Goal: Task Accomplishment & Management: Use online tool/utility

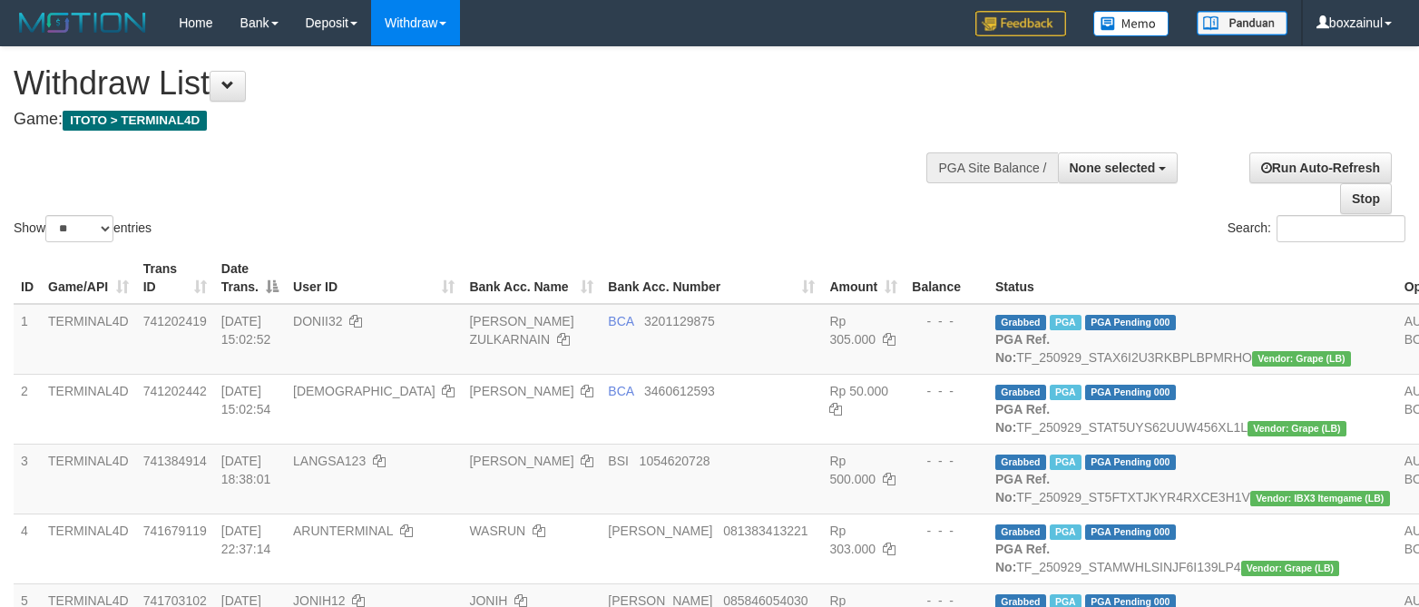
select select
select select "**"
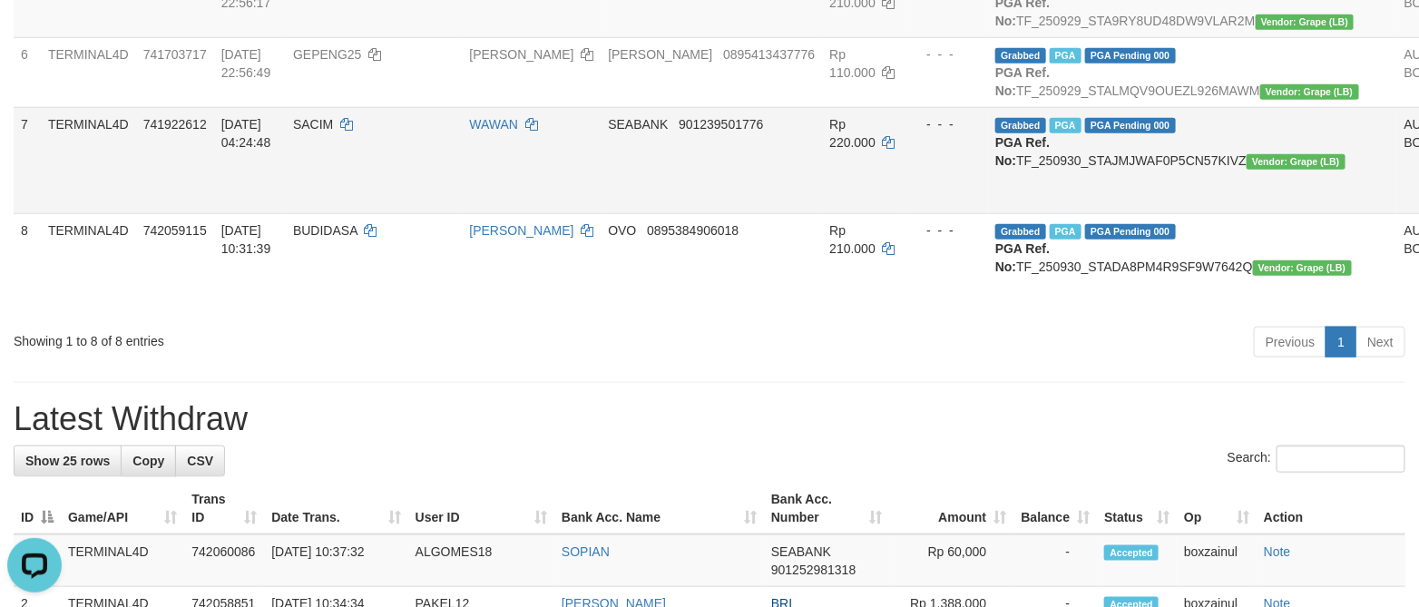
click at [702, 213] on td "SEABANK 901239501776" at bounding box center [710, 160] width 221 height 106
click at [699, 213] on td "SEABANK 901239501776" at bounding box center [710, 160] width 221 height 106
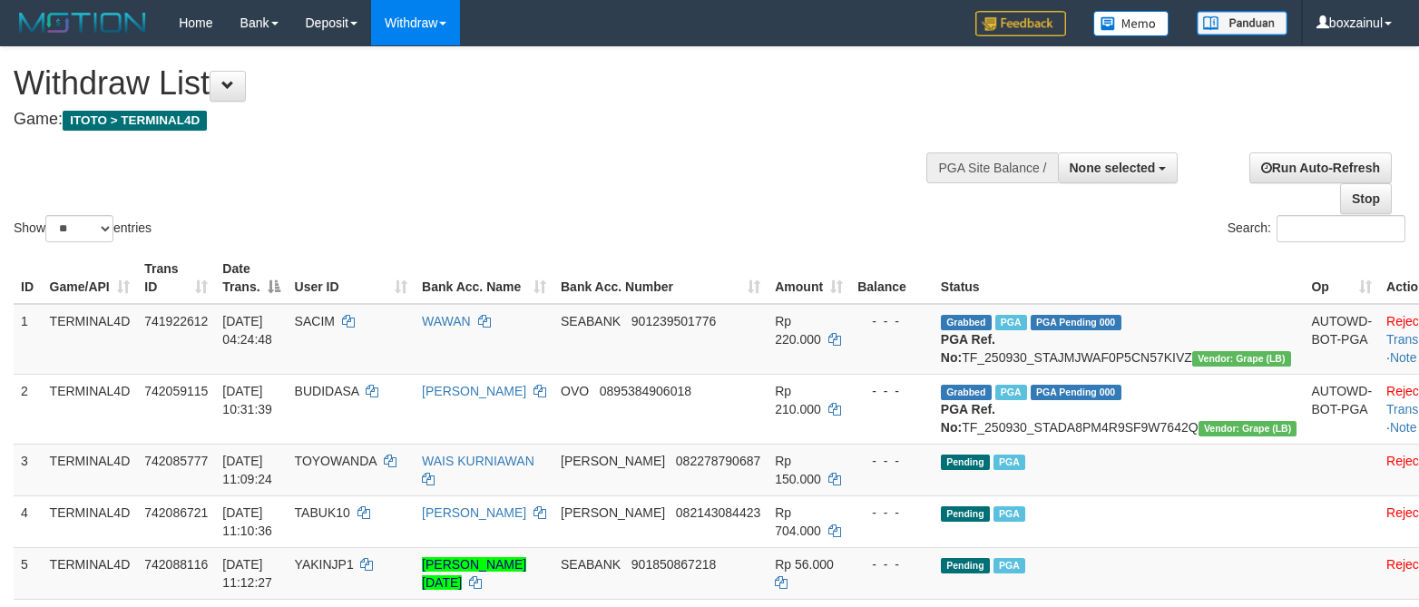
select select
select select "**"
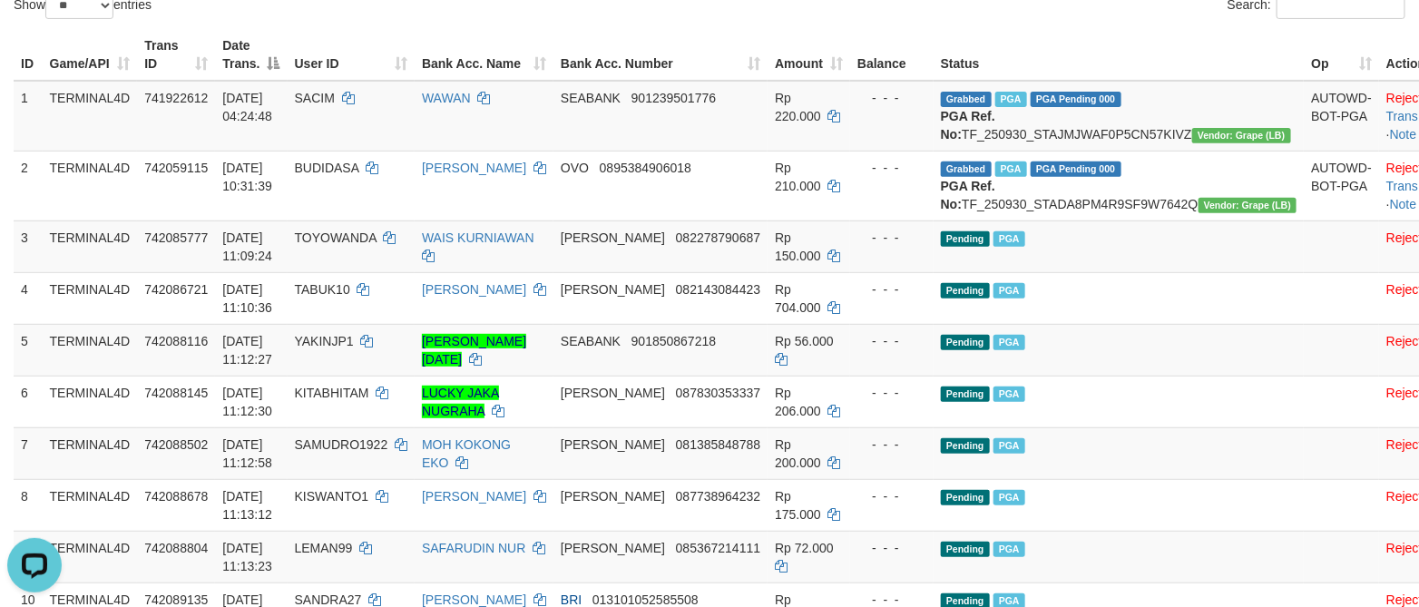
scroll to position [272, 0]
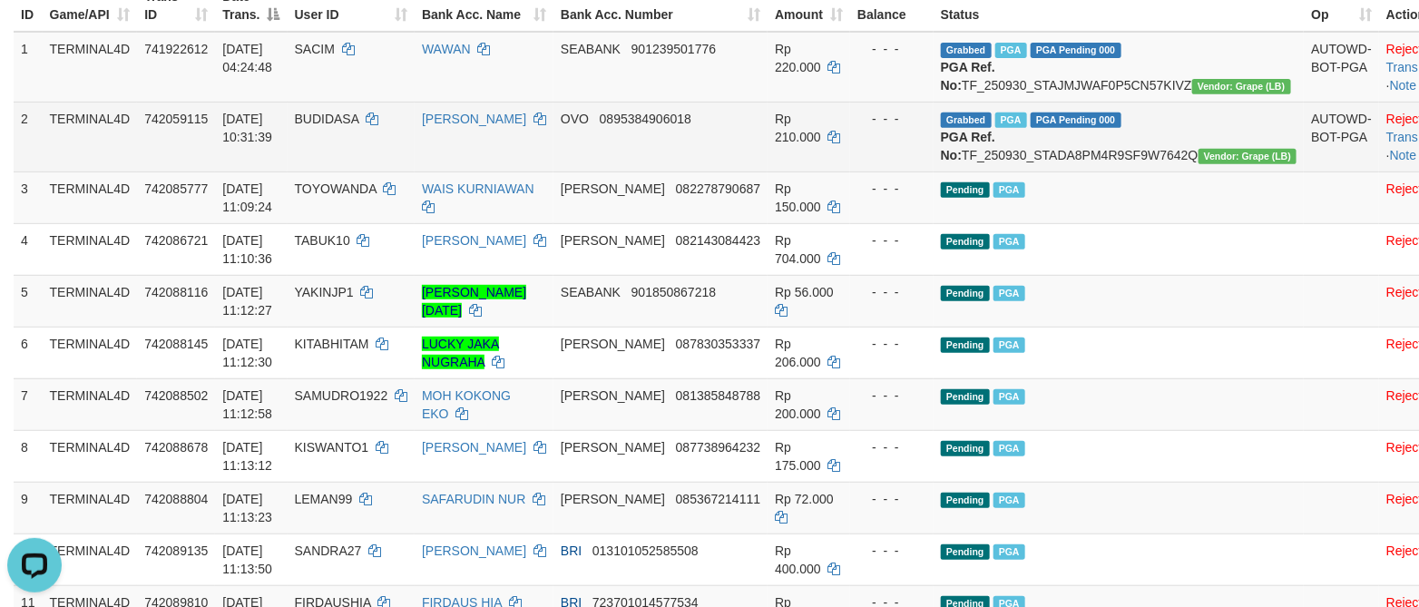
click at [1095, 171] on td "Grabbed PGA PGA Pending 000 PGA Ref. No: TF_250930_STADA8PM4R9SF9W7642Q Vendor:…" at bounding box center [1118, 137] width 371 height 70
copy td "TF_250930_STADA8PM4R9SF9W7642Q"
click at [1095, 171] on td "Grabbed PGA PGA Pending 000 PGA Ref. No: TF_250930_STADA8PM4R9SF9W7642Q Vendor:…" at bounding box center [1118, 137] width 371 height 70
click at [359, 126] on span "BUDIDASA" at bounding box center [327, 119] width 64 height 15
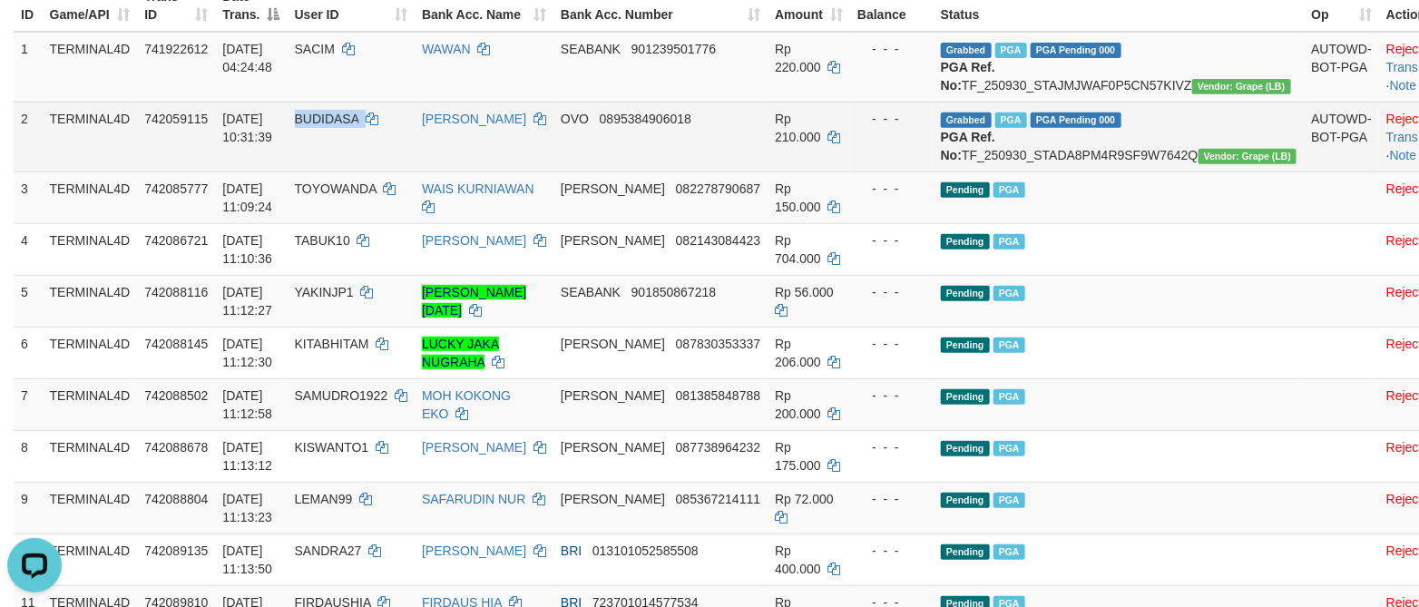
copy td "BUDIDASA"
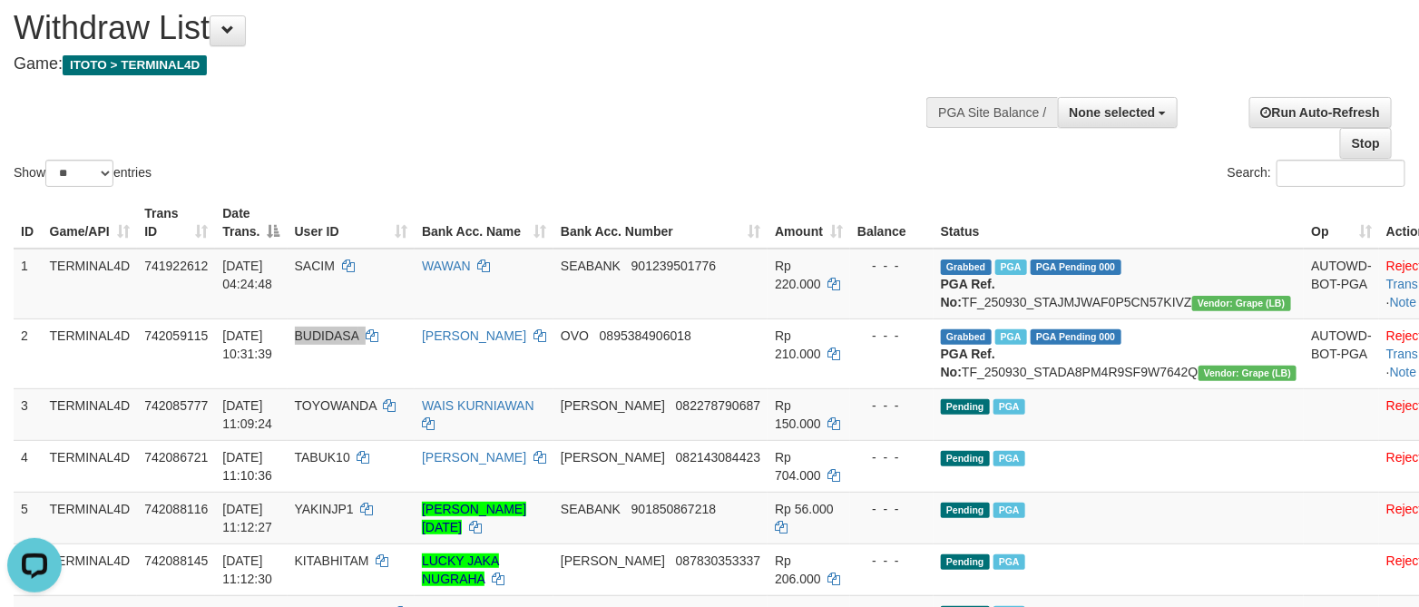
scroll to position [0, 0]
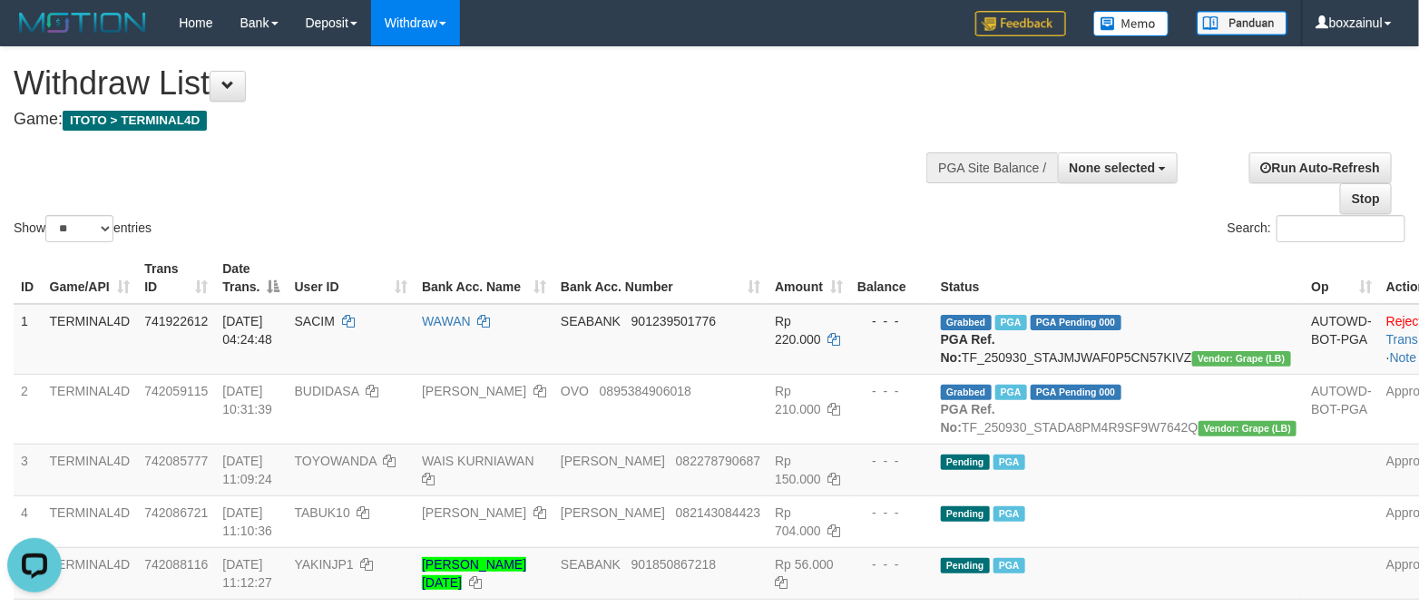
click at [653, 161] on div "Show ** ** ** *** entries Search:" at bounding box center [709, 146] width 1419 height 199
click at [442, 199] on div "Show ** ** ** *** entries Search:" at bounding box center [709, 146] width 1419 height 199
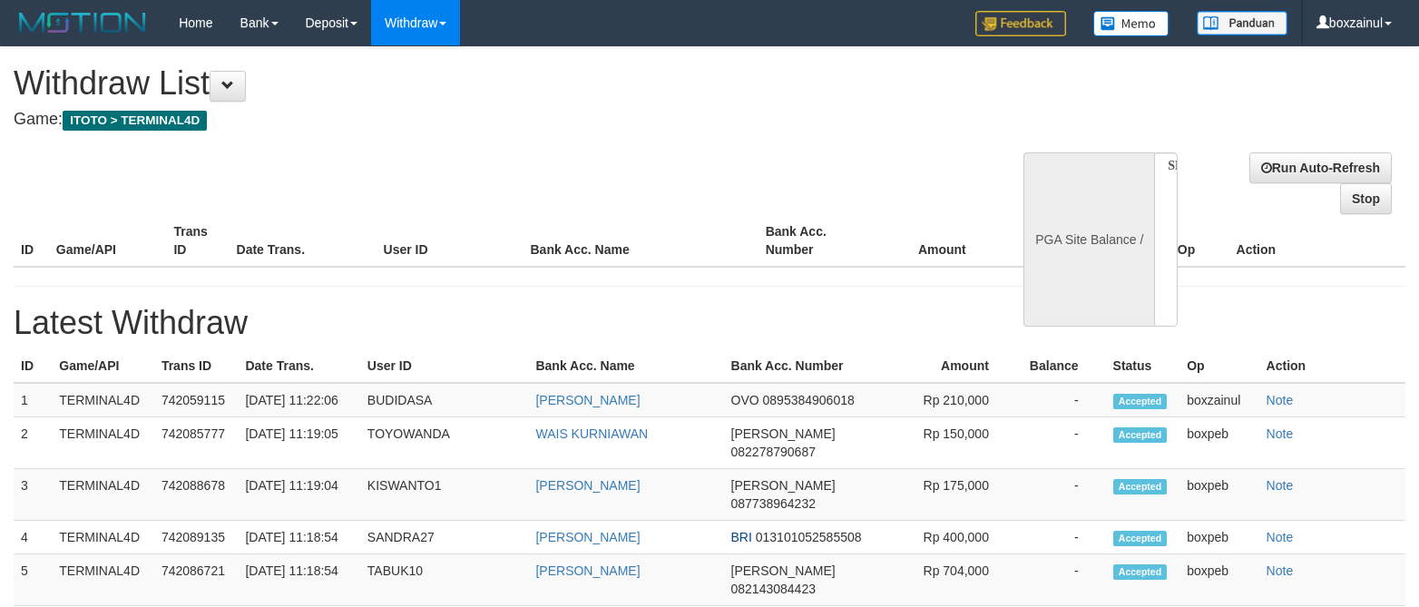
select select
select select "**"
select select
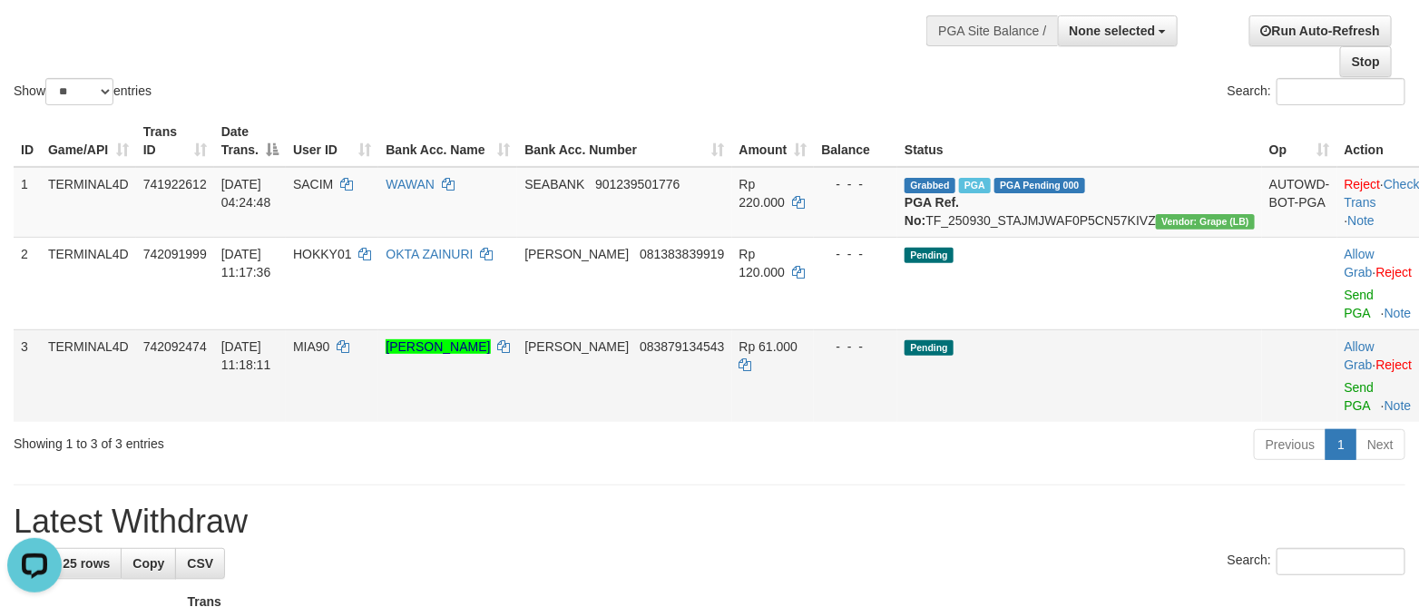
scroll to position [136, 0]
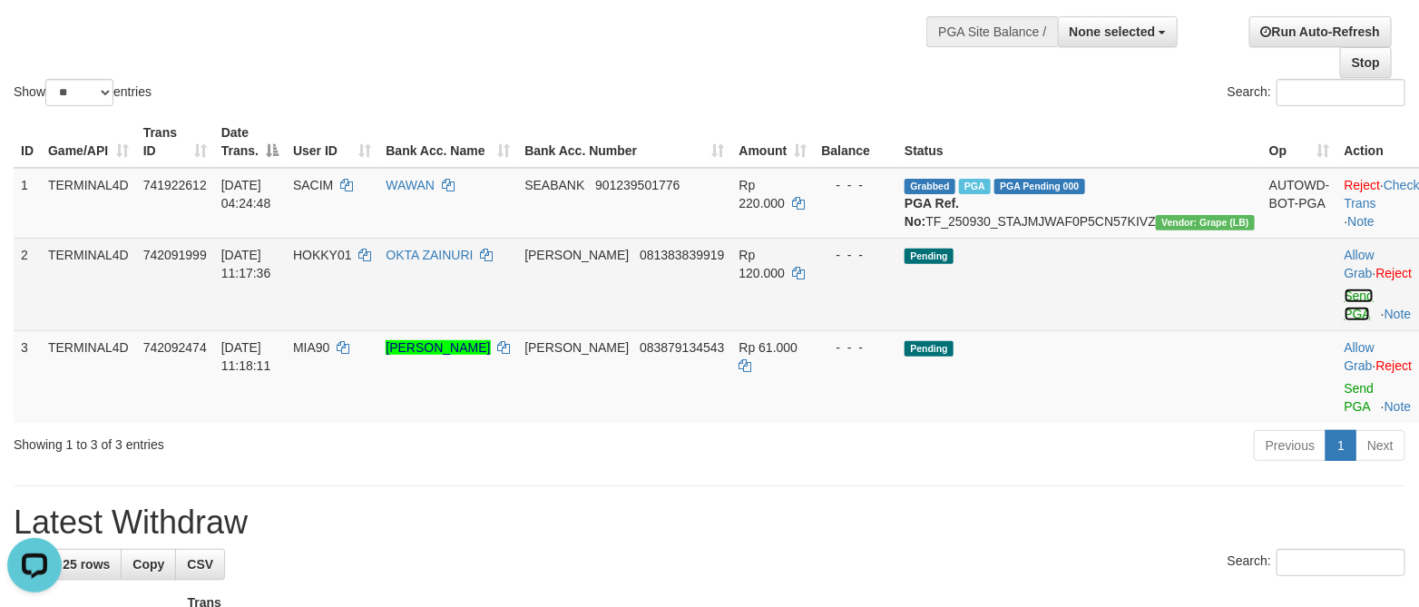
click at [1344, 314] on link "Send PGA" at bounding box center [1359, 304] width 30 height 33
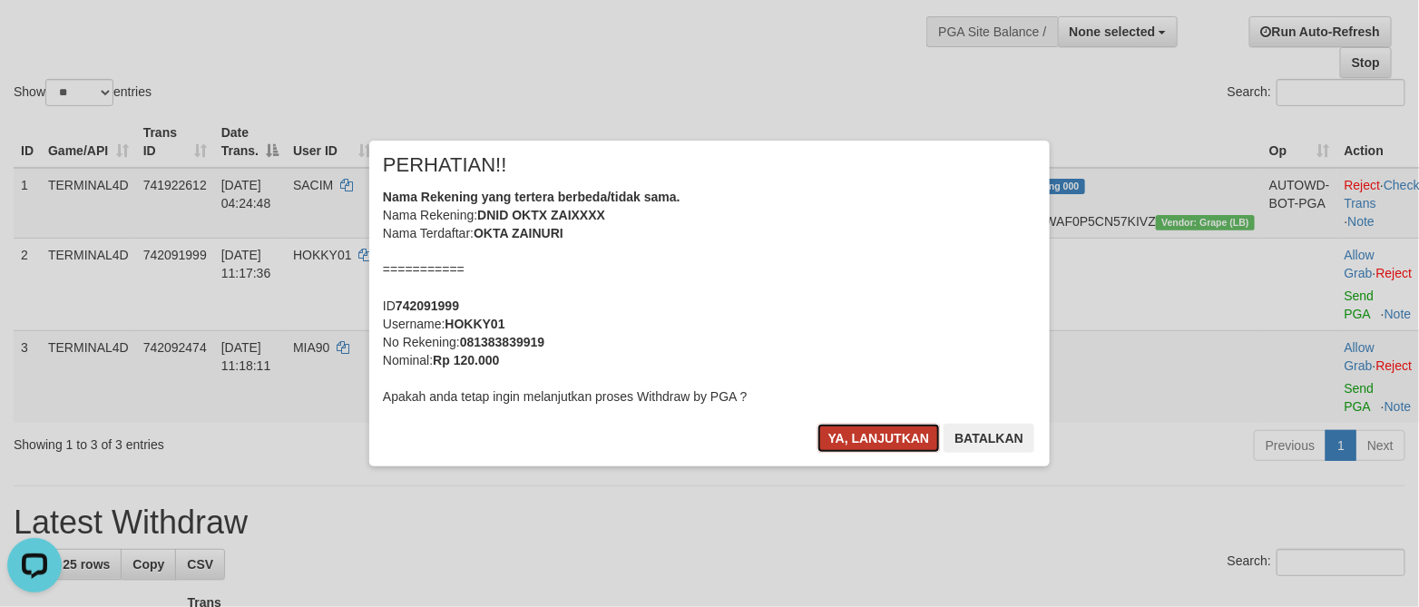
click at [854, 424] on button "Ya, lanjutkan" at bounding box center [878, 438] width 123 height 29
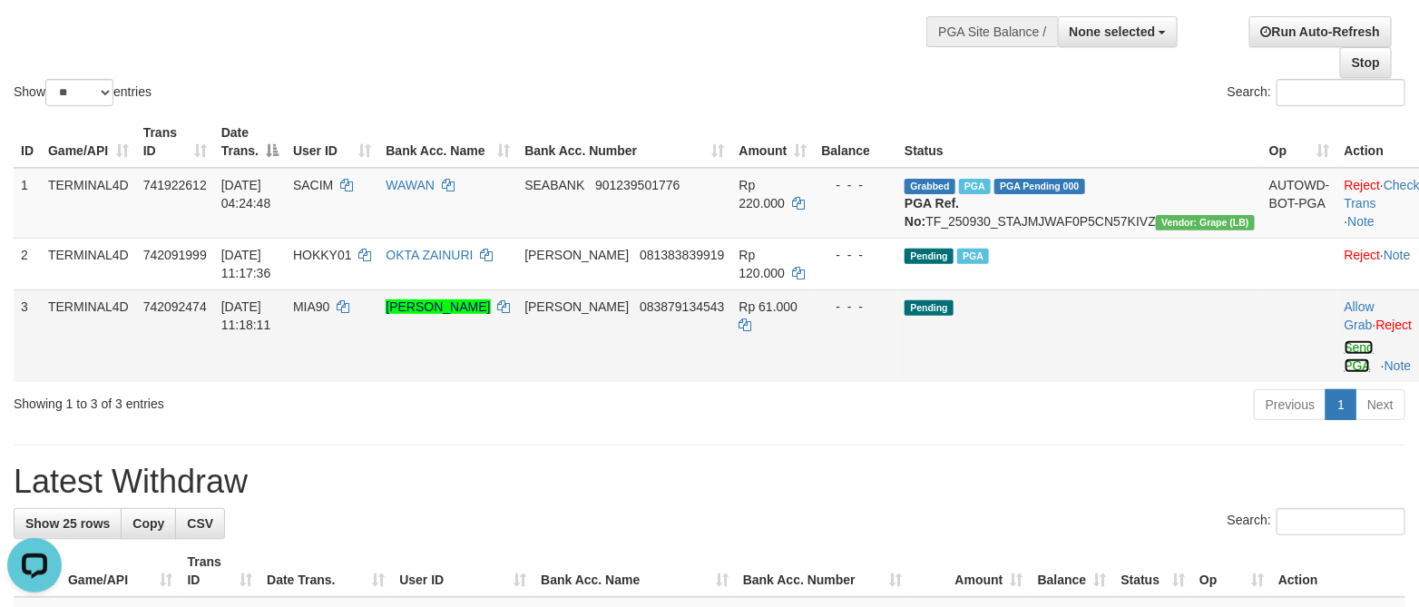
click at [1344, 365] on link "Send PGA" at bounding box center [1359, 356] width 30 height 33
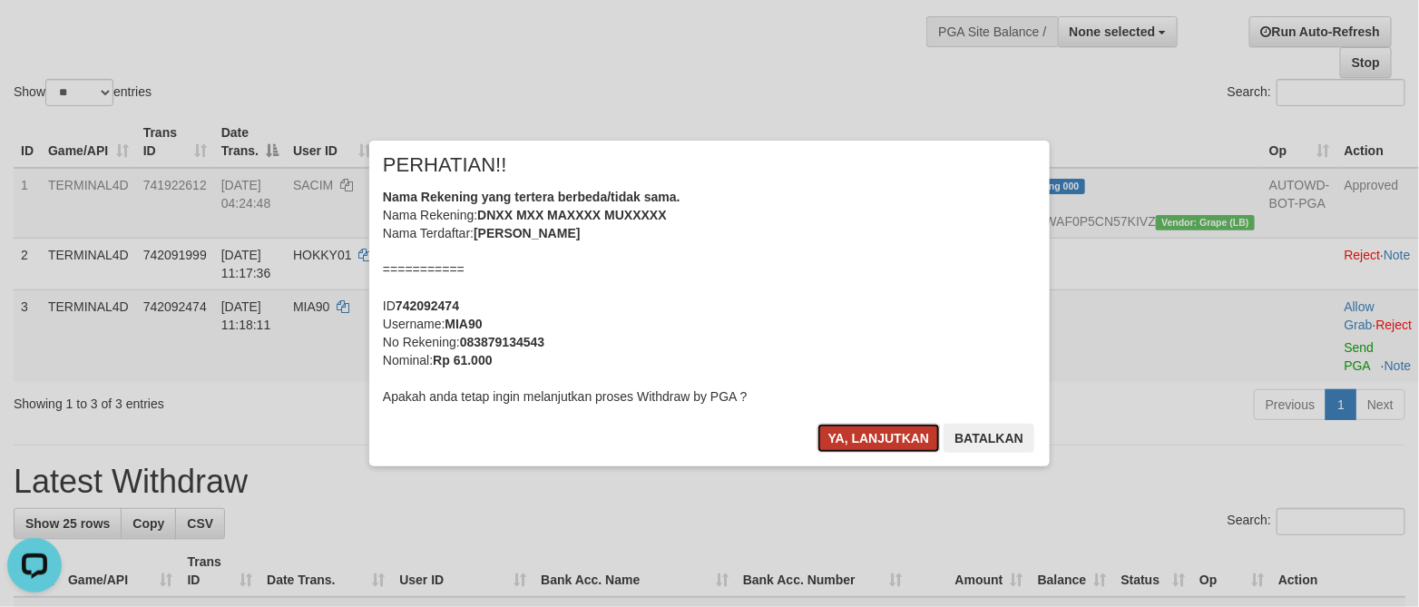
click at [865, 428] on button "Ya, lanjutkan" at bounding box center [878, 438] width 123 height 29
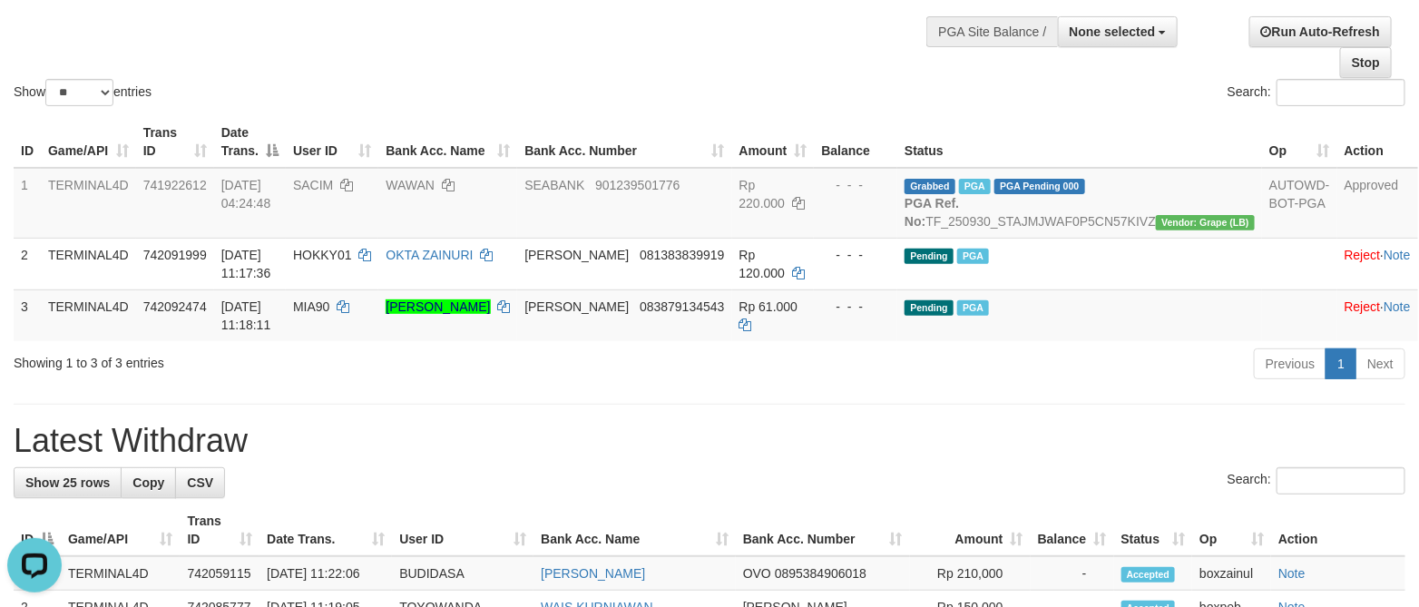
click at [917, 449] on h1 "Latest Withdraw" at bounding box center [709, 441] width 1391 height 36
click at [551, 68] on div "Show ** ** ** *** entries Search:" at bounding box center [709, 10] width 1419 height 199
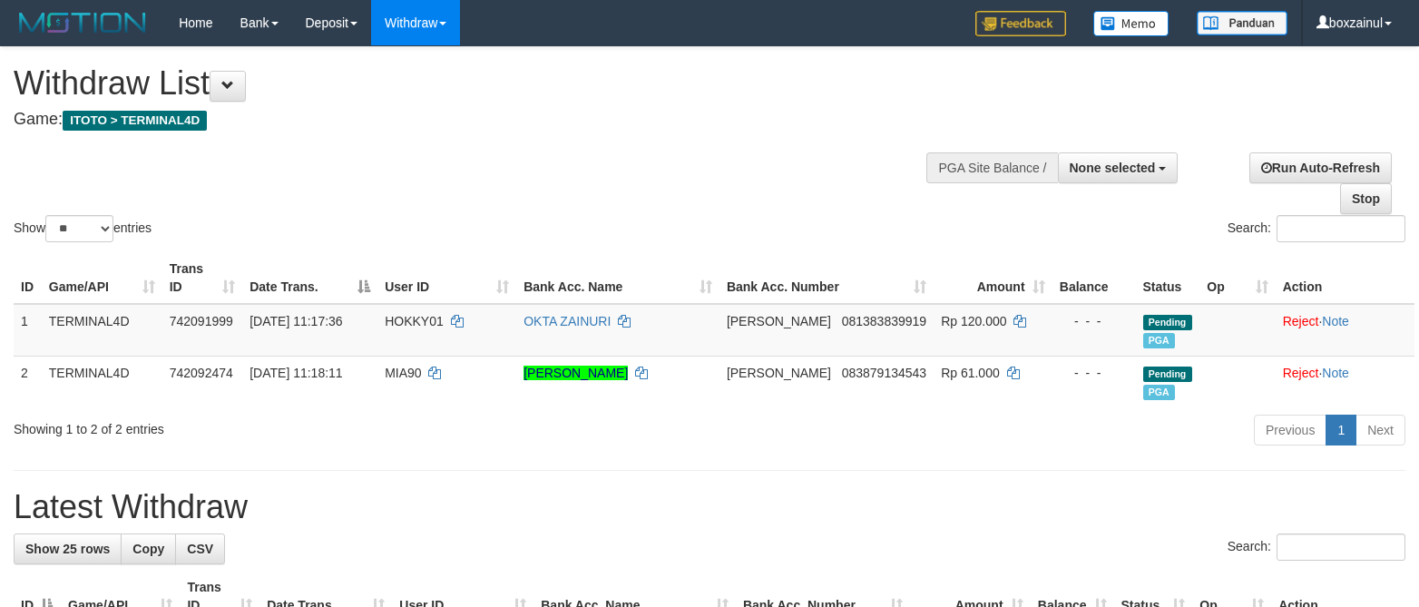
select select
select select "**"
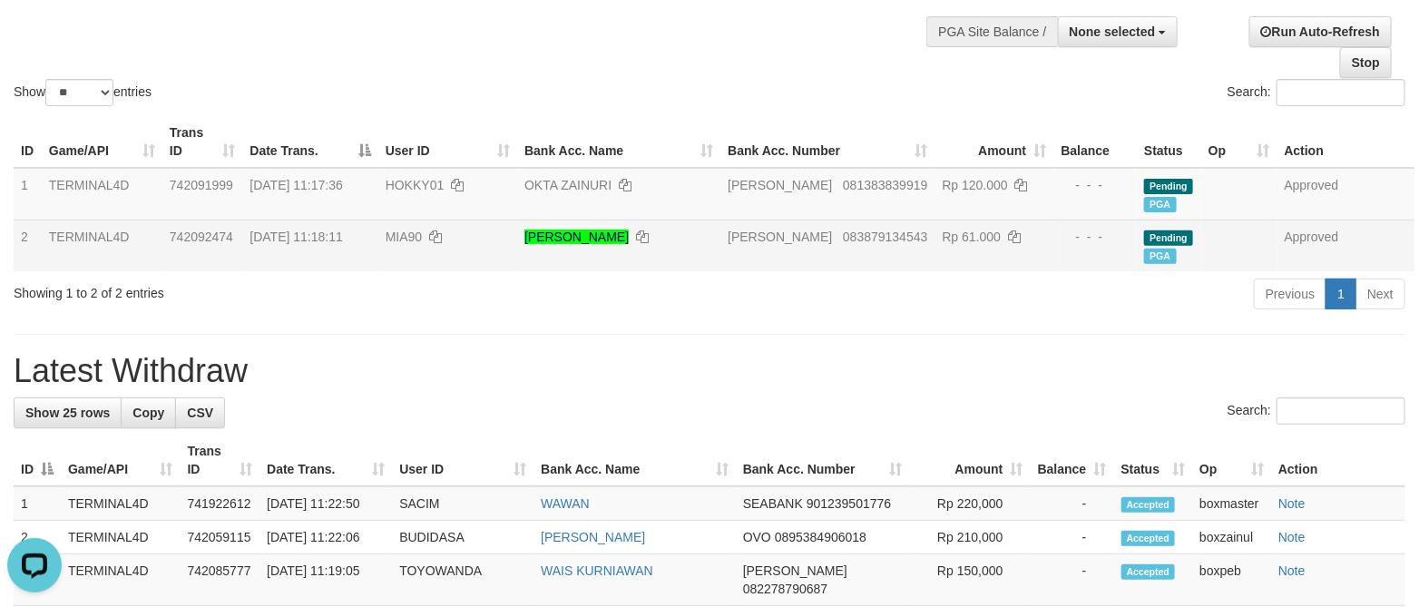
click at [571, 268] on td "[PERSON_NAME]" at bounding box center [618, 245] width 203 height 52
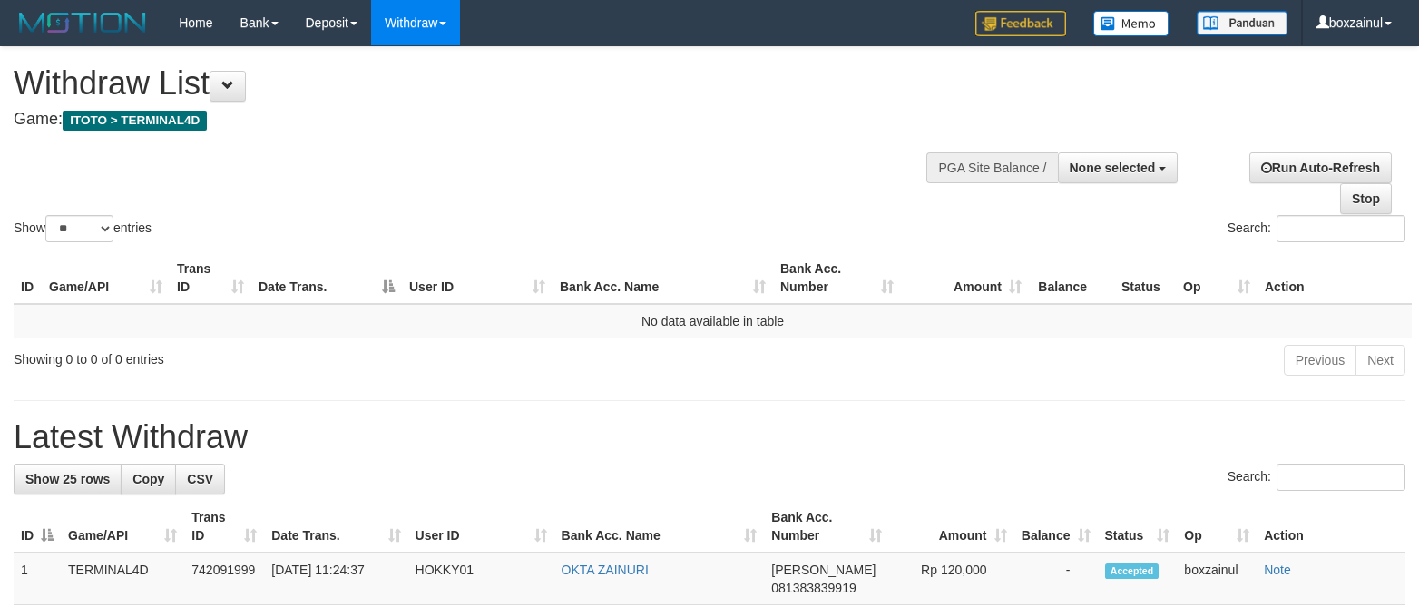
select select
select select "**"
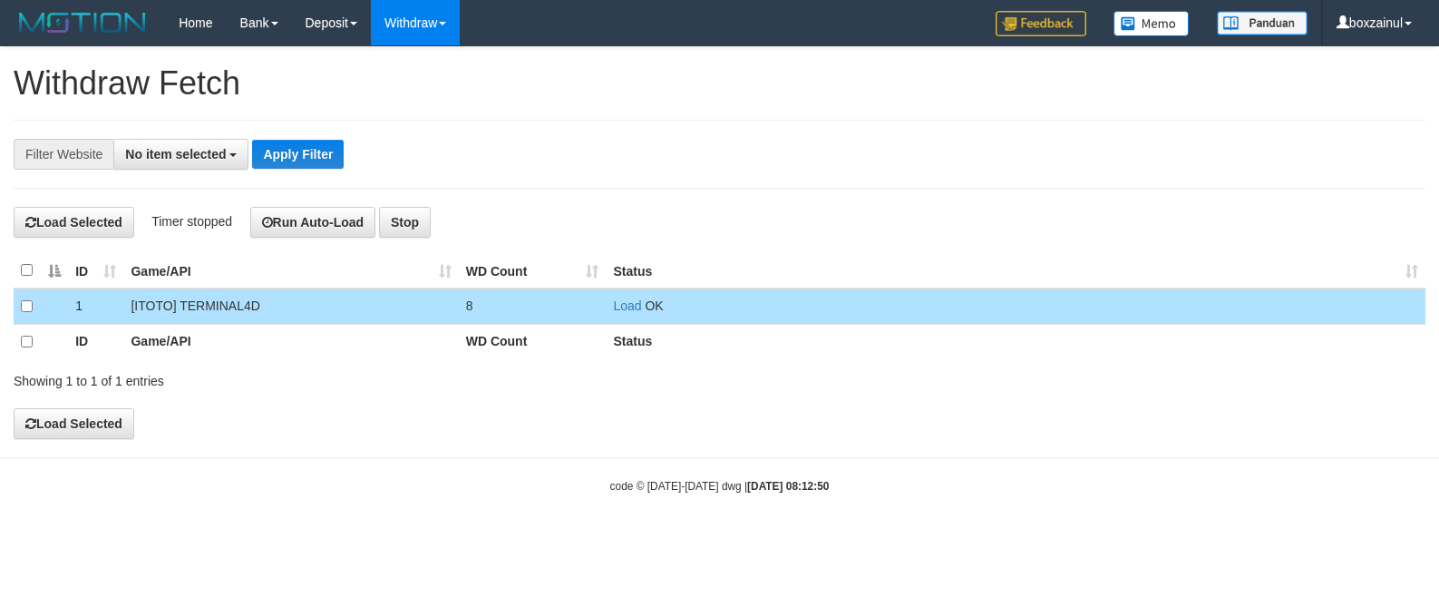
select select
click at [333, 229] on button "Run Auto-Load" at bounding box center [313, 222] width 126 height 31
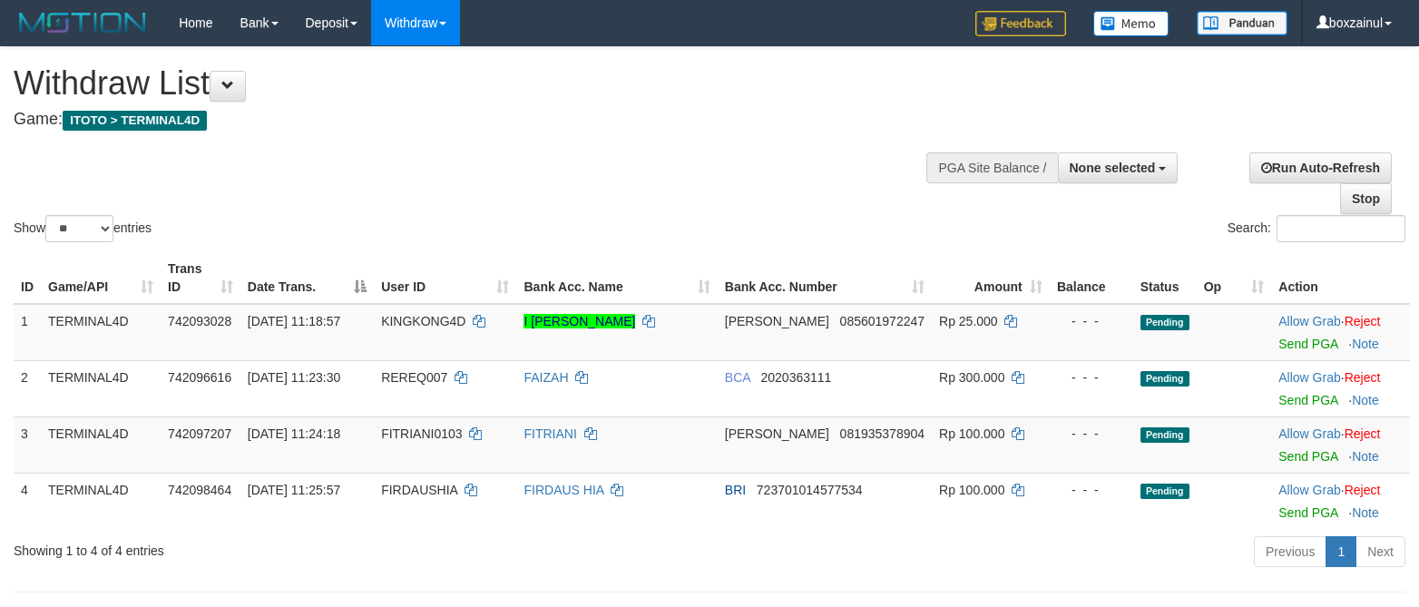
select select
select select "**"
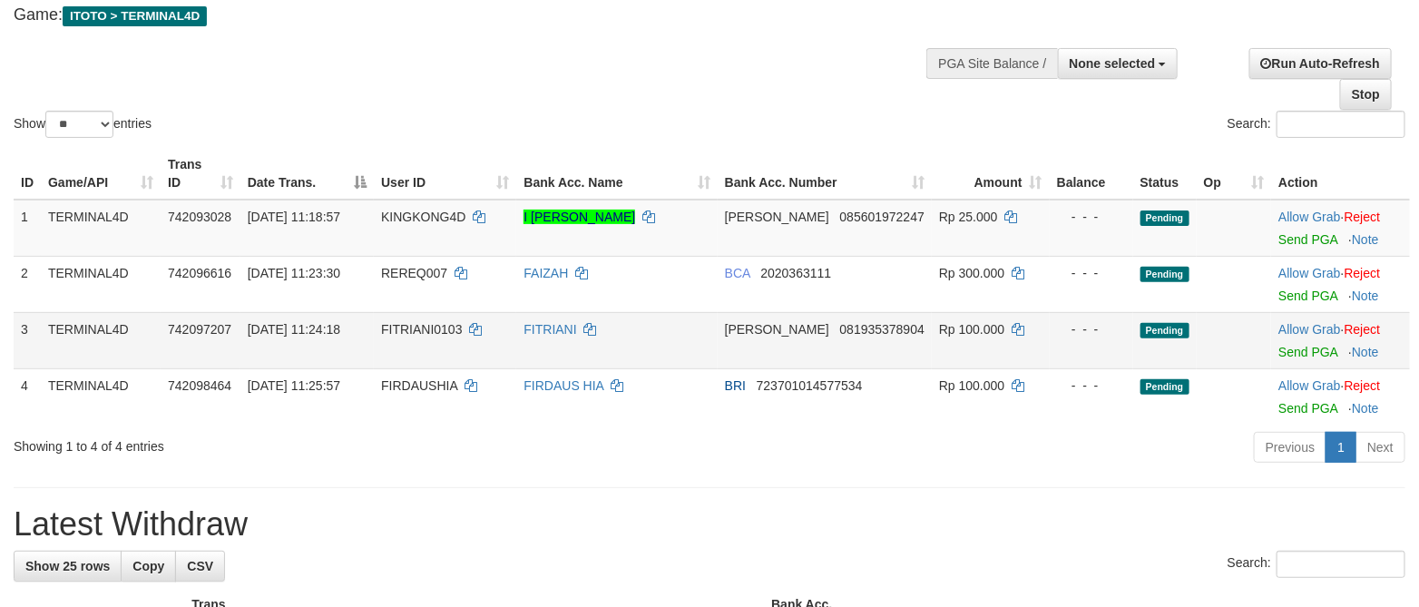
scroll to position [136, 0]
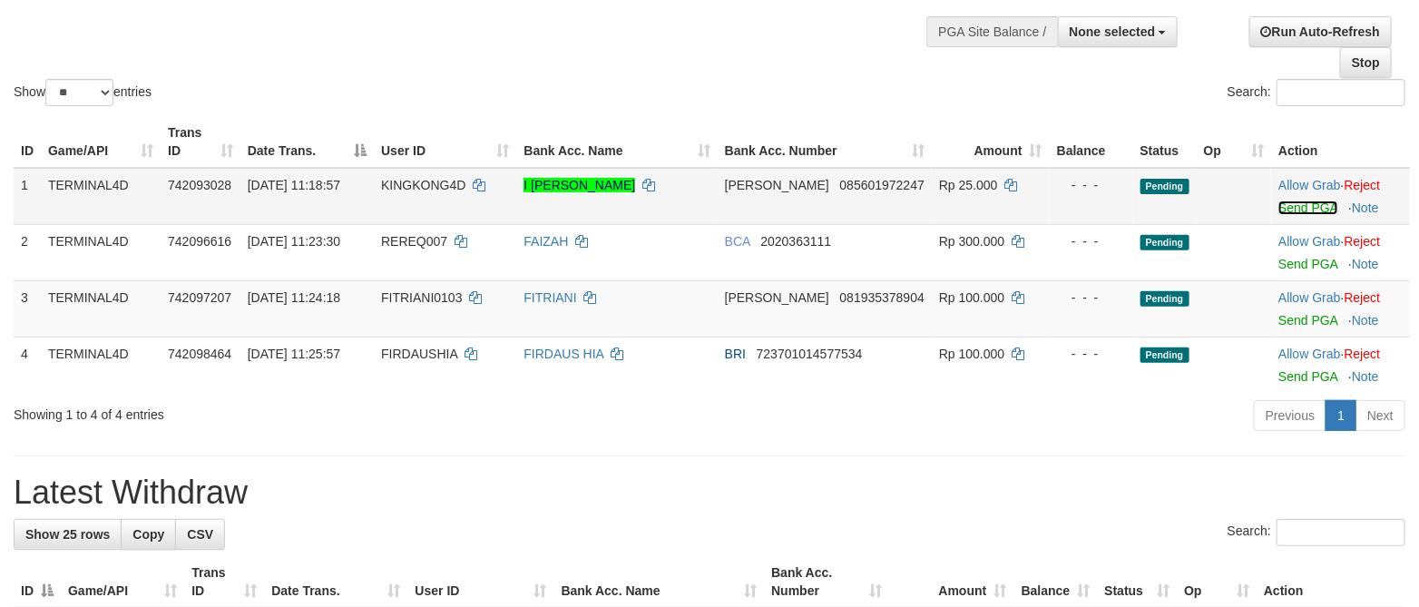
click at [1278, 210] on link "Send PGA" at bounding box center [1307, 207] width 59 height 15
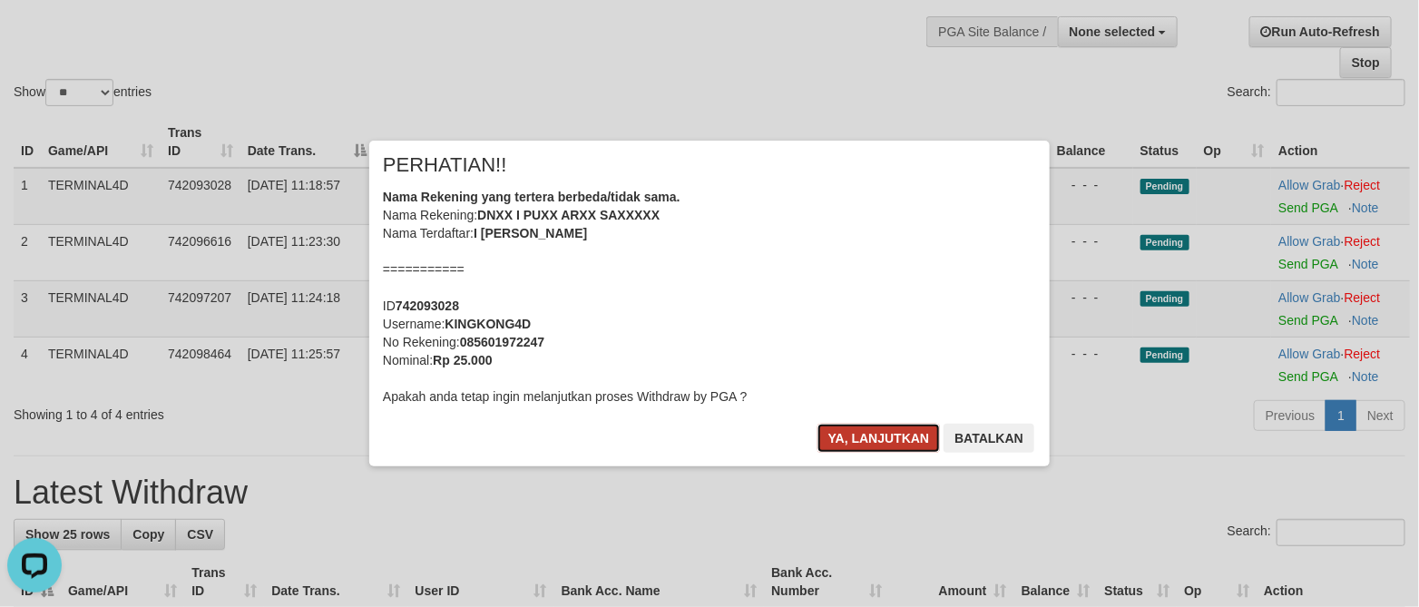
click at [902, 434] on button "Ya, lanjutkan" at bounding box center [878, 438] width 123 height 29
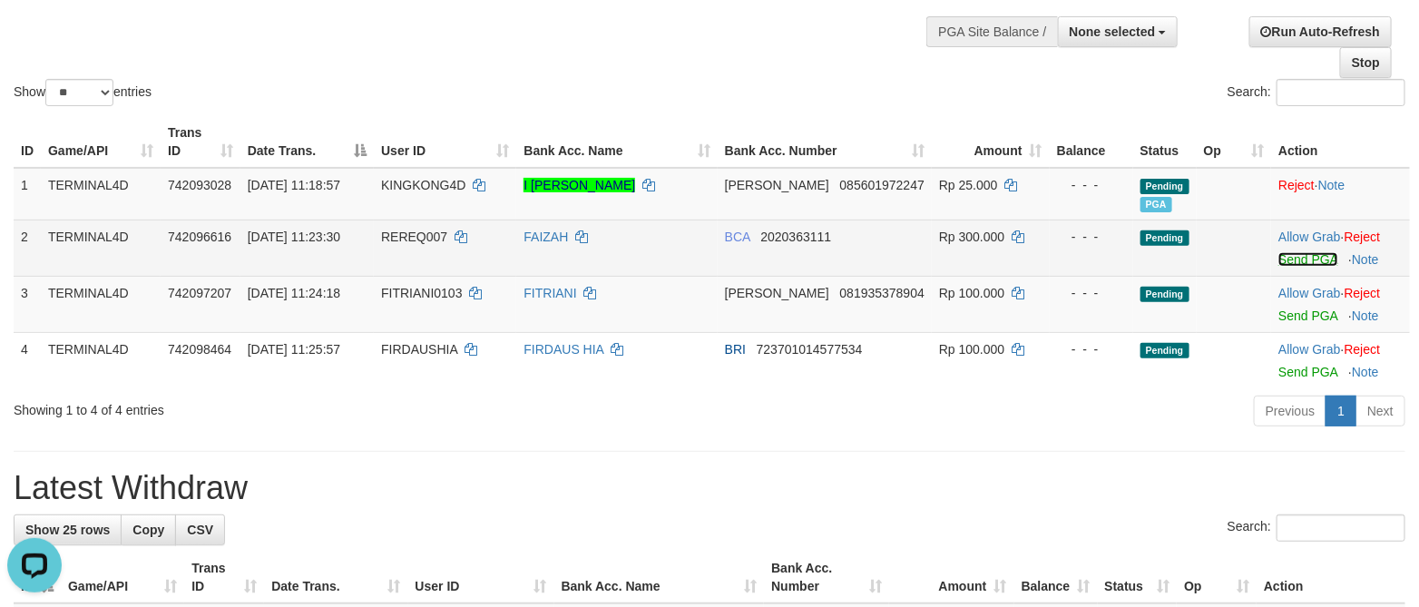
click at [1304, 256] on link "Send PGA" at bounding box center [1307, 259] width 59 height 15
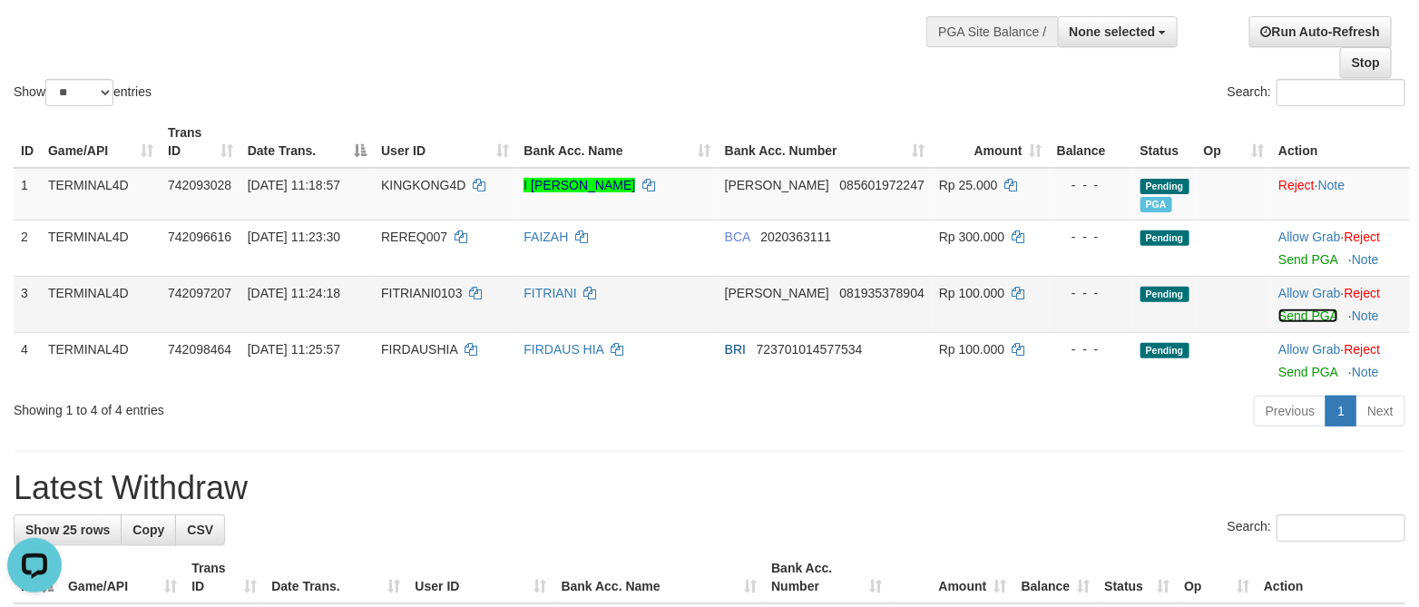
click at [1285, 316] on link "Send PGA" at bounding box center [1307, 315] width 59 height 15
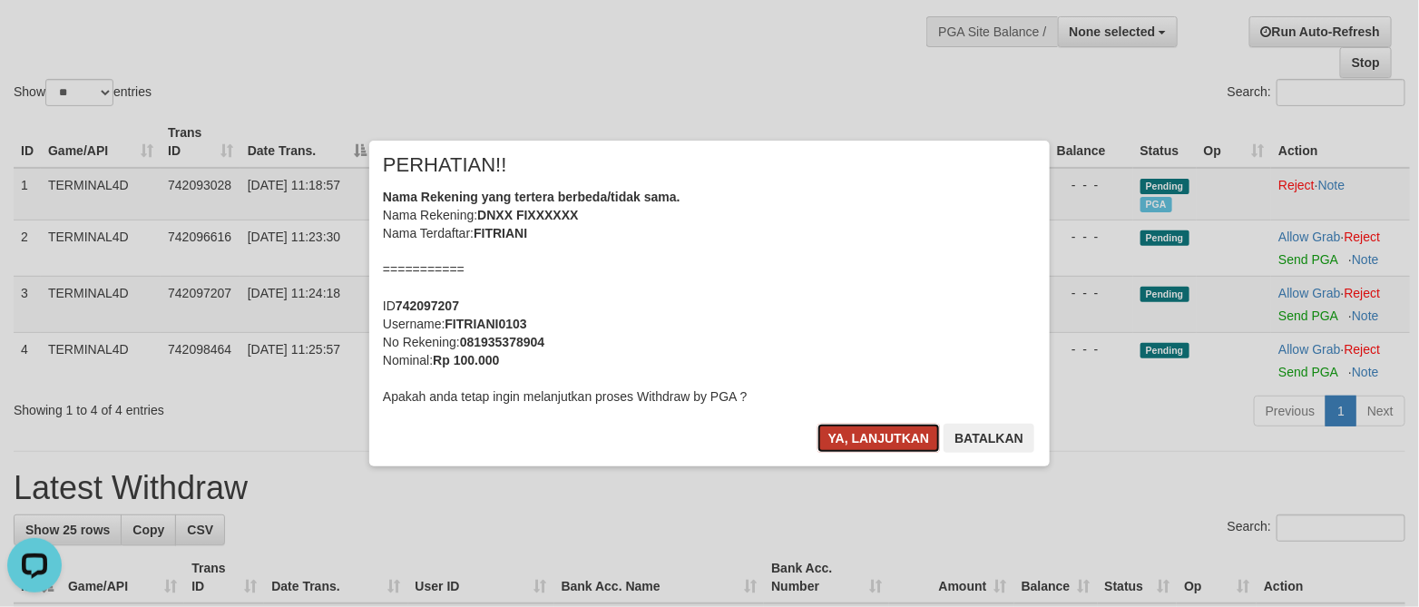
click at [880, 436] on button "Ya, lanjutkan" at bounding box center [878, 438] width 123 height 29
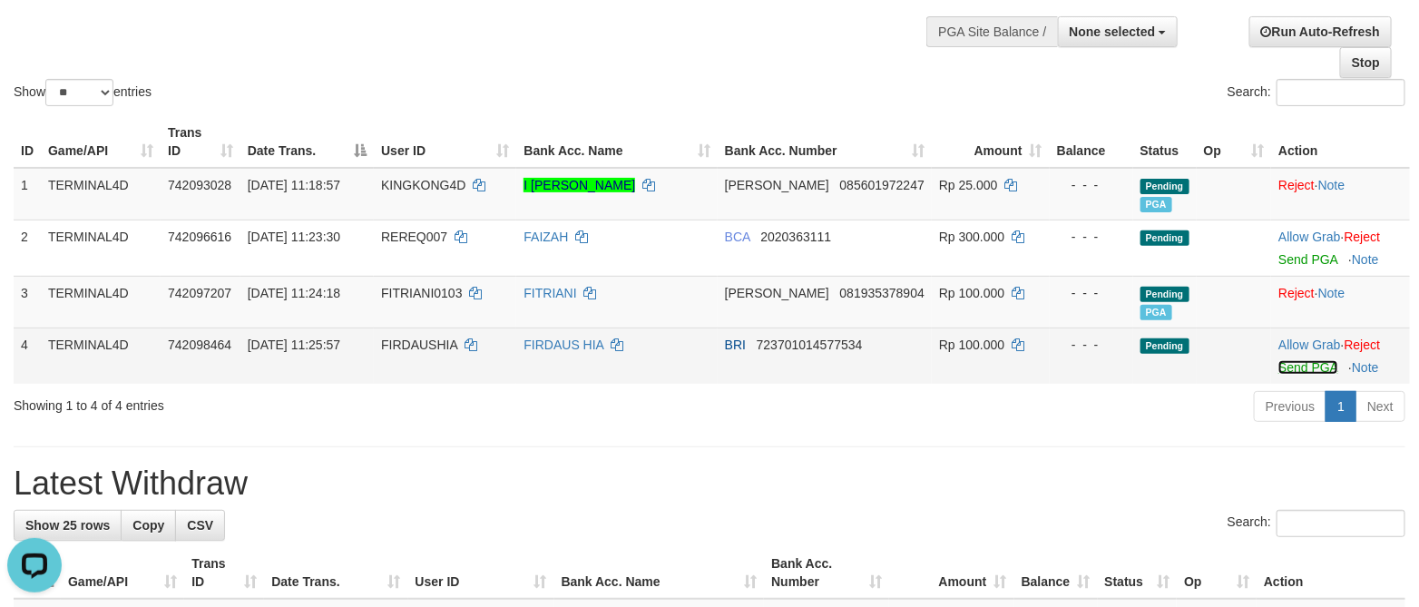
click at [1306, 365] on link "Send PGA" at bounding box center [1307, 367] width 59 height 15
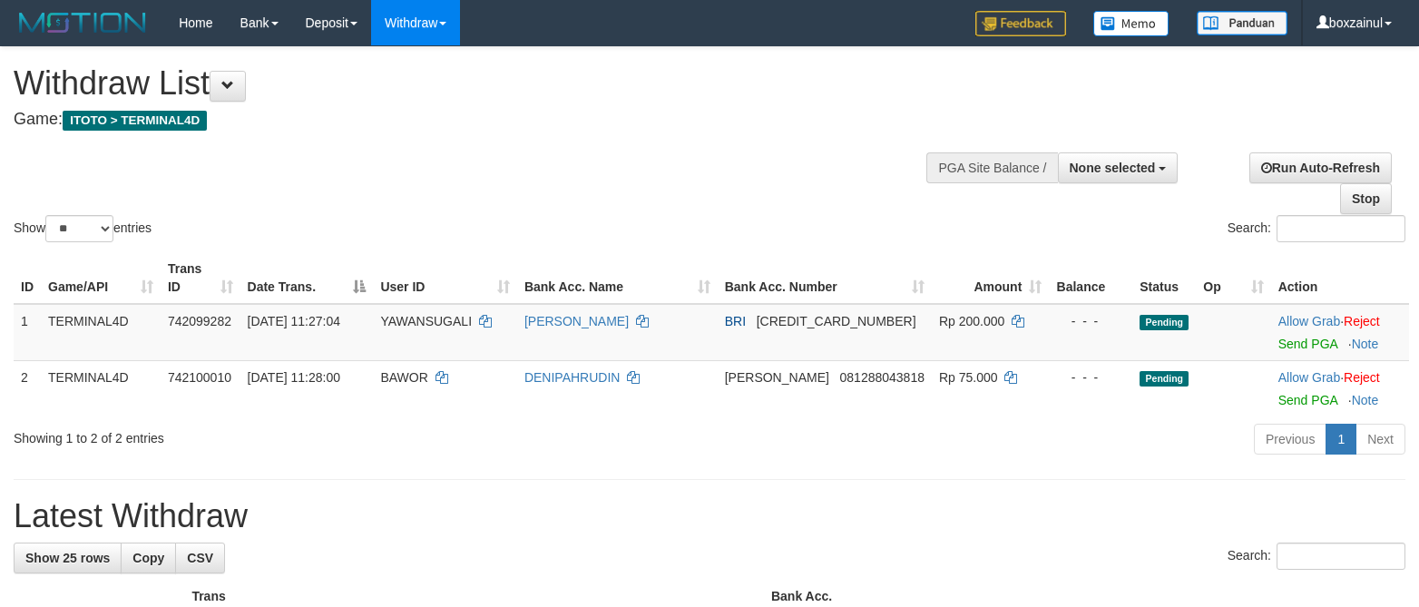
select select
select select "**"
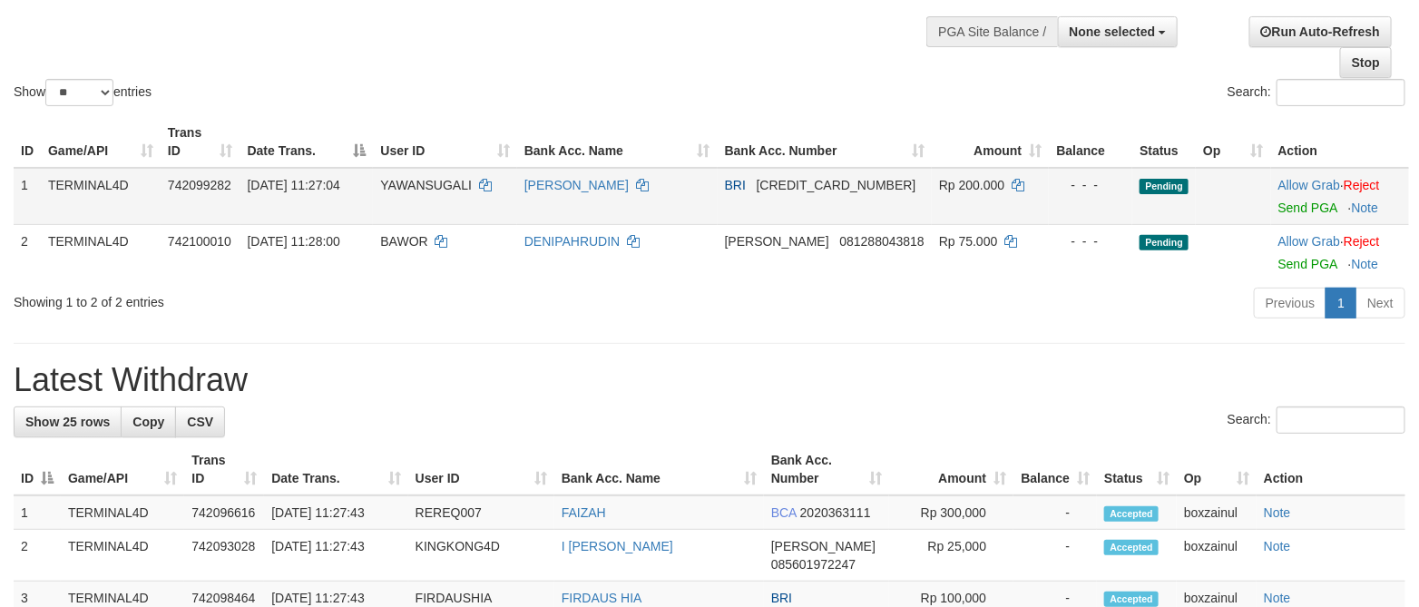
click at [1288, 199] on div at bounding box center [1339, 196] width 123 height 5
click at [1298, 201] on link "Send PGA" at bounding box center [1307, 207] width 59 height 15
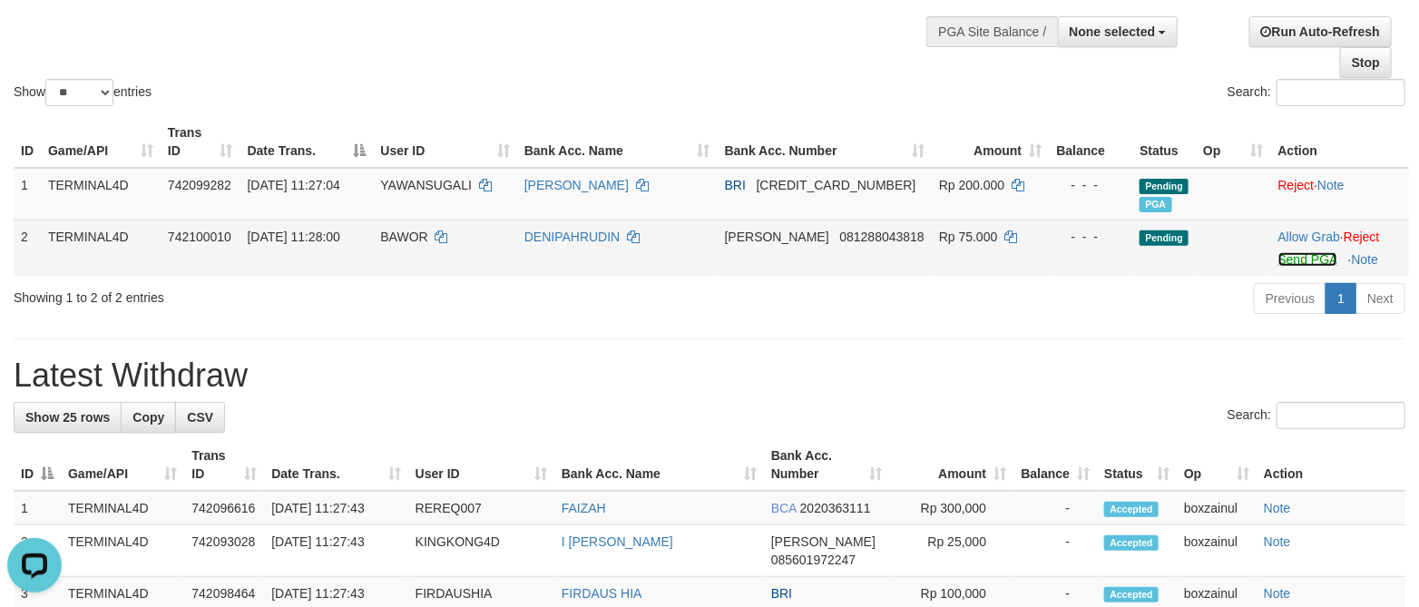
click at [1292, 257] on link "Send PGA" at bounding box center [1307, 259] width 59 height 15
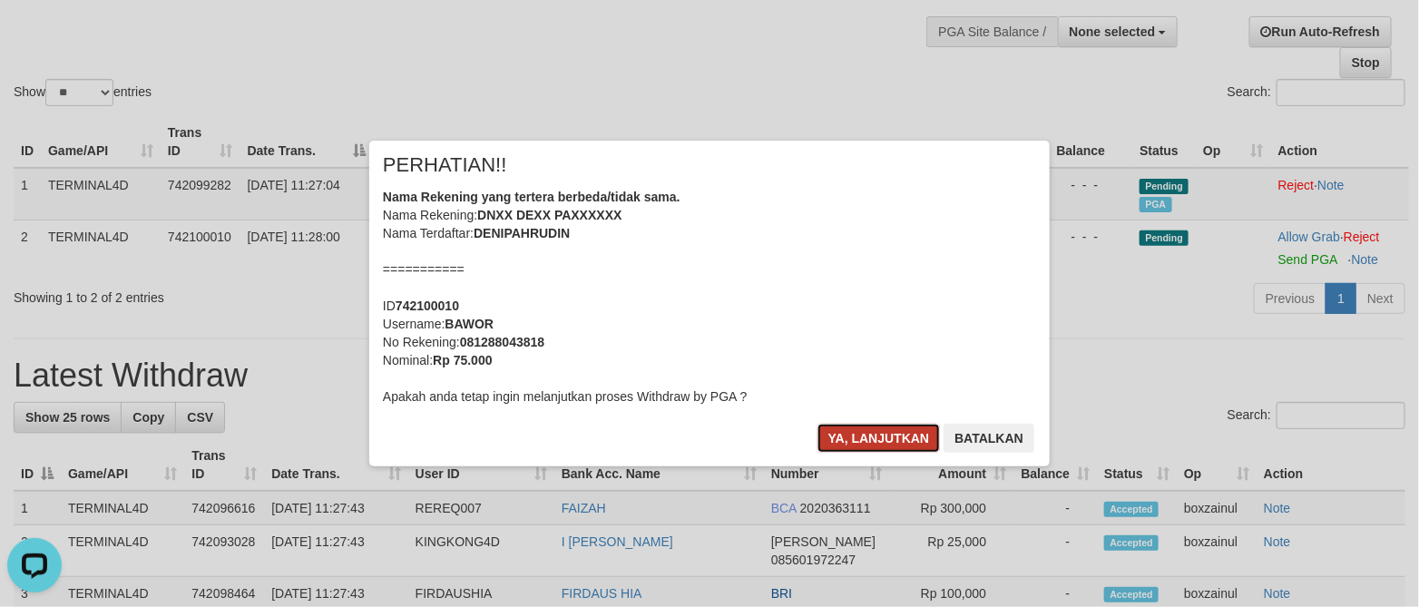
click at [857, 438] on button "Ya, lanjutkan" at bounding box center [878, 438] width 123 height 29
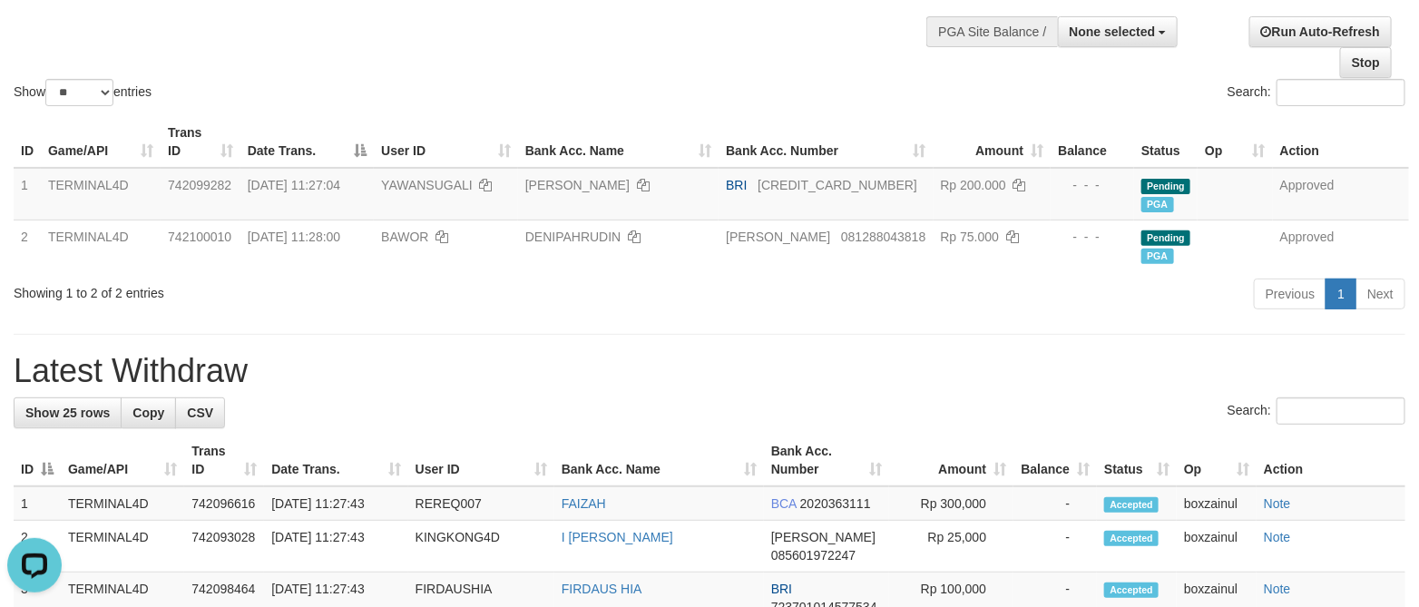
click at [740, 286] on div "Previous 1 Next" at bounding box center [1005, 296] width 800 height 39
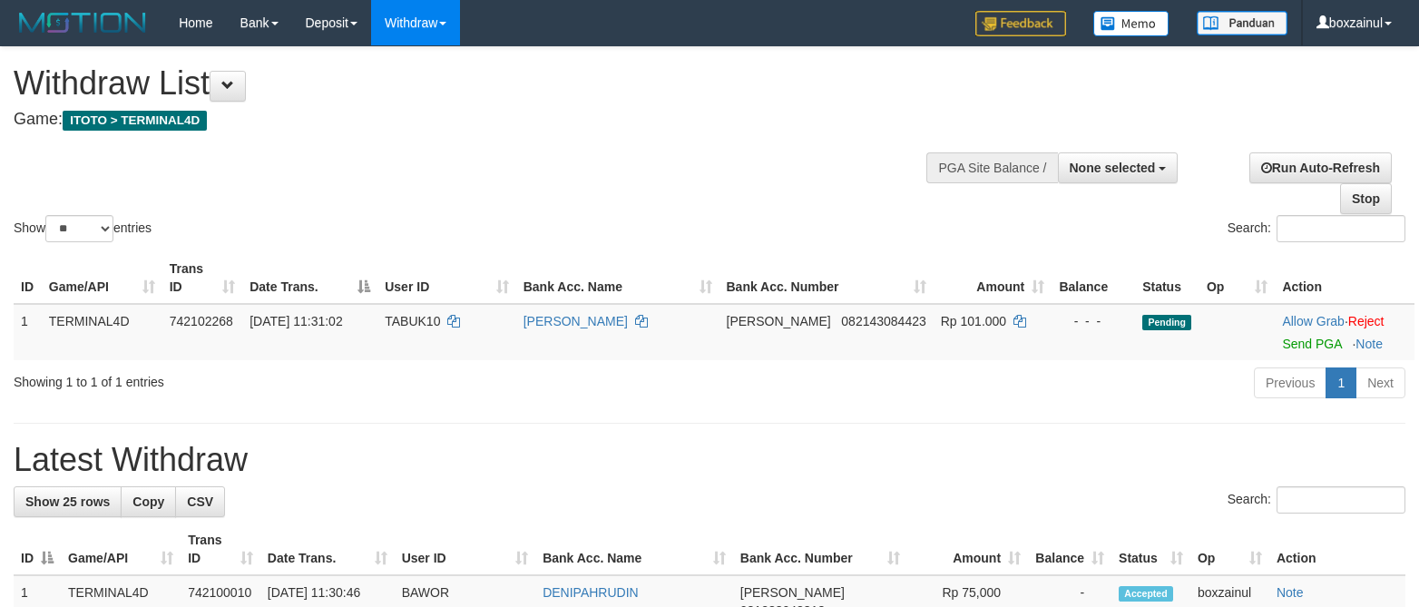
select select
select select "**"
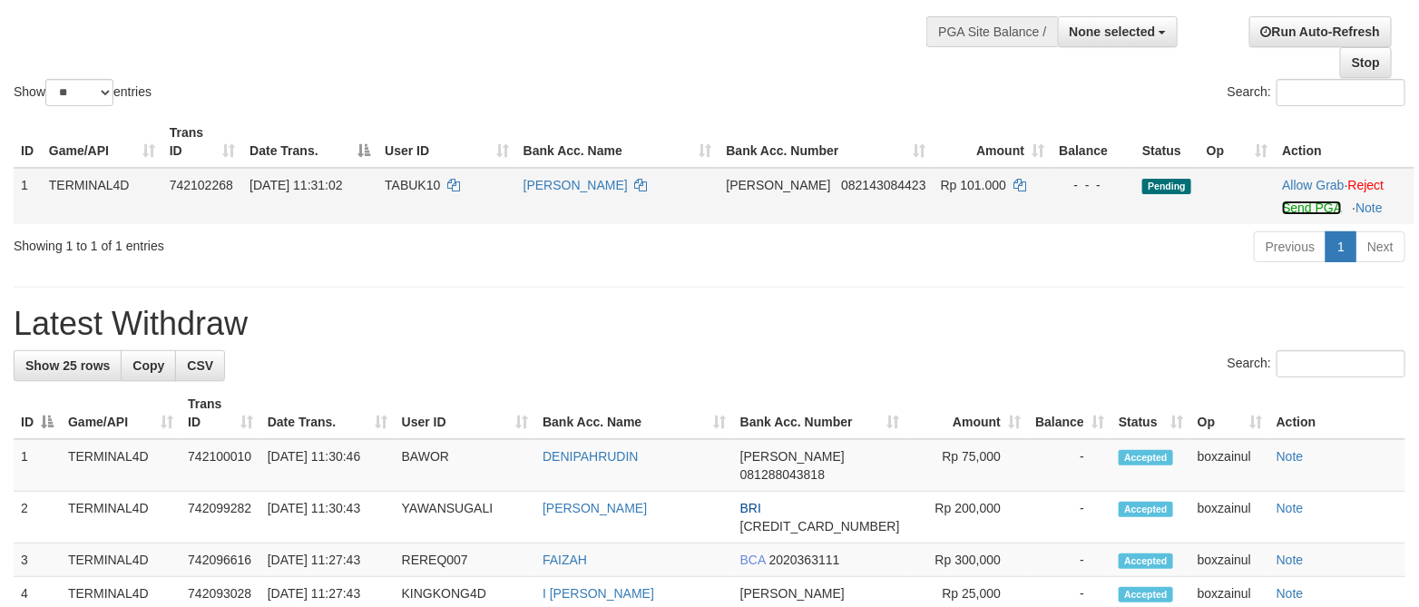
click at [1288, 205] on link "Send PGA" at bounding box center [1311, 207] width 59 height 15
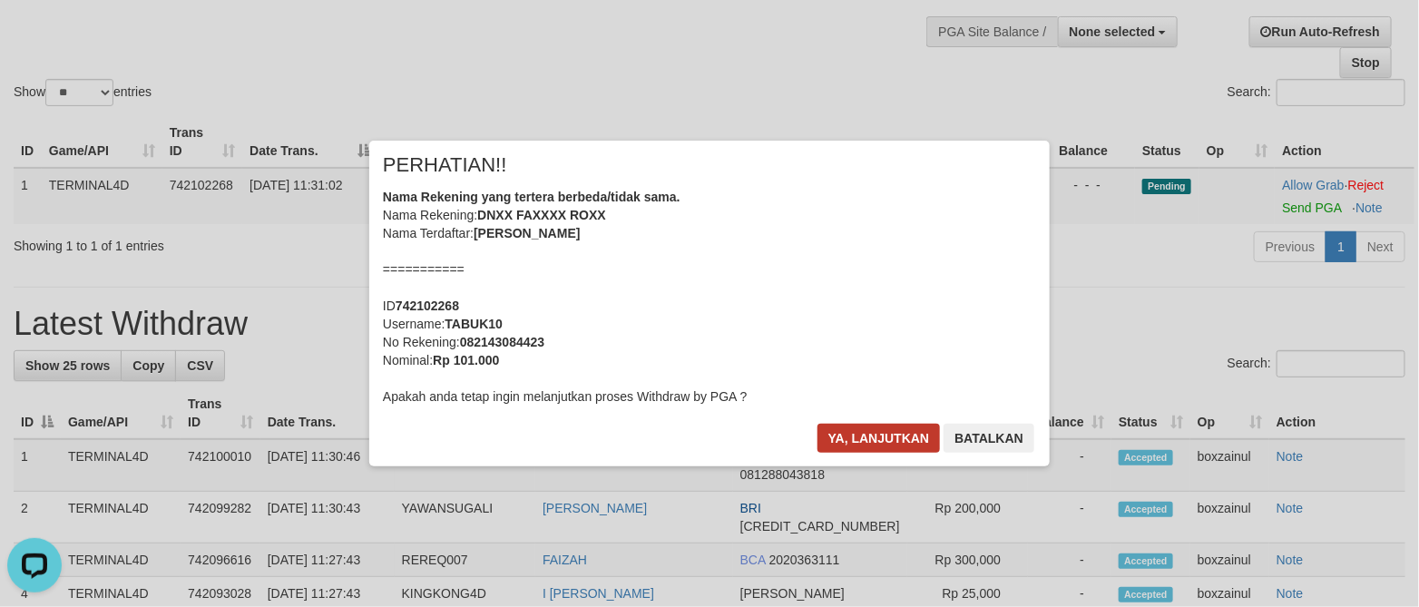
scroll to position [0, 0]
click at [868, 444] on button "Ya, lanjutkan" at bounding box center [878, 438] width 123 height 29
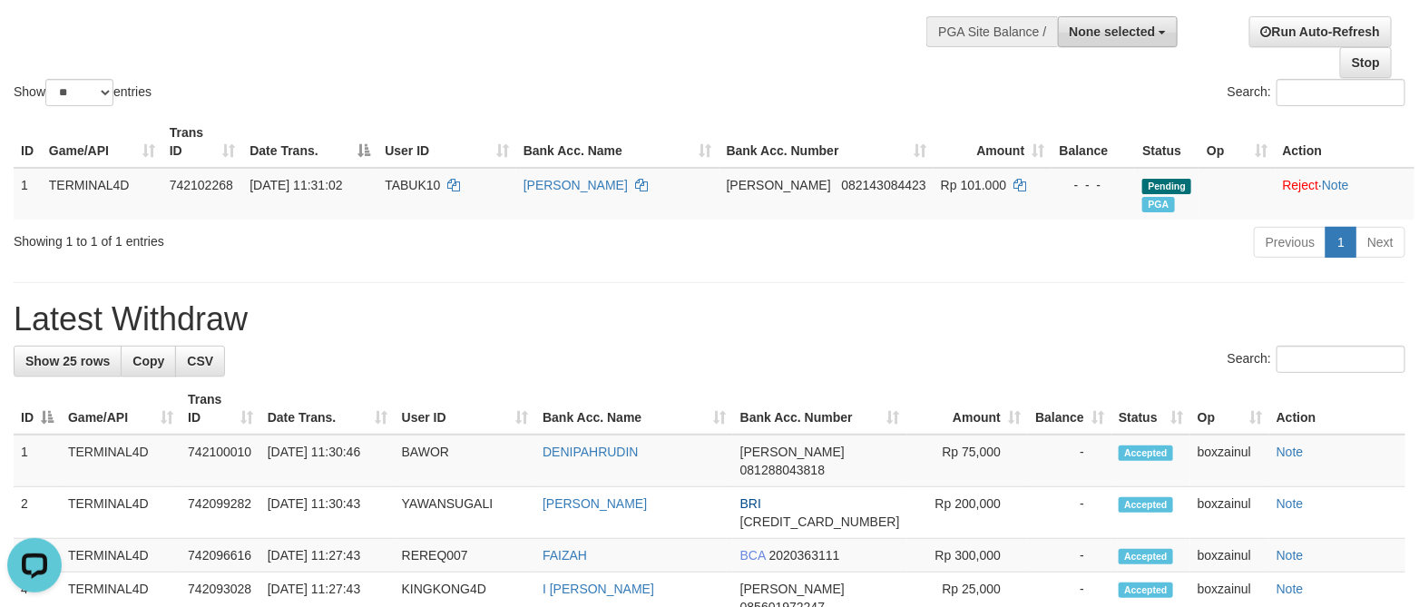
click at [1175, 42] on button "None selected" at bounding box center [1118, 31] width 121 height 31
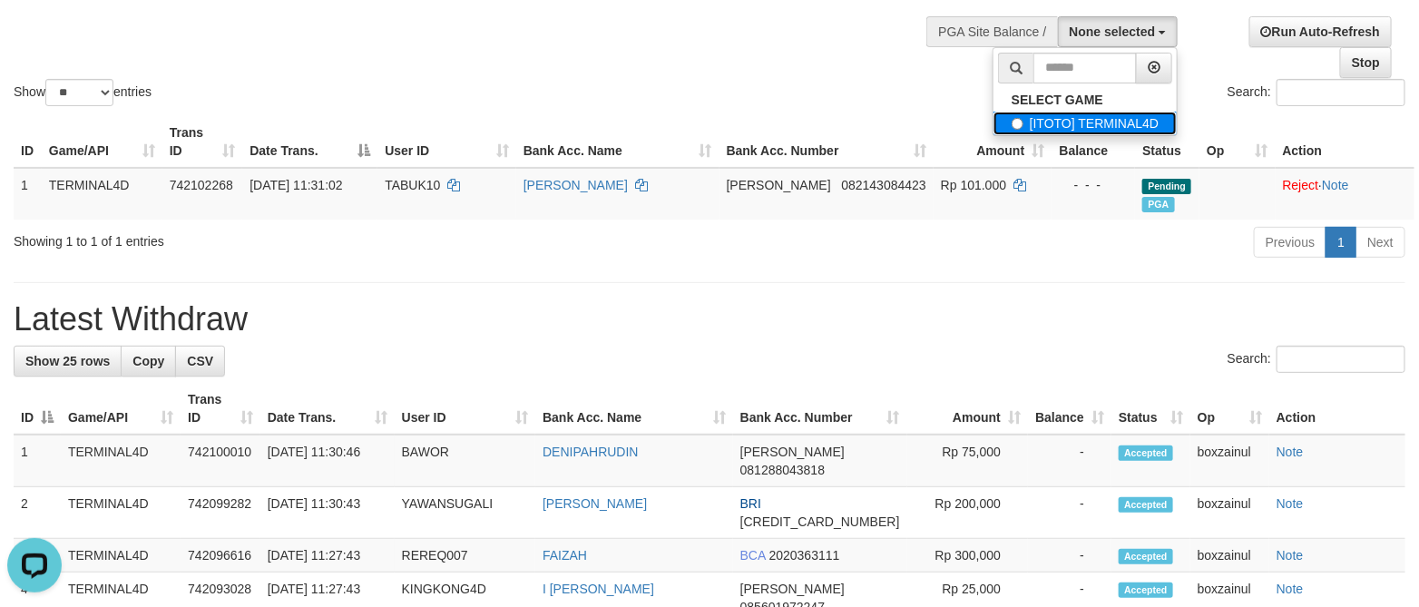
click at [1024, 118] on label "[ITOTO] TERMINAL4D" at bounding box center [1084, 124] width 183 height 24
select select "****"
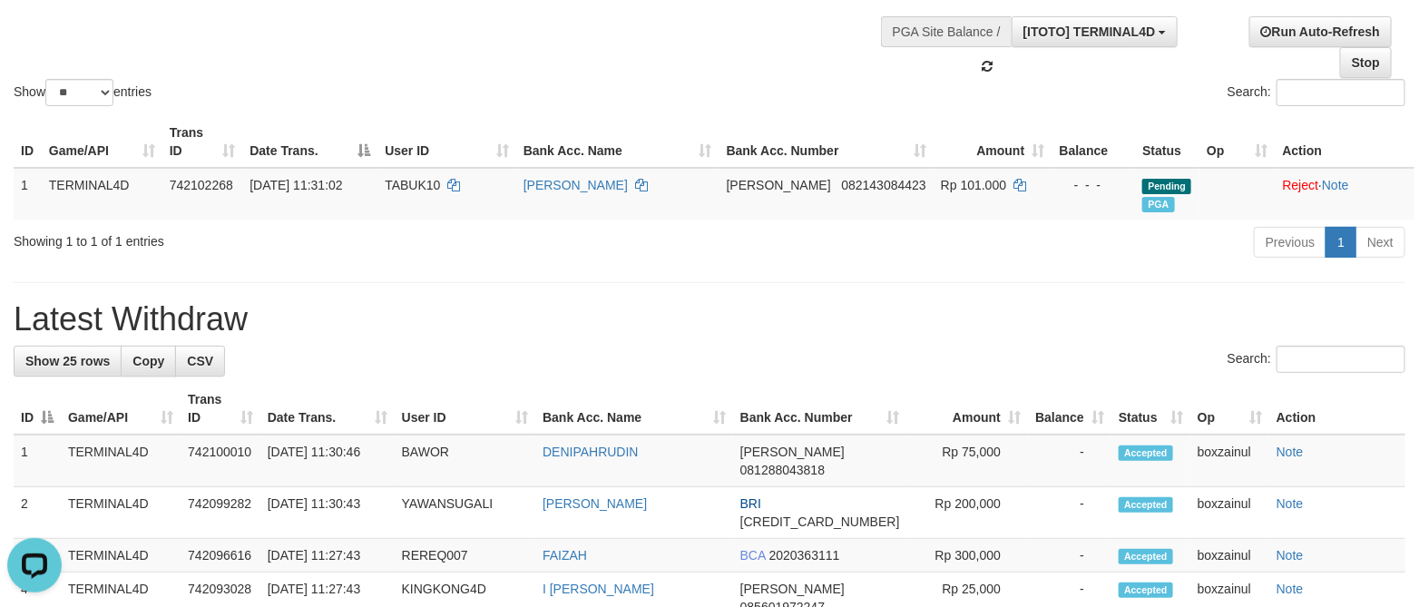
scroll to position [16, 0]
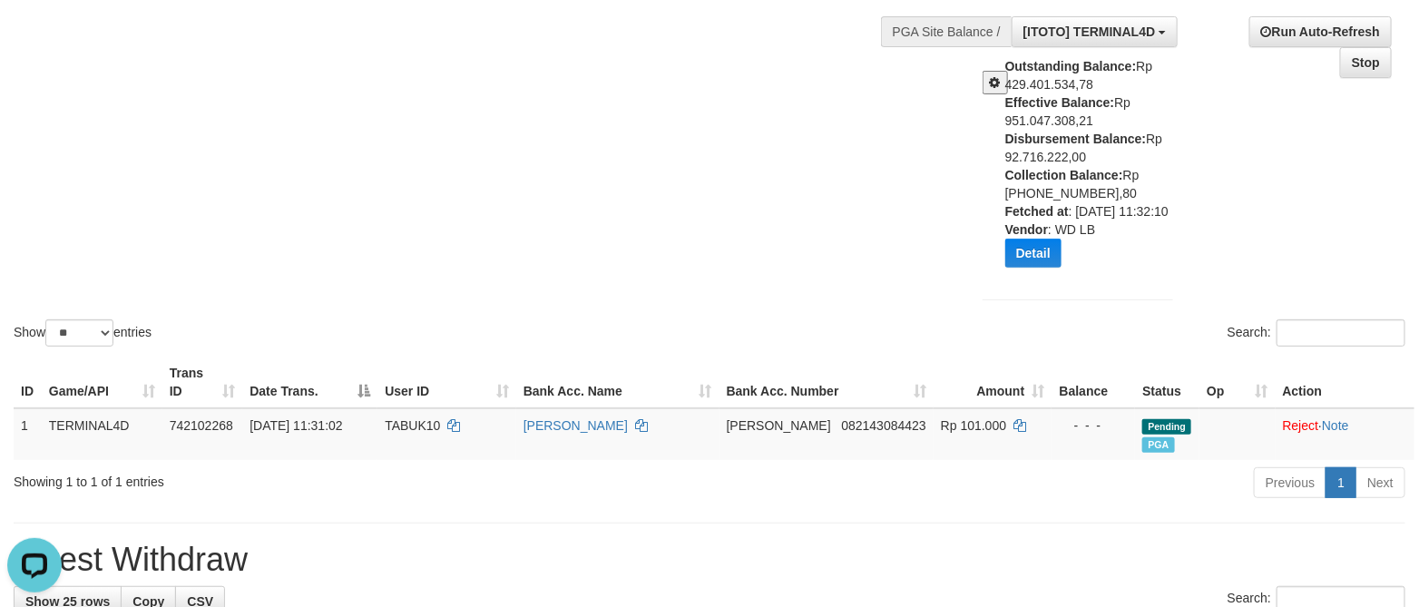
click at [767, 246] on div "Show ** ** ** *** entries Search:" at bounding box center [709, 130] width 1419 height 439
click at [990, 63] on div at bounding box center [987, 75] width 36 height 37
click at [986, 76] on button at bounding box center [994, 83] width 25 height 24
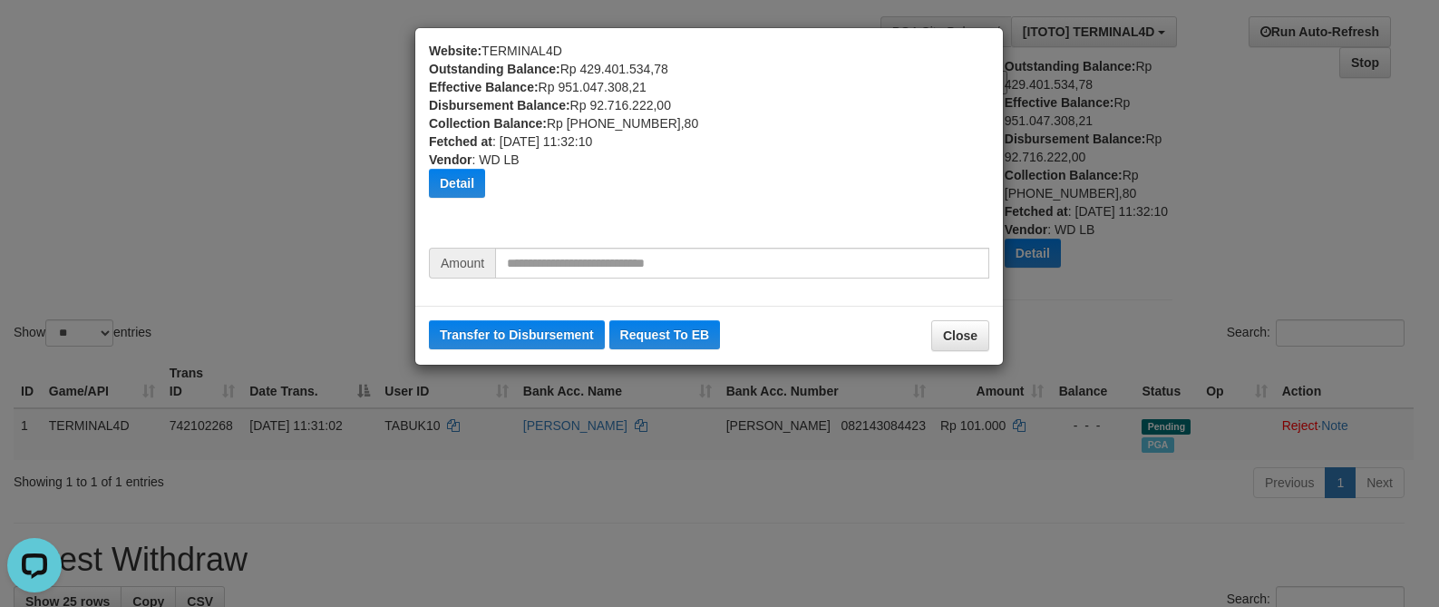
click at [1002, 174] on div "Website: TERMINAL4D Outstanding Balance: Rp 429.401.534,78 Effective Balance: R…" at bounding box center [709, 167] width 615 height 278
click at [1088, 201] on div "Website: TERMINAL4D Outstanding Balance: Rp 429.401.534,78 Effective Balance: R…" at bounding box center [719, 303] width 1439 height 607
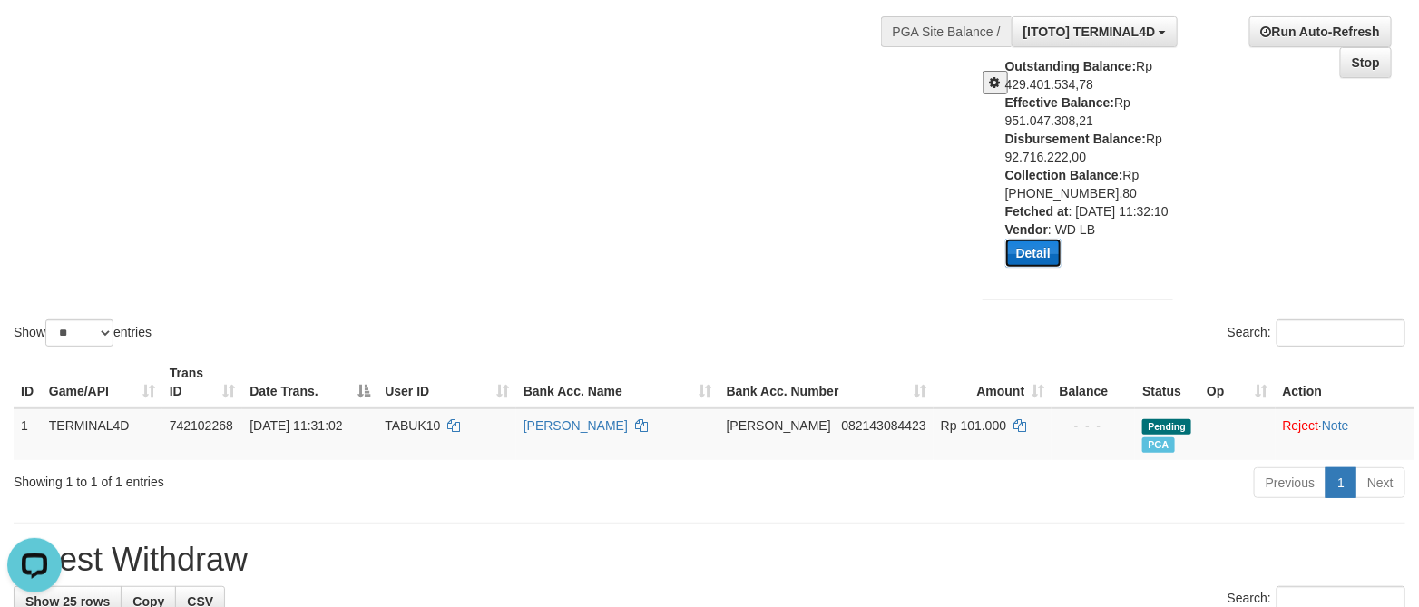
click at [1035, 268] on button "Detail" at bounding box center [1033, 253] width 56 height 29
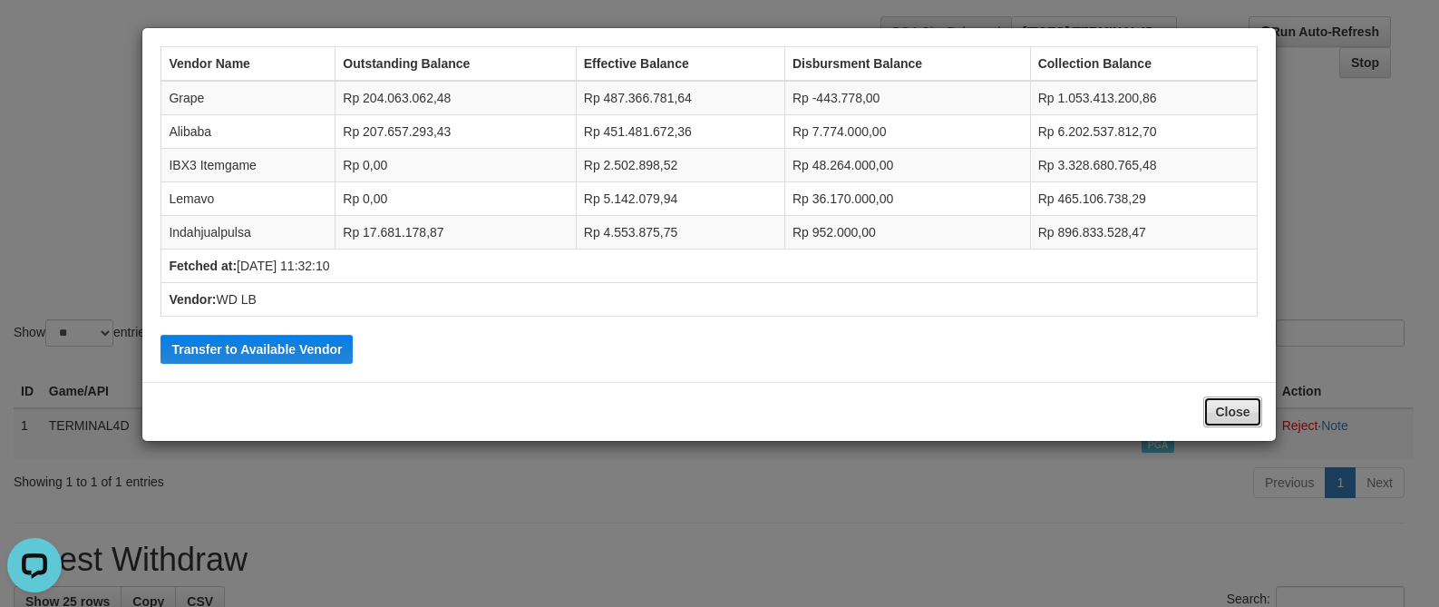
click at [1244, 411] on button "Close" at bounding box center [1233, 411] width 58 height 31
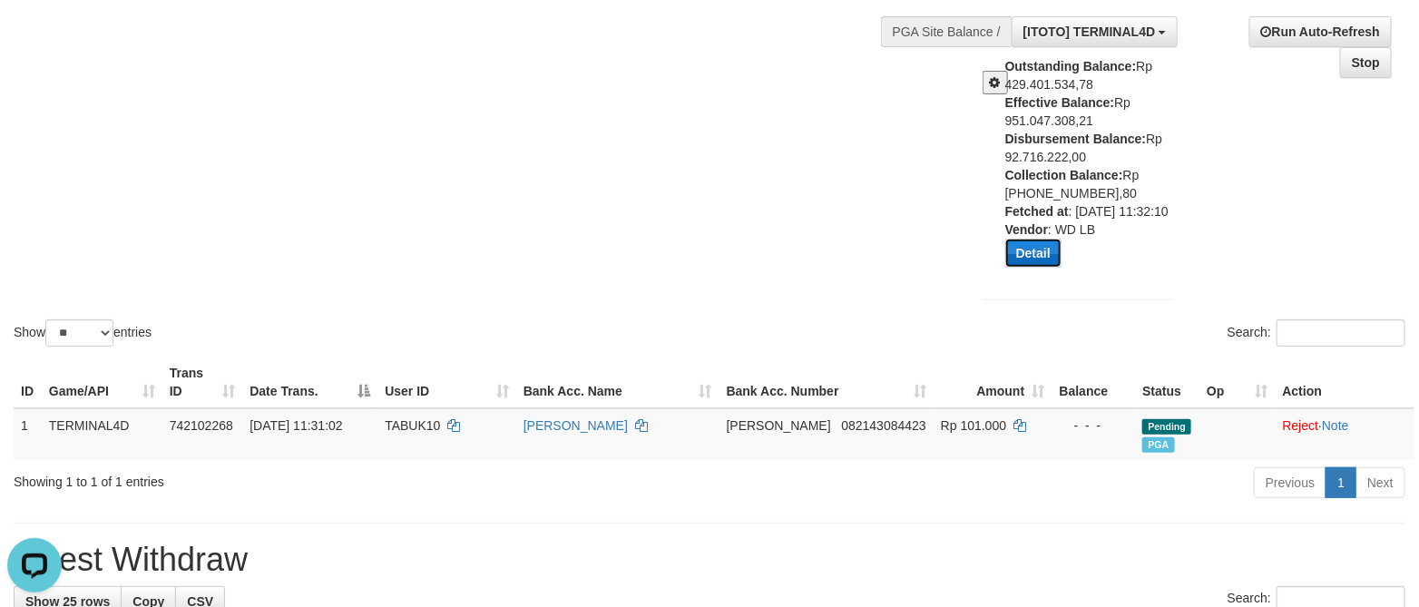
click at [1027, 267] on button "Detail" at bounding box center [1033, 253] width 56 height 29
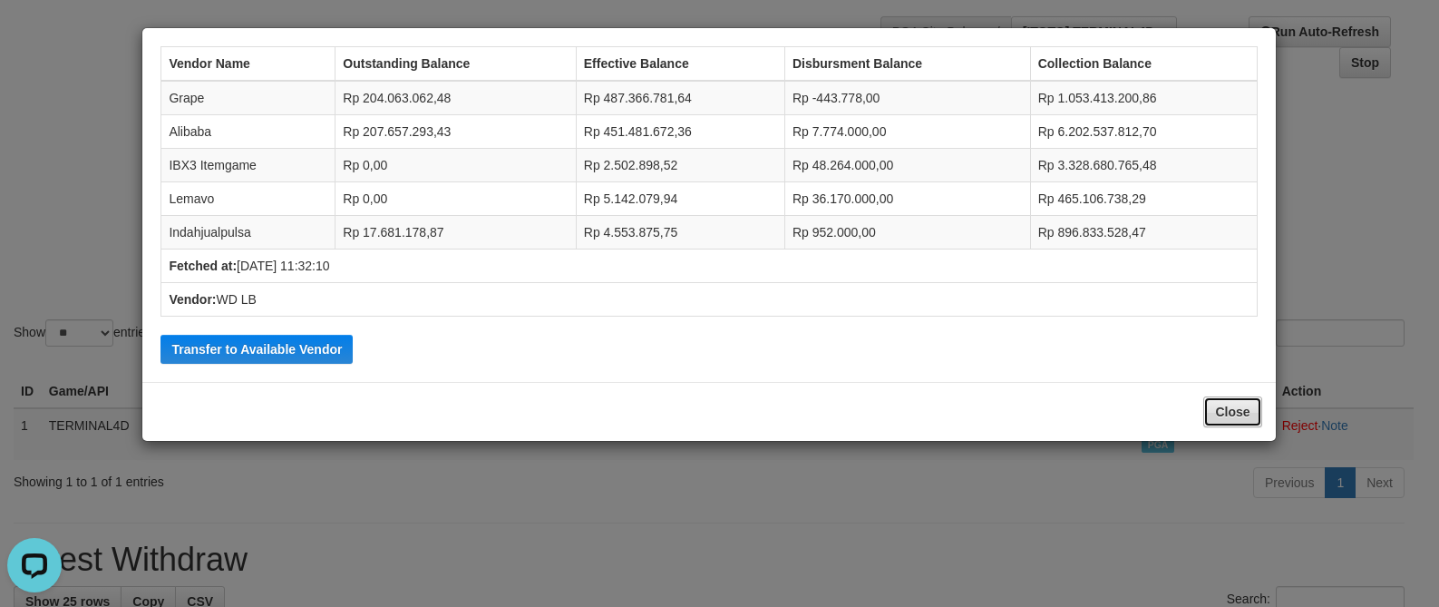
click at [1239, 412] on button "Close" at bounding box center [1233, 411] width 58 height 31
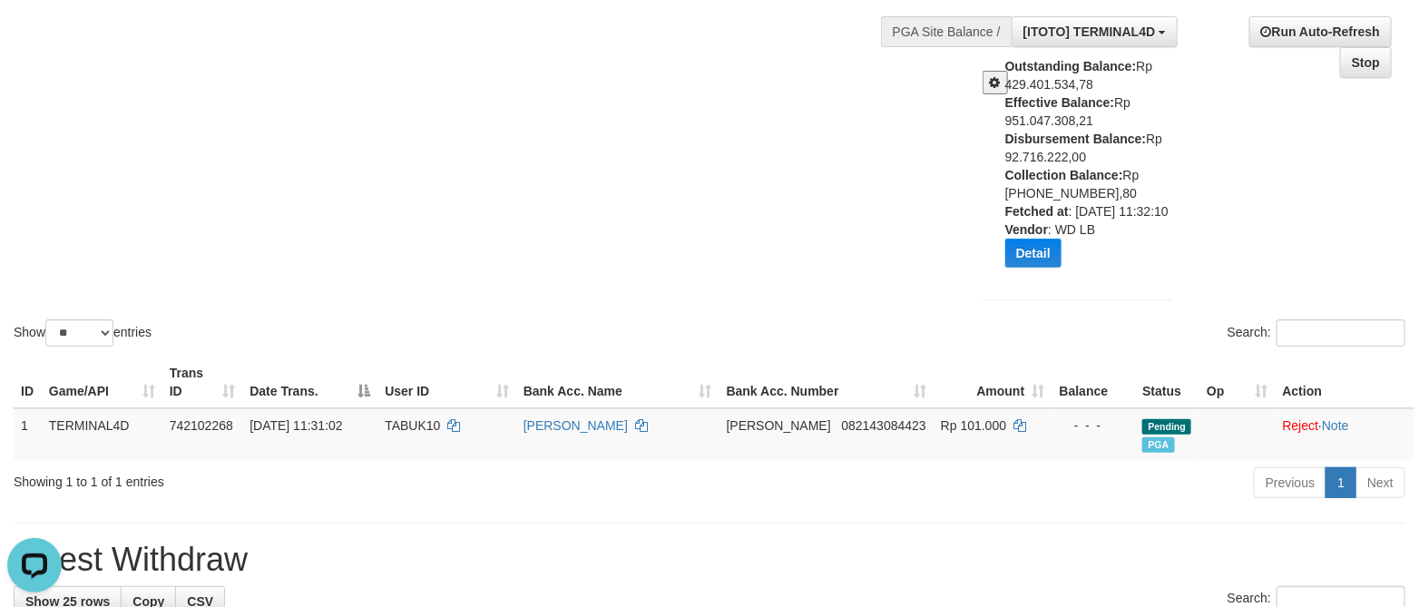
click at [994, 72] on button at bounding box center [994, 83] width 25 height 24
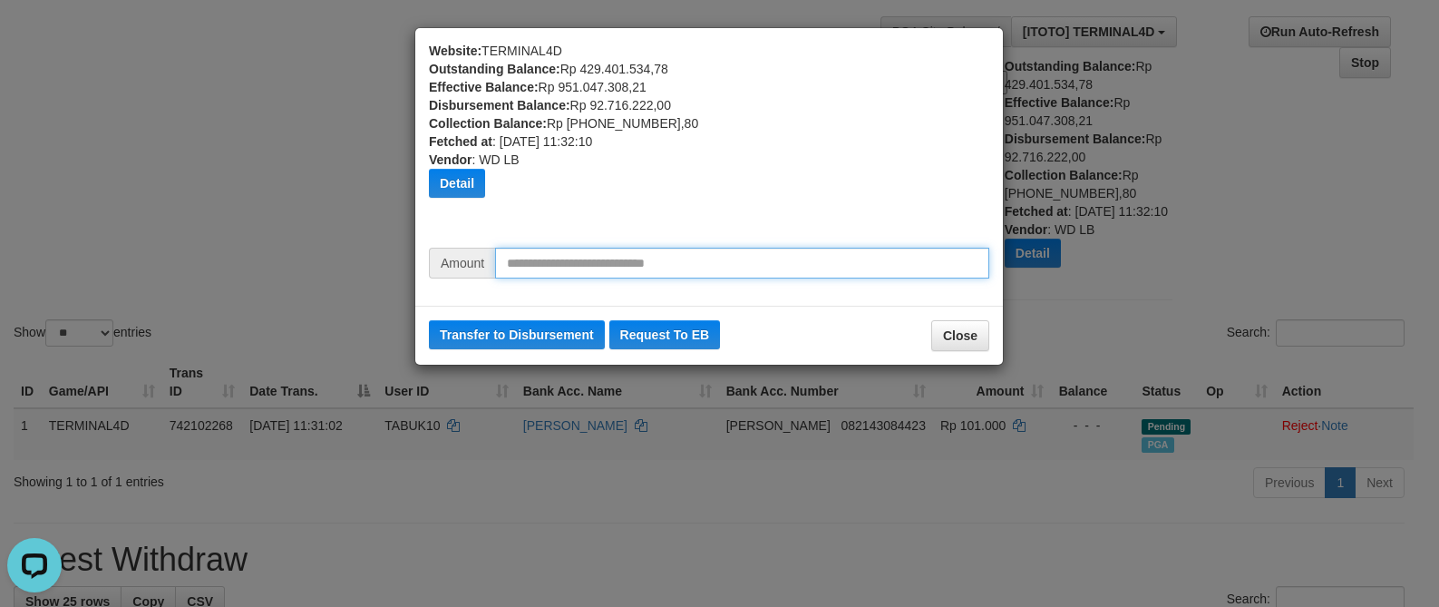
click at [624, 259] on input "text" at bounding box center [742, 263] width 494 height 31
type input "*******"
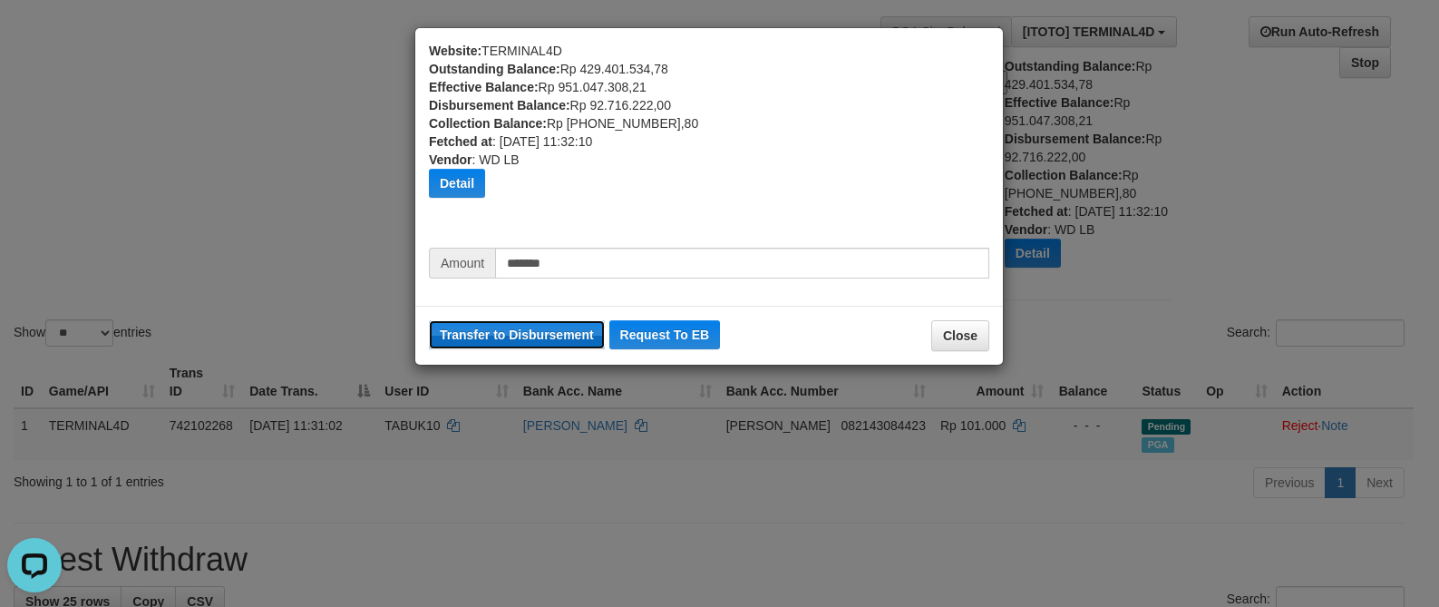
click at [559, 337] on button "Transfer to Disbursement" at bounding box center [517, 334] width 176 height 29
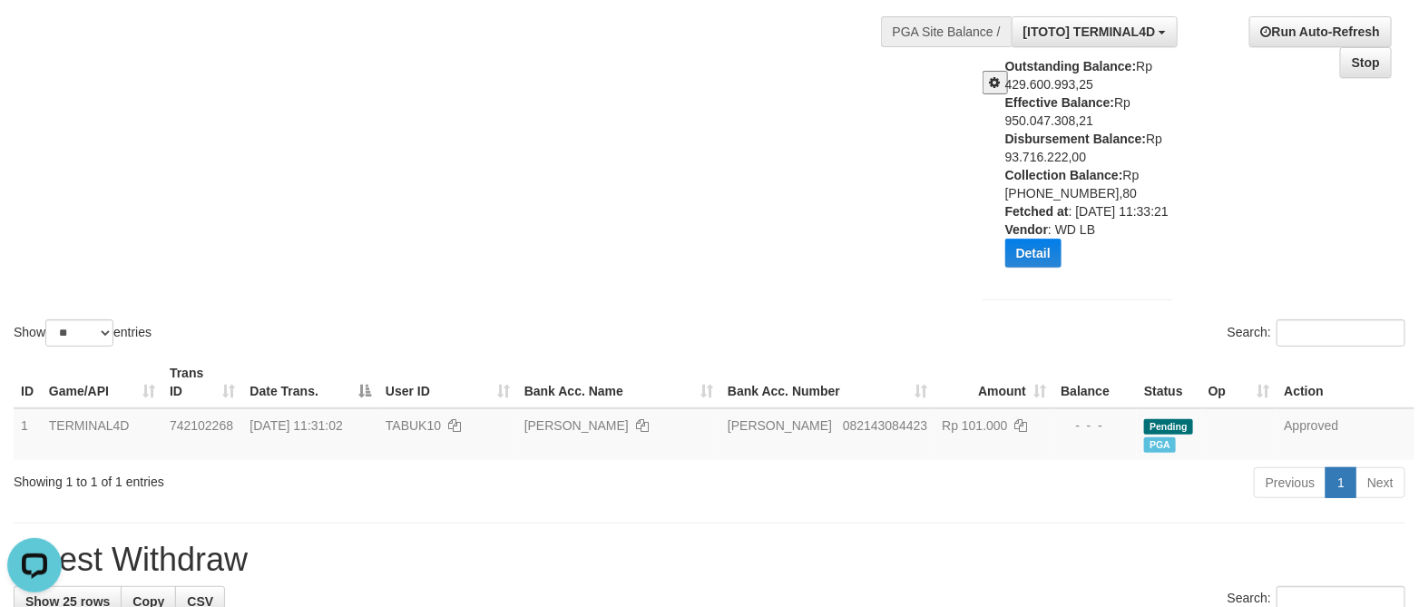
click at [844, 215] on div "Show ** ** ** *** entries Search:" at bounding box center [709, 130] width 1419 height 439
click at [843, 213] on div "Show ** ** ** *** entries Search:" at bounding box center [709, 130] width 1419 height 439
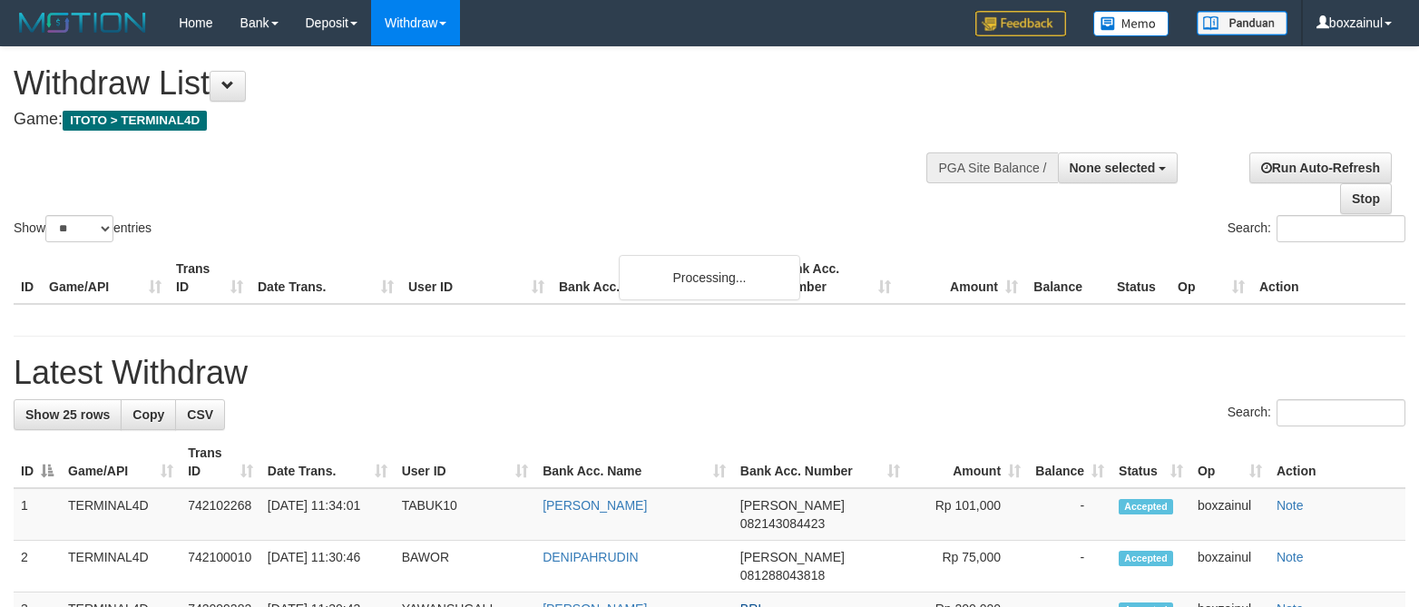
select select
select select "**"
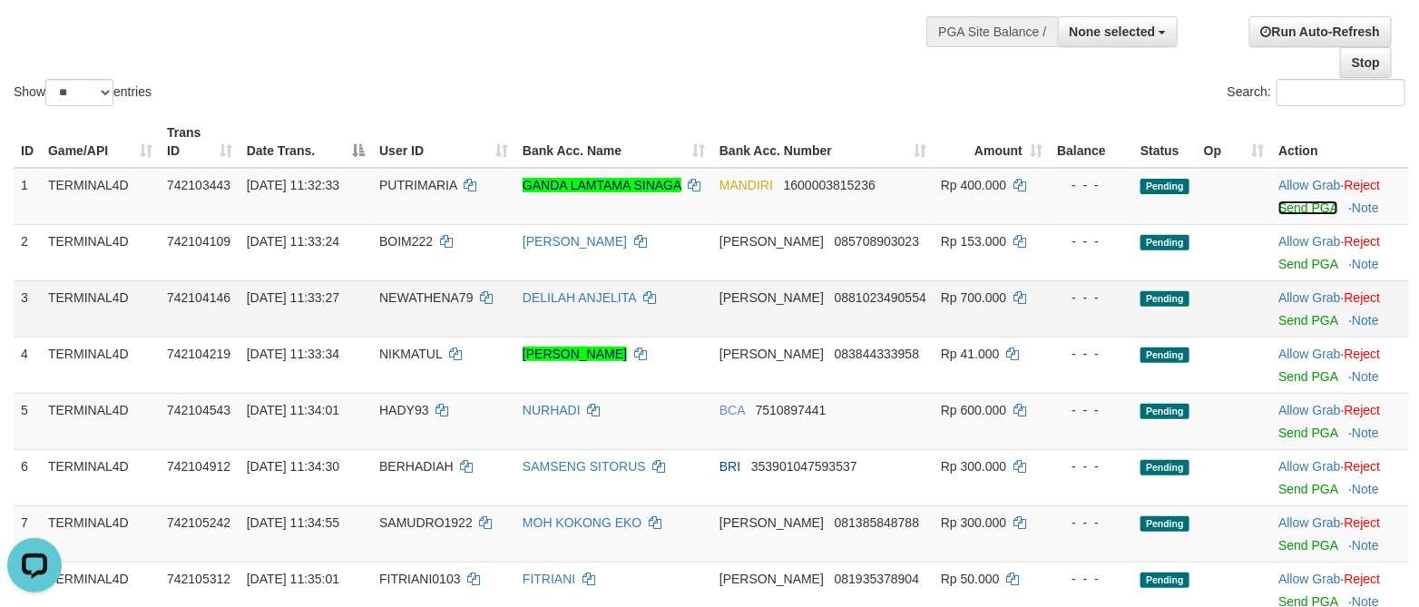
click at [1312, 210] on link "Send PGA" at bounding box center [1307, 207] width 59 height 15
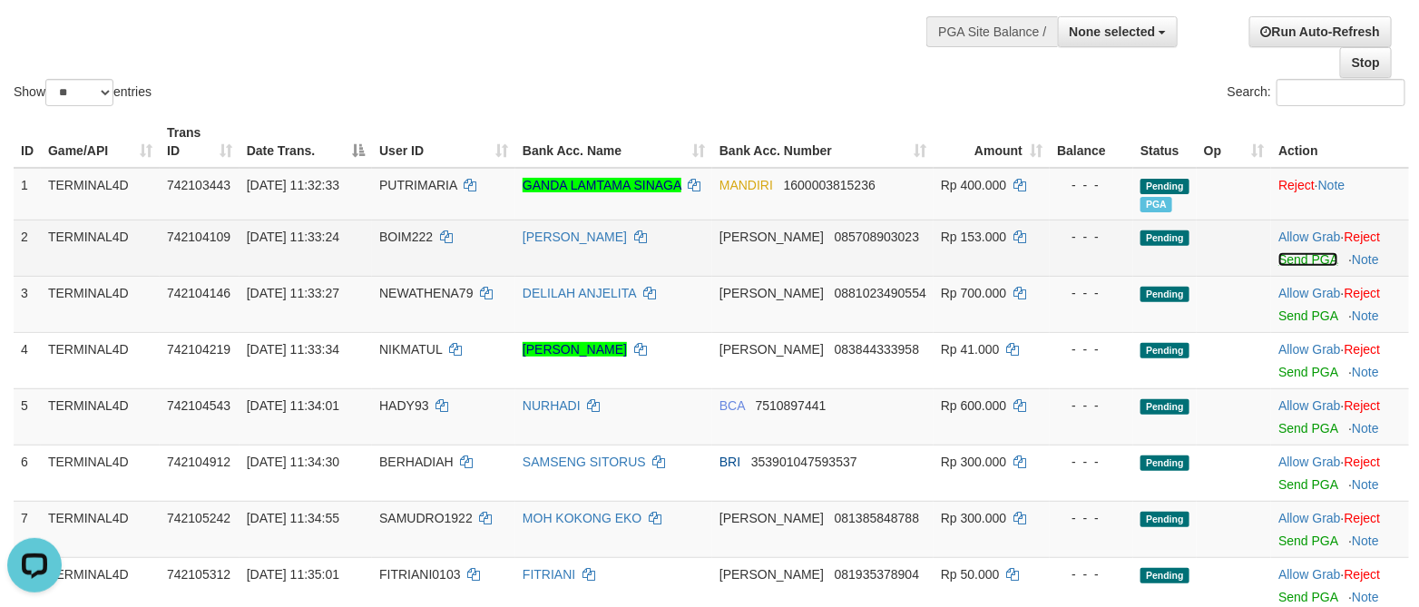
click at [1282, 261] on link "Send PGA" at bounding box center [1307, 259] width 59 height 15
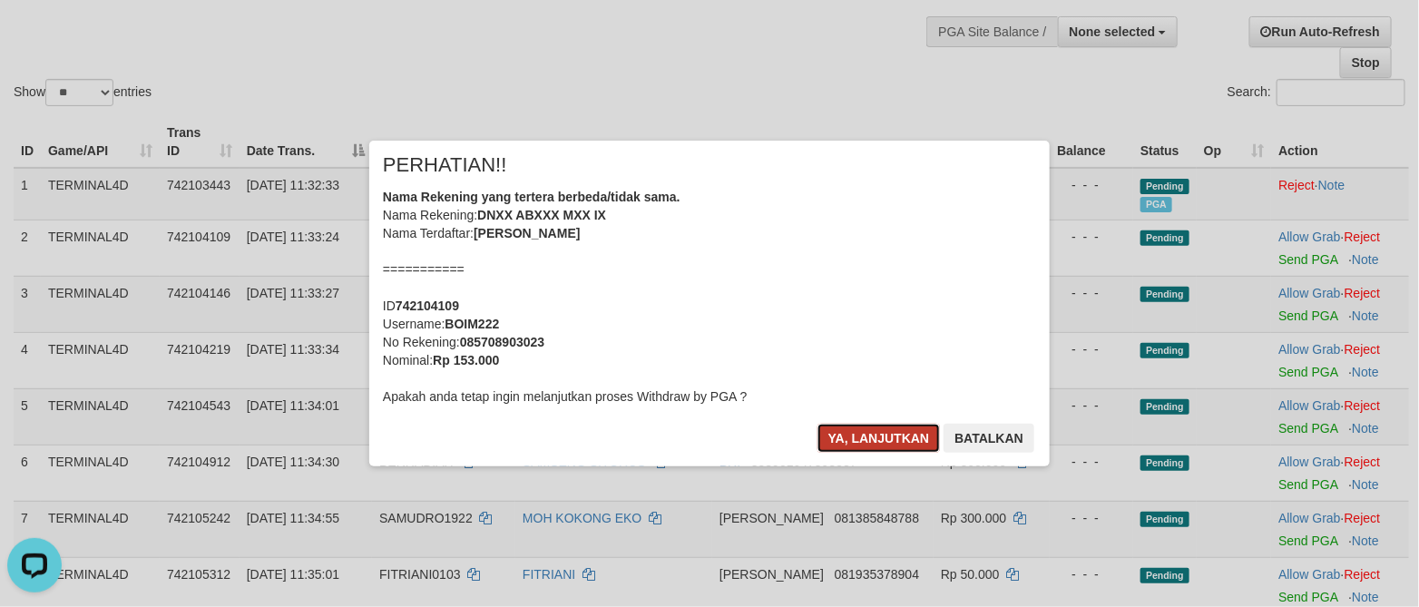
click at [893, 438] on button "Ya, lanjutkan" at bounding box center [878, 438] width 123 height 29
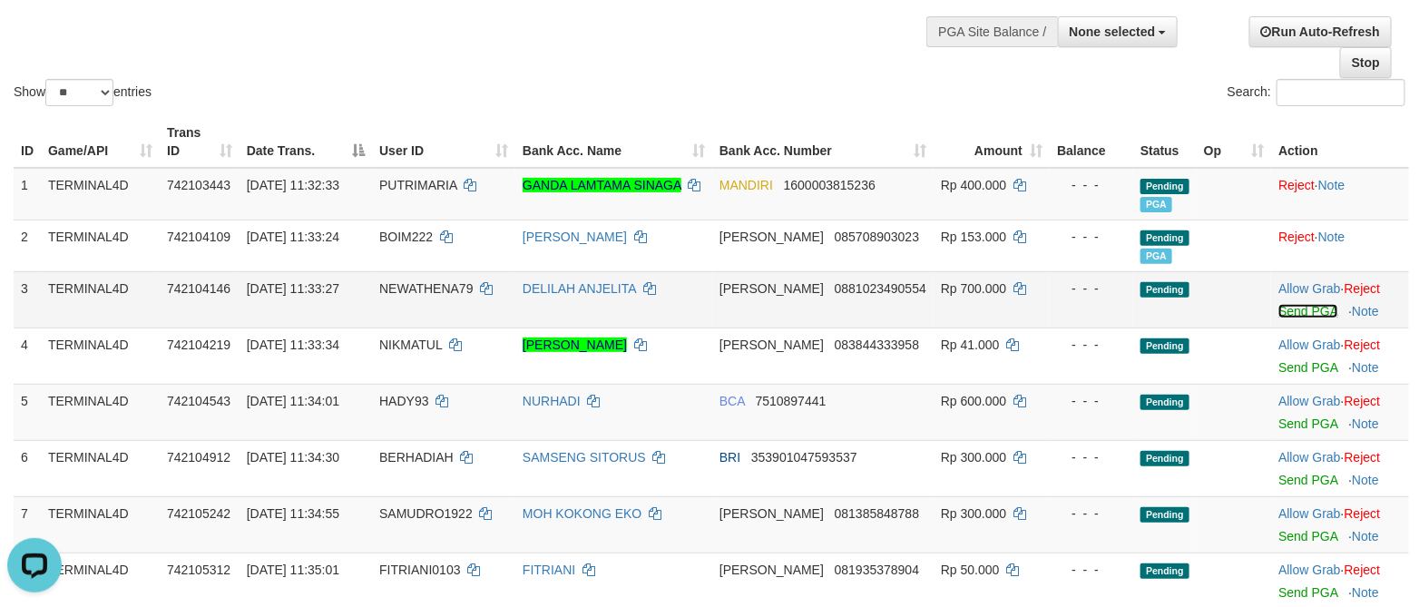
click at [1292, 316] on link "Send PGA" at bounding box center [1307, 311] width 59 height 15
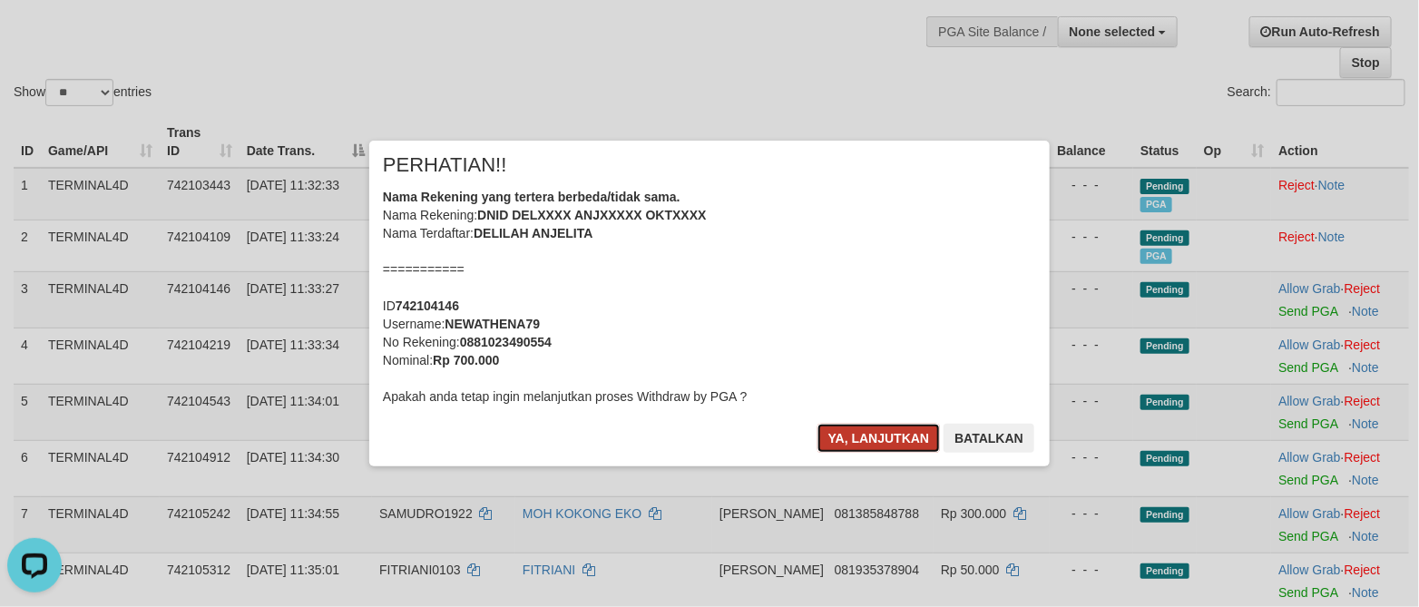
click at [843, 435] on button "Ya, lanjutkan" at bounding box center [878, 438] width 123 height 29
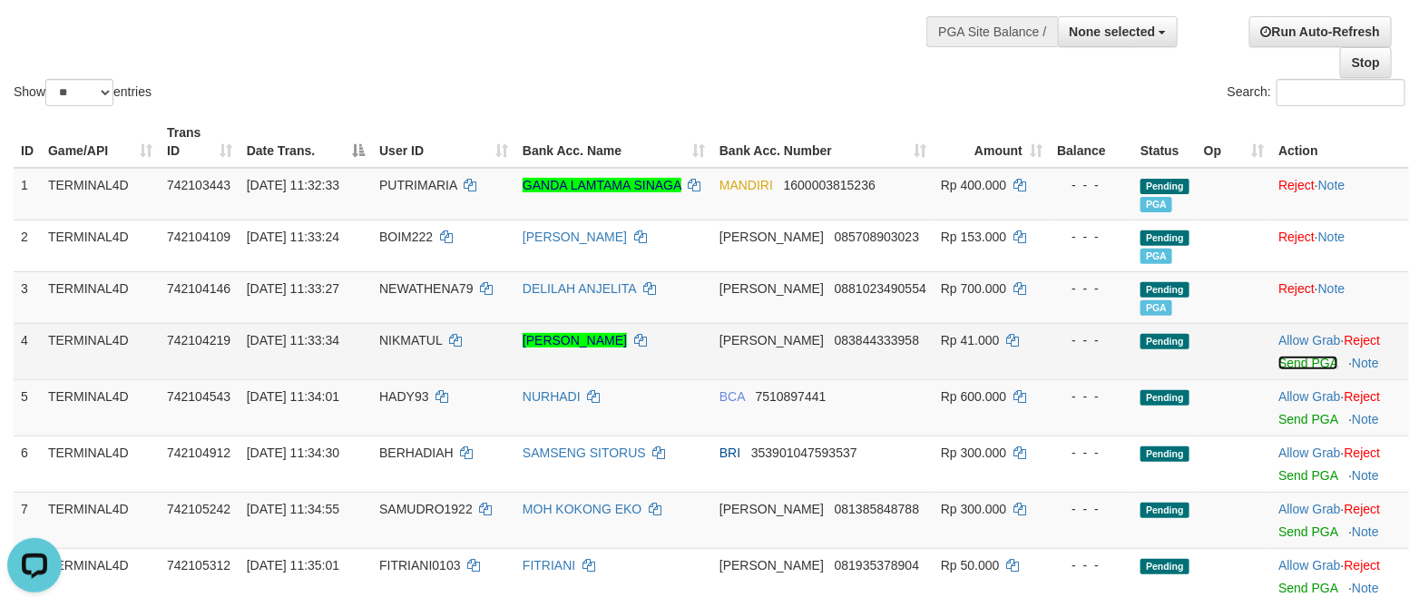
click at [1298, 360] on link "Send PGA" at bounding box center [1307, 363] width 59 height 15
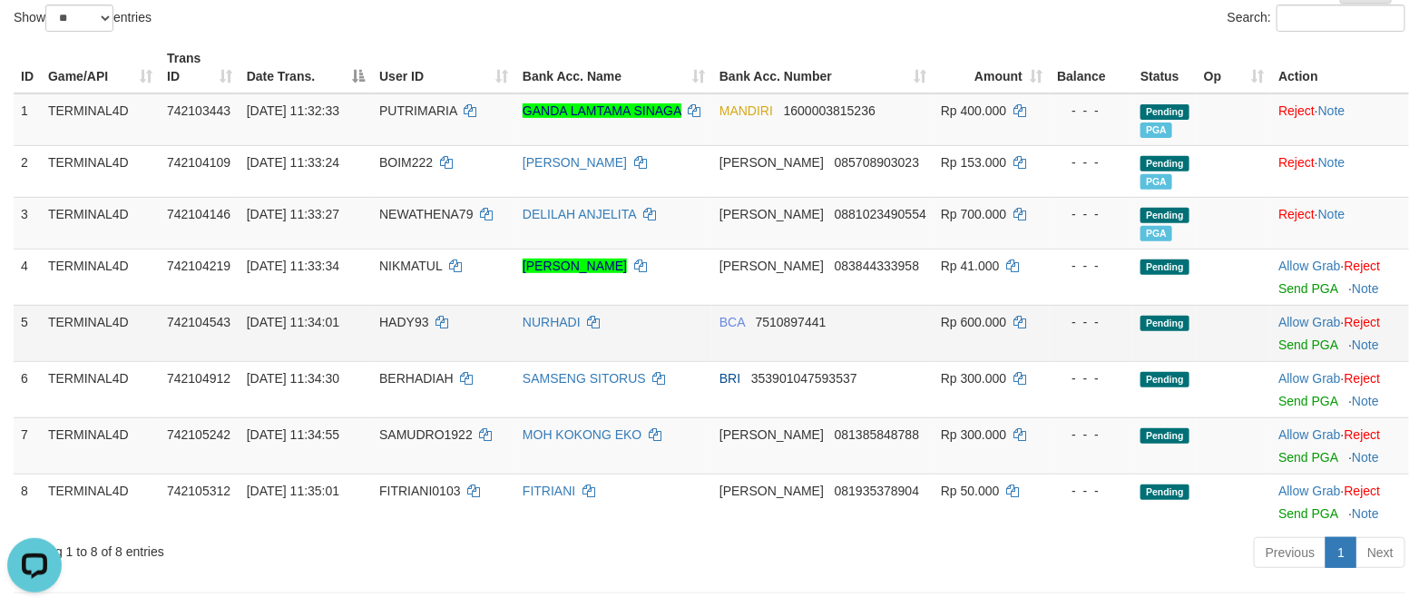
scroll to position [272, 0]
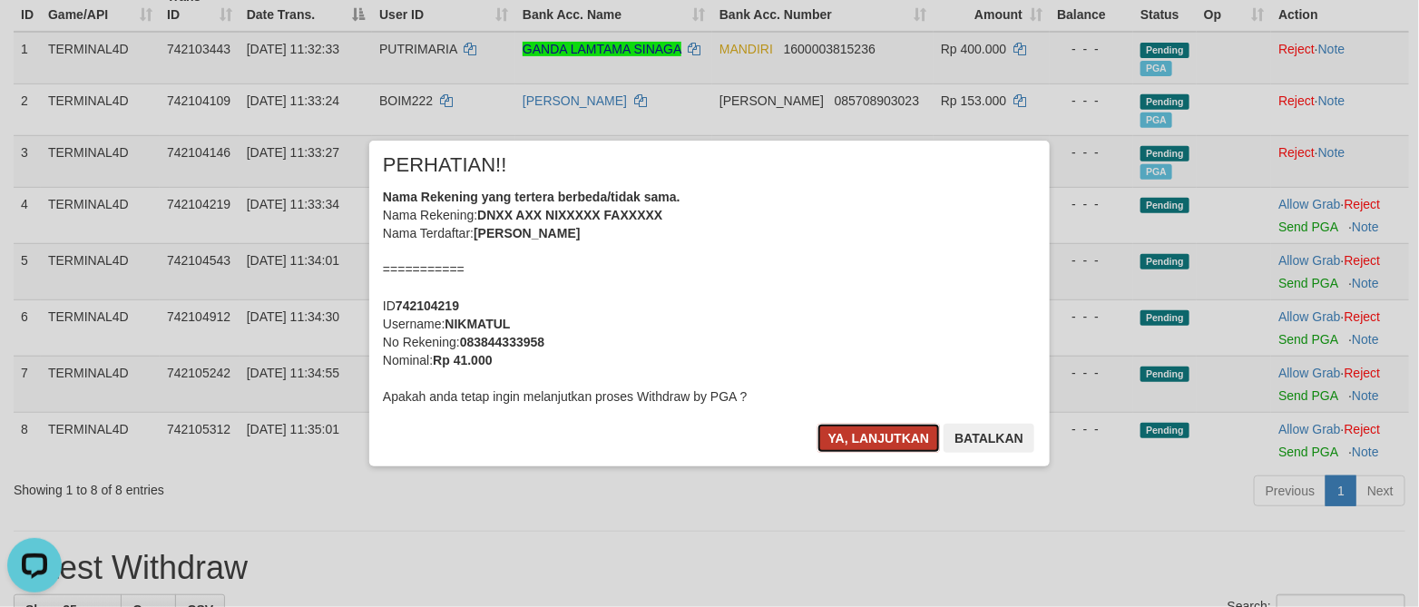
click at [876, 439] on button "Ya, lanjutkan" at bounding box center [878, 438] width 123 height 29
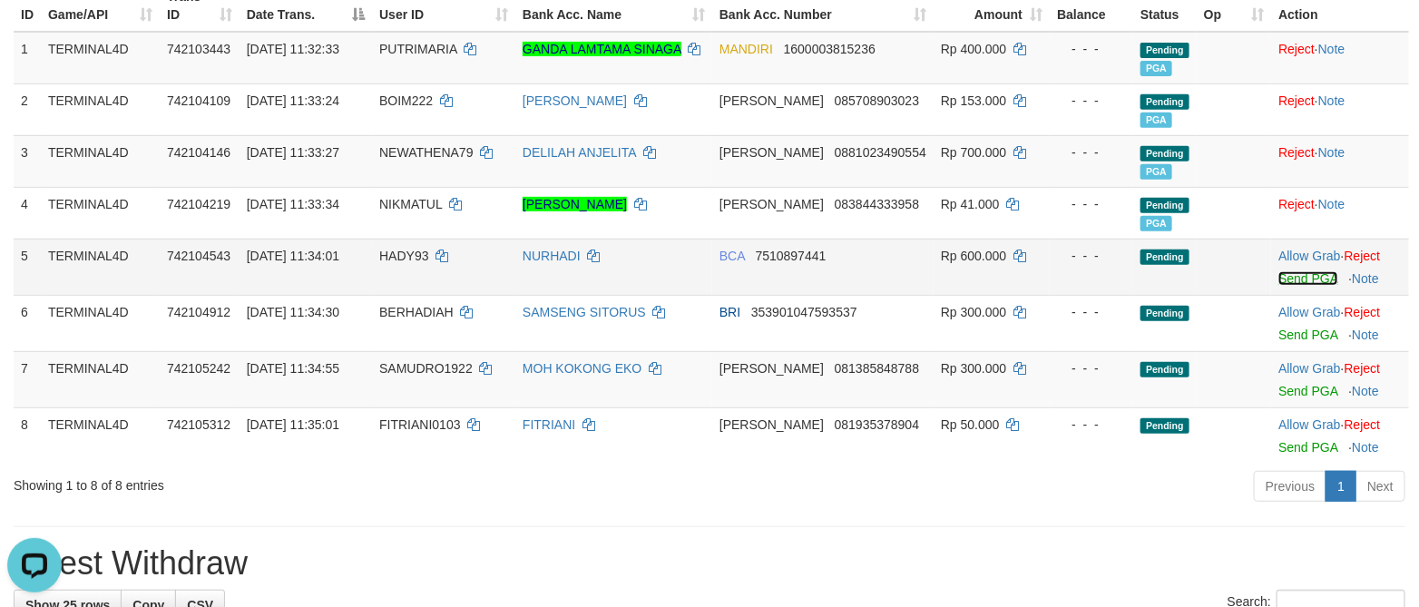
click at [1295, 283] on link "Send PGA" at bounding box center [1307, 278] width 59 height 15
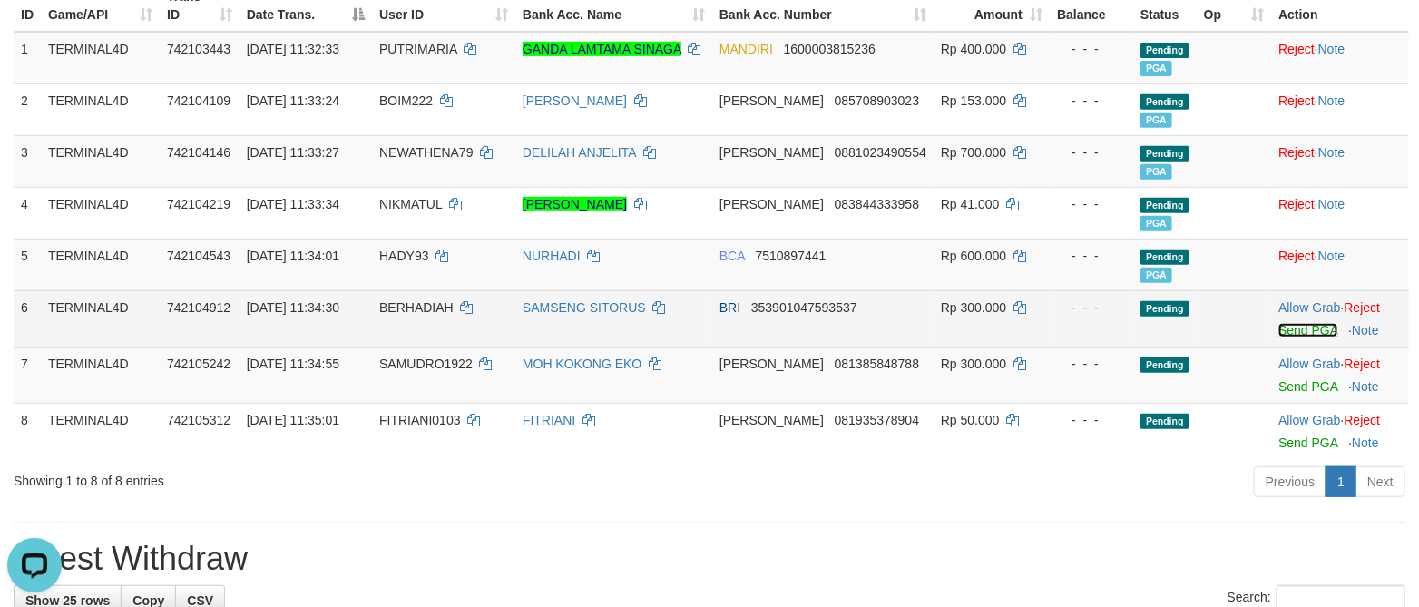
drag, startPoint x: 1276, startPoint y: 337, endPoint x: 817, endPoint y: 330, distance: 459.0
click at [1278, 336] on link "Send PGA" at bounding box center [1307, 330] width 59 height 15
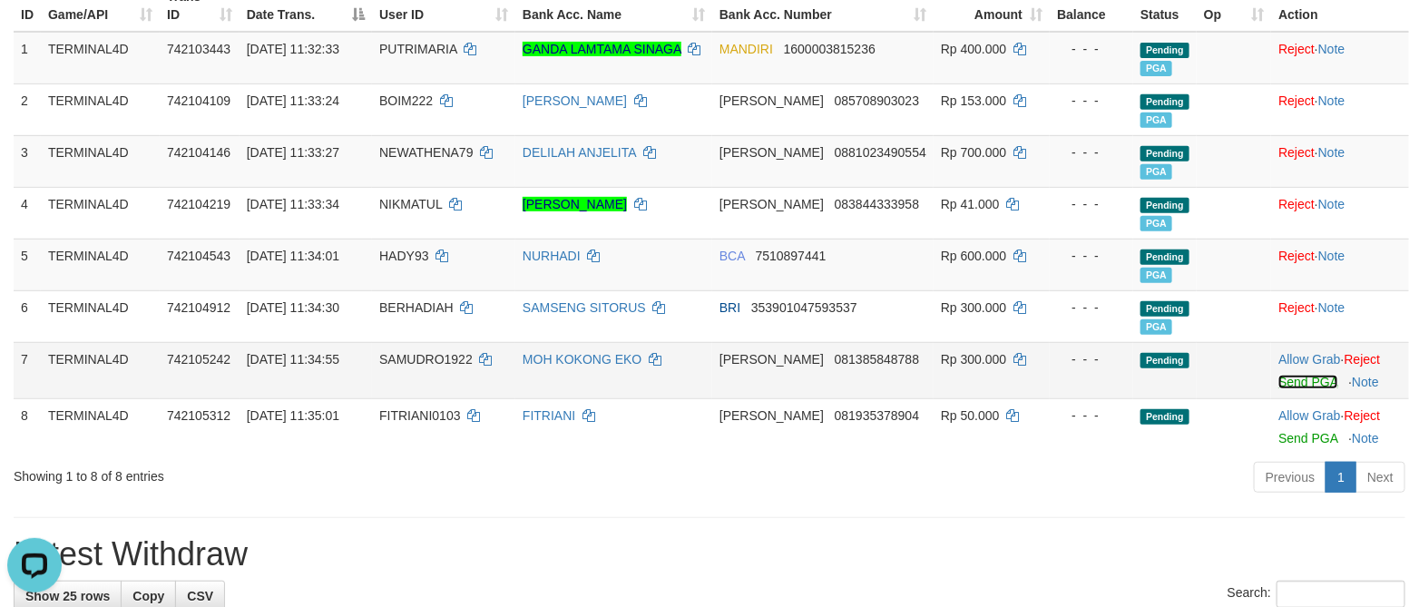
click at [1284, 387] on link "Send PGA" at bounding box center [1307, 382] width 59 height 15
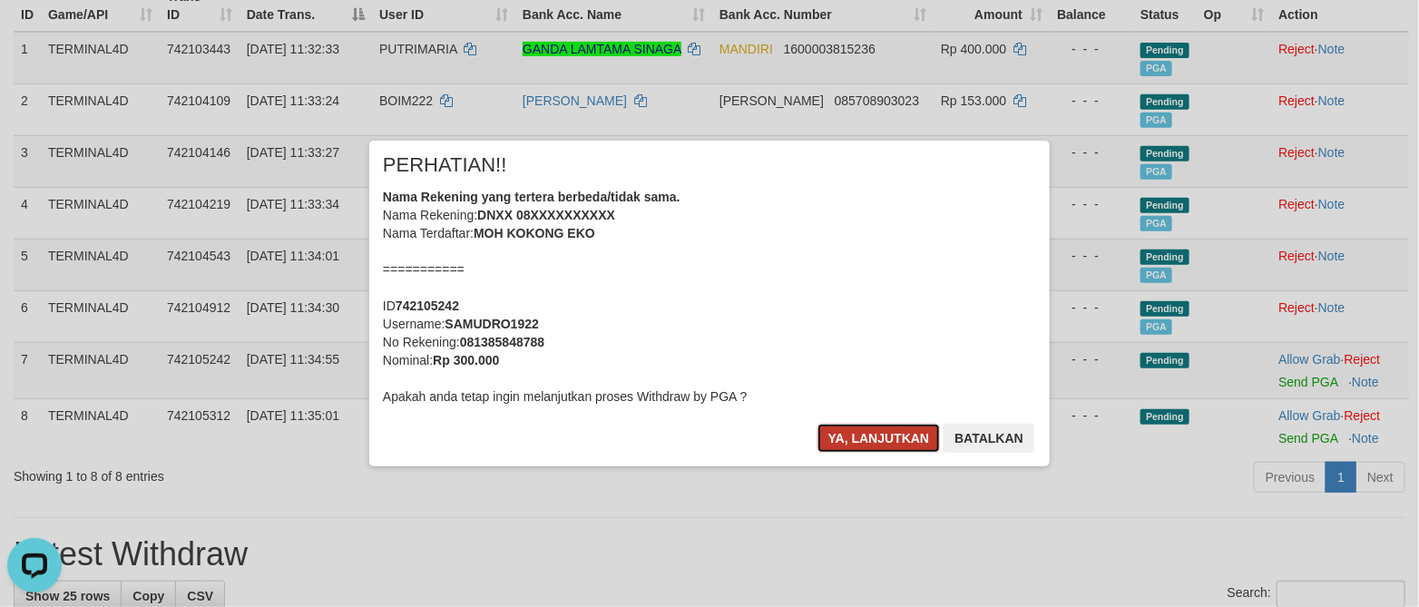
click at [873, 436] on button "Ya, lanjutkan" at bounding box center [878, 438] width 123 height 29
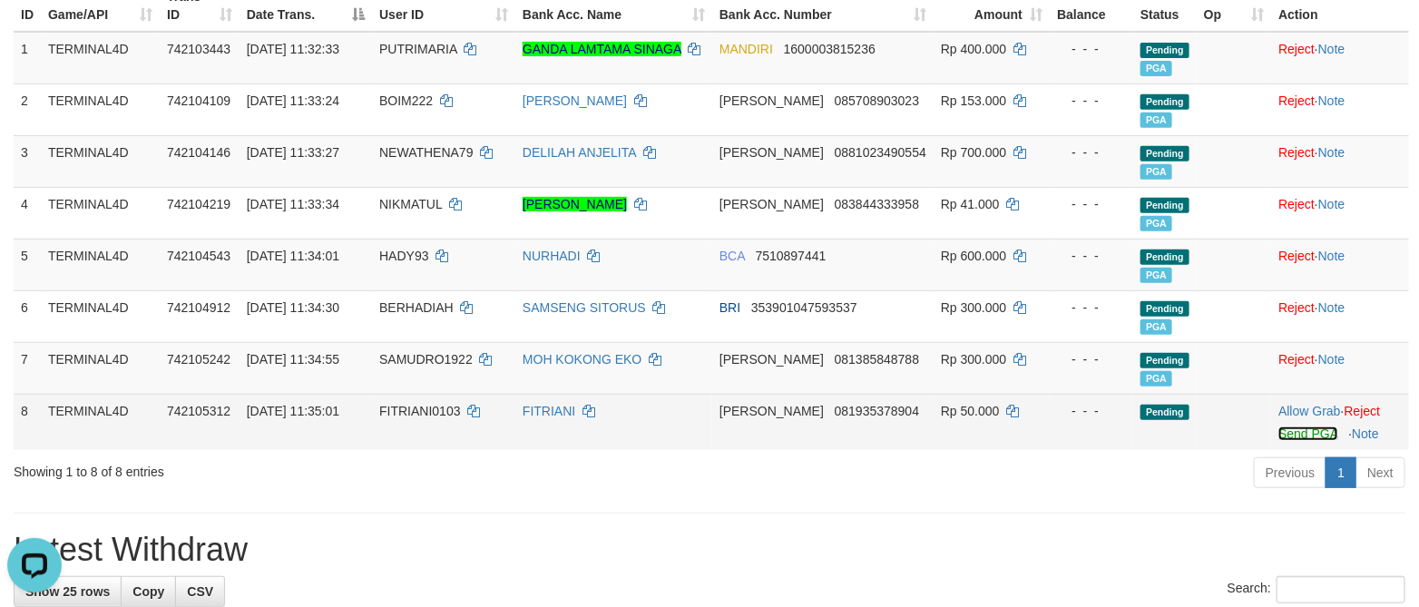
click at [1288, 438] on link "Send PGA" at bounding box center [1307, 433] width 59 height 15
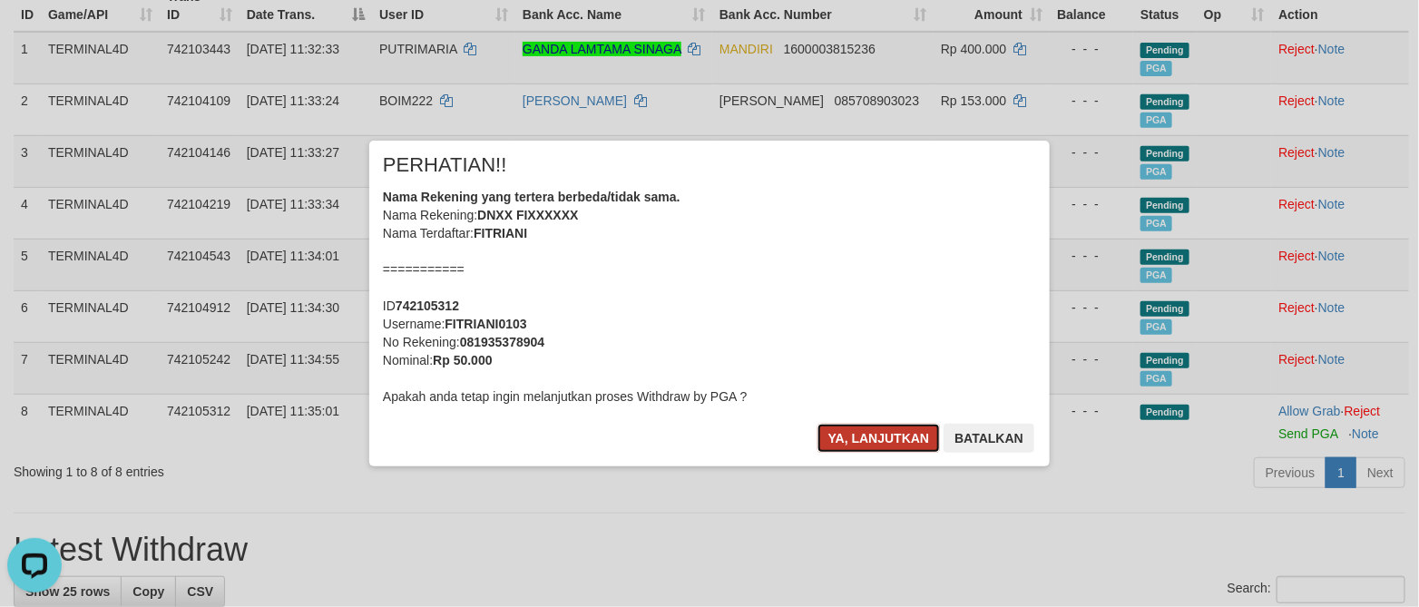
click at [902, 444] on button "Ya, lanjutkan" at bounding box center [878, 438] width 123 height 29
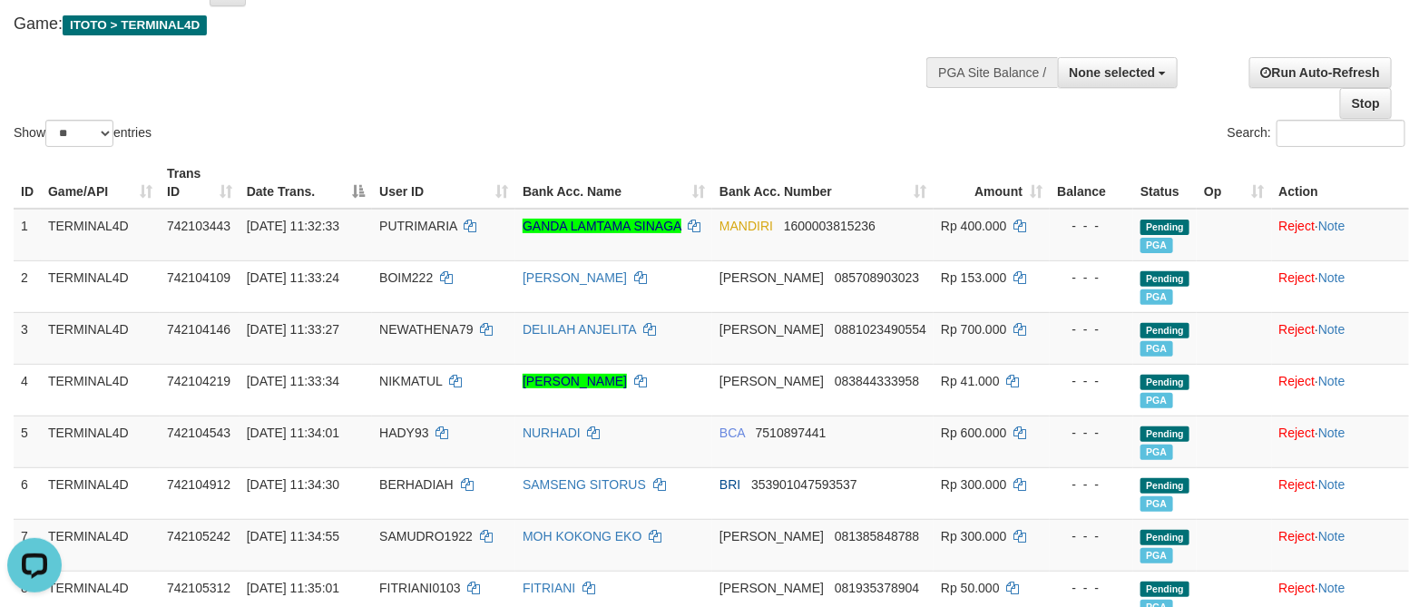
scroll to position [0, 0]
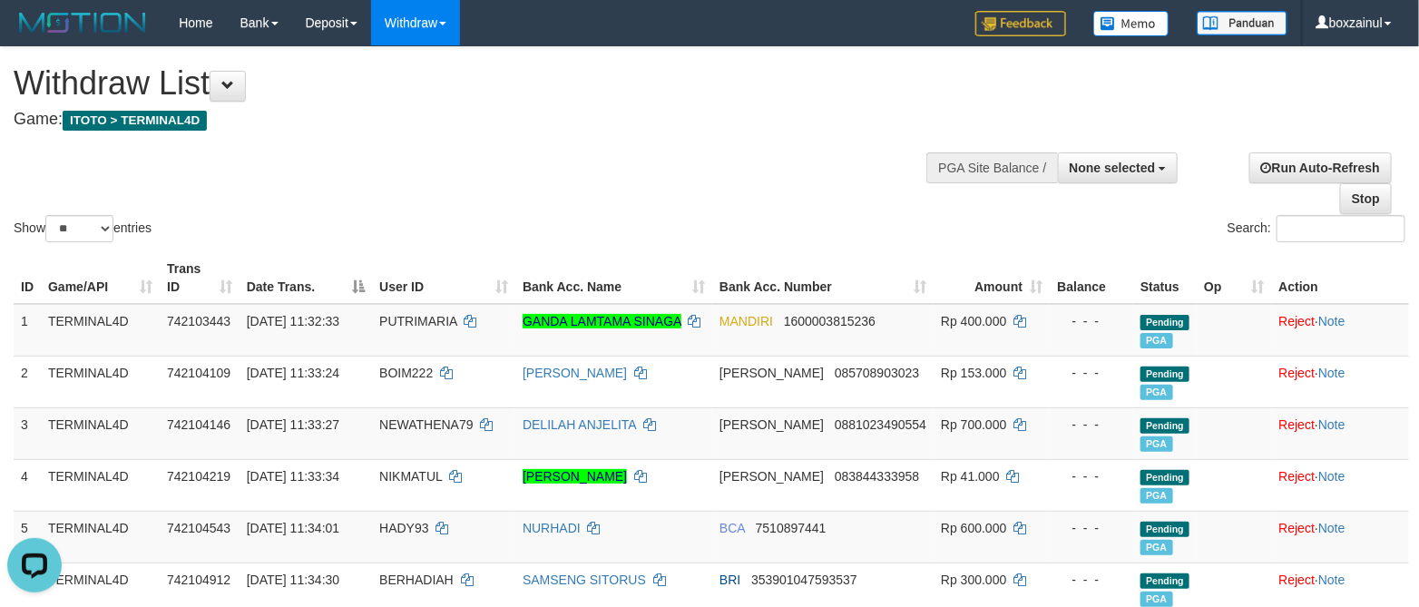
click at [721, 220] on div "Search:" at bounding box center [1063, 231] width 709 height 32
select select
select select "**"
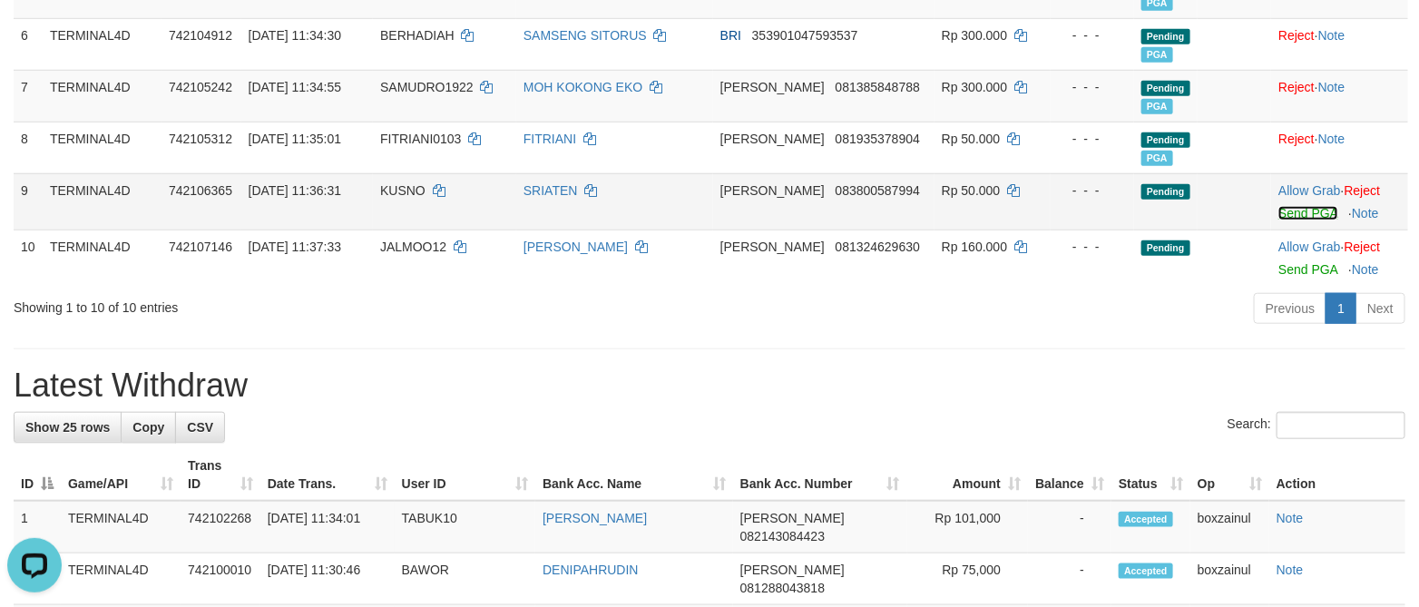
click at [1285, 216] on link "Send PGA" at bounding box center [1307, 213] width 59 height 15
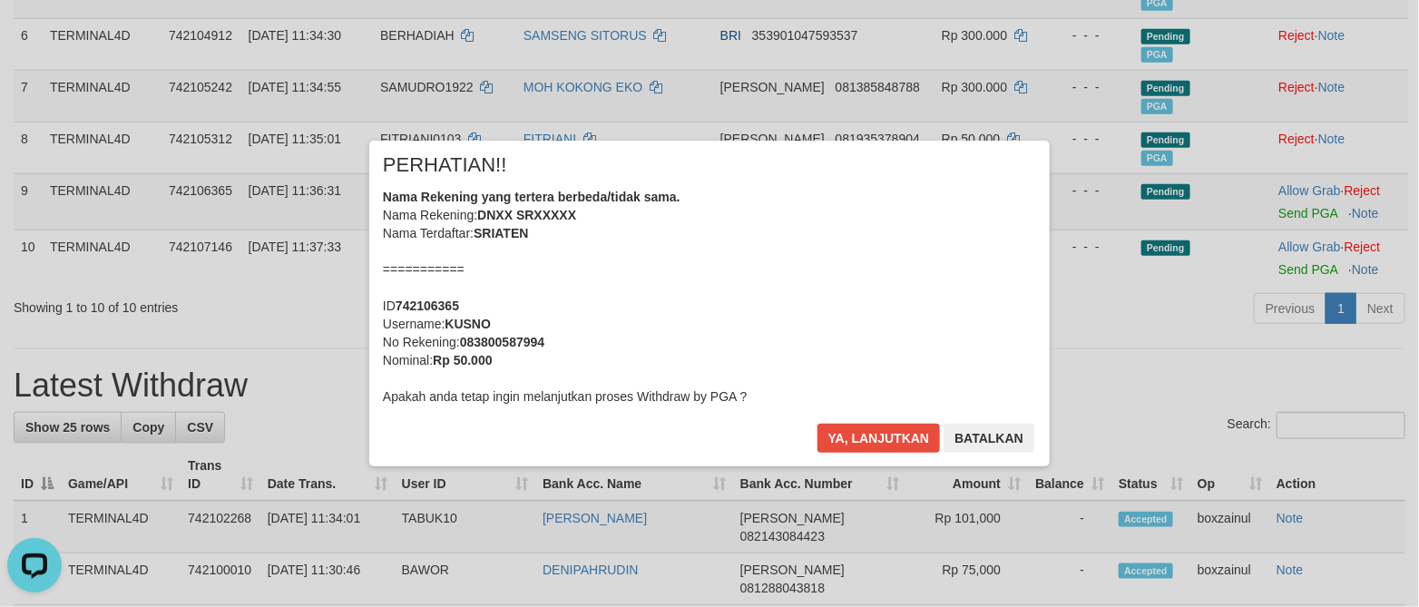
click at [869, 420] on div "× PERHATIAN!! Nama Rekening yang tertera berbeda/tidak sama. Nama Rekening: DNX…" at bounding box center [709, 303] width 680 height 325
click at [866, 444] on button "Ya, lanjutkan" at bounding box center [878, 438] width 123 height 29
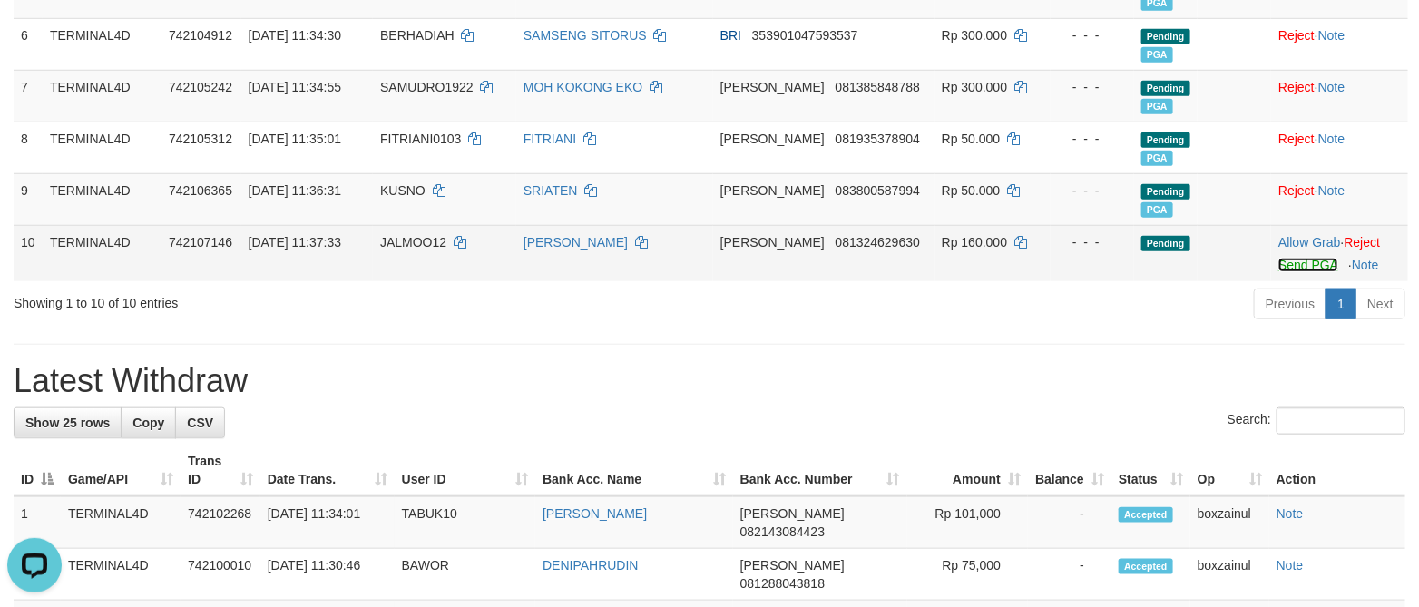
click at [1288, 261] on link "Send PGA" at bounding box center [1307, 265] width 59 height 15
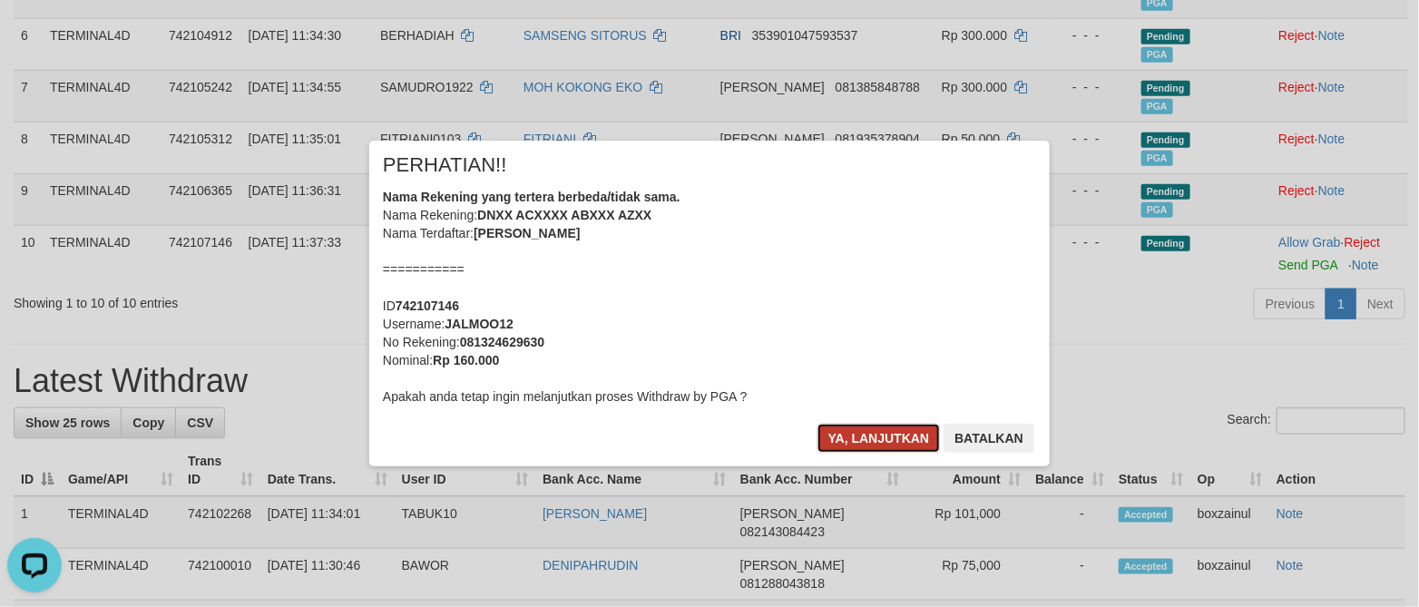
click at [833, 425] on button "Ya, lanjutkan" at bounding box center [878, 438] width 123 height 29
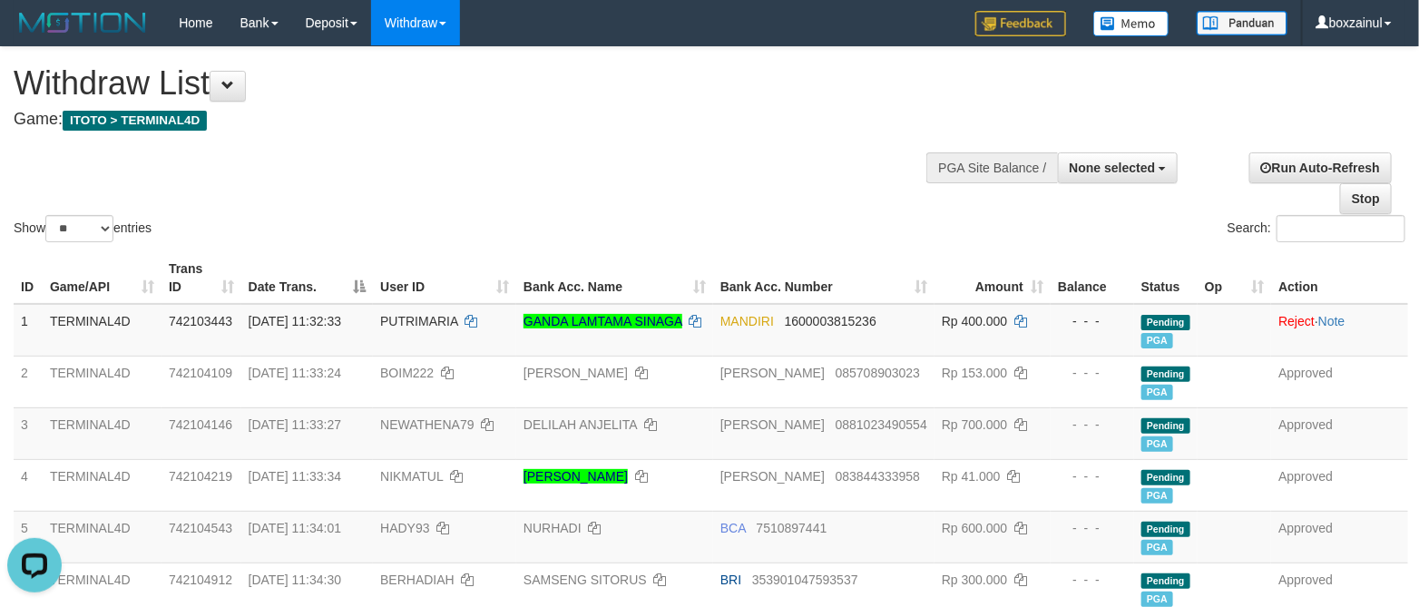
click at [574, 101] on h1 "Withdraw List" at bounding box center [471, 83] width 914 height 36
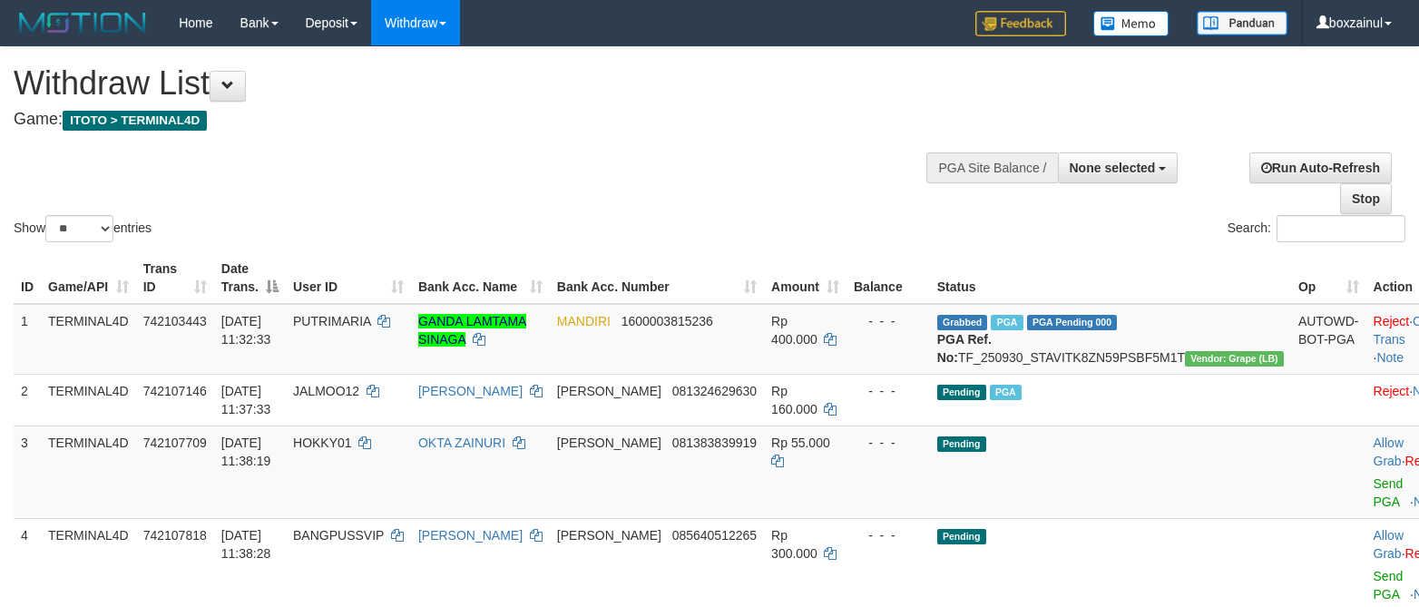
select select
select select "**"
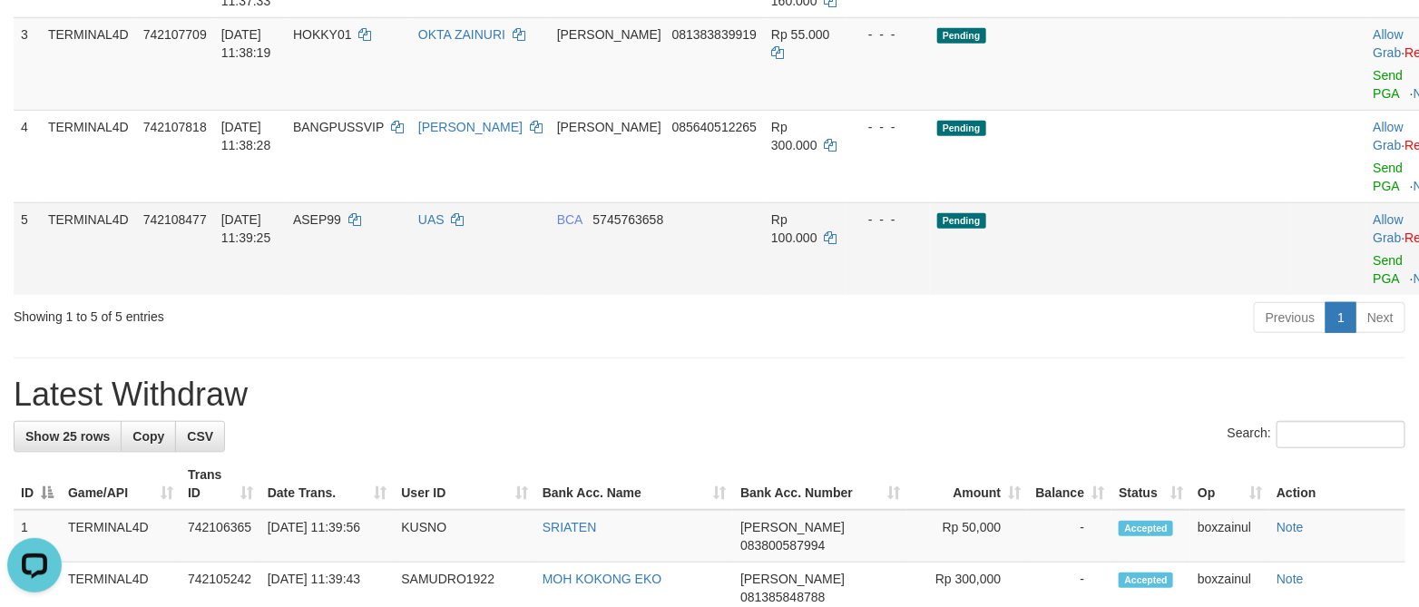
click at [751, 295] on td "BCA 5745763658" at bounding box center [657, 248] width 214 height 93
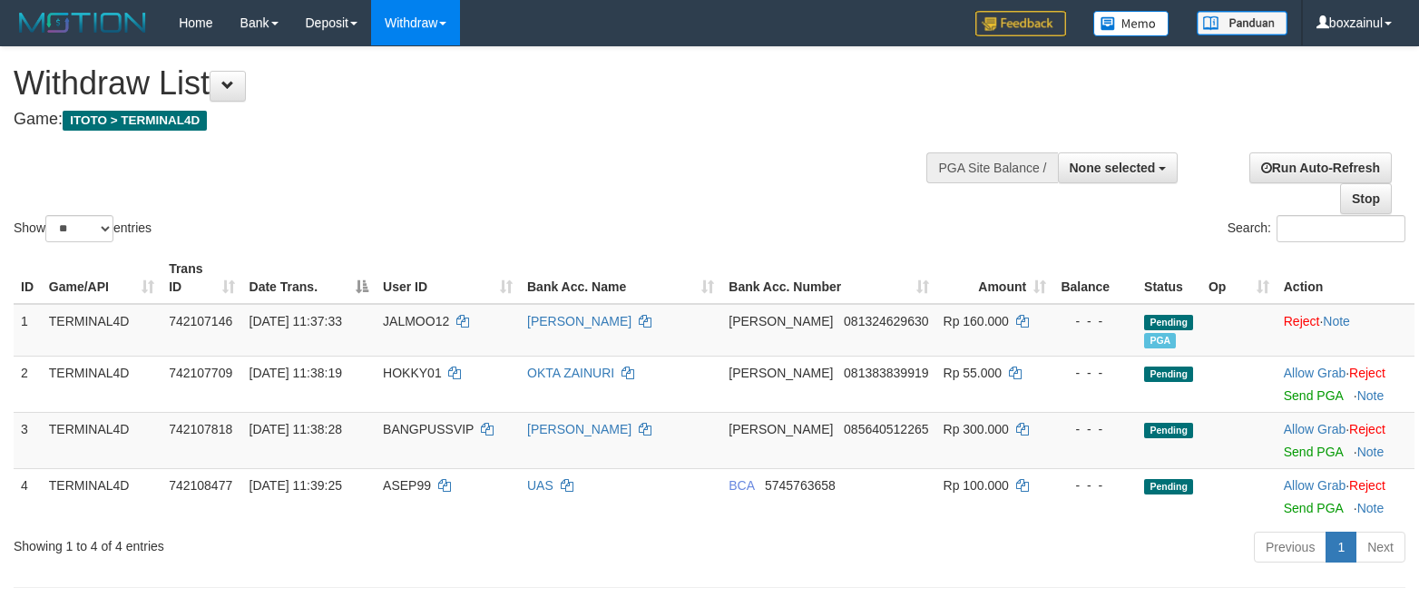
select select
select select "**"
click at [522, 183] on div "Show ** ** ** *** entries Search:" at bounding box center [709, 146] width 1419 height 199
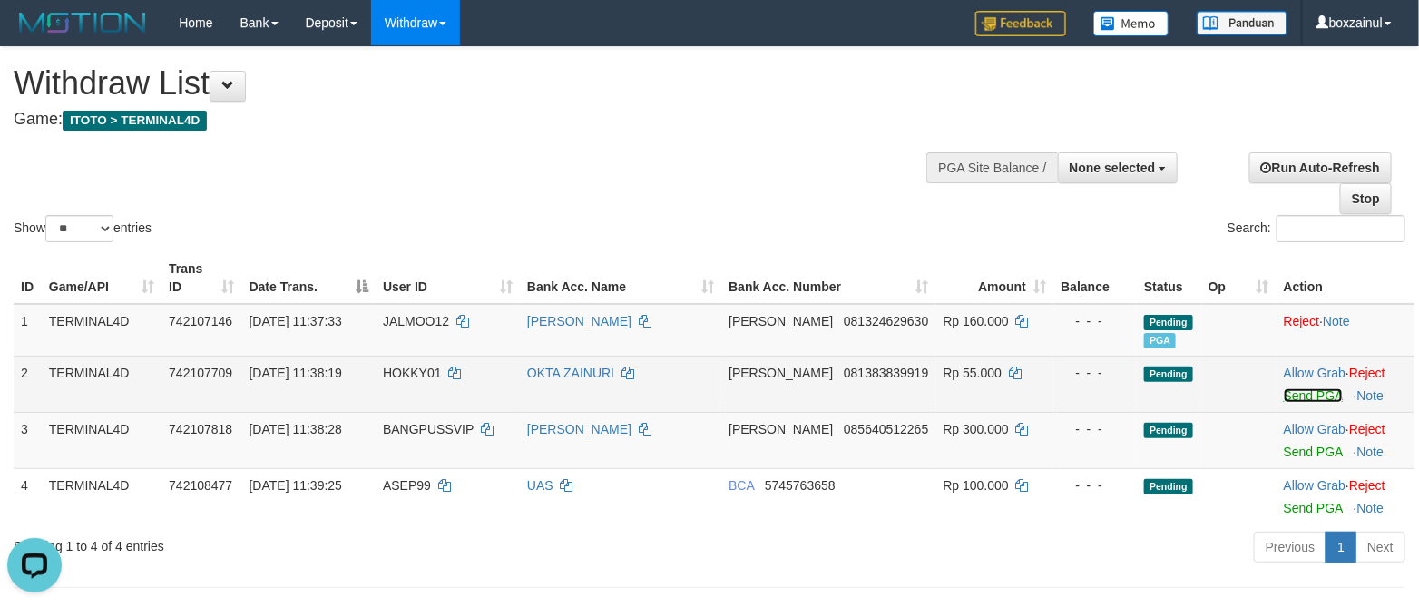
click at [1303, 395] on link "Send PGA" at bounding box center [1312, 395] width 59 height 15
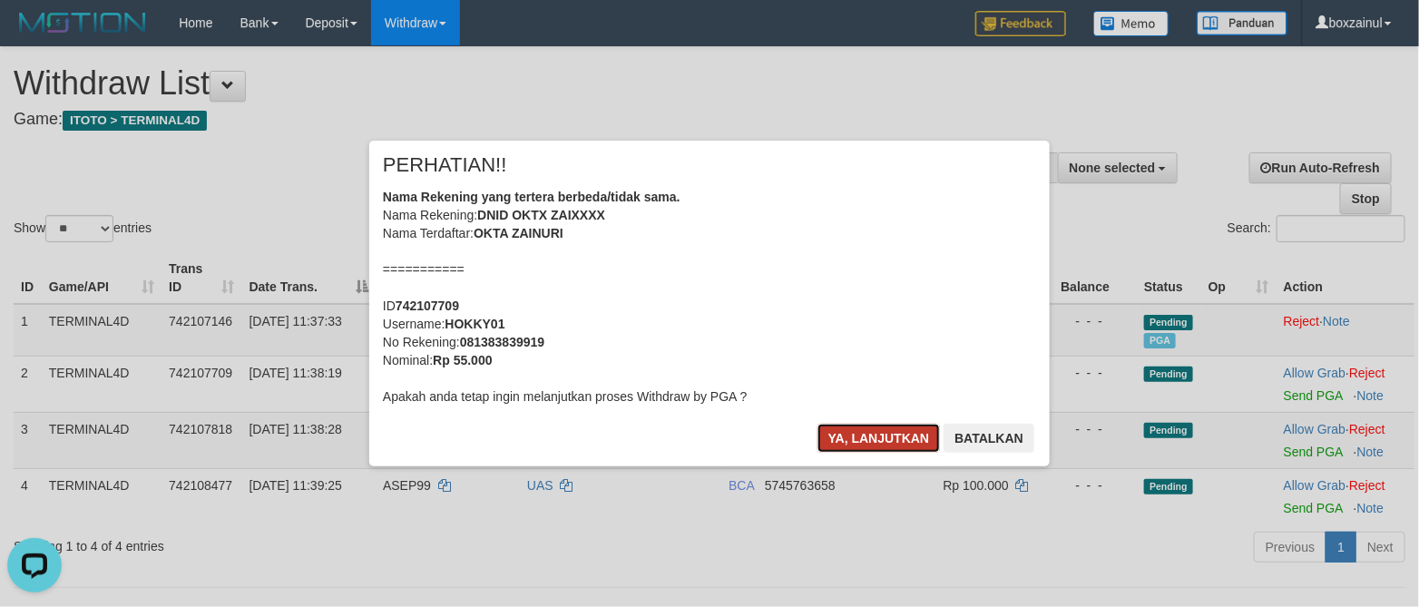
click at [841, 433] on button "Ya, lanjutkan" at bounding box center [878, 438] width 123 height 29
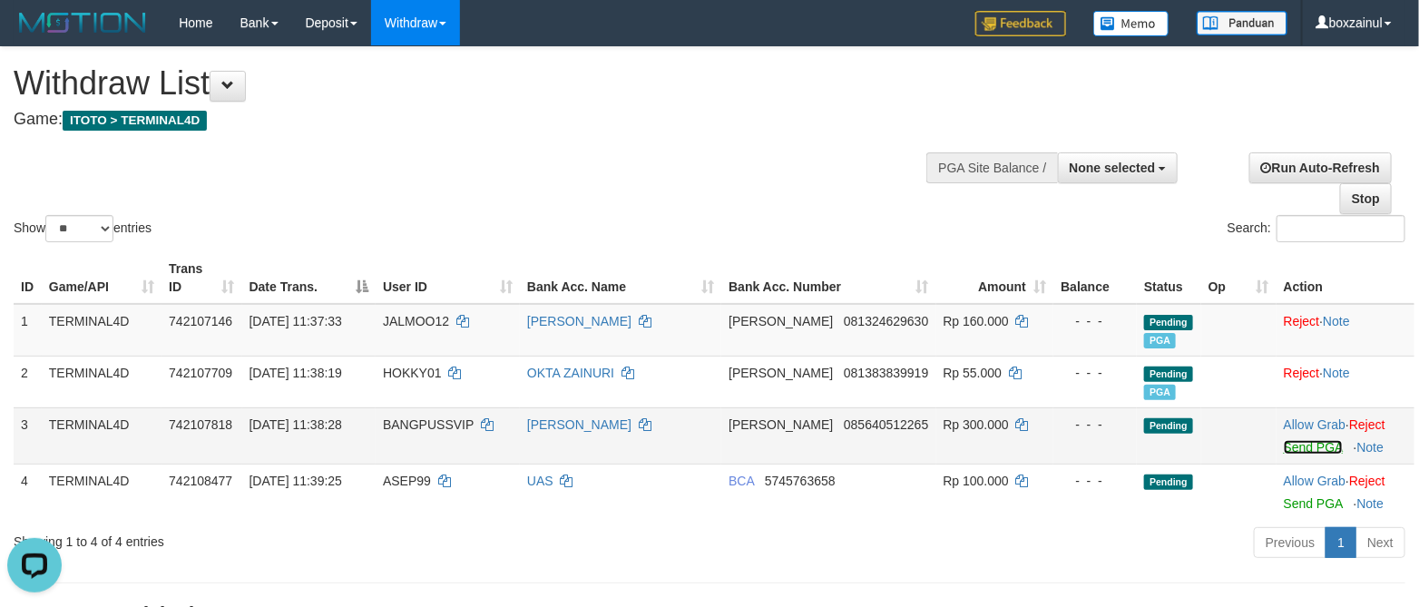
click at [1283, 450] on link "Send PGA" at bounding box center [1312, 447] width 59 height 15
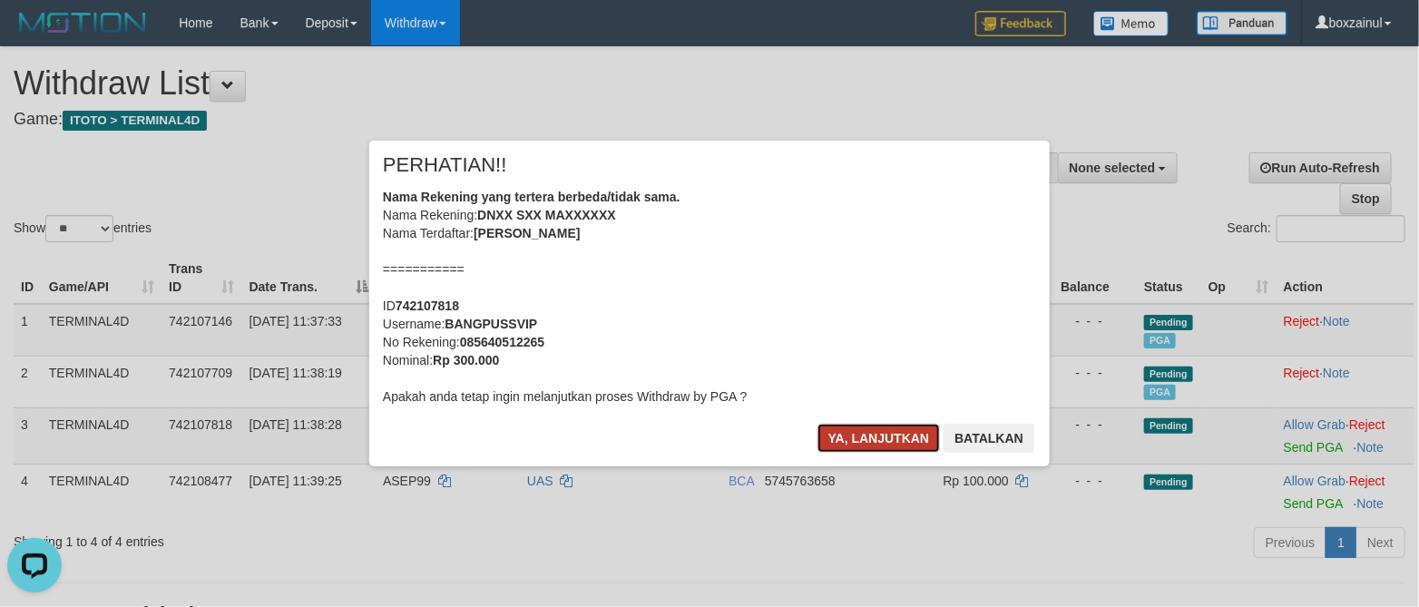
click at [828, 428] on button "Ya, lanjutkan" at bounding box center [878, 438] width 123 height 29
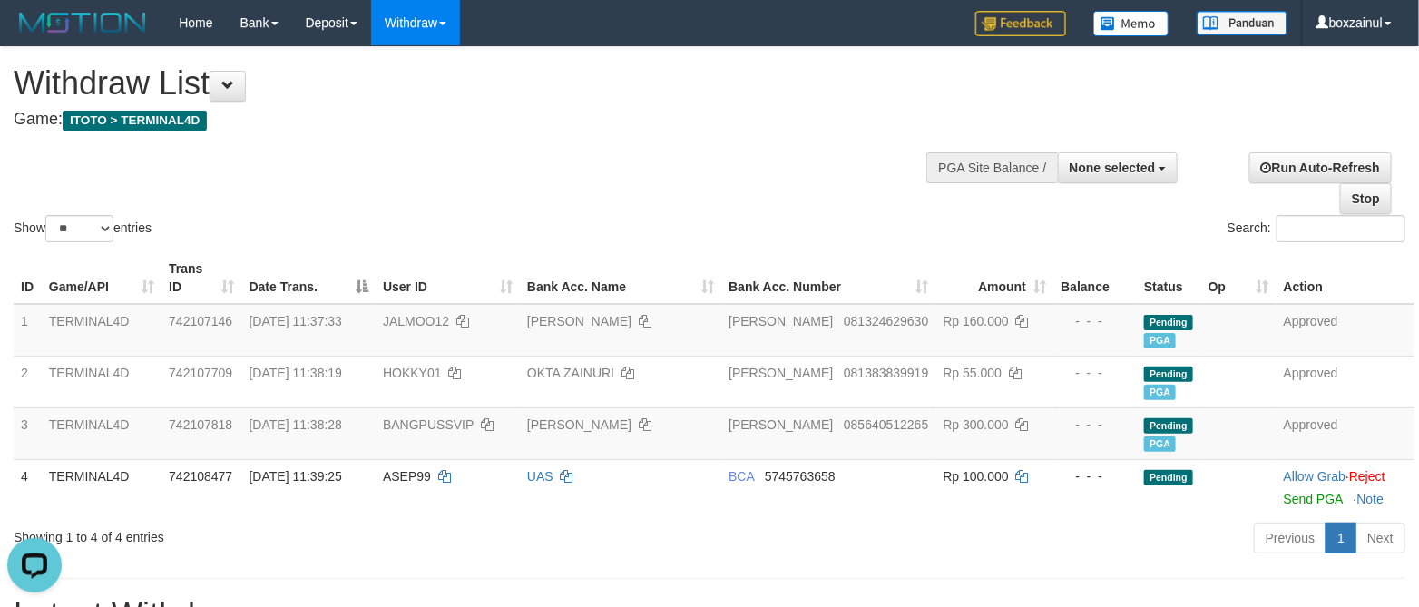
click at [223, 150] on div "Show ** ** ** *** entries Search:" at bounding box center [709, 146] width 1419 height 199
click at [223, 144] on div "Show ** ** ** *** entries Search:" at bounding box center [709, 146] width 1419 height 199
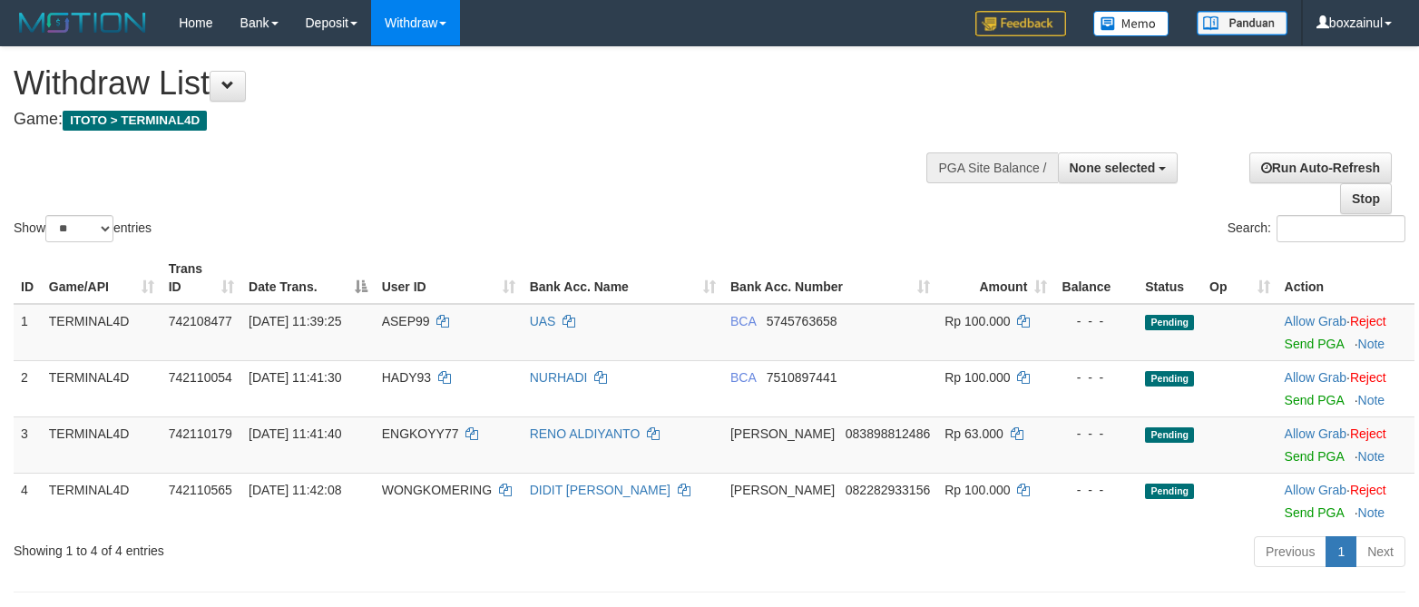
select select
select select "**"
click at [1293, 346] on link "Send PGA" at bounding box center [1313, 343] width 59 height 15
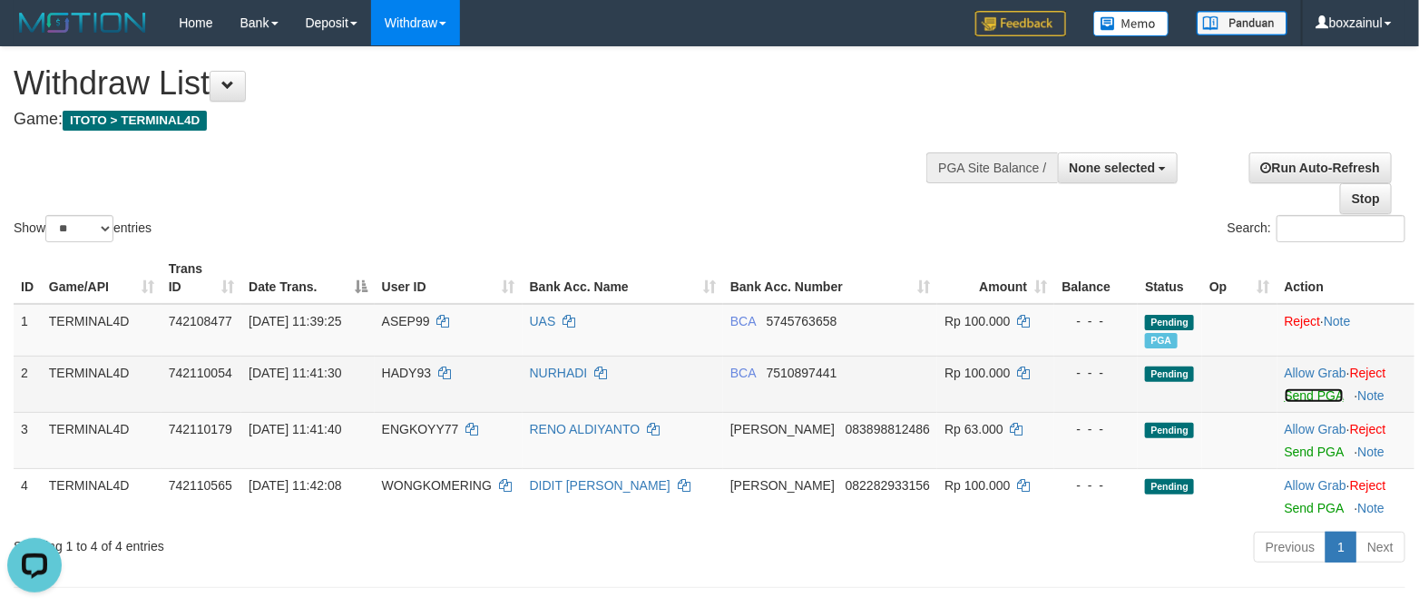
click at [1293, 395] on link "Send PGA" at bounding box center [1313, 395] width 59 height 15
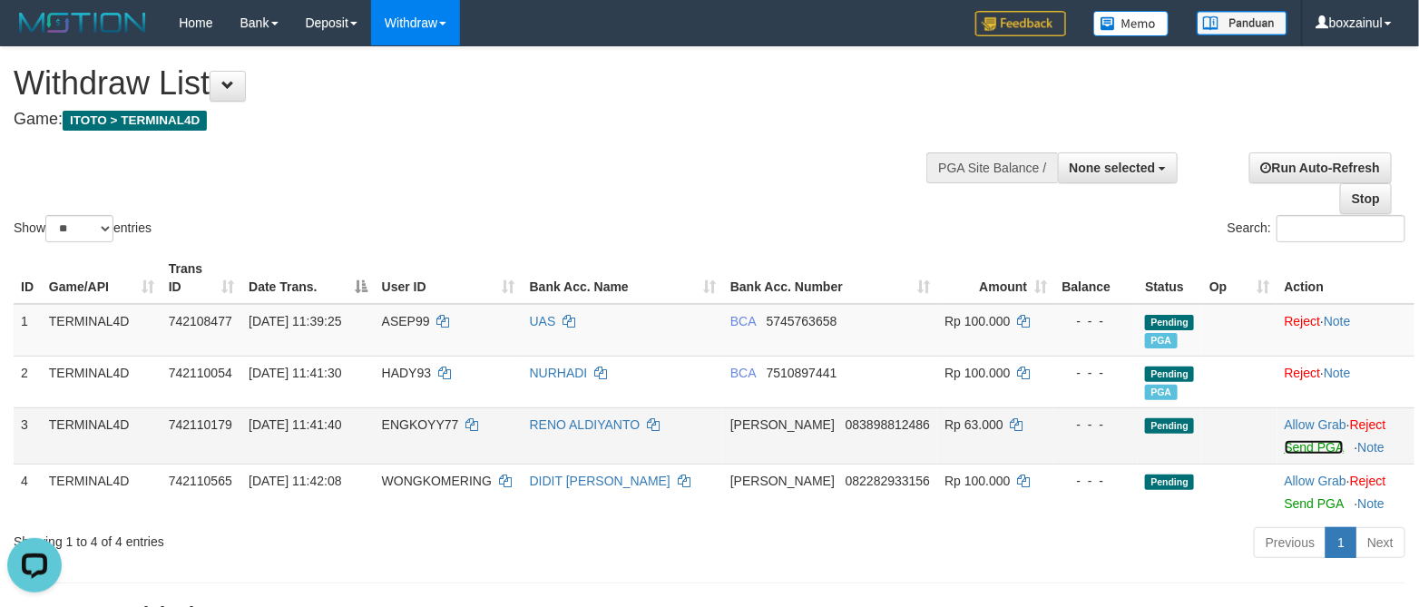
click at [1288, 441] on link "Send PGA" at bounding box center [1313, 447] width 59 height 15
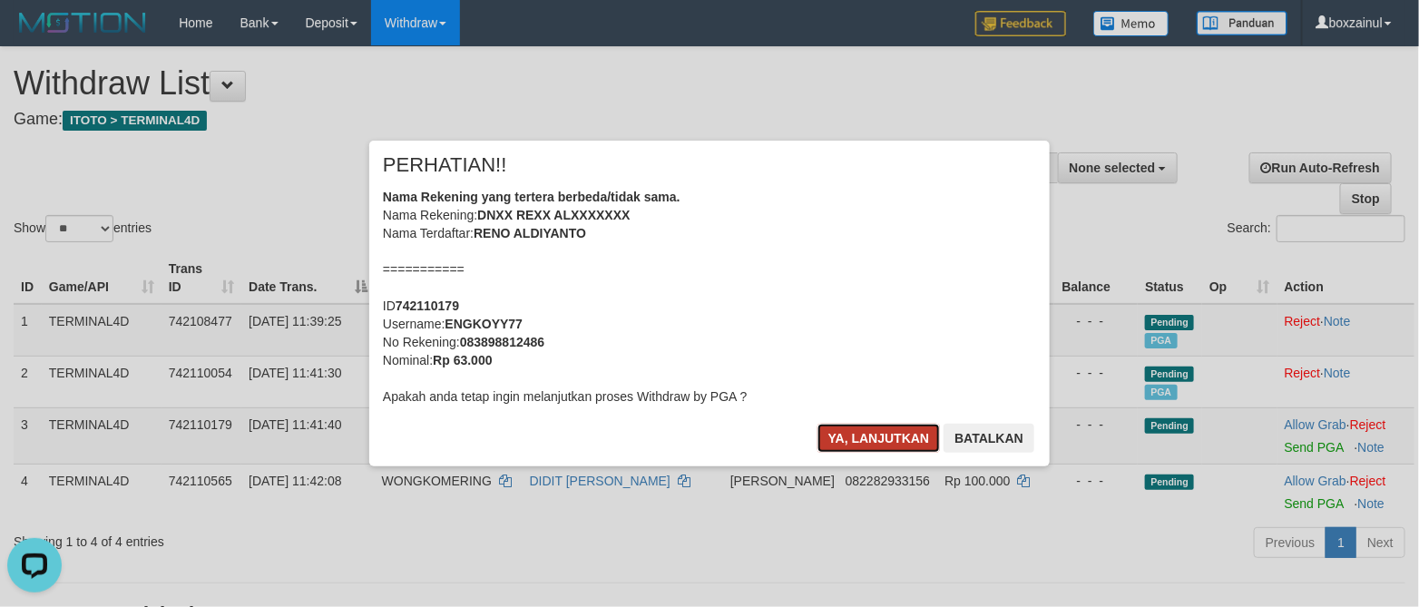
click at [854, 444] on button "Ya, lanjutkan" at bounding box center [878, 438] width 123 height 29
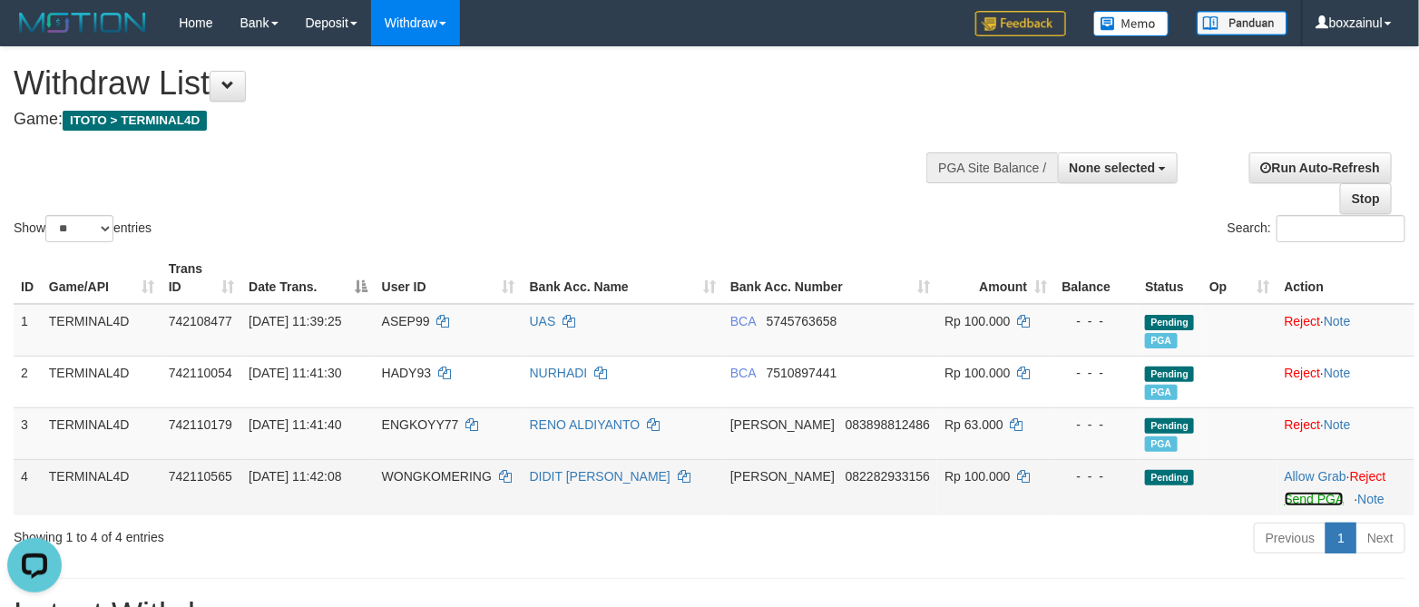
click at [1288, 498] on link "Send PGA" at bounding box center [1313, 499] width 59 height 15
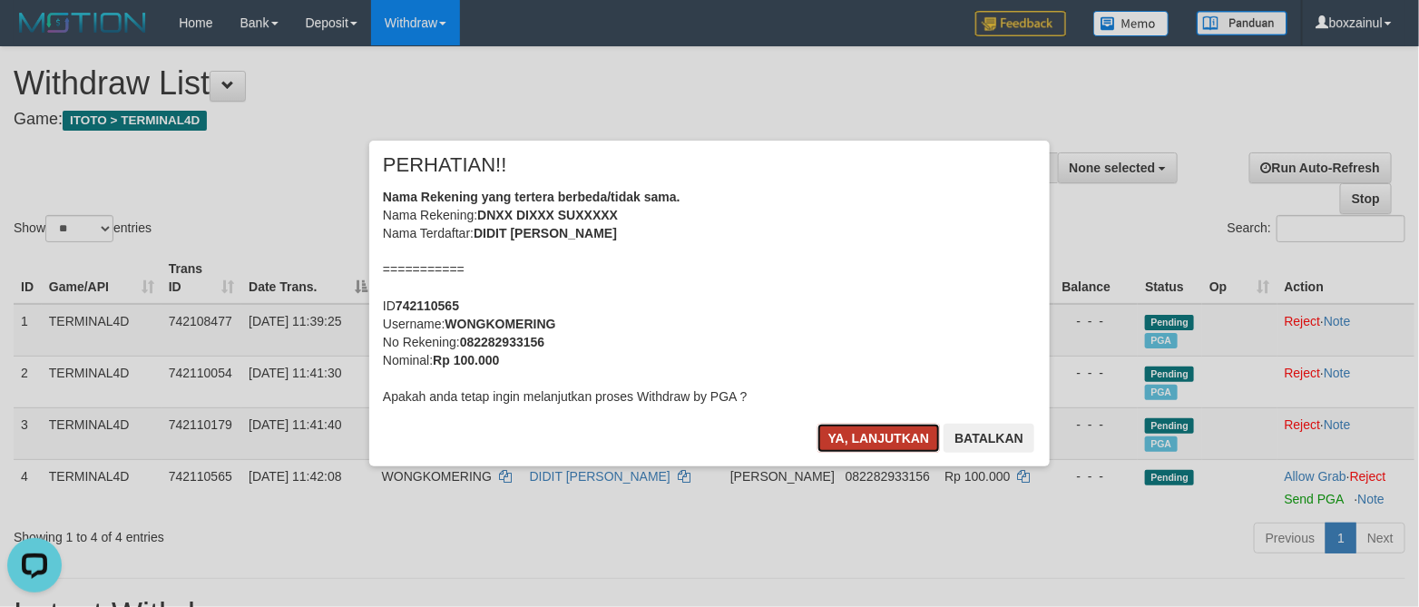
click at [857, 434] on button "Ya, lanjutkan" at bounding box center [878, 438] width 123 height 29
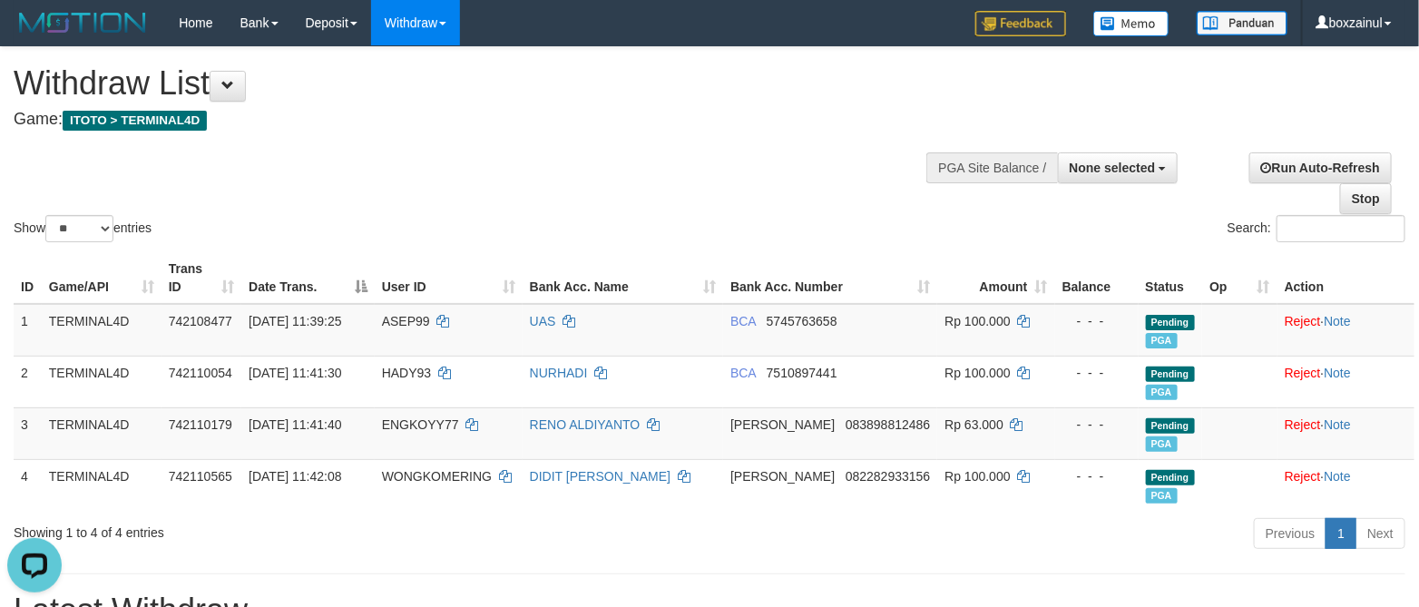
click at [743, 140] on div "Show ** ** ** *** entries Search:" at bounding box center [709, 146] width 1419 height 199
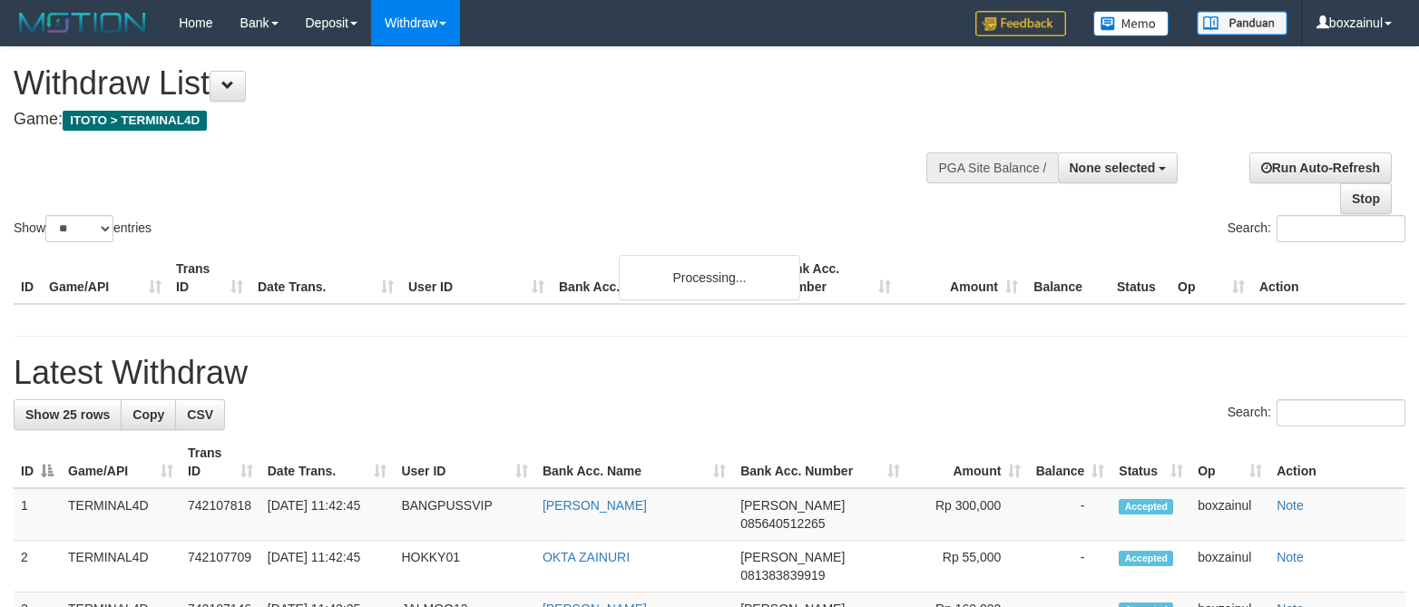
select select
select select "**"
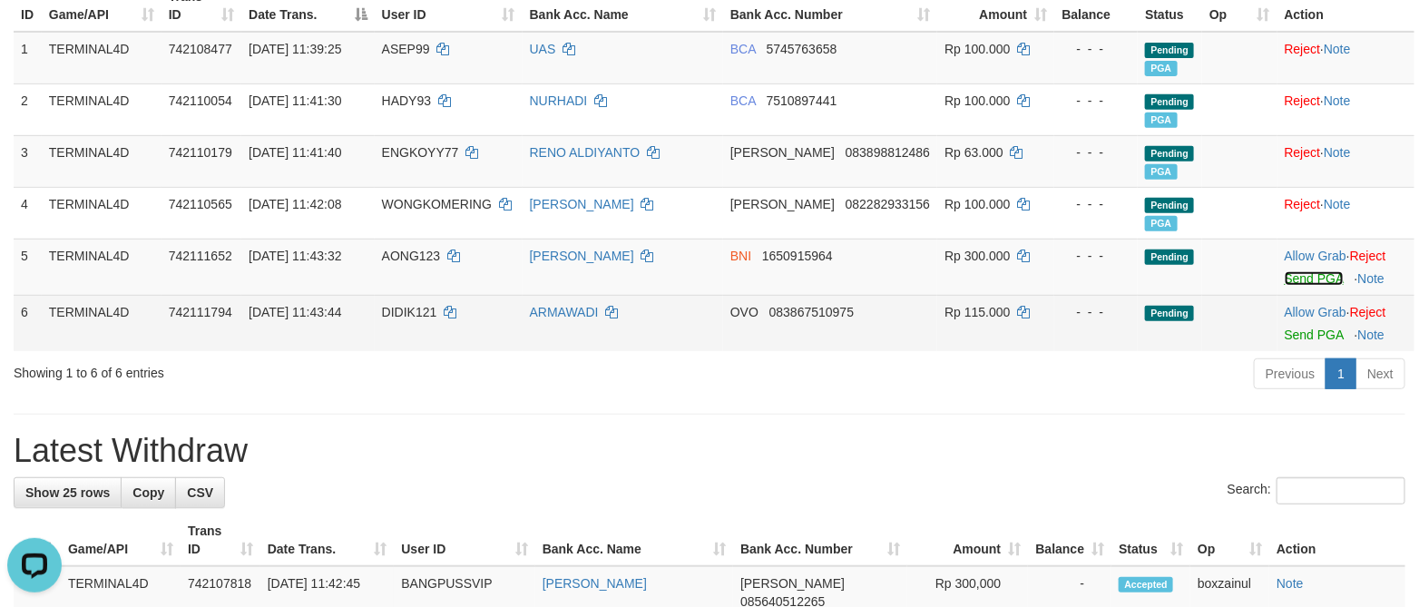
click at [1292, 280] on link "Send PGA" at bounding box center [1313, 278] width 59 height 15
click at [1285, 338] on link "Send PGA" at bounding box center [1313, 334] width 59 height 15
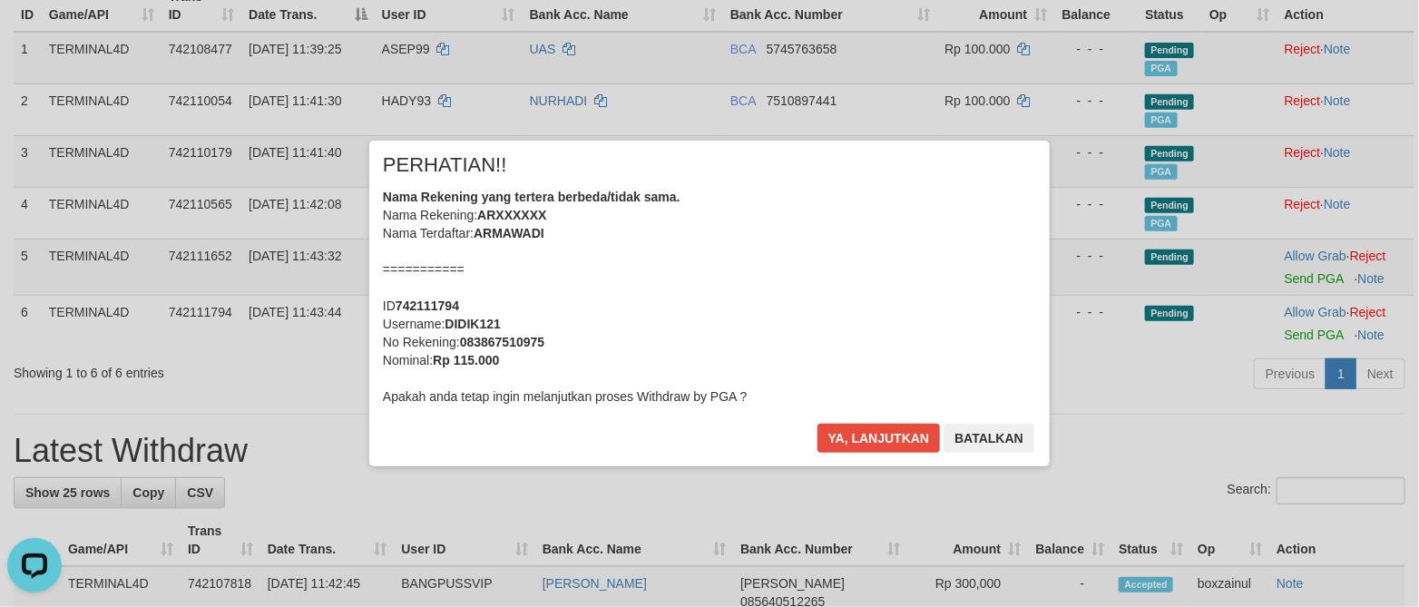
click at [852, 414] on div "× PERHATIAN!! Nama Rekening yang tertera berbeda/tidak sama. Nama Rekening: ARX…" at bounding box center [709, 303] width 680 height 325
click at [863, 439] on button "Ya, lanjutkan" at bounding box center [878, 438] width 123 height 29
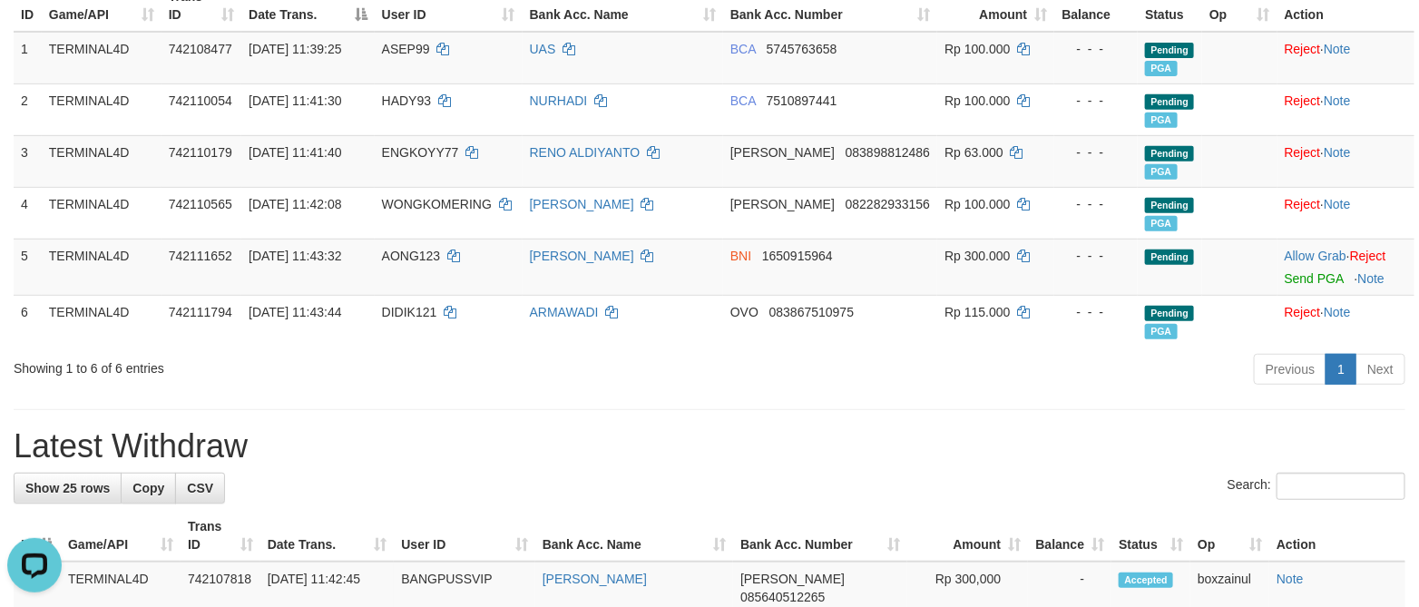
click at [877, 391] on div "Previous 1 Next" at bounding box center [1005, 371] width 800 height 39
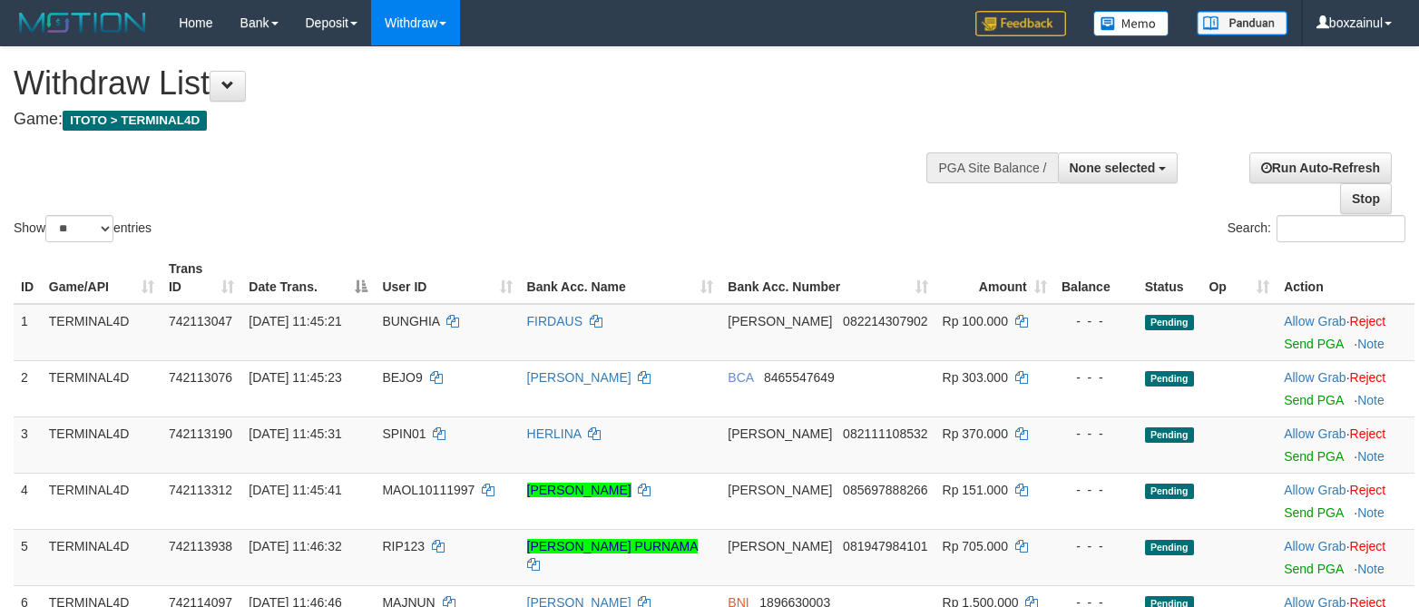
select select
select select "**"
click at [1283, 346] on link "Send PGA" at bounding box center [1312, 343] width 59 height 15
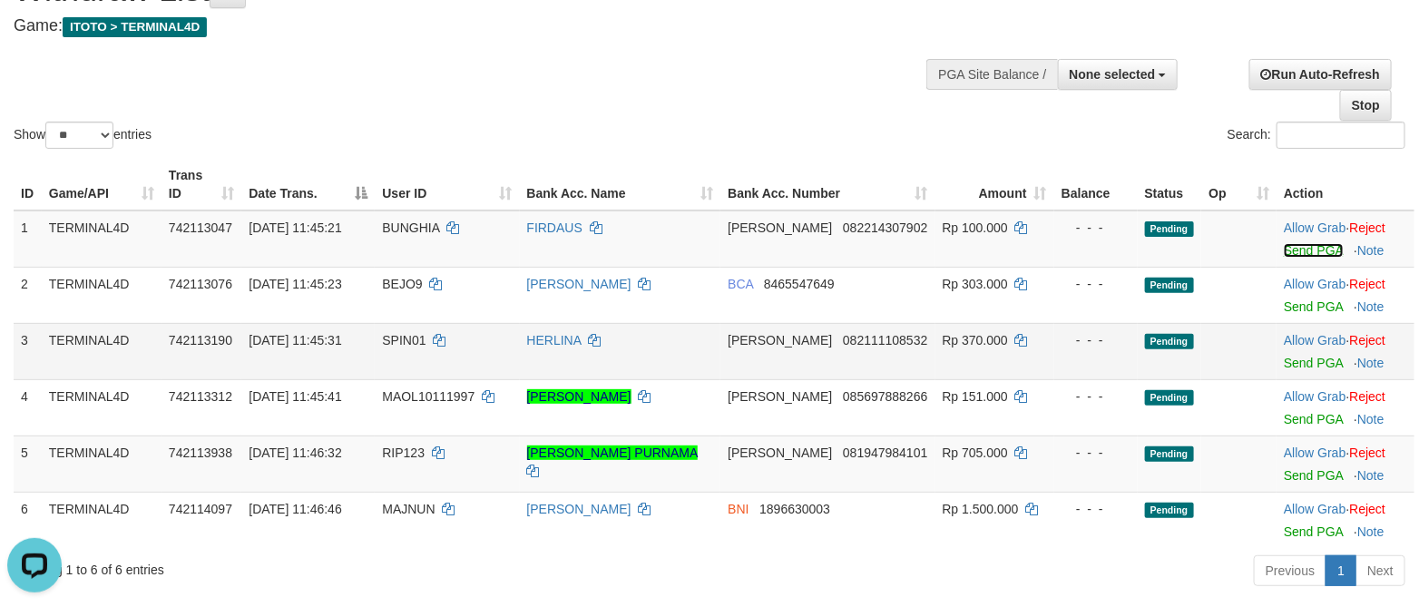
scroll to position [136, 0]
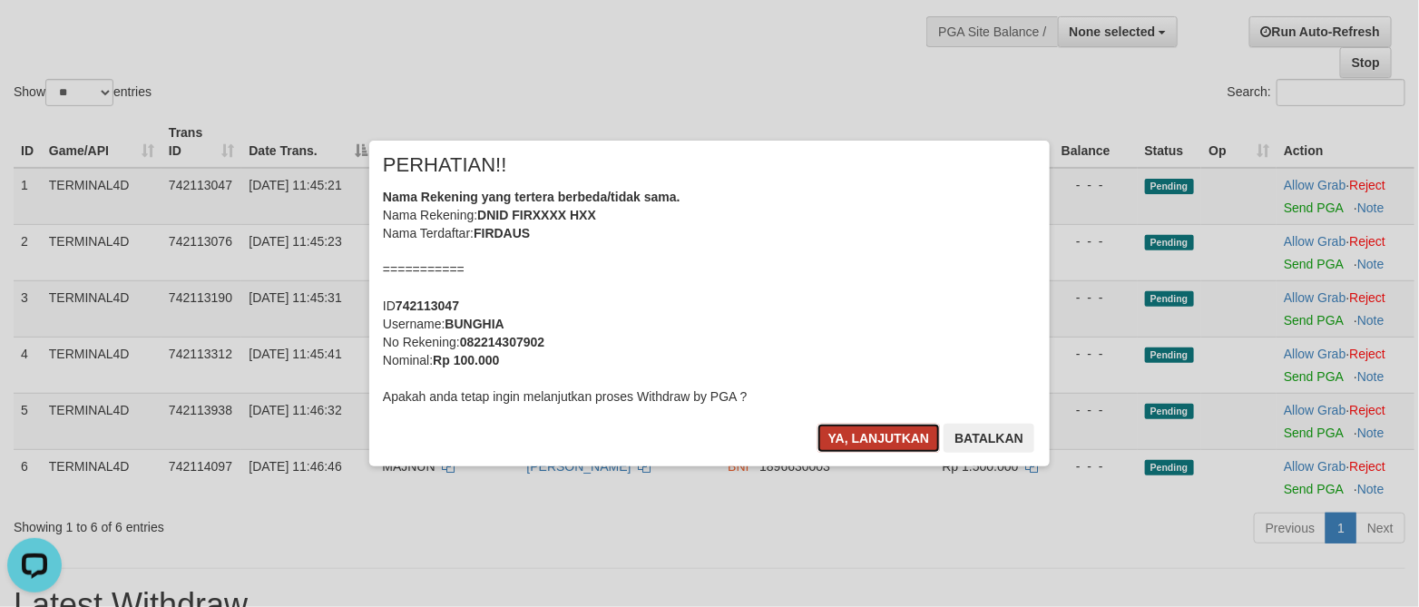
click at [858, 433] on button "Ya, lanjutkan" at bounding box center [878, 438] width 123 height 29
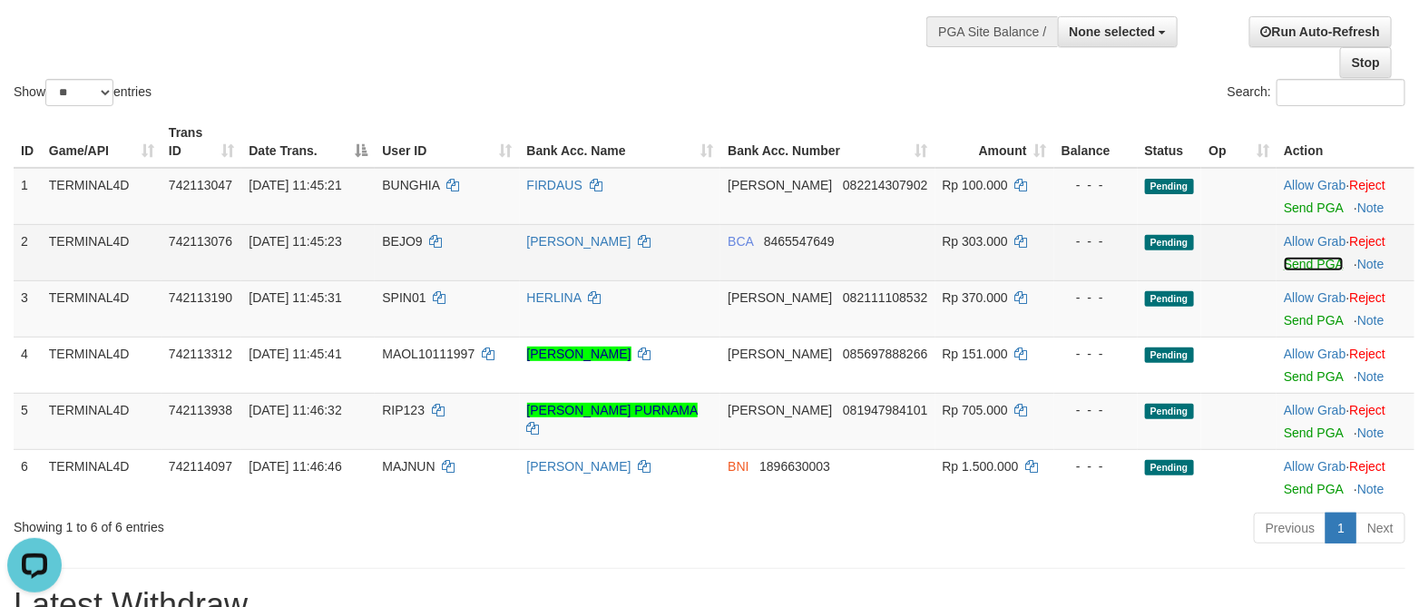
click at [1285, 265] on link "Send PGA" at bounding box center [1312, 264] width 59 height 15
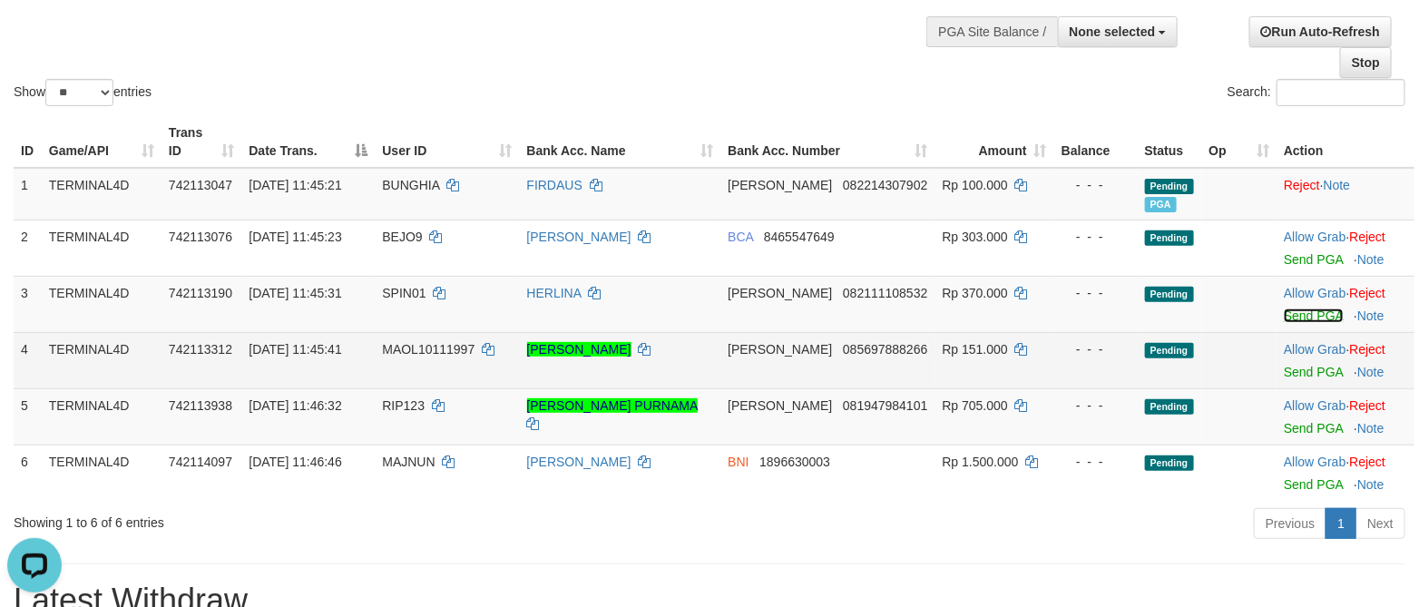
click at [1299, 316] on link "Send PGA" at bounding box center [1312, 315] width 59 height 15
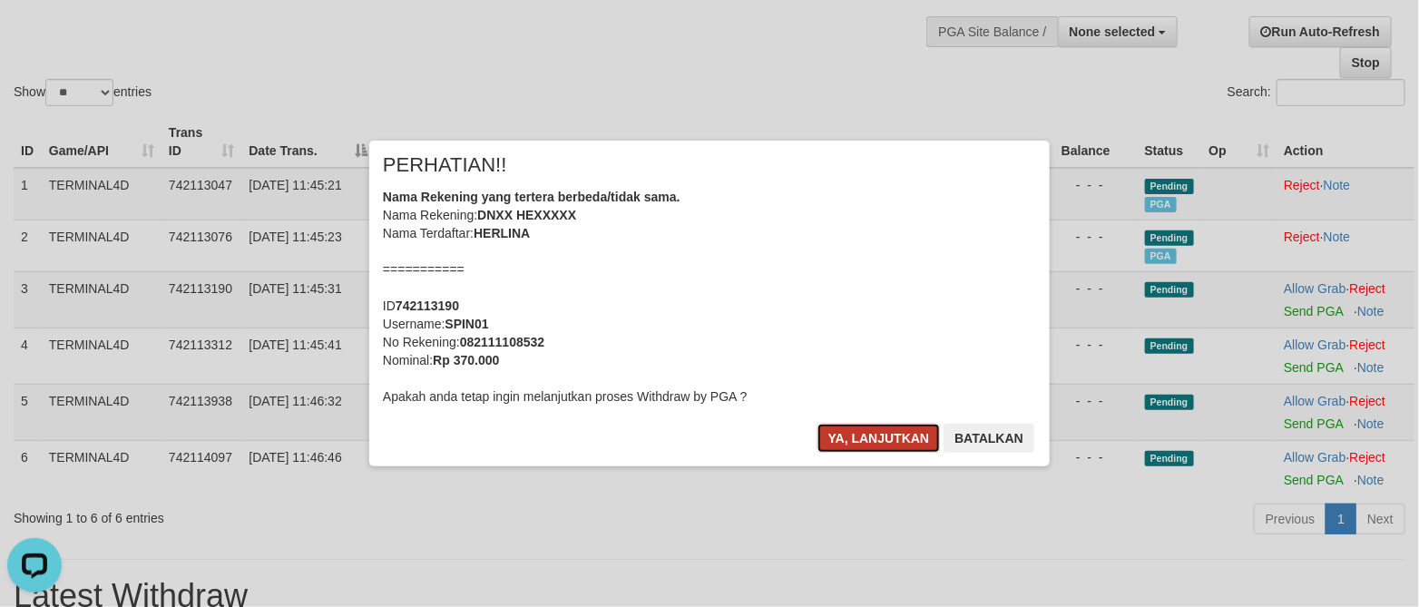
click at [835, 444] on button "Ya, lanjutkan" at bounding box center [878, 438] width 123 height 29
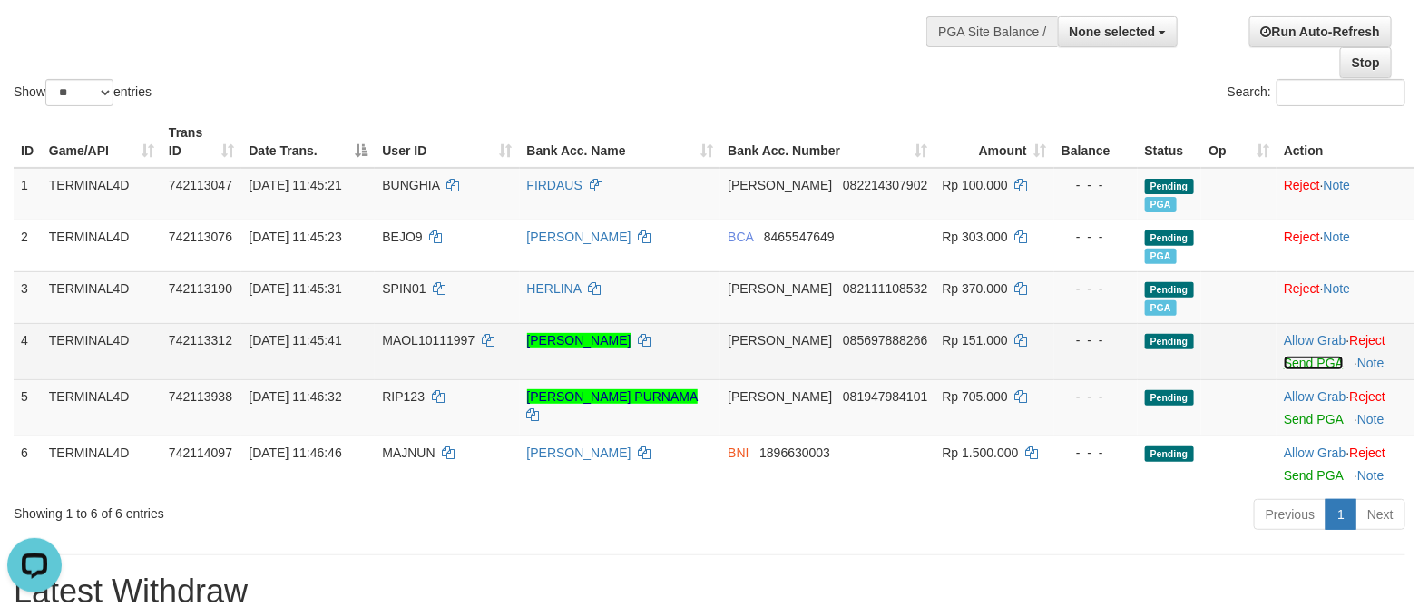
click at [1299, 362] on link "Send PGA" at bounding box center [1312, 363] width 59 height 15
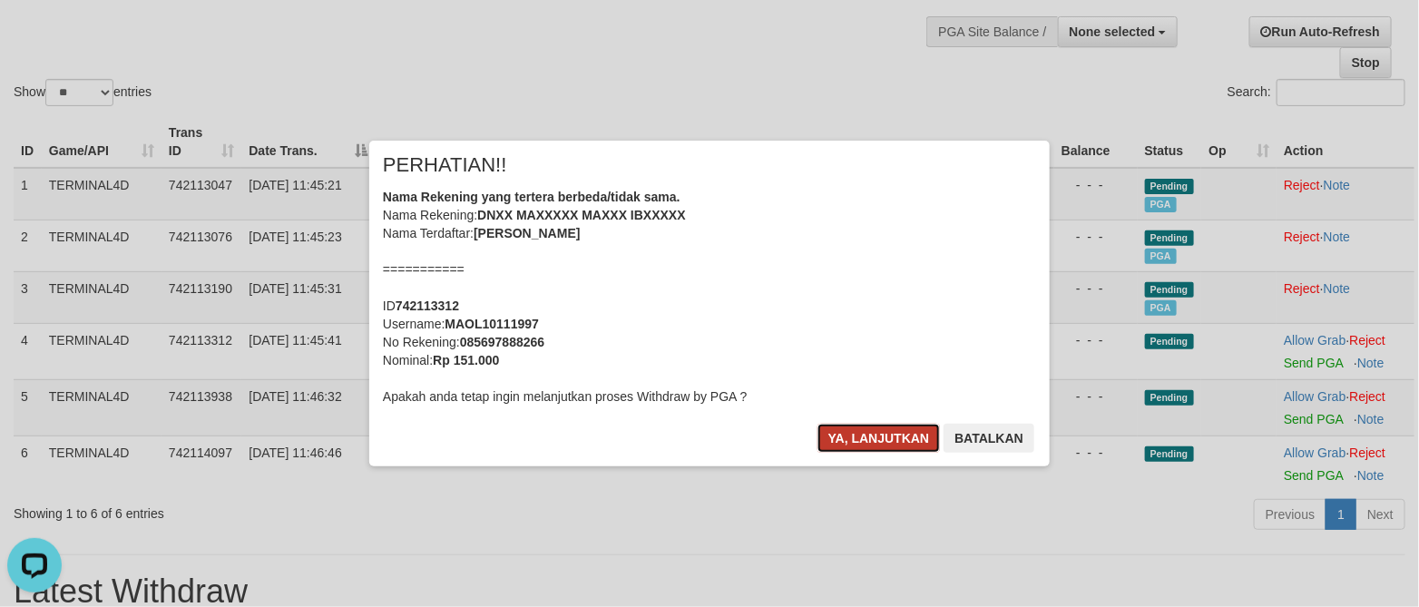
click at [898, 441] on button "Ya, lanjutkan" at bounding box center [878, 438] width 123 height 29
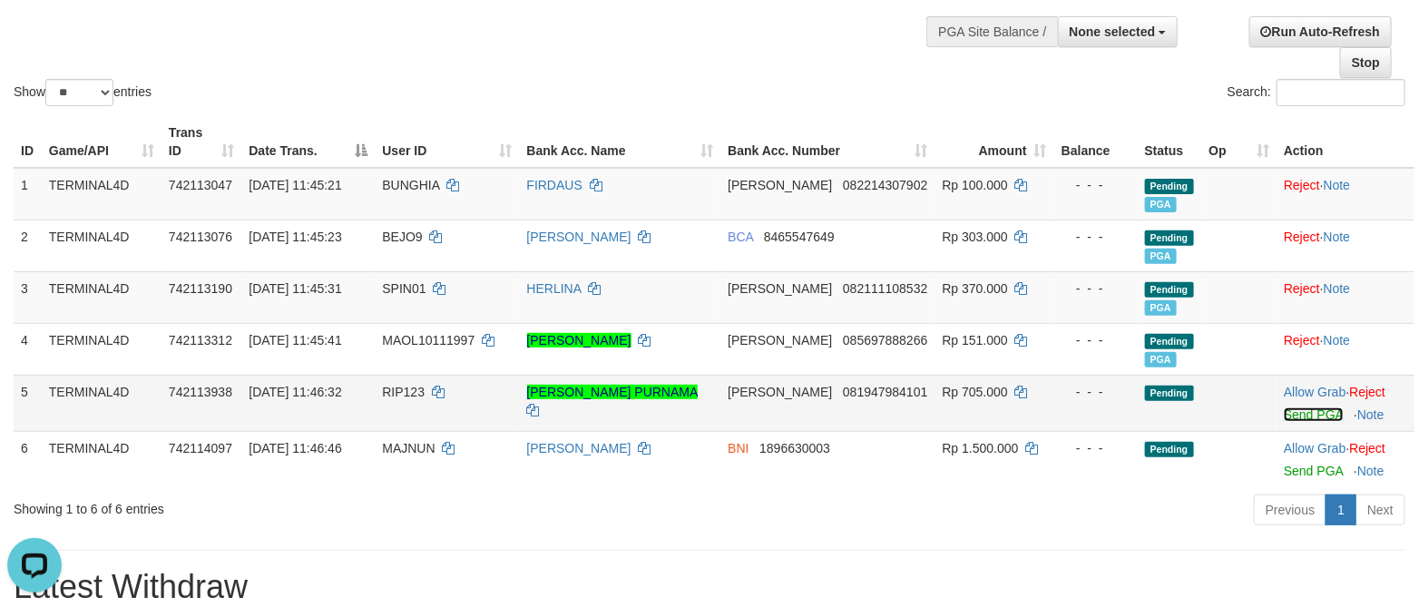
click at [1317, 412] on link "Send PGA" at bounding box center [1312, 414] width 59 height 15
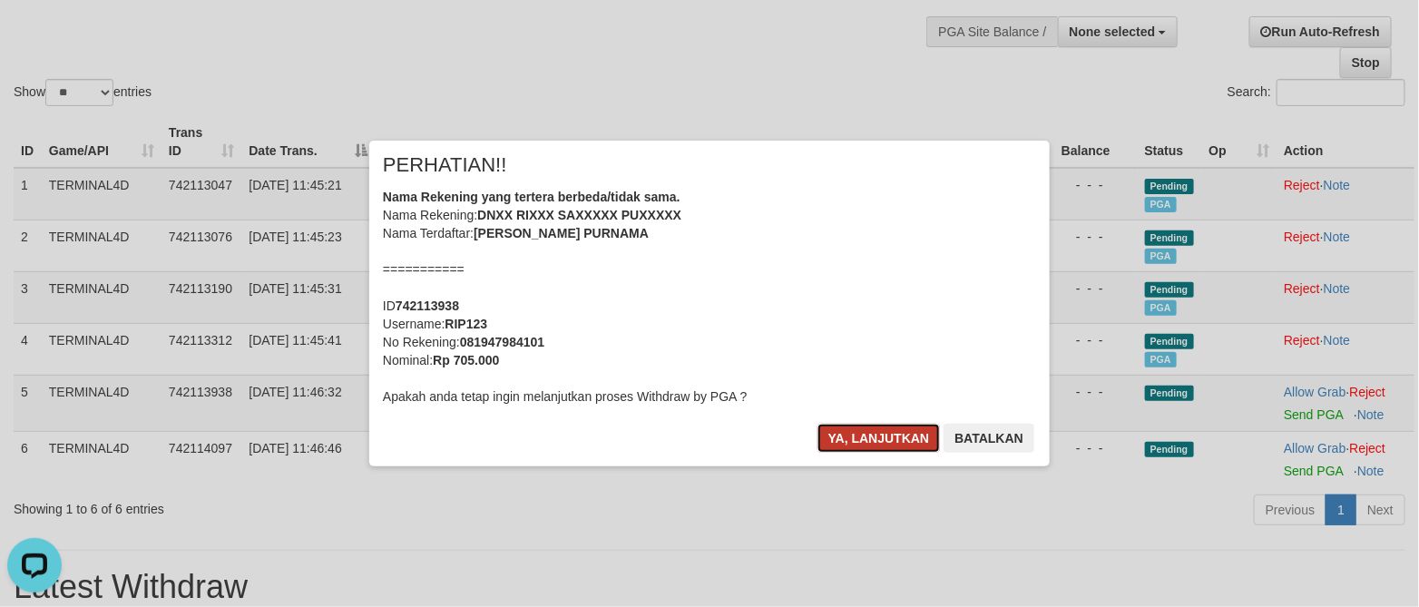
click at [892, 438] on button "Ya, lanjutkan" at bounding box center [878, 438] width 123 height 29
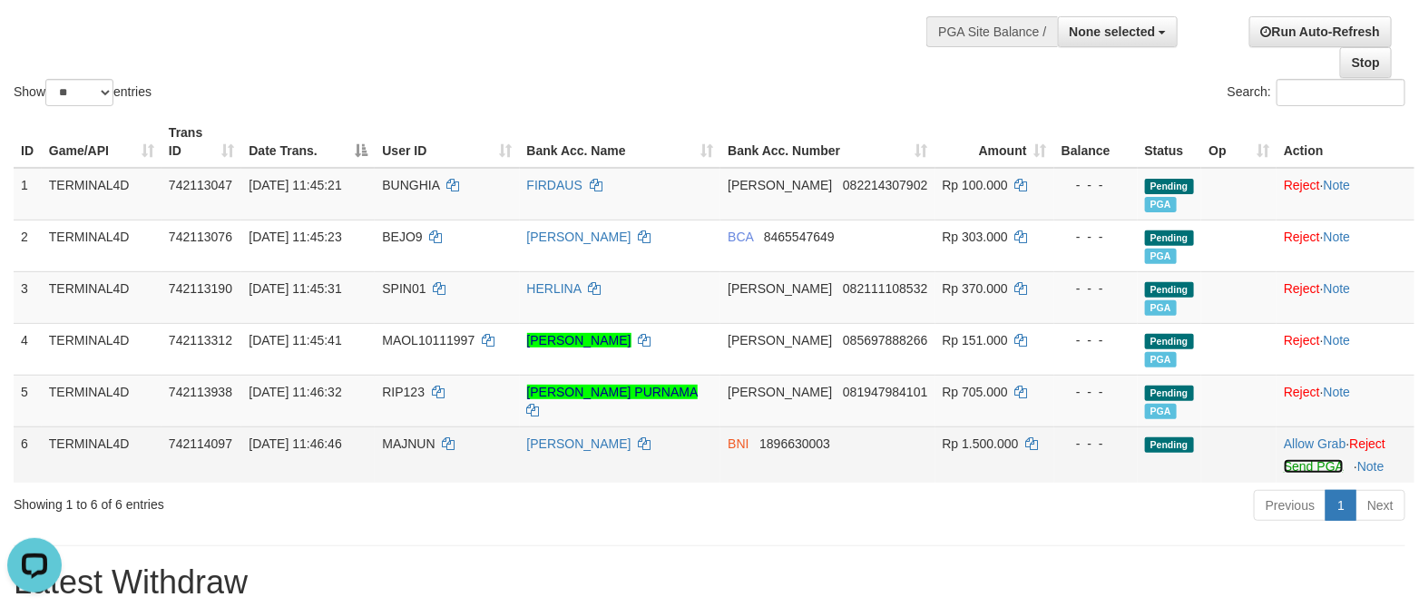
click at [1287, 472] on link "Send PGA" at bounding box center [1312, 466] width 59 height 15
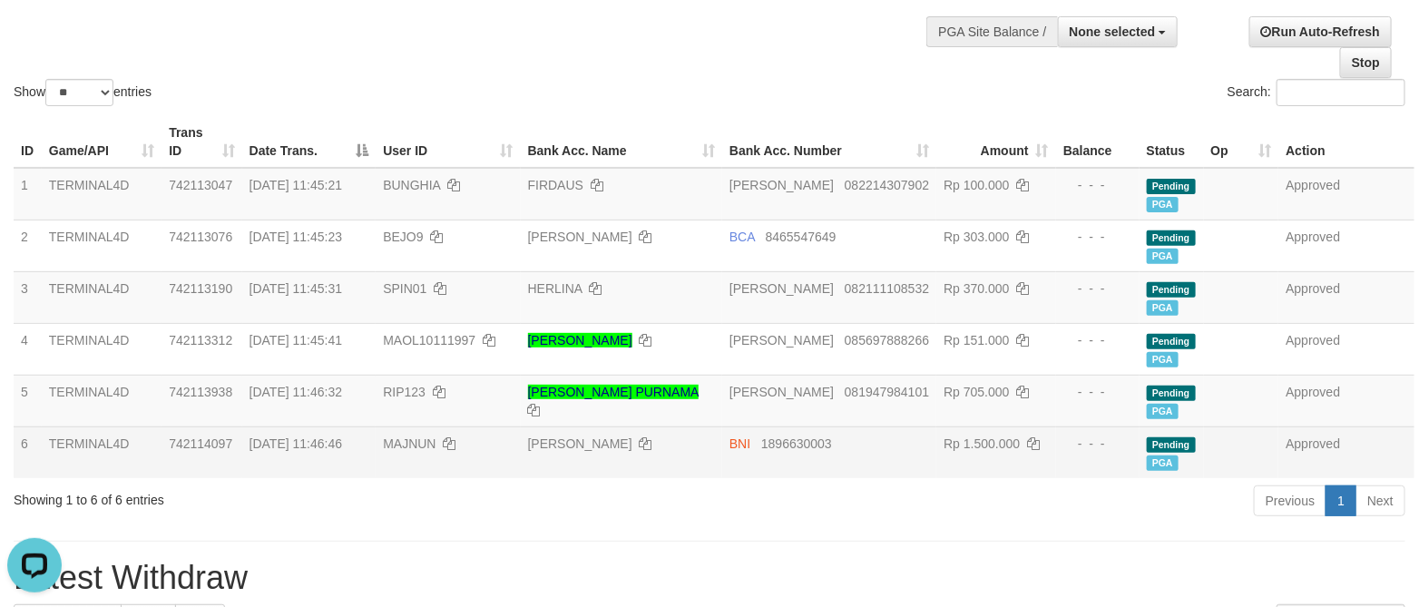
click at [872, 512] on div "Previous 1 Next" at bounding box center [1005, 502] width 800 height 39
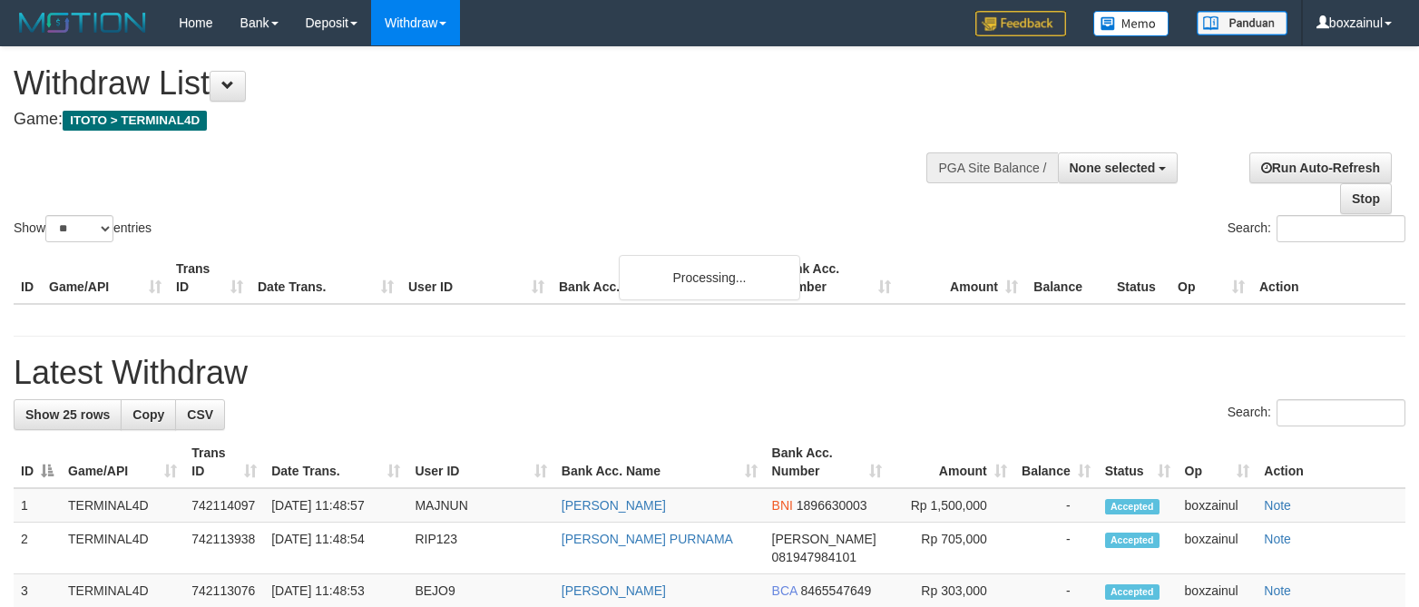
select select
select select "**"
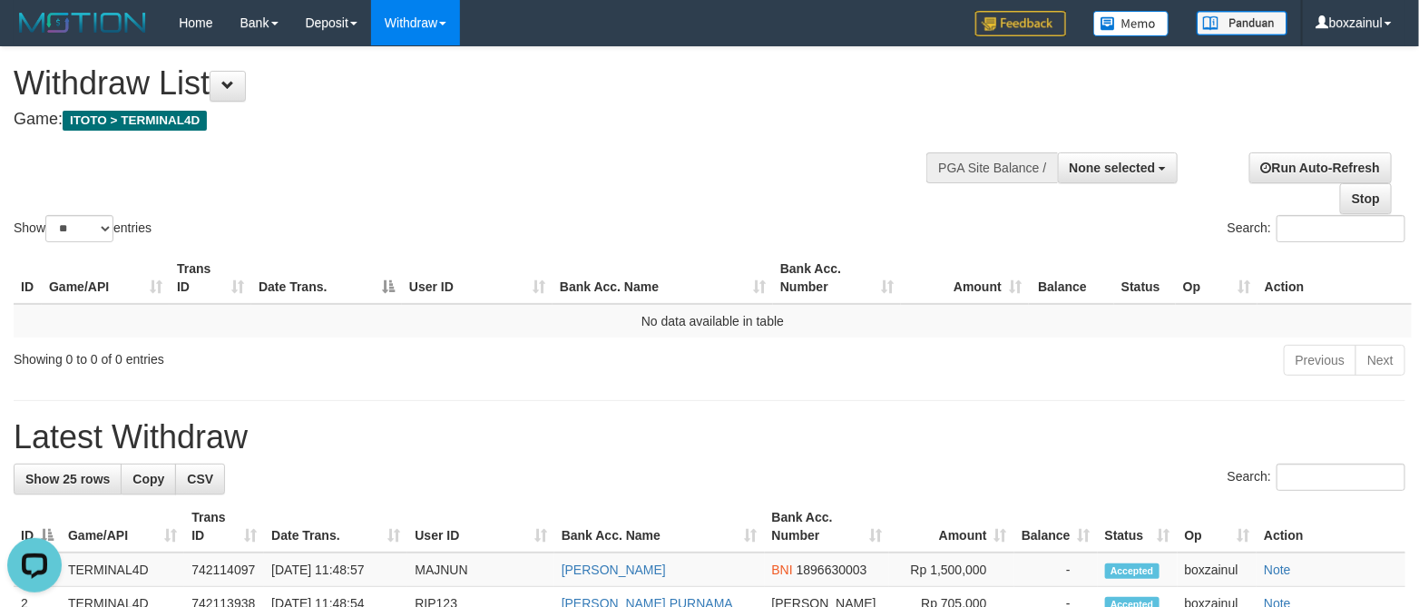
click at [982, 431] on h1 "Latest Withdraw" at bounding box center [709, 437] width 1391 height 36
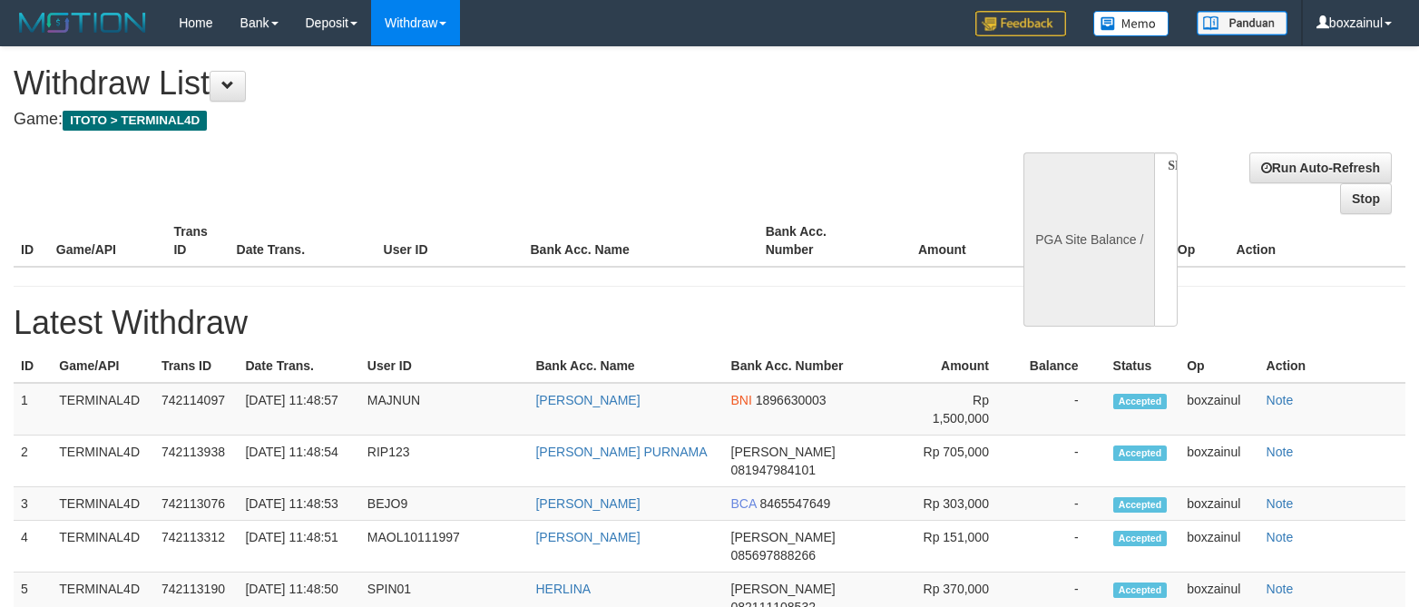
select select
select select "**"
select select
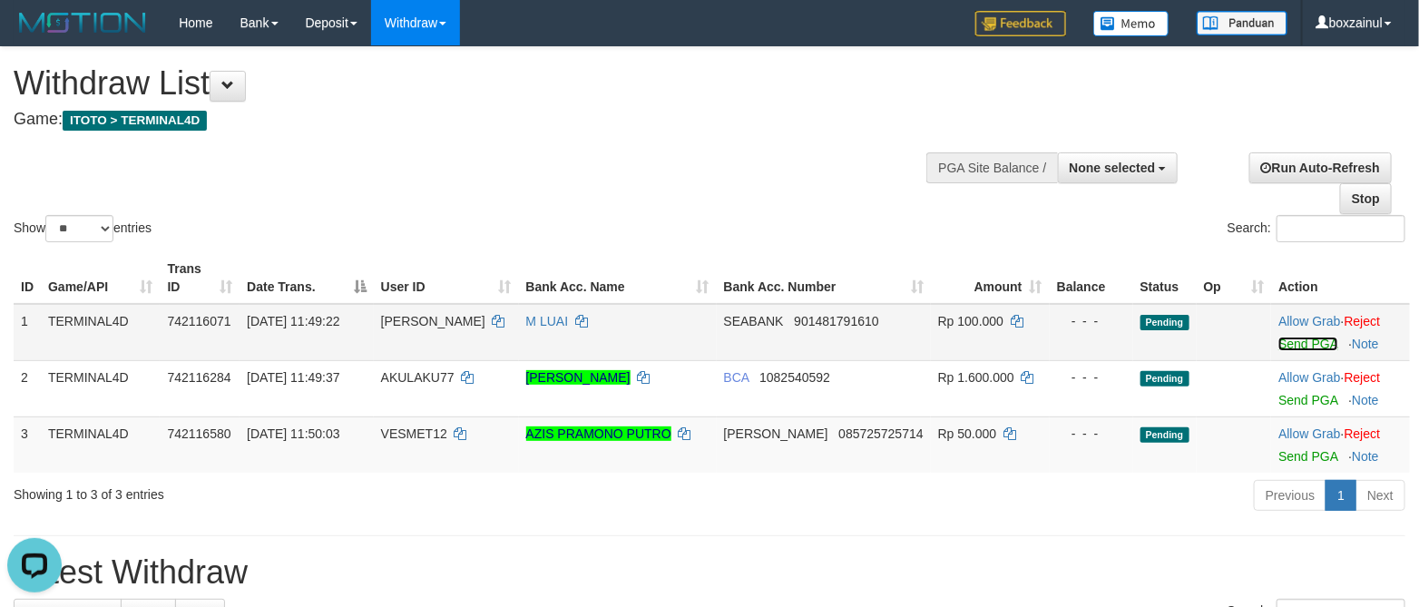
drag, startPoint x: 1306, startPoint y: 341, endPoint x: 820, endPoint y: 333, distance: 486.2
click at [1306, 343] on link "Send PGA" at bounding box center [1307, 343] width 59 height 15
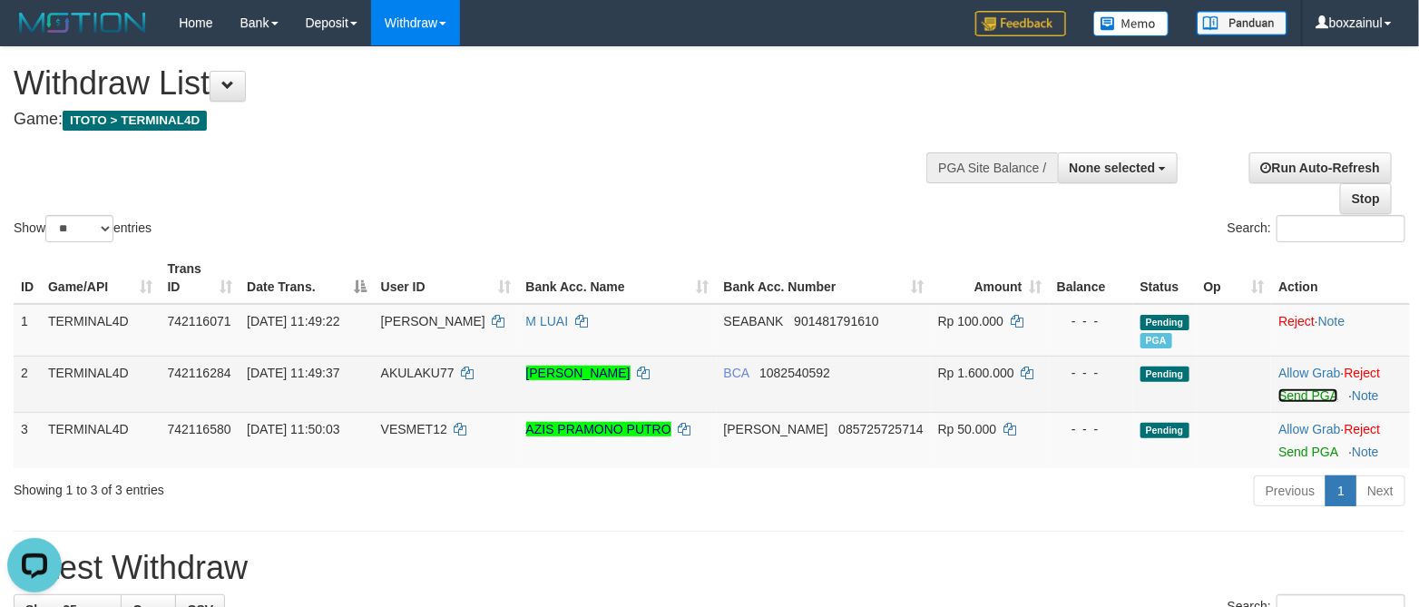
click at [1292, 393] on link "Send PGA" at bounding box center [1307, 395] width 59 height 15
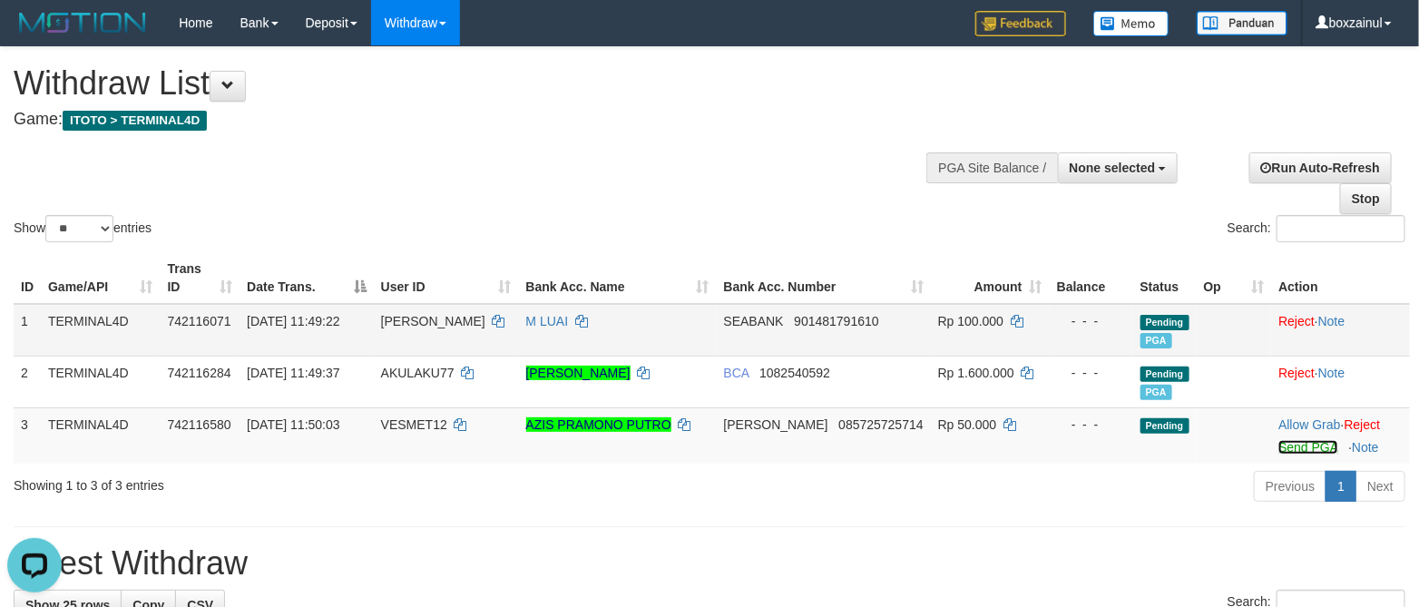
drag, startPoint x: 1282, startPoint y: 449, endPoint x: 836, endPoint y: 329, distance: 462.0
click at [1282, 449] on link "Send PGA" at bounding box center [1307, 447] width 59 height 15
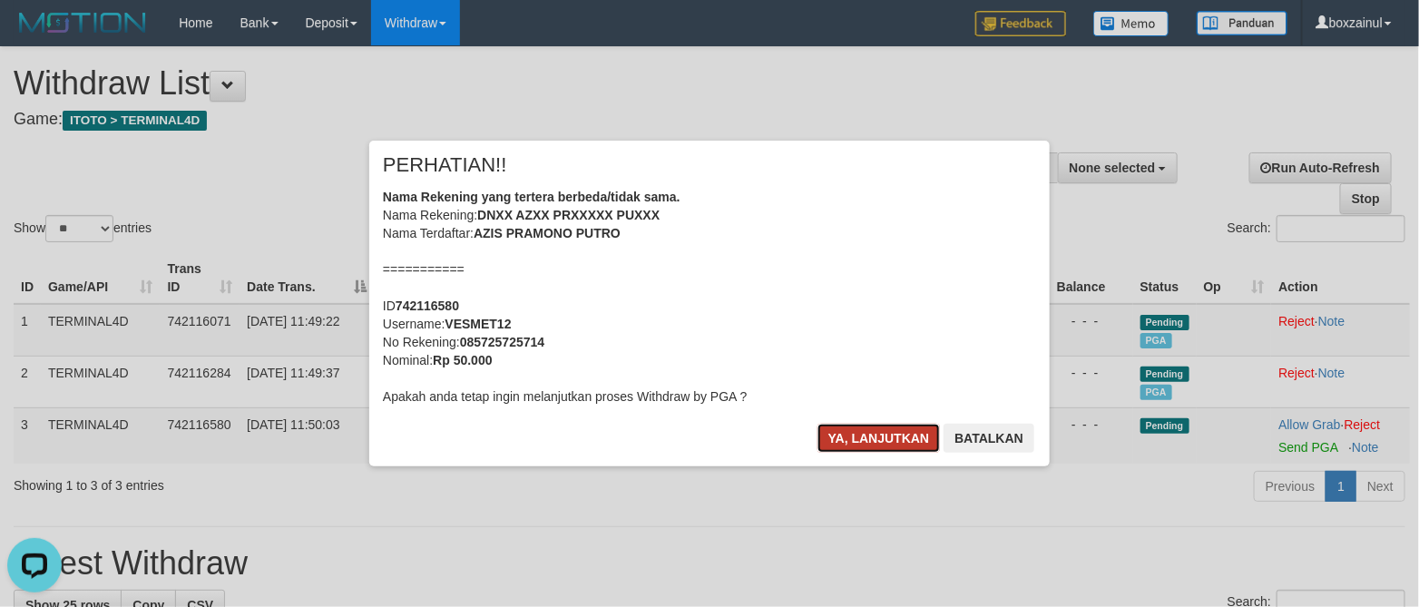
click at [858, 435] on button "Ya, lanjutkan" at bounding box center [878, 438] width 123 height 29
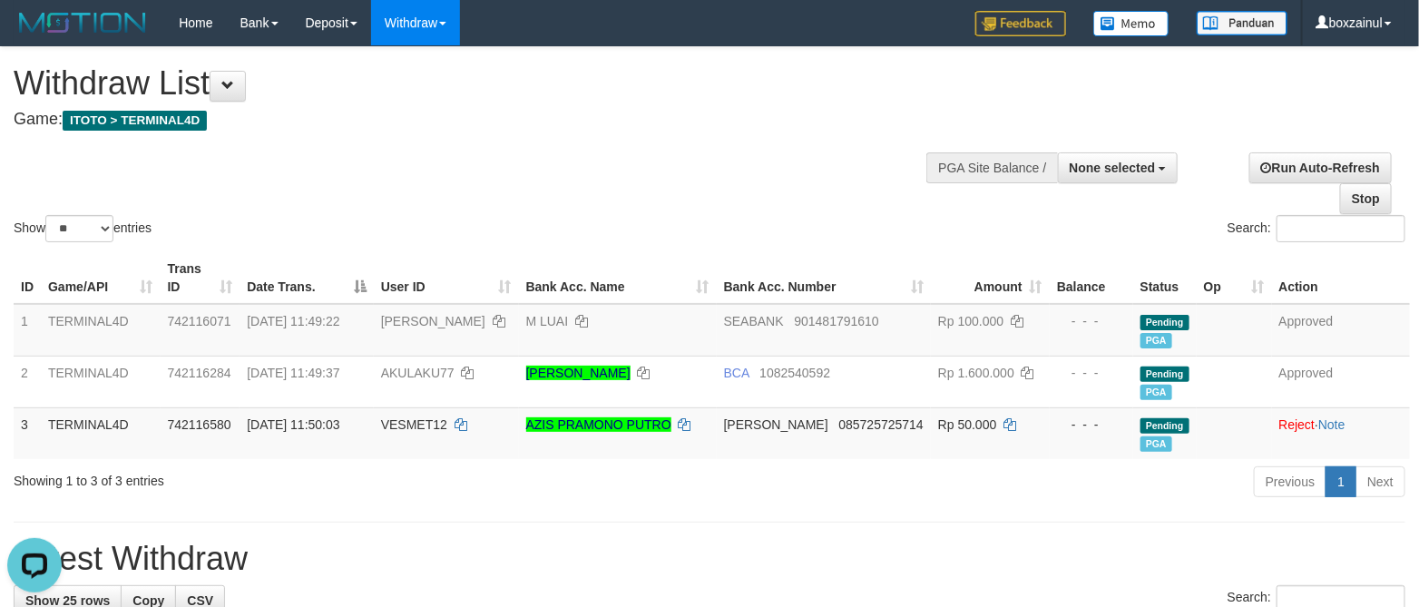
click at [609, 112] on h4 "Game: ITOTO > TERMINAL4D" at bounding box center [471, 120] width 914 height 18
click at [942, 559] on h1 "Latest Withdraw" at bounding box center [709, 559] width 1391 height 36
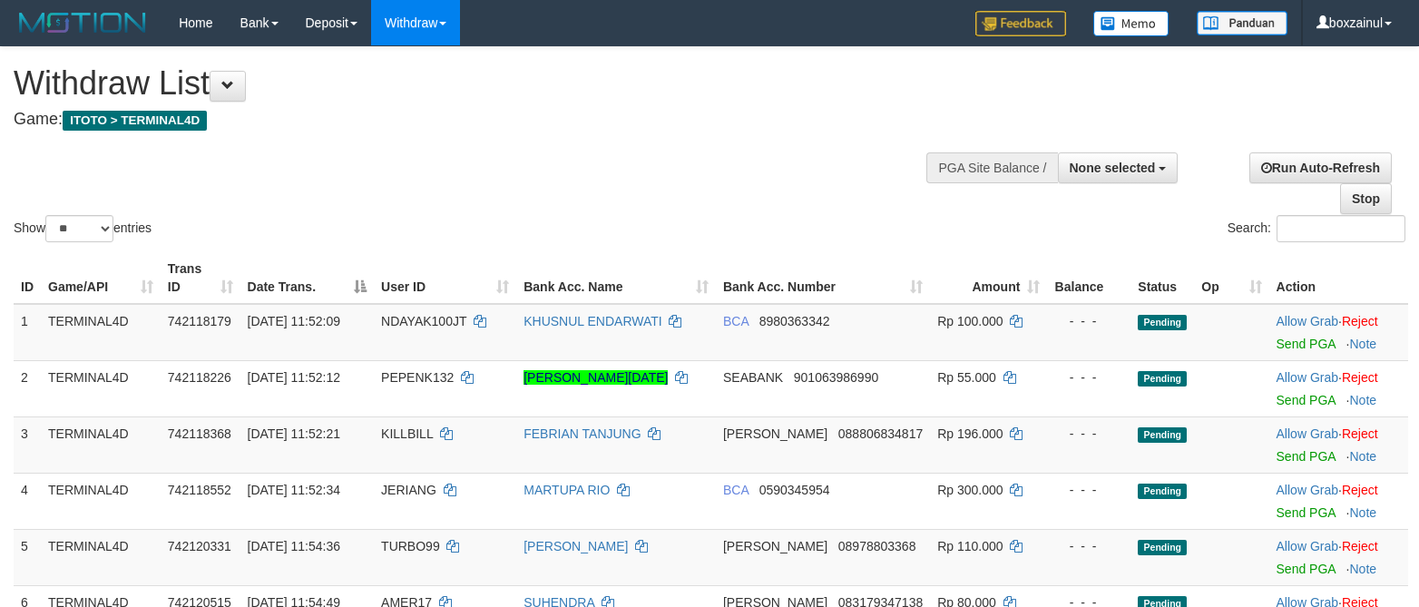
select select
select select "**"
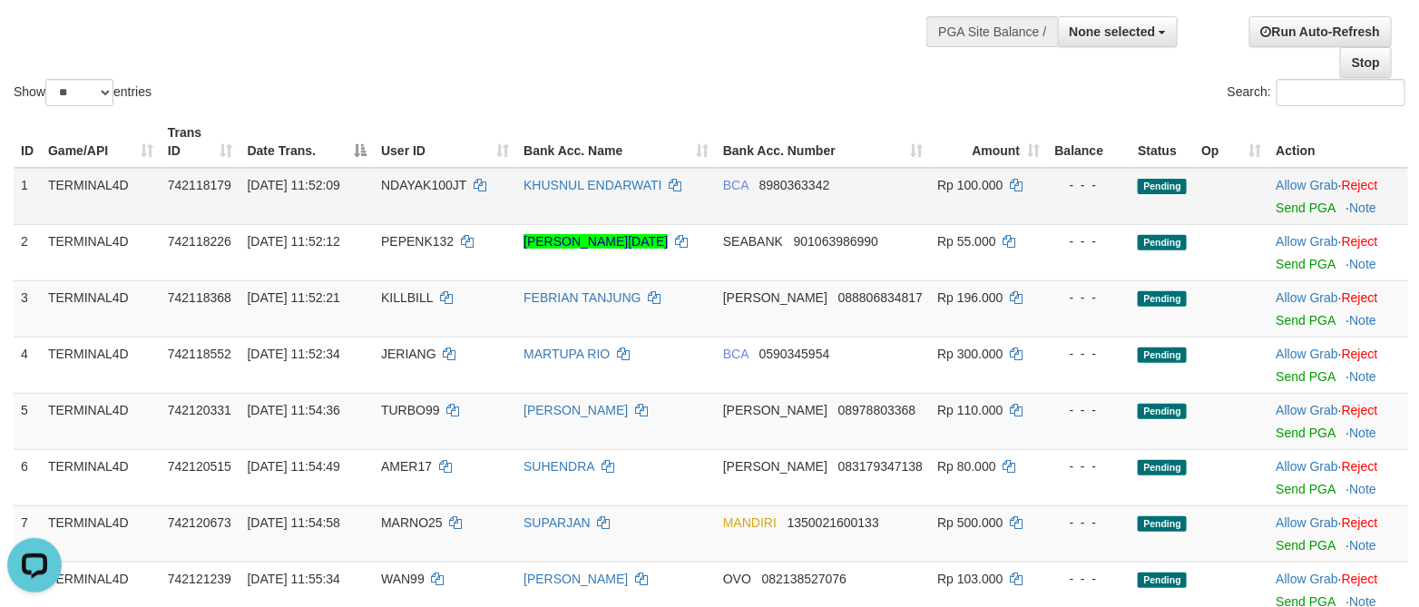
click at [1285, 215] on td "Allow Grab · Reject Send PGA · Note" at bounding box center [1338, 196] width 139 height 57
click at [1282, 208] on link "Send PGA" at bounding box center [1305, 207] width 59 height 15
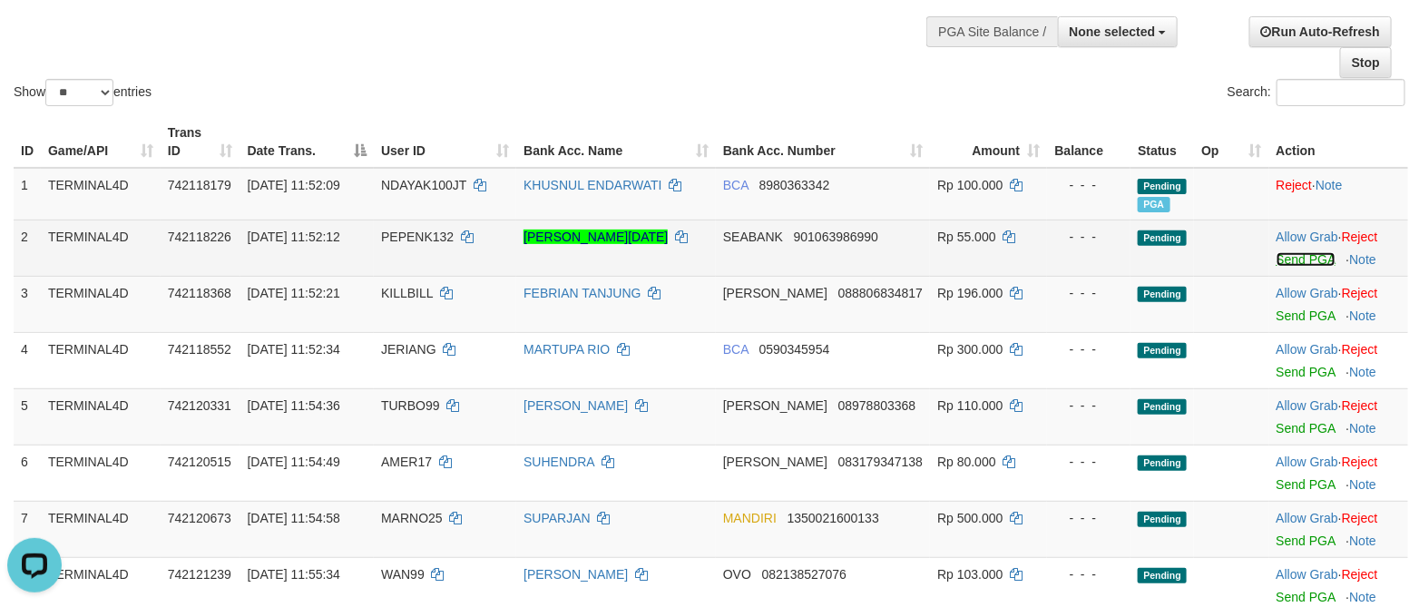
click at [1282, 258] on link "Send PGA" at bounding box center [1305, 259] width 59 height 15
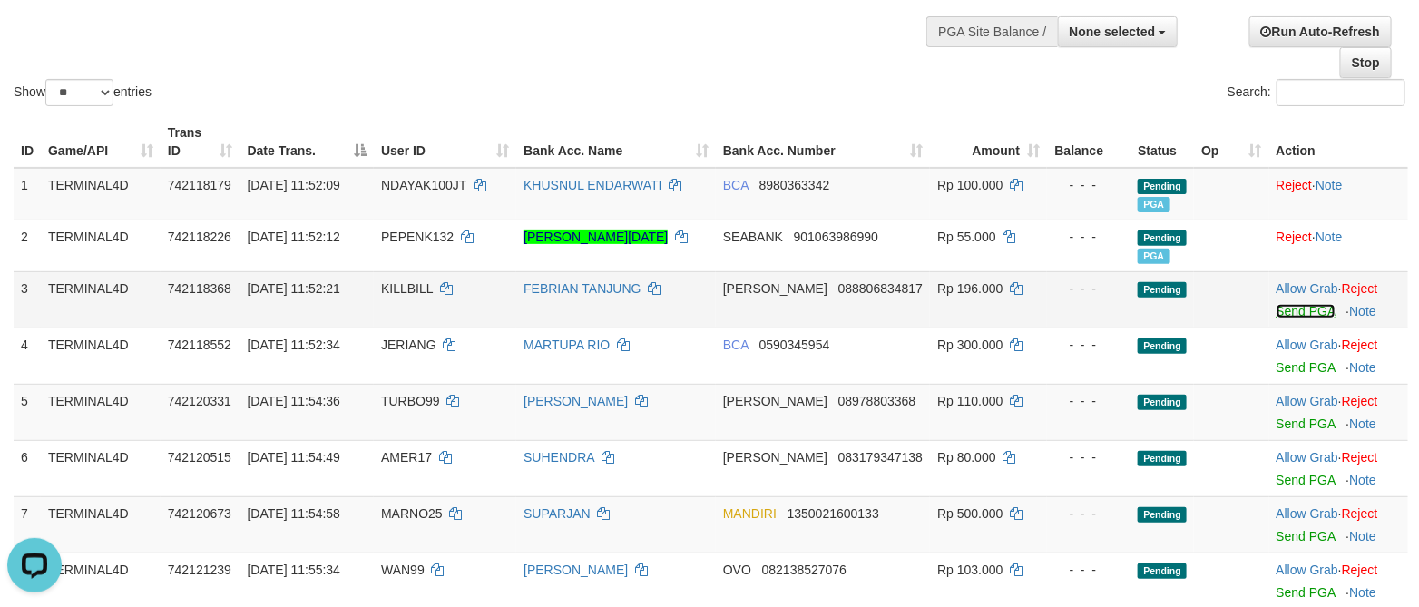
click at [1287, 306] on link "Send PGA" at bounding box center [1305, 311] width 59 height 15
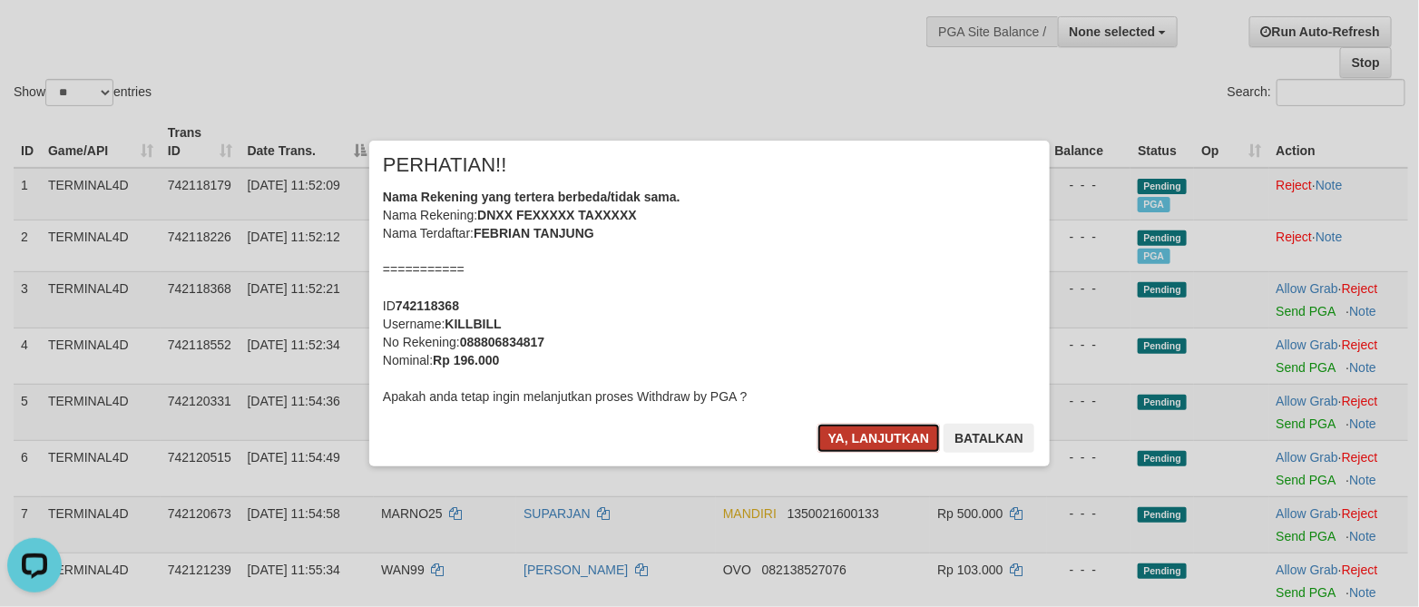
click at [892, 442] on button "Ya, lanjutkan" at bounding box center [878, 438] width 123 height 29
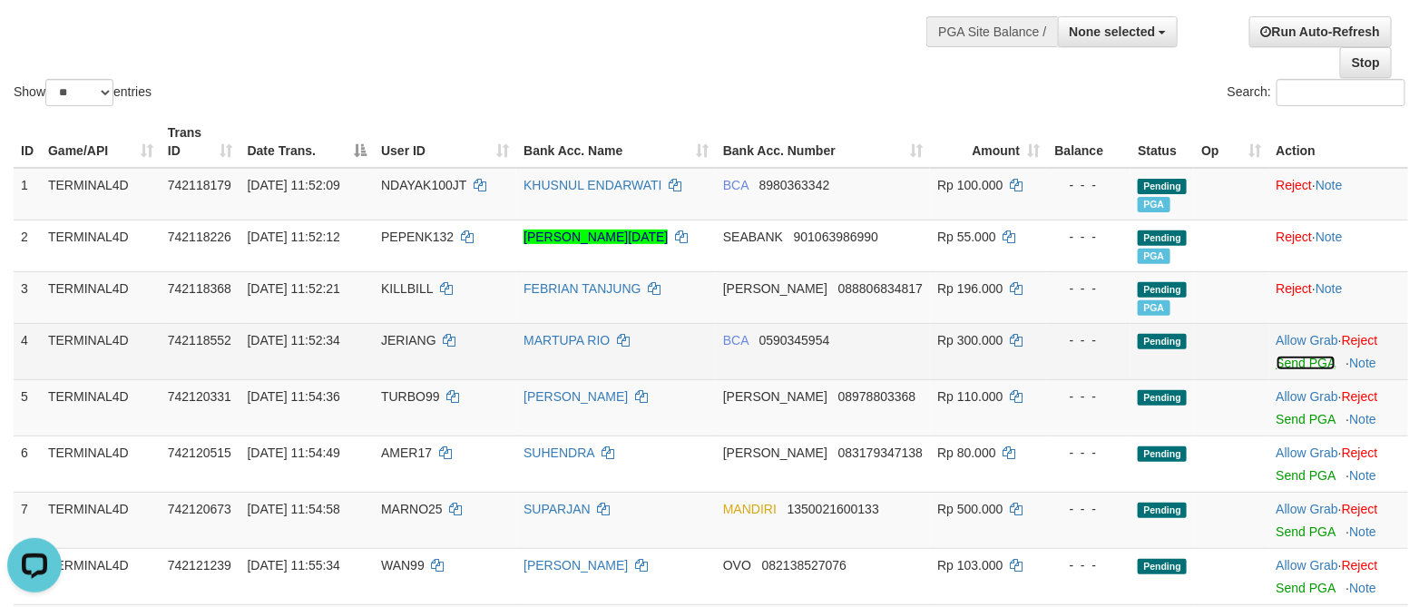
click at [1282, 370] on link "Send PGA" at bounding box center [1305, 363] width 59 height 15
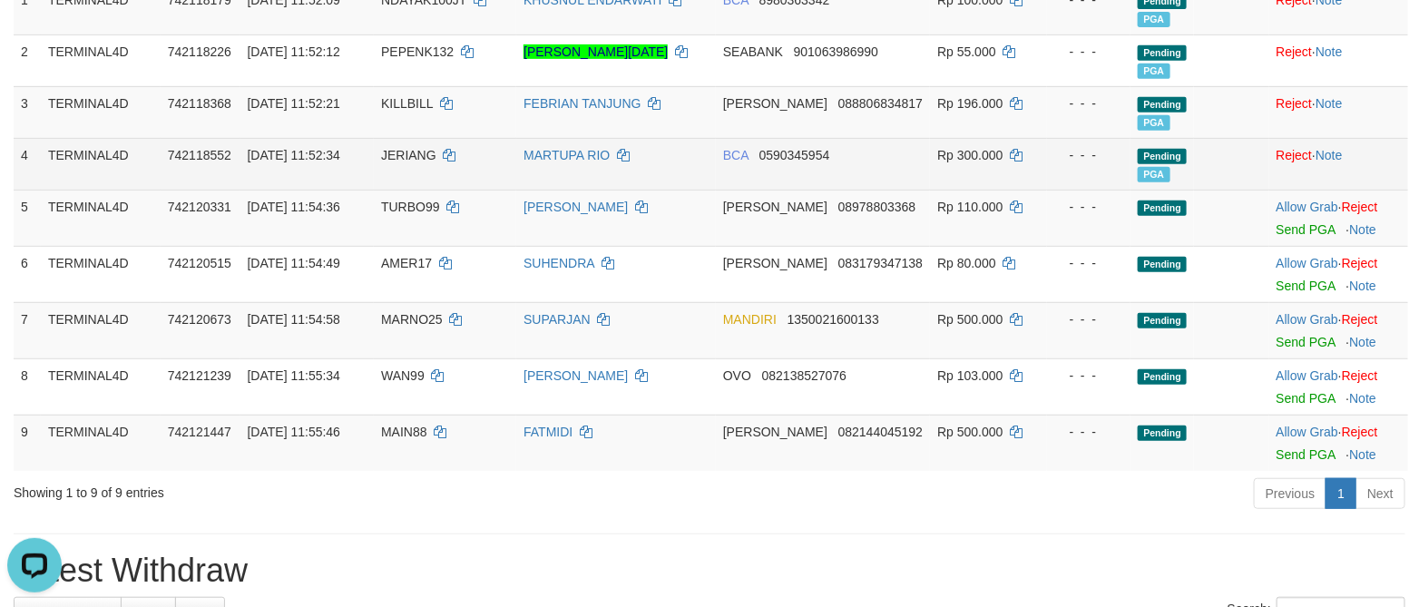
scroll to position [272, 0]
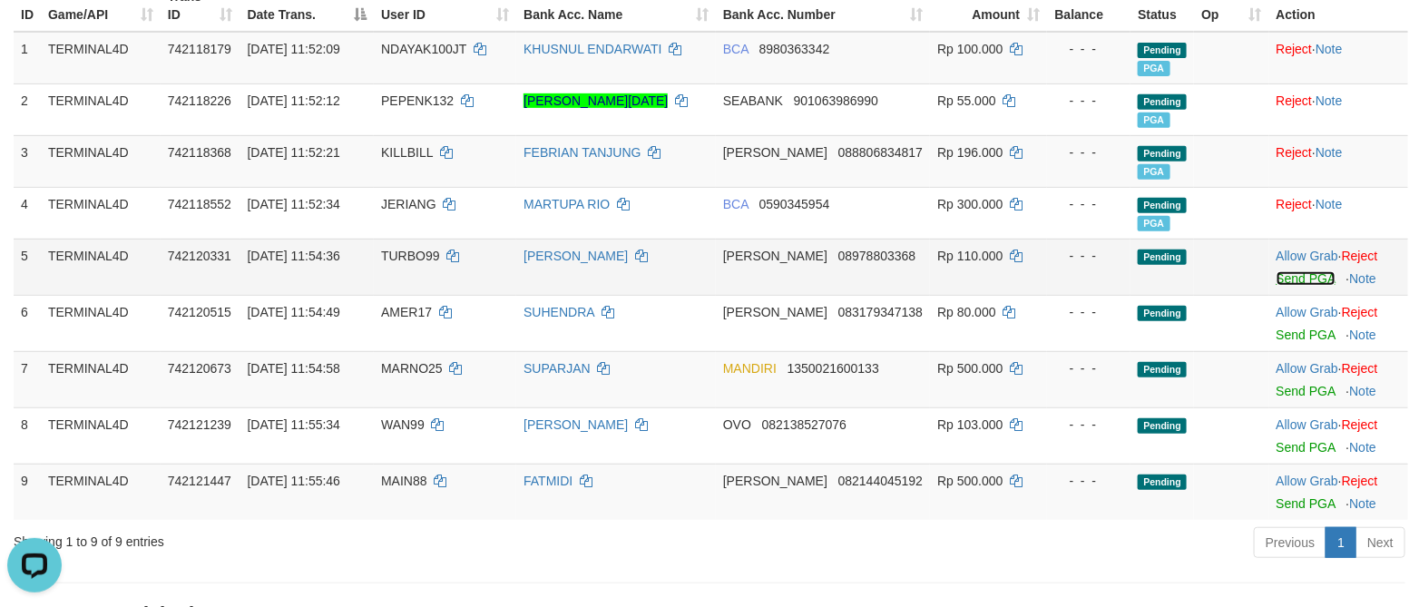
click at [1288, 283] on link "Send PGA" at bounding box center [1305, 278] width 59 height 15
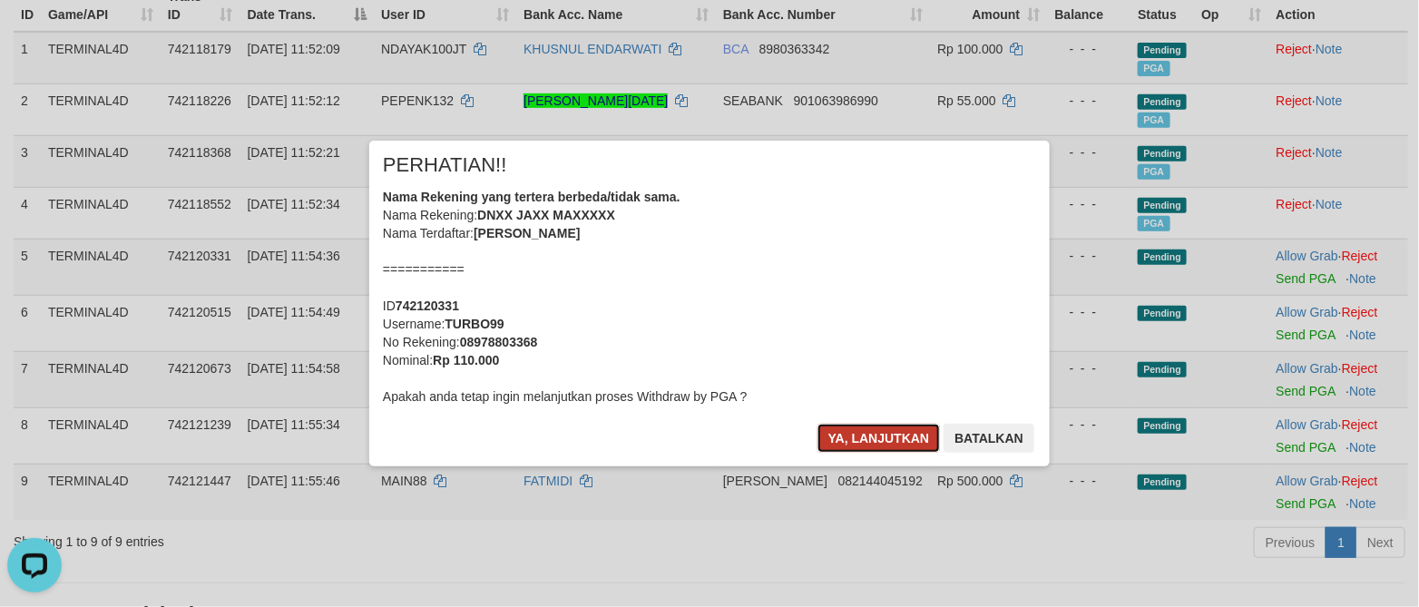
click at [844, 444] on button "Ya, lanjutkan" at bounding box center [878, 438] width 123 height 29
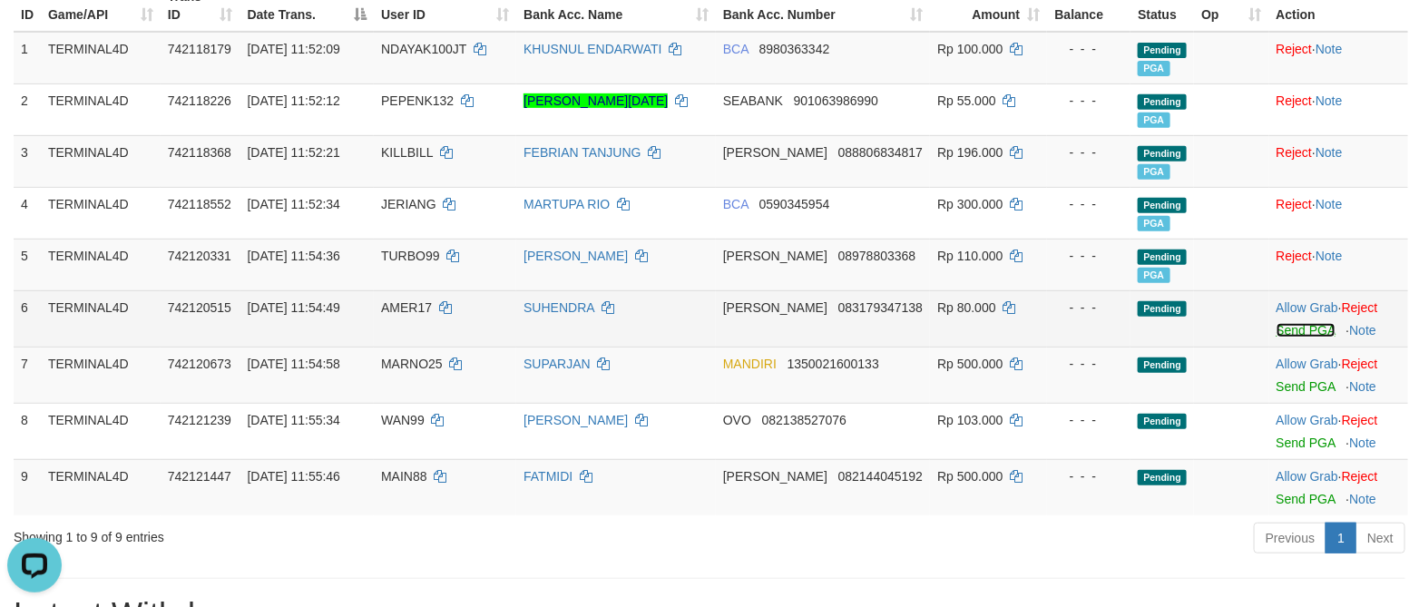
click at [1282, 332] on link "Send PGA" at bounding box center [1305, 330] width 59 height 15
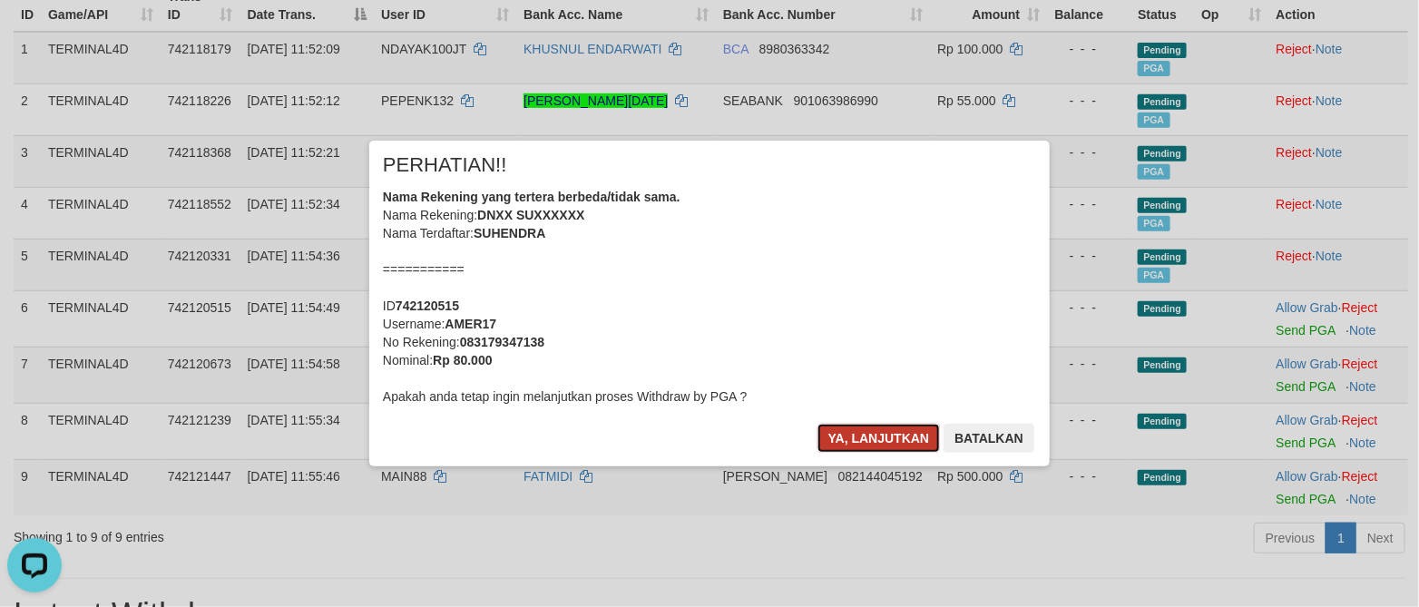
click at [882, 438] on button "Ya, lanjutkan" at bounding box center [878, 438] width 123 height 29
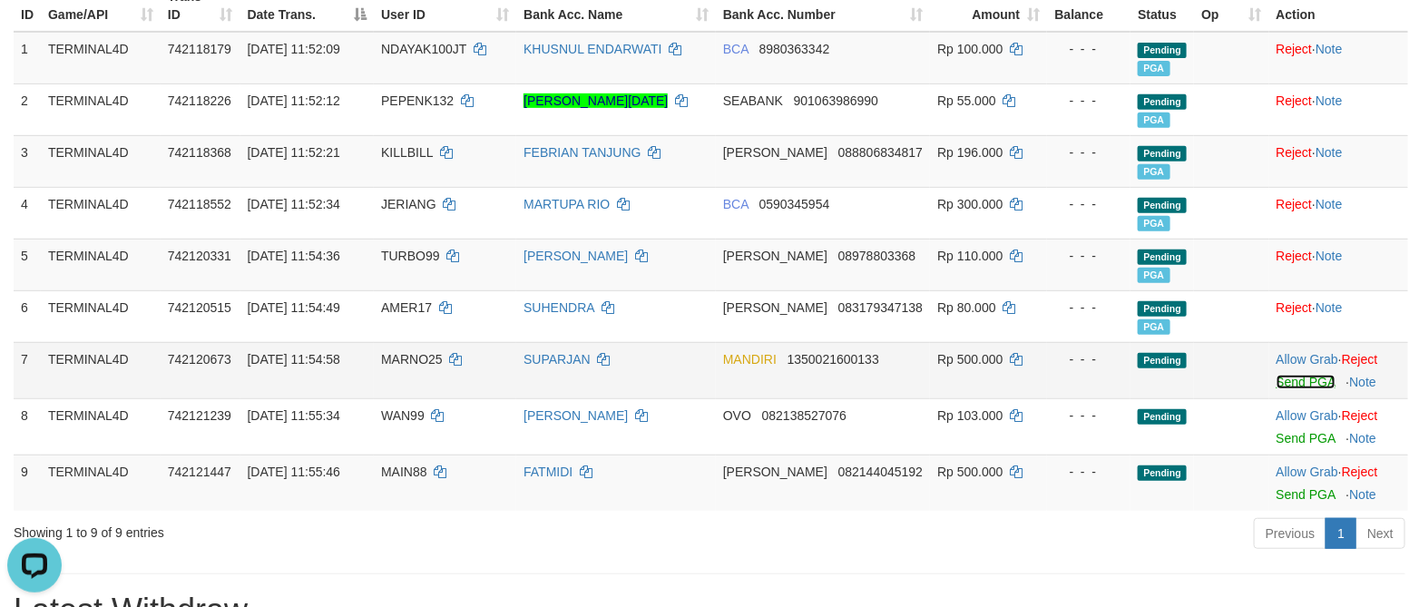
click at [1291, 381] on link "Send PGA" at bounding box center [1305, 382] width 59 height 15
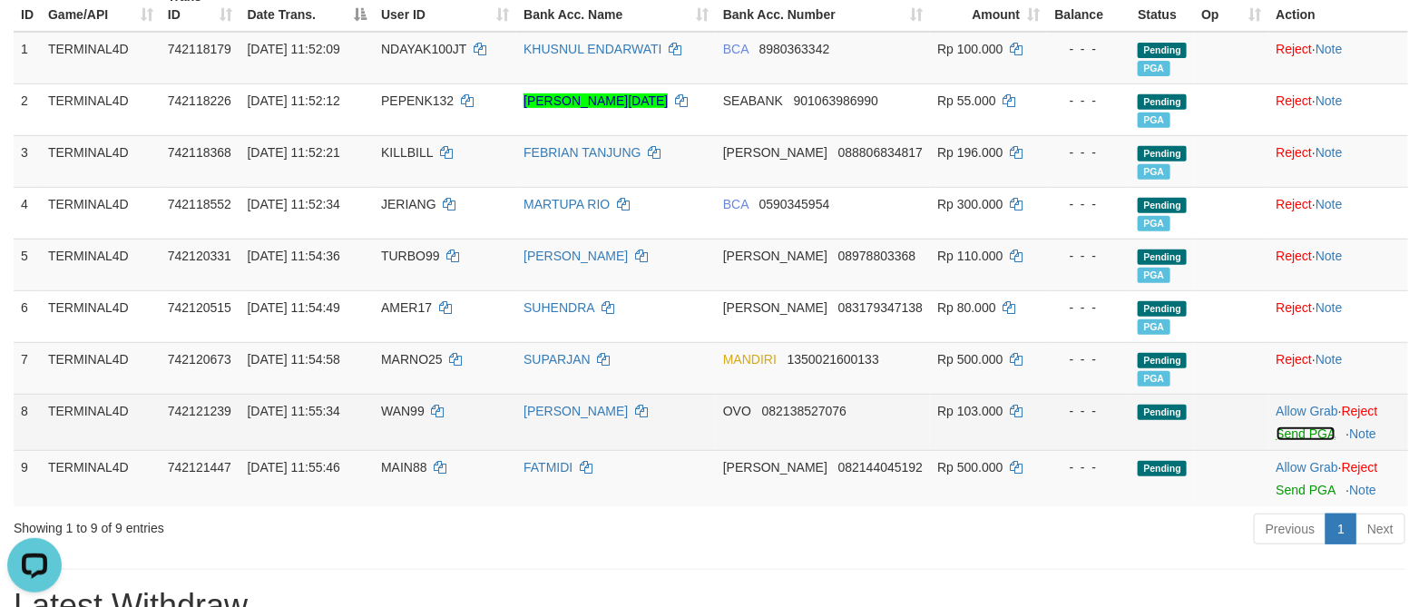
click at [1299, 436] on link "Send PGA" at bounding box center [1305, 433] width 59 height 15
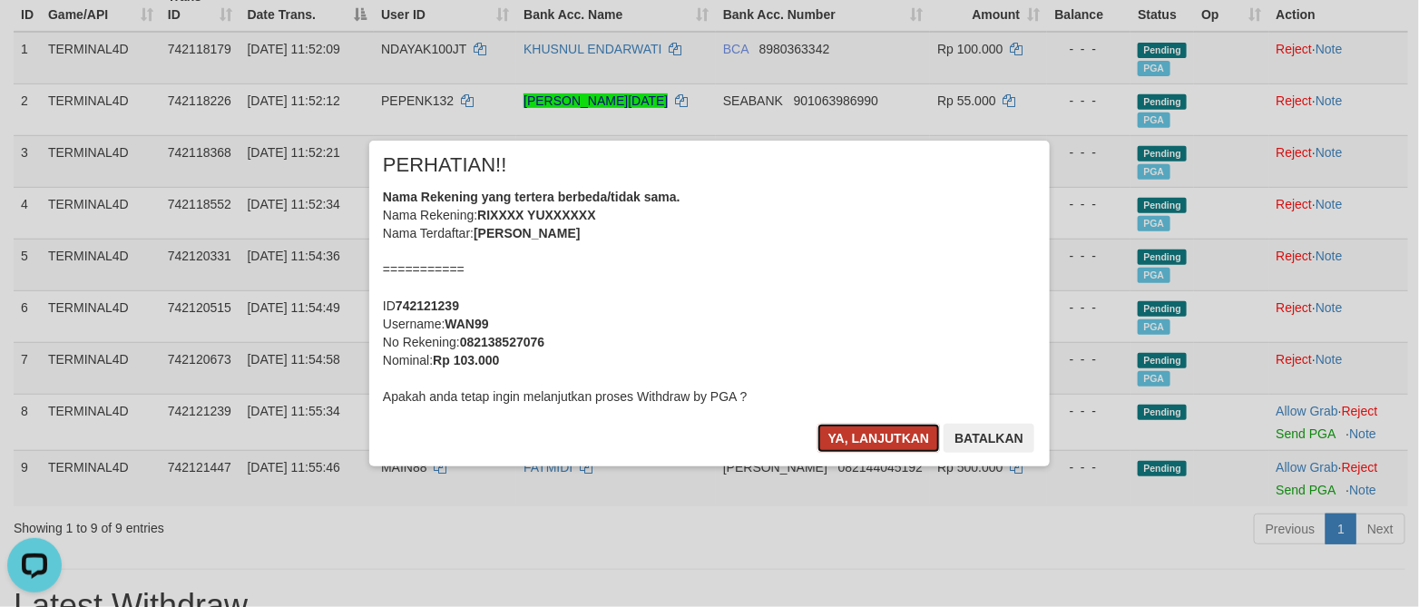
click at [835, 436] on button "Ya, lanjutkan" at bounding box center [878, 438] width 123 height 29
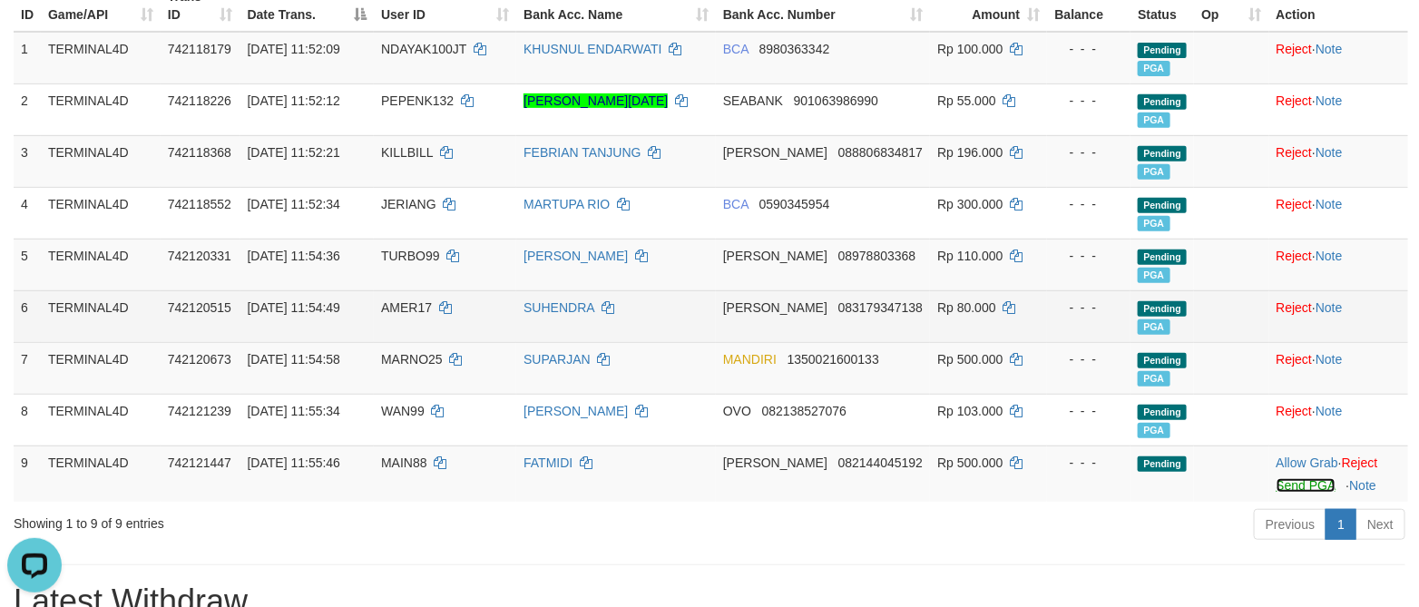
drag, startPoint x: 1277, startPoint y: 492, endPoint x: 835, endPoint y: 338, distance: 467.8
click at [1277, 491] on link "Send PGA" at bounding box center [1305, 485] width 59 height 15
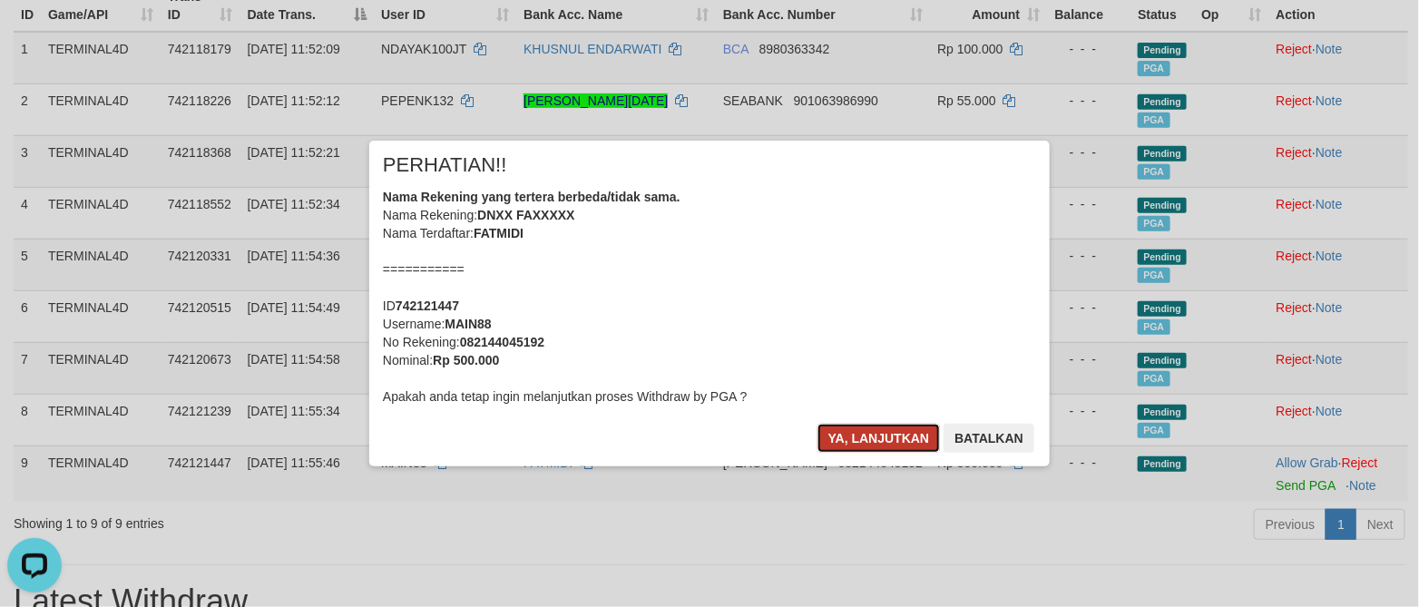
click at [863, 447] on button "Ya, lanjutkan" at bounding box center [878, 438] width 123 height 29
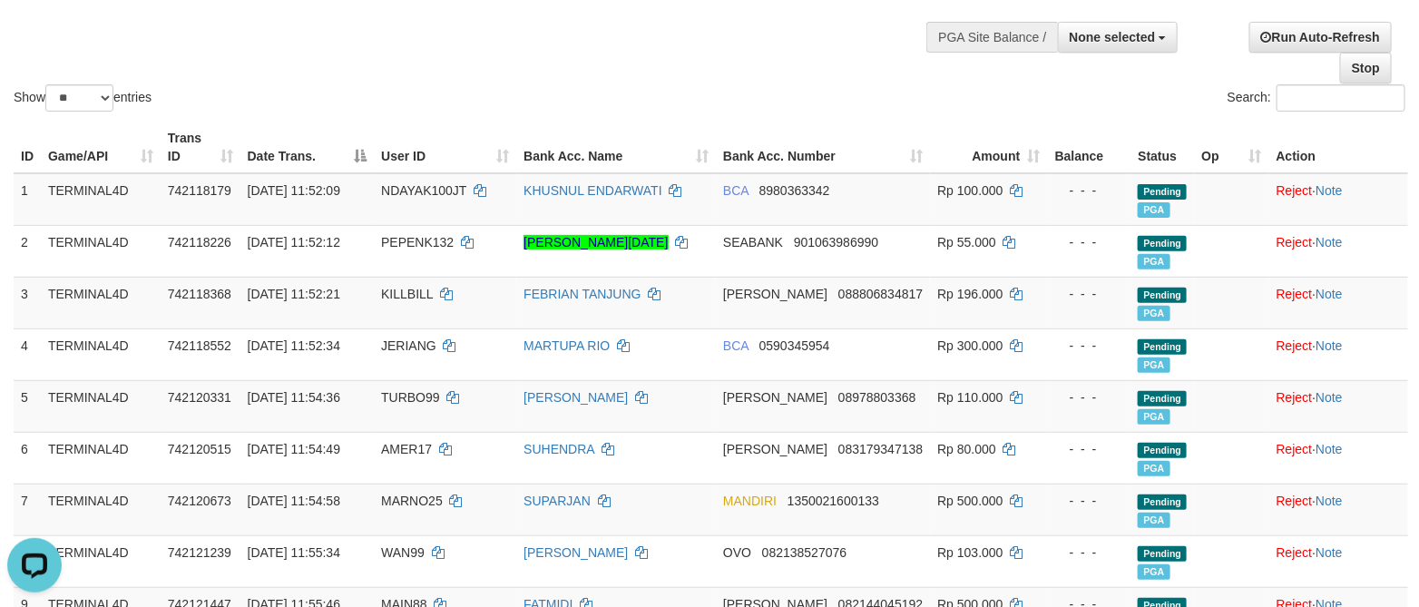
scroll to position [0, 0]
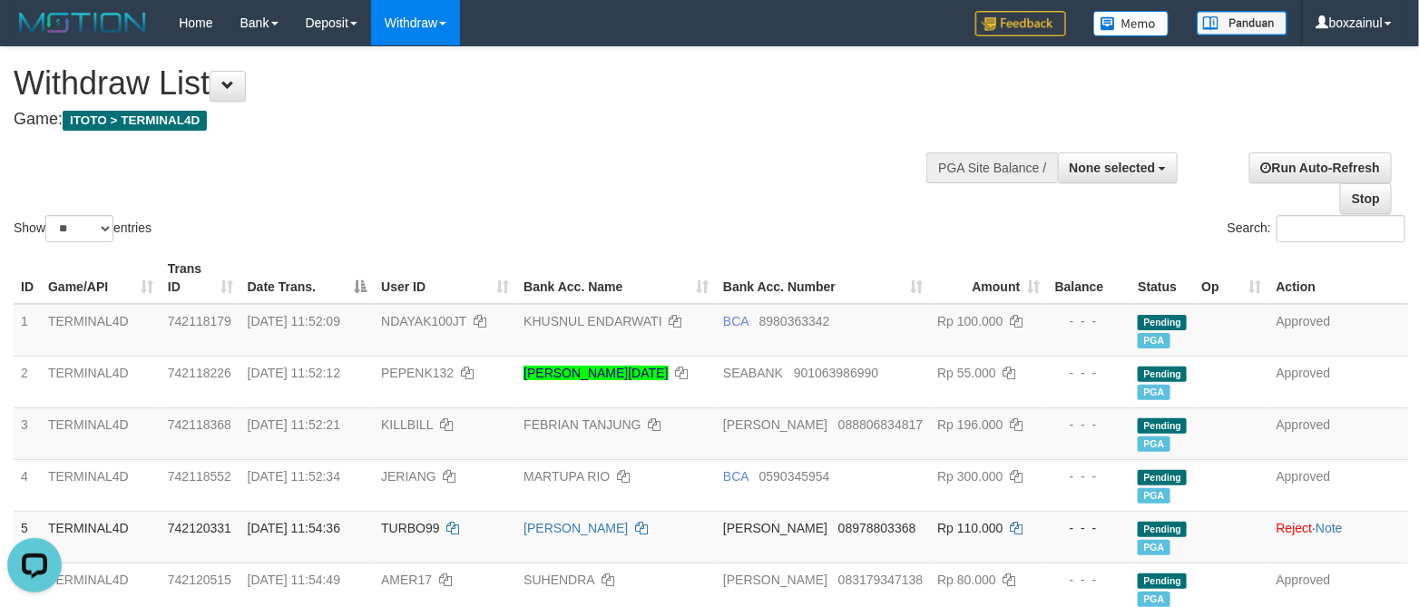
click at [735, 175] on div "Show ** ** ** *** entries Search:" at bounding box center [709, 146] width 1419 height 199
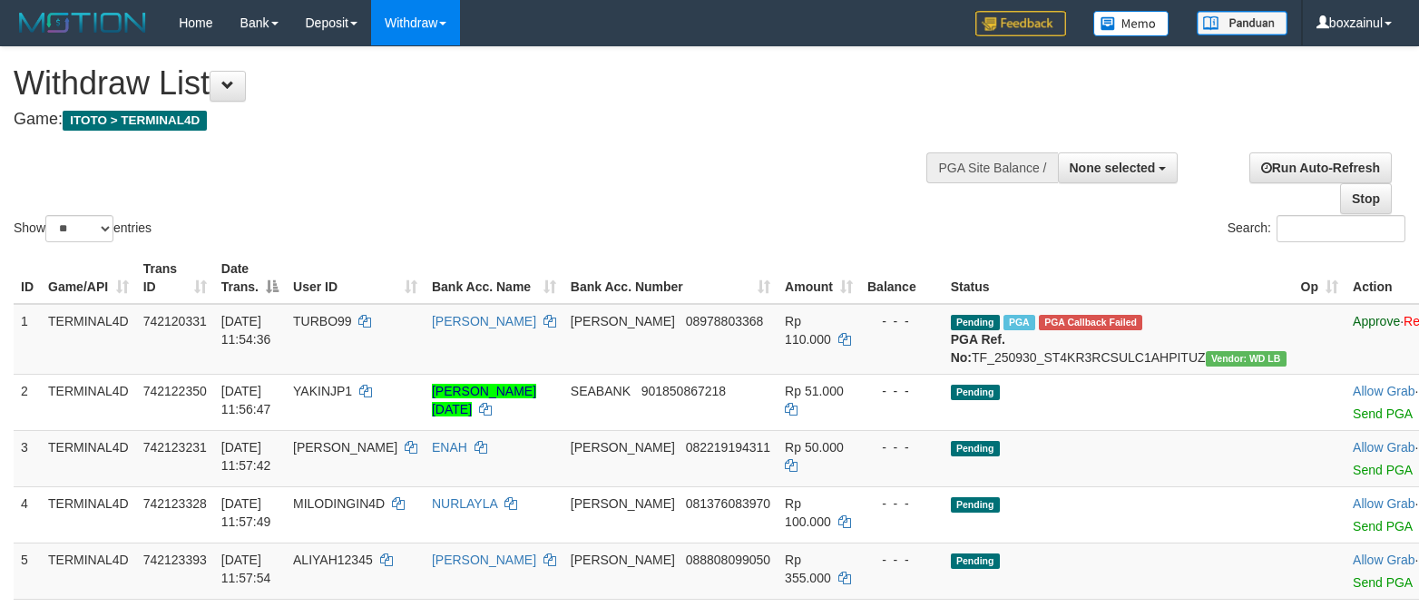
select select
select select "**"
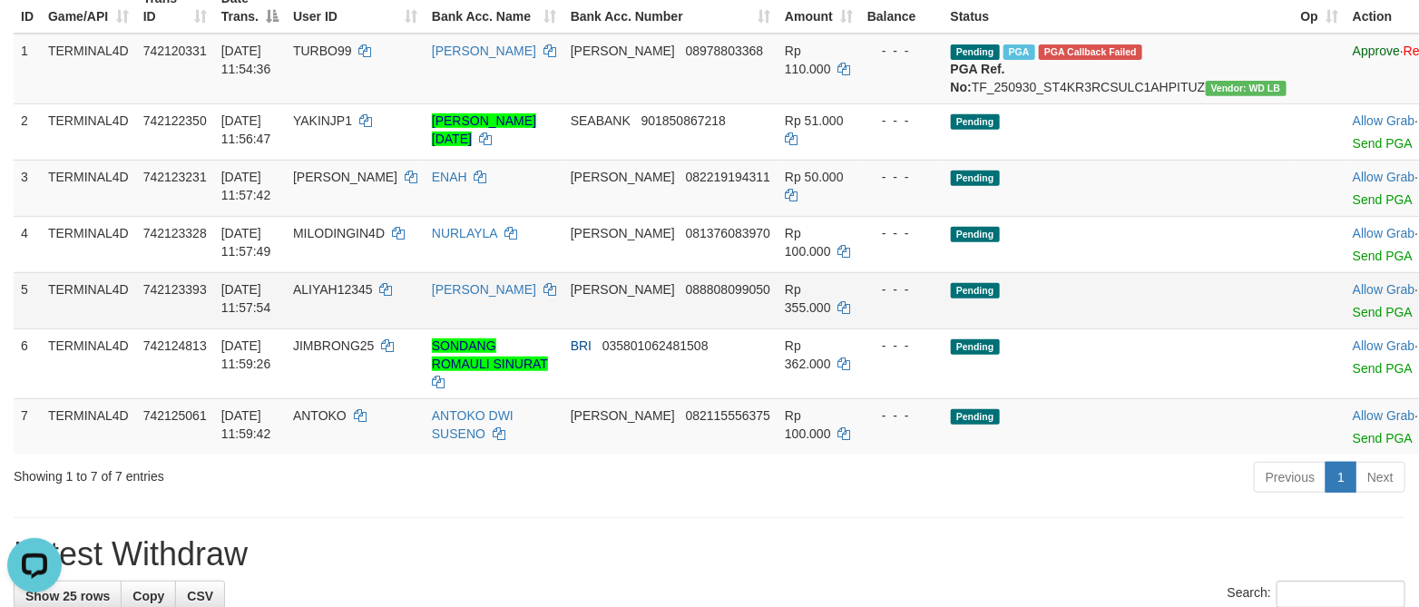
scroll to position [272, 0]
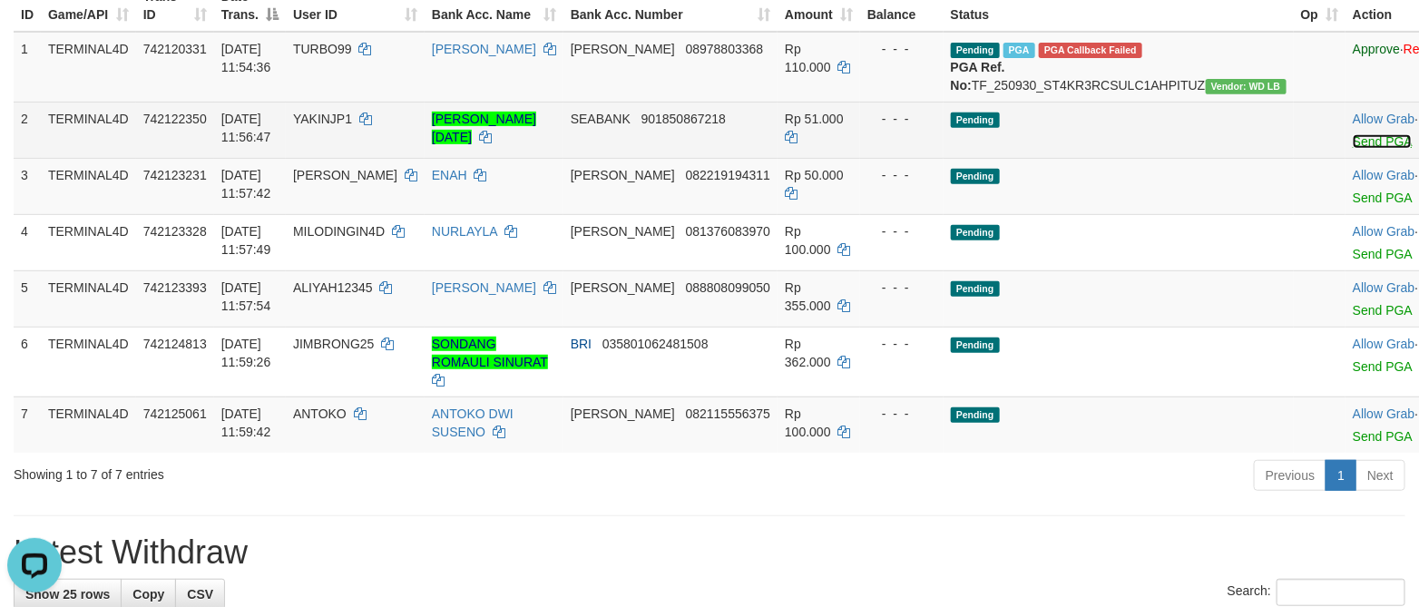
click at [1352, 149] on link "Send PGA" at bounding box center [1381, 141] width 59 height 15
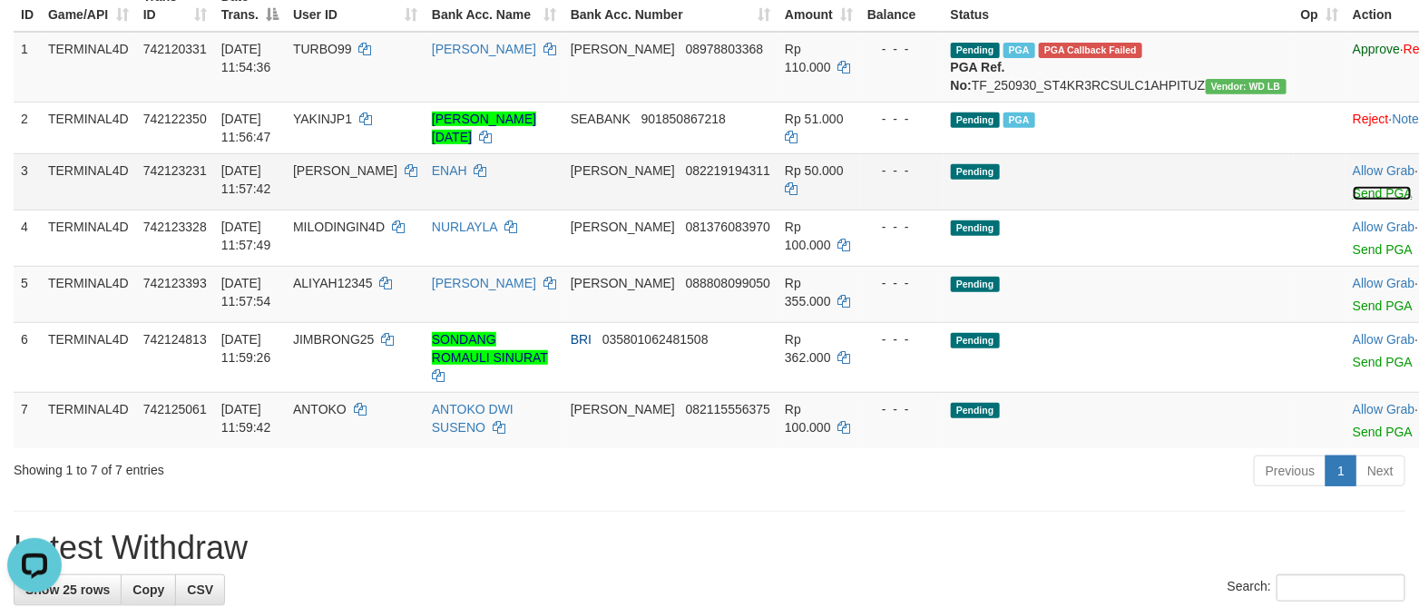
click at [1352, 200] on link "Send PGA" at bounding box center [1381, 193] width 59 height 15
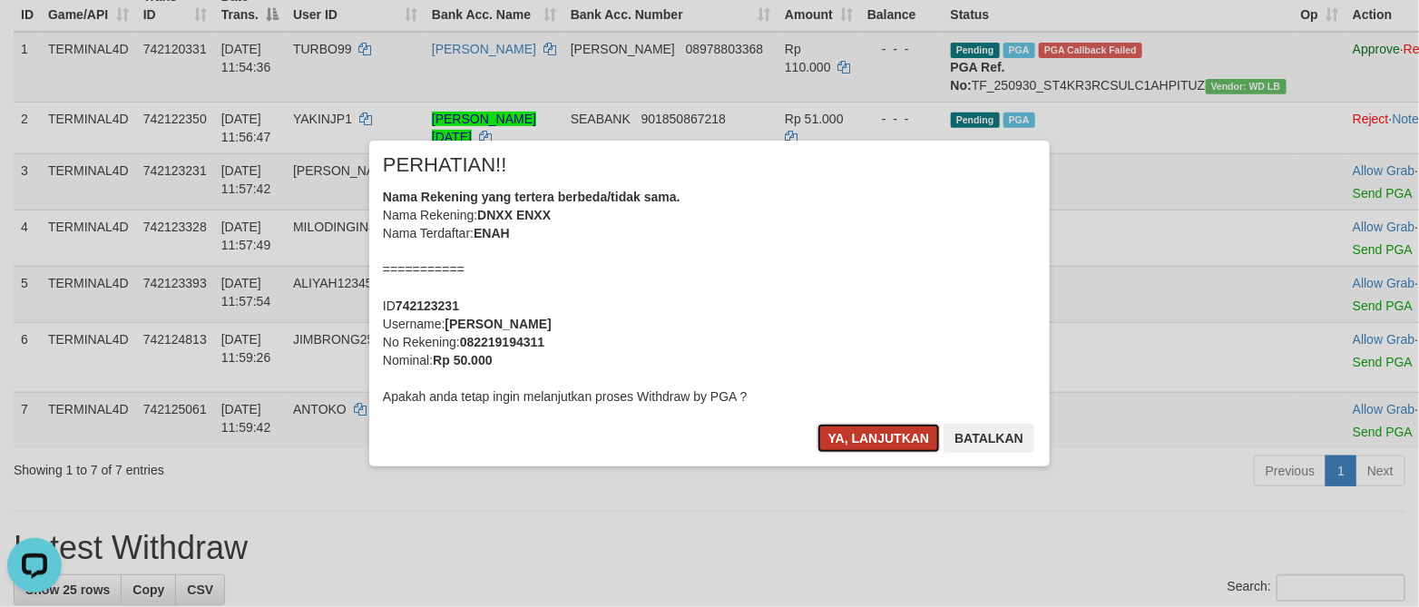
click at [879, 427] on button "Ya, lanjutkan" at bounding box center [878, 438] width 123 height 29
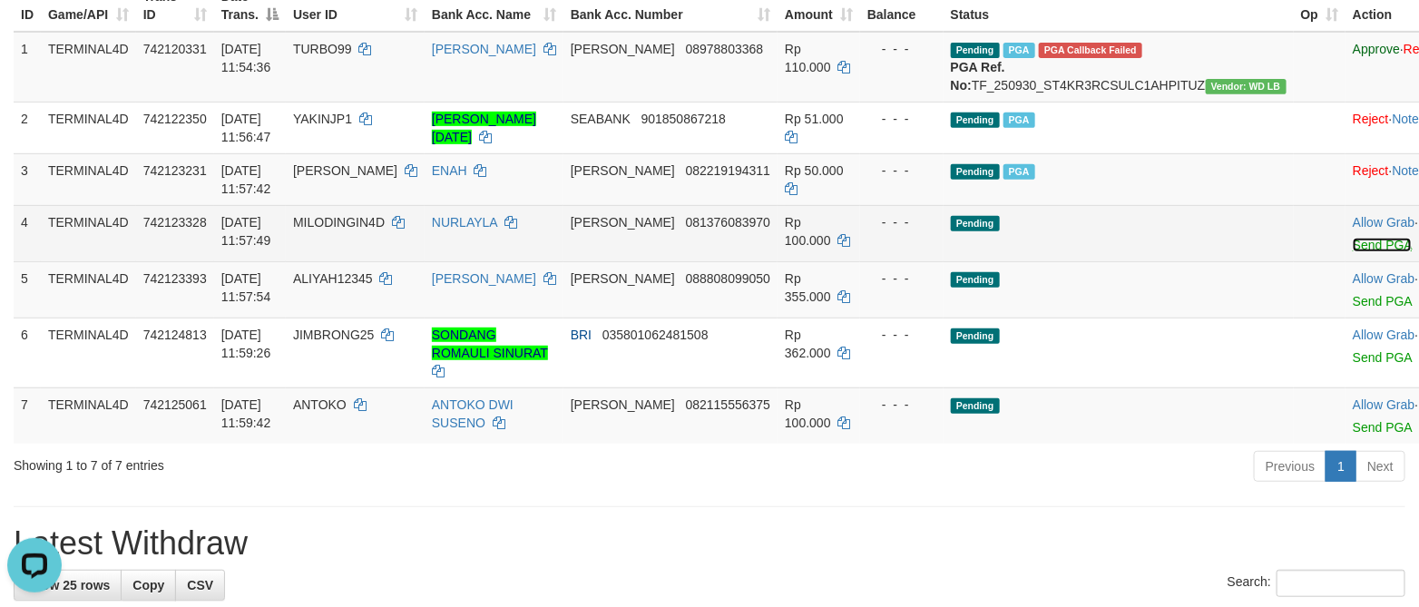
click at [1352, 252] on link "Send PGA" at bounding box center [1381, 245] width 59 height 15
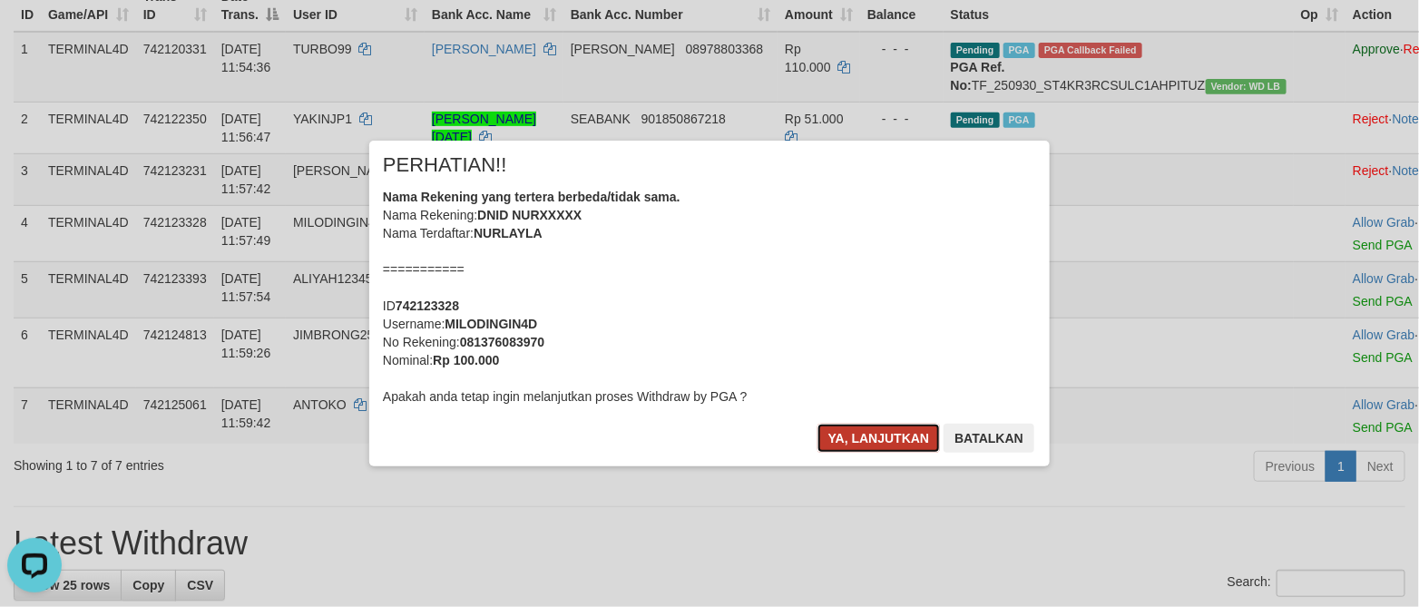
drag, startPoint x: 877, startPoint y: 449, endPoint x: 882, endPoint y: 438, distance: 11.8
click at [877, 444] on button "Ya, lanjutkan" at bounding box center [878, 438] width 123 height 29
click at [882, 434] on div "× PERHATIAN!! Nama Rekening yang tertera berbeda/tidak sama. Nama Rekening: DNI…" at bounding box center [709, 303] width 707 height 325
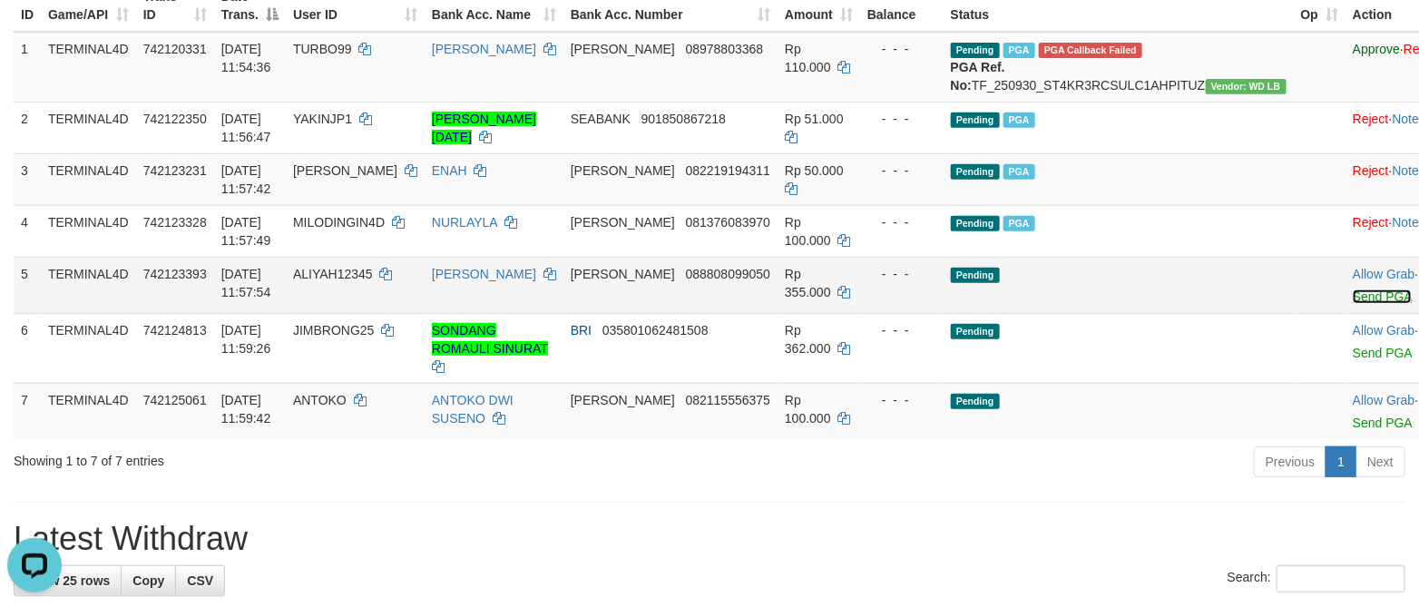
click at [1352, 304] on link "Send PGA" at bounding box center [1381, 296] width 59 height 15
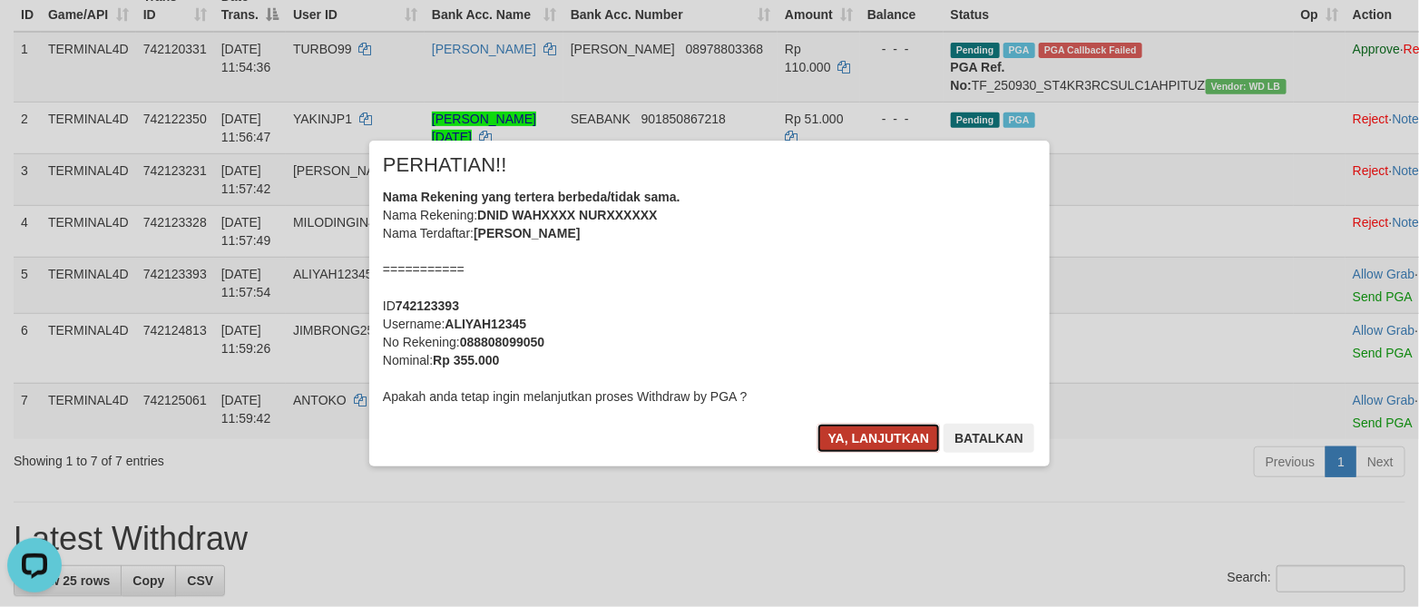
click at [902, 438] on button "Ya, lanjutkan" at bounding box center [878, 438] width 123 height 29
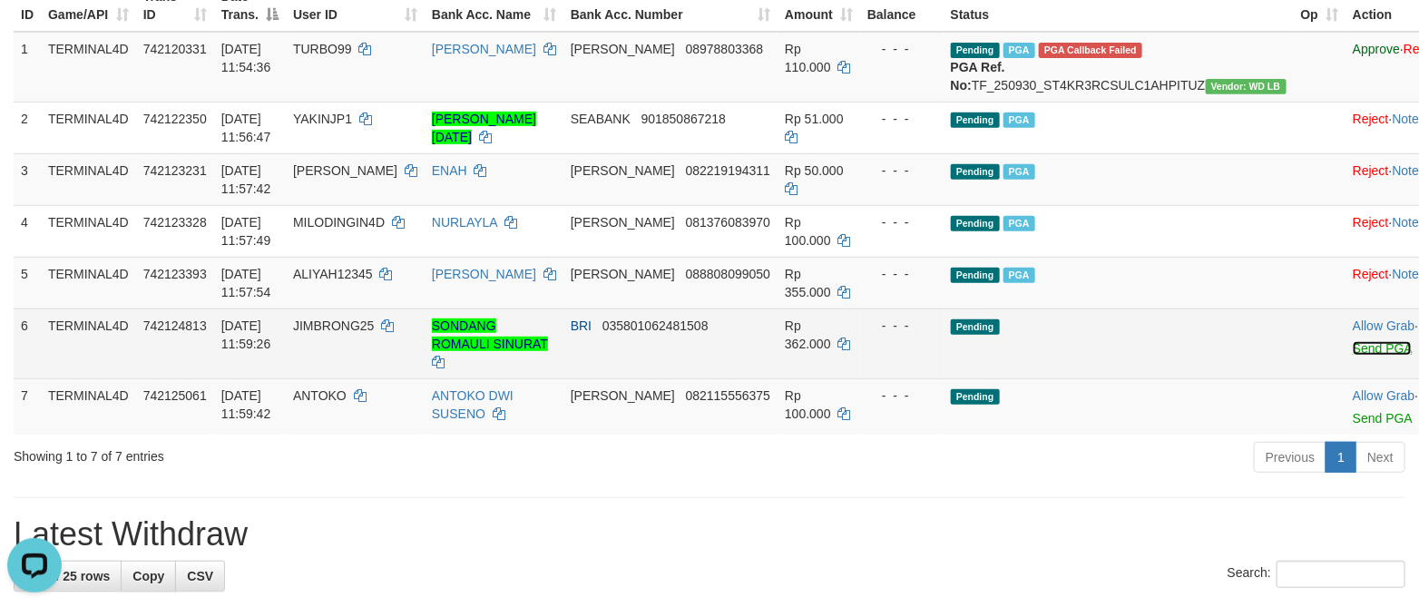
click at [1352, 356] on link "Send PGA" at bounding box center [1381, 348] width 59 height 15
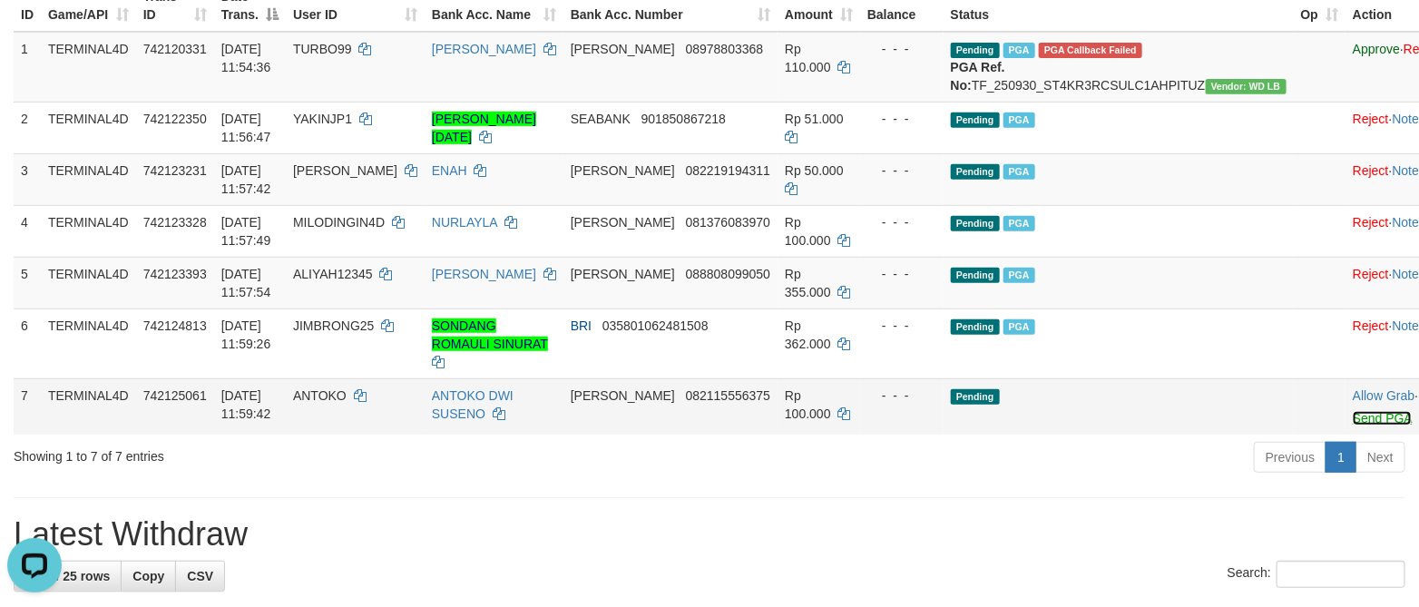
click at [1352, 425] on link "Send PGA" at bounding box center [1381, 418] width 59 height 15
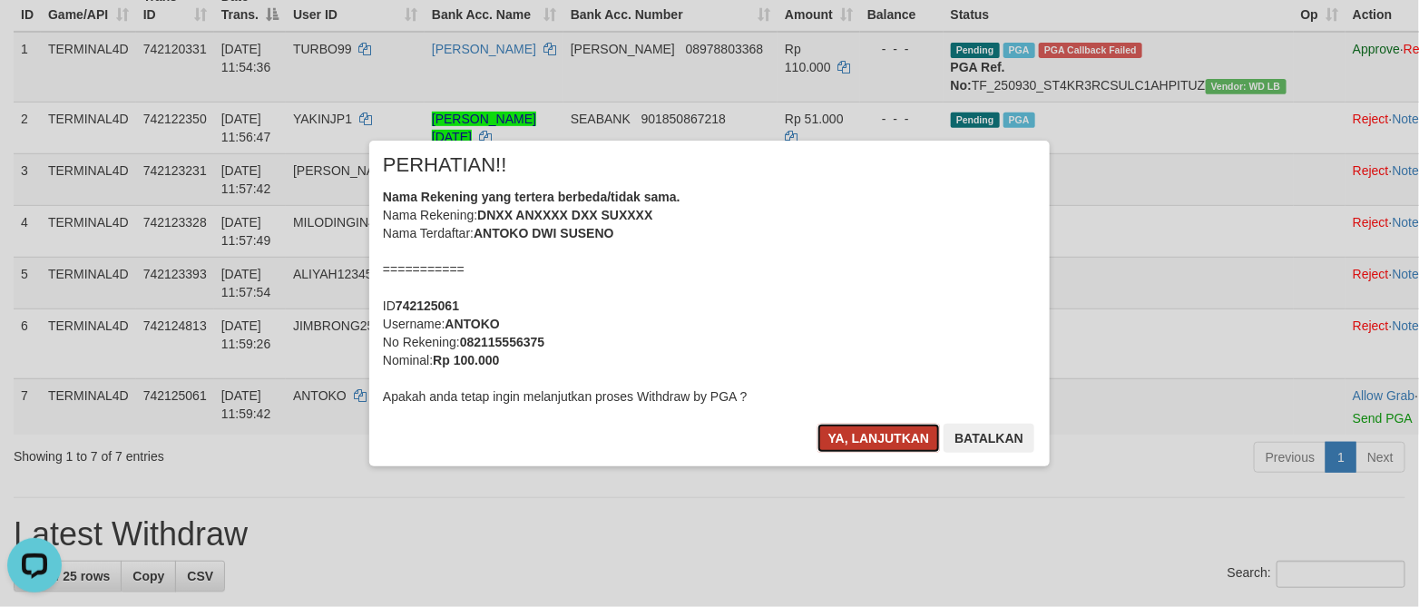
click at [849, 435] on button "Ya, lanjutkan" at bounding box center [878, 438] width 123 height 29
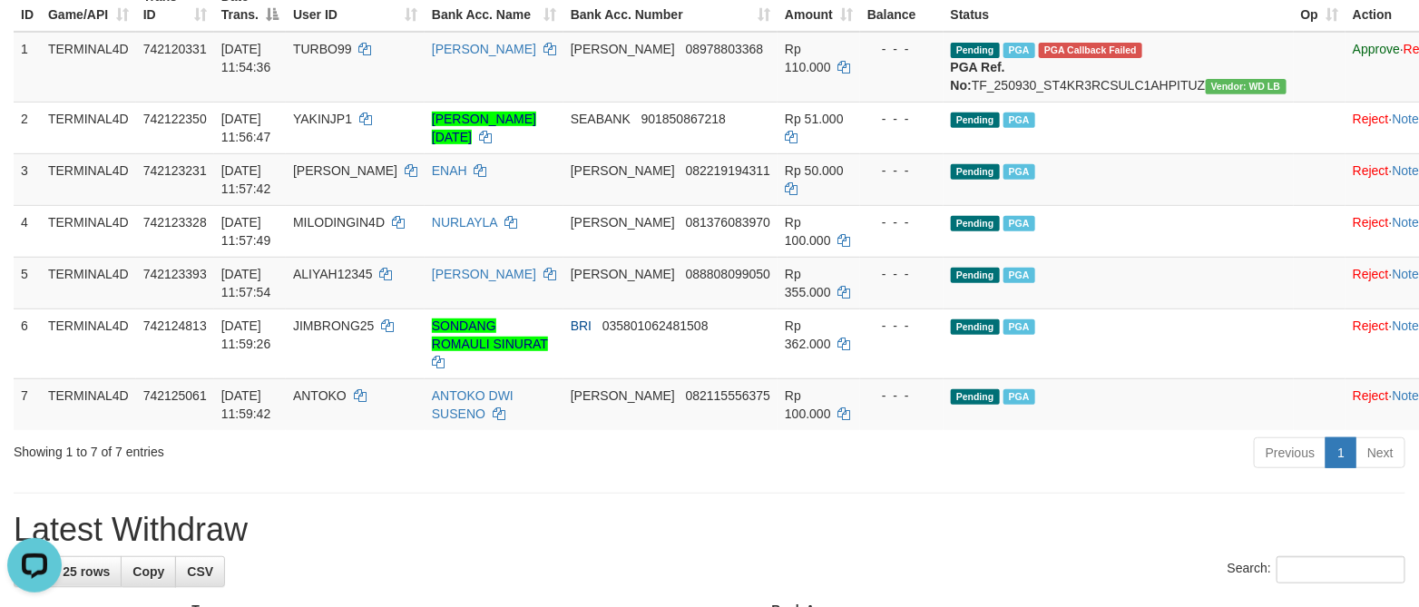
click at [914, 435] on div "ID Game/API Trans ID Date Trans. User ID Bank Acc. Name Bank Acc. Number Amount…" at bounding box center [709, 205] width 1419 height 461
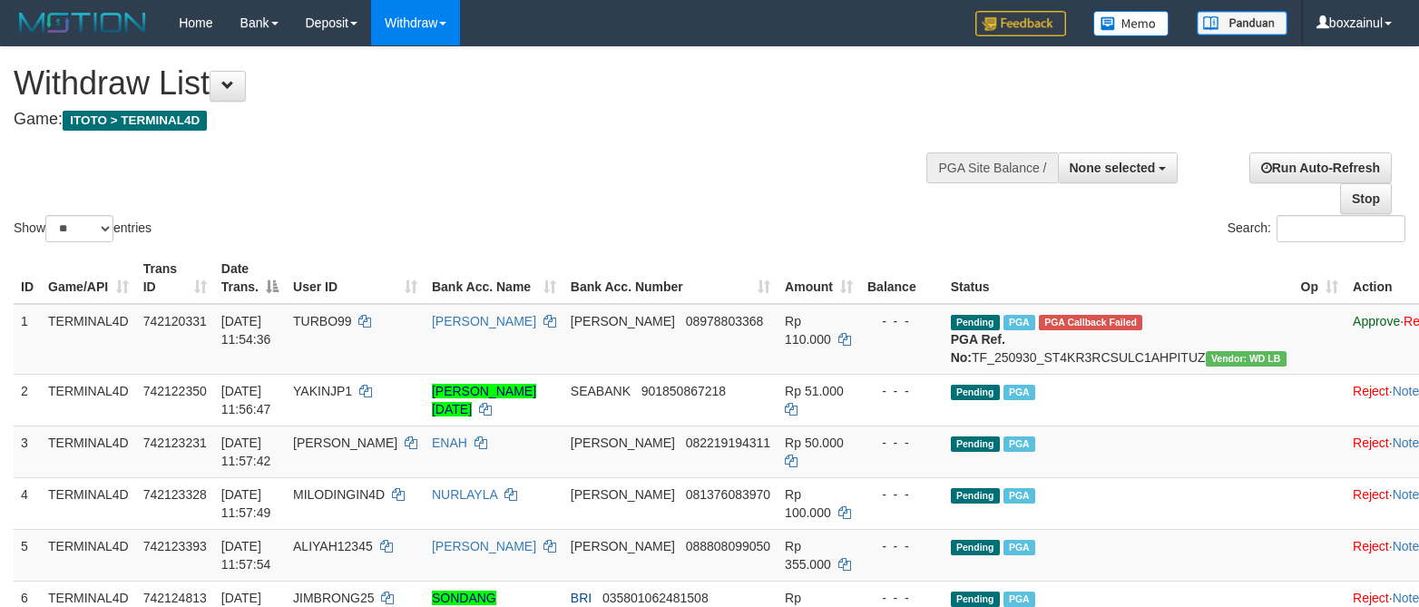
select select
select select "**"
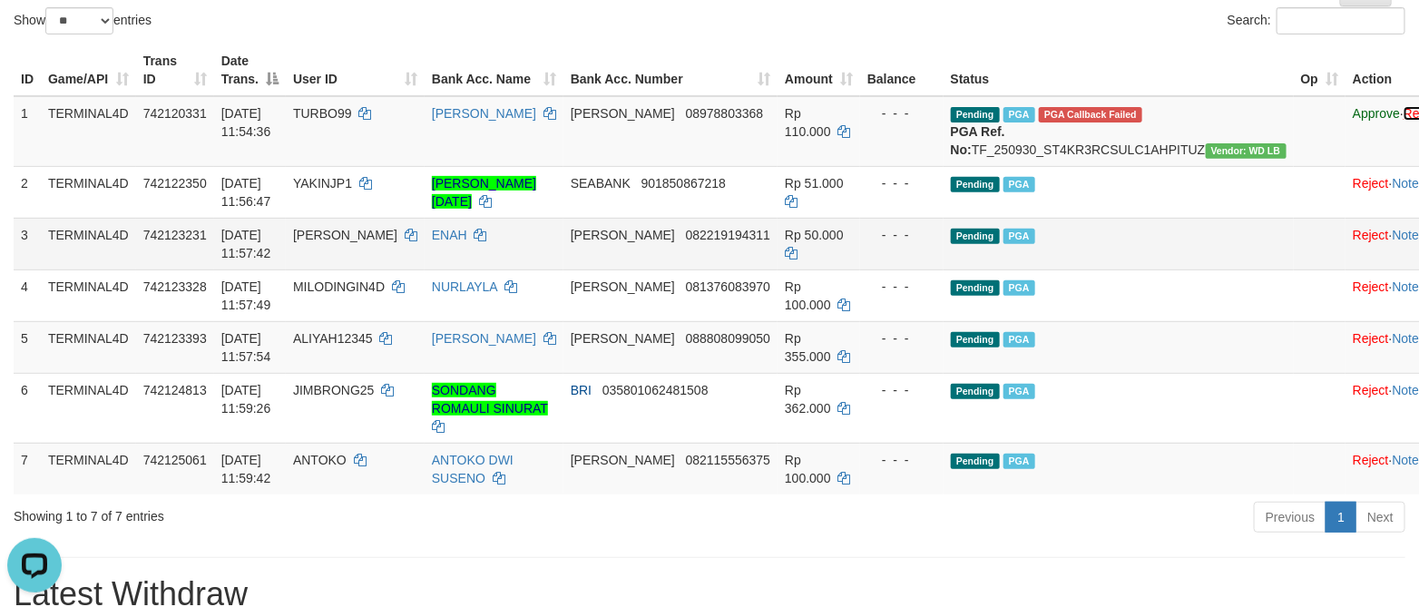
drag, startPoint x: 1261, startPoint y: 115, endPoint x: 839, endPoint y: 286, distance: 454.9
click at [1403, 115] on link "Reject" at bounding box center [1421, 113] width 36 height 15
click at [651, 161] on td "[PERSON_NAME] 08978803368" at bounding box center [670, 131] width 214 height 71
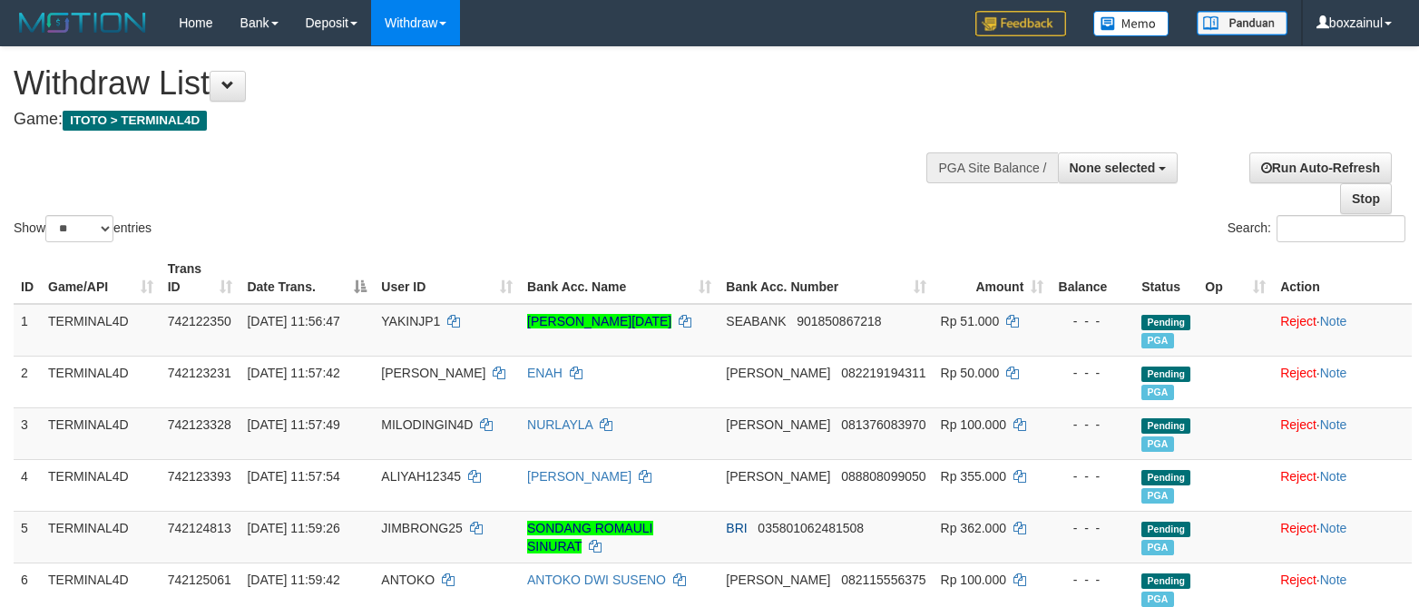
select select
select select "**"
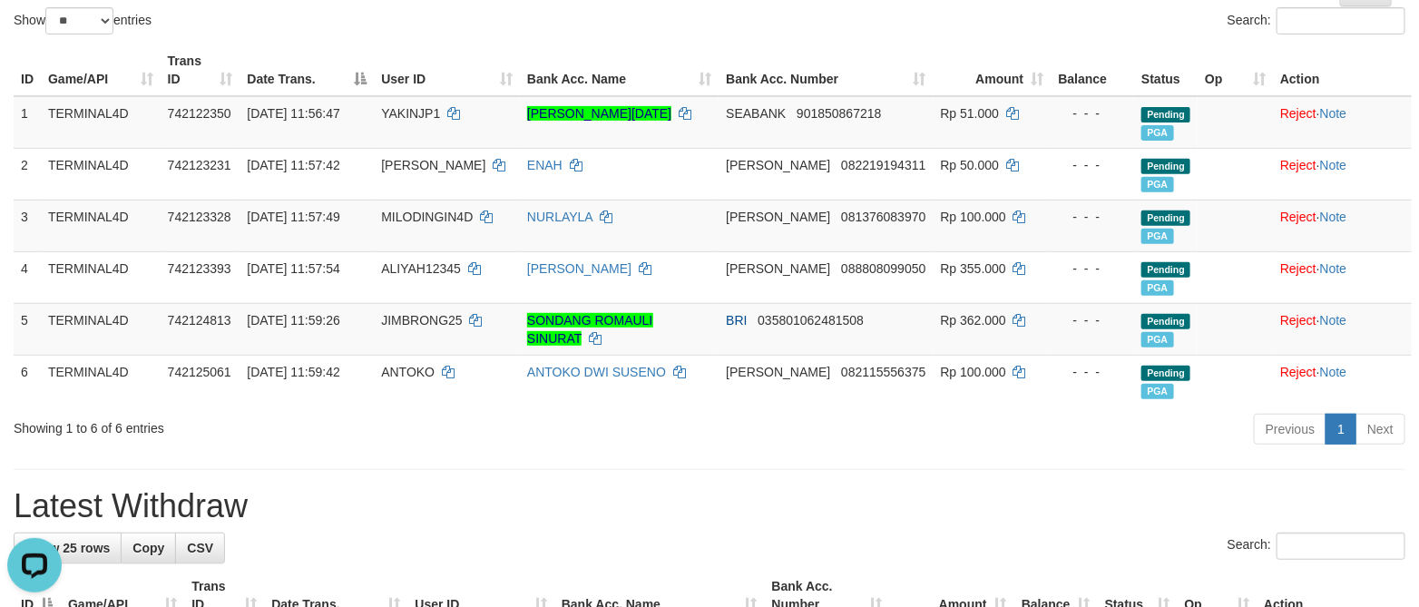
click at [686, 512] on h1 "Latest Withdraw" at bounding box center [709, 506] width 1391 height 36
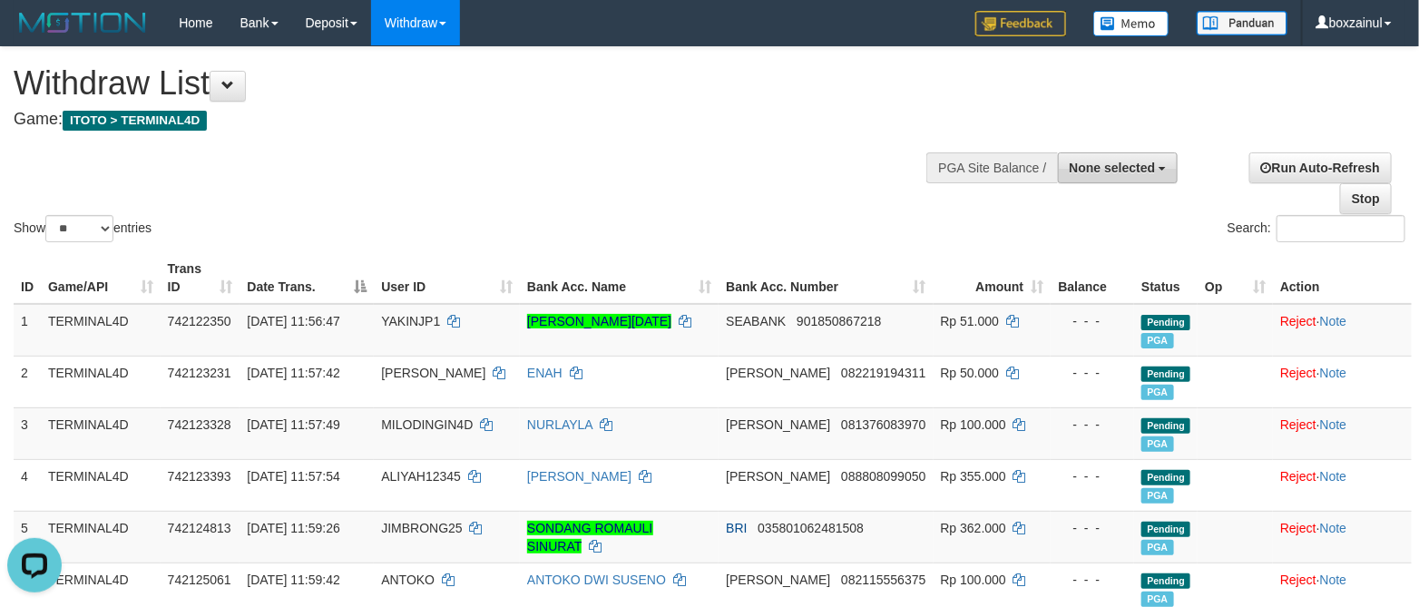
click at [1144, 174] on span "None selected" at bounding box center [1112, 168] width 86 height 15
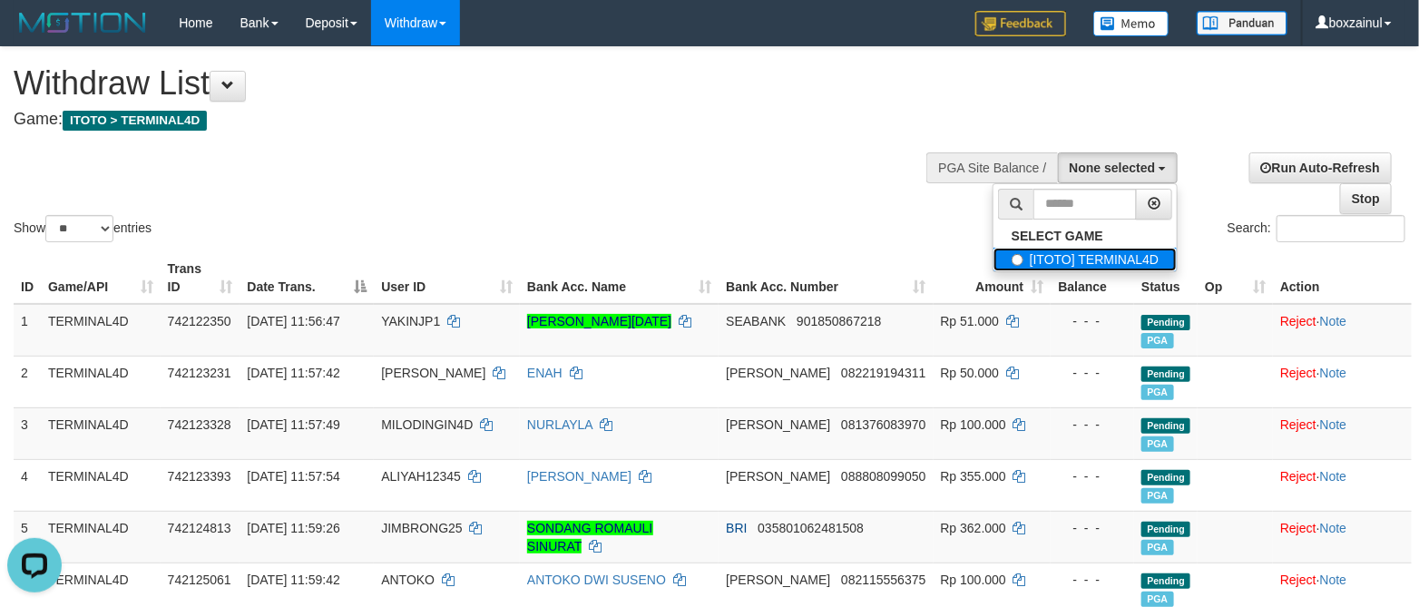
click at [1106, 249] on label "[ITOTO] TERMINAL4D" at bounding box center [1084, 260] width 183 height 24
select select "****"
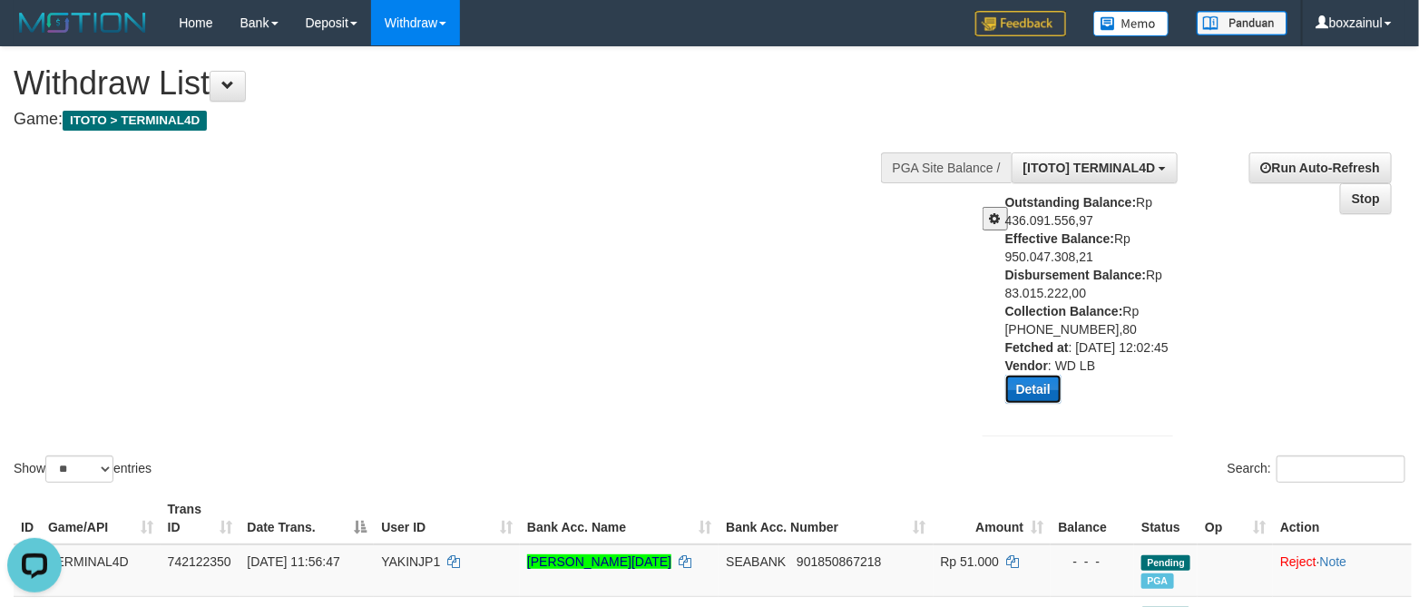
click at [1032, 400] on button "Detail" at bounding box center [1033, 389] width 56 height 29
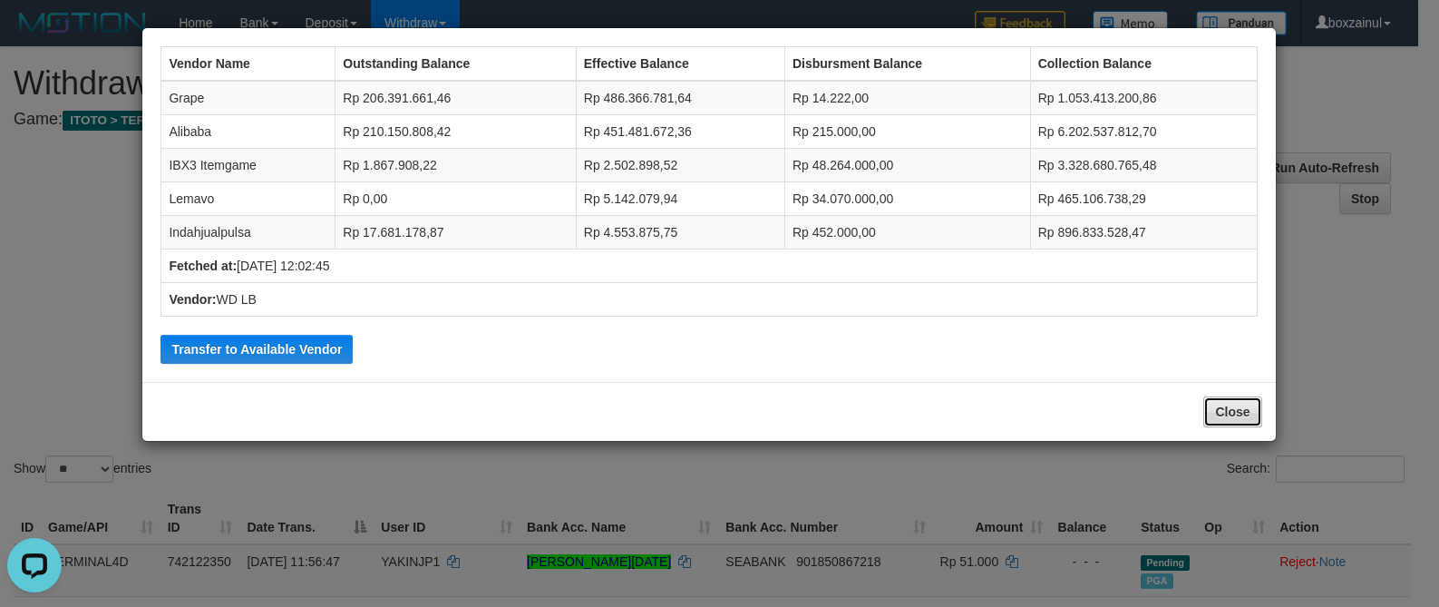
click at [1222, 414] on button "Close" at bounding box center [1233, 411] width 58 height 31
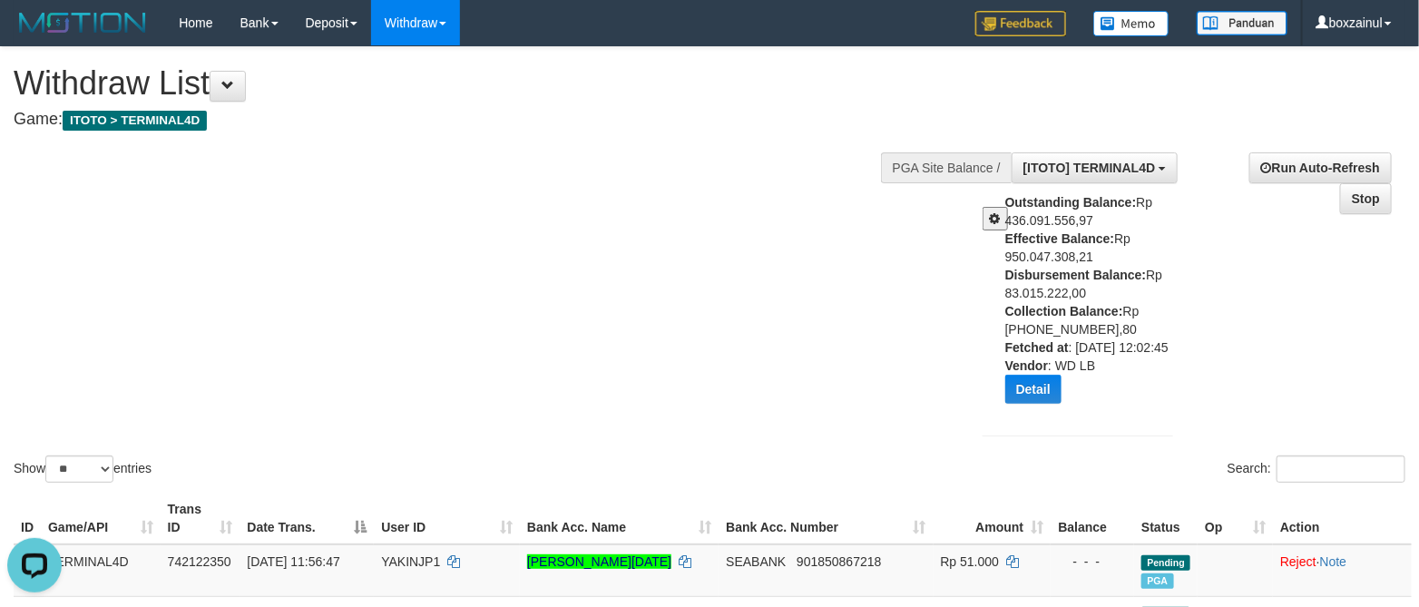
click at [990, 205] on div at bounding box center [987, 211] width 36 height 37
click at [996, 216] on span at bounding box center [995, 218] width 11 height 13
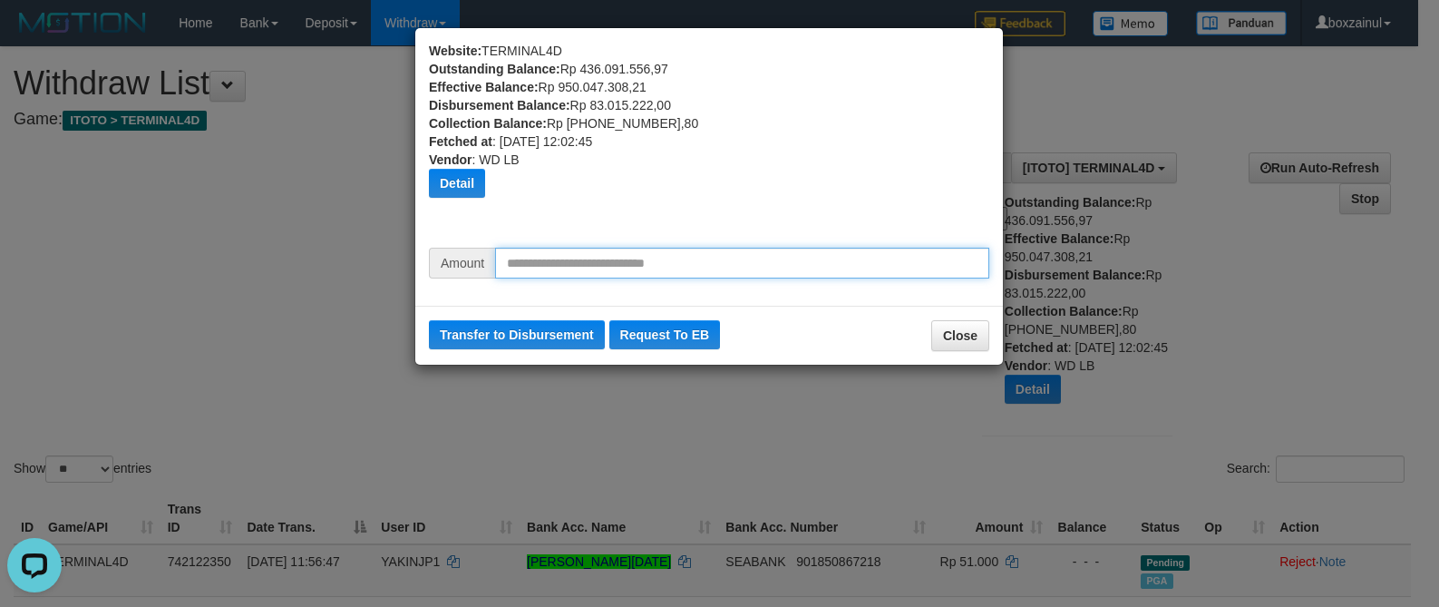
click at [577, 265] on input "text" at bounding box center [742, 263] width 494 height 31
type input "********"
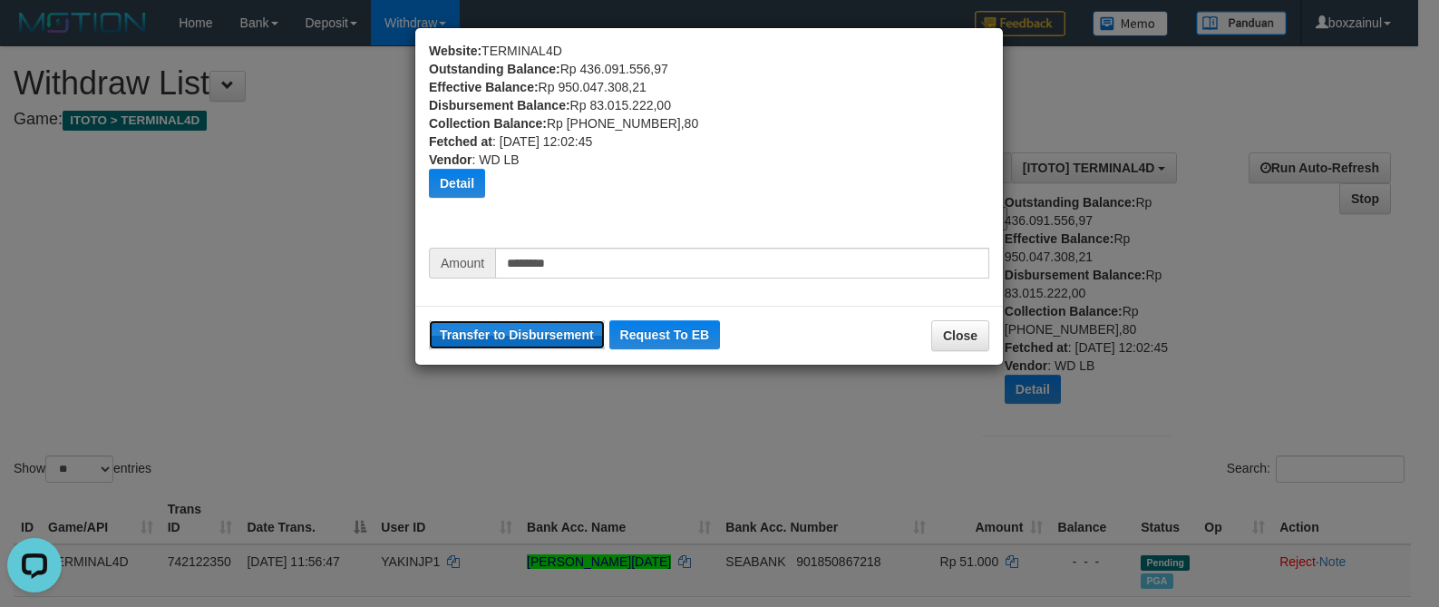
click at [512, 327] on button "Transfer to Disbursement" at bounding box center [517, 334] width 176 height 29
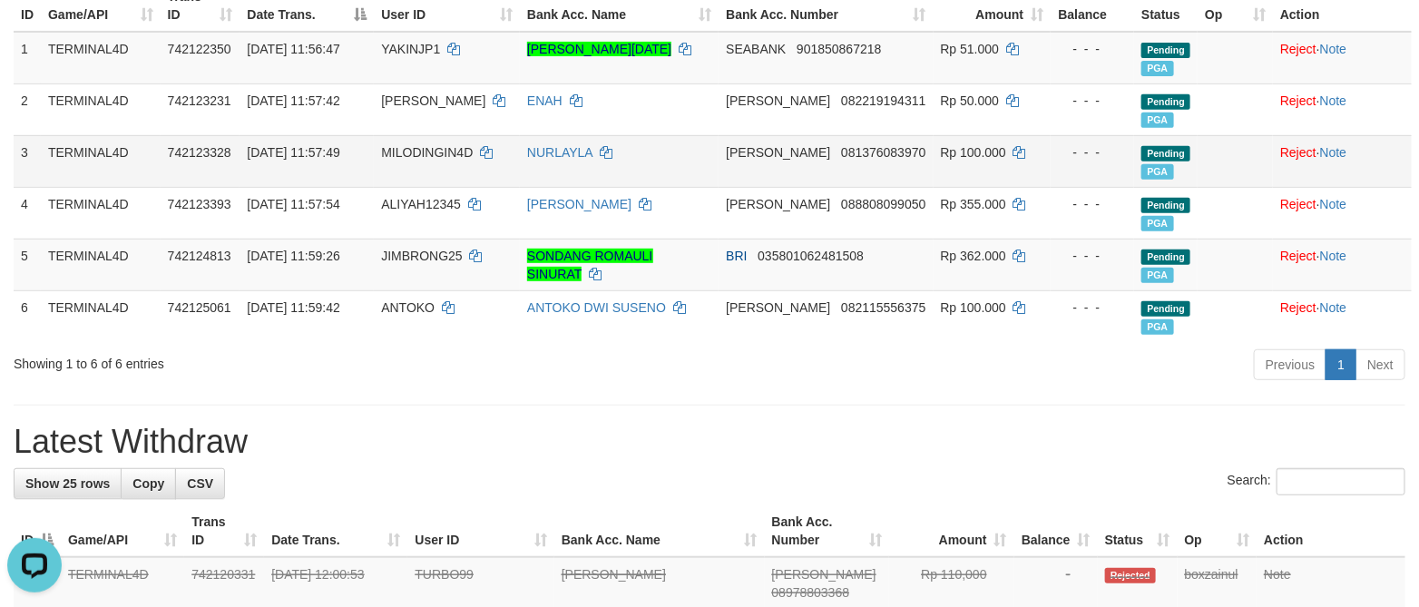
scroll to position [0, 0]
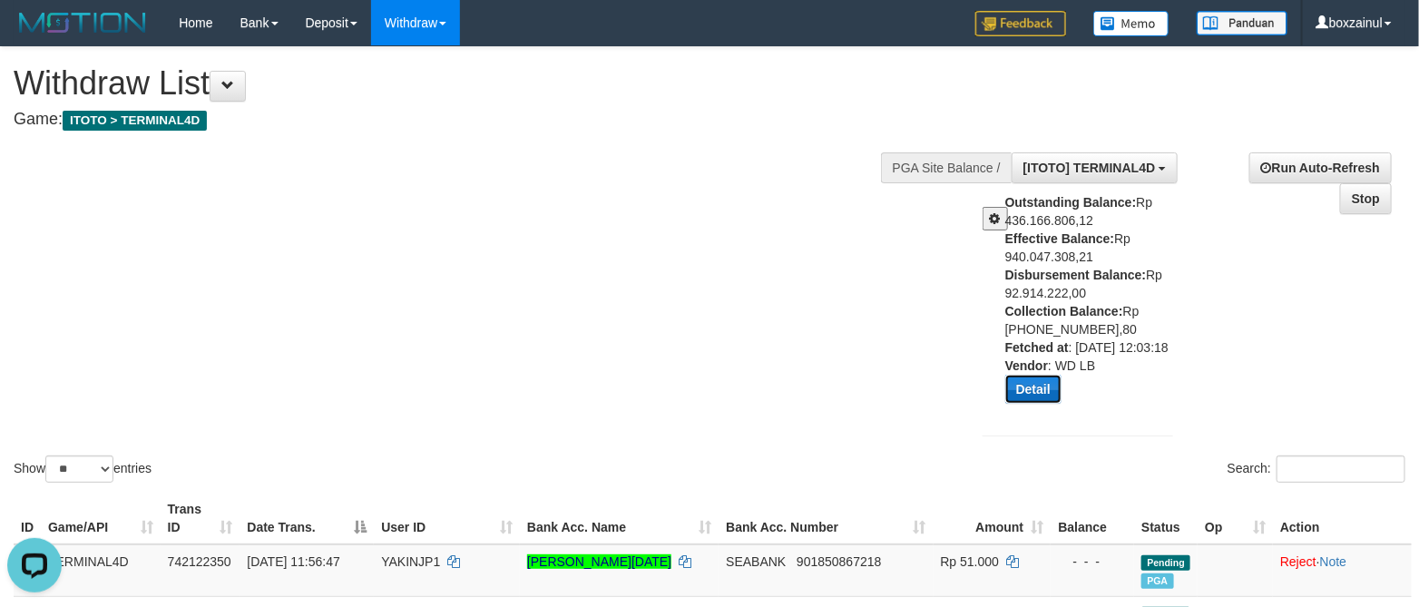
click at [1039, 401] on button "Detail" at bounding box center [1033, 389] width 56 height 29
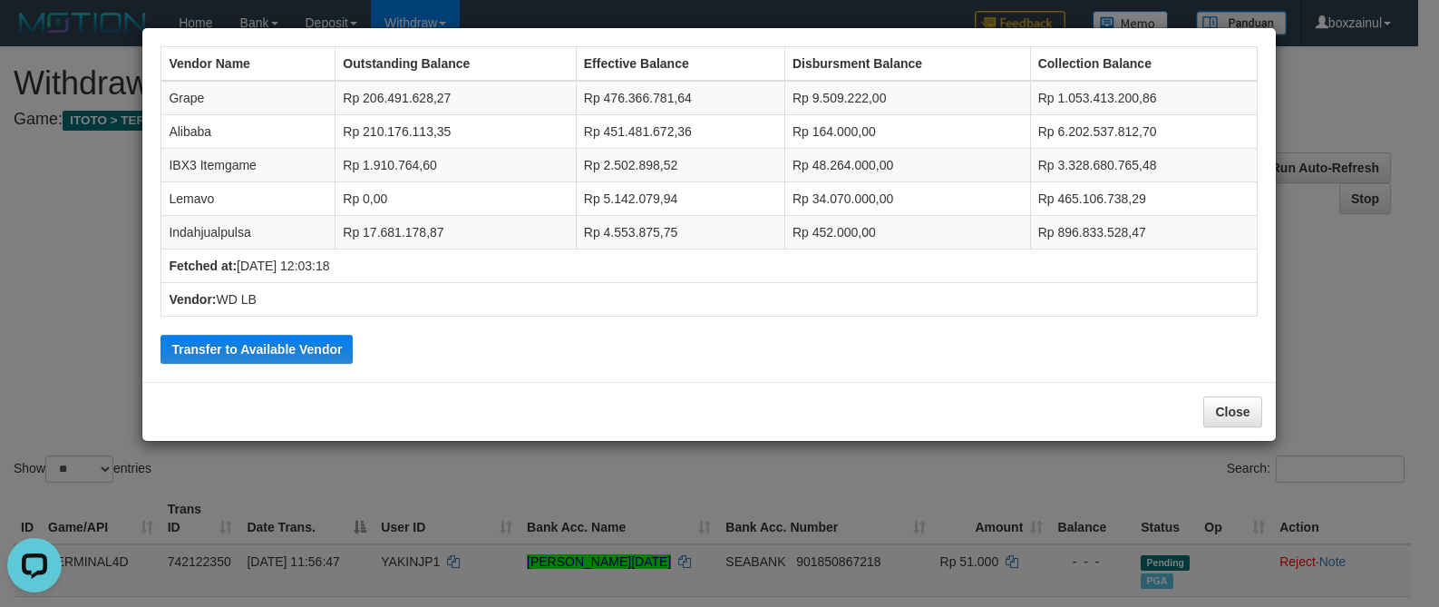
click at [1220, 397] on div "Close" at bounding box center [708, 411] width 1133 height 59
click at [1241, 403] on button "Close" at bounding box center [1233, 411] width 58 height 31
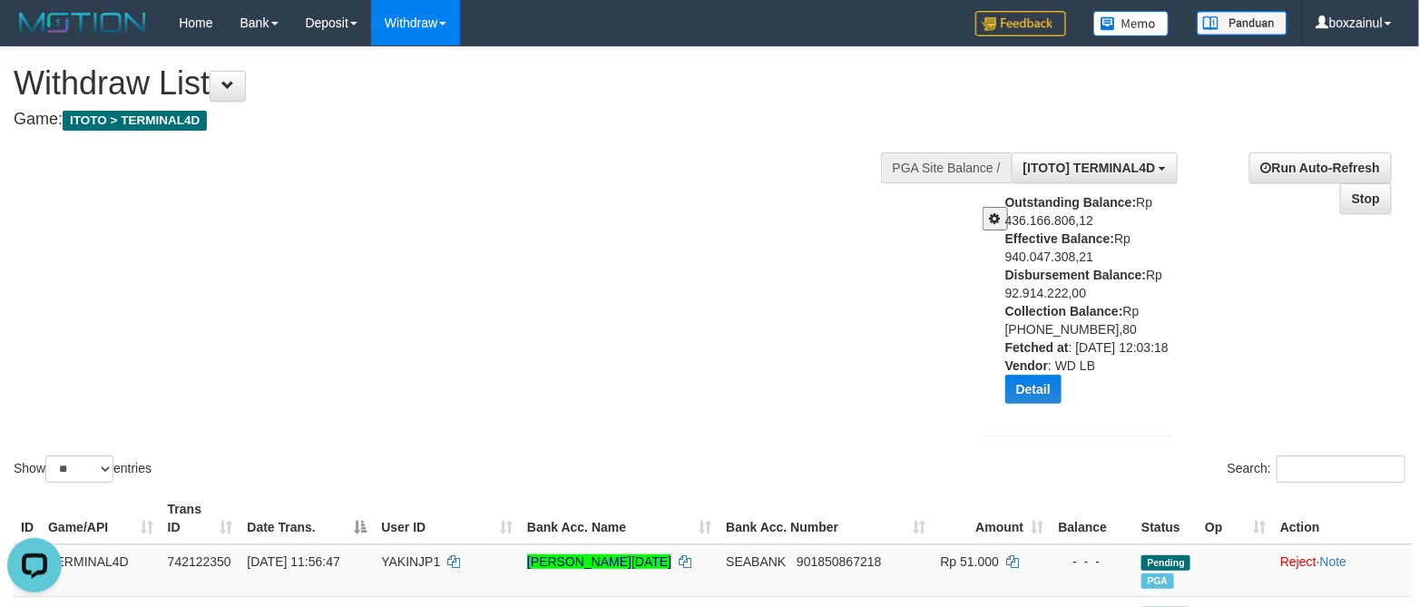
click at [994, 207] on button at bounding box center [994, 219] width 25 height 24
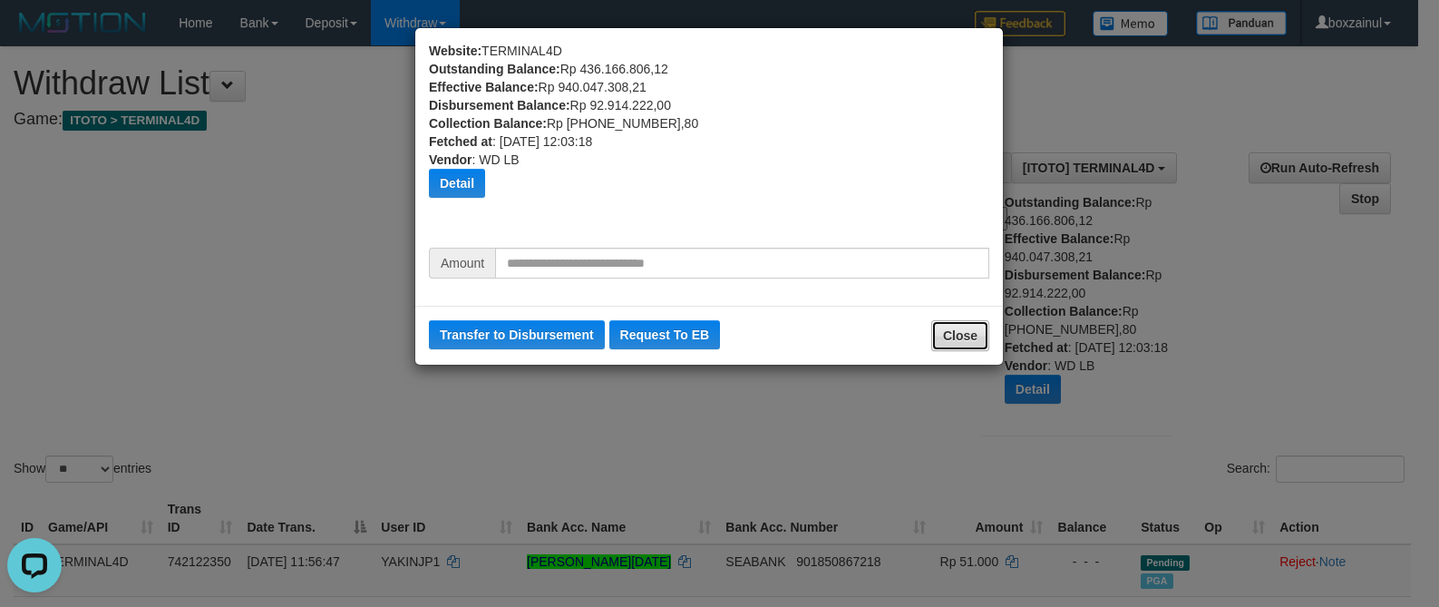
click at [956, 333] on button "Close" at bounding box center [960, 335] width 58 height 31
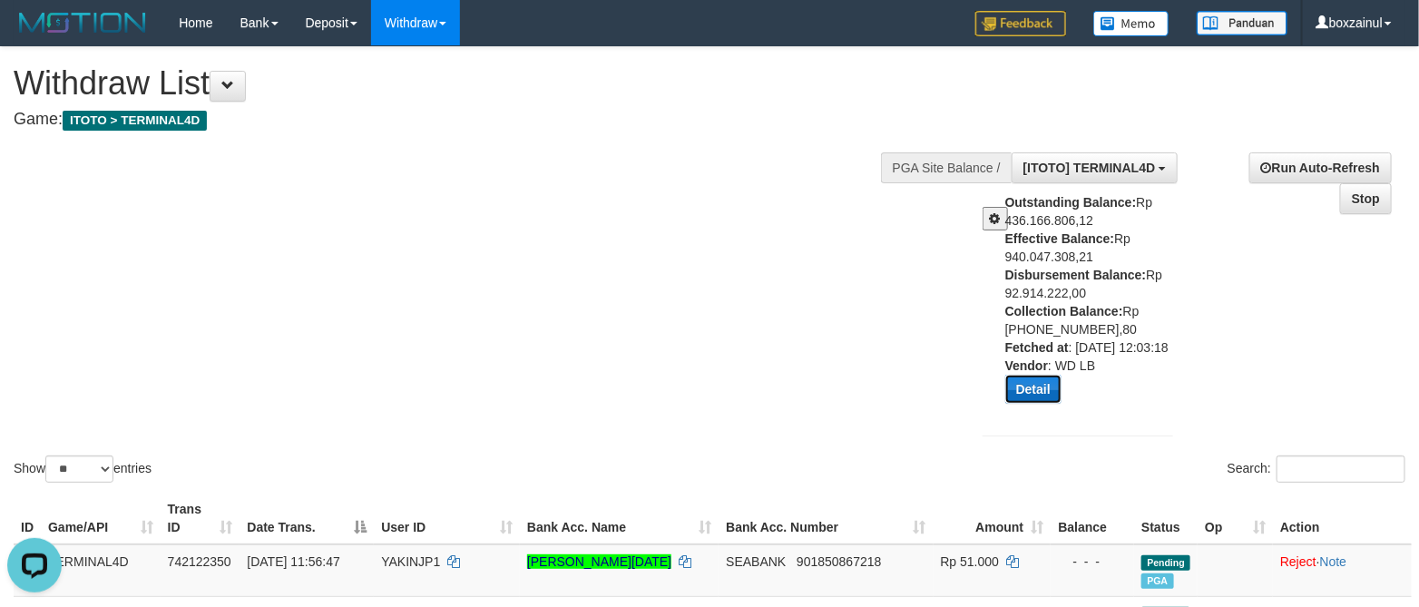
click at [1039, 403] on button "Detail" at bounding box center [1033, 389] width 56 height 29
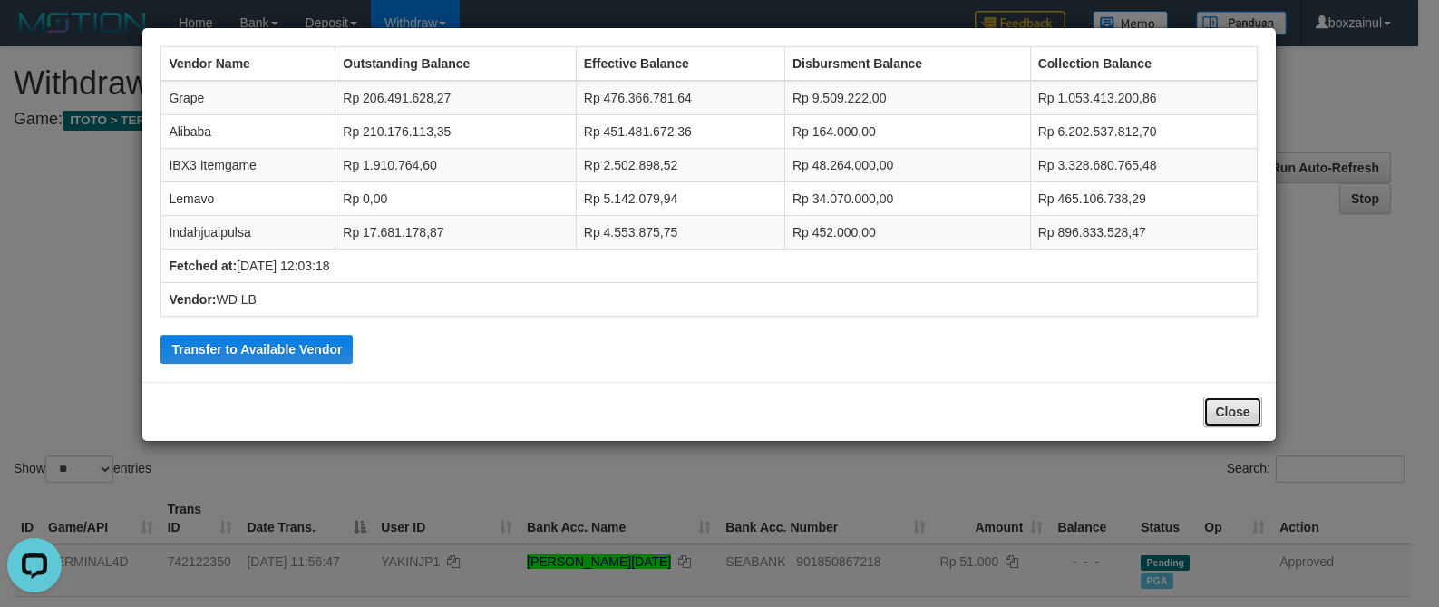
click at [1231, 427] on button "Close" at bounding box center [1233, 411] width 58 height 31
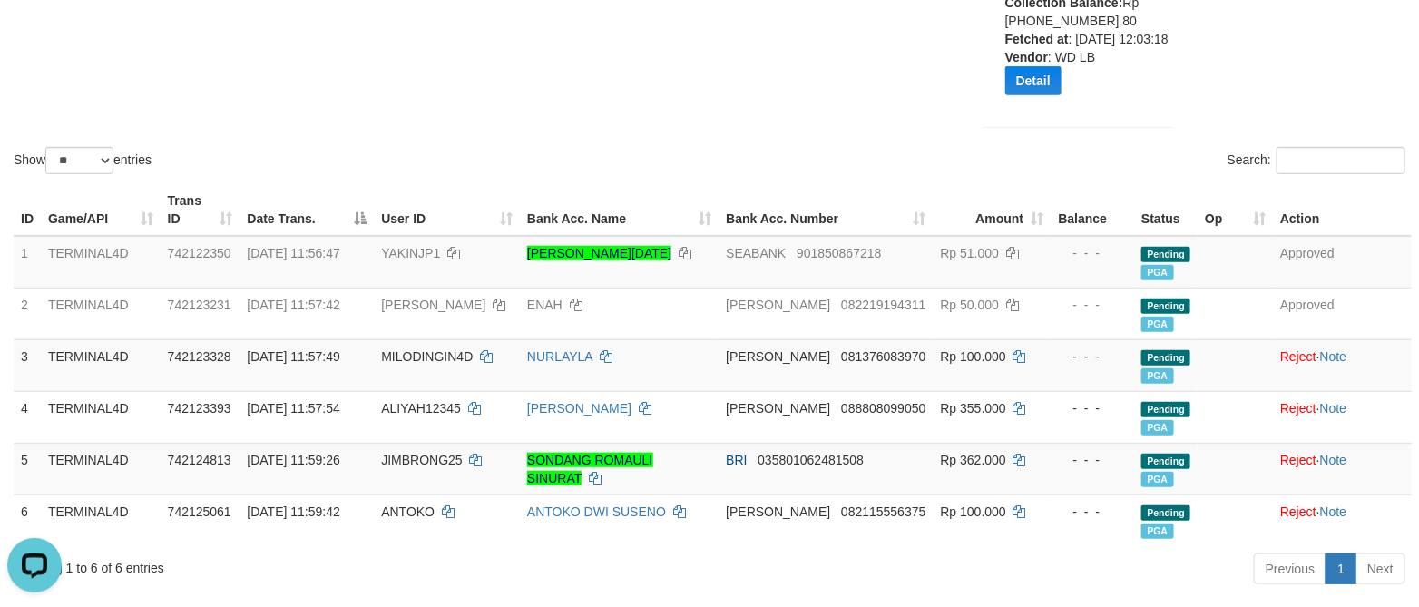
scroll to position [272, 0]
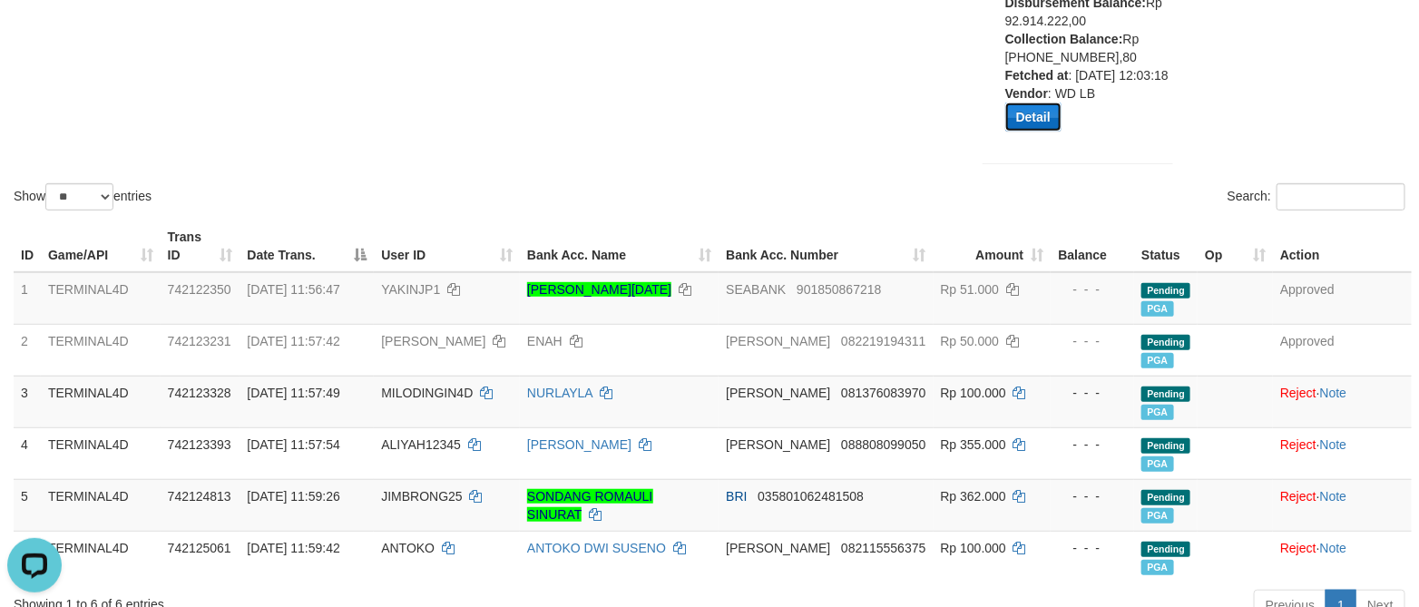
click at [1038, 132] on button "Detail" at bounding box center [1033, 116] width 56 height 29
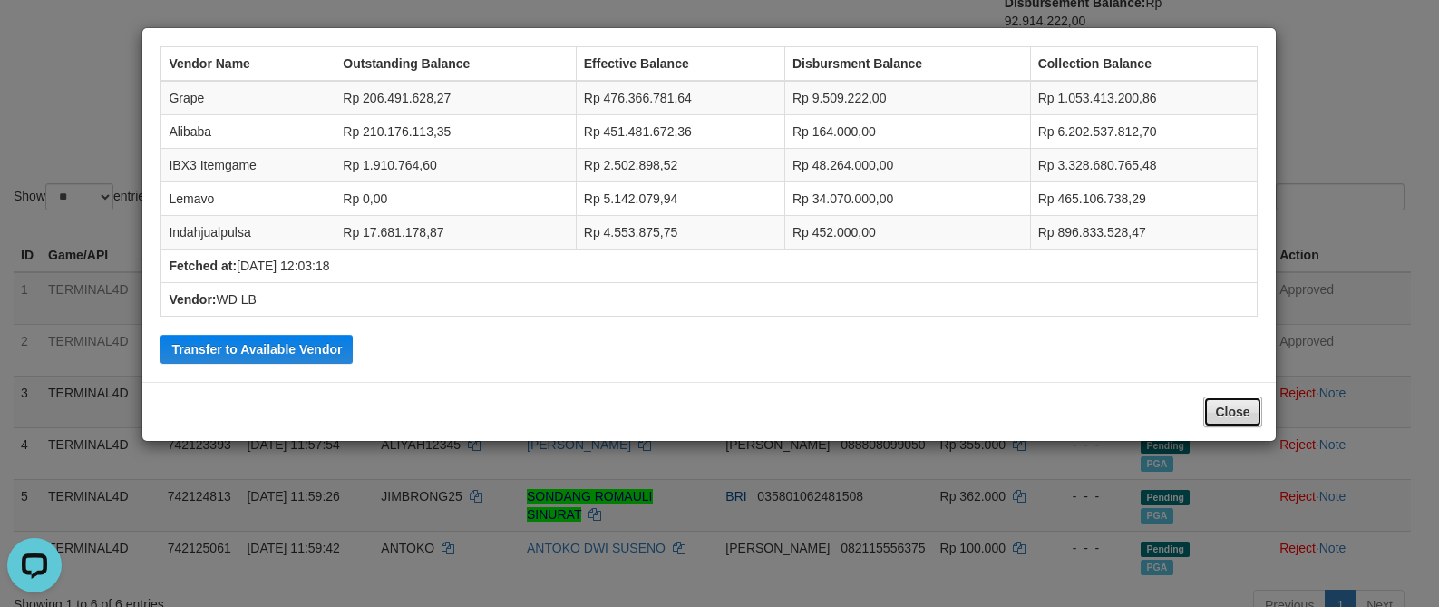
click at [1230, 409] on button "Close" at bounding box center [1233, 411] width 58 height 31
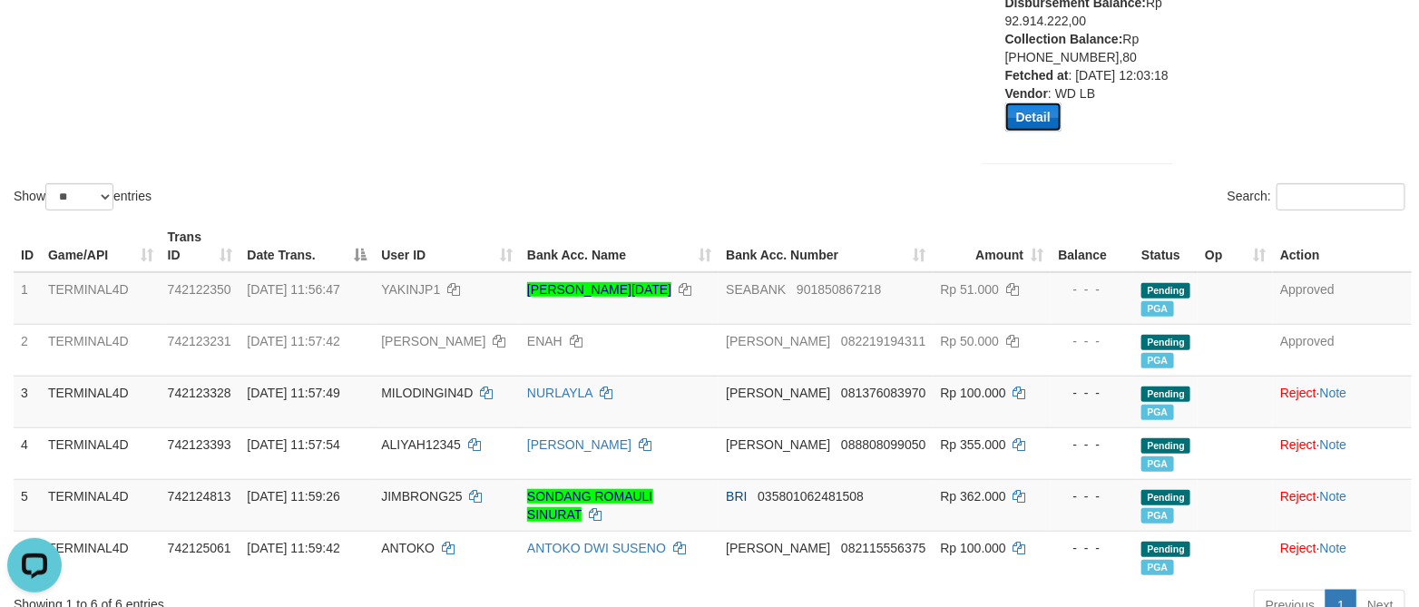
click at [1029, 132] on button "Detail" at bounding box center [1033, 116] width 56 height 29
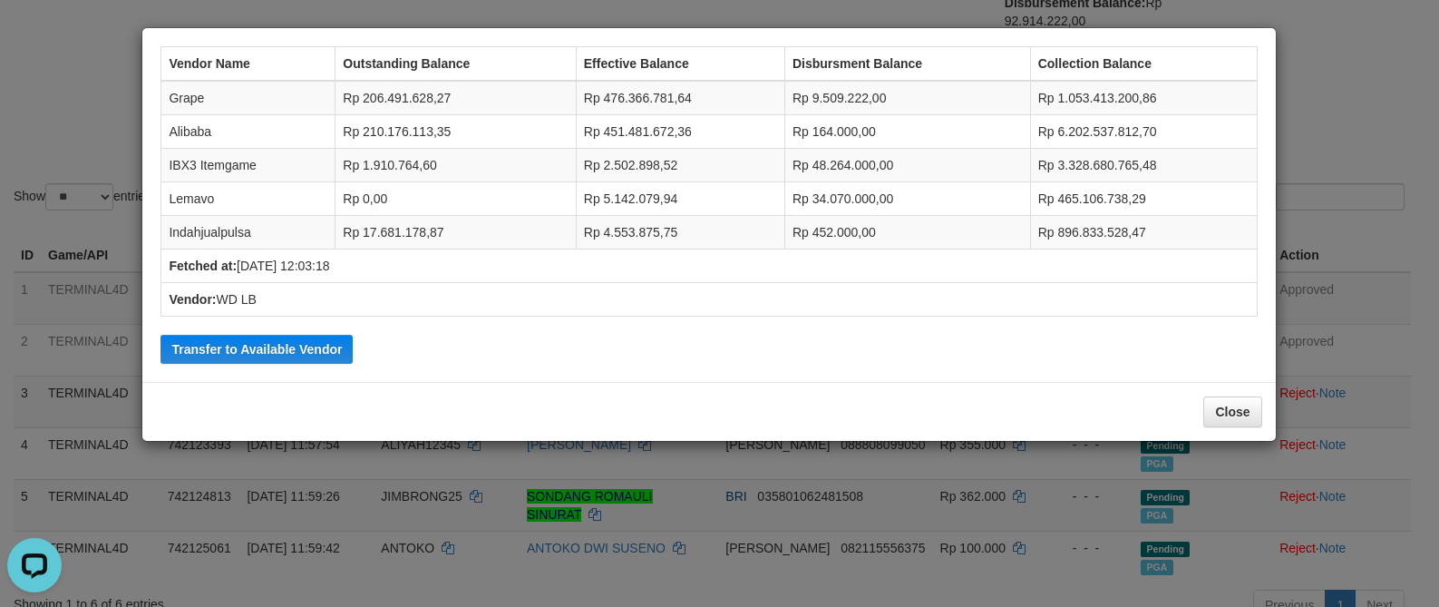
click at [819, 180] on td "Rp 48.264.000,00" at bounding box center [908, 166] width 246 height 34
click at [828, 212] on td "Rp 34.070.000,00" at bounding box center [908, 199] width 246 height 34
click at [1241, 411] on button "Close" at bounding box center [1233, 411] width 58 height 31
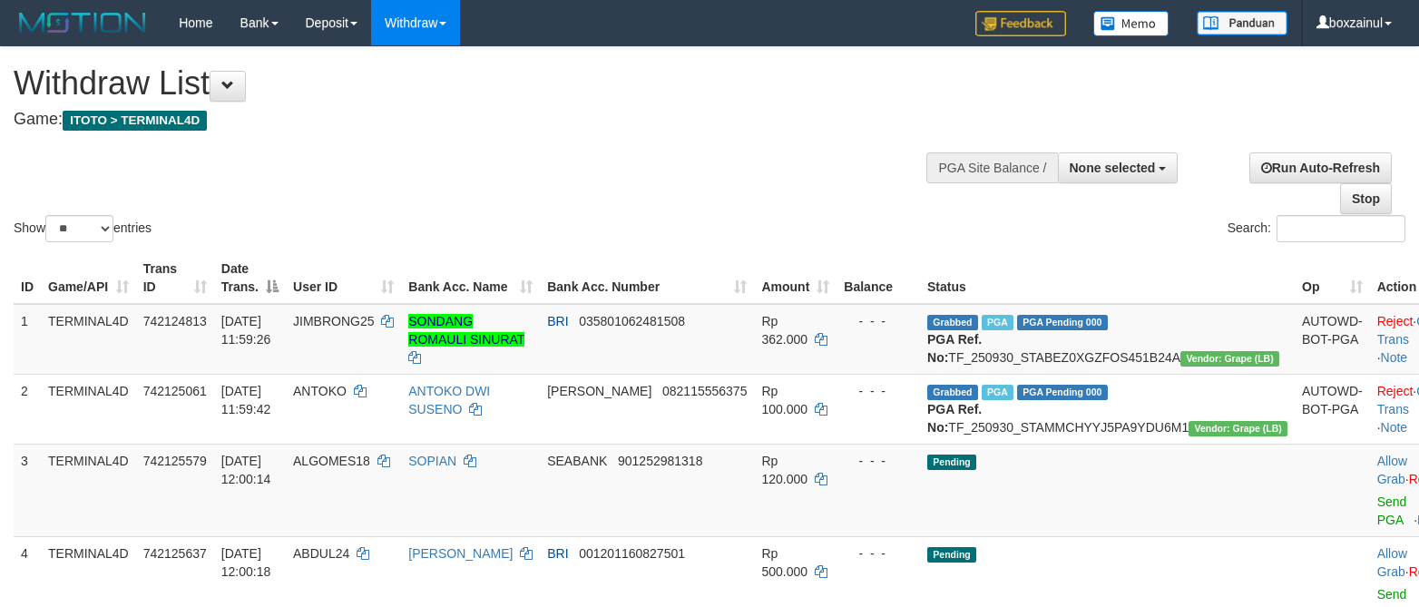
select select
select select "**"
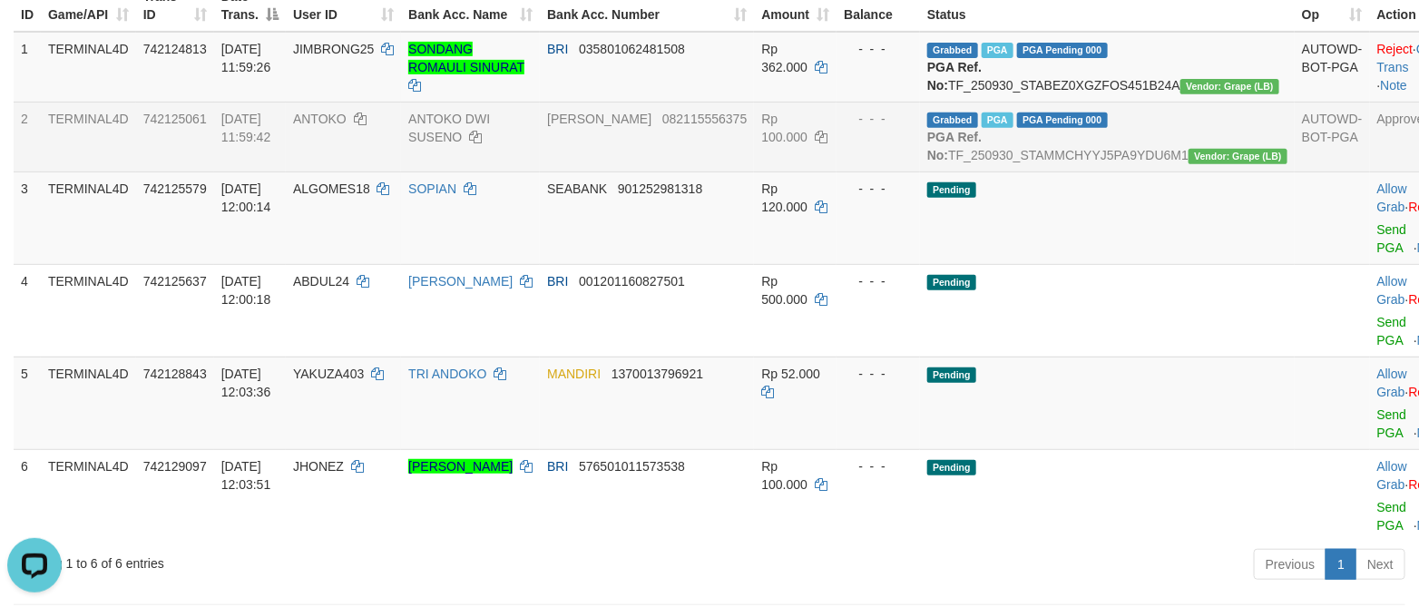
drag, startPoint x: 673, startPoint y: 159, endPoint x: 676, endPoint y: 140, distance: 19.2
click at [673, 159] on td "[PERSON_NAME] 082115556375" at bounding box center [647, 137] width 214 height 70
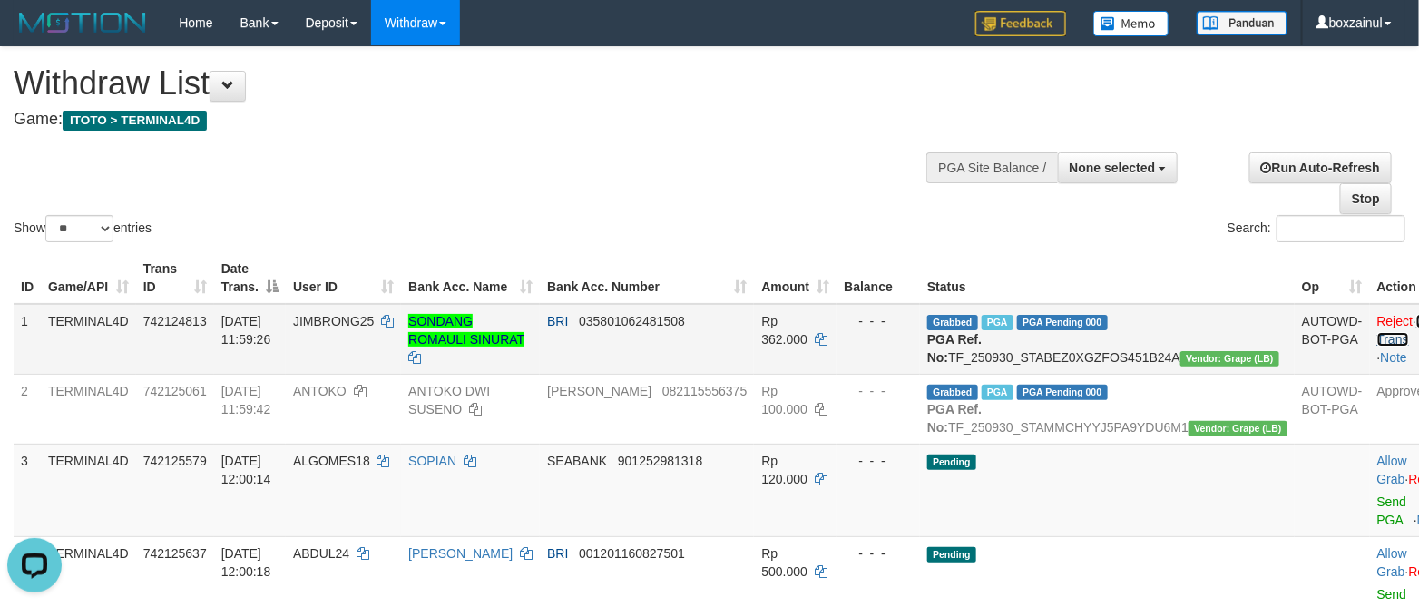
click at [1377, 316] on link "Check Trans" at bounding box center [1414, 330] width 75 height 33
click at [775, 164] on div "Show ** ** ** *** entries Search:" at bounding box center [709, 146] width 1419 height 199
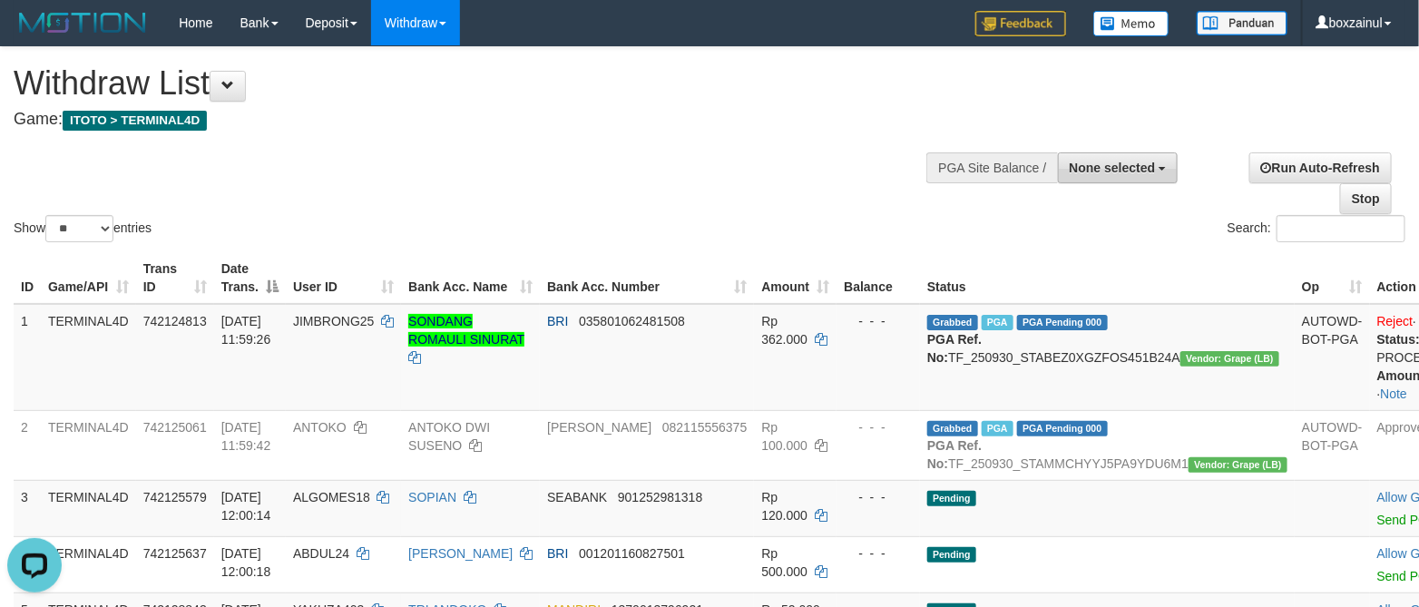
click at [1119, 169] on span "None selected" at bounding box center [1112, 168] width 86 height 15
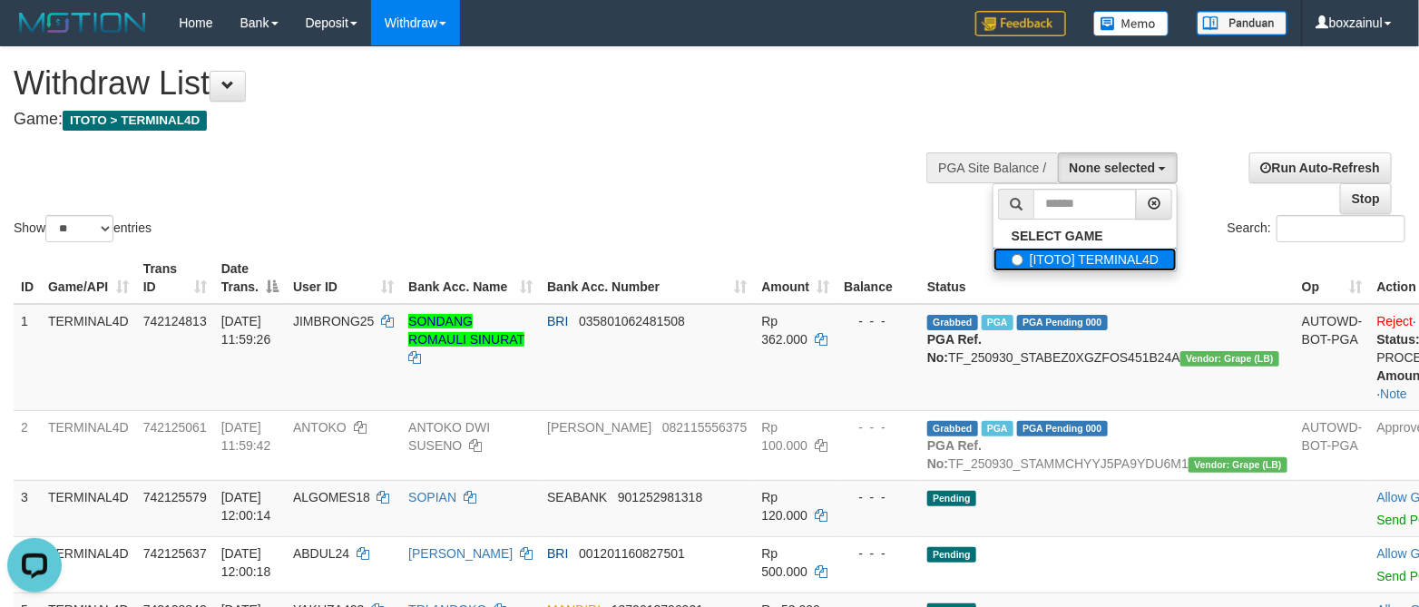
click at [1040, 253] on label "[ITOTO] TERMINAL4D" at bounding box center [1084, 260] width 183 height 24
select select "****"
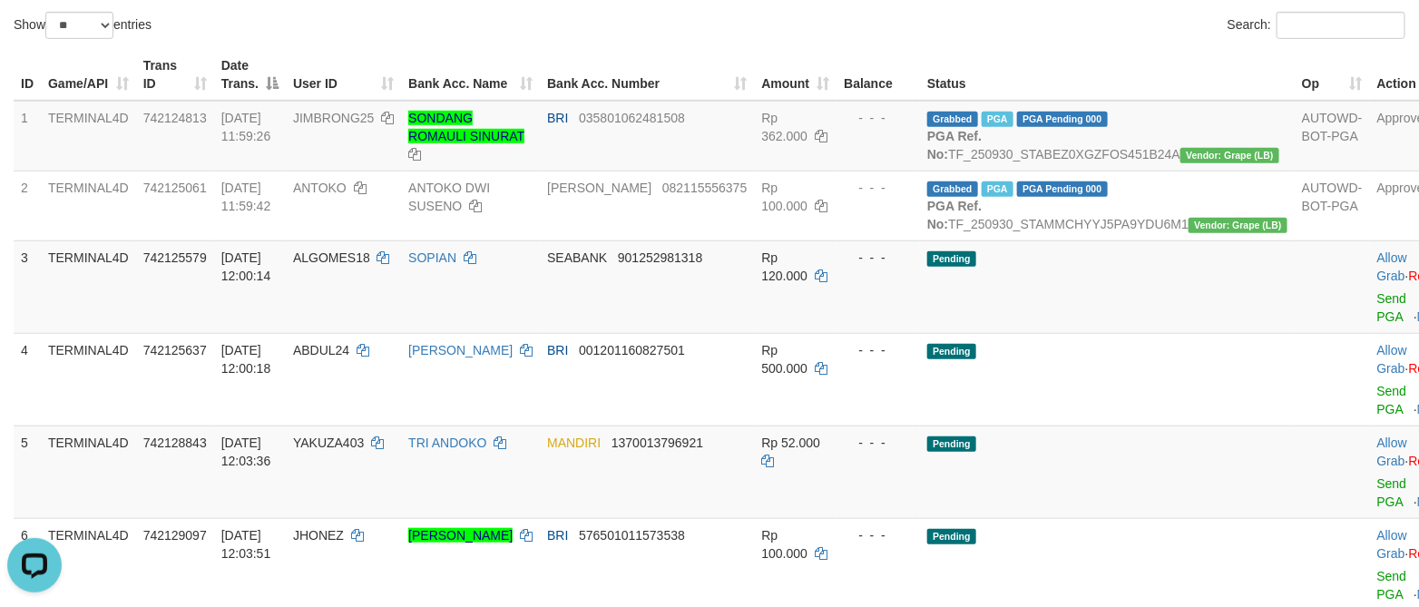
scroll to position [272, 0]
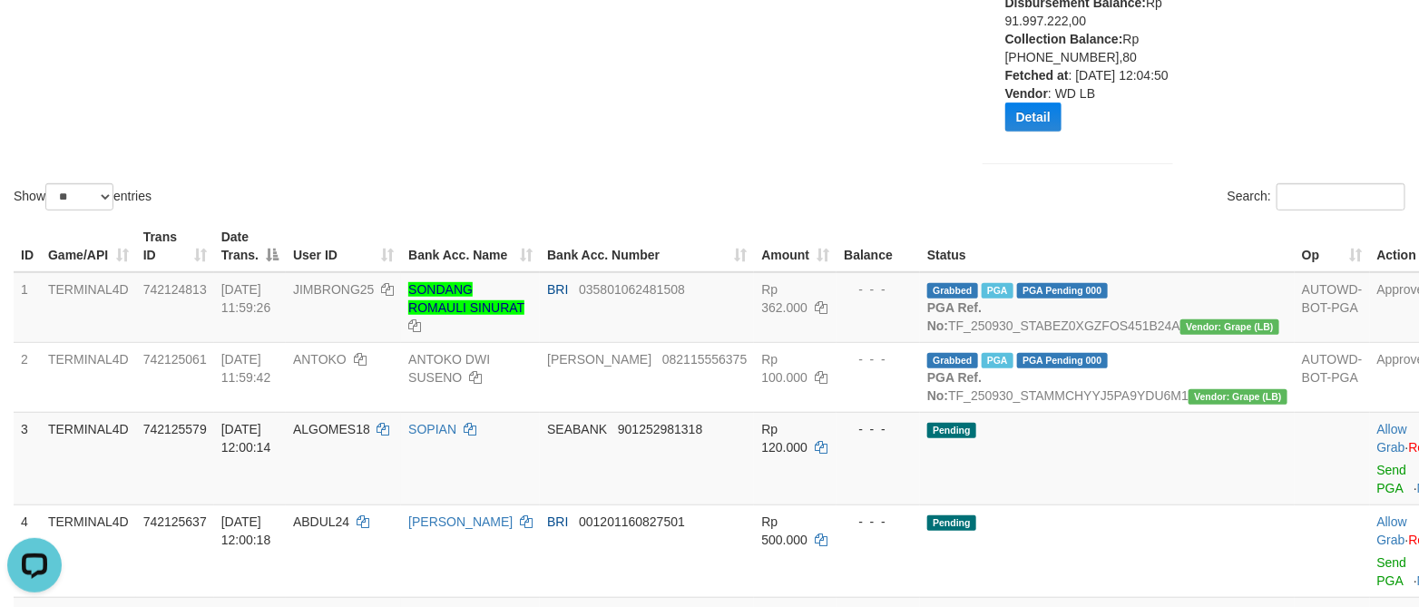
click at [1026, 101] on b "Vendor" at bounding box center [1026, 93] width 43 height 15
click at [1029, 132] on button "Detail" at bounding box center [1033, 116] width 56 height 29
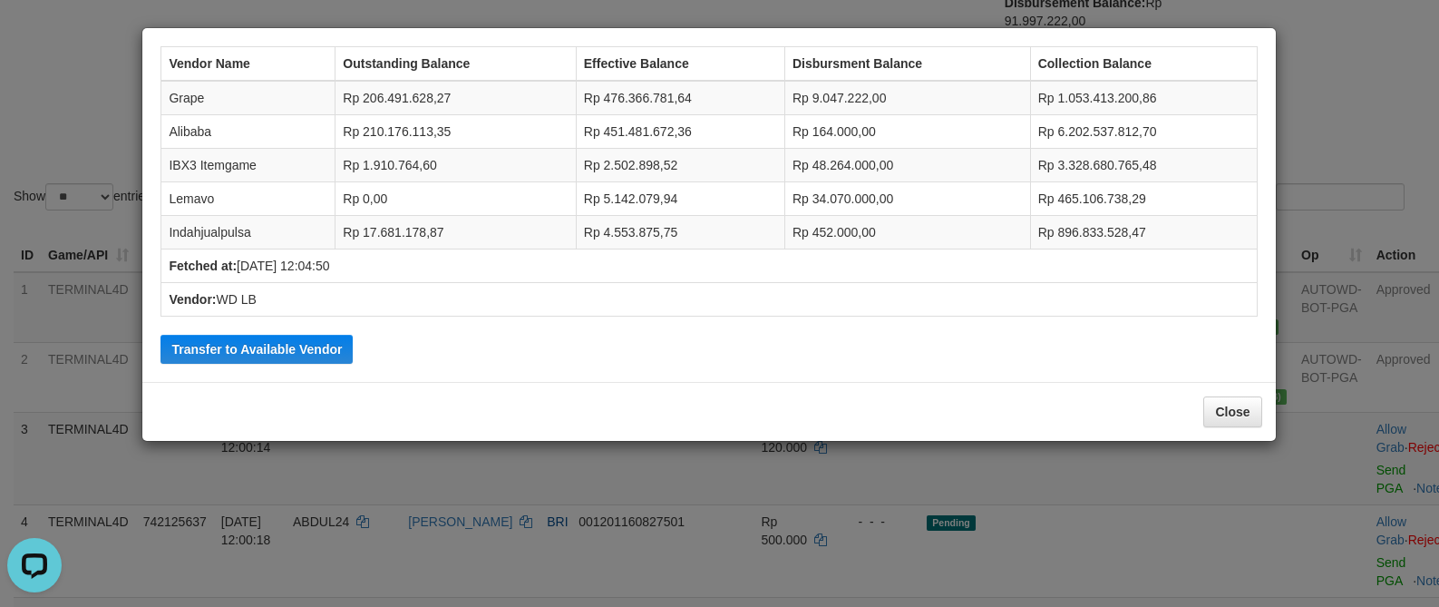
click at [1356, 125] on div "Vendor Name Outstanding Balance Effective Balance Disbursment Balance Collectio…" at bounding box center [719, 303] width 1439 height 607
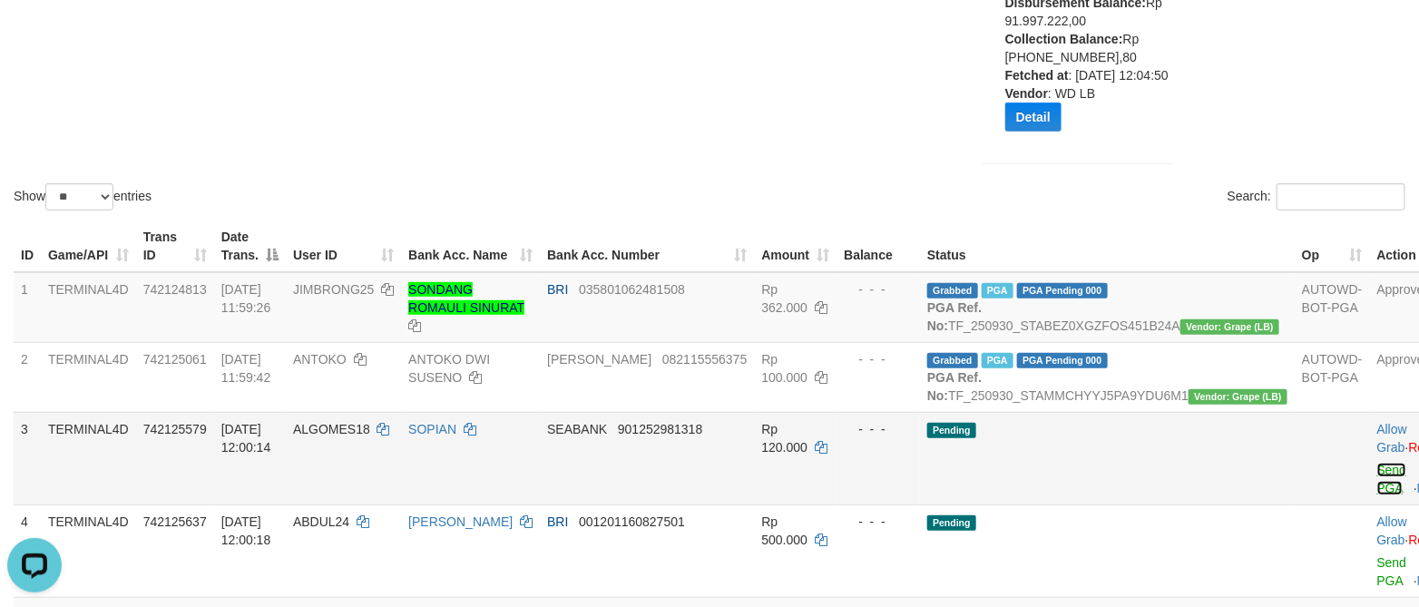
click at [1377, 495] on link "Send PGA" at bounding box center [1392, 479] width 30 height 33
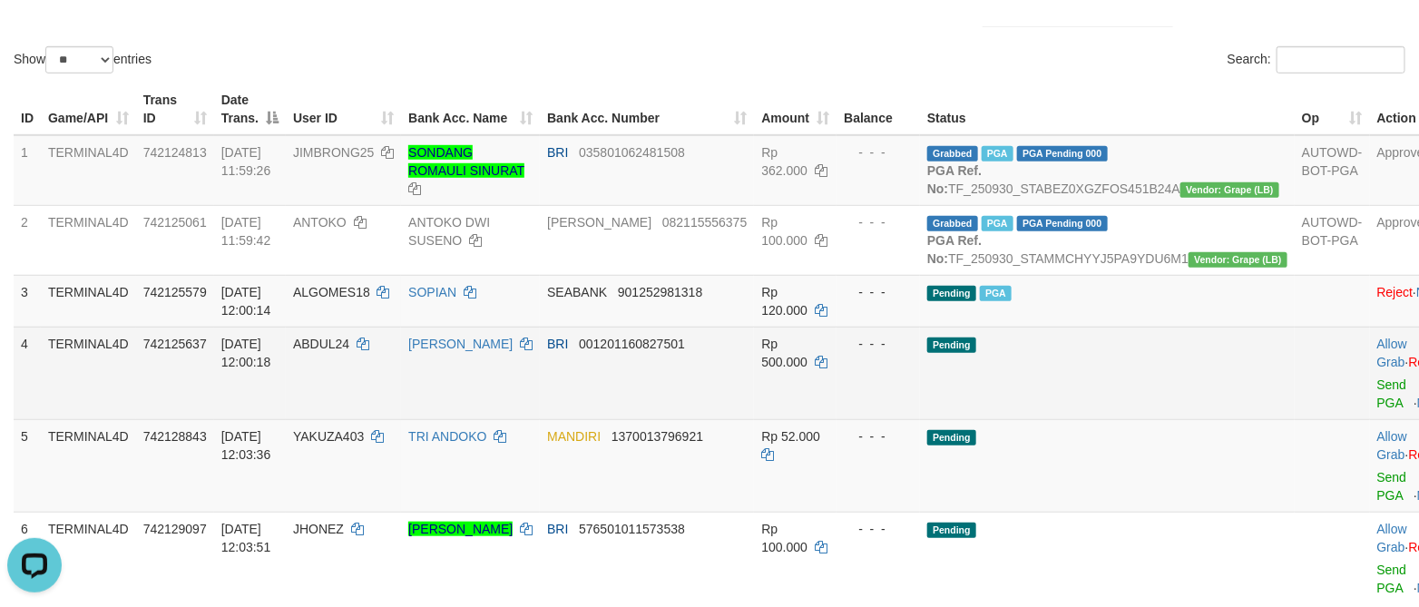
scroll to position [408, 0]
click at [1377, 411] on link "Send PGA" at bounding box center [1392, 394] width 30 height 33
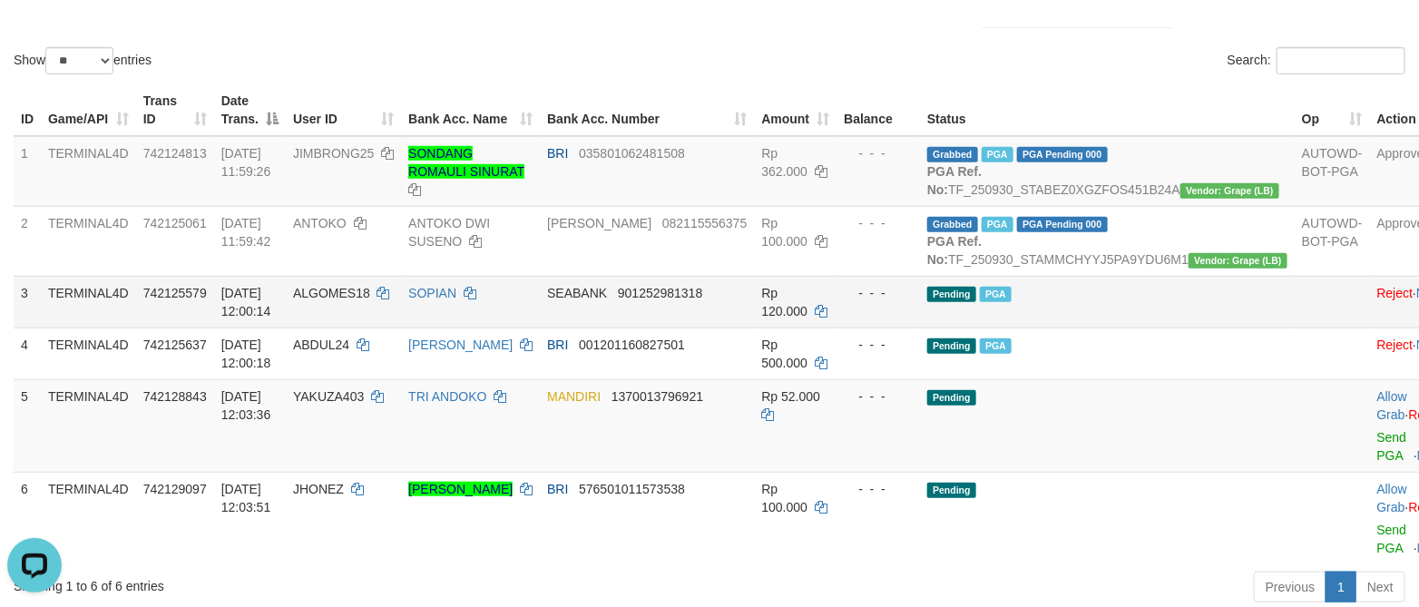
scroll to position [544, 0]
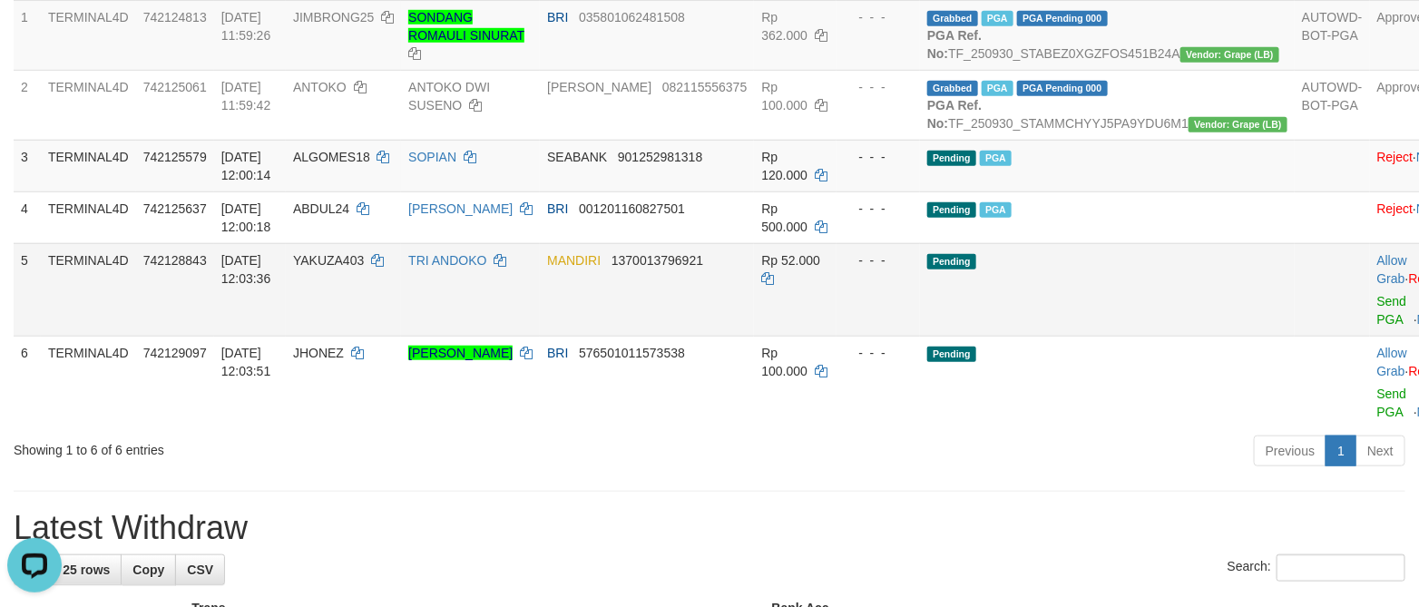
click at [1370, 336] on td "Allow Grab · Reject Send PGA · Note" at bounding box center [1411, 289] width 83 height 93
click at [1377, 327] on link "Send PGA" at bounding box center [1392, 310] width 30 height 33
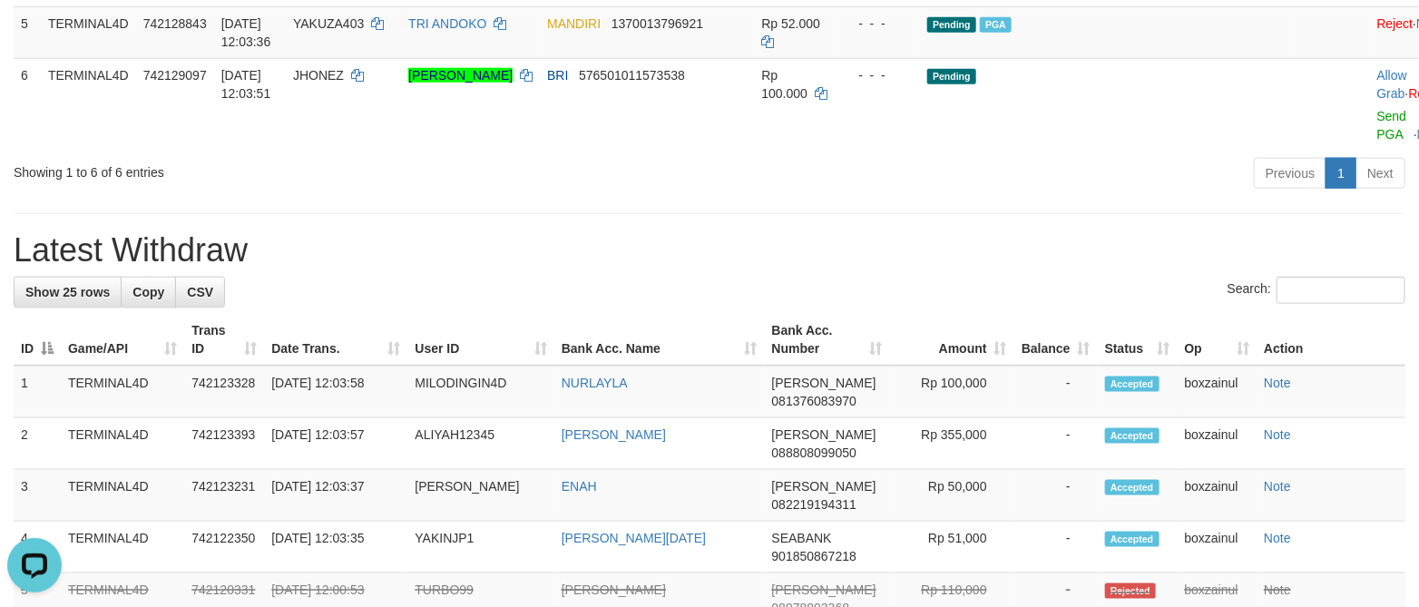
scroll to position [816, 0]
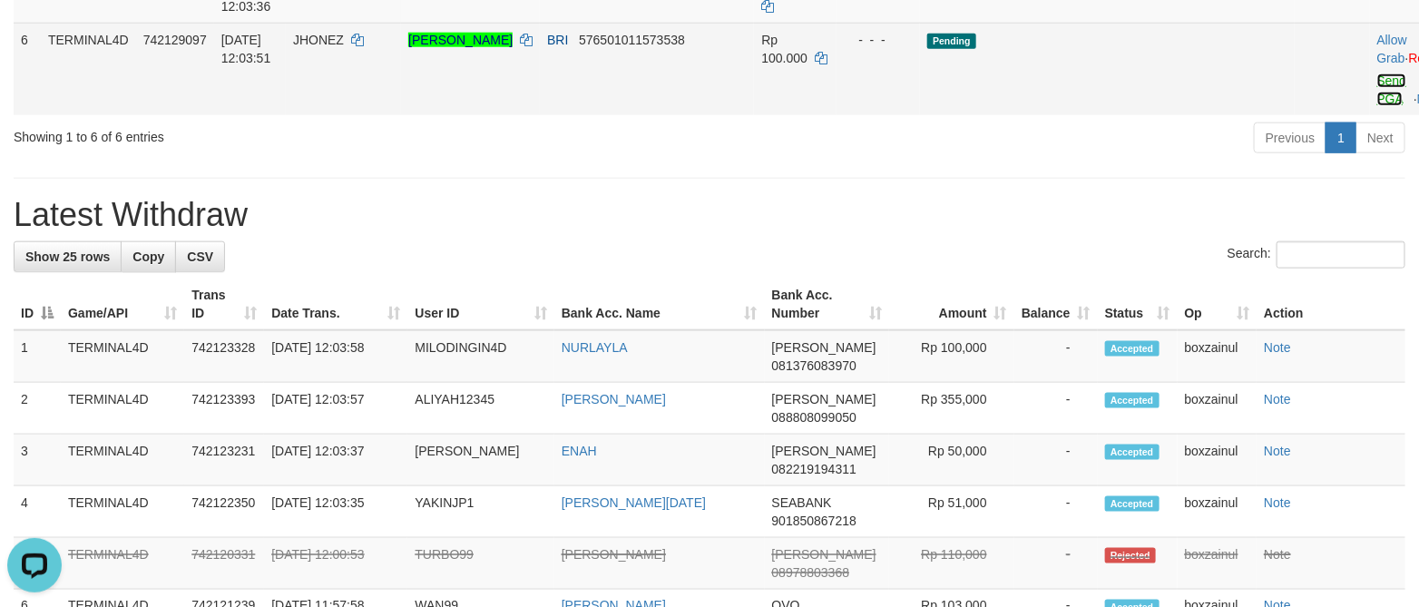
click at [1377, 106] on link "Send PGA" at bounding box center [1392, 89] width 30 height 33
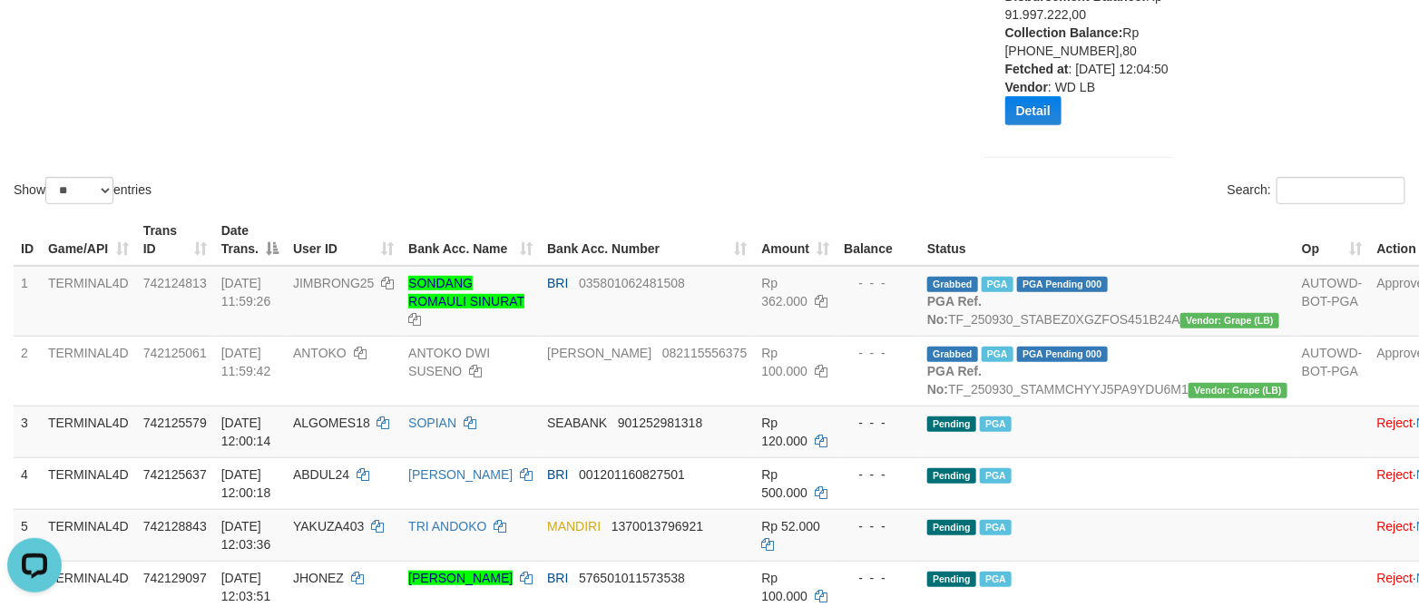
scroll to position [272, 0]
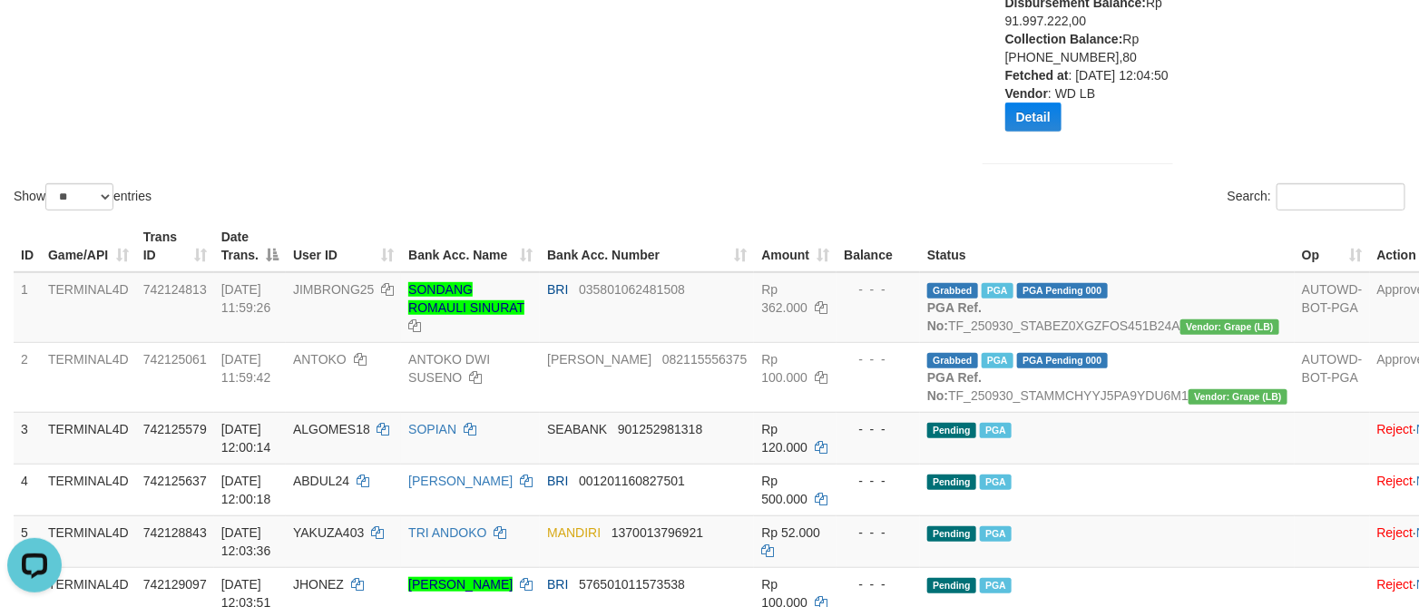
click at [754, 183] on div at bounding box center [709, 182] width 1391 height 1
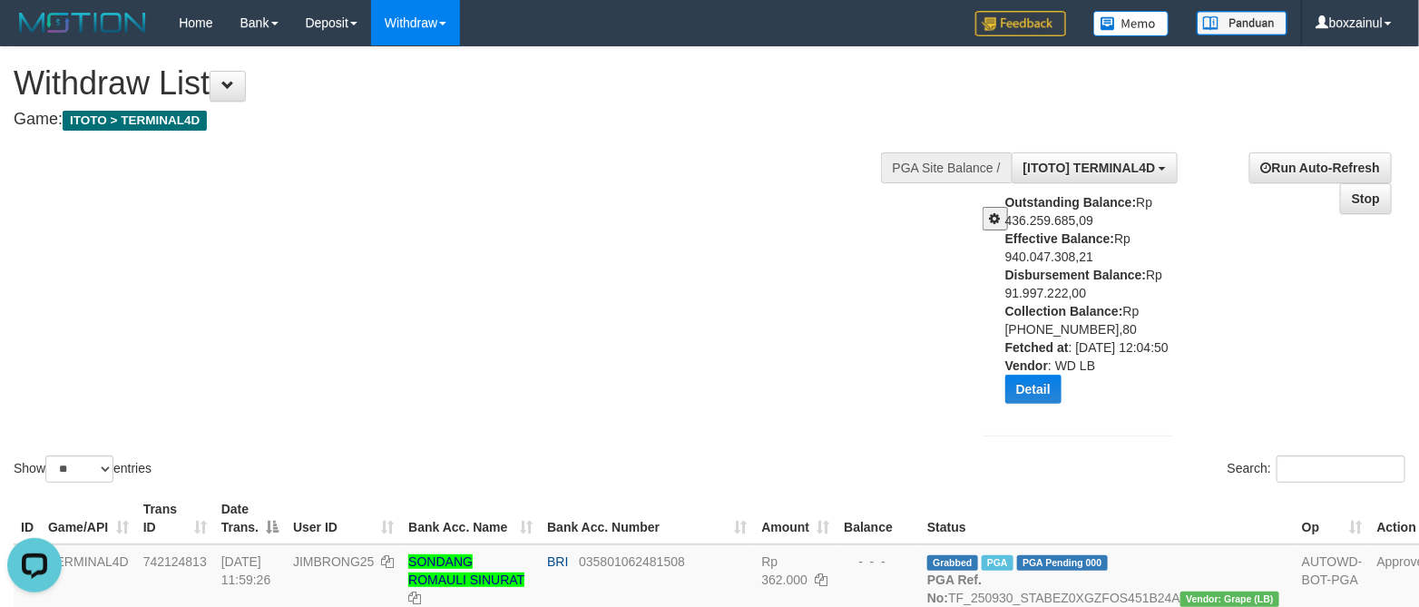
click at [997, 215] on span at bounding box center [995, 218] width 11 height 13
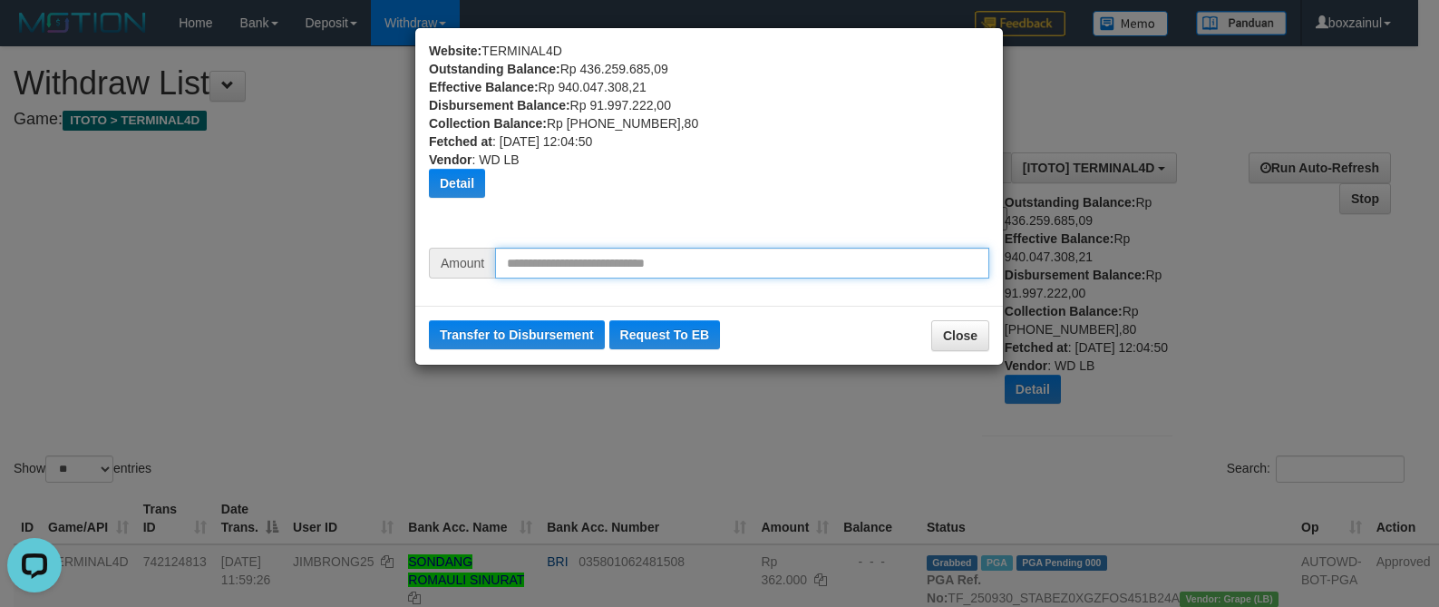
click at [646, 257] on input "text" at bounding box center [742, 263] width 494 height 31
click at [646, 257] on input "*****" at bounding box center [742, 263] width 494 height 31
type input "********"
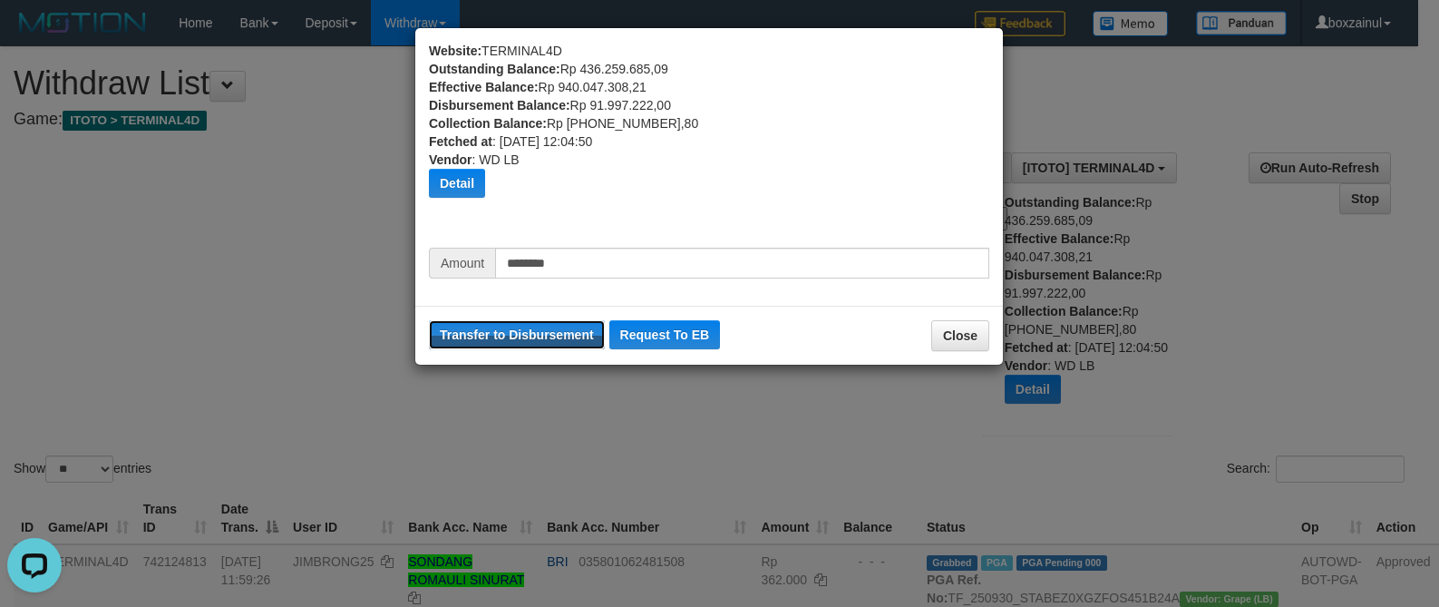
drag, startPoint x: 531, startPoint y: 336, endPoint x: 825, endPoint y: 140, distance: 353.9
click at [531, 335] on button "Transfer to Disbursement" at bounding box center [517, 334] width 176 height 29
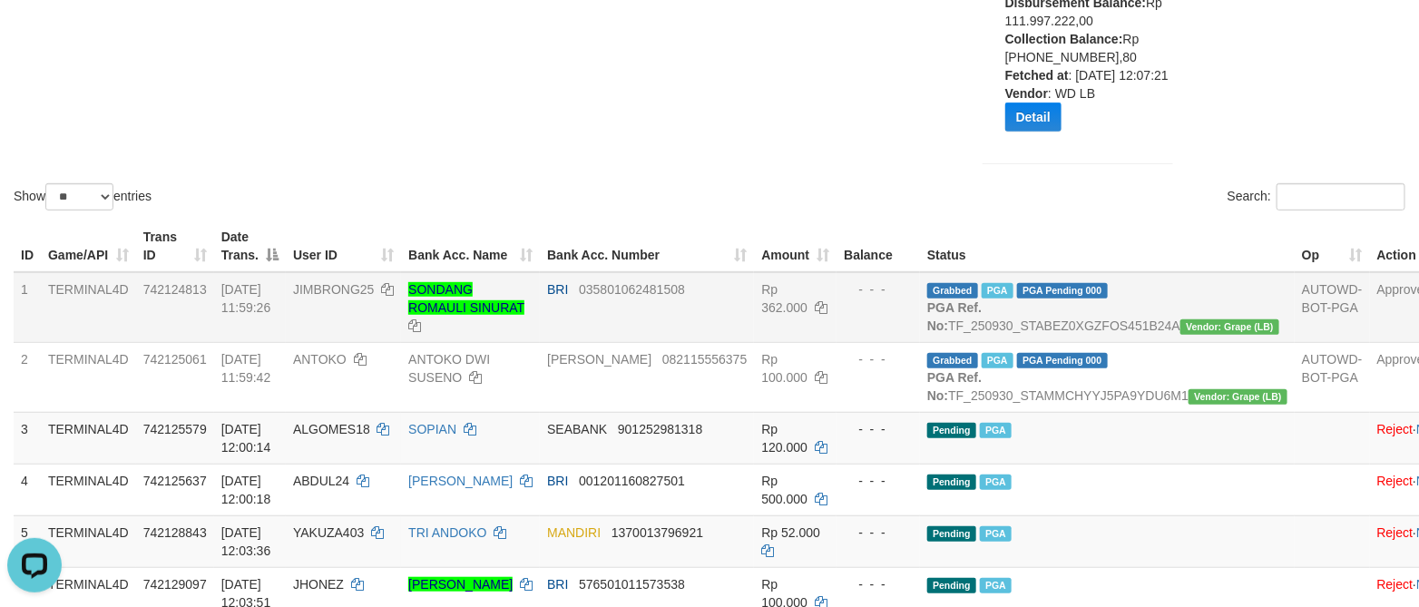
scroll to position [529, 0]
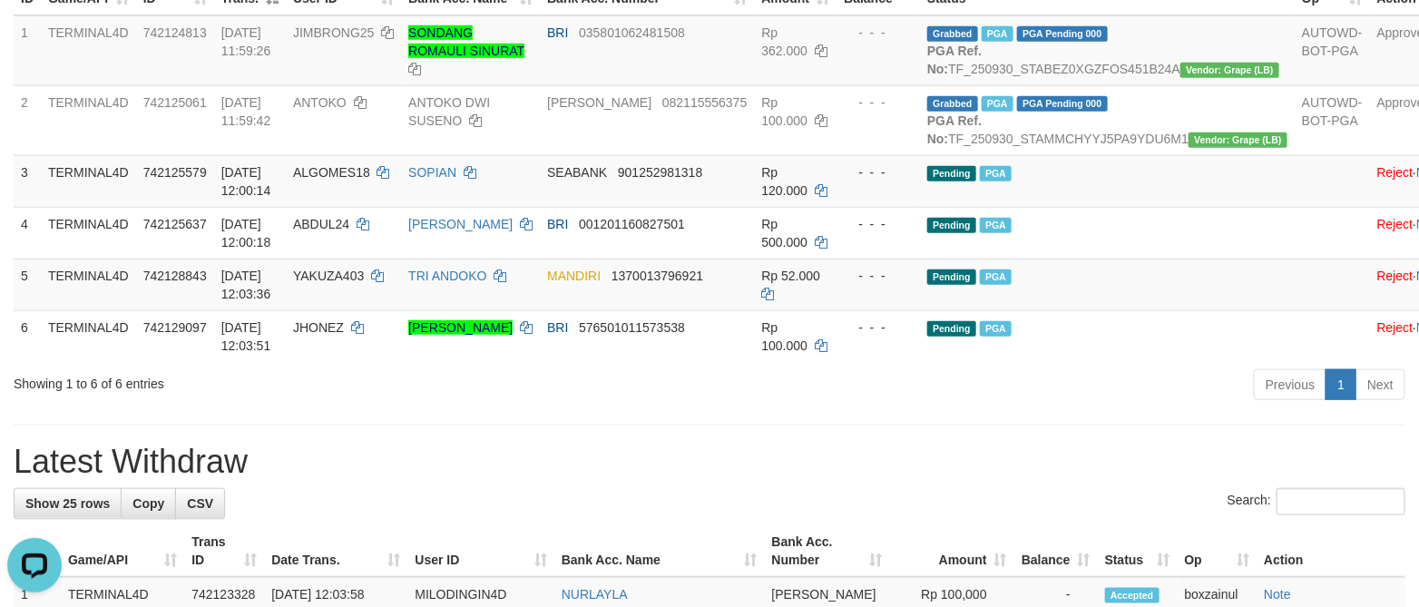
click at [786, 480] on h1 "Latest Withdraw" at bounding box center [709, 462] width 1391 height 36
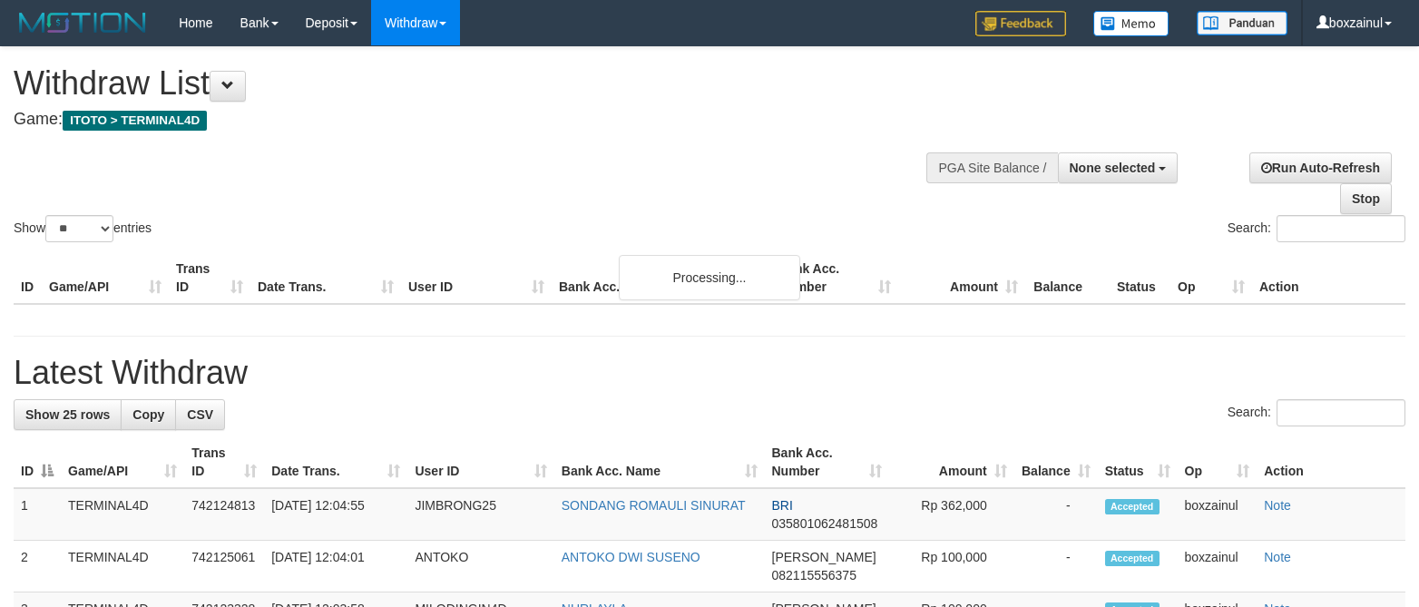
select select
select select "**"
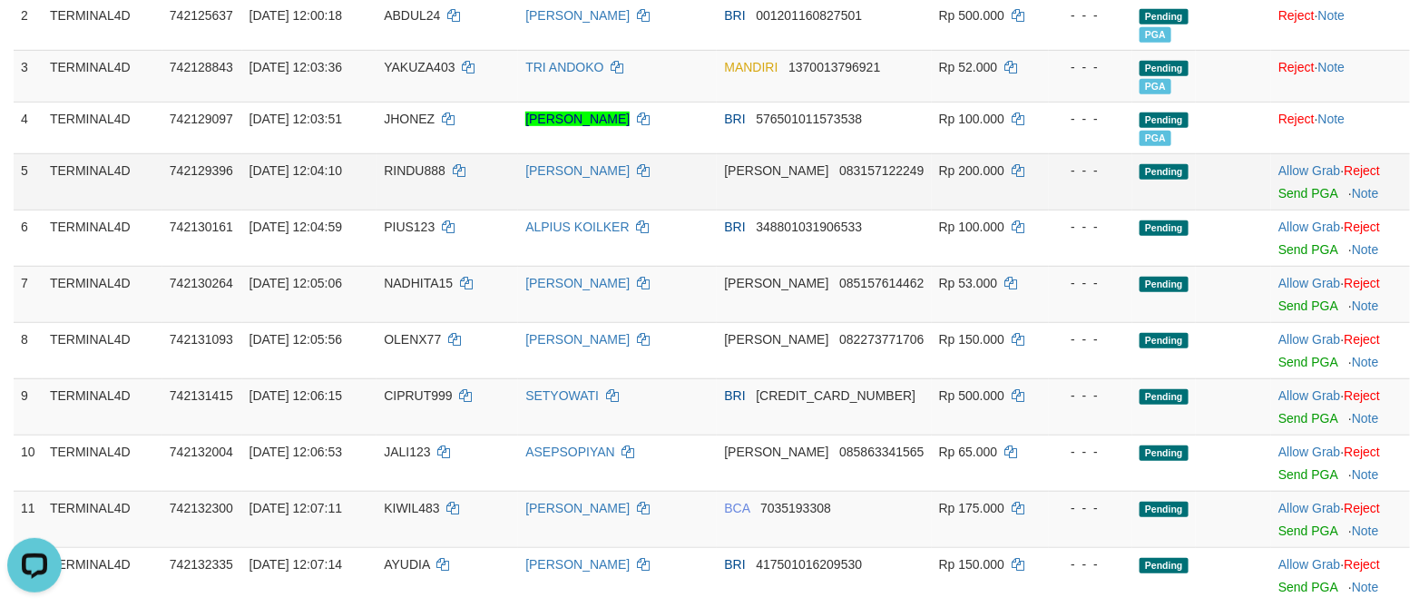
click at [1260, 199] on td at bounding box center [1232, 181] width 75 height 56
click at [1282, 200] on link "Send PGA" at bounding box center [1307, 193] width 59 height 15
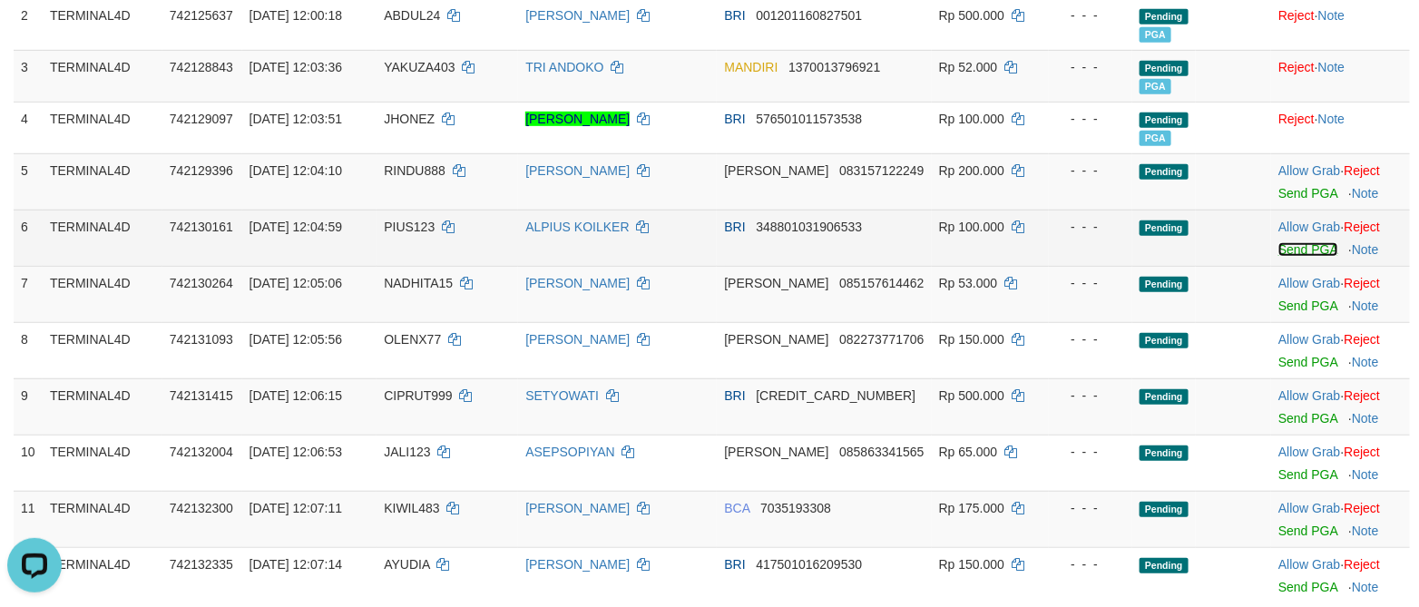
click at [1307, 253] on link "Send PGA" at bounding box center [1307, 249] width 59 height 15
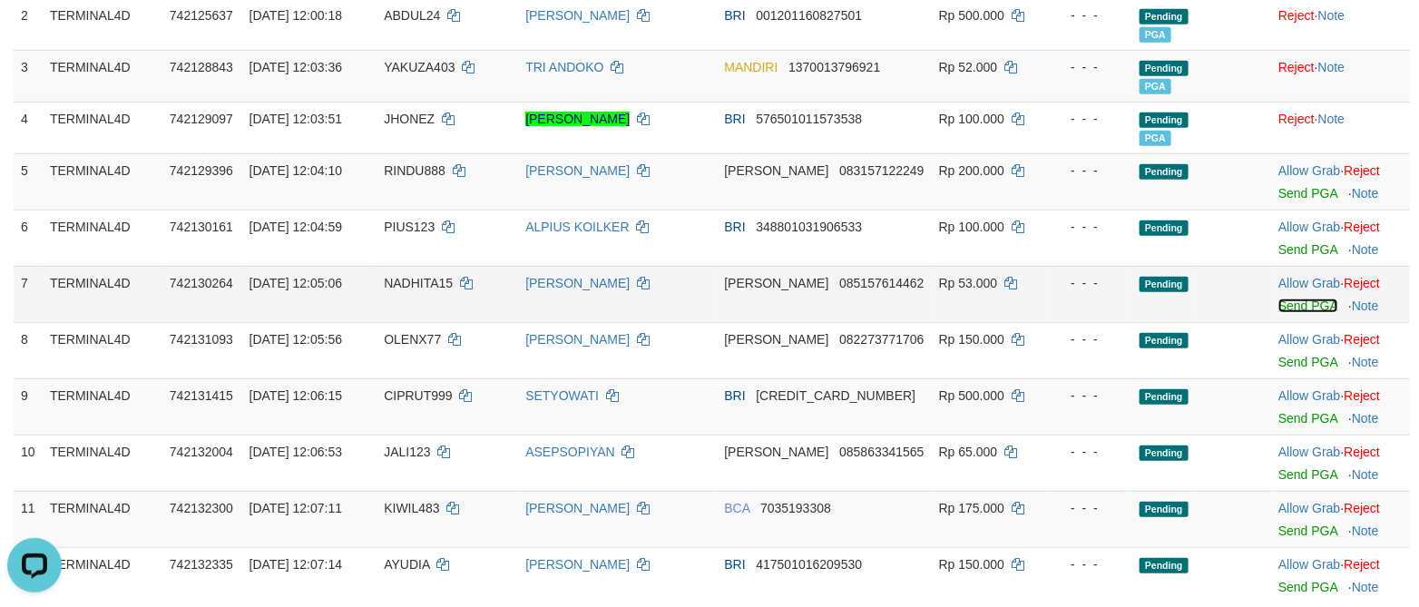
click at [1323, 306] on link "Send PGA" at bounding box center [1307, 305] width 59 height 15
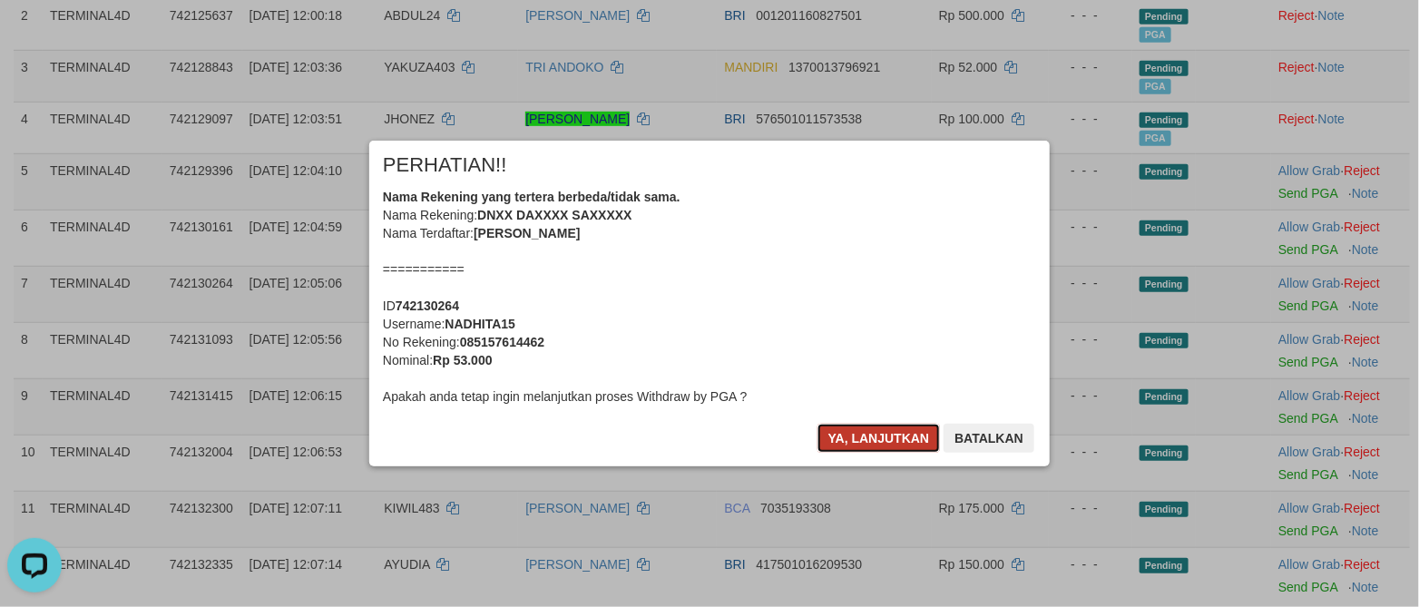
click at [910, 435] on button "Ya, lanjutkan" at bounding box center [878, 438] width 123 height 29
click at [910, 435] on div "× PERHATIAN!! Nama Rekening yang tertera berbeda/tidak sama. Nama Rekening: DNX…" at bounding box center [709, 303] width 707 height 325
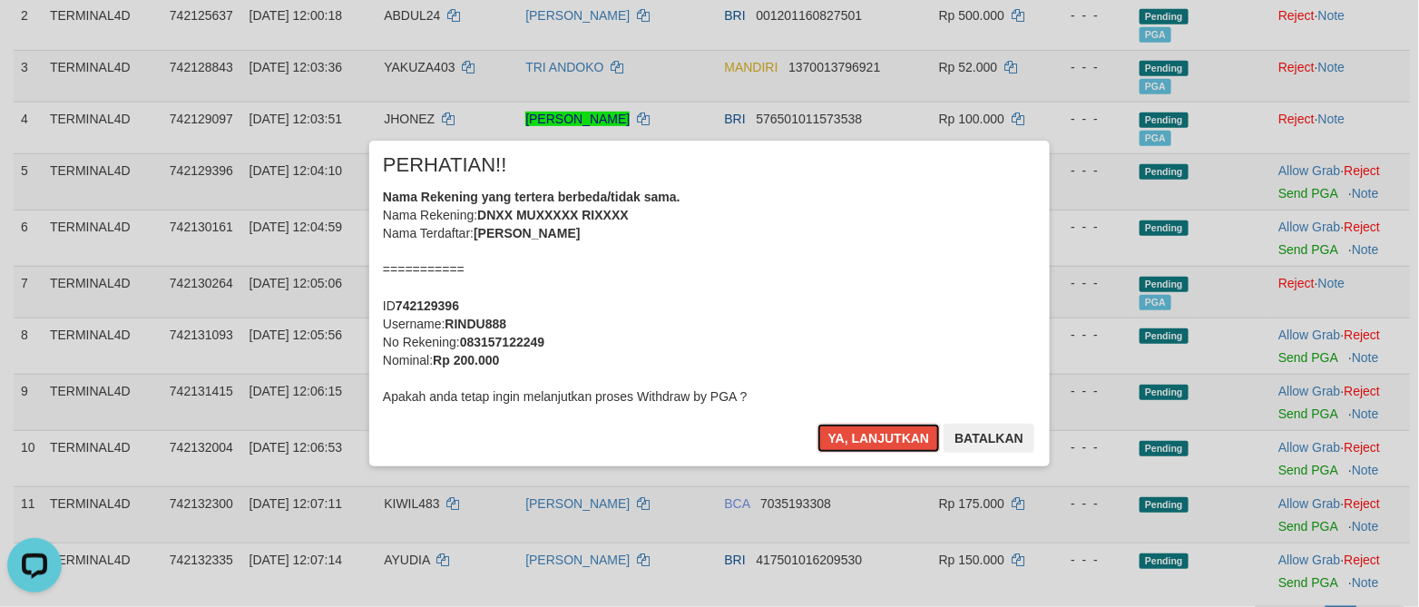
click at [910, 435] on button "Ya, lanjutkan" at bounding box center [878, 438] width 123 height 29
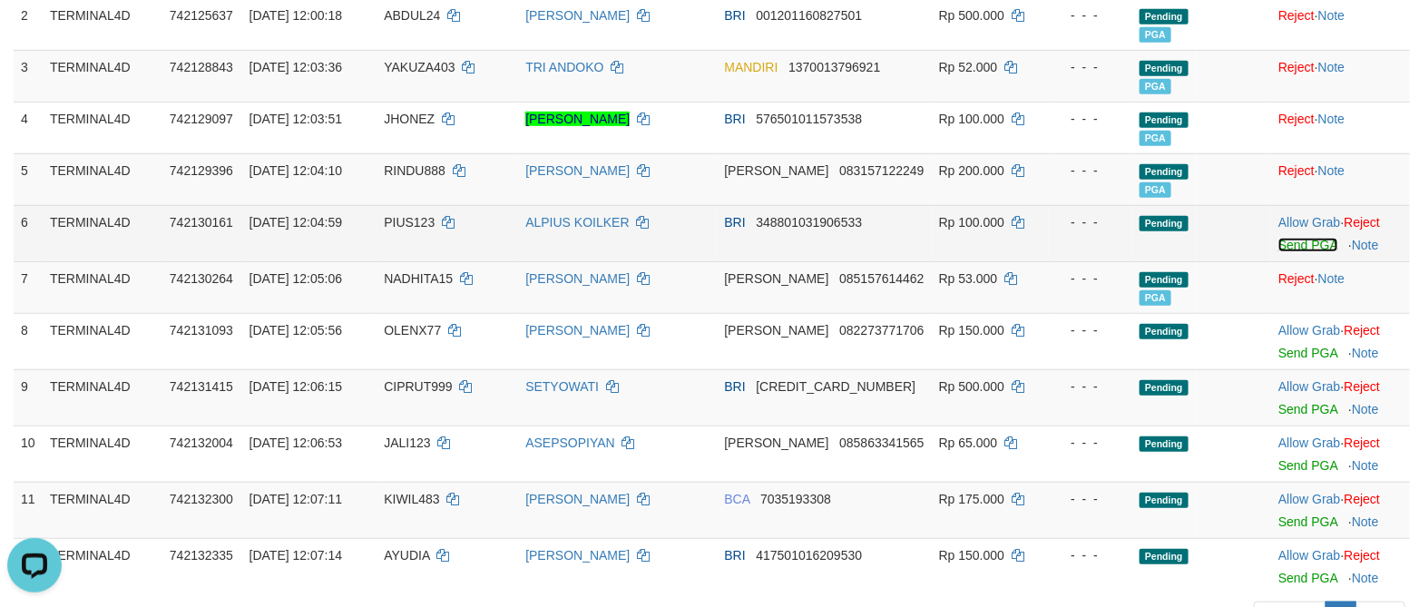
click at [1298, 246] on link "Send PGA" at bounding box center [1307, 245] width 59 height 15
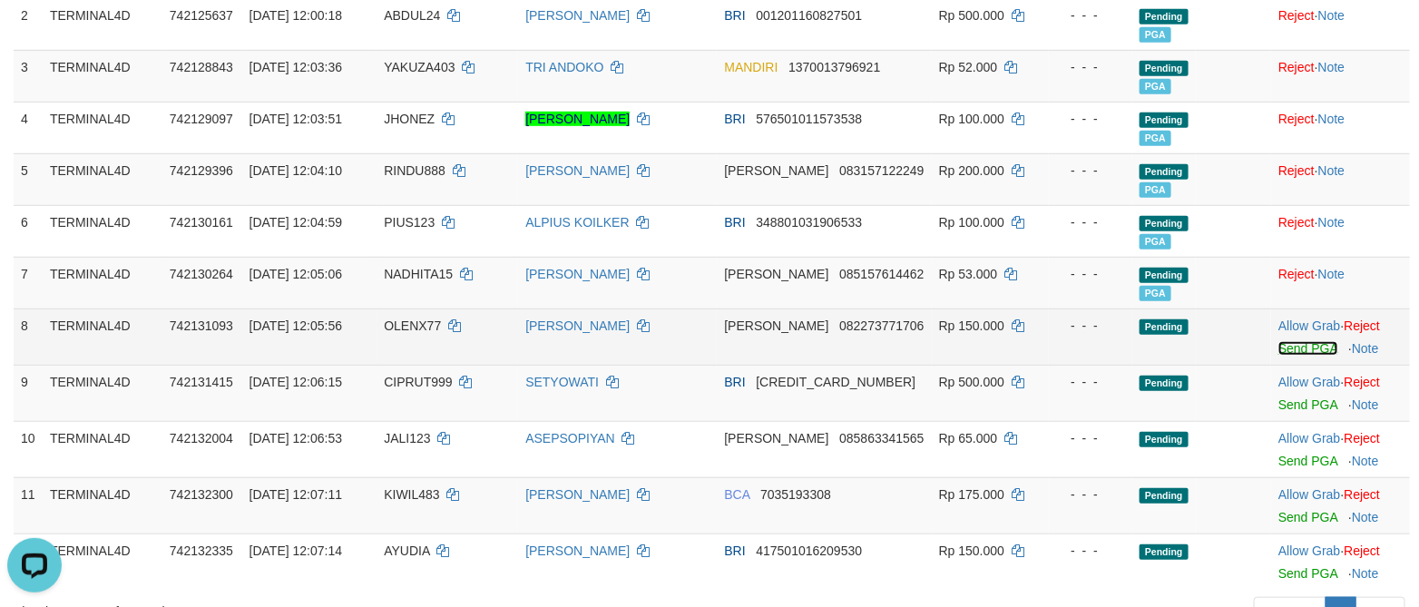
click at [1292, 348] on link "Send PGA" at bounding box center [1307, 348] width 59 height 15
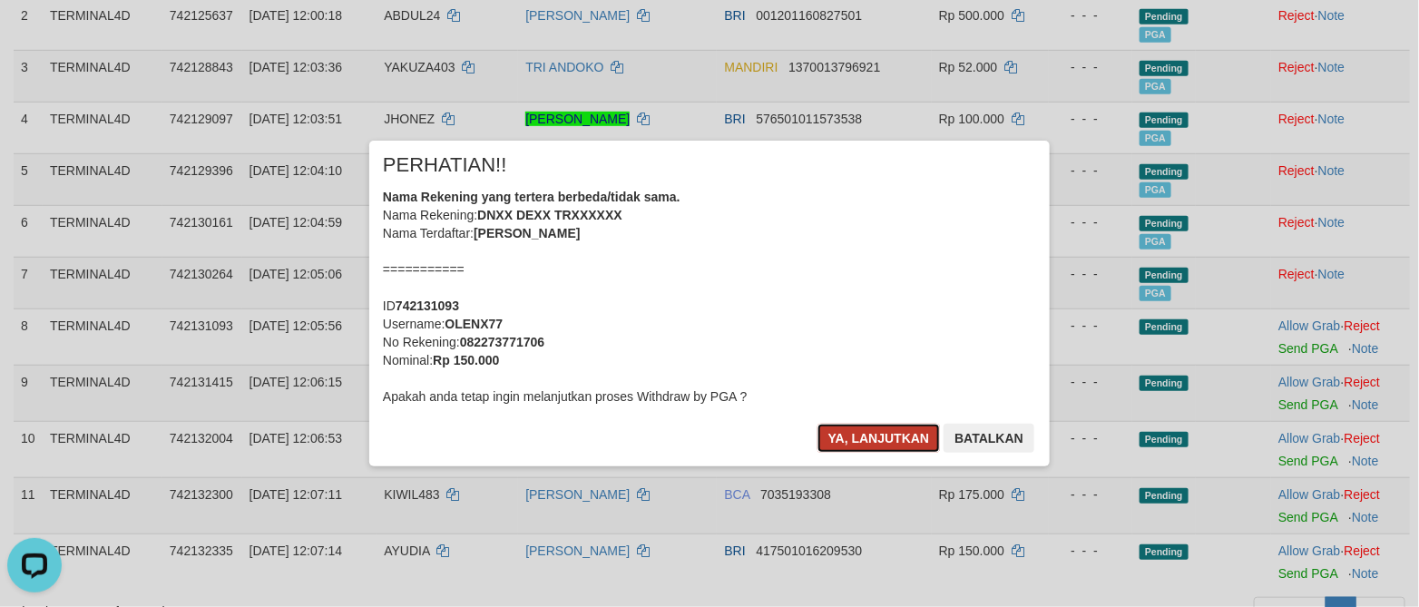
click at [868, 444] on button "Ya, lanjutkan" at bounding box center [878, 438] width 123 height 29
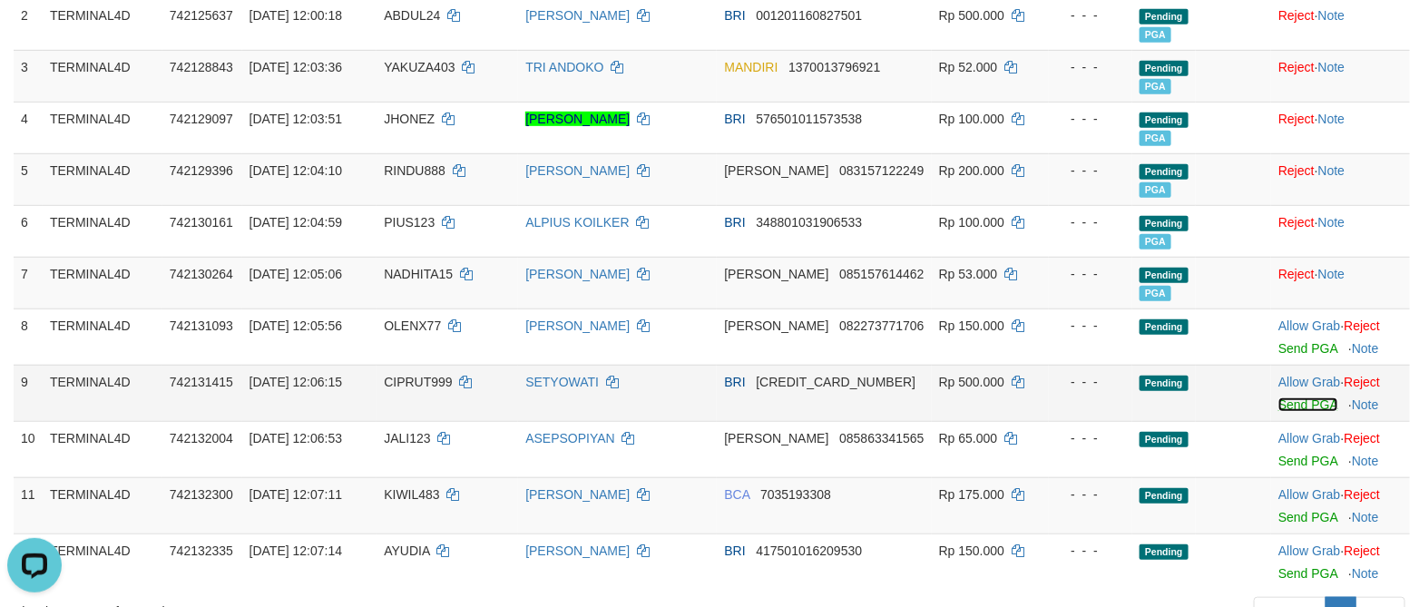
click at [1292, 411] on link "Send PGA" at bounding box center [1307, 404] width 59 height 15
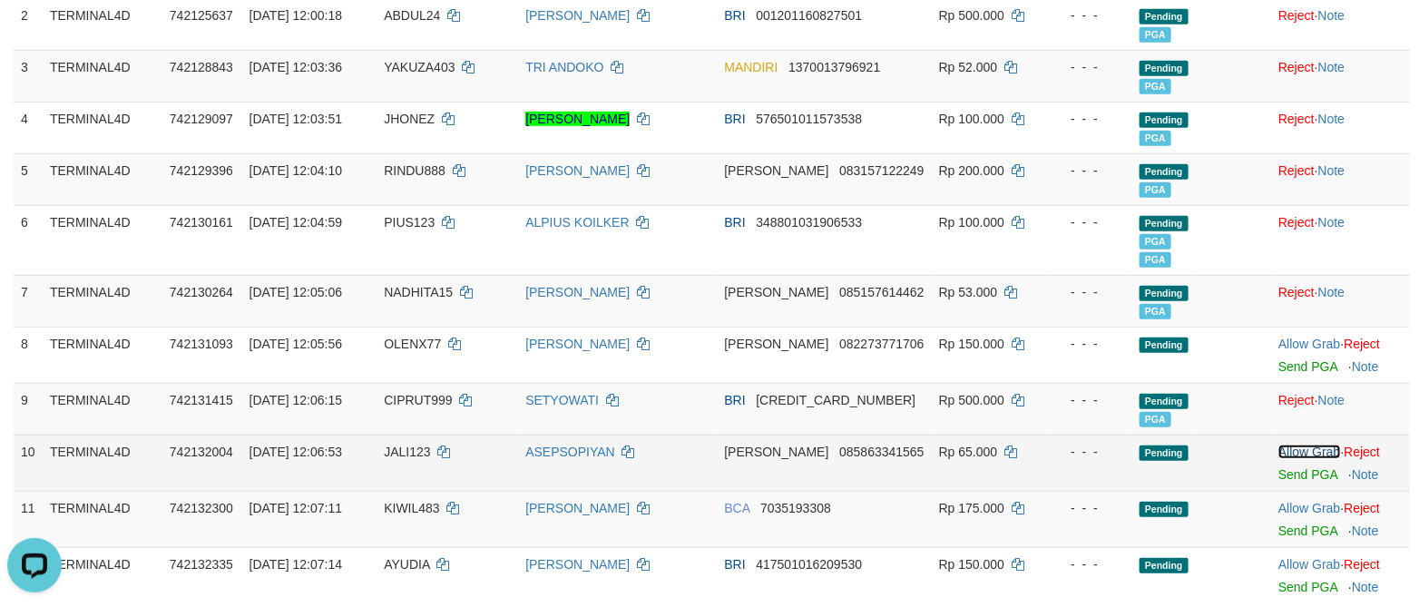
click at [1301, 455] on link "Allow Grab" at bounding box center [1309, 451] width 62 height 15
click at [1299, 479] on link "Send PGA" at bounding box center [1307, 474] width 59 height 15
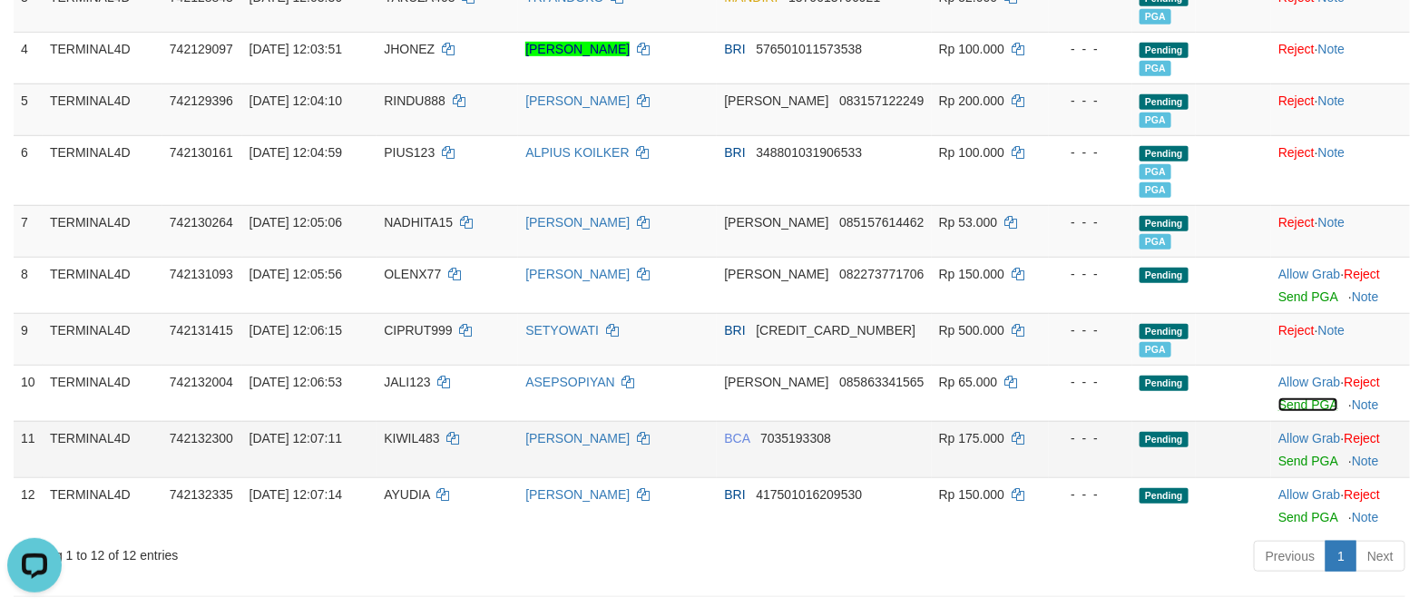
scroll to position [493, 0]
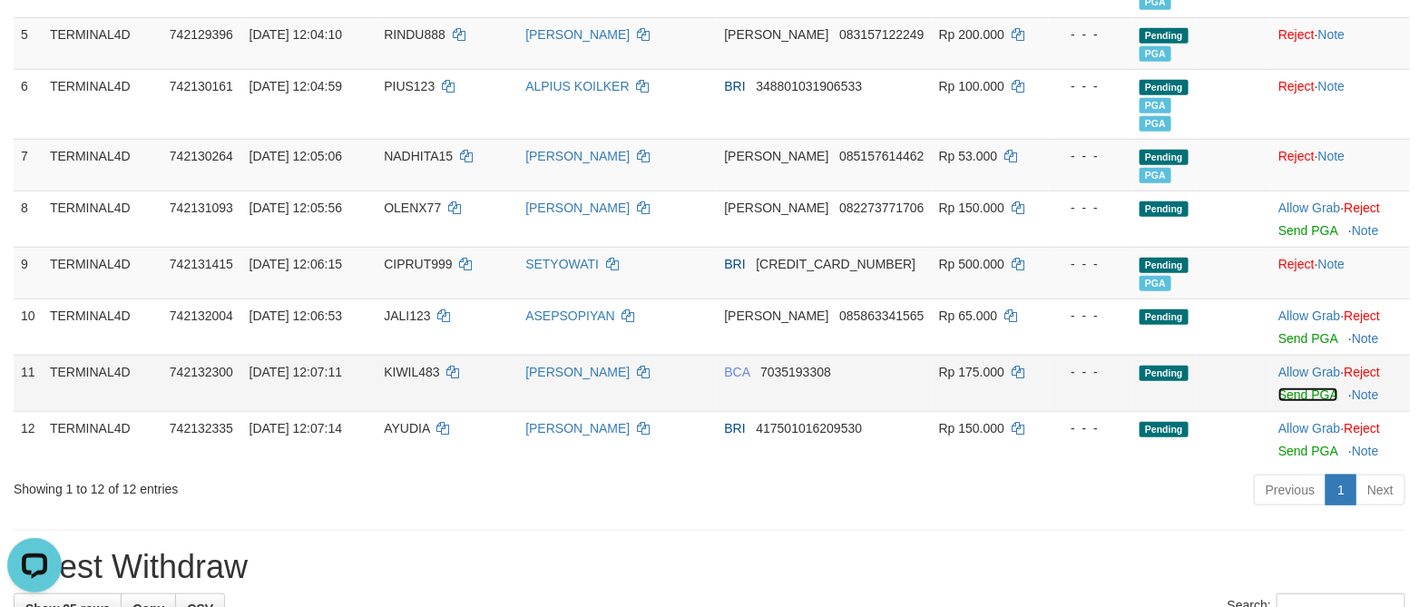
click at [1301, 400] on link "Send PGA" at bounding box center [1307, 394] width 59 height 15
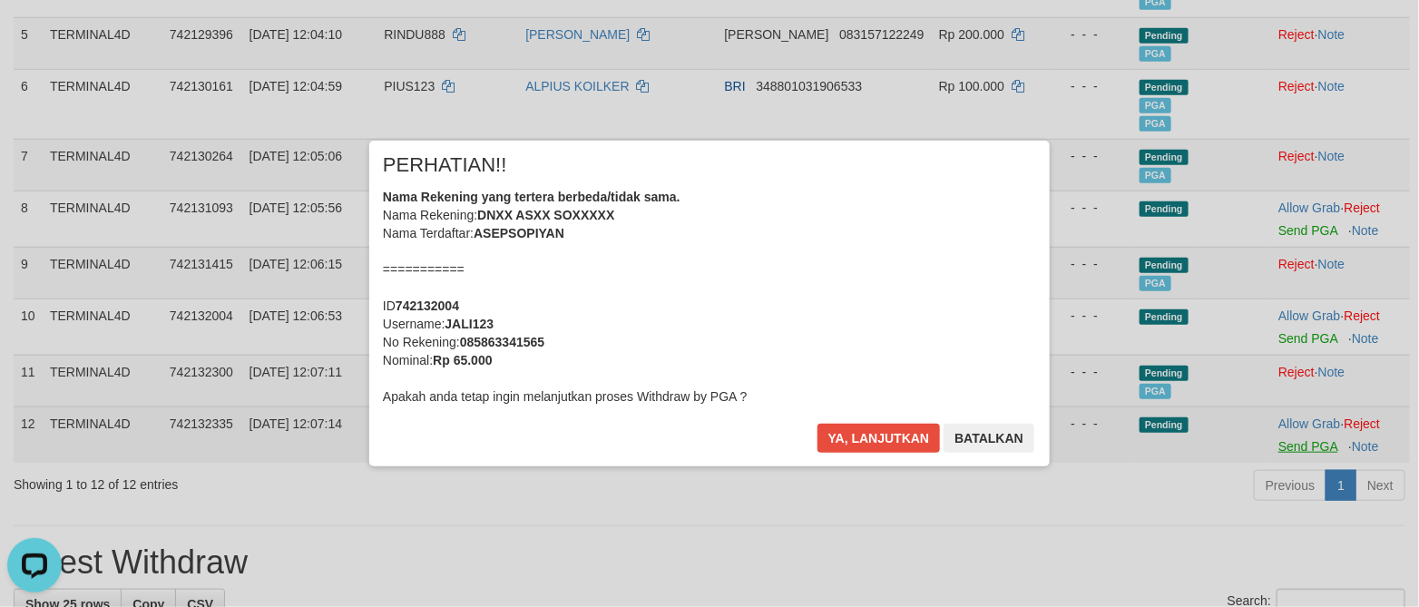
click at [1302, 444] on div "× PERHATIAN!! Nama Rekening yang tertera berbeda/tidak sama. Nama Rekening: DNX…" at bounding box center [709, 302] width 1419 height 397
click at [869, 444] on button "Ya, lanjutkan" at bounding box center [878, 438] width 123 height 29
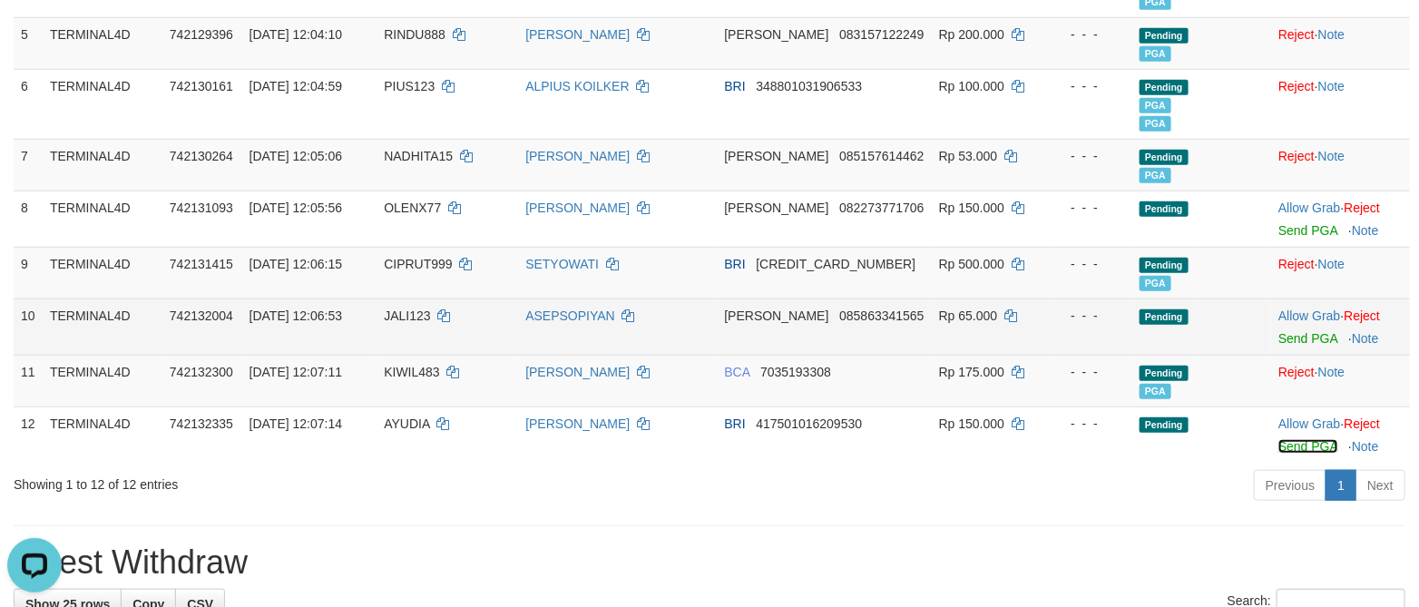
drag, startPoint x: 1296, startPoint y: 447, endPoint x: 812, endPoint y: 324, distance: 499.8
click at [1295, 447] on link "Send PGA" at bounding box center [1307, 446] width 59 height 15
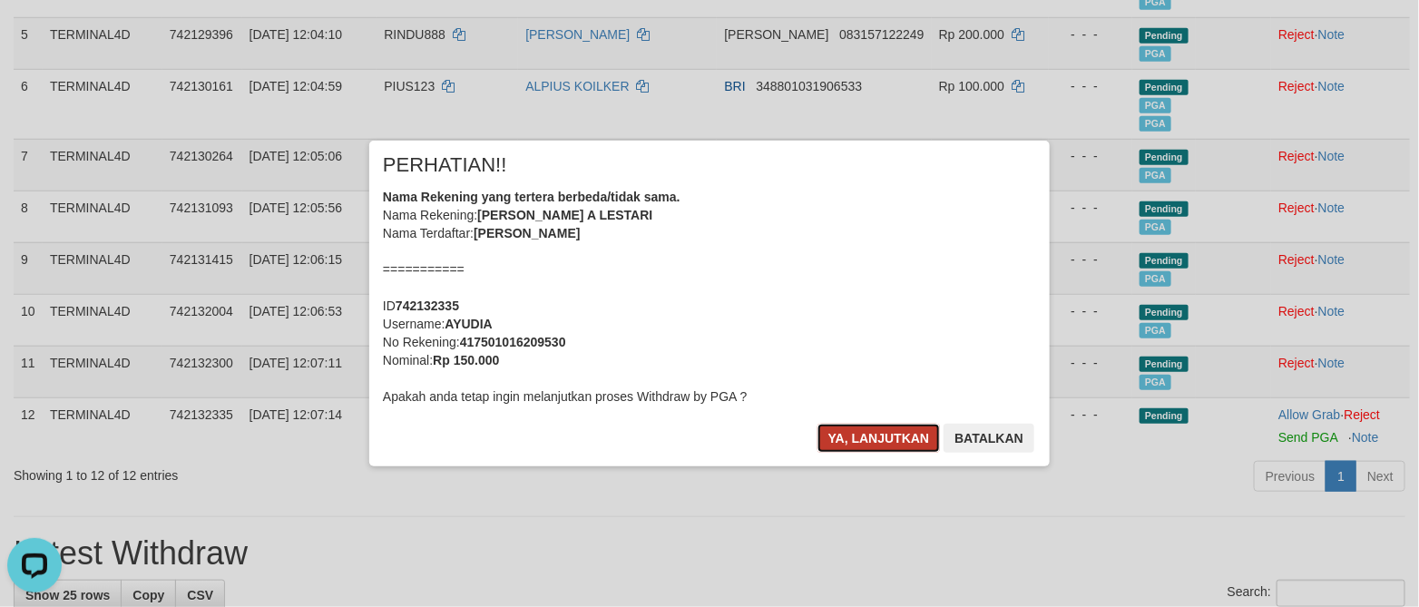
click at [882, 439] on button "Ya, lanjutkan" at bounding box center [878, 438] width 123 height 29
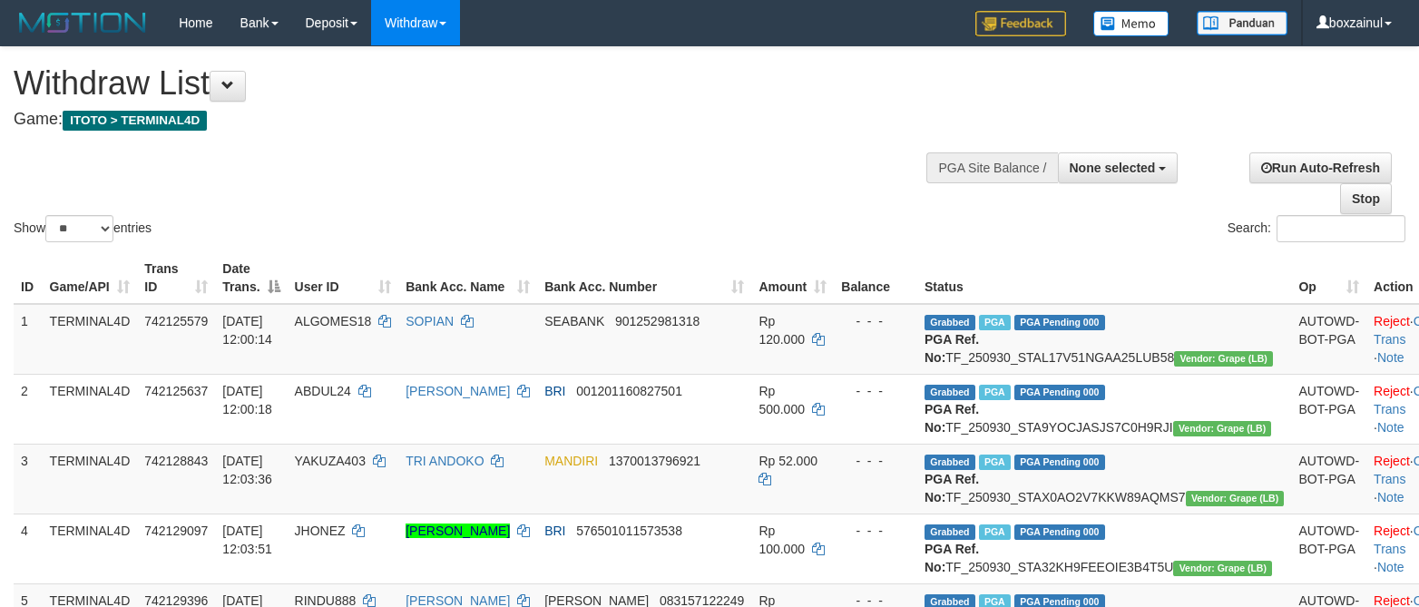
select select
select select "**"
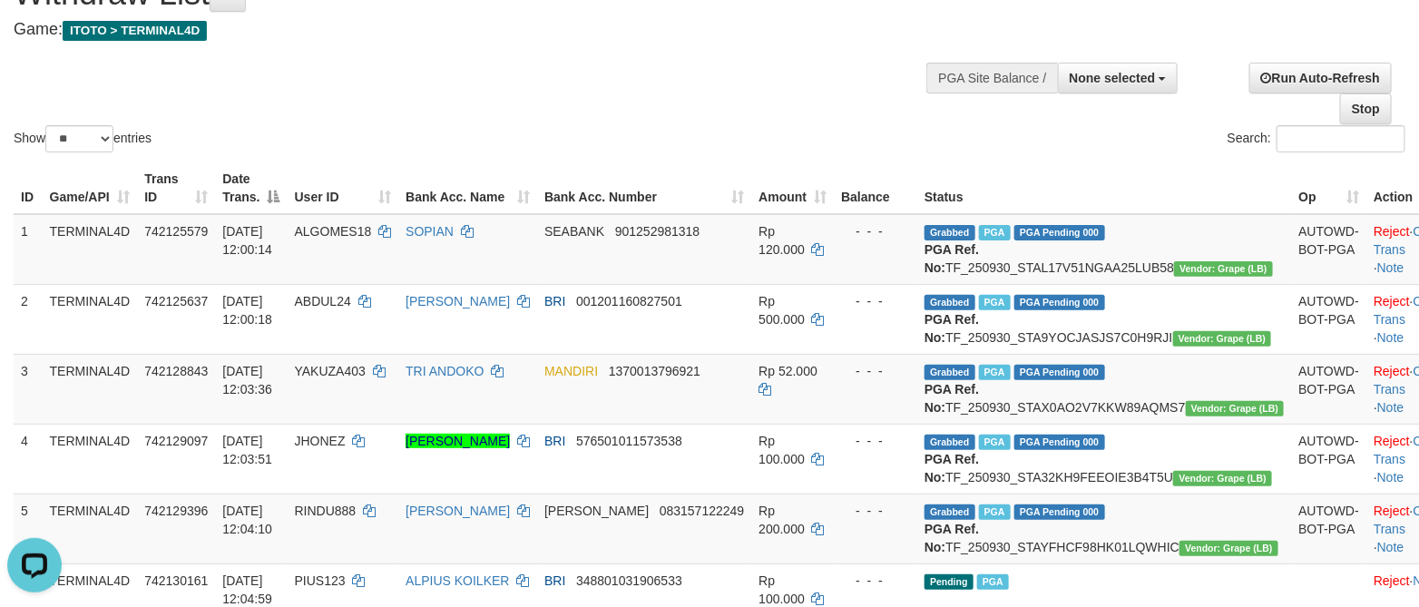
scroll to position [85, 0]
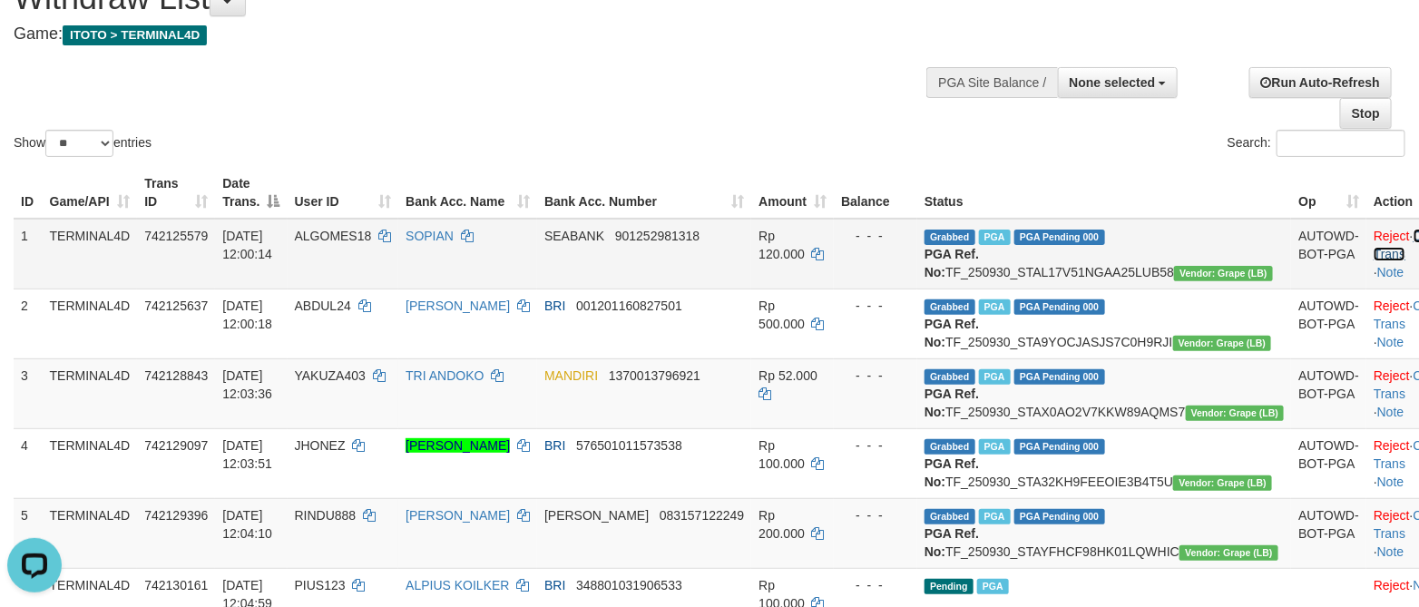
click at [1373, 231] on link "Check Trans" at bounding box center [1410, 245] width 75 height 33
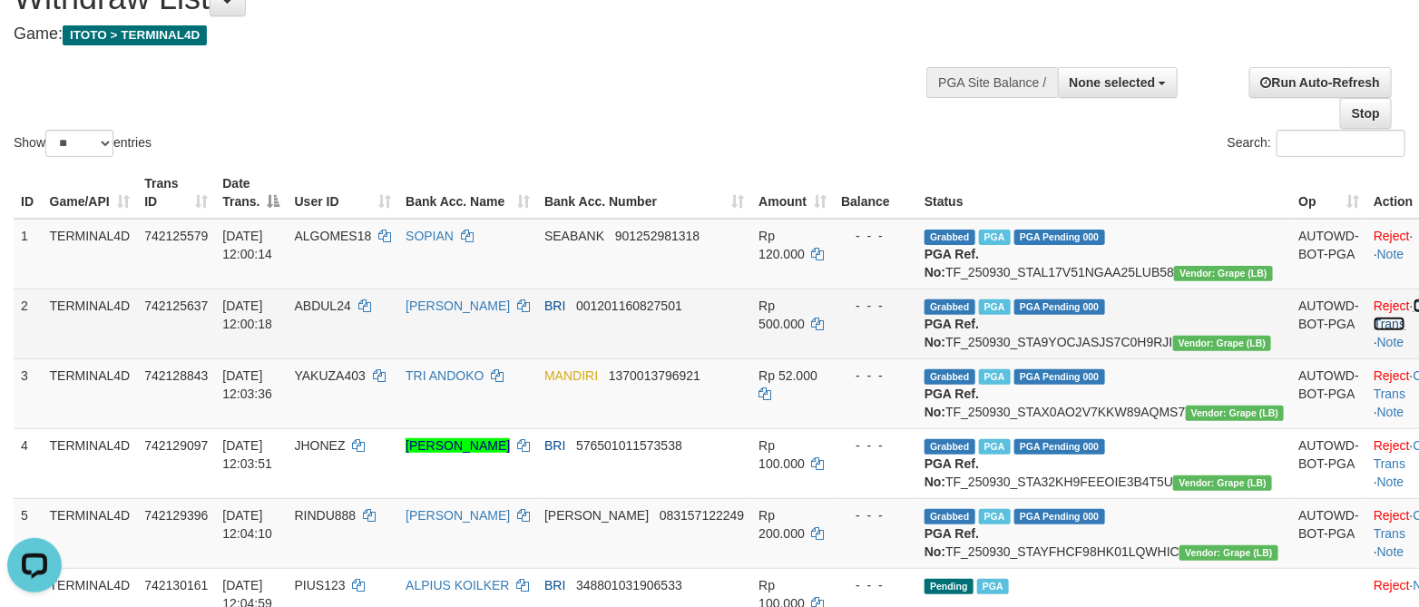
click at [1373, 319] on link "Check Trans" at bounding box center [1410, 314] width 75 height 33
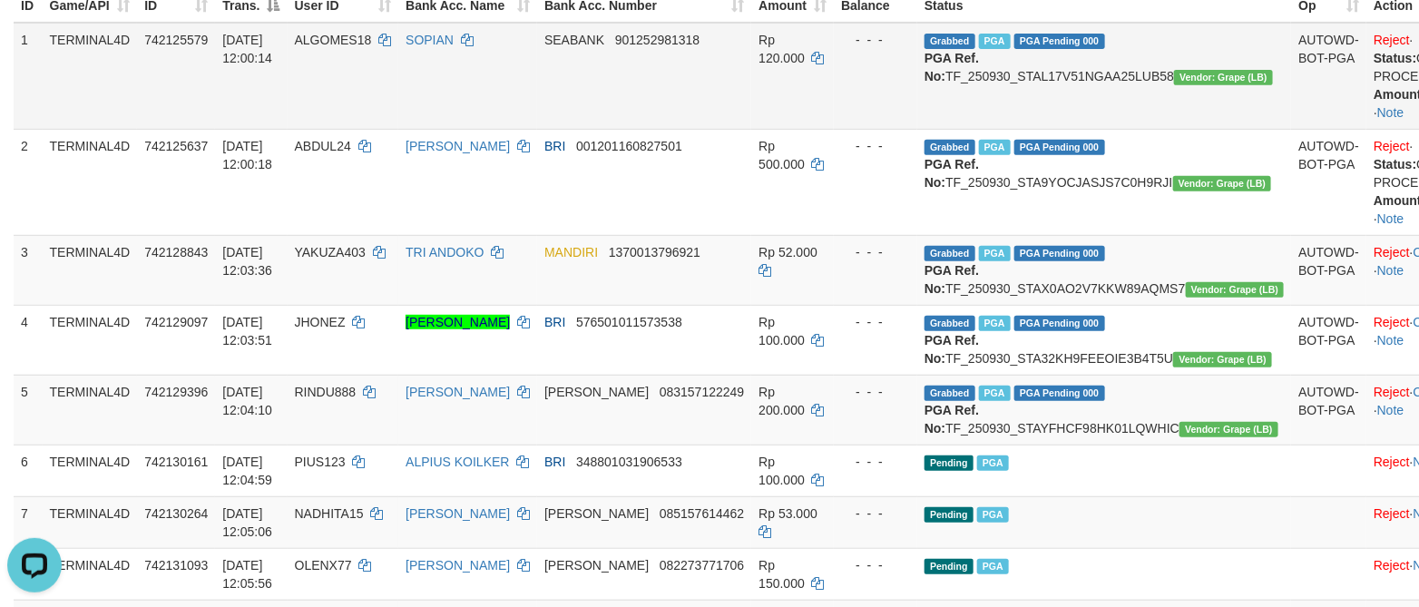
scroll to position [357, 0]
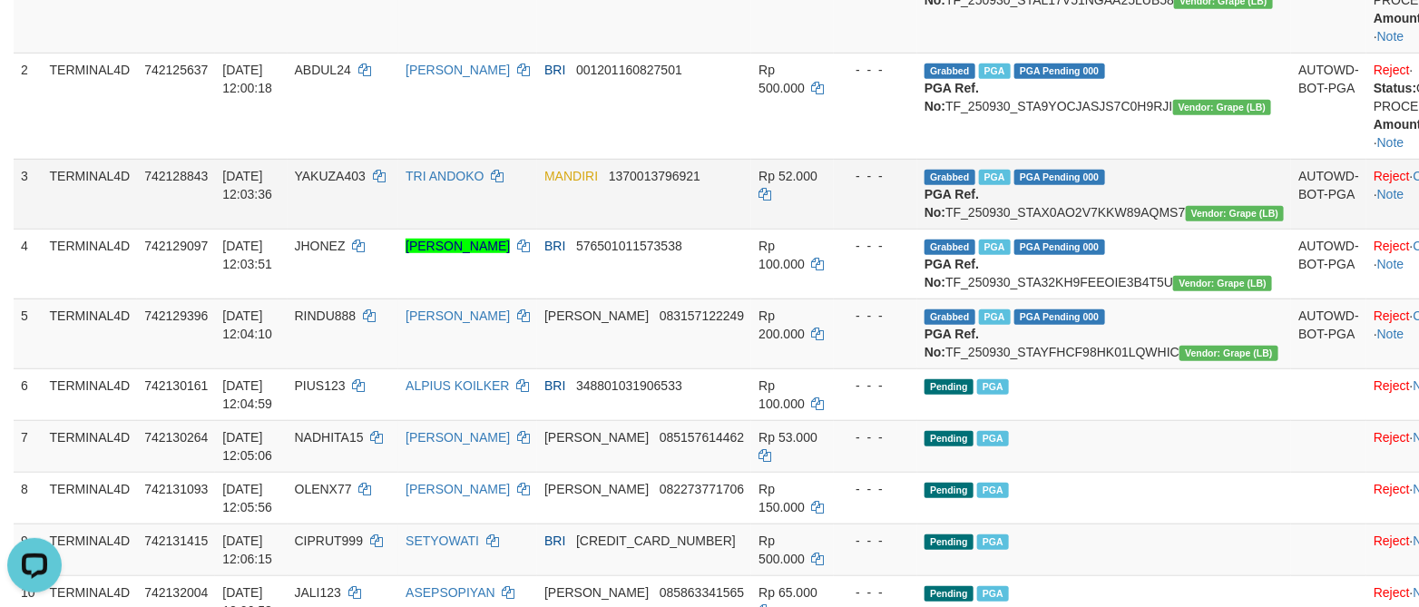
click at [1382, 215] on td "Reject · Check Trans · Note" at bounding box center [1429, 194] width 127 height 70
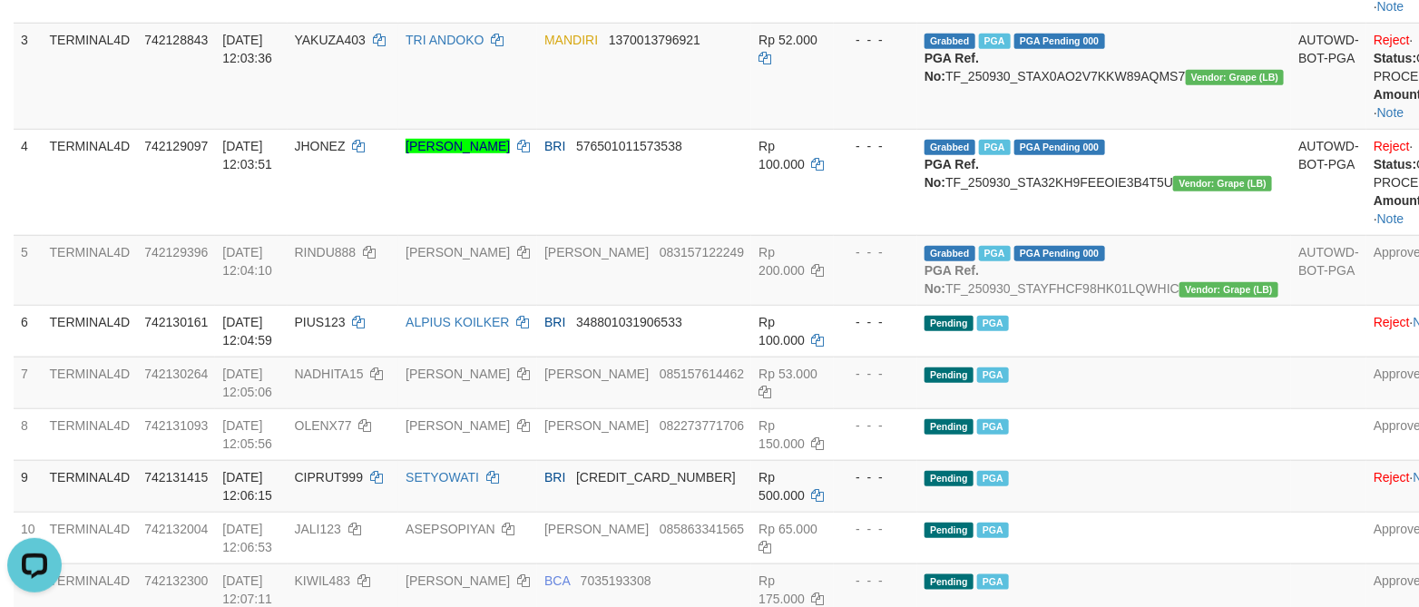
scroll to position [457, 0]
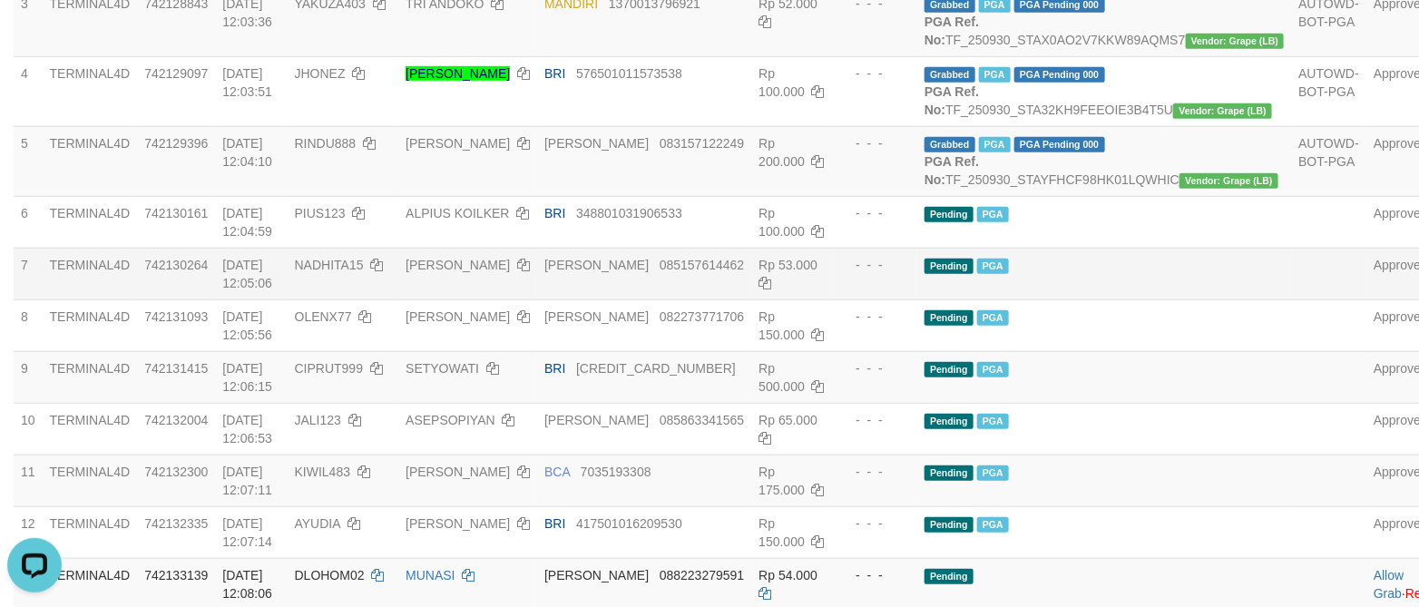
click at [1160, 299] on td "Pending PGA" at bounding box center [1104, 274] width 375 height 52
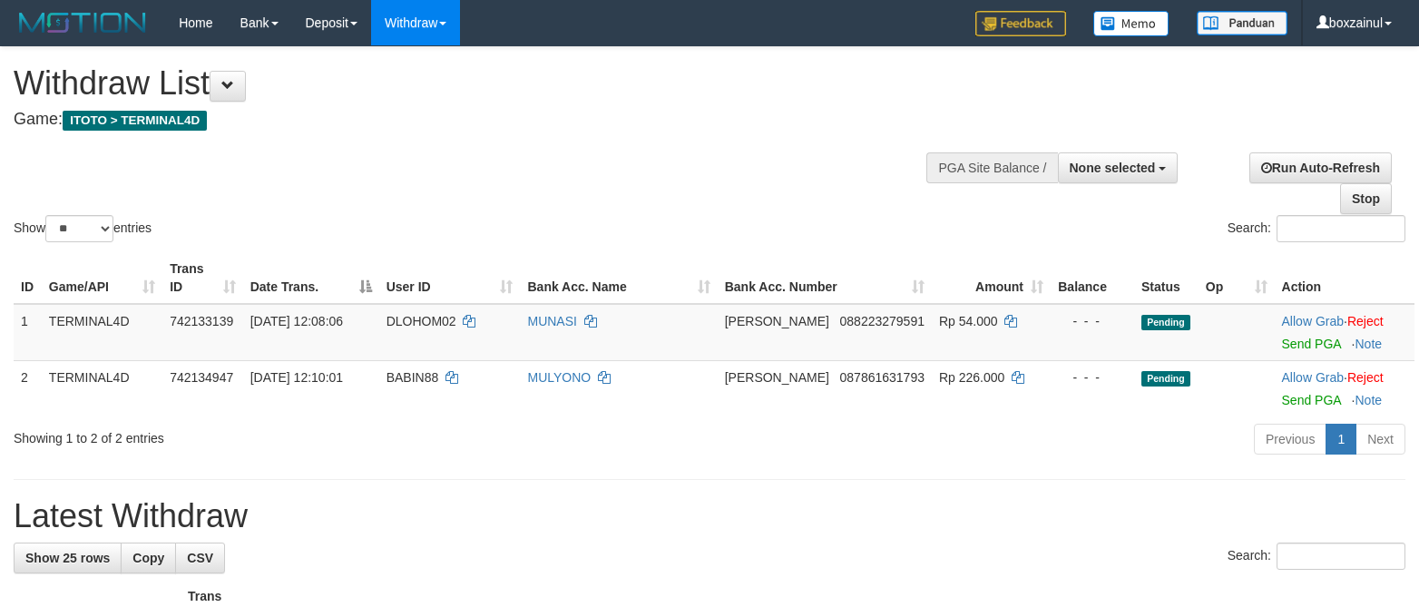
select select
select select "**"
click at [1296, 344] on link "Send PGA" at bounding box center [1311, 343] width 59 height 15
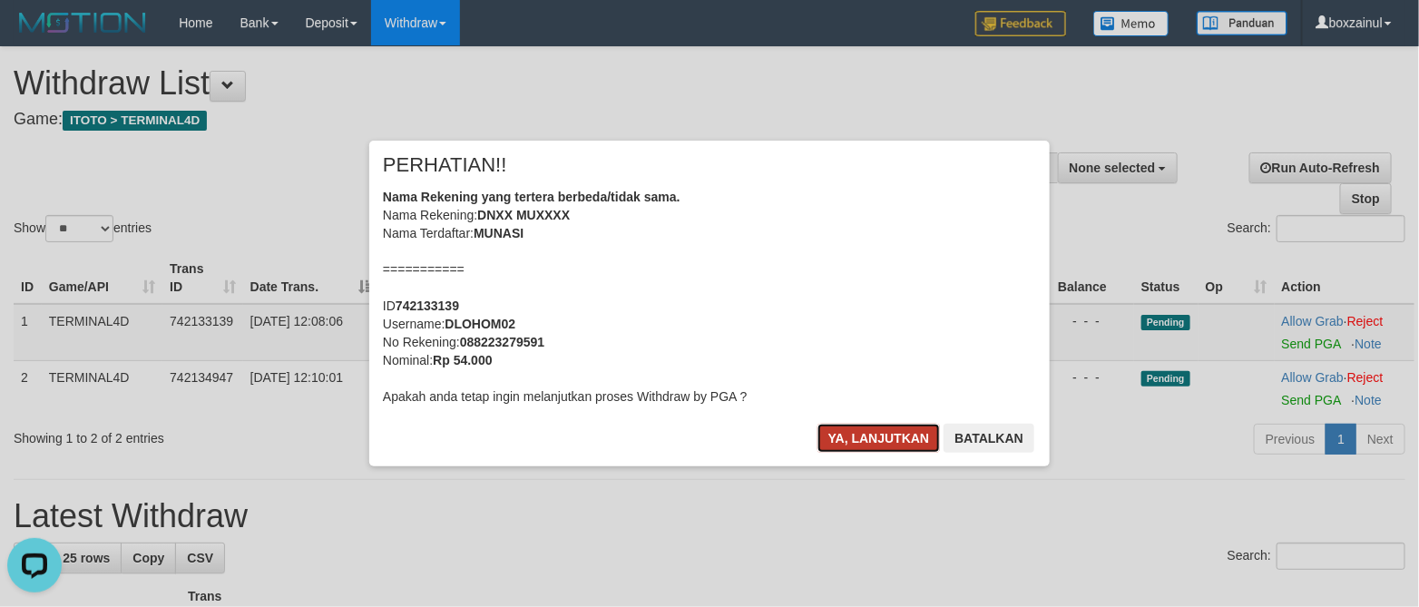
click at [869, 434] on button "Ya, lanjutkan" at bounding box center [878, 438] width 123 height 29
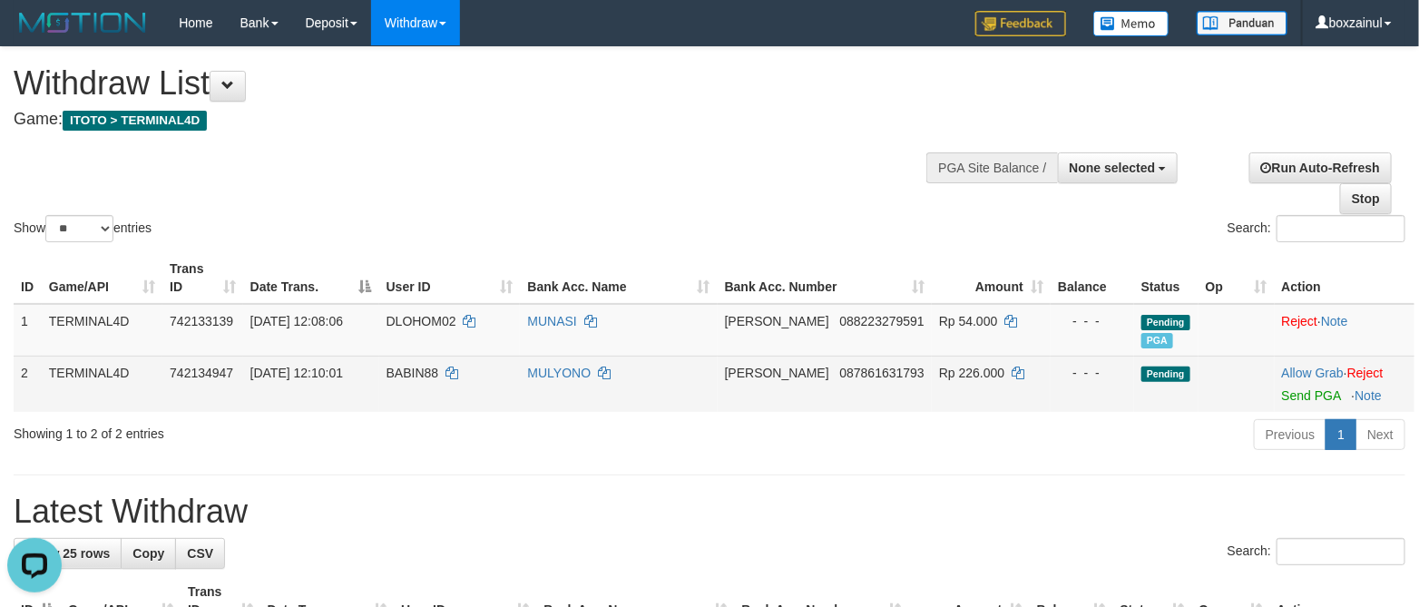
click at [1260, 398] on td at bounding box center [1236, 384] width 76 height 56
click at [1282, 398] on link "Send PGA" at bounding box center [1311, 395] width 59 height 15
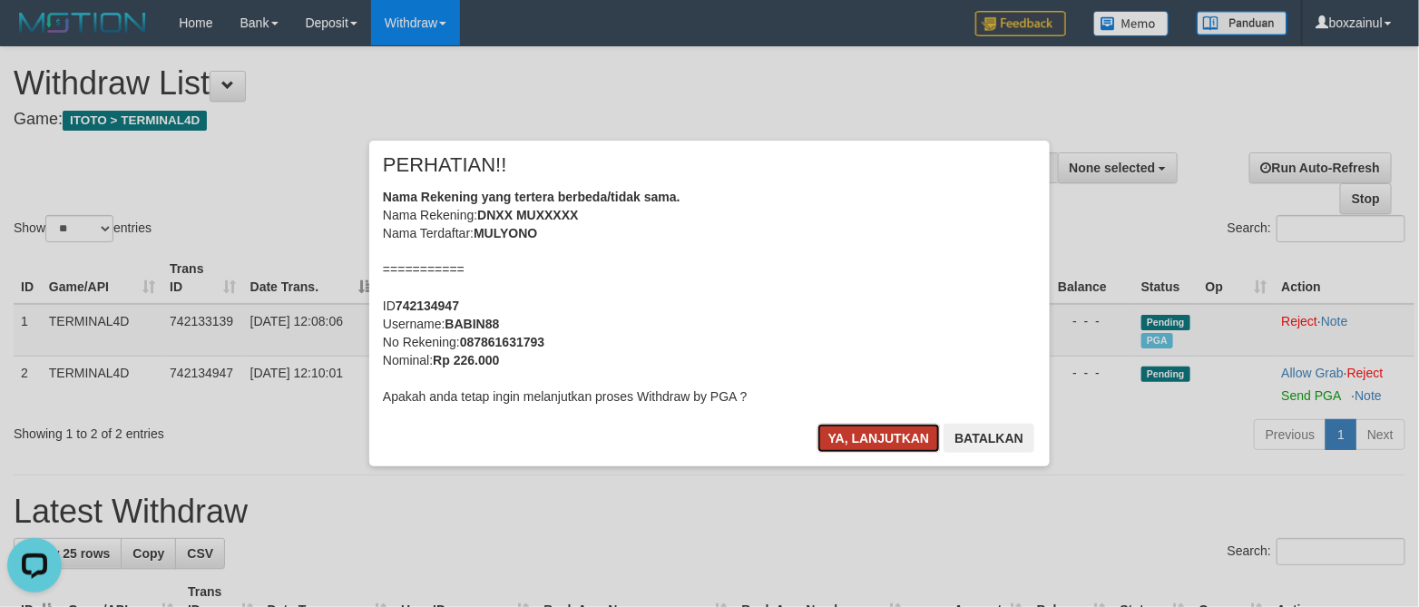
click at [887, 428] on button "Ya, lanjutkan" at bounding box center [878, 438] width 123 height 29
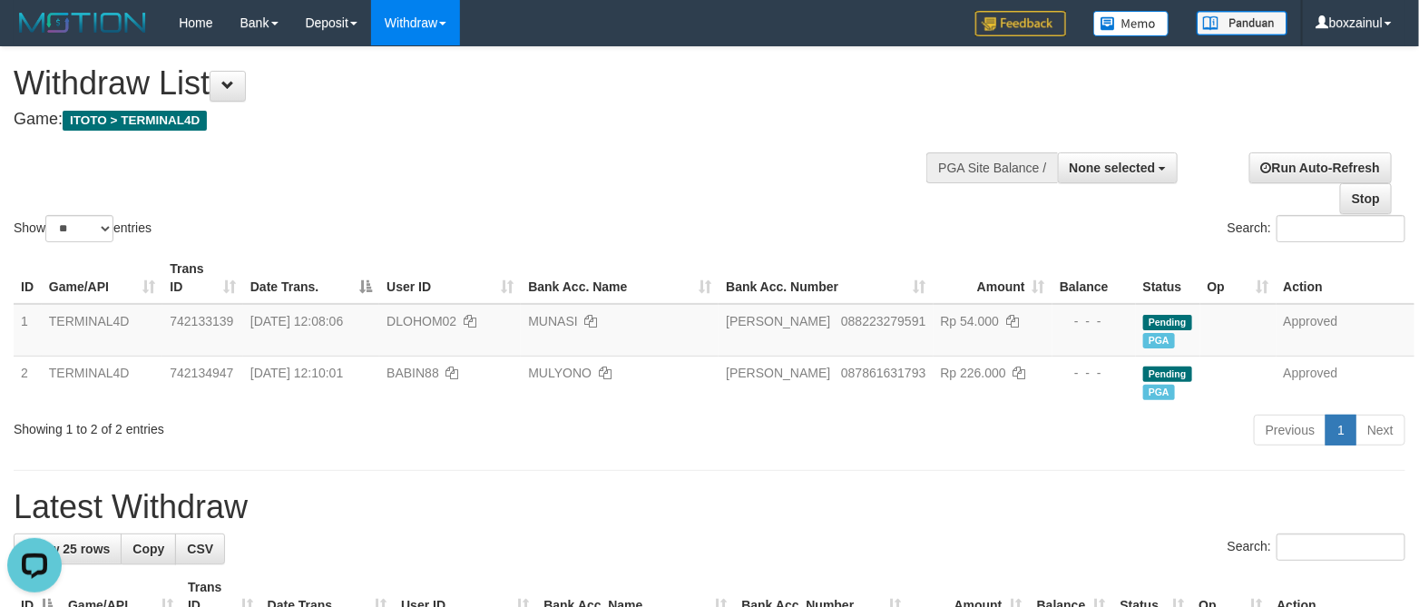
click at [422, 223] on div "Show ** ** ** *** entries" at bounding box center [355, 231] width 682 height 32
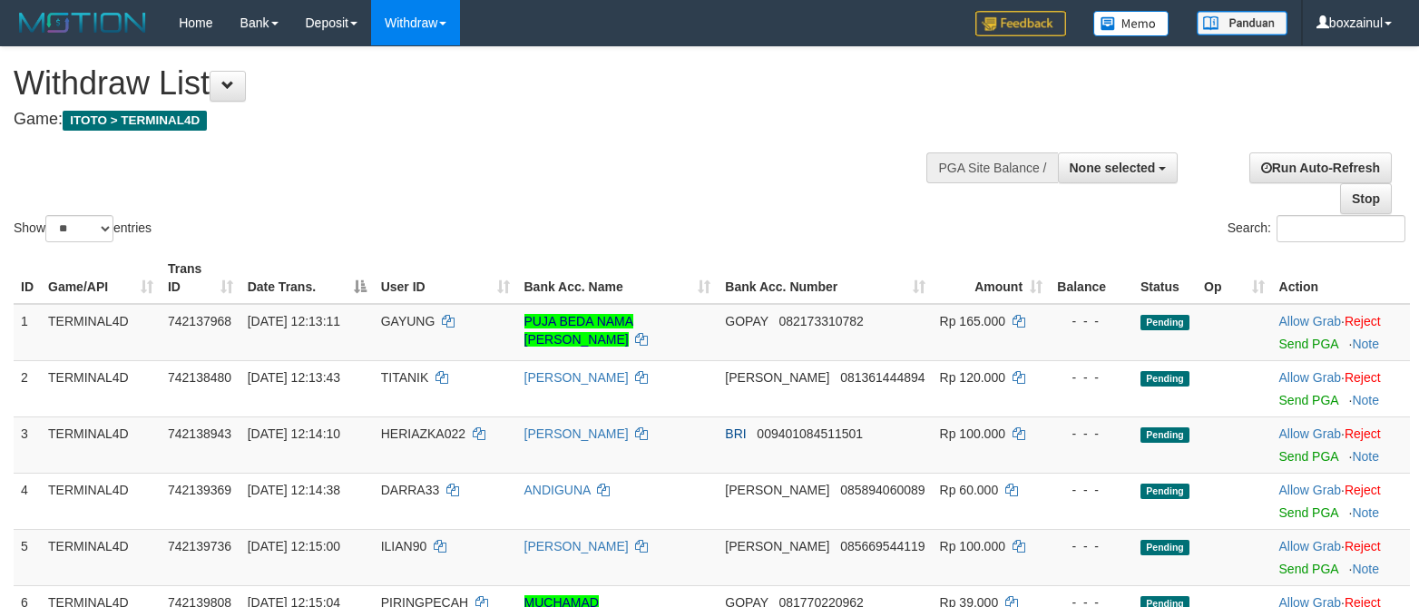
select select
select select "**"
click at [1293, 341] on link "Send PGA" at bounding box center [1308, 343] width 59 height 15
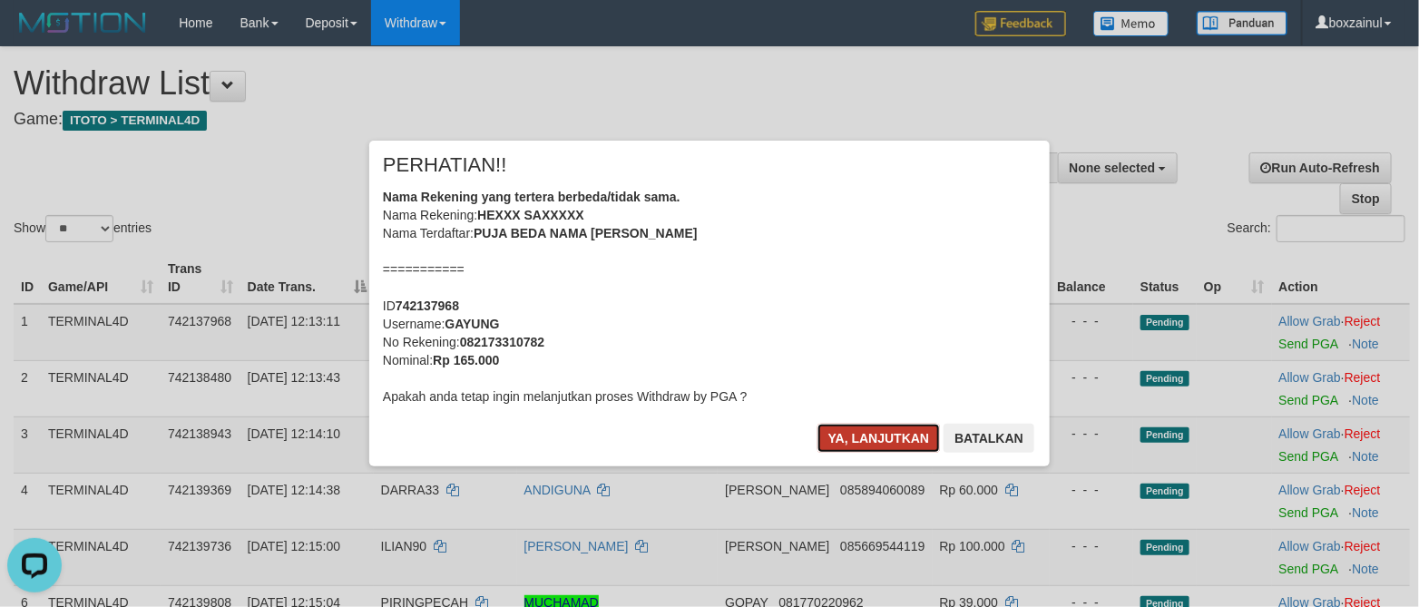
click at [898, 438] on button "Ya, lanjutkan" at bounding box center [878, 438] width 123 height 29
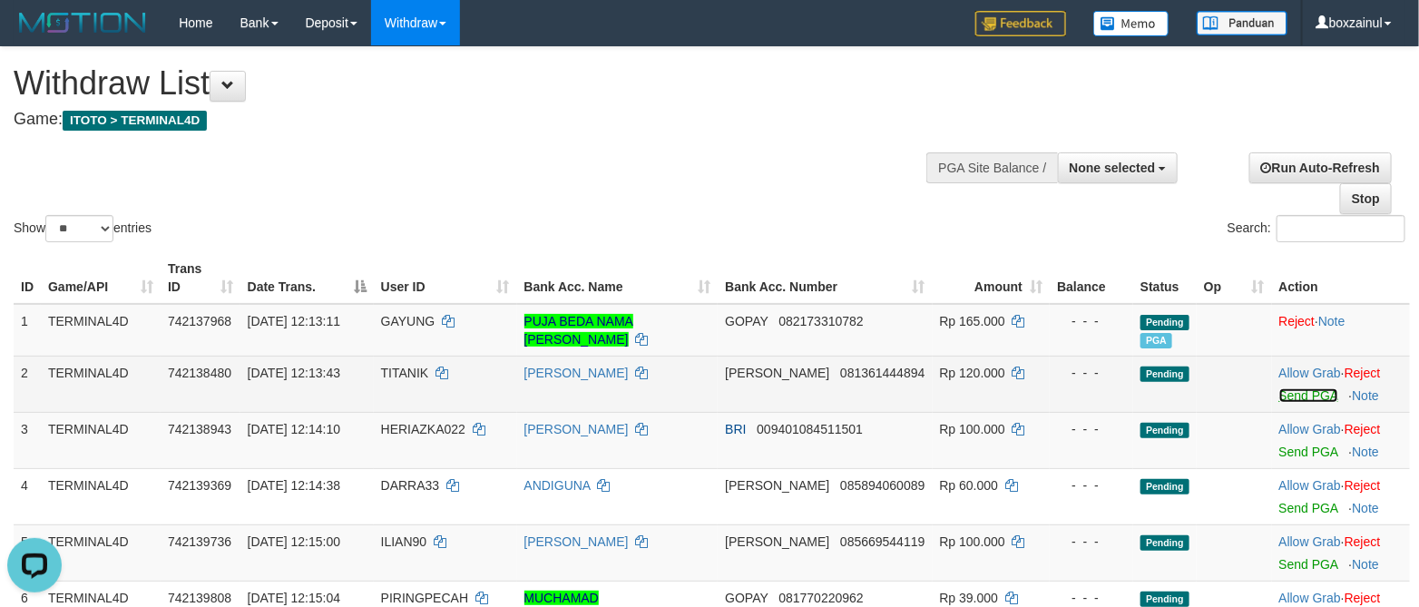
drag, startPoint x: 1296, startPoint y: 395, endPoint x: 814, endPoint y: 348, distance: 483.8
click at [1295, 393] on link "Send PGA" at bounding box center [1308, 395] width 59 height 15
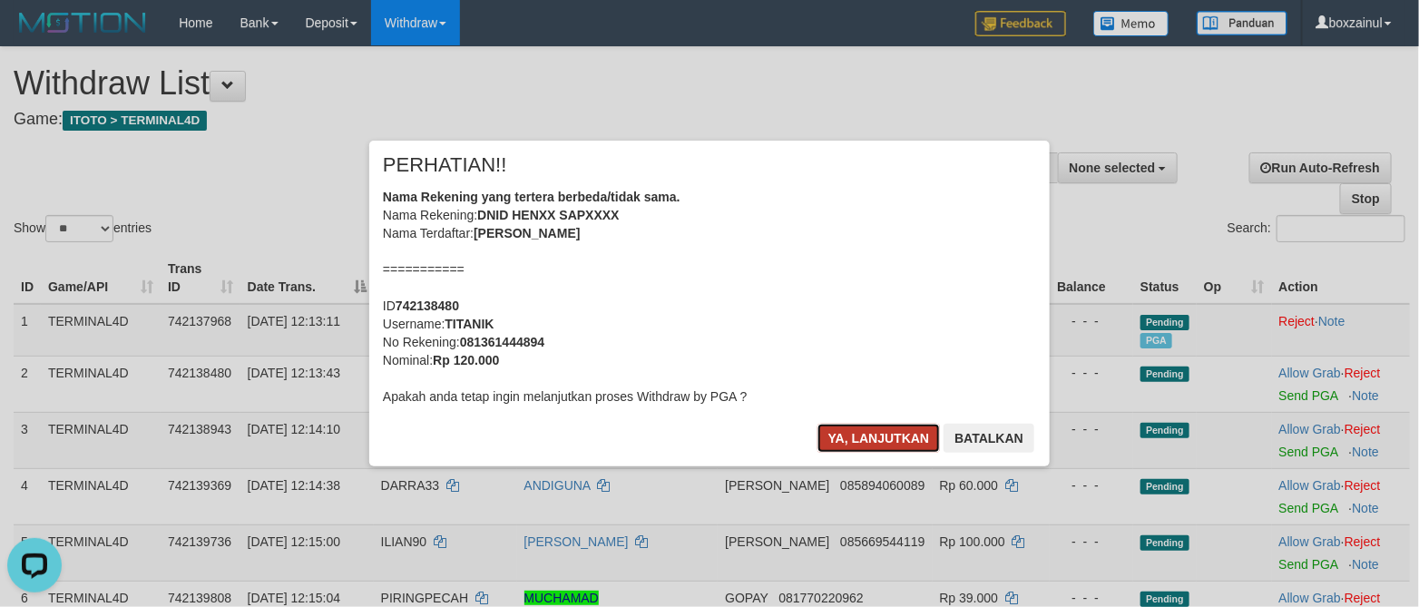
click at [877, 441] on button "Ya, lanjutkan" at bounding box center [878, 438] width 123 height 29
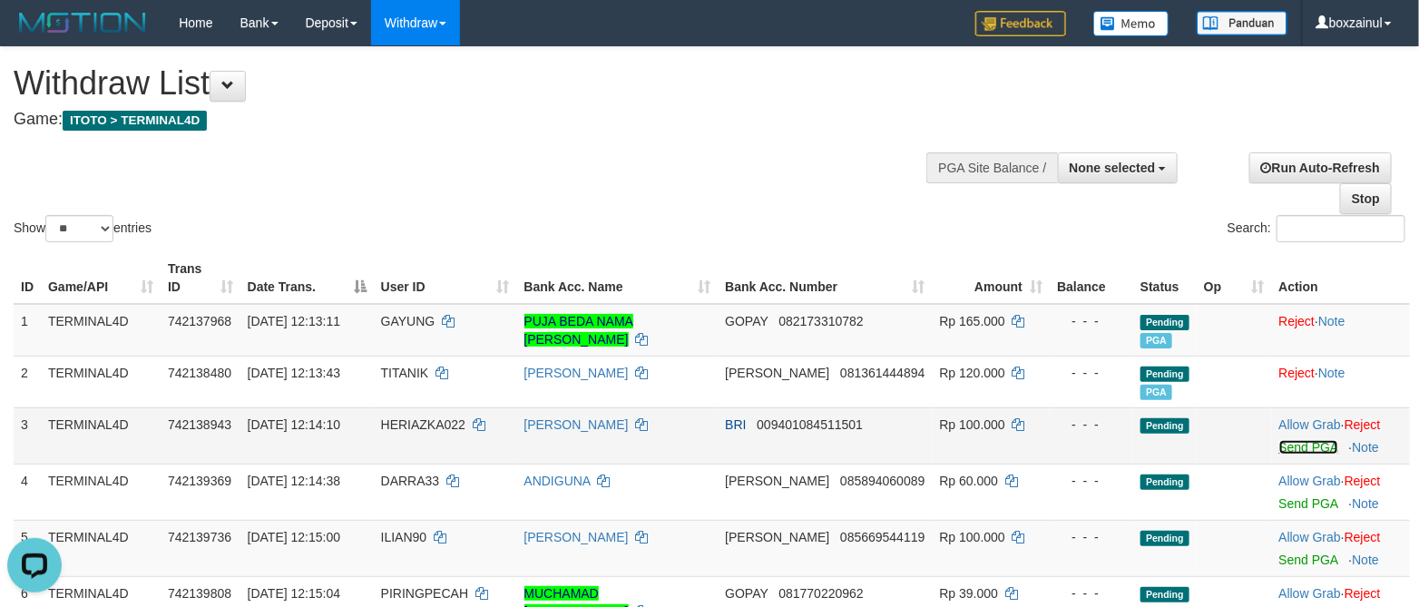
click at [1295, 444] on link "Send PGA" at bounding box center [1308, 447] width 59 height 15
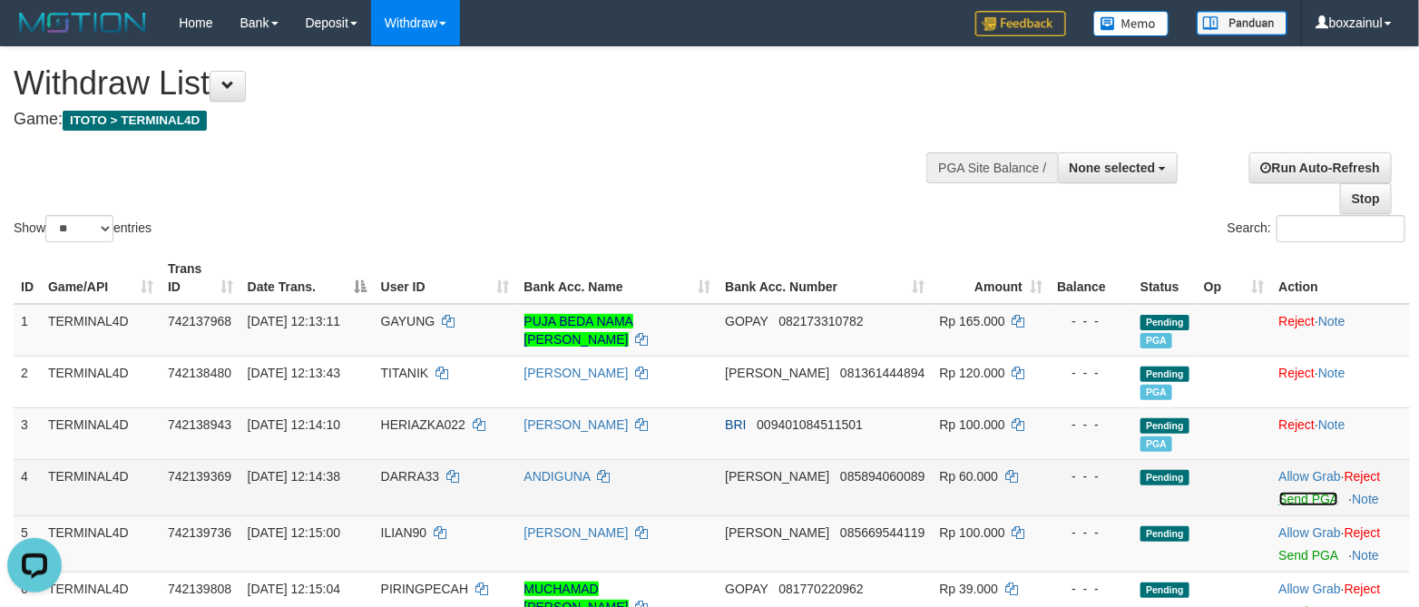
click at [1307, 498] on link "Send PGA" at bounding box center [1308, 499] width 59 height 15
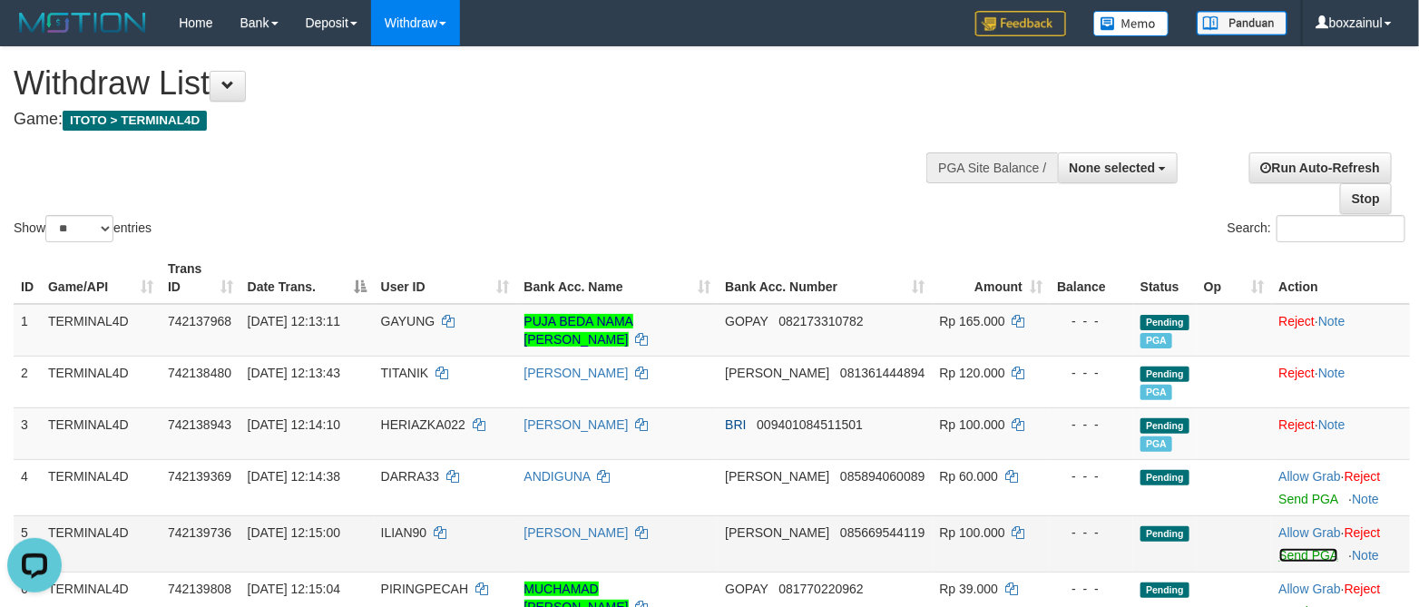
click at [1299, 555] on link "Send PGA" at bounding box center [1308, 555] width 59 height 15
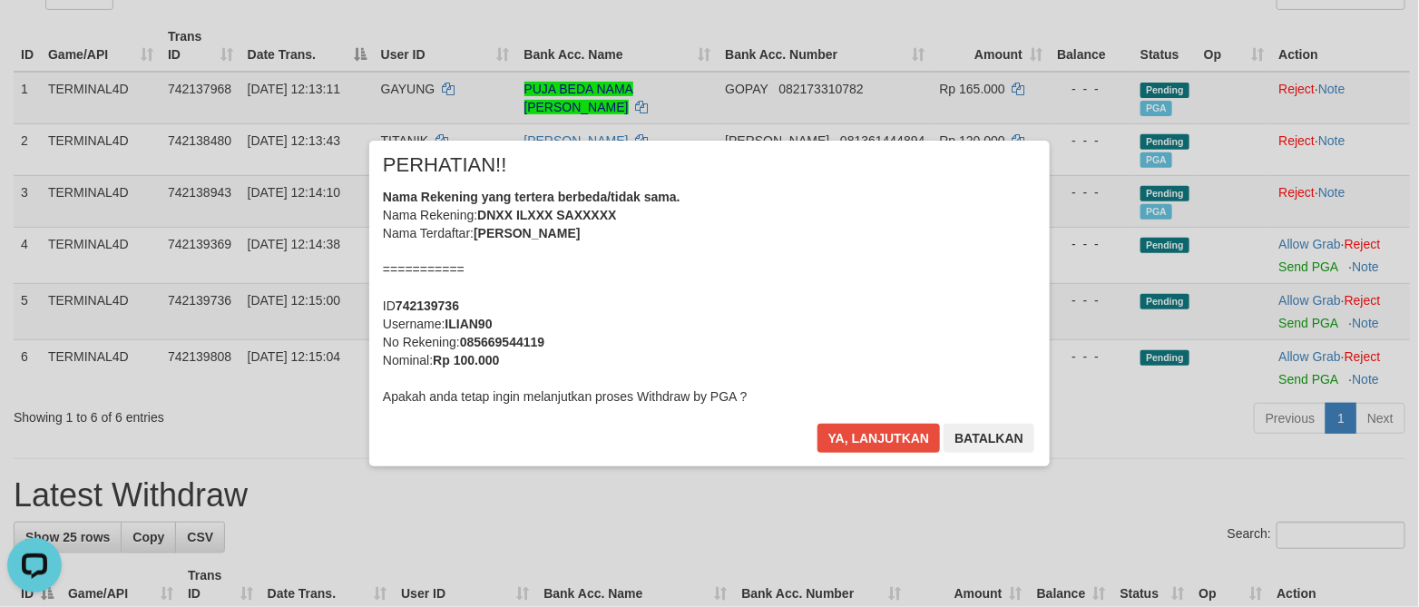
scroll to position [272, 0]
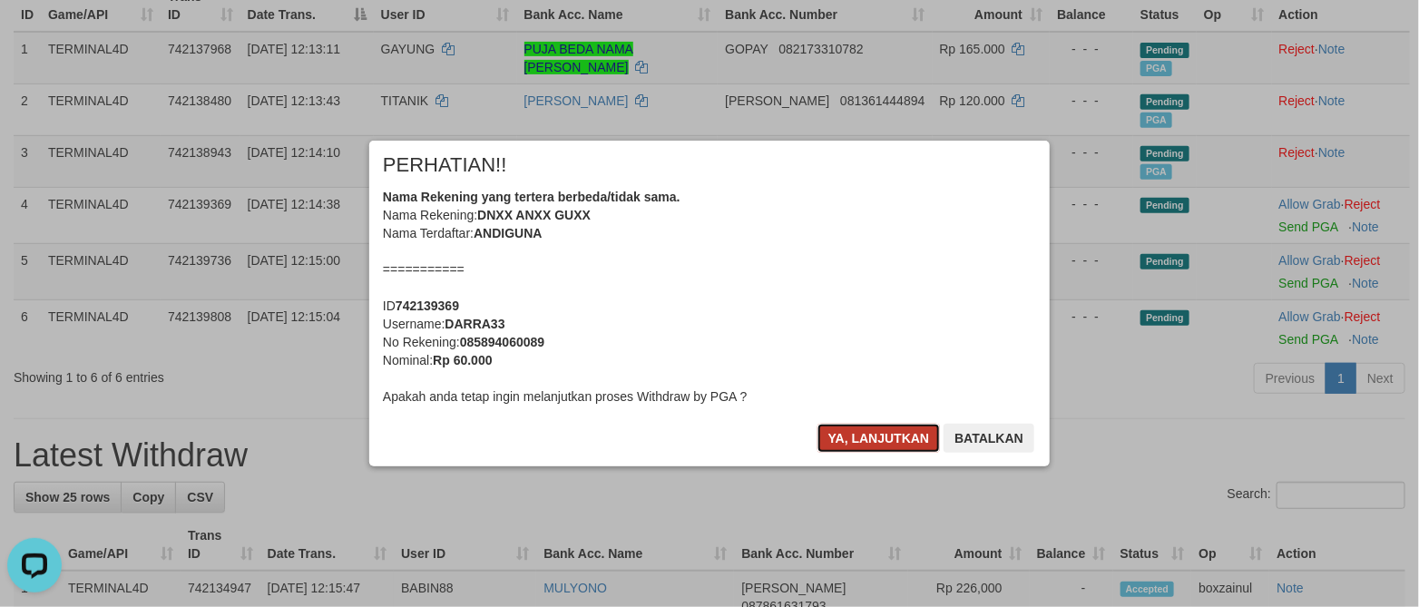
click at [879, 427] on button "Ya, lanjutkan" at bounding box center [878, 438] width 123 height 29
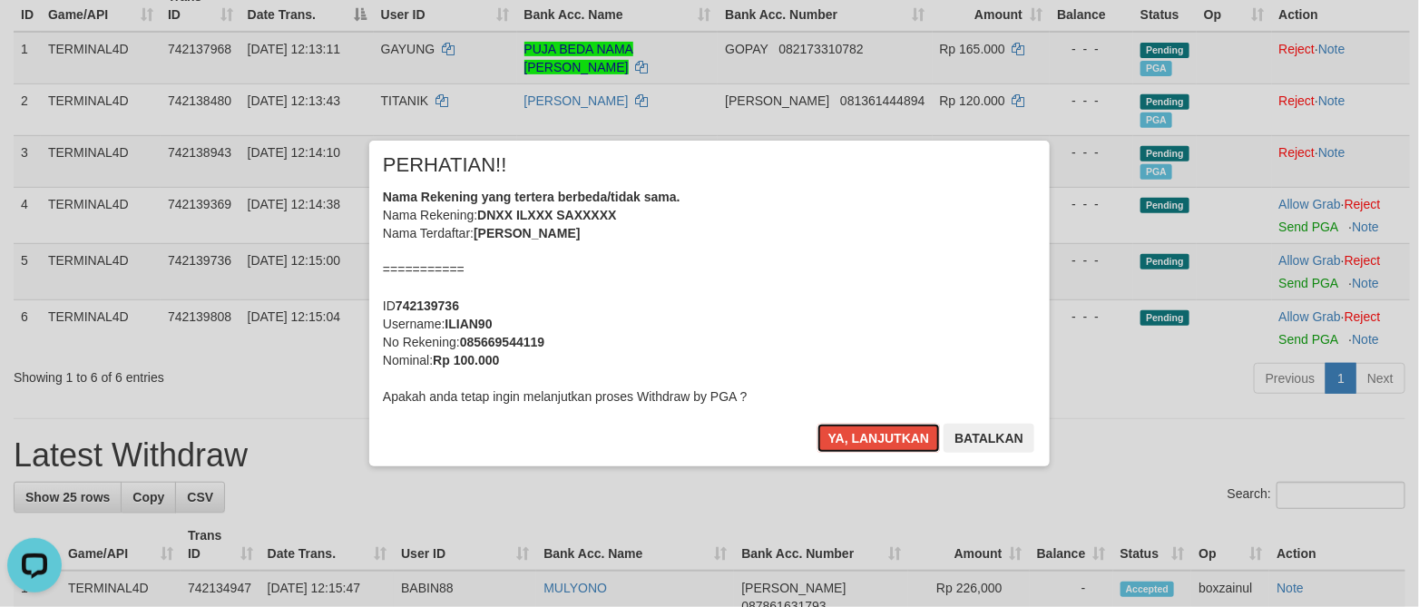
click at [880, 425] on button "Ya, lanjutkan" at bounding box center [878, 438] width 123 height 29
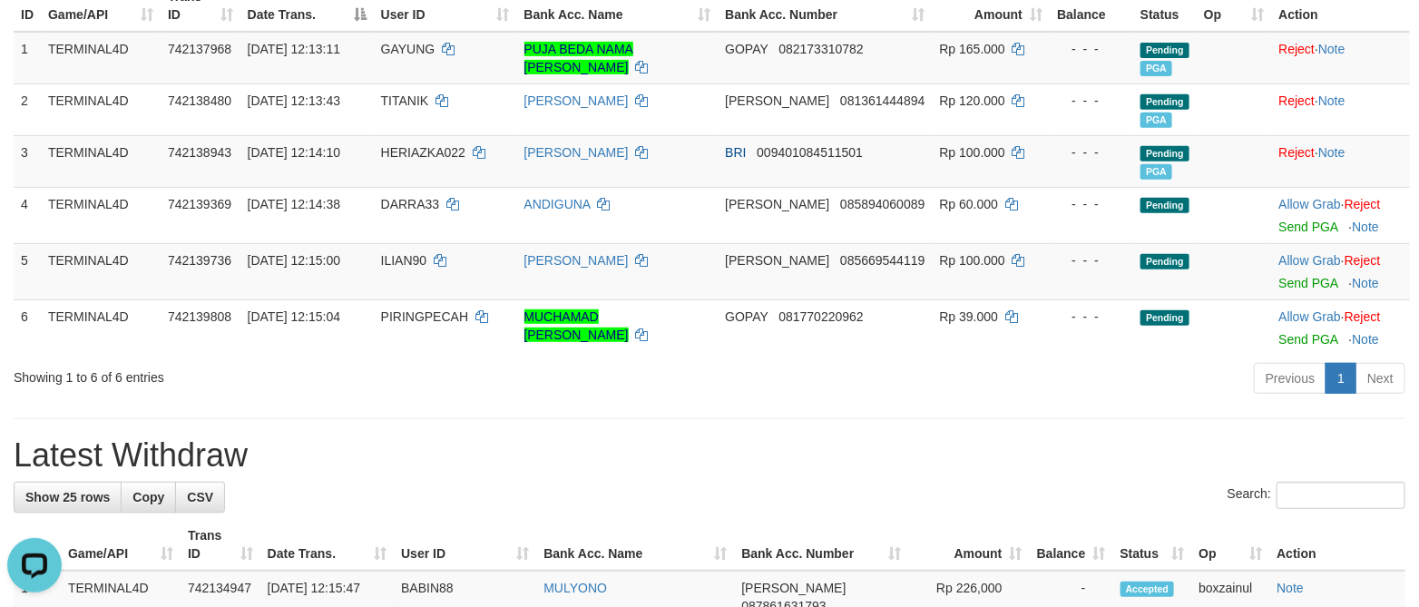
click at [873, 385] on div "Ya, lanjutkan Batalkan" at bounding box center [817, 375] width 111 height 22
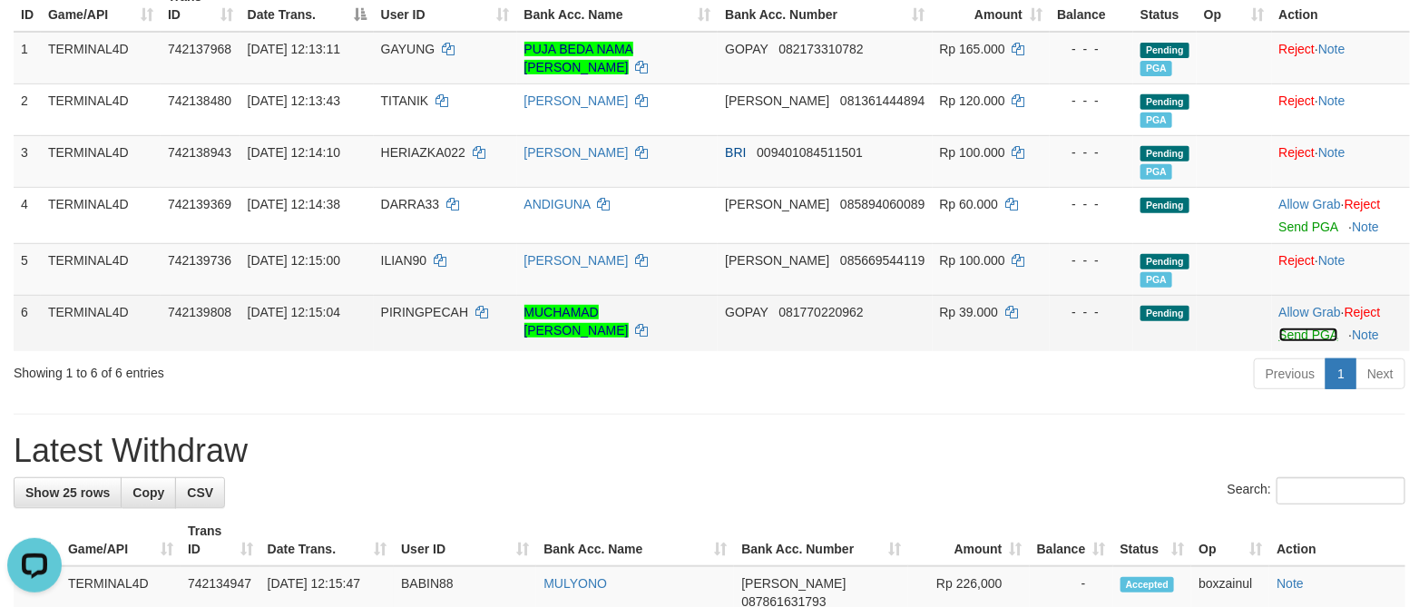
click at [1310, 335] on link "Send PGA" at bounding box center [1308, 334] width 59 height 15
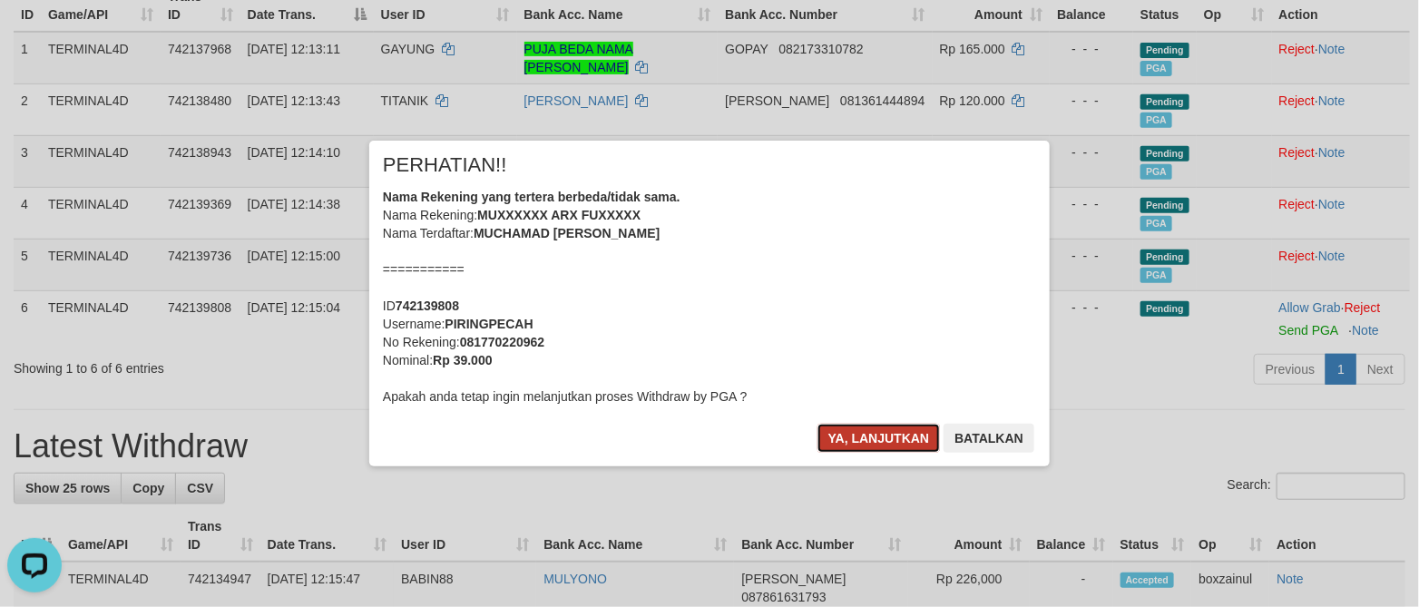
click at [899, 444] on button "Ya, lanjutkan" at bounding box center [878, 438] width 123 height 29
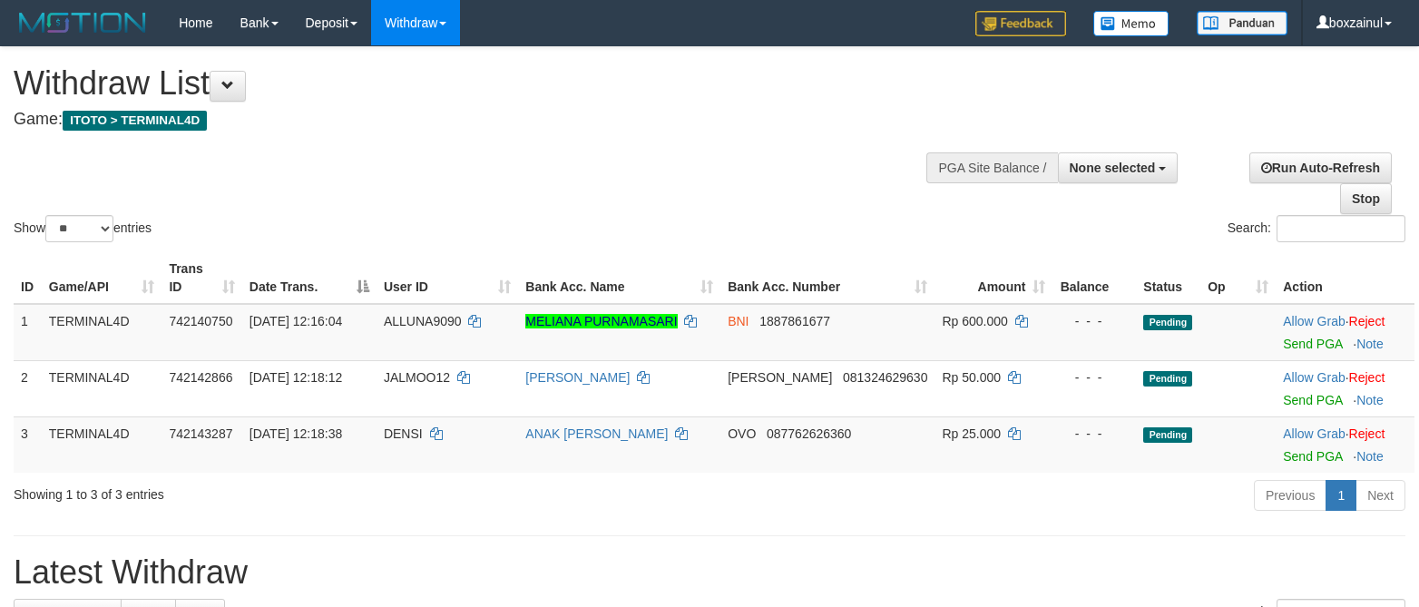
select select
select select "**"
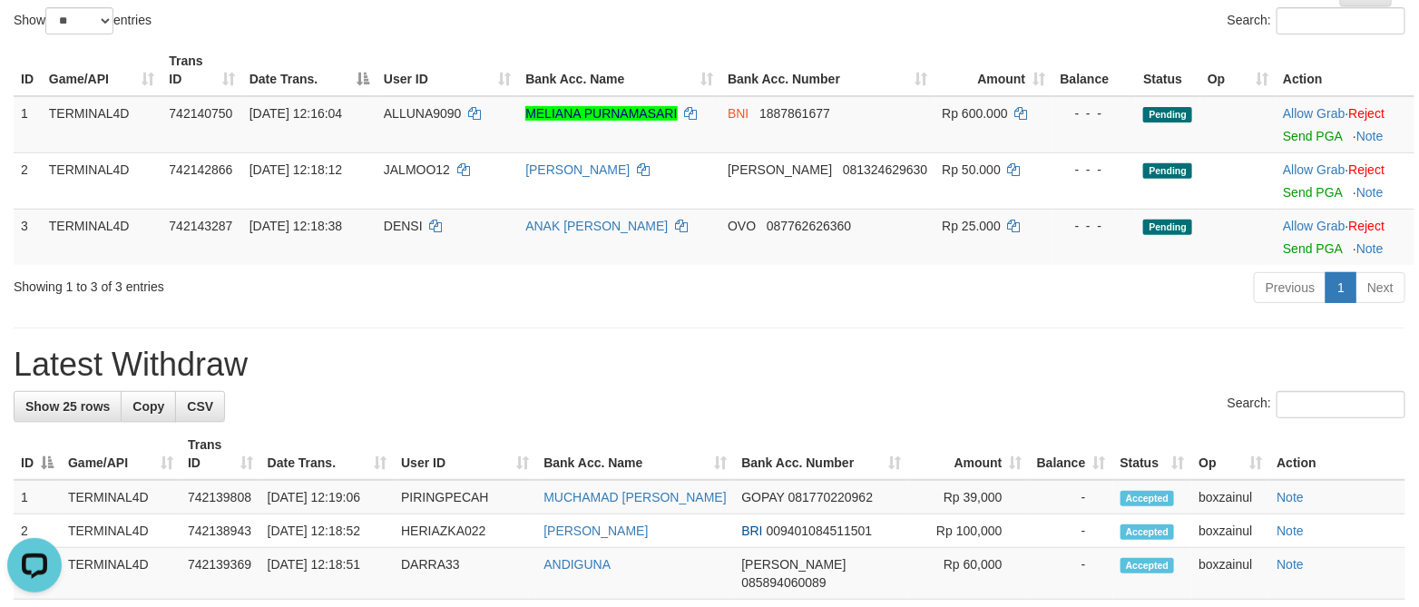
click at [855, 449] on th "Bank Acc. Number" at bounding box center [821, 454] width 174 height 52
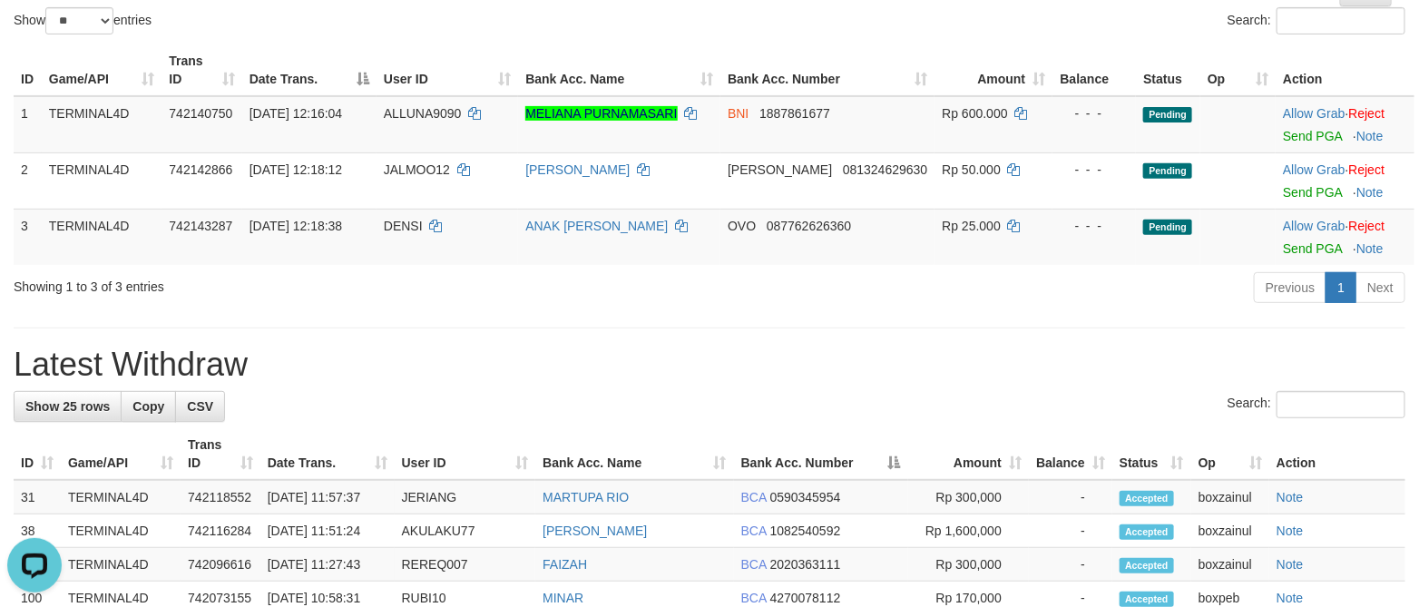
click at [880, 363] on h1 "Latest Withdraw" at bounding box center [709, 364] width 1391 height 36
click at [1295, 131] on link "Send PGA" at bounding box center [1311, 136] width 59 height 15
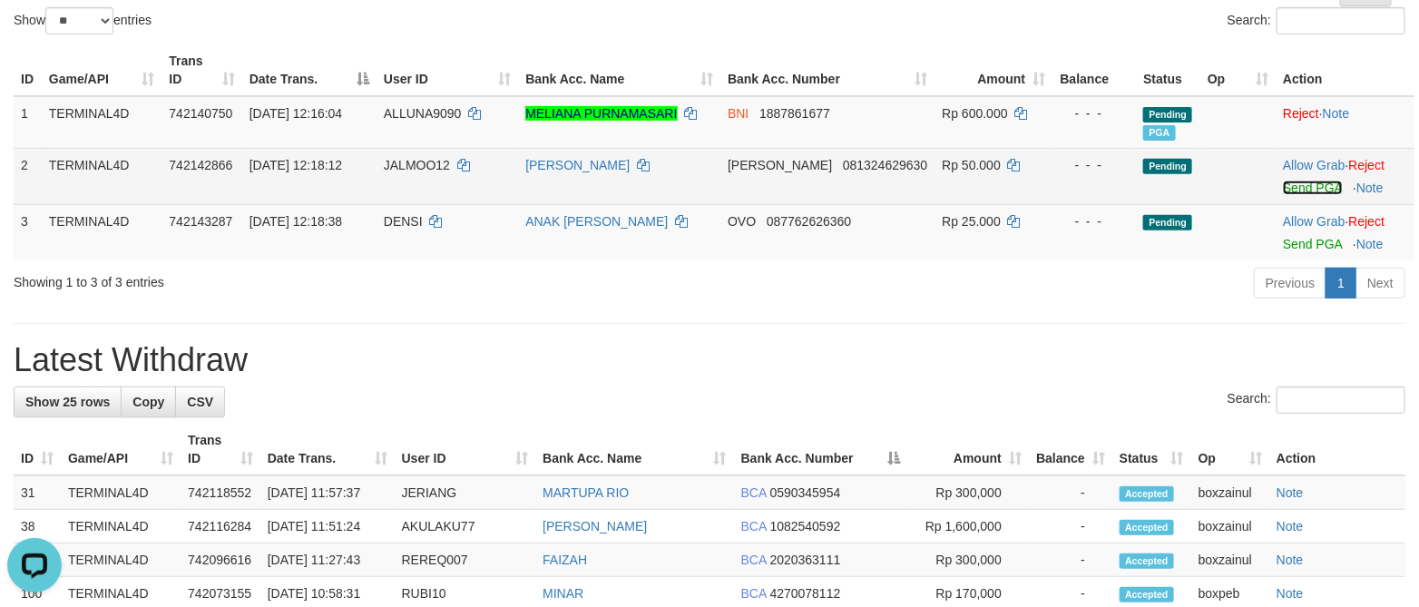
click at [1290, 186] on link "Send PGA" at bounding box center [1311, 187] width 59 height 15
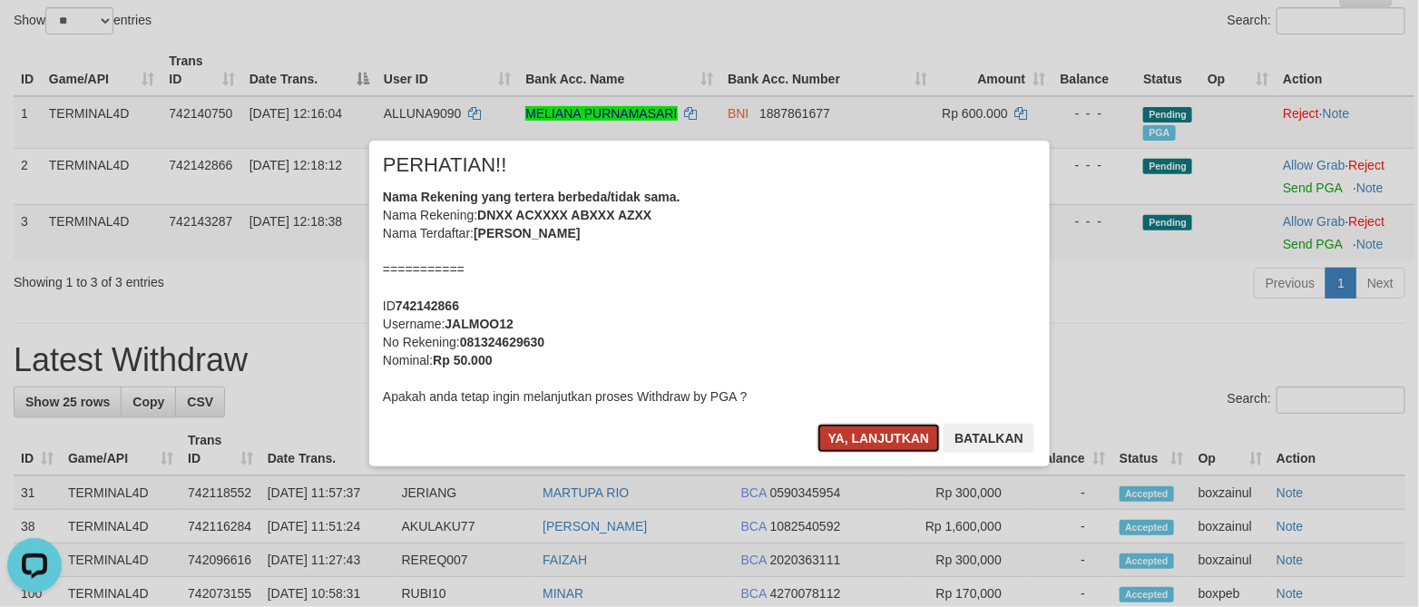
click at [869, 450] on button "Ya, lanjutkan" at bounding box center [878, 438] width 123 height 29
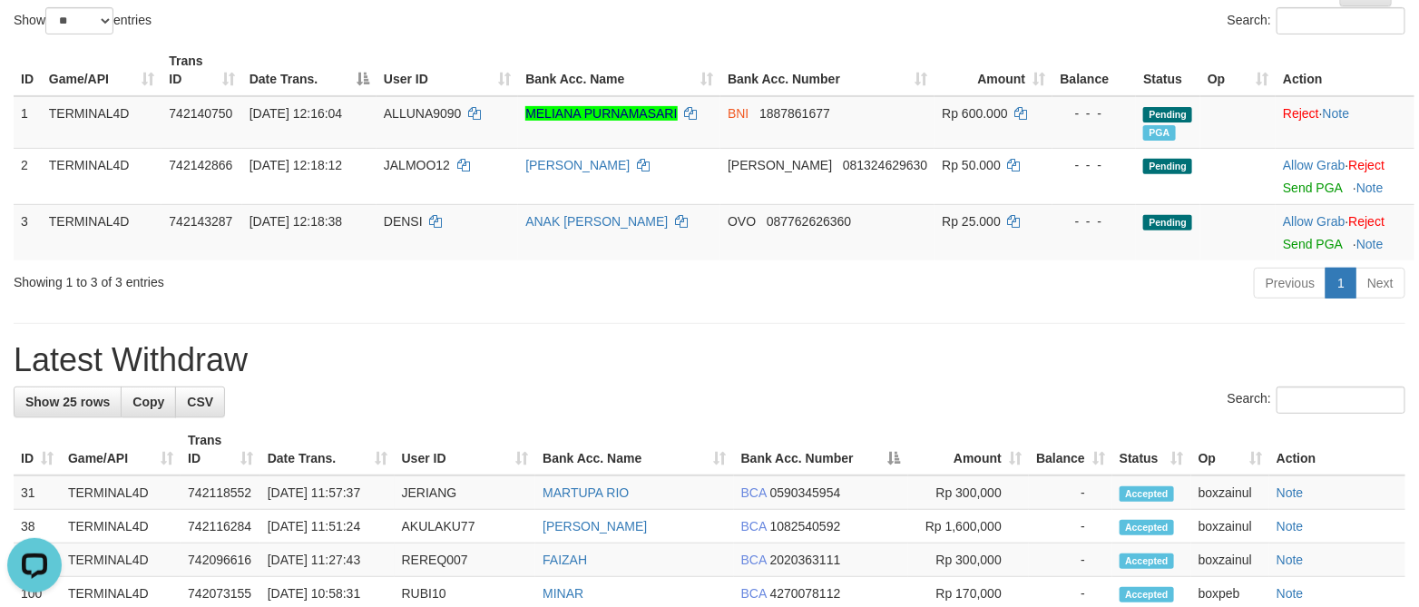
click at [868, 434] on th "Bank Acc. Number" at bounding box center [821, 450] width 174 height 52
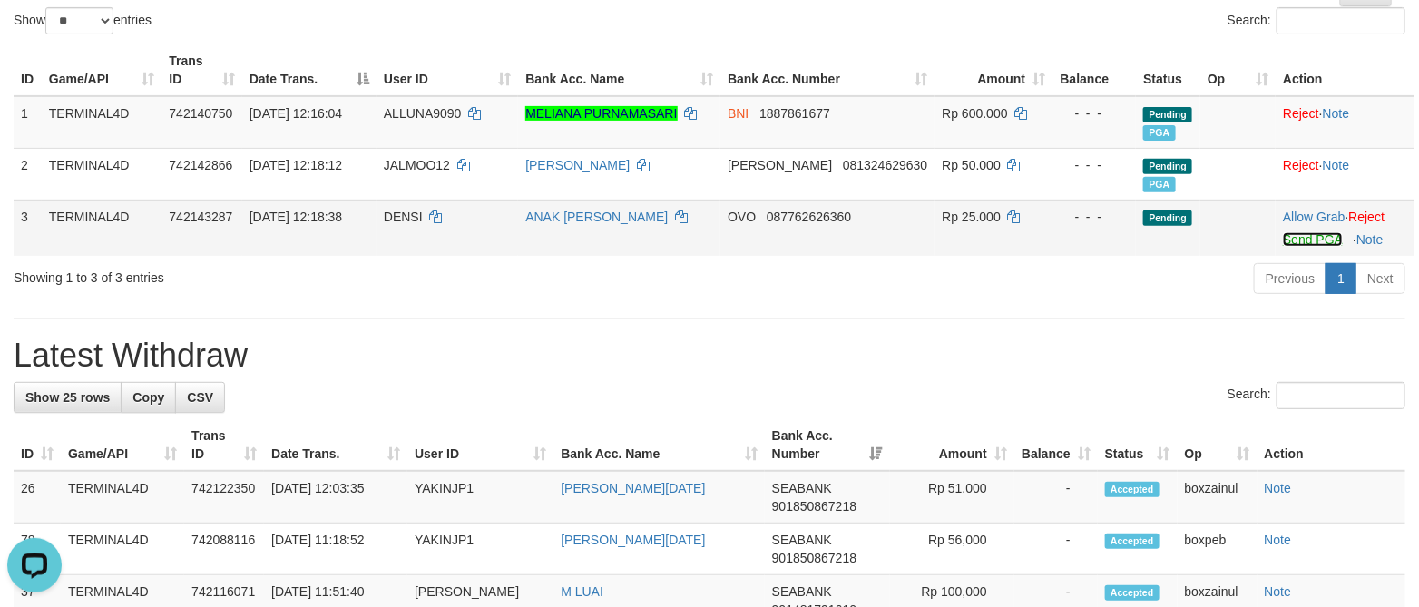
click at [1292, 242] on link "Send PGA" at bounding box center [1311, 239] width 59 height 15
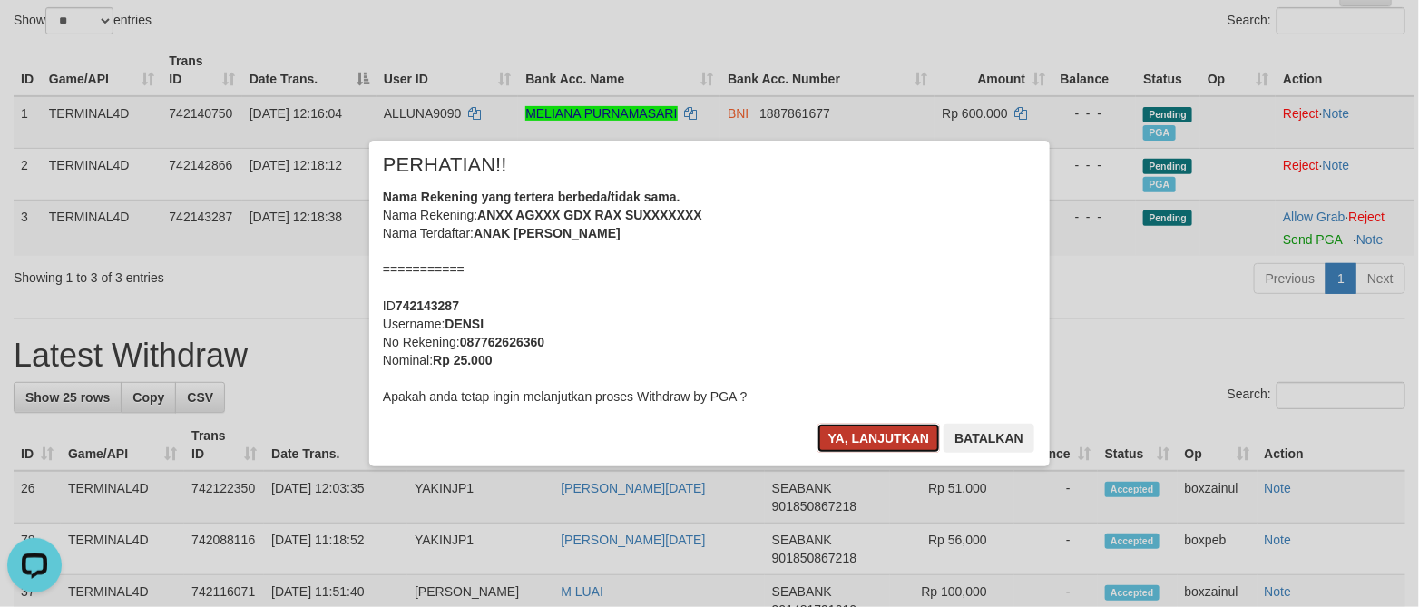
click at [857, 424] on button "Ya, lanjutkan" at bounding box center [878, 438] width 123 height 29
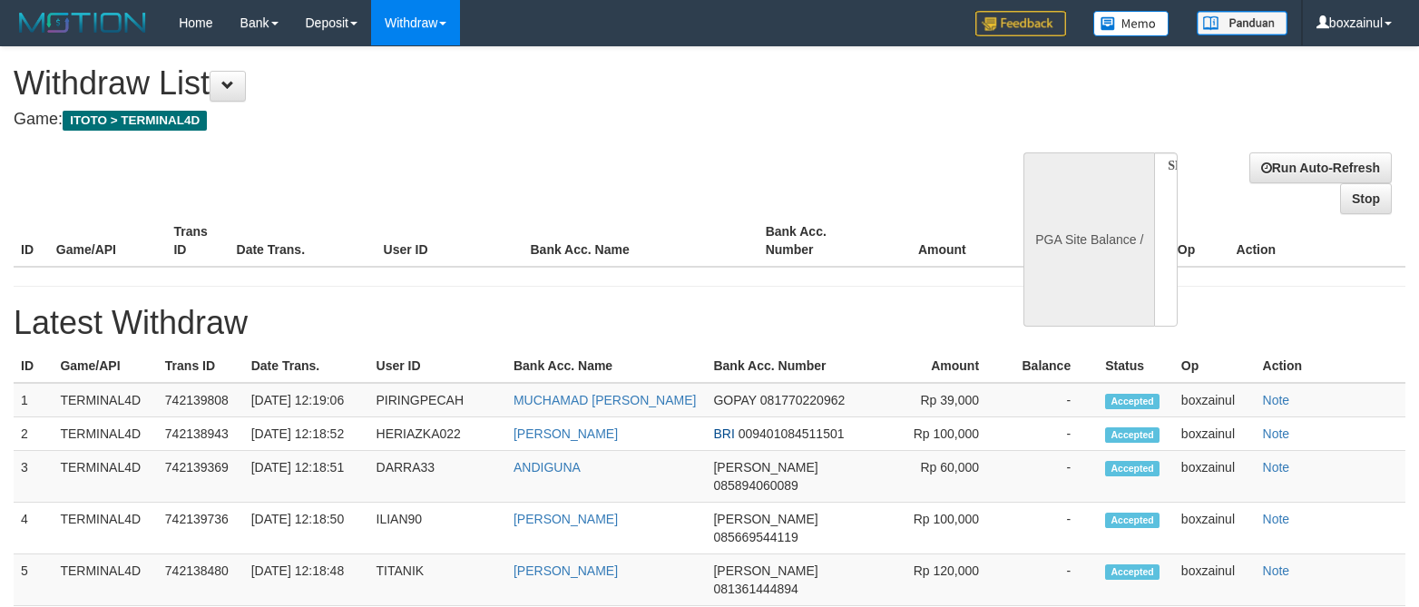
select select
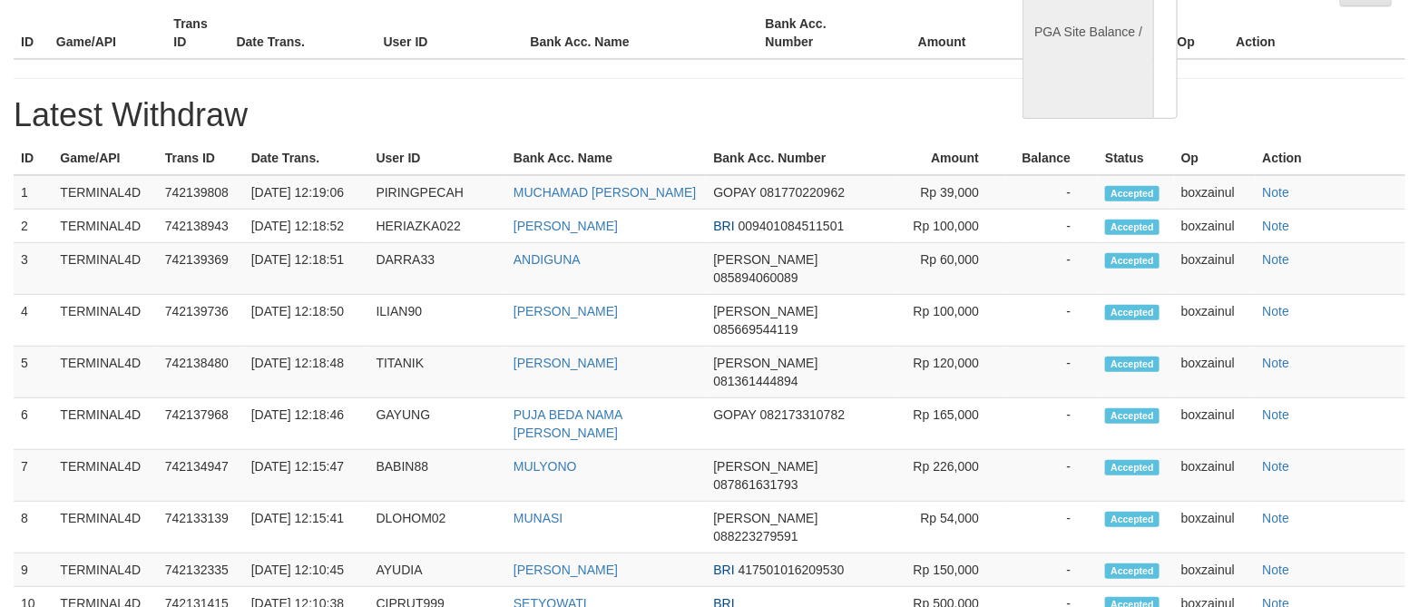
select select "**"
select select
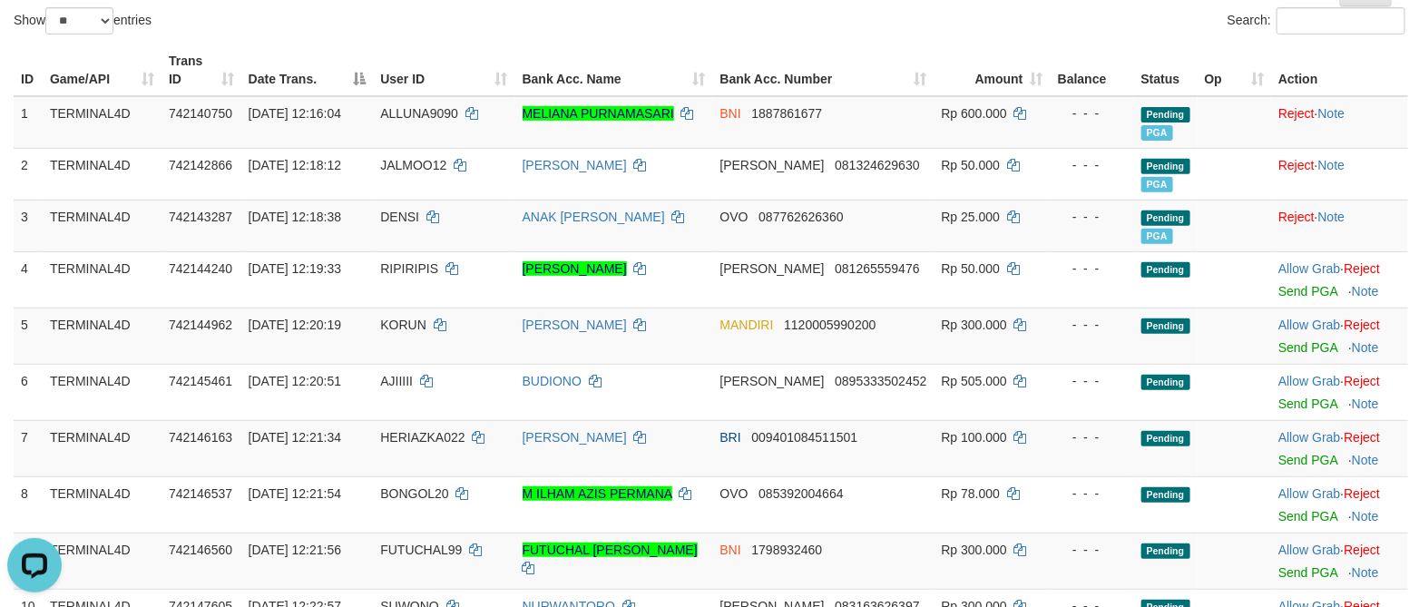
scroll to position [0, 0]
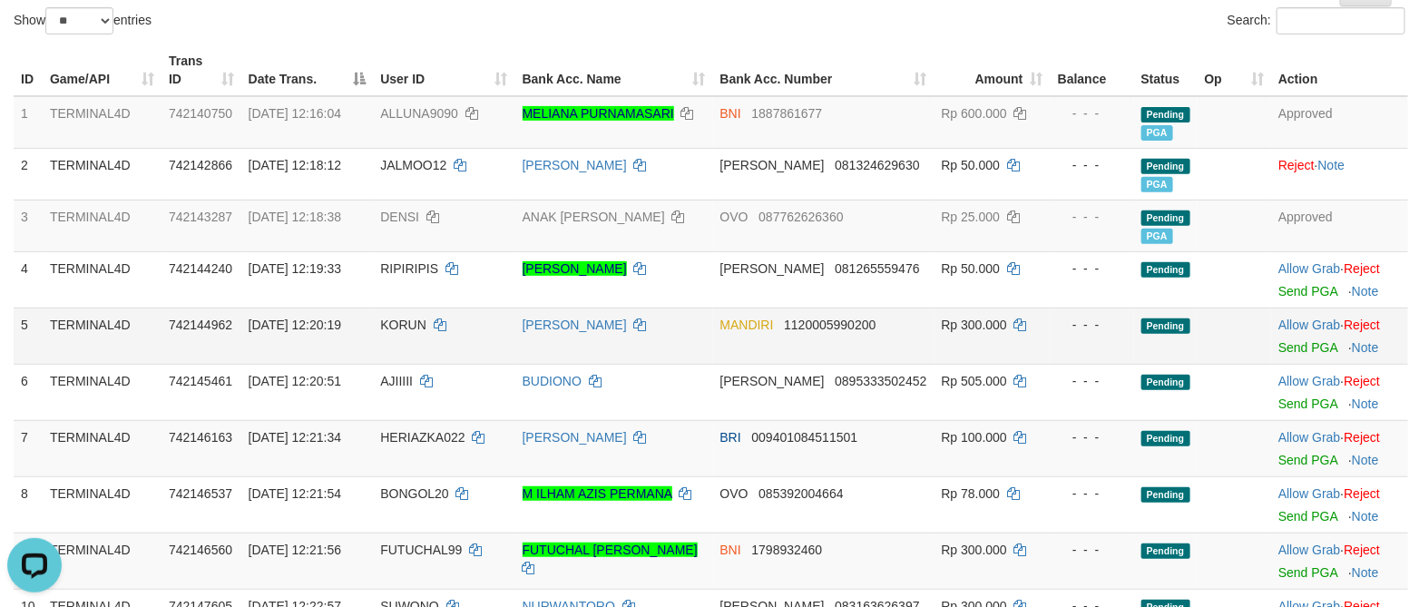
click at [1024, 325] on td "Rp 300.000" at bounding box center [992, 335] width 116 height 56
click at [1284, 294] on link "Send PGA" at bounding box center [1307, 291] width 59 height 15
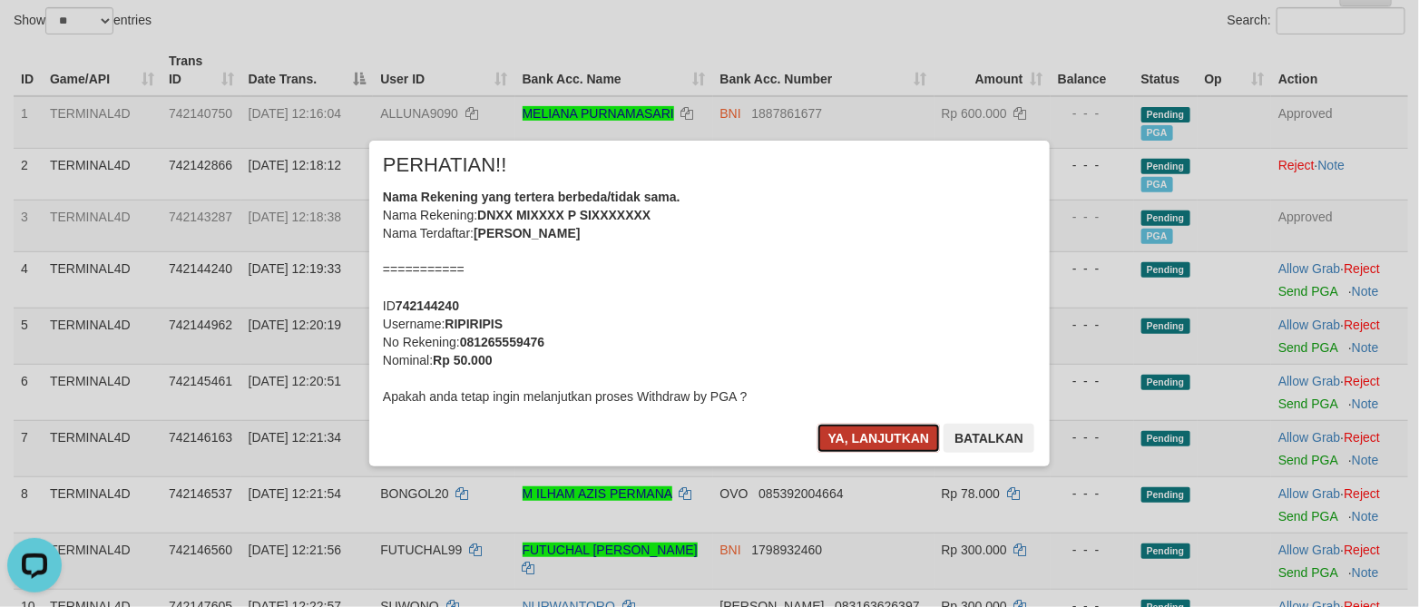
click at [833, 435] on button "Ya, lanjutkan" at bounding box center [878, 438] width 123 height 29
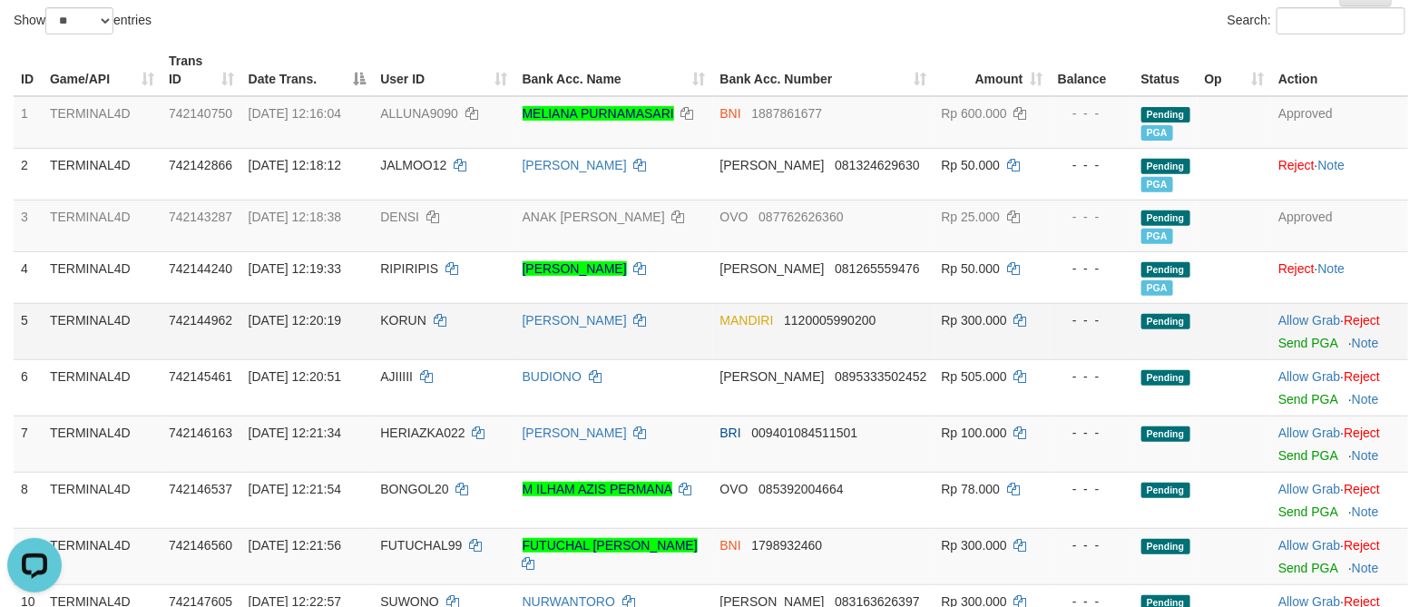
scroll to position [344, 0]
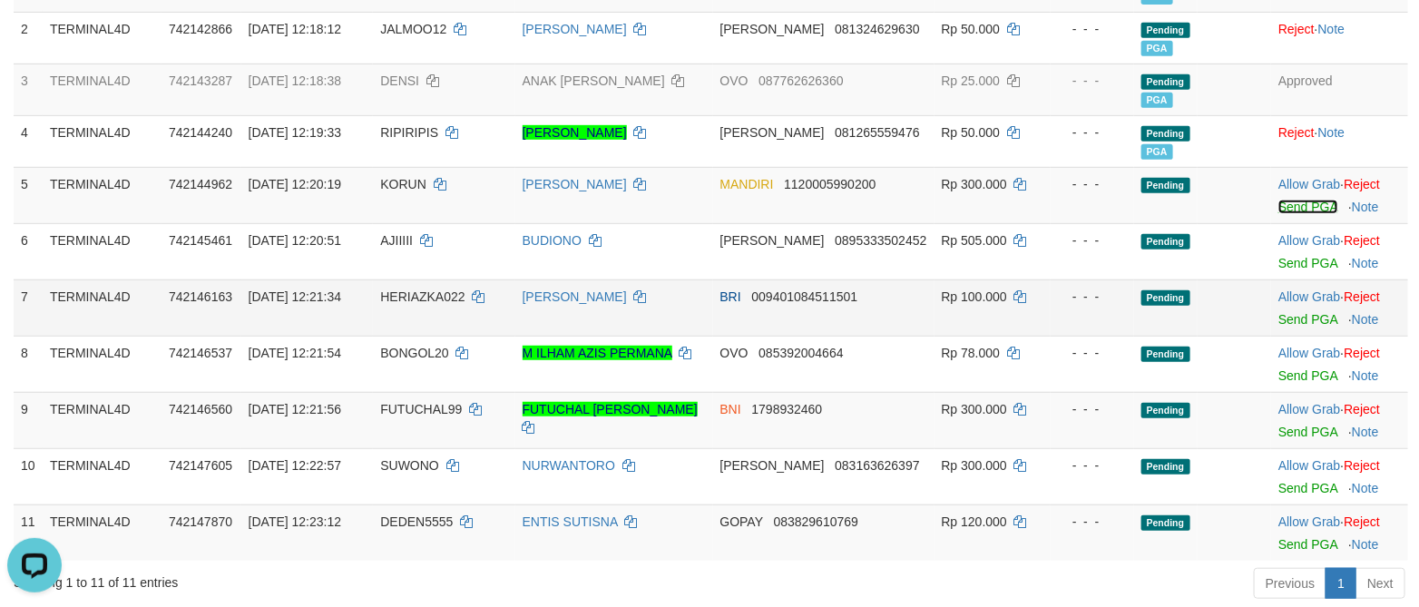
drag, startPoint x: 1290, startPoint y: 207, endPoint x: 843, endPoint y: 327, distance: 462.3
click at [1290, 207] on link "Send PGA" at bounding box center [1307, 207] width 59 height 15
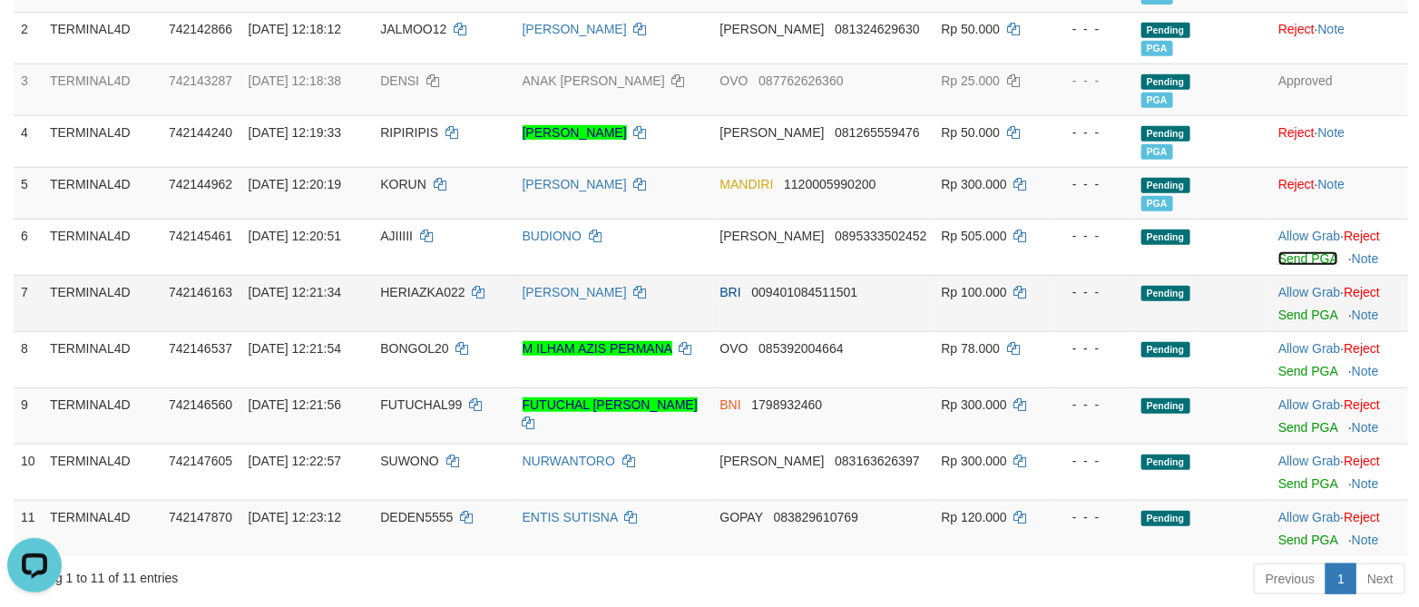
click at [1299, 258] on link "Send PGA" at bounding box center [1307, 258] width 59 height 15
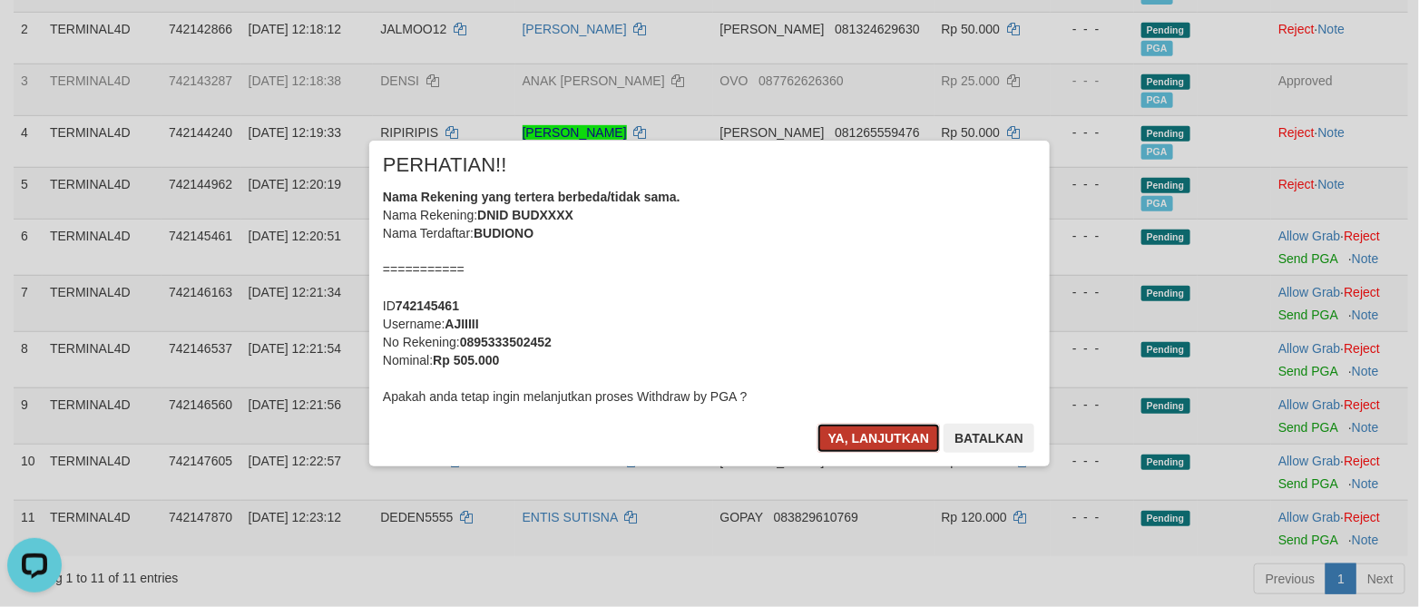
click at [868, 430] on button "Ya, lanjutkan" at bounding box center [878, 438] width 123 height 29
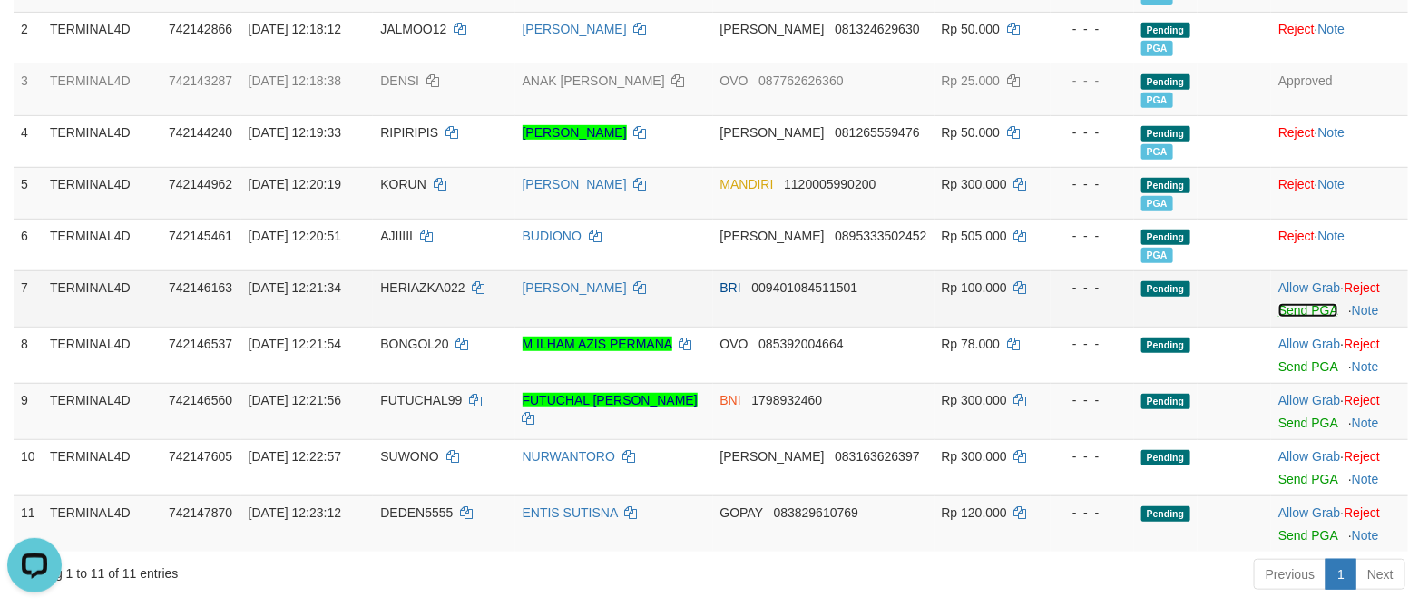
click at [1302, 308] on link "Send PGA" at bounding box center [1307, 310] width 59 height 15
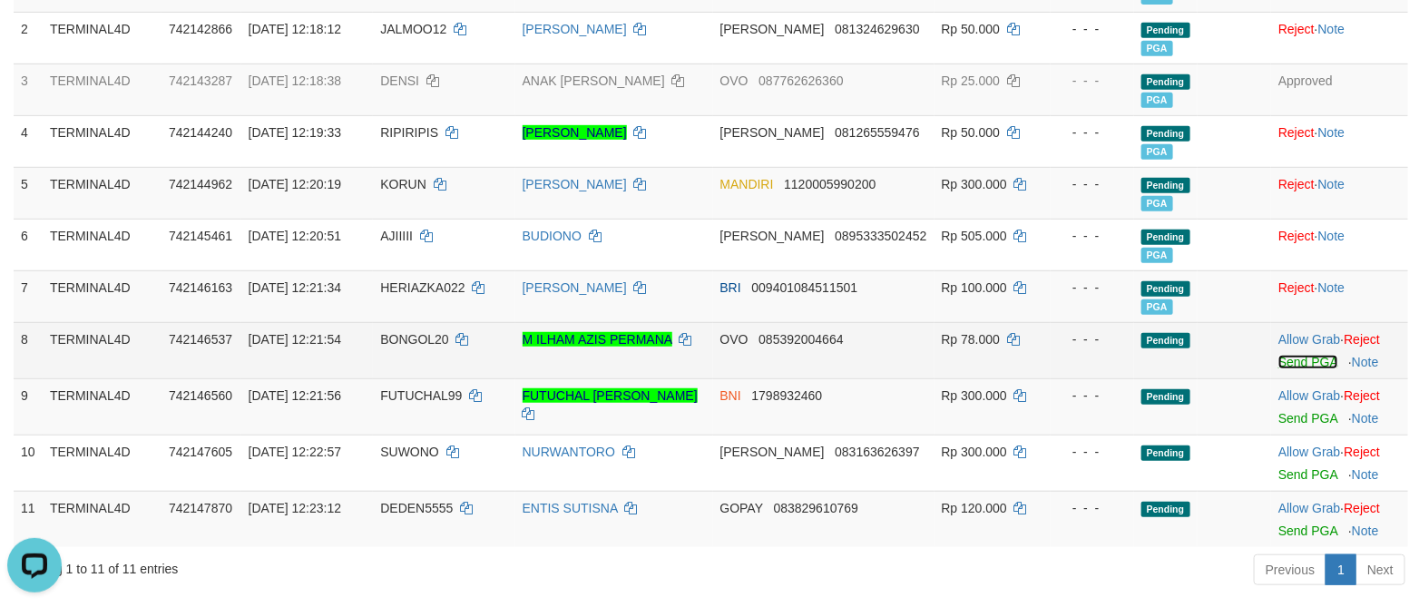
click at [1303, 366] on link "Send PGA" at bounding box center [1307, 362] width 59 height 15
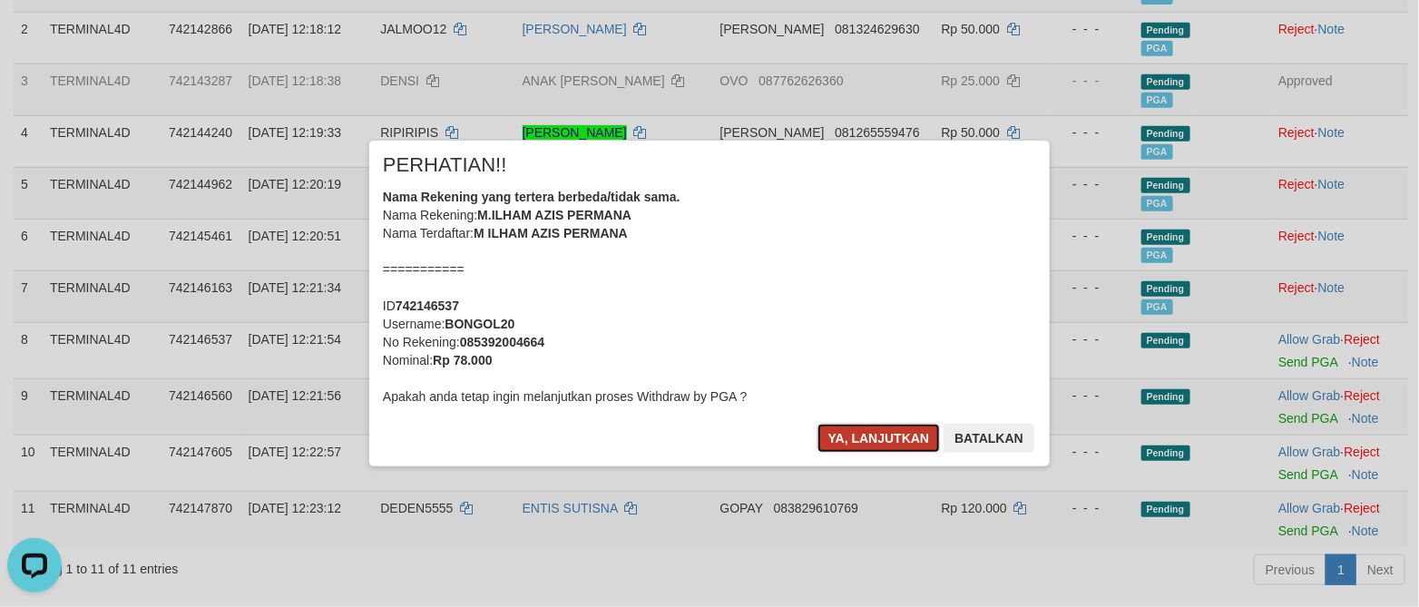
click at [884, 436] on button "Ya, lanjutkan" at bounding box center [878, 438] width 123 height 29
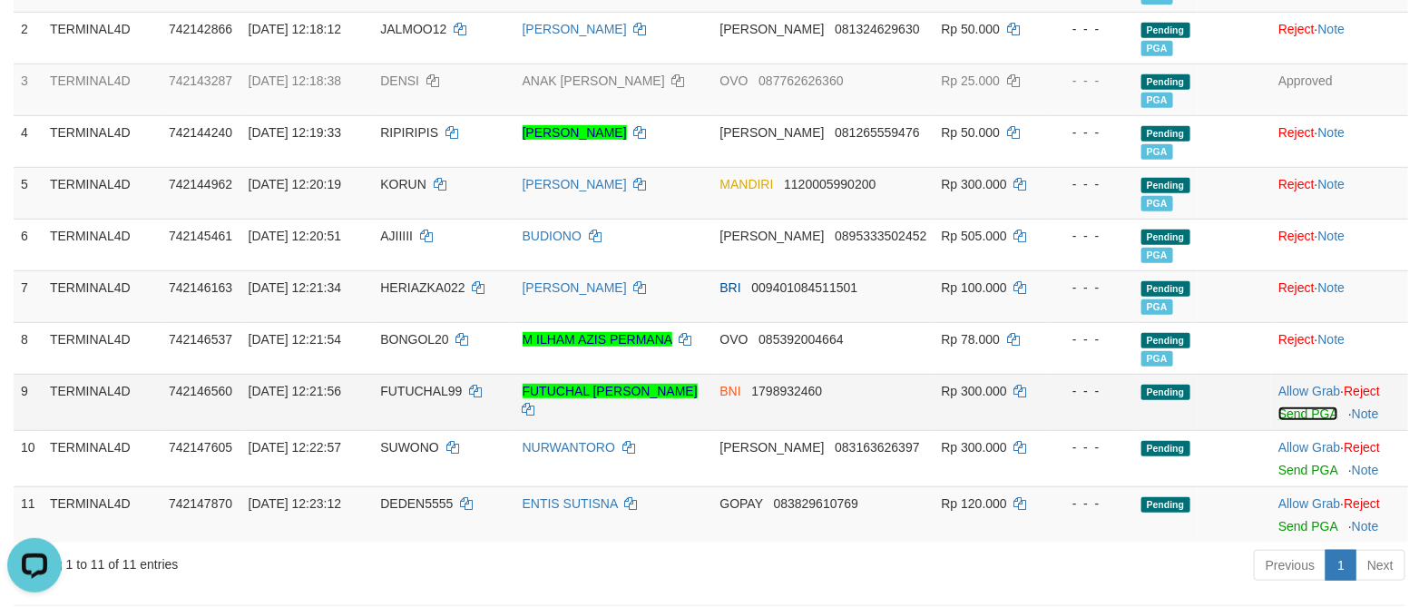
click at [1314, 411] on link "Send PGA" at bounding box center [1307, 413] width 59 height 15
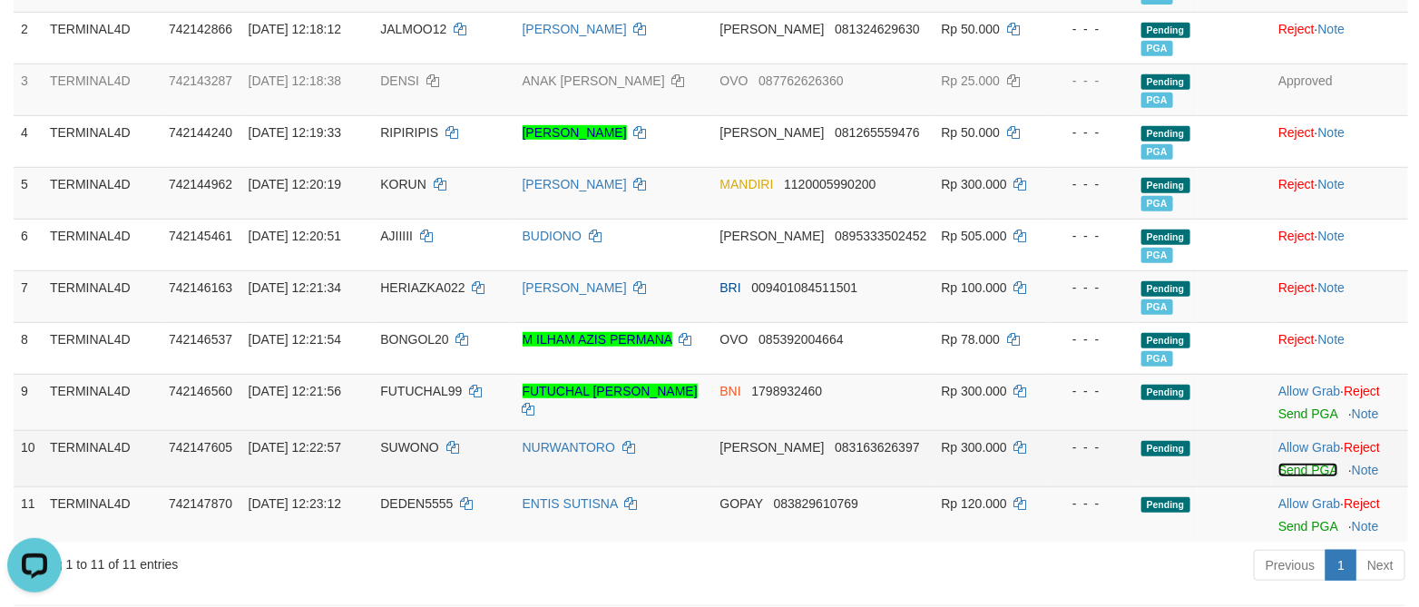
click at [1278, 471] on link "Send PGA" at bounding box center [1307, 470] width 59 height 15
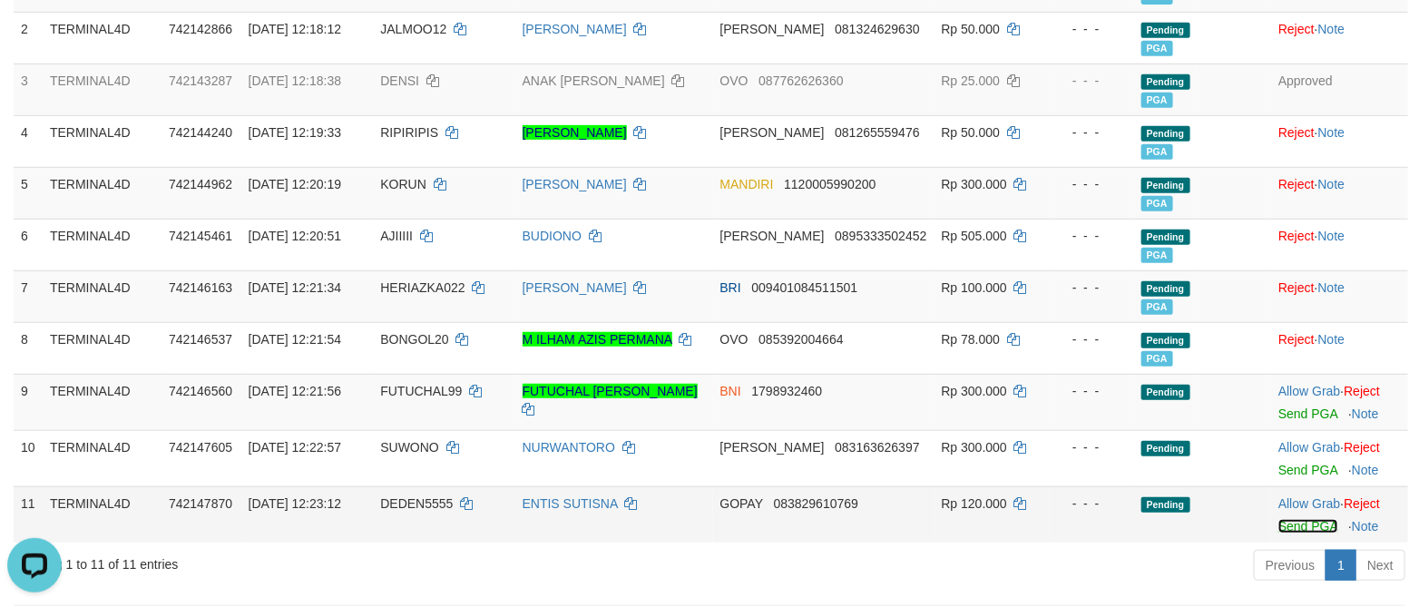
click at [1282, 528] on link "Send PGA" at bounding box center [1307, 526] width 59 height 15
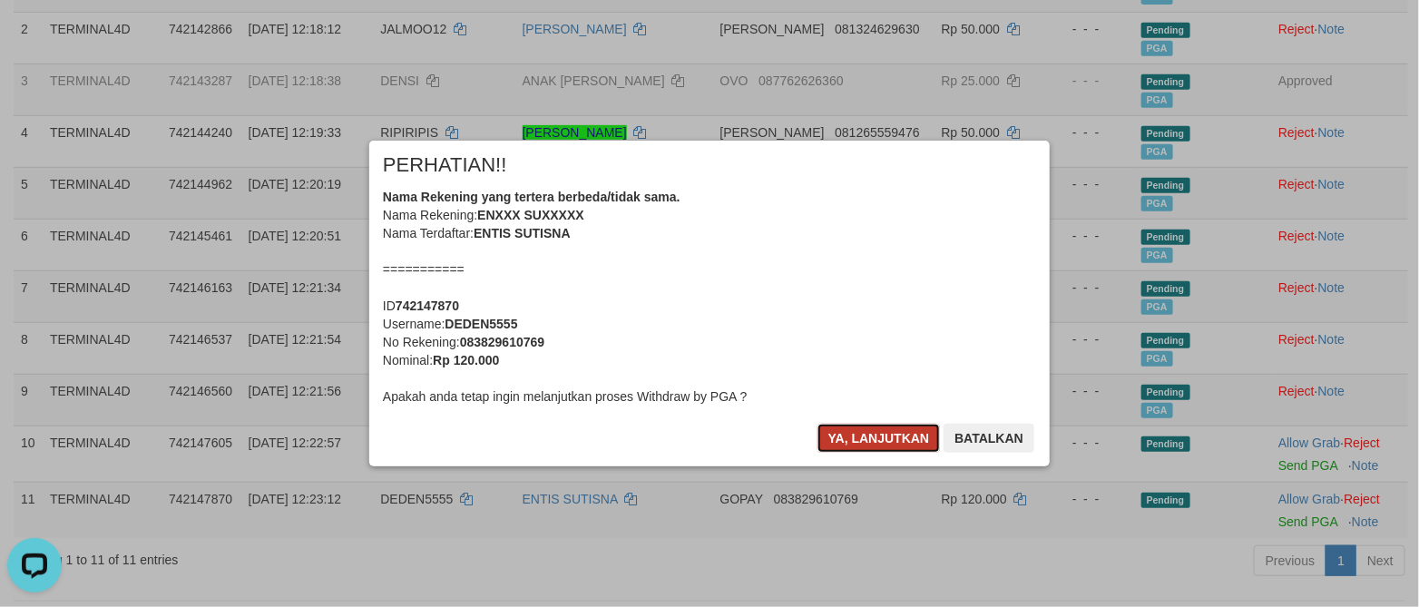
click at [890, 436] on button "Ya, lanjutkan" at bounding box center [878, 438] width 123 height 29
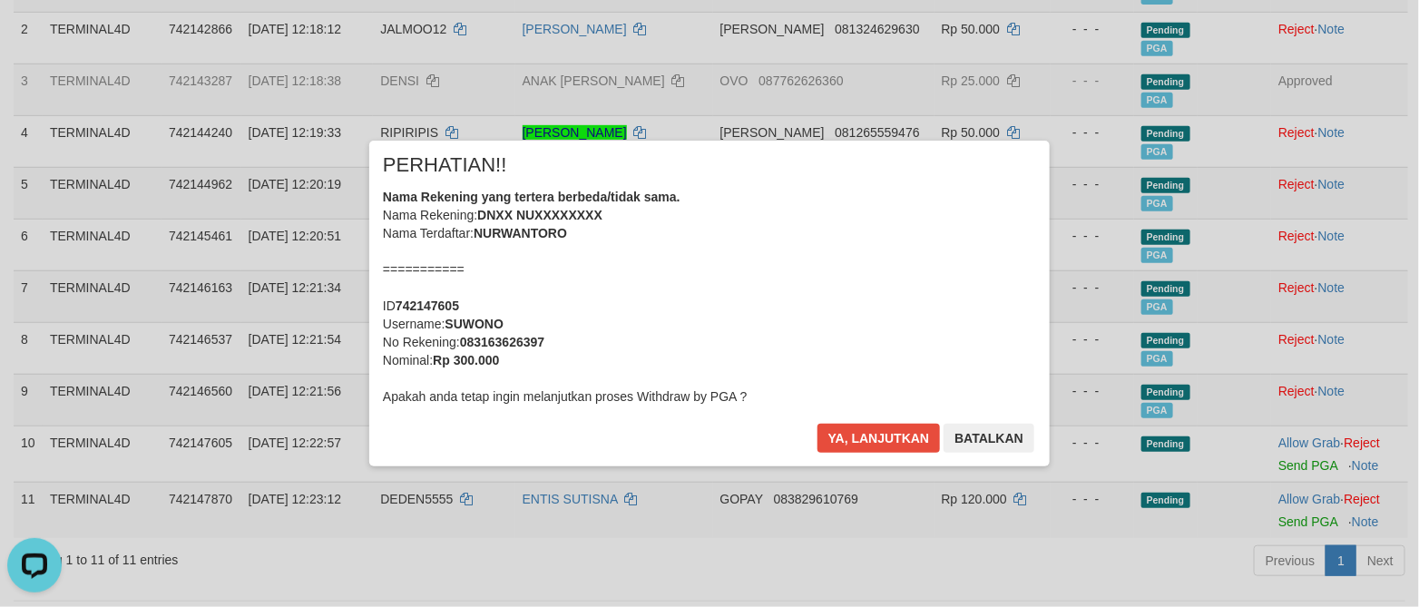
click at [890, 436] on div "× PERHATIAN!! Nama Rekening yang tertera berbeda/tidak sama. Nama Rekening: ENX…" at bounding box center [709, 303] width 707 height 325
click at [912, 438] on button "Ya, lanjutkan" at bounding box center [878, 438] width 123 height 29
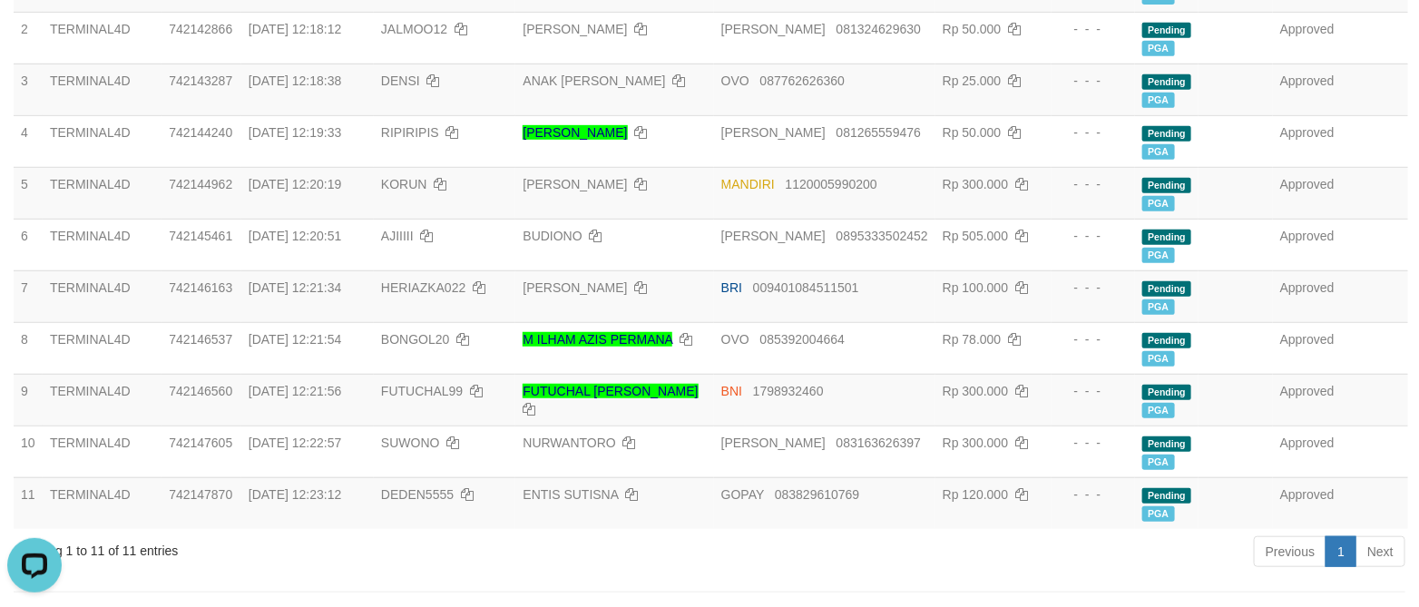
click at [947, 551] on div "Previous 1 Next" at bounding box center [1005, 553] width 800 height 39
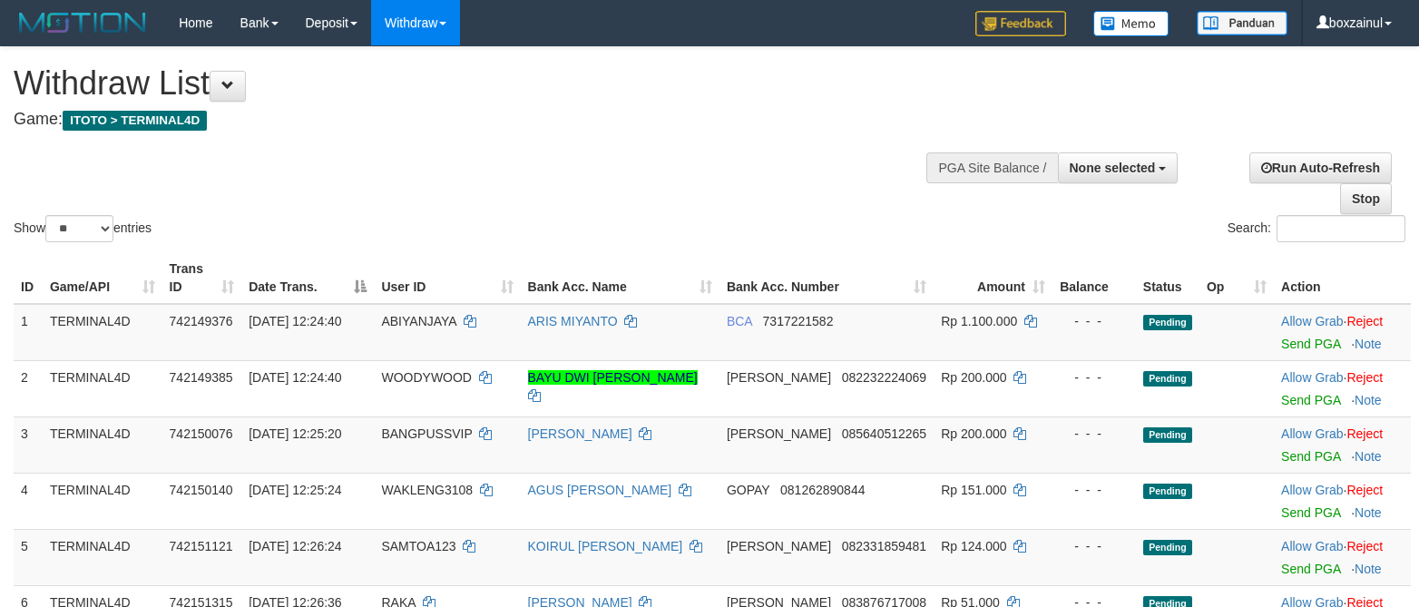
select select
select select "**"
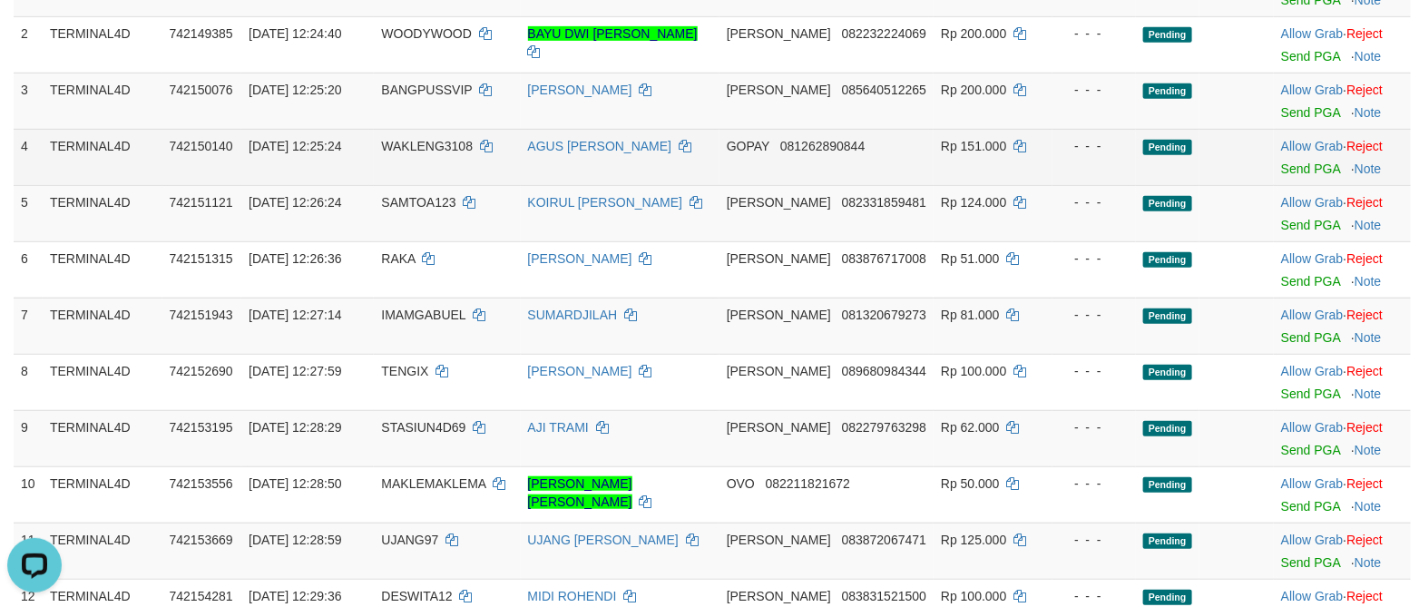
click at [892, 136] on td "GOPAY 081262890844" at bounding box center [826, 157] width 214 height 56
click at [891, 134] on td "GOPAY 081262890844" at bounding box center [826, 157] width 214 height 56
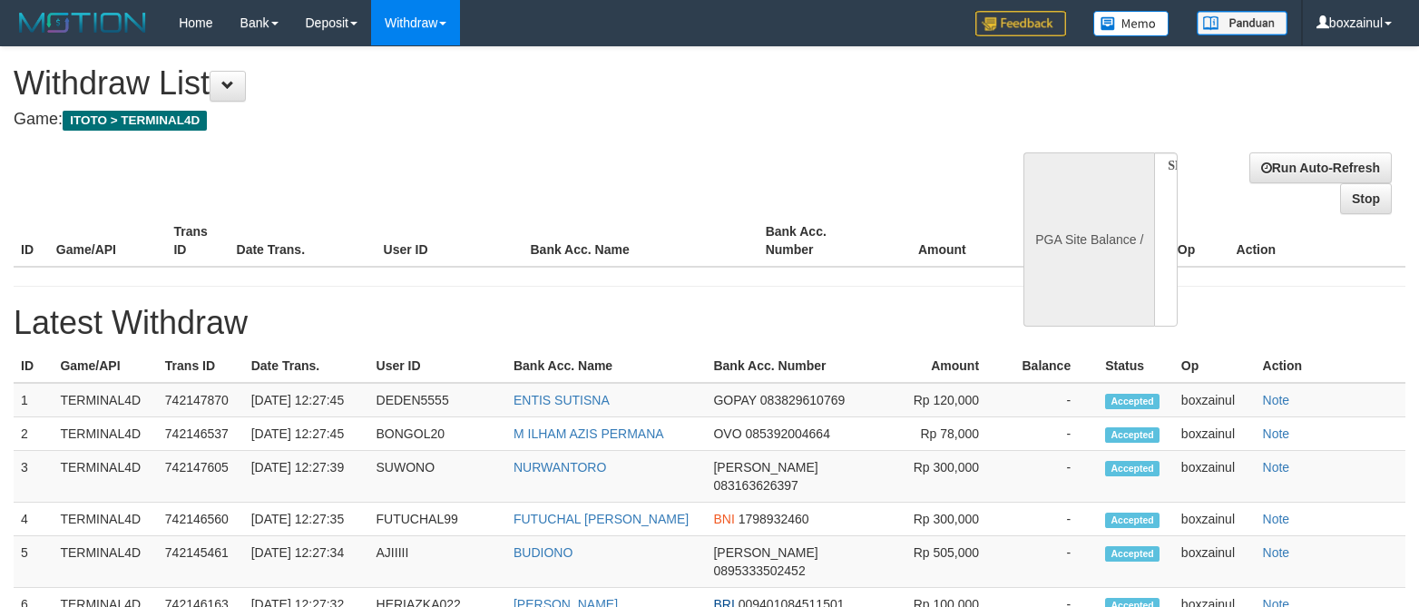
select select
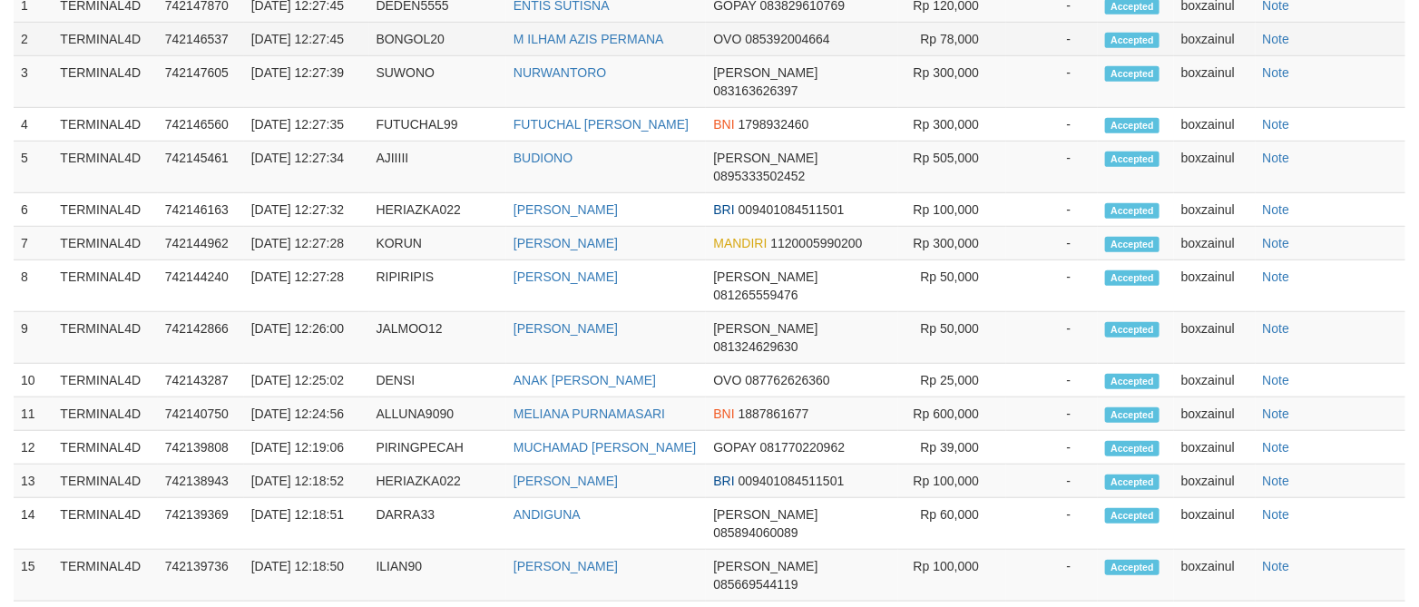
scroll to position [395, 0]
select select "**"
select select
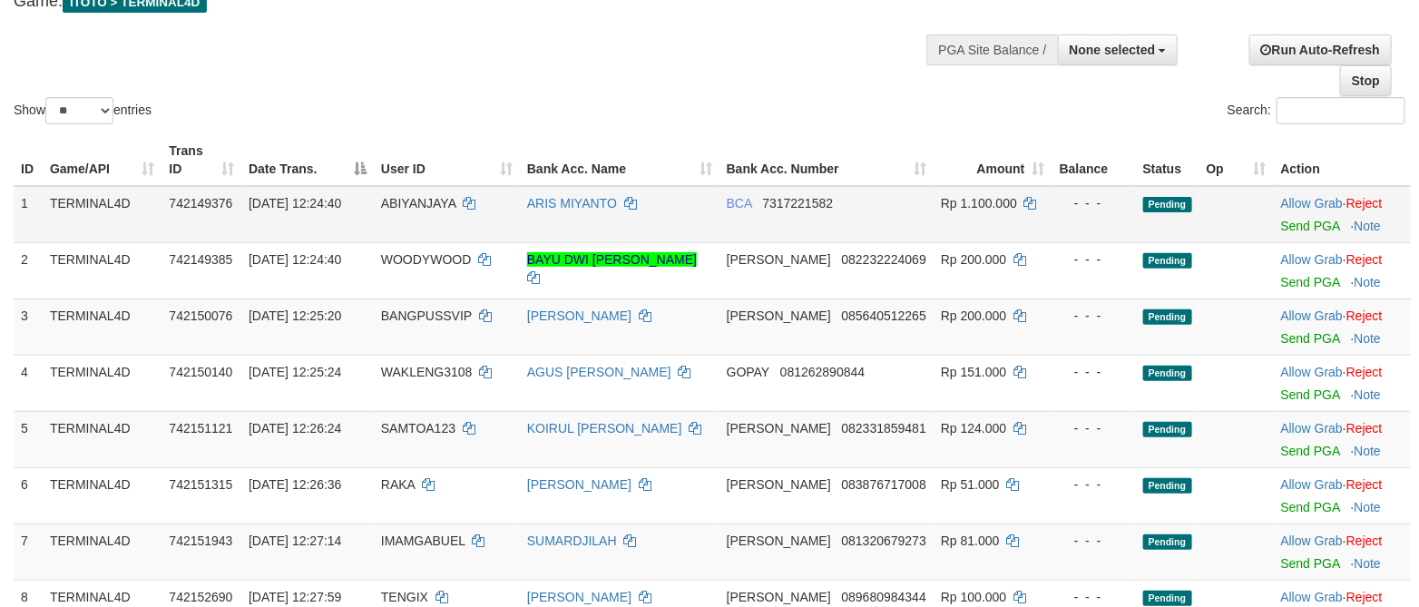
scroll to position [136, 0]
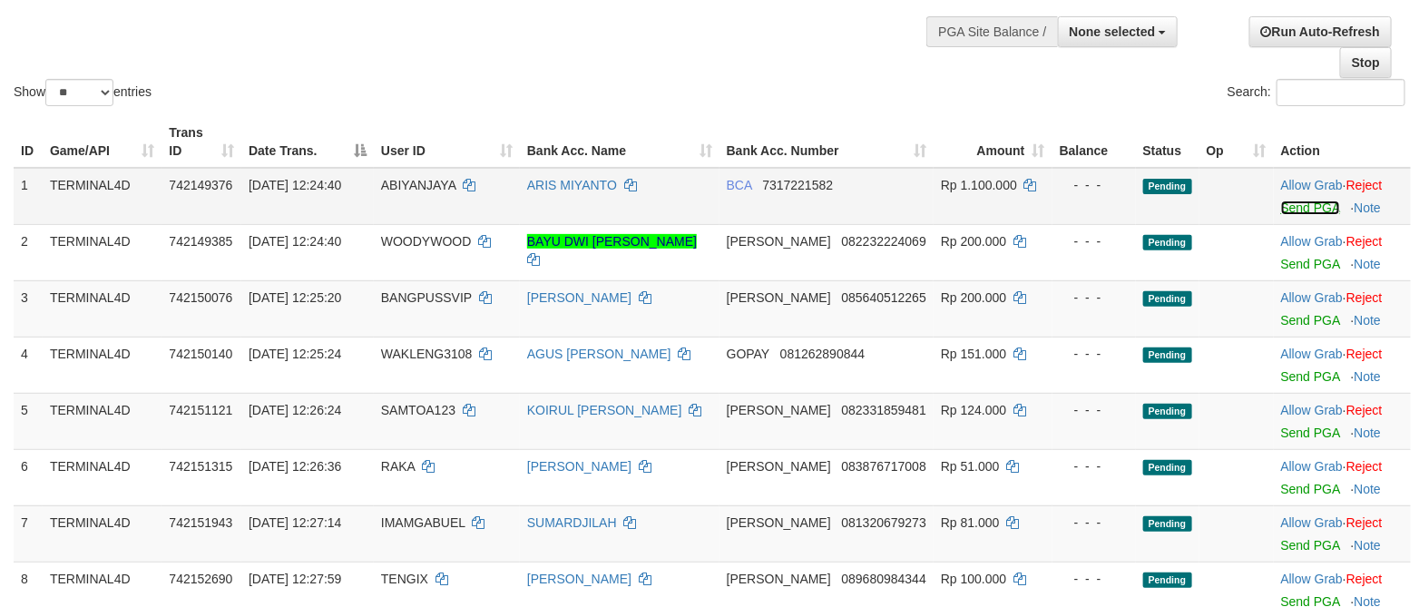
click at [1299, 213] on link "Send PGA" at bounding box center [1310, 207] width 59 height 15
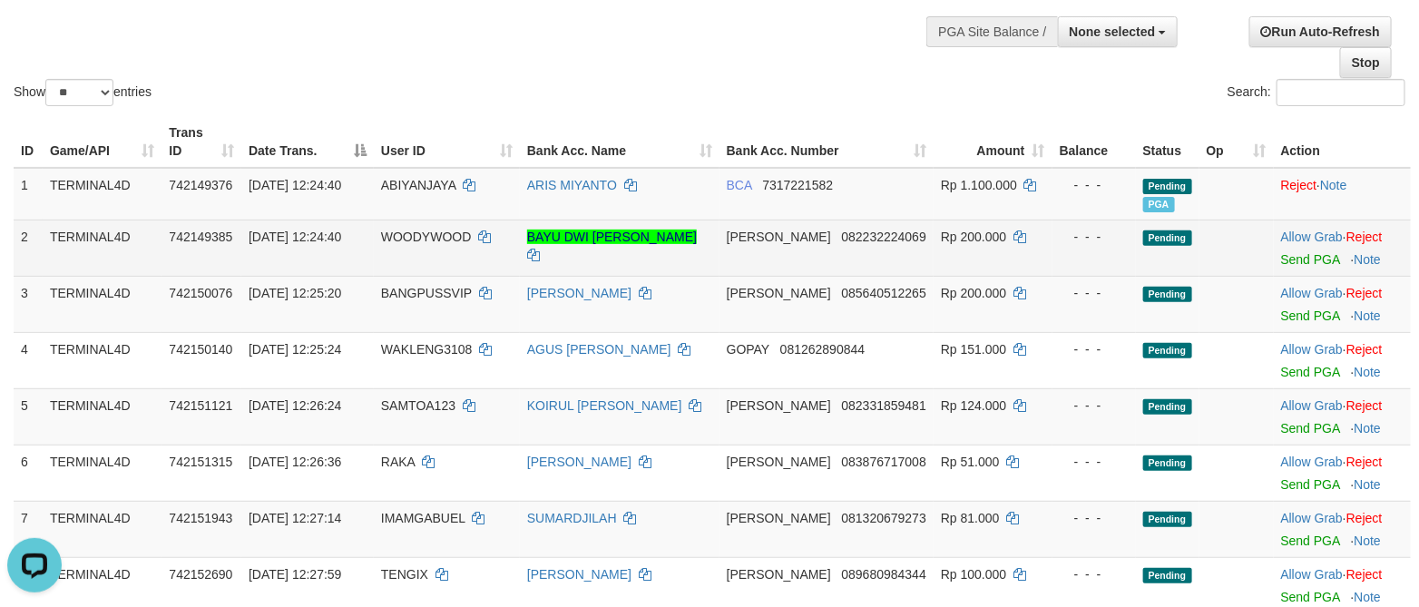
click at [1273, 270] on td "Allow Grab · Reject Send PGA · Note" at bounding box center [1341, 247] width 137 height 56
click at [1276, 270] on td "Allow Grab · Reject Send PGA · Note" at bounding box center [1341, 247] width 137 height 56
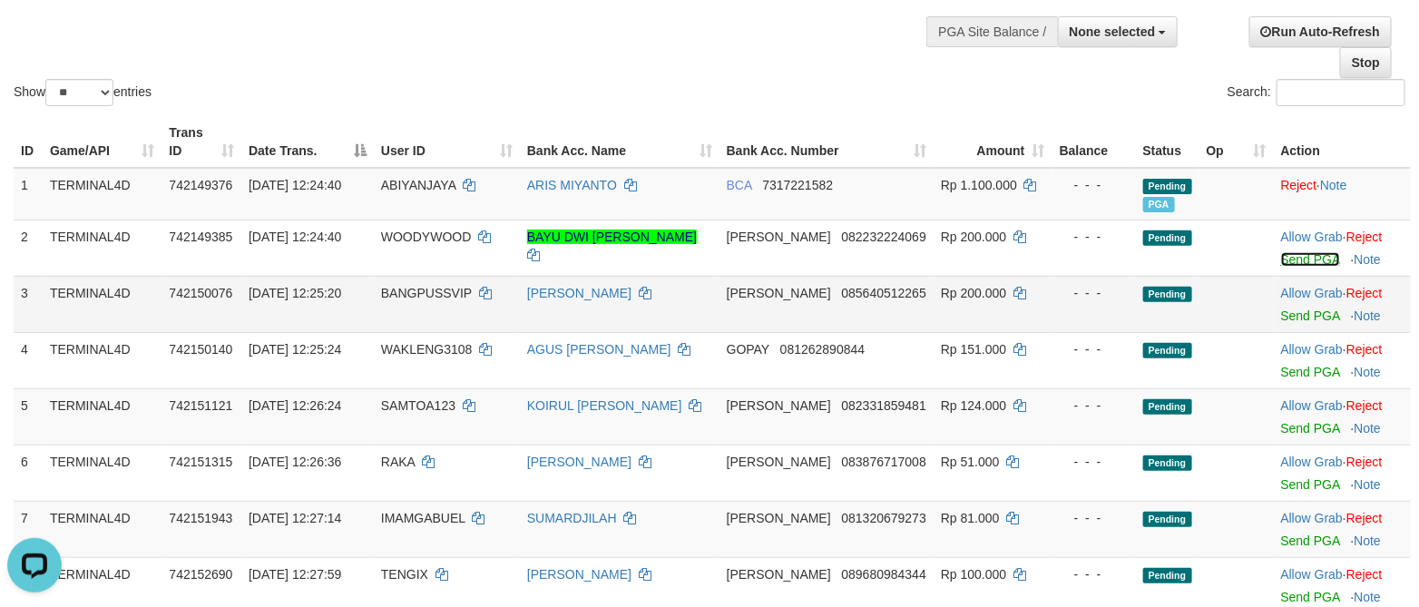
click at [1282, 262] on link "Send PGA" at bounding box center [1310, 259] width 59 height 15
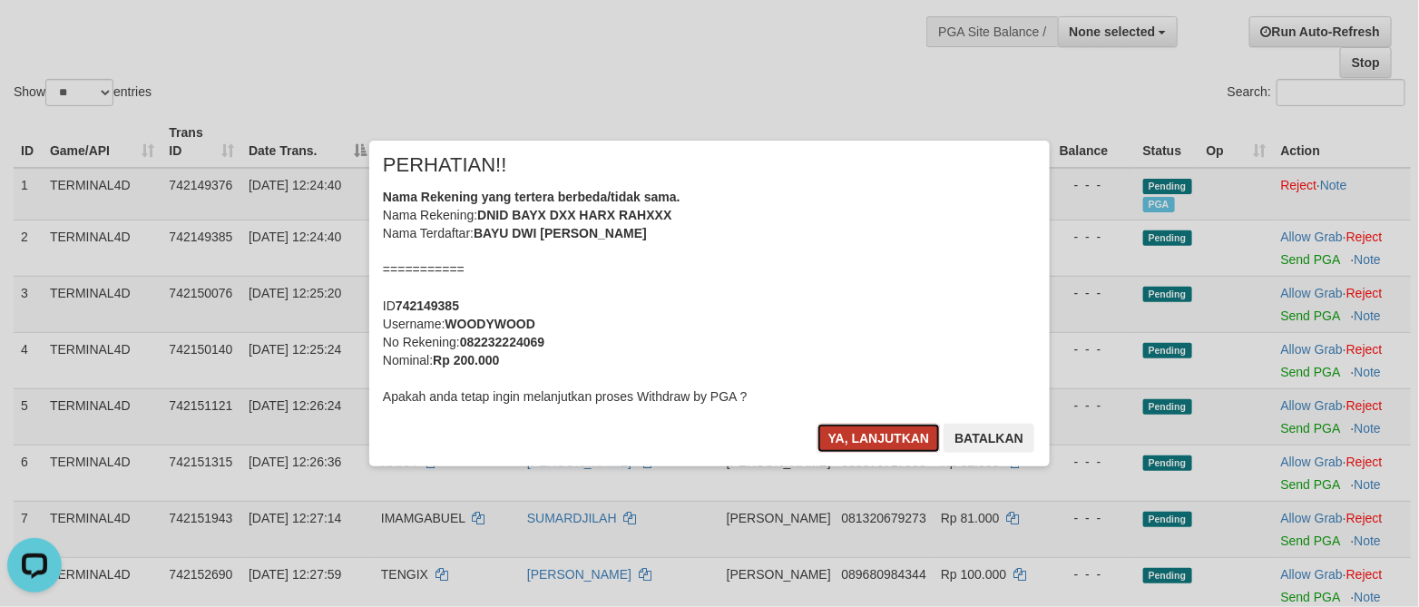
click at [888, 441] on button "Ya, lanjutkan" at bounding box center [878, 438] width 123 height 29
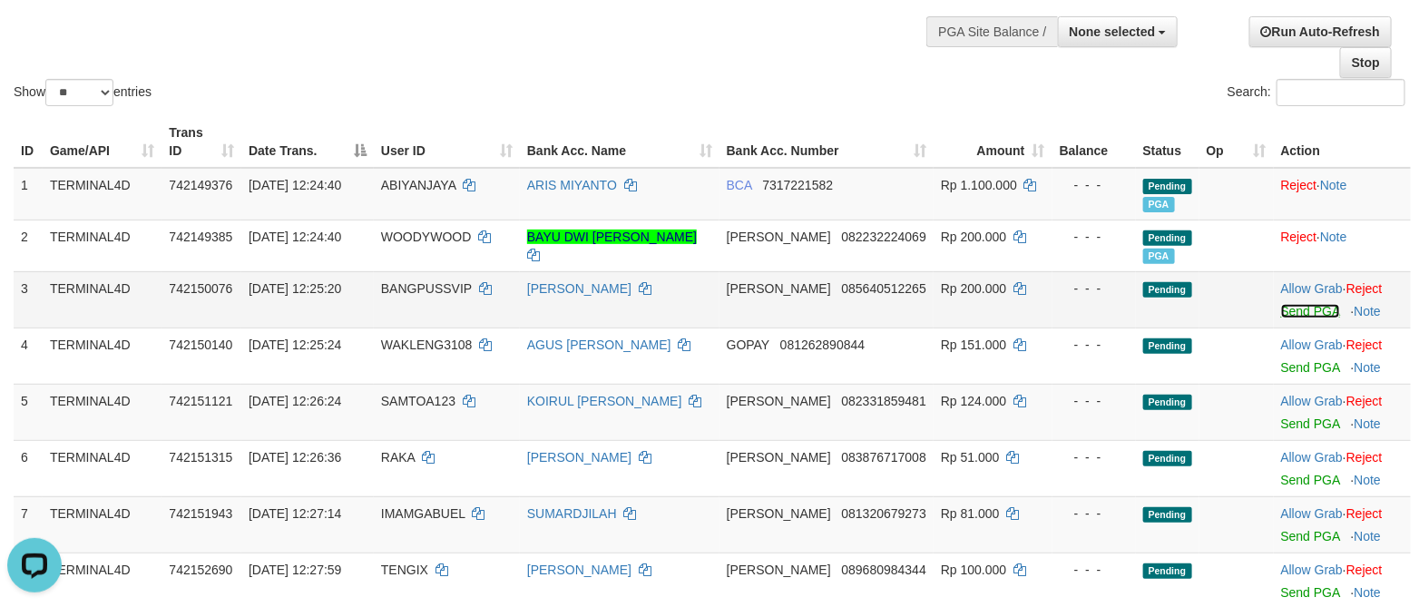
click at [1295, 307] on link "Send PGA" at bounding box center [1310, 311] width 59 height 15
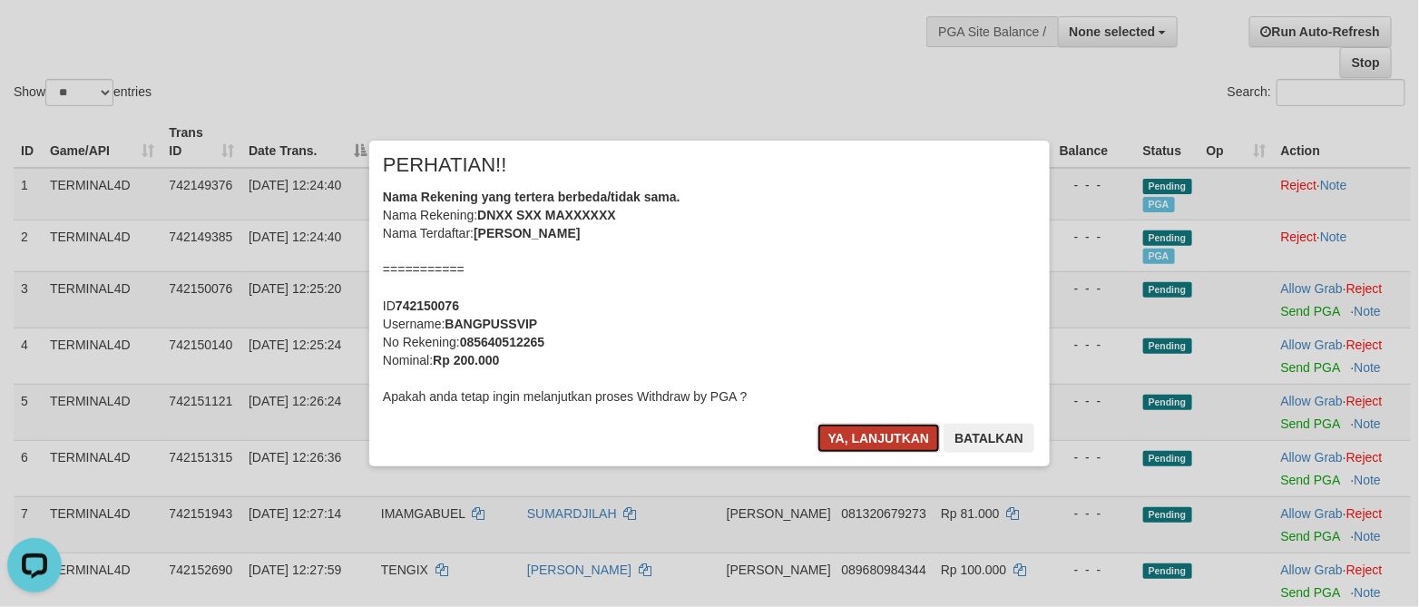
click at [853, 433] on button "Ya, lanjutkan" at bounding box center [878, 438] width 123 height 29
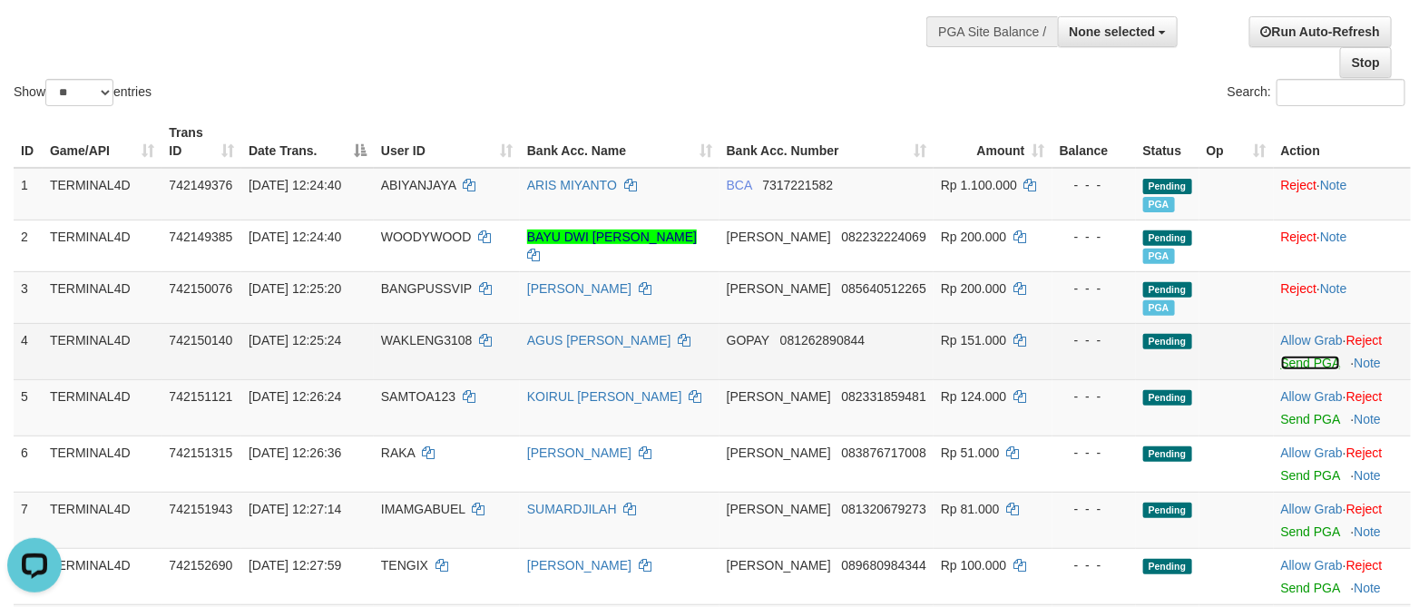
click at [1314, 368] on link "Send PGA" at bounding box center [1310, 363] width 59 height 15
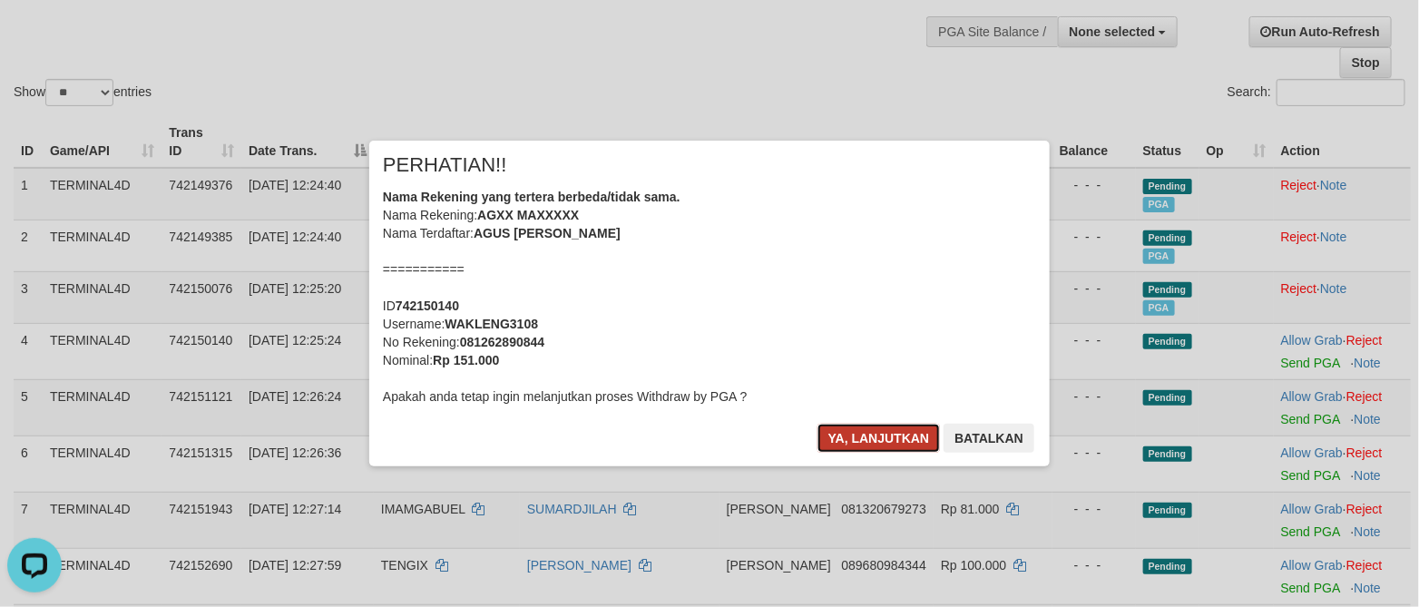
click at [880, 435] on button "Ya, lanjutkan" at bounding box center [878, 438] width 123 height 29
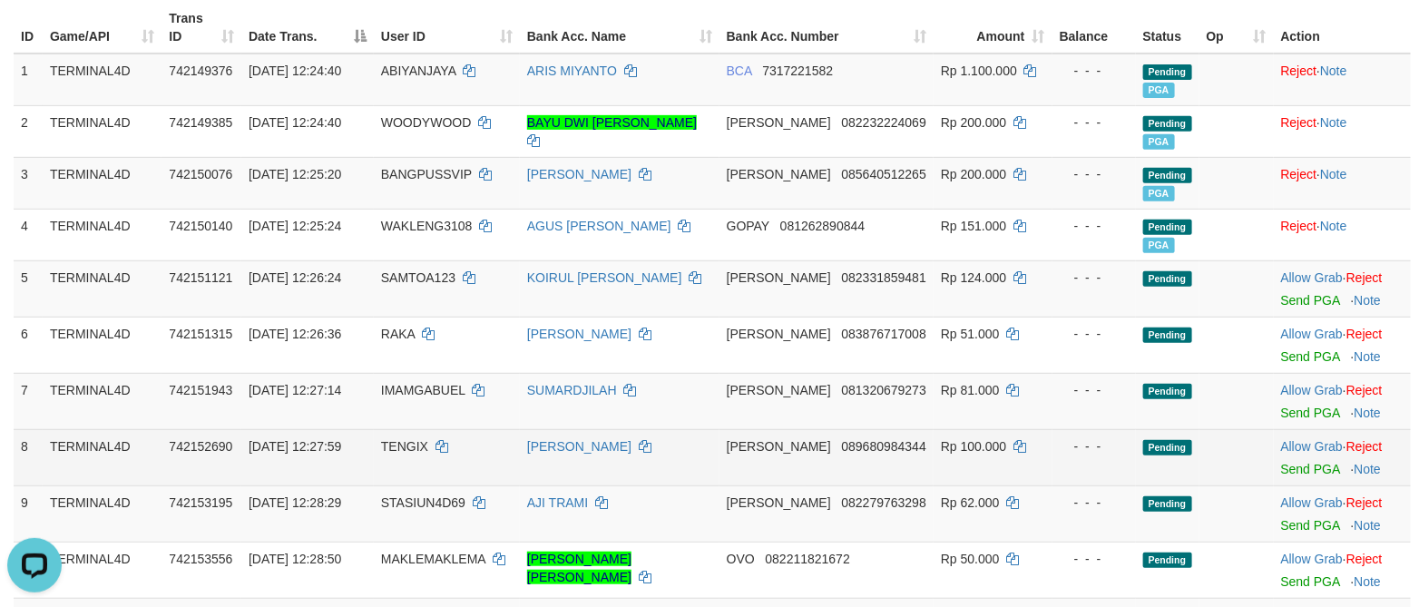
scroll to position [408, 0]
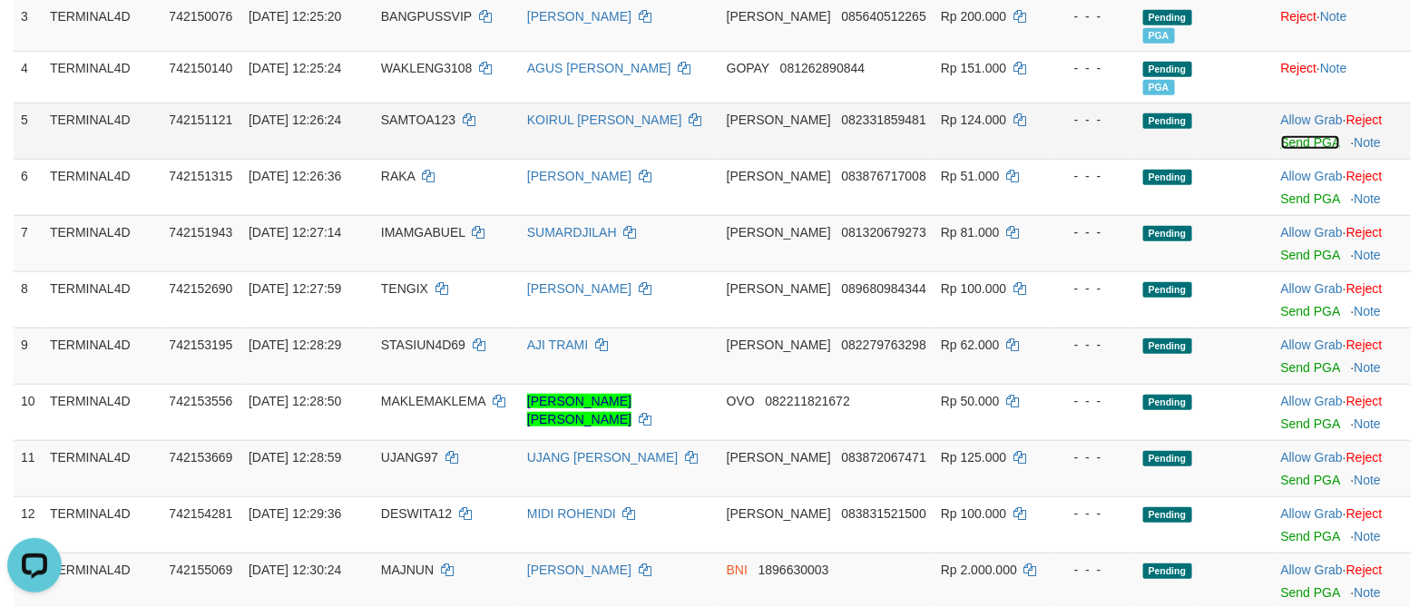
click at [1295, 142] on link "Send PGA" at bounding box center [1310, 142] width 59 height 15
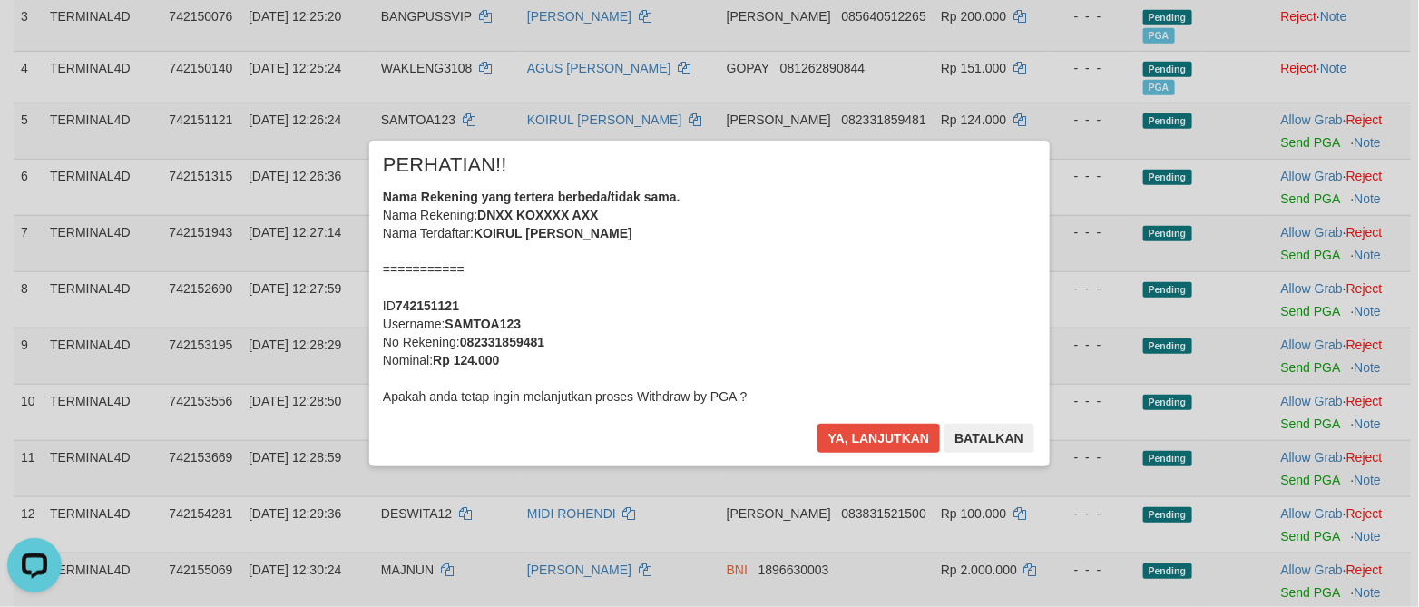
click at [868, 455] on div "Ya, lanjutkan Batalkan" at bounding box center [925, 445] width 220 height 43
click at [879, 433] on button "Ya, lanjutkan" at bounding box center [878, 438] width 123 height 29
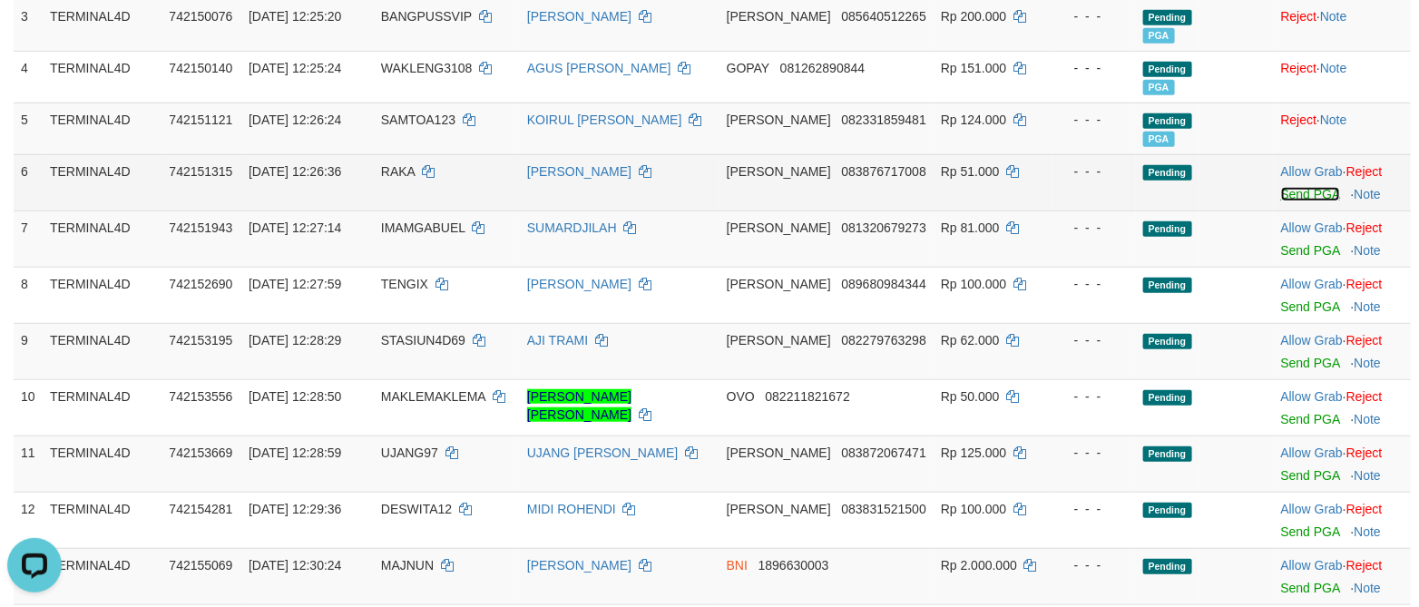
click at [1296, 194] on link "Send PGA" at bounding box center [1310, 194] width 59 height 15
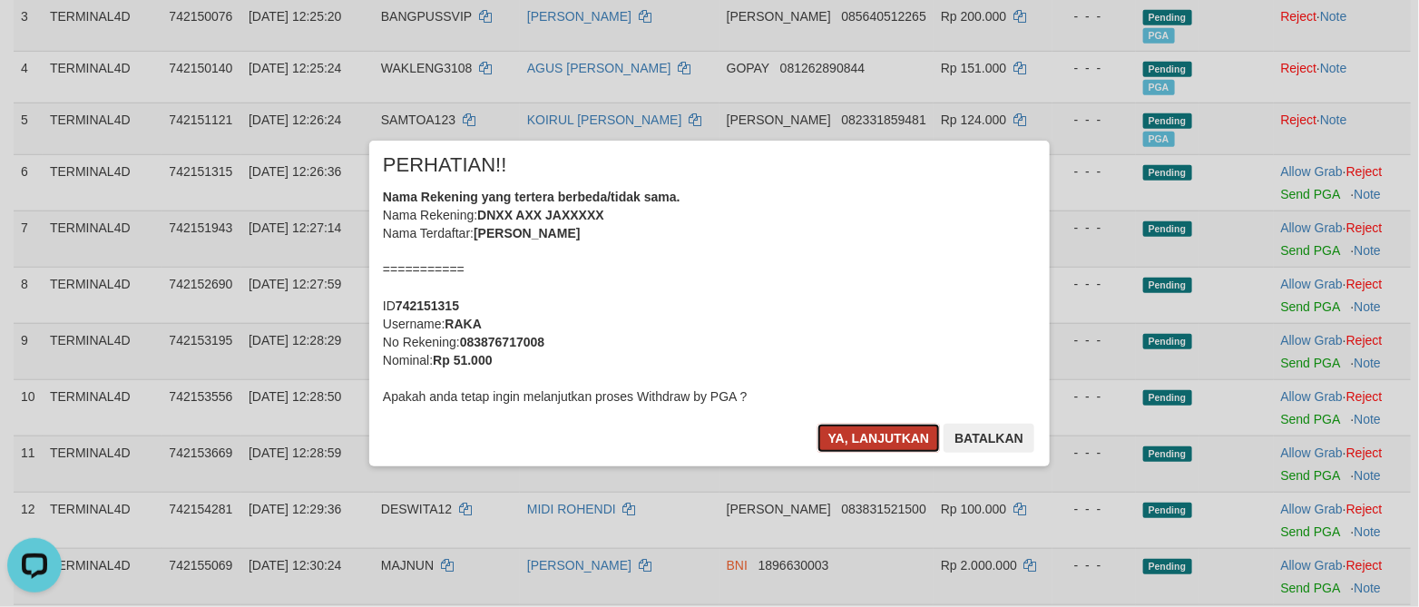
click at [884, 441] on button "Ya, lanjutkan" at bounding box center [878, 438] width 123 height 29
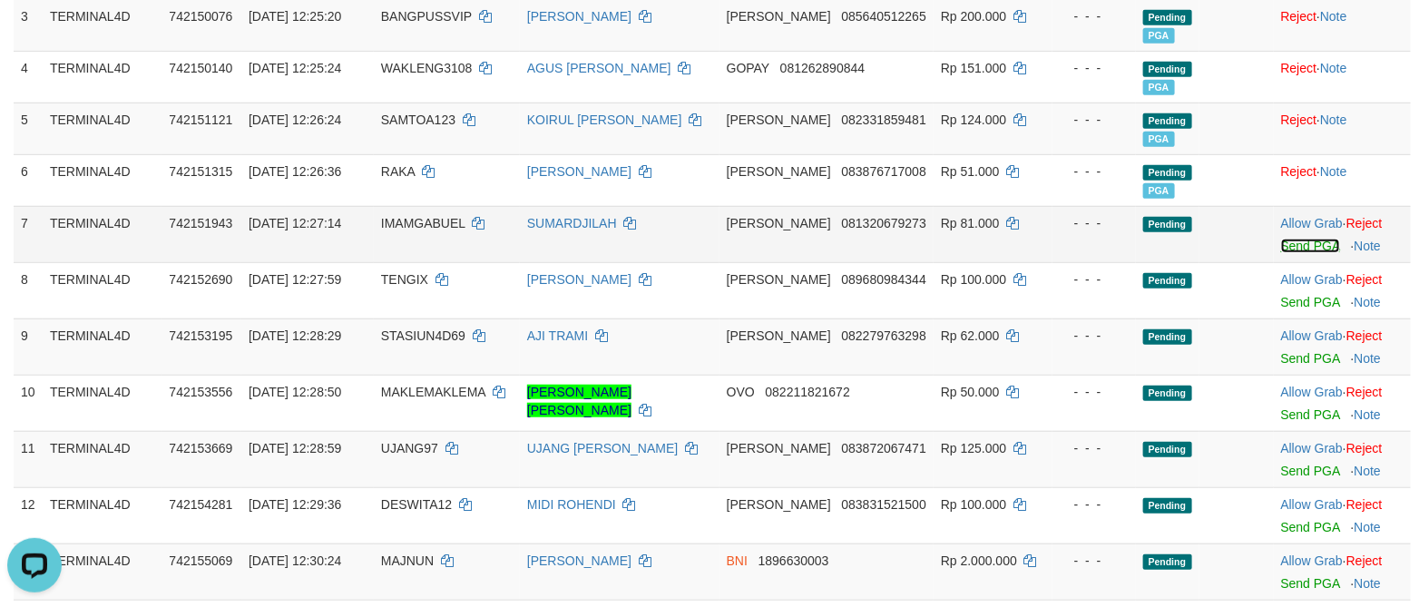
click at [1298, 251] on link "Send PGA" at bounding box center [1310, 246] width 59 height 15
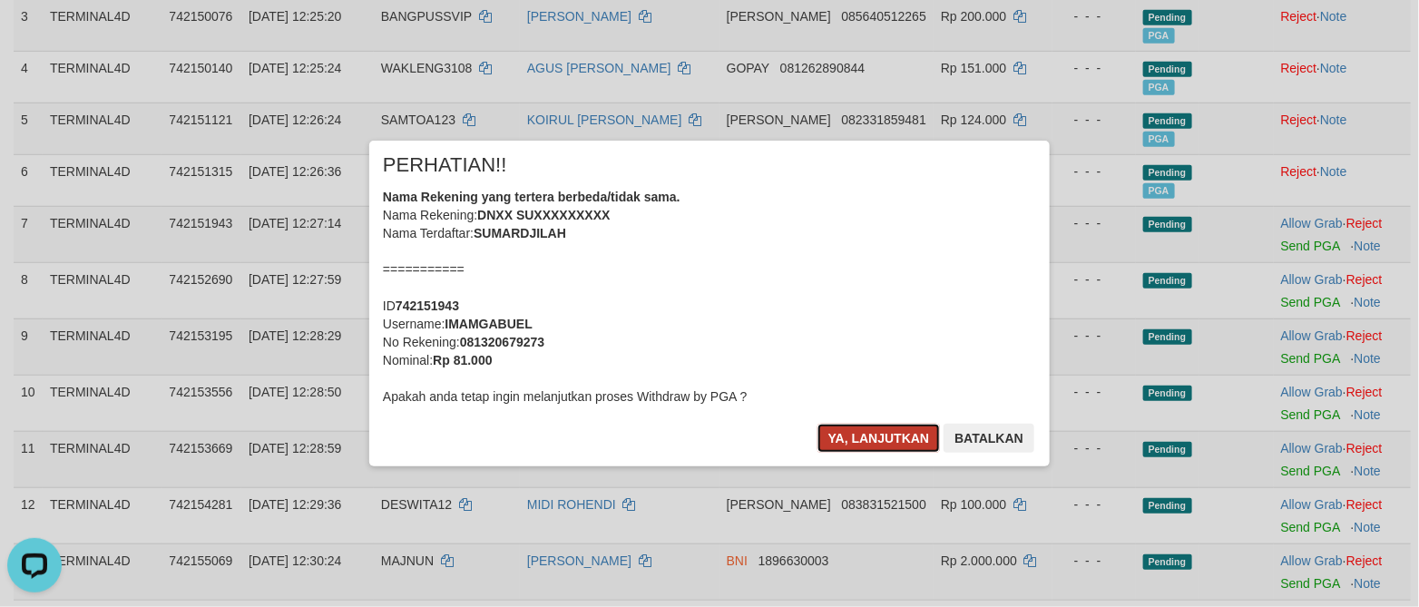
click at [850, 428] on button "Ya, lanjutkan" at bounding box center [878, 438] width 123 height 29
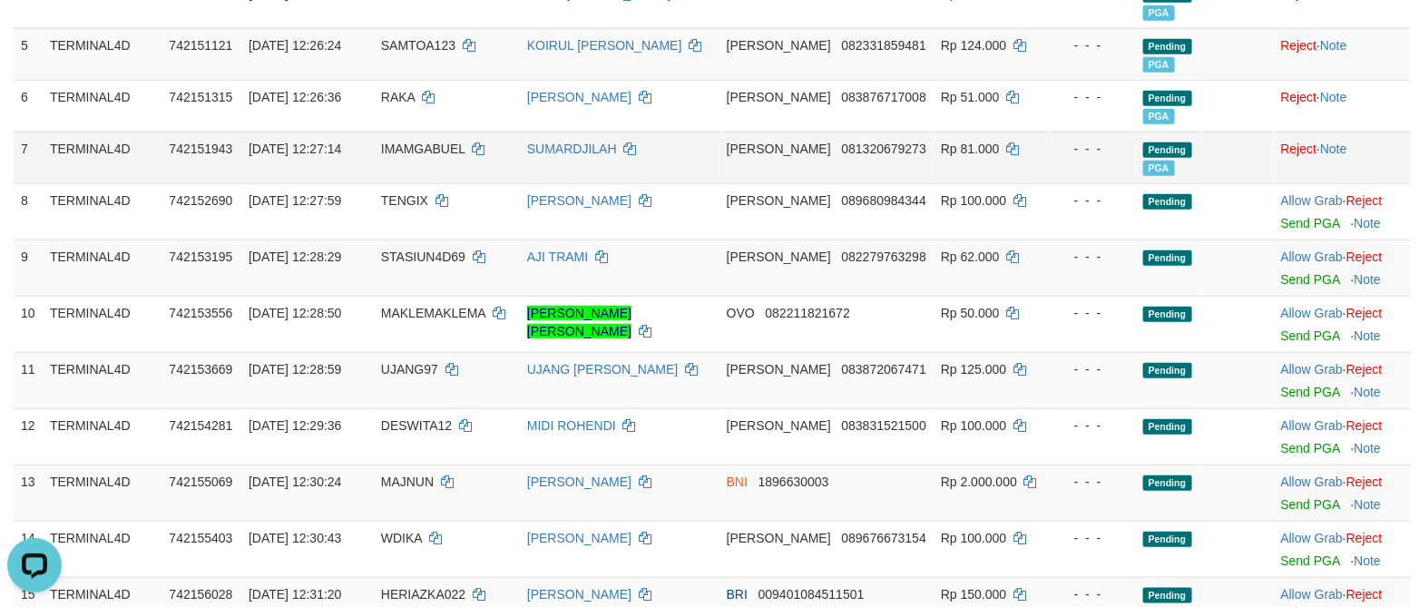
scroll to position [544, 0]
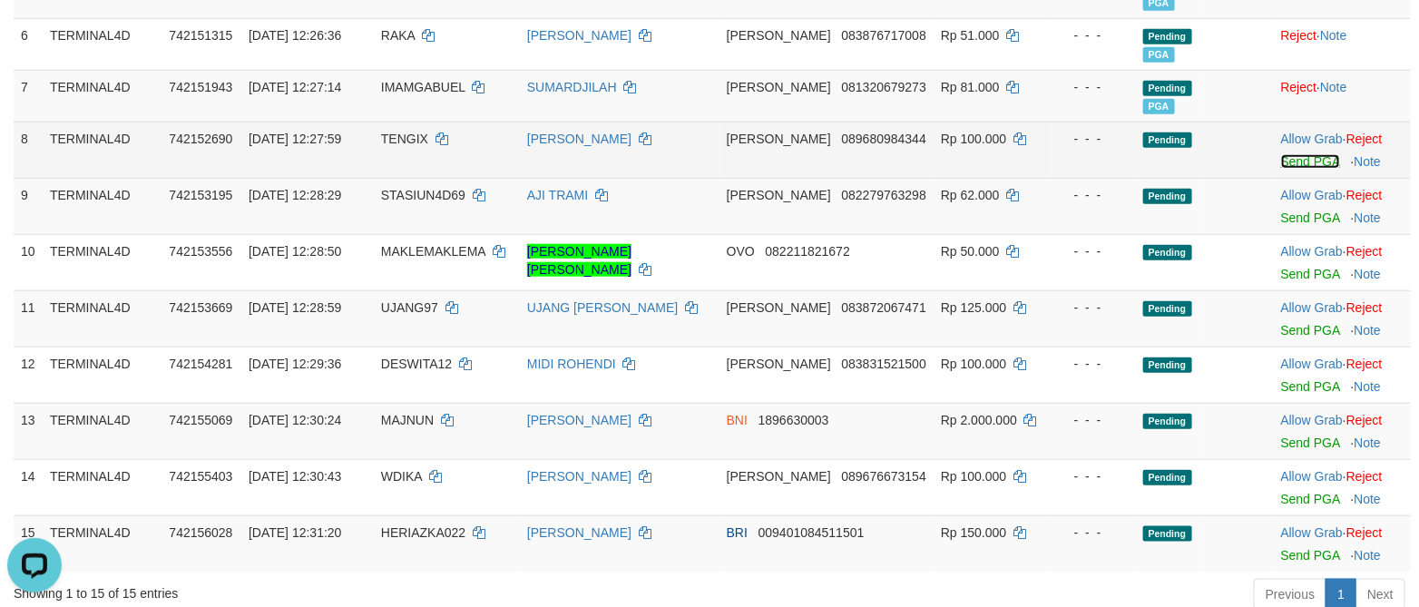
click at [1296, 169] on link "Send PGA" at bounding box center [1310, 161] width 59 height 15
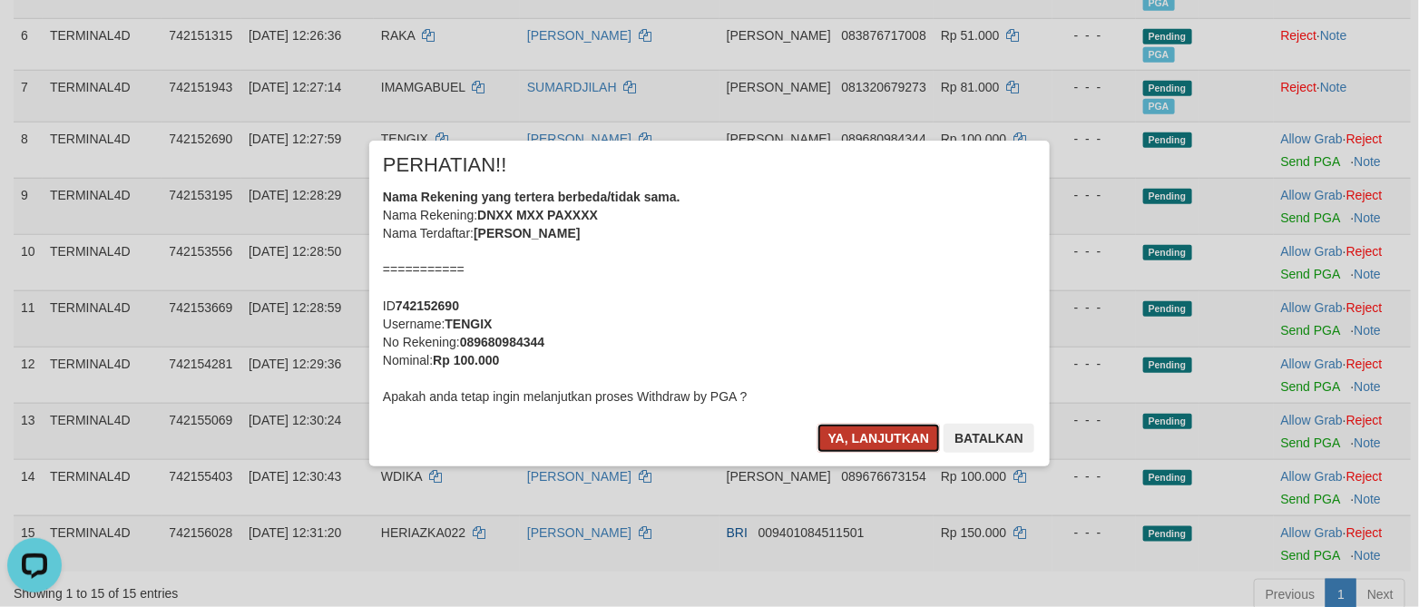
click at [891, 444] on button "Ya, lanjutkan" at bounding box center [878, 438] width 123 height 29
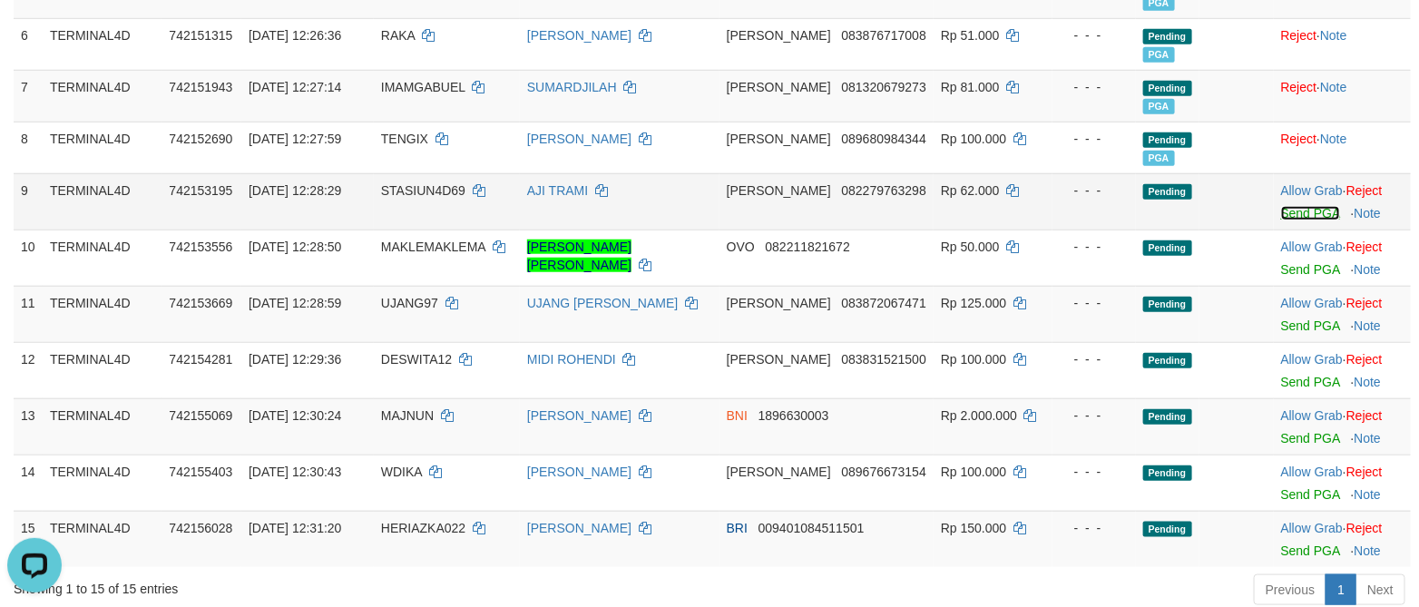
click at [1298, 220] on link "Send PGA" at bounding box center [1310, 213] width 59 height 15
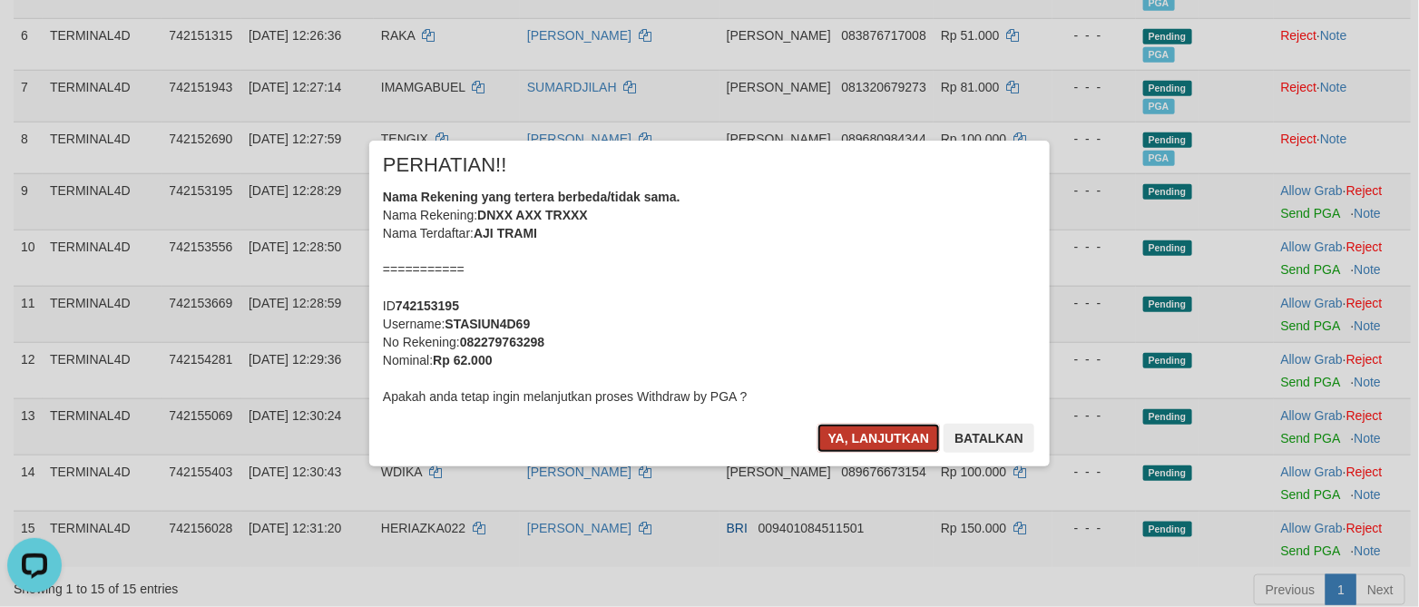
click at [863, 435] on button "Ya, lanjutkan" at bounding box center [878, 438] width 123 height 29
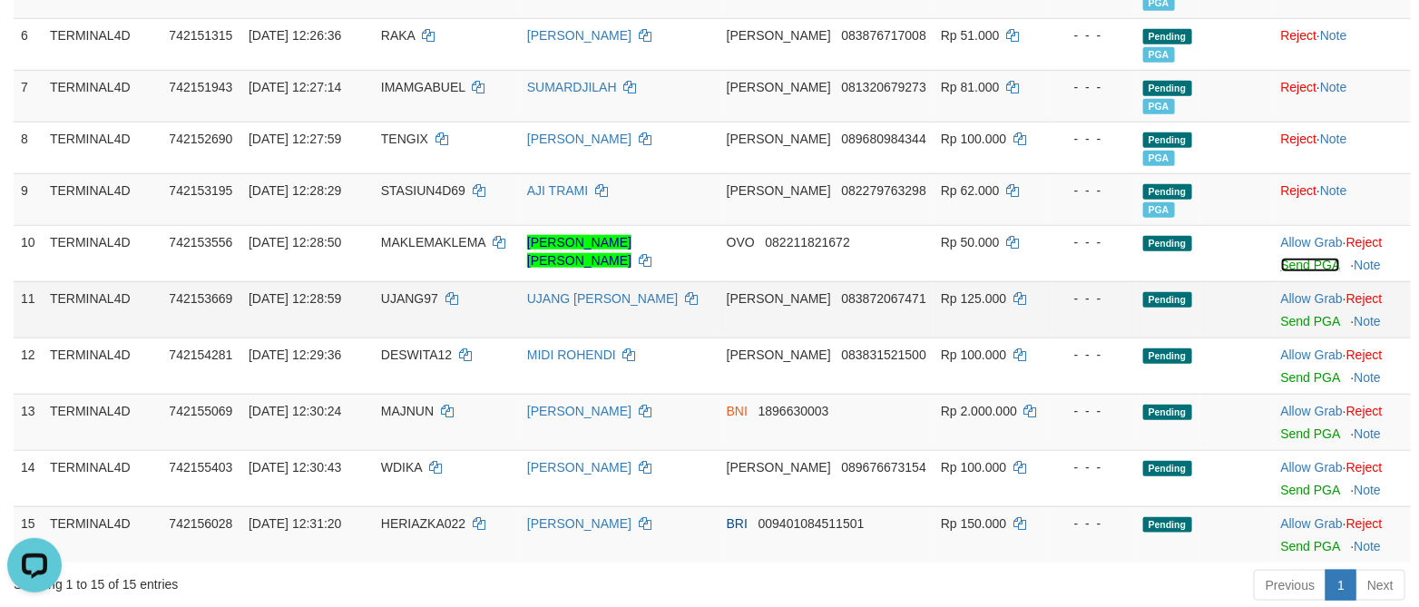
click at [1311, 267] on link "Send PGA" at bounding box center [1310, 265] width 59 height 15
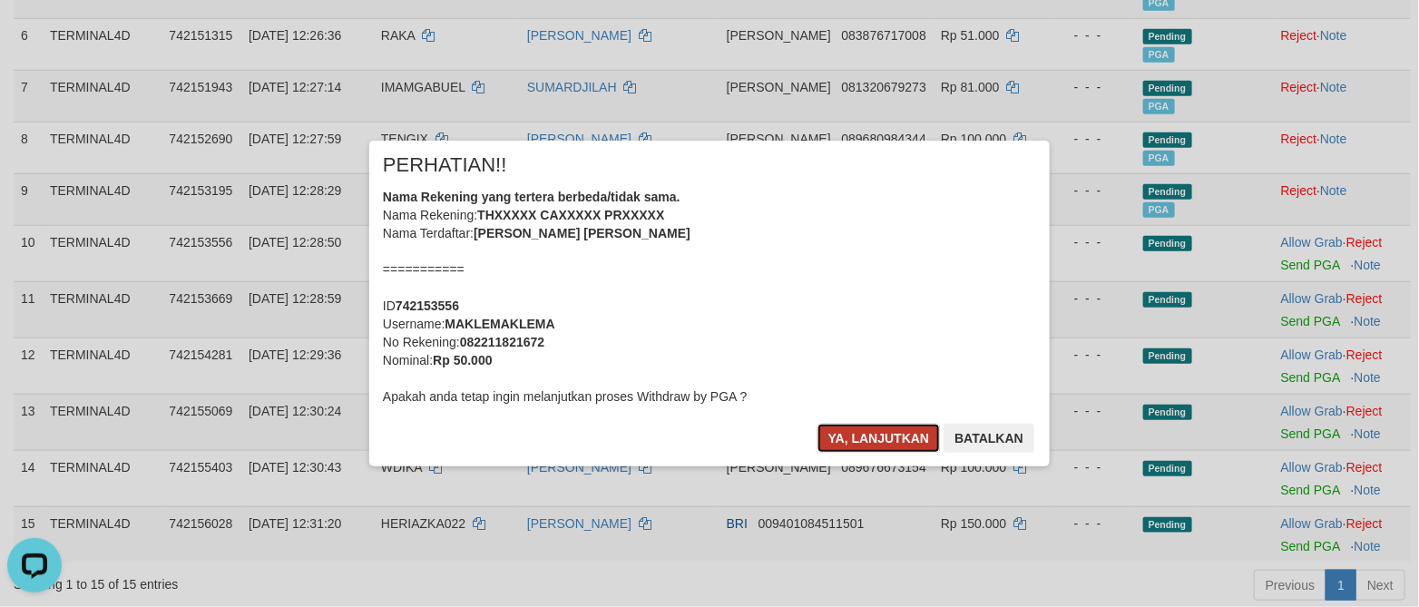
click at [892, 441] on button "Ya, lanjutkan" at bounding box center [878, 438] width 123 height 29
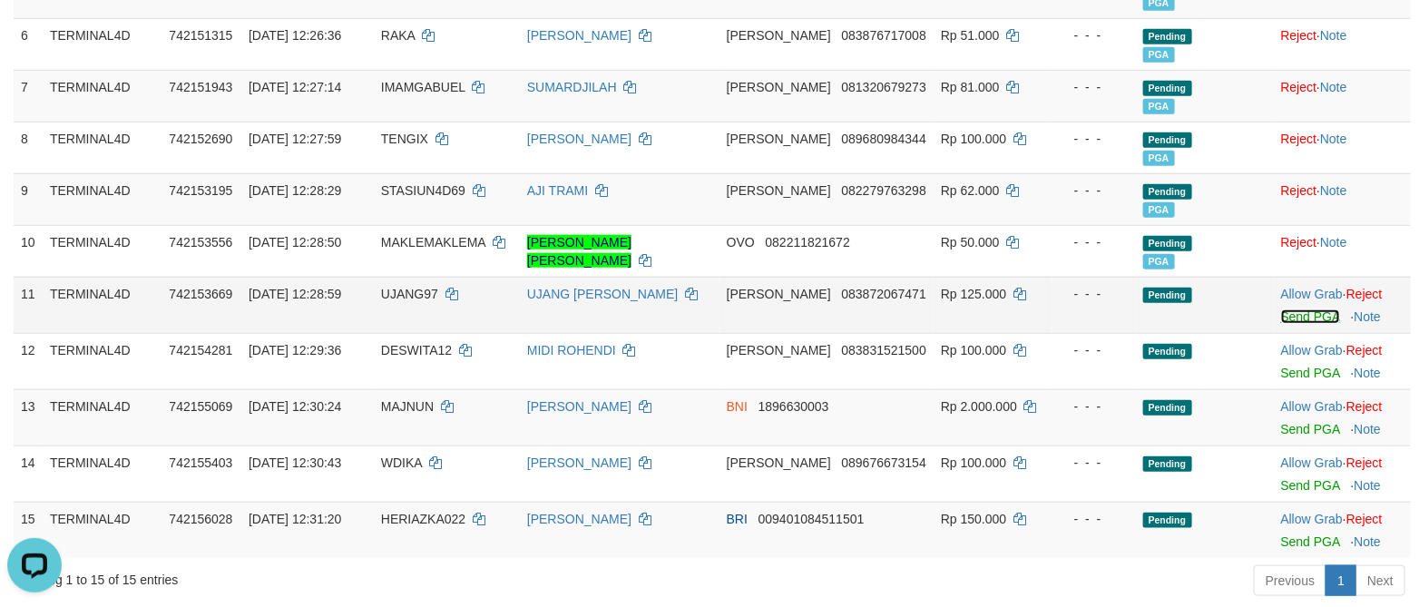
click at [1287, 316] on link "Send PGA" at bounding box center [1310, 316] width 59 height 15
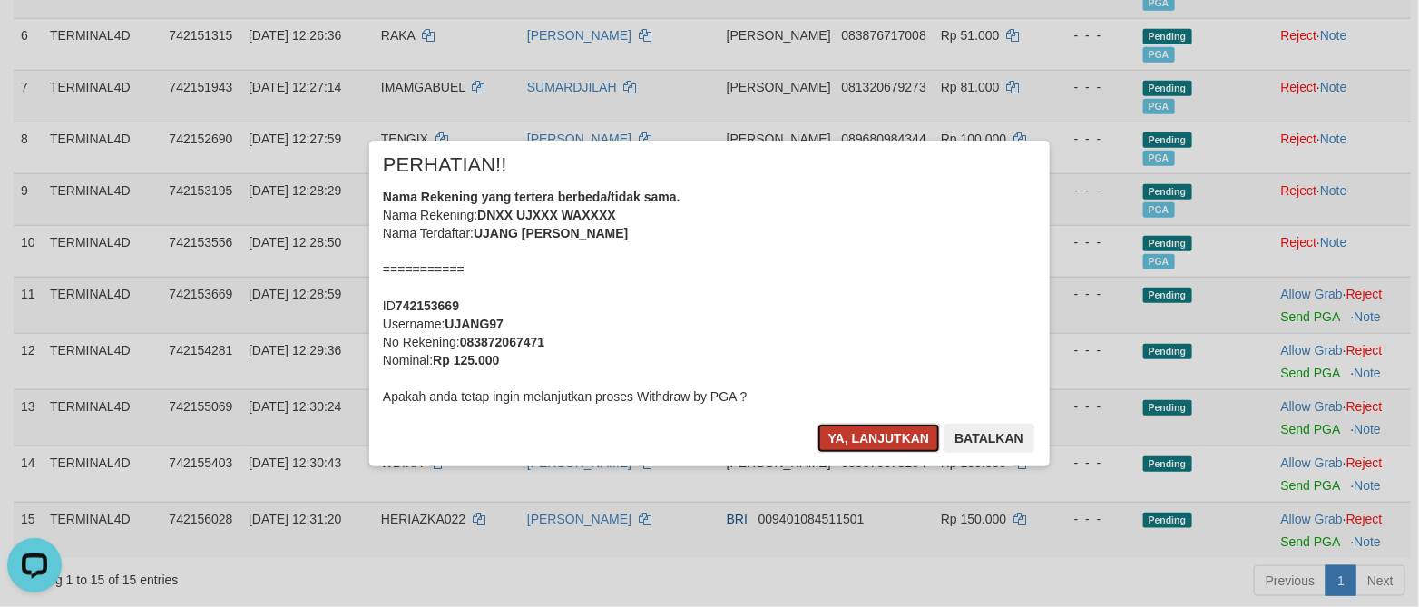
click at [860, 433] on button "Ya, lanjutkan" at bounding box center [878, 438] width 123 height 29
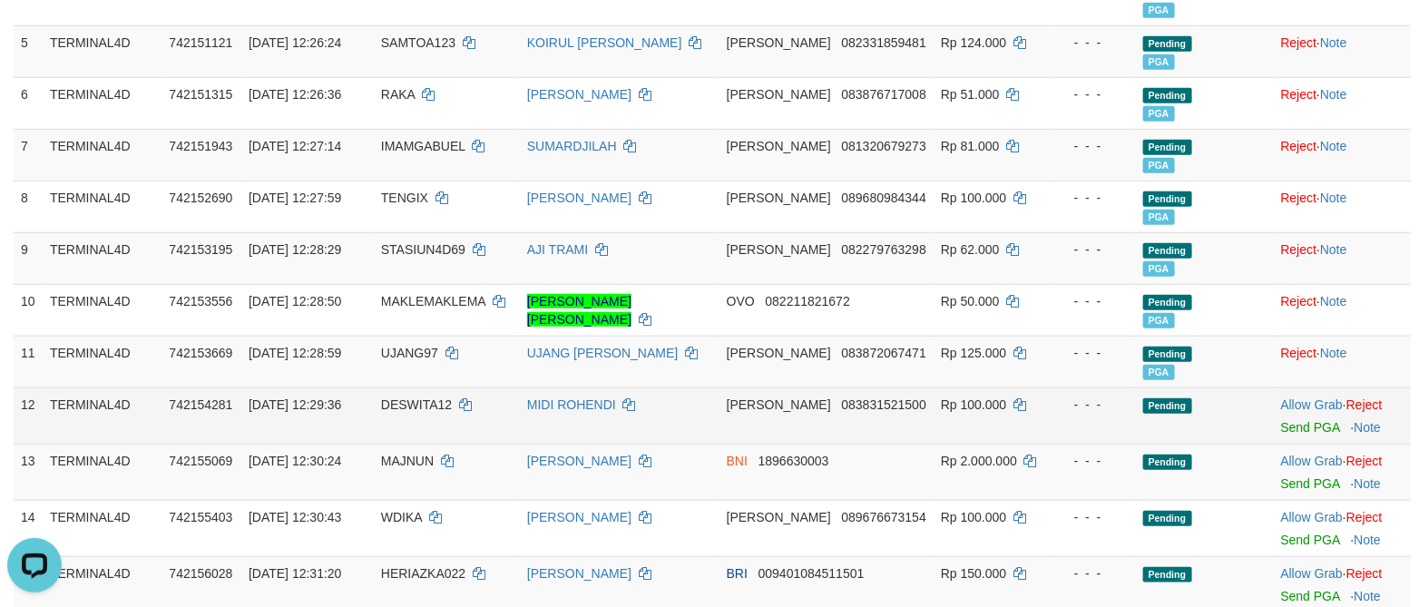
scroll to position [749, 0]
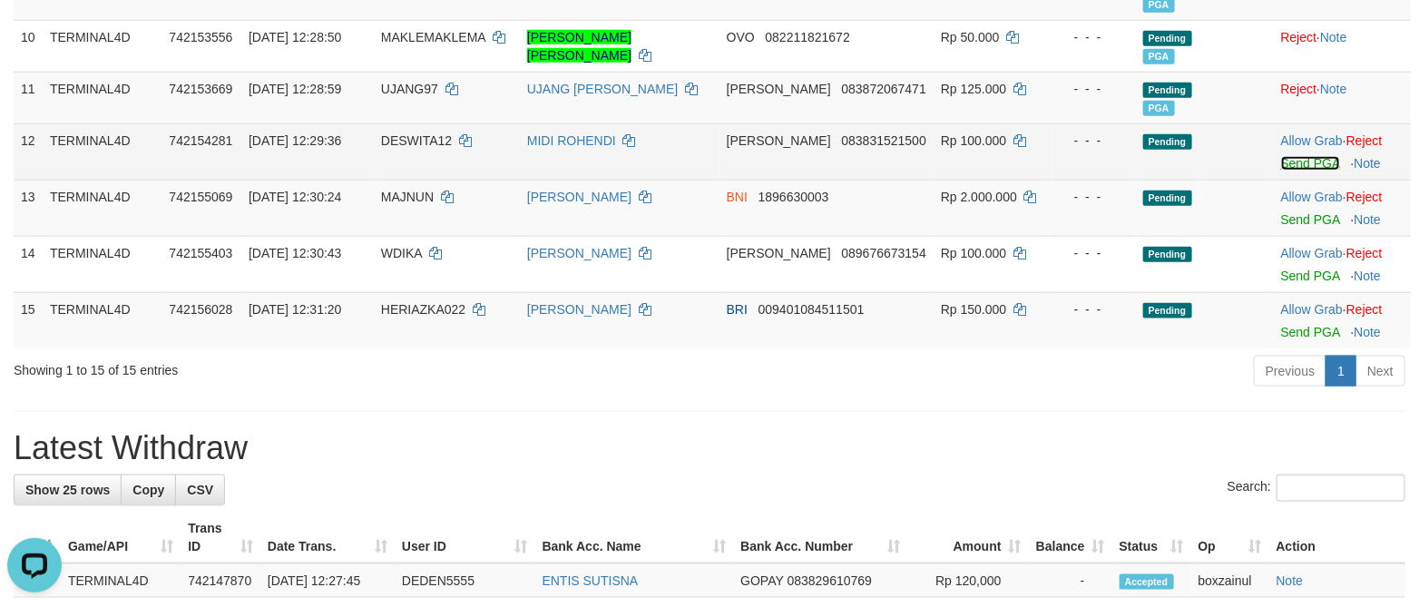
click at [1288, 166] on link "Send PGA" at bounding box center [1310, 163] width 59 height 15
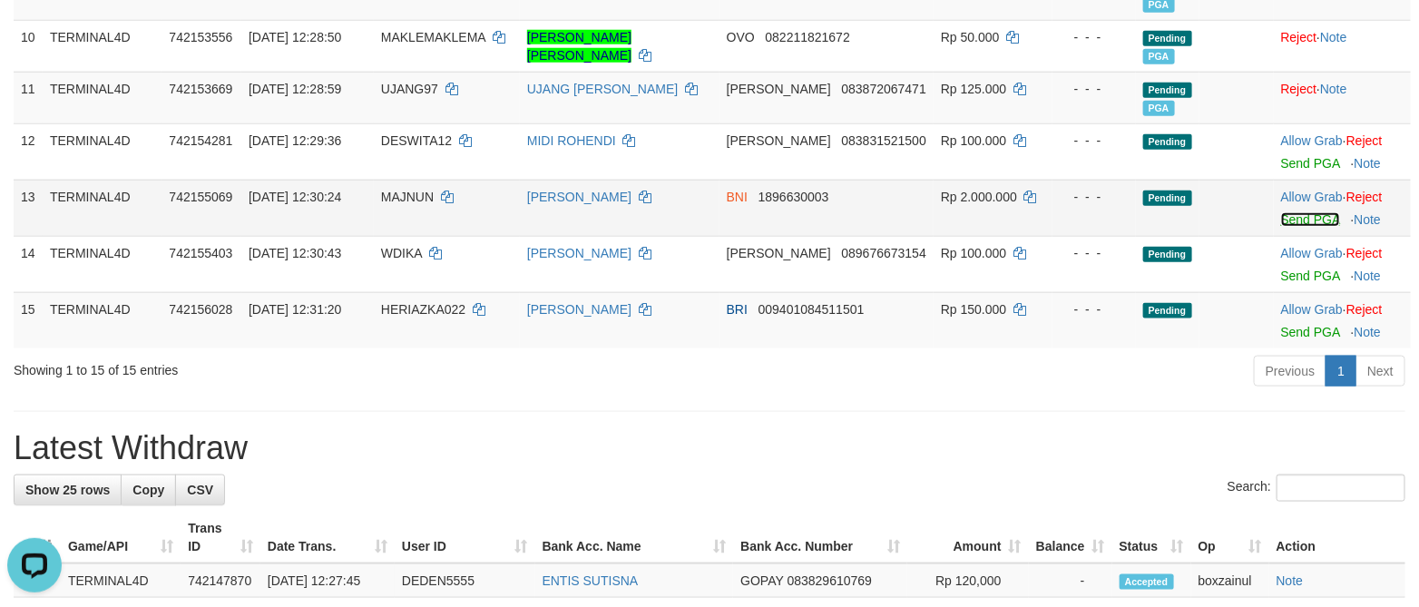
click at [1285, 227] on link "Send PGA" at bounding box center [1310, 219] width 59 height 15
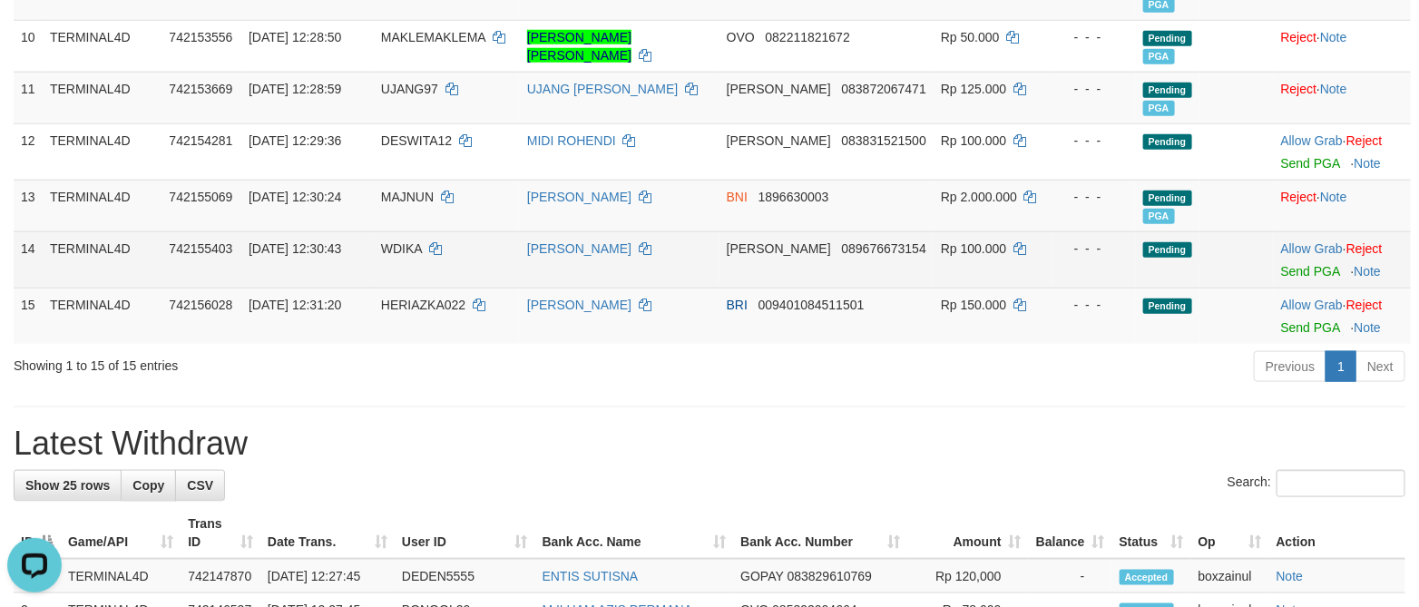
click at [1296, 262] on div at bounding box center [1342, 260] width 122 height 5
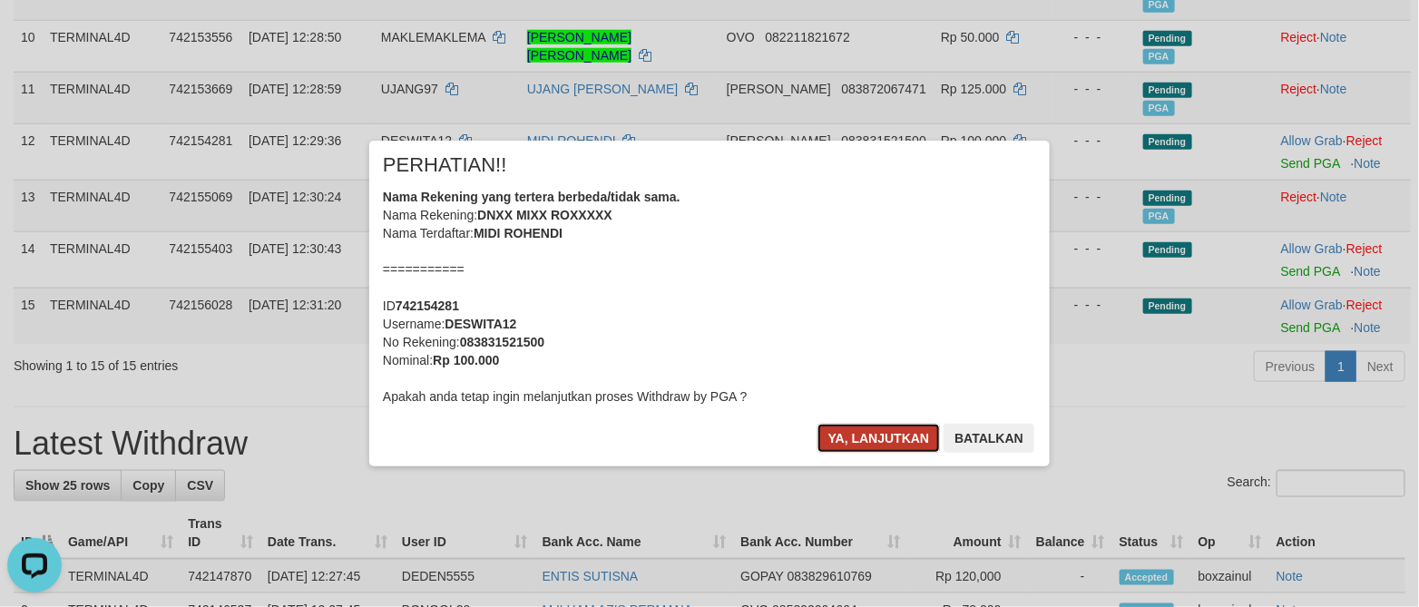
click at [835, 428] on button "Ya, lanjutkan" at bounding box center [878, 438] width 123 height 29
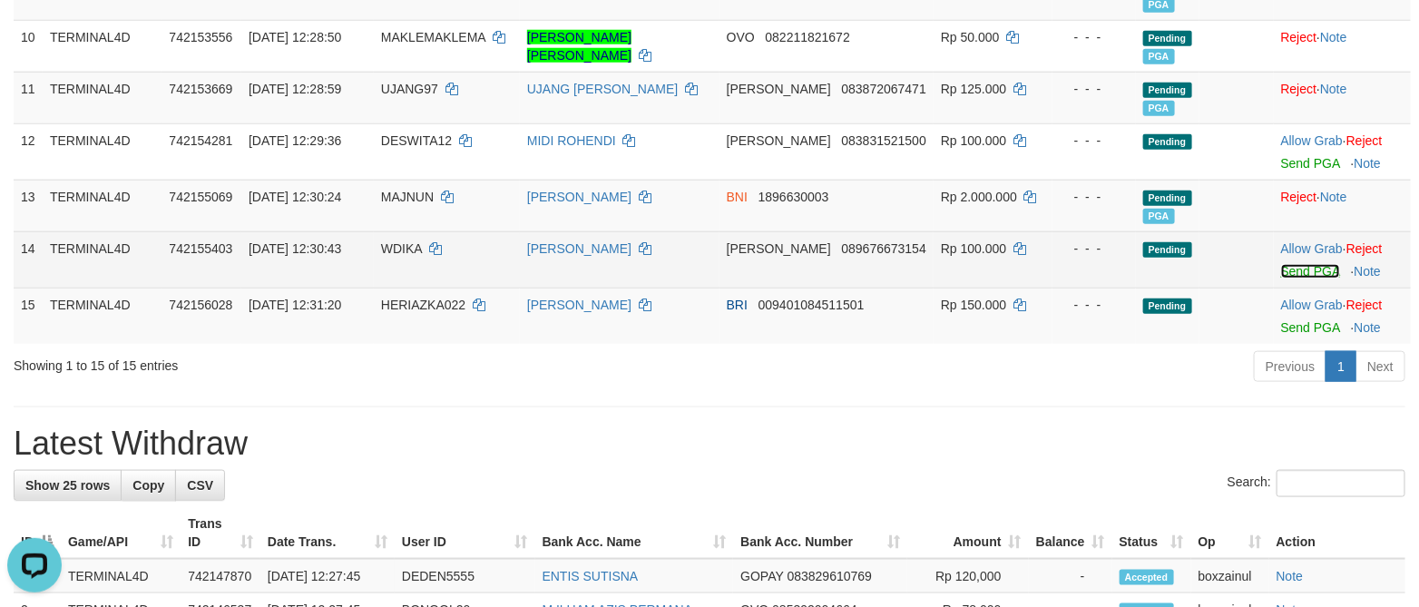
click at [1298, 278] on link "Send PGA" at bounding box center [1310, 271] width 59 height 15
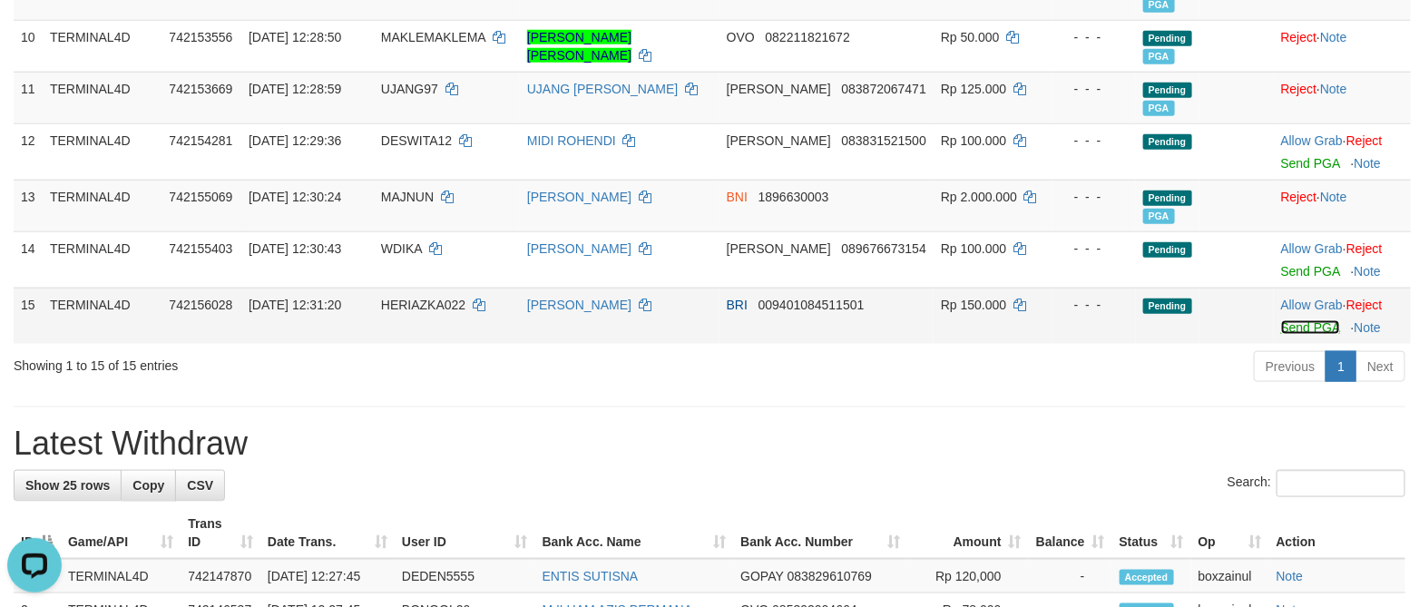
drag, startPoint x: 1296, startPoint y: 333, endPoint x: 814, endPoint y: 319, distance: 481.8
click at [1295, 333] on link "Send PGA" at bounding box center [1310, 327] width 59 height 15
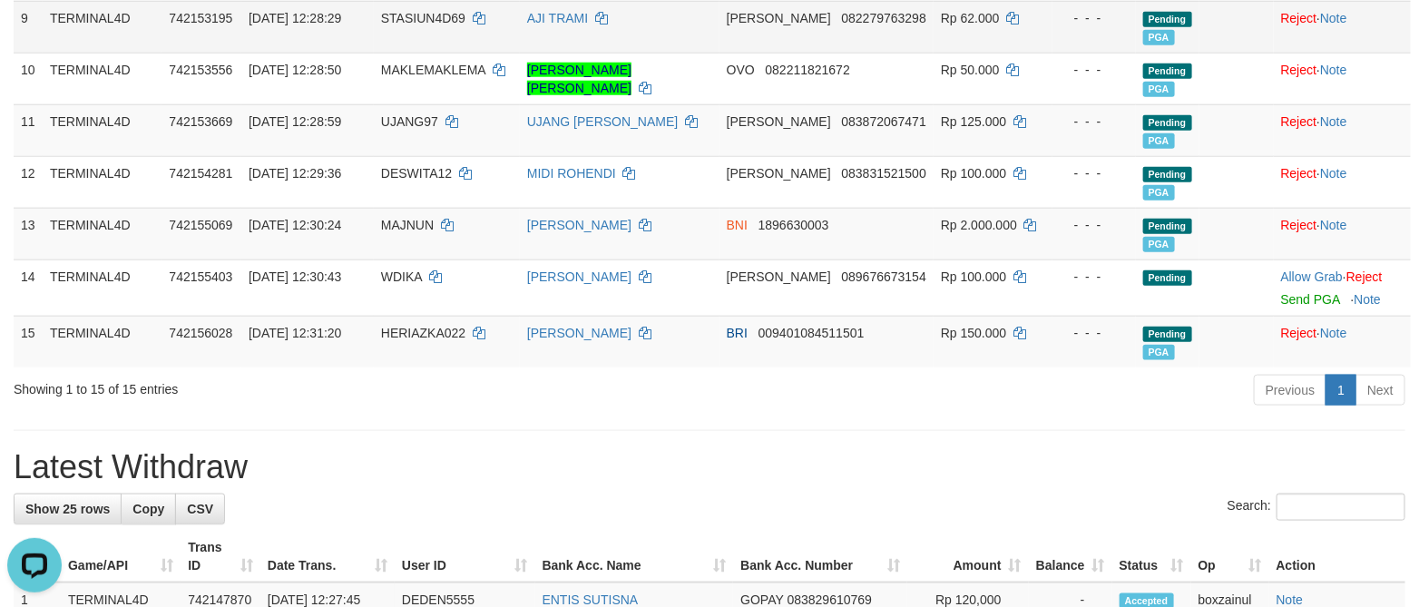
scroll to position [885, 0]
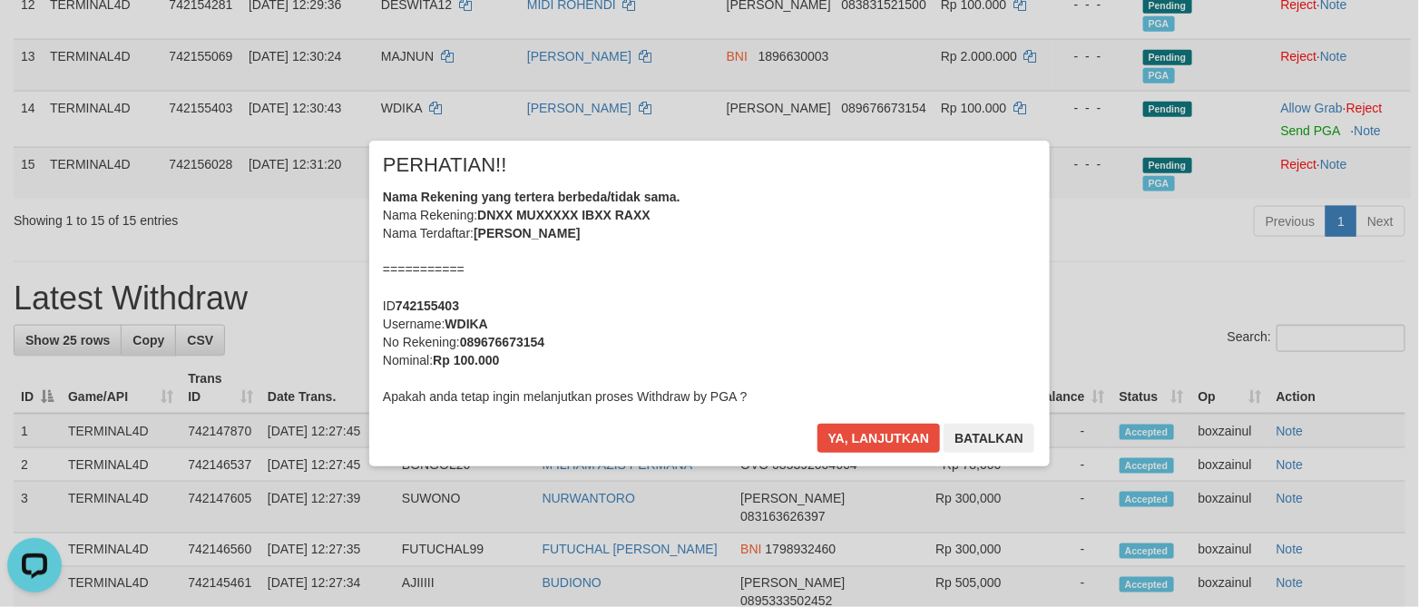
click at [887, 405] on div "× PERHATIAN!! Nama Rekening yang tertera berbeda/tidak sama. Nama Rekening: DNX…" at bounding box center [709, 303] width 680 height 325
click at [866, 444] on button "Ya, lanjutkan" at bounding box center [878, 438] width 123 height 29
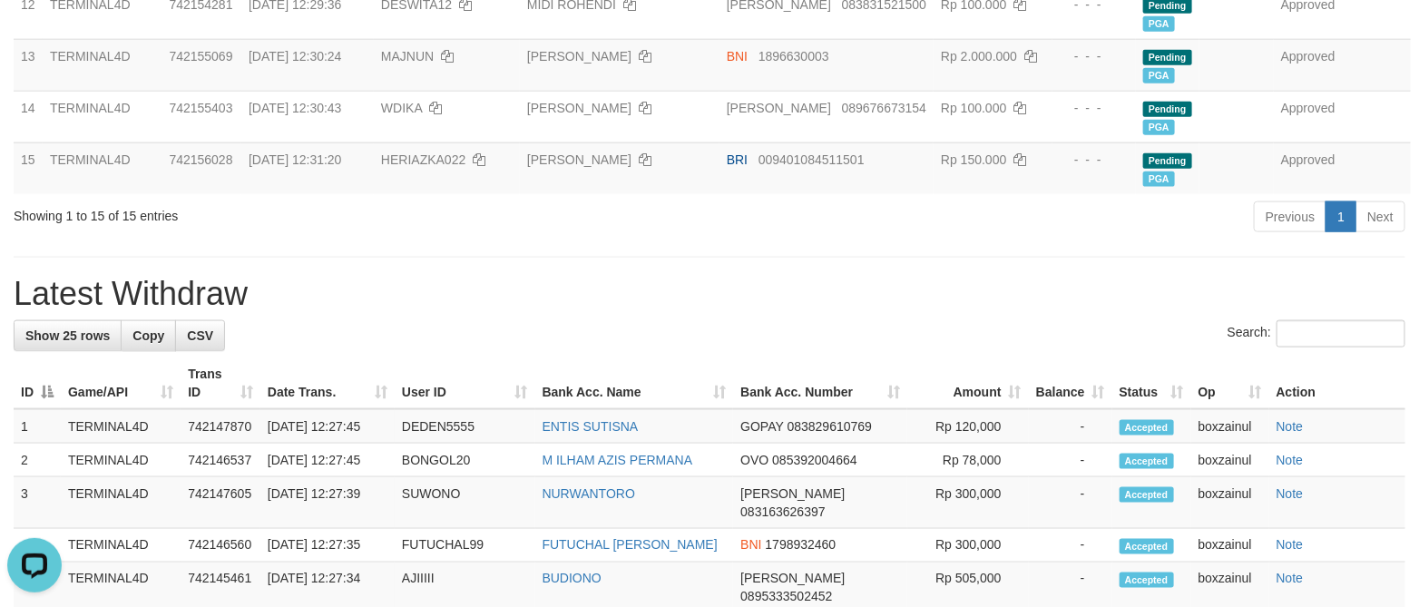
click at [662, 286] on h1 "Latest Withdraw" at bounding box center [709, 294] width 1391 height 36
click at [662, 283] on div "**********" at bounding box center [709, 356] width 1419 height 2389
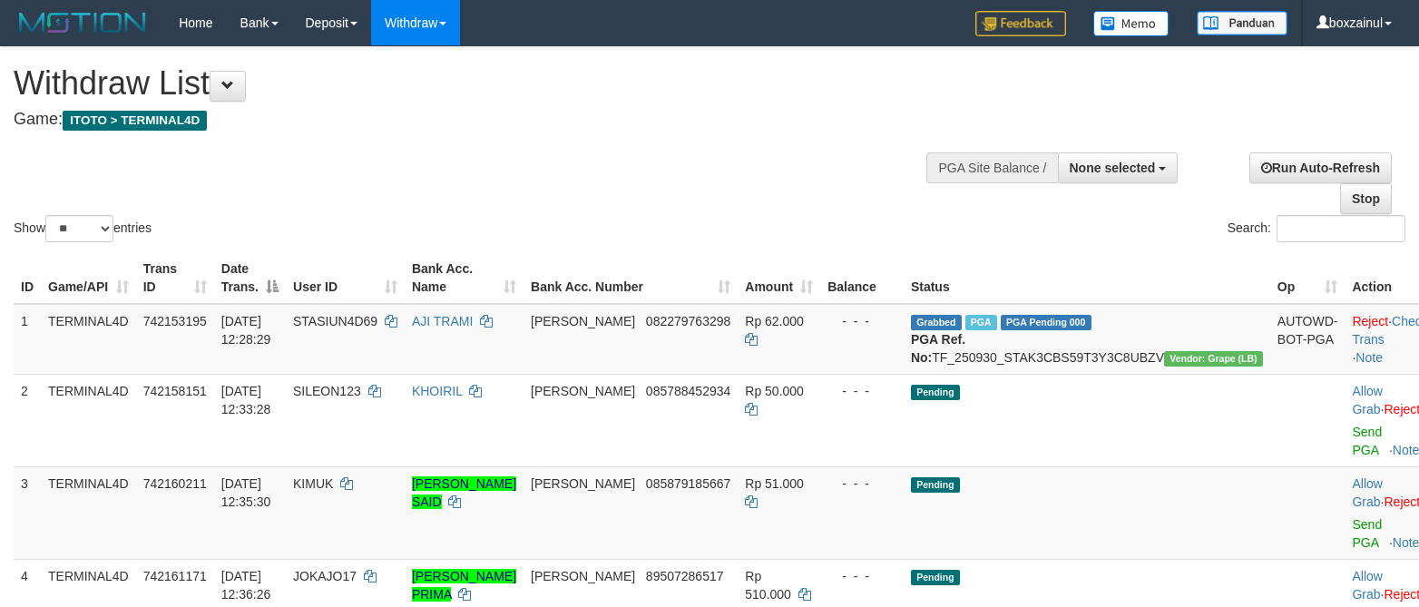
select select
select select "**"
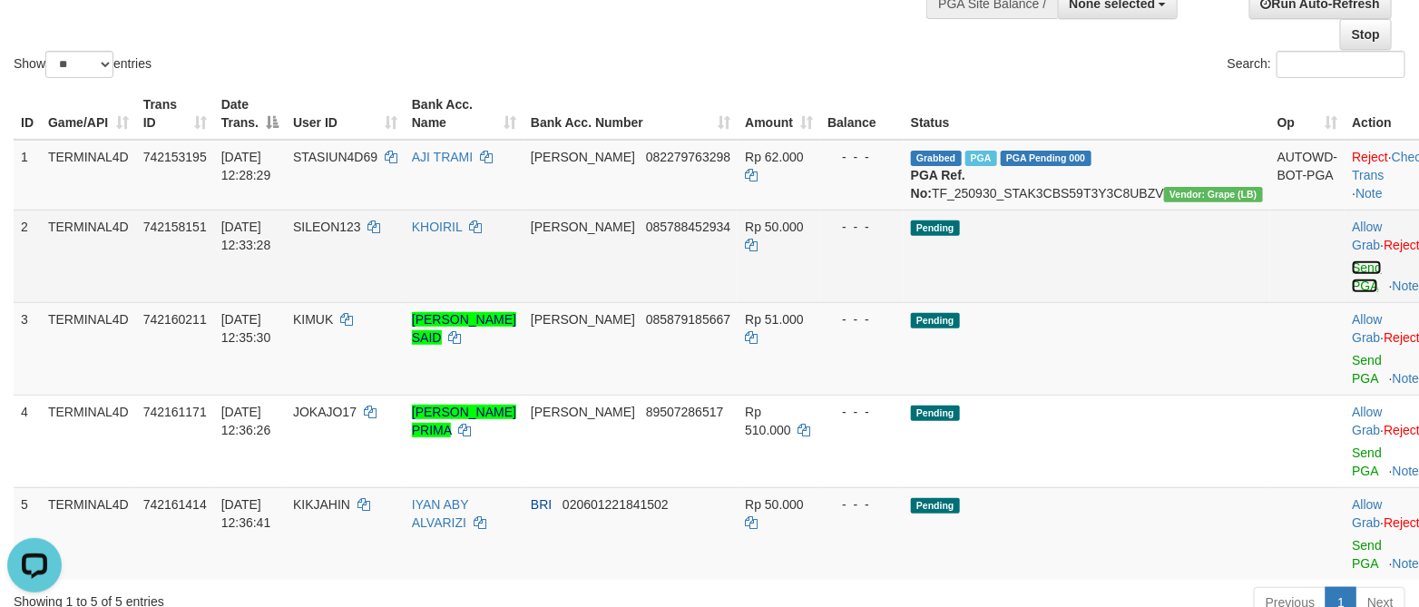
click at [1351, 278] on link "Send PGA" at bounding box center [1366, 276] width 30 height 33
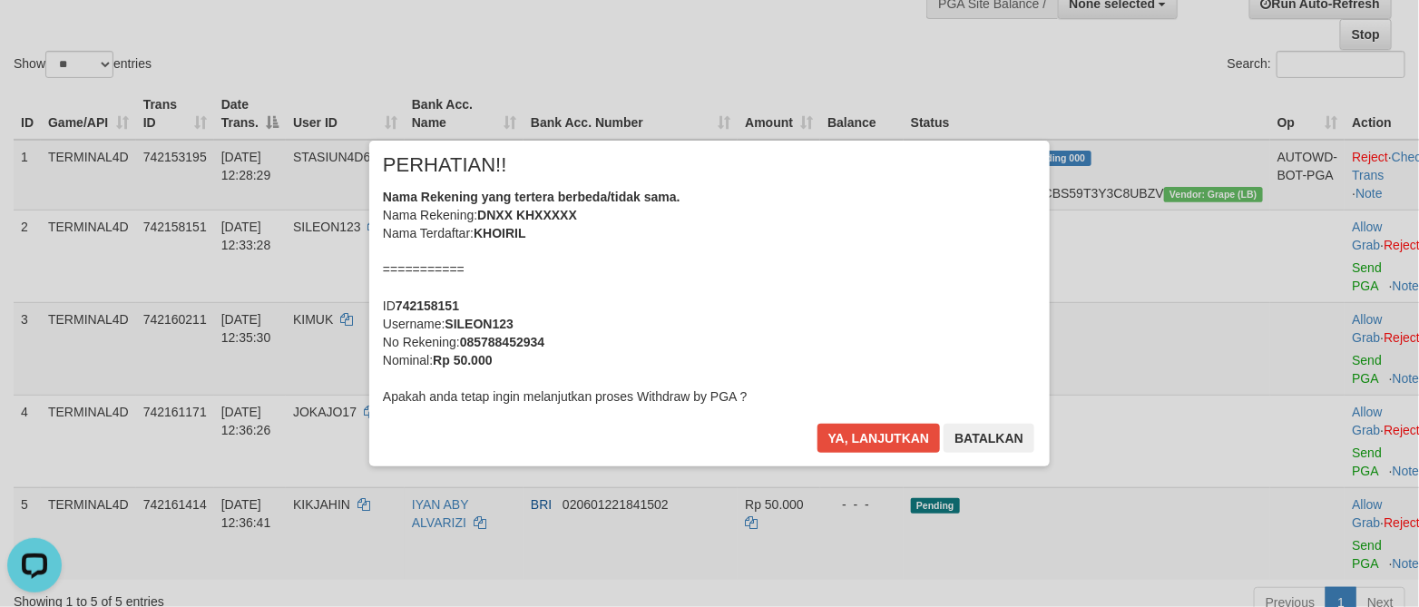
click at [906, 422] on div "× PERHATIAN!! Nama Rekening yang tertera berbeda/tidak sama. Nama Rekening: DNX…" at bounding box center [709, 303] width 680 height 325
click at [858, 424] on button "Ya, lanjutkan" at bounding box center [878, 438] width 123 height 29
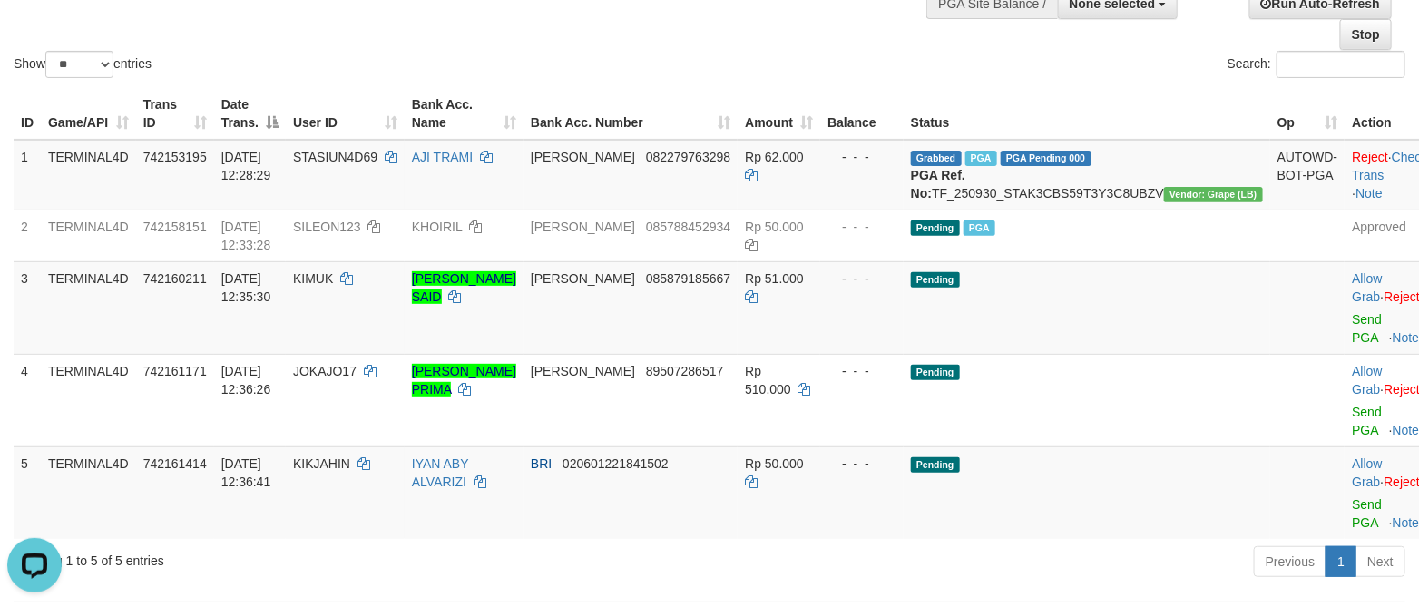
click at [721, 66] on div "Search:" at bounding box center [1063, 67] width 709 height 32
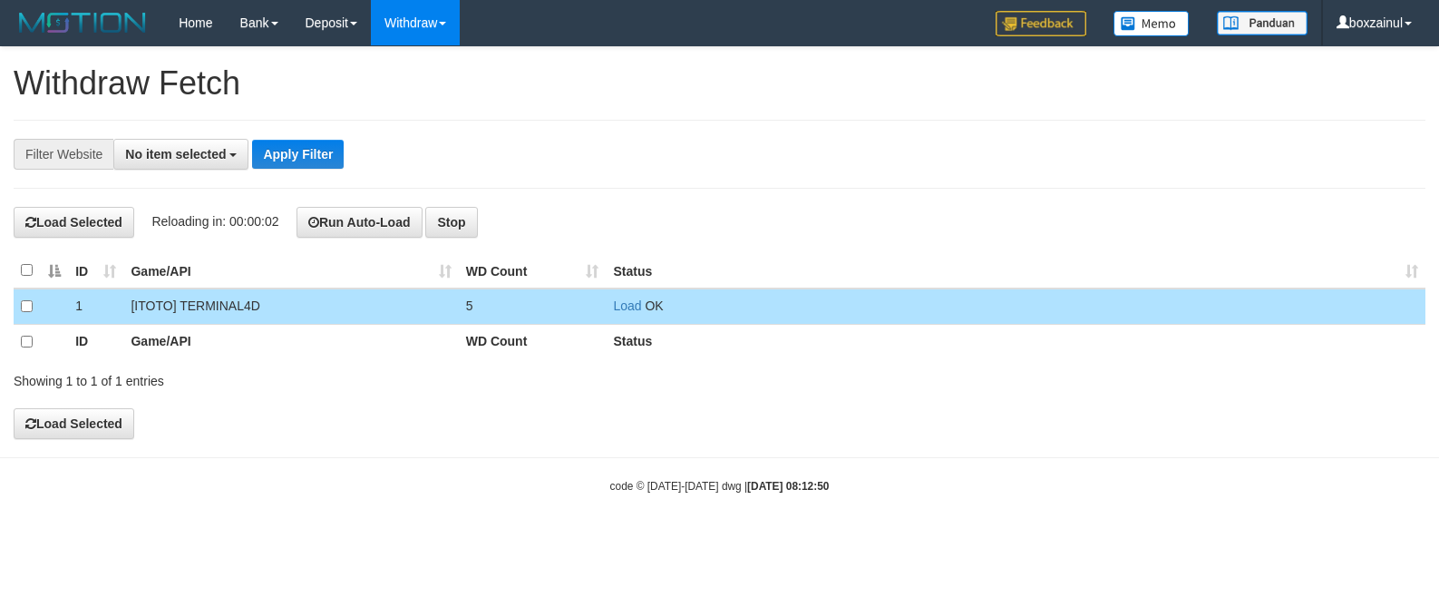
select select
click at [873, 186] on div "**********" at bounding box center [720, 154] width 1412 height 69
click at [1009, 196] on div "**********" at bounding box center [719, 242] width 1439 height 391
drag, startPoint x: 605, startPoint y: 305, endPoint x: 619, endPoint y: 306, distance: 13.6
click at [612, 305] on td "Load OK" at bounding box center [1016, 305] width 820 height 35
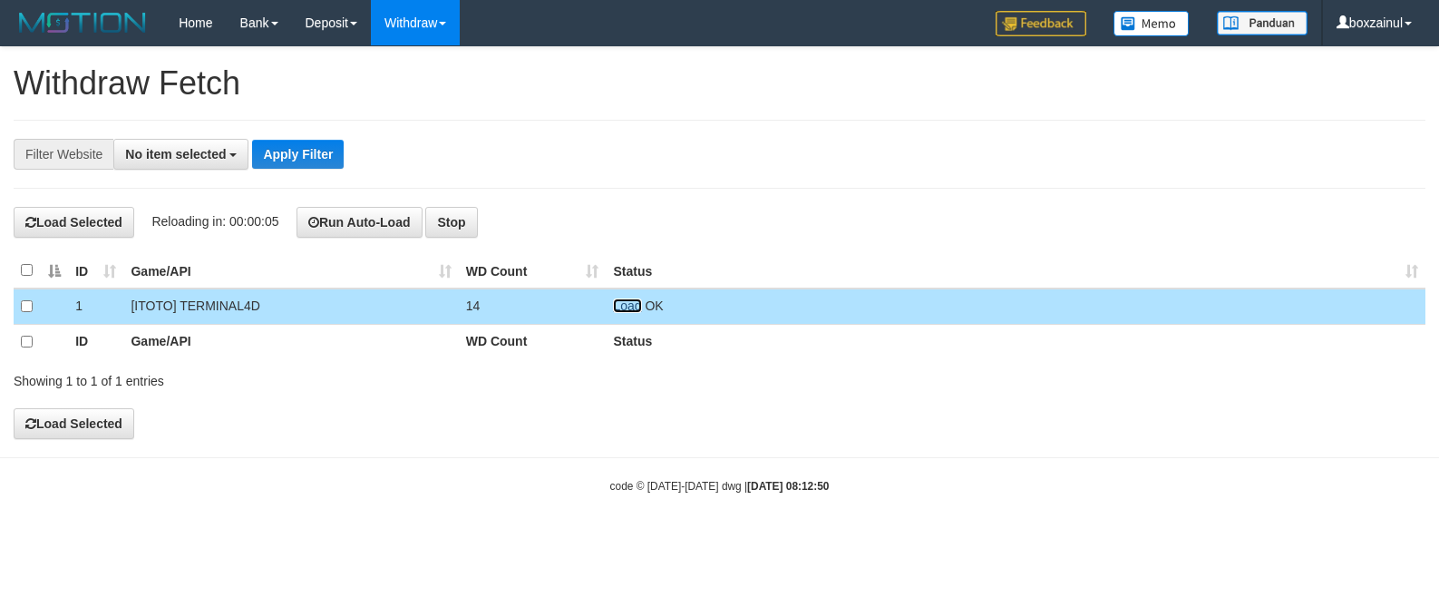
click at [619, 306] on link "Load" at bounding box center [627, 305] width 28 height 15
click at [637, 311] on link "Load" at bounding box center [627, 305] width 28 height 15
click at [775, 201] on div "**********" at bounding box center [719, 242] width 1439 height 391
click at [629, 310] on link "Load" at bounding box center [627, 305] width 28 height 15
click at [616, 300] on td "Load OK" at bounding box center [1016, 305] width 820 height 35
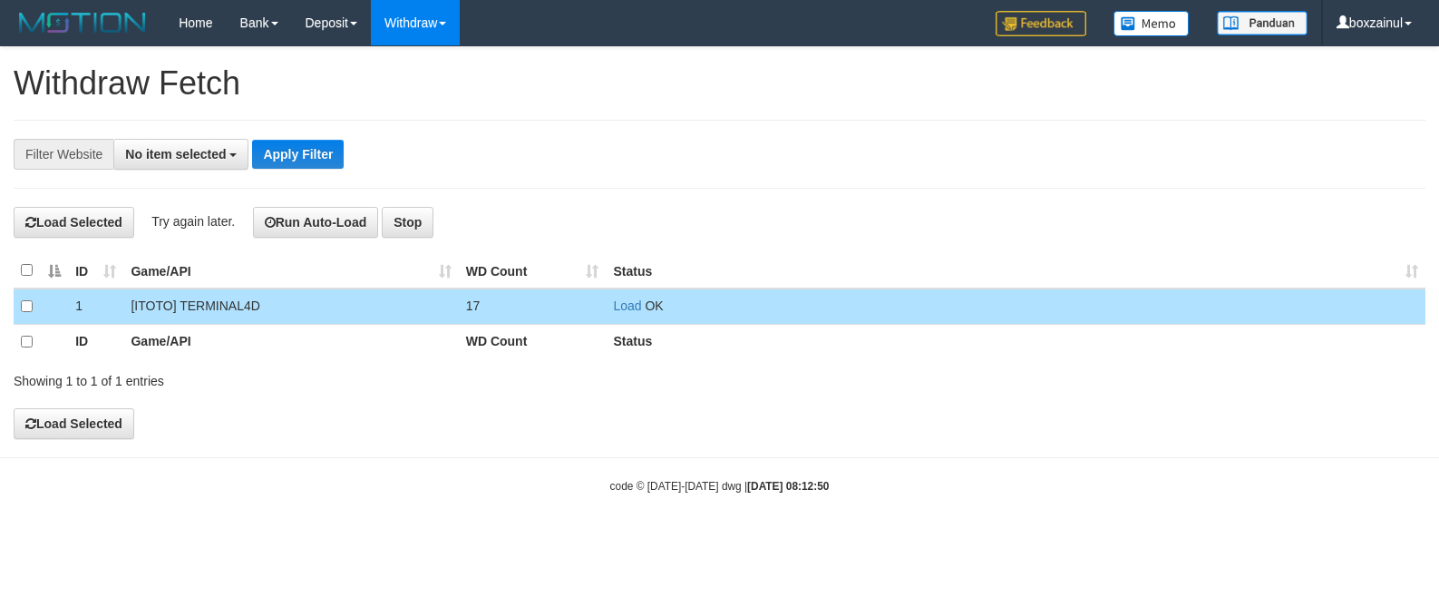
click at [599, 300] on td "17" at bounding box center [533, 305] width 148 height 35
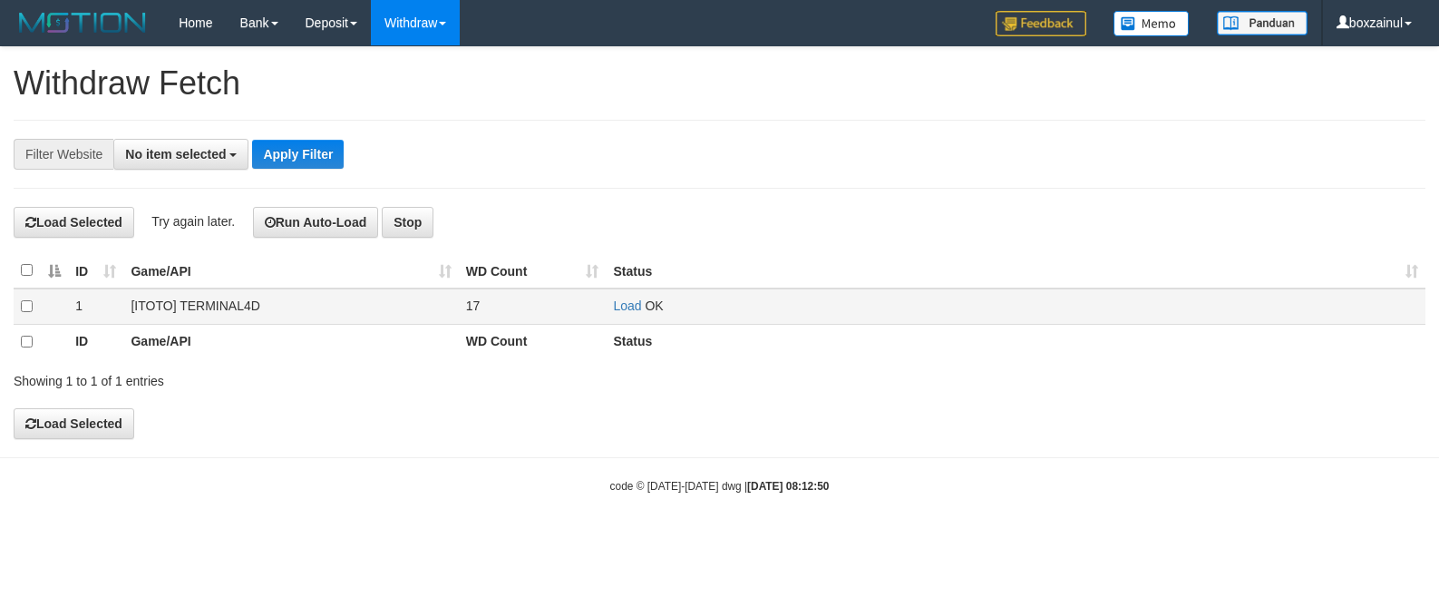
click at [610, 300] on td "Load OK" at bounding box center [1016, 305] width 820 height 35
click at [619, 305] on link "Load" at bounding box center [627, 305] width 28 height 15
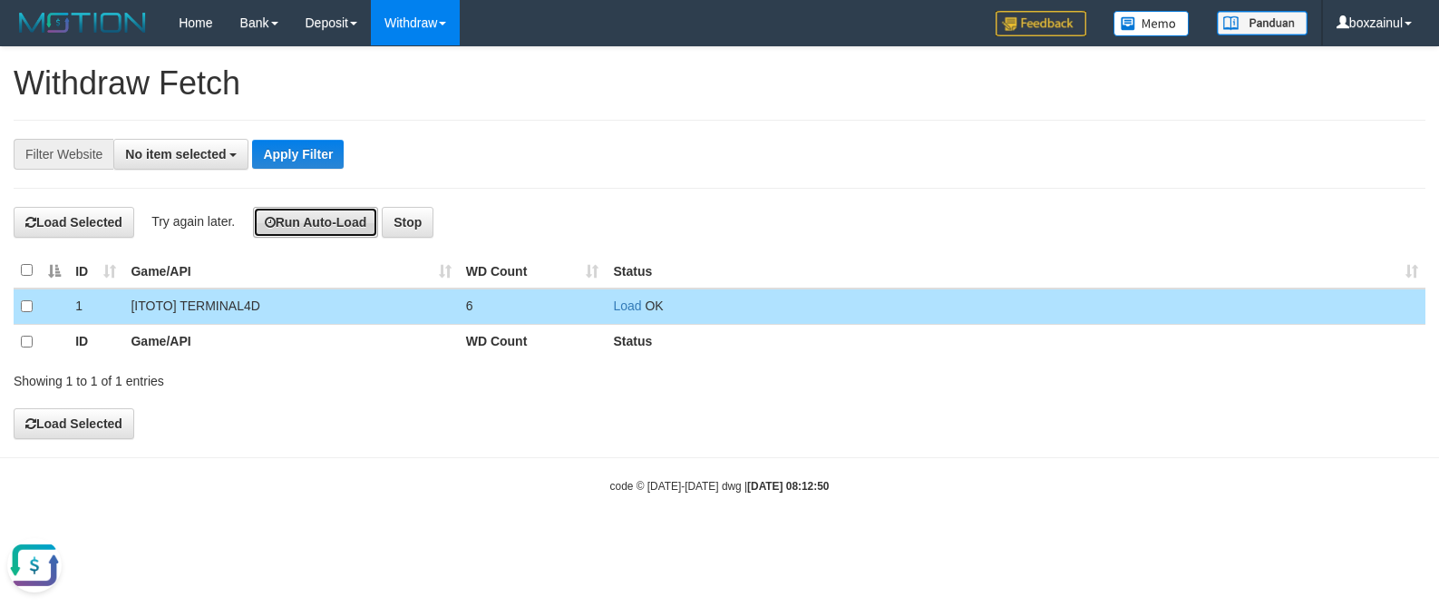
click at [307, 226] on button "Run Auto-Load" at bounding box center [316, 222] width 126 height 31
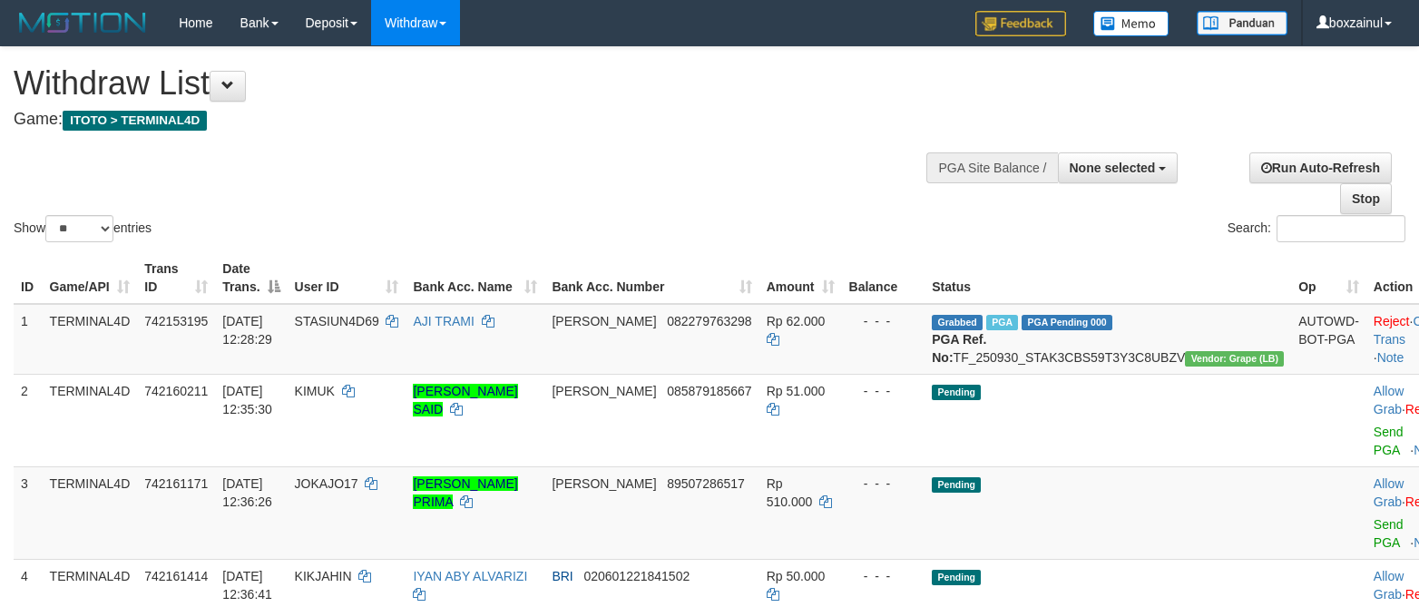
select select
select select "**"
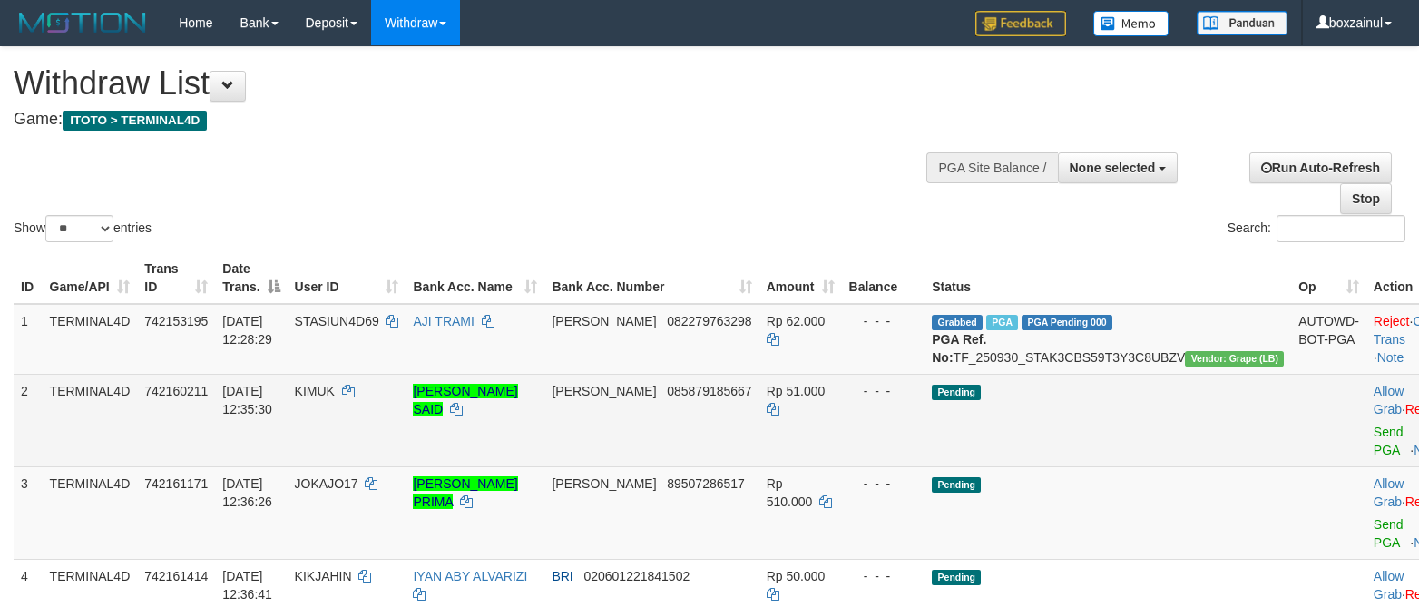
scroll to position [164, 0]
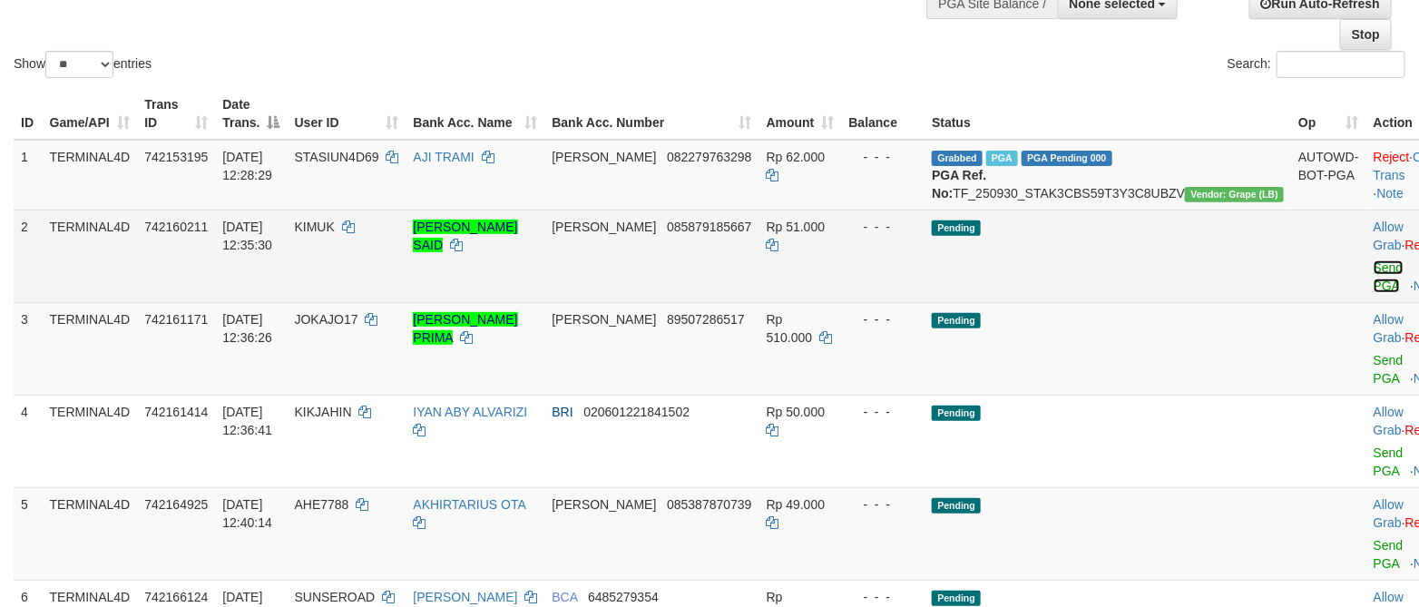
click at [1373, 289] on link "Send PGA" at bounding box center [1388, 276] width 30 height 33
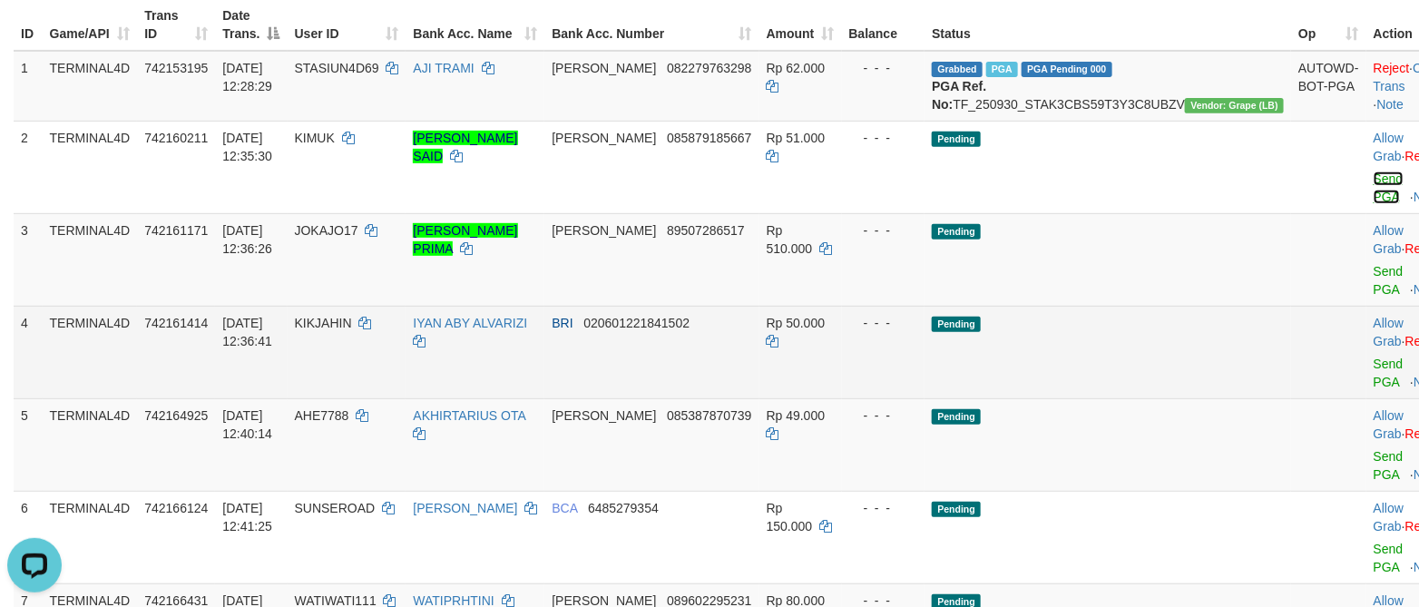
scroll to position [300, 0]
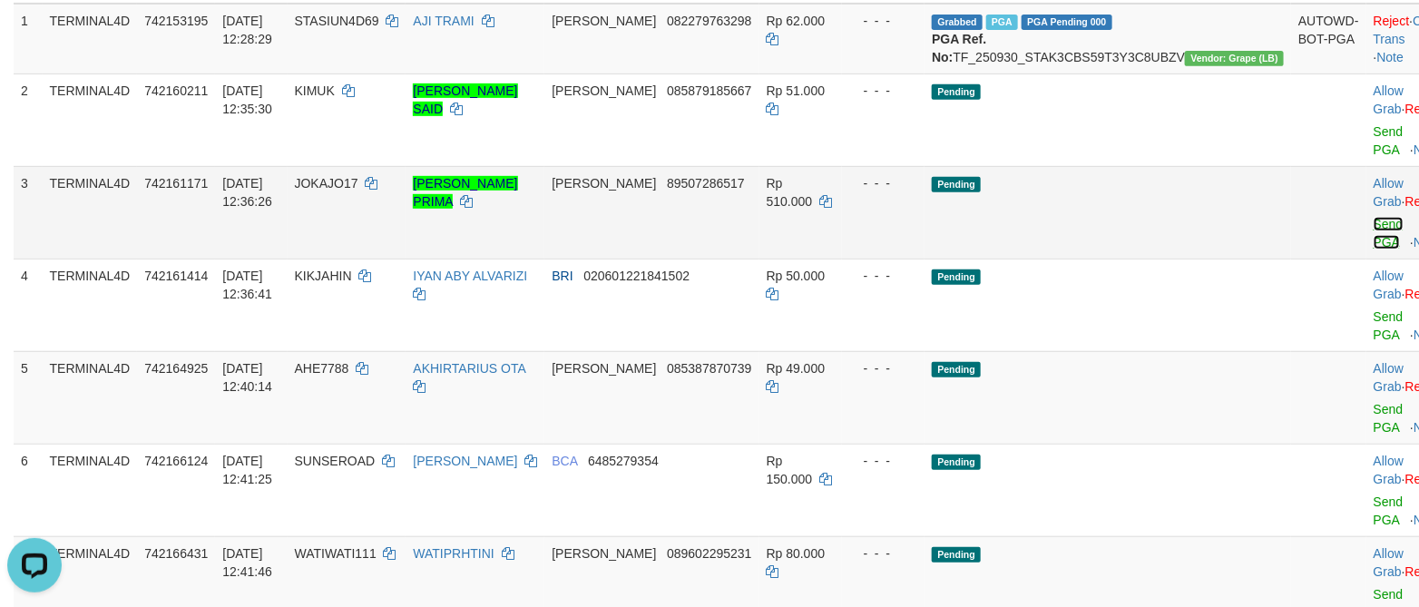
click at [1373, 243] on link "Send PGA" at bounding box center [1388, 233] width 30 height 33
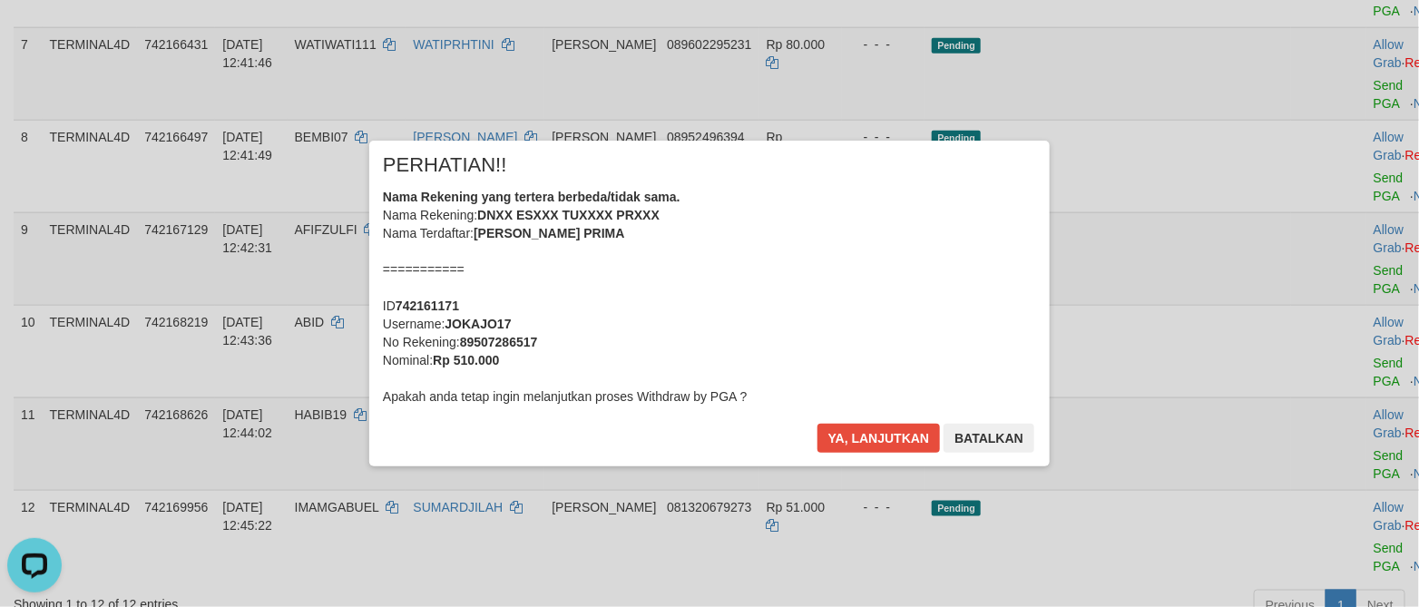
scroll to position [844, 0]
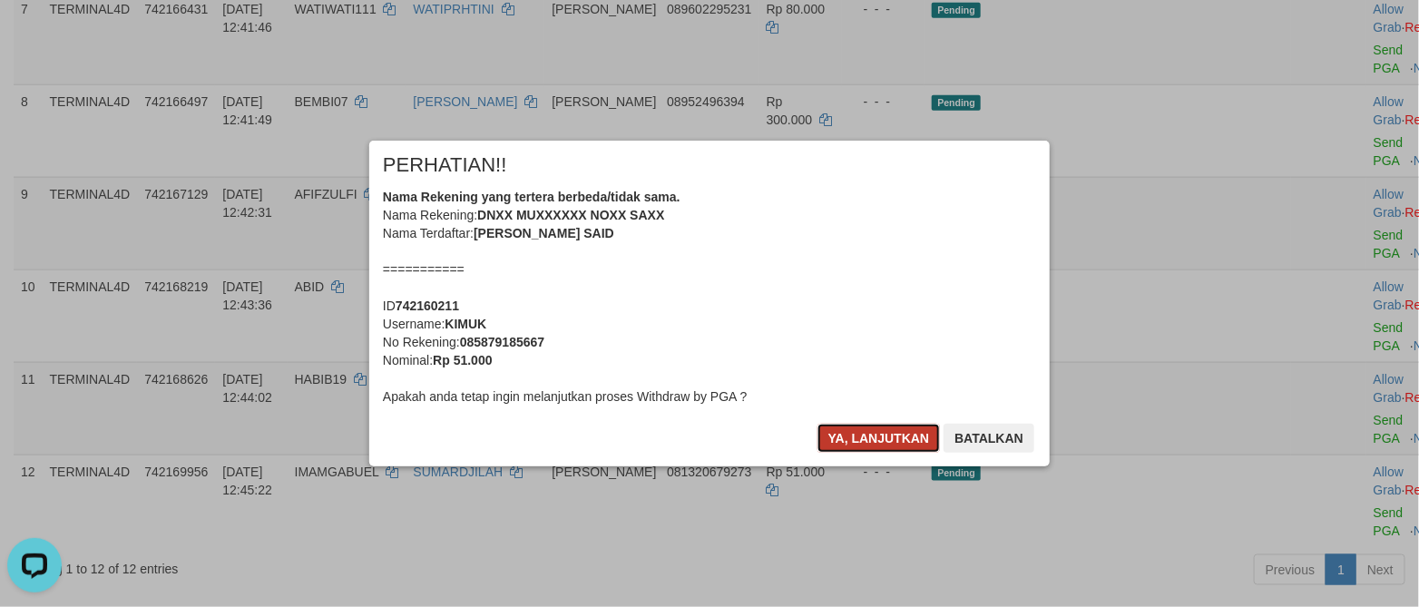
click at [876, 441] on button "Ya, lanjutkan" at bounding box center [878, 438] width 123 height 29
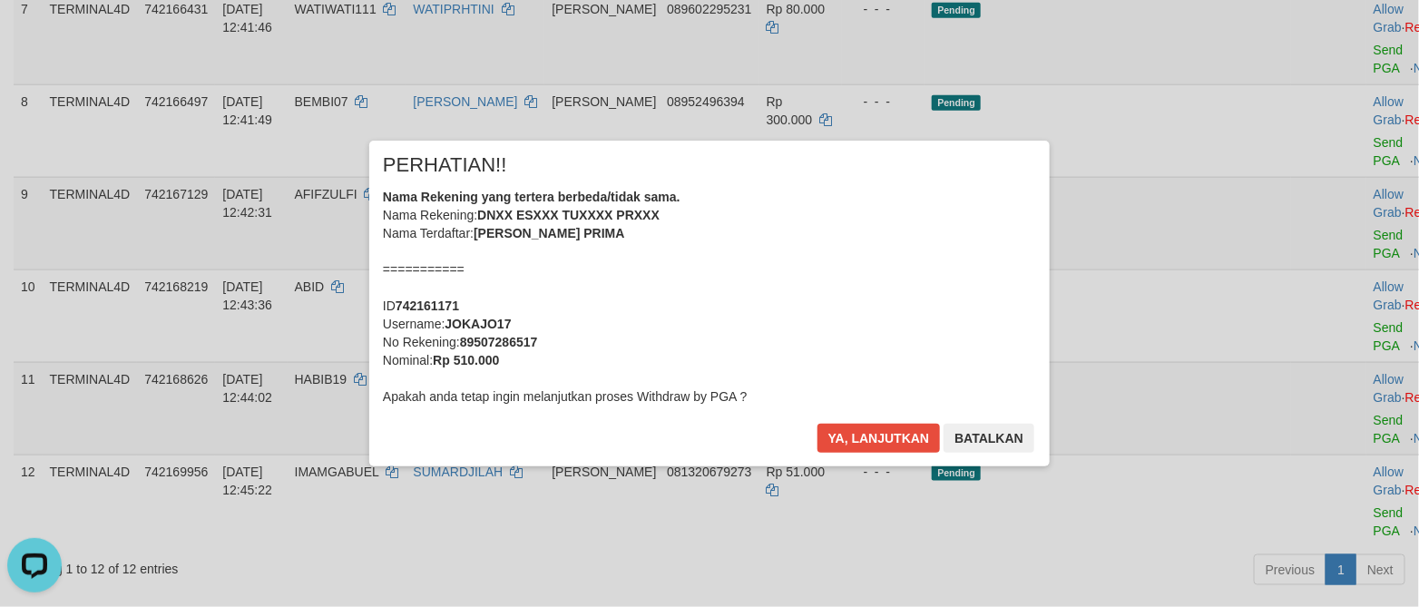
click at [876, 441] on div "× PERHATIAN!! Nama Rekening yang tertera berbeda/tidak sama. Nama Rekening: DNX…" at bounding box center [709, 303] width 707 height 325
click at [876, 439] on button "Ya, lanjutkan" at bounding box center [878, 438] width 123 height 29
click at [876, 439] on div "Ya, lanjutkan Batalkan" at bounding box center [925, 445] width 220 height 43
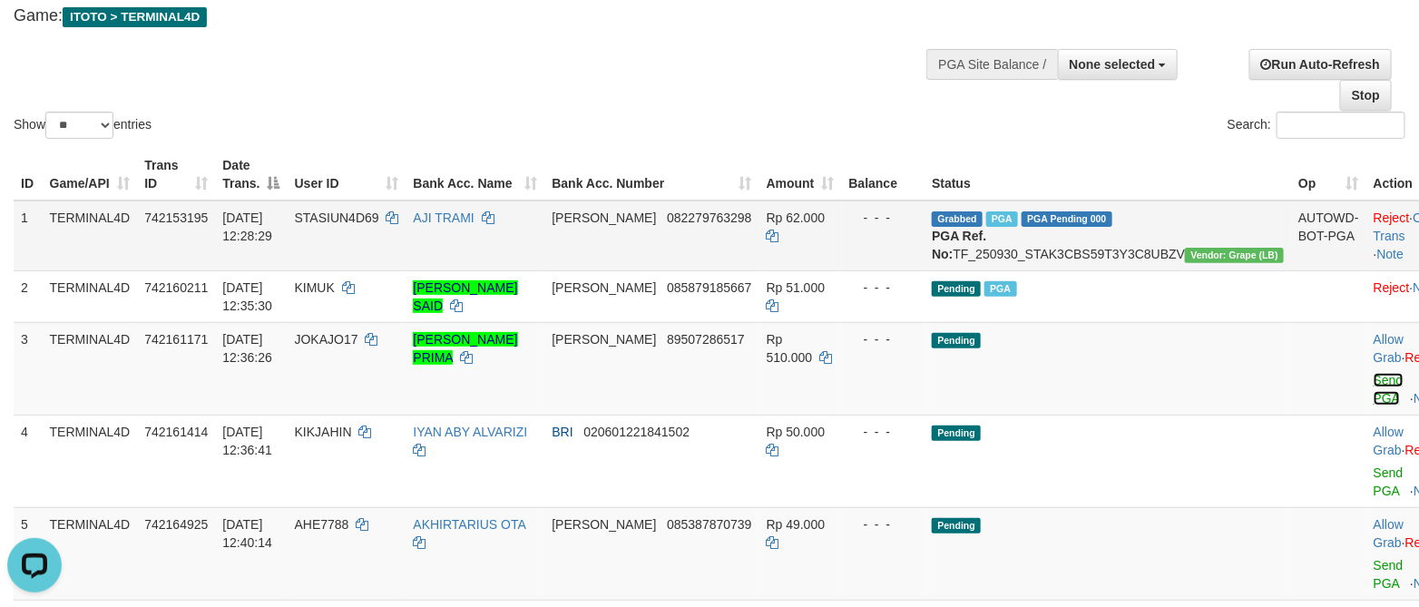
scroll to position [63, 0]
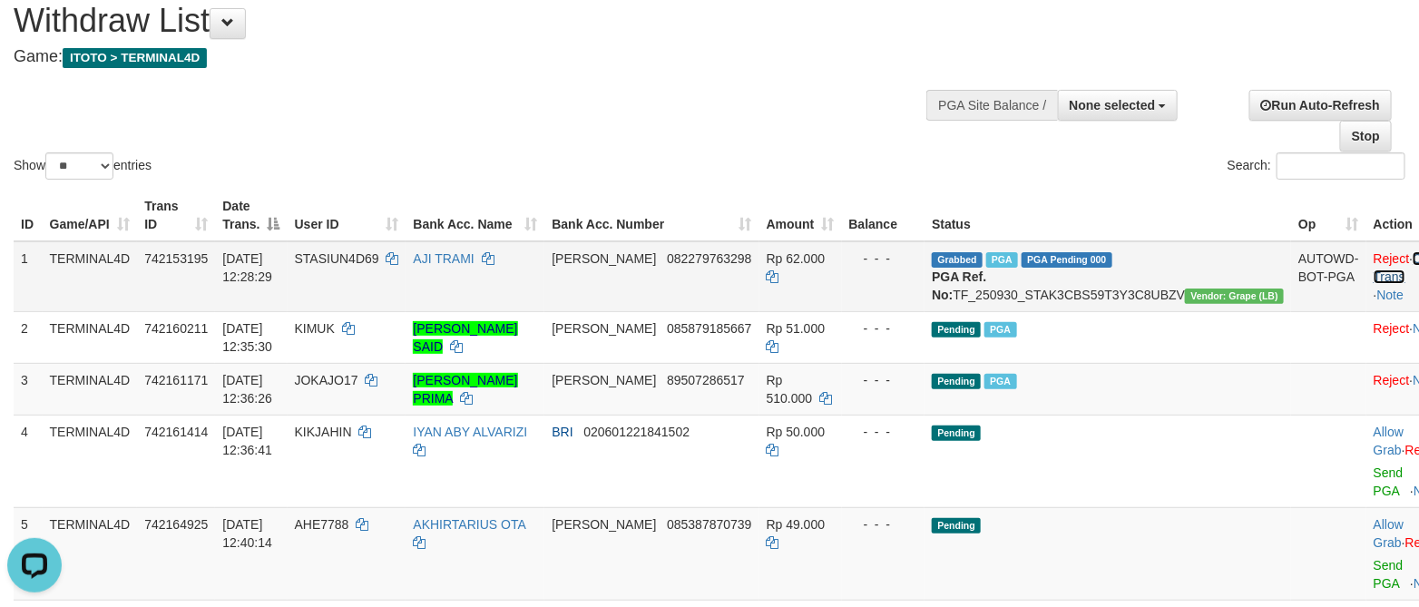
click at [1373, 256] on link "Check Trans" at bounding box center [1410, 267] width 75 height 33
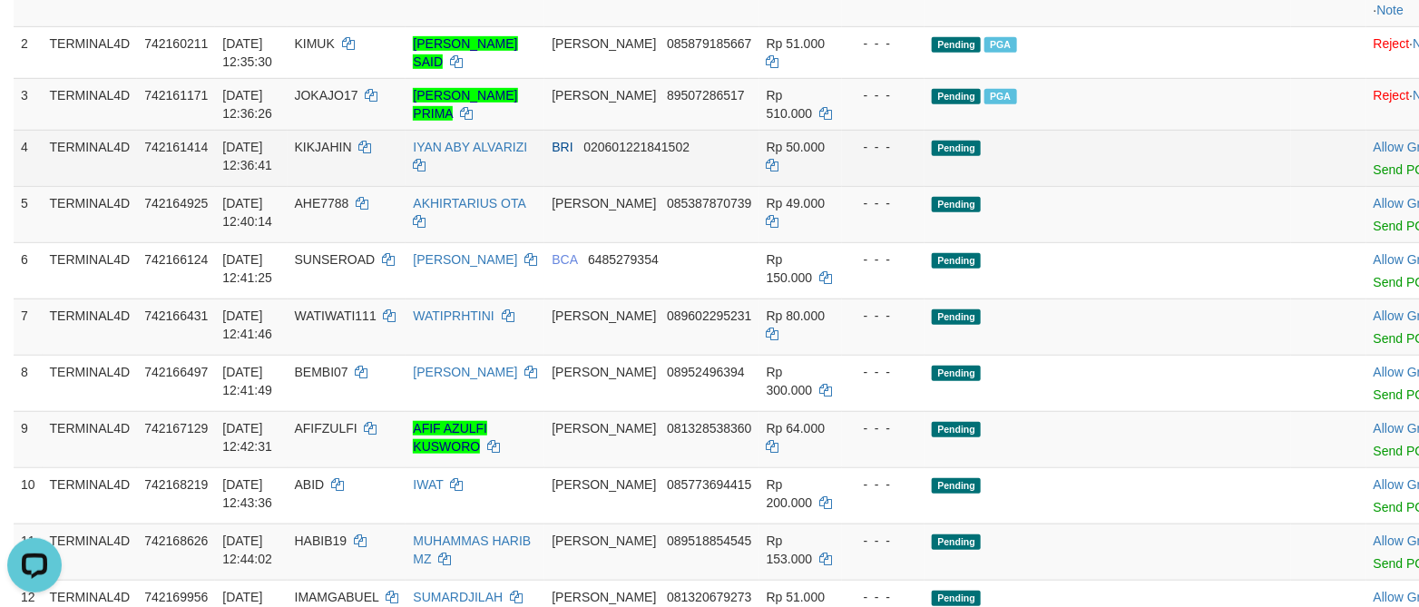
scroll to position [335, 0]
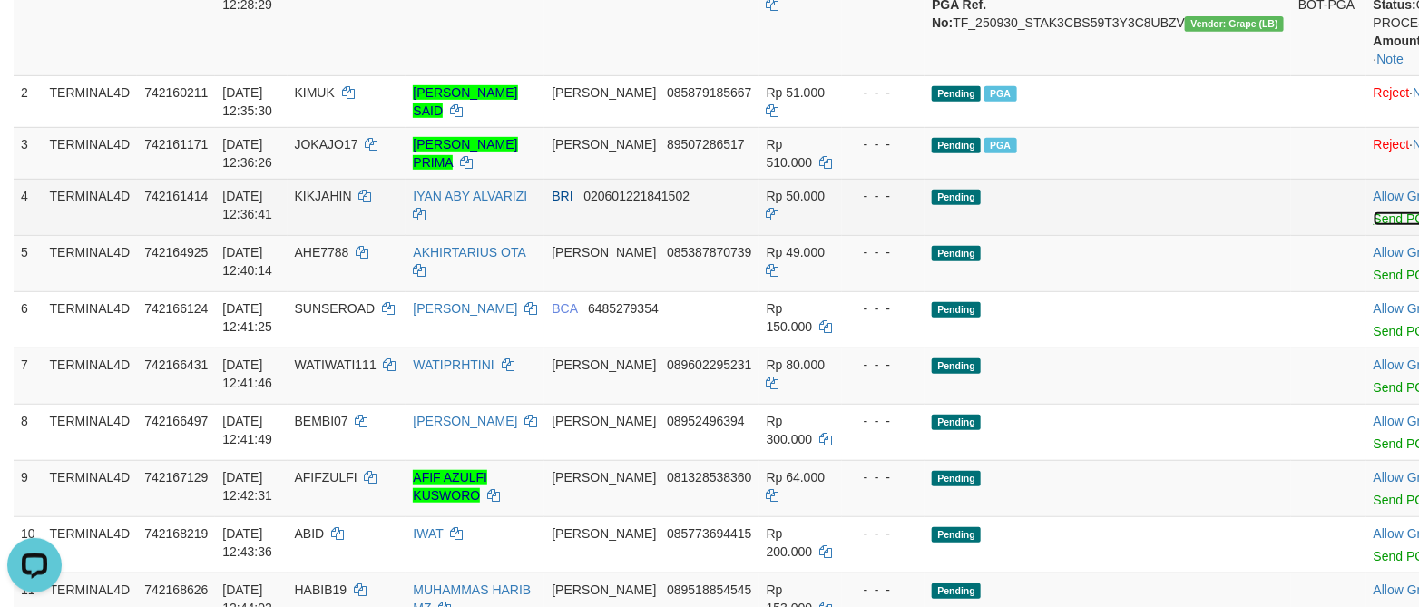
click at [1373, 226] on link "Send PGA" at bounding box center [1402, 218] width 59 height 15
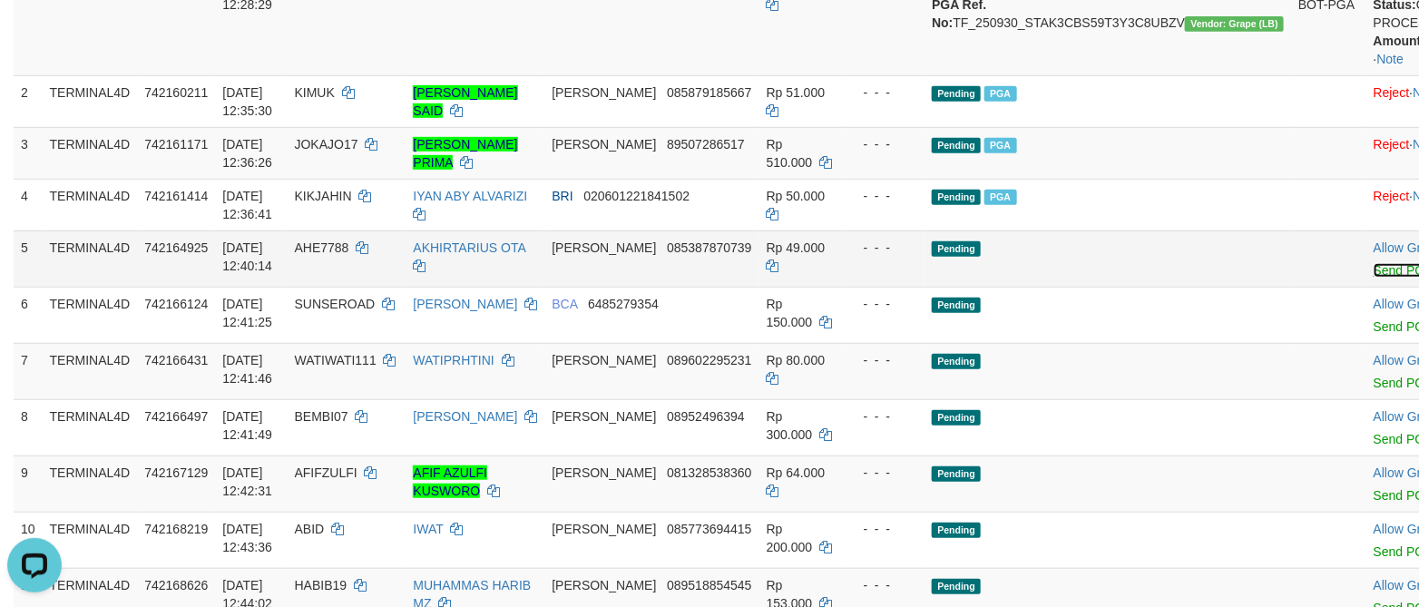
click at [1373, 278] on link "Send PGA" at bounding box center [1402, 270] width 59 height 15
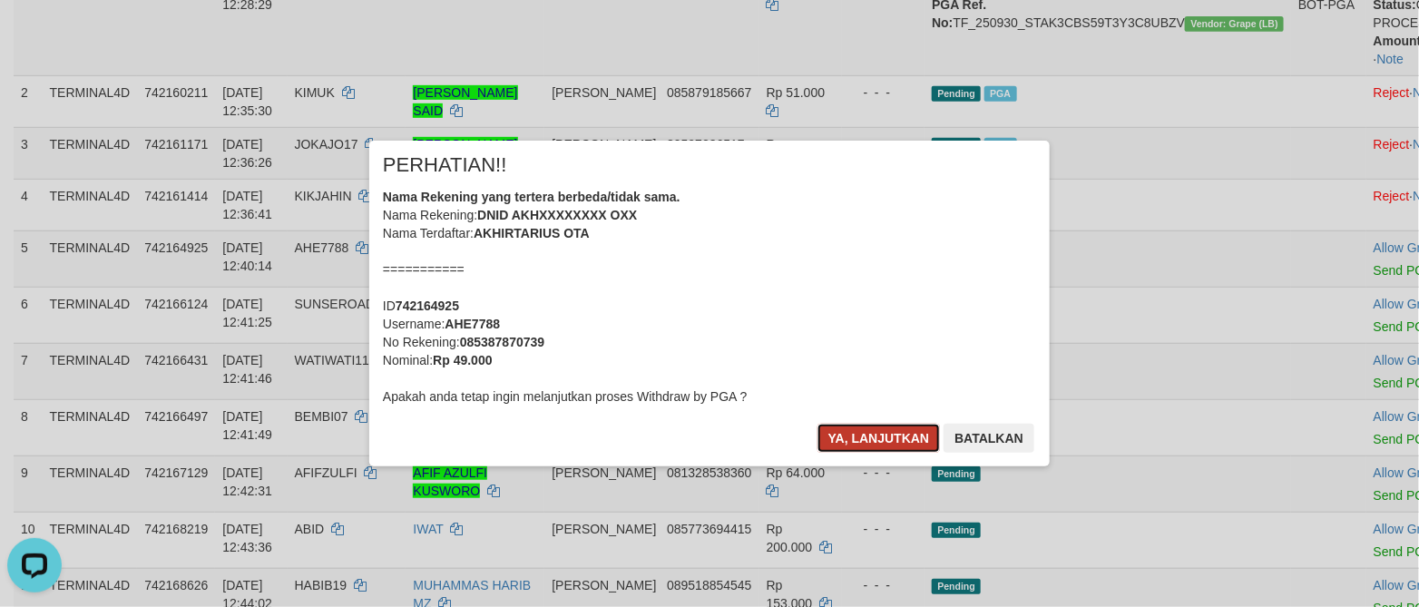
click at [895, 441] on button "Ya, lanjutkan" at bounding box center [878, 438] width 123 height 29
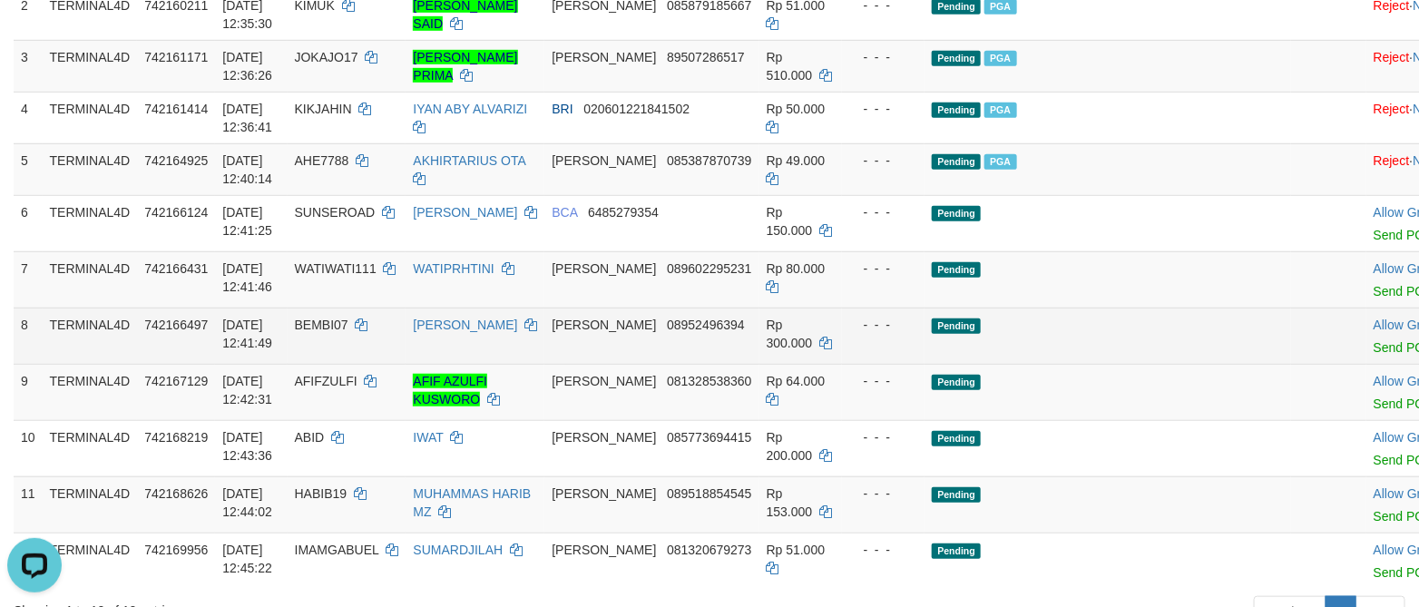
scroll to position [471, 0]
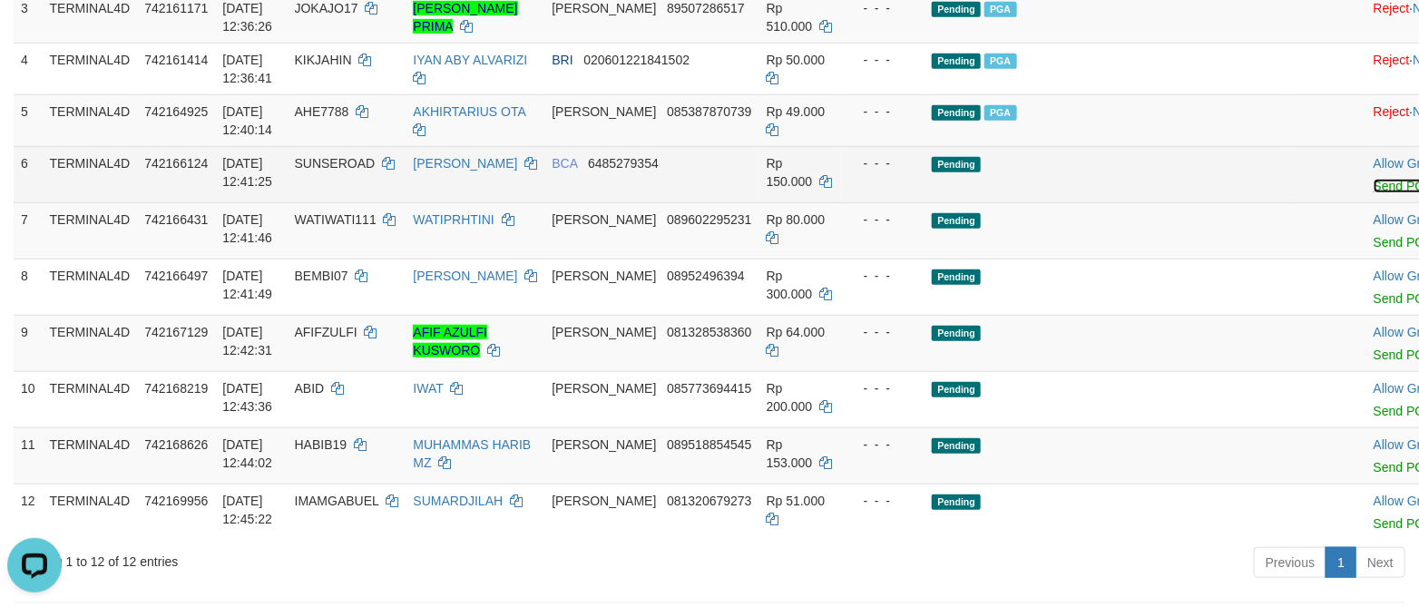
click at [1373, 193] on link "Send PGA" at bounding box center [1402, 186] width 59 height 15
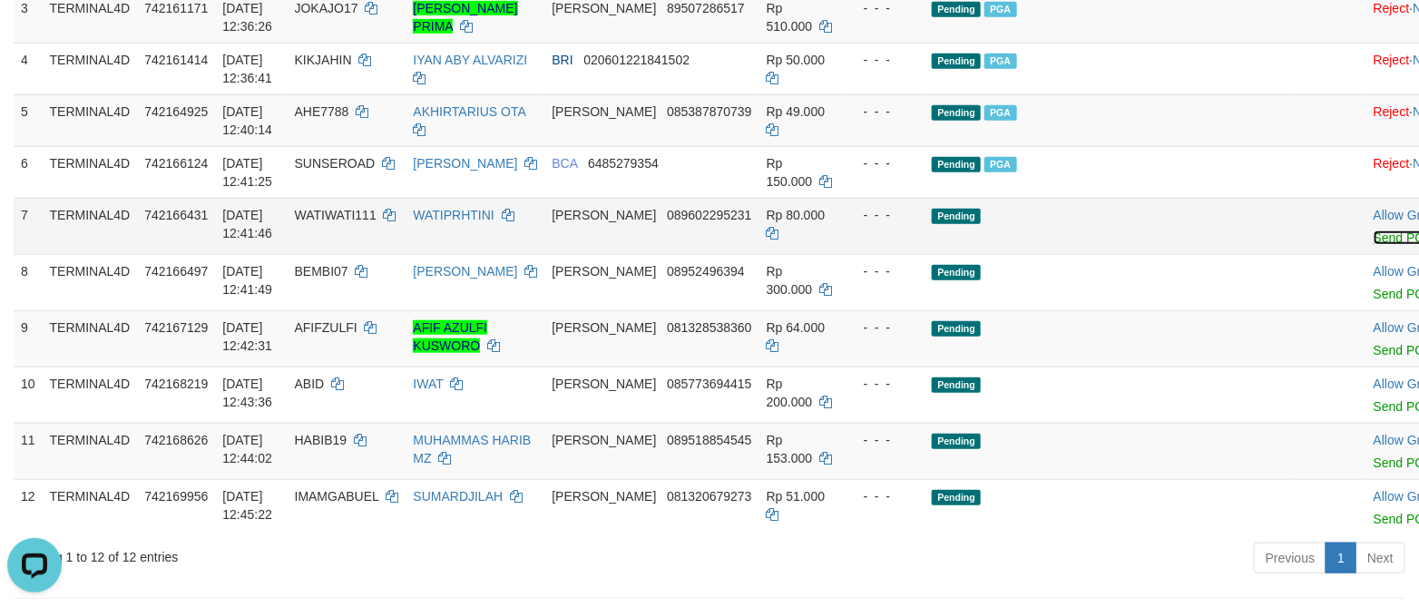
click at [1373, 245] on link "Send PGA" at bounding box center [1402, 237] width 59 height 15
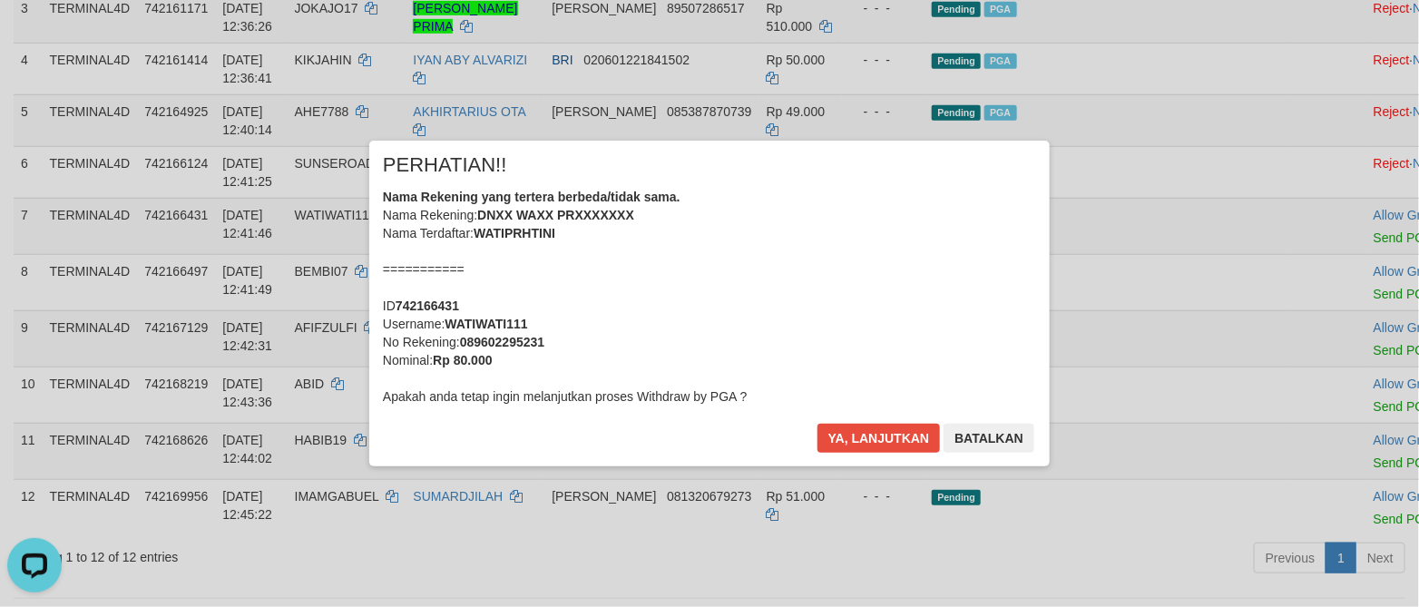
click at [865, 454] on div "Ya, lanjutkan Batalkan" at bounding box center [925, 445] width 220 height 43
click at [880, 428] on button "Ya, lanjutkan" at bounding box center [878, 438] width 123 height 29
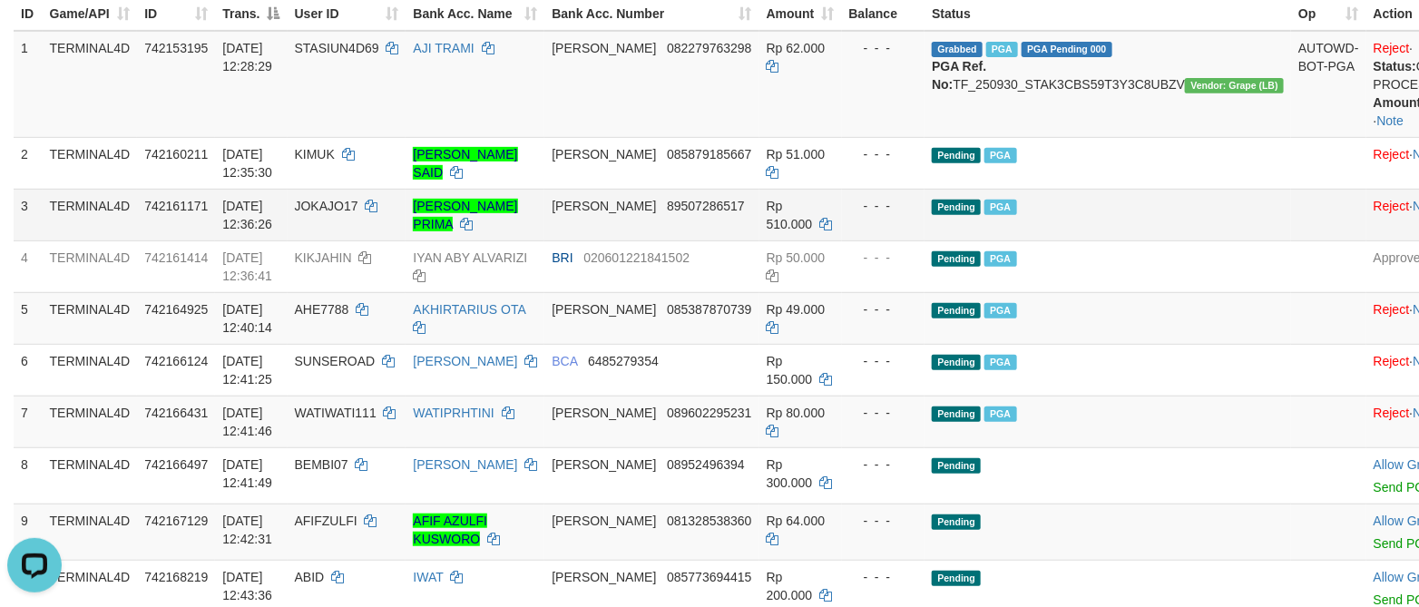
scroll to position [335, 0]
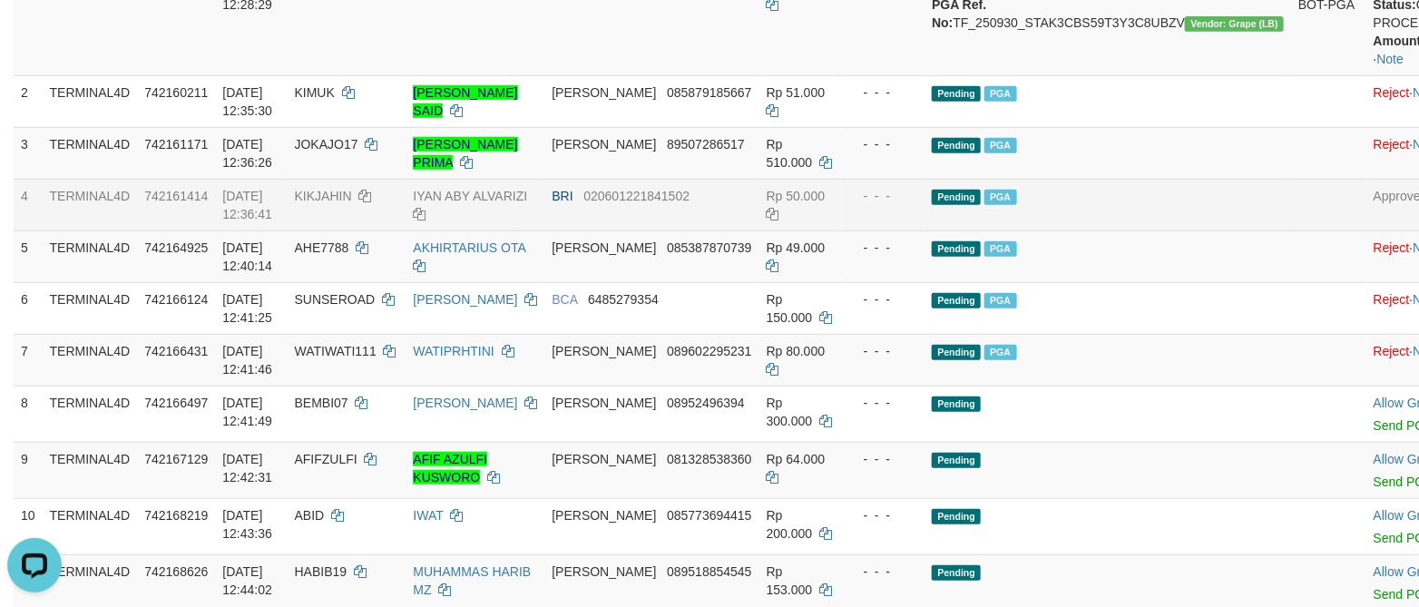
click at [743, 207] on td "BRI 020601221841502" at bounding box center [651, 205] width 214 height 52
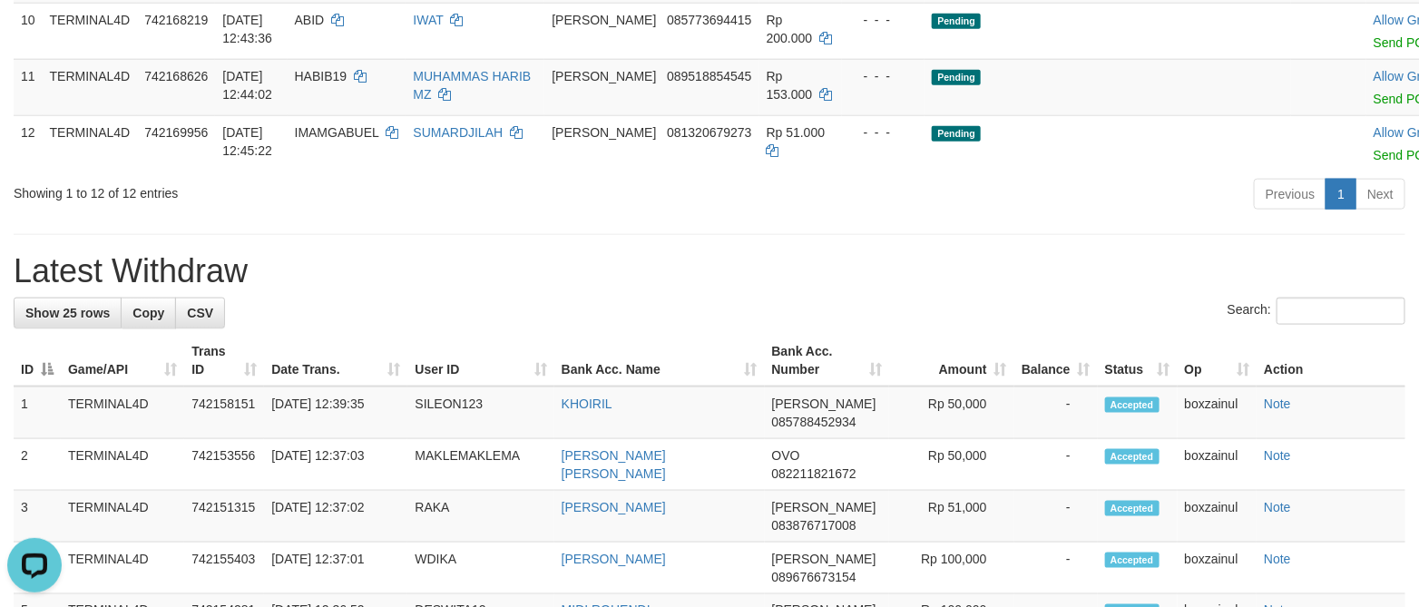
scroll to position [879, 0]
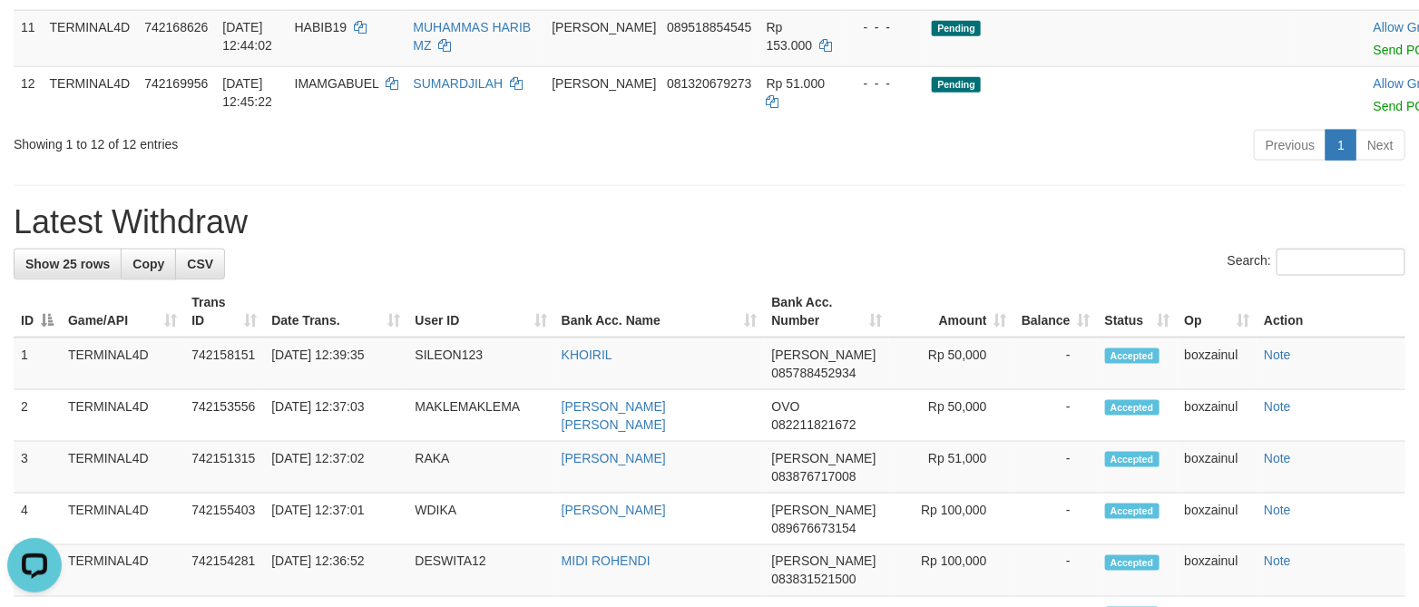
click at [770, 240] on h1 "Latest Withdraw" at bounding box center [709, 222] width 1391 height 36
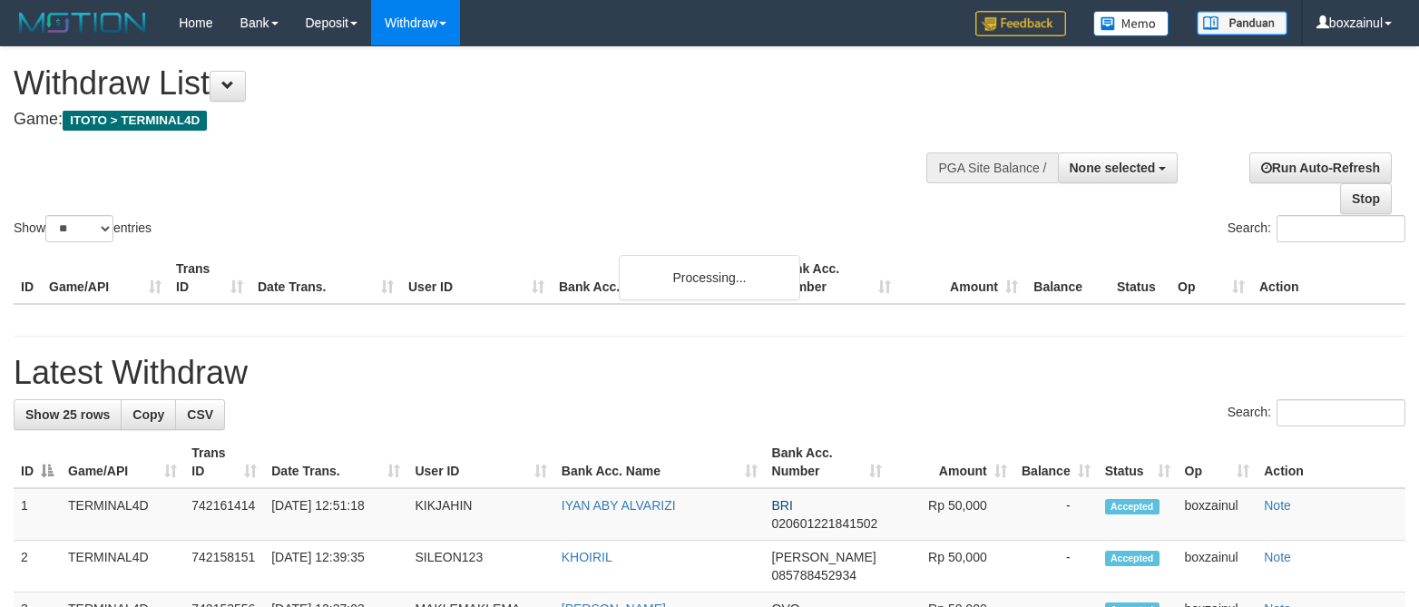
select select
select select "**"
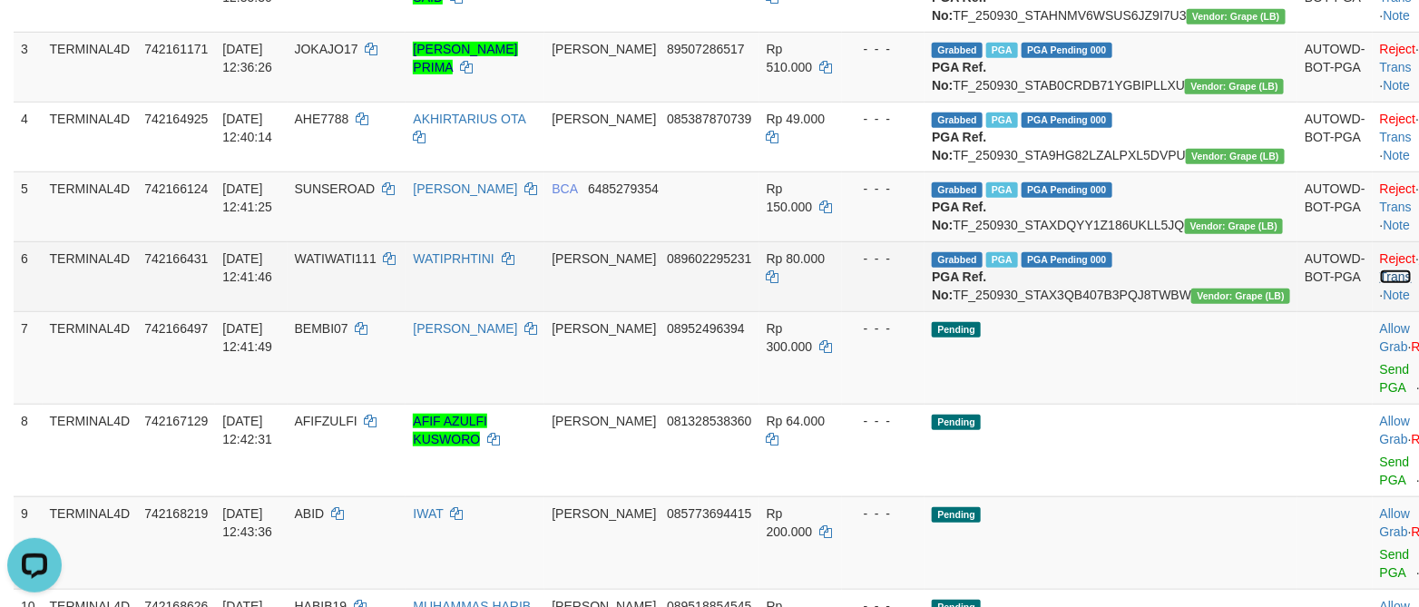
click at [1380, 284] on link "Check Trans" at bounding box center [1417, 267] width 75 height 33
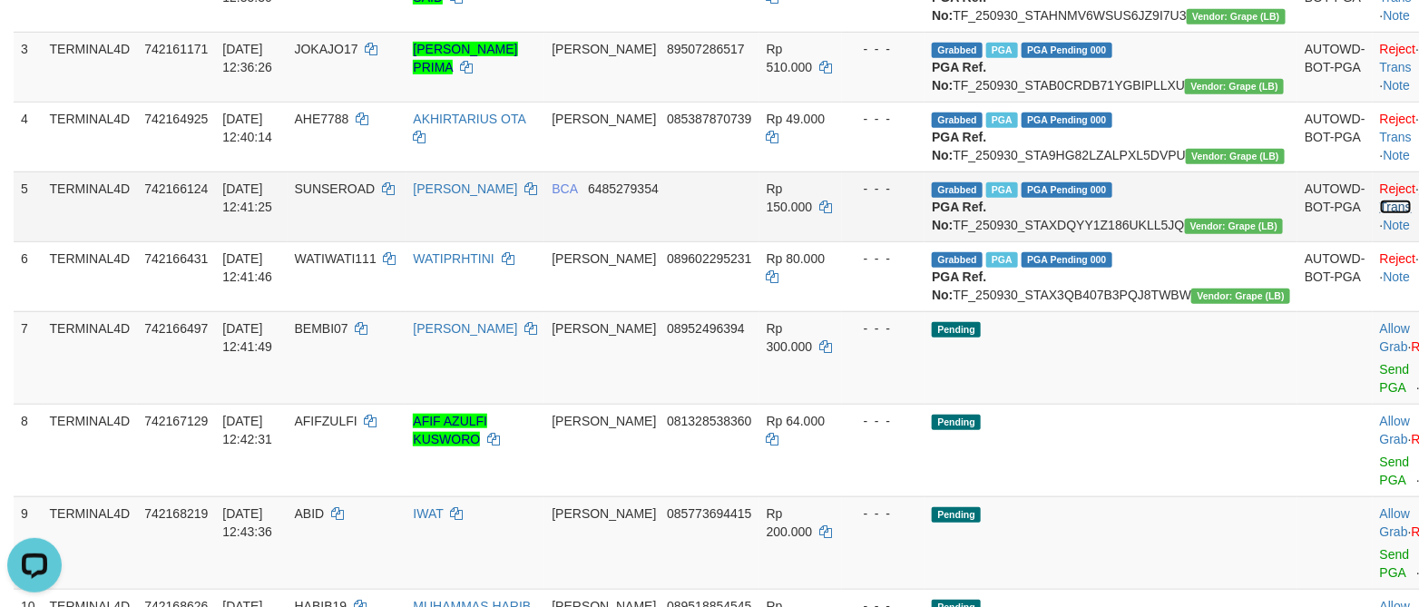
click at [1380, 214] on link "Check Trans" at bounding box center [1417, 197] width 75 height 33
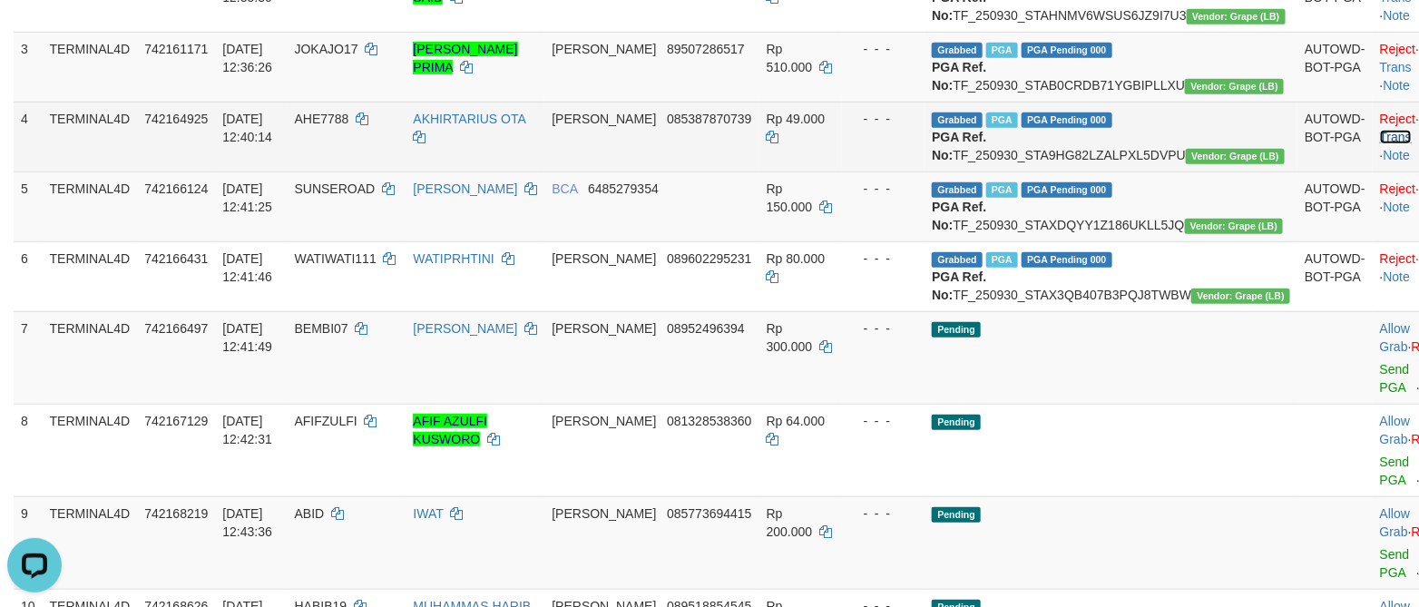
click at [1380, 144] on link "Check Trans" at bounding box center [1417, 128] width 75 height 33
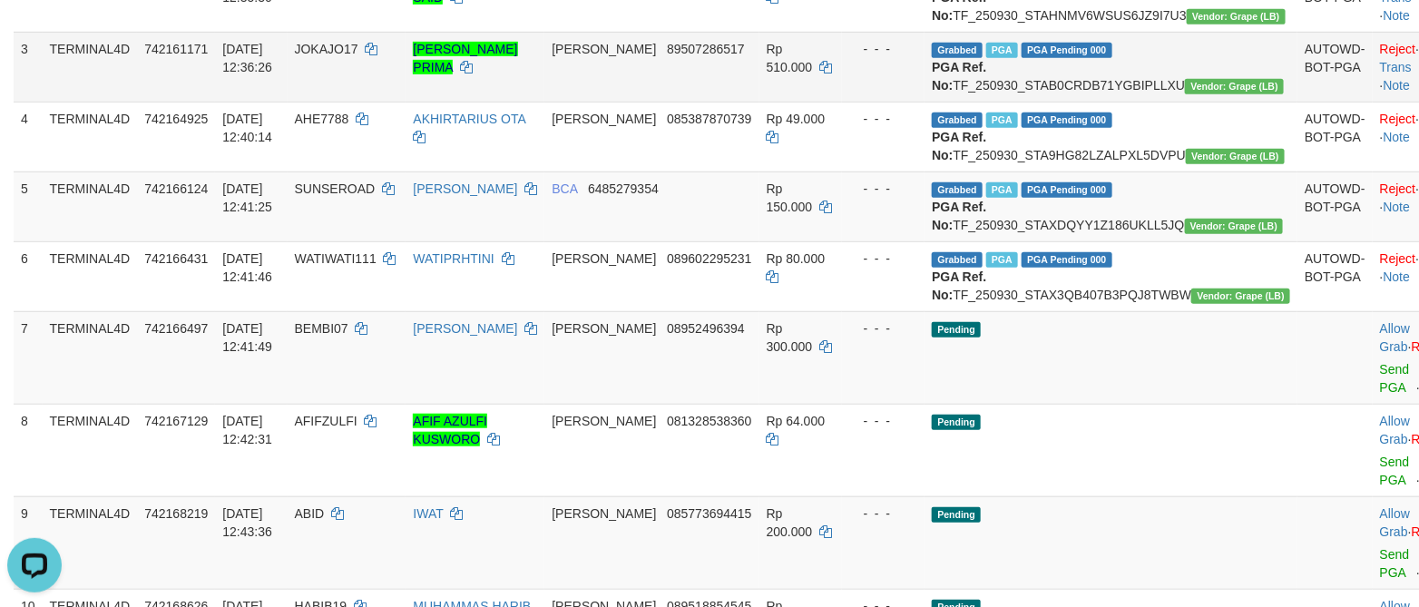
click at [1372, 95] on td "Reject · Check Trans · Note" at bounding box center [1417, 67] width 90 height 70
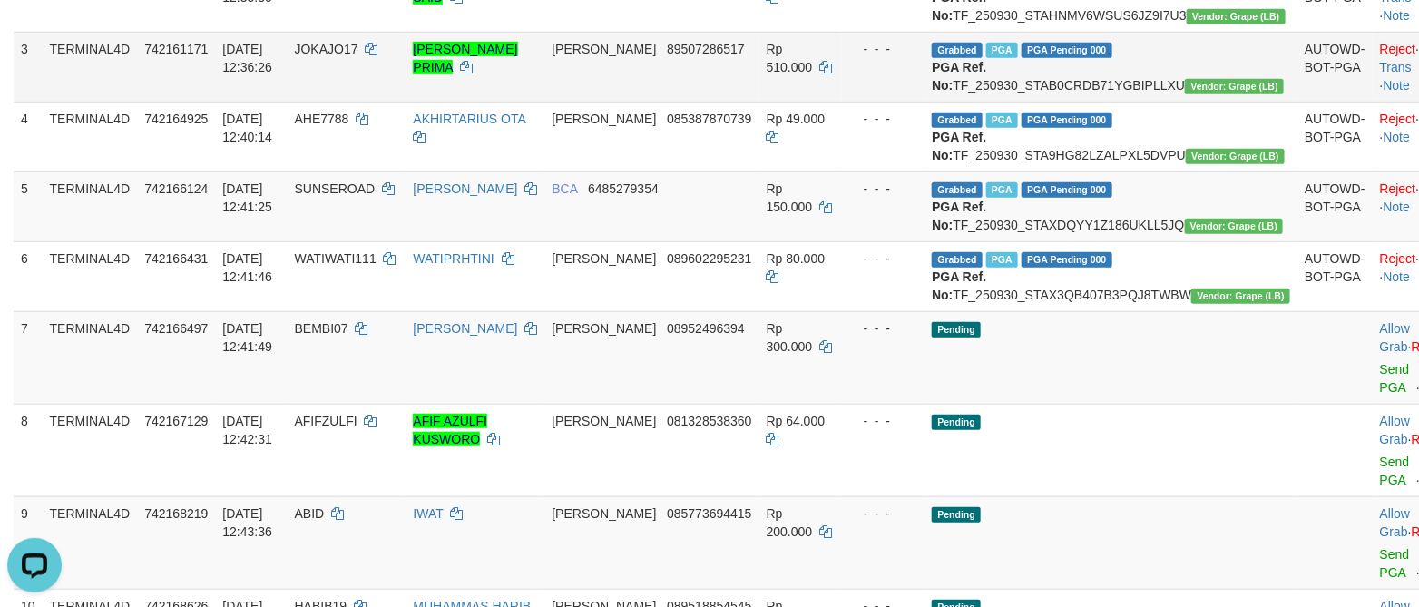
click at [1372, 74] on td "Reject · Check Trans · Note" at bounding box center [1417, 67] width 90 height 70
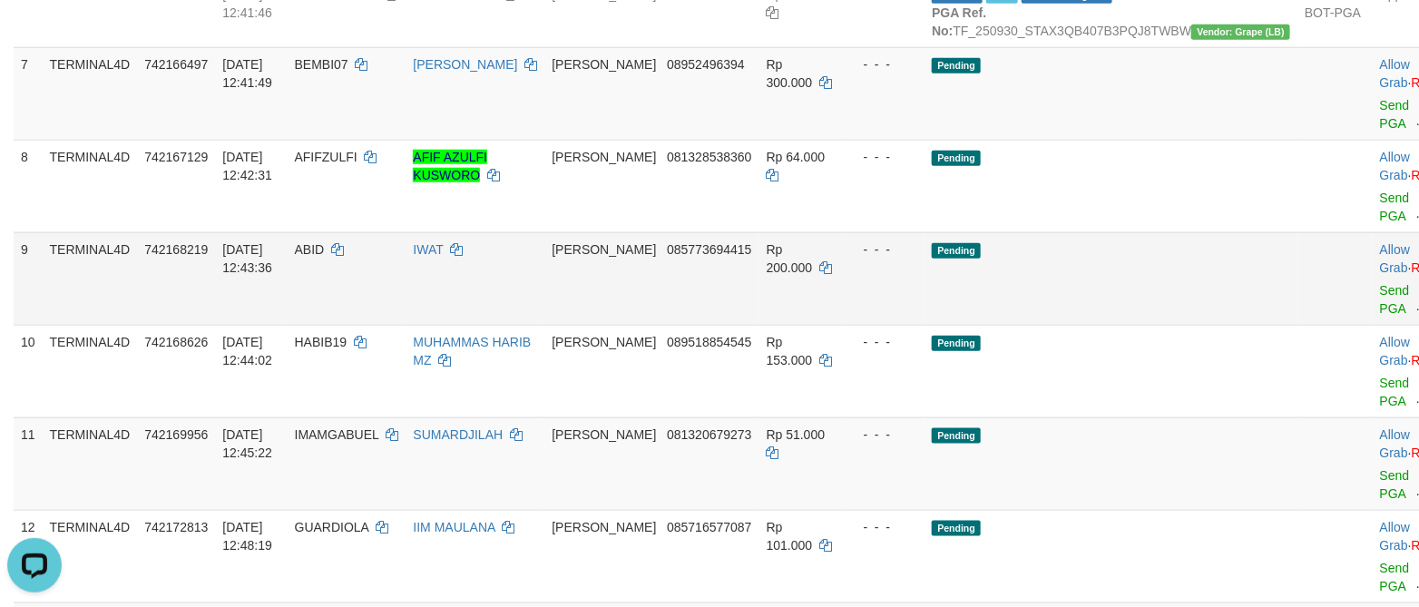
scroll to position [684, 0]
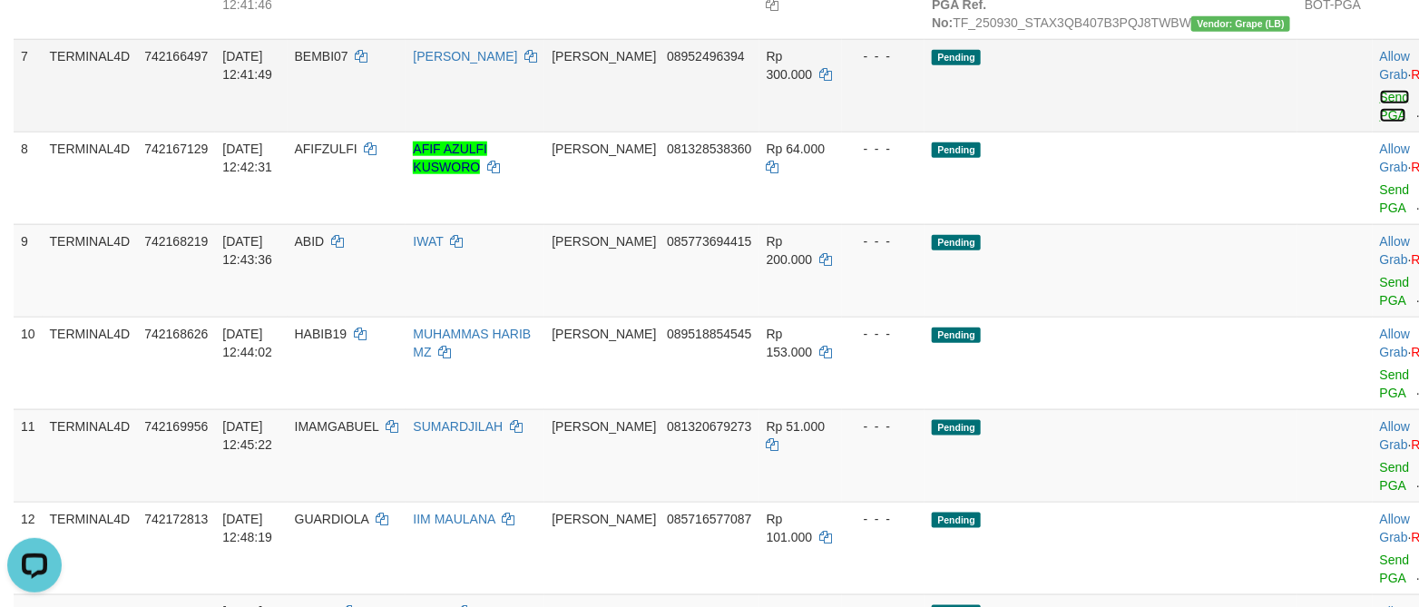
click at [1380, 122] on link "Send PGA" at bounding box center [1395, 106] width 30 height 33
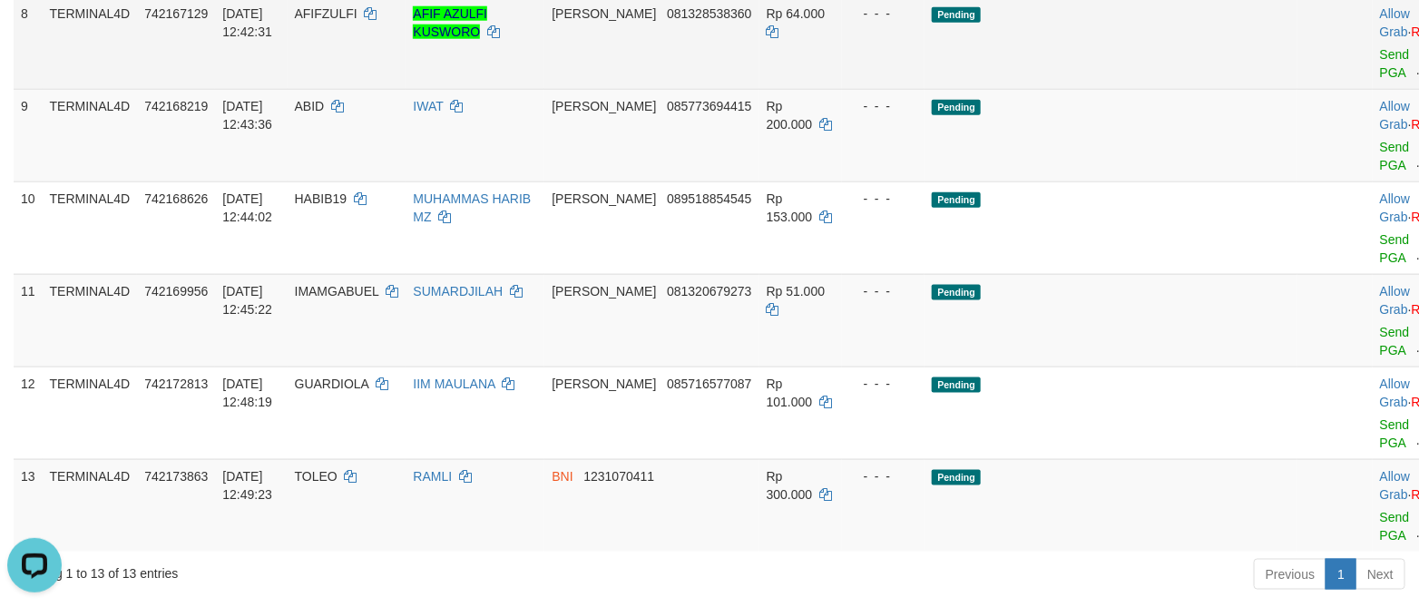
scroll to position [820, 0]
click at [1380, 79] on link "Send PGA" at bounding box center [1395, 62] width 30 height 33
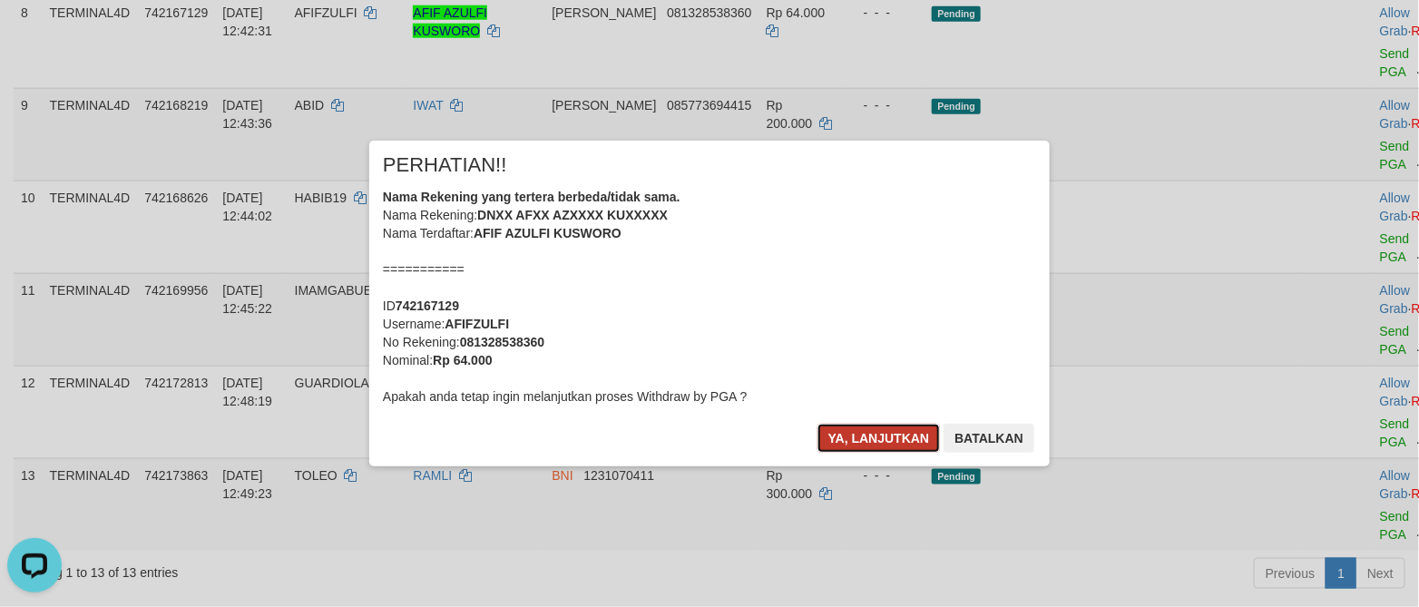
click at [841, 442] on button "Ya, lanjutkan" at bounding box center [878, 438] width 123 height 29
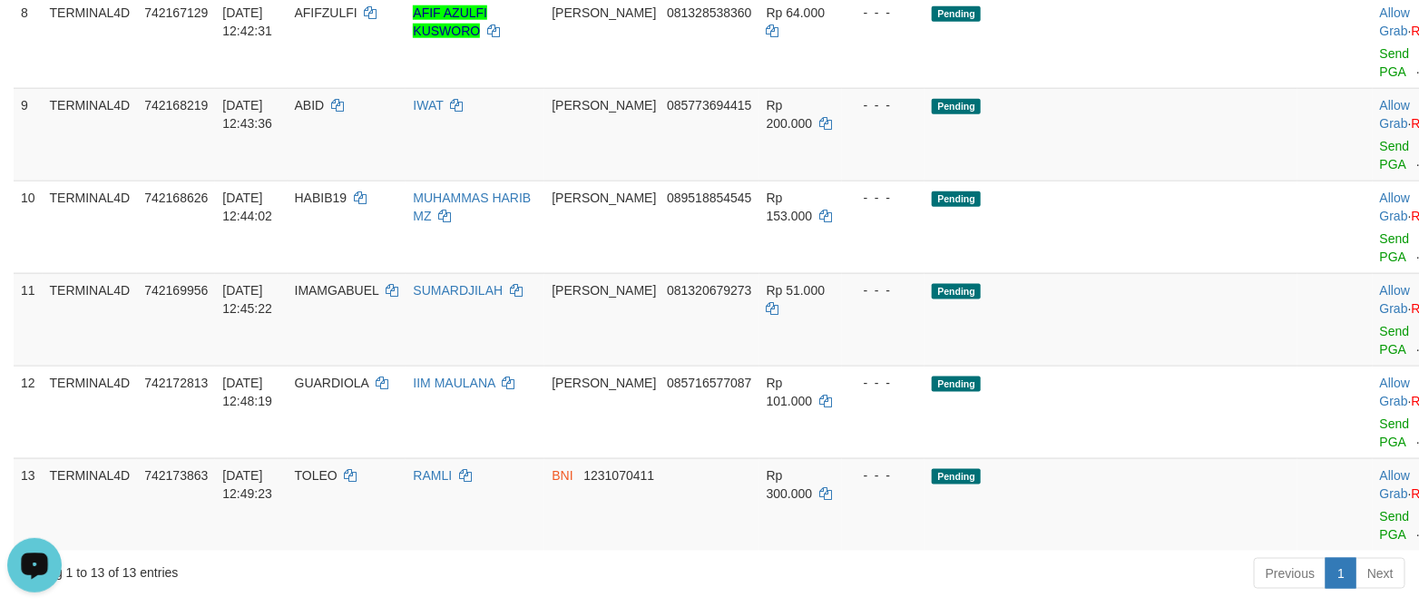
click at [57, 563] on button "Open LiveChat chat widget" at bounding box center [34, 564] width 54 height 54
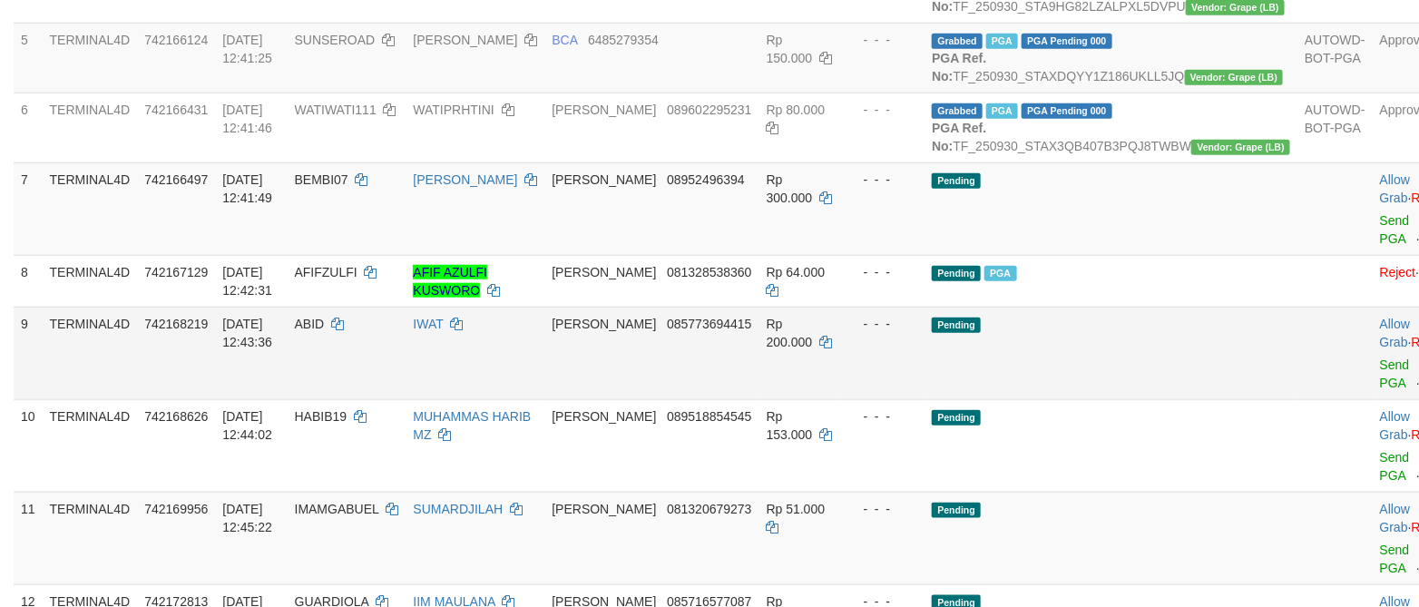
scroll to position [548, 0]
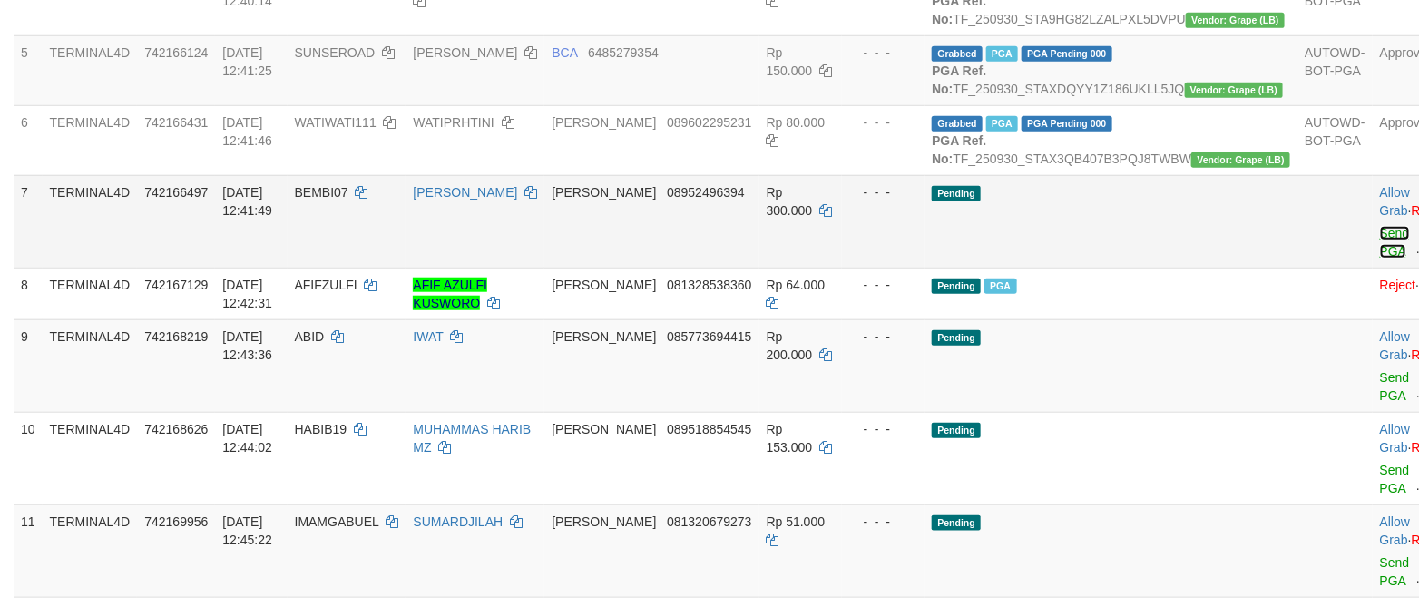
drag, startPoint x: 1299, startPoint y: 343, endPoint x: 816, endPoint y: 333, distance: 482.6
click at [1380, 258] on link "Send PGA" at bounding box center [1395, 242] width 30 height 33
click at [1380, 403] on link "Send PGA" at bounding box center [1395, 386] width 30 height 33
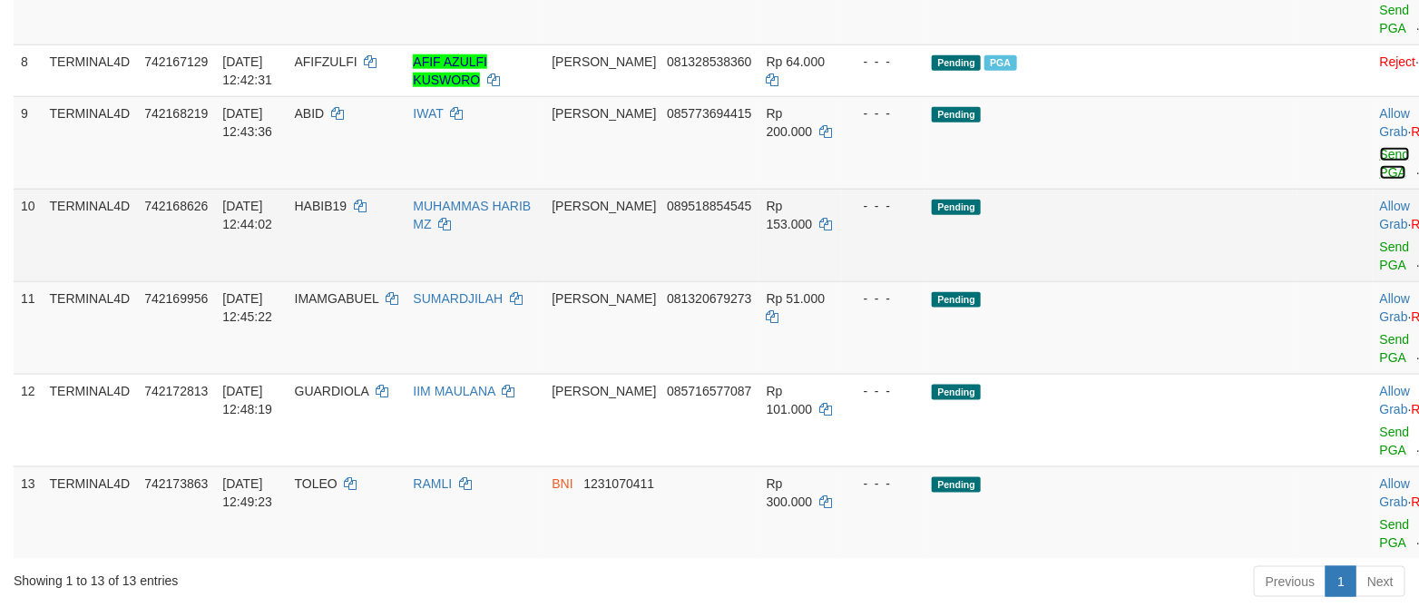
scroll to position [820, 0]
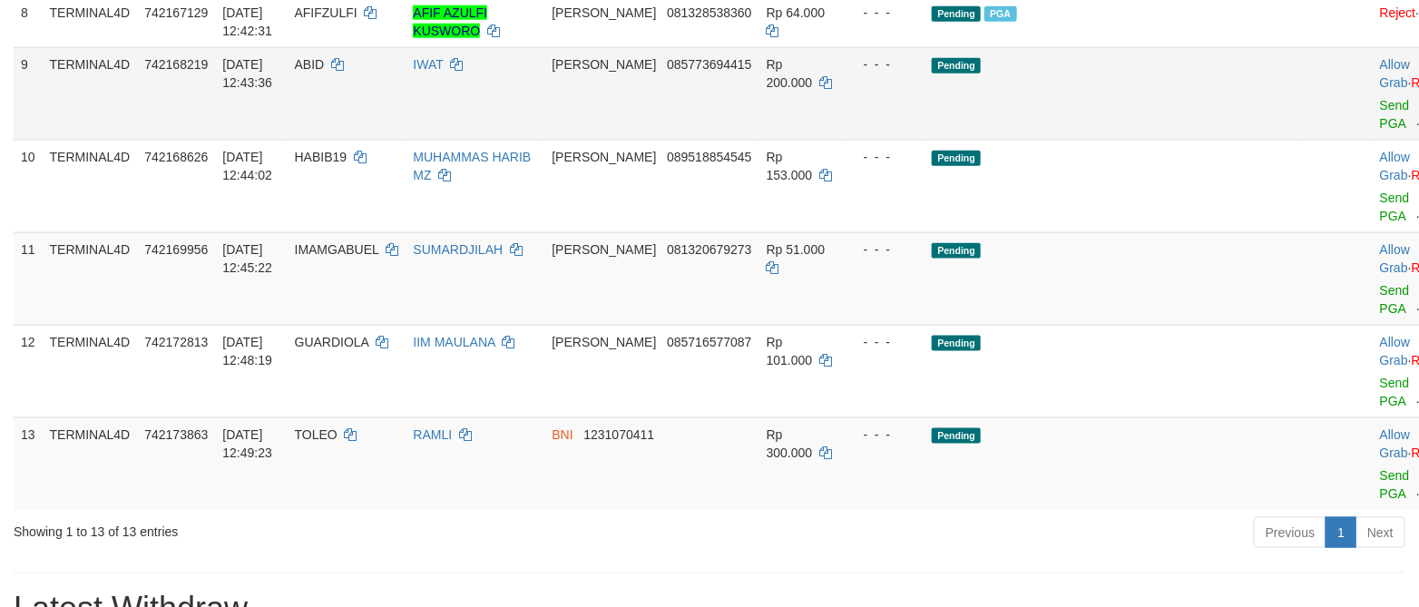
click at [1372, 140] on td "Allow Grab · Reject Send PGA · Note" at bounding box center [1417, 93] width 90 height 93
click at [1297, 140] on td at bounding box center [1334, 93] width 75 height 93
click at [1380, 131] on link "Send PGA" at bounding box center [1395, 114] width 30 height 33
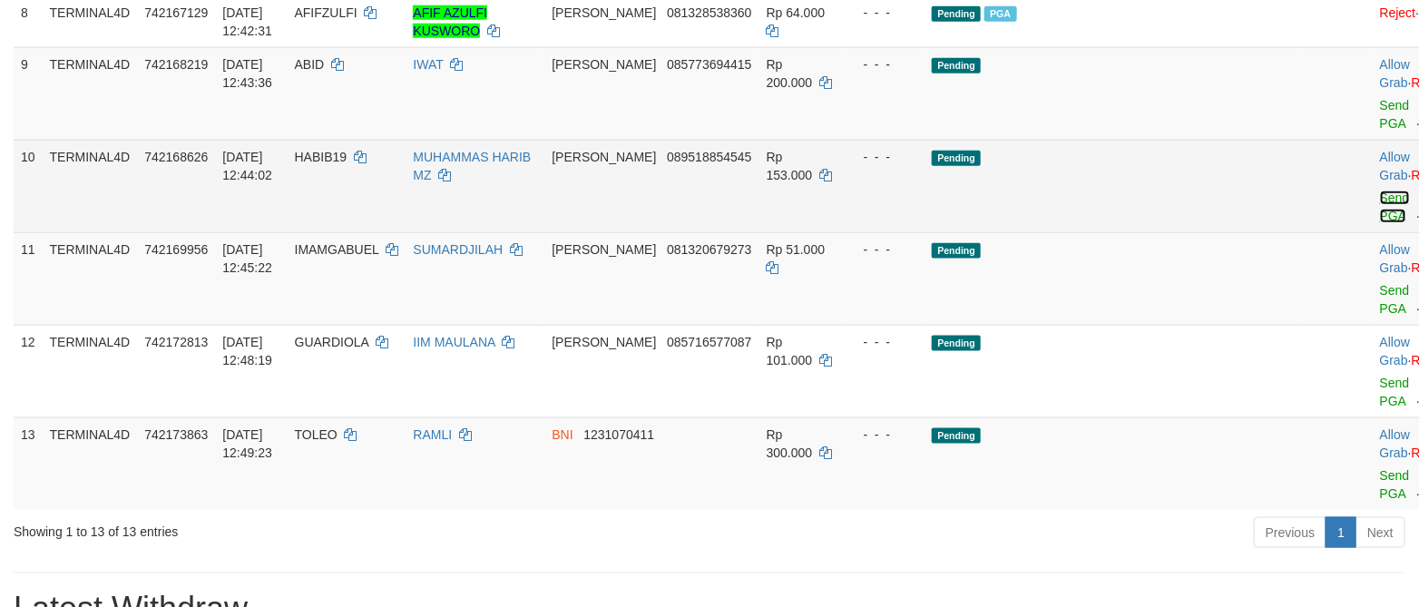
click at [1380, 223] on link "Send PGA" at bounding box center [1395, 206] width 30 height 33
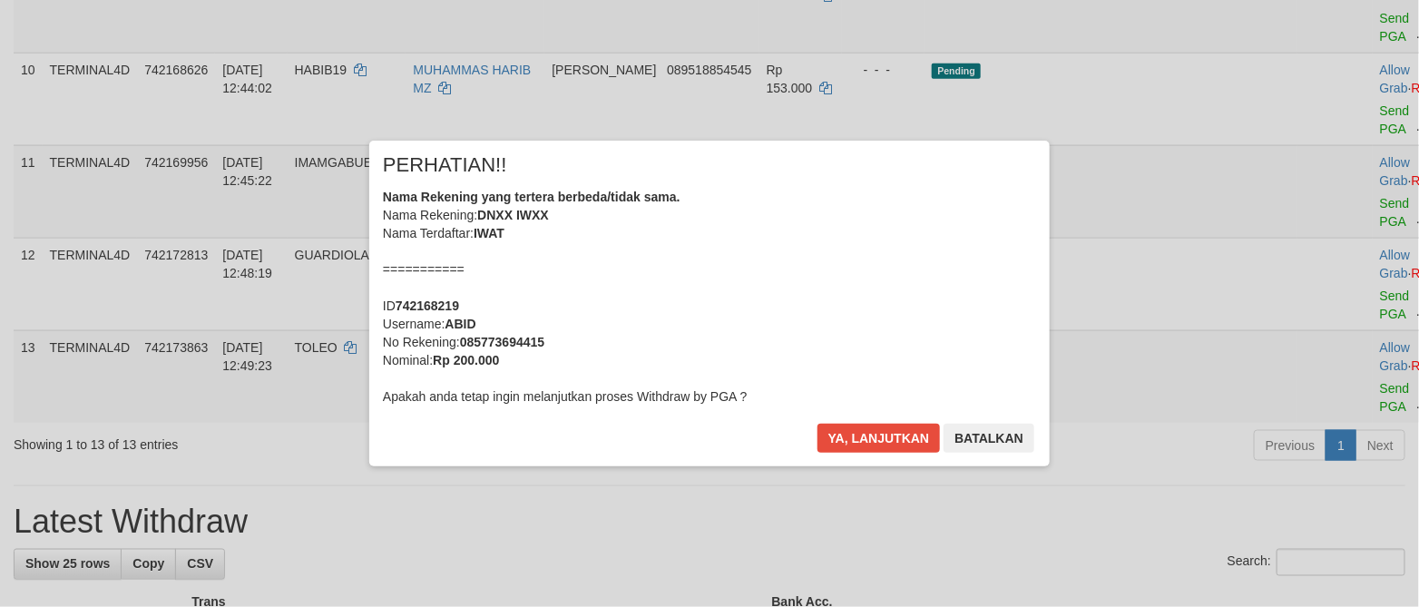
scroll to position [956, 0]
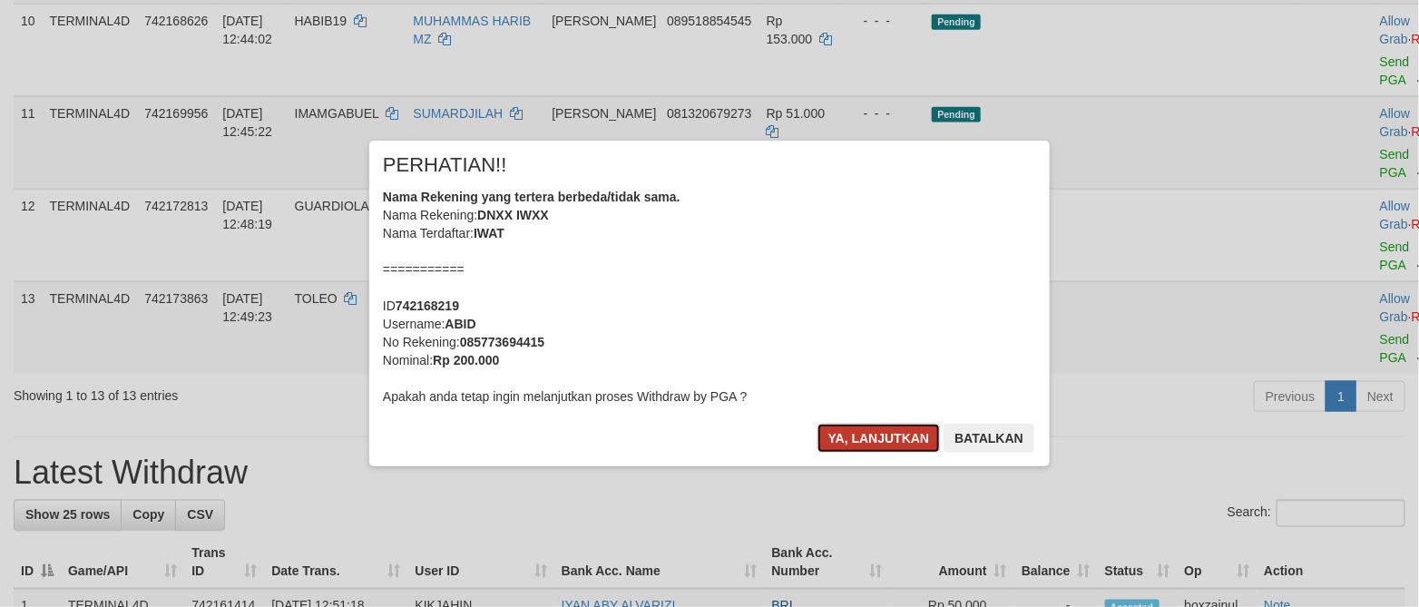
click at [887, 442] on button "Ya, lanjutkan" at bounding box center [878, 438] width 123 height 29
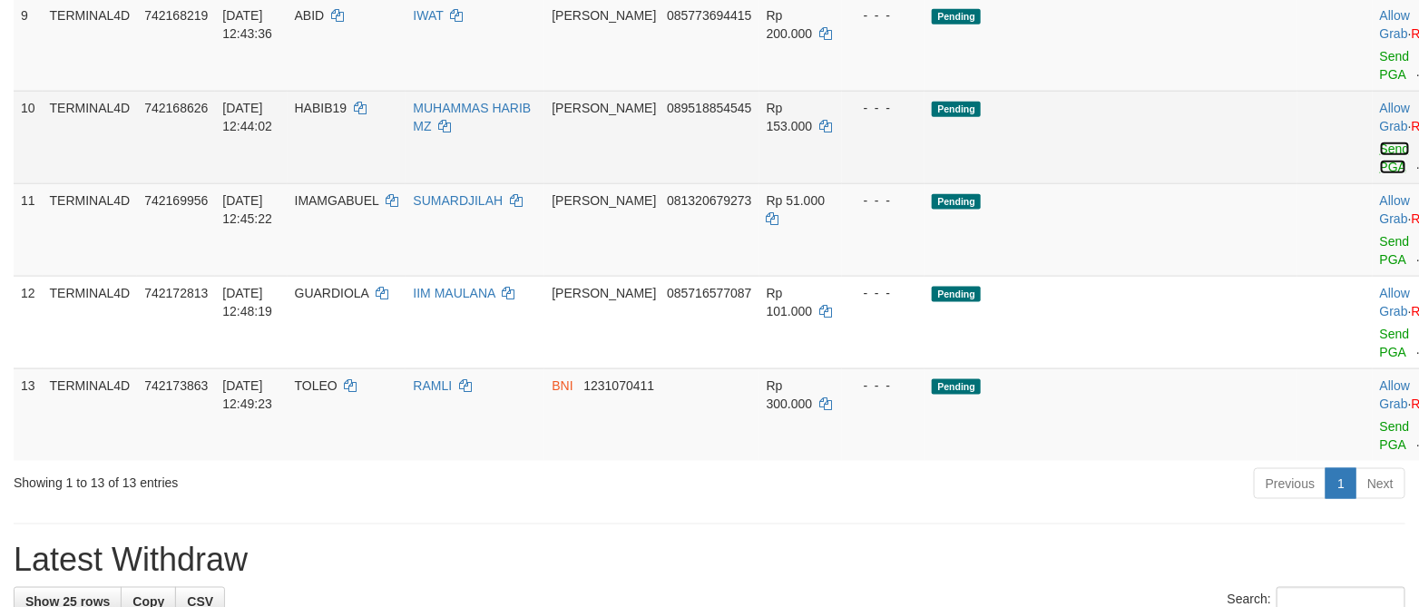
scroll to position [820, 0]
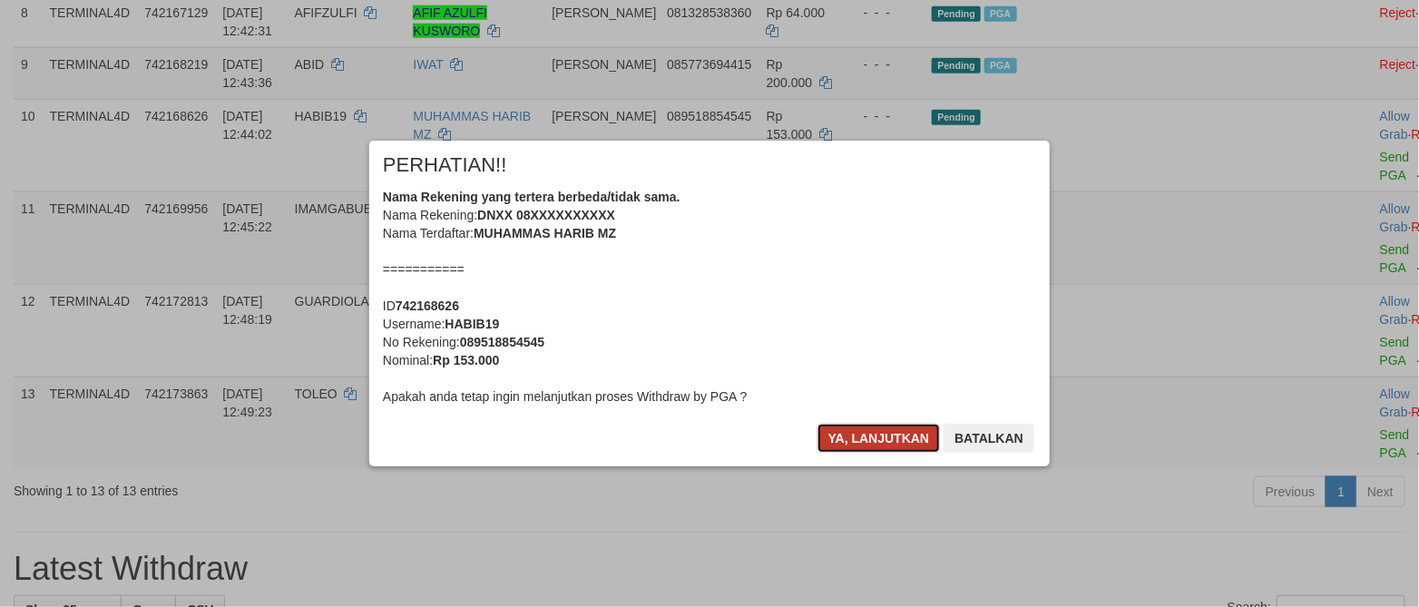
click at [873, 438] on button "Ya, lanjutkan" at bounding box center [878, 438] width 123 height 29
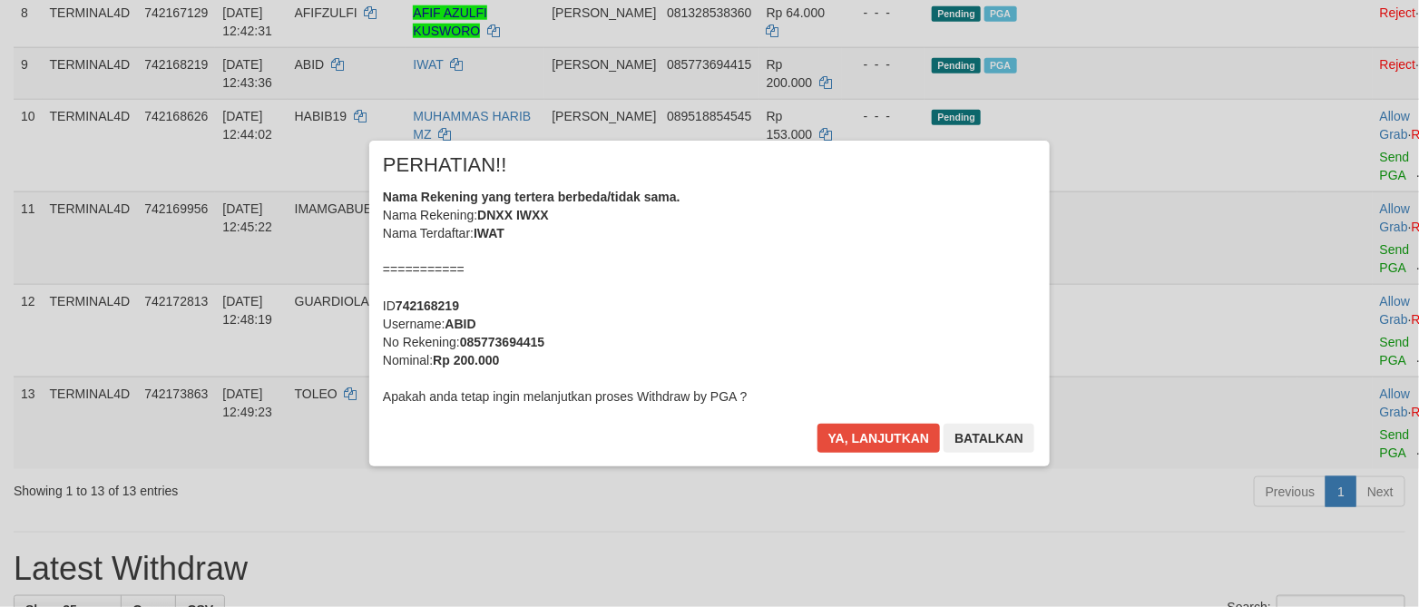
click at [873, 438] on div "× PERHATIAN!! Nama Rekening yang tertera berbeda/tidak sama. Nama Rekening: DNX…" at bounding box center [709, 303] width 707 height 325
click at [873, 438] on button "Ya, lanjutkan" at bounding box center [878, 438] width 123 height 29
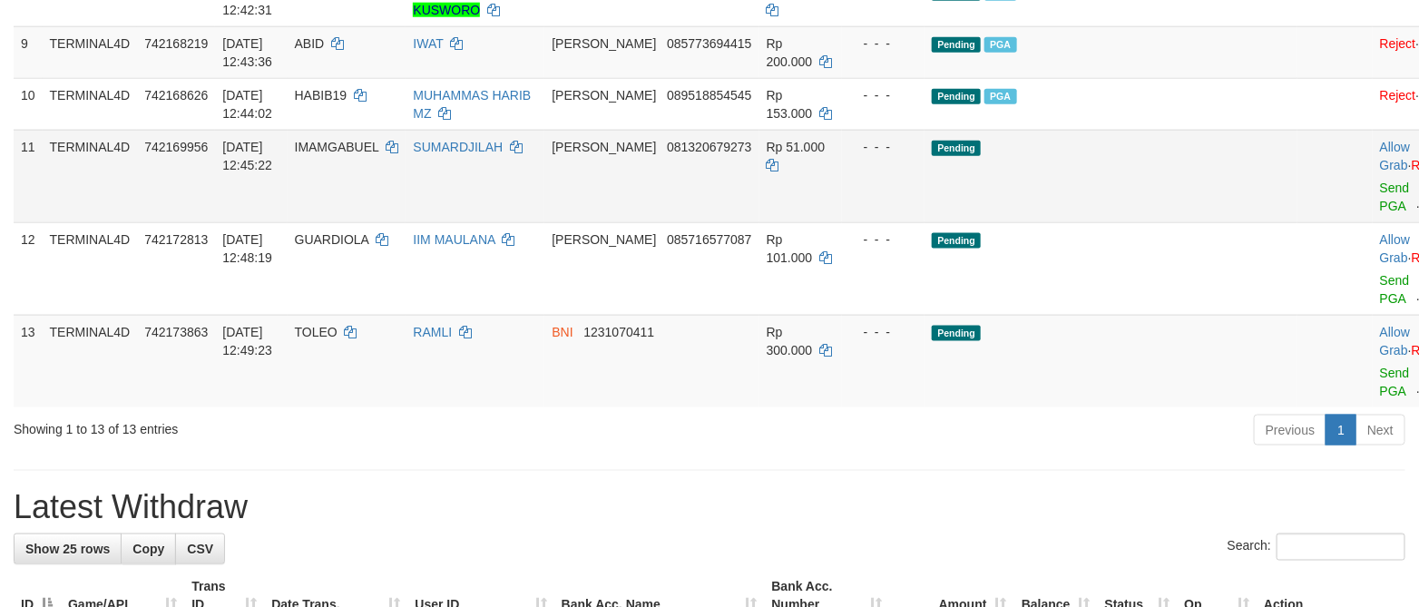
scroll to position [890, 0]
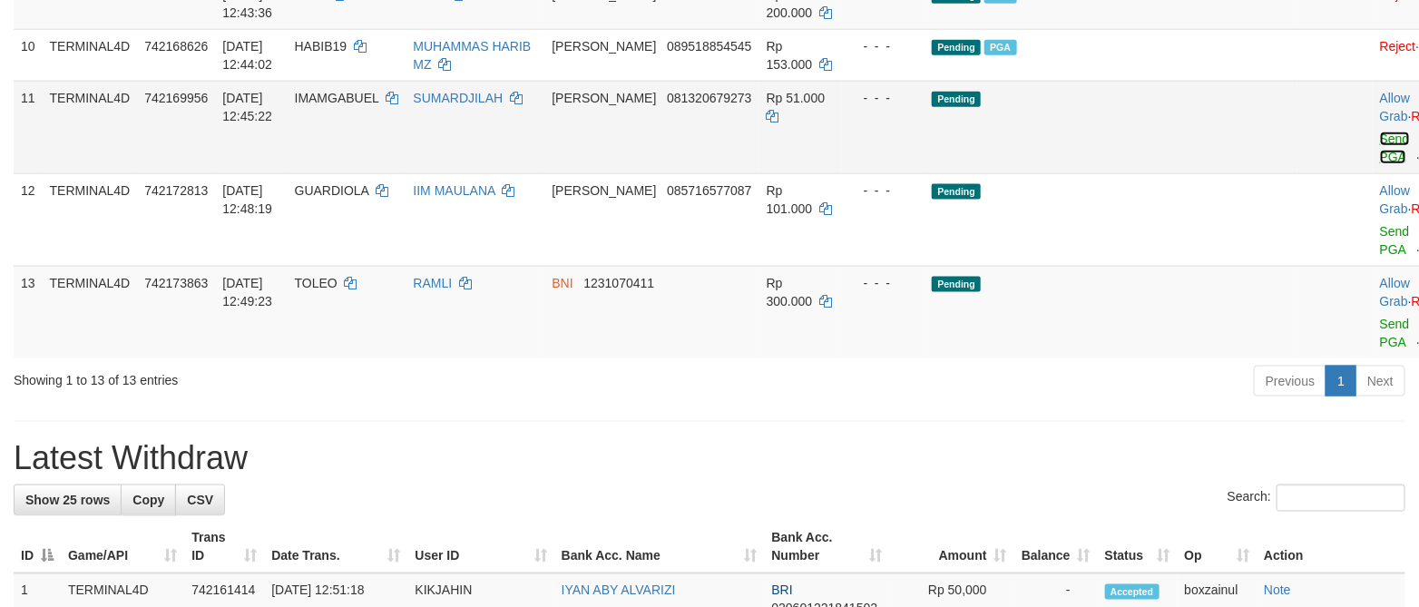
click at [1380, 164] on link "Send PGA" at bounding box center [1395, 148] width 30 height 33
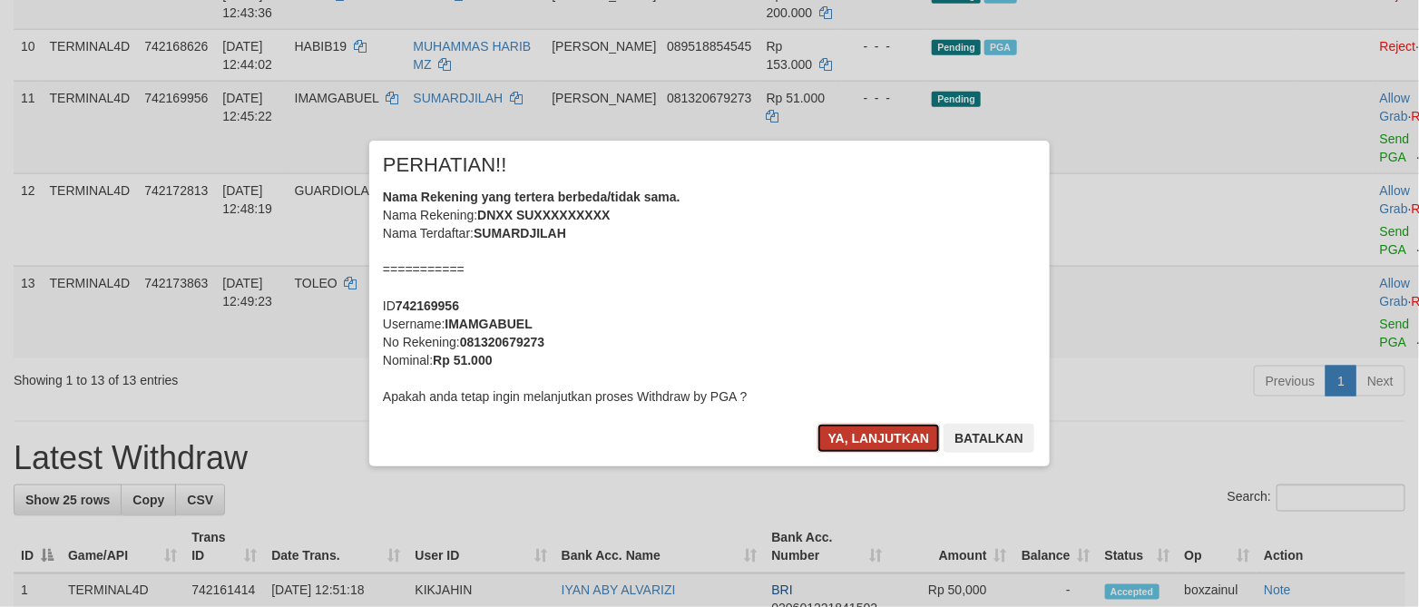
click at [888, 435] on button "Ya, lanjutkan" at bounding box center [878, 438] width 123 height 29
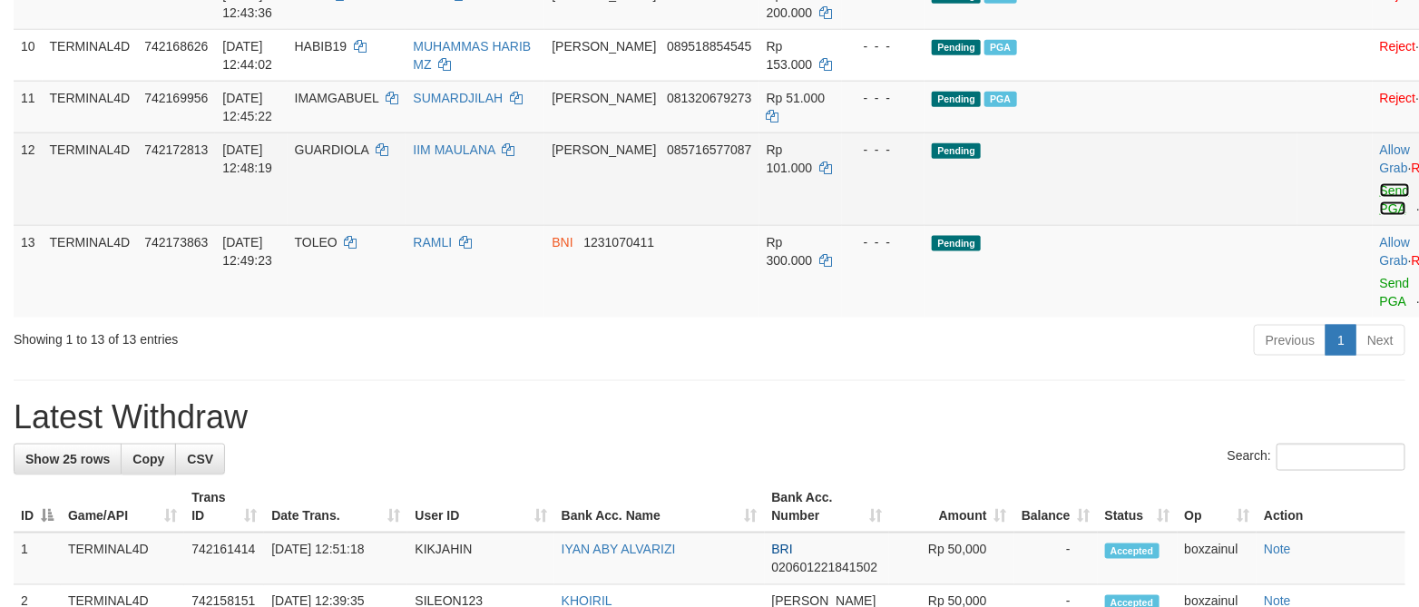
click at [1380, 216] on link "Send PGA" at bounding box center [1395, 199] width 30 height 33
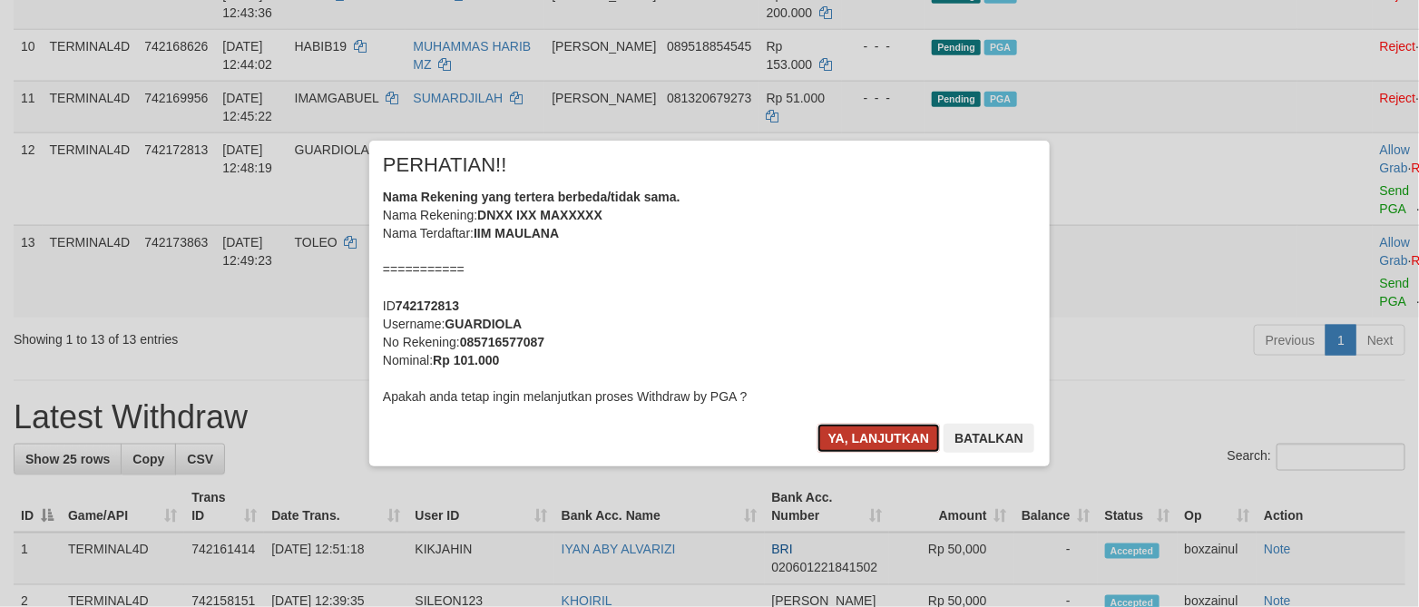
drag, startPoint x: 872, startPoint y: 438, endPoint x: 1013, endPoint y: 438, distance: 141.5
click at [876, 438] on button "Ya, lanjutkan" at bounding box center [878, 438] width 123 height 29
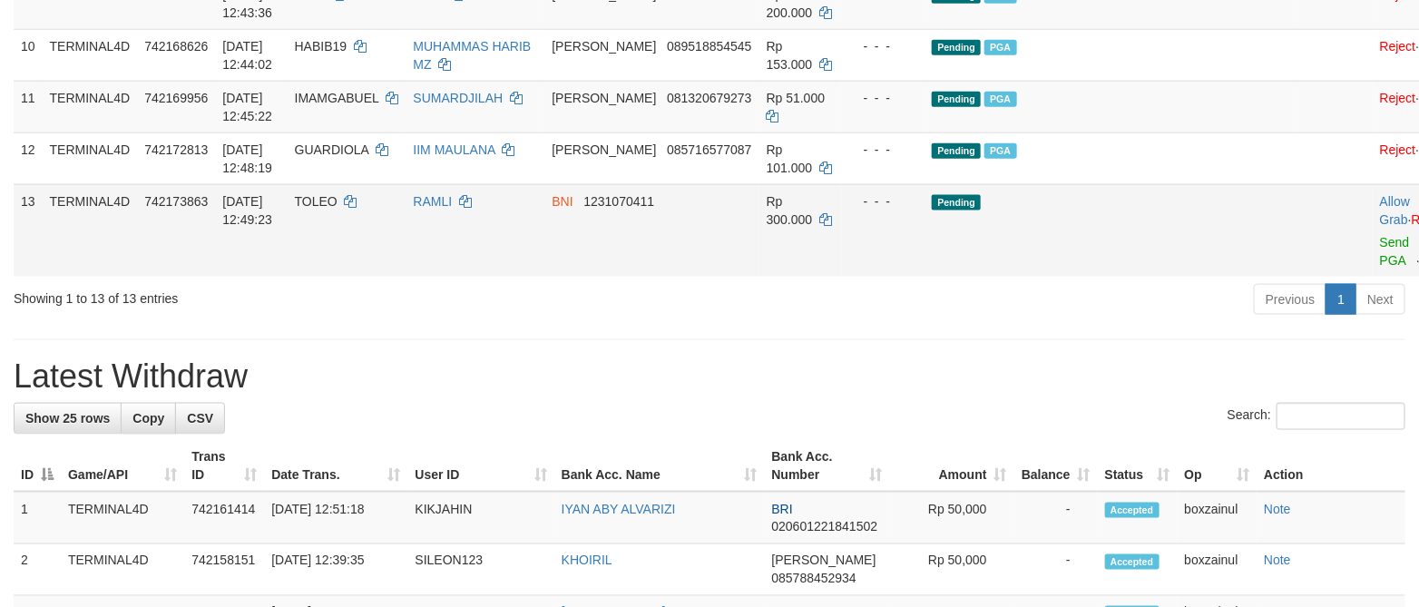
click at [1372, 277] on td "Allow Grab · Reject Send PGA · Note" at bounding box center [1417, 230] width 90 height 93
click at [1380, 268] on link "Send PGA" at bounding box center [1395, 251] width 30 height 33
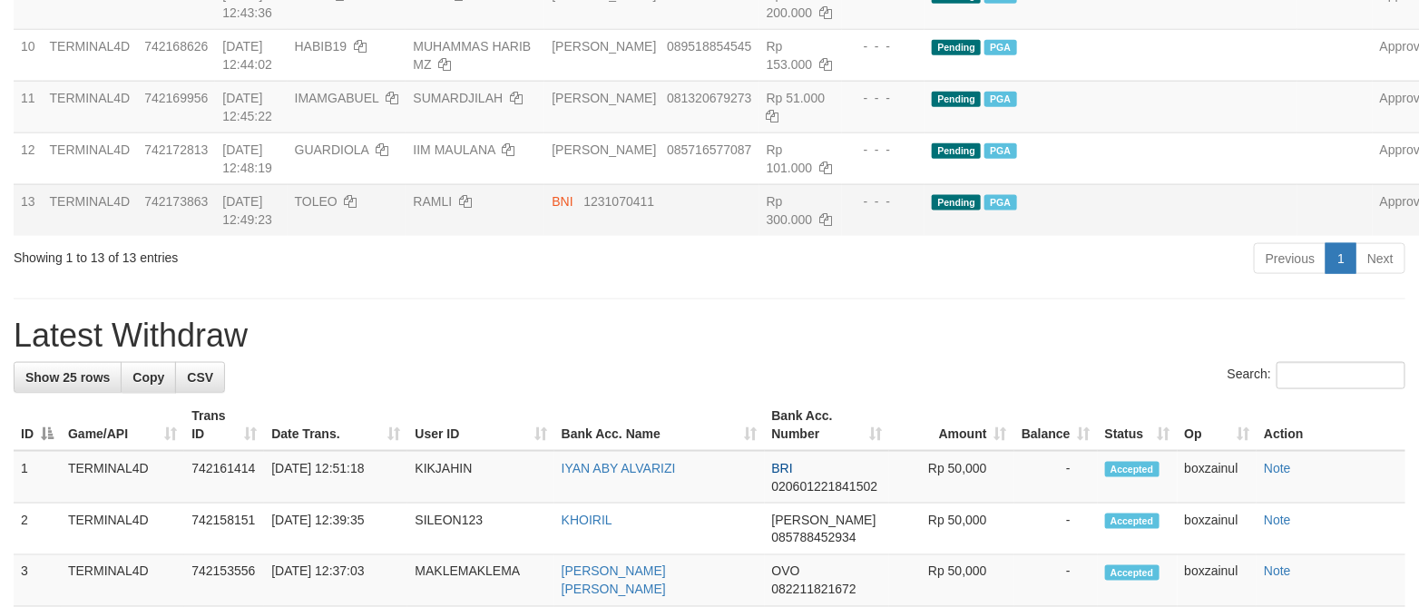
click at [947, 397] on div "**********" at bounding box center [709, 483] width 1419 height 2653
drag, startPoint x: 947, startPoint y: 397, endPoint x: 931, endPoint y: 406, distance: 17.9
click at [931, 406] on div "**********" at bounding box center [709, 483] width 1419 height 2653
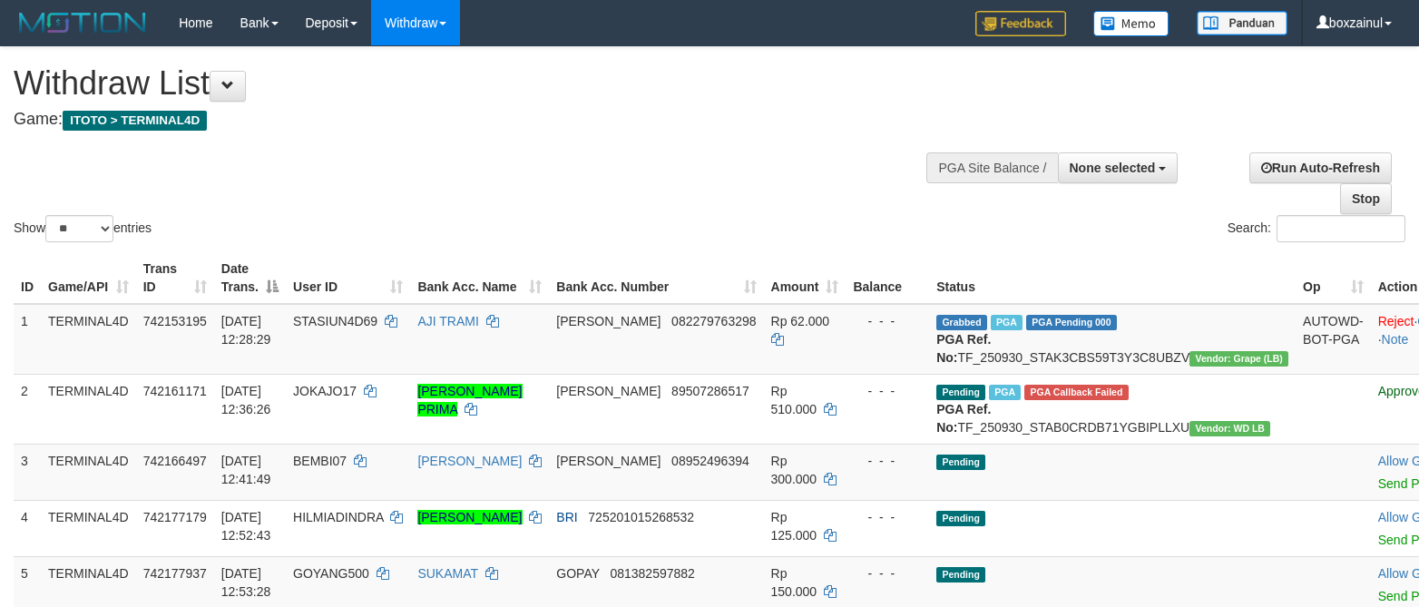
select select
select select "**"
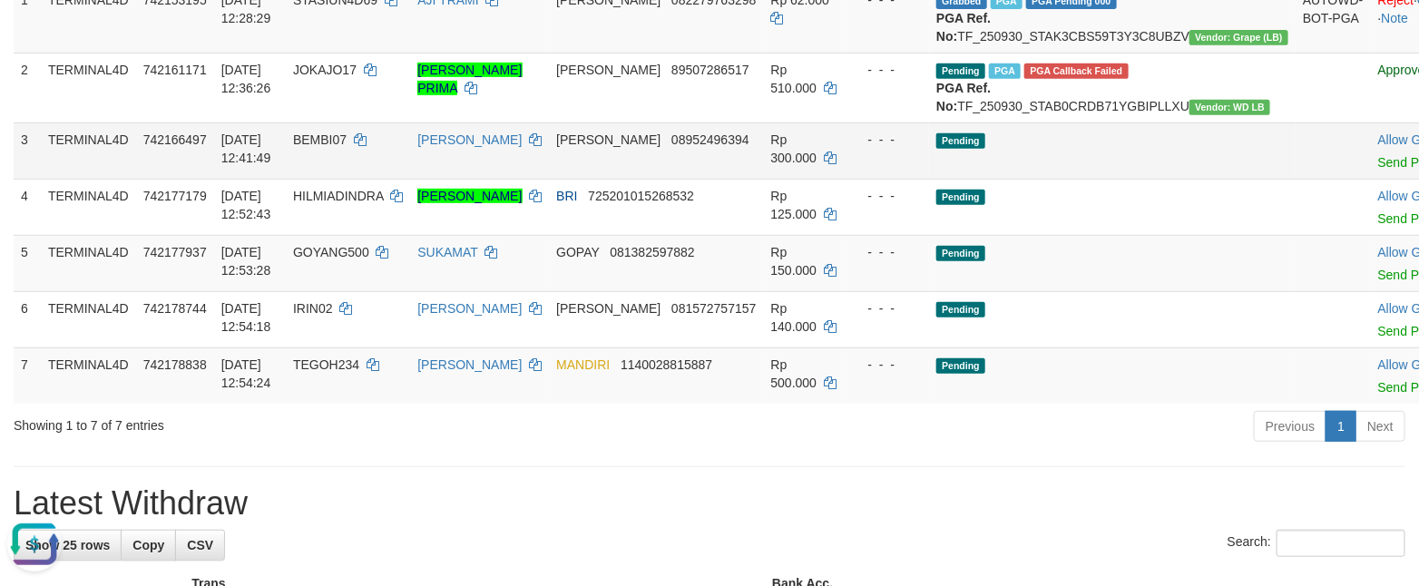
scroll to position [272, 0]
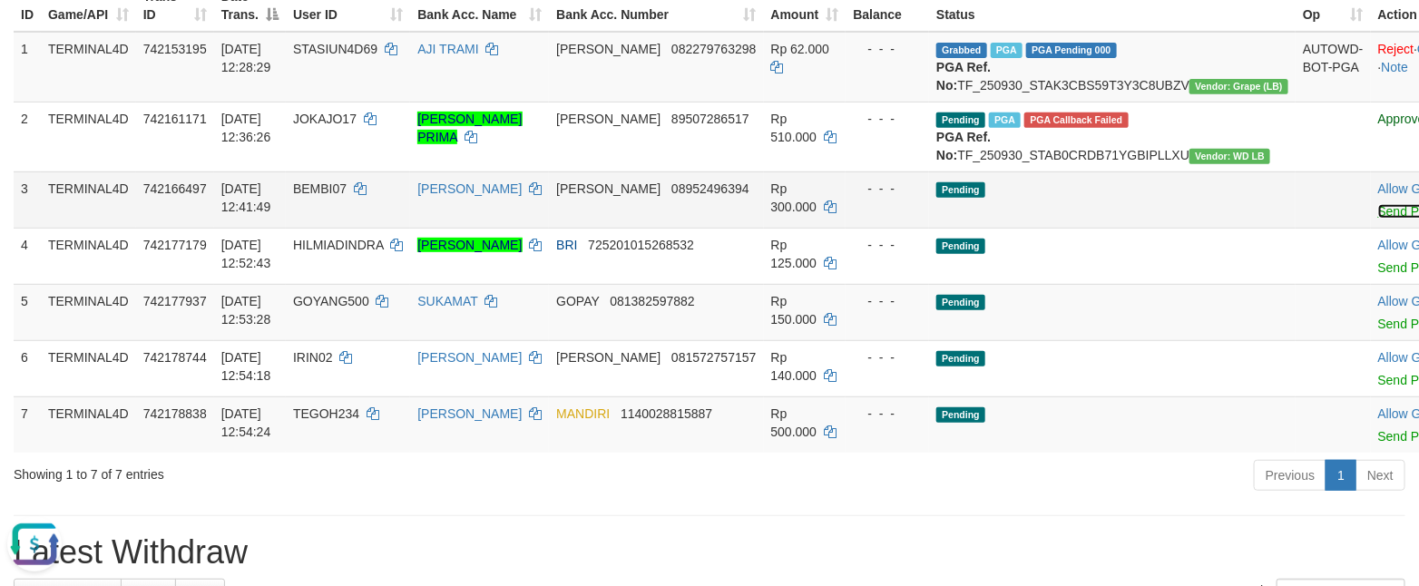
click at [1378, 219] on link "Send PGA" at bounding box center [1407, 211] width 59 height 15
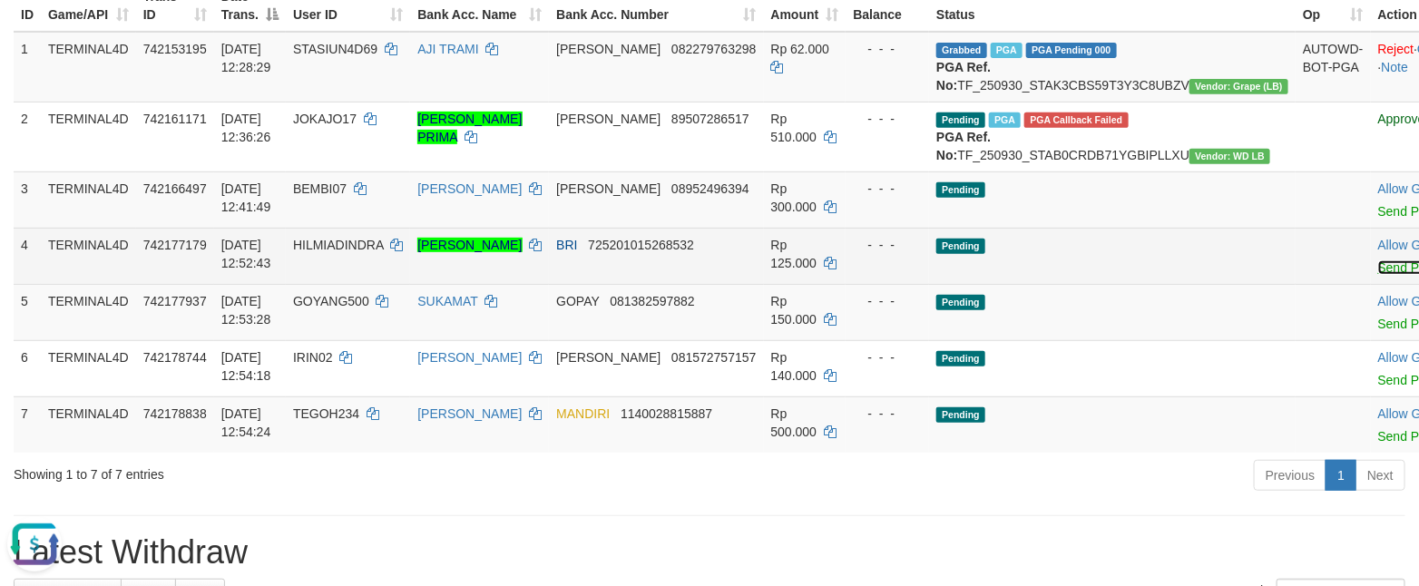
click at [1378, 275] on link "Send PGA" at bounding box center [1407, 267] width 59 height 15
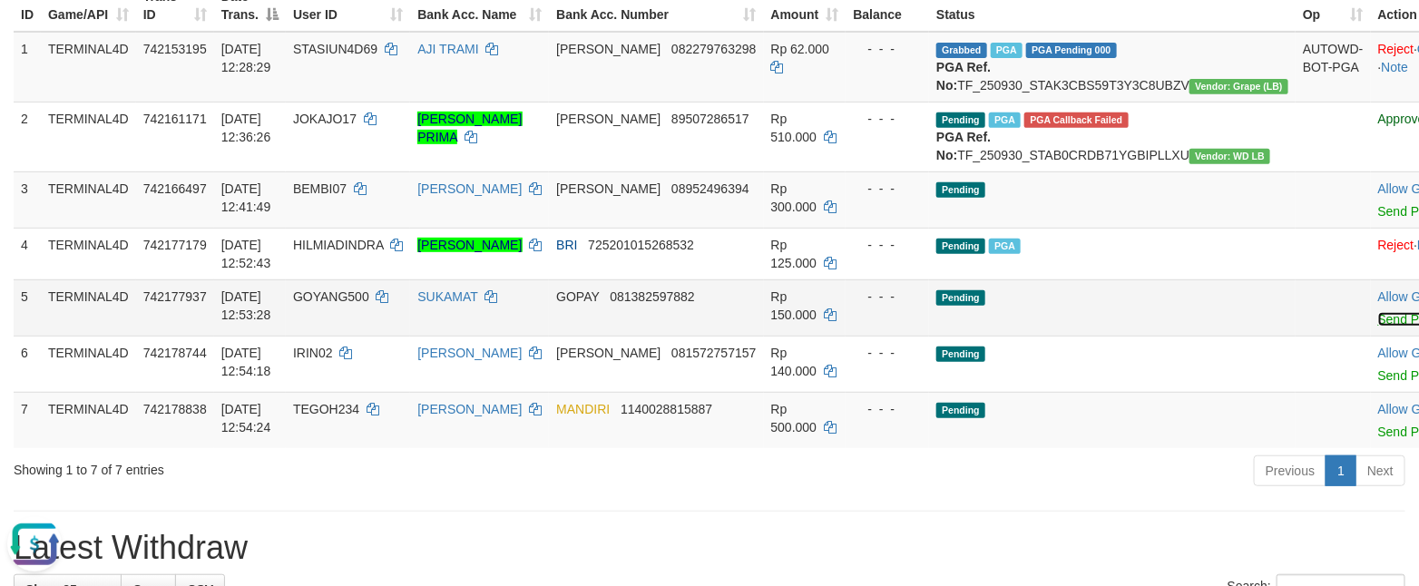
drag, startPoint x: 1241, startPoint y: 354, endPoint x: 824, endPoint y: 324, distance: 417.4
click at [1378, 327] on link "Send PGA" at bounding box center [1407, 319] width 59 height 15
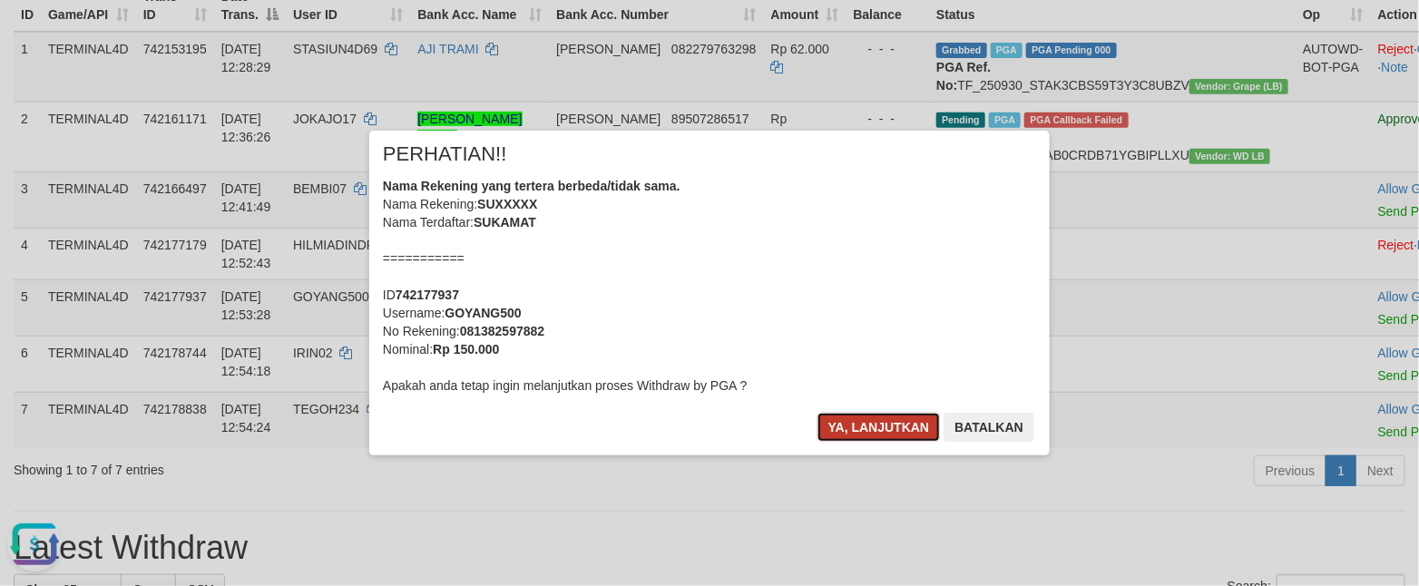
click at [884, 428] on button "Ya, lanjutkan" at bounding box center [878, 427] width 123 height 29
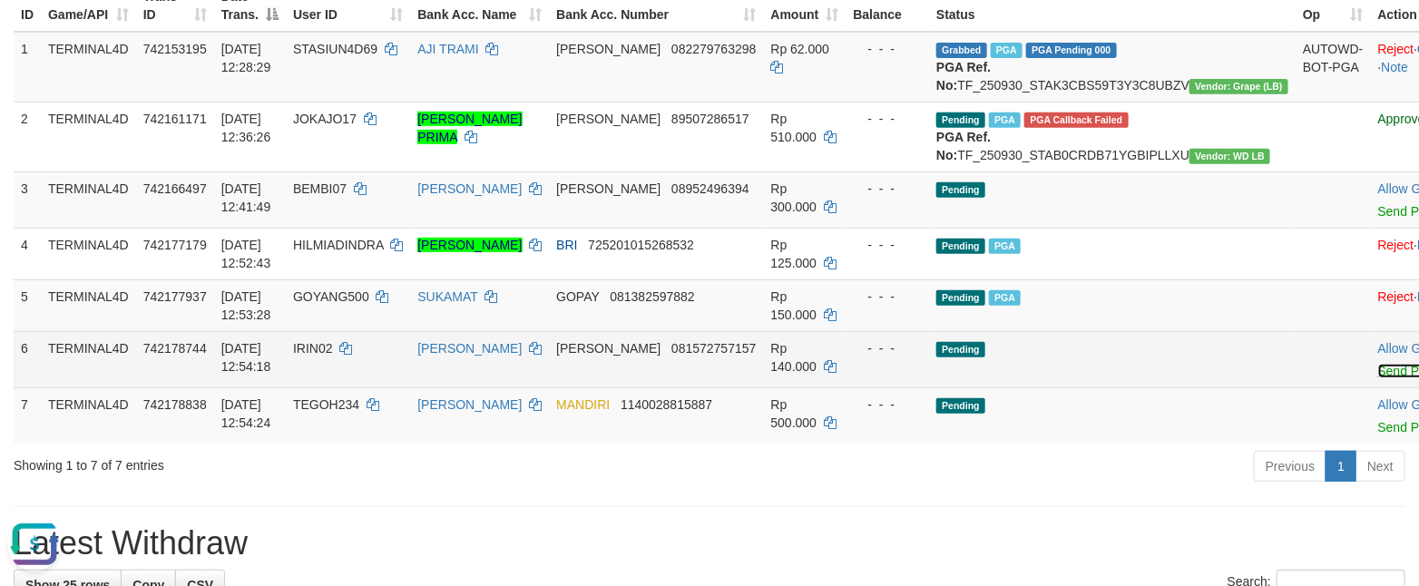
click at [1378, 378] on link "Send PGA" at bounding box center [1407, 371] width 59 height 15
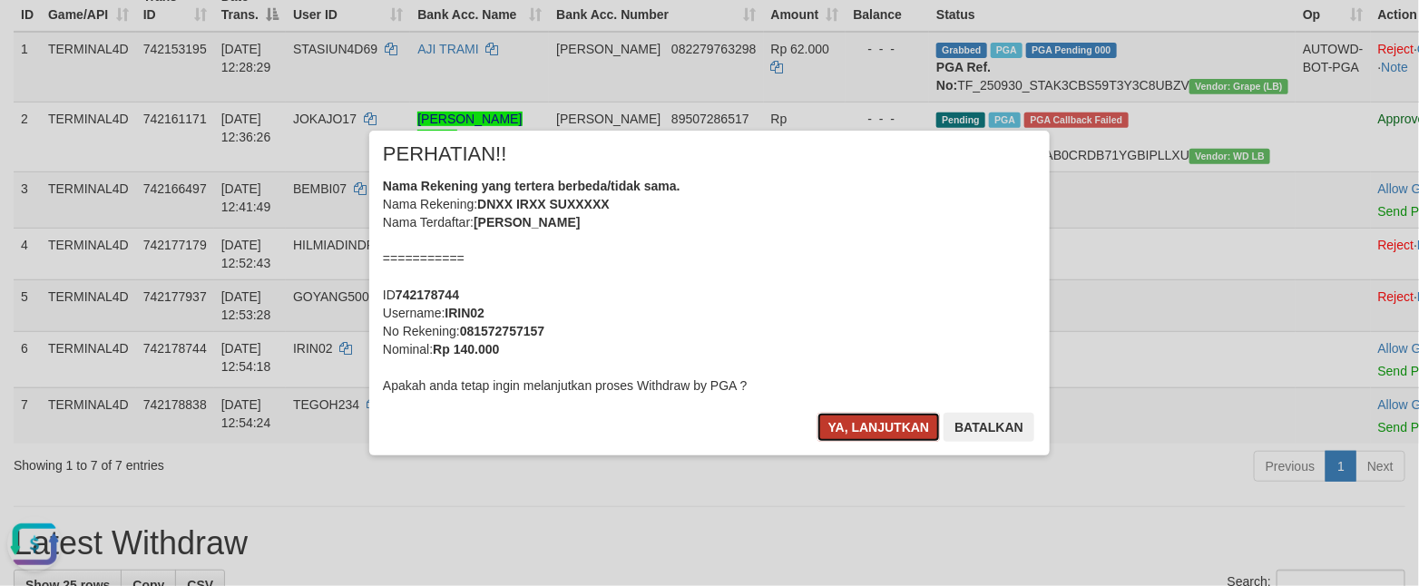
drag, startPoint x: 857, startPoint y: 424, endPoint x: 1058, endPoint y: 463, distance: 205.1
click at [858, 424] on button "Ya, lanjutkan" at bounding box center [878, 427] width 123 height 29
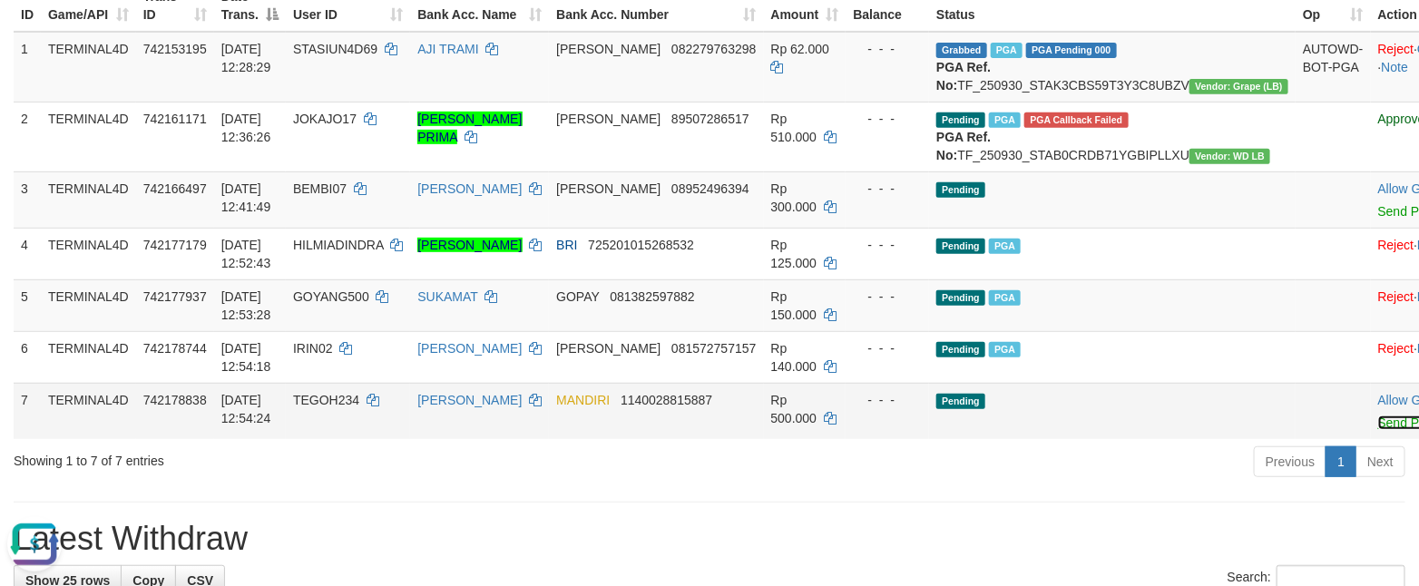
click at [1378, 430] on link "Send PGA" at bounding box center [1407, 422] width 59 height 15
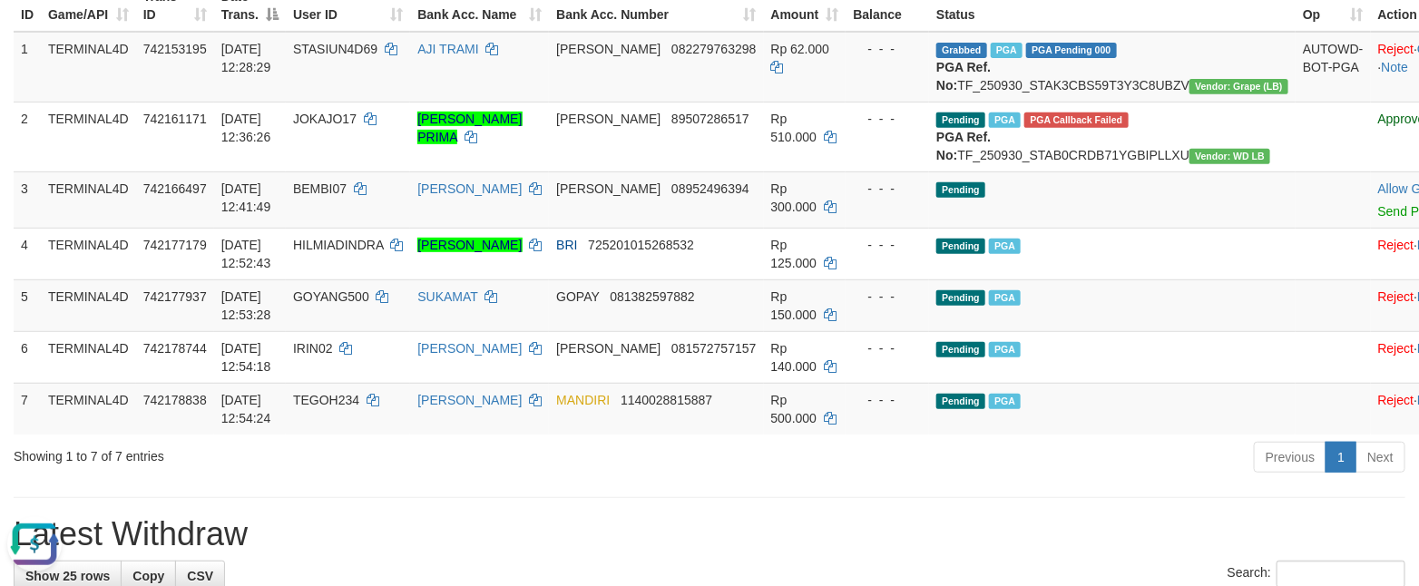
click at [50, 544] on button "Open LiveChat chat widget" at bounding box center [34, 543] width 54 height 54
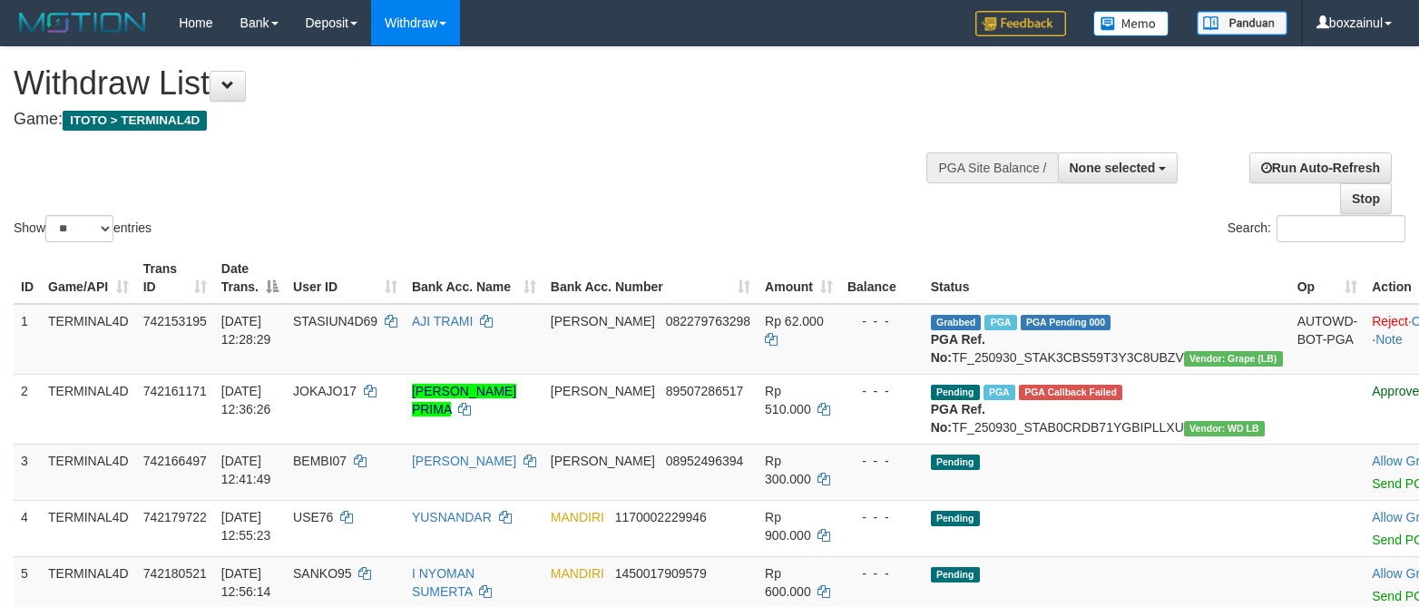
select select
select select "**"
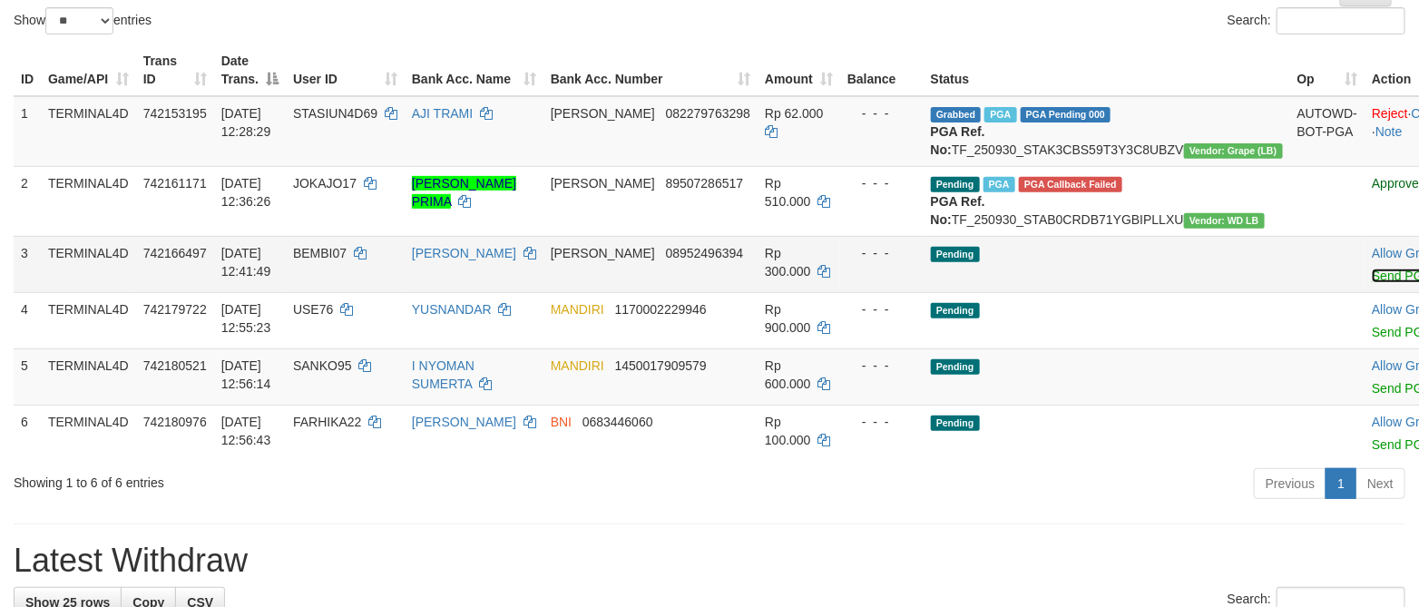
click at [1371, 283] on link "Send PGA" at bounding box center [1400, 275] width 59 height 15
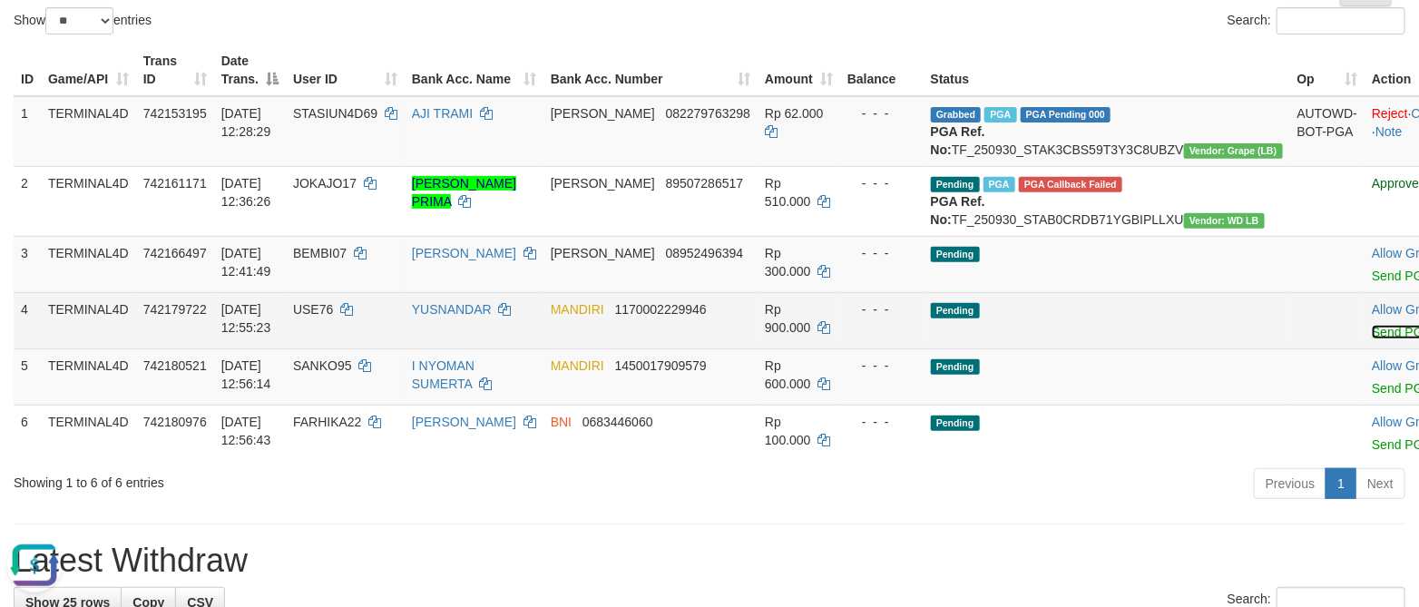
click at [1371, 339] on link "Send PGA" at bounding box center [1400, 332] width 59 height 15
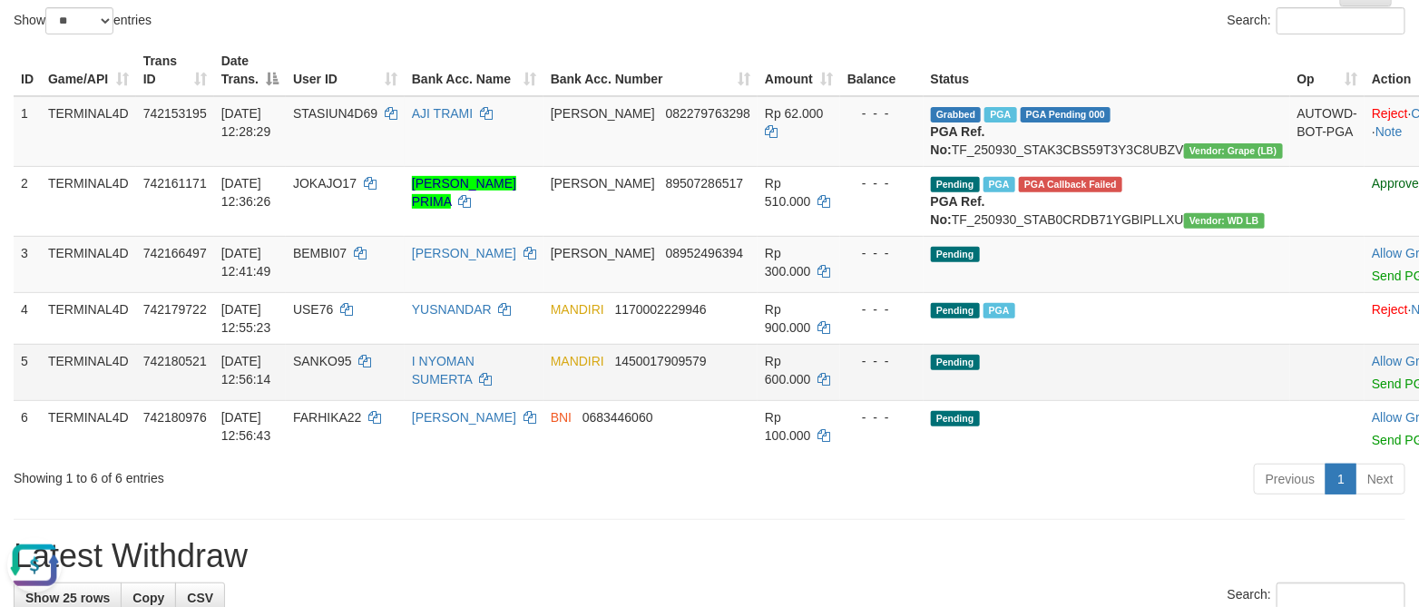
click at [1371, 391] on link "Send PGA" at bounding box center [1400, 383] width 59 height 15
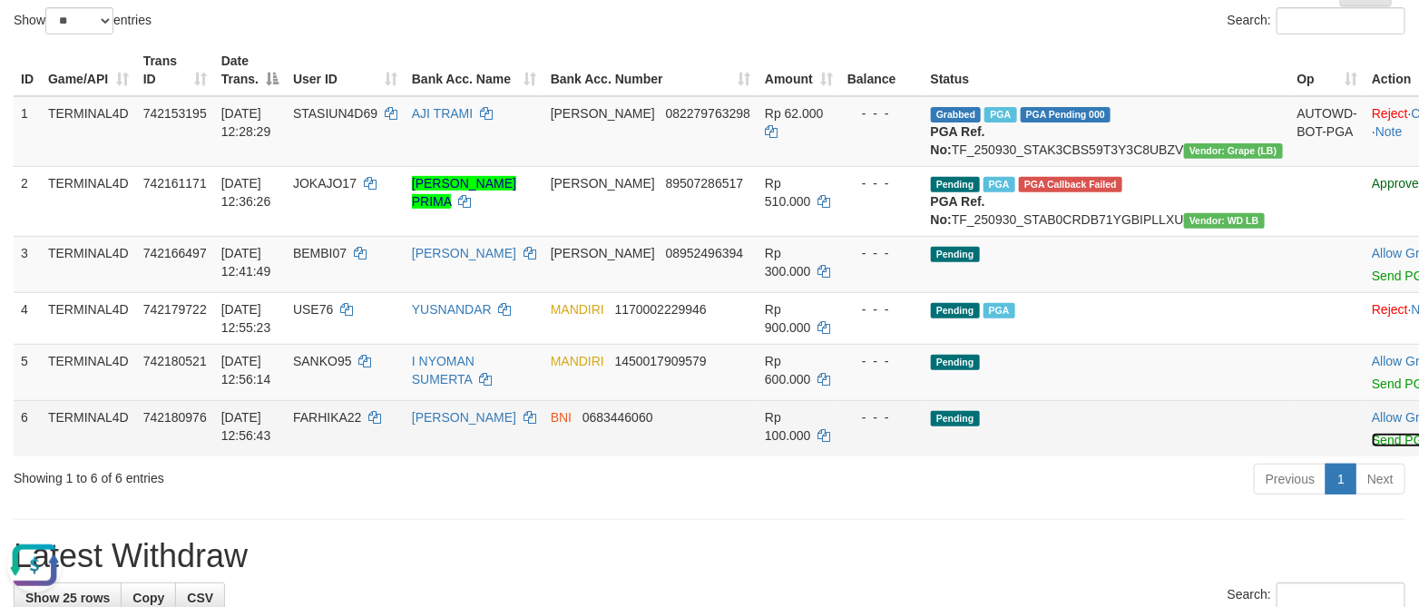
click at [1371, 447] on link "Send PGA" at bounding box center [1400, 440] width 59 height 15
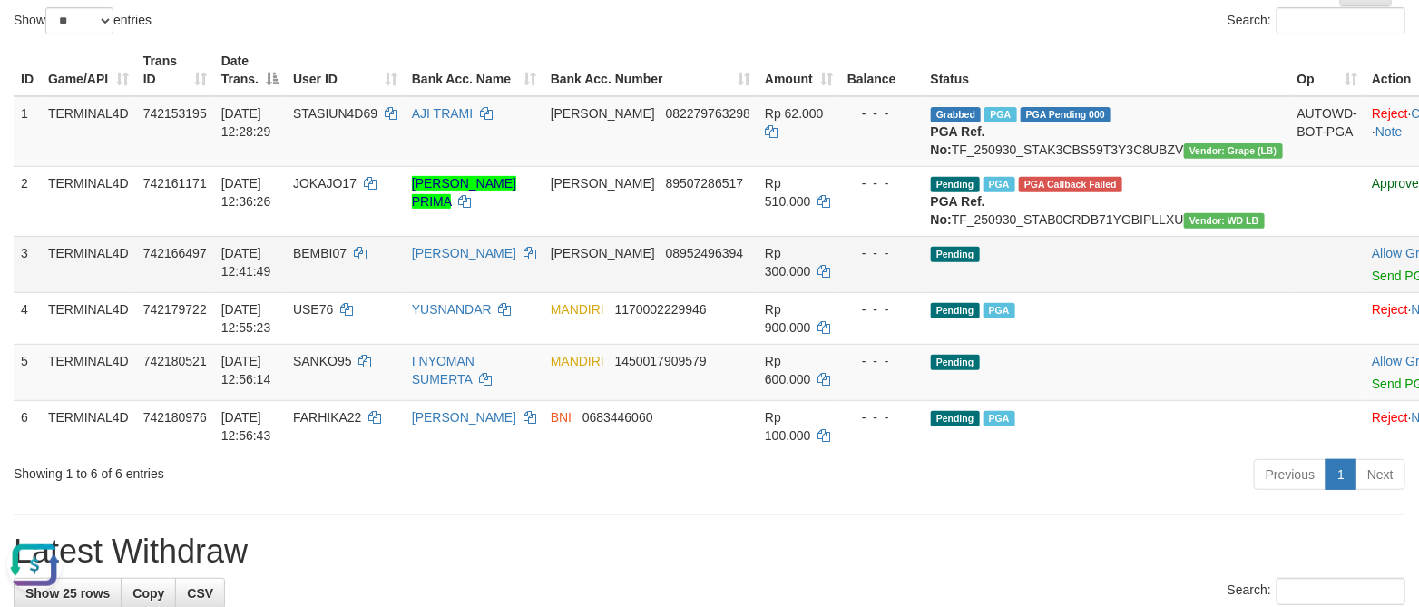
click at [858, 292] on td "- - -" at bounding box center [881, 264] width 83 height 56
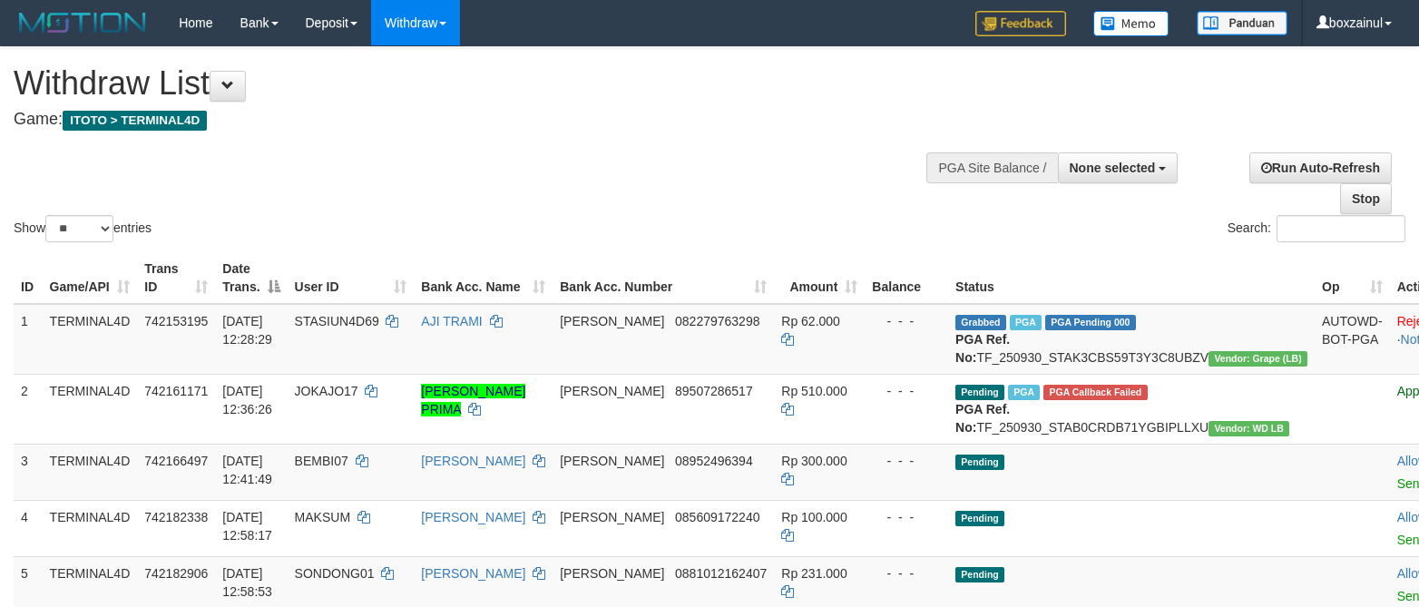
select select
select select "**"
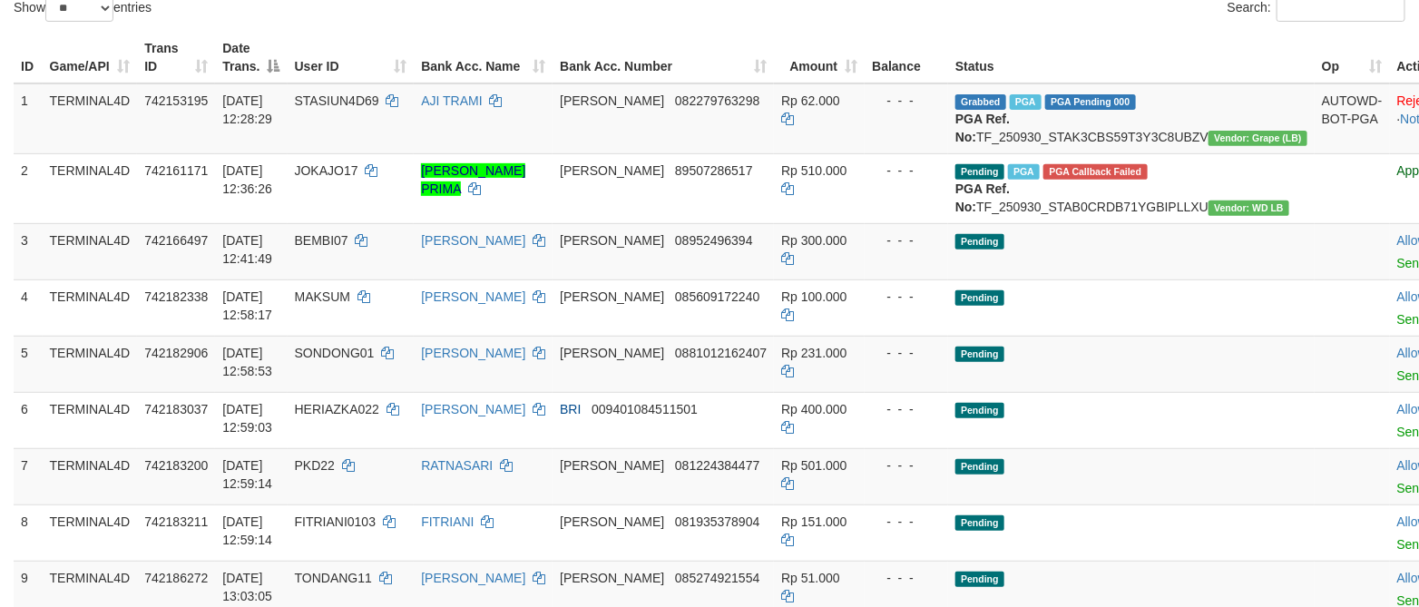
scroll to position [208, 0]
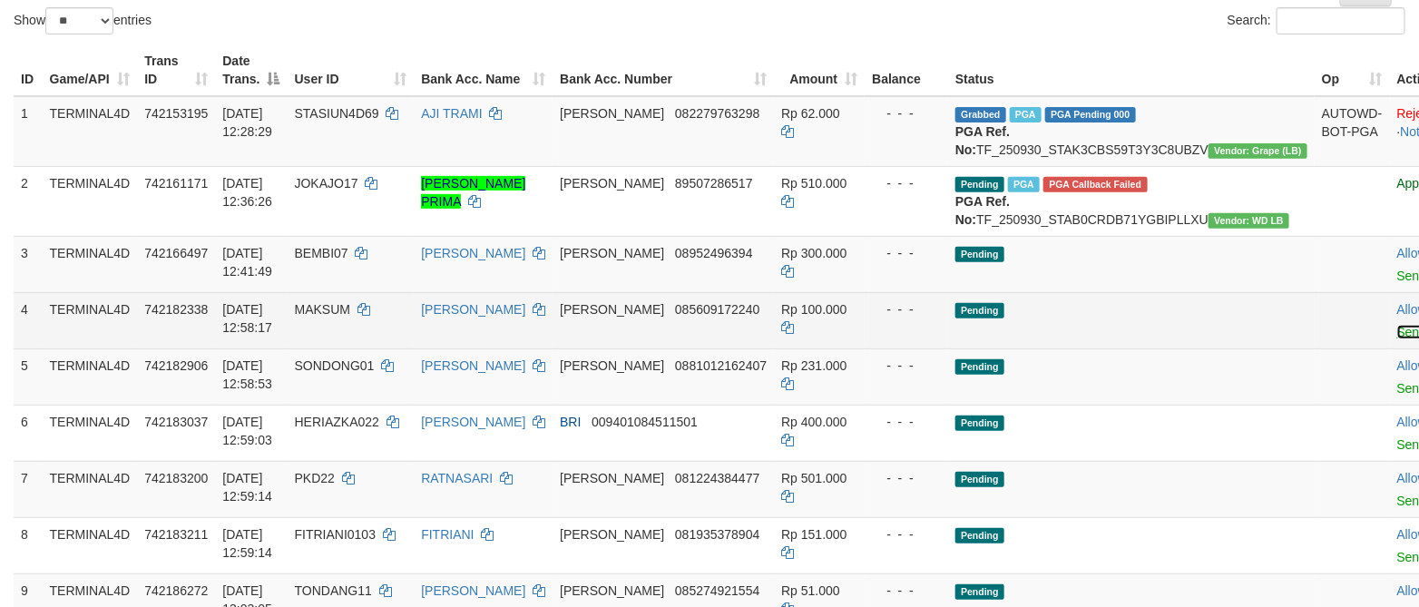
click at [1397, 339] on link "Send PGA" at bounding box center [1426, 332] width 59 height 15
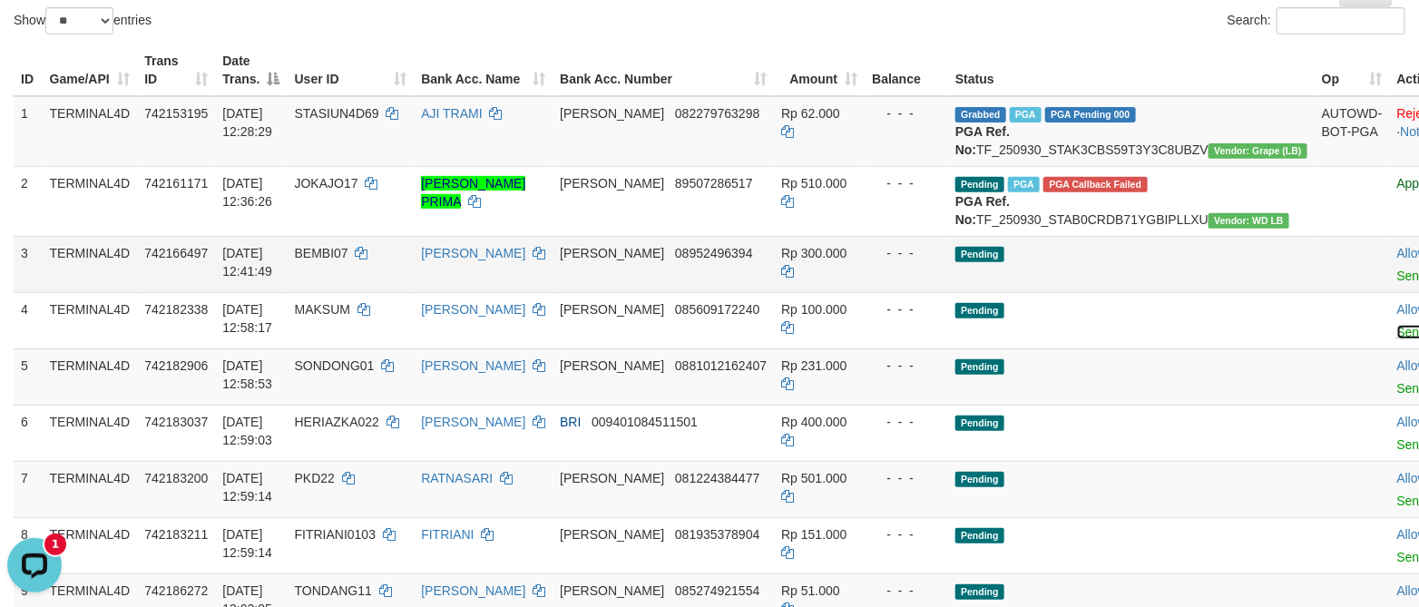
scroll to position [0, 0]
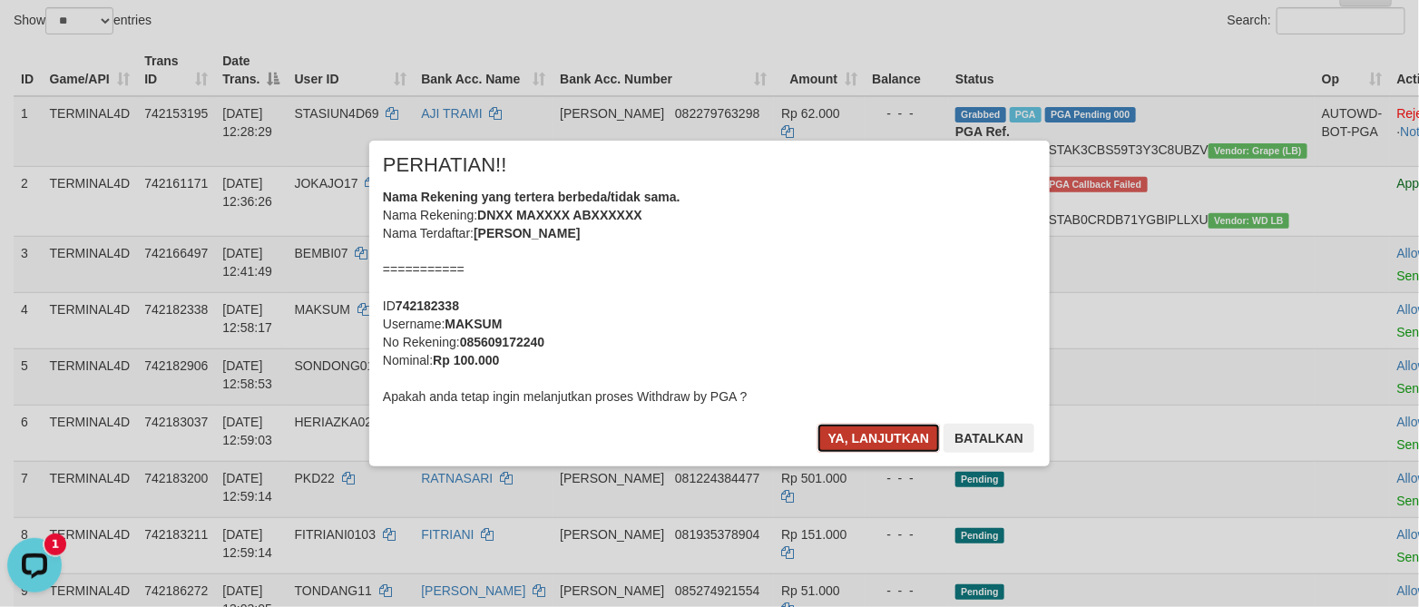
click at [871, 442] on button "Ya, lanjutkan" at bounding box center [878, 438] width 123 height 29
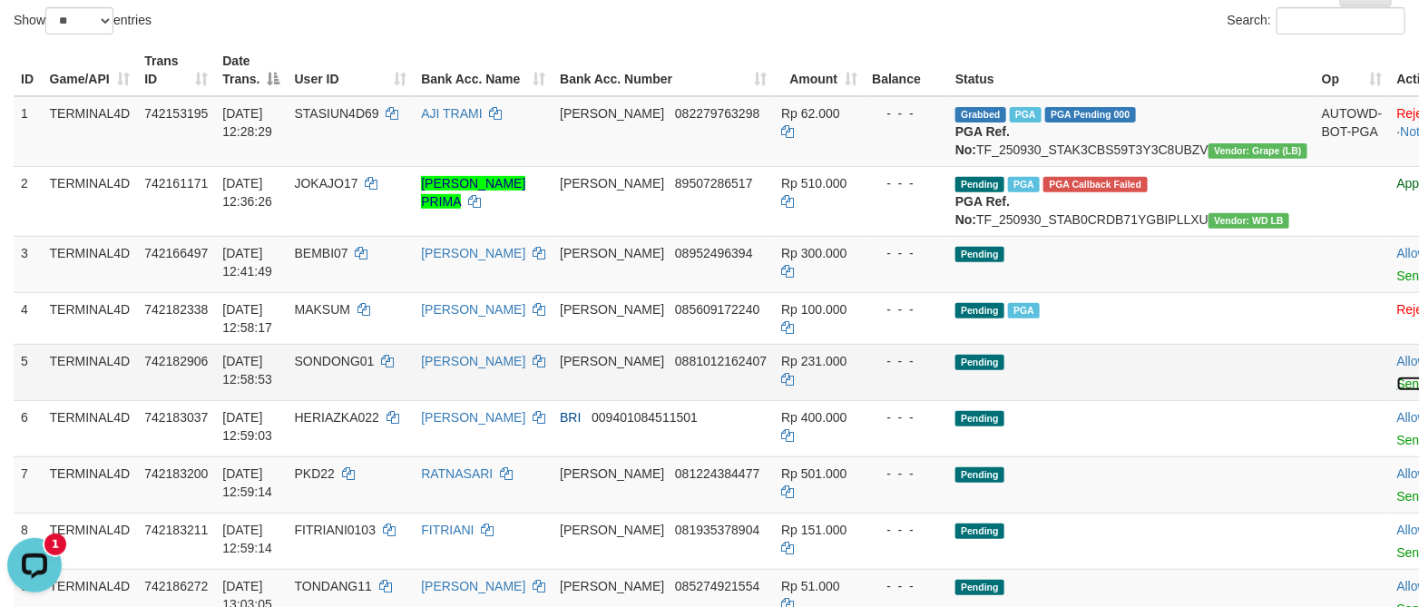
click at [1397, 391] on link "Send PGA" at bounding box center [1426, 383] width 59 height 15
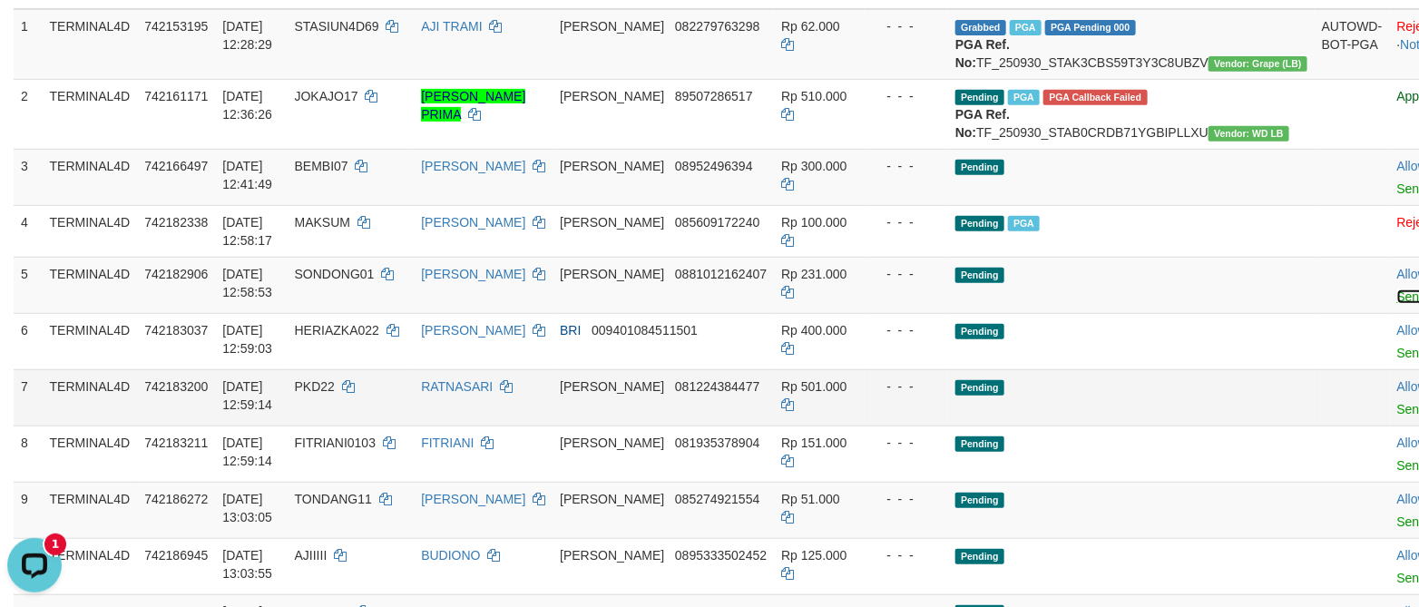
scroll to position [344, 0]
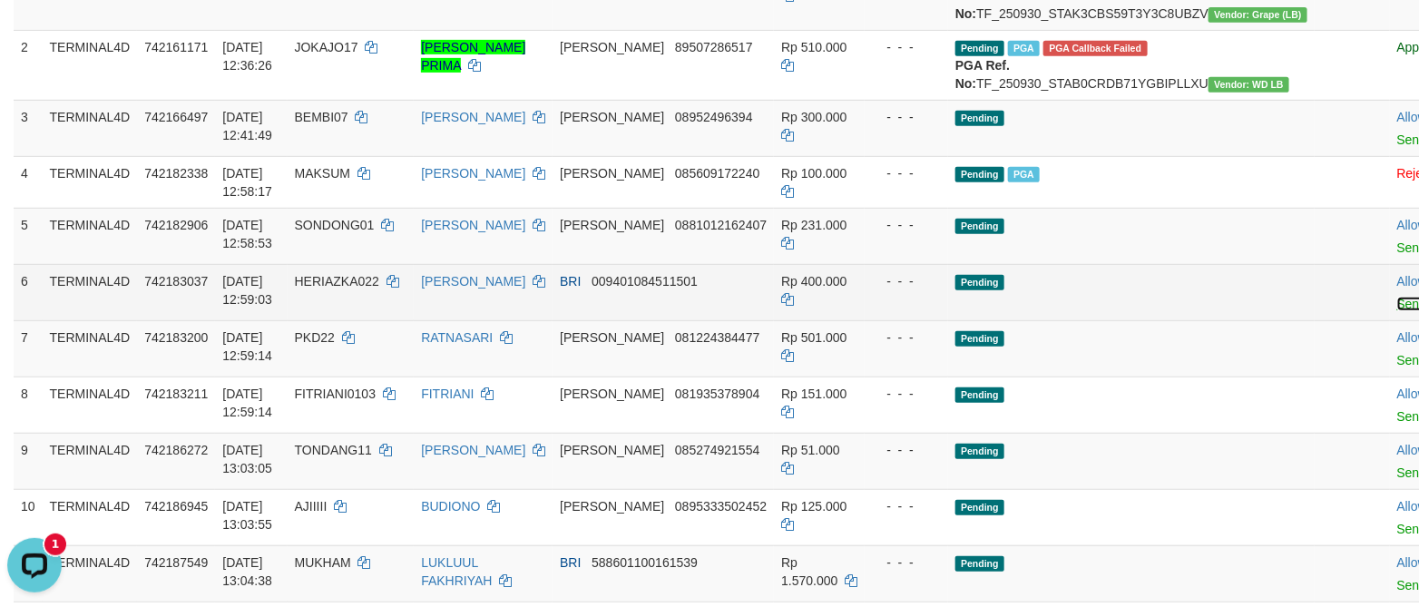
click at [1397, 311] on link "Send PGA" at bounding box center [1426, 304] width 59 height 15
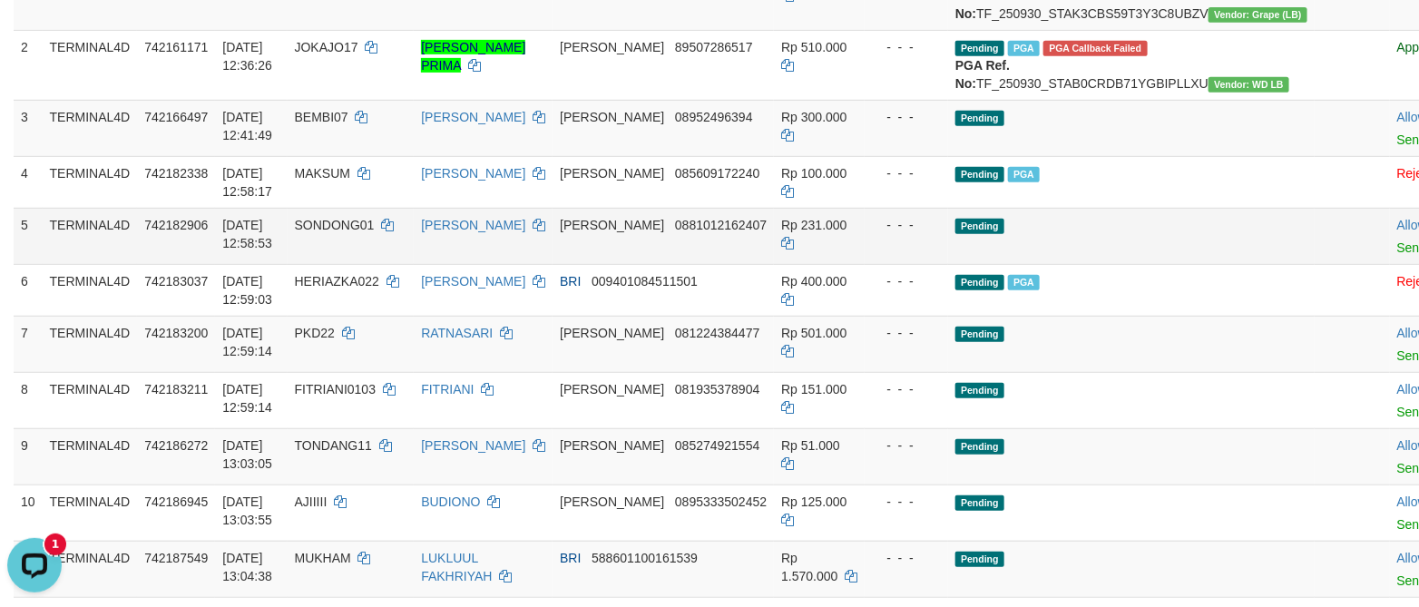
scroll to position [480, 0]
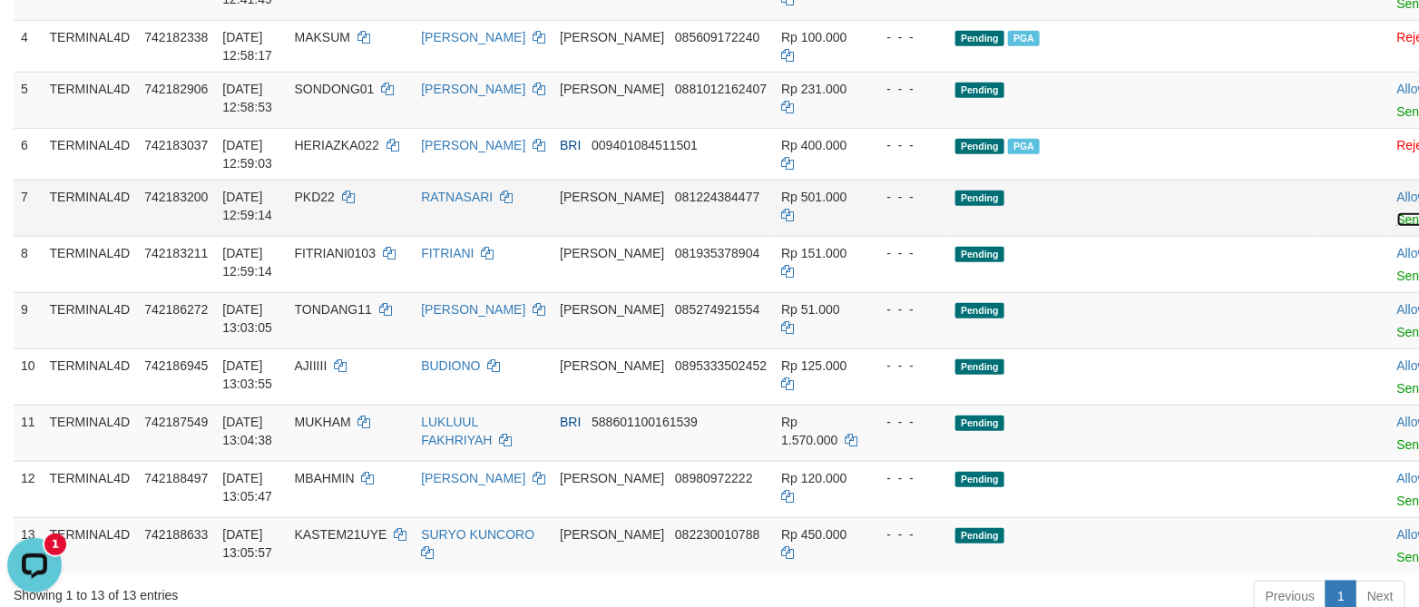
click at [1397, 227] on link "Send PGA" at bounding box center [1426, 219] width 59 height 15
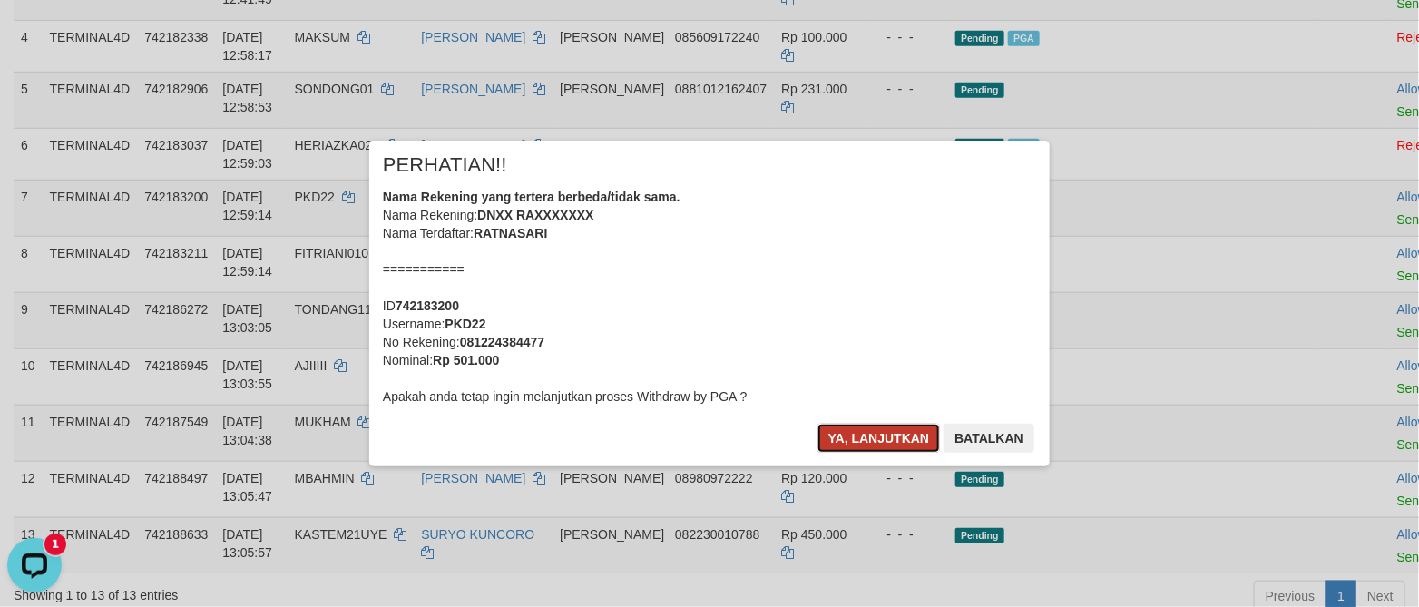
click at [831, 434] on button "Ya, lanjutkan" at bounding box center [878, 438] width 123 height 29
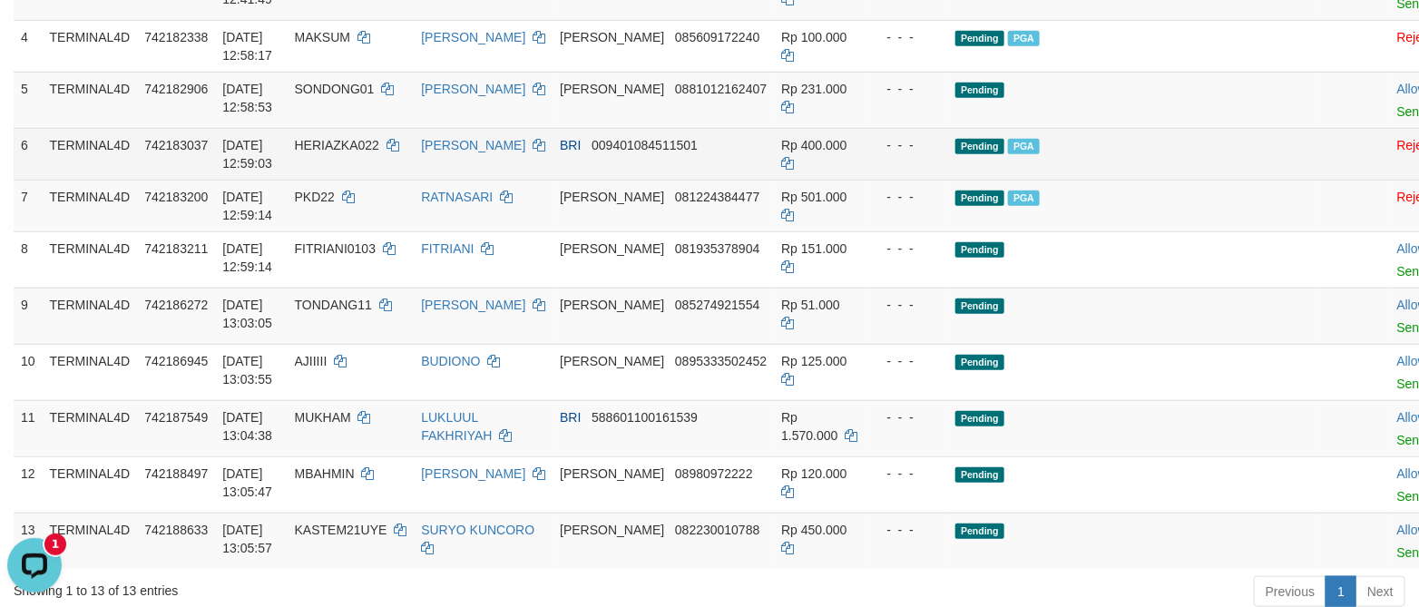
scroll to position [616, 0]
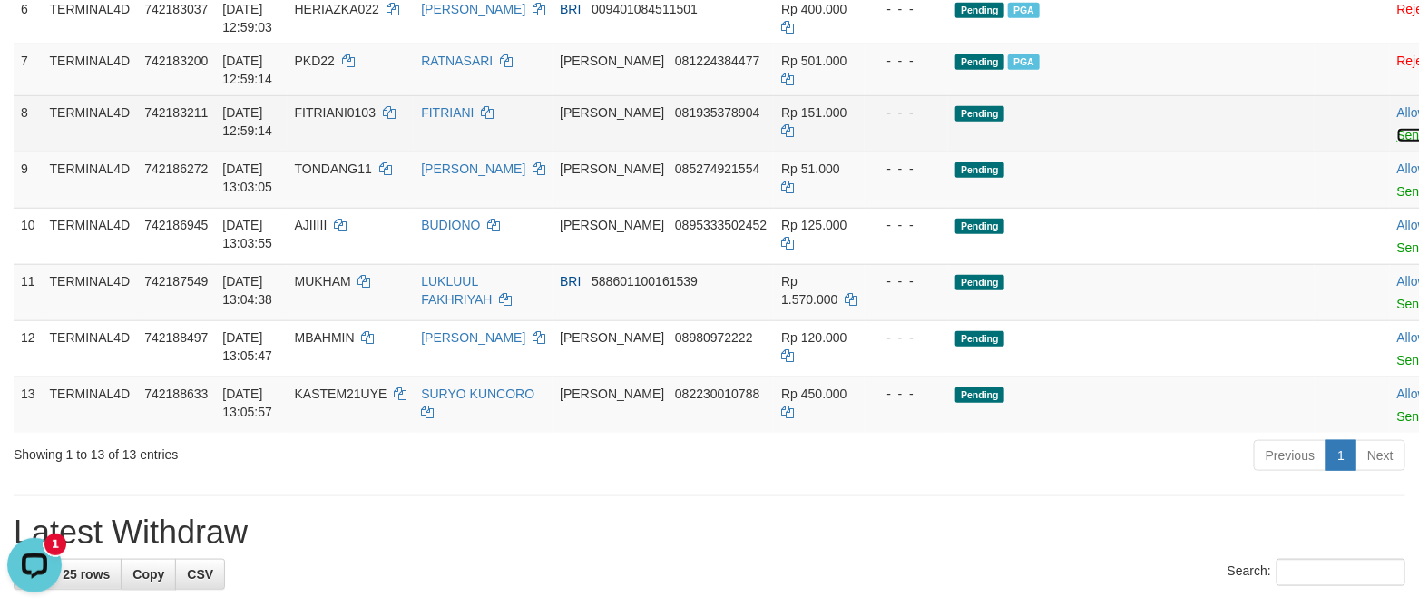
click at [1397, 142] on link "Send PGA" at bounding box center [1426, 135] width 59 height 15
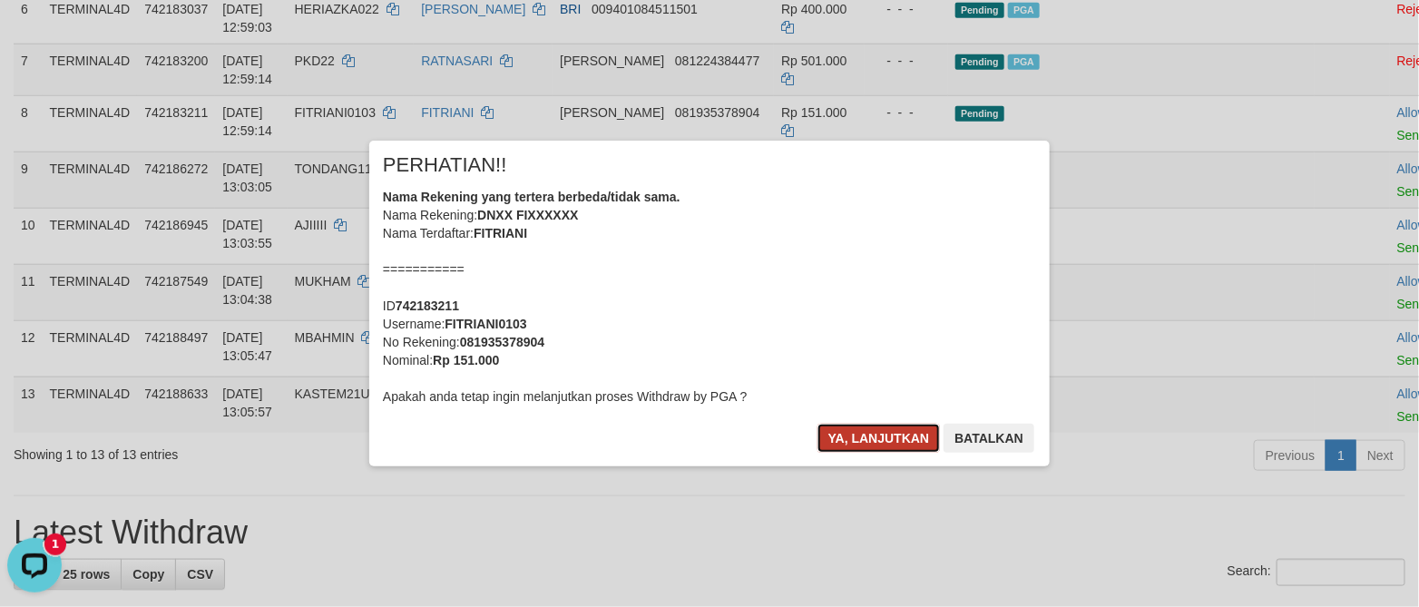
drag, startPoint x: 831, startPoint y: 436, endPoint x: 830, endPoint y: 422, distance: 14.5
click at [833, 436] on button "Ya, lanjutkan" at bounding box center [878, 438] width 123 height 29
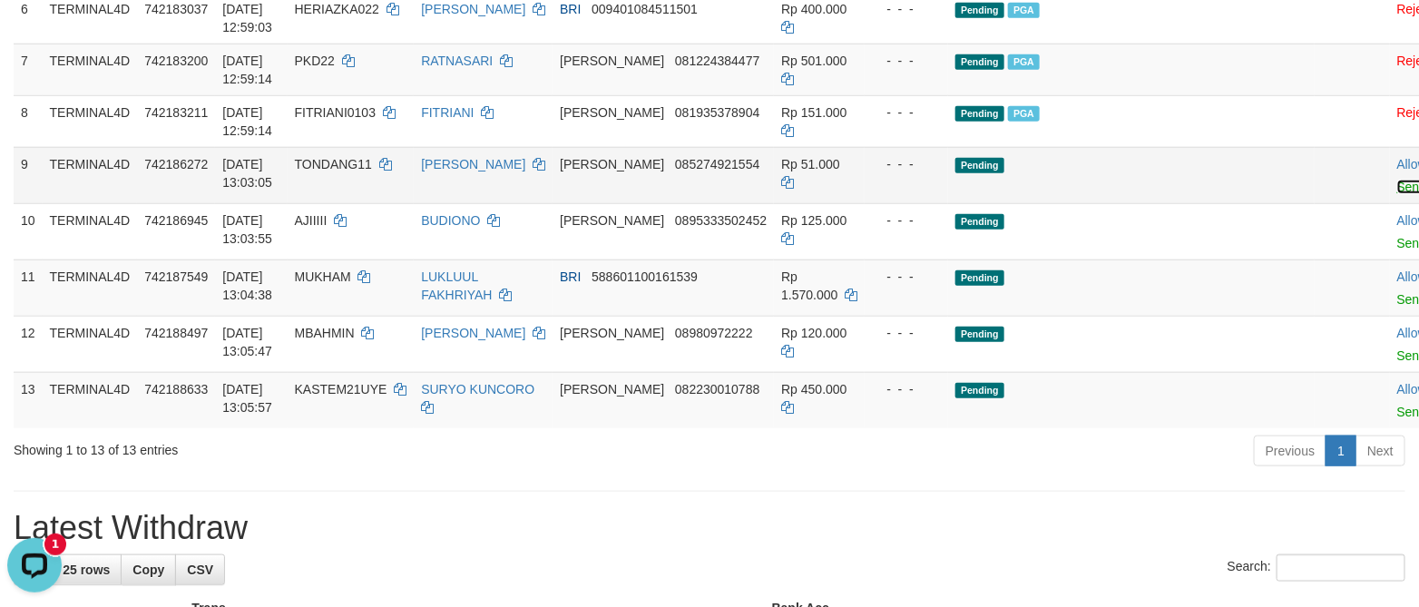
click at [1397, 194] on link "Send PGA" at bounding box center [1426, 187] width 59 height 15
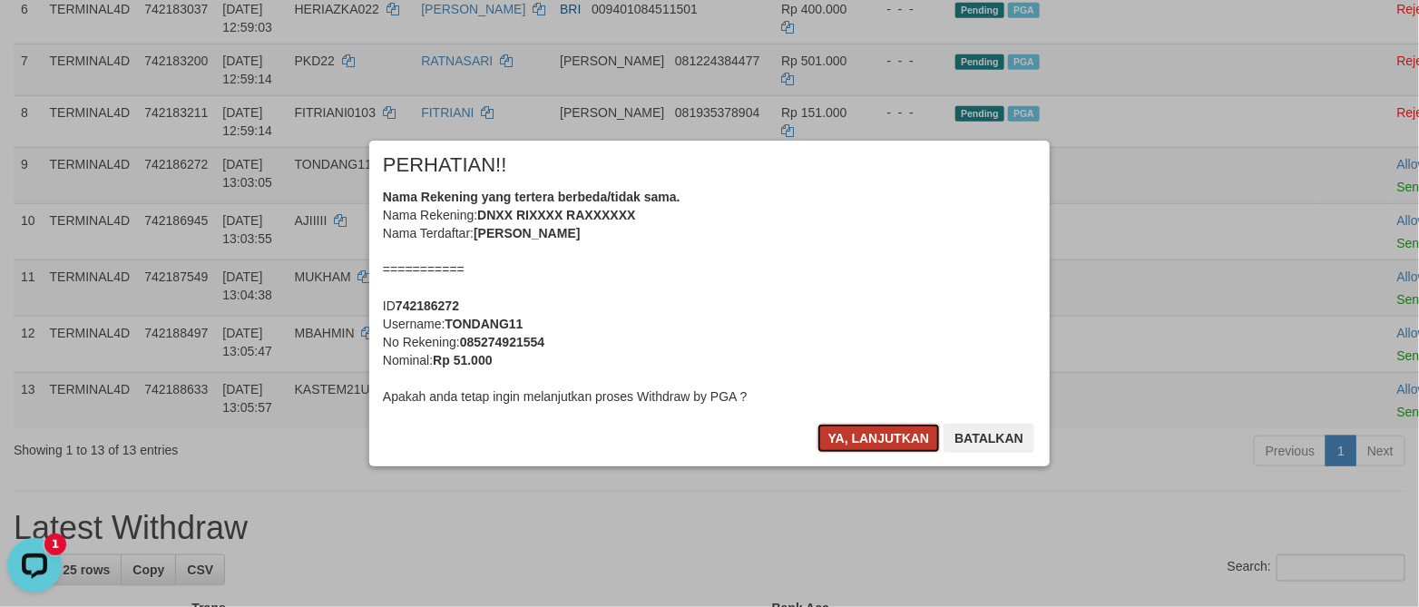
click at [910, 441] on button "Ya, lanjutkan" at bounding box center [878, 438] width 123 height 29
click at [910, 441] on div "× PERHATIAN!! Nama Rekening yang tertera berbeda/tidak sama. Nama Rekening: DNX…" at bounding box center [709, 303] width 707 height 325
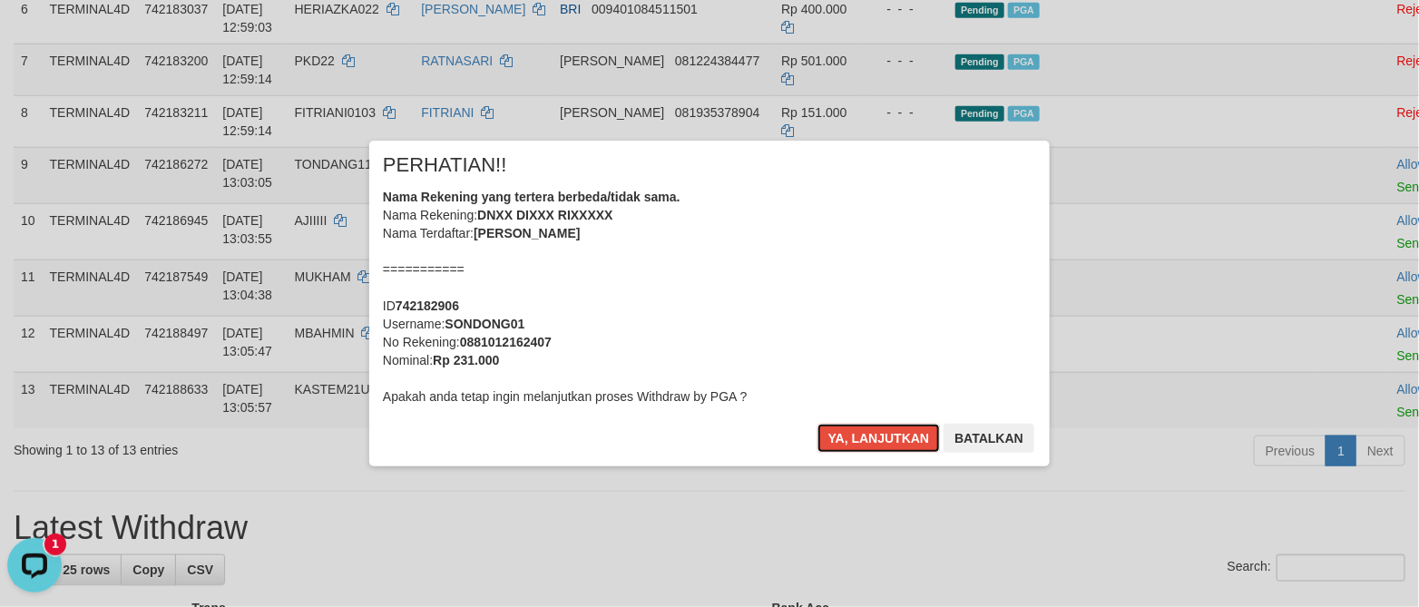
click at [910, 441] on button "Ya, lanjutkan" at bounding box center [878, 438] width 123 height 29
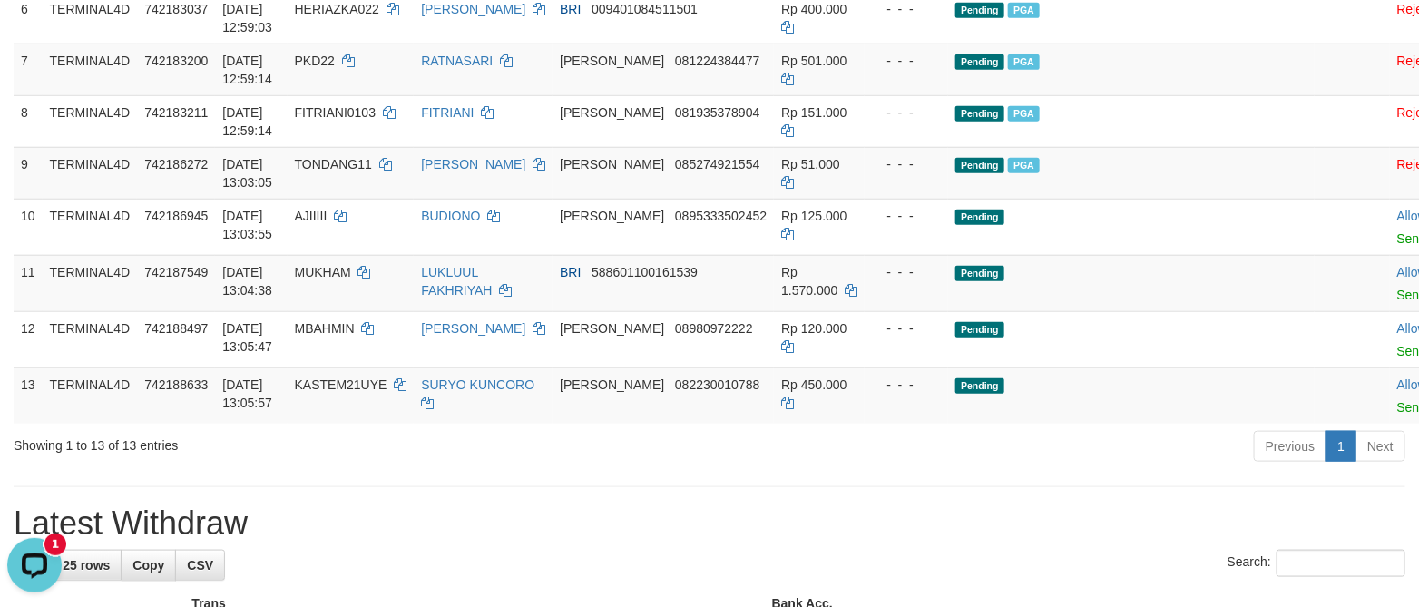
click at [910, 441] on div "× PERHATIAN!! Nama Rekening yang tertera berbeda/tidak sama. Nama Rekening: DNX…" at bounding box center [709, 303] width 707 height 325
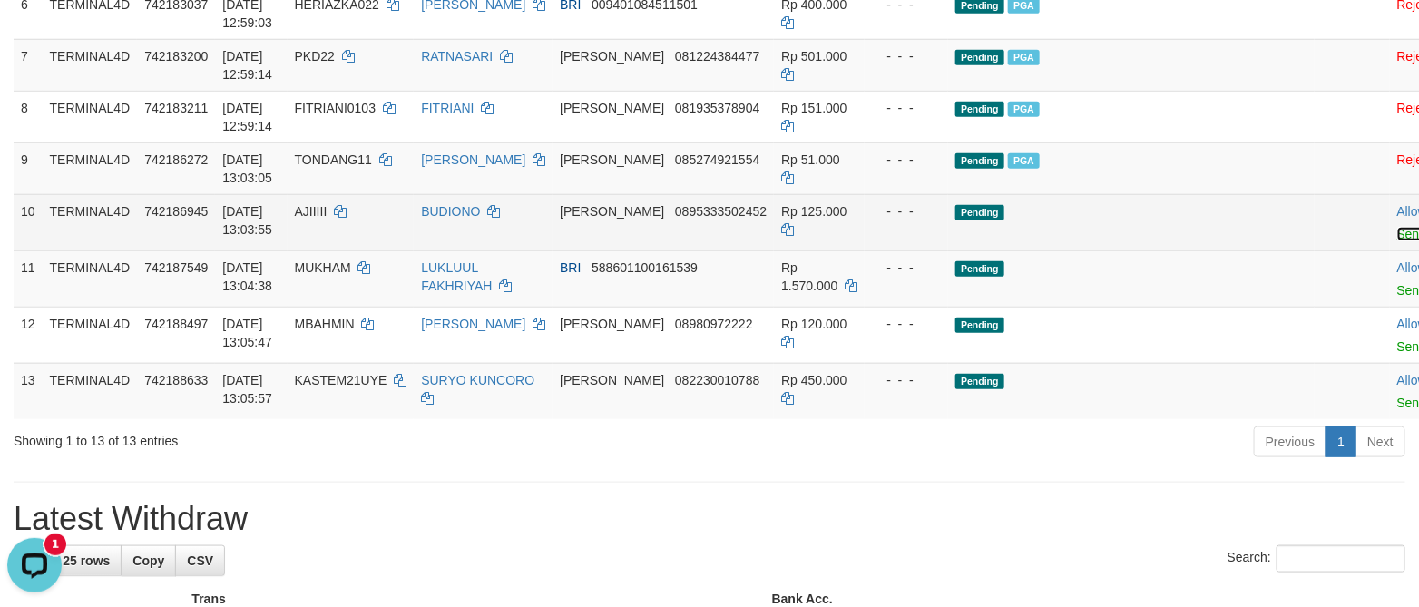
click at [1397, 241] on link "Send PGA" at bounding box center [1426, 234] width 59 height 15
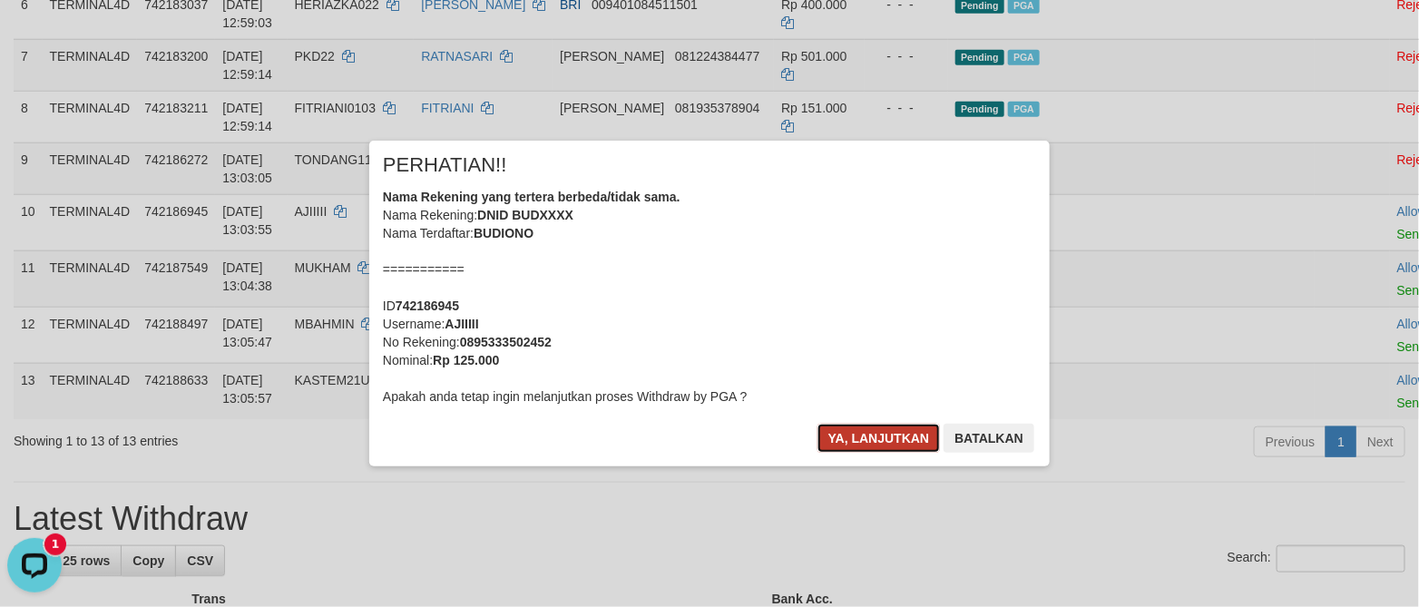
click at [902, 444] on button "Ya, lanjutkan" at bounding box center [878, 438] width 123 height 29
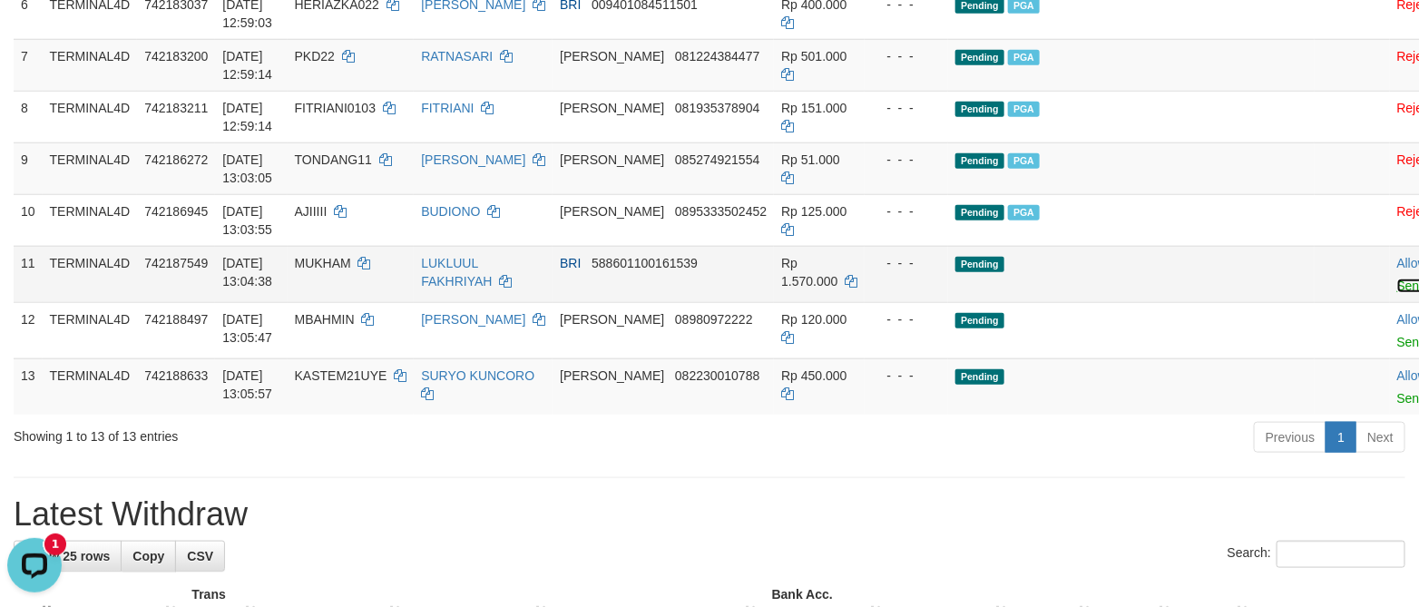
click at [1397, 293] on link "Send PGA" at bounding box center [1426, 285] width 59 height 15
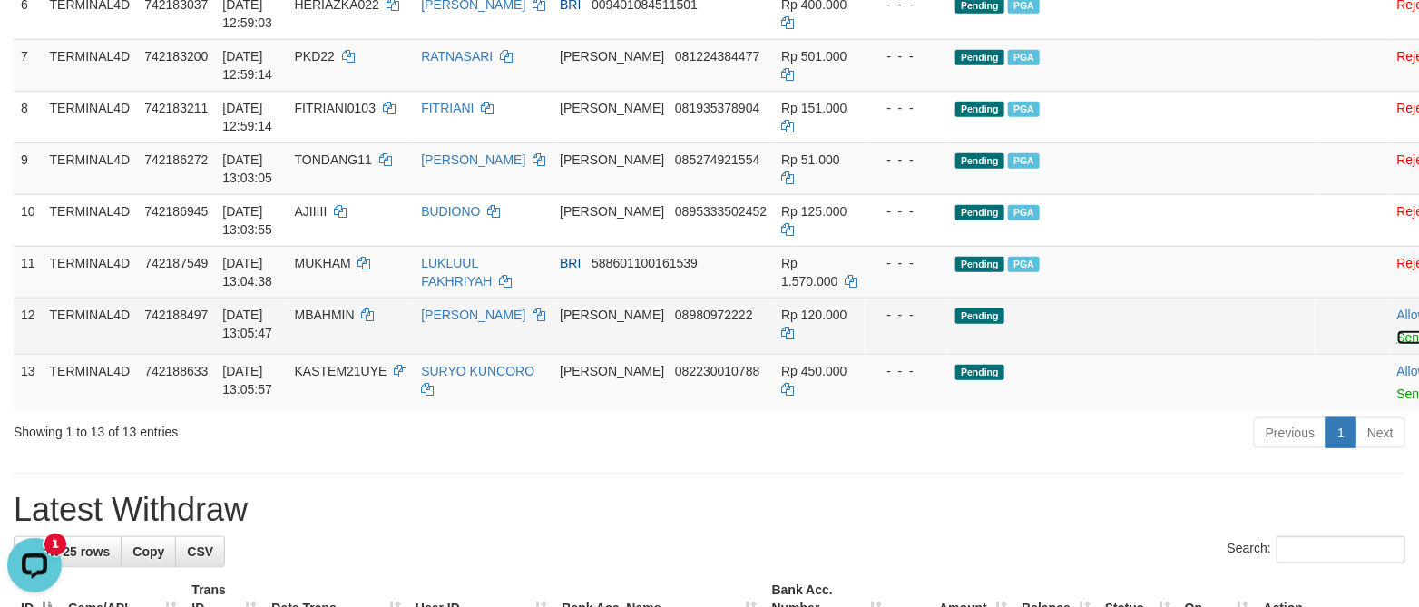
click at [1397, 345] on link "Send PGA" at bounding box center [1426, 337] width 59 height 15
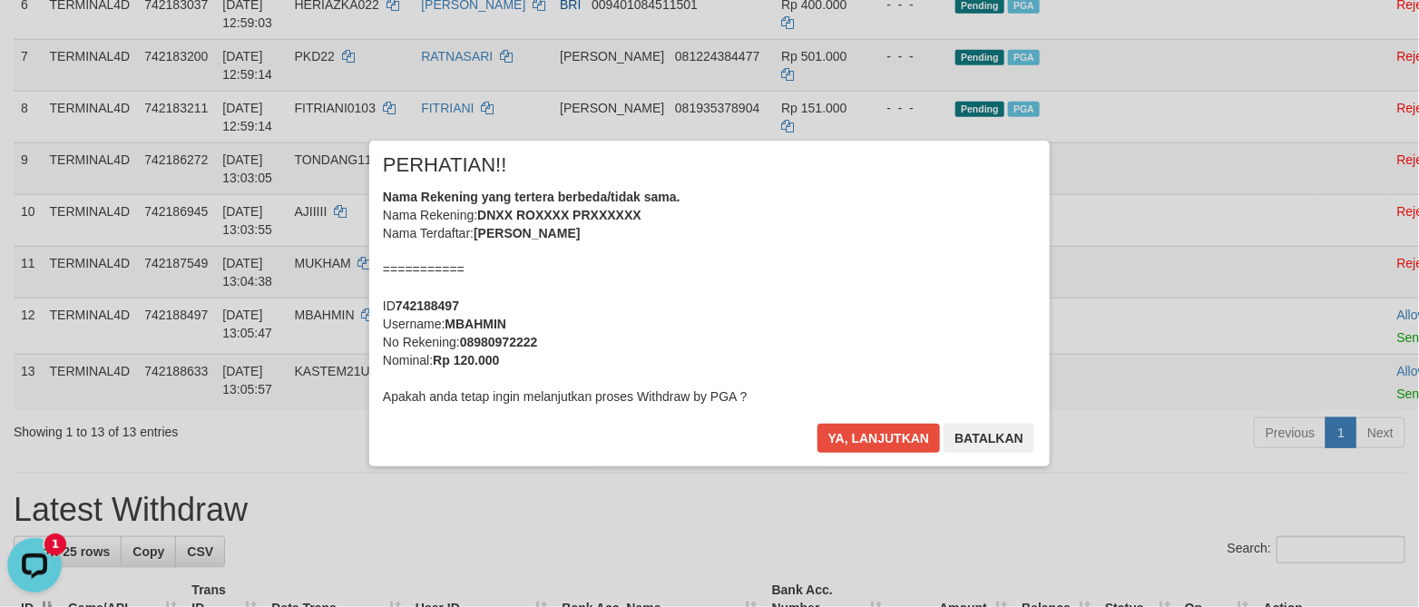
click at [782, 430] on div "× PERHATIAN!! Nama Rekening yang tertera berbeda/tidak sama. Nama Rekening: DNX…" at bounding box center [709, 303] width 680 height 325
click at [843, 424] on button "Ya, lanjutkan" at bounding box center [878, 438] width 123 height 29
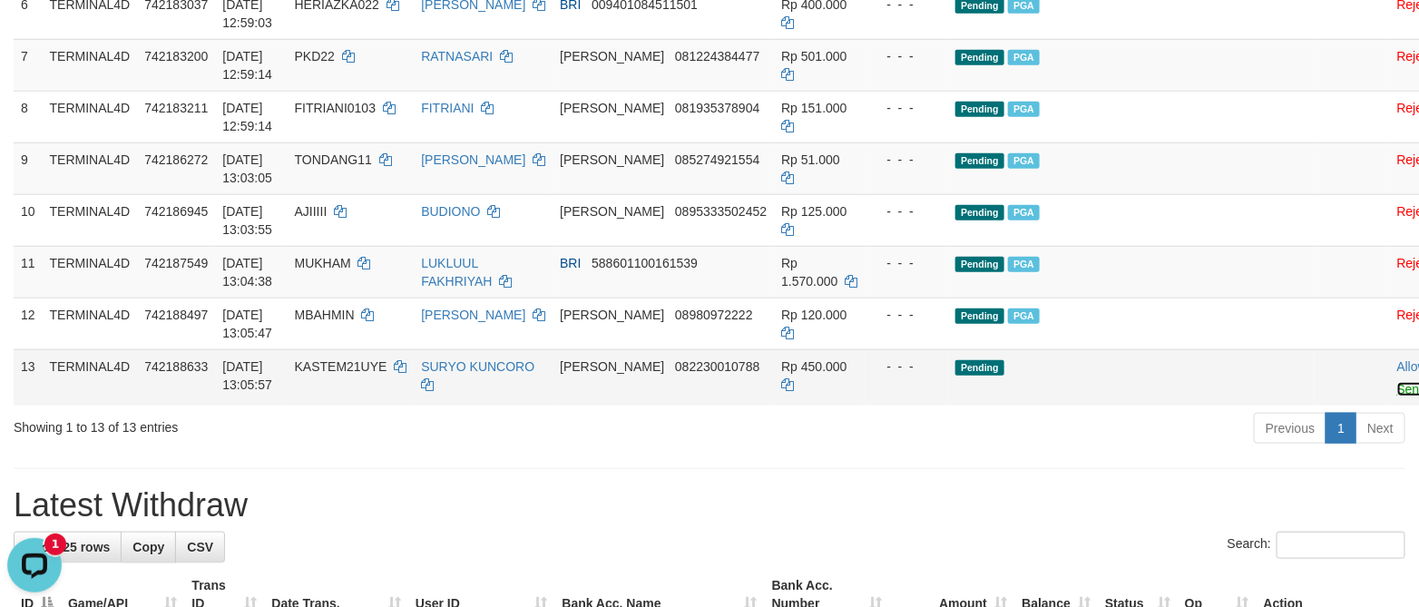
click at [1397, 396] on link "Send PGA" at bounding box center [1426, 389] width 59 height 15
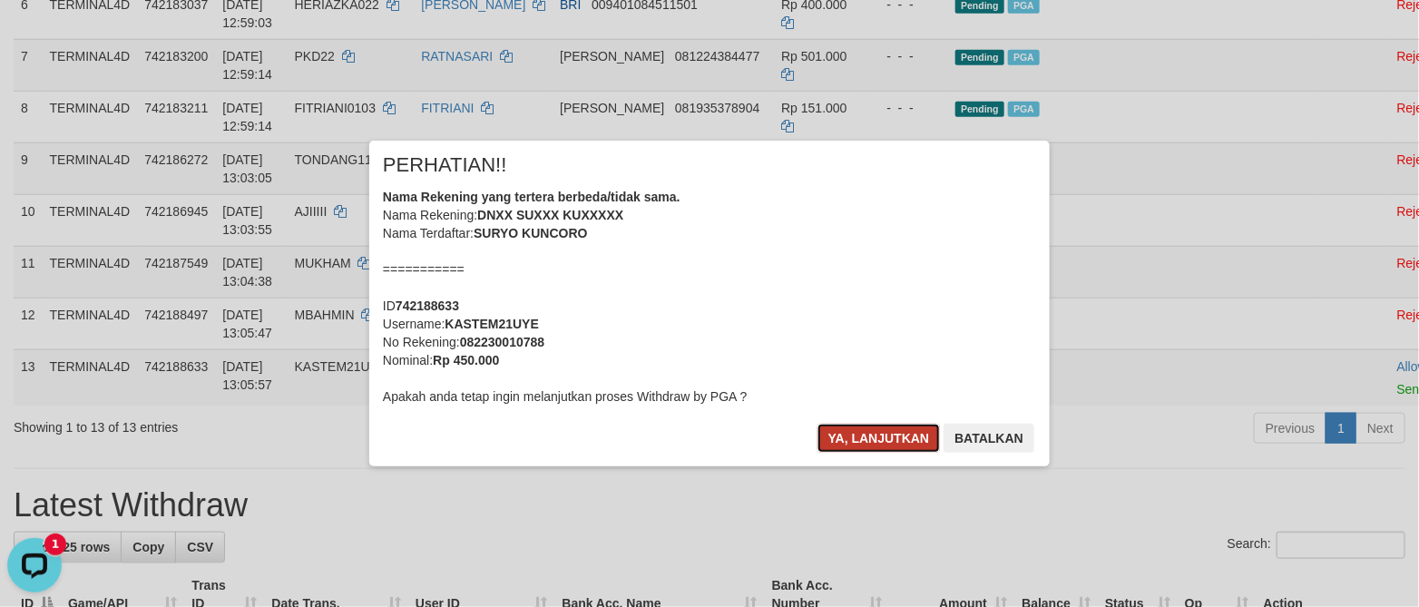
click at [871, 446] on button "Ya, lanjutkan" at bounding box center [878, 438] width 123 height 29
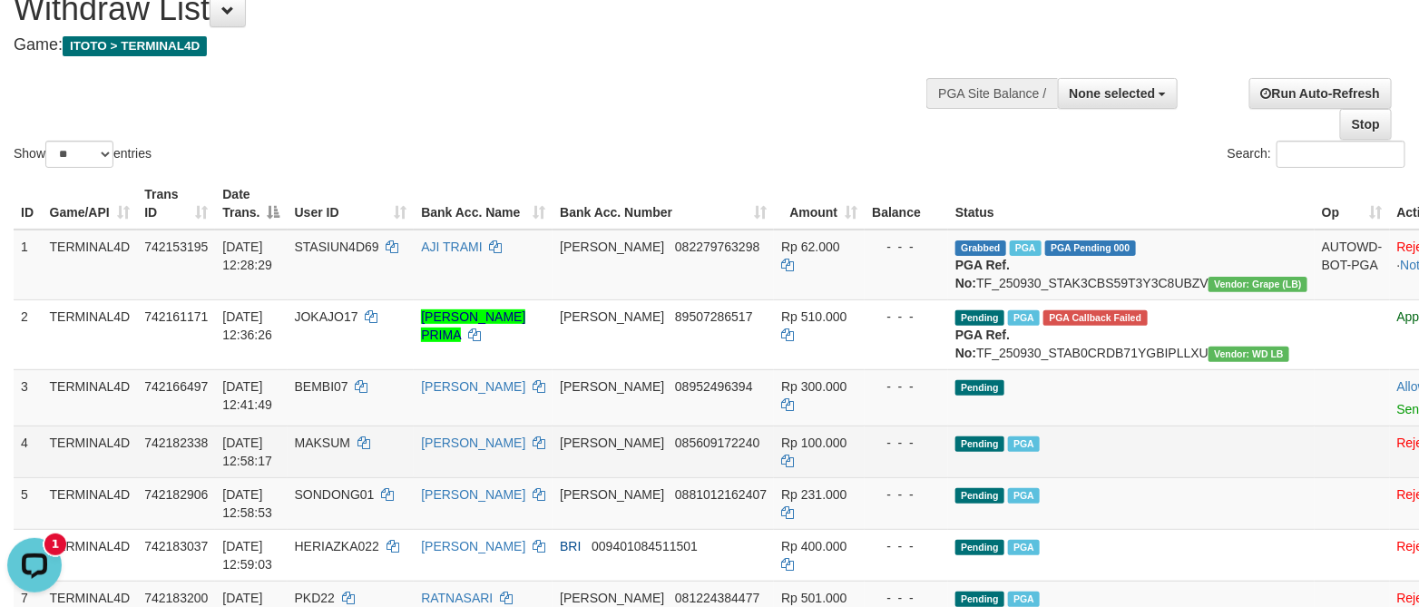
scroll to position [136, 0]
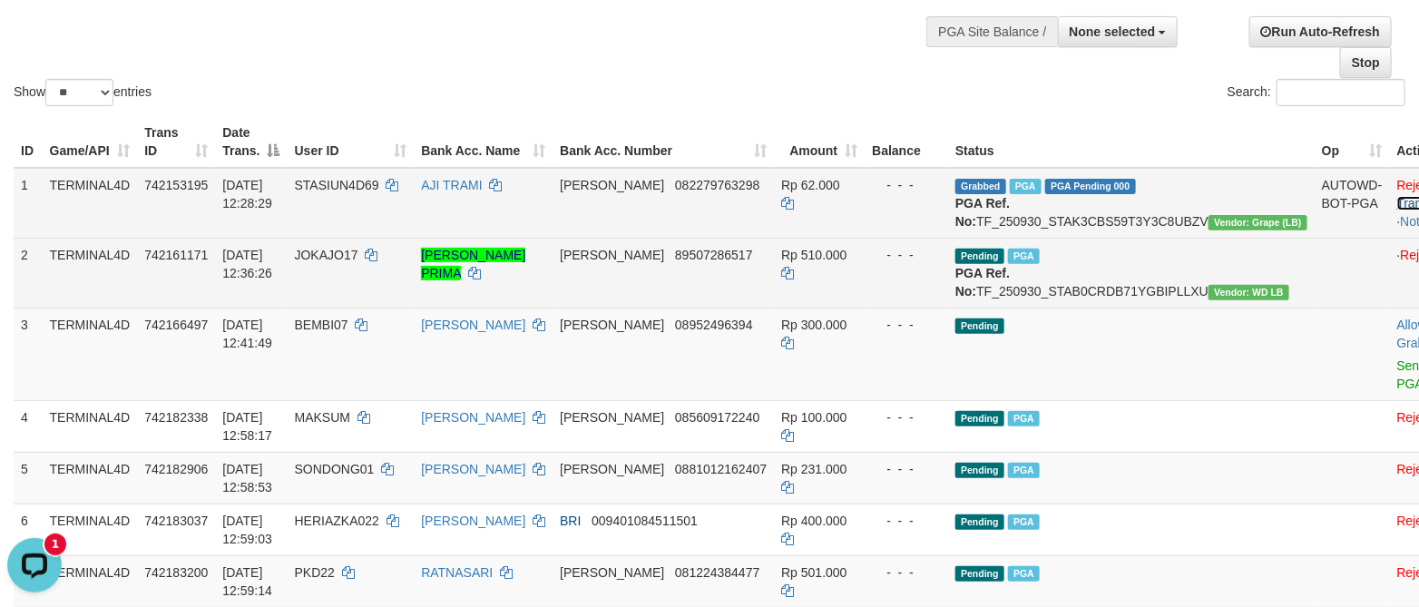
click at [1397, 178] on link "Check Trans" at bounding box center [1434, 194] width 75 height 33
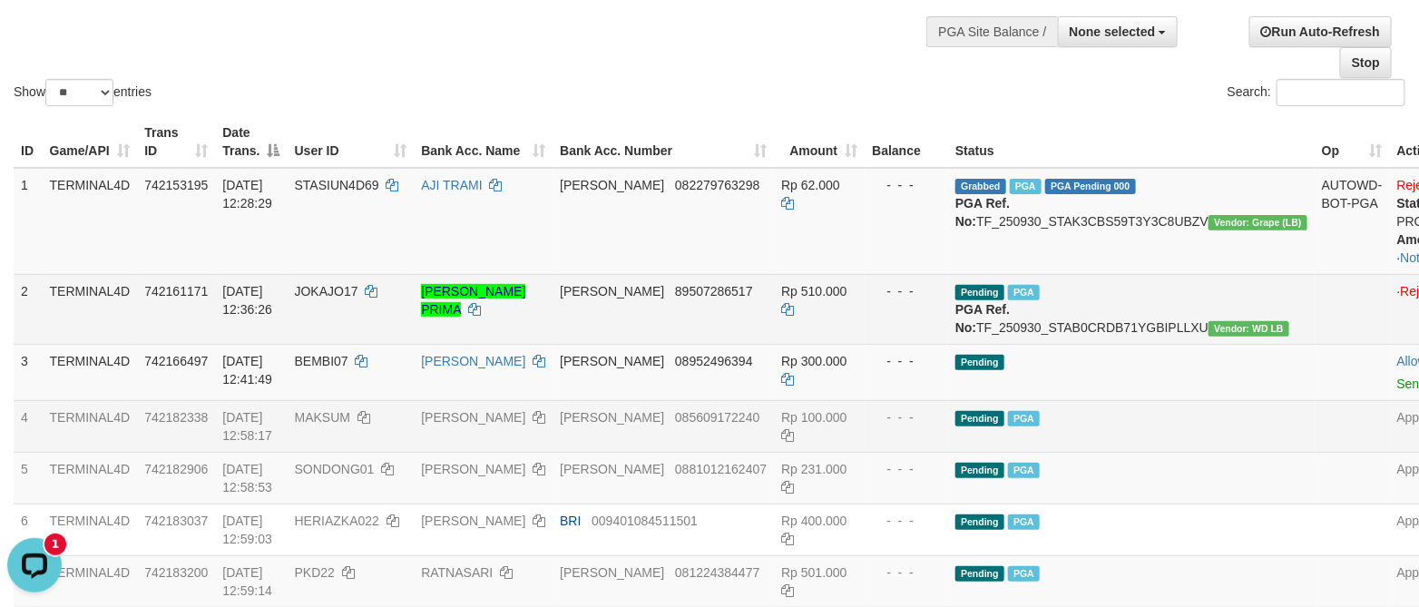
click at [1171, 452] on td "Pending PGA" at bounding box center [1131, 426] width 366 height 52
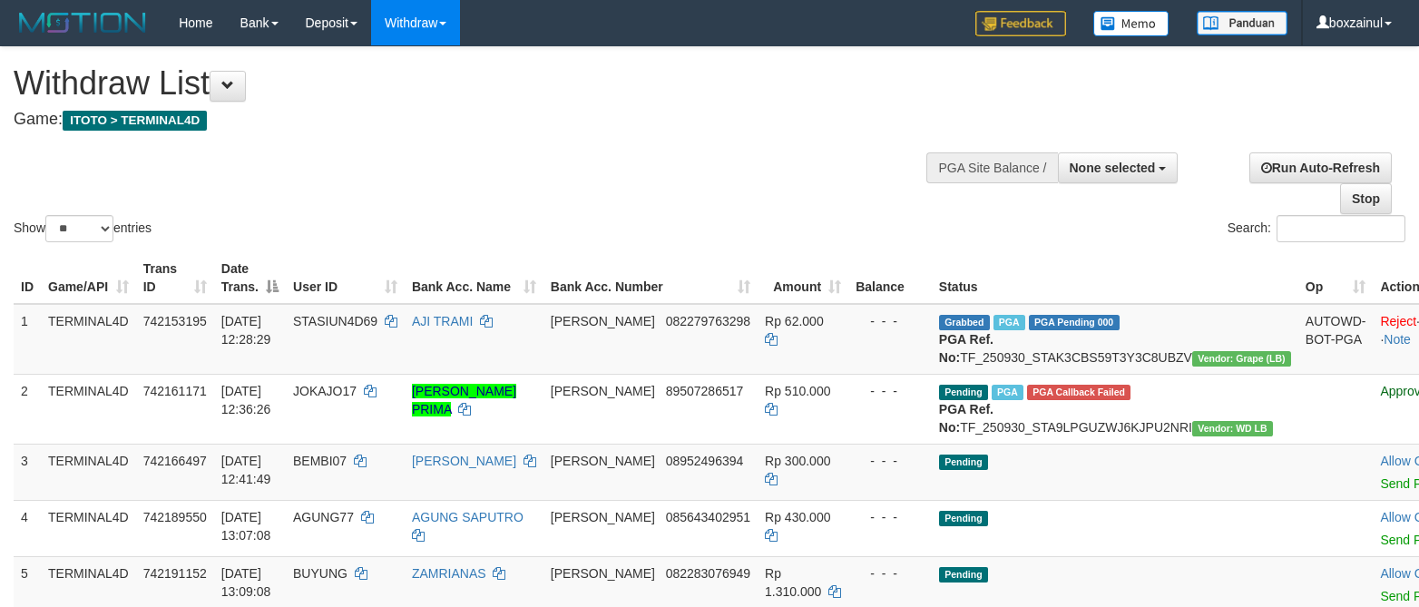
select select
select select "**"
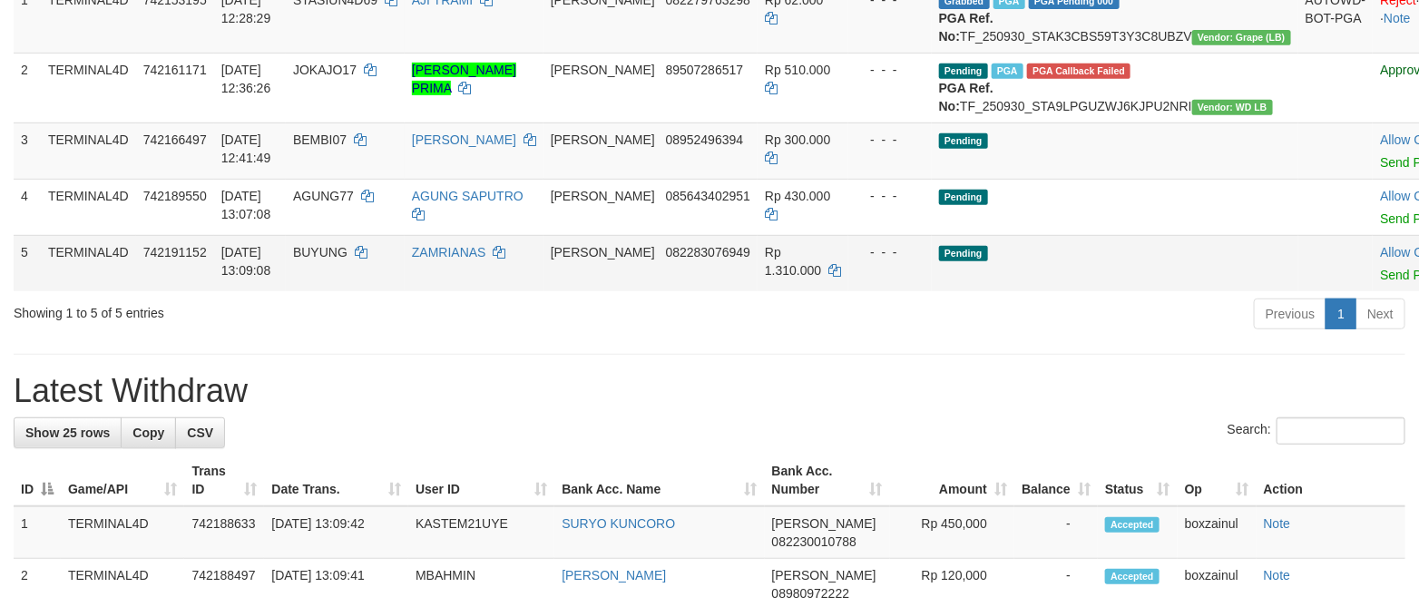
scroll to position [272, 0]
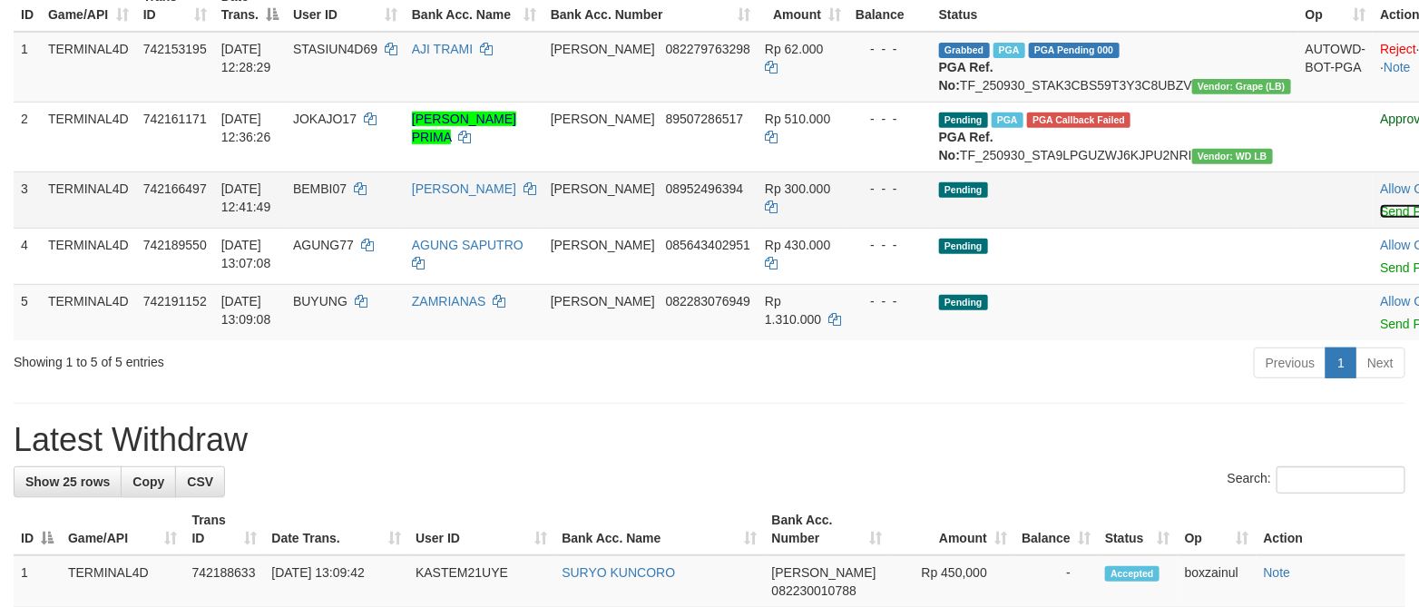
click at [1380, 219] on link "Send PGA" at bounding box center [1409, 211] width 59 height 15
drag, startPoint x: 1192, startPoint y: 365, endPoint x: 833, endPoint y: 322, distance: 361.7
click at [1380, 331] on link "Send PGA" at bounding box center [1409, 324] width 59 height 15
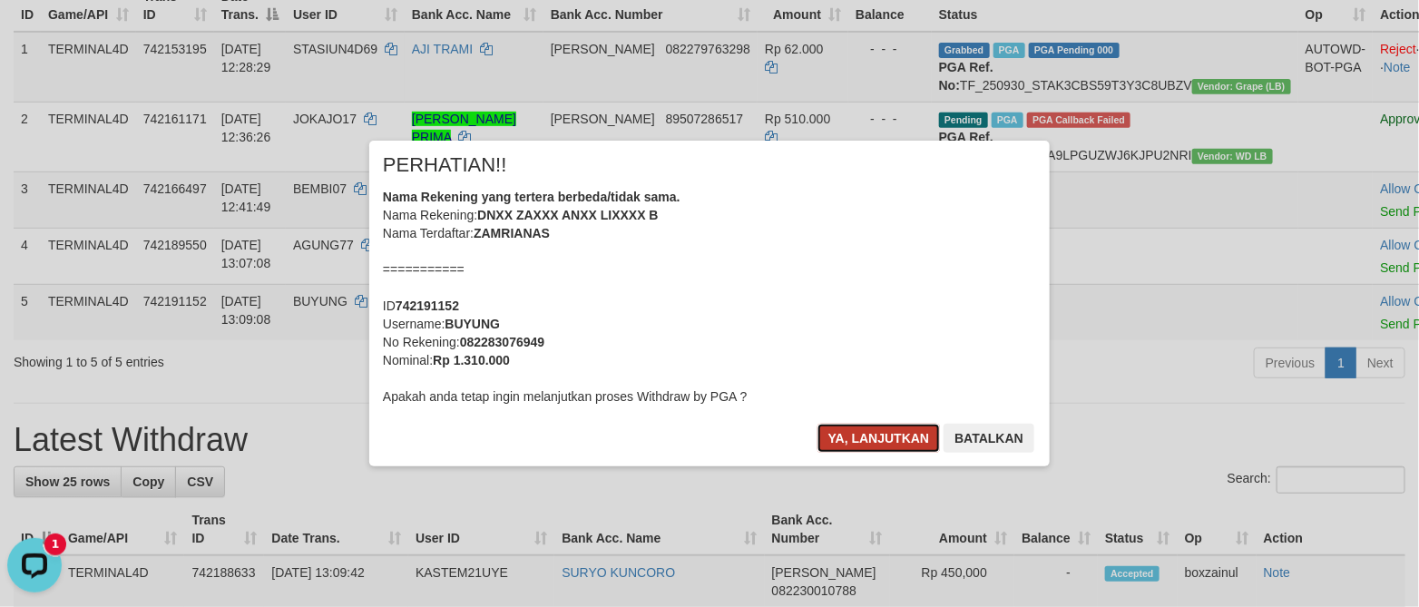
click at [866, 431] on button "Ya, lanjutkan" at bounding box center [878, 438] width 123 height 29
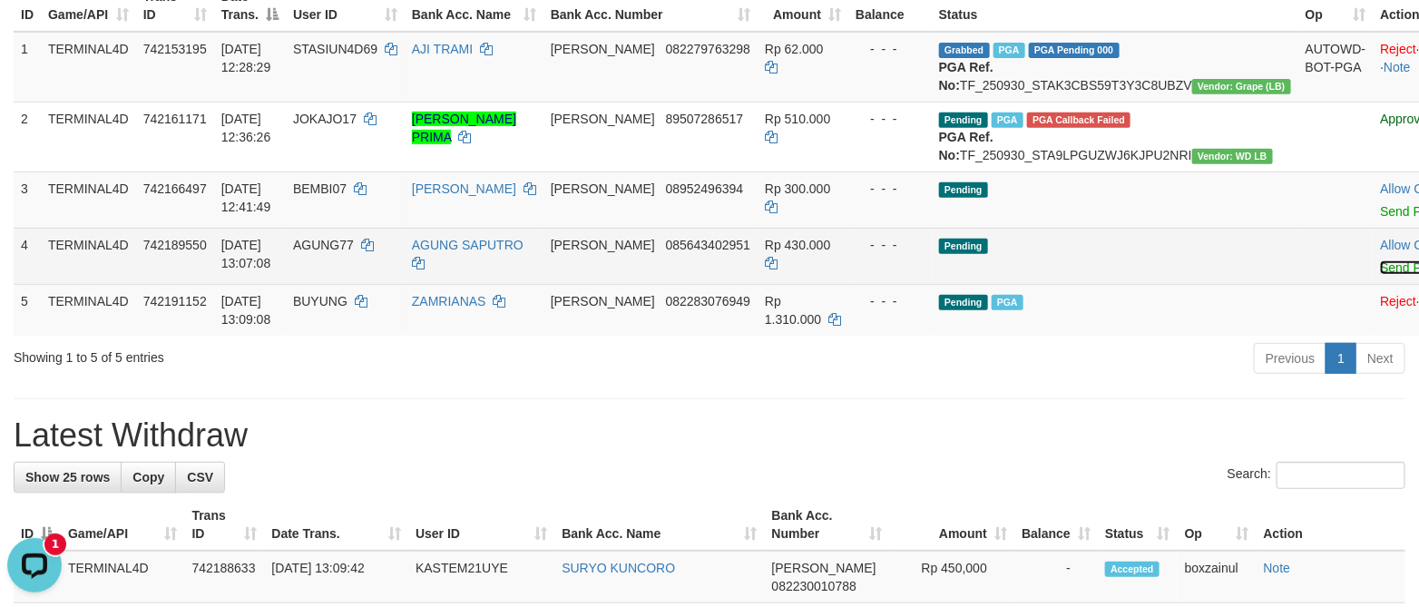
click at [1380, 275] on link "Send PGA" at bounding box center [1409, 267] width 59 height 15
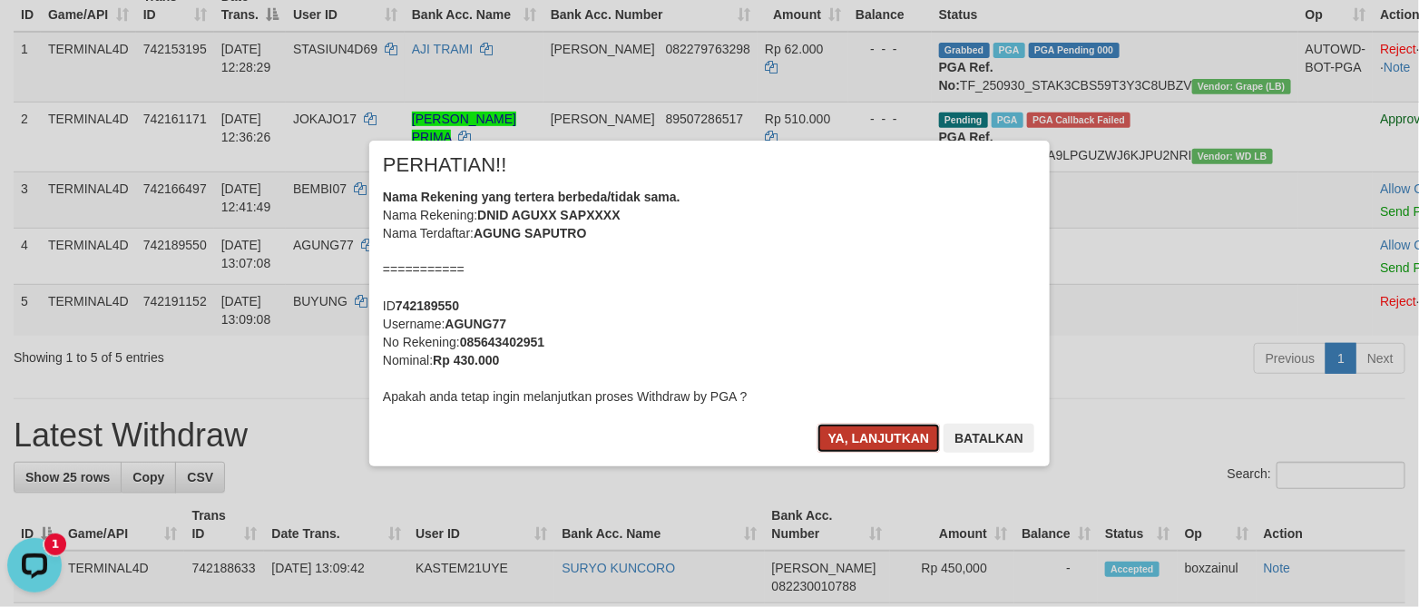
click at [880, 433] on button "Ya, lanjutkan" at bounding box center [878, 438] width 123 height 29
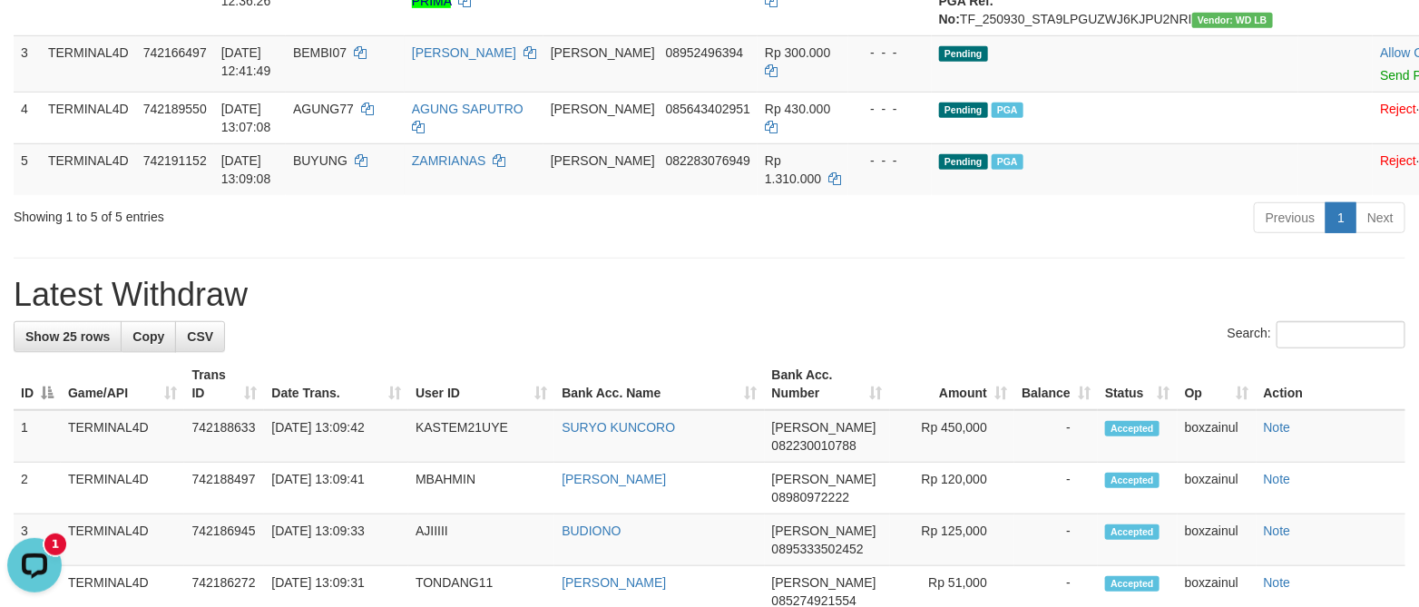
scroll to position [272, 0]
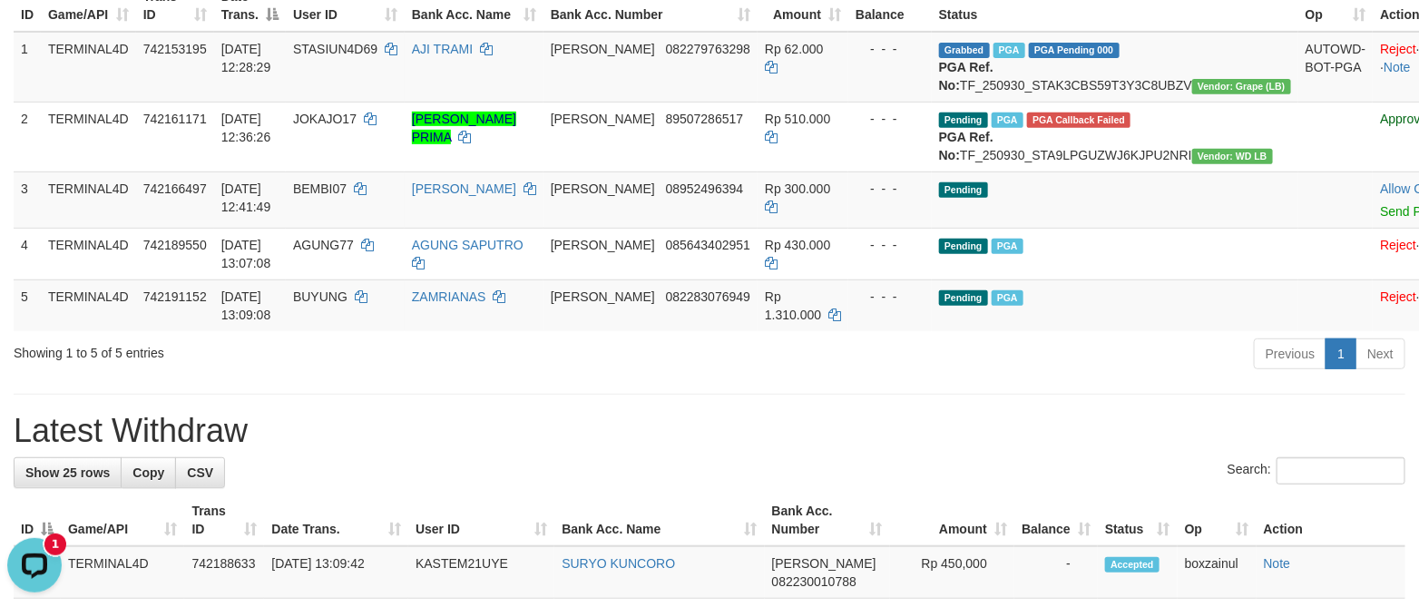
click at [490, 449] on h1 "Latest Withdraw" at bounding box center [709, 431] width 1391 height 36
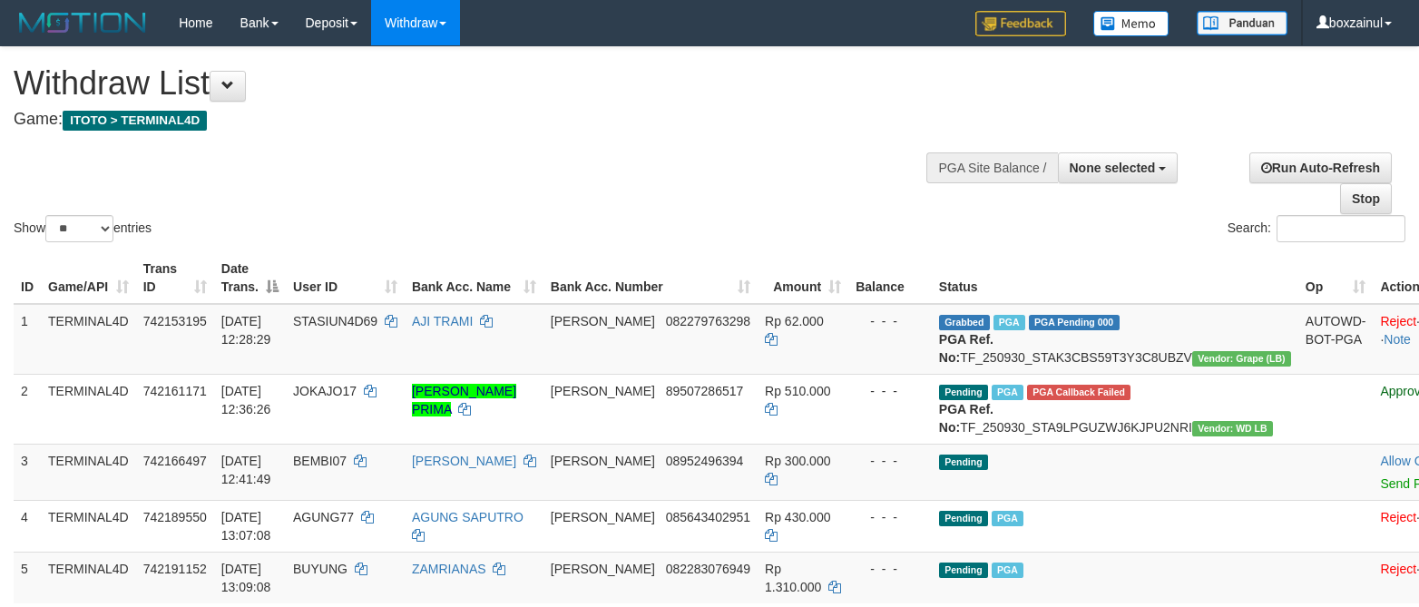
select select
select select "**"
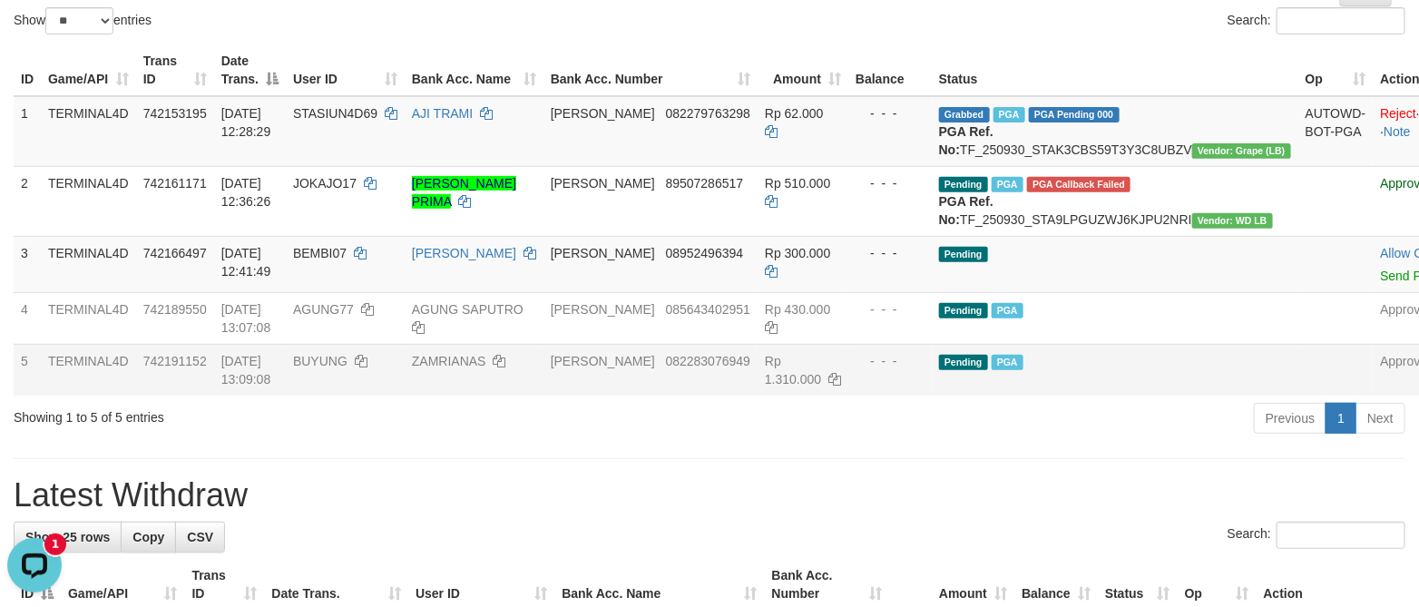
click at [922, 513] on h1 "Latest Withdraw" at bounding box center [709, 495] width 1391 height 36
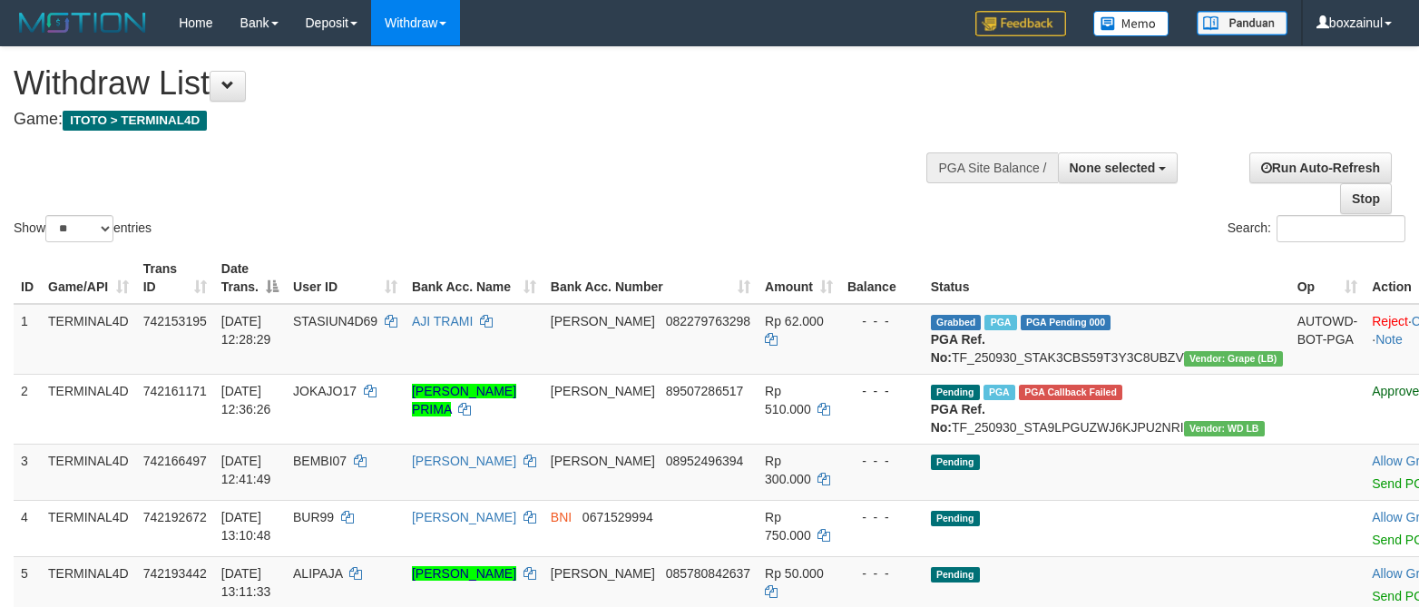
select select
select select "**"
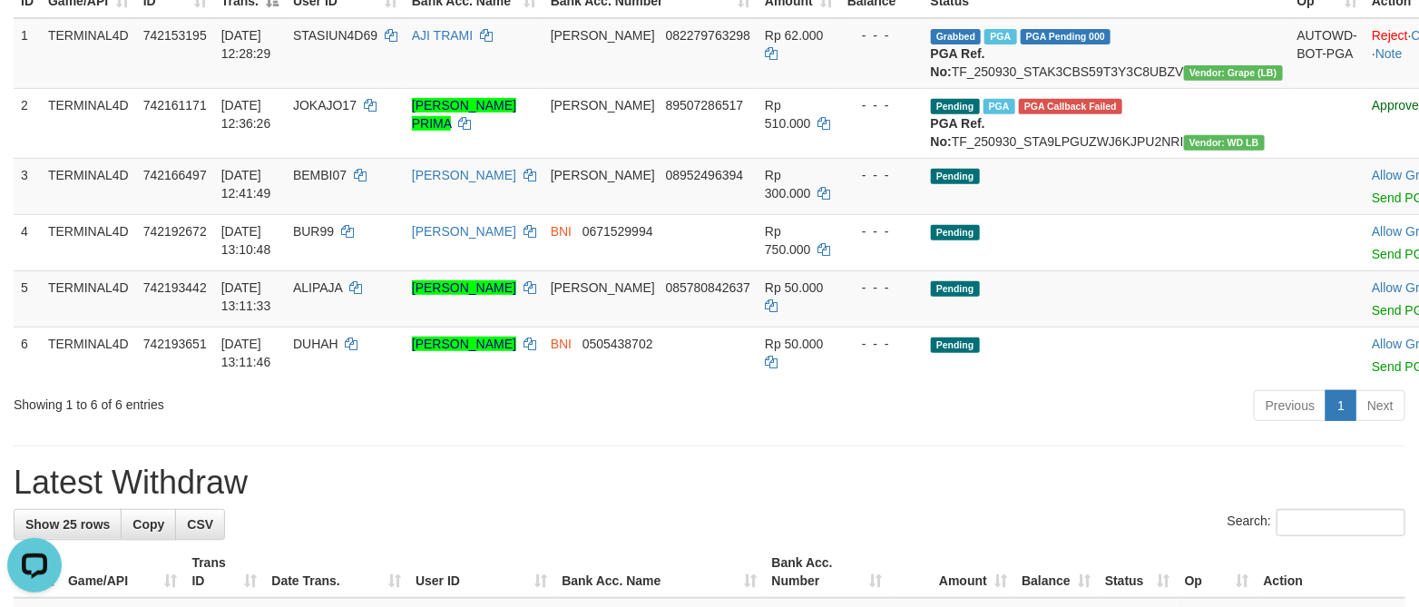
click at [1371, 205] on link "Send PGA" at bounding box center [1400, 197] width 59 height 15
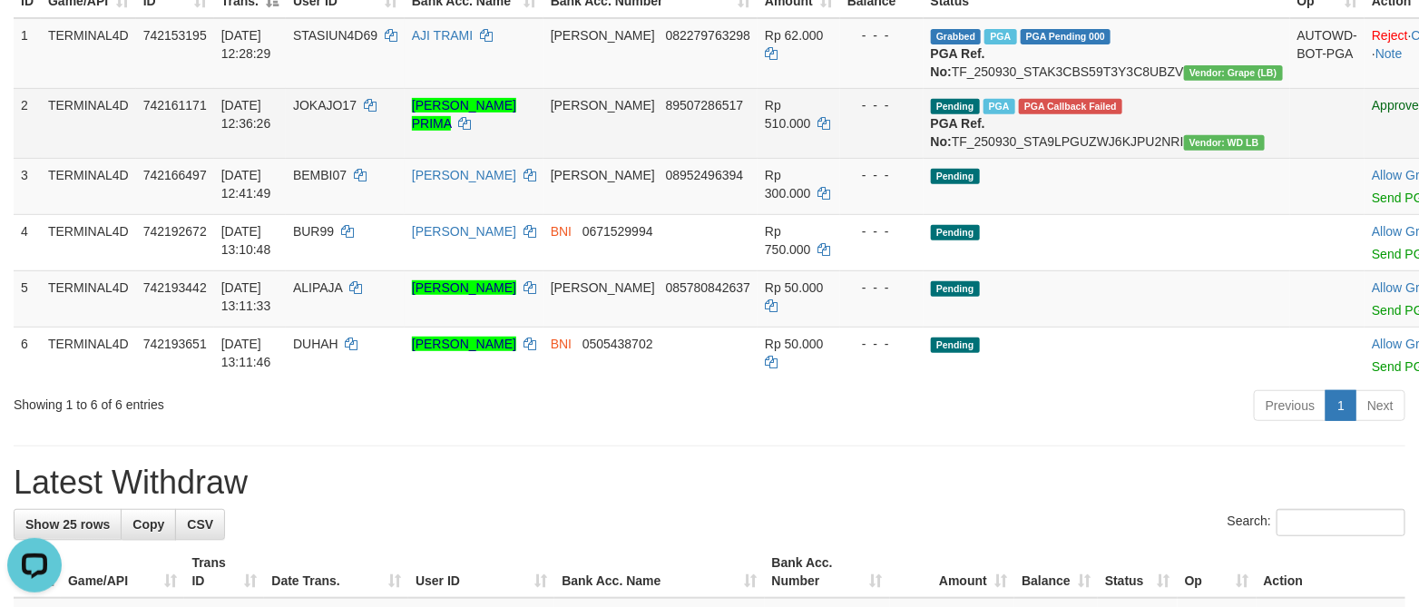
click at [313, 112] on span "JOKAJO17" at bounding box center [324, 105] width 63 height 15
copy td "JOKAJO17"
click at [531, 158] on td "[PERSON_NAME] PRIMA" at bounding box center [474, 123] width 139 height 70
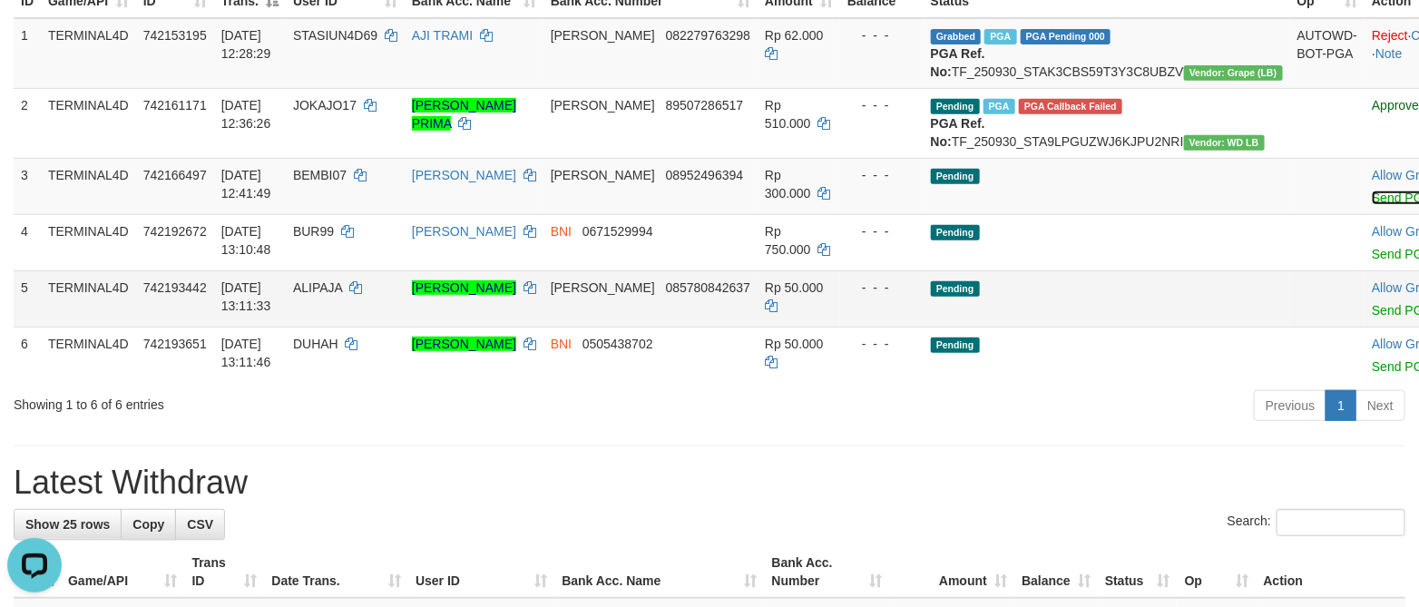
click at [1371, 205] on link "Send PGA" at bounding box center [1400, 197] width 59 height 15
click at [966, 427] on div "Previous 1 Next" at bounding box center [1005, 407] width 800 height 39
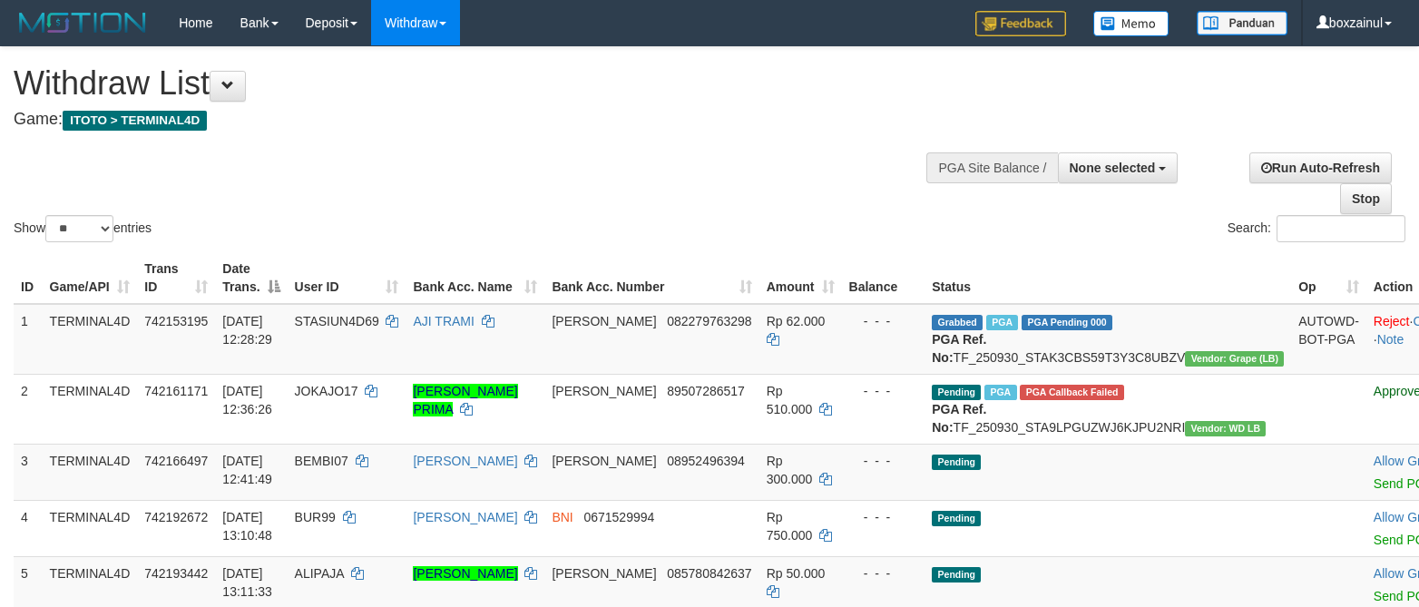
select select
select select "**"
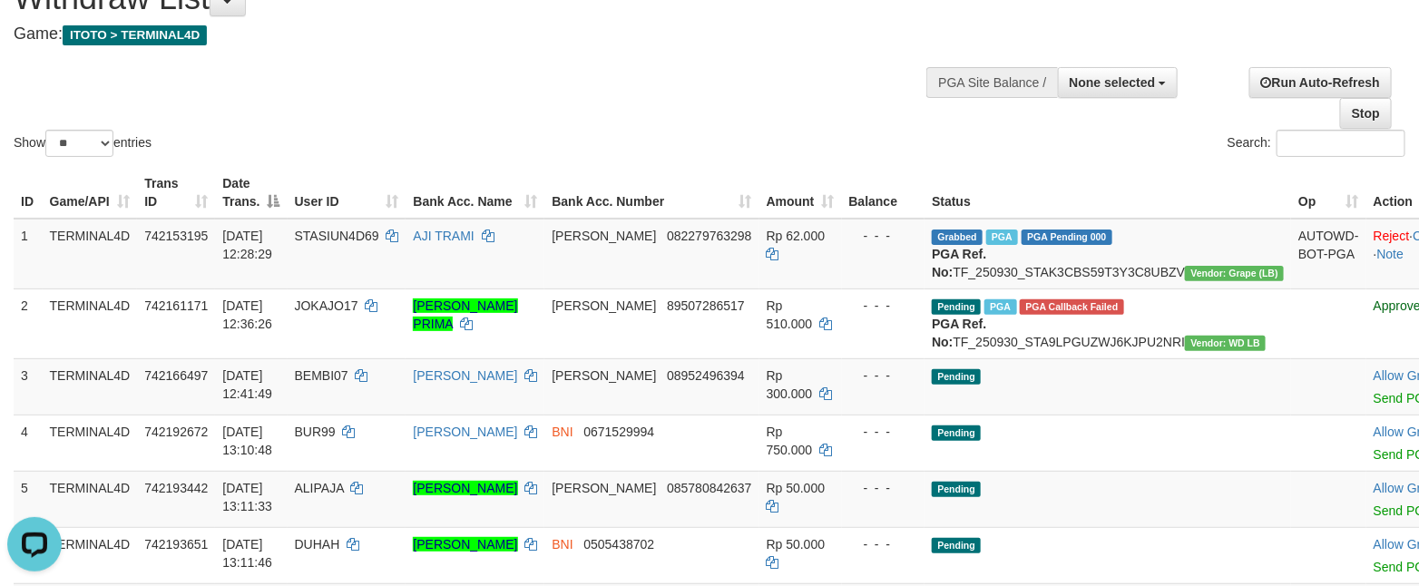
click at [694, 141] on div "Show ** ** ** *** entries" at bounding box center [355, 146] width 682 height 32
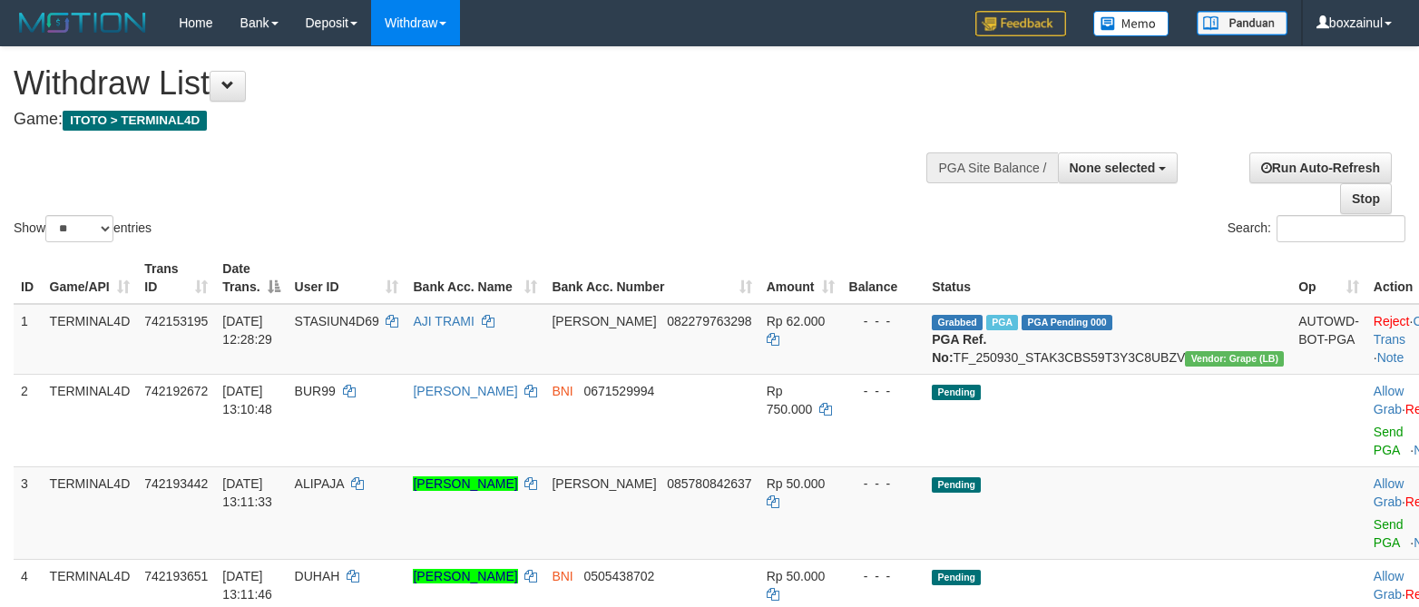
select select
select select "**"
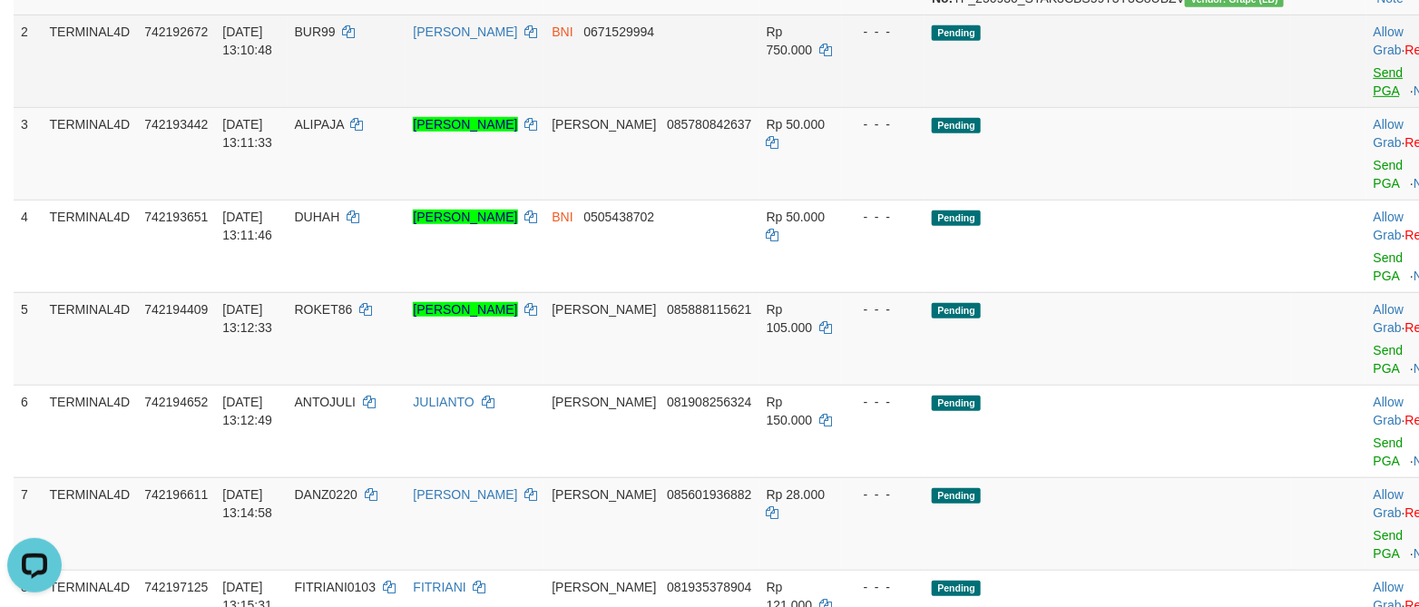
scroll to position [87, 0]
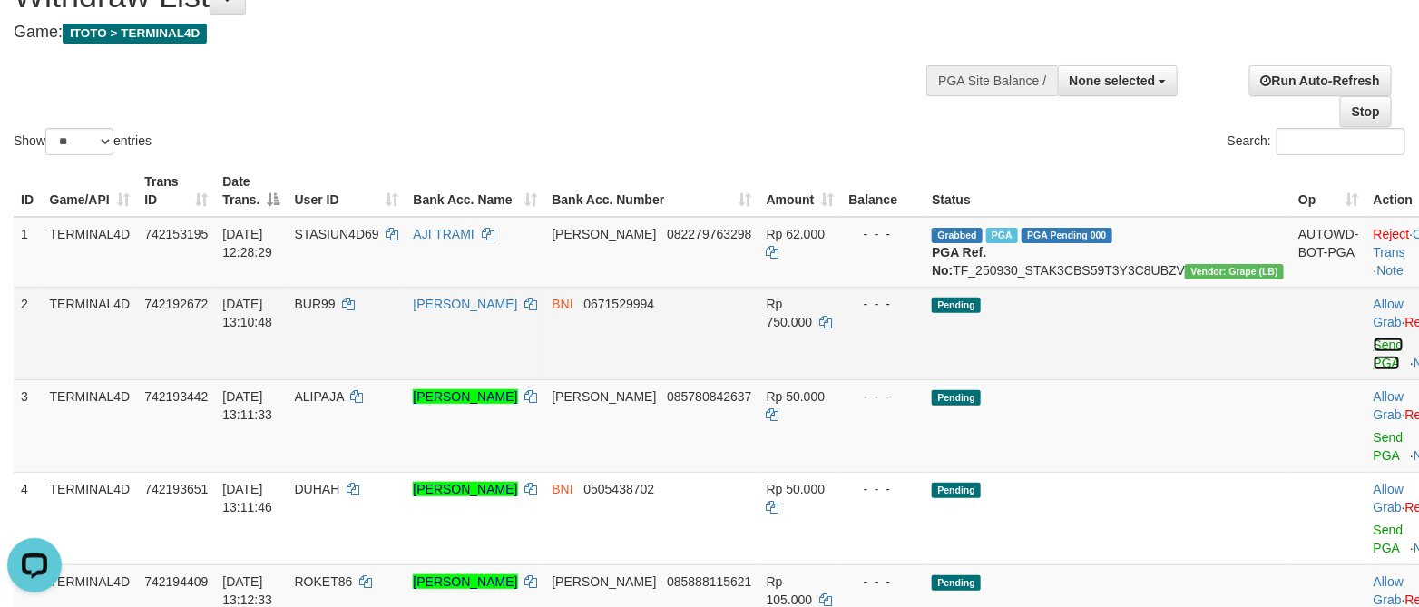
click at [1373, 368] on link "Send PGA" at bounding box center [1388, 353] width 30 height 33
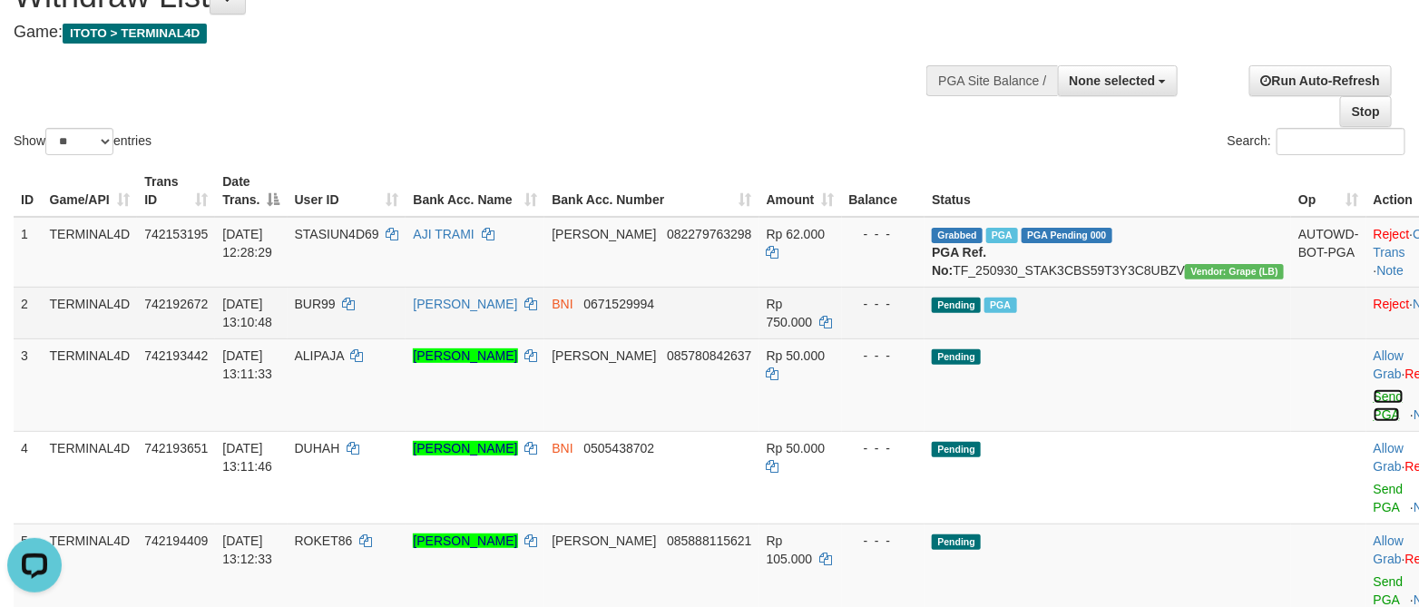
drag, startPoint x: 1304, startPoint y: 412, endPoint x: 822, endPoint y: 322, distance: 490.8
click at [1373, 412] on link "Send PGA" at bounding box center [1388, 405] width 30 height 33
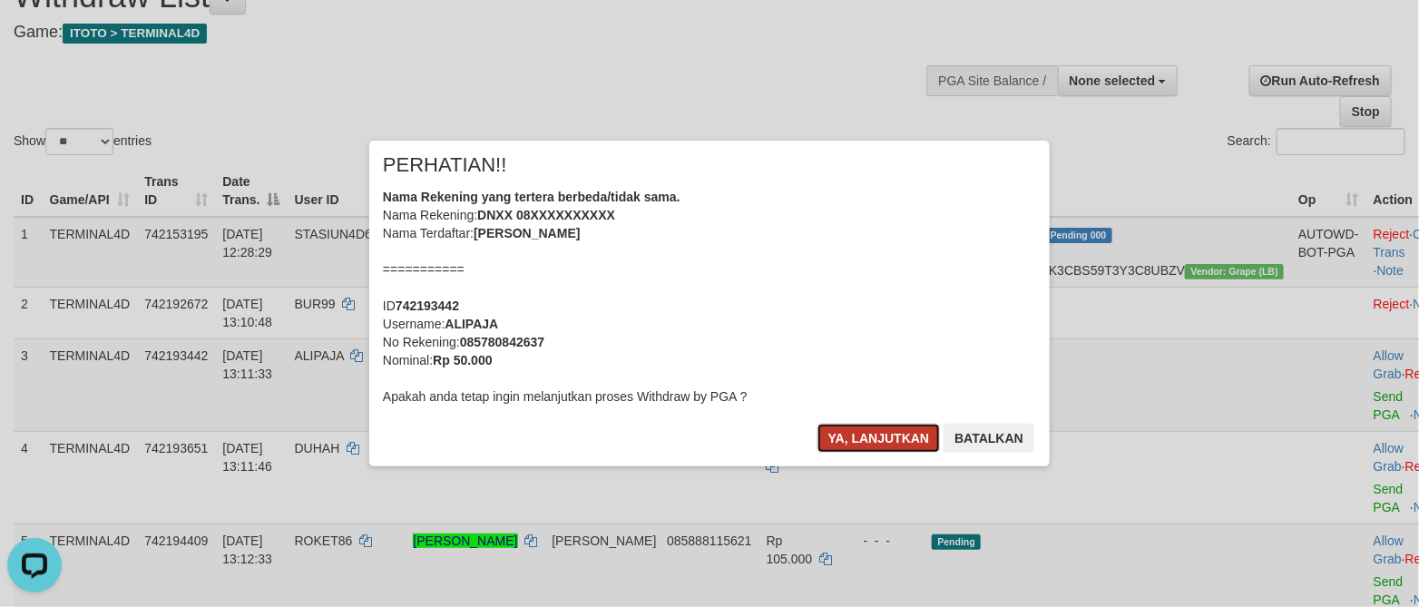
drag, startPoint x: 879, startPoint y: 438, endPoint x: 865, endPoint y: 427, distance: 17.4
click at [879, 436] on button "Ya, lanjutkan" at bounding box center [878, 438] width 123 height 29
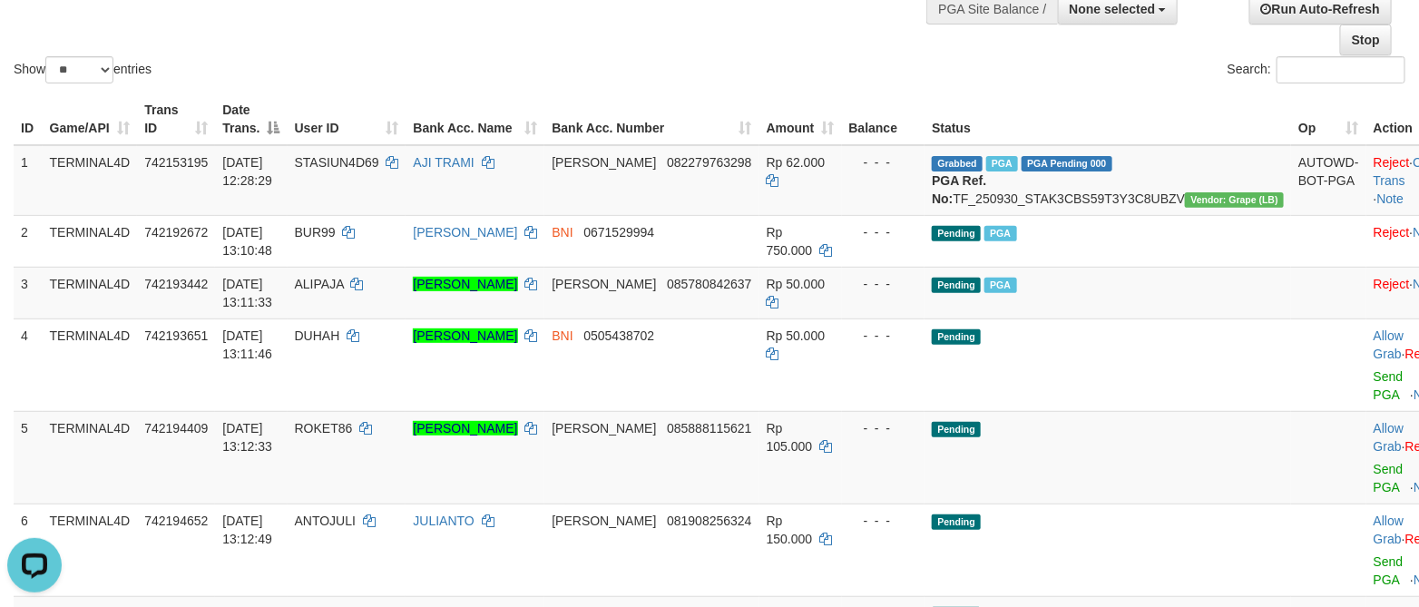
scroll to position [223, 0]
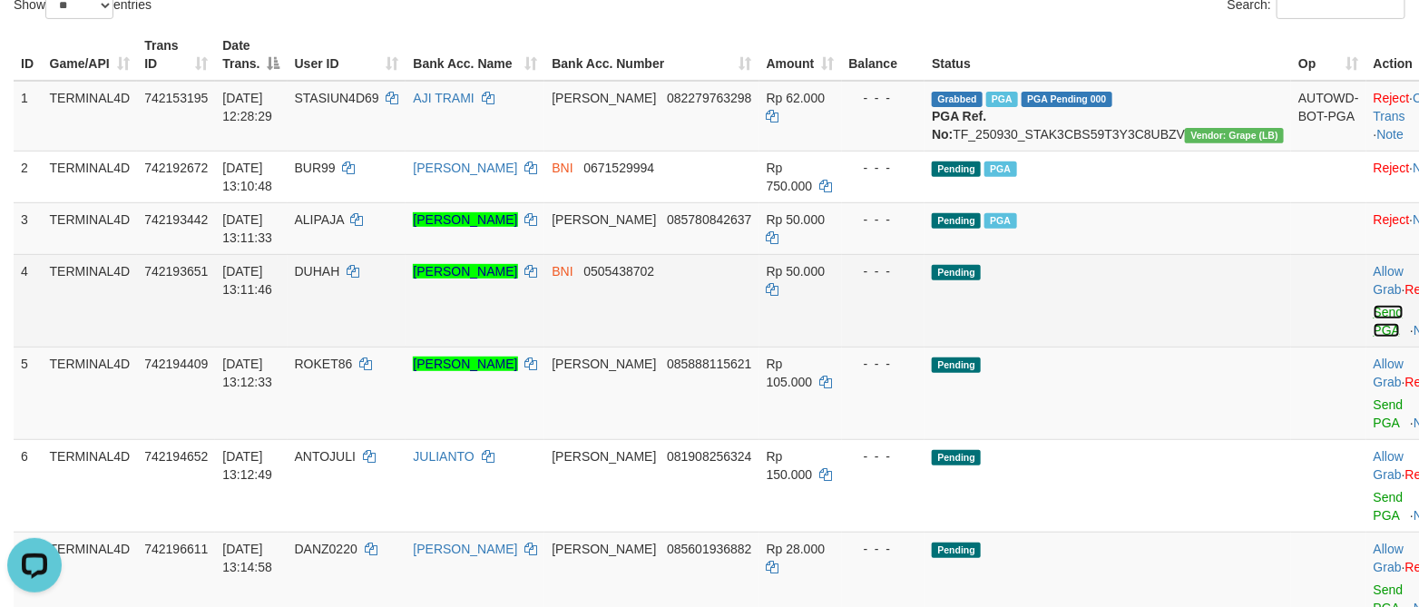
click at [1373, 332] on link "Send PGA" at bounding box center [1388, 321] width 30 height 33
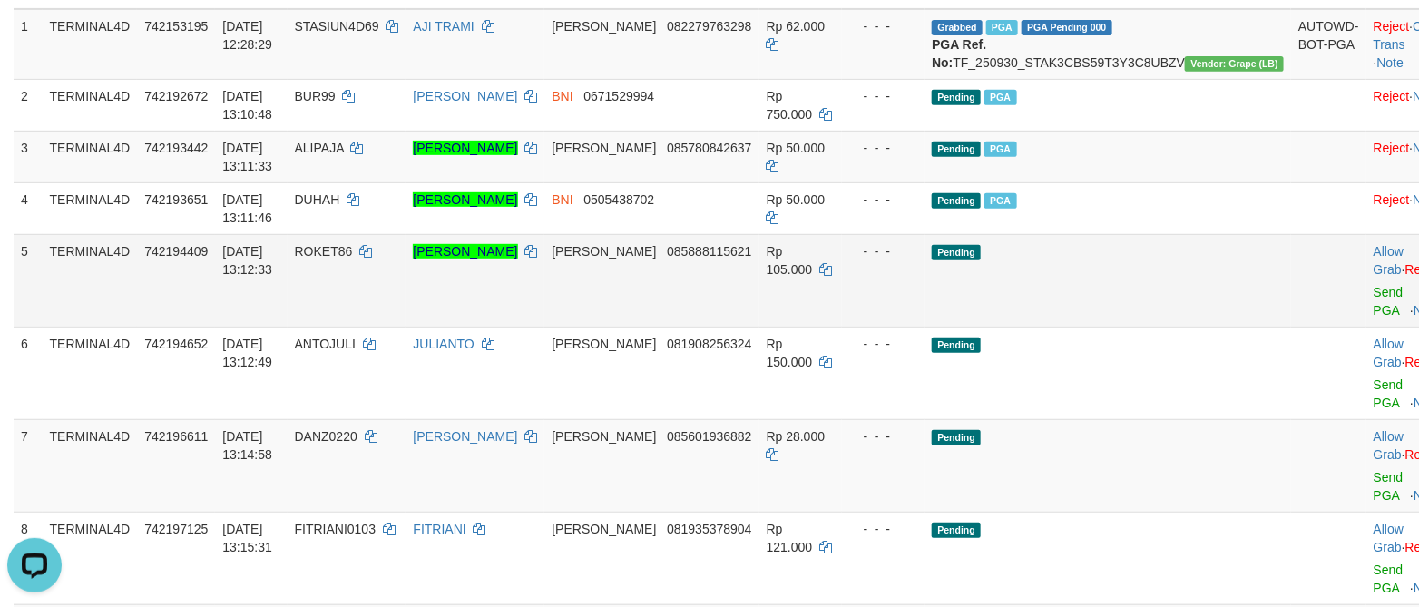
scroll to position [359, 0]
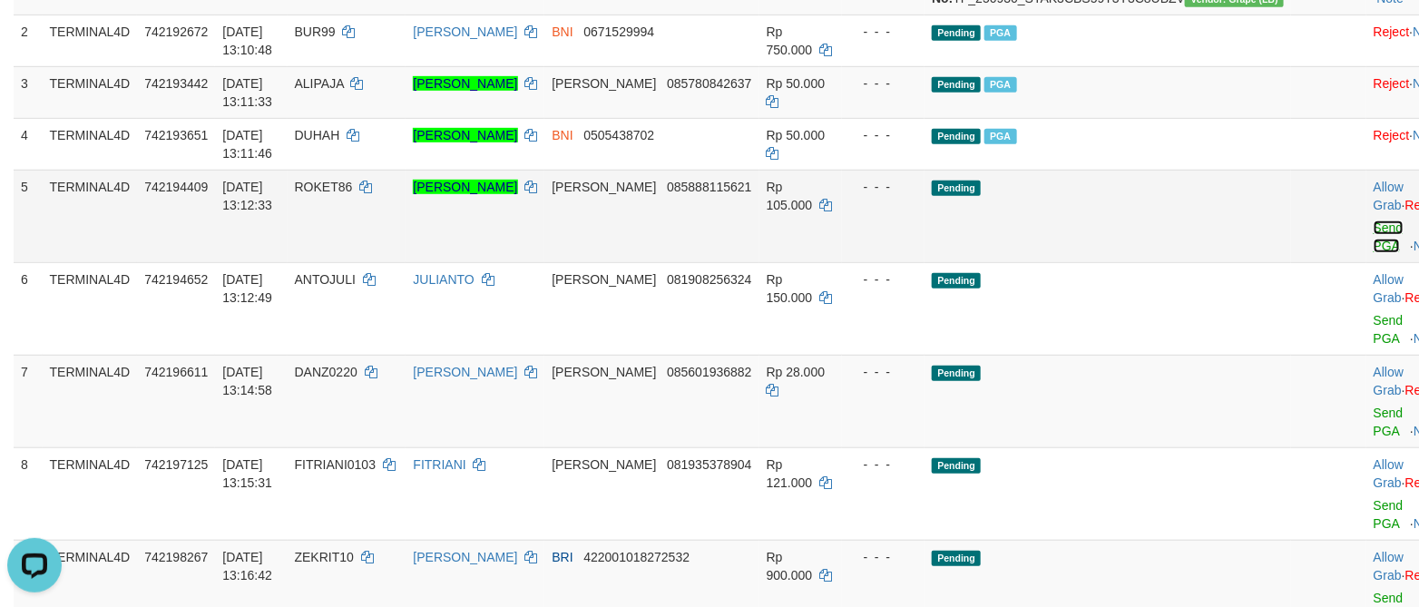
drag, startPoint x: 1312, startPoint y: 248, endPoint x: 841, endPoint y: 318, distance: 476.9
click at [1373, 246] on link "Send PGA" at bounding box center [1388, 236] width 30 height 33
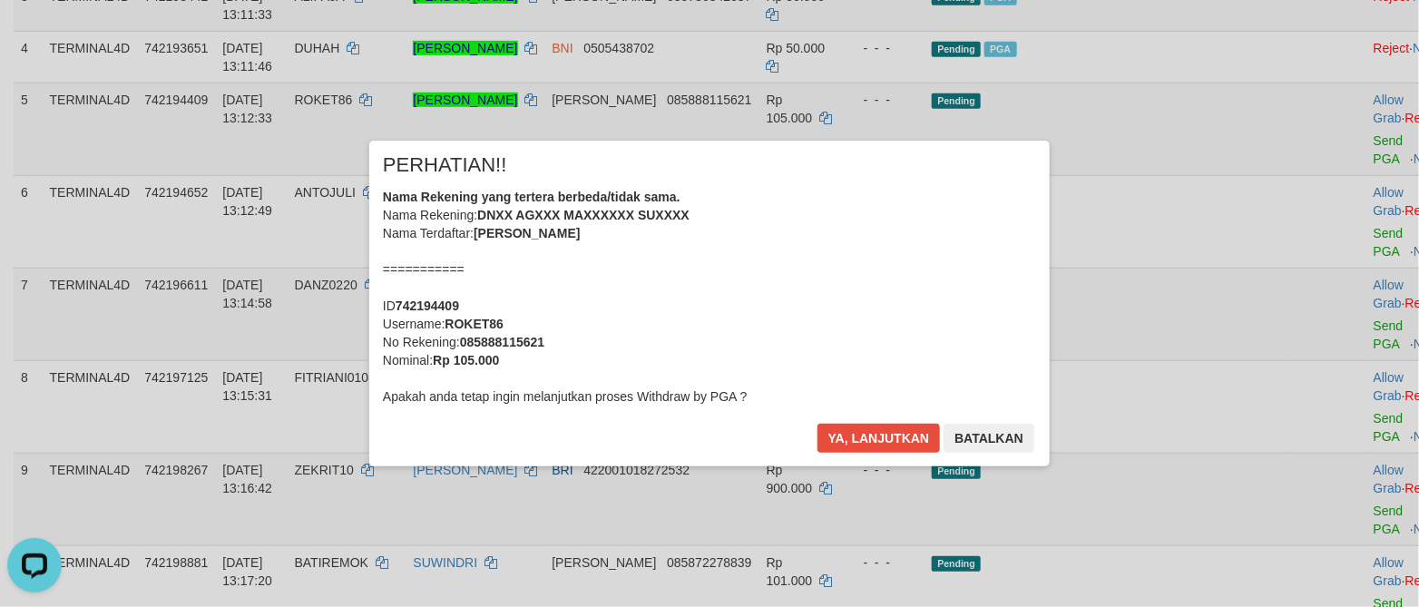
scroll to position [495, 0]
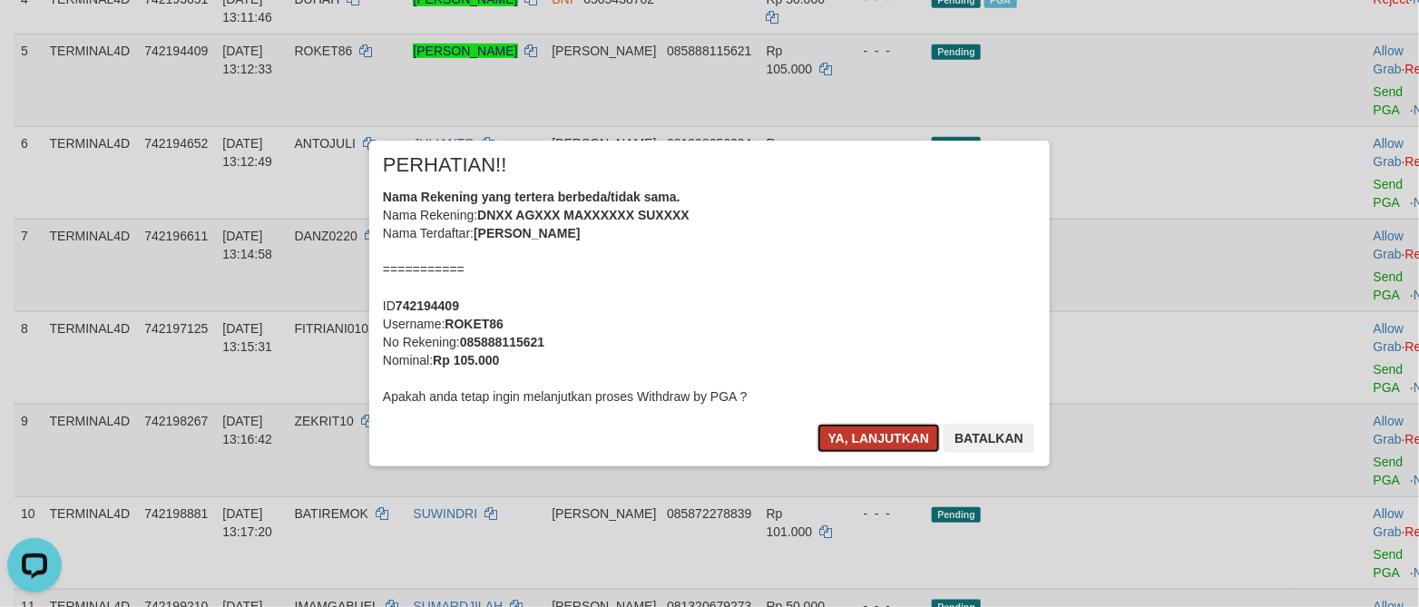
click at [861, 431] on button "Ya, lanjutkan" at bounding box center [878, 438] width 123 height 29
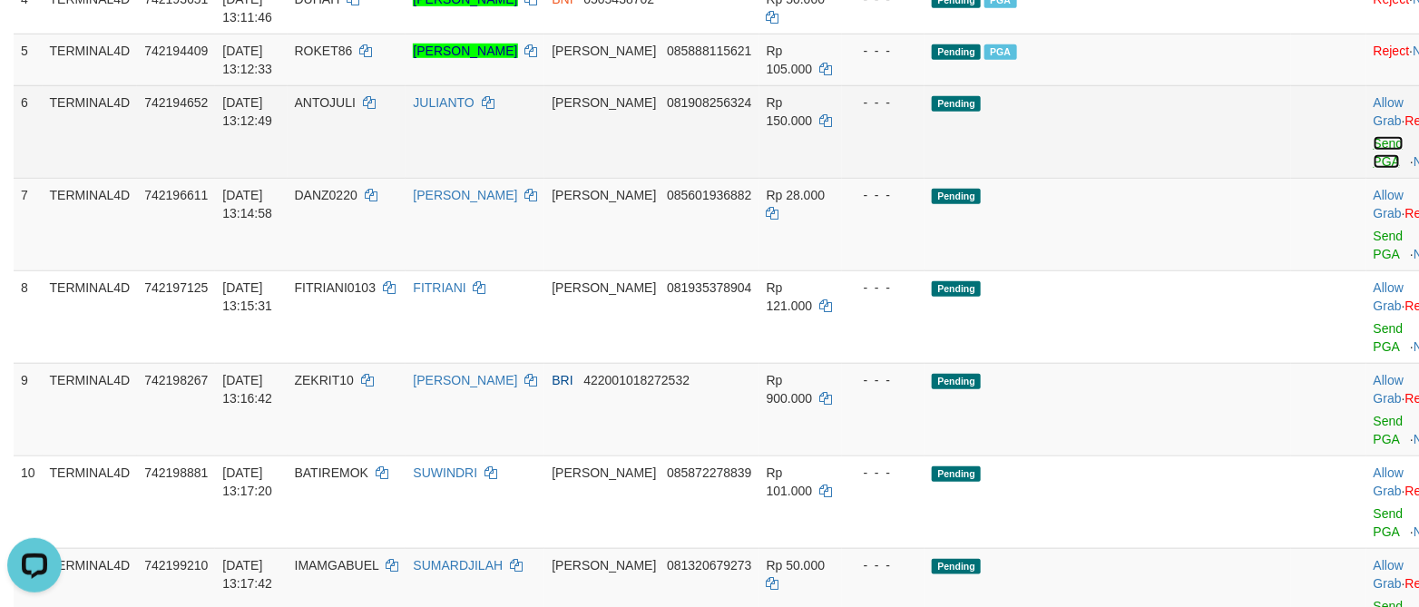
click at [1373, 163] on link "Send PGA" at bounding box center [1388, 152] width 30 height 33
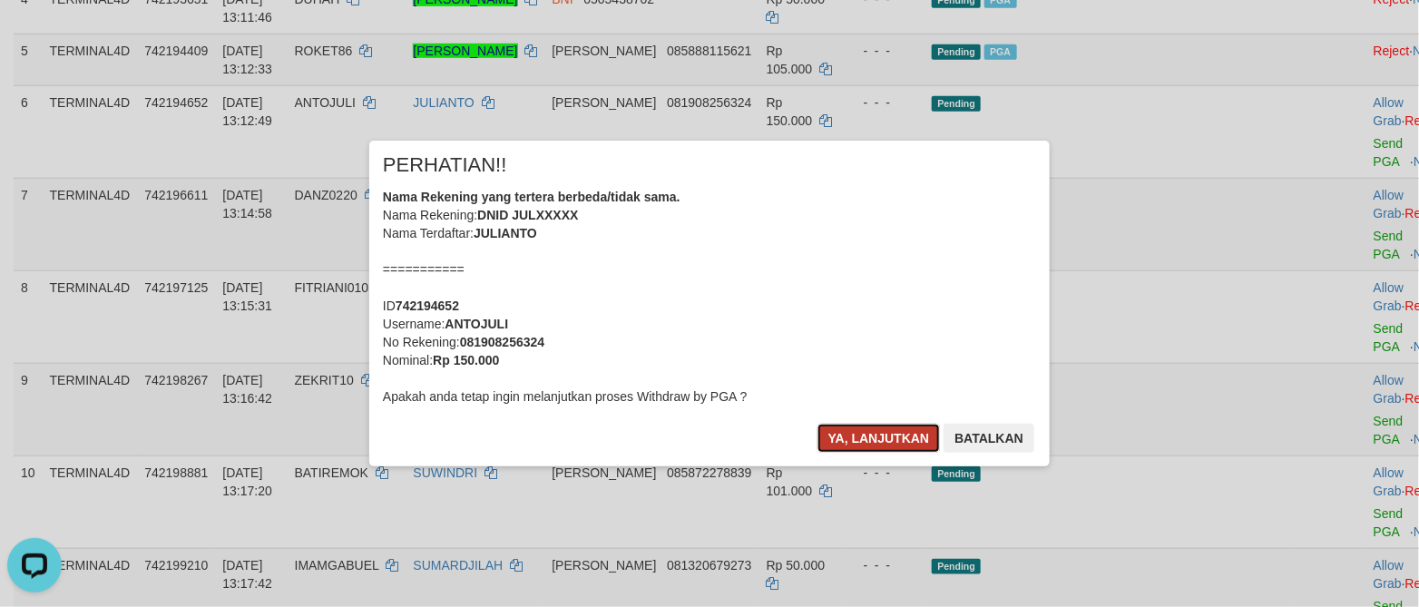
click at [877, 436] on button "Ya, lanjutkan" at bounding box center [878, 438] width 123 height 29
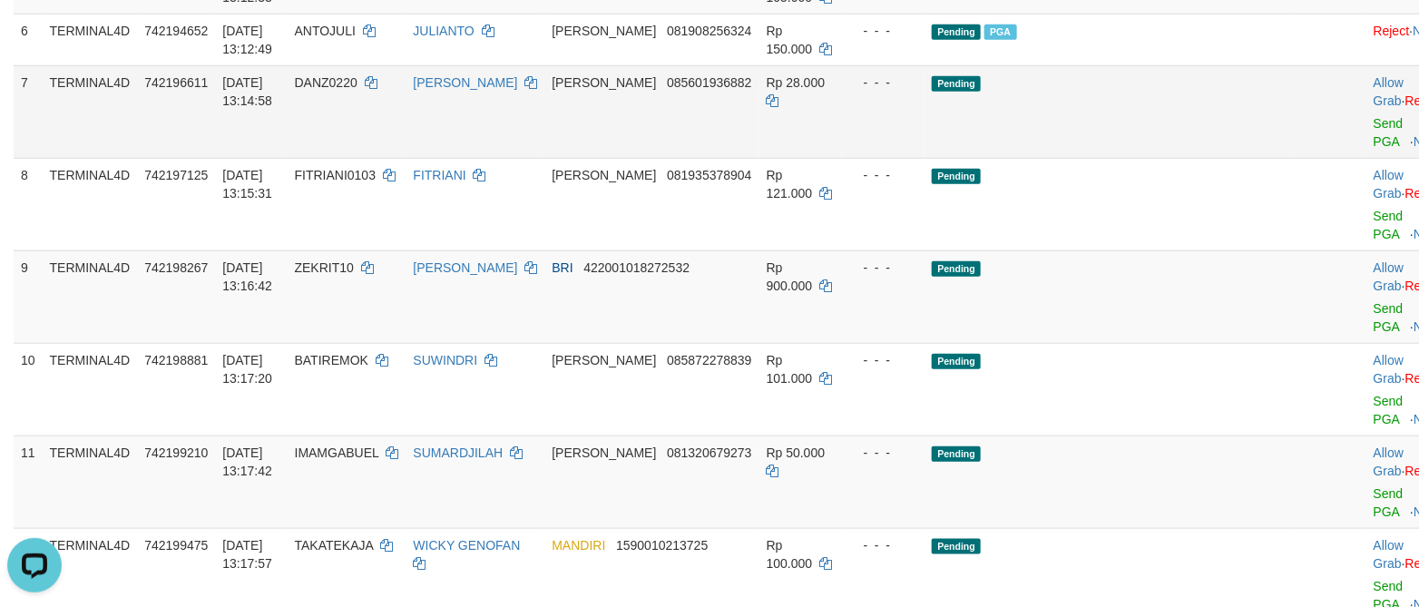
scroll to position [631, 0]
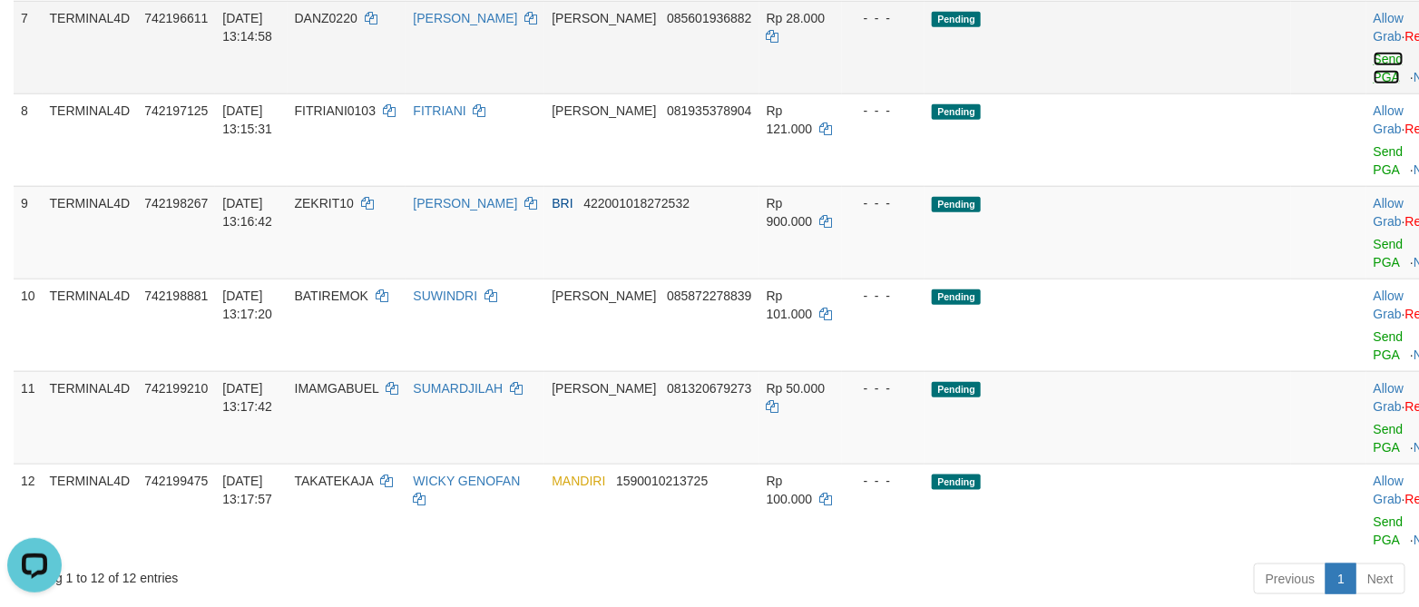
click at [1373, 79] on link "Send PGA" at bounding box center [1388, 68] width 30 height 33
click at [1373, 268] on link "Send PGA" at bounding box center [1388, 253] width 30 height 33
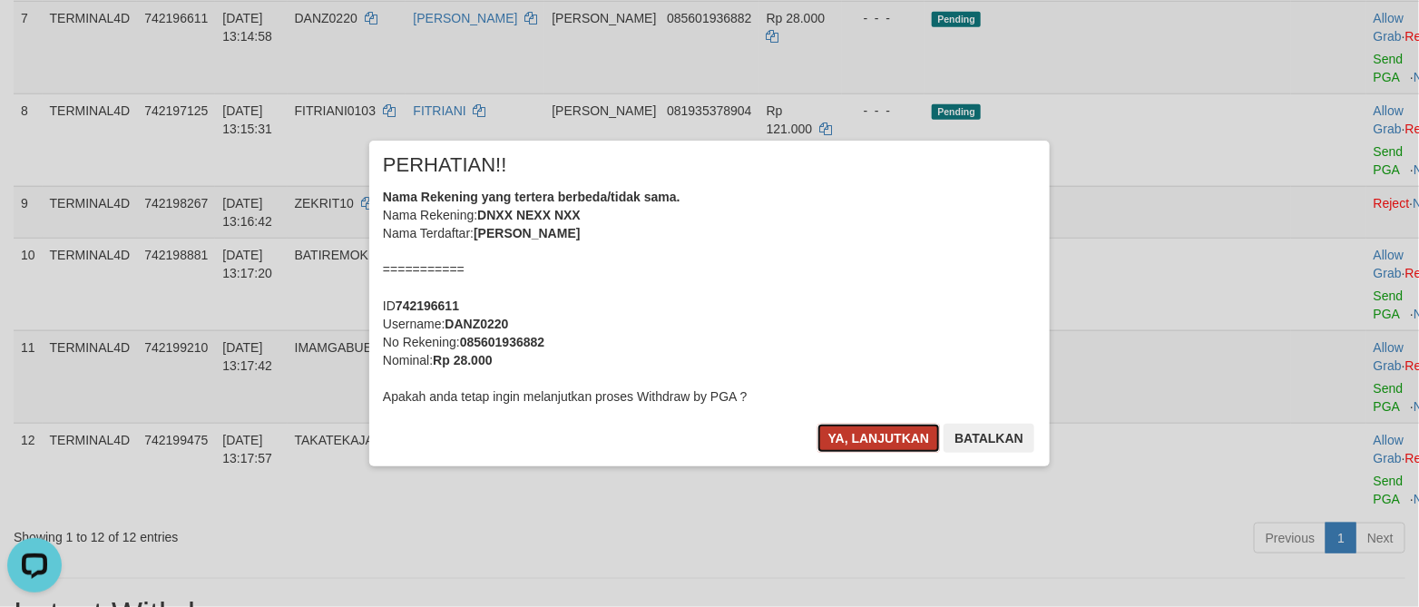
click at [855, 430] on button "Ya, lanjutkan" at bounding box center [878, 438] width 123 height 29
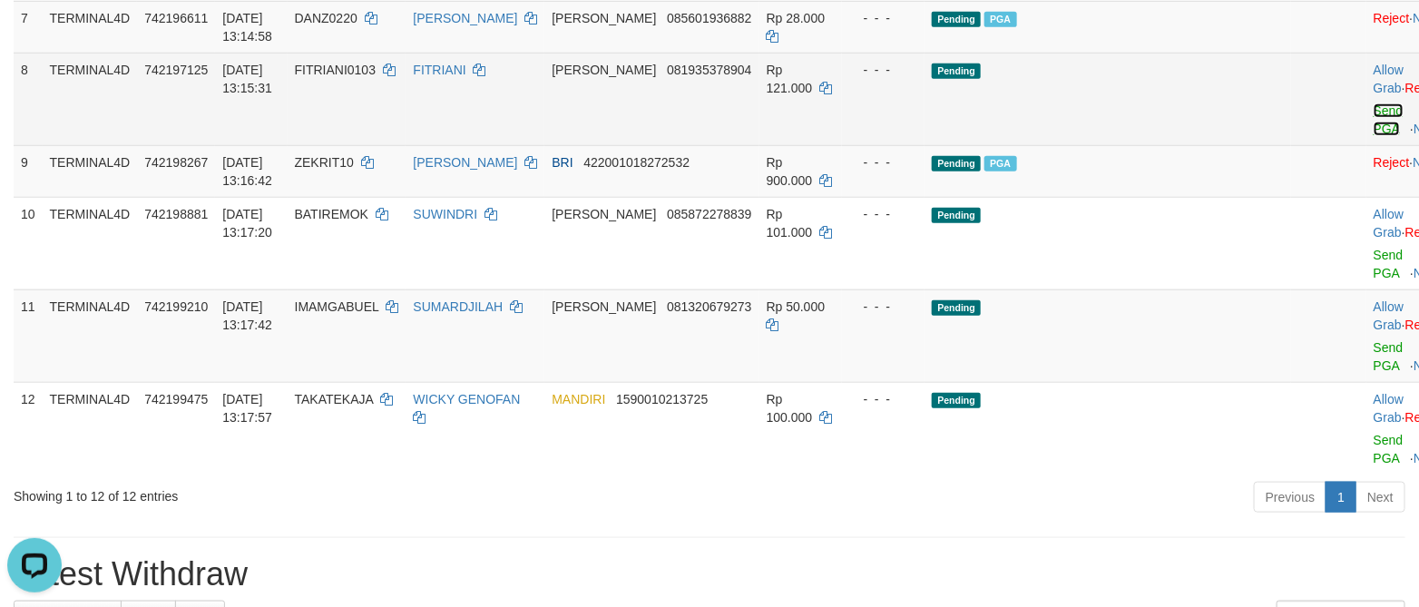
click at [1373, 133] on link "Send PGA" at bounding box center [1388, 119] width 30 height 33
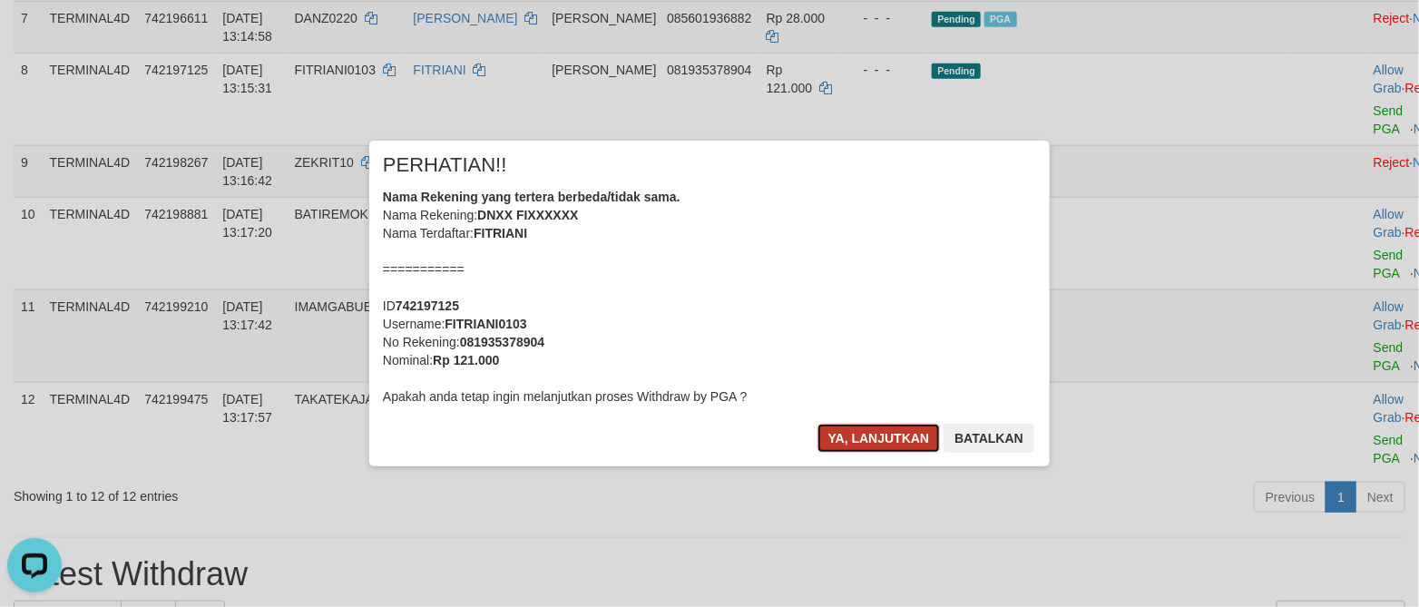
click at [838, 444] on button "Ya, lanjutkan" at bounding box center [878, 438] width 123 height 29
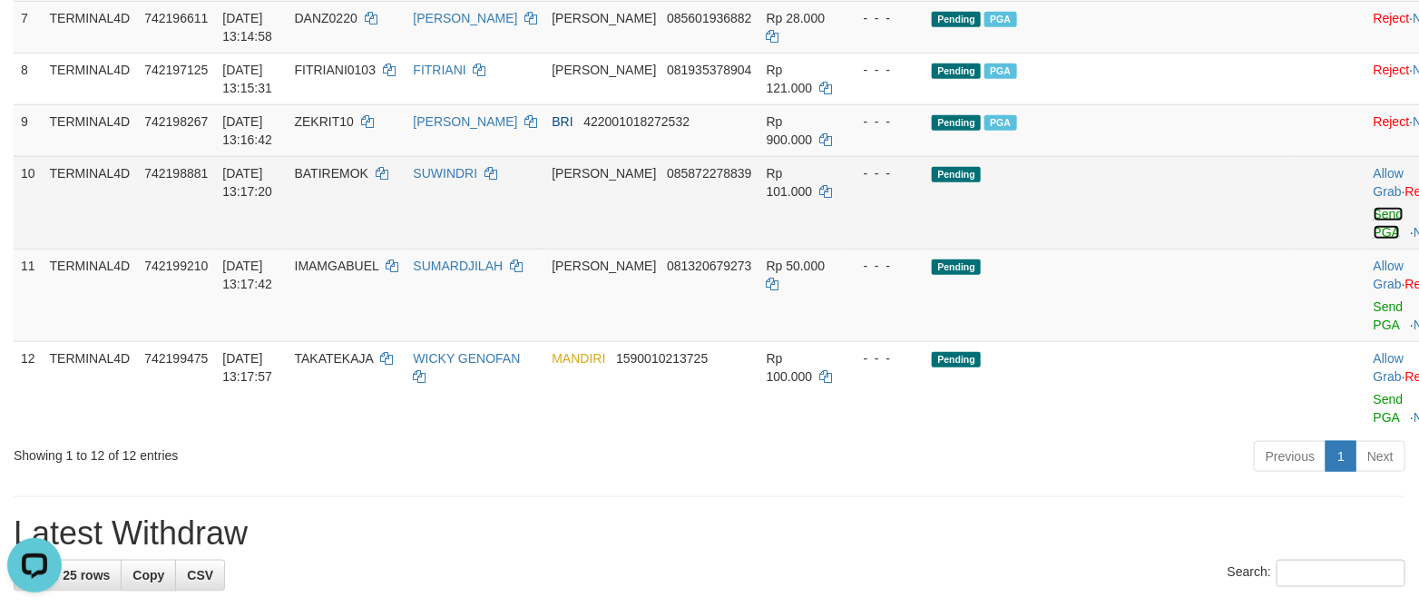
click at [1373, 237] on link "Send PGA" at bounding box center [1388, 223] width 30 height 33
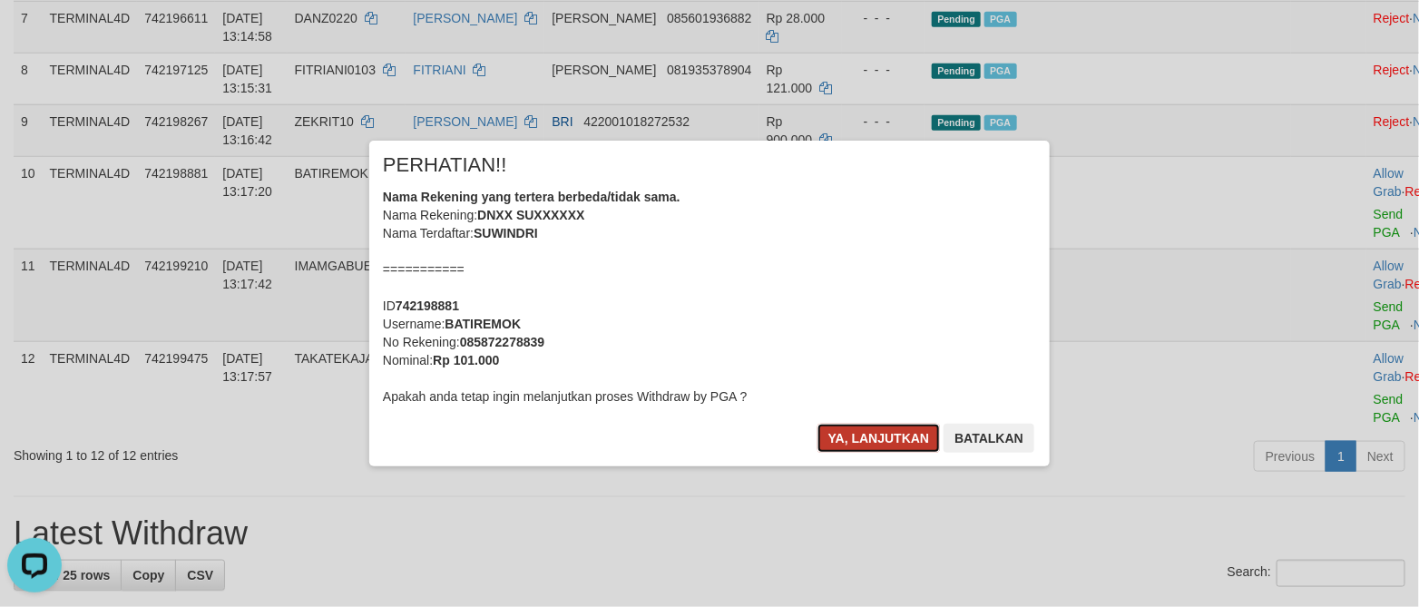
click at [842, 439] on button "Ya, lanjutkan" at bounding box center [878, 438] width 123 height 29
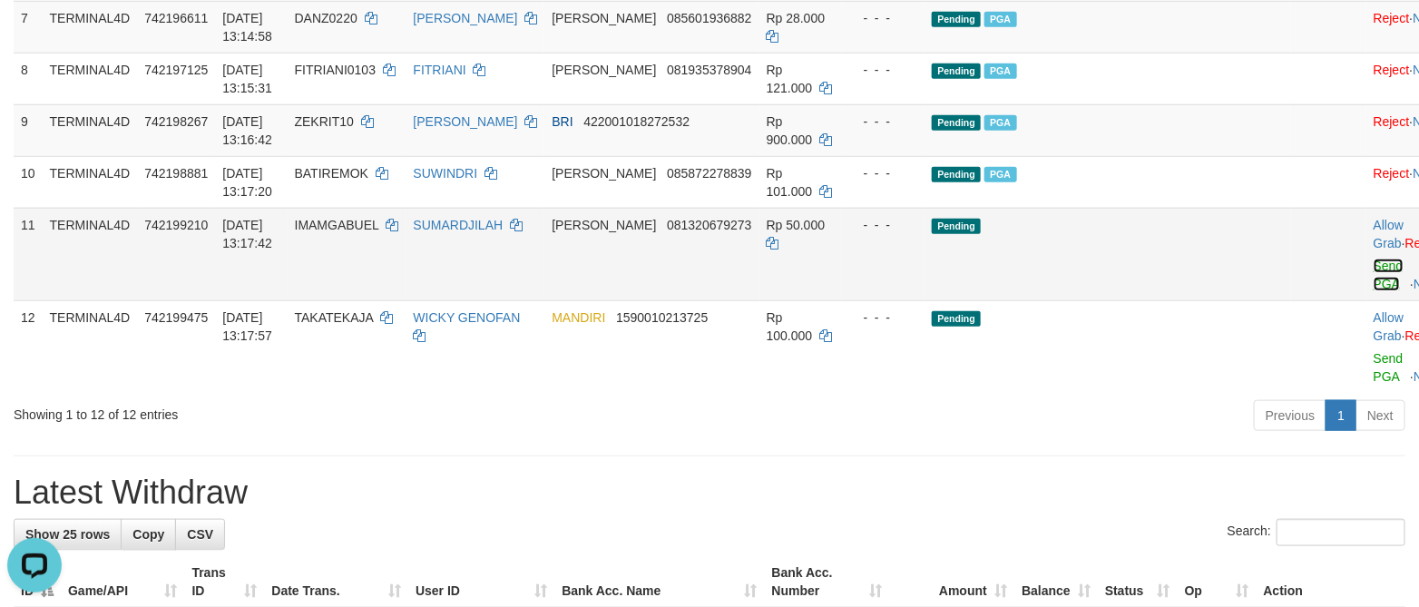
click at [1373, 288] on link "Send PGA" at bounding box center [1388, 274] width 30 height 33
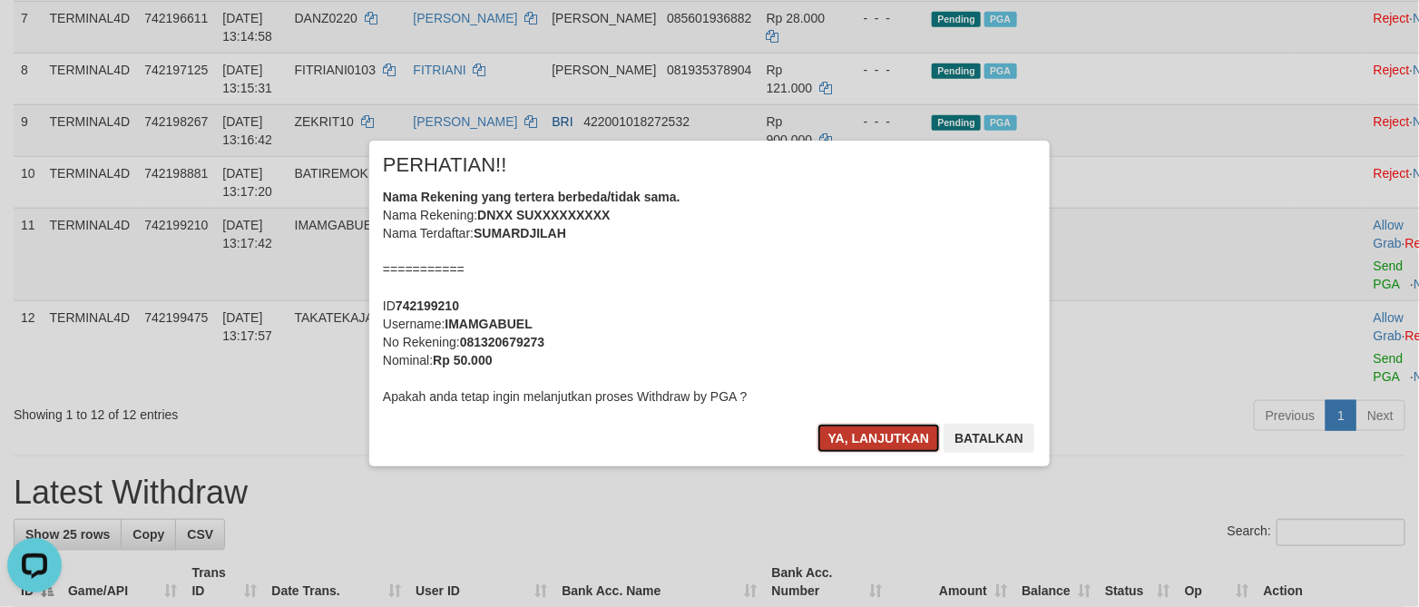
click at [887, 431] on button "Ya, lanjutkan" at bounding box center [878, 438] width 123 height 29
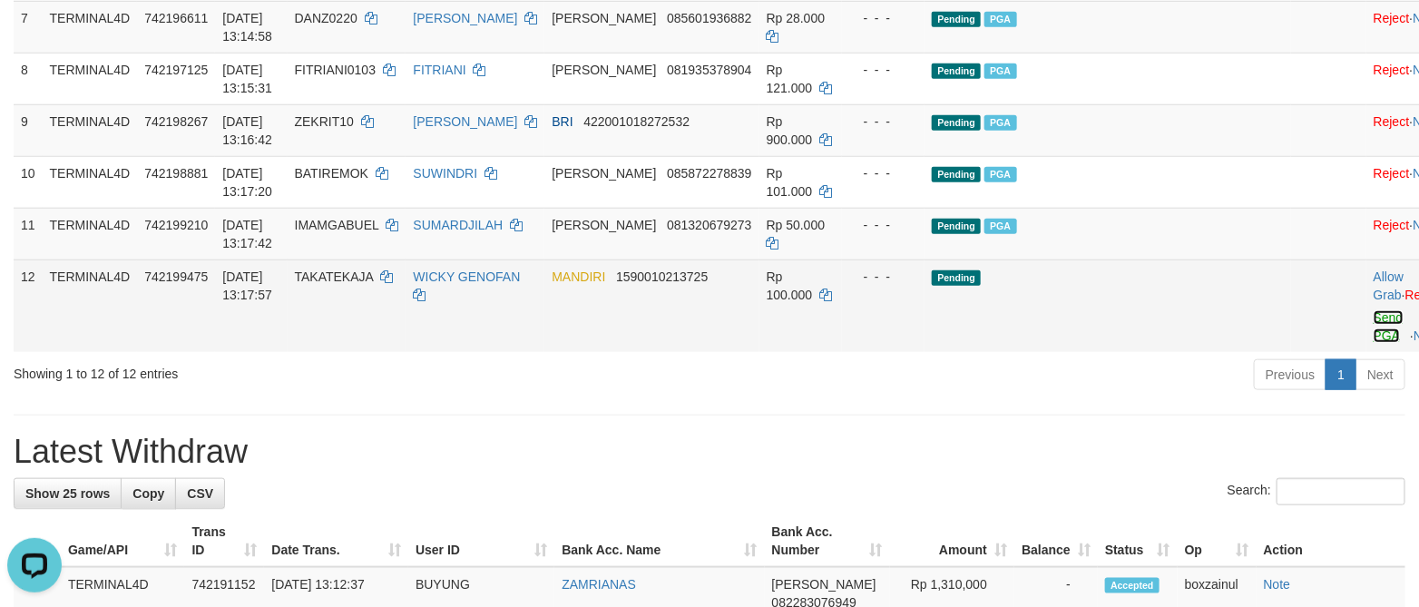
click at [1373, 335] on link "Send PGA" at bounding box center [1388, 326] width 30 height 33
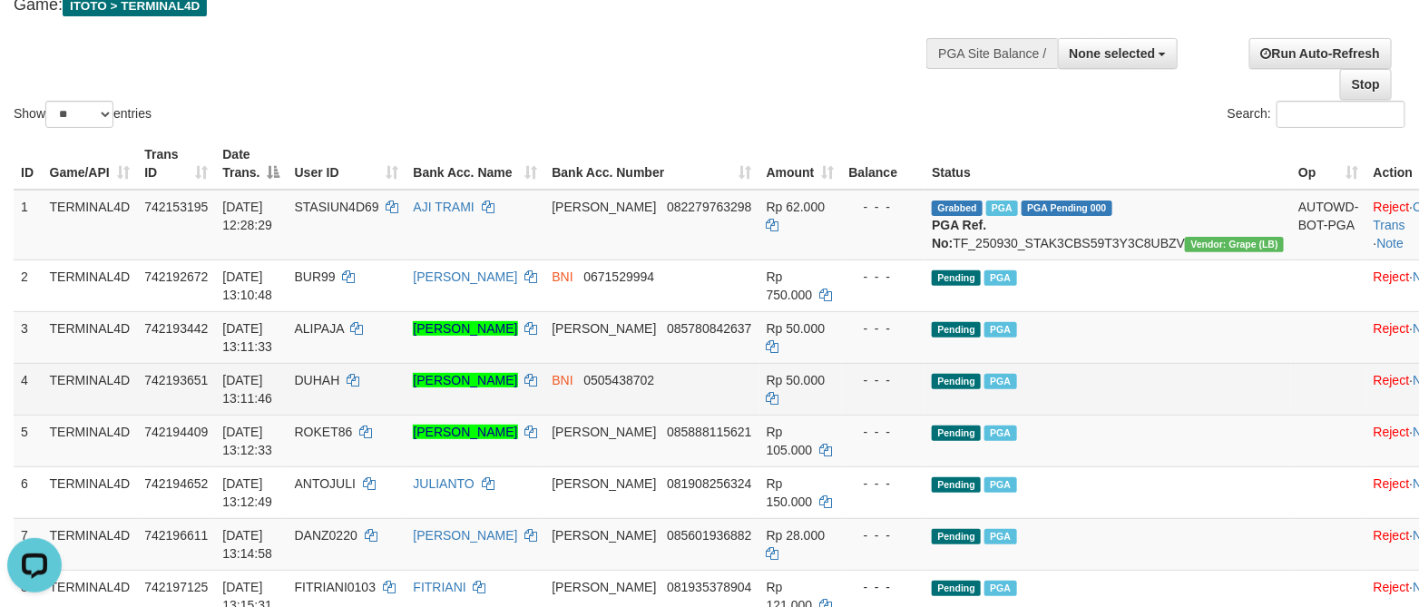
scroll to position [272, 0]
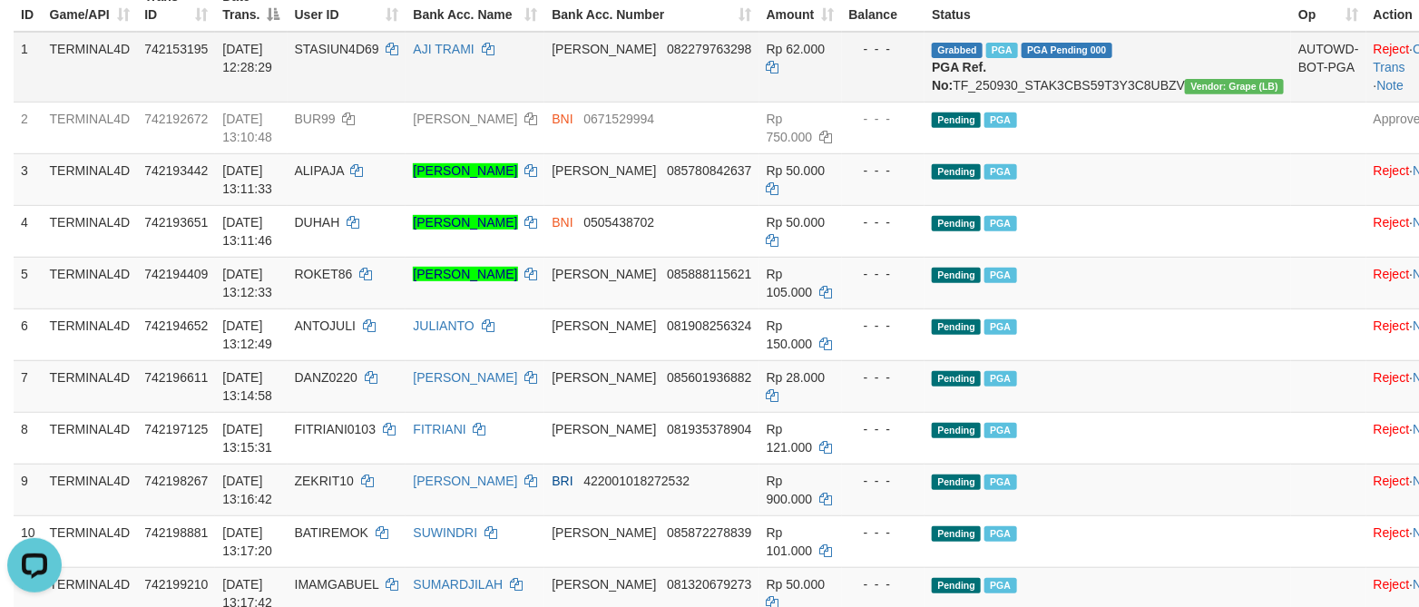
click at [544, 85] on td "AJI TRAMI" at bounding box center [474, 67] width 139 height 71
drag, startPoint x: 558, startPoint y: 85, endPoint x: 558, endPoint y: 95, distance: 10.0
click at [544, 95] on td "AJI TRAMI" at bounding box center [474, 67] width 139 height 71
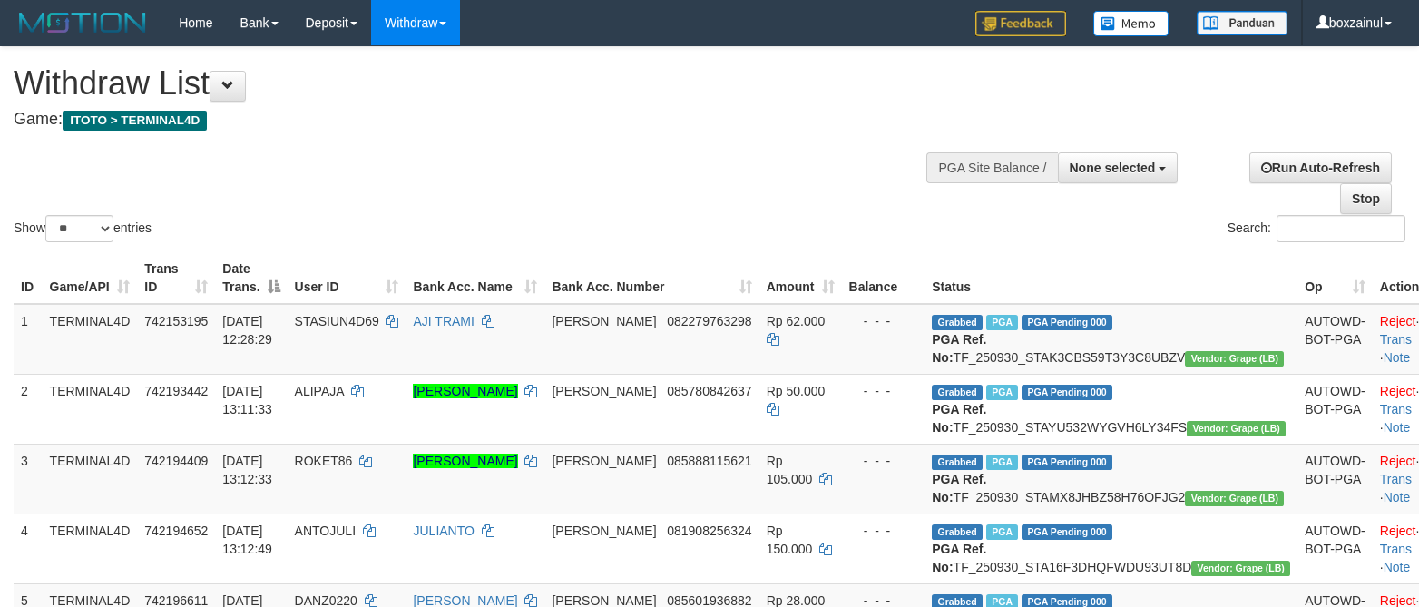
select select
select select "**"
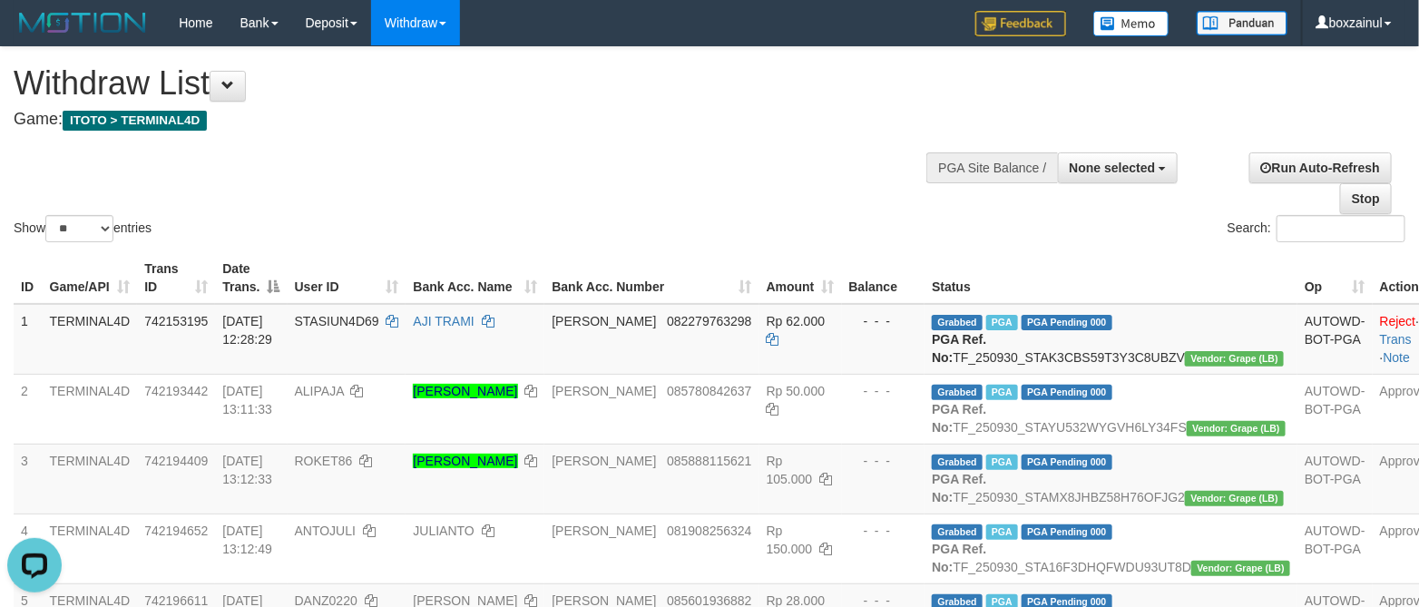
click at [634, 167] on div "Show ** ** ** *** entries Search:" at bounding box center [709, 146] width 1419 height 199
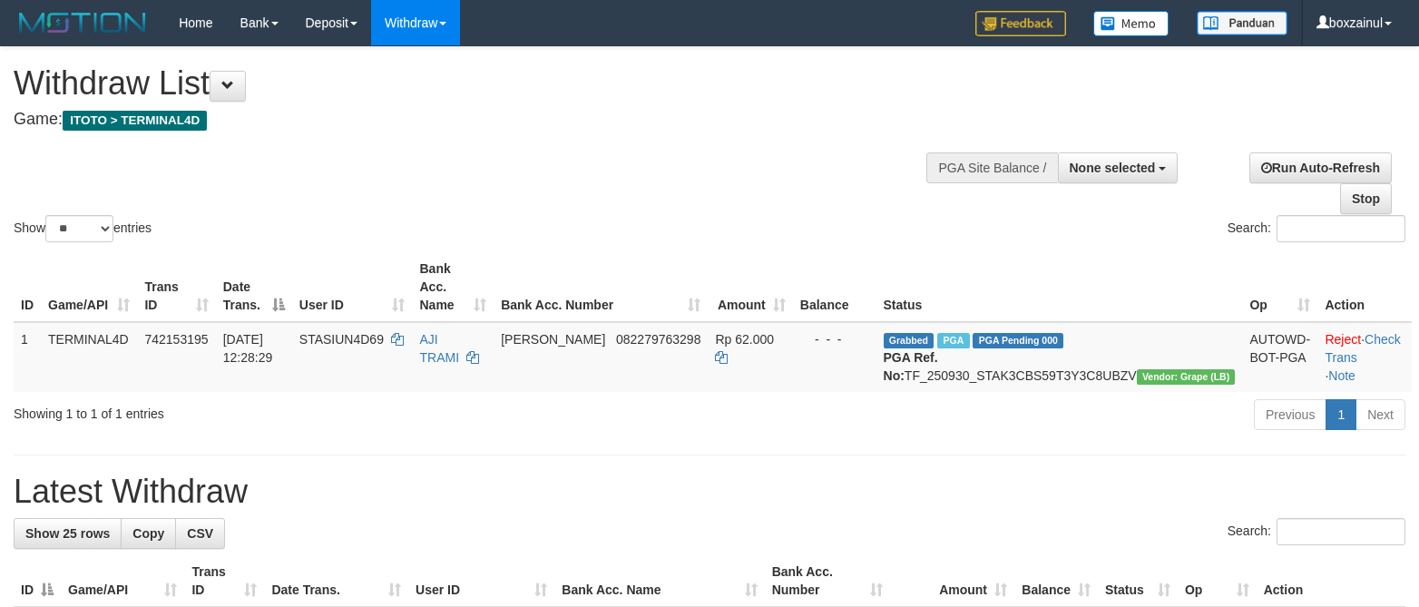
select select
select select "**"
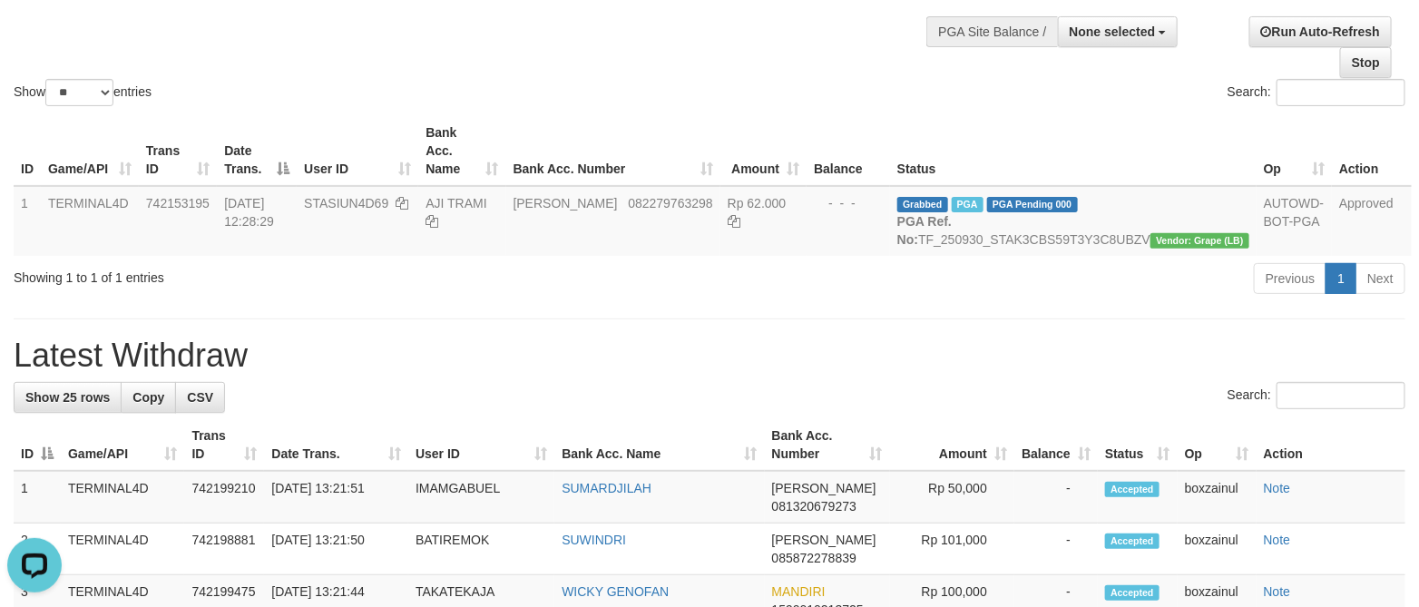
click at [1329, 357] on h1 "Latest Withdraw" at bounding box center [709, 355] width 1391 height 36
click at [910, 387] on div "Search:" at bounding box center [709, 398] width 1391 height 32
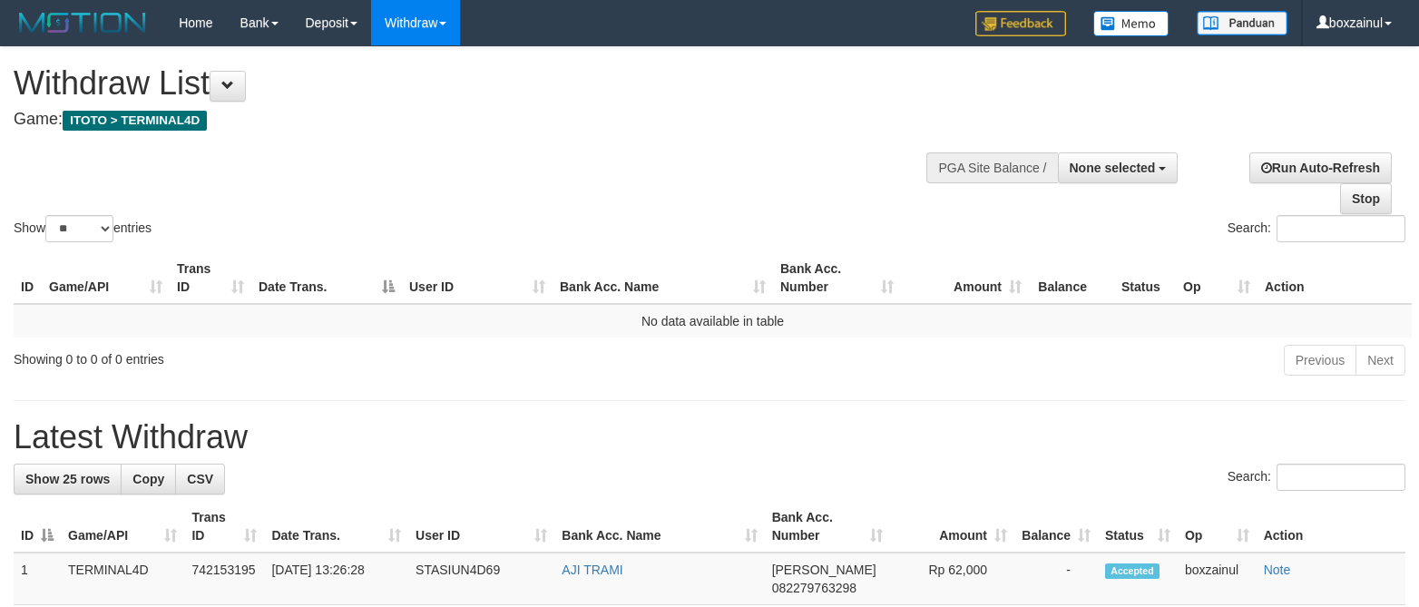
select select
select select "**"
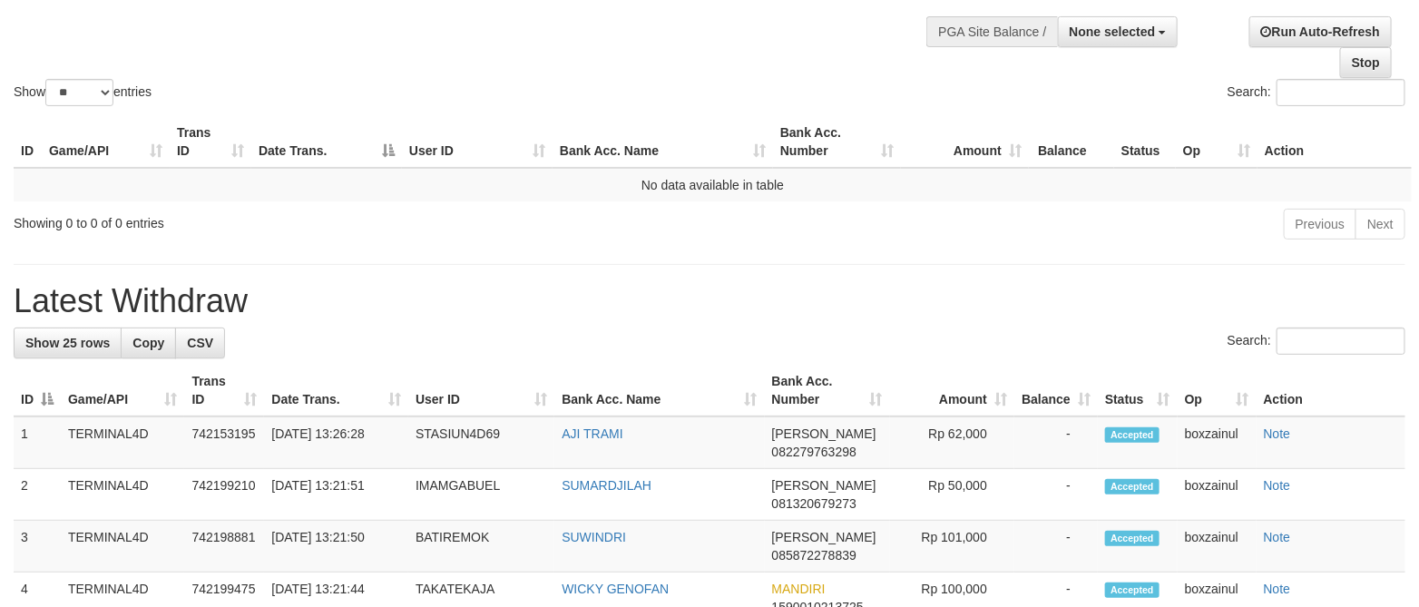
click at [589, 231] on div "Showing 0 to 0 of 0 entries" at bounding box center [295, 219] width 591 height 25
click at [640, 310] on h1 "Latest Withdraw" at bounding box center [709, 301] width 1391 height 36
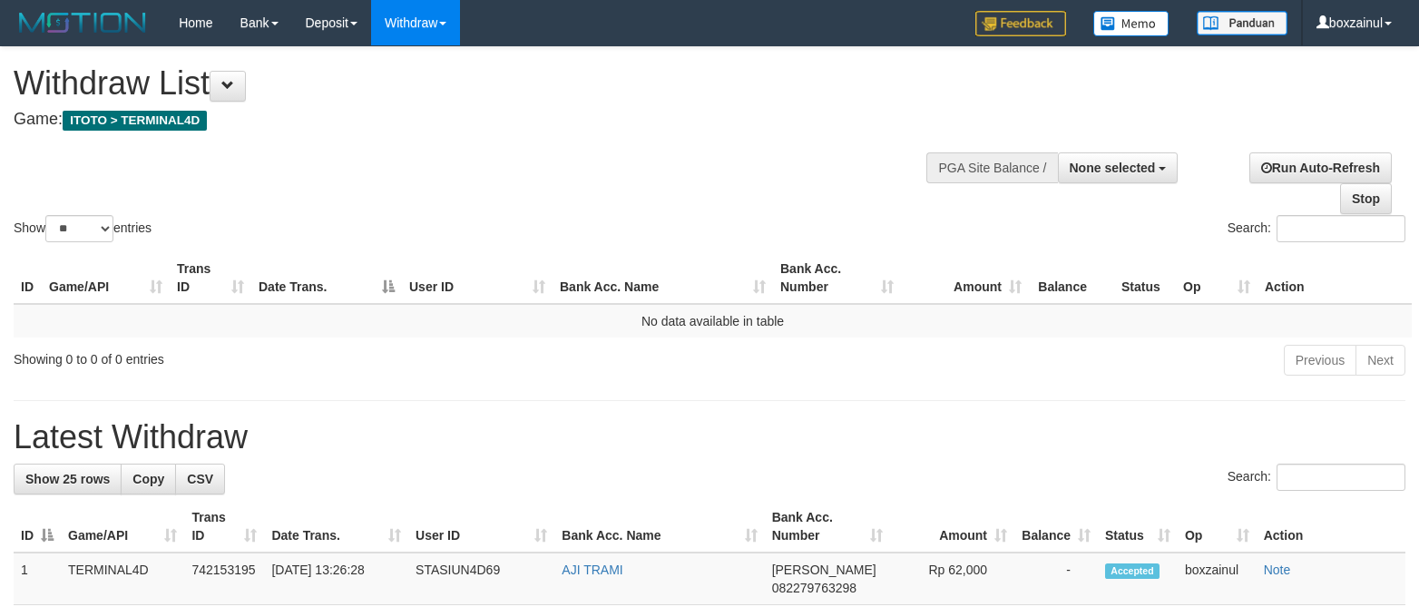
select select
select select "**"
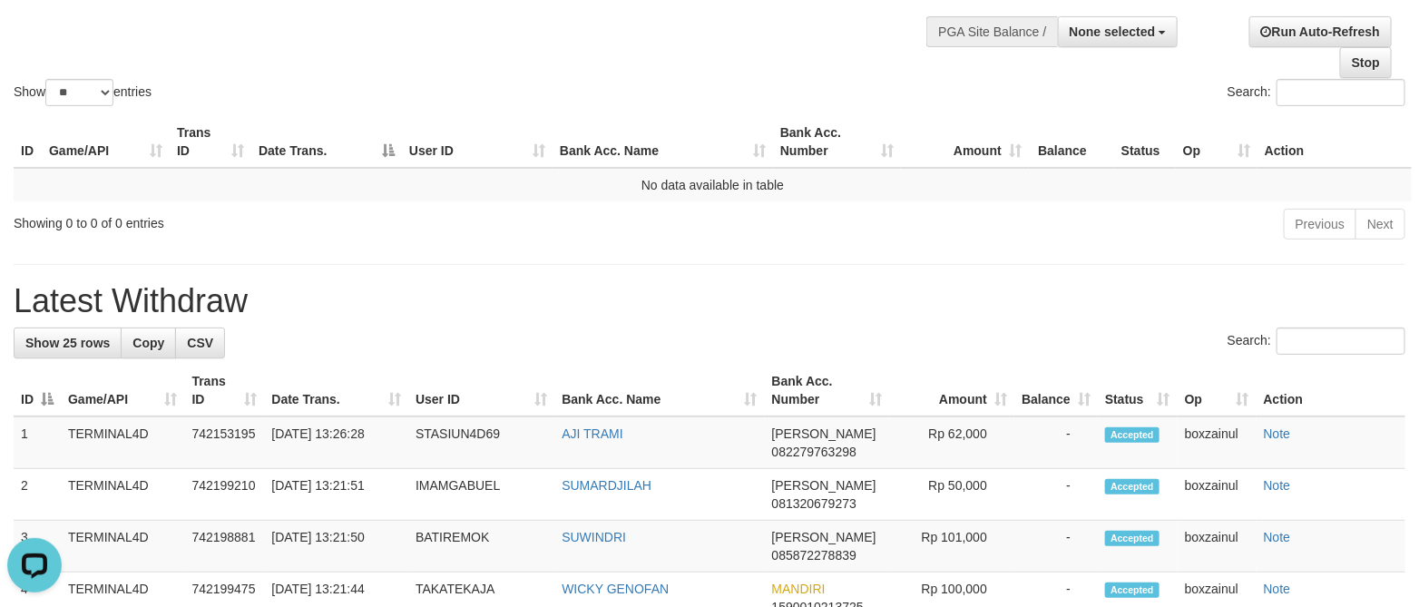
click at [425, 234] on div "Showing 0 to 0 of 0 entries Previous Next" at bounding box center [709, 226] width 1419 height 39
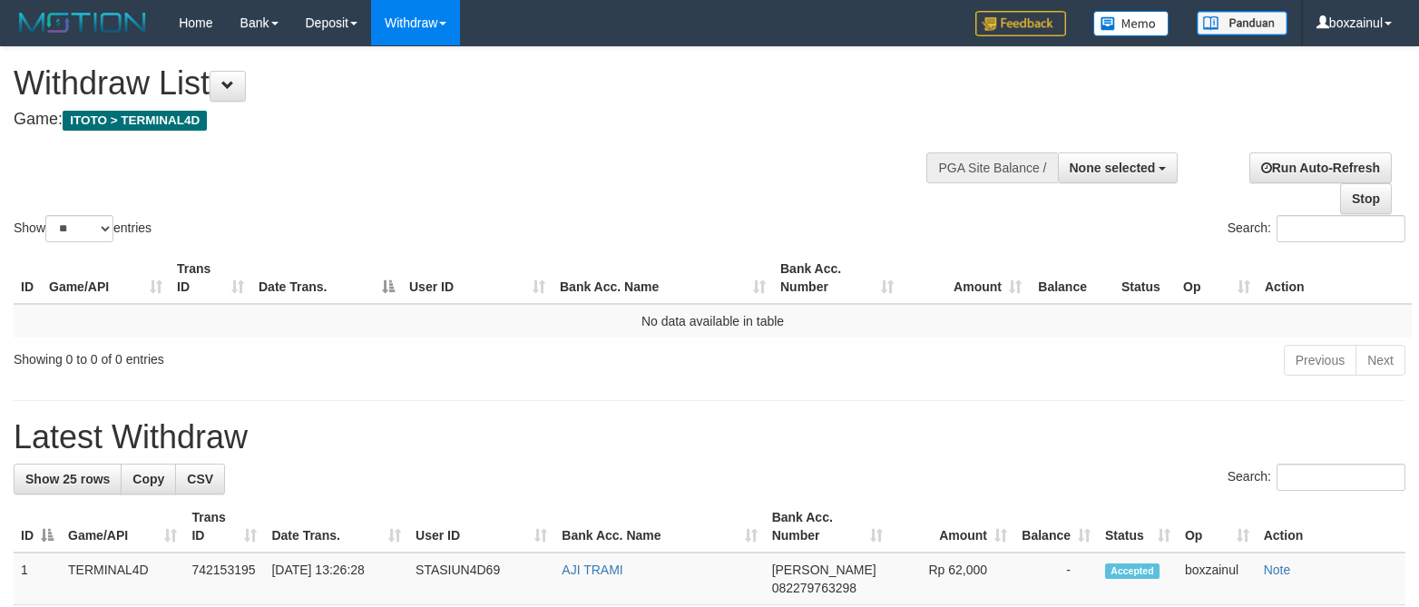
select select
select select "**"
select select
select select "**"
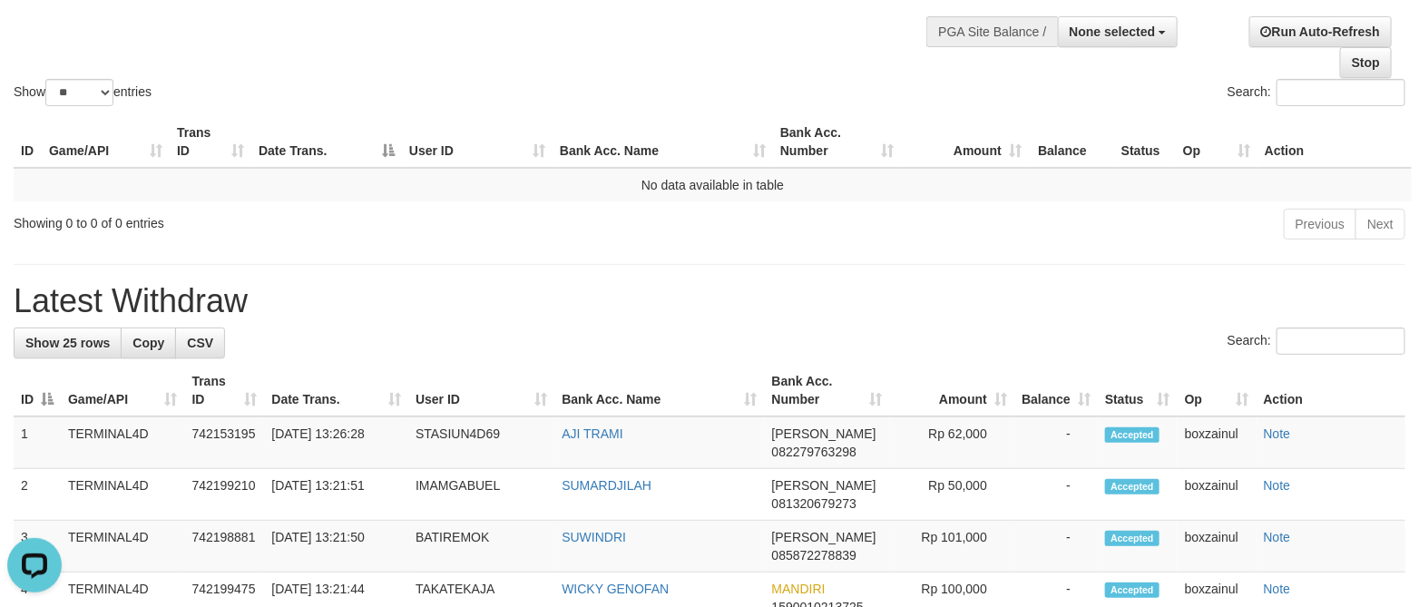
click at [662, 286] on h1 "Latest Withdraw" at bounding box center [709, 301] width 1391 height 36
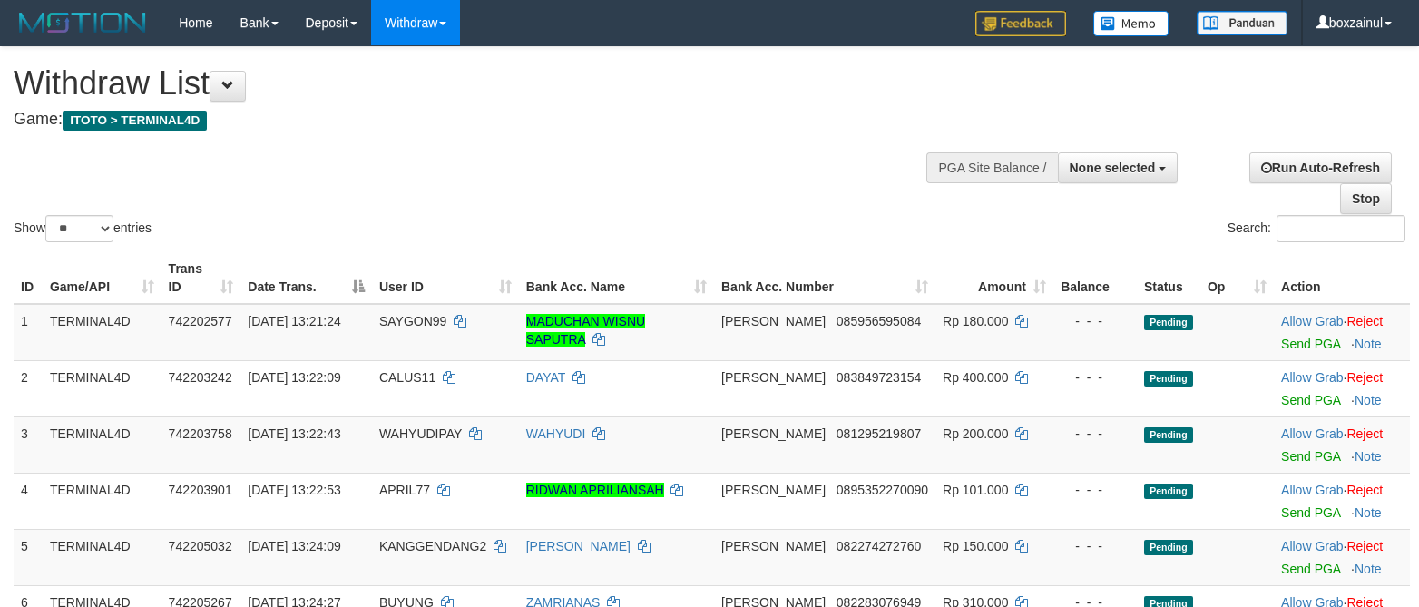
select select
select select "**"
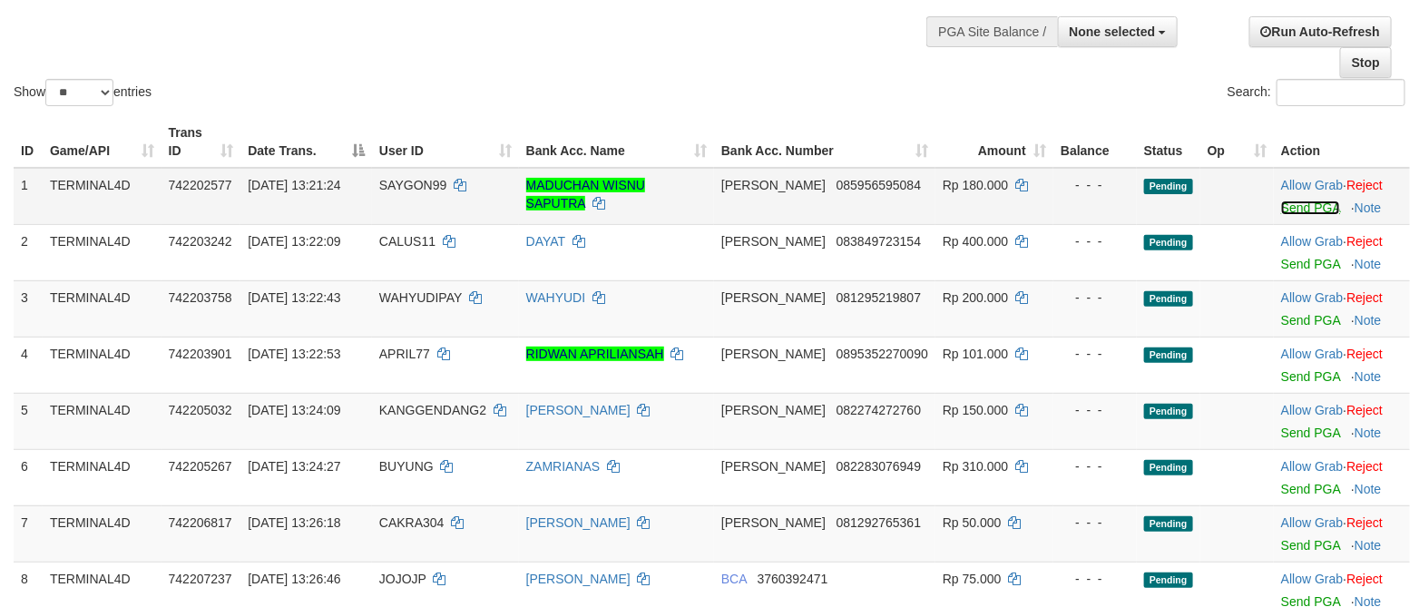
click at [1318, 213] on link "Send PGA" at bounding box center [1310, 207] width 59 height 15
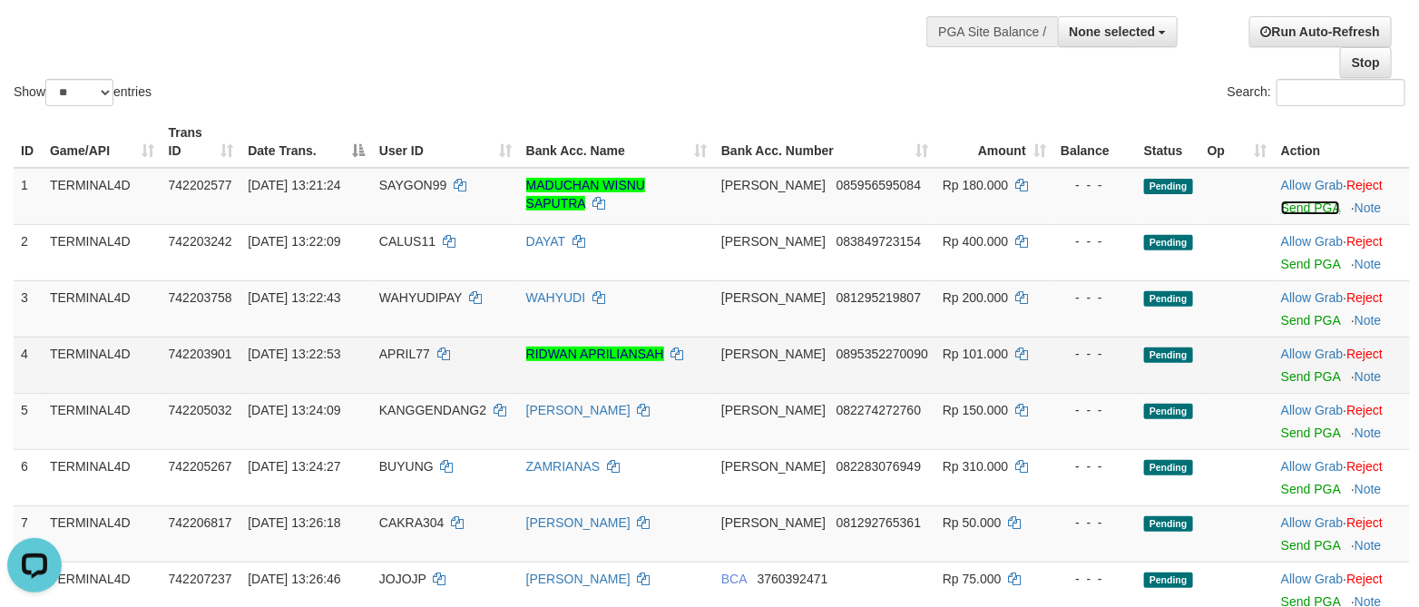
scroll to position [0, 0]
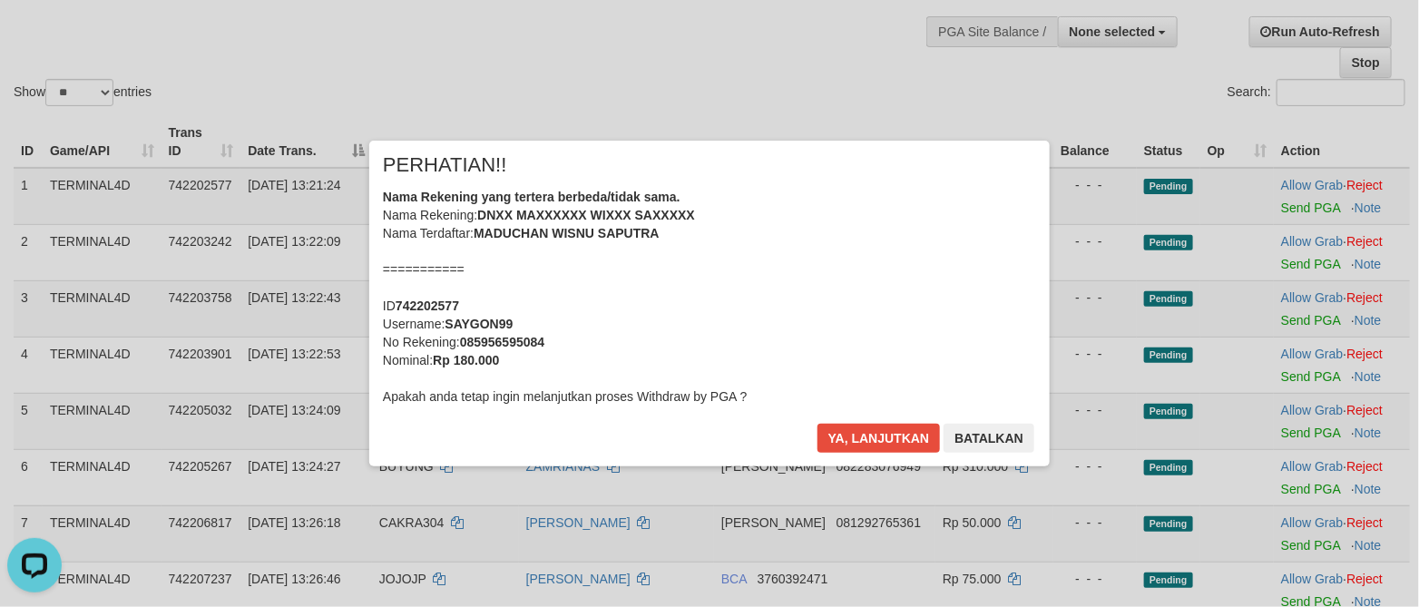
click at [895, 471] on div "× PERHATIAN!! Nama Rekening yang tertera berbeda/tidak sama. Nama Rekening: DNX…" at bounding box center [709, 302] width 1419 height 397
click at [899, 457] on div "Ya, lanjutkan Batalkan" at bounding box center [925, 445] width 220 height 43
click at [888, 435] on button "Ya, lanjutkan" at bounding box center [878, 438] width 123 height 29
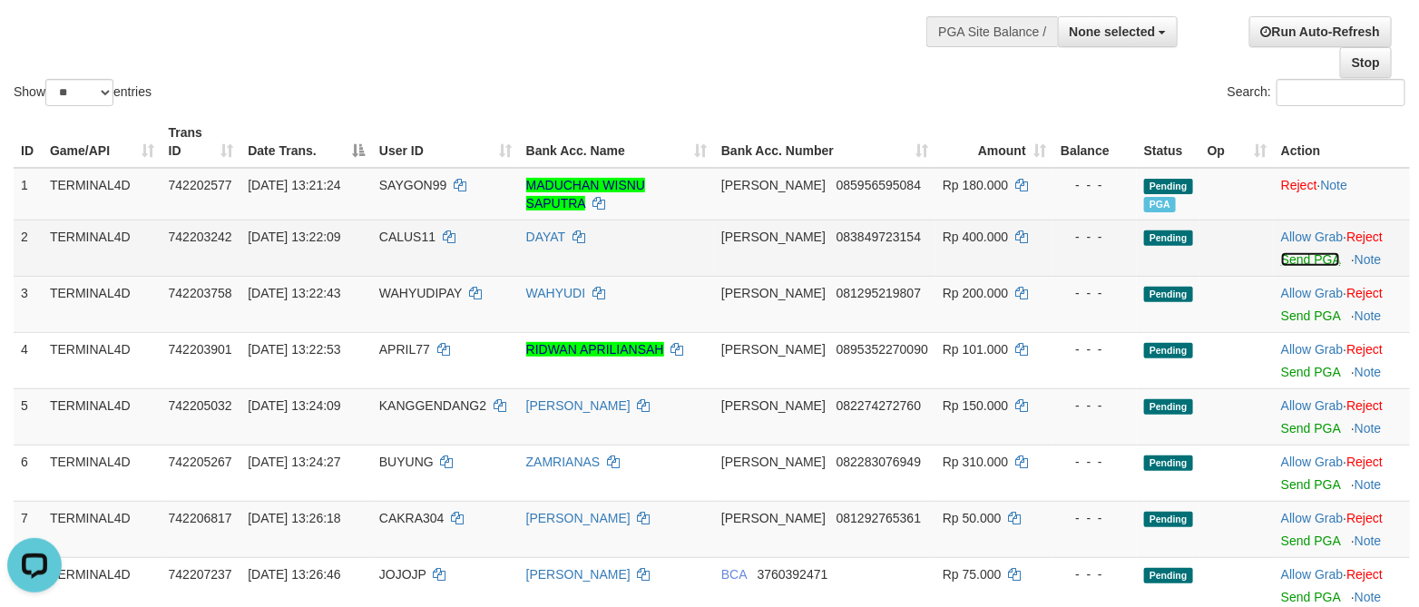
click at [1298, 267] on link "Send PGA" at bounding box center [1310, 259] width 59 height 15
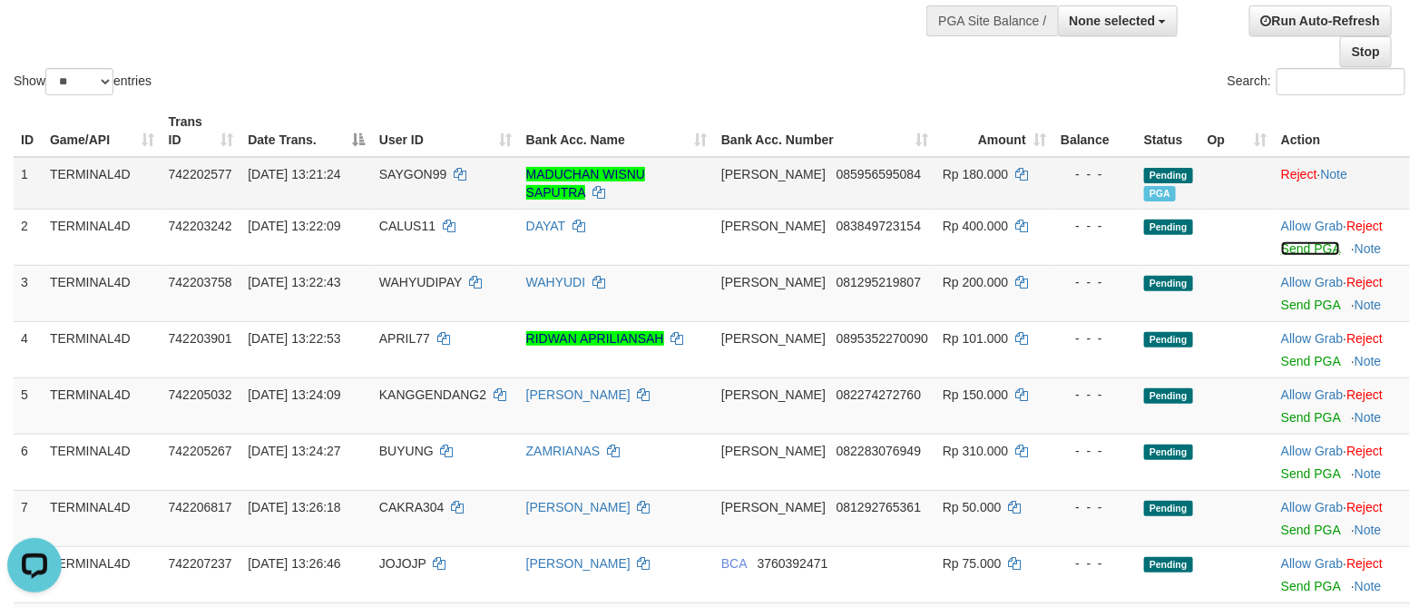
scroll to position [136, 0]
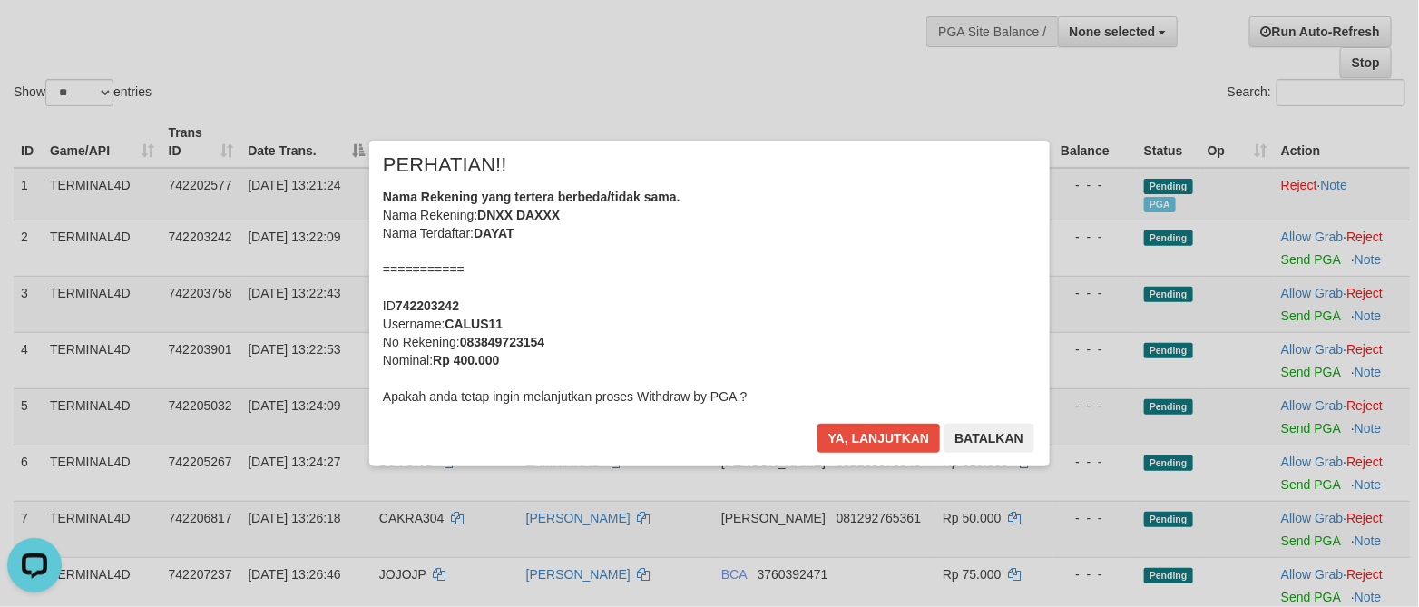
click at [893, 414] on div "× PERHATIAN!! Nama Rekening yang tertera berbeda/tidak sama. Nama Rekening: DNX…" at bounding box center [709, 303] width 680 height 325
click at [887, 439] on button "Ya, lanjutkan" at bounding box center [878, 438] width 123 height 29
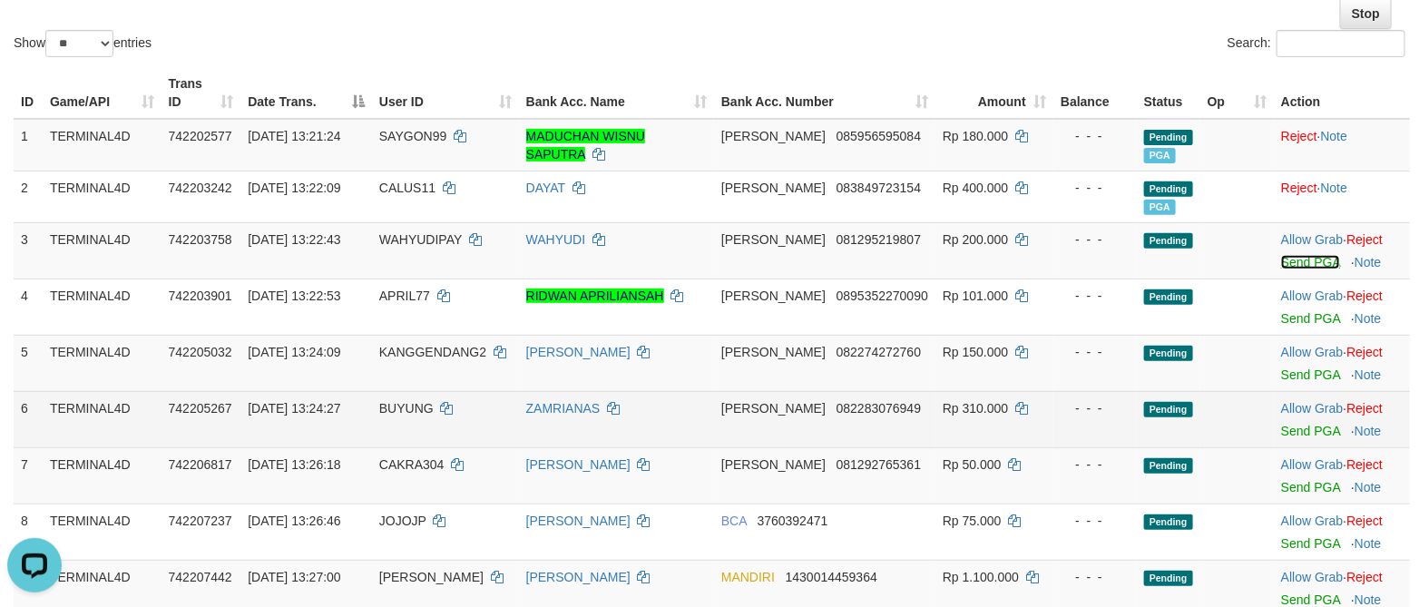
scroll to position [272, 0]
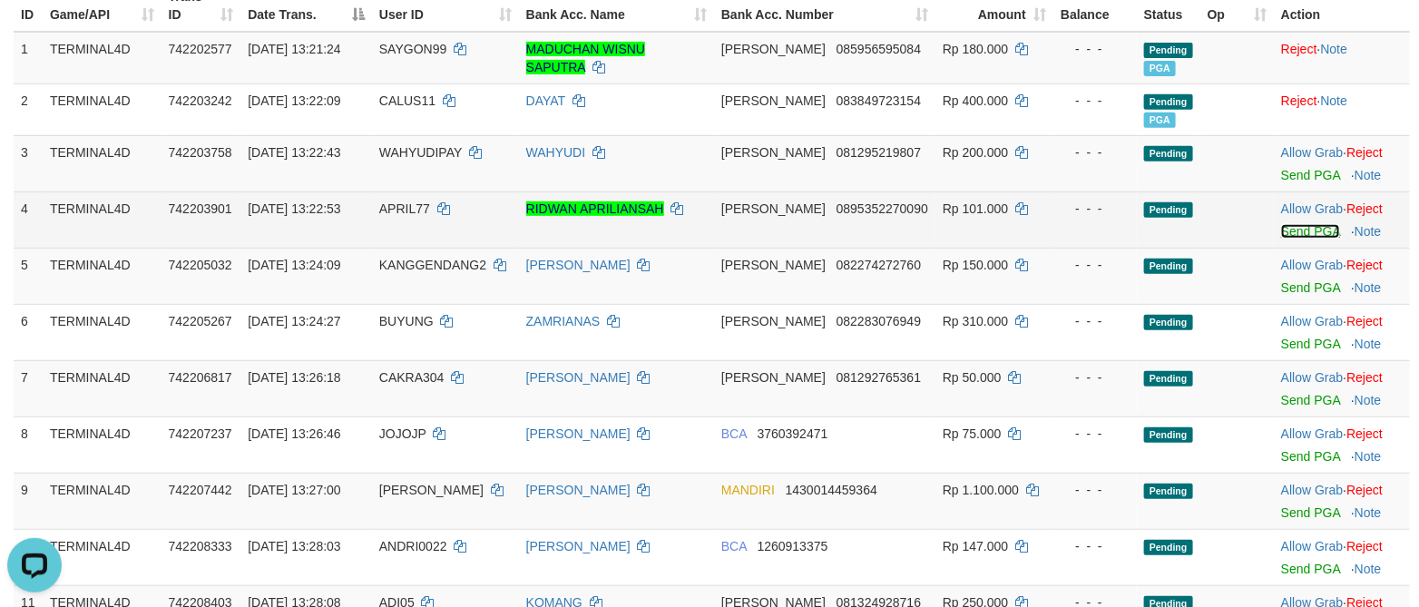
click at [1290, 229] on link "Send PGA" at bounding box center [1310, 231] width 59 height 15
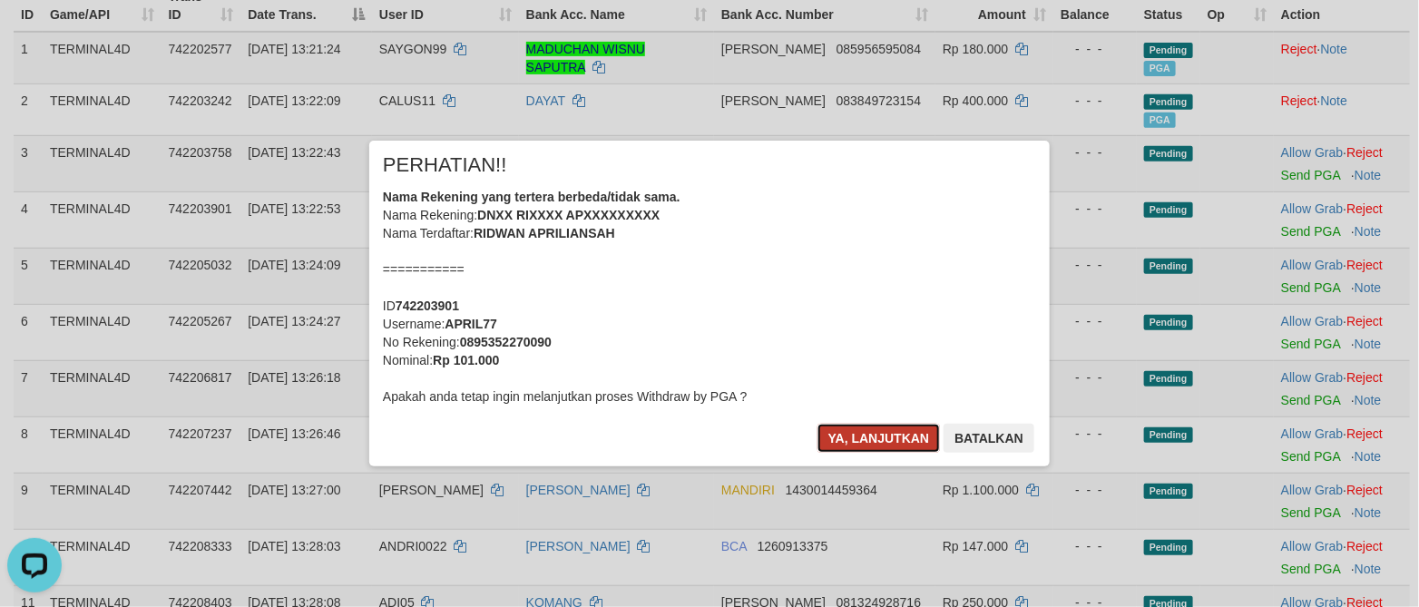
click at [901, 436] on button "Ya, lanjutkan" at bounding box center [878, 438] width 123 height 29
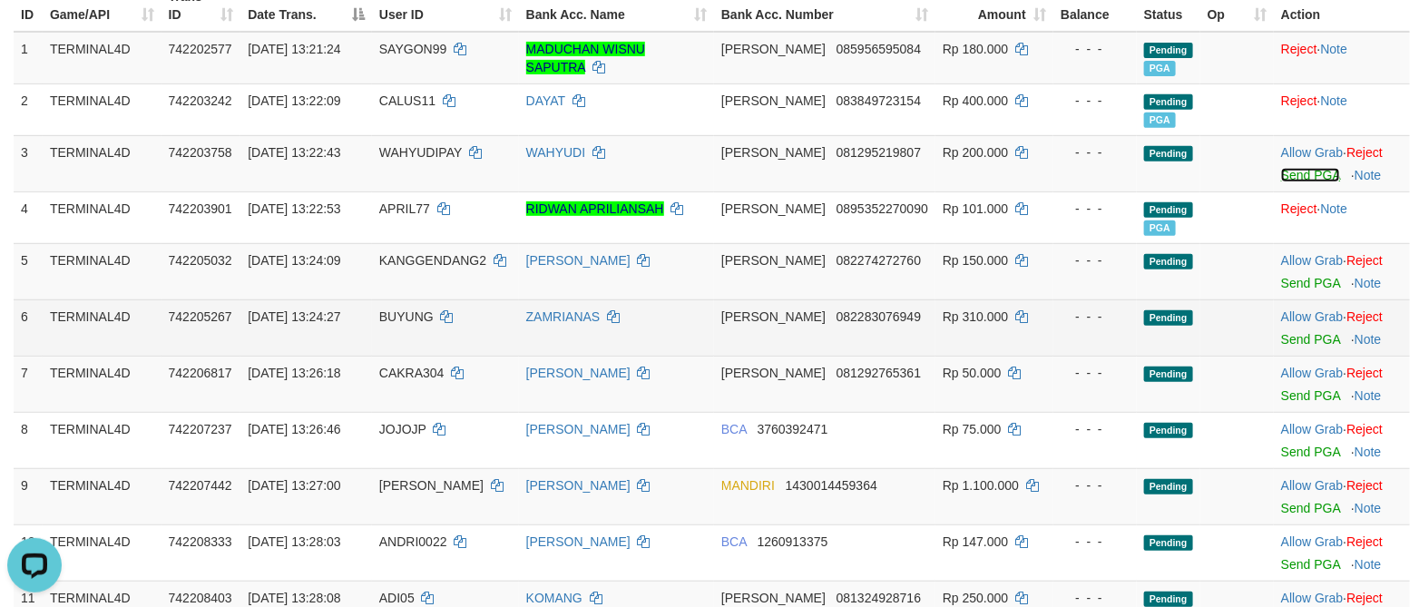
click at [1296, 172] on link "Send PGA" at bounding box center [1310, 175] width 59 height 15
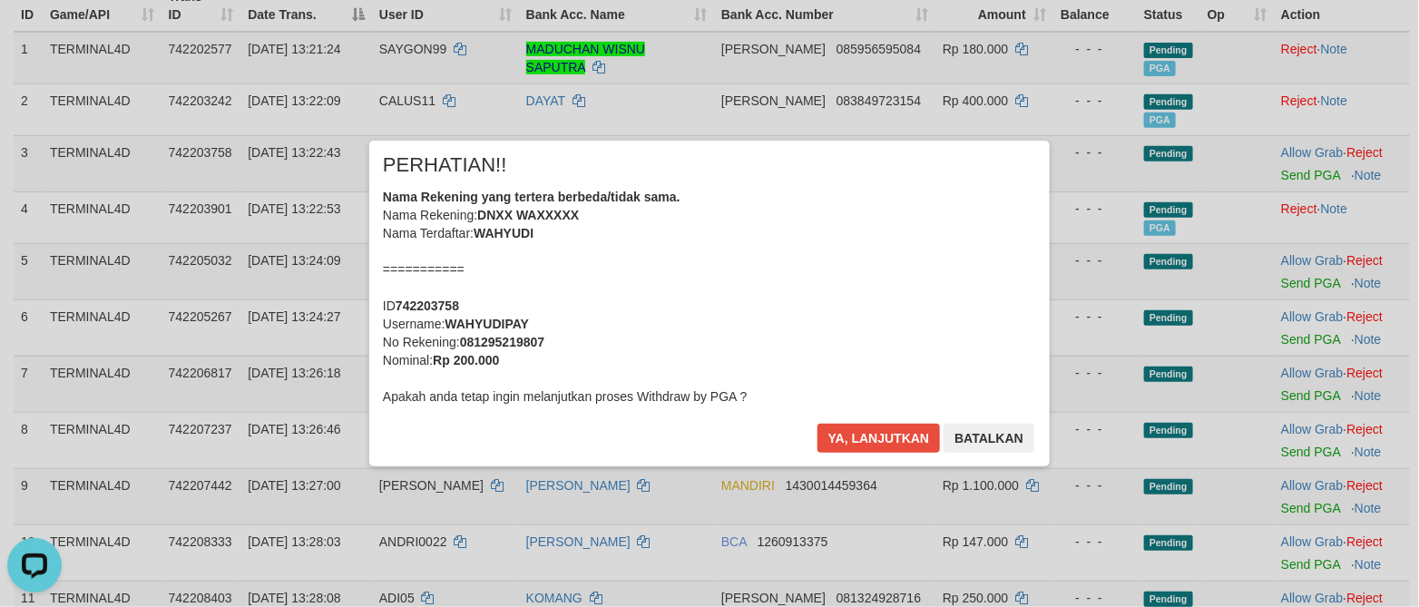
click at [814, 455] on div "× PERHATIAN!! Nama Rekening yang tertera berbeda/tidak sama. Nama Rekening: DNX…" at bounding box center [709, 303] width 680 height 325
click at [872, 435] on button "Ya, lanjutkan" at bounding box center [878, 438] width 123 height 29
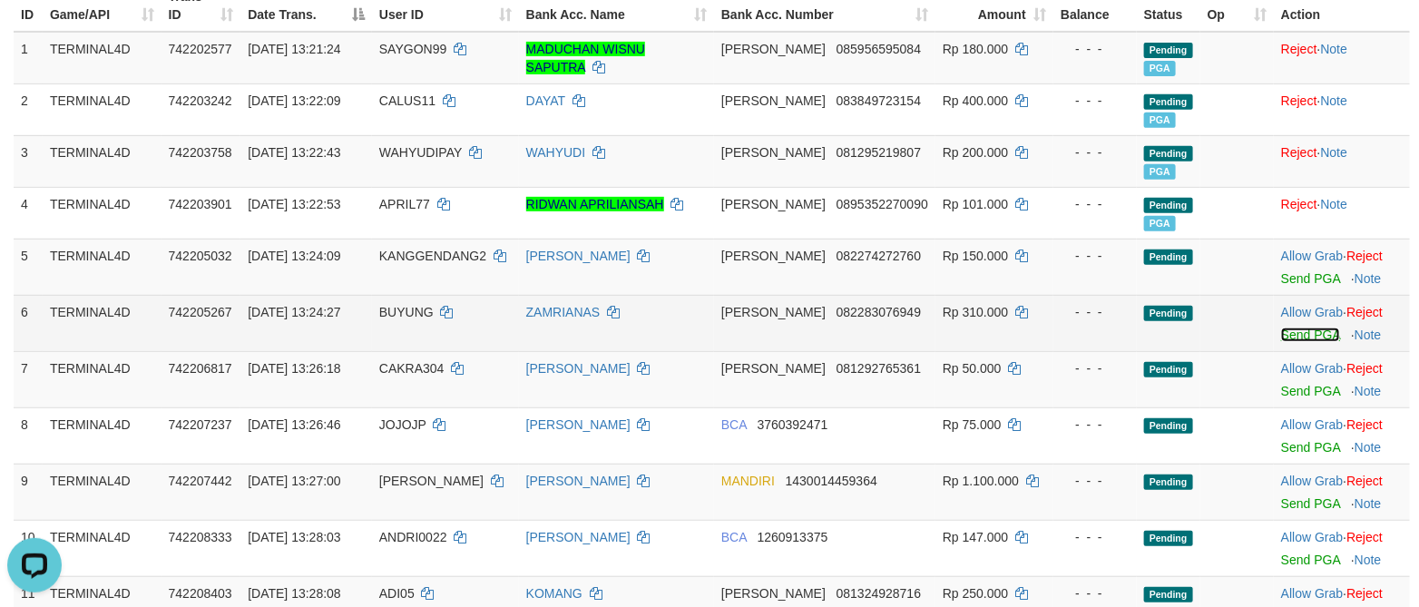
click at [1296, 336] on link "Send PGA" at bounding box center [1310, 334] width 59 height 15
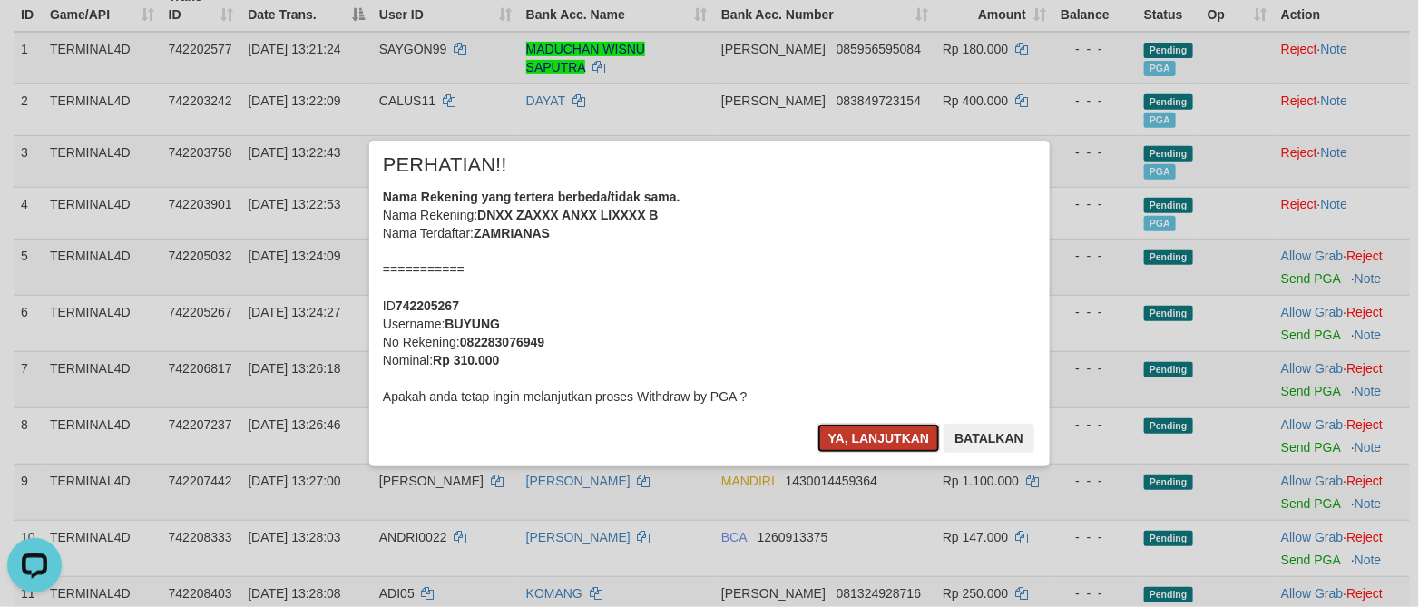
drag, startPoint x: 888, startPoint y: 435, endPoint x: 1111, endPoint y: 376, distance: 230.8
click at [888, 436] on button "Ya, lanjutkan" at bounding box center [878, 438] width 123 height 29
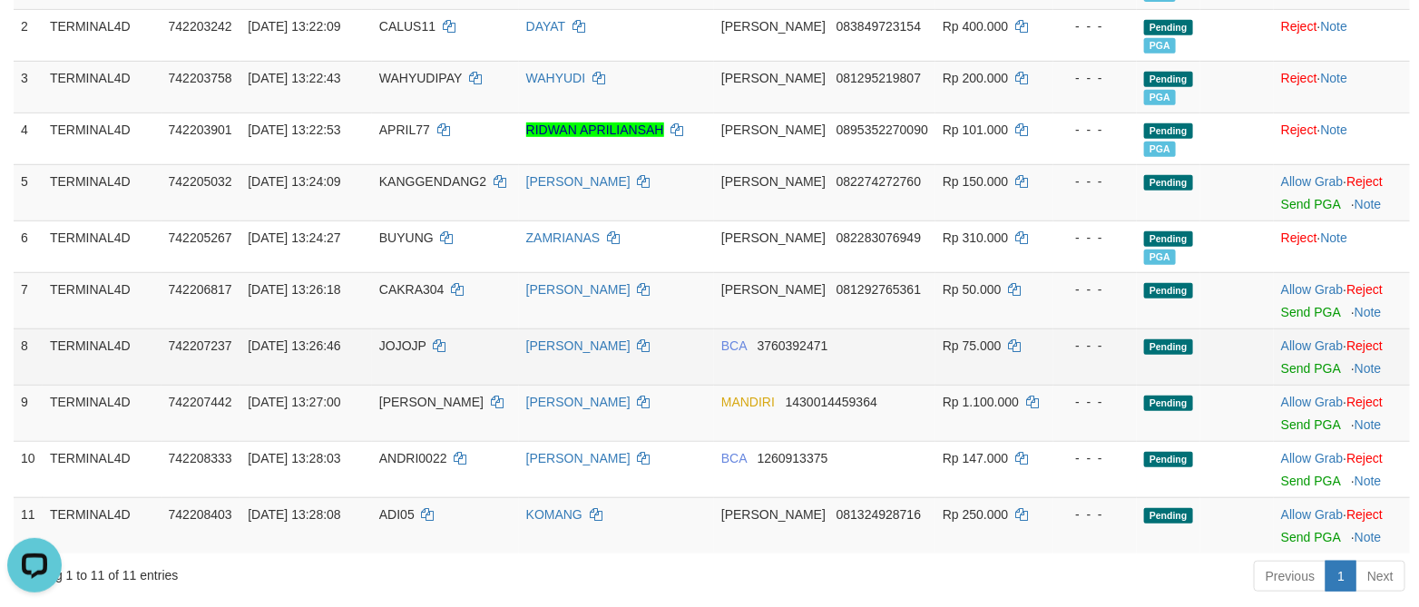
scroll to position [408, 0]
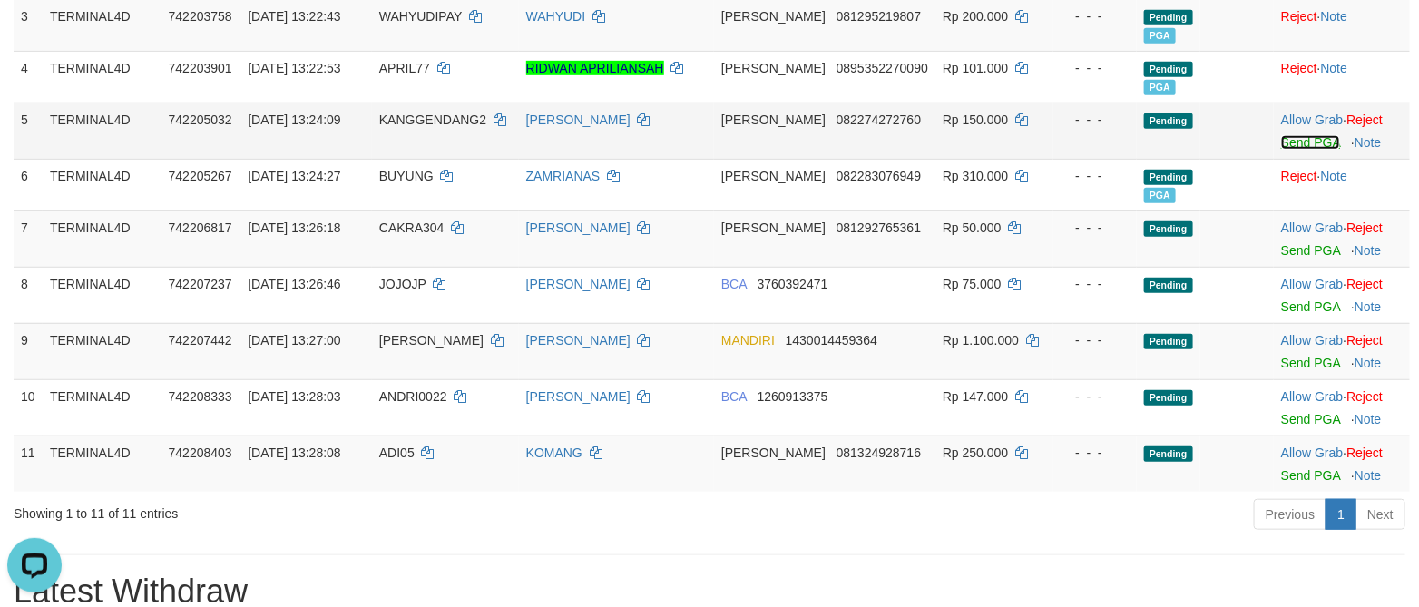
click at [1304, 142] on link "Send PGA" at bounding box center [1310, 142] width 59 height 15
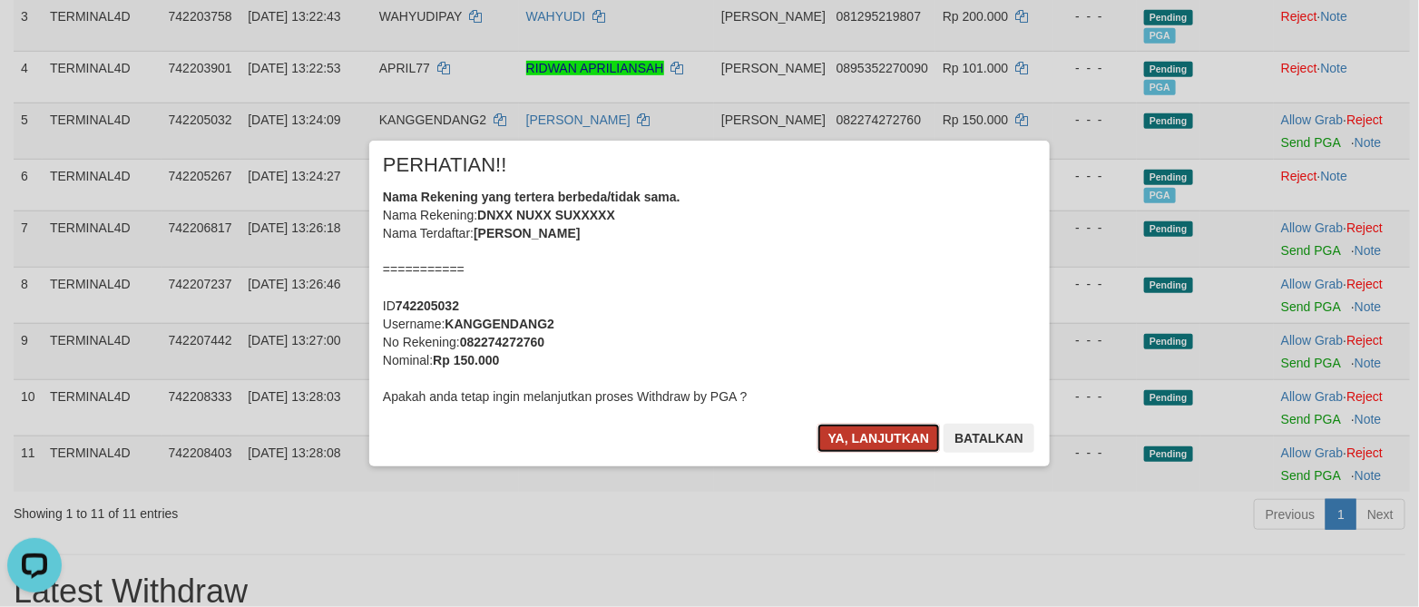
click at [884, 433] on button "Ya, lanjutkan" at bounding box center [878, 438] width 123 height 29
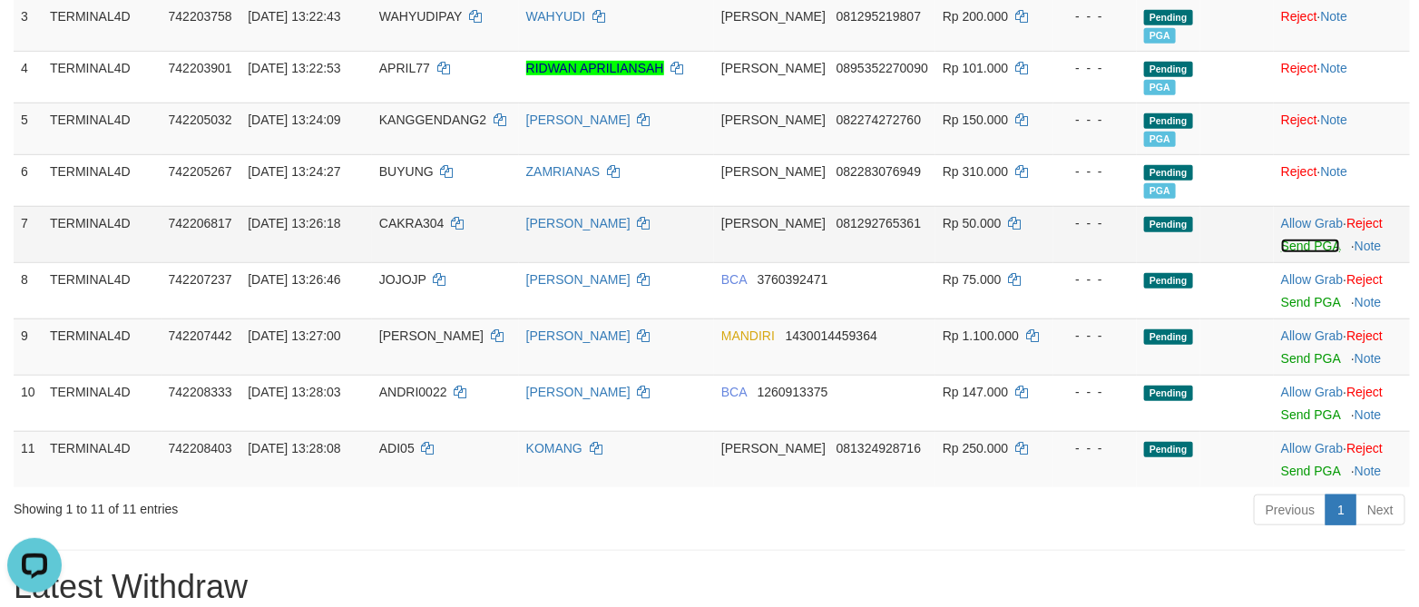
click at [1302, 251] on link "Send PGA" at bounding box center [1310, 246] width 59 height 15
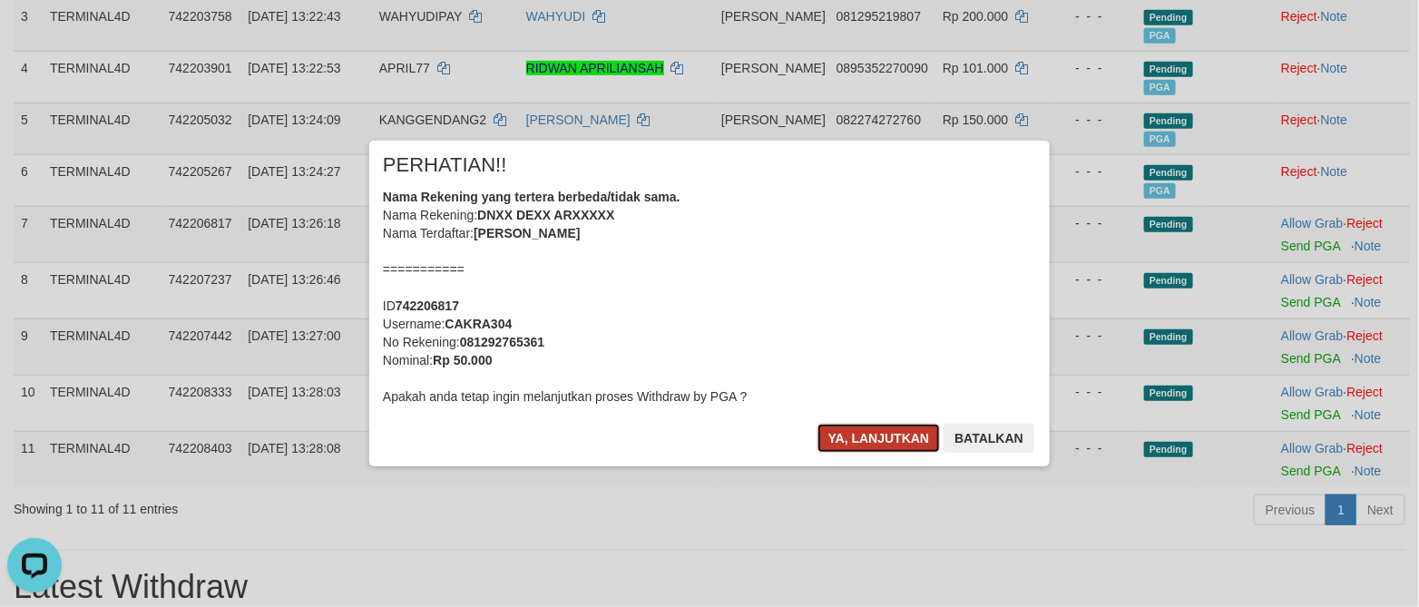
click at [838, 436] on button "Ya, lanjutkan" at bounding box center [878, 438] width 123 height 29
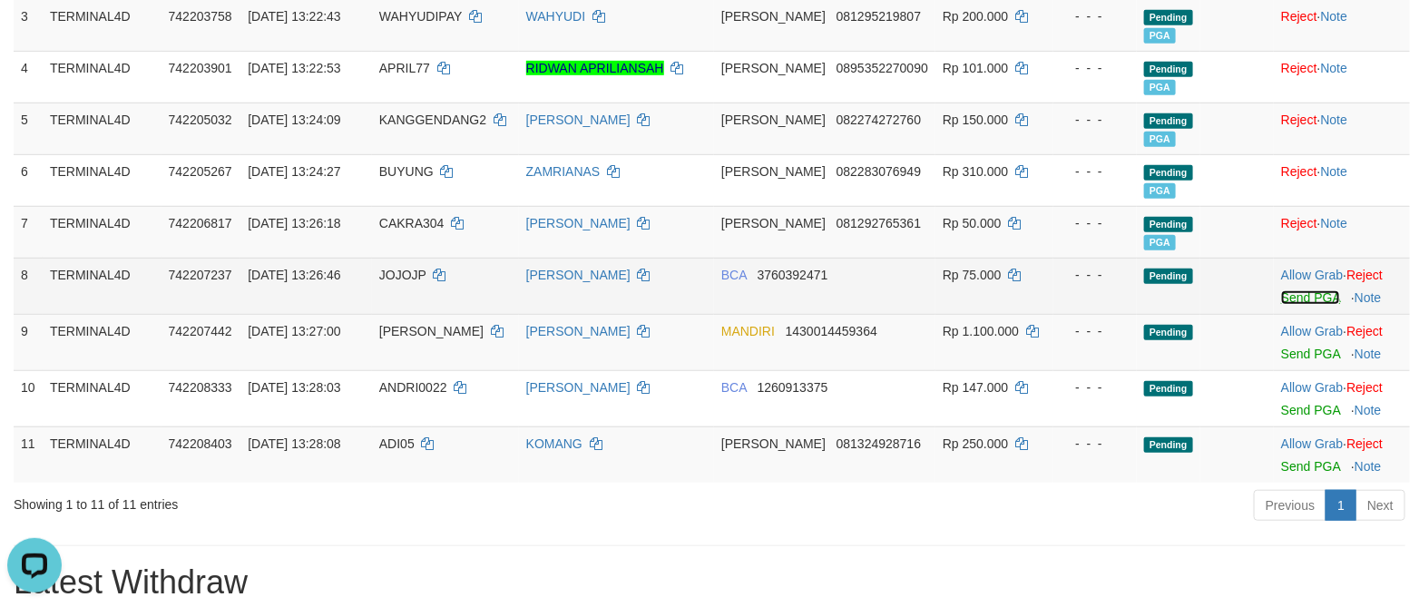
click at [1281, 303] on link "Send PGA" at bounding box center [1310, 297] width 59 height 15
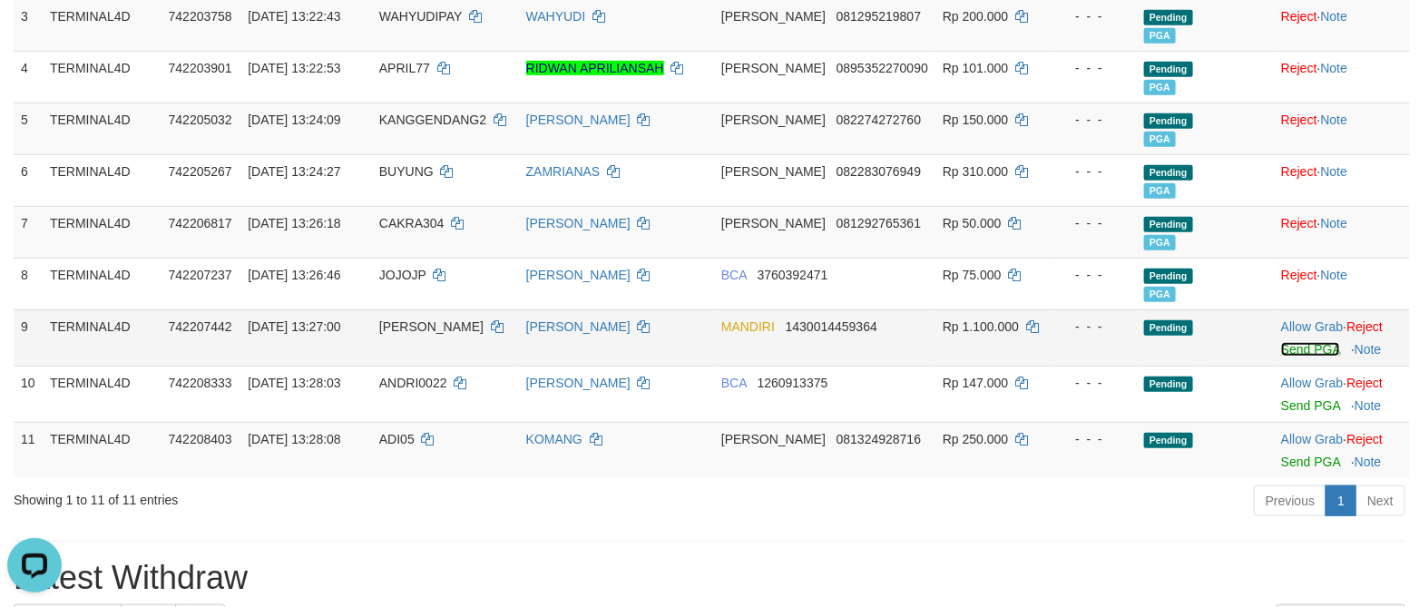
click at [1293, 348] on link "Send PGA" at bounding box center [1310, 349] width 59 height 15
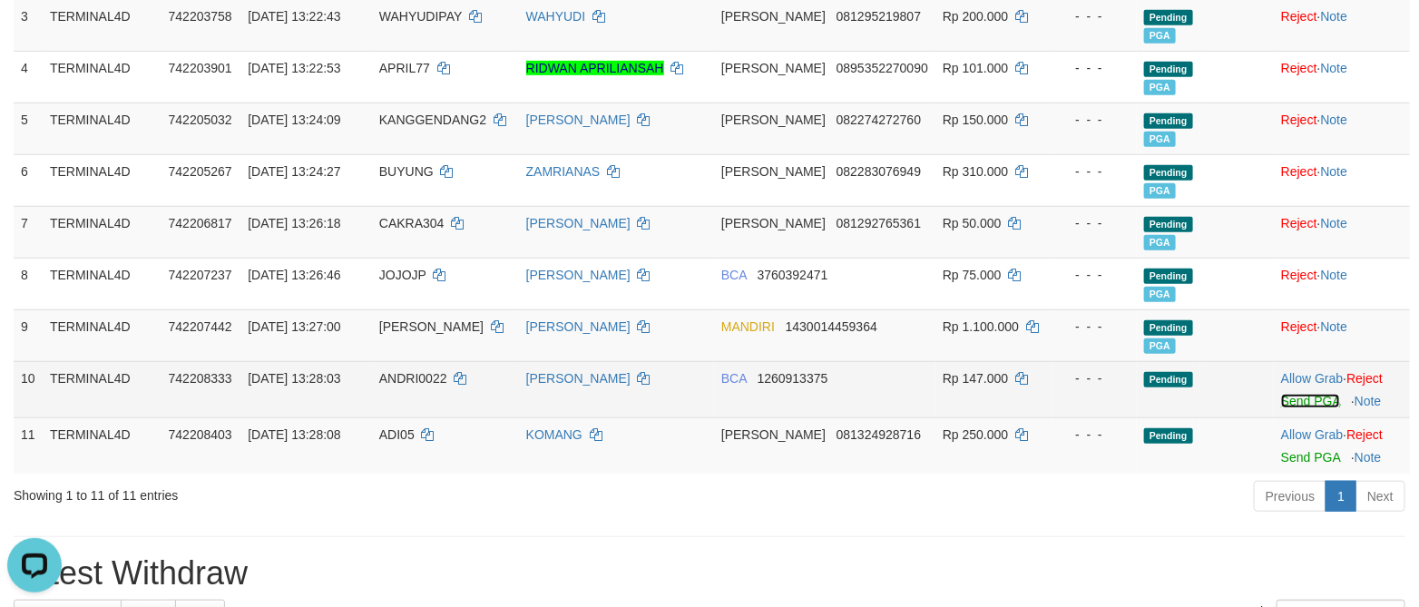
click at [1282, 404] on link "Send PGA" at bounding box center [1310, 401] width 59 height 15
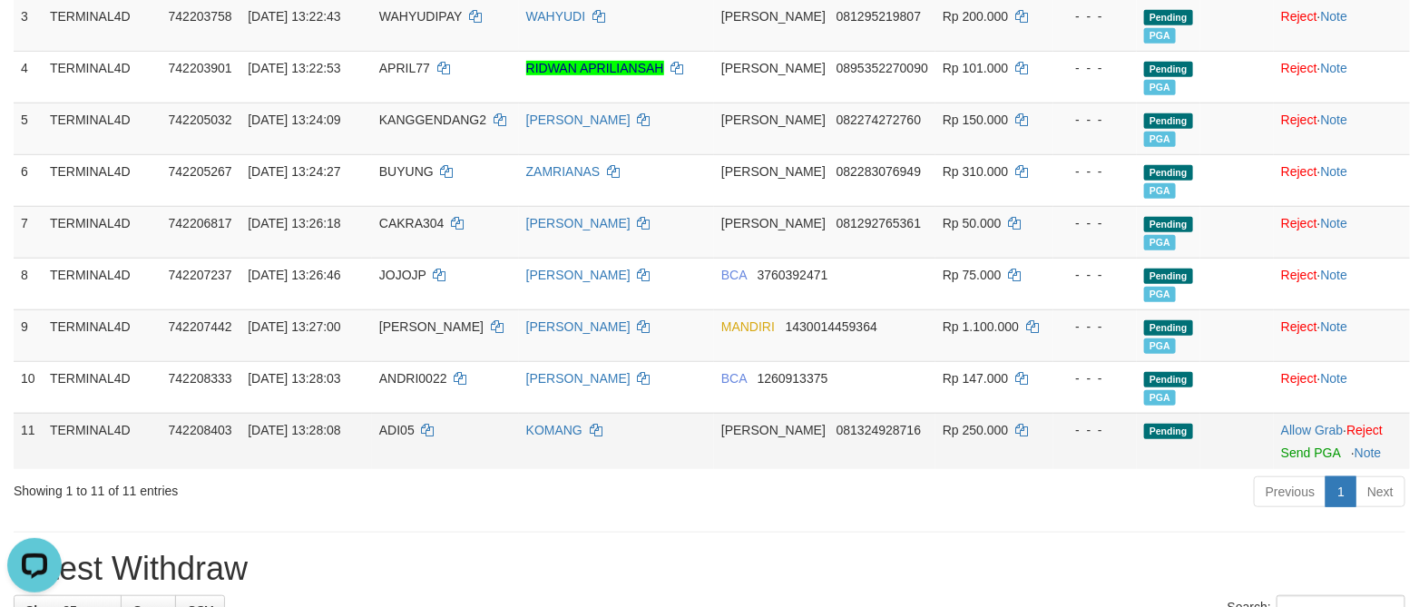
click at [1293, 468] on td "Allow Grab · Reject Send PGA · Note" at bounding box center [1341, 441] width 136 height 56
click at [1288, 460] on link "Send PGA" at bounding box center [1310, 452] width 59 height 15
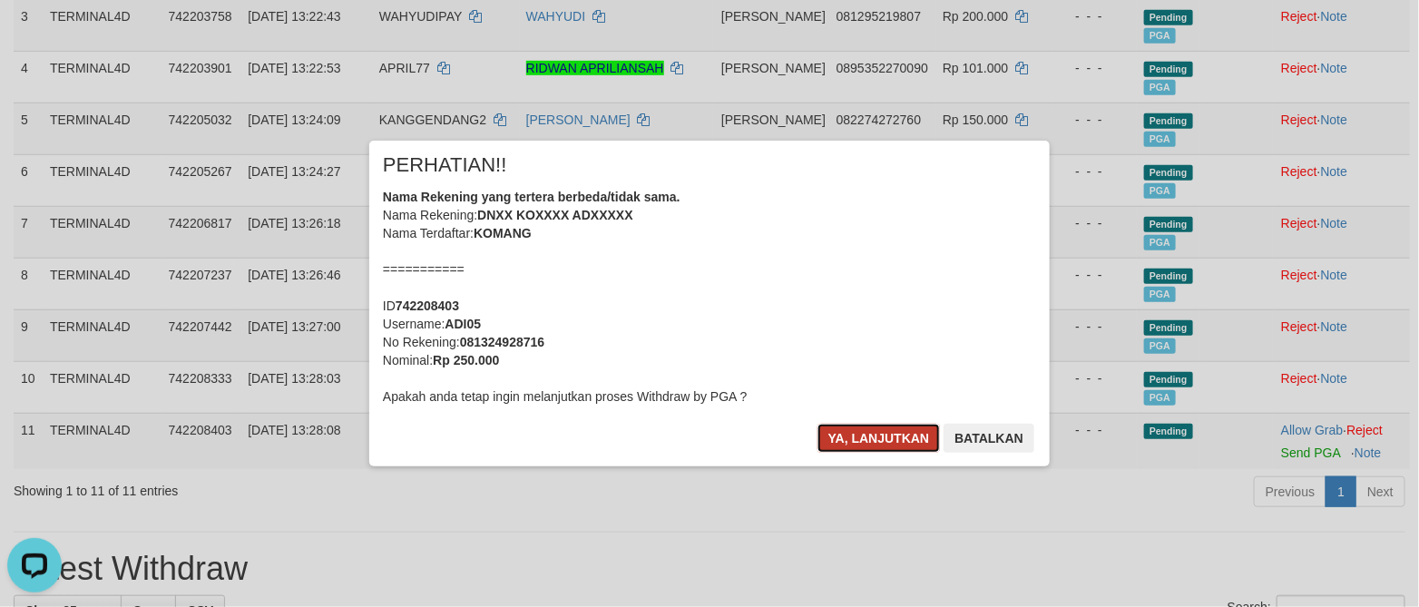
click at [901, 442] on button "Ya, lanjutkan" at bounding box center [878, 438] width 123 height 29
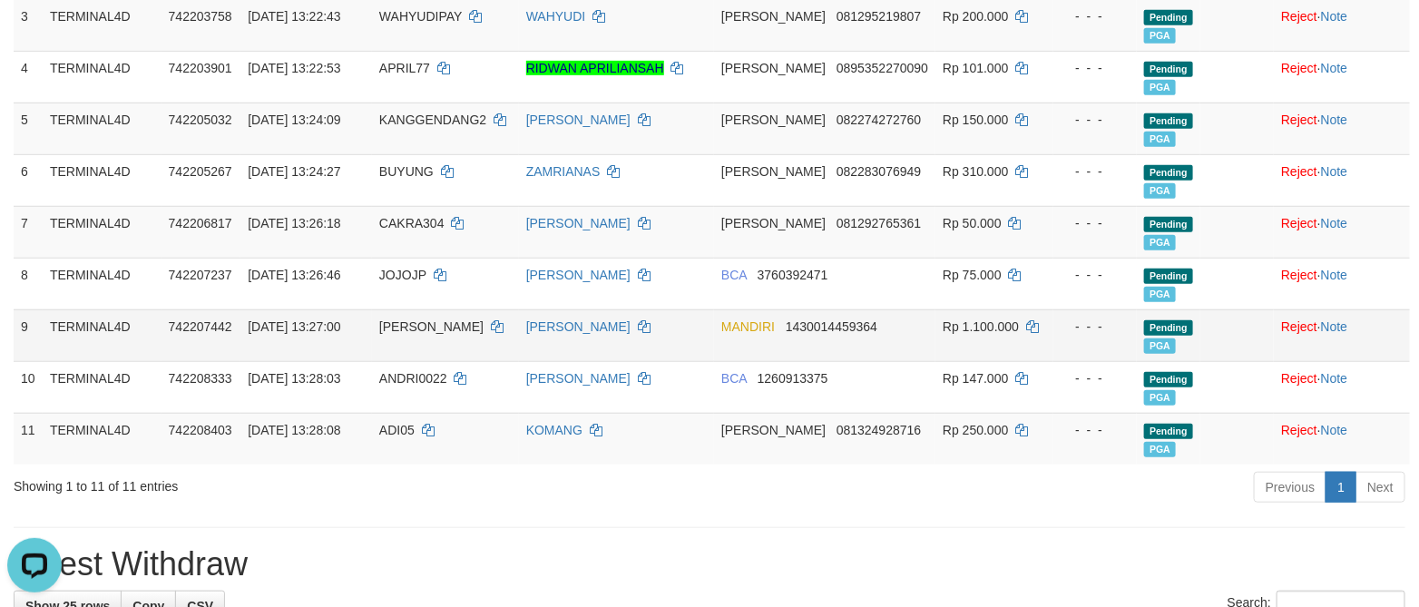
click at [398, 318] on td "[PERSON_NAME]" at bounding box center [445, 335] width 147 height 52
copy td "[PERSON_NAME]"
click at [400, 318] on td "[PERSON_NAME]" at bounding box center [445, 335] width 147 height 52
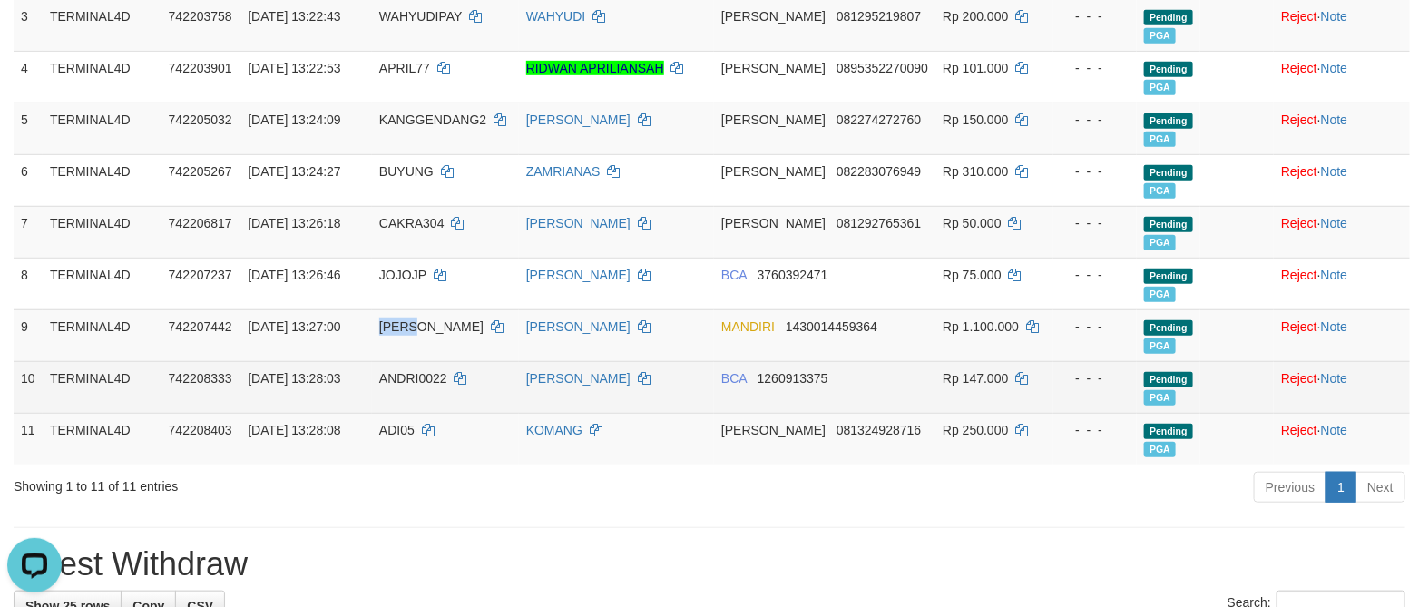
copy span "[PERSON_NAME]"
click at [817, 385] on span "1260913375" at bounding box center [792, 378] width 71 height 15
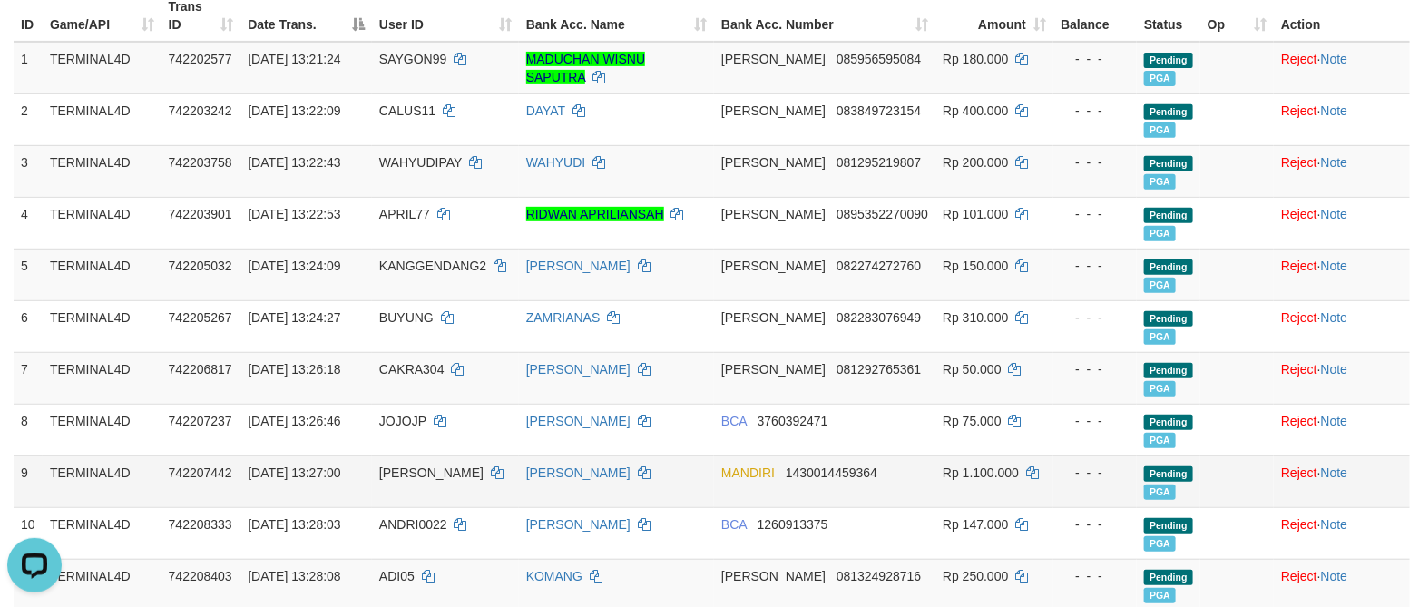
scroll to position [0, 0]
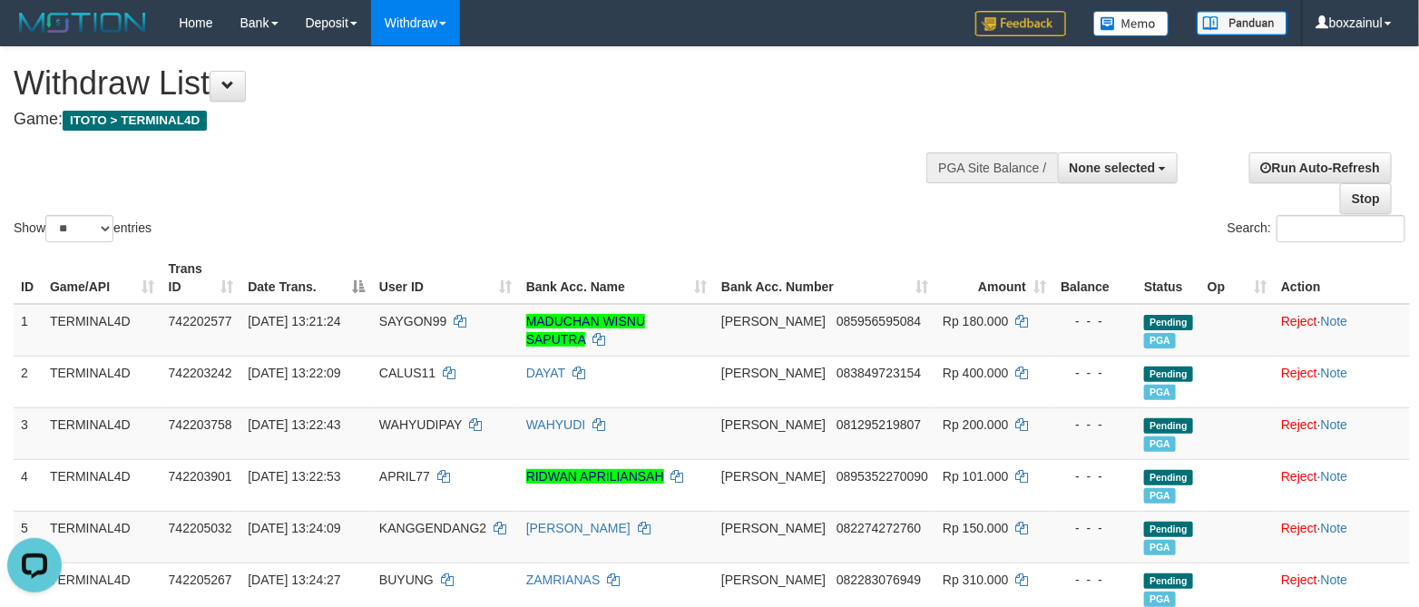
click at [775, 177] on div "Show ** ** ** *** entries Search:" at bounding box center [709, 146] width 1419 height 199
click at [605, 232] on div "Show ** ** ** *** entries" at bounding box center [355, 231] width 682 height 32
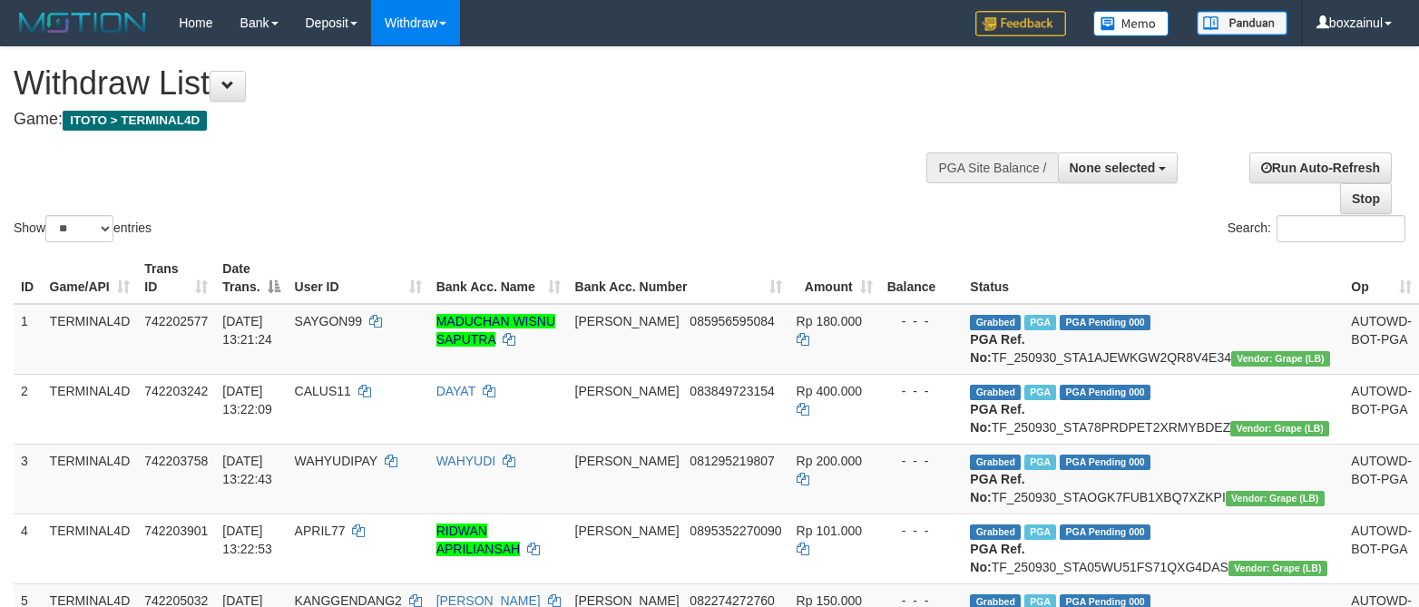
select select
select select "**"
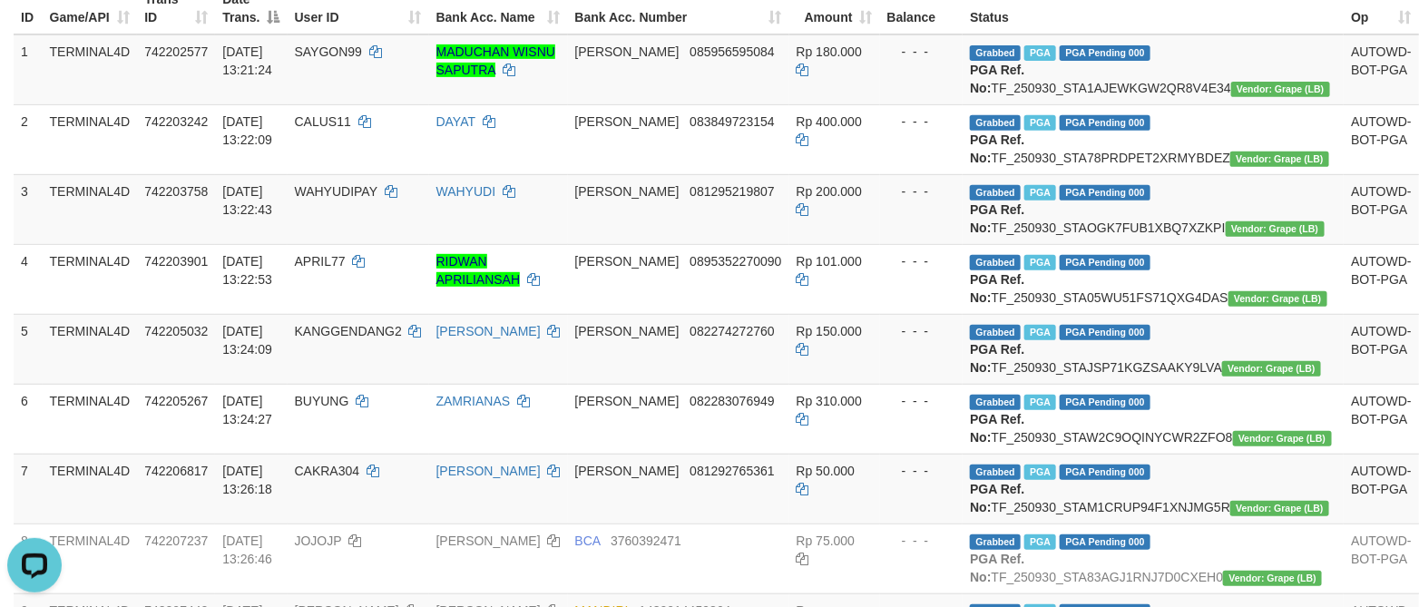
scroll to position [272, 0]
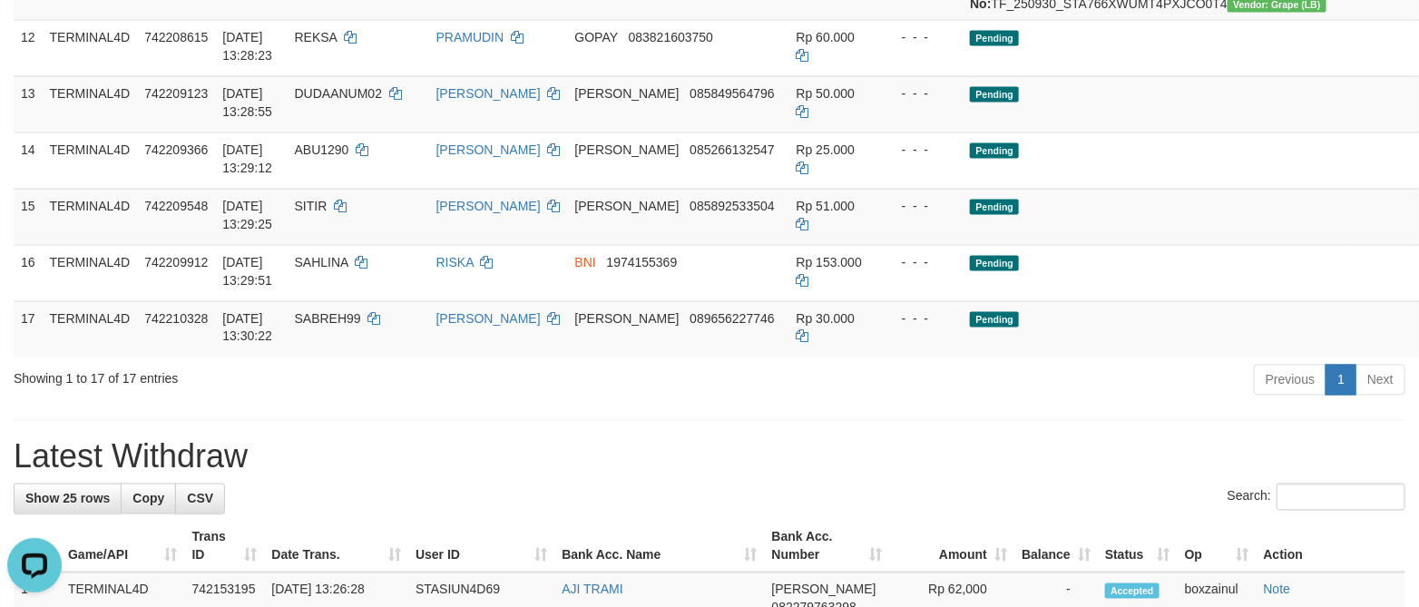
scroll to position [1053, 0]
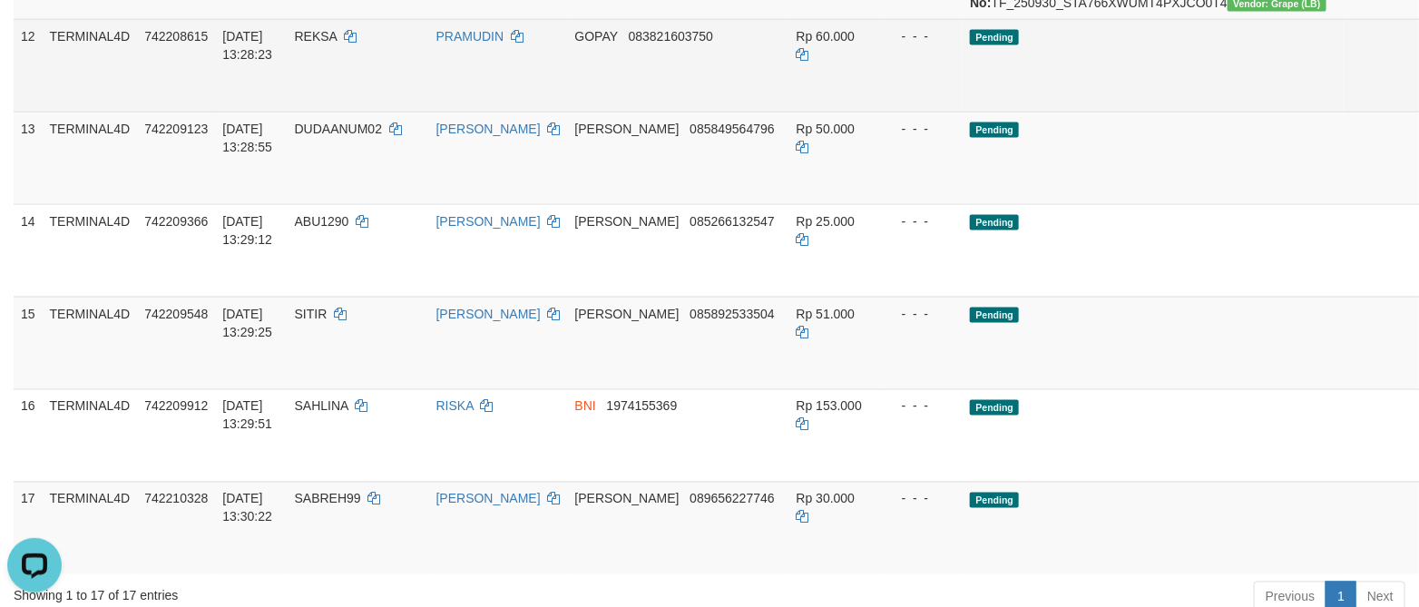
click at [1418, 102] on link "Send PGA" at bounding box center [1441, 86] width 30 height 33
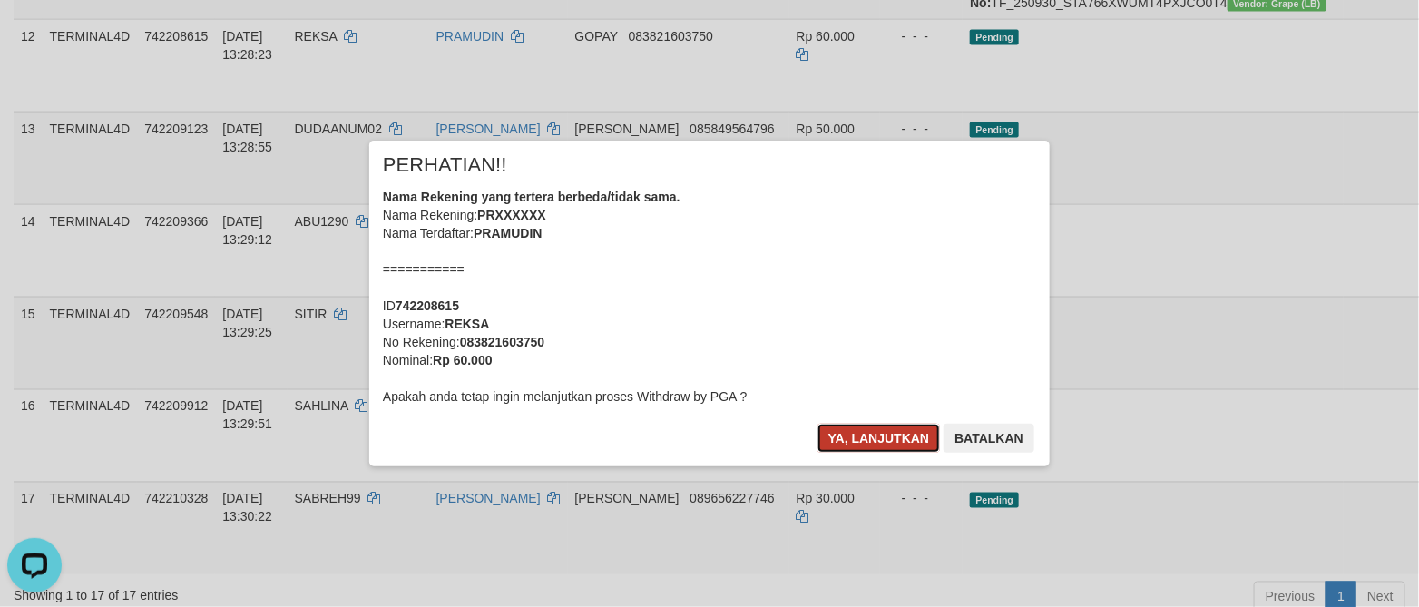
click at [880, 434] on button "Ya, lanjutkan" at bounding box center [878, 438] width 123 height 29
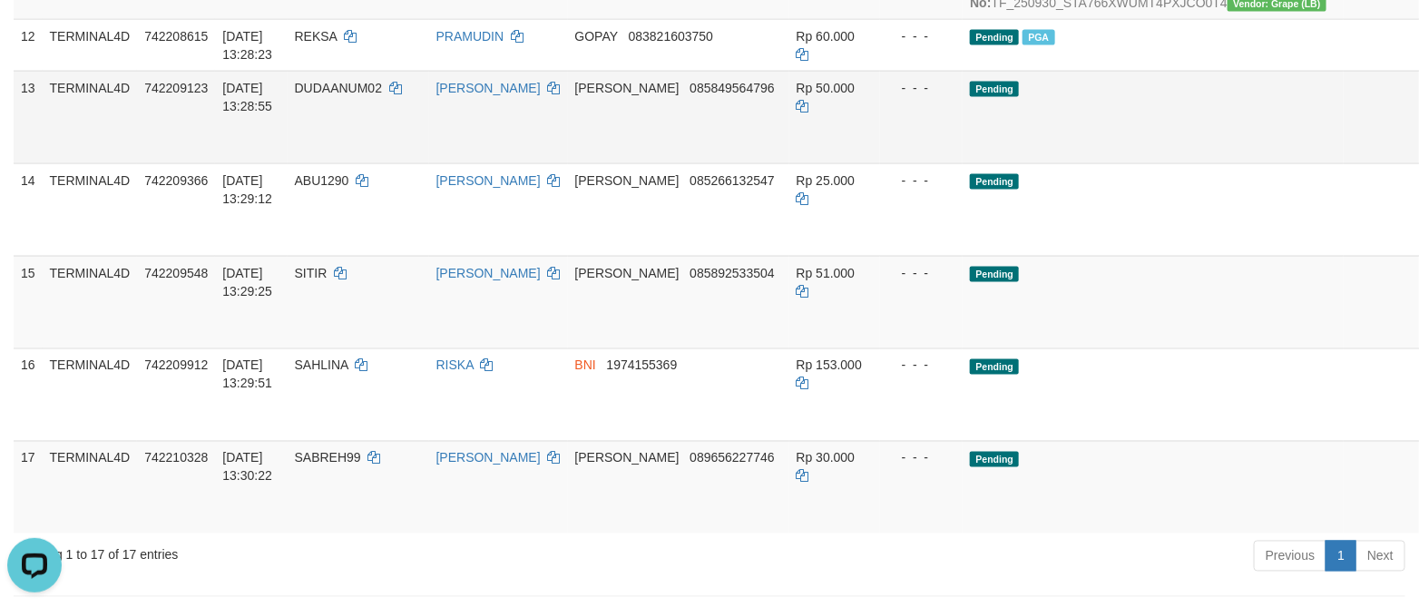
click at [1418, 154] on link "Send PGA" at bounding box center [1441, 138] width 30 height 33
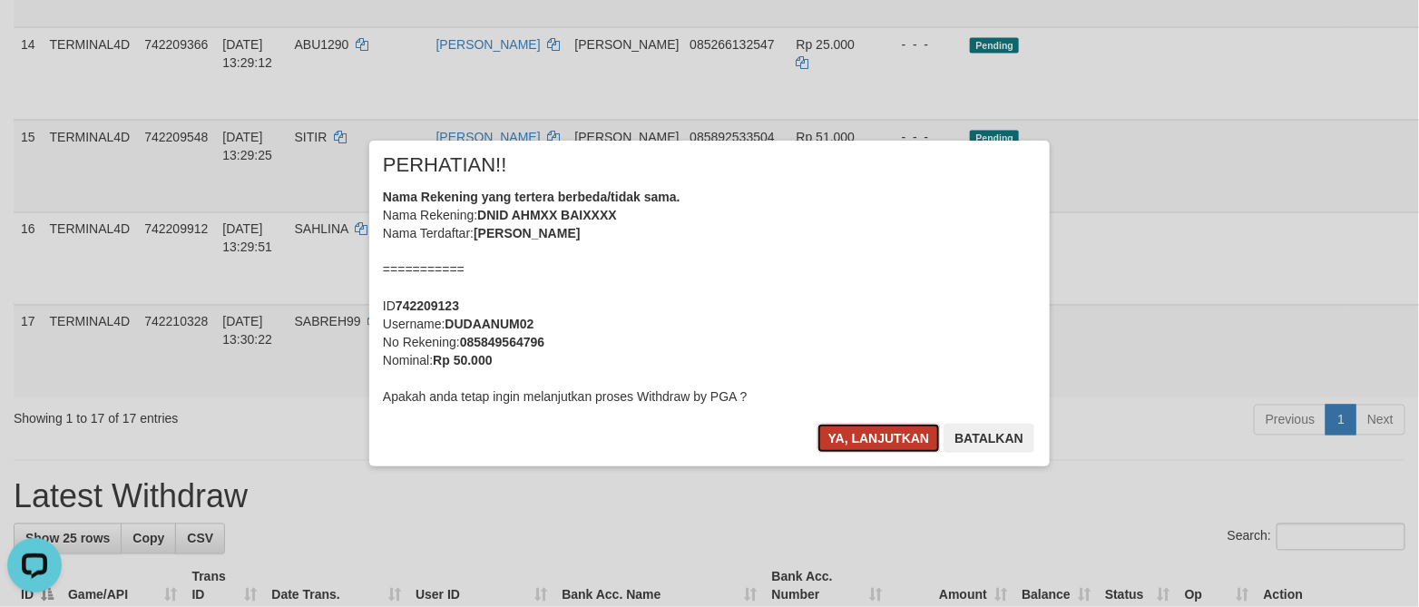
click at [891, 439] on button "Ya, lanjutkan" at bounding box center [878, 438] width 123 height 29
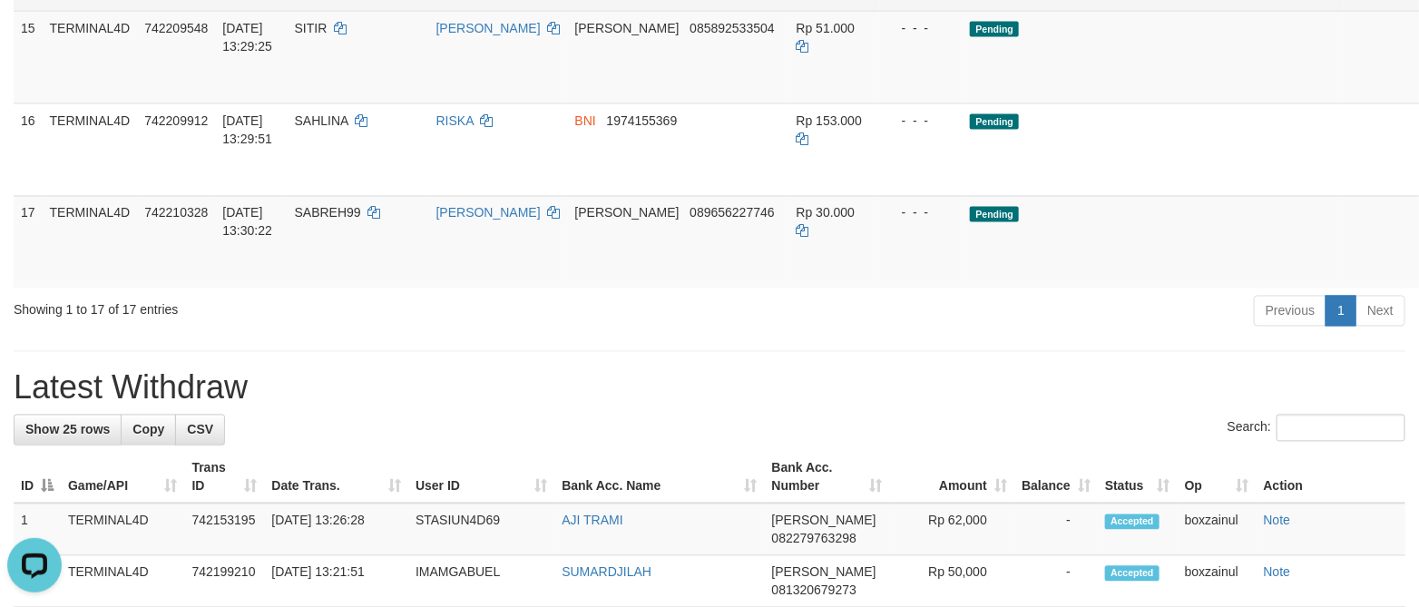
scroll to position [1258, 0]
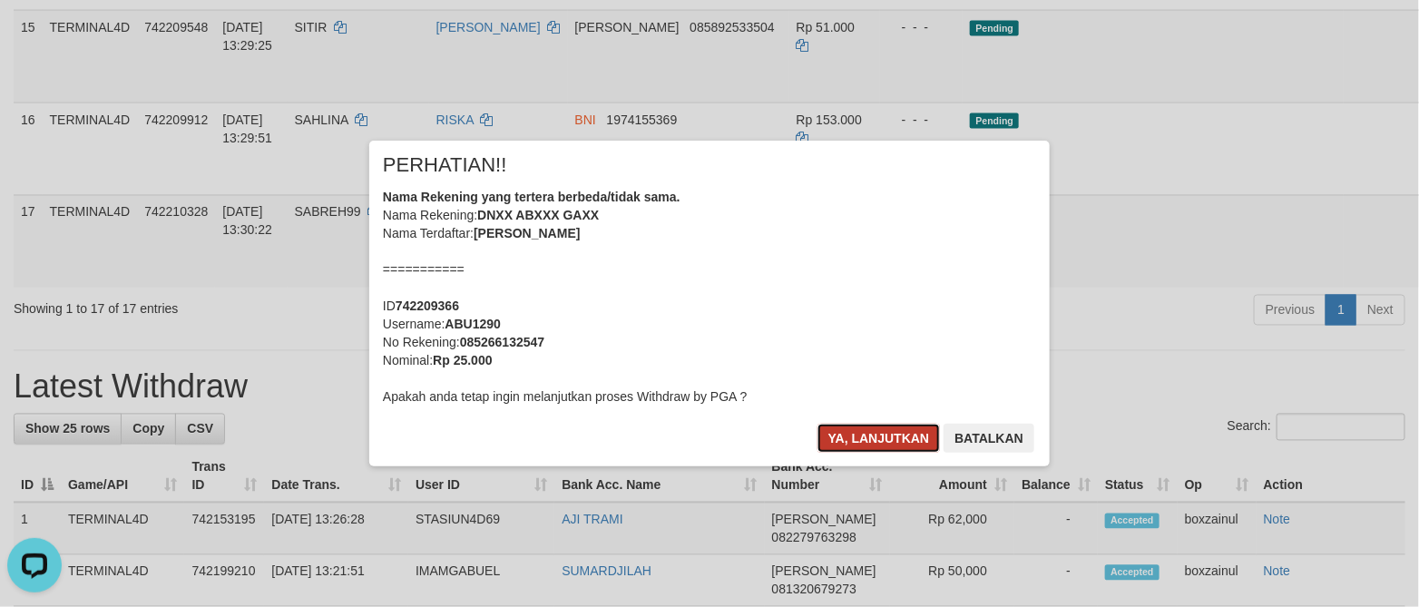
click at [853, 435] on button "Ya, lanjutkan" at bounding box center [878, 438] width 123 height 29
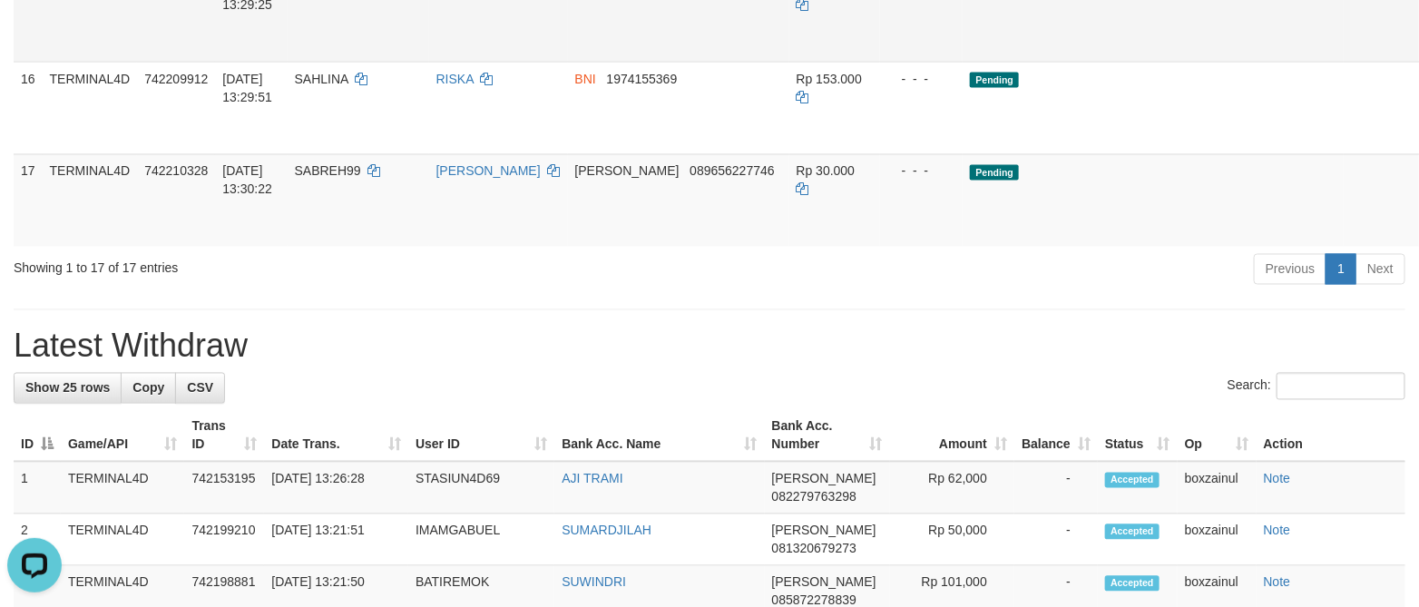
click at [1418, 53] on link "Send PGA" at bounding box center [1441, 36] width 30 height 33
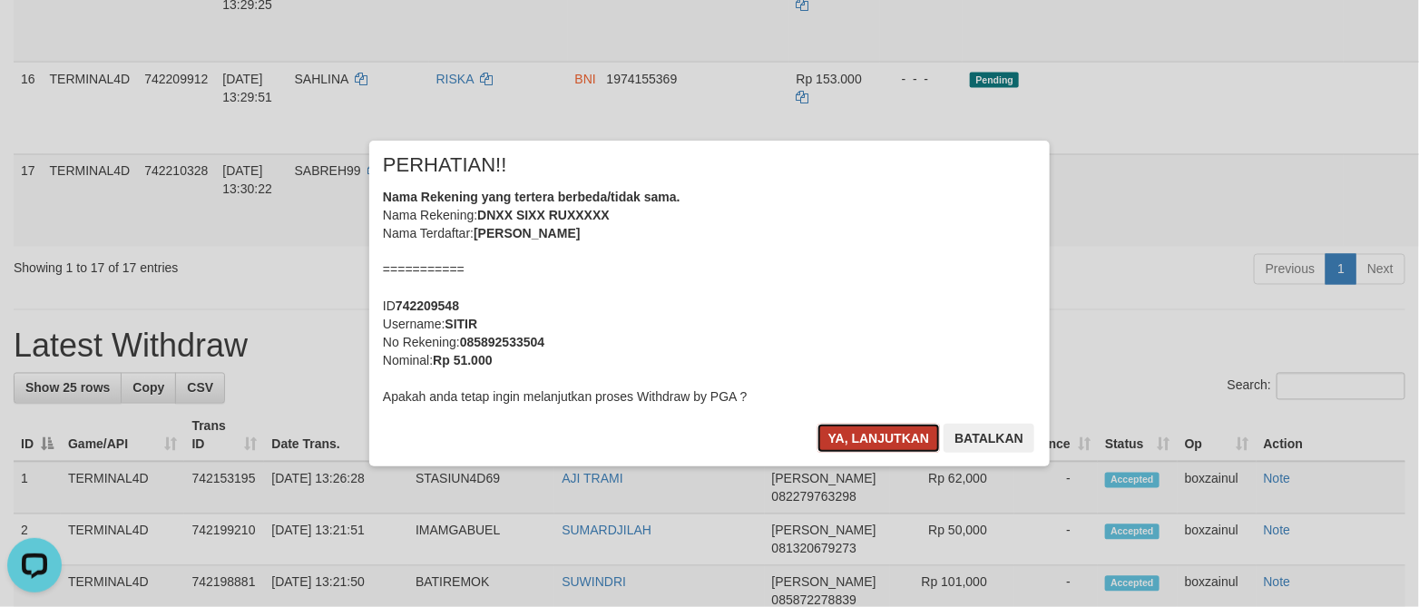
click at [877, 427] on button "Ya, lanjutkan" at bounding box center [878, 438] width 123 height 29
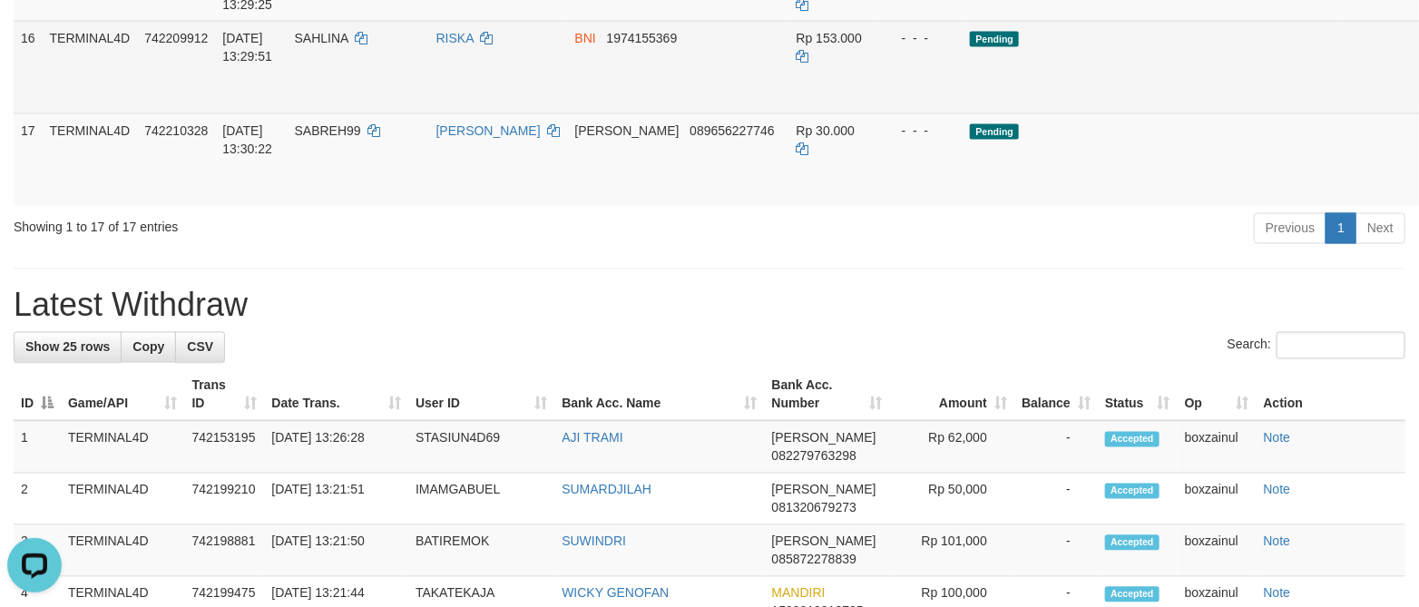
click at [1418, 104] on link "Send PGA" at bounding box center [1441, 88] width 30 height 33
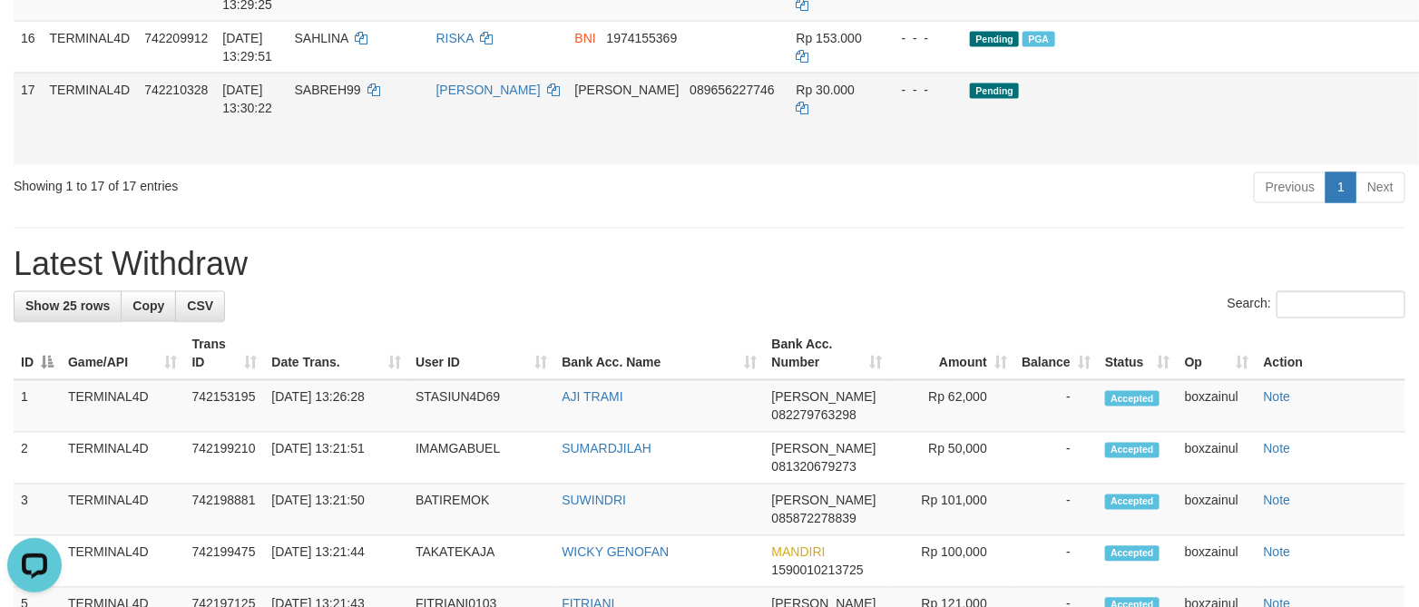
click at [1418, 156] on link "Send PGA" at bounding box center [1441, 139] width 30 height 33
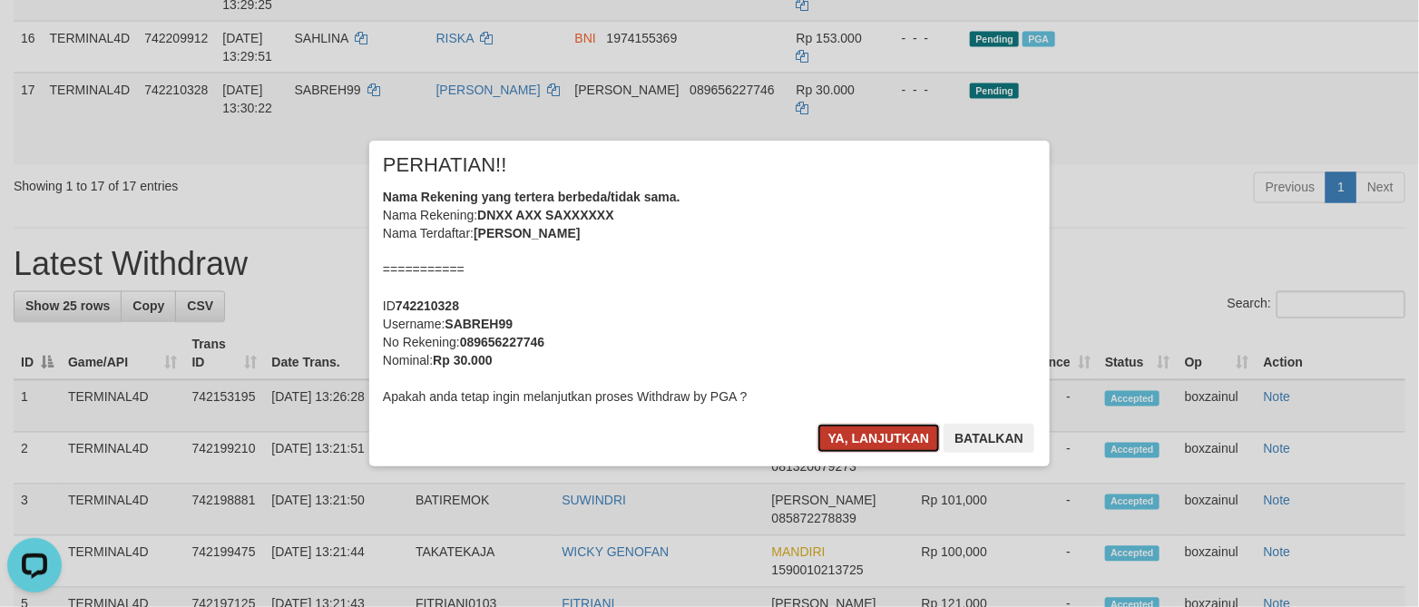
click at [855, 439] on button "Ya, lanjutkan" at bounding box center [878, 438] width 123 height 29
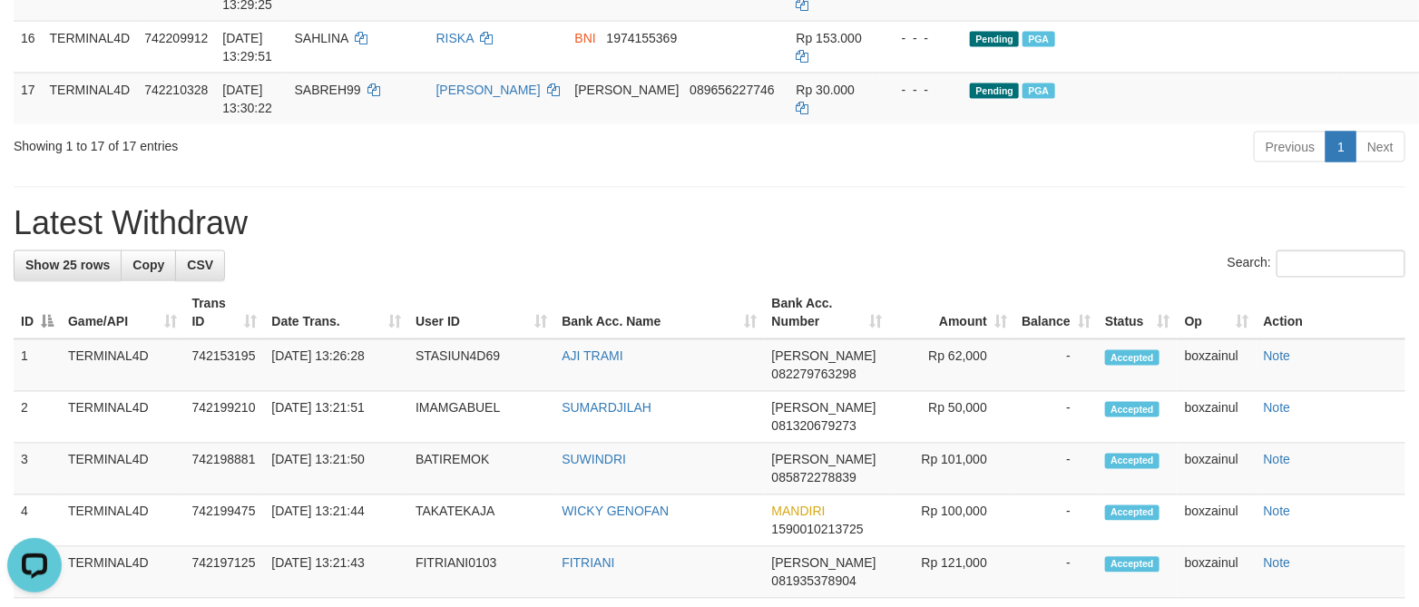
click at [669, 242] on h1 "Latest Withdraw" at bounding box center [709, 224] width 1391 height 36
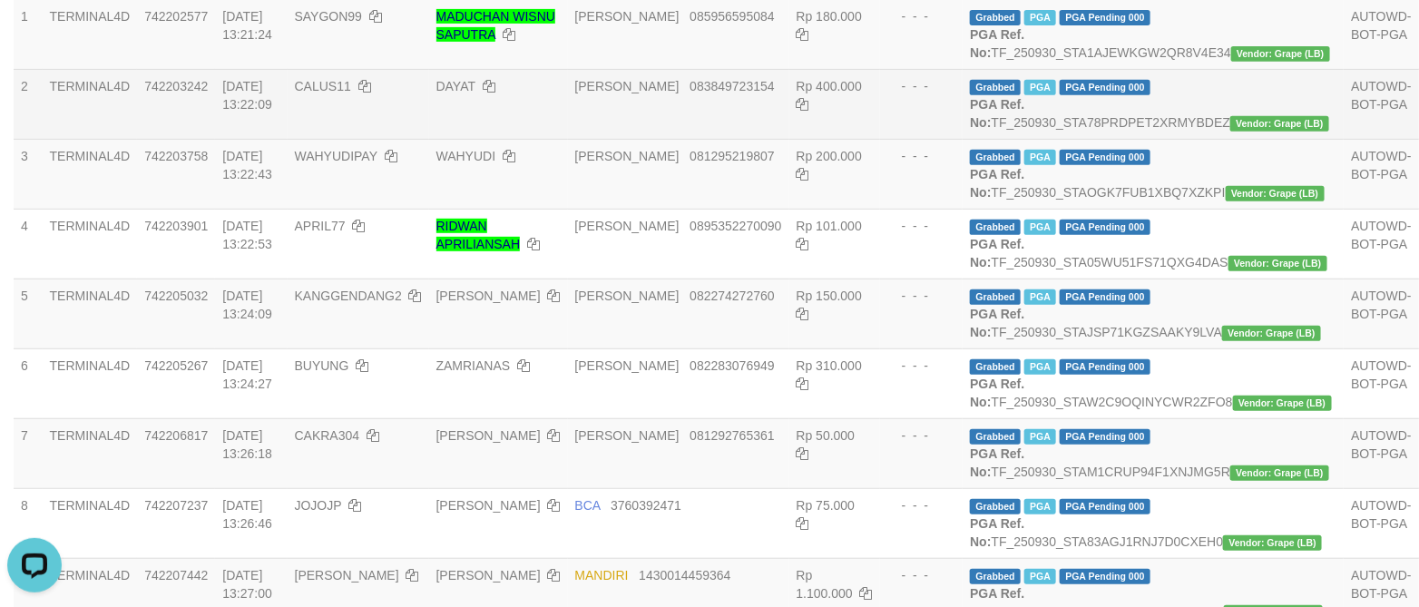
scroll to position [0, 0]
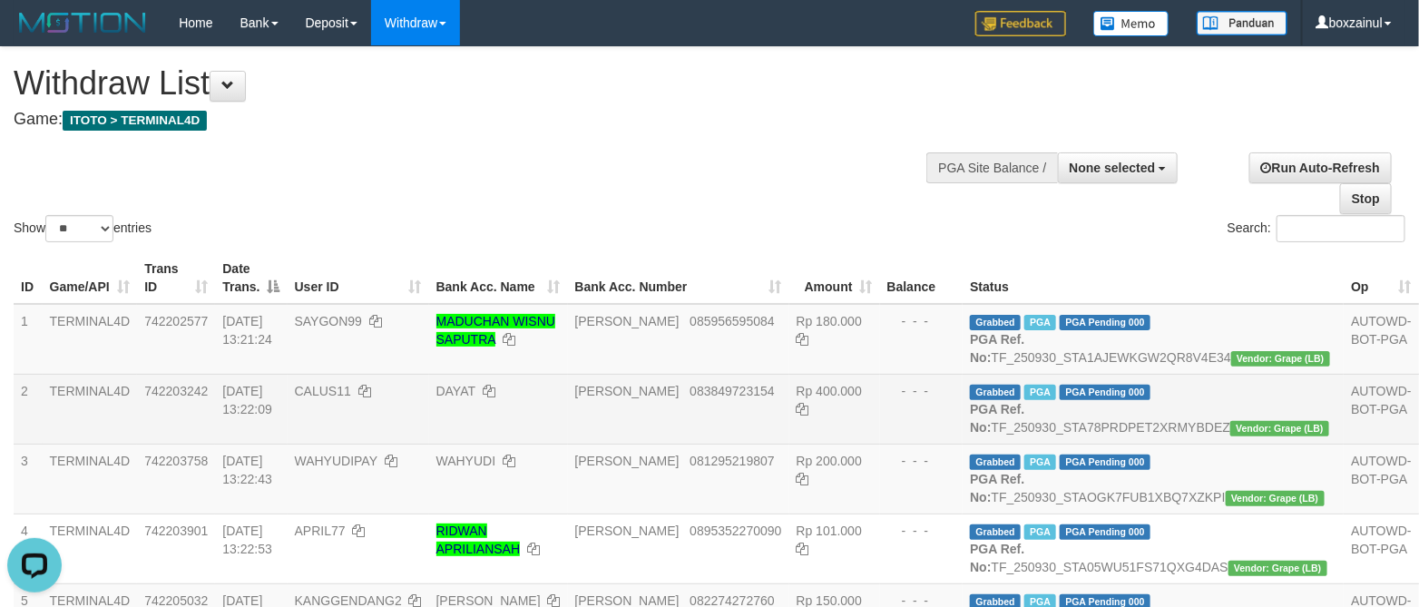
click at [487, 159] on div "Show ** ** ** *** entries Search:" at bounding box center [709, 146] width 1419 height 199
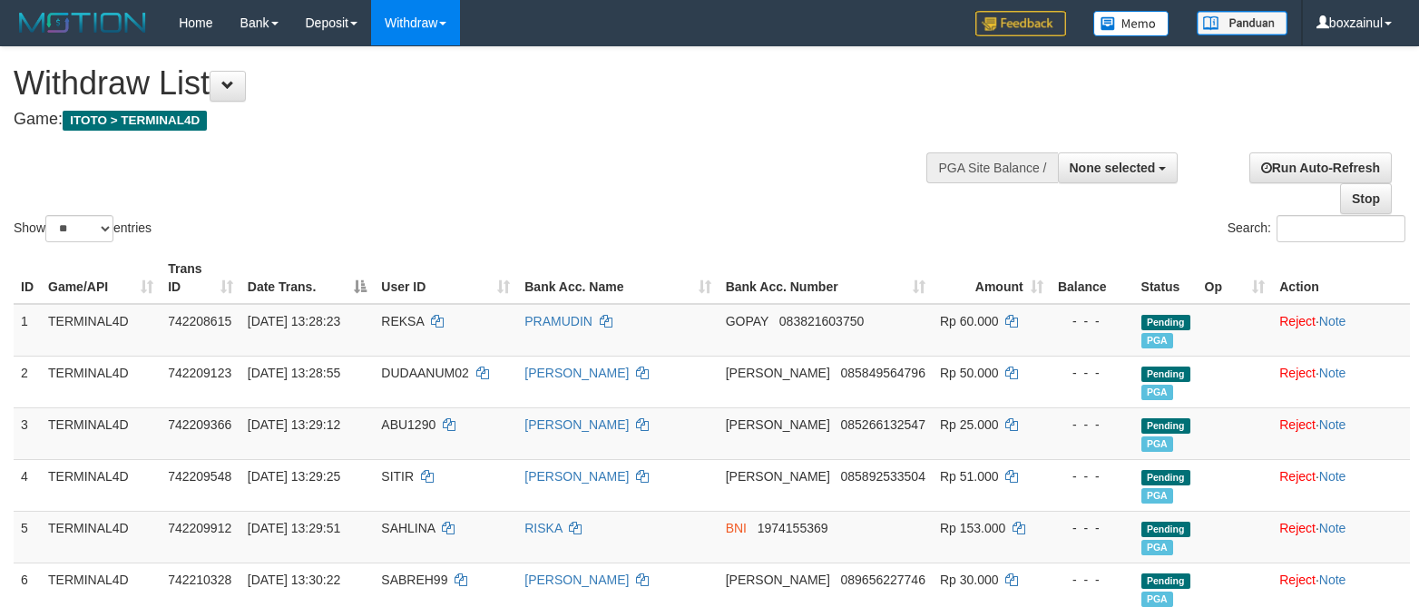
select select
select select "**"
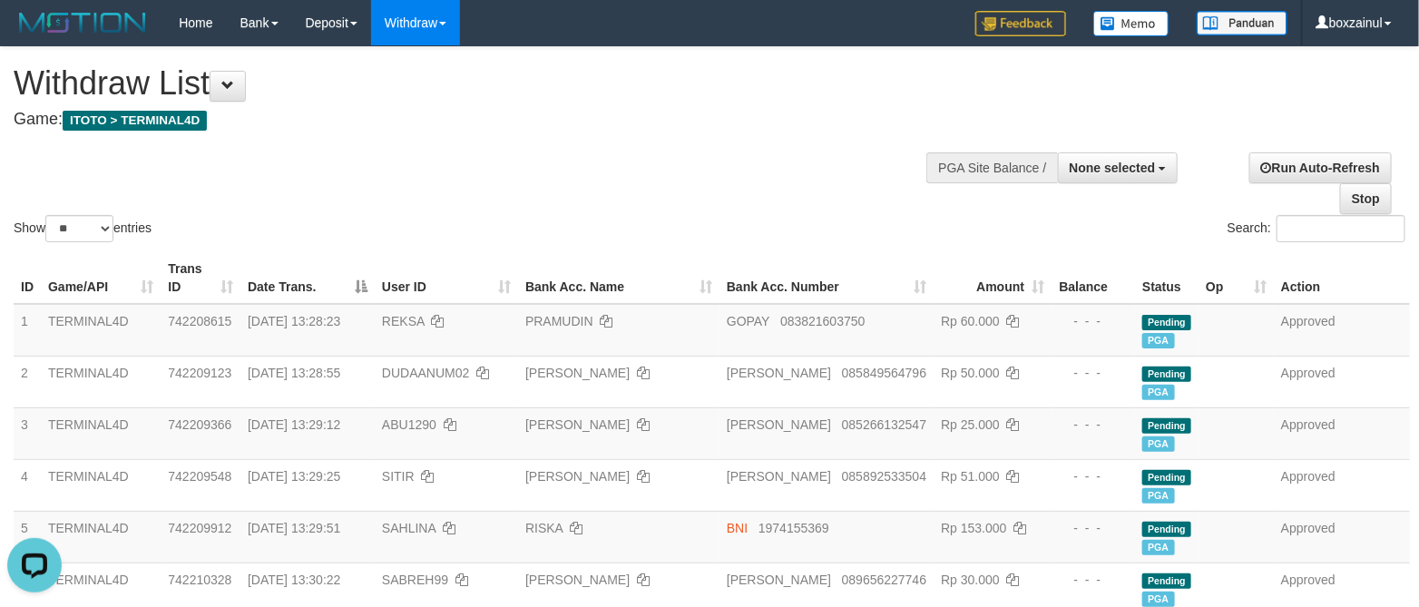
click at [563, 107] on div "Withdraw List Game: ITOTO > TERMINAL4D" at bounding box center [471, 96] width 914 height 63
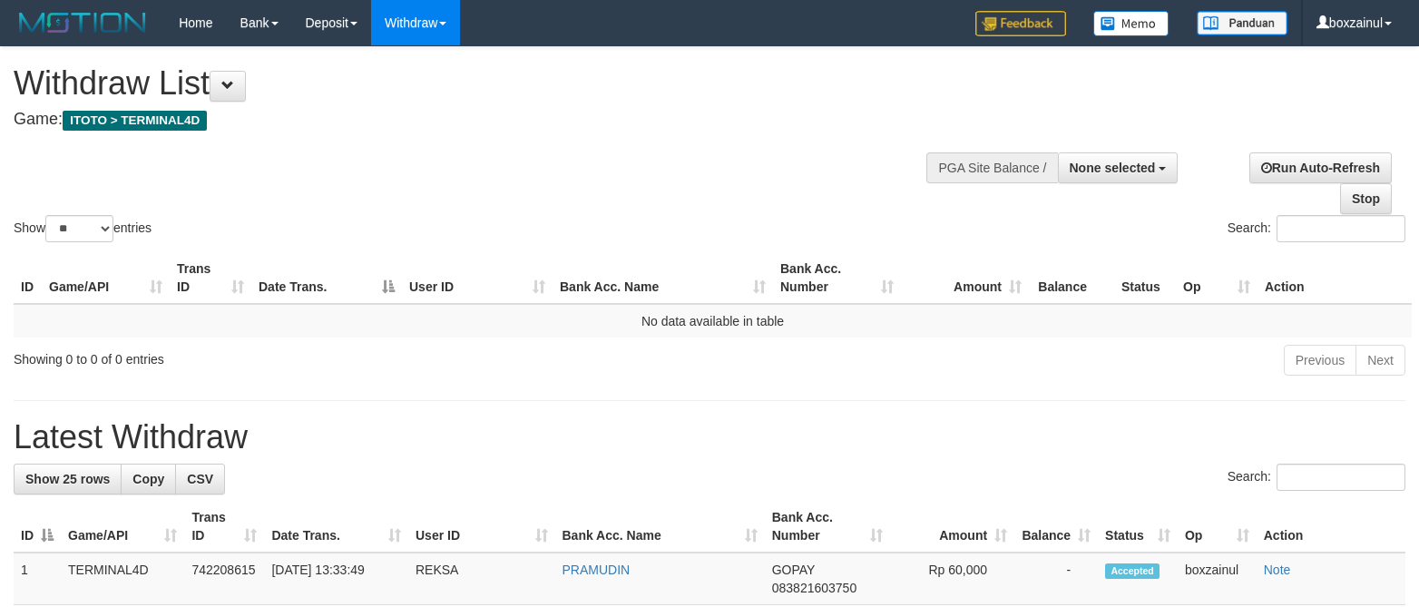
select select
select select "**"
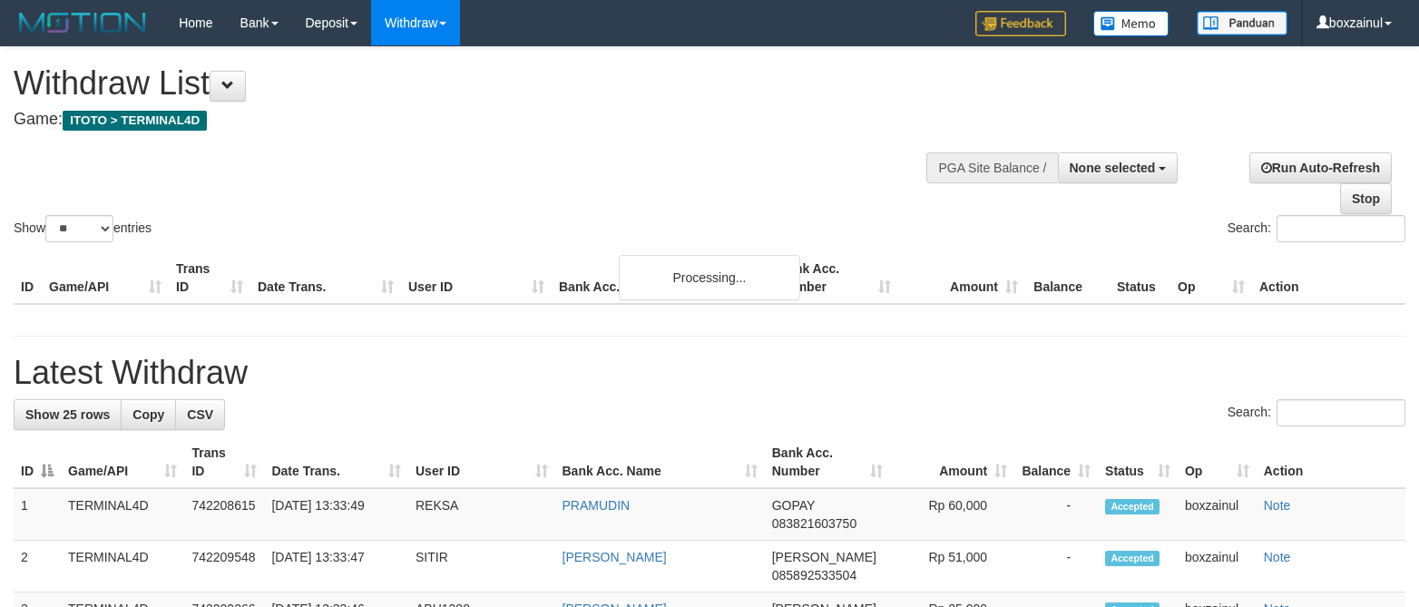
select select
select select "**"
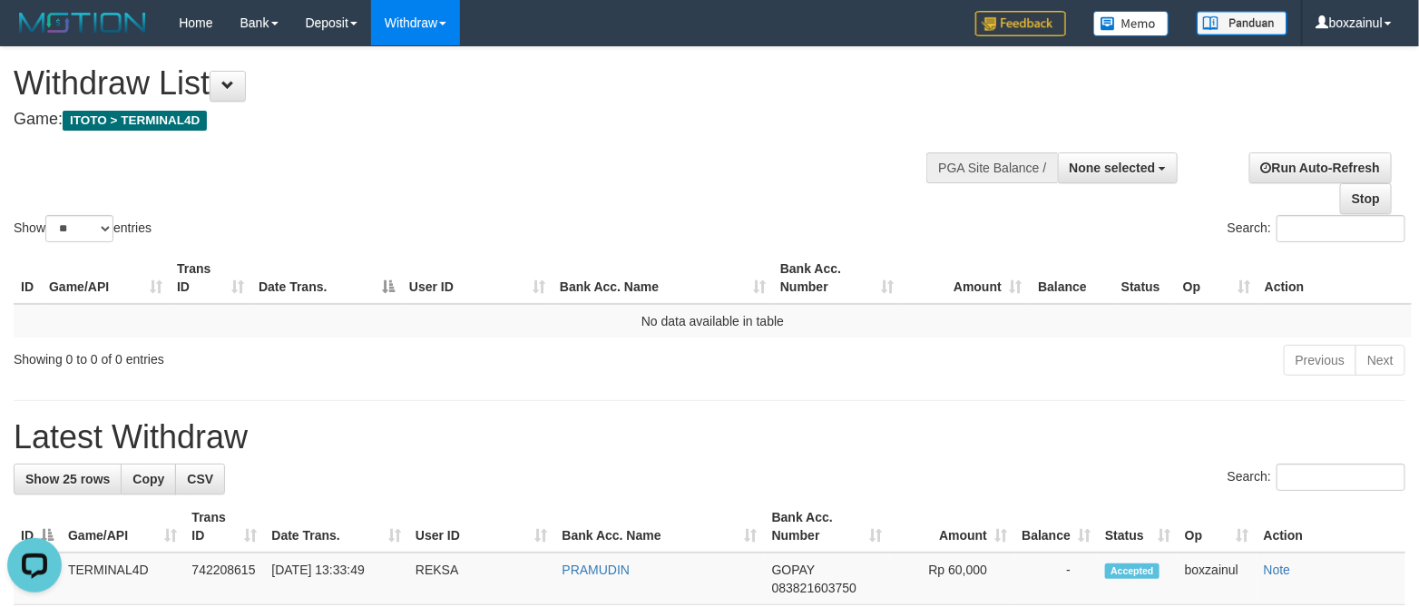
drag, startPoint x: 904, startPoint y: 370, endPoint x: 857, endPoint y: 329, distance: 62.4
click at [903, 370] on div "Previous Next" at bounding box center [1005, 362] width 800 height 39
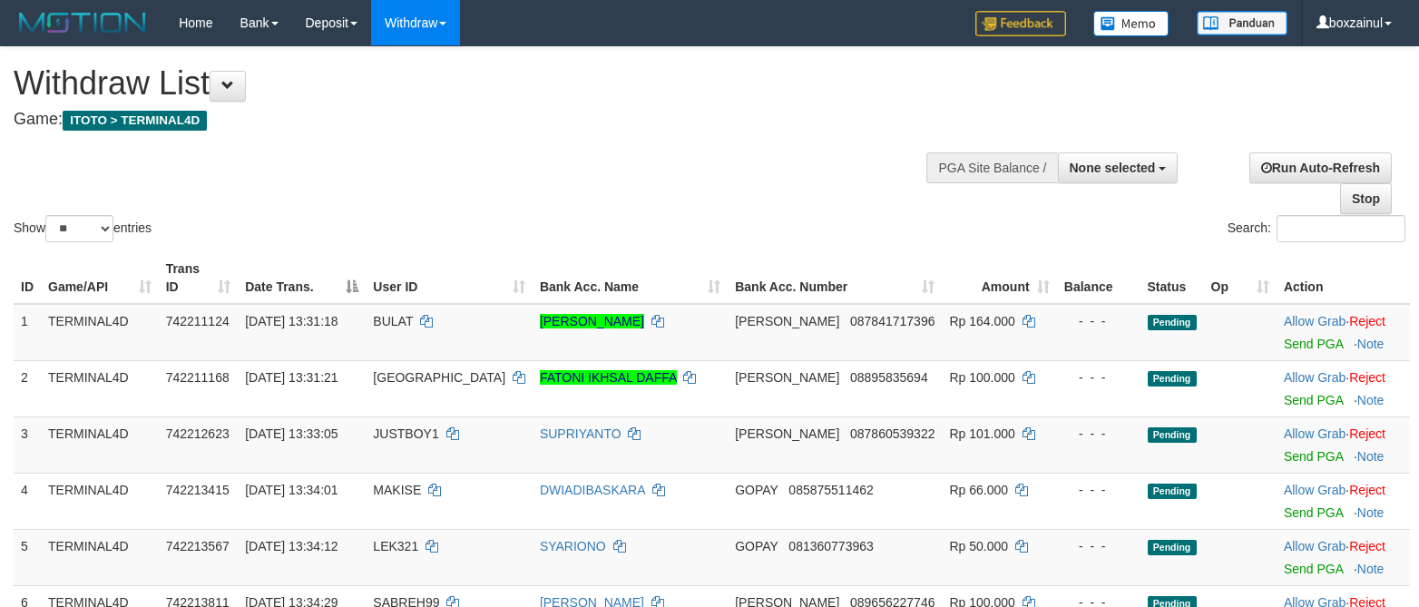
select select
select select "**"
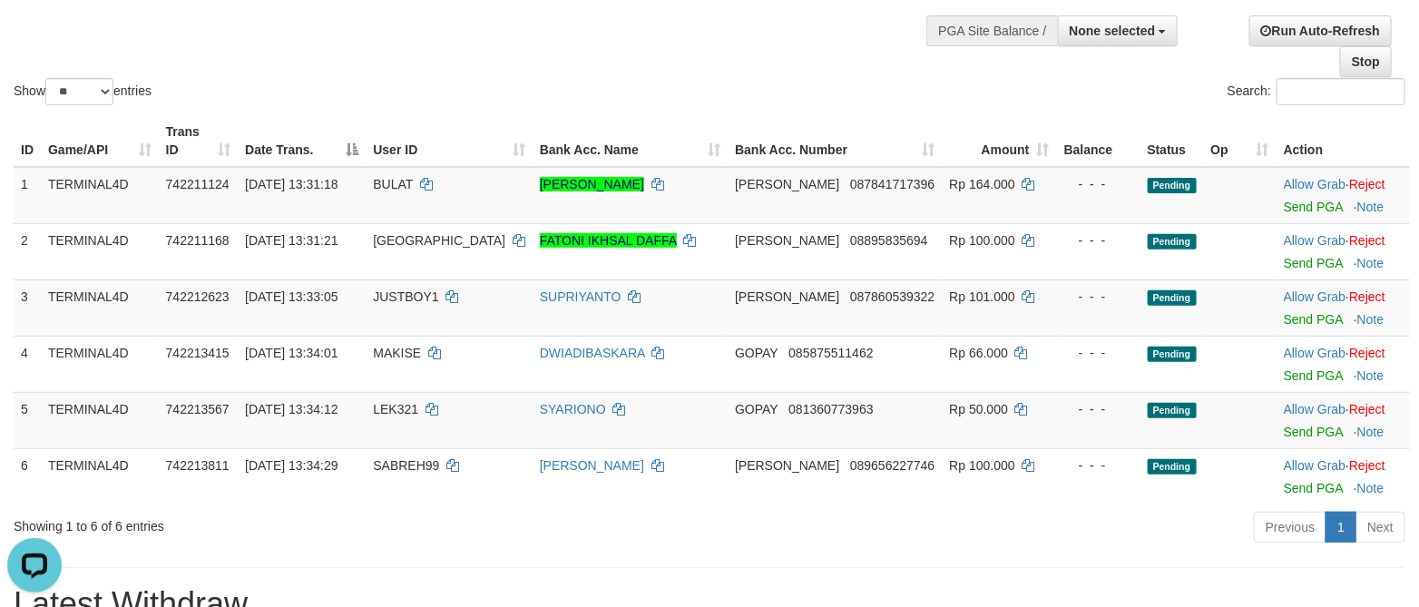
scroll to position [136, 0]
click at [1293, 207] on link "Send PGA" at bounding box center [1312, 207] width 59 height 15
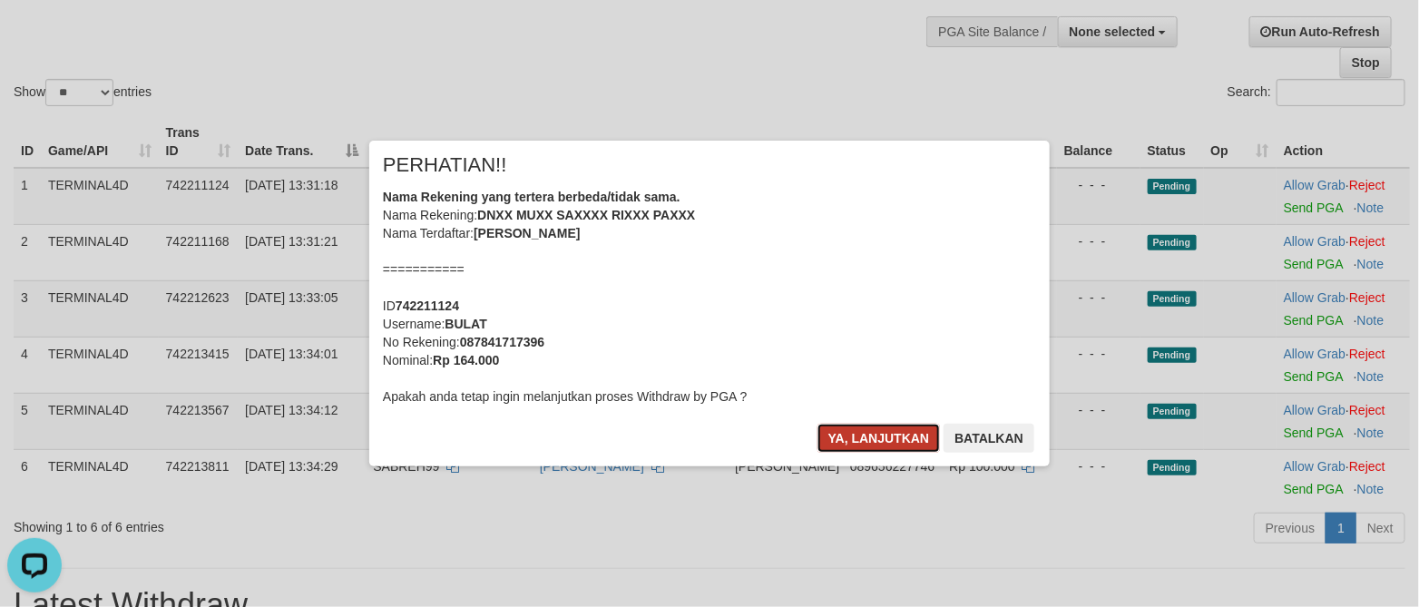
click at [828, 433] on button "Ya, lanjutkan" at bounding box center [878, 438] width 123 height 29
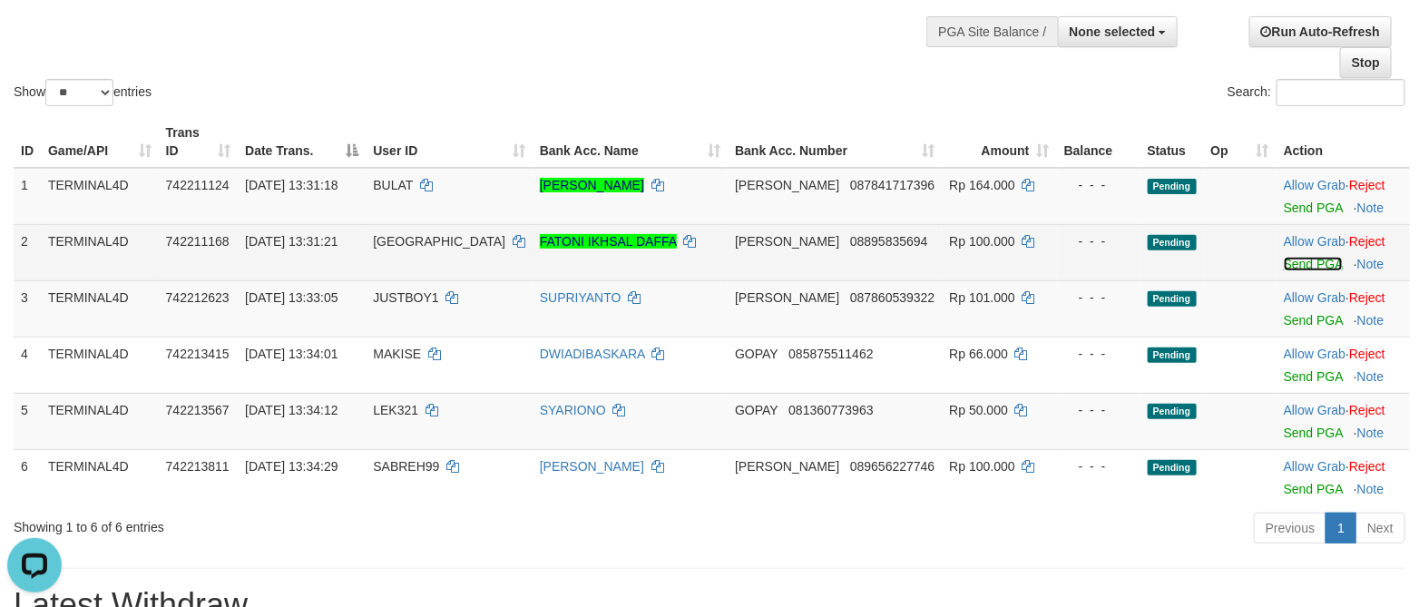
click at [1283, 258] on link "Send PGA" at bounding box center [1312, 264] width 59 height 15
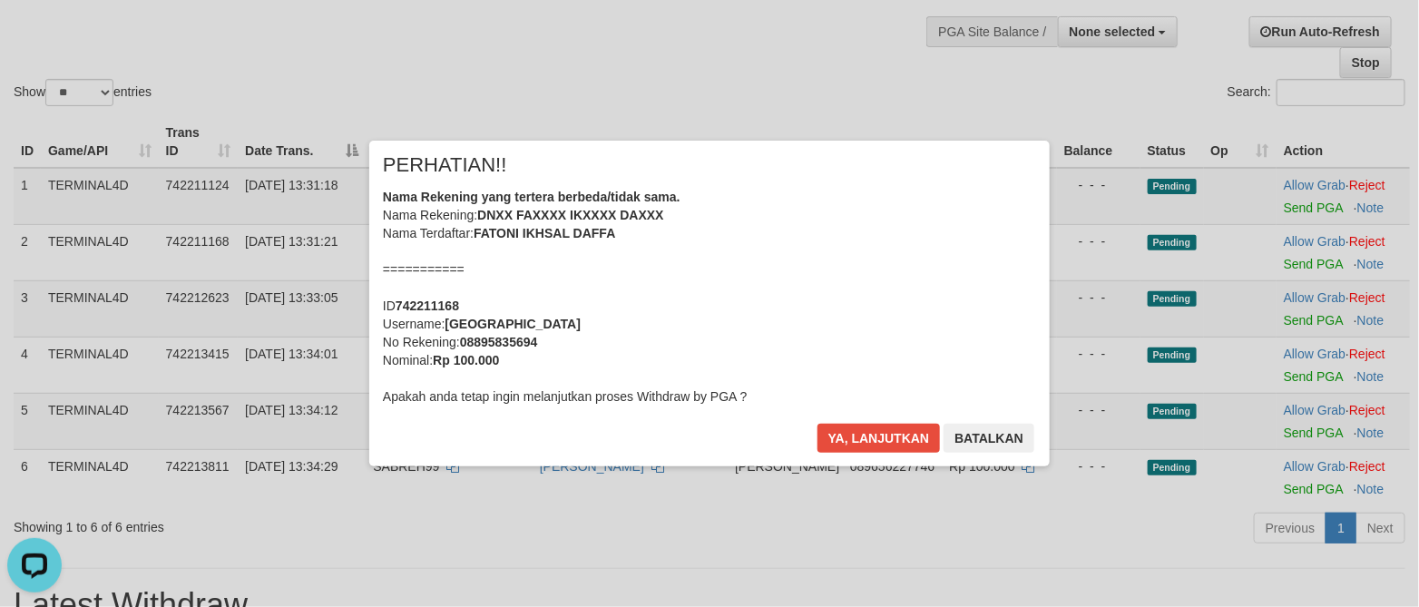
click at [906, 397] on div "Nama Rekening yang tertera berbeda/tidak sama. Nama Rekening: DNXX FAXXXX IKXXX…" at bounding box center [709, 297] width 653 height 218
click at [839, 449] on button "Ya, lanjutkan" at bounding box center [878, 438] width 123 height 29
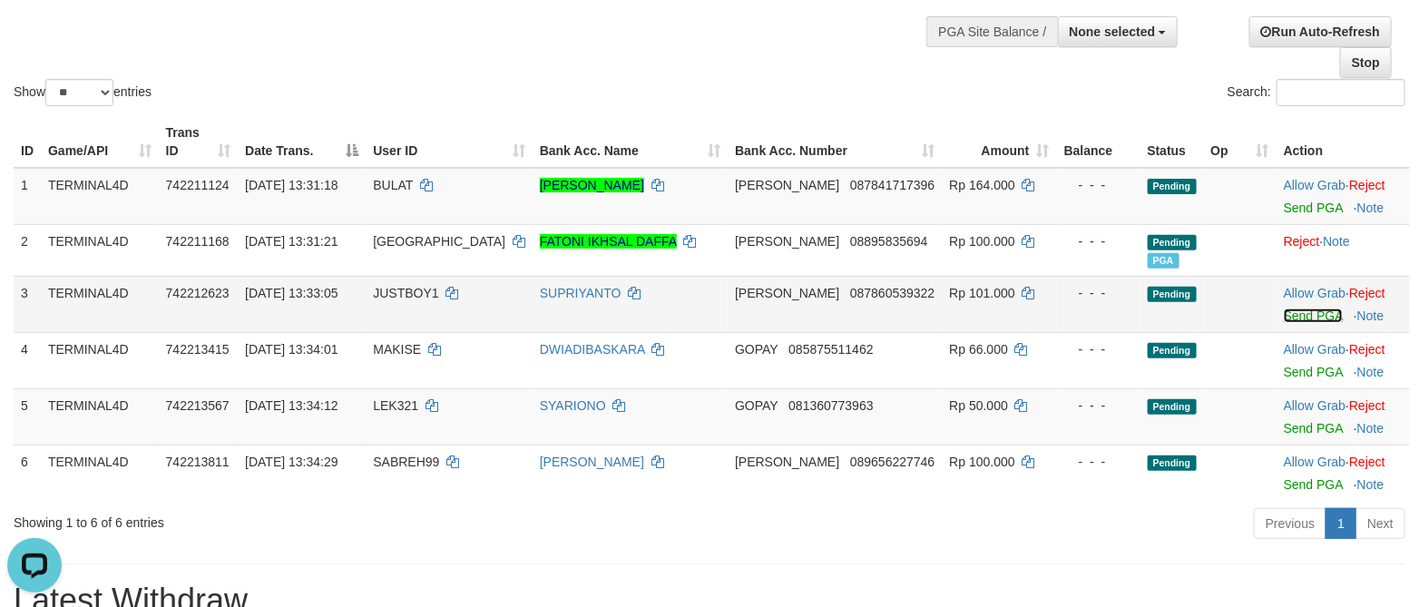
click at [1287, 318] on link "Send PGA" at bounding box center [1312, 315] width 59 height 15
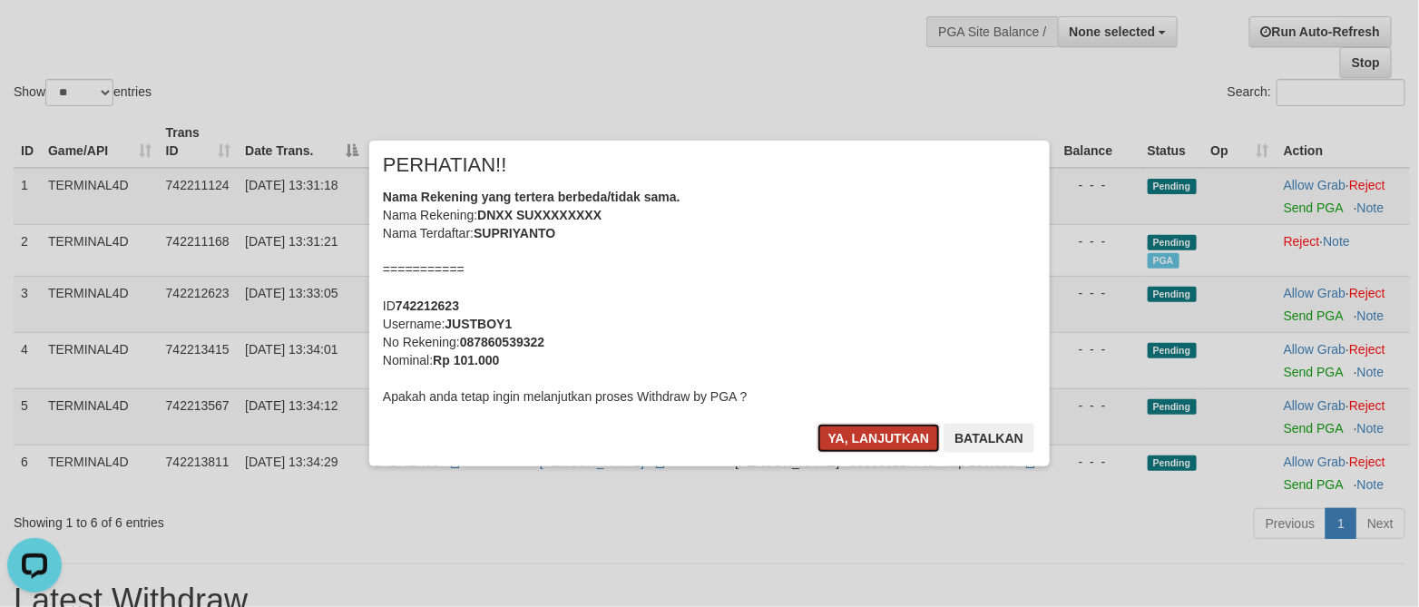
click at [876, 436] on button "Ya, lanjutkan" at bounding box center [878, 438] width 123 height 29
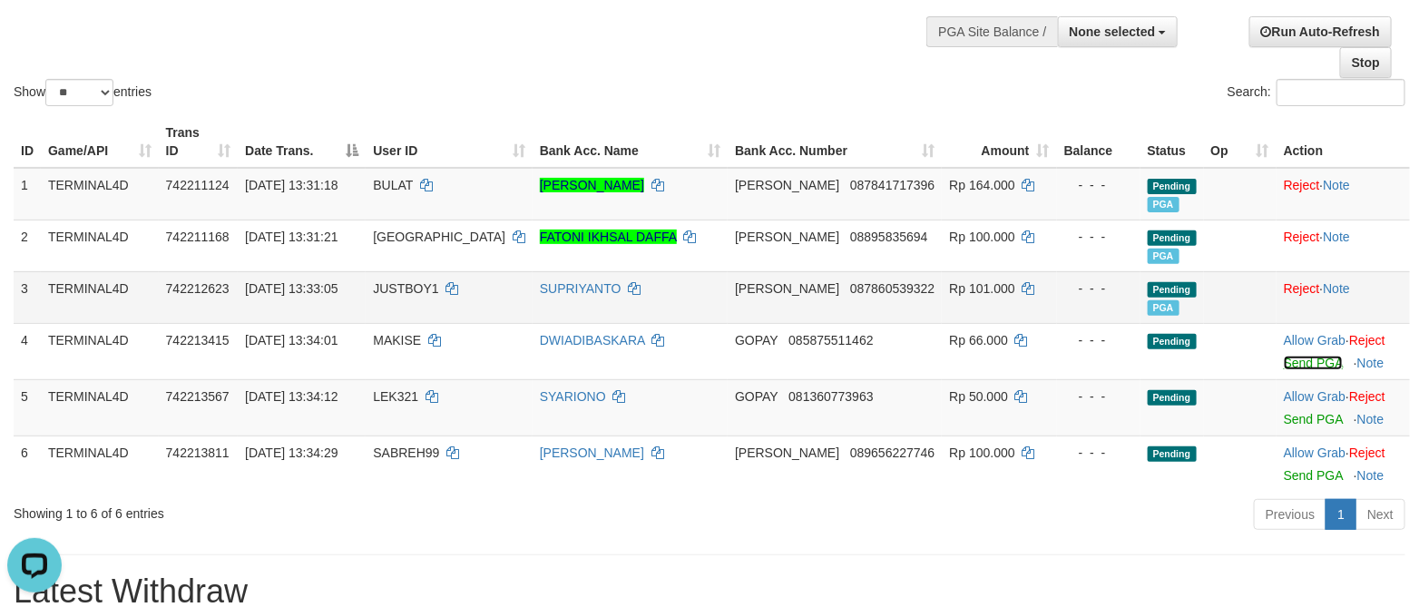
click at [1283, 365] on link "Send PGA" at bounding box center [1312, 363] width 59 height 15
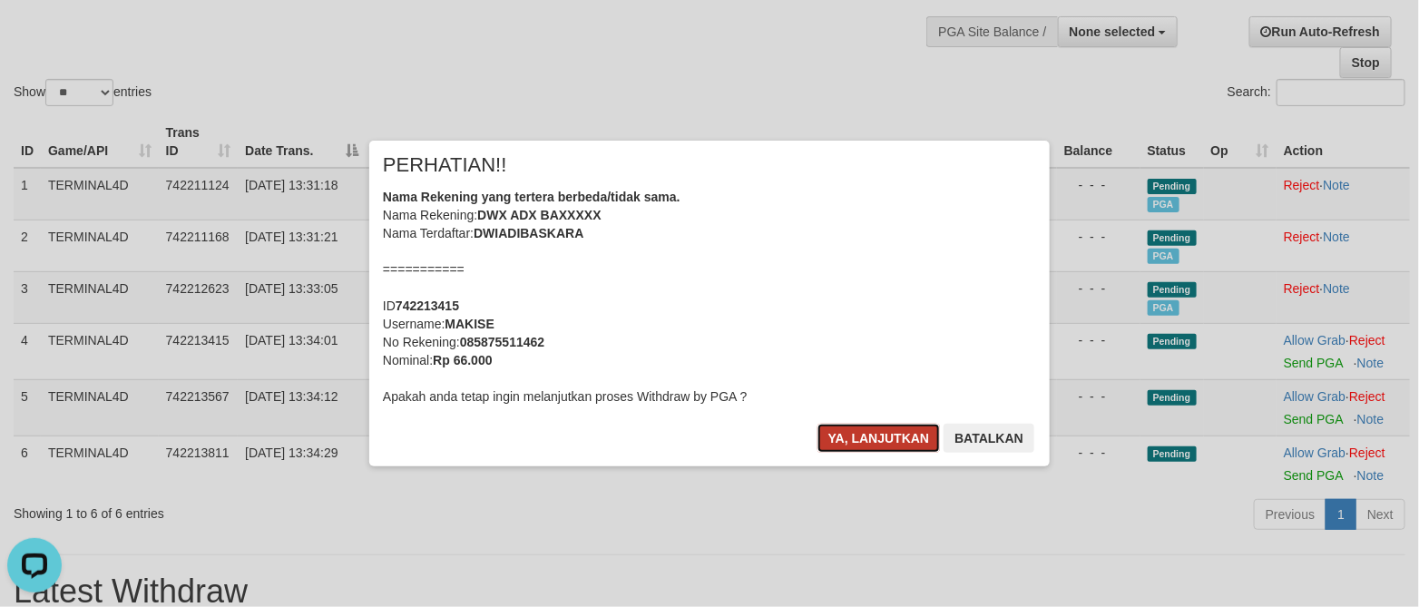
click at [865, 438] on button "Ya, lanjutkan" at bounding box center [878, 438] width 123 height 29
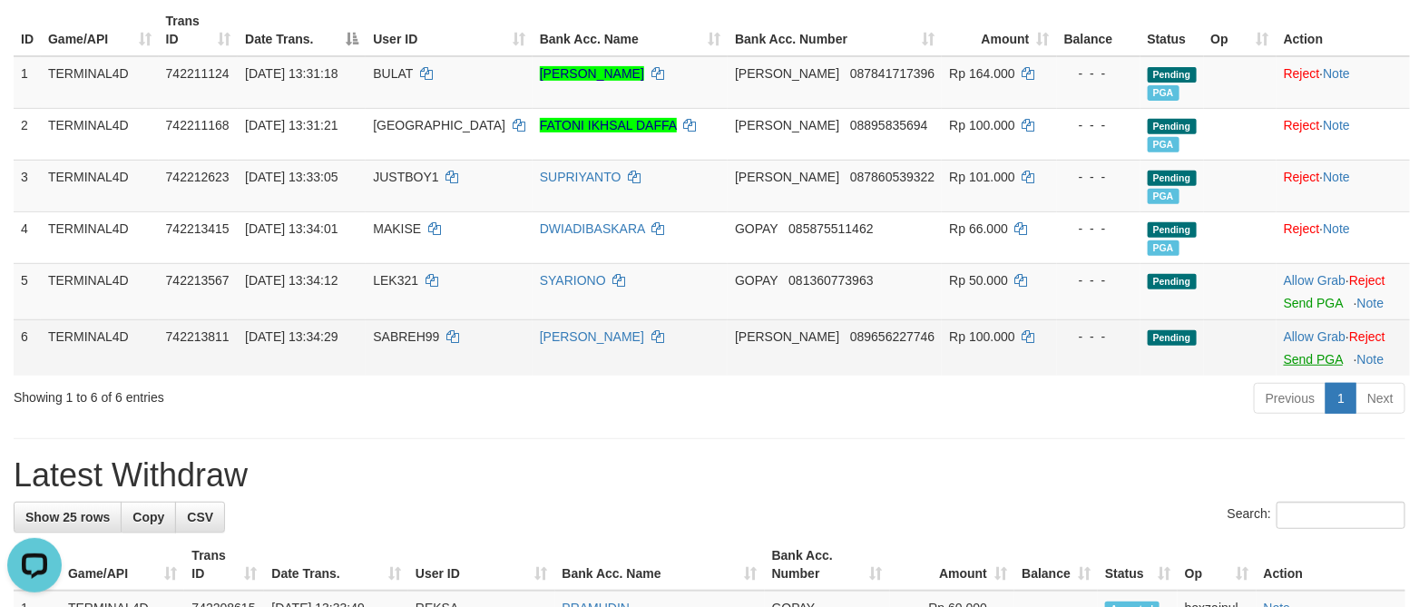
scroll to position [272, 0]
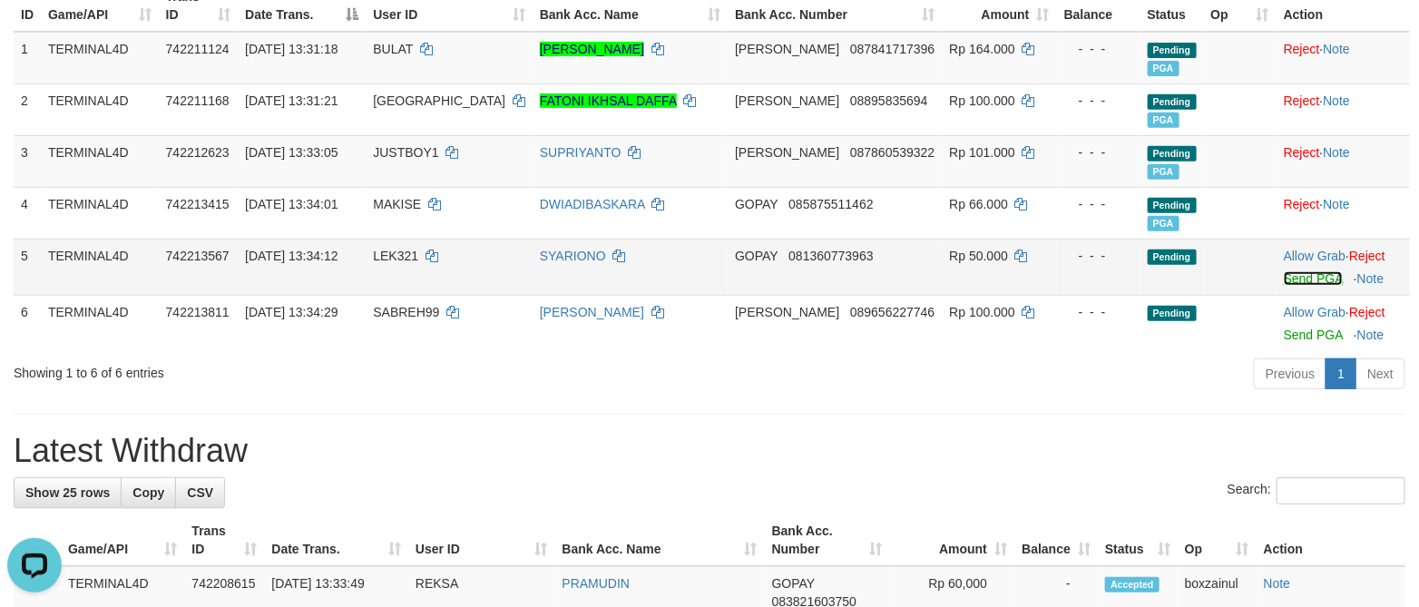
click at [1296, 284] on link "Send PGA" at bounding box center [1312, 278] width 59 height 15
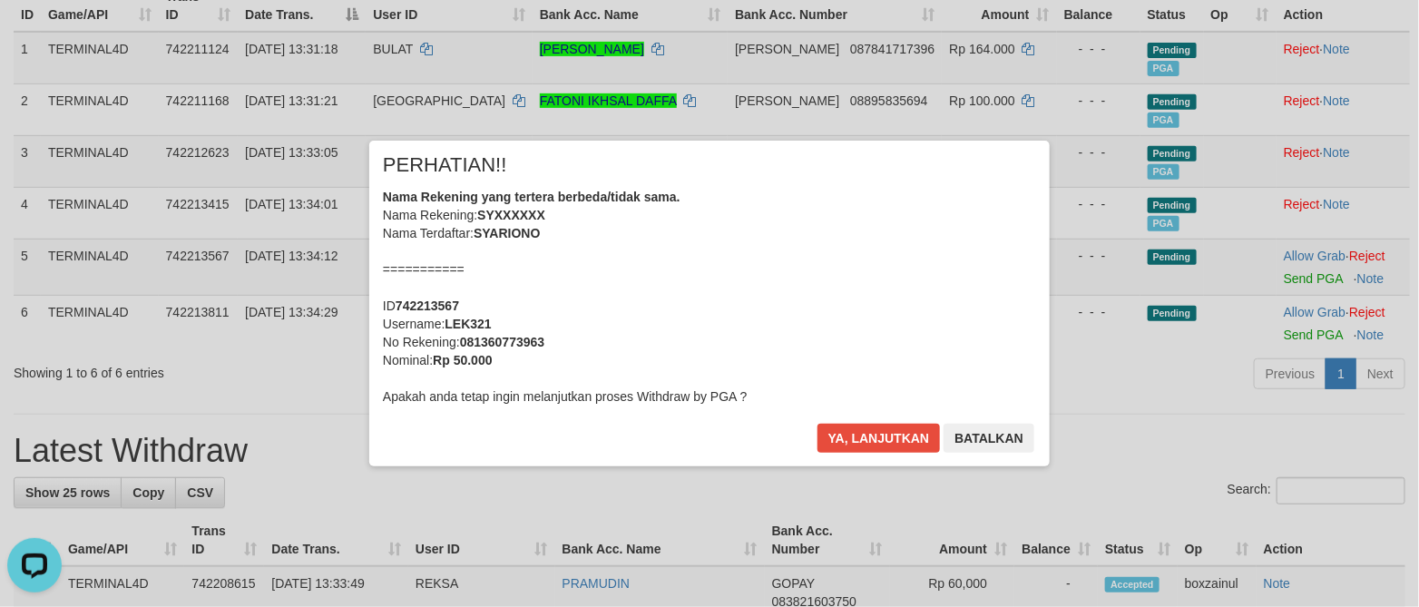
click at [825, 453] on div "Ya, lanjutkan Batalkan" at bounding box center [925, 445] width 220 height 43
click at [871, 434] on button "Ya, lanjutkan" at bounding box center [878, 438] width 123 height 29
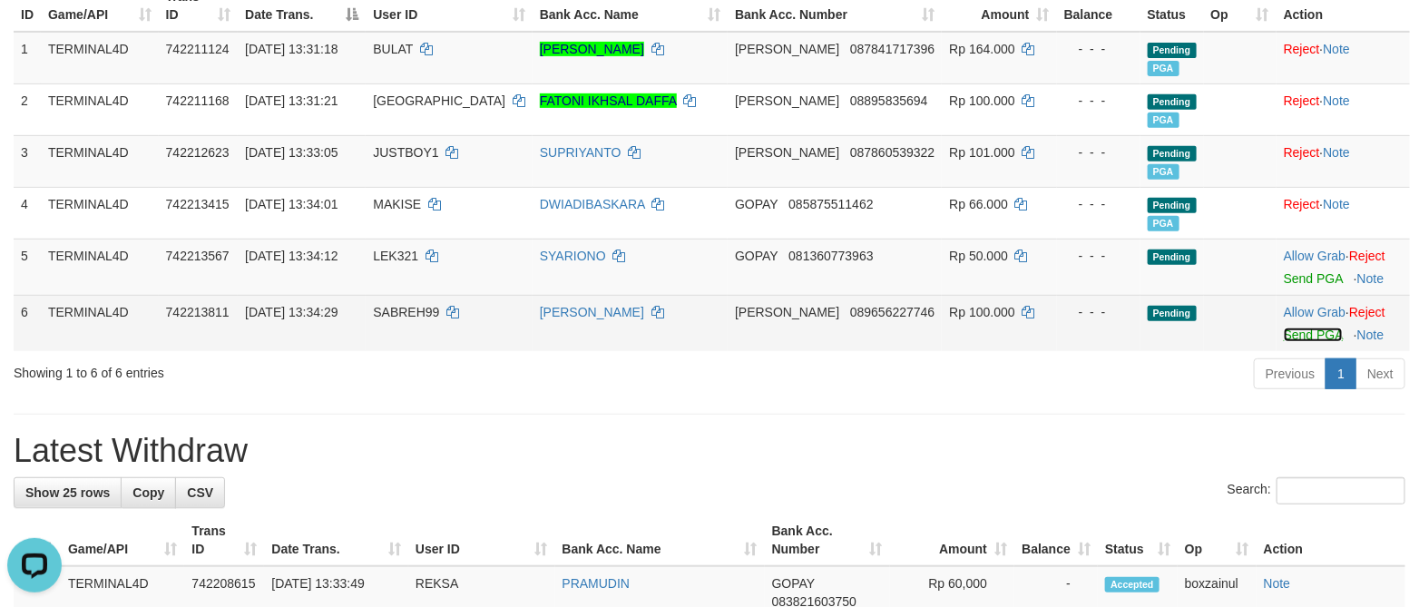
click at [1304, 335] on link "Send PGA" at bounding box center [1312, 334] width 59 height 15
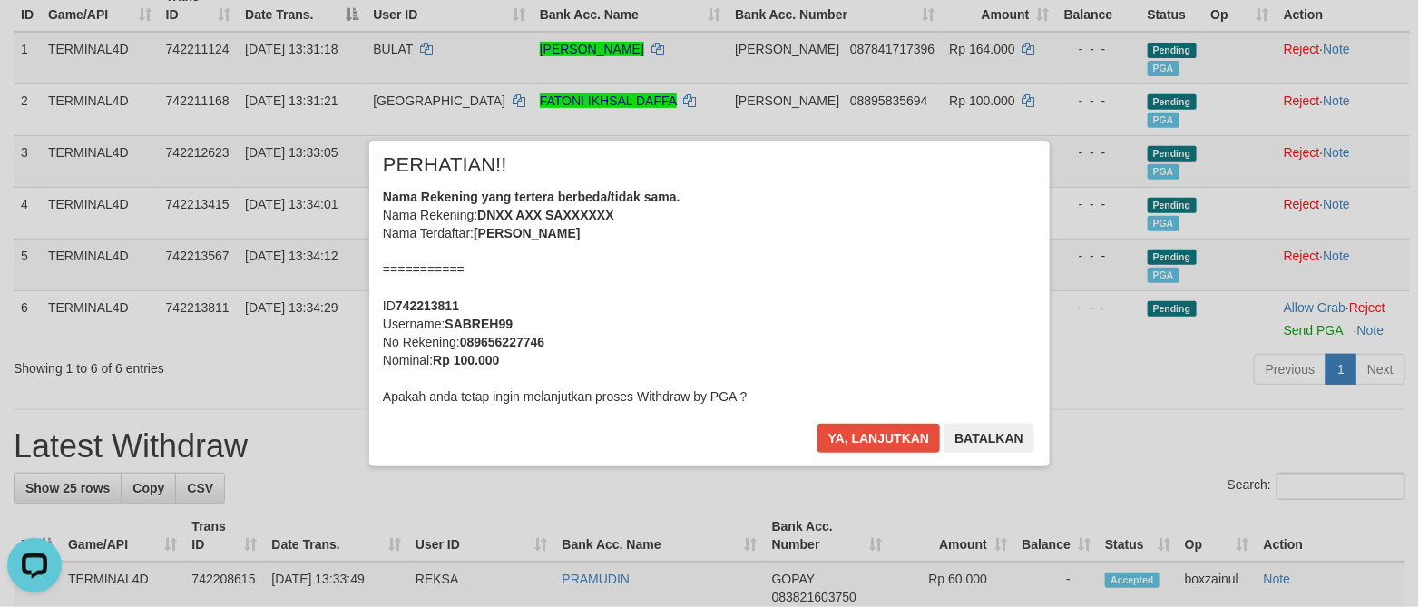
click at [868, 414] on div "× PERHATIAN!! Nama Rekening yang tertera berbeda/tidak sama. Nama Rekening: DNX…" at bounding box center [709, 303] width 680 height 325
click at [860, 439] on button "Ya, lanjutkan" at bounding box center [878, 438] width 123 height 29
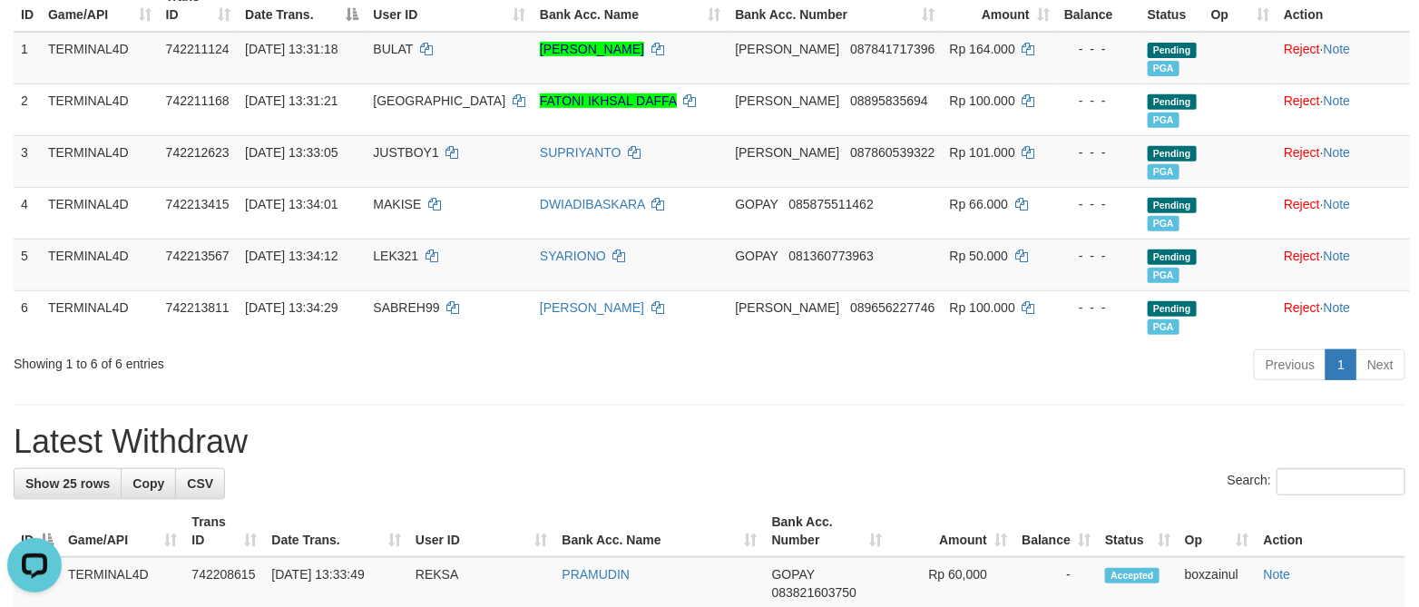
click at [898, 382] on div "Previous 1 Next" at bounding box center [1005, 366] width 800 height 39
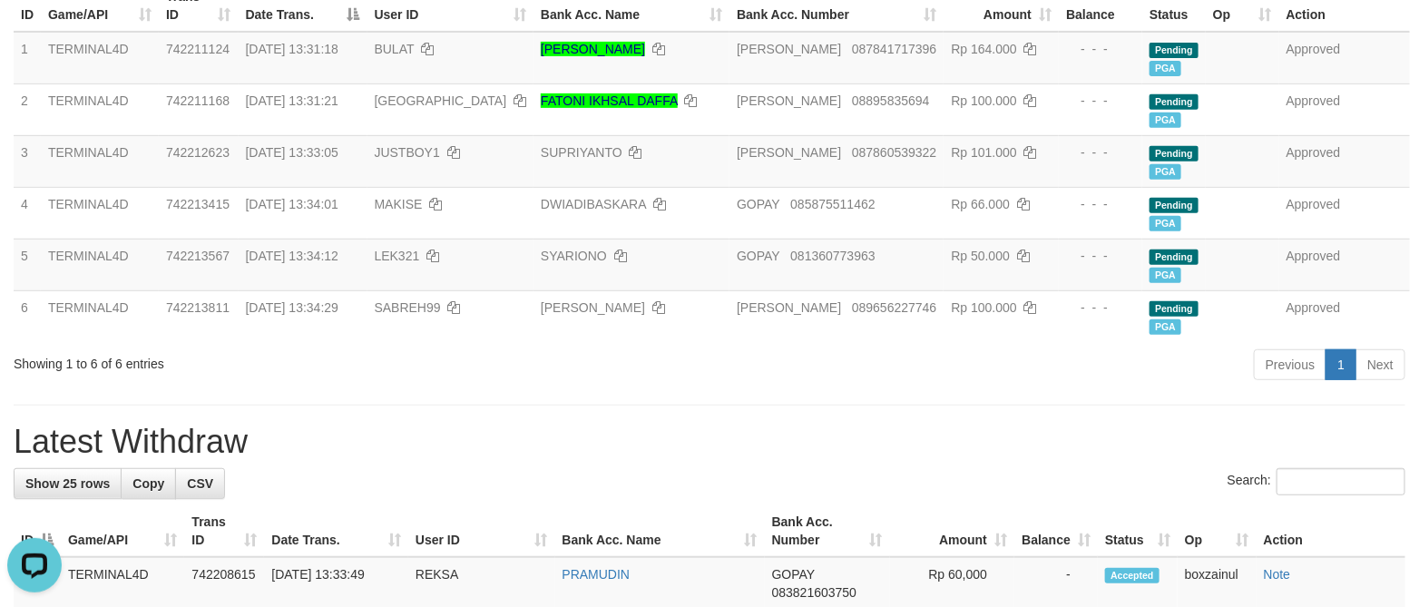
click at [888, 435] on h1 "Latest Withdraw" at bounding box center [709, 442] width 1391 height 36
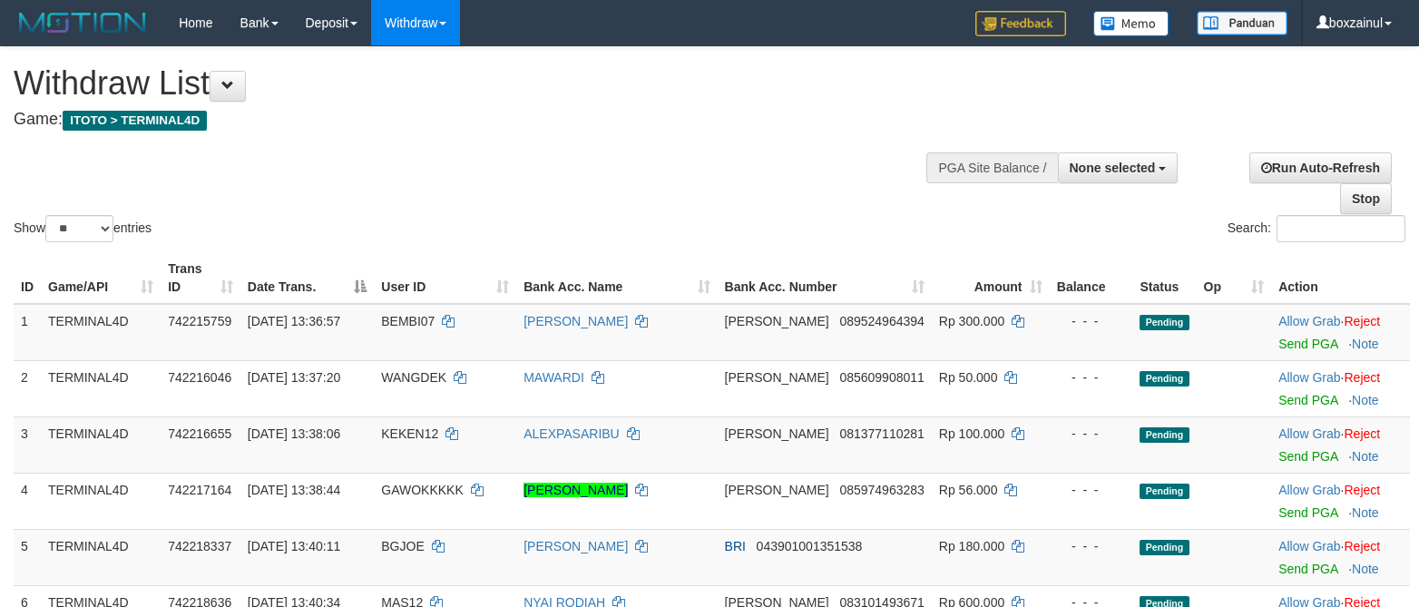
select select
select select "**"
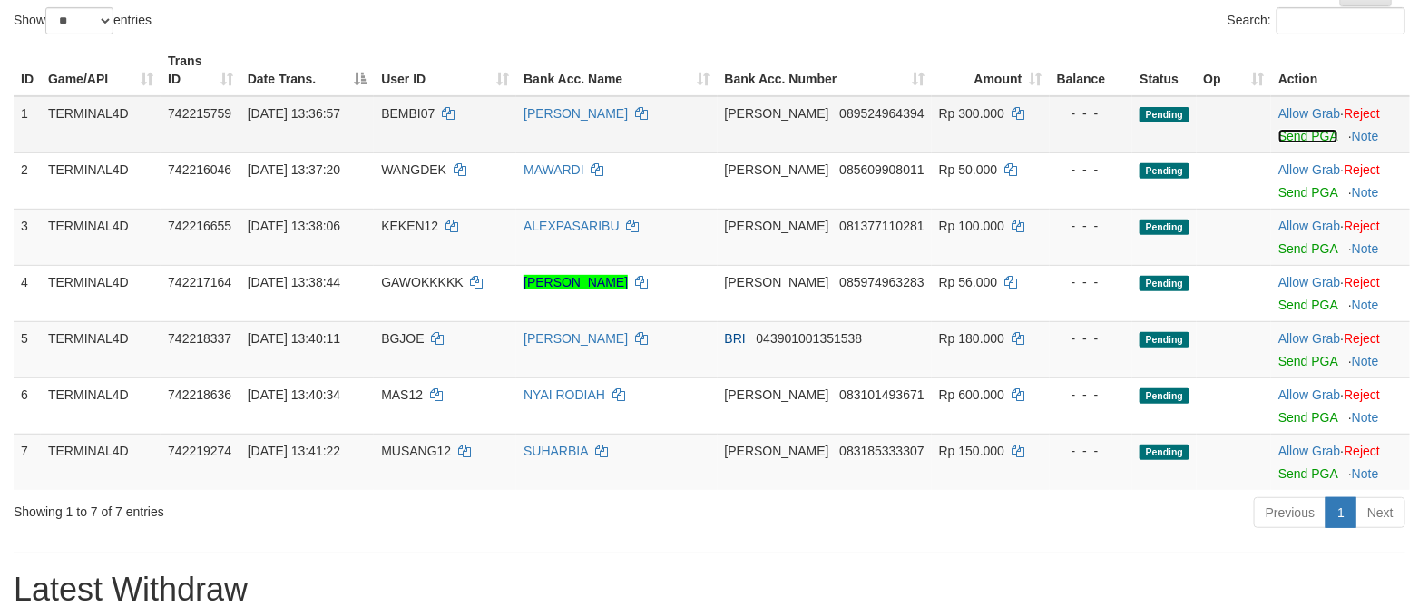
click at [1278, 136] on link "Send PGA" at bounding box center [1307, 136] width 59 height 15
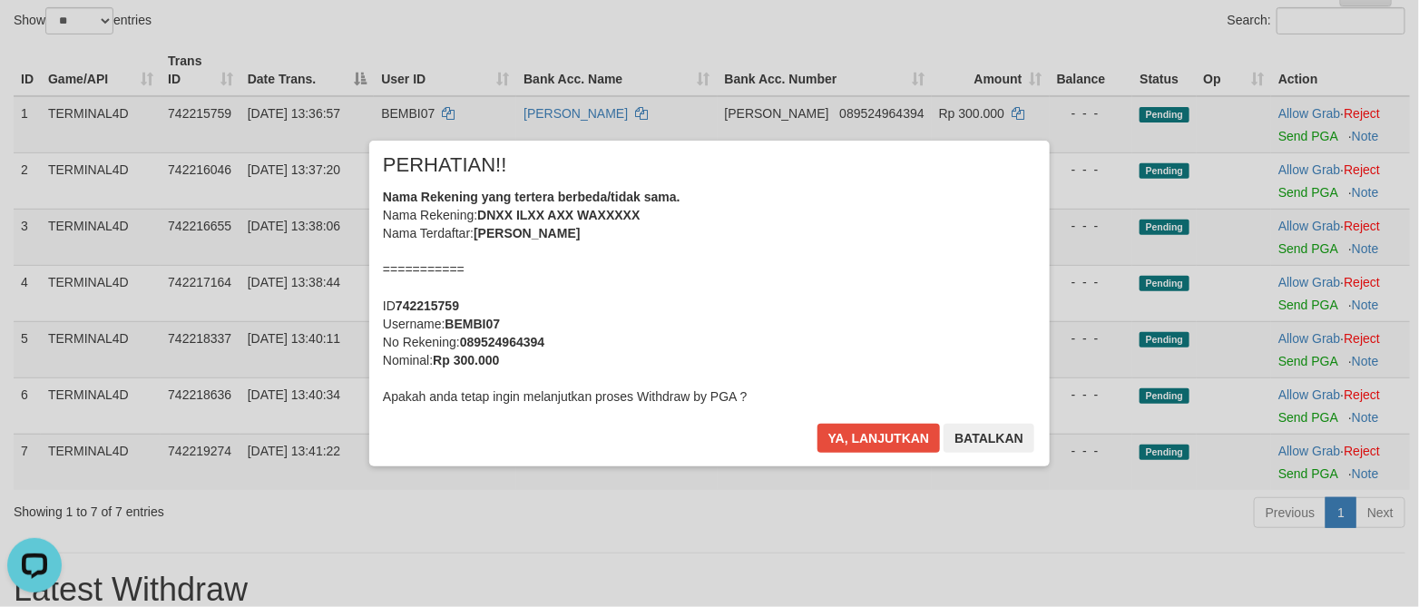
click at [1282, 132] on div "× PERHATIAN!! Nama Rekening yang tertera berbeda/tidak sama. Nama Rekening: DNX…" at bounding box center [709, 302] width 1419 height 397
click at [852, 436] on button "Ya, lanjutkan" at bounding box center [878, 438] width 123 height 29
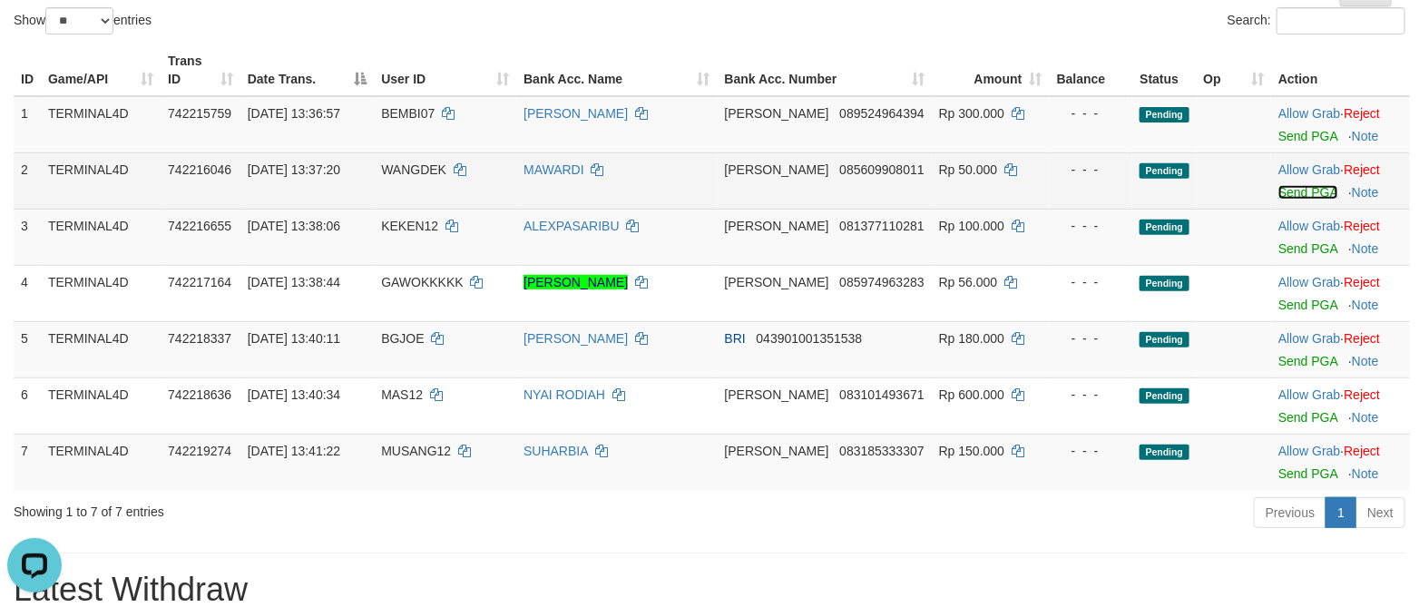
click at [1292, 193] on link "Send PGA" at bounding box center [1307, 192] width 59 height 15
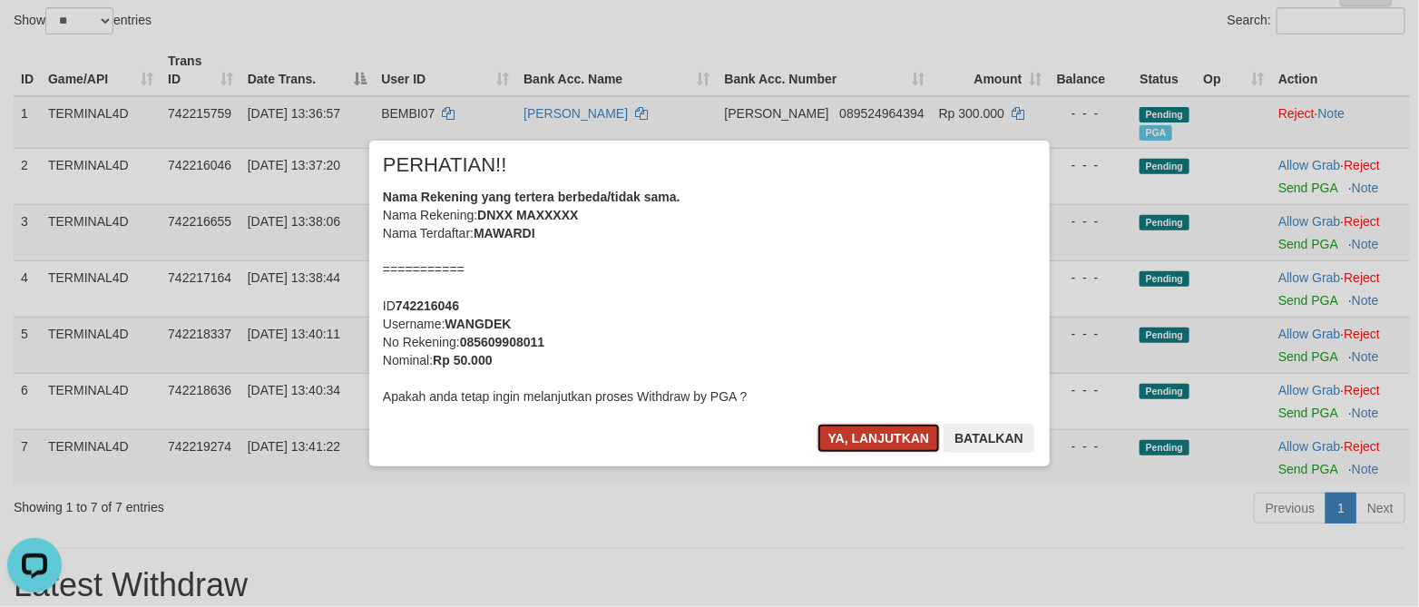
click at [860, 428] on button "Ya, lanjutkan" at bounding box center [878, 438] width 123 height 29
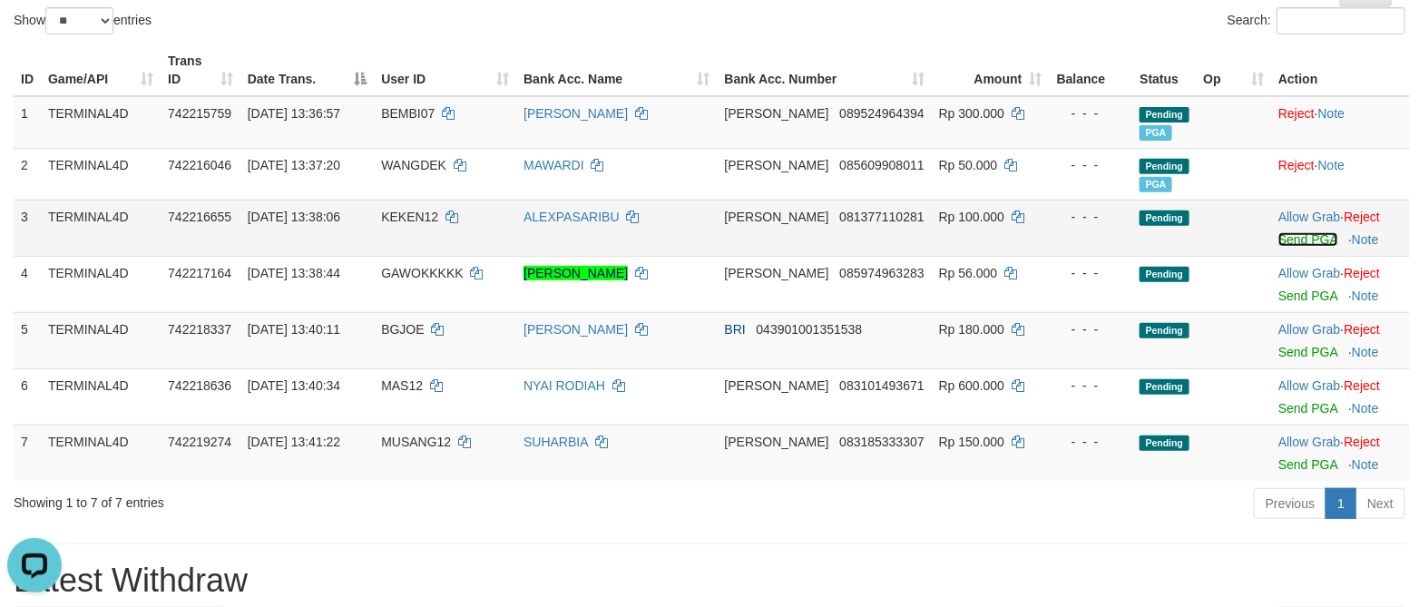
click at [1287, 239] on link "Send PGA" at bounding box center [1307, 239] width 59 height 15
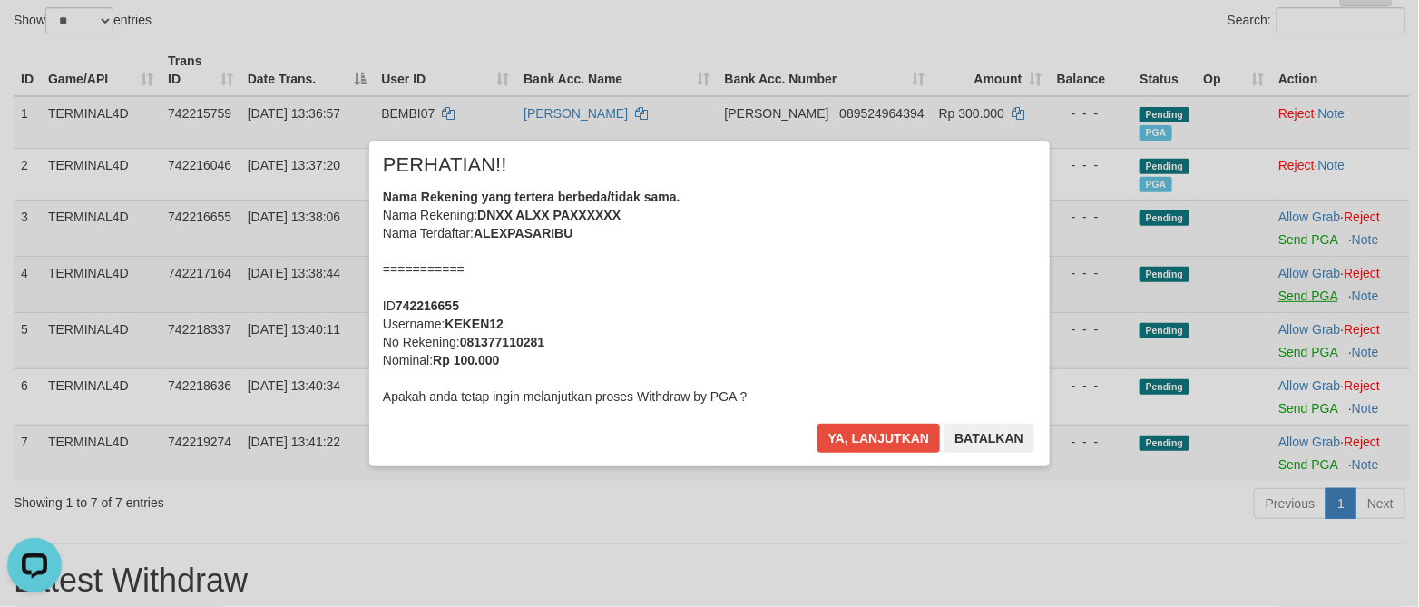
click at [1287, 297] on div "× PERHATIAN!! Nama Rekening yang tertera berbeda/tidak sama. Nama Rekening: DNX…" at bounding box center [709, 302] width 1419 height 397
click at [892, 431] on button "Ya, lanjutkan" at bounding box center [878, 438] width 123 height 29
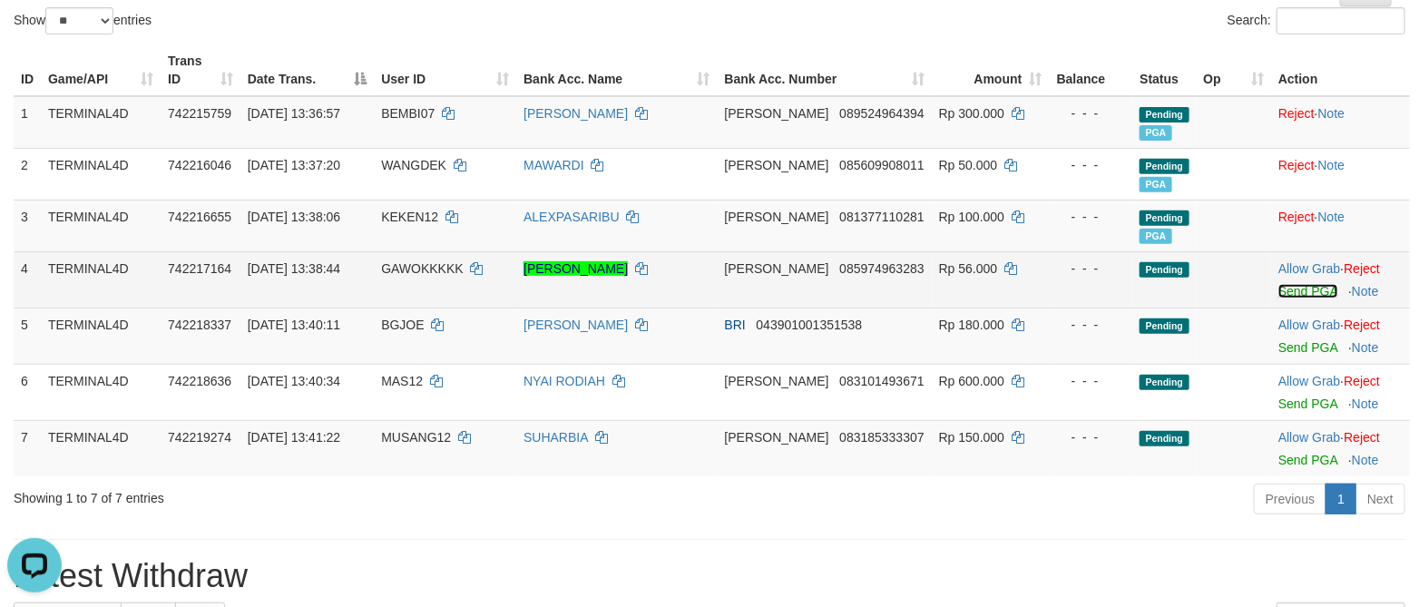
click at [1290, 287] on link "Send PGA" at bounding box center [1307, 291] width 59 height 15
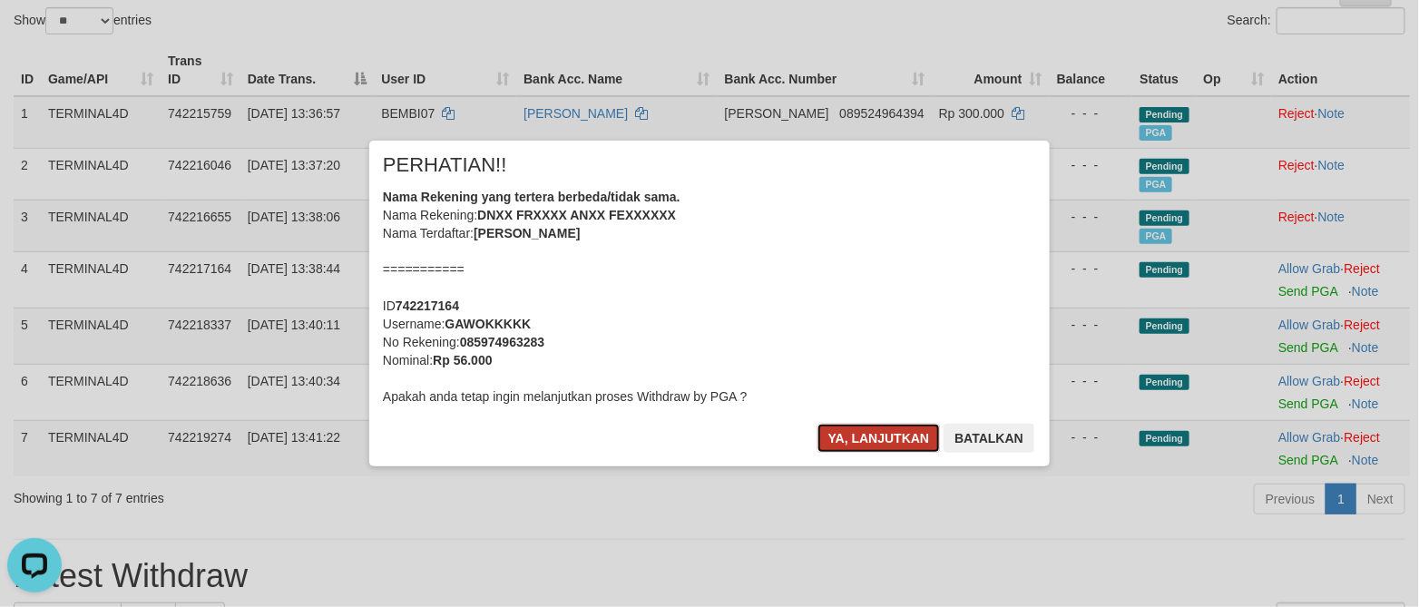
click at [858, 430] on button "Ya, lanjutkan" at bounding box center [878, 438] width 123 height 29
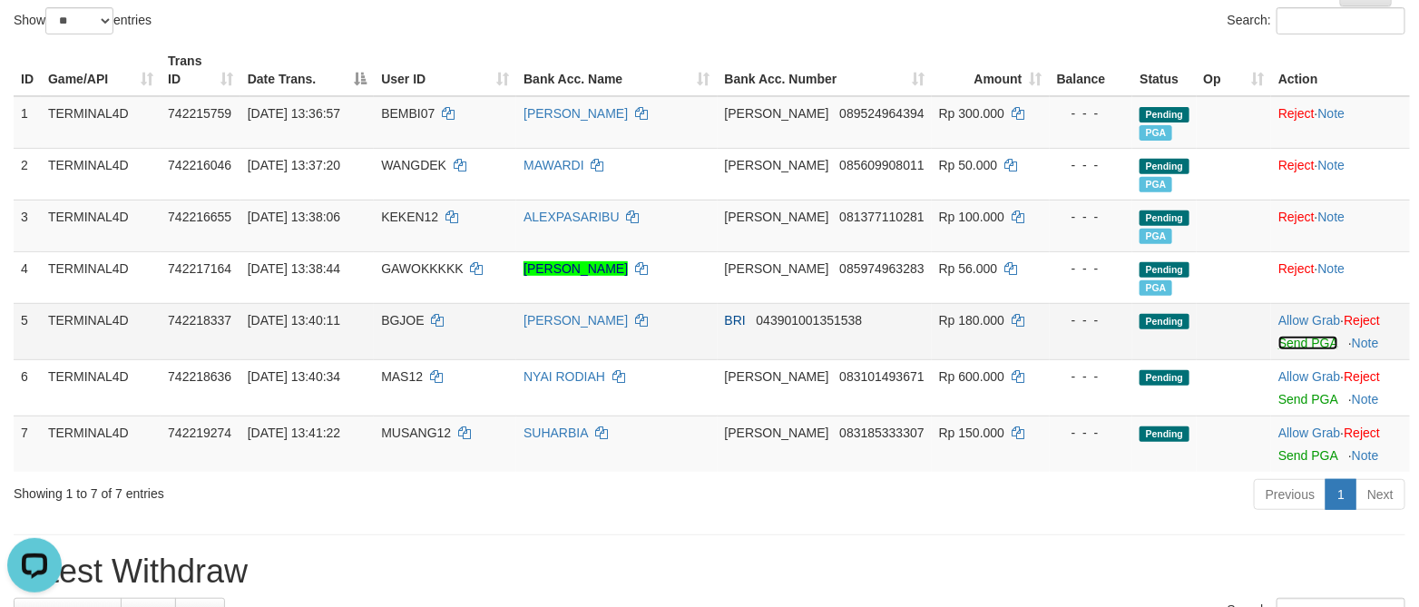
click at [1278, 343] on link "Send PGA" at bounding box center [1307, 343] width 59 height 15
click at [853, 340] on td "BRI 043901001351538" at bounding box center [824, 331] width 214 height 56
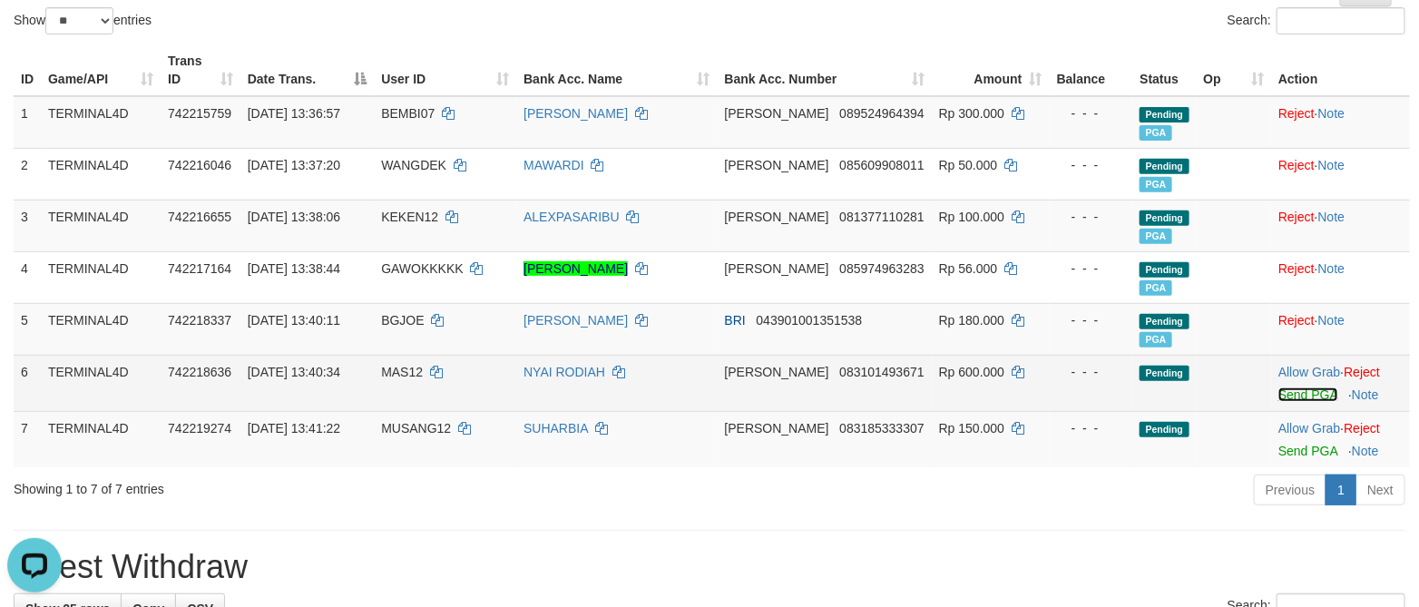
click at [1280, 395] on link "Send PGA" at bounding box center [1307, 394] width 59 height 15
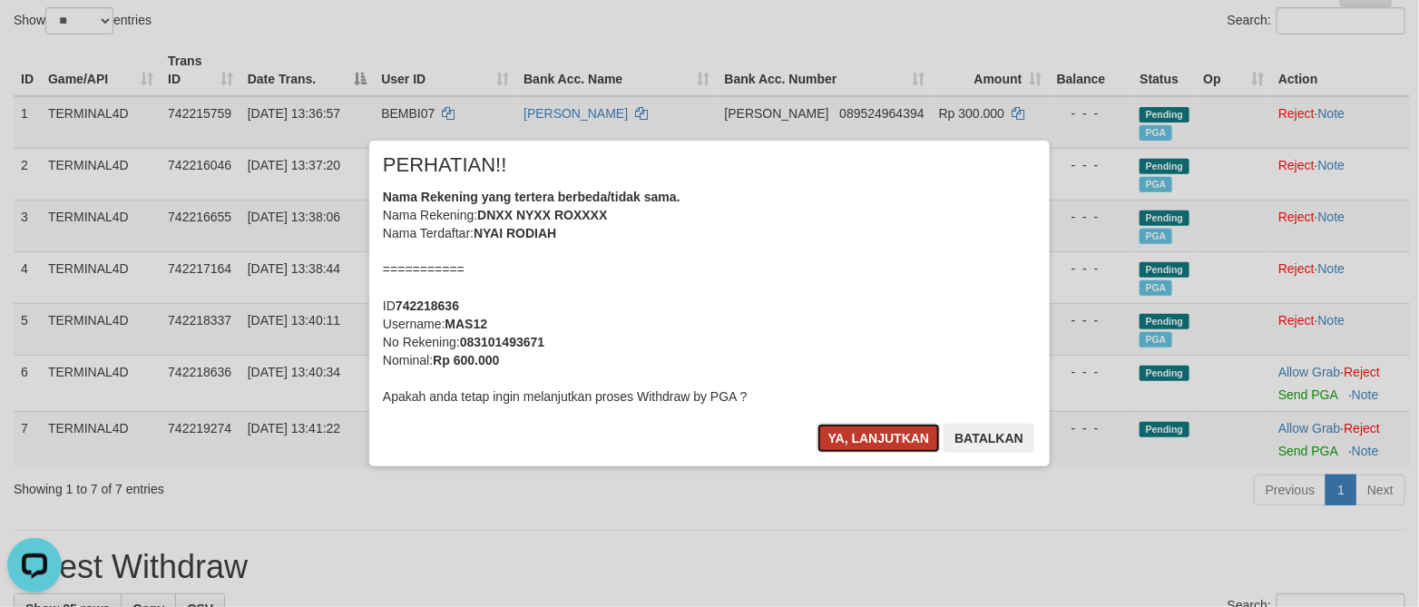
click at [849, 427] on button "Ya, lanjutkan" at bounding box center [878, 438] width 123 height 29
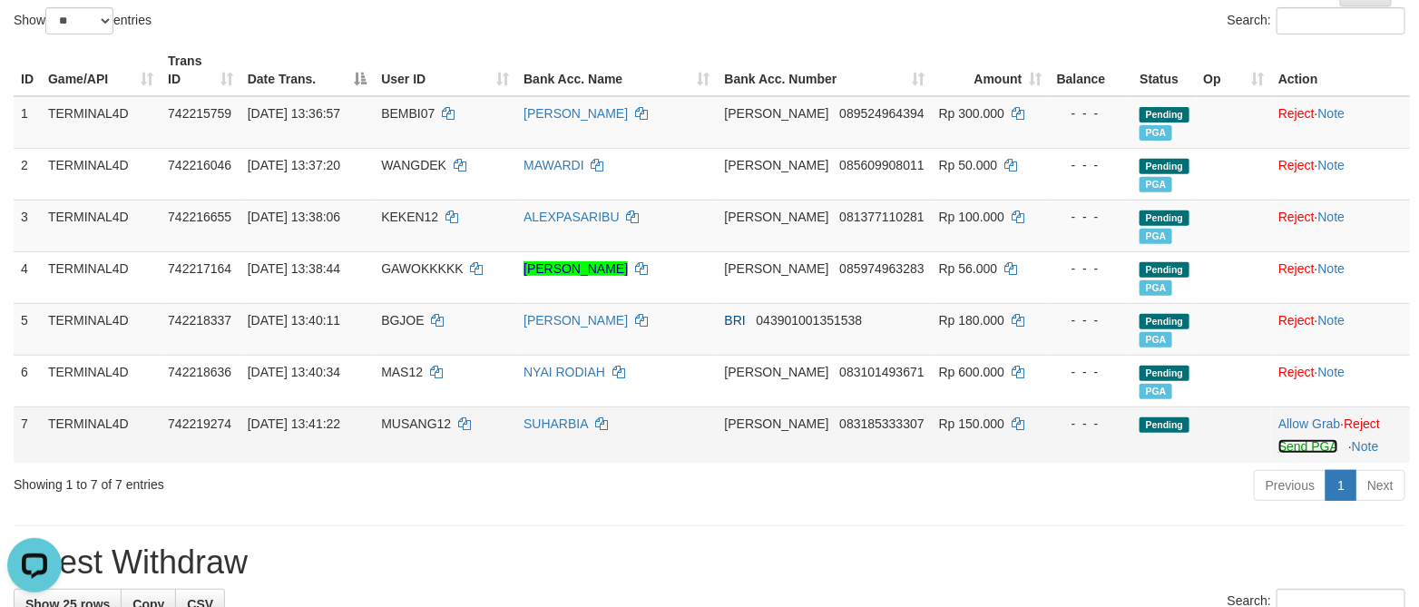
click at [1278, 442] on link "Send PGA" at bounding box center [1307, 446] width 59 height 15
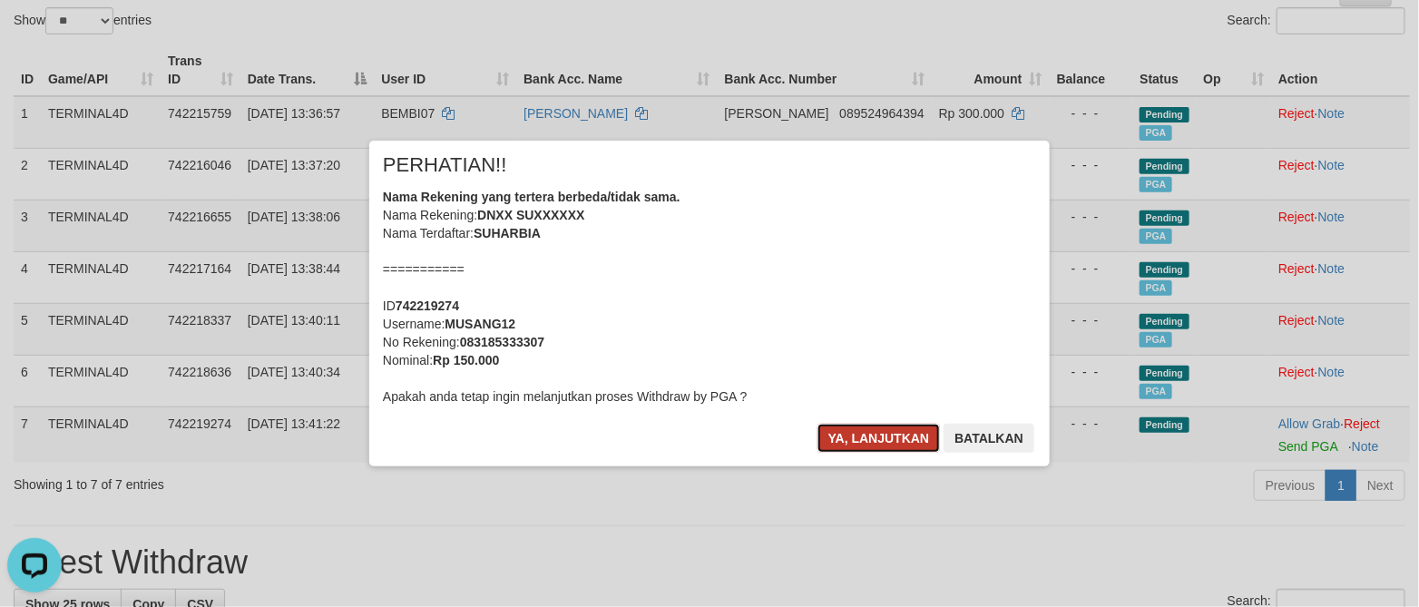
click at [857, 436] on button "Ya, lanjutkan" at bounding box center [878, 438] width 123 height 29
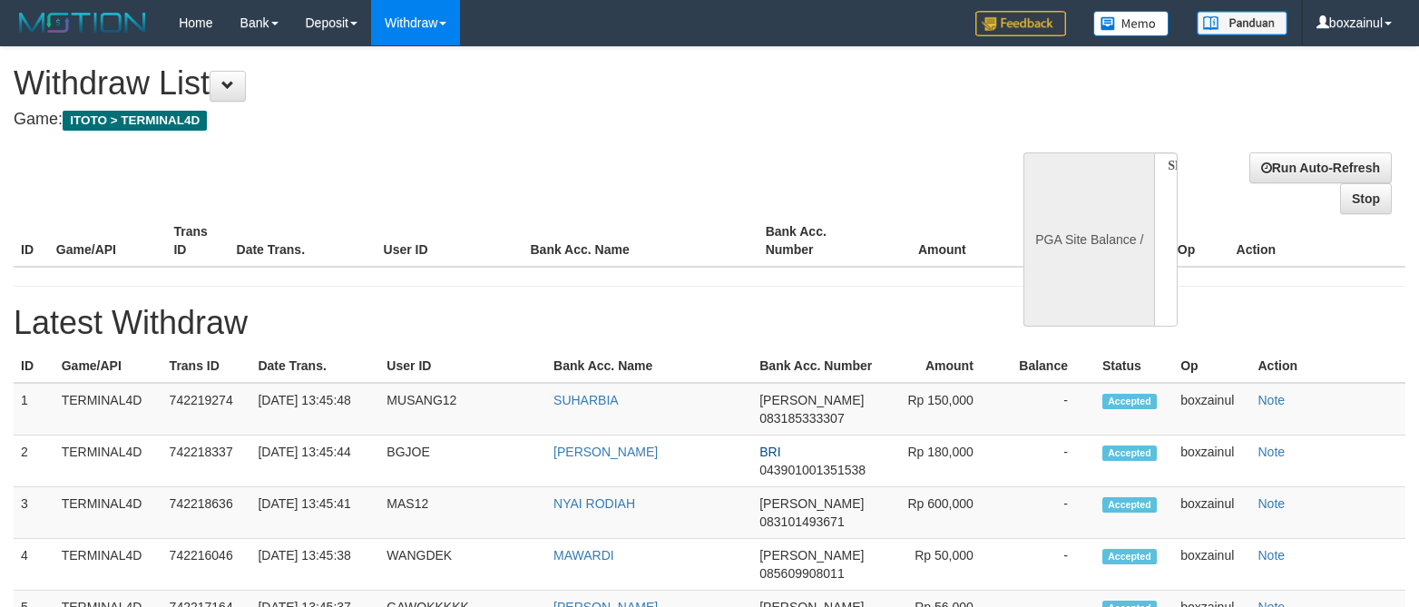
select select
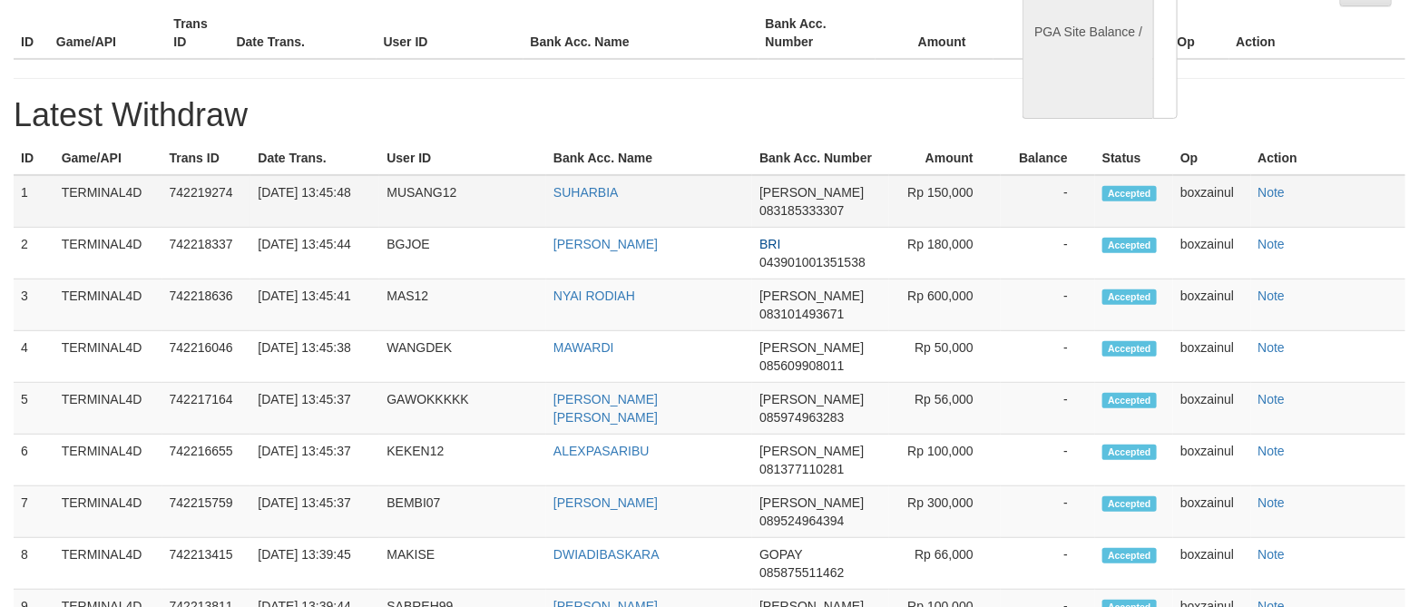
select select "**"
select select
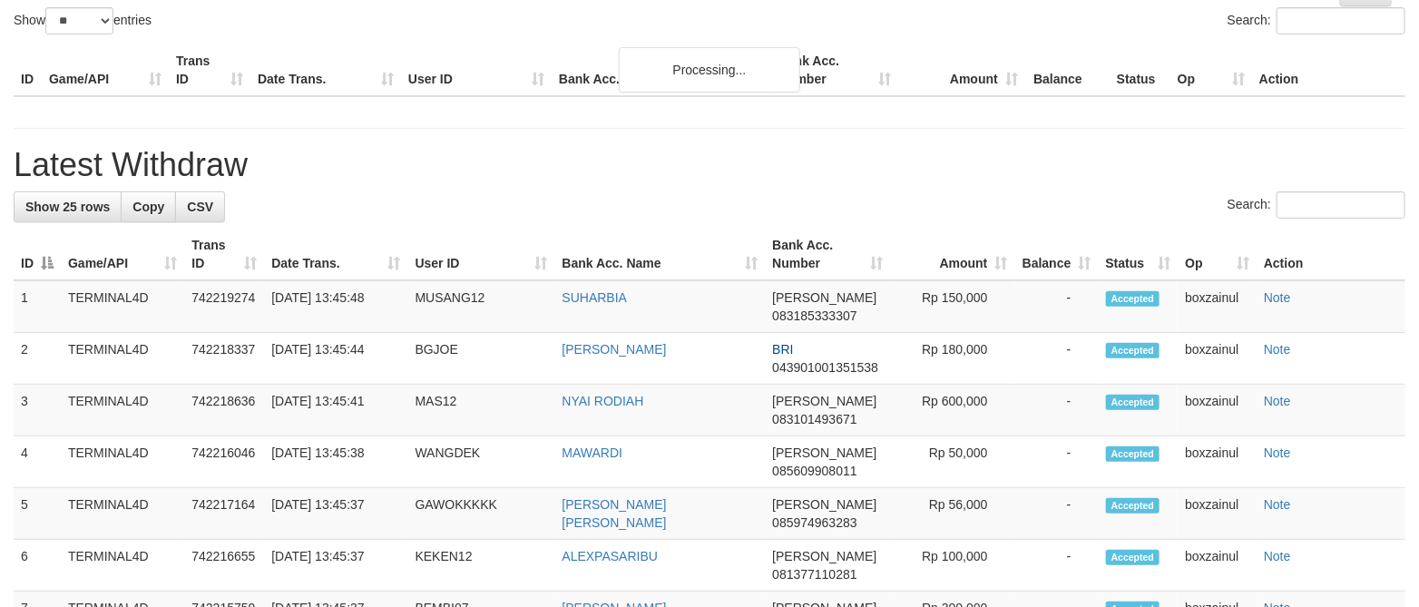
scroll to position [0, 0]
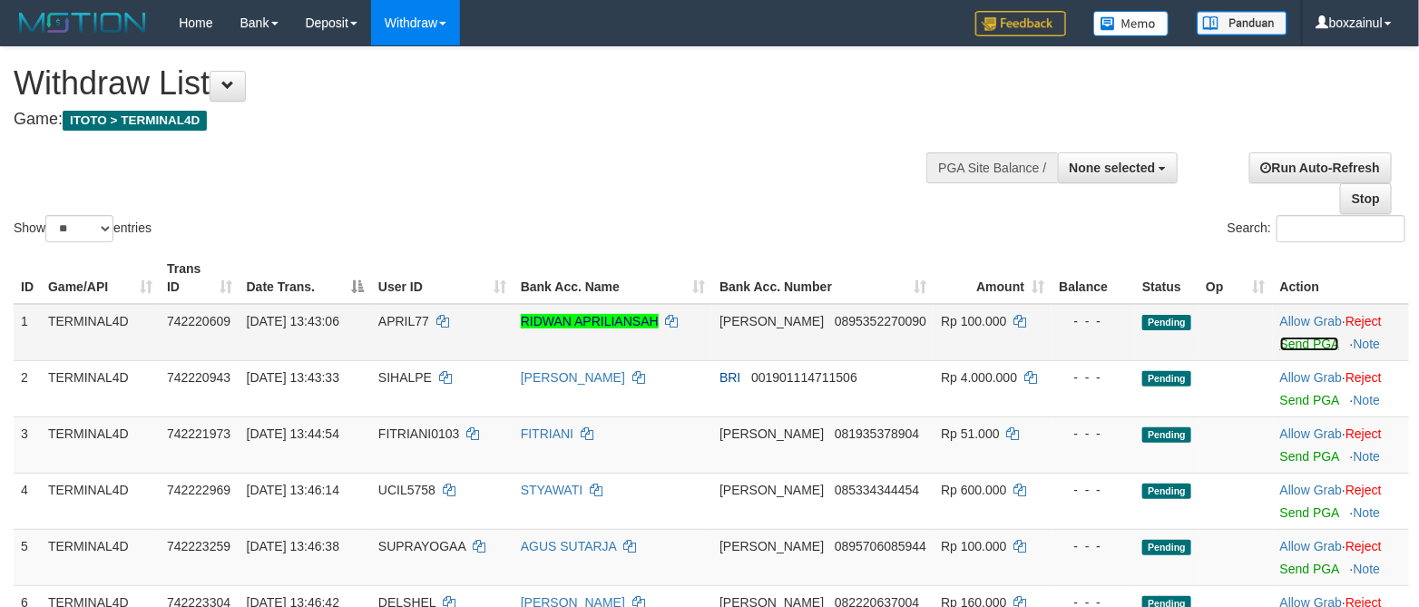
click at [1306, 344] on link "Send PGA" at bounding box center [1309, 343] width 59 height 15
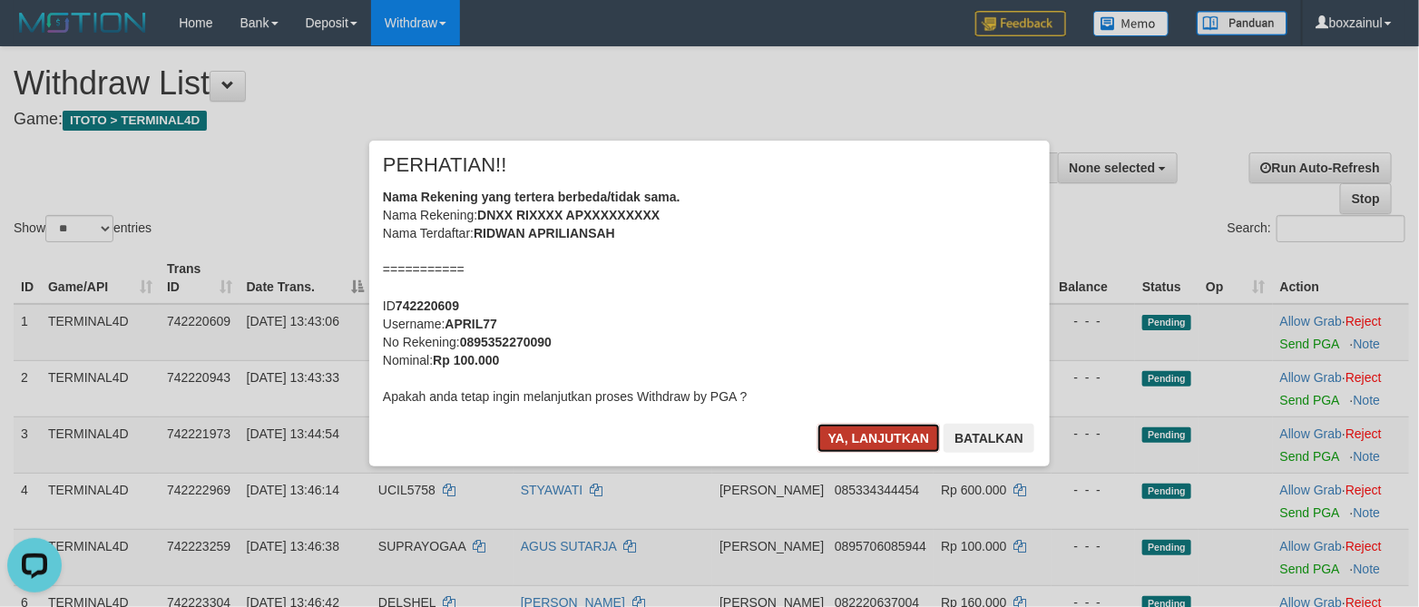
click at [879, 425] on button "Ya, lanjutkan" at bounding box center [878, 438] width 123 height 29
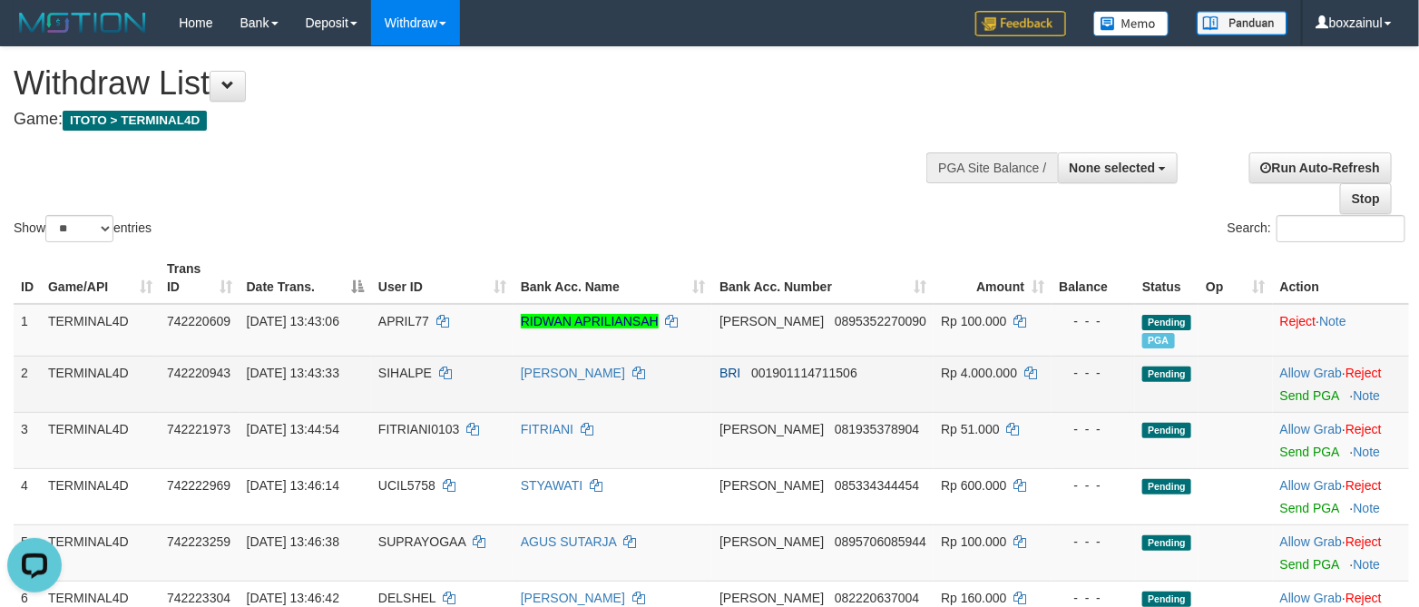
click at [393, 371] on td "SIHALPE" at bounding box center [442, 384] width 142 height 56
copy td "SIHALPE"
click at [393, 371] on td "SIHALPE" at bounding box center [442, 384] width 142 height 56
click at [1285, 395] on link "Send PGA" at bounding box center [1309, 395] width 59 height 15
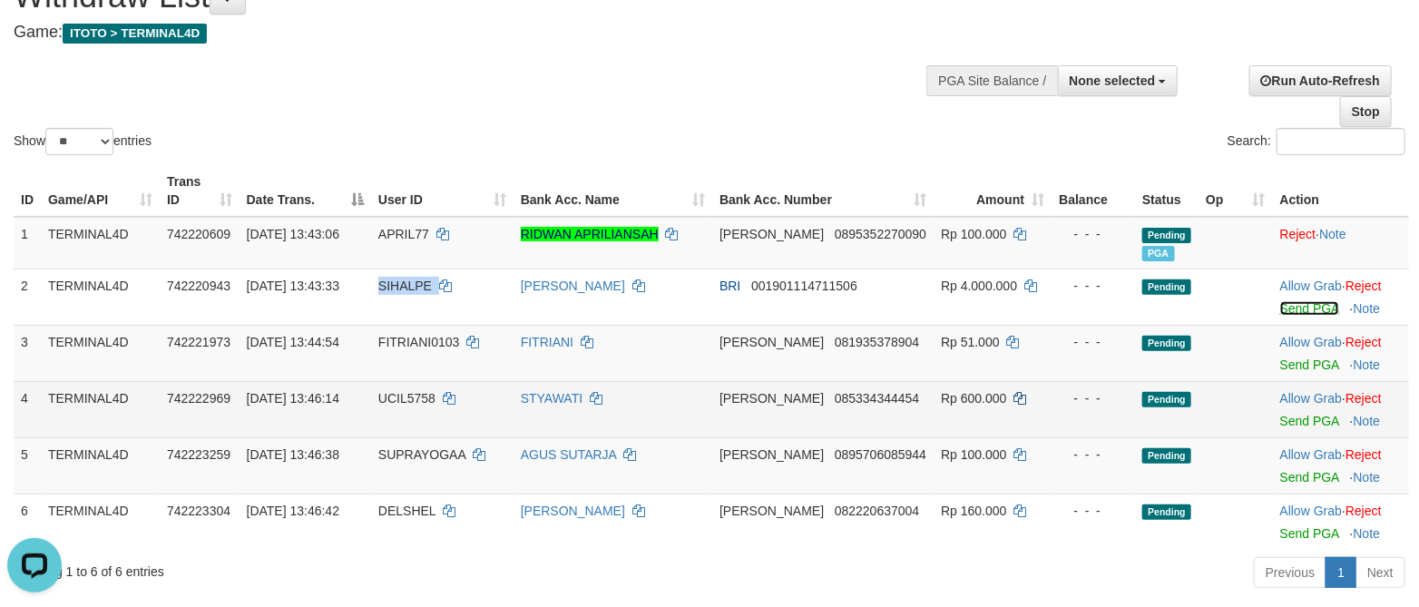
scroll to position [136, 0]
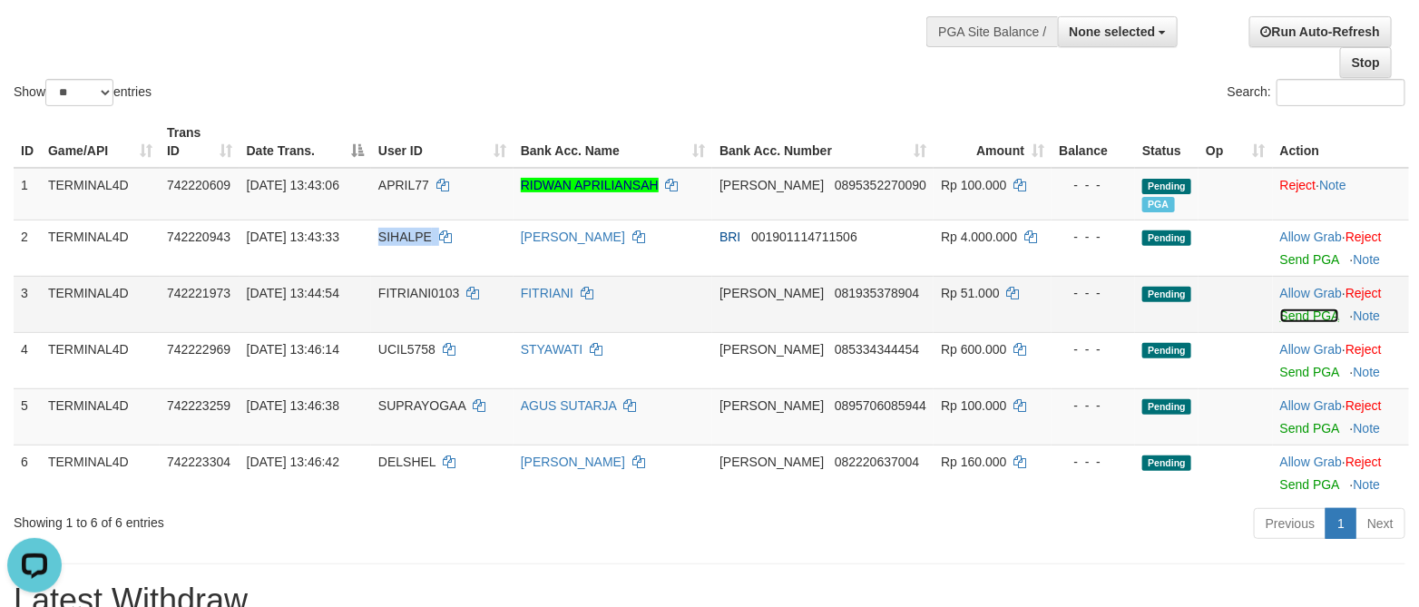
click at [1288, 313] on link "Send PGA" at bounding box center [1309, 315] width 59 height 15
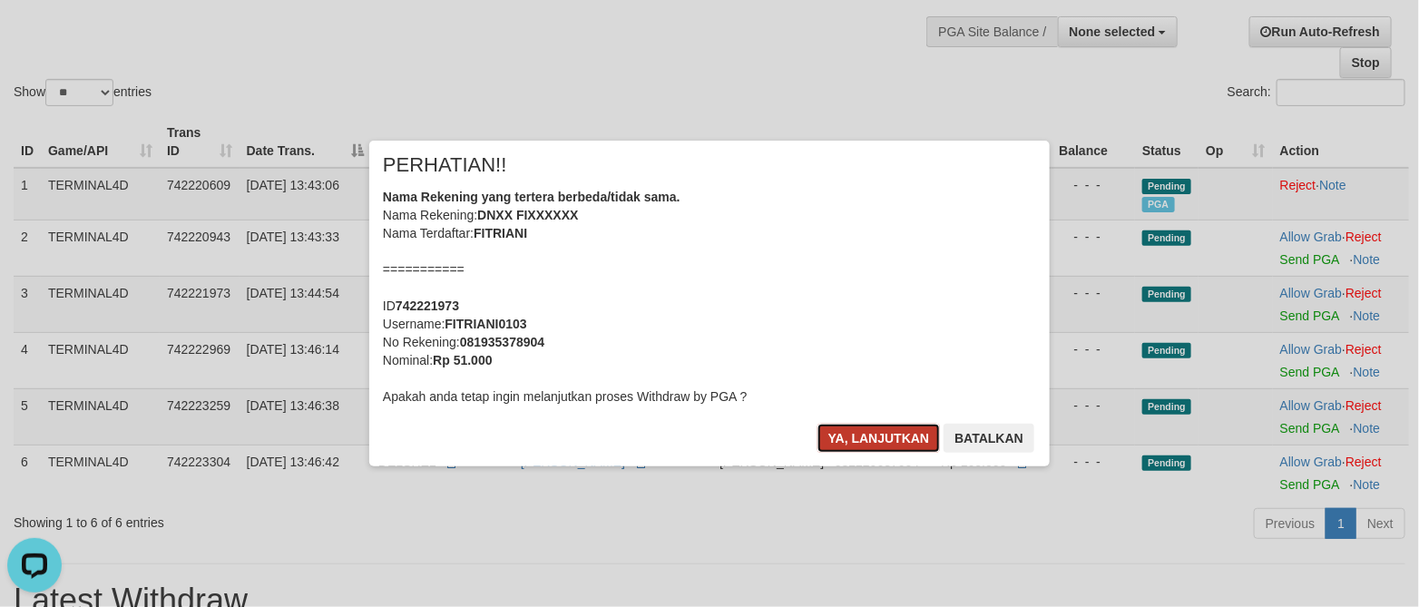
click at [888, 435] on button "Ya, lanjutkan" at bounding box center [878, 438] width 123 height 29
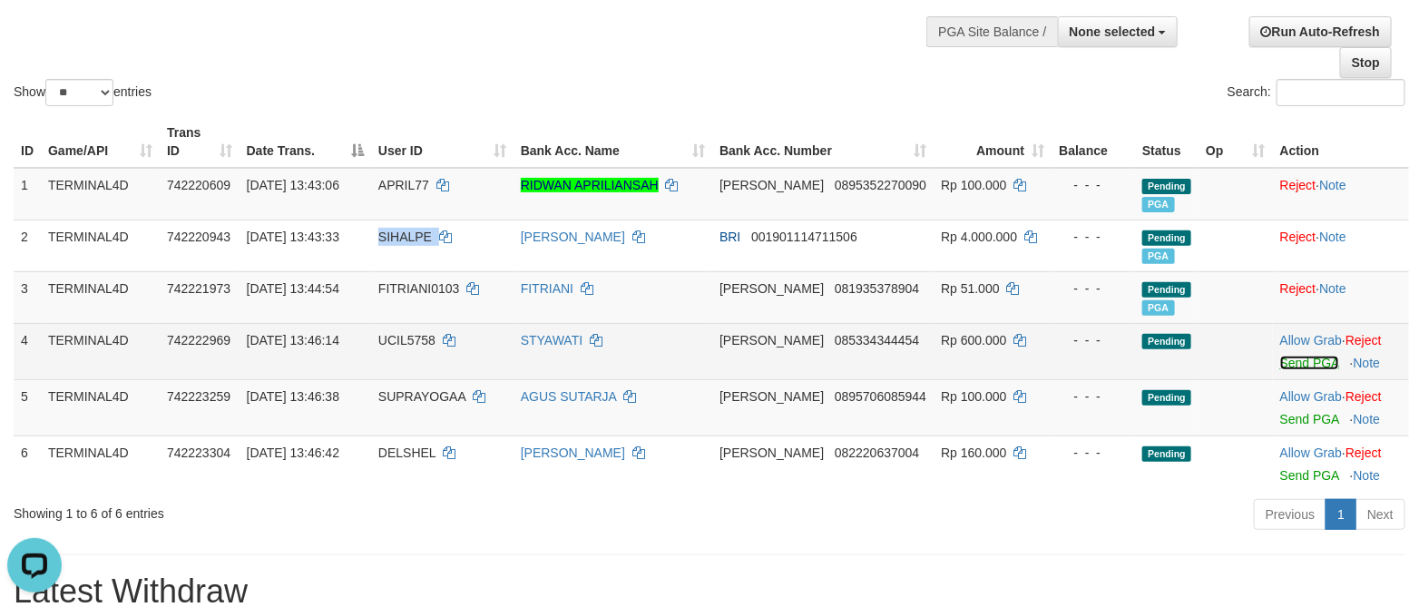
click at [1280, 367] on link "Send PGA" at bounding box center [1309, 363] width 59 height 15
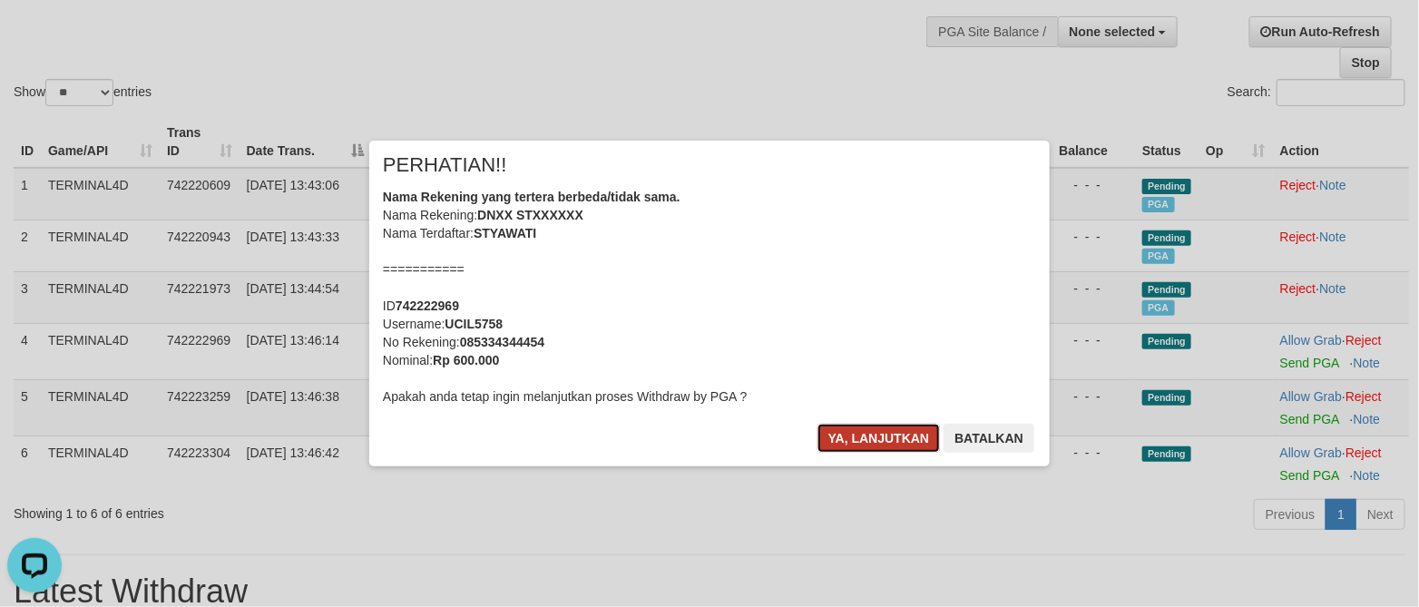
click at [861, 441] on button "Ya, lanjutkan" at bounding box center [878, 438] width 123 height 29
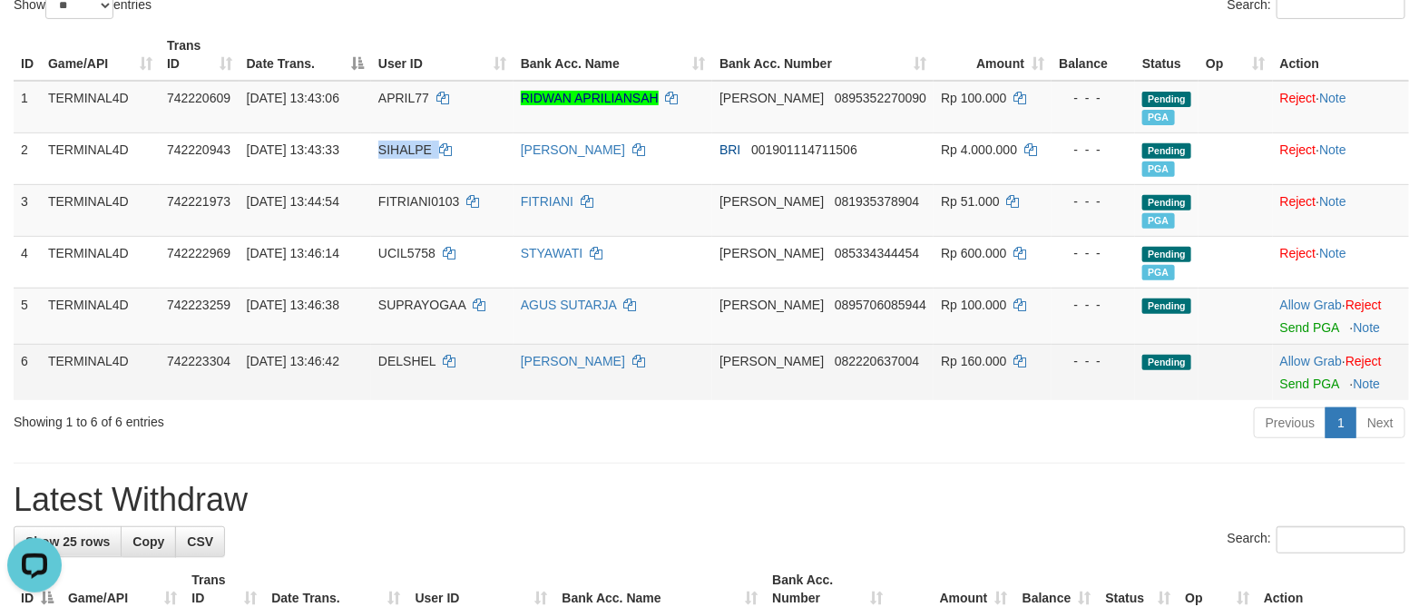
scroll to position [272, 0]
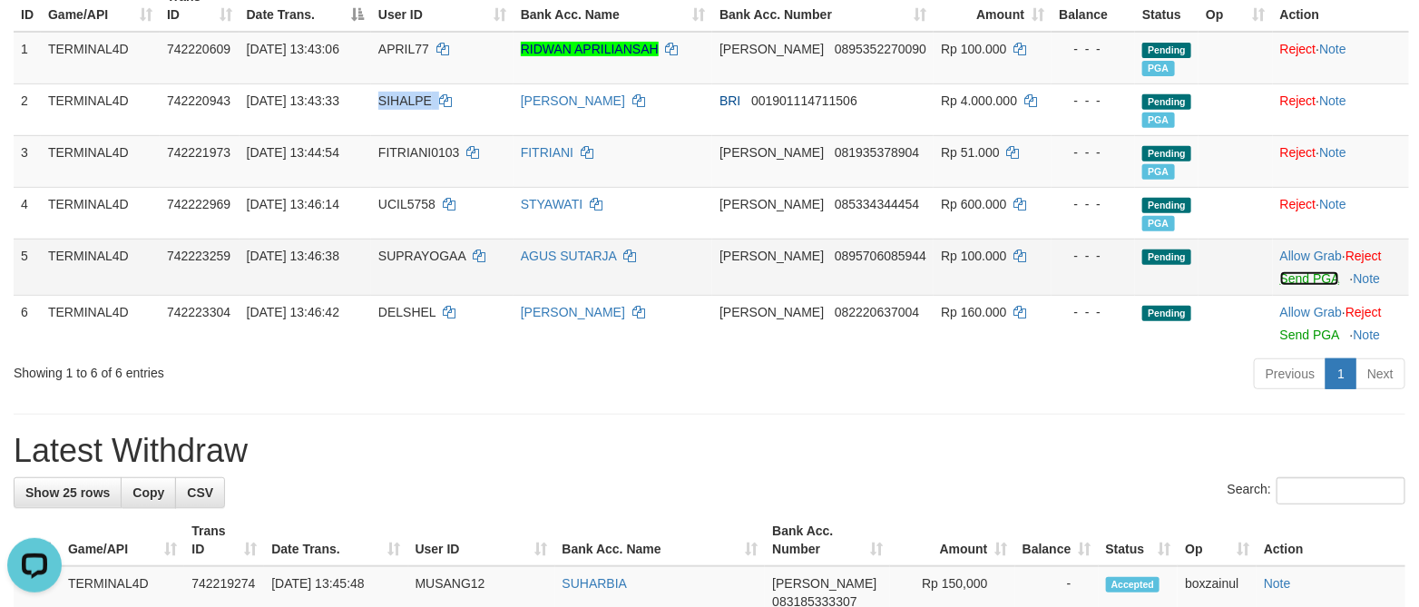
click at [1296, 281] on link "Send PGA" at bounding box center [1309, 278] width 59 height 15
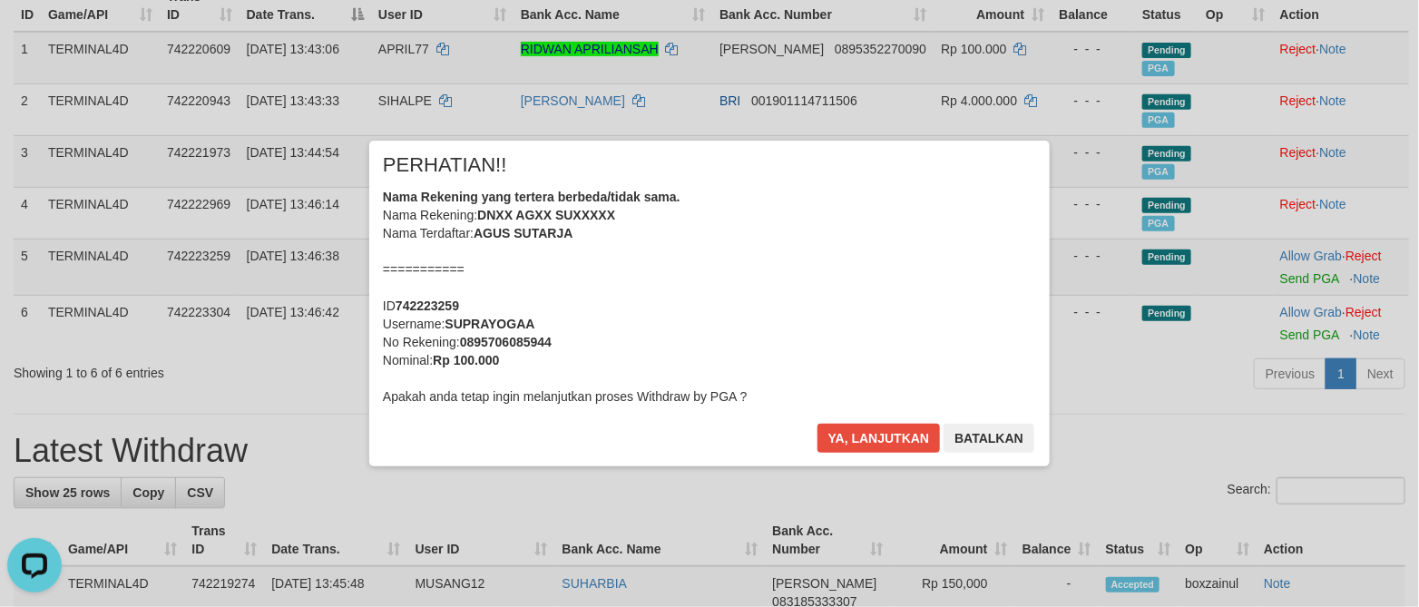
click at [893, 454] on div "Ya, lanjutkan Batalkan" at bounding box center [925, 445] width 220 height 43
click at [925, 439] on button "Ya, lanjutkan" at bounding box center [878, 438] width 123 height 29
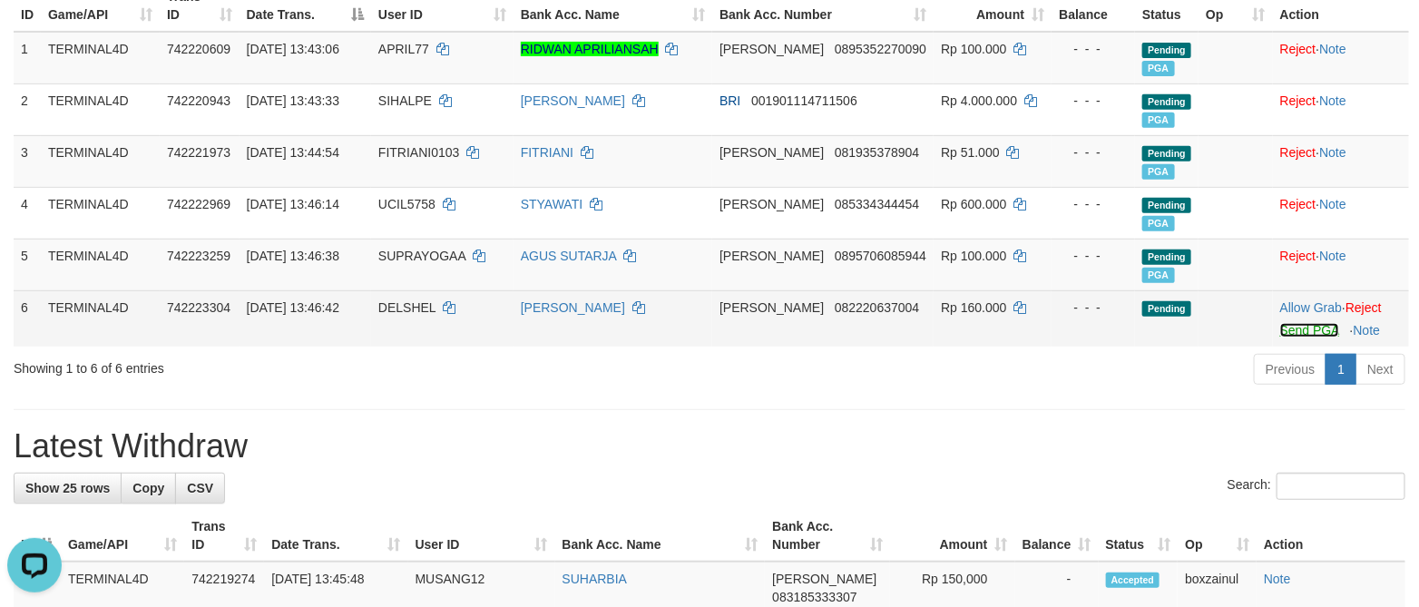
click at [1299, 330] on link "Send PGA" at bounding box center [1309, 330] width 59 height 15
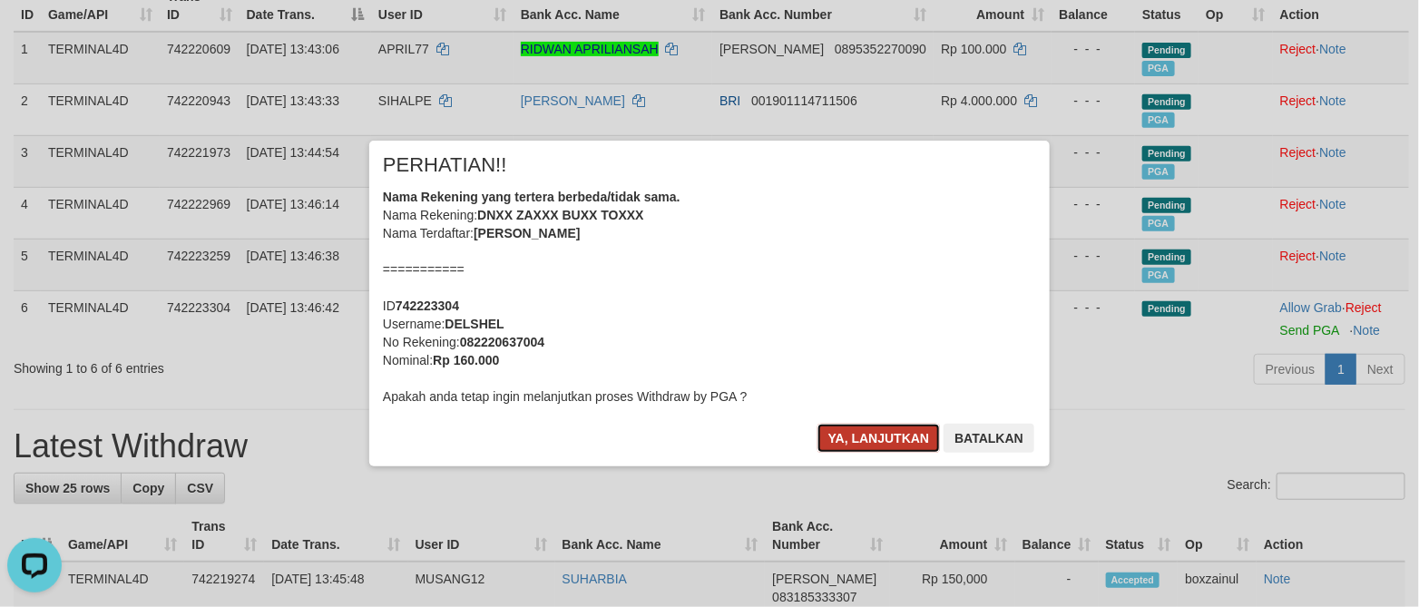
click at [865, 438] on button "Ya, lanjutkan" at bounding box center [878, 438] width 123 height 29
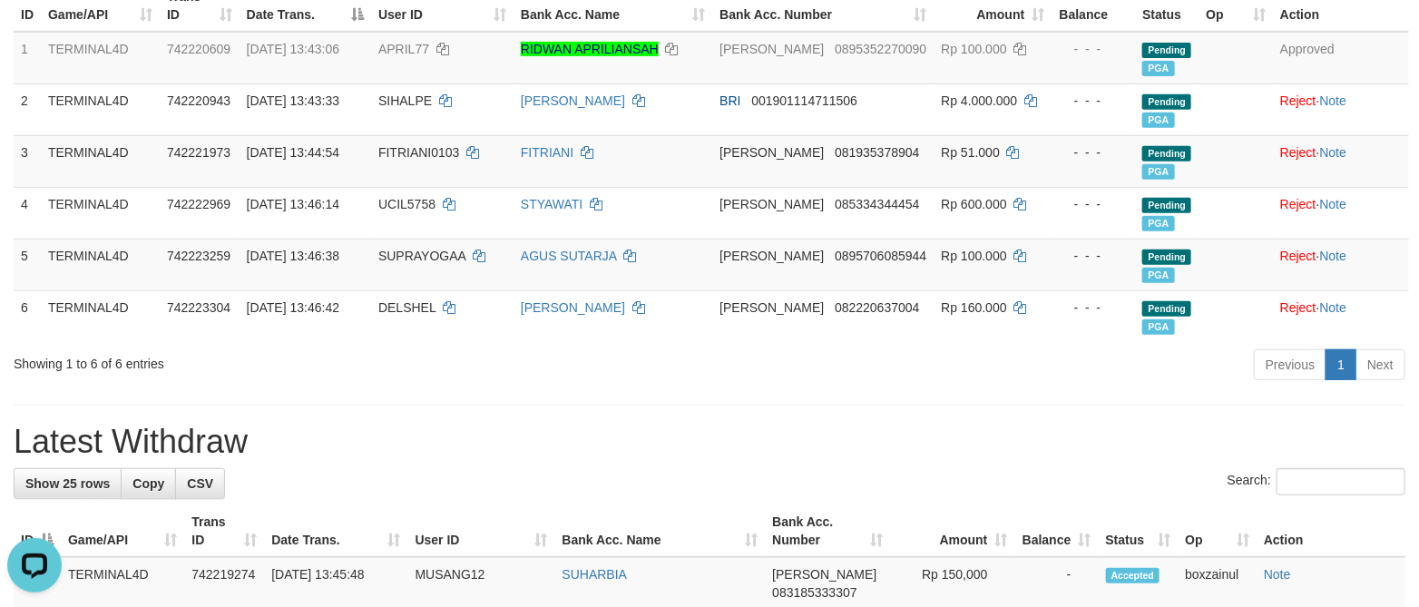
click at [645, 370] on div "Previous 1 Next" at bounding box center [1005, 366] width 800 height 39
click at [654, 430] on h1 "Latest Withdraw" at bounding box center [709, 442] width 1391 height 36
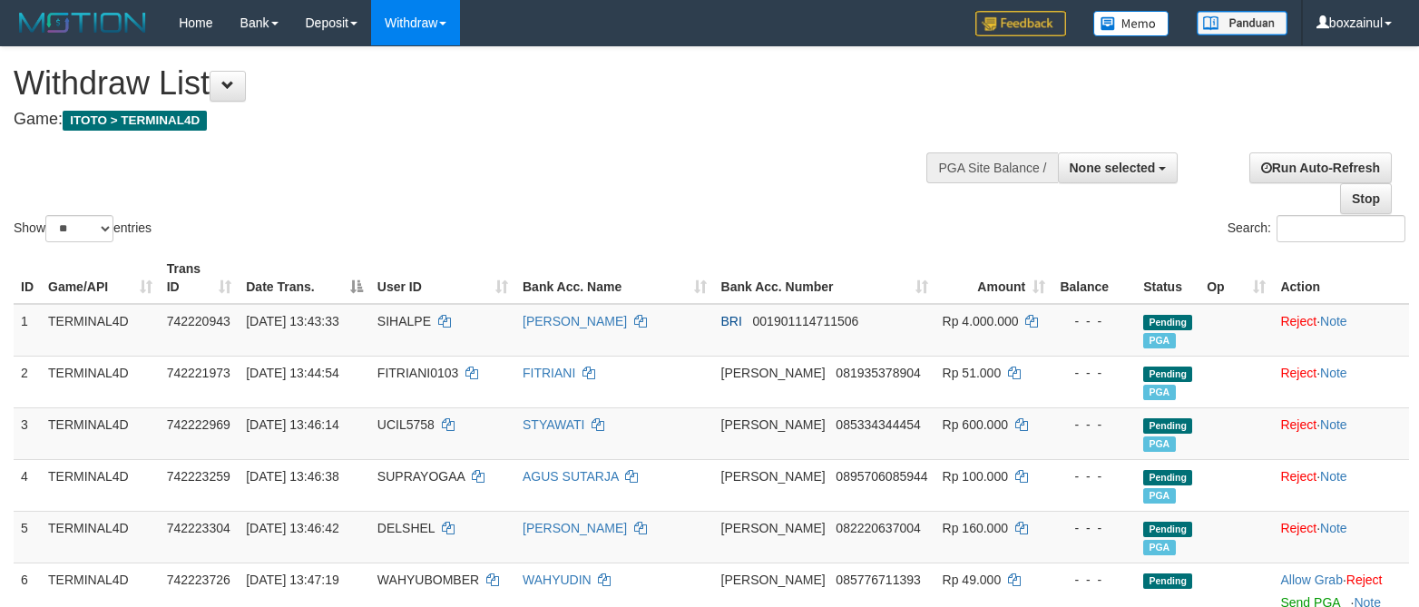
select select
select select "**"
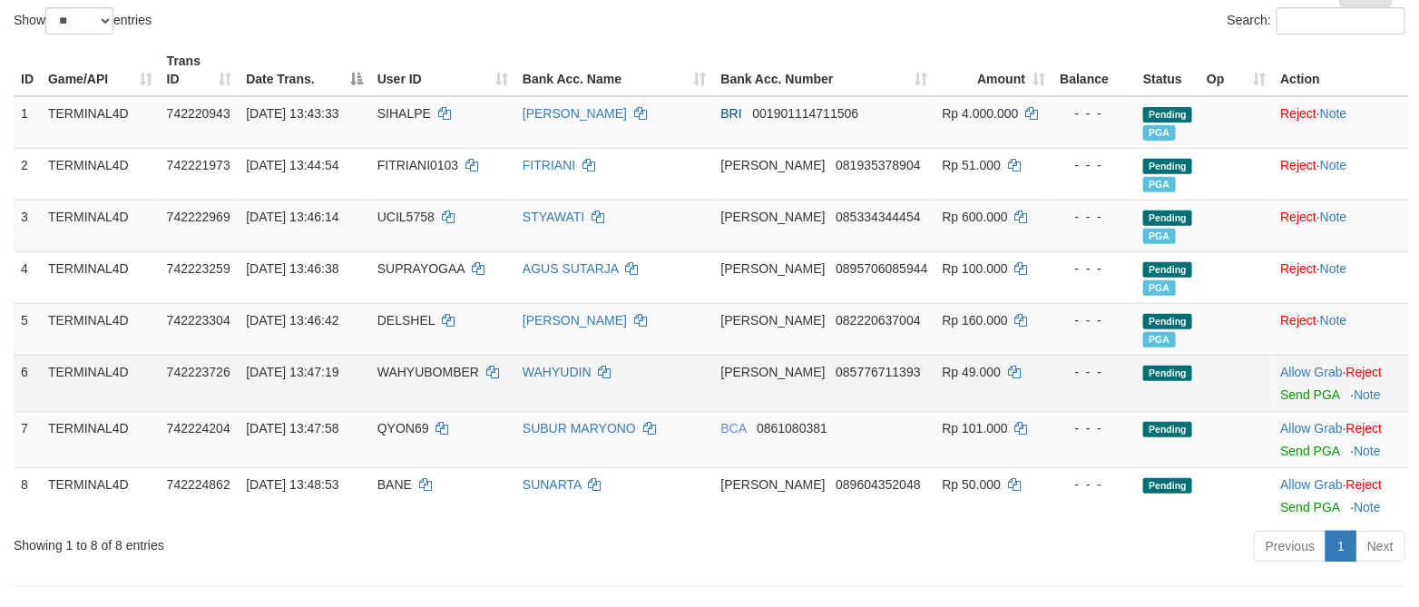
click at [1279, 404] on td "Allow Grab · Reject Send PGA · Note" at bounding box center [1340, 383] width 136 height 56
click at [1284, 400] on link "Send PGA" at bounding box center [1309, 394] width 59 height 15
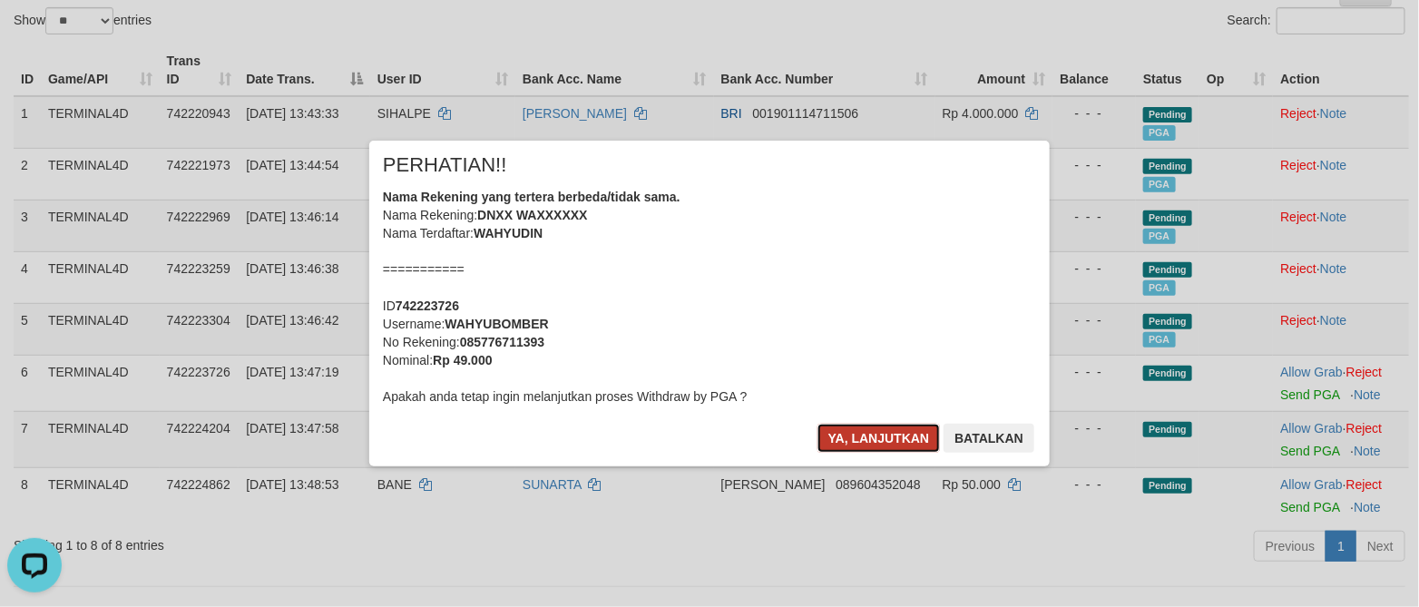
click at [882, 431] on button "Ya, lanjutkan" at bounding box center [878, 438] width 123 height 29
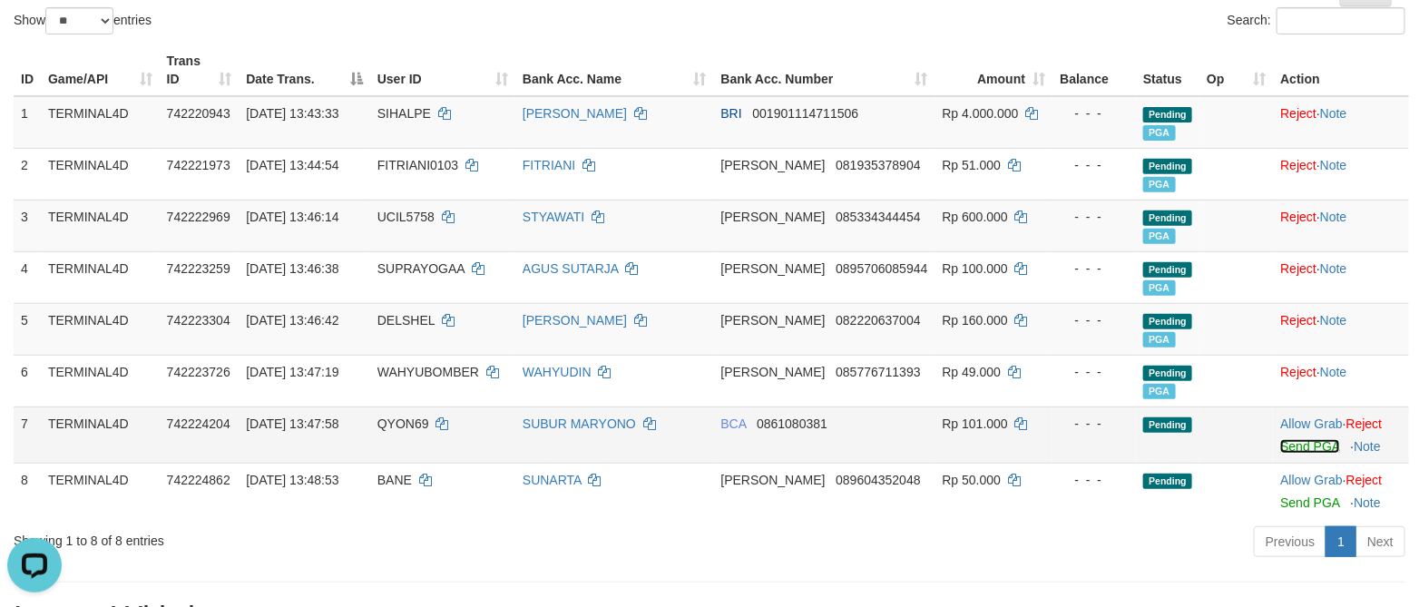
click at [1282, 442] on link "Send PGA" at bounding box center [1309, 446] width 59 height 15
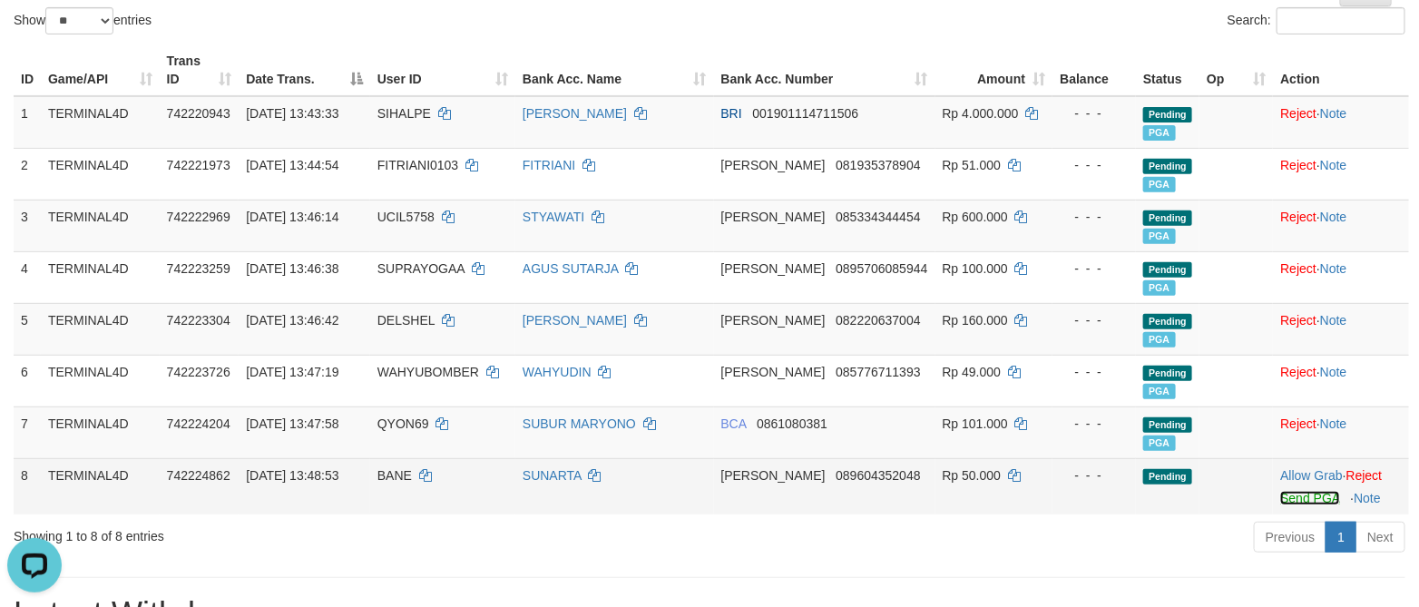
click at [1280, 495] on link "Send PGA" at bounding box center [1309, 498] width 59 height 15
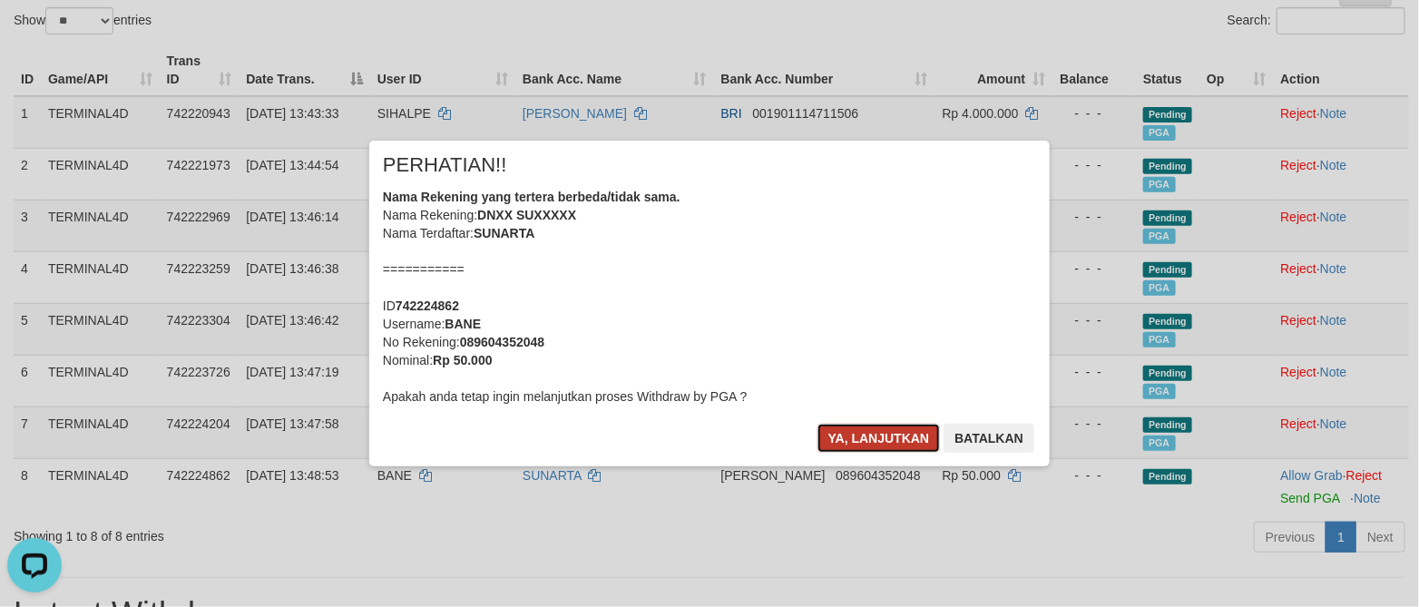
click at [841, 430] on button "Ya, lanjutkan" at bounding box center [878, 438] width 123 height 29
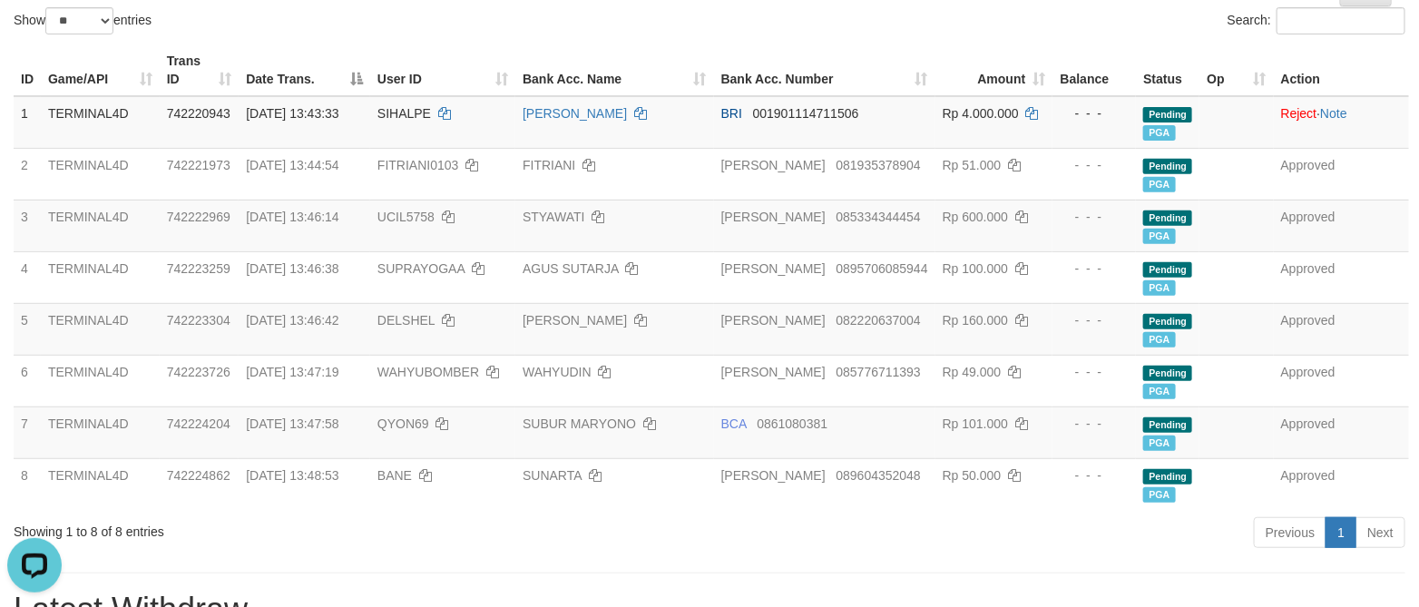
click at [988, 522] on div "Previous 1 Next" at bounding box center [1005, 534] width 800 height 39
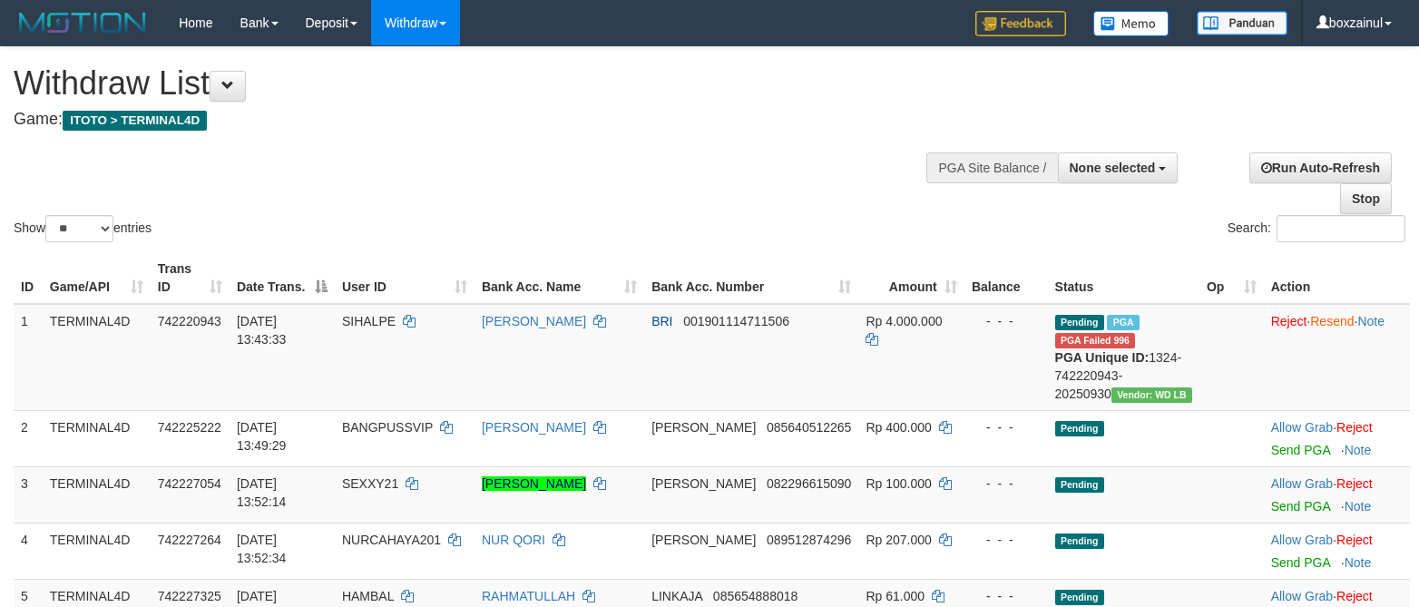
select select
select select "**"
click at [1136, 164] on span "None selected" at bounding box center [1112, 168] width 86 height 15
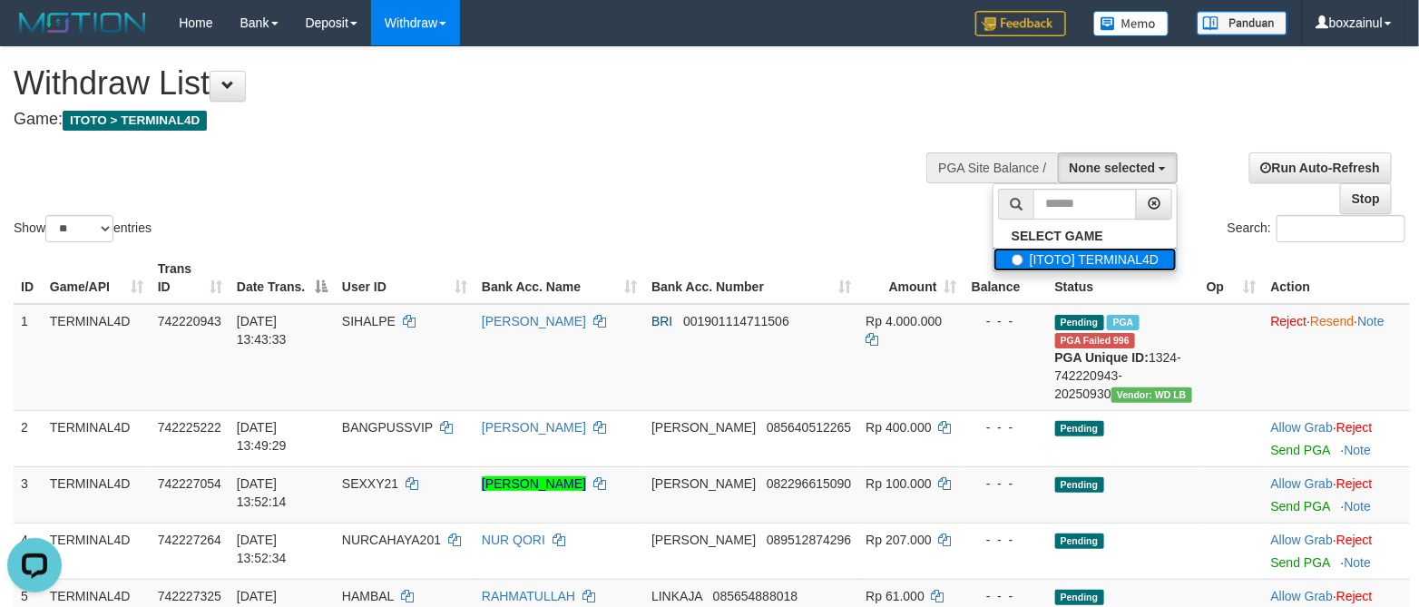
click at [1080, 257] on label "[ITOTO] TERMINAL4D" at bounding box center [1084, 260] width 183 height 24
select select "****"
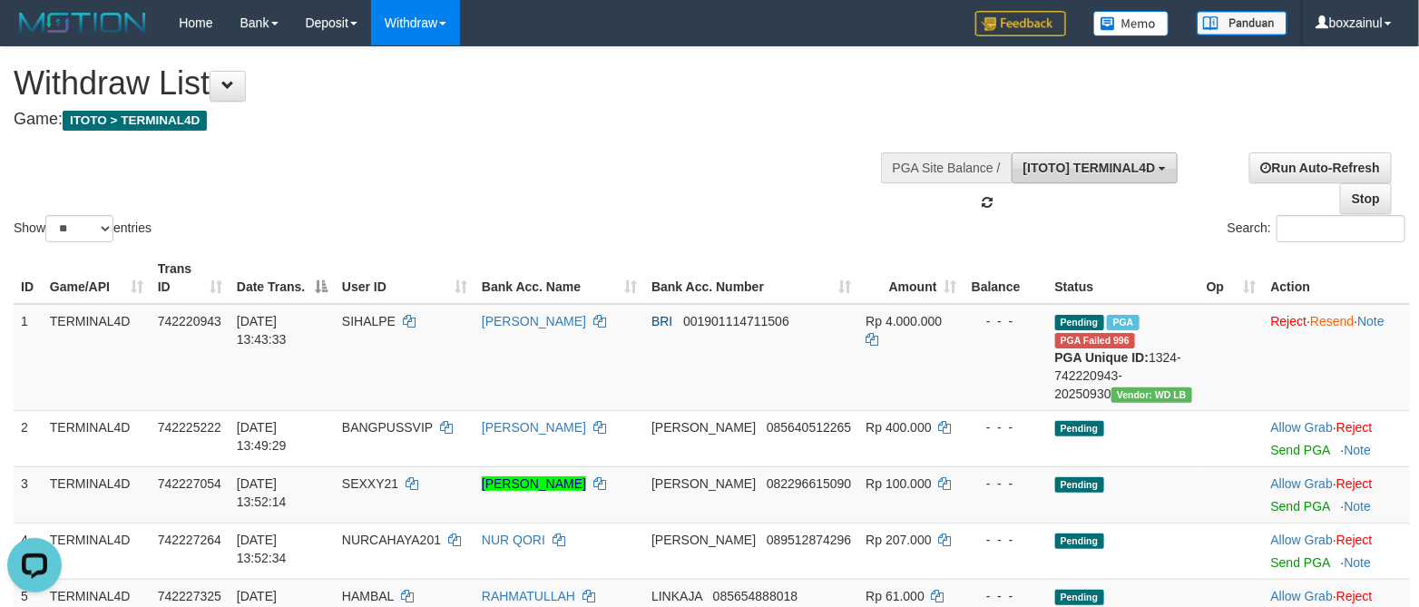
click at [1100, 174] on span "[ITOTO] TERMINAL4D" at bounding box center [1089, 168] width 132 height 15
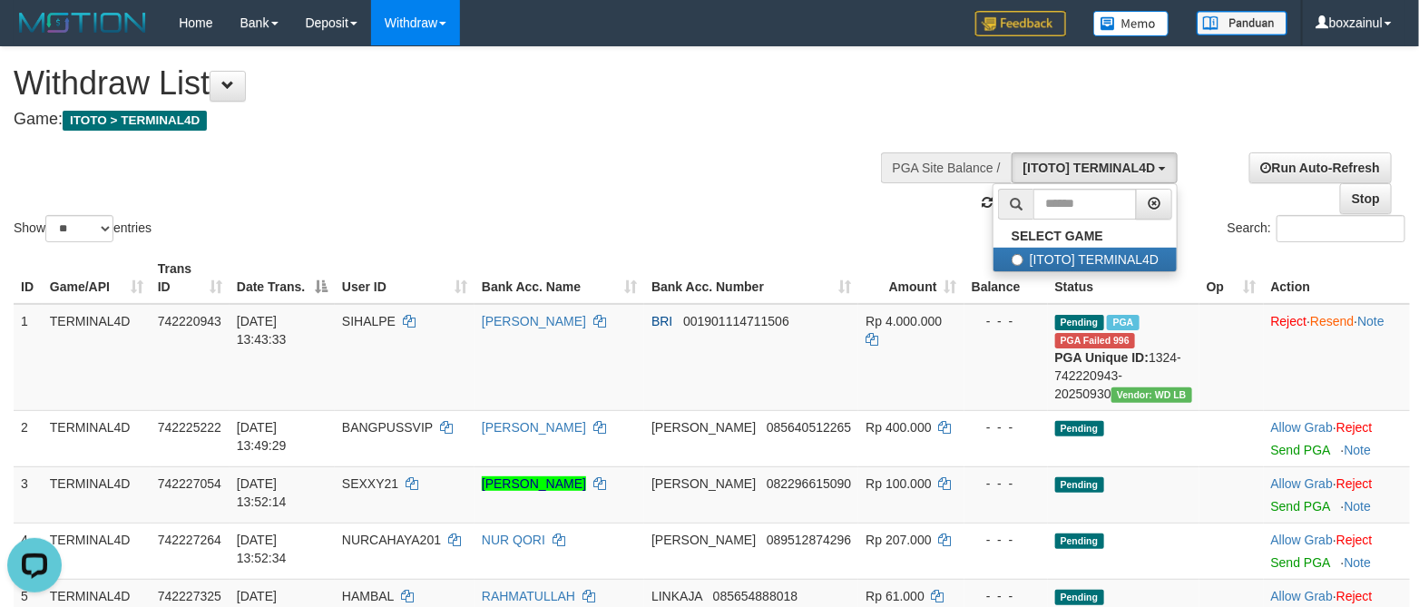
click at [648, 200] on div "Show ** ** ** *** entries Search:" at bounding box center [709, 146] width 1419 height 199
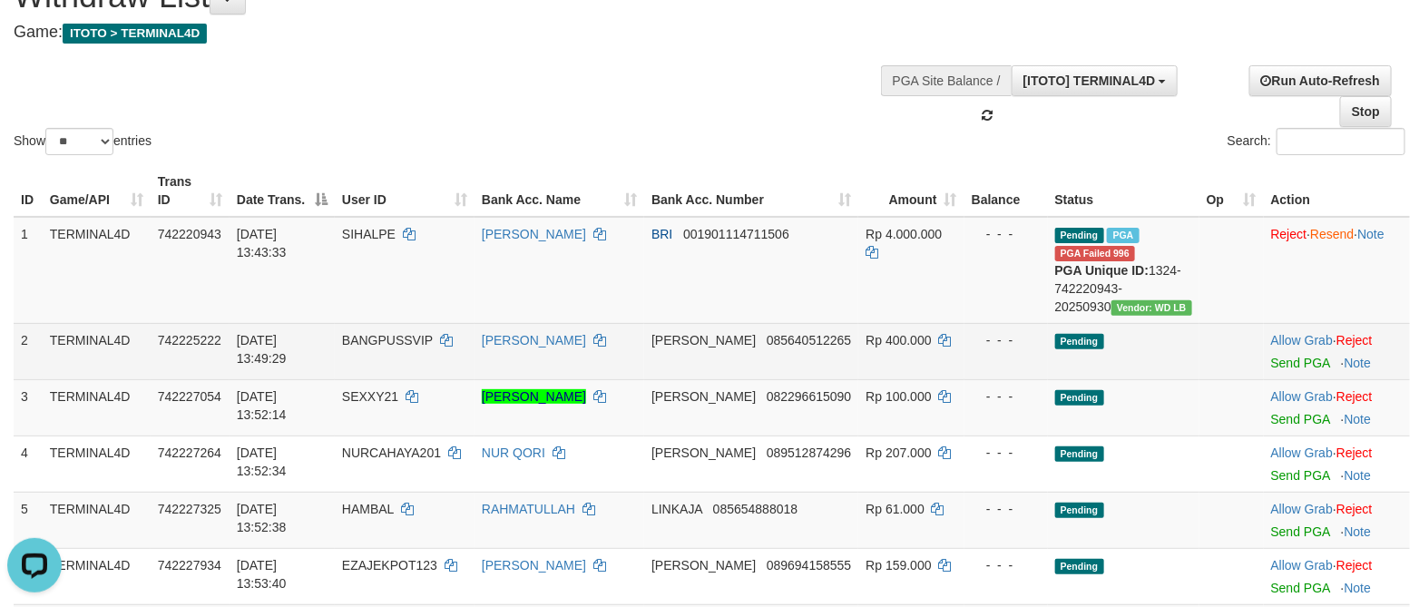
scroll to position [136, 0]
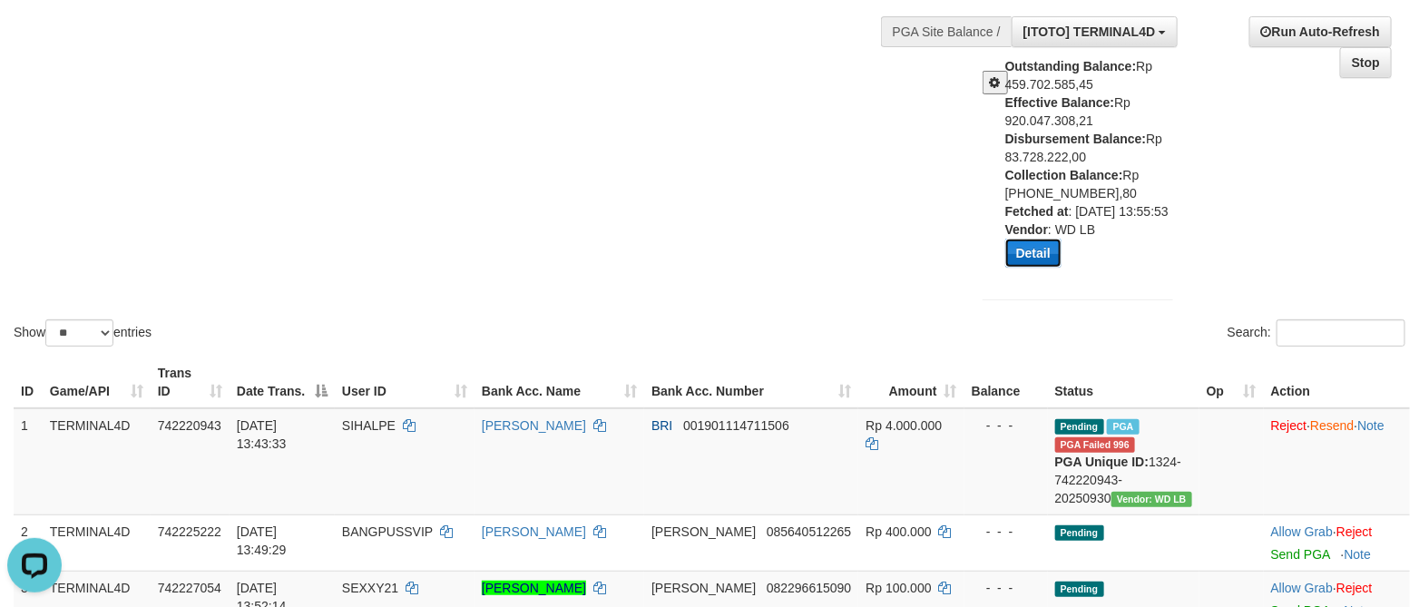
click at [1031, 257] on button "Detail" at bounding box center [1033, 253] width 56 height 29
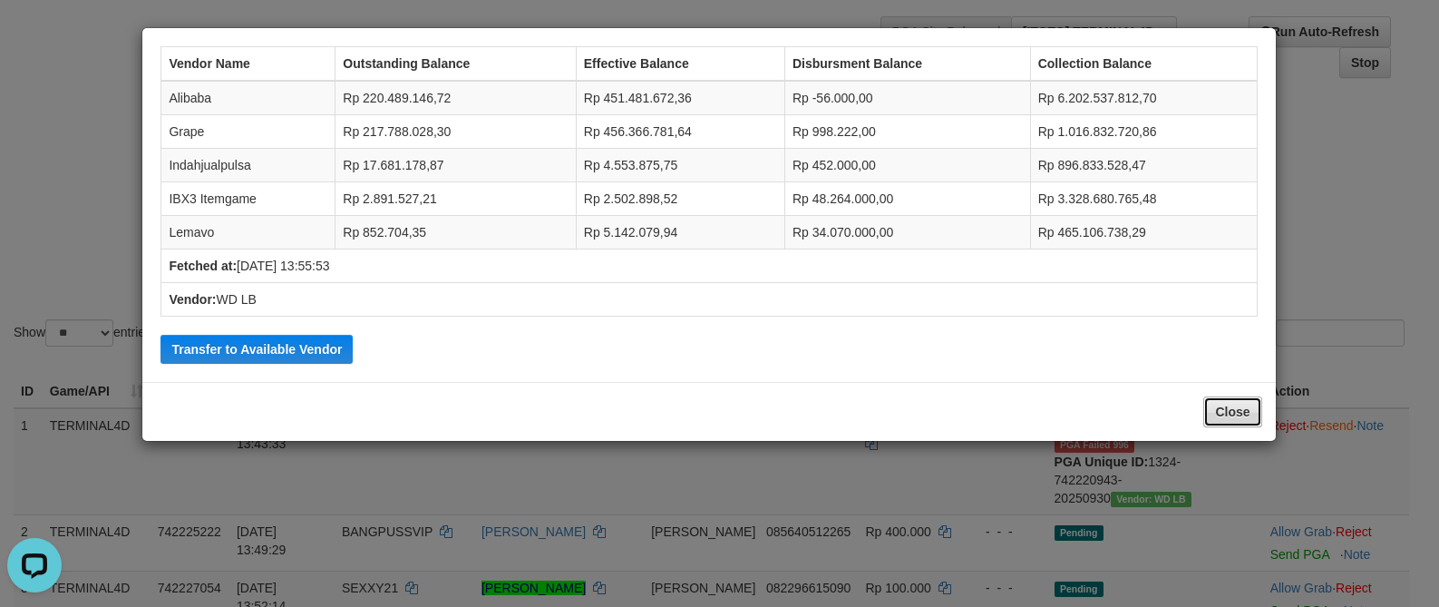
drag, startPoint x: 1252, startPoint y: 417, endPoint x: 1220, endPoint y: 404, distance: 34.5
click at [1242, 412] on button "Close" at bounding box center [1233, 411] width 58 height 31
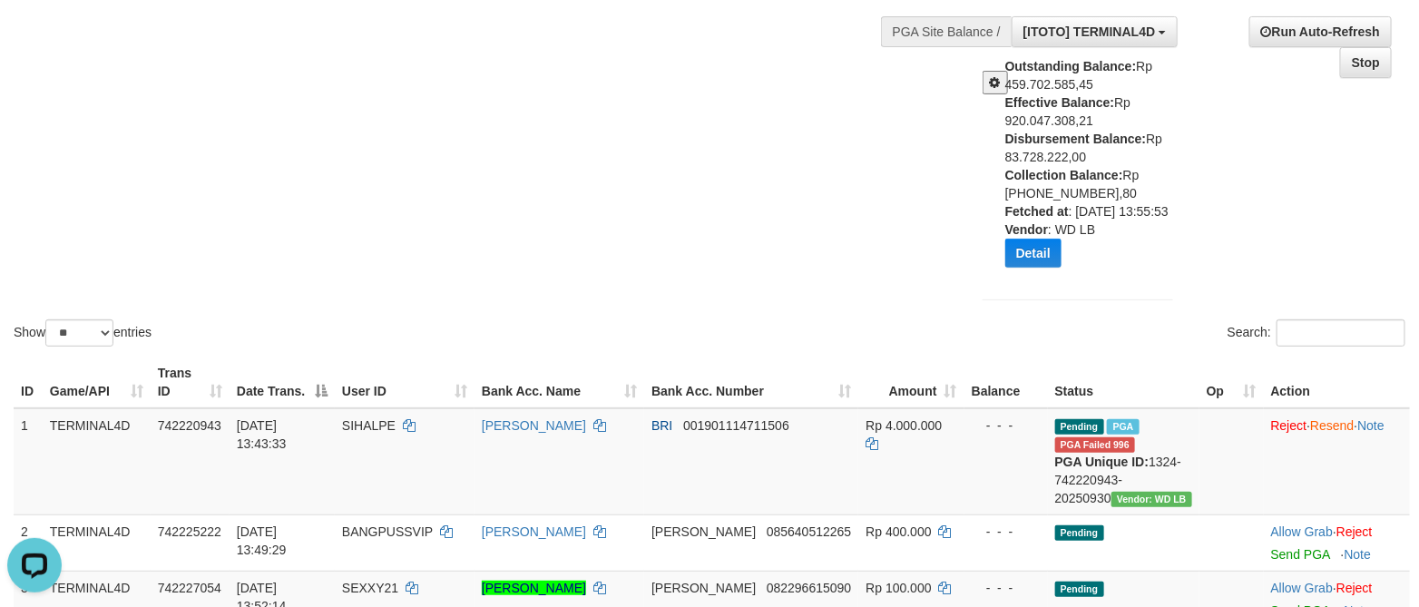
click at [993, 80] on span at bounding box center [995, 82] width 11 height 13
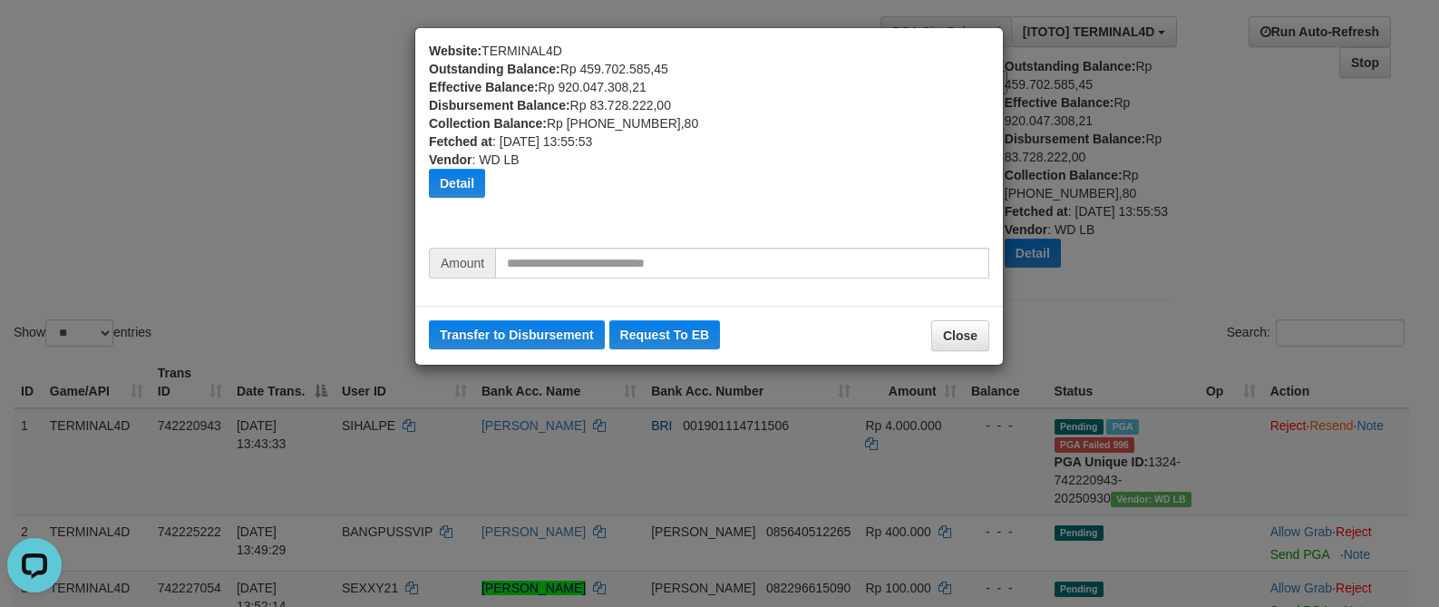
click at [643, 246] on div "Website: TERMINAL4D Outstanding Balance: Rp 459.702.585,45 Effective Balance: R…" at bounding box center [709, 145] width 561 height 206
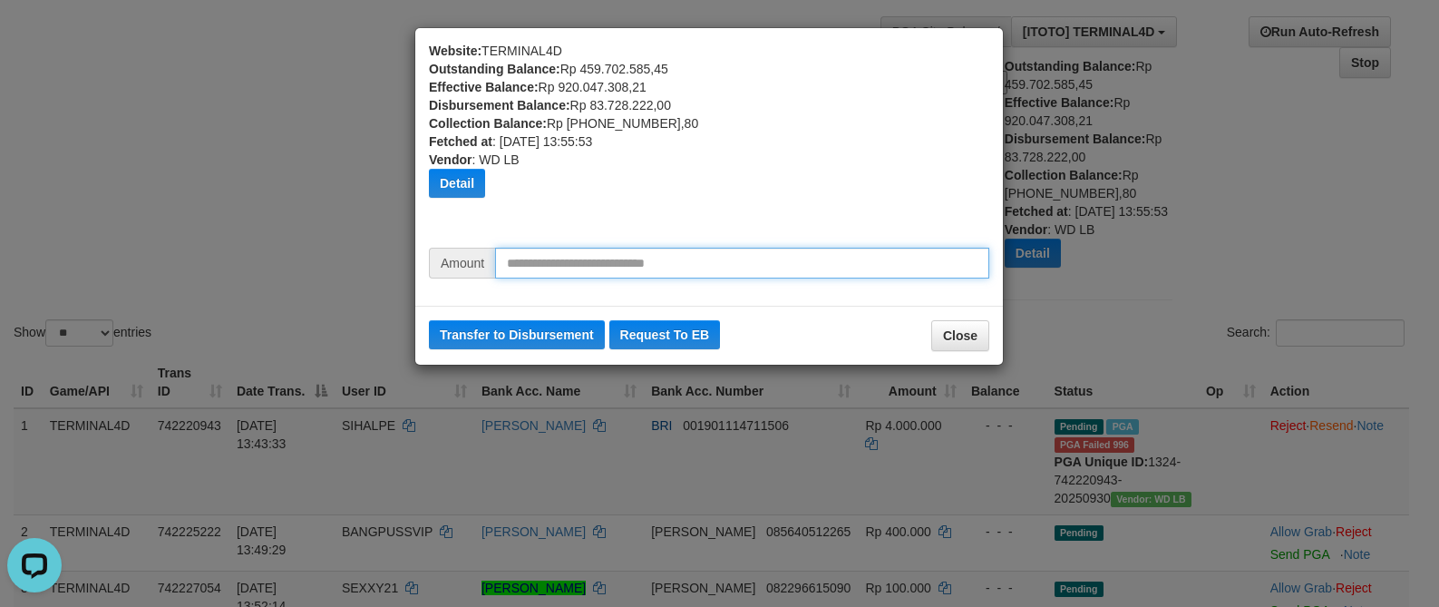
click at [651, 254] on input "text" at bounding box center [742, 263] width 494 height 31
type input "********"
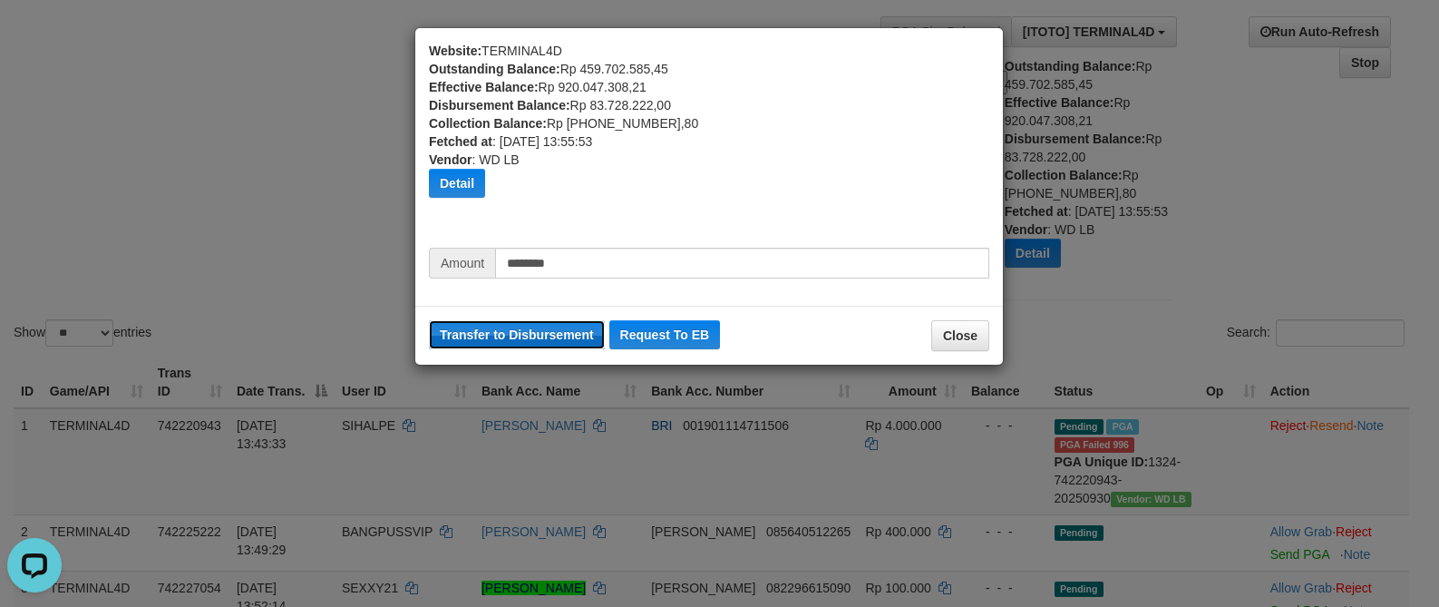
click at [540, 330] on button "Transfer to Disbursement" at bounding box center [517, 334] width 176 height 29
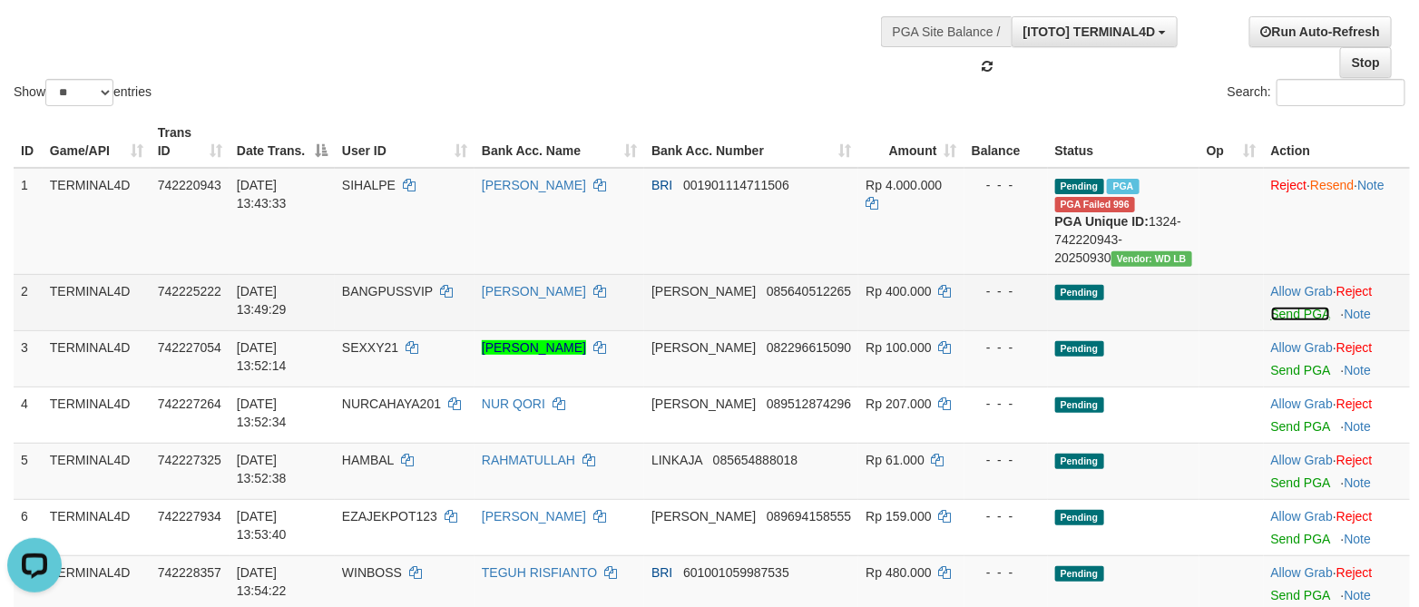
click at [1290, 321] on link "Send PGA" at bounding box center [1300, 314] width 59 height 15
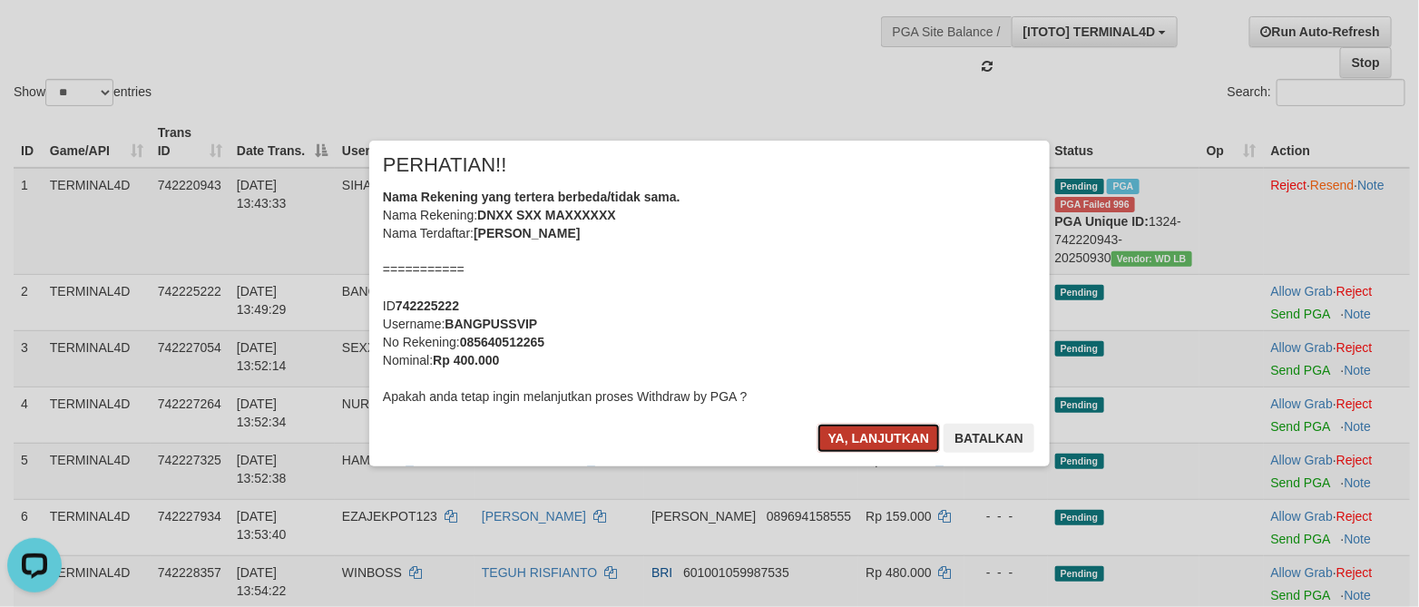
click at [871, 444] on button "Ya, lanjutkan" at bounding box center [878, 438] width 123 height 29
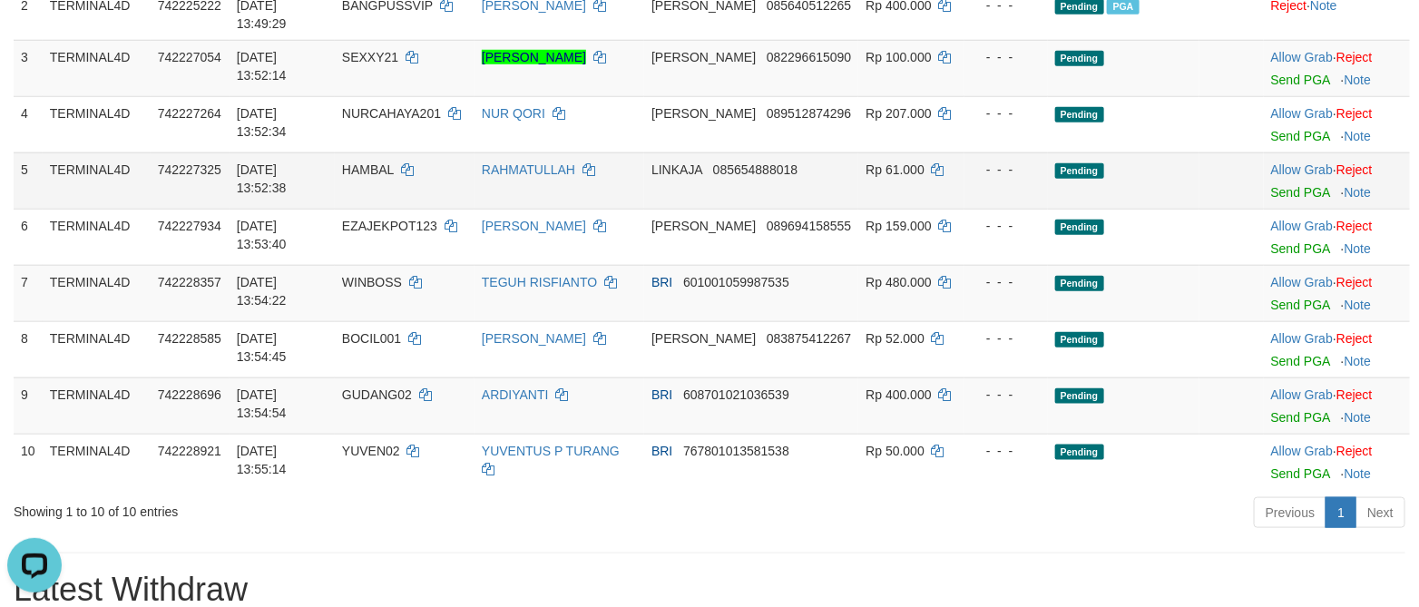
scroll to position [680, 0]
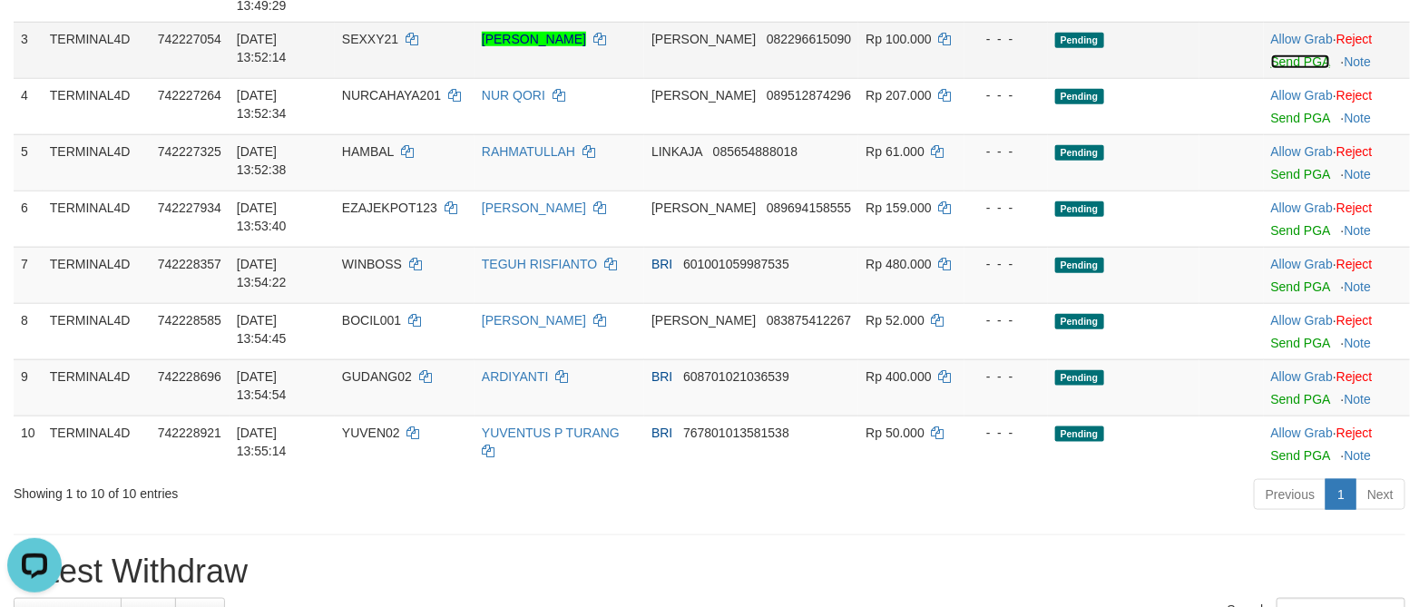
click at [1284, 69] on link "Send PGA" at bounding box center [1300, 61] width 59 height 15
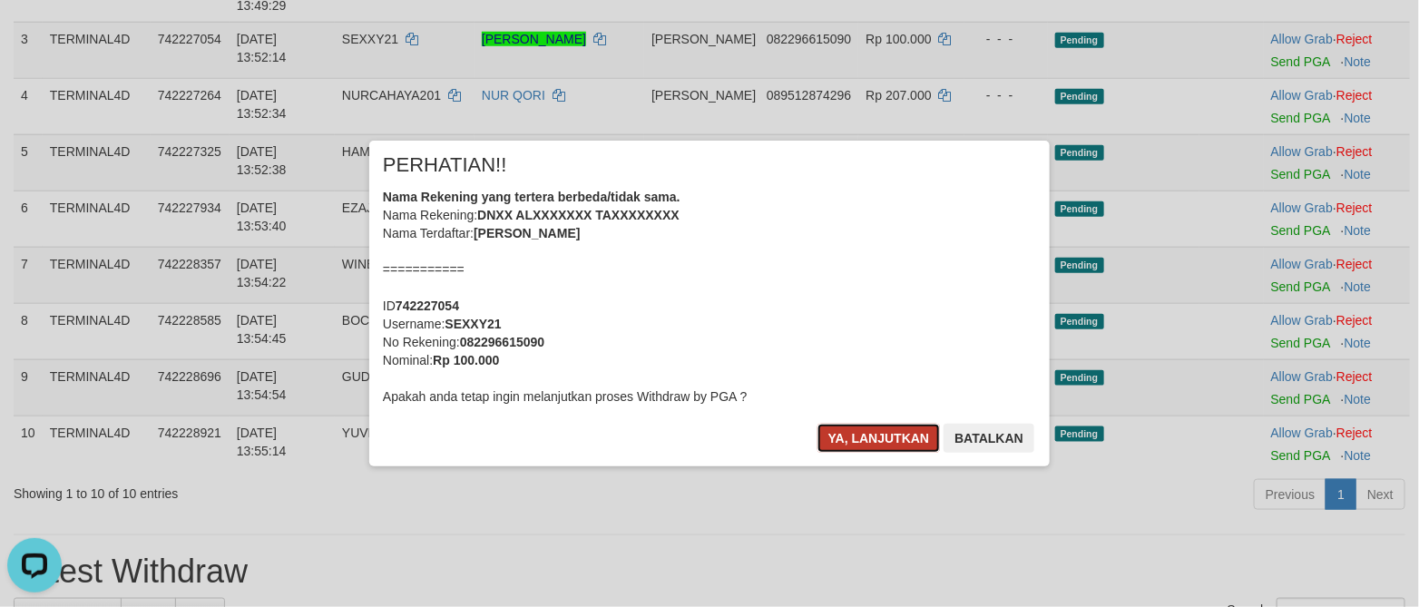
click at [857, 433] on button "Ya, lanjutkan" at bounding box center [878, 438] width 123 height 29
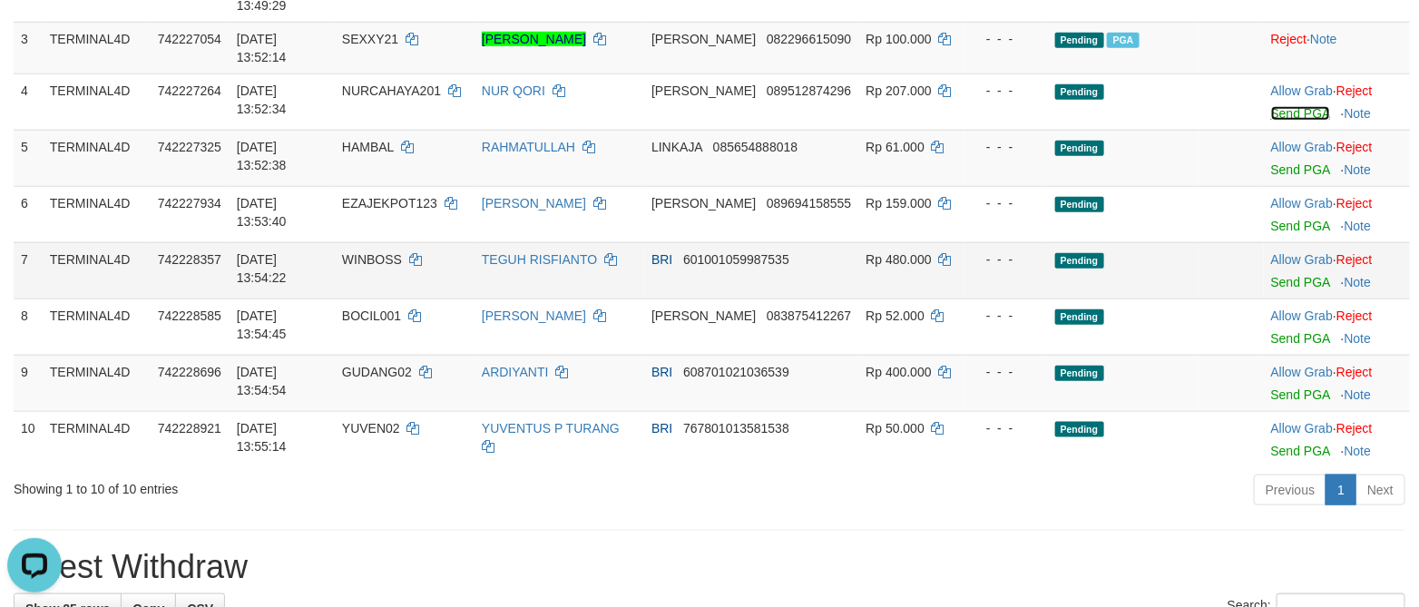
click at [1274, 121] on link "Send PGA" at bounding box center [1300, 113] width 59 height 15
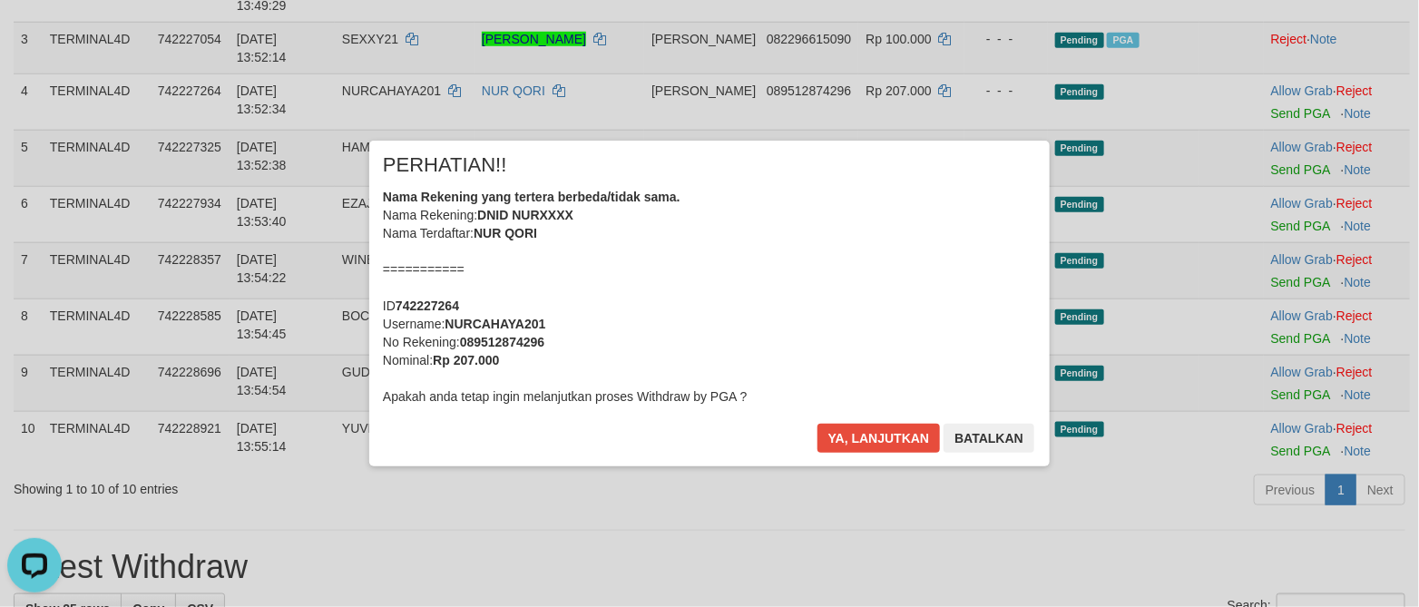
click at [874, 457] on div "Ya, lanjutkan Batalkan" at bounding box center [925, 445] width 220 height 43
click at [873, 446] on button "Ya, lanjutkan" at bounding box center [878, 438] width 123 height 29
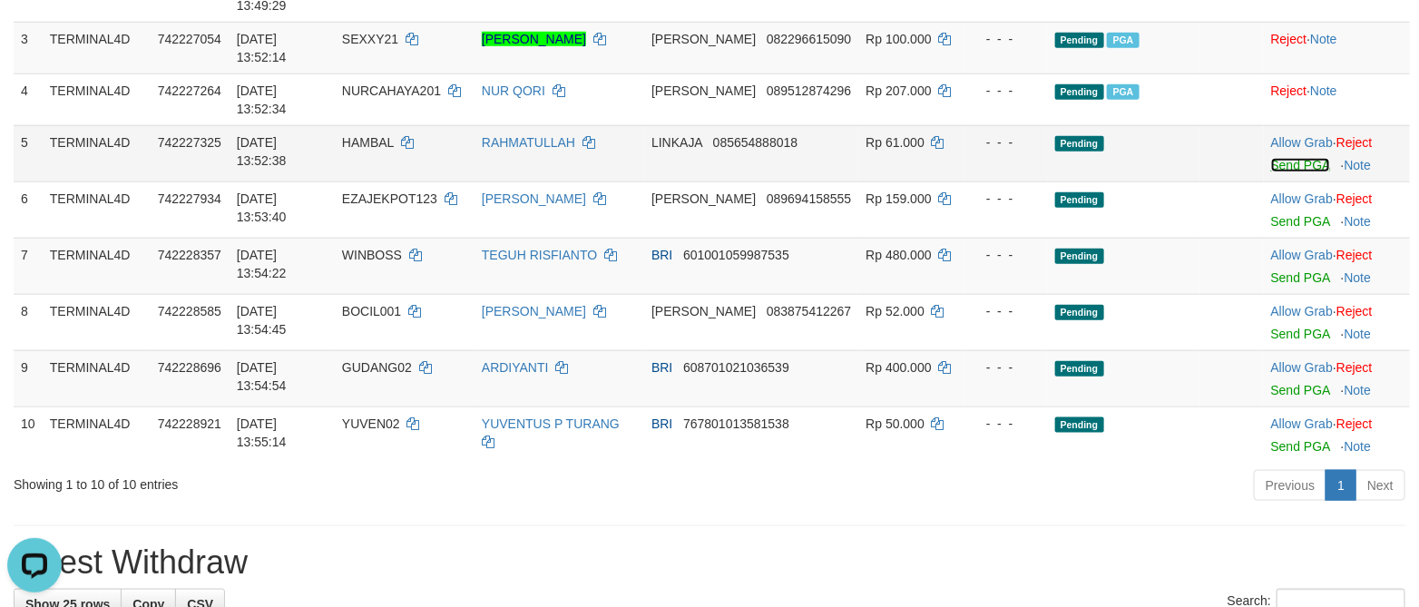
click at [1271, 172] on link "Send PGA" at bounding box center [1300, 165] width 59 height 15
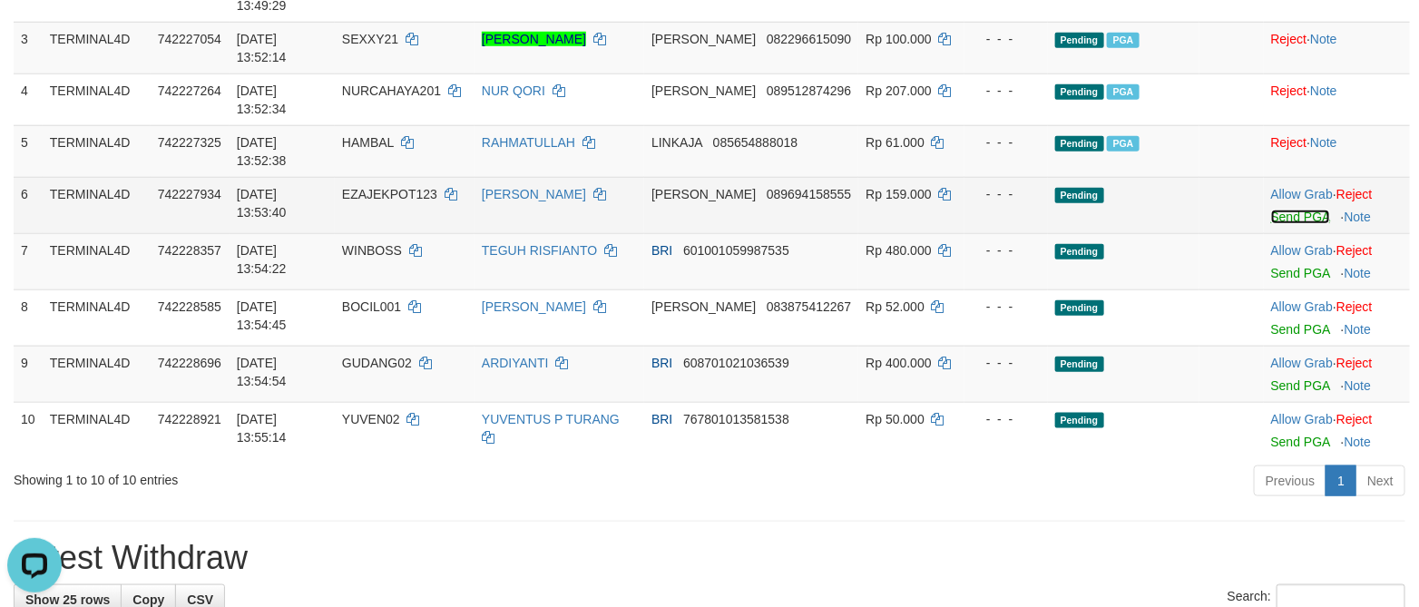
click at [1279, 224] on link "Send PGA" at bounding box center [1300, 217] width 59 height 15
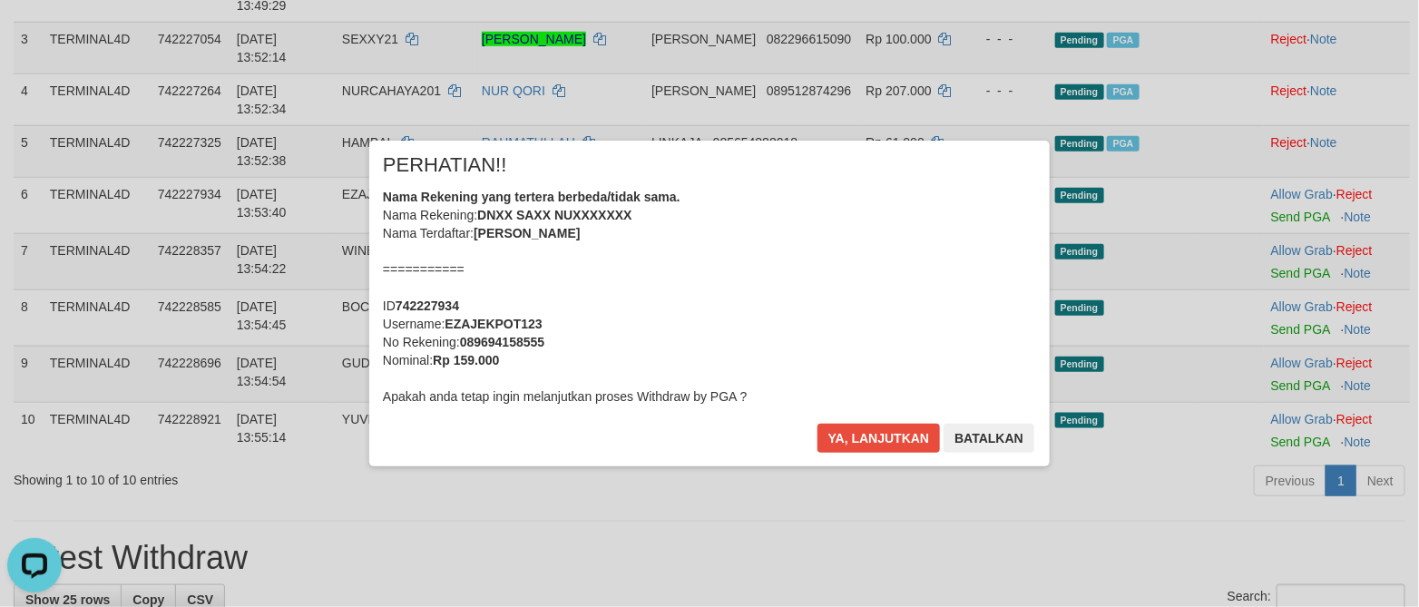
click at [874, 455] on div "Ya, lanjutkan Batalkan" at bounding box center [925, 445] width 220 height 43
click at [877, 444] on button "Ya, lanjutkan" at bounding box center [878, 438] width 123 height 29
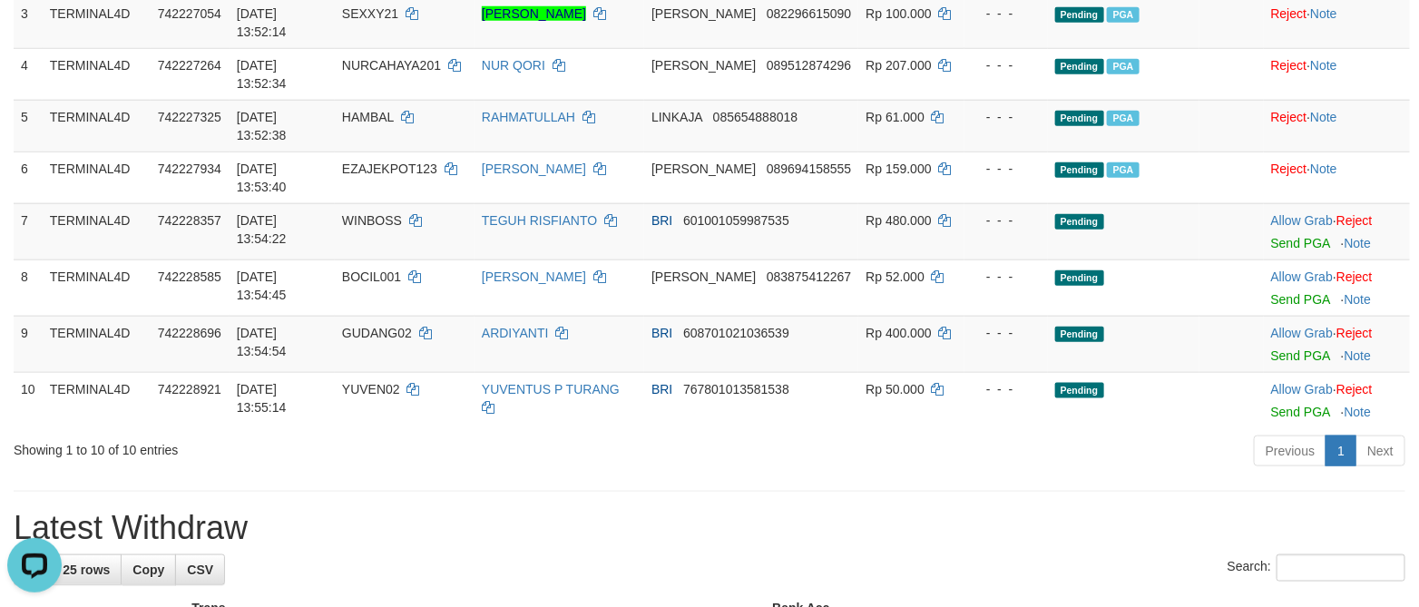
scroll to position [816, 0]
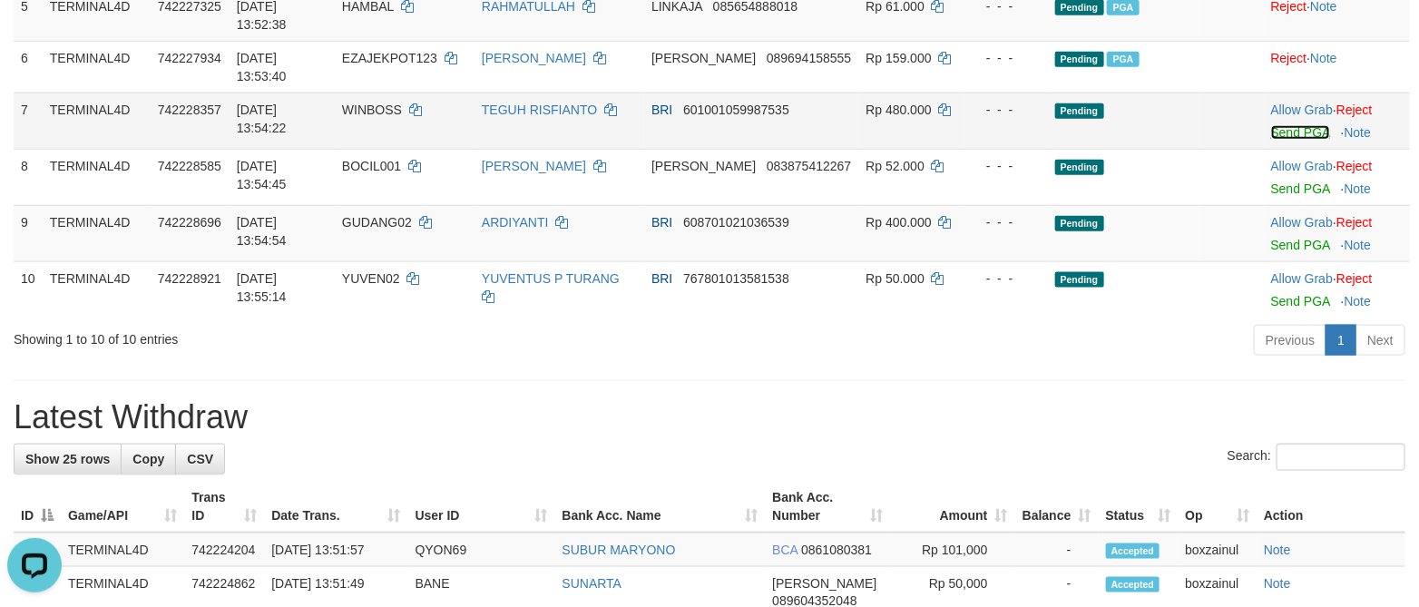
click at [1299, 140] on link "Send PGA" at bounding box center [1300, 132] width 59 height 15
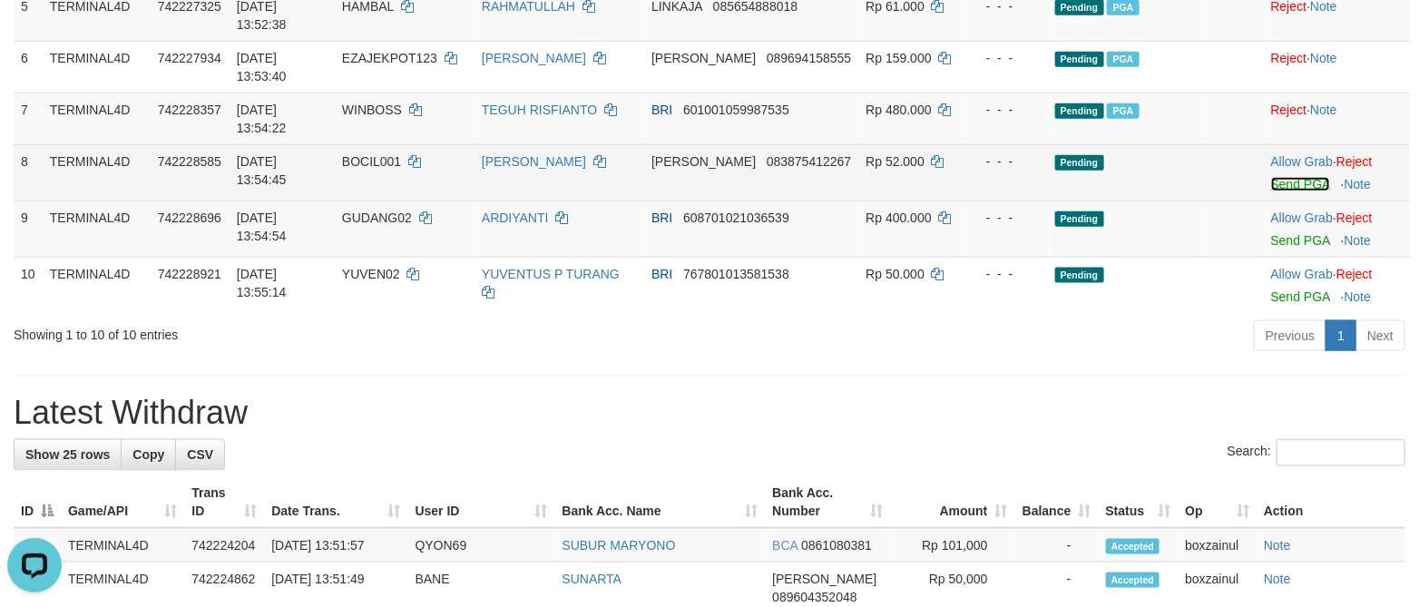
click at [1271, 191] on link "Send PGA" at bounding box center [1300, 184] width 59 height 15
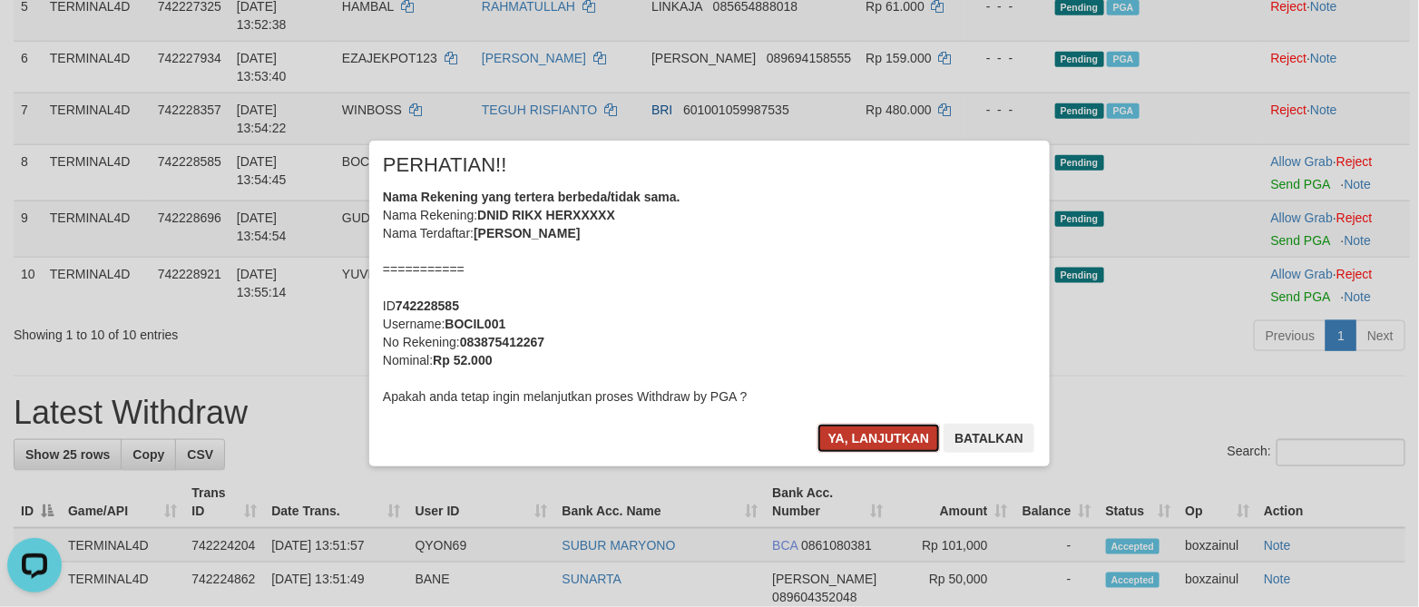
click at [892, 428] on button "Ya, lanjutkan" at bounding box center [878, 438] width 123 height 29
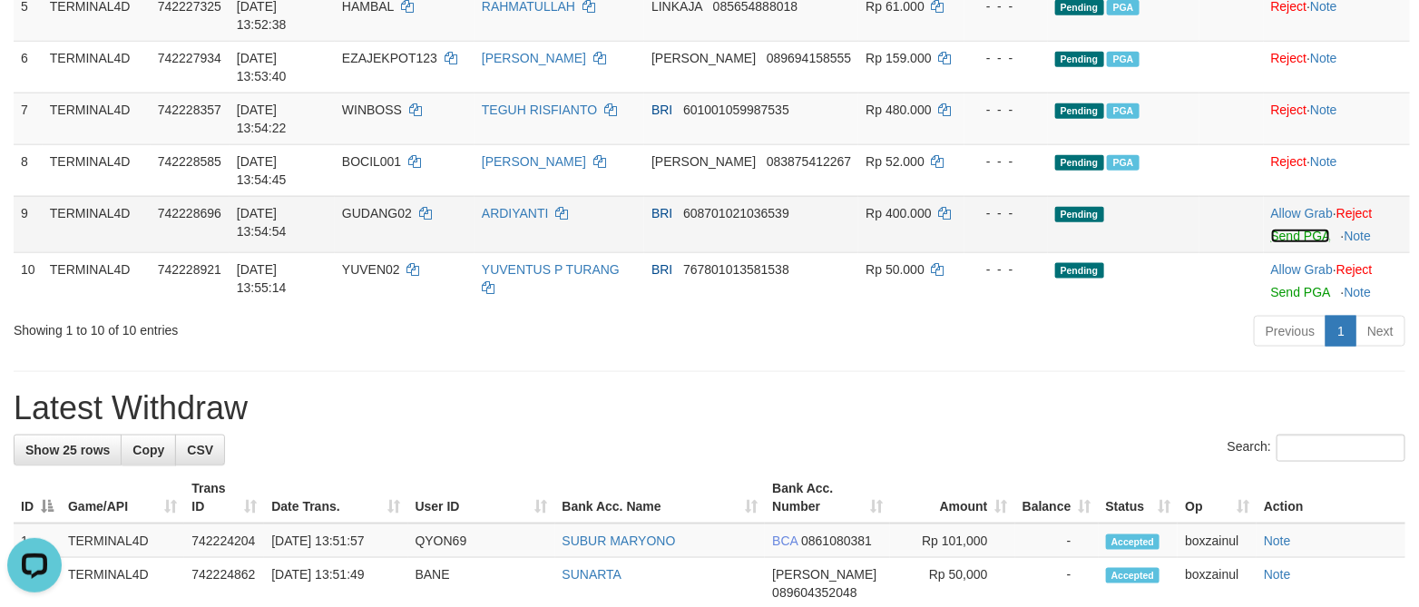
click at [1271, 243] on link "Send PGA" at bounding box center [1300, 236] width 59 height 15
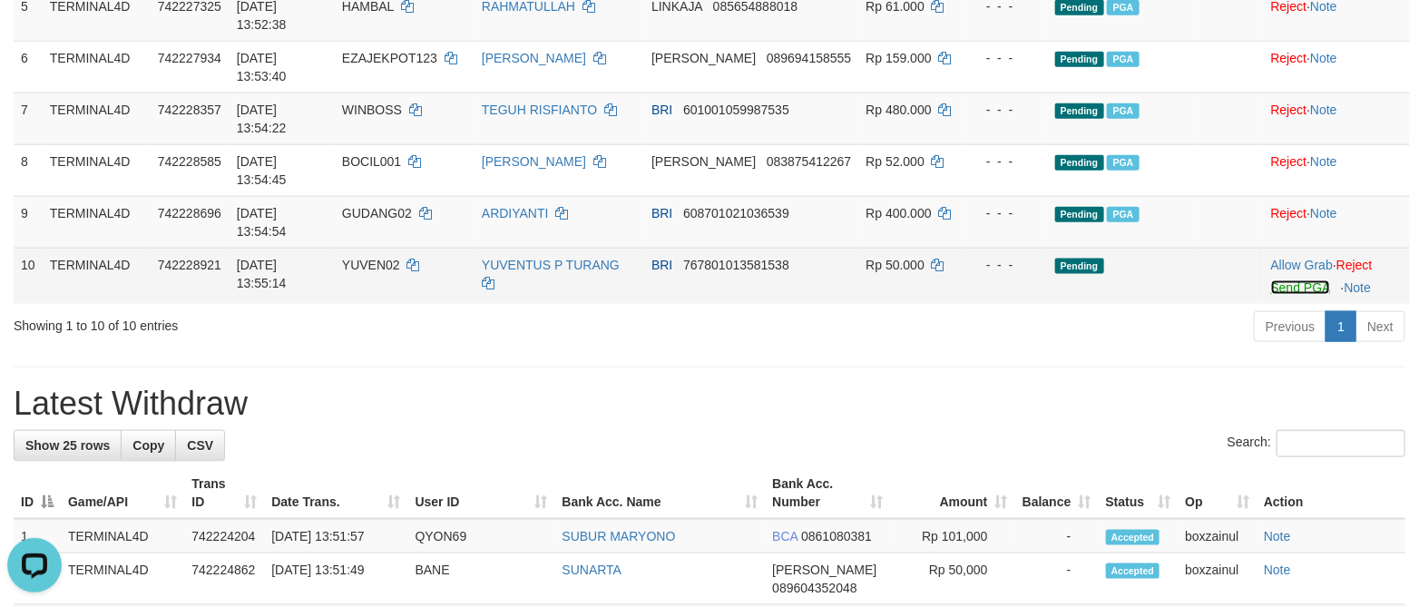
click at [1282, 295] on link "Send PGA" at bounding box center [1300, 287] width 59 height 15
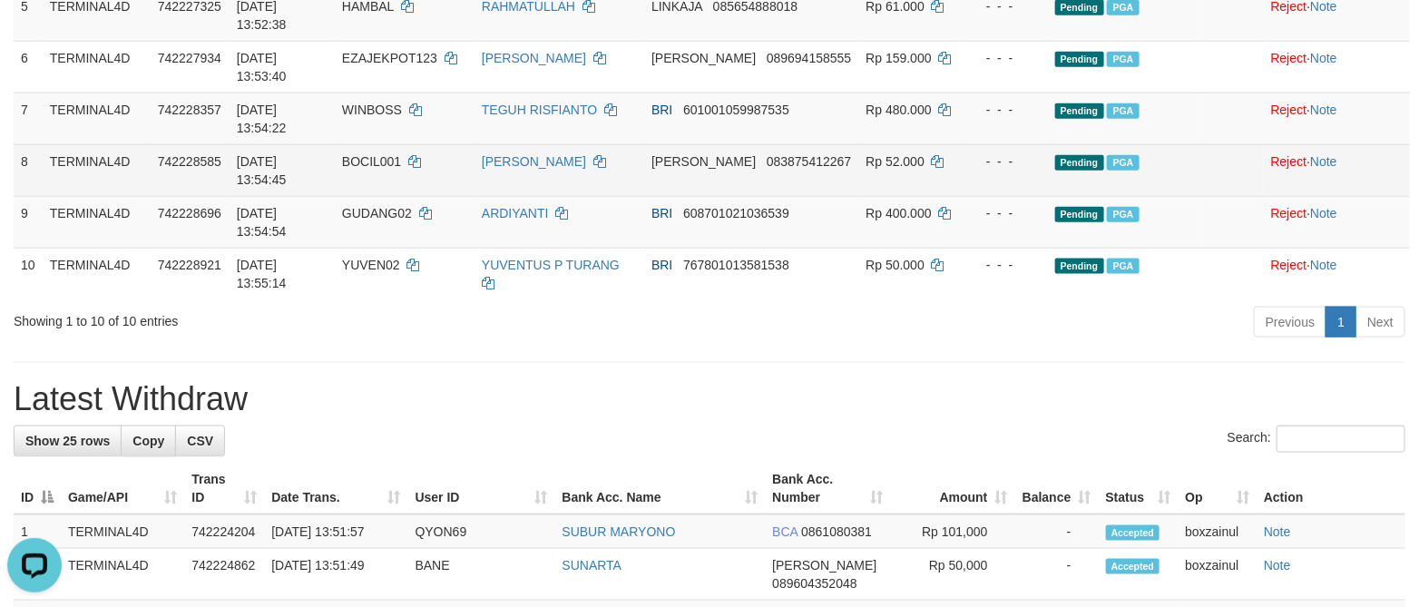
scroll to position [0, 0]
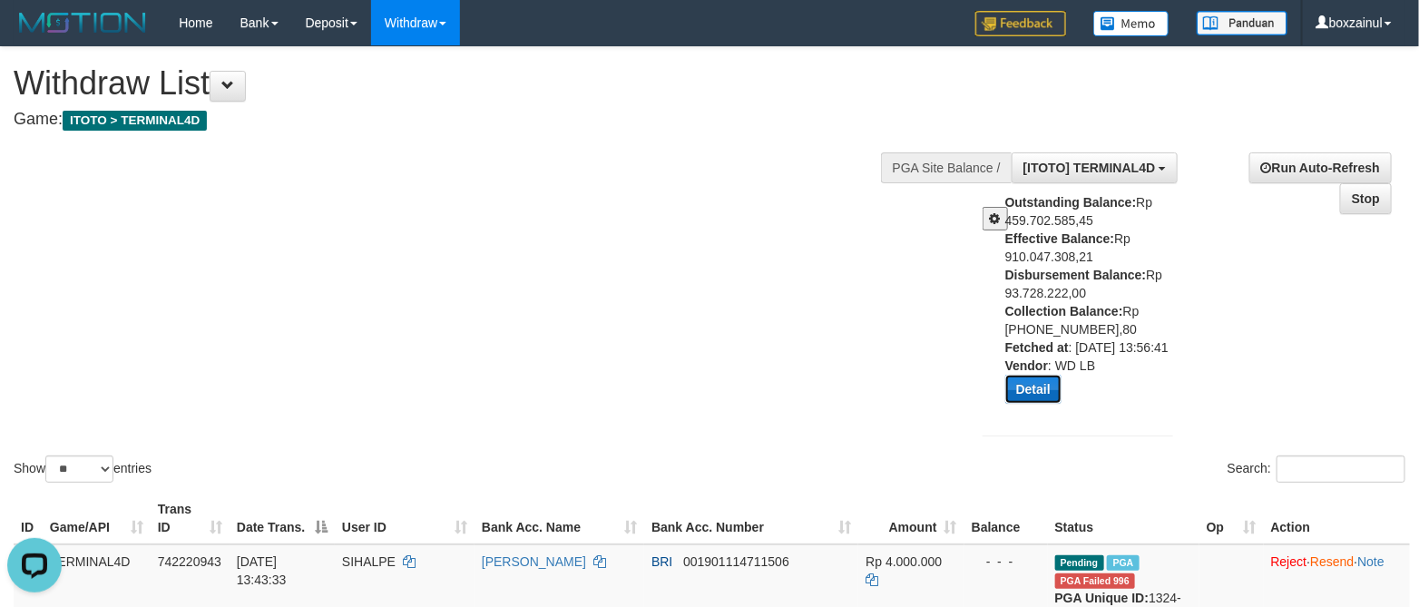
click at [1027, 404] on button "Detail" at bounding box center [1033, 389] width 56 height 29
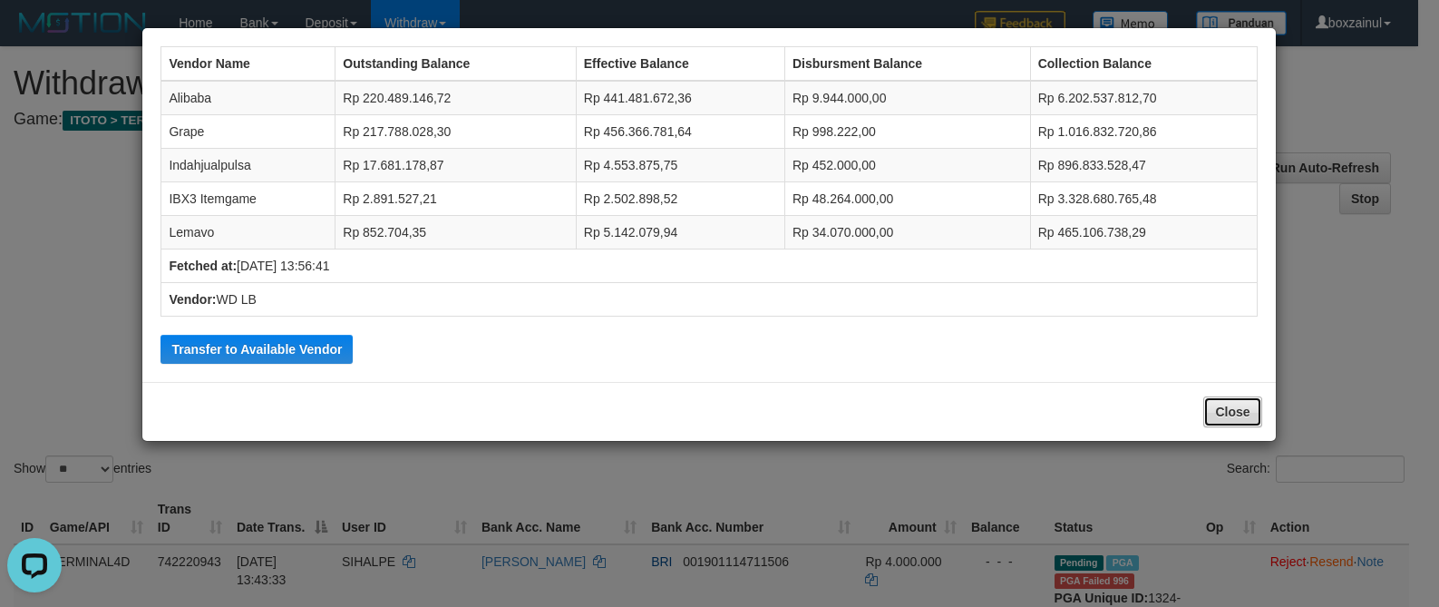
click at [1230, 416] on button "Close" at bounding box center [1233, 411] width 58 height 31
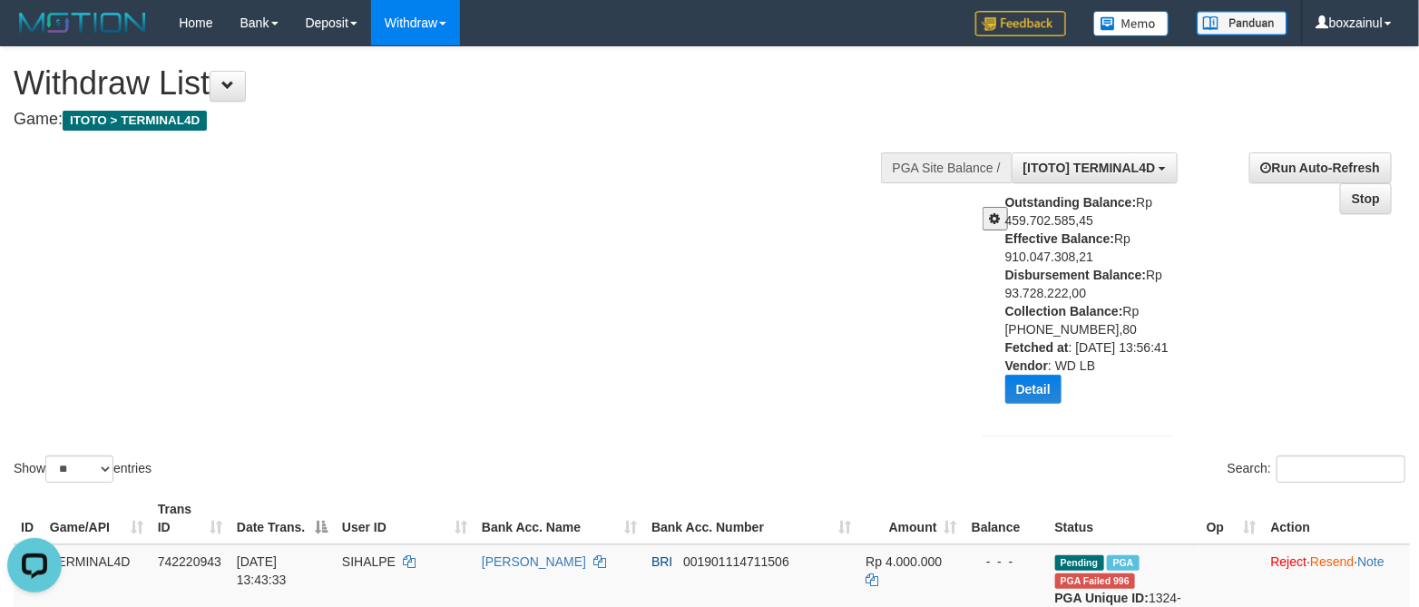
click at [986, 207] on button at bounding box center [994, 219] width 25 height 24
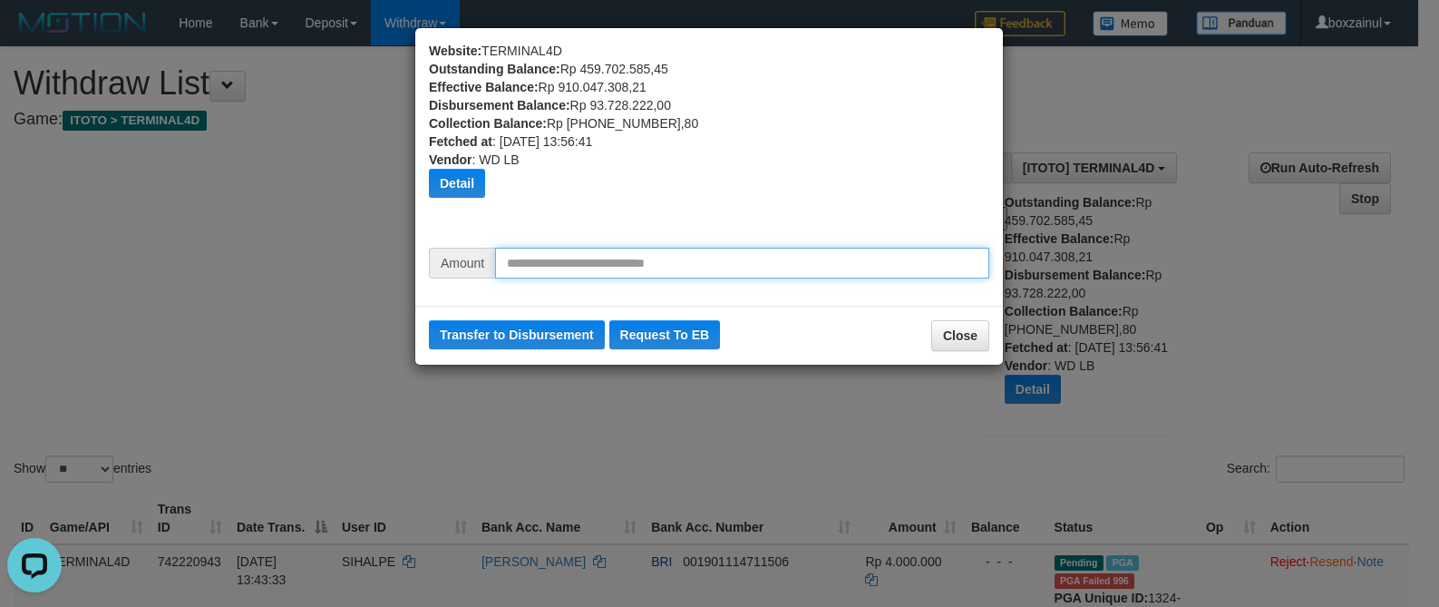
click at [678, 269] on input "text" at bounding box center [742, 263] width 494 height 31
type input "********"
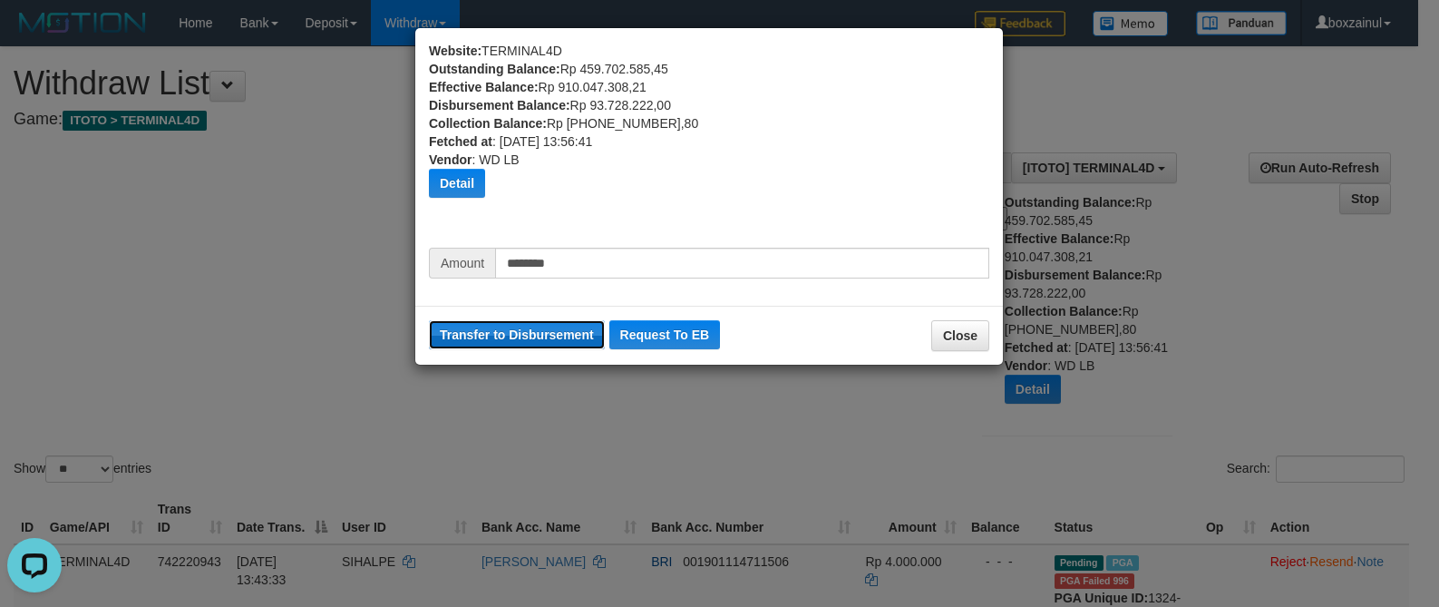
drag, startPoint x: 512, startPoint y: 340, endPoint x: 834, endPoint y: 122, distance: 388.7
click at [512, 337] on button "Transfer to Disbursement" at bounding box center [517, 334] width 176 height 29
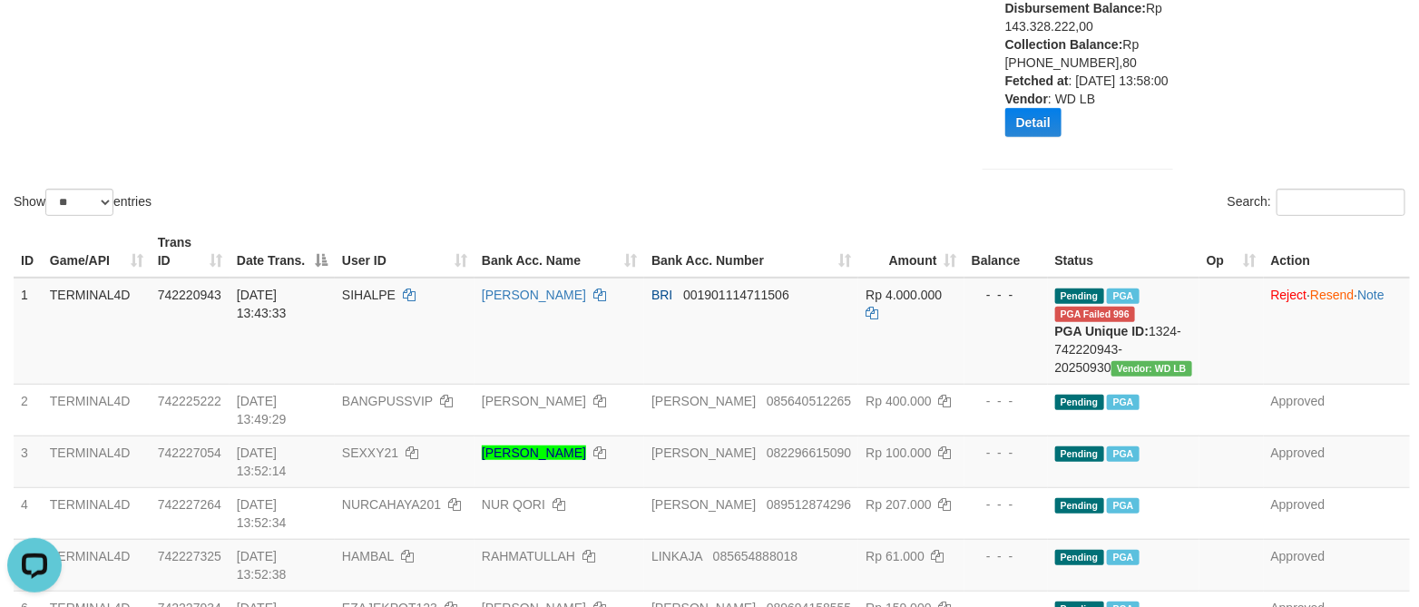
scroll to position [272, 0]
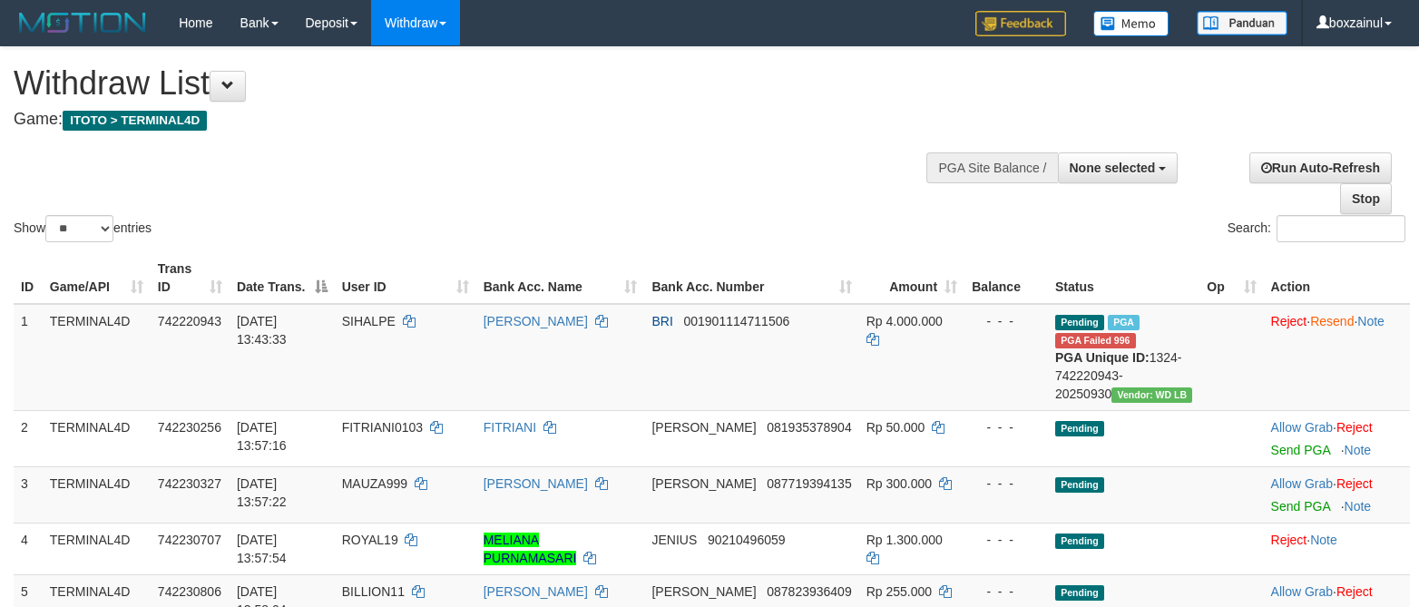
select select
select select "**"
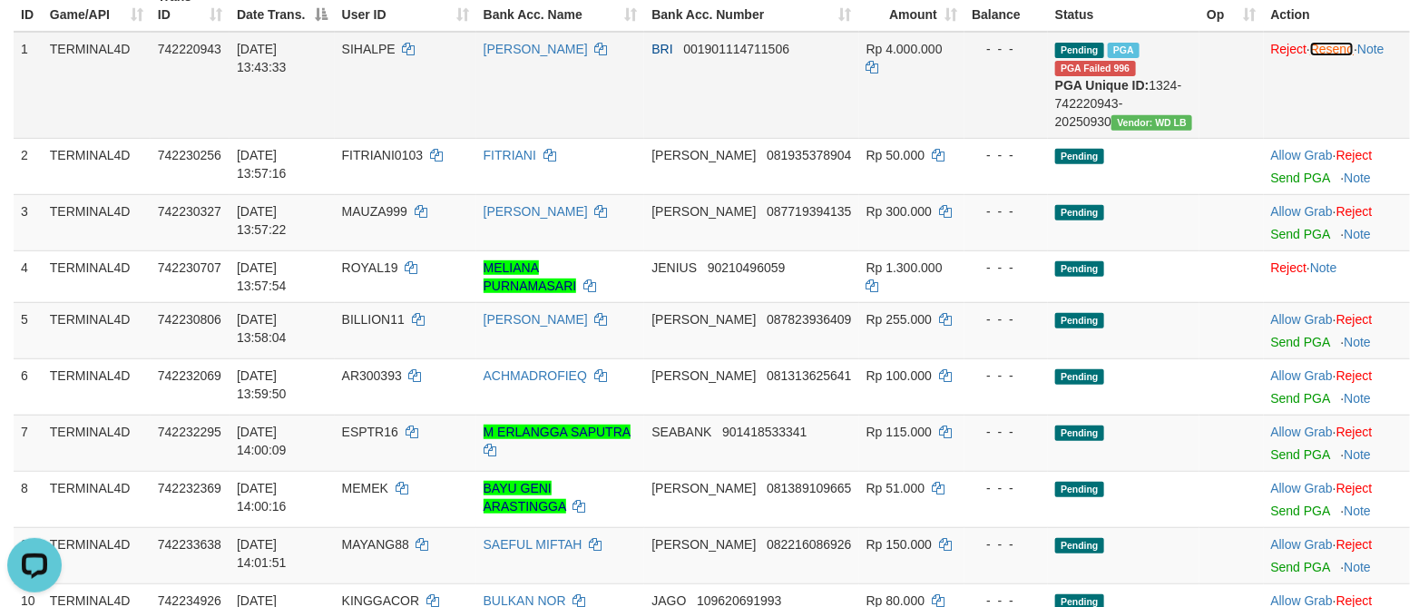
click at [1340, 50] on link "Resend" at bounding box center [1332, 49] width 44 height 15
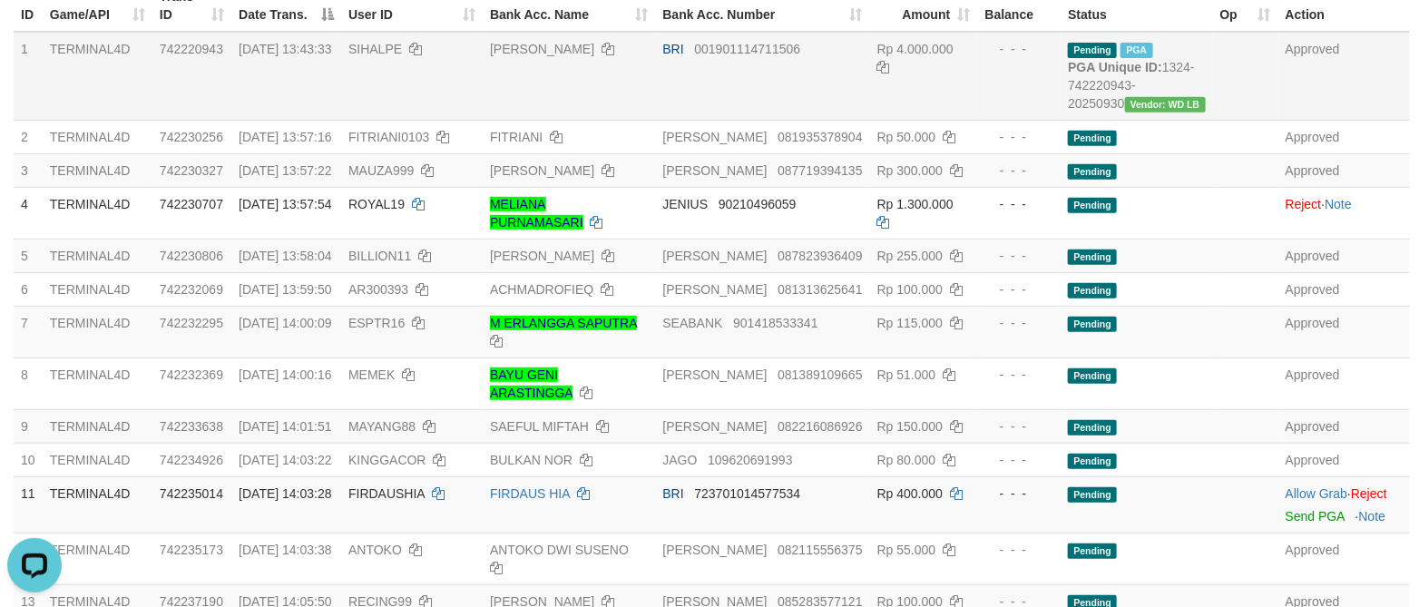
click at [397, 120] on td "SIHALPE" at bounding box center [411, 76] width 141 height 89
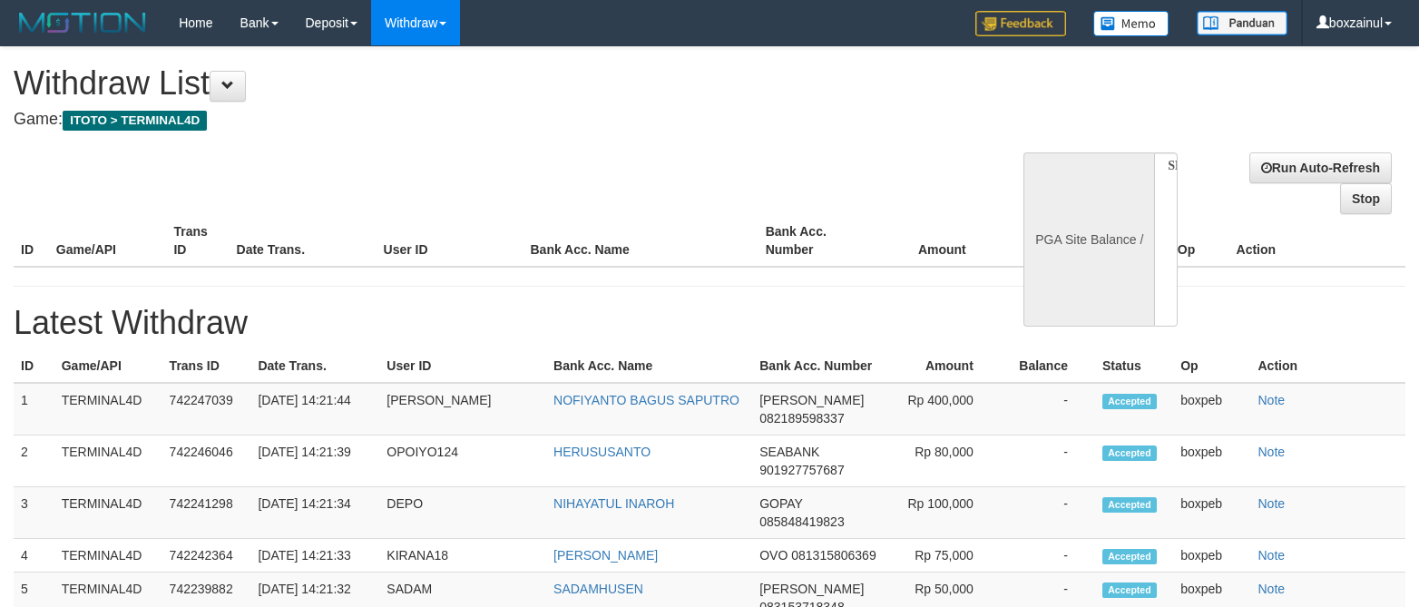
select select
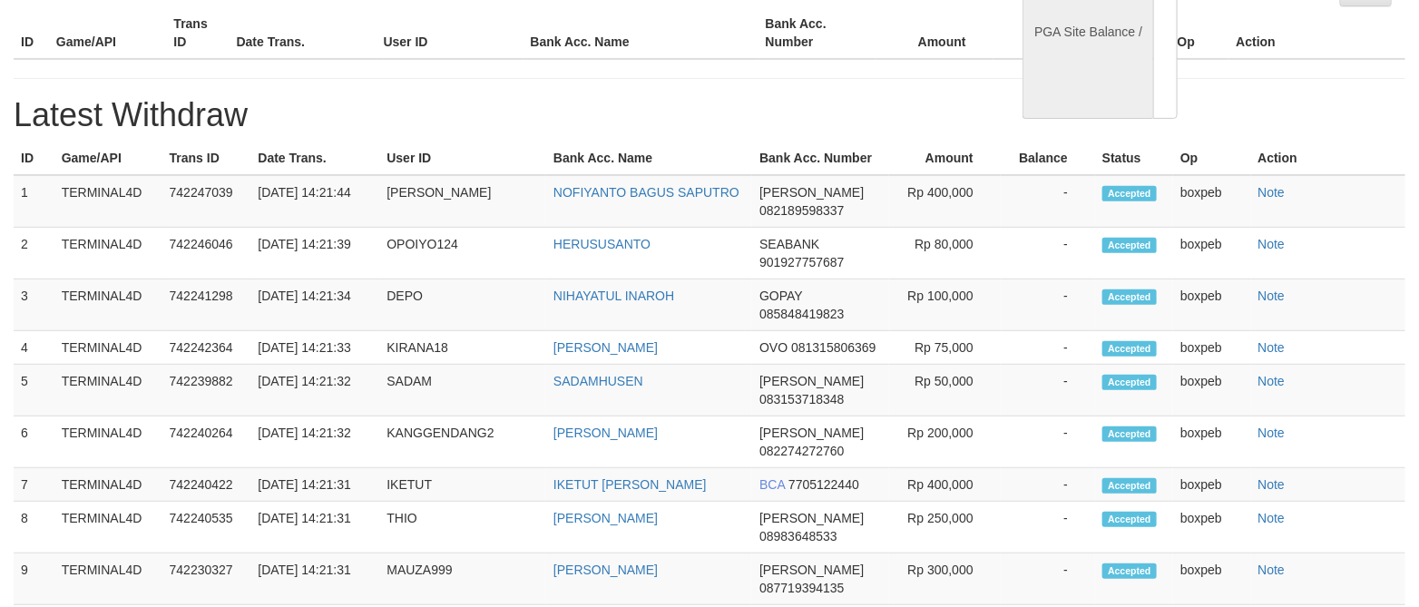
select select "**"
select select
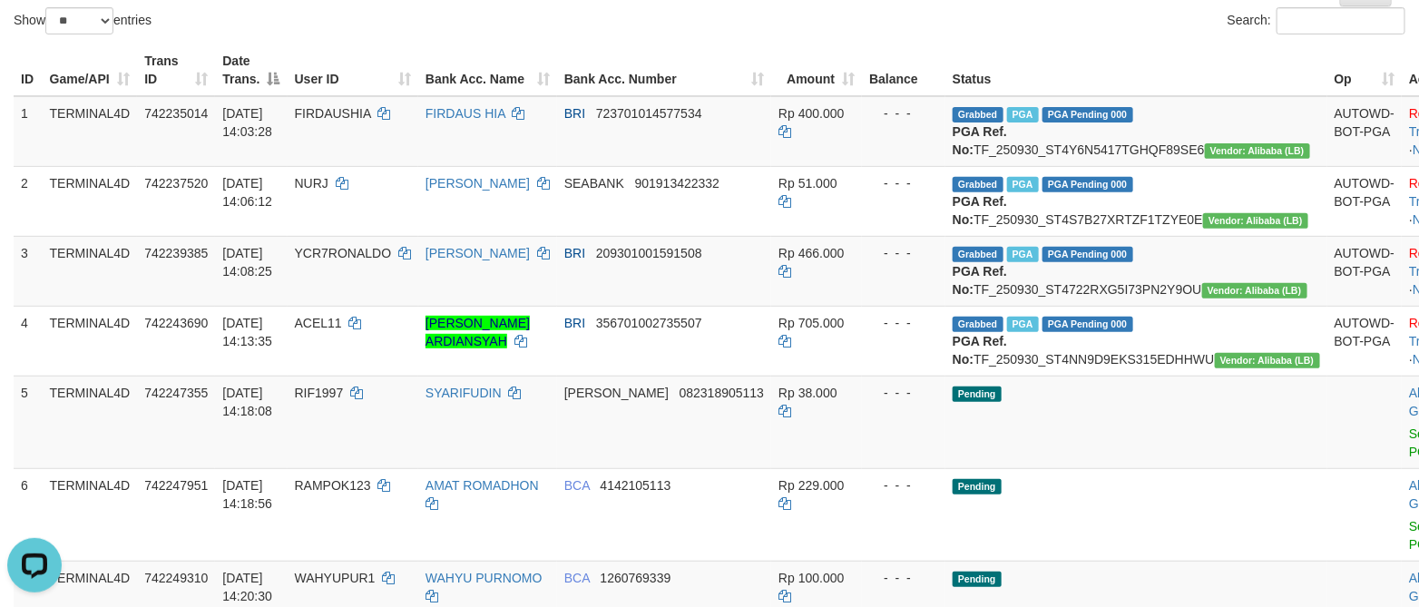
scroll to position [0, 0]
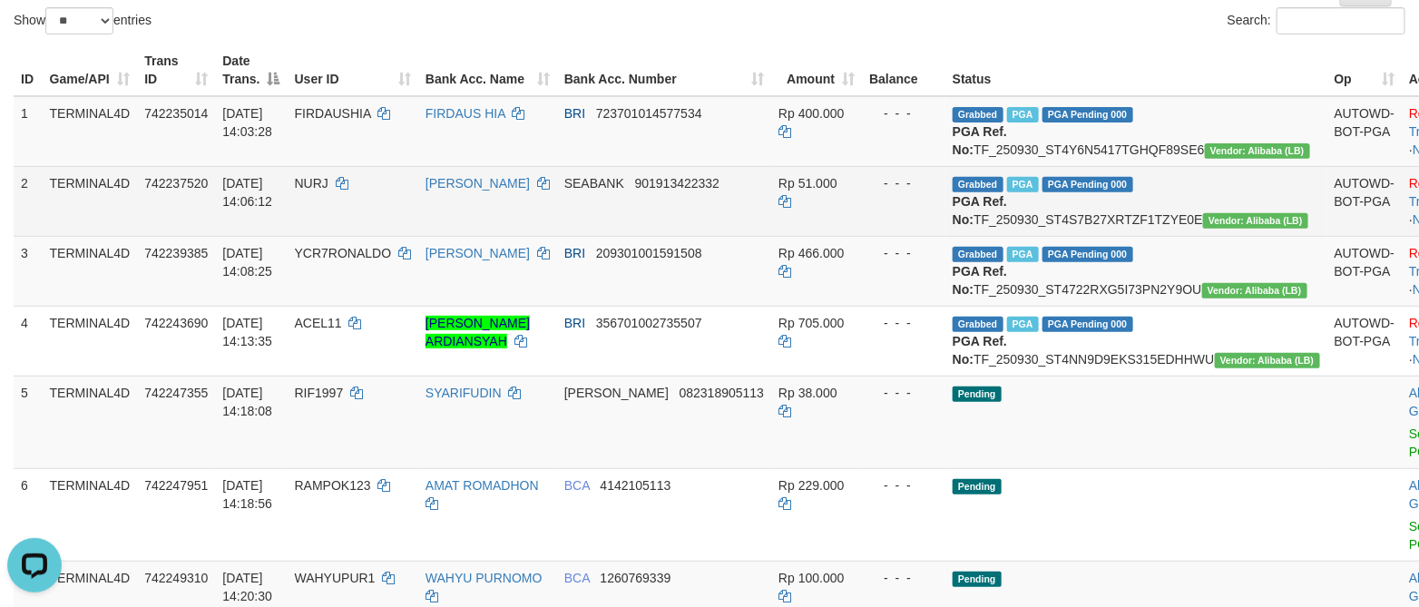
click at [771, 236] on td "SEABANK 901913422332" at bounding box center [664, 201] width 214 height 70
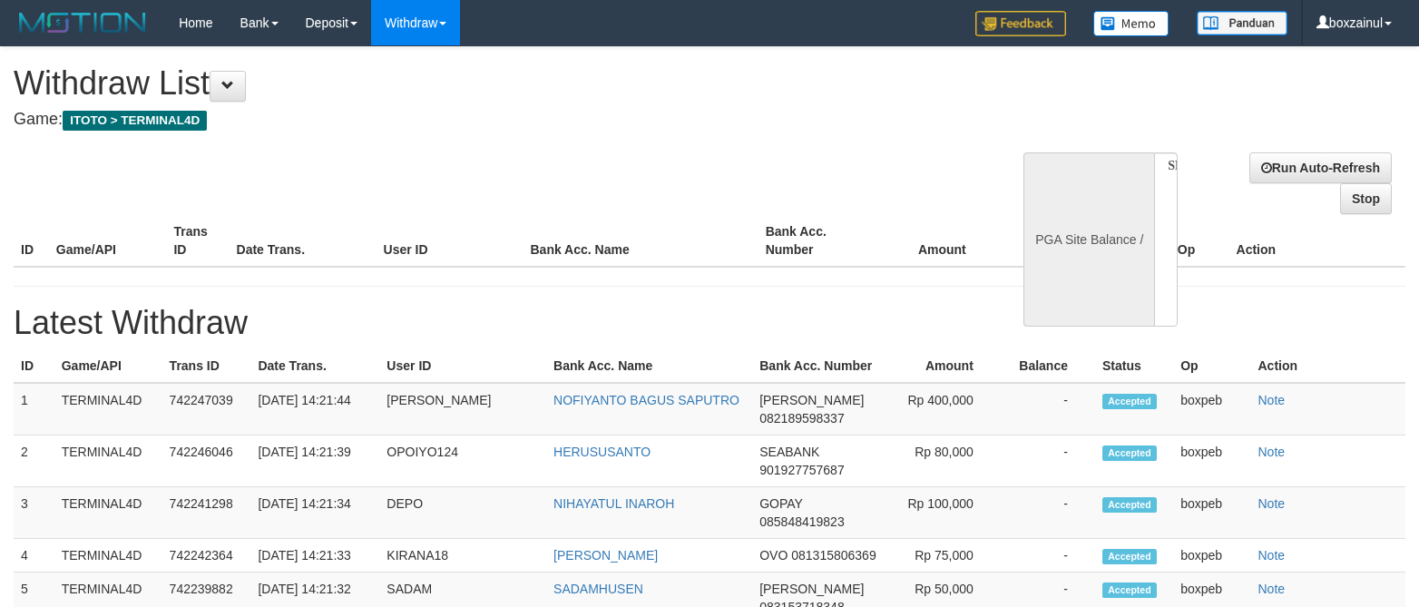
select select
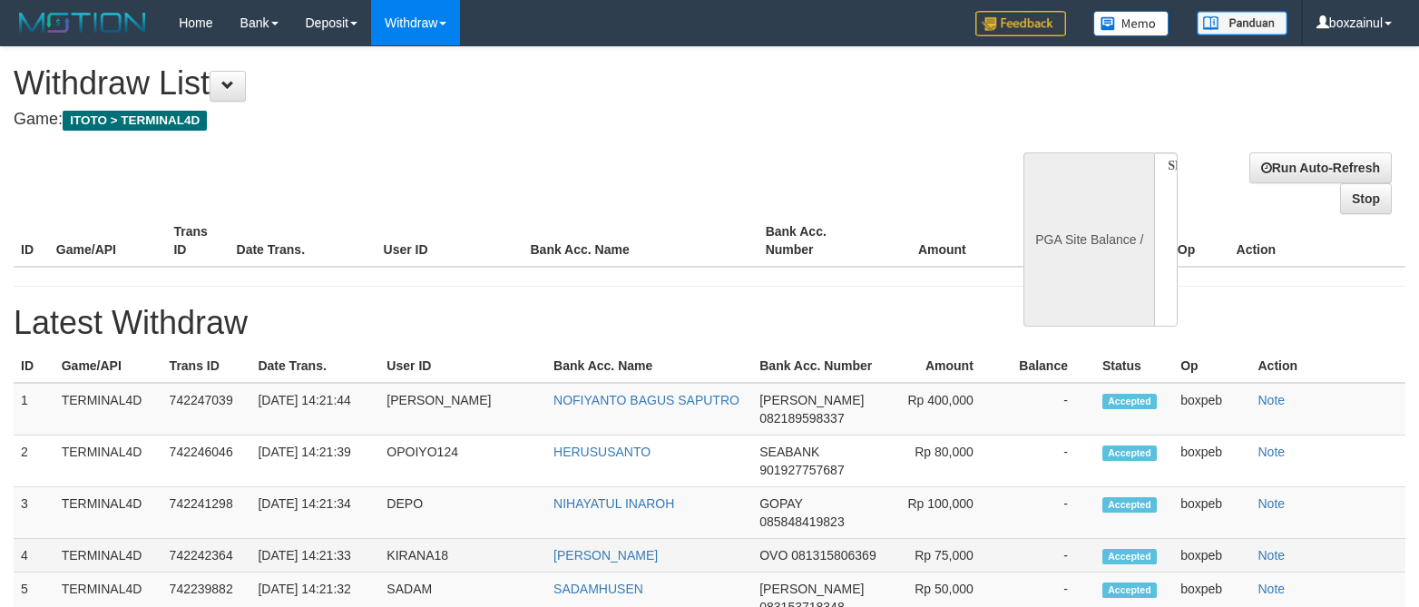
scroll to position [286, 0]
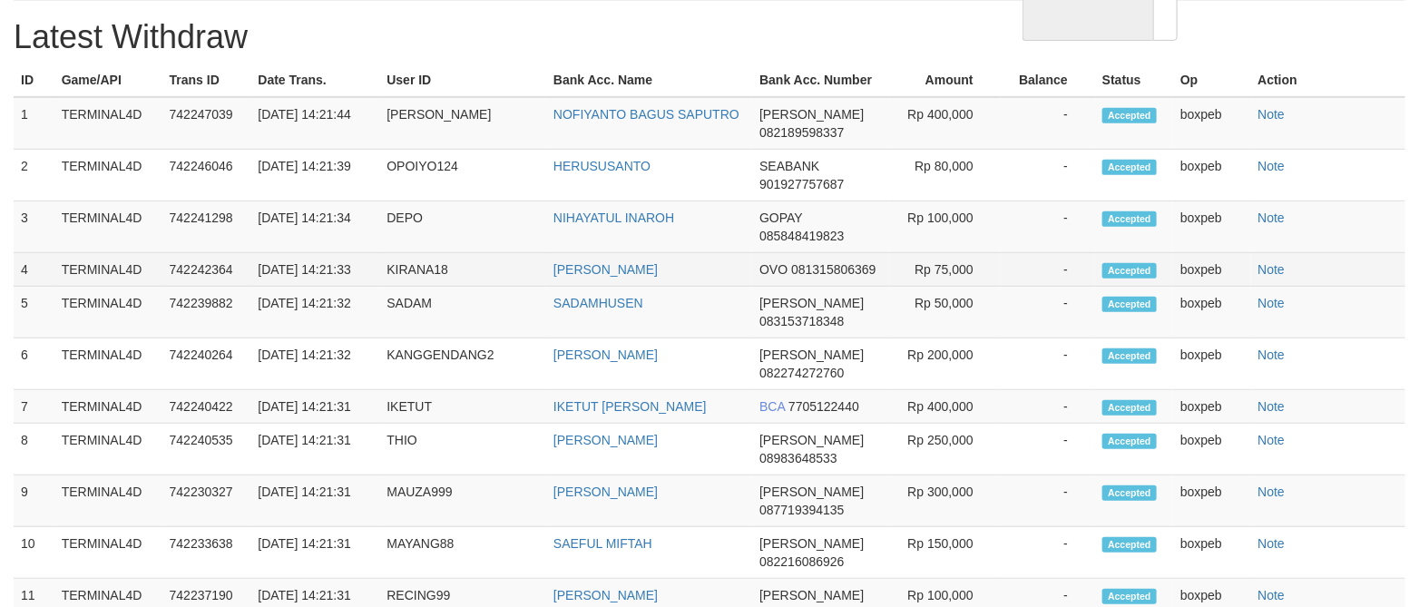
select select "**"
select select
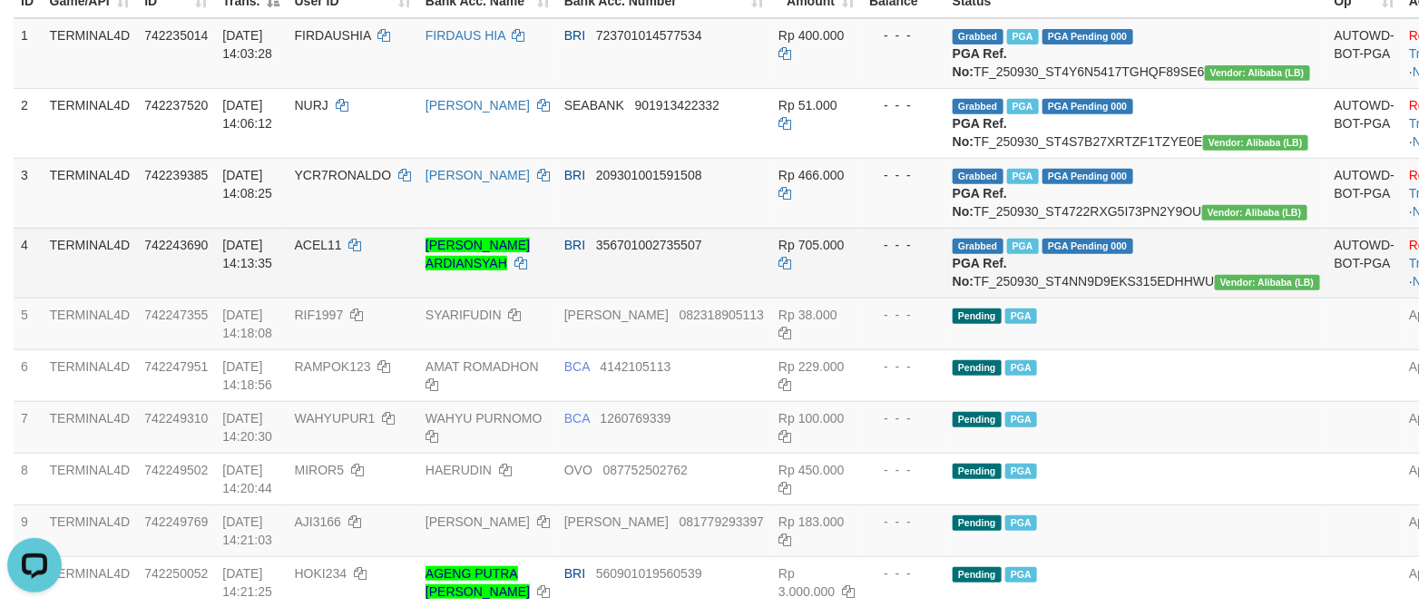
scroll to position [0, 0]
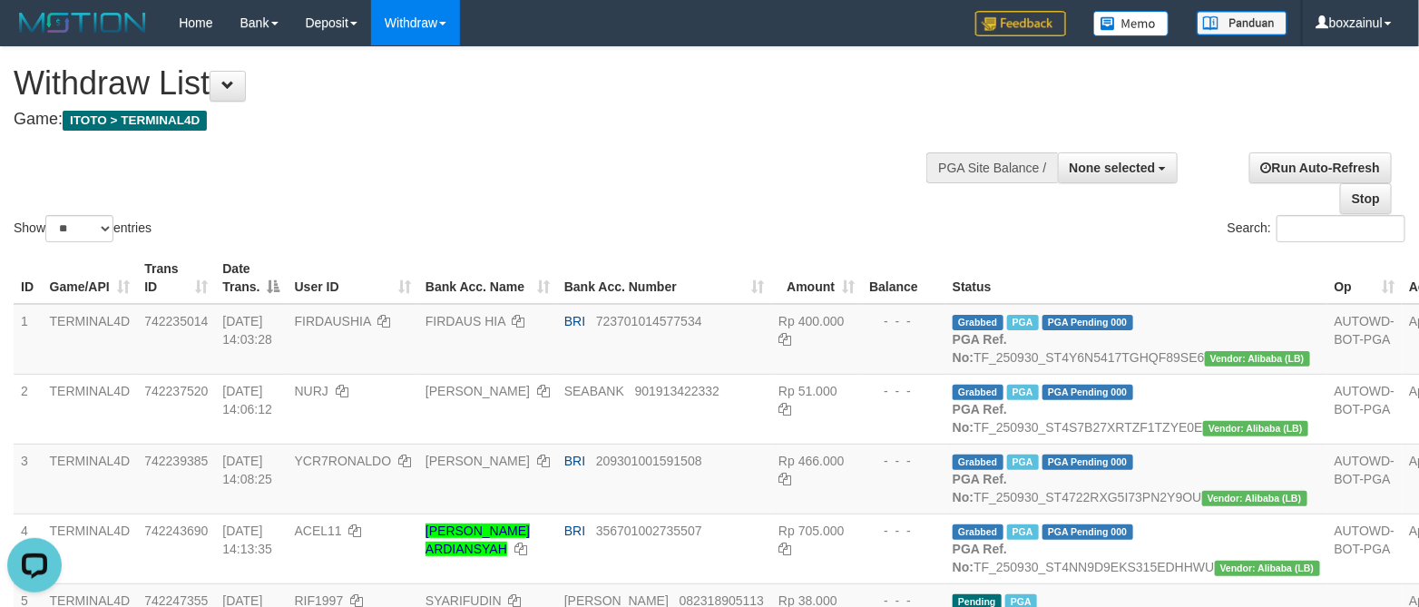
click at [735, 120] on h4 "Game: ITOTO > TERMINAL4D" at bounding box center [471, 120] width 914 height 18
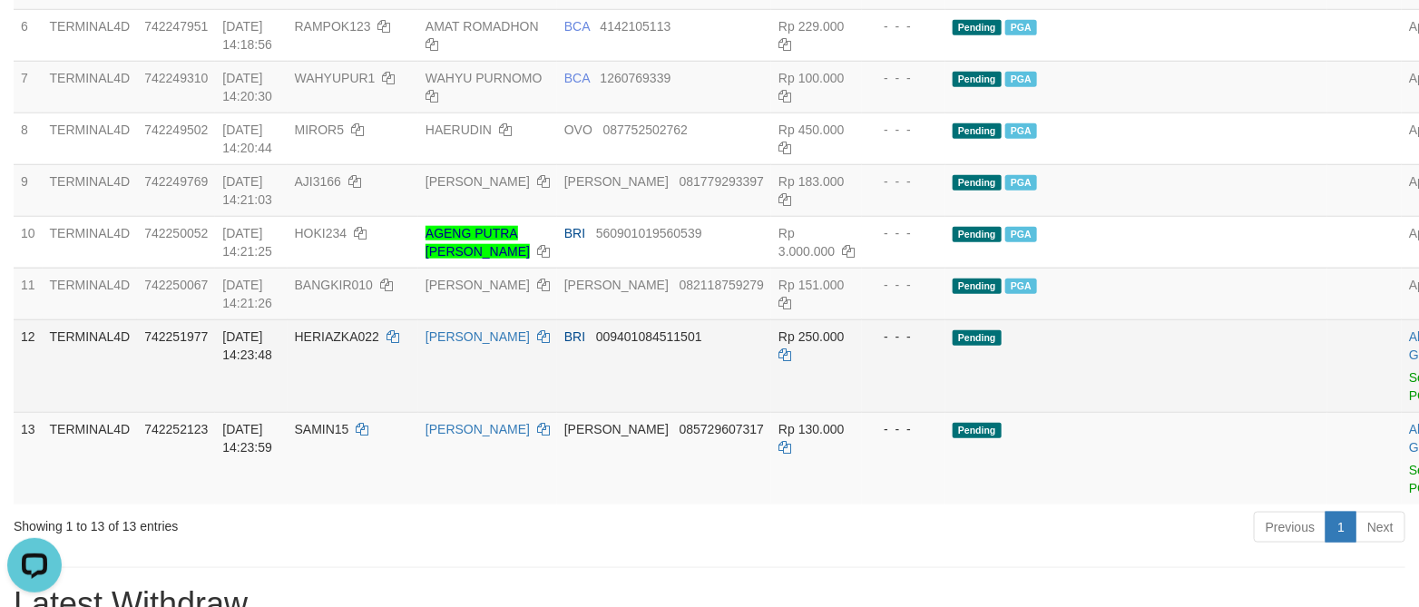
scroll to position [816, 0]
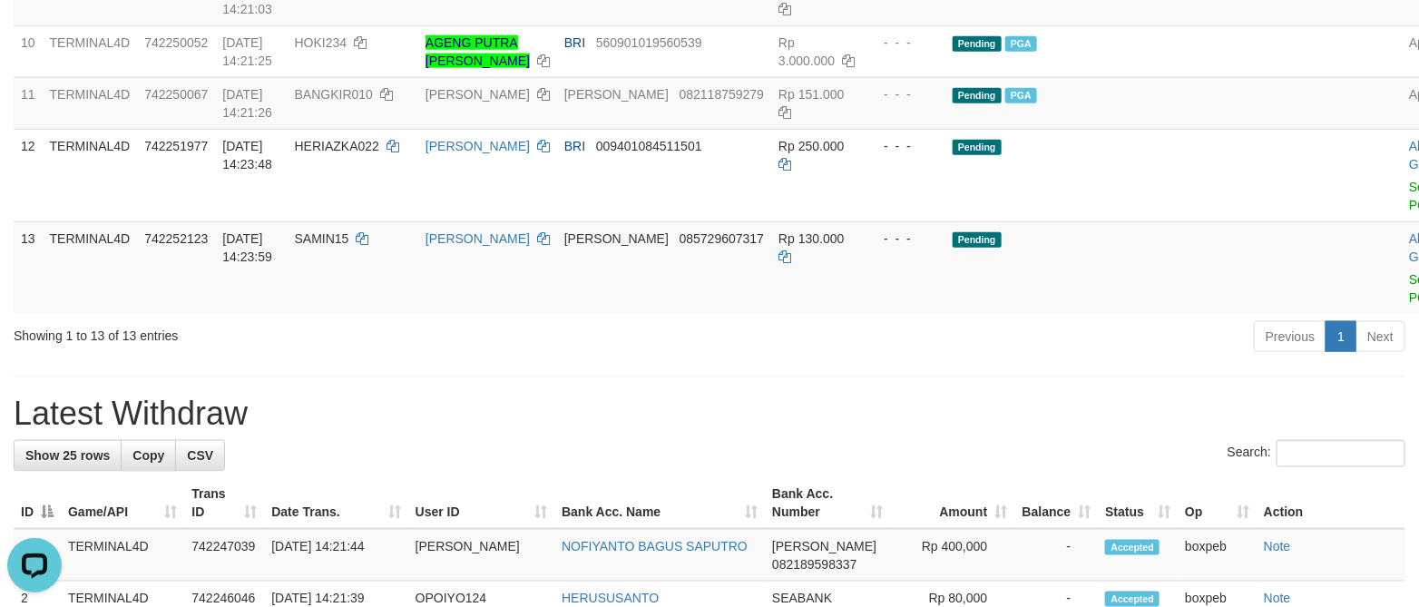
click at [714, 358] on div "Previous 1 Next" at bounding box center [1005, 338] width 800 height 39
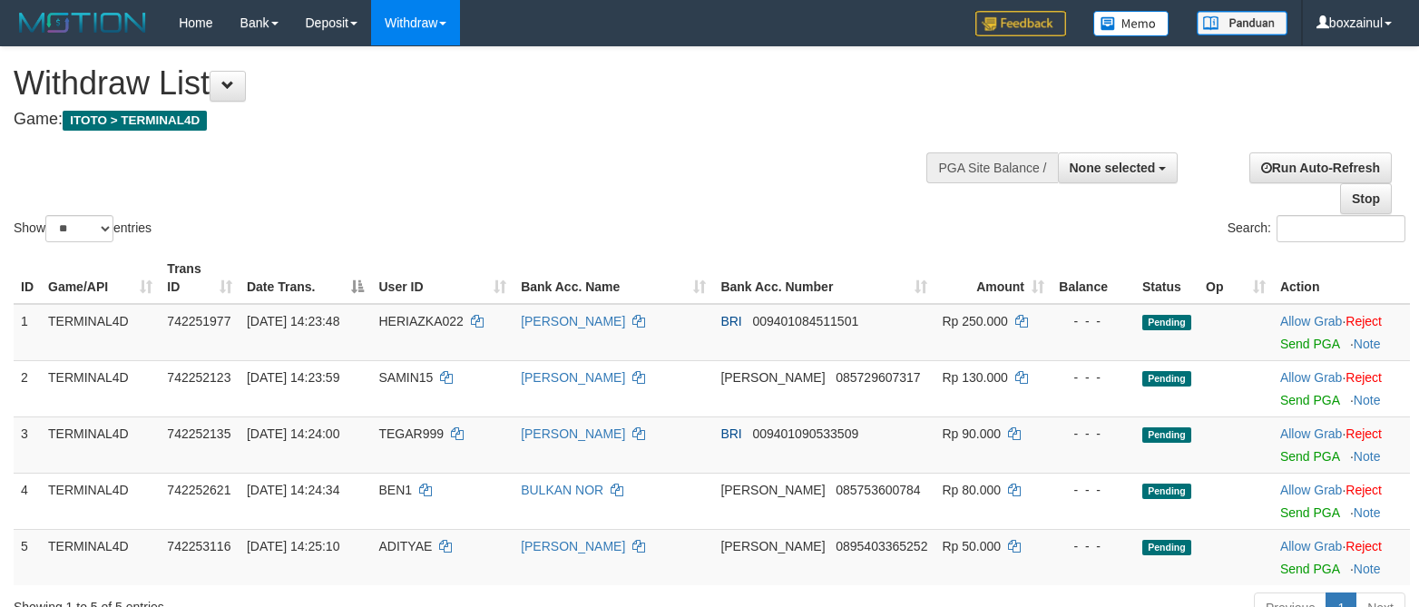
select select
select select "**"
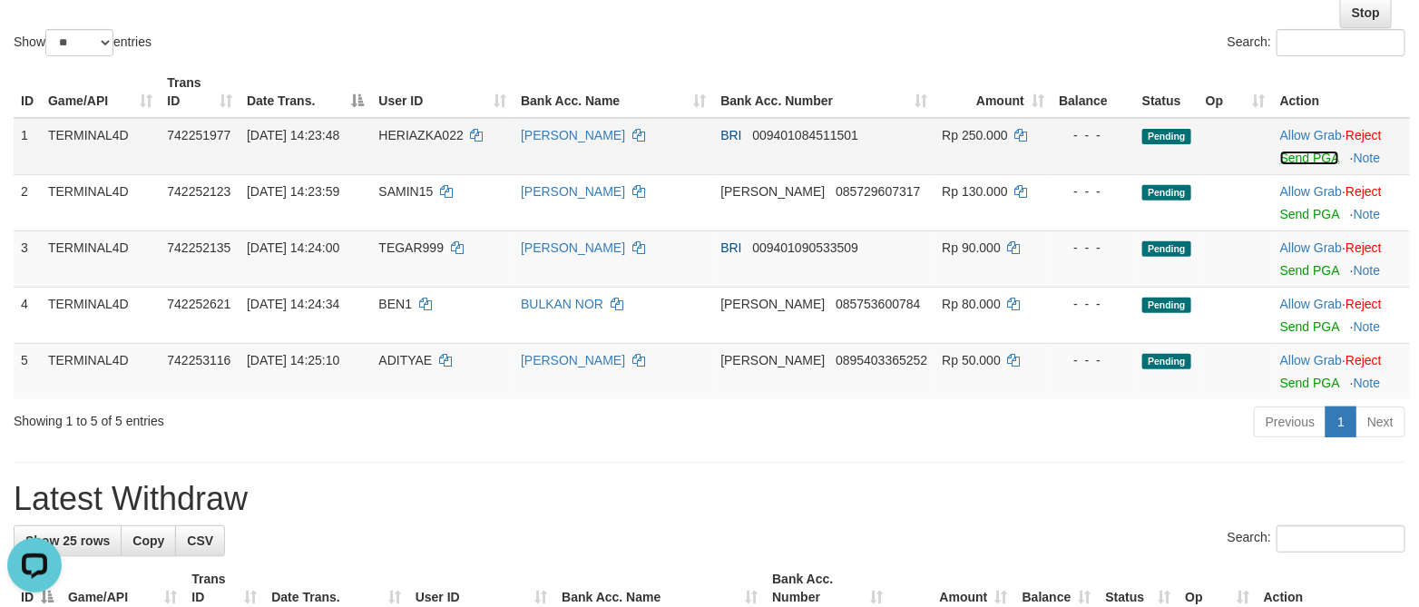
click at [1299, 155] on link "Send PGA" at bounding box center [1309, 158] width 59 height 15
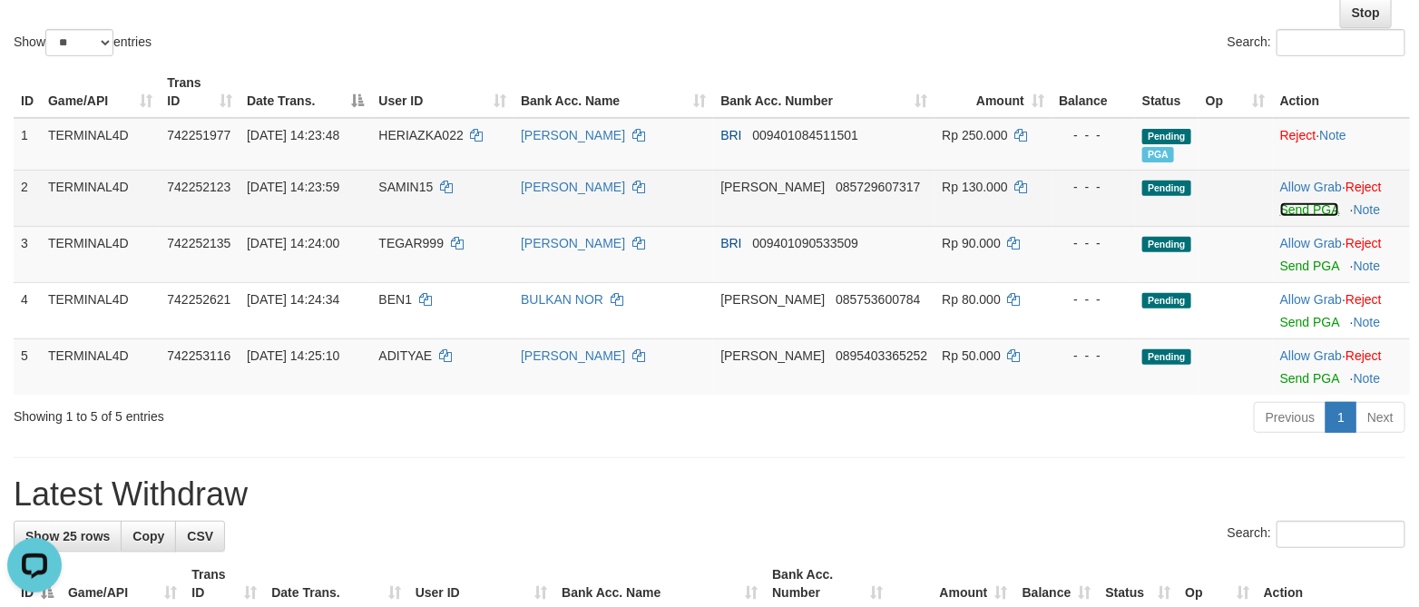
click at [1293, 210] on link "Send PGA" at bounding box center [1309, 209] width 59 height 15
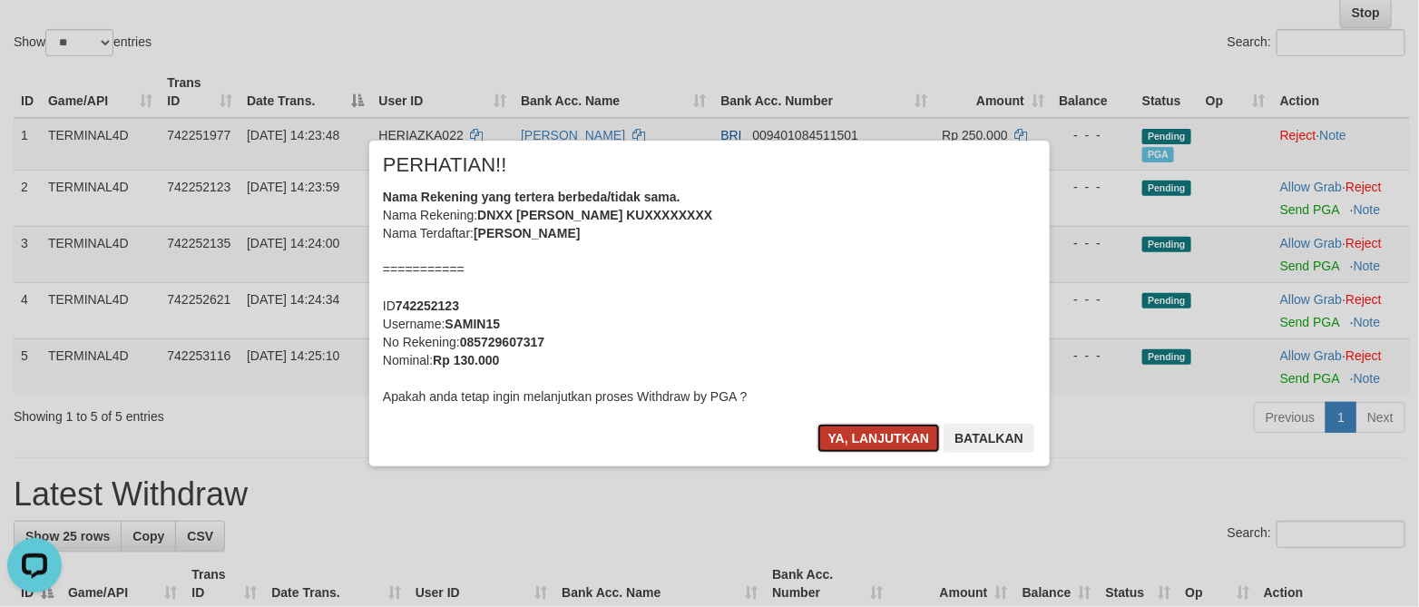
click at [857, 442] on button "Ya, lanjutkan" at bounding box center [878, 438] width 123 height 29
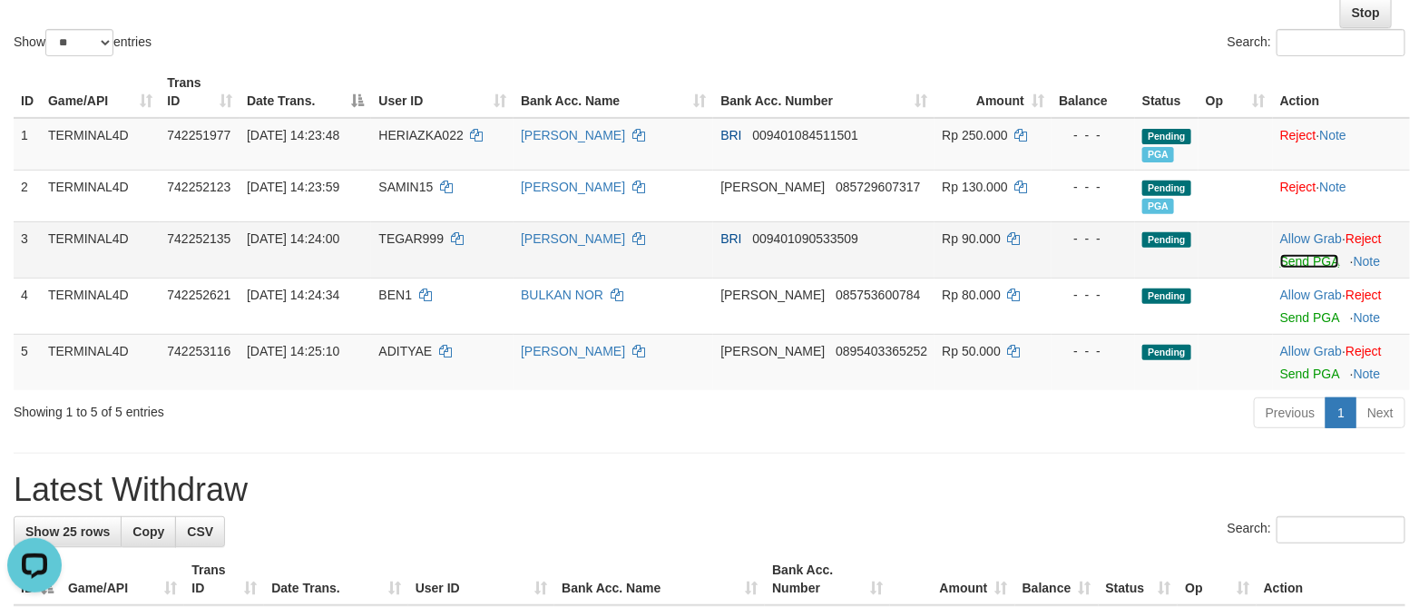
click at [1288, 267] on link "Send PGA" at bounding box center [1309, 261] width 59 height 15
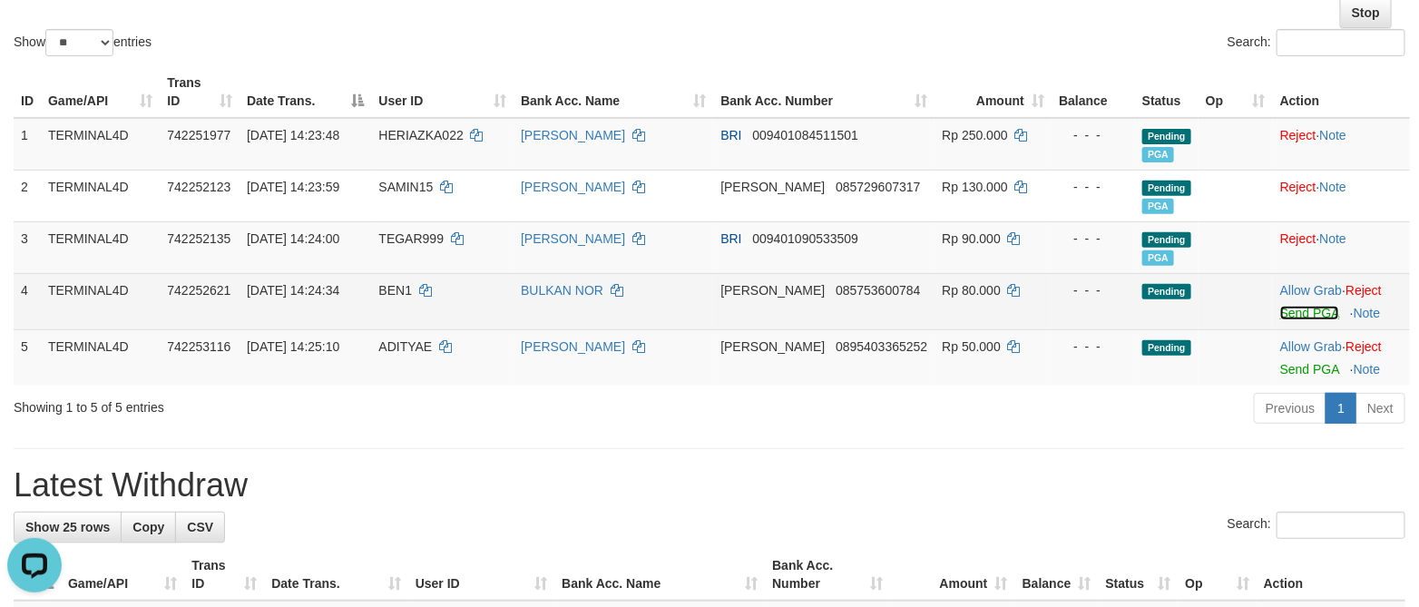
click at [1291, 311] on link "Send PGA" at bounding box center [1309, 313] width 59 height 15
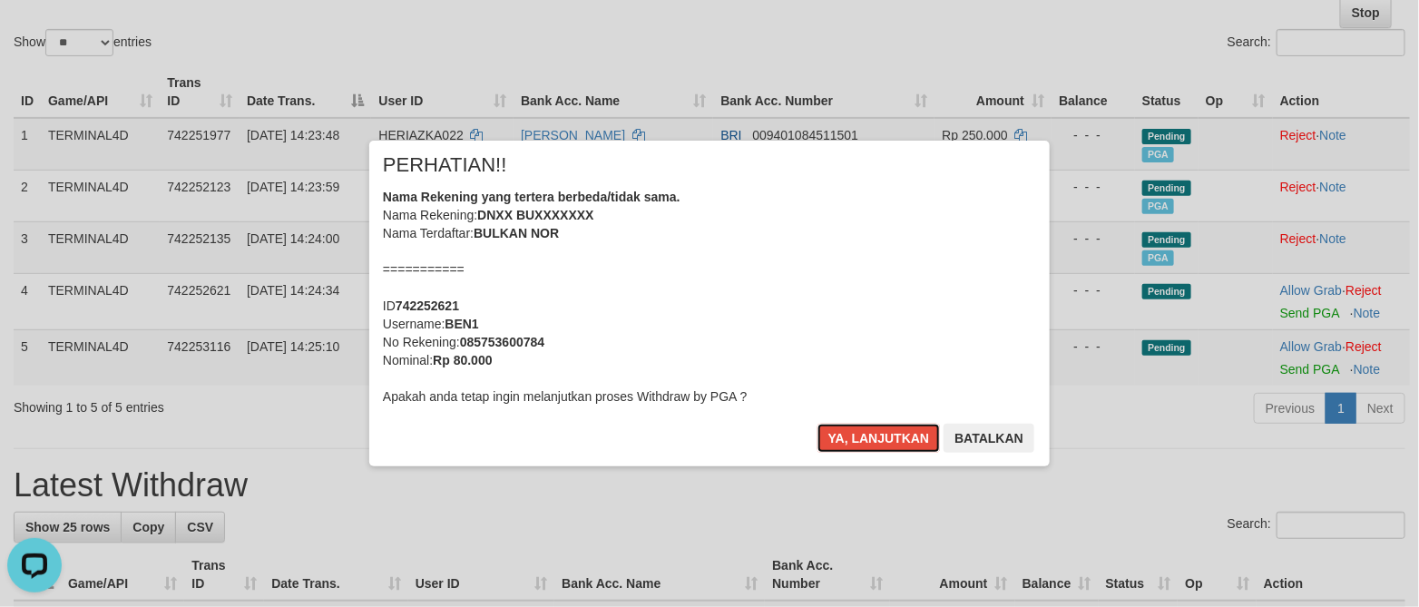
drag, startPoint x: 885, startPoint y: 436, endPoint x: 1171, endPoint y: 417, distance: 286.3
click at [885, 435] on button "Ya, lanjutkan" at bounding box center [878, 438] width 123 height 29
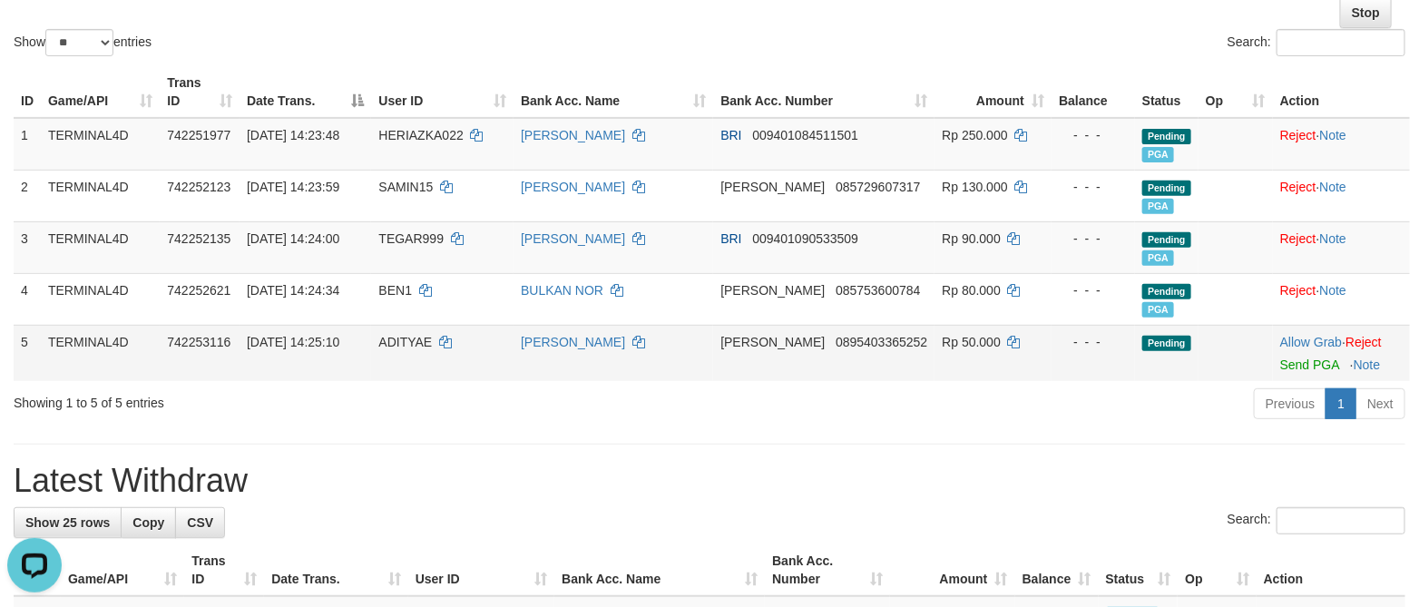
click at [1280, 357] on td "Allow Grab · Reject Send PGA · Note" at bounding box center [1340, 353] width 137 height 56
click at [1280, 371] on link "Send PGA" at bounding box center [1309, 364] width 59 height 15
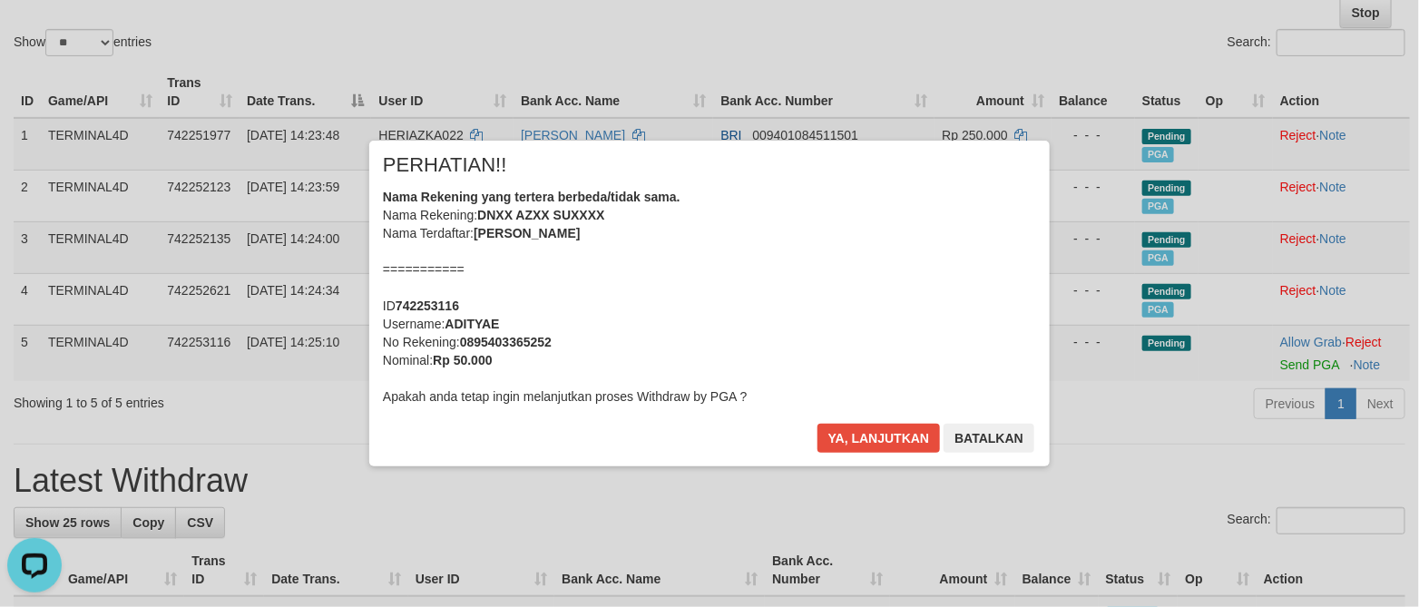
click at [834, 196] on div "Nama Rekening yang tertera berbeda/tidak sama. Nama Rekening: DNXX AZXX SUXXXX …" at bounding box center [709, 297] width 653 height 218
drag, startPoint x: 880, startPoint y: 433, endPoint x: 1007, endPoint y: 216, distance: 251.2
click at [879, 433] on button "Ya, lanjutkan" at bounding box center [878, 438] width 123 height 29
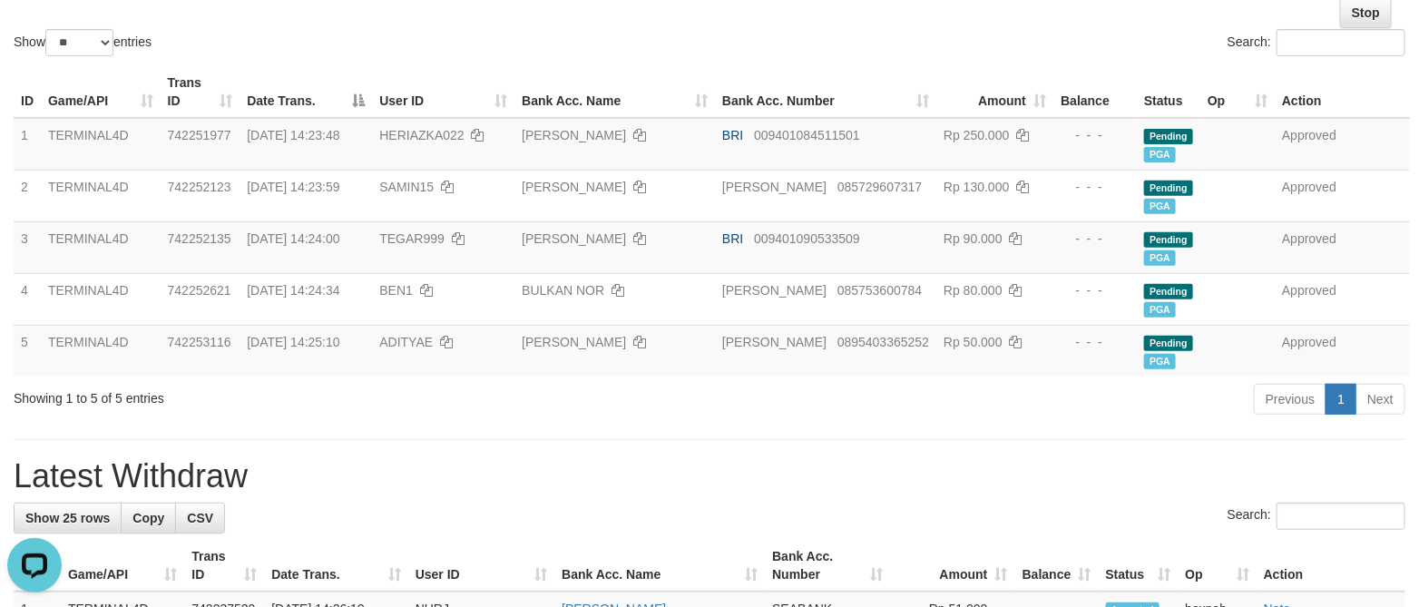
click at [830, 387] on div "Previous 1 Next" at bounding box center [1005, 401] width 800 height 39
click at [828, 387] on div "Previous 1 Next" at bounding box center [1005, 401] width 800 height 39
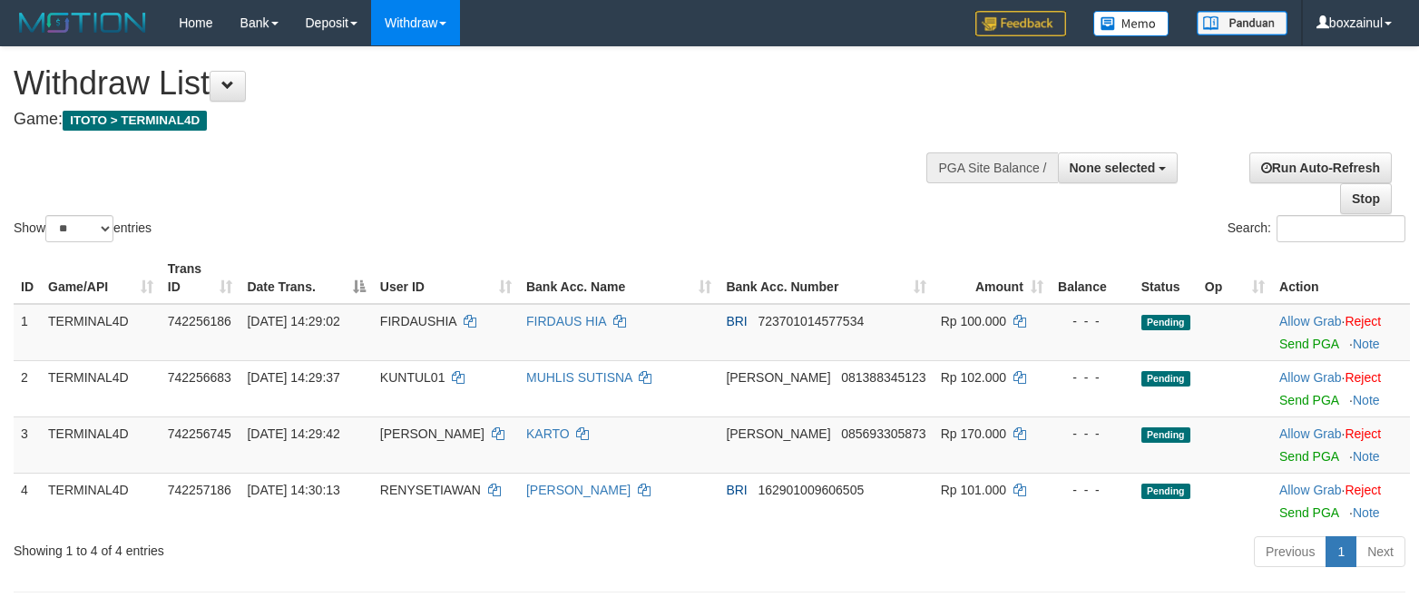
select select
select select "**"
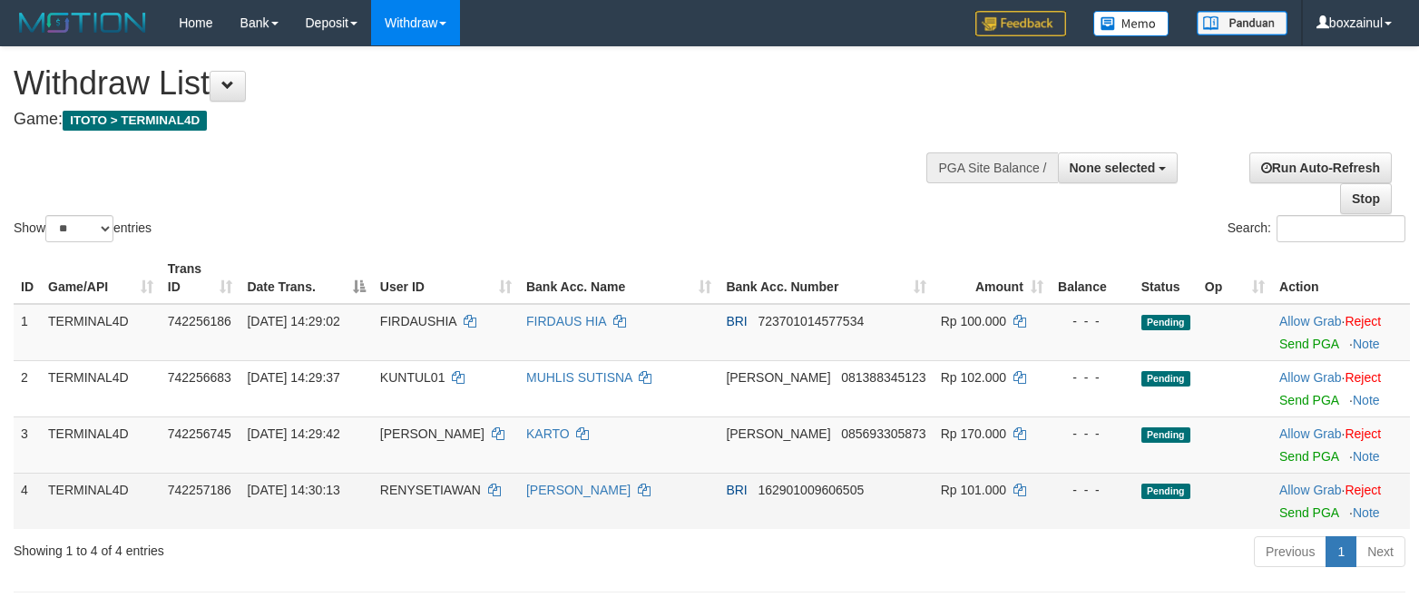
scroll to position [186, 0]
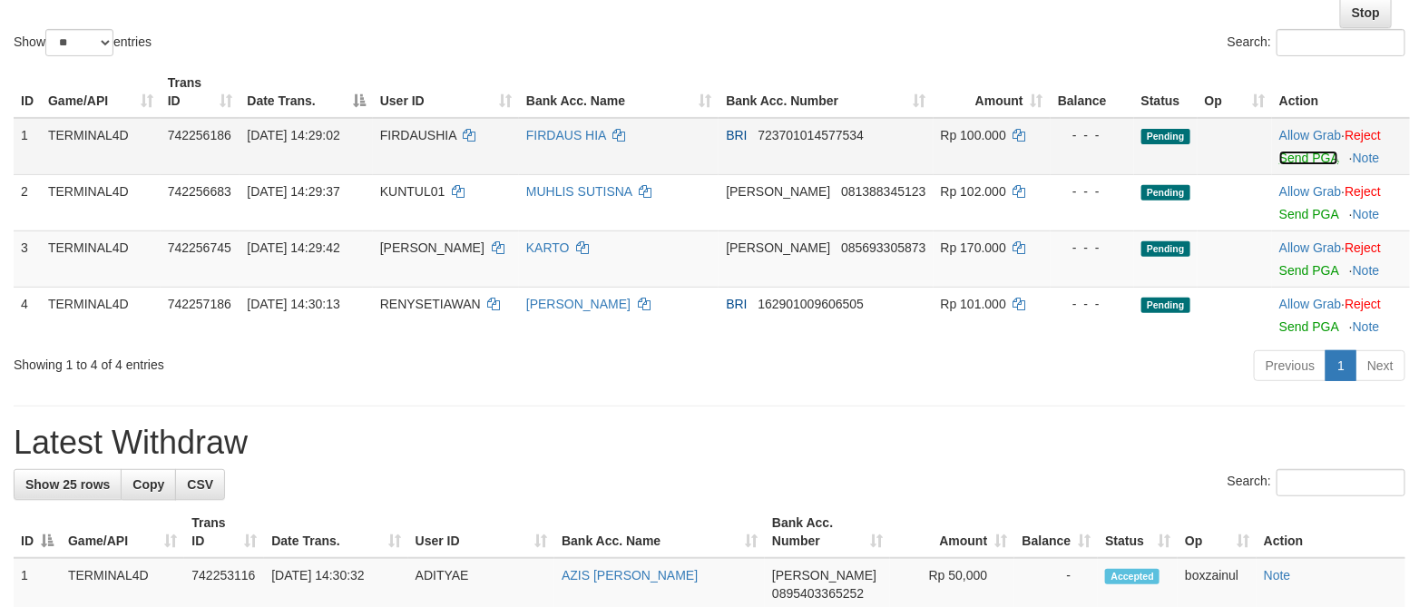
click at [1279, 161] on link "Send PGA" at bounding box center [1308, 158] width 59 height 15
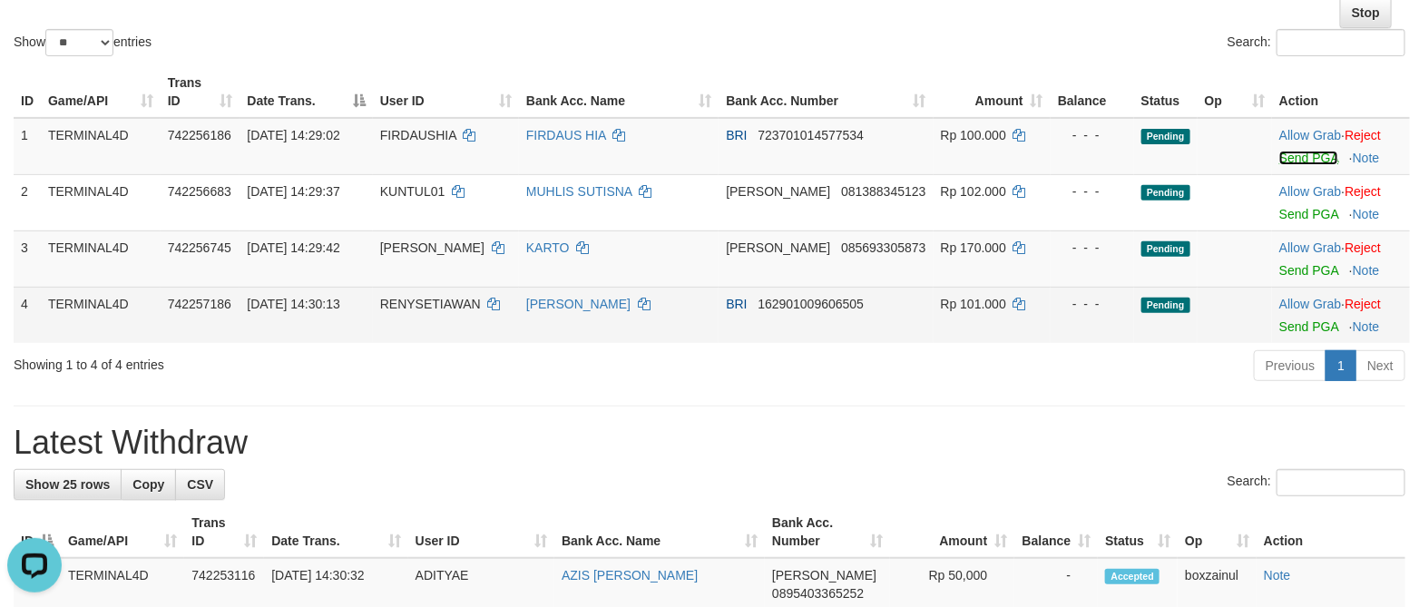
scroll to position [0, 0]
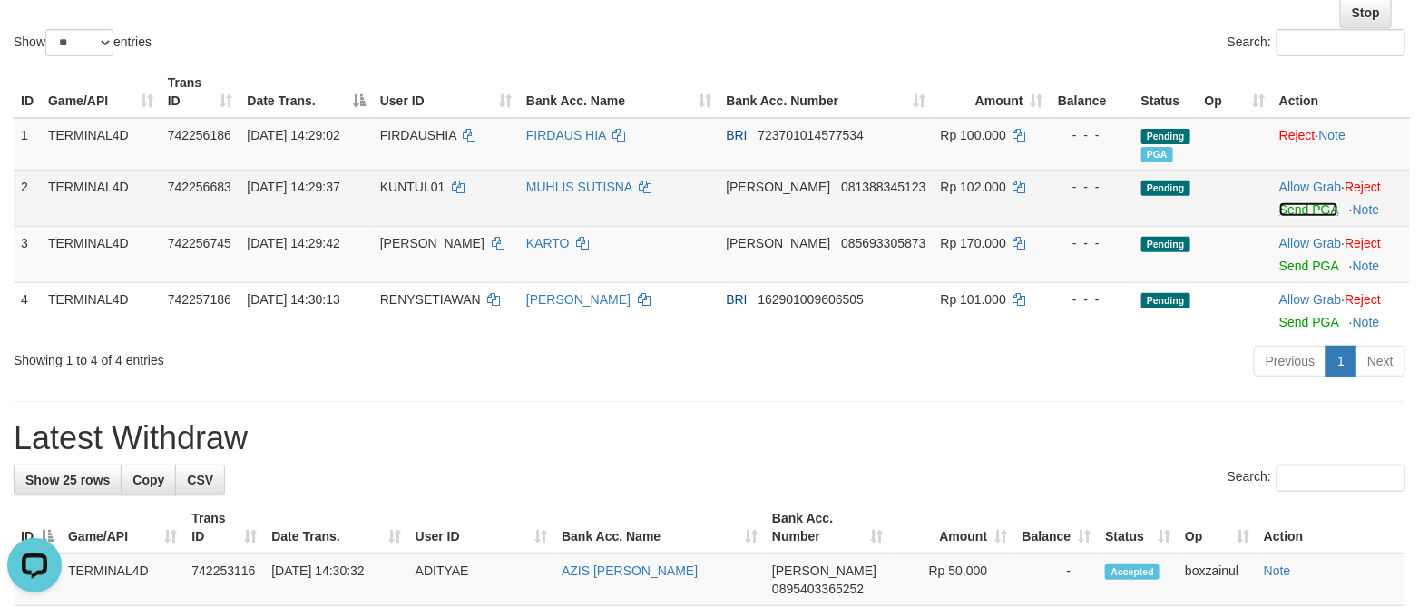
click at [1292, 207] on link "Send PGA" at bounding box center [1308, 209] width 59 height 15
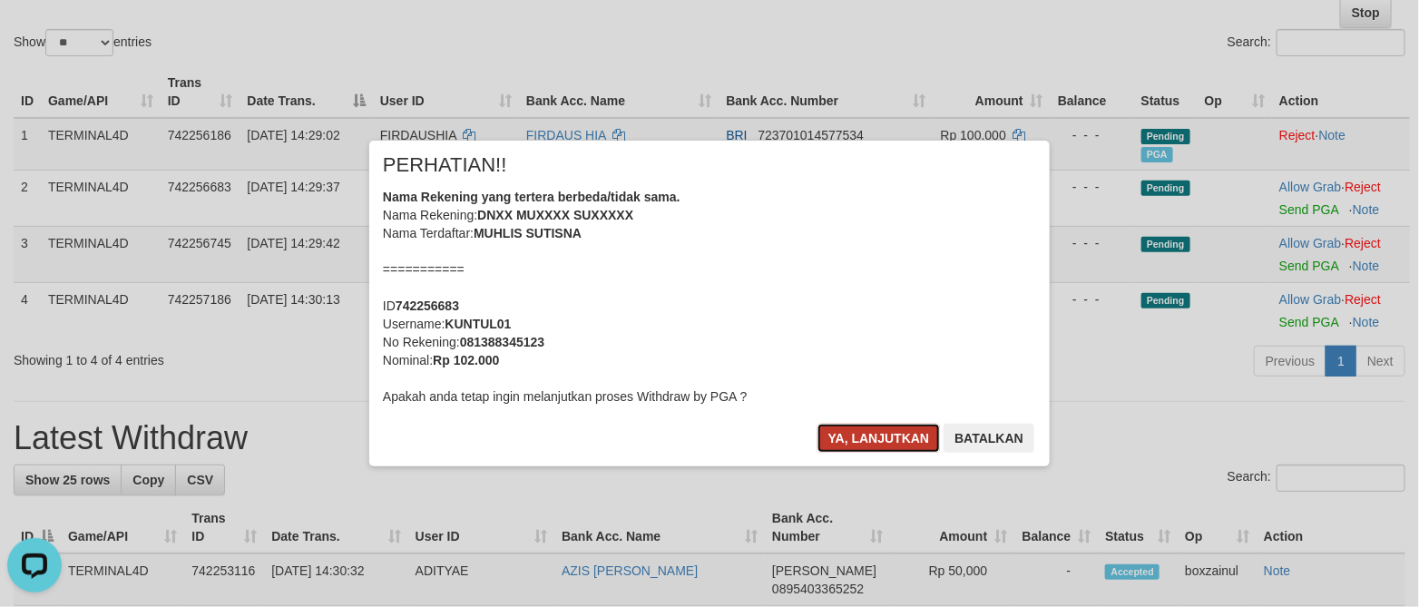
click at [853, 439] on button "Ya, lanjutkan" at bounding box center [878, 438] width 123 height 29
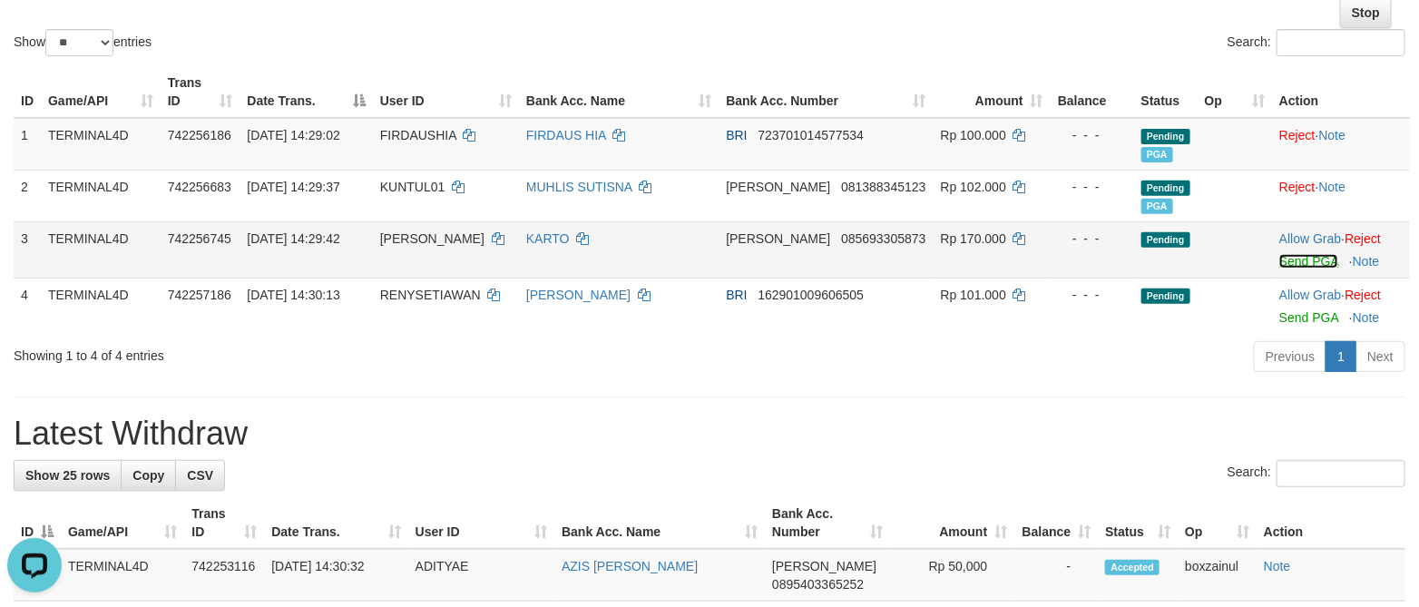
click at [1287, 262] on link "Send PGA" at bounding box center [1308, 261] width 59 height 15
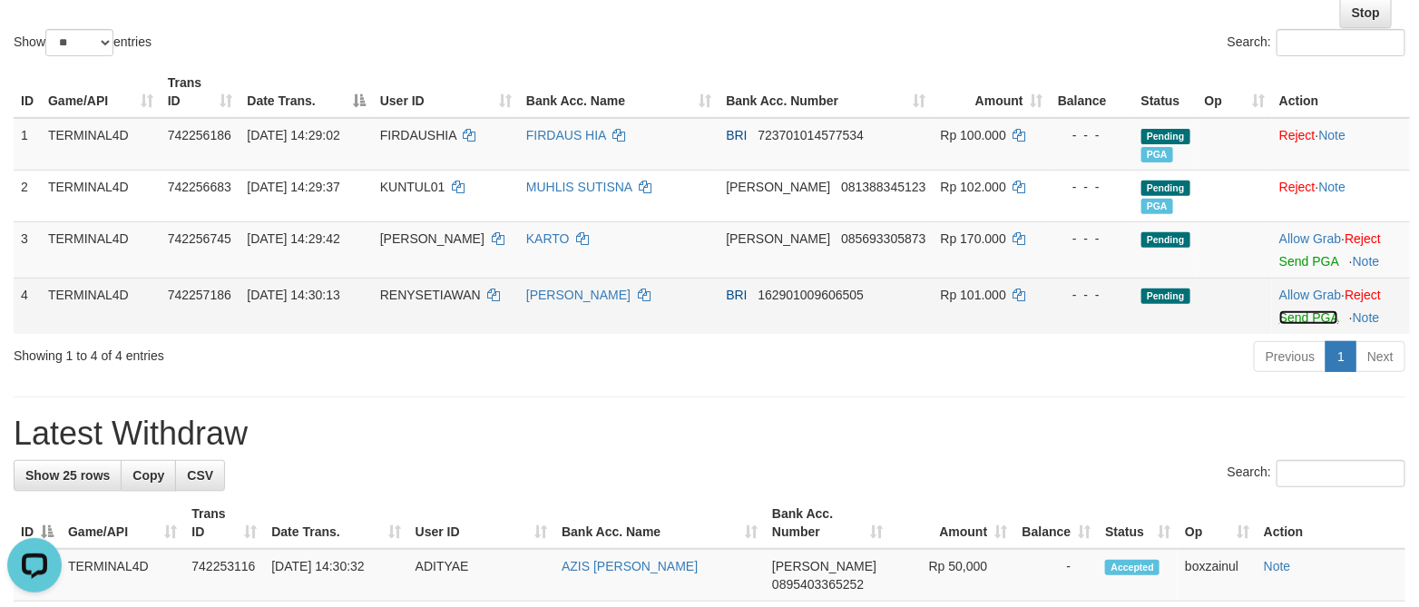
click at [1296, 314] on link "Send PGA" at bounding box center [1308, 317] width 59 height 15
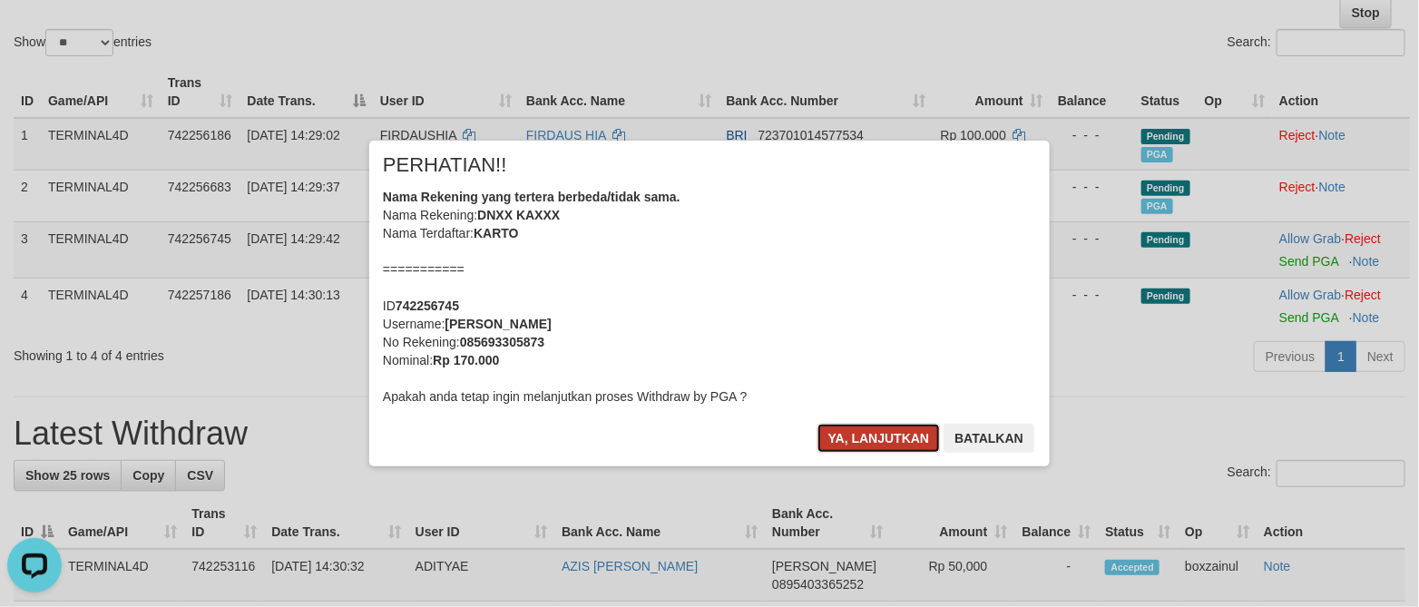
click at [849, 446] on button "Ya, lanjutkan" at bounding box center [878, 438] width 123 height 29
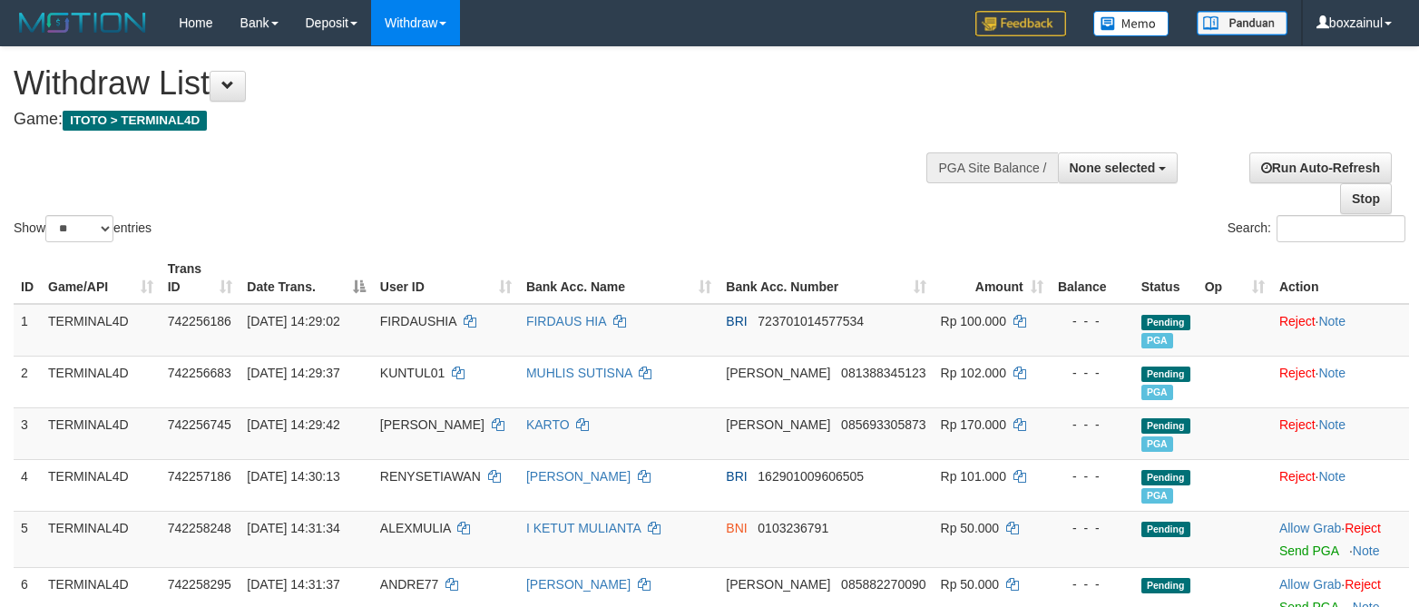
select select
select select "**"
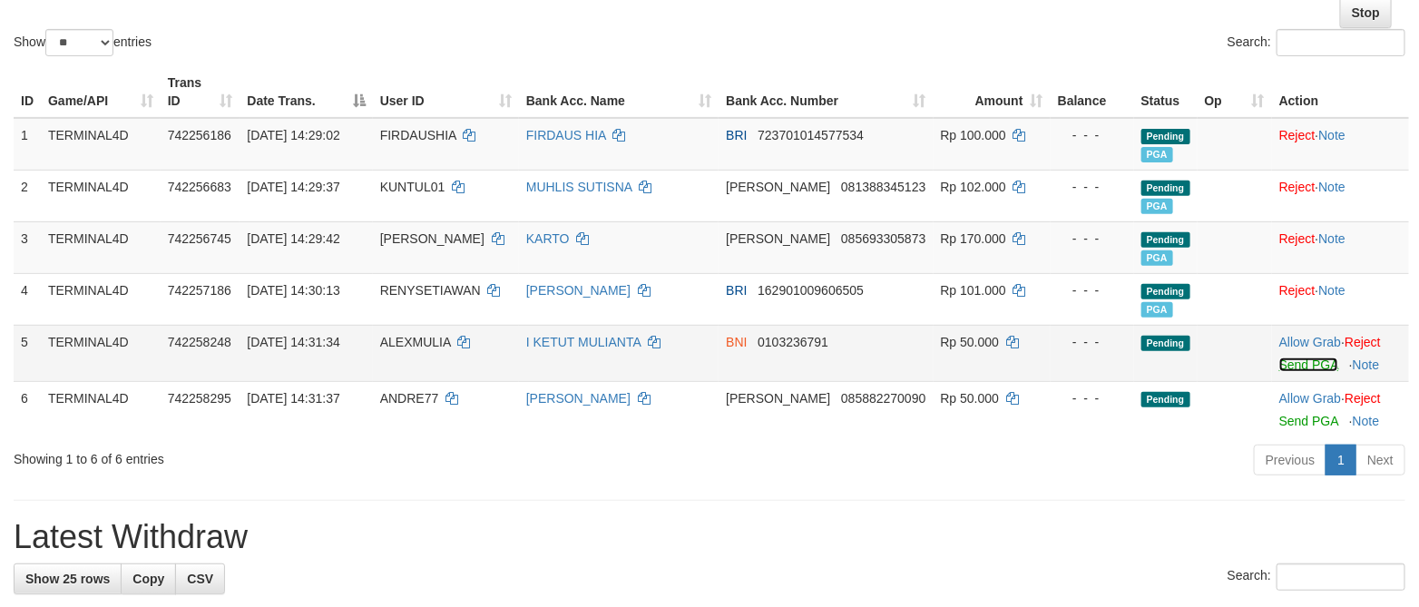
click at [1285, 367] on link "Send PGA" at bounding box center [1308, 364] width 59 height 15
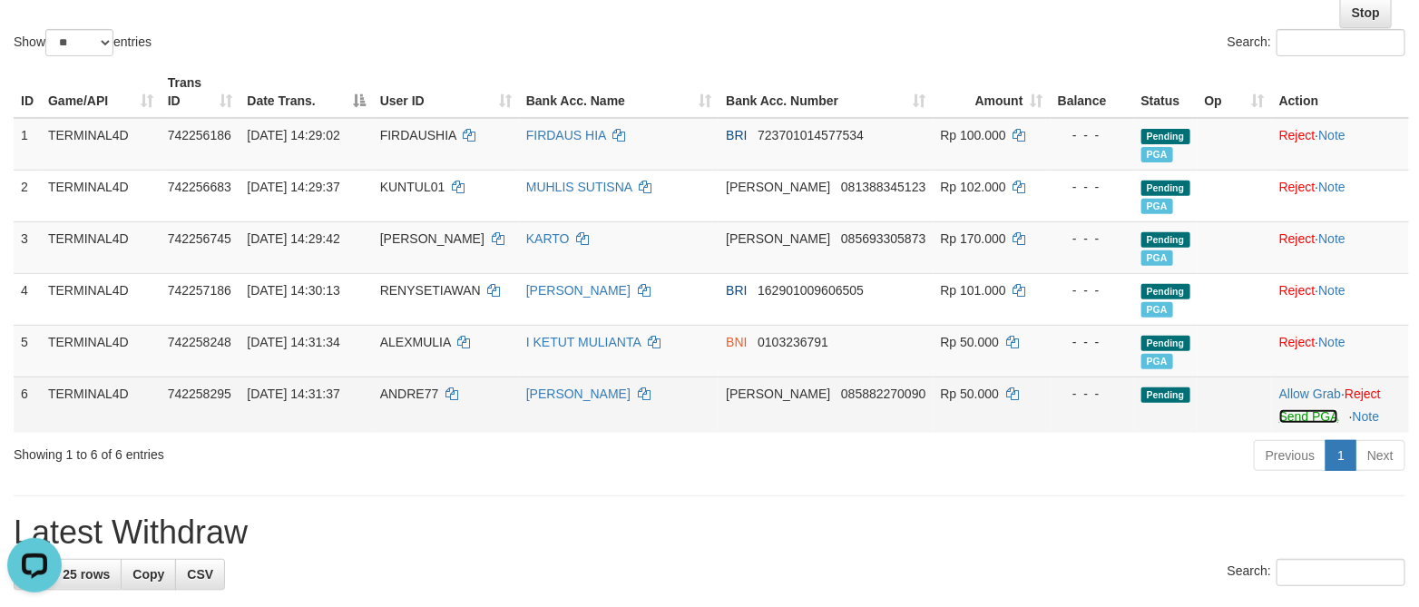
click at [1279, 417] on link "Send PGA" at bounding box center [1308, 416] width 59 height 15
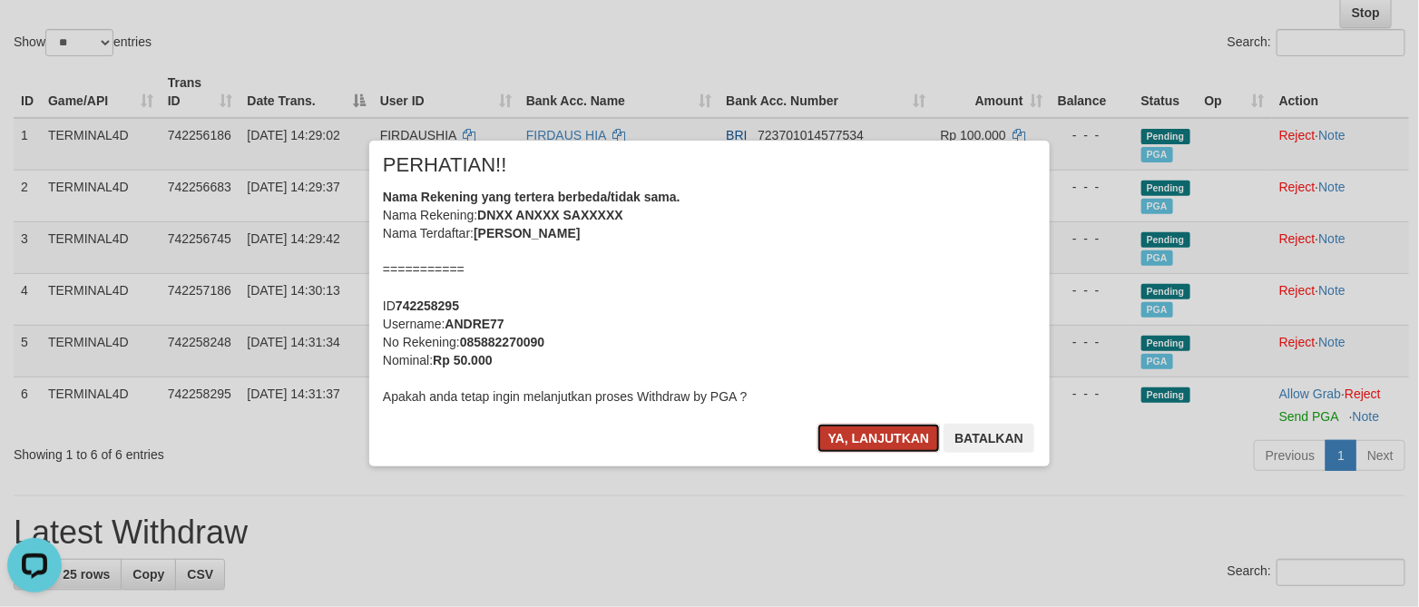
click at [876, 427] on button "Ya, lanjutkan" at bounding box center [878, 438] width 123 height 29
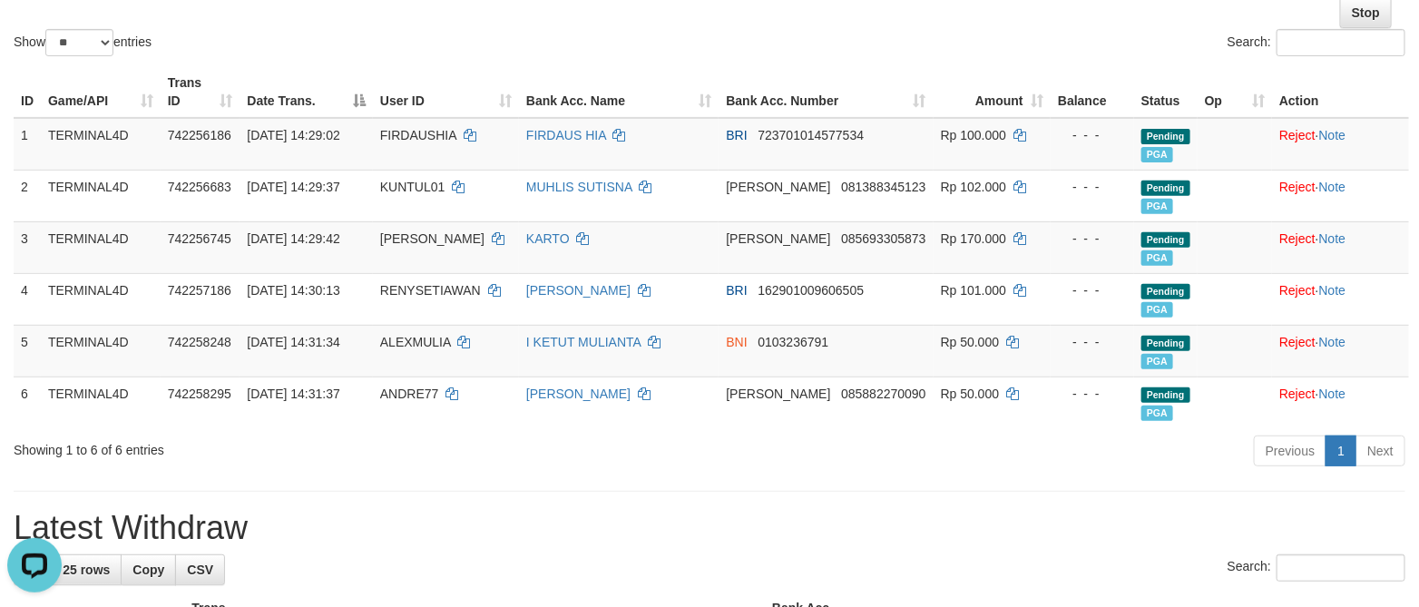
click at [650, 455] on div "Previous 1 Next" at bounding box center [1005, 453] width 800 height 39
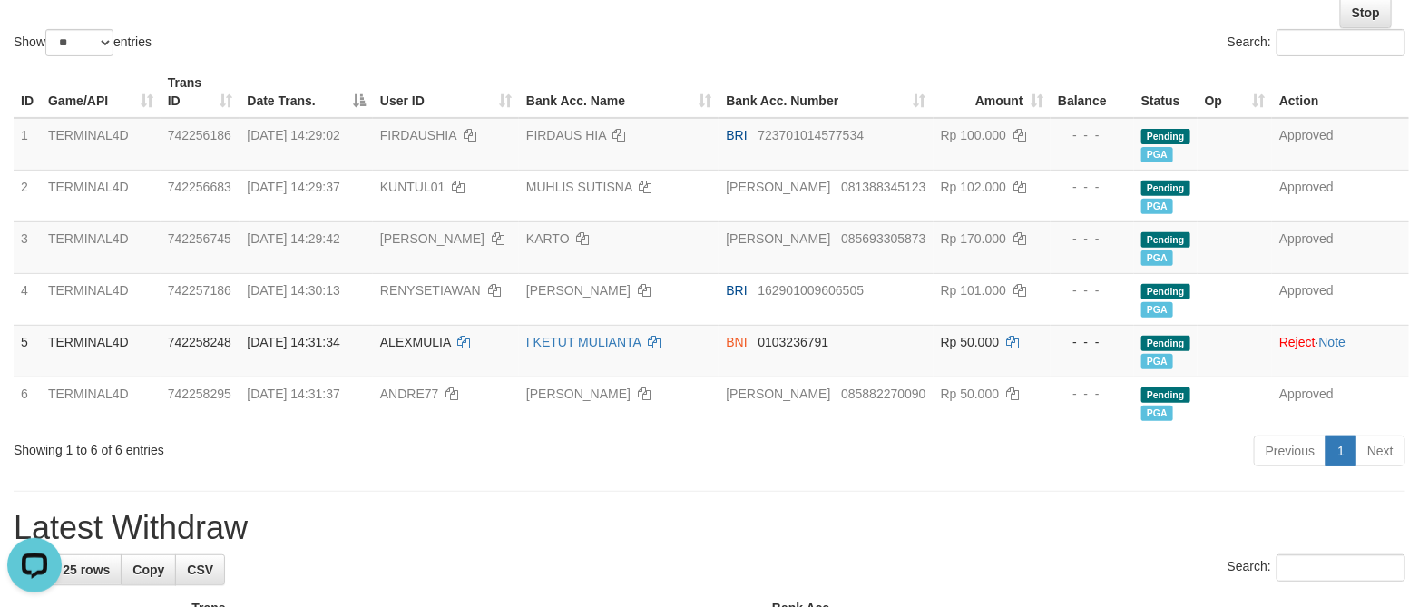
click at [640, 52] on div "Show ** ** ** *** entries" at bounding box center [355, 45] width 682 height 32
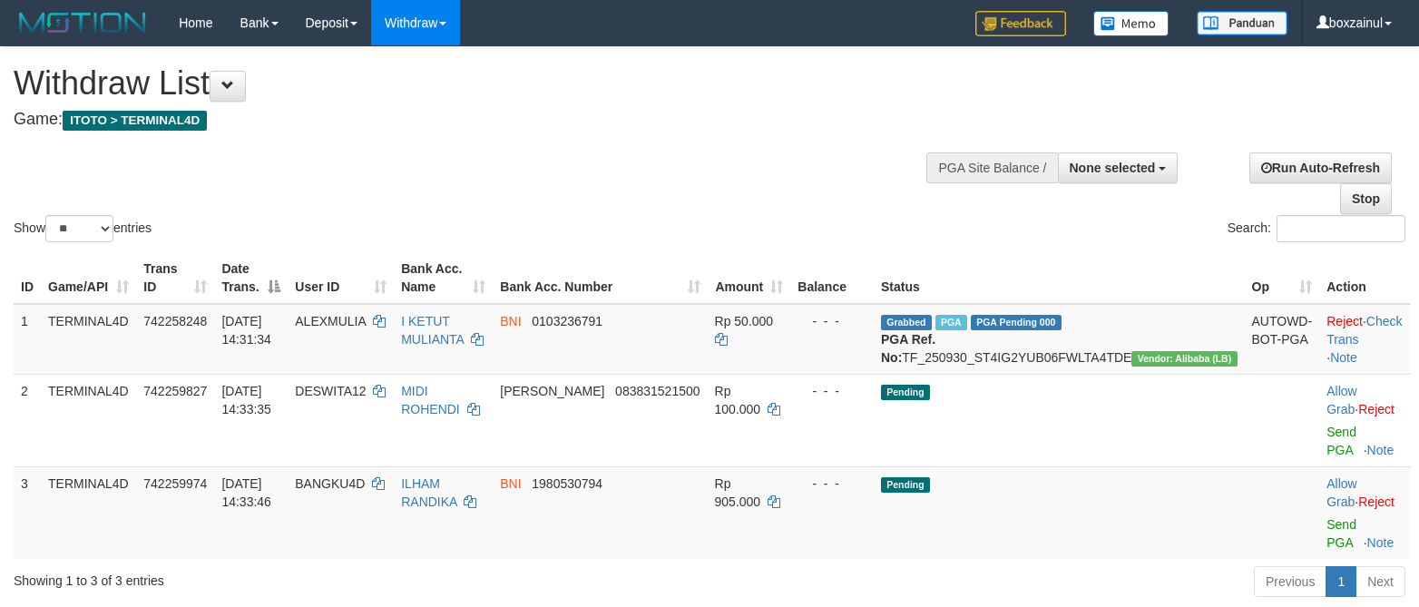
select select
select select "**"
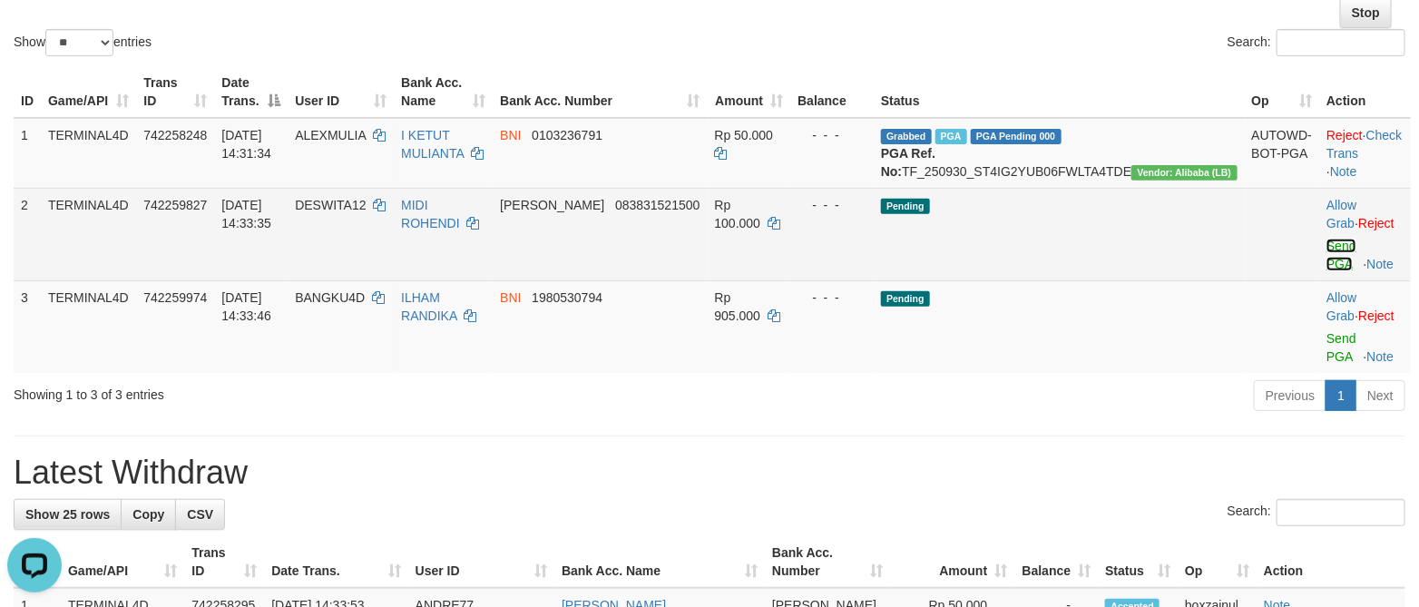
click at [1326, 262] on link "Send PGA" at bounding box center [1341, 255] width 30 height 33
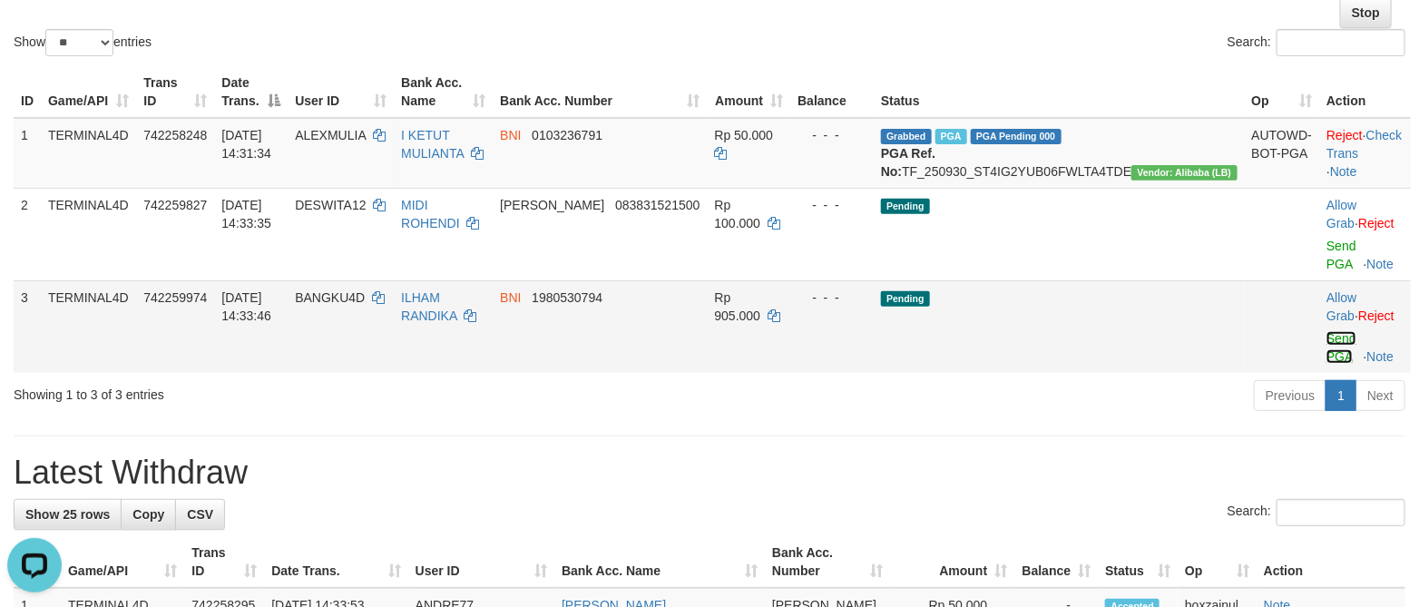
click at [1326, 338] on link "Send PGA" at bounding box center [1341, 347] width 30 height 33
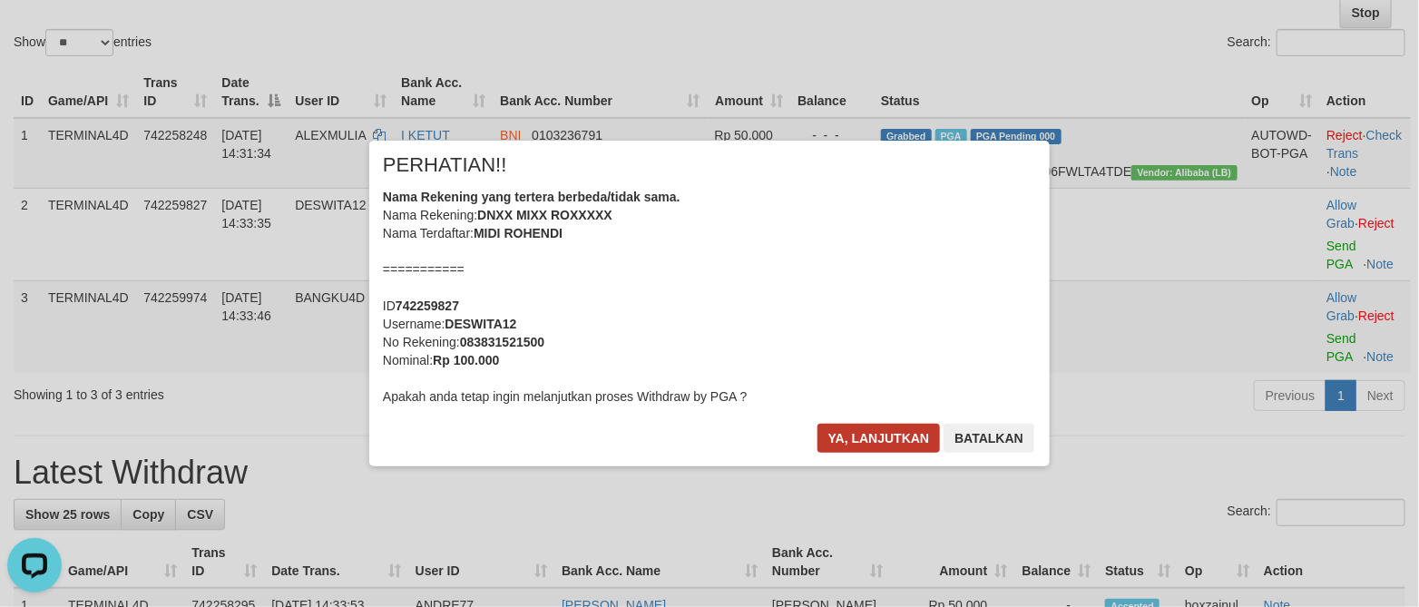
click at [901, 423] on div "× PERHATIAN!! Nama Rekening yang tertera berbeda/tidak sama. Nama Rekening: DNX…" at bounding box center [709, 303] width 680 height 325
click at [872, 435] on button "Ya, lanjutkan" at bounding box center [878, 438] width 123 height 29
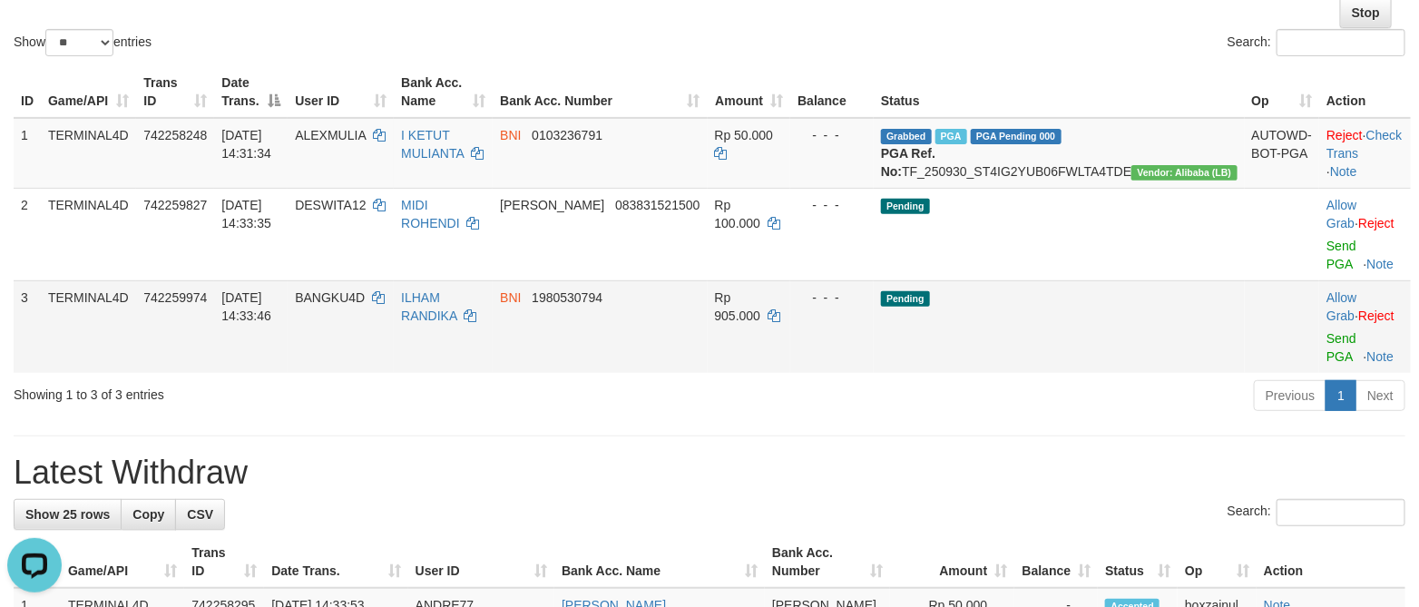
click at [365, 294] on span "BANGKU4D" at bounding box center [330, 297] width 70 height 15
copy td "BANGKU4D"
drag, startPoint x: 1321, startPoint y: 332, endPoint x: 797, endPoint y: 318, distance: 523.5
click at [1326, 332] on link "Send PGA" at bounding box center [1341, 347] width 30 height 33
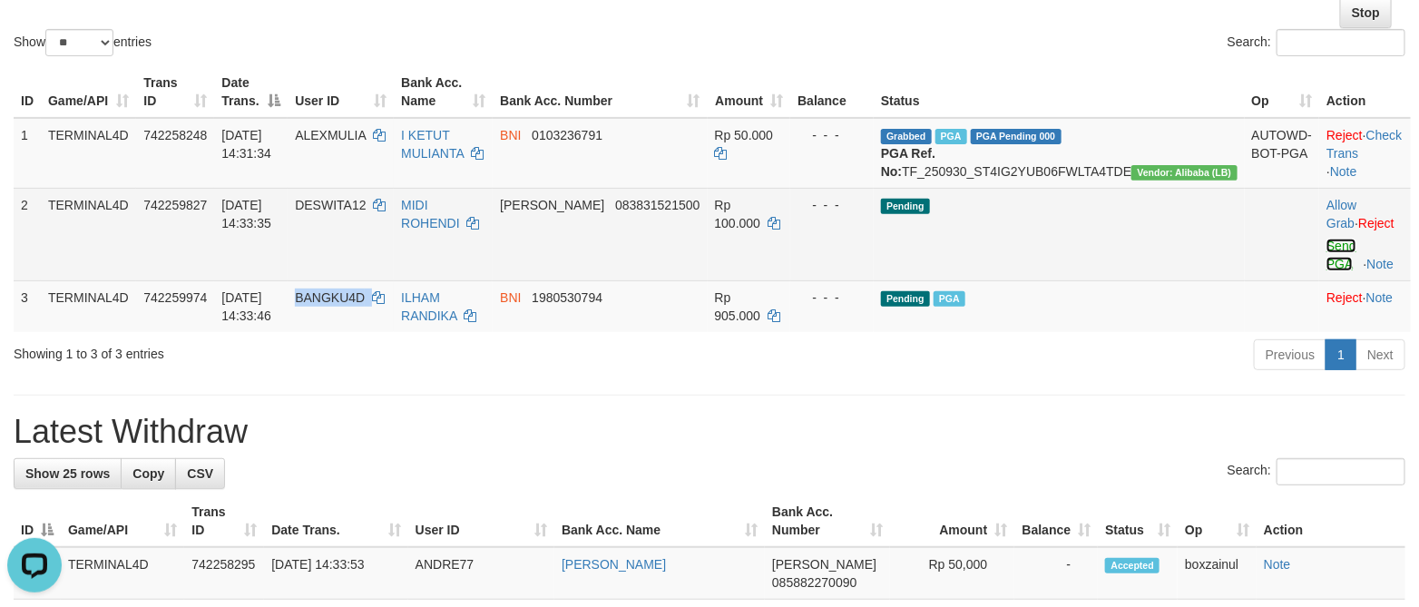
click at [1326, 257] on link "Send PGA" at bounding box center [1341, 255] width 30 height 33
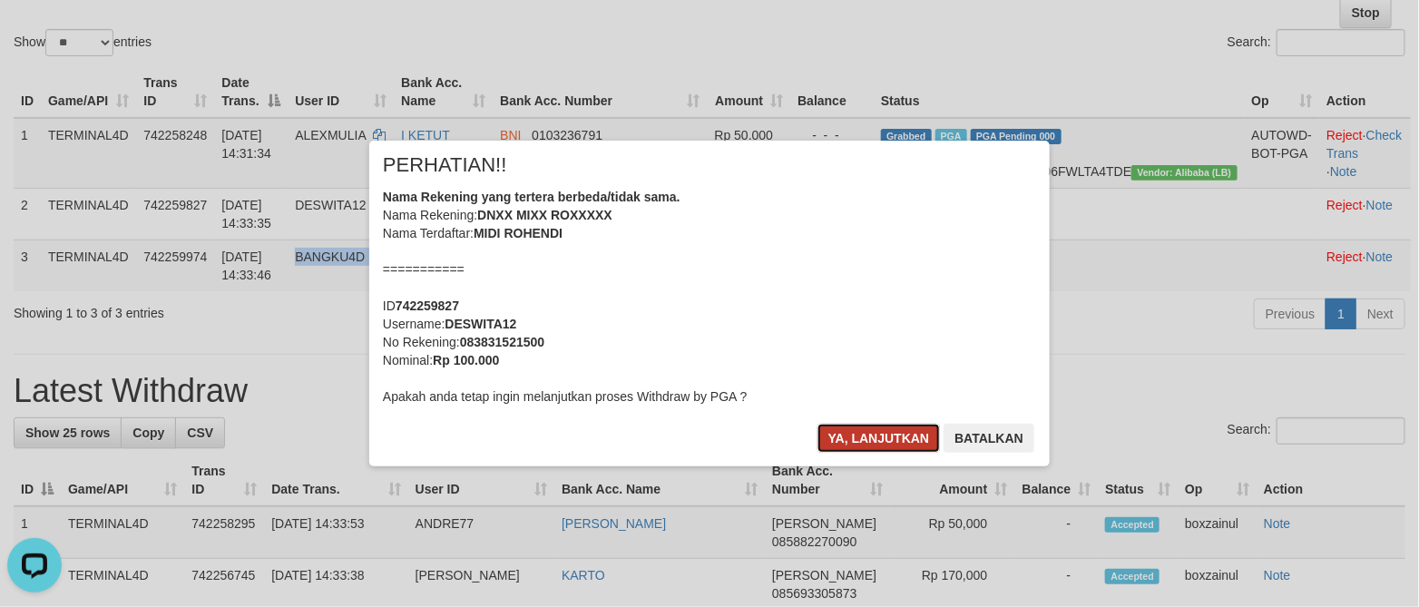
click at [866, 436] on button "Ya, lanjutkan" at bounding box center [878, 438] width 123 height 29
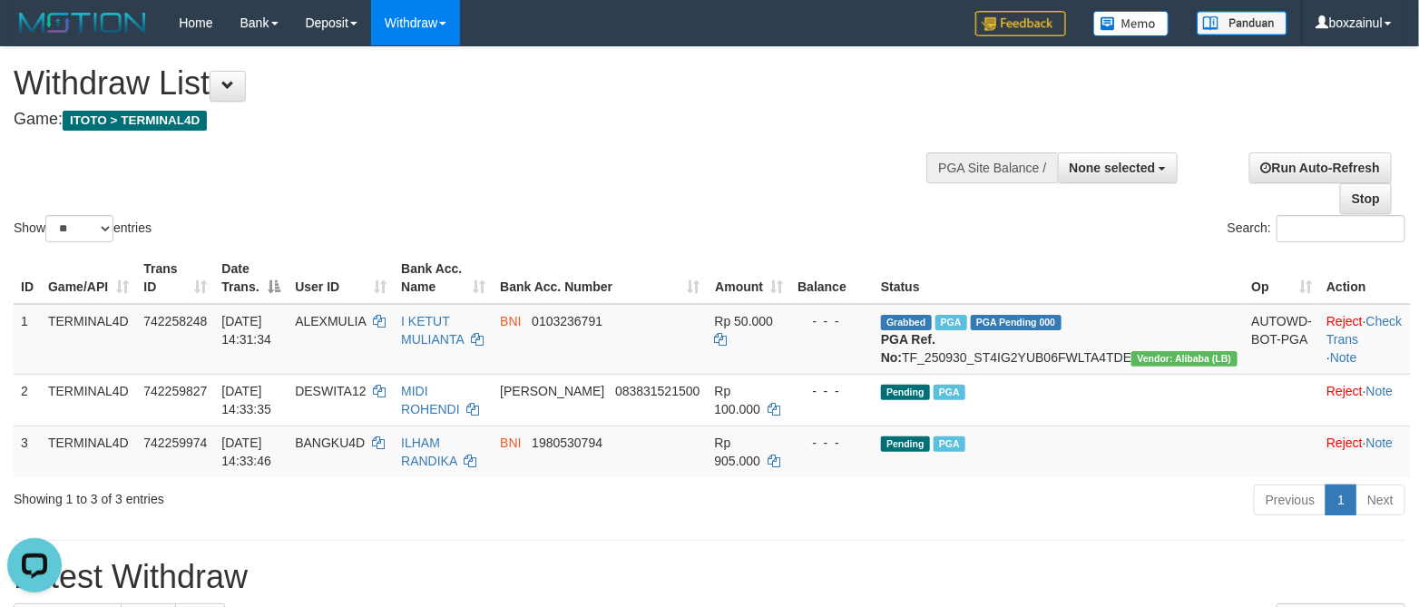
click at [648, 200] on div "Show ** ** ** *** entries Search:" at bounding box center [709, 146] width 1419 height 199
select select
select select "**"
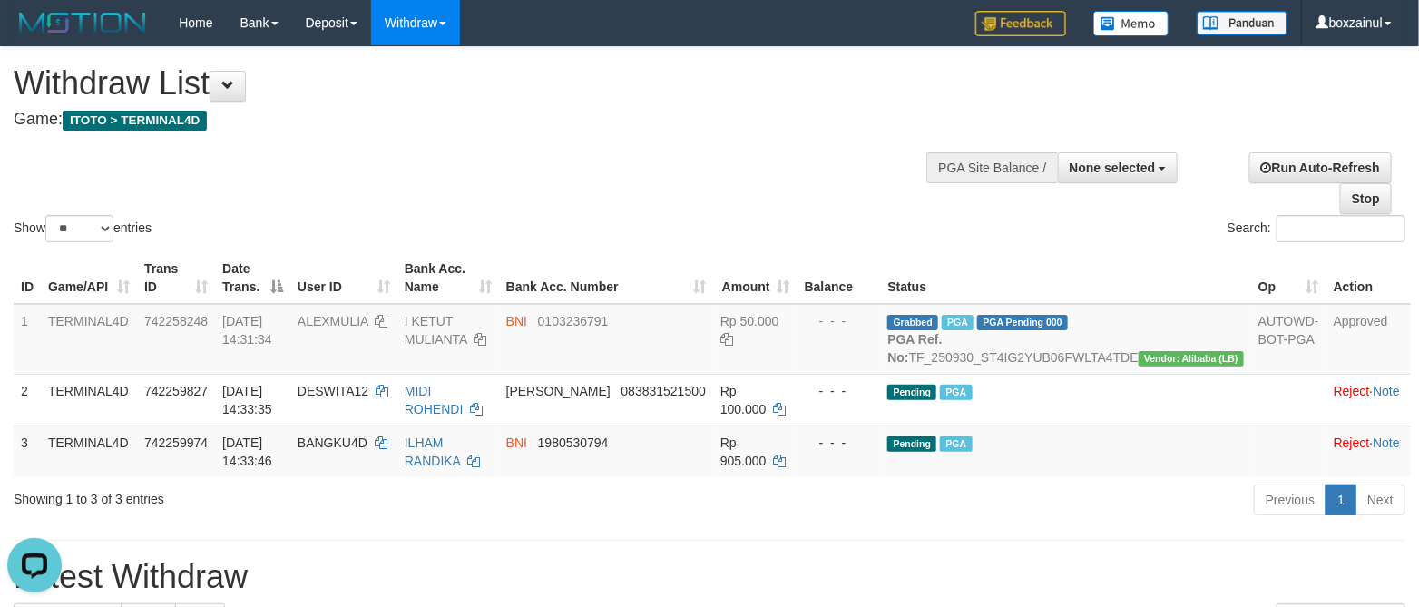
click at [609, 215] on div at bounding box center [709, 214] width 1391 height 1
click at [602, 102] on div "Withdraw List Game: ITOTO > TERMINAL4D" at bounding box center [471, 96] width 914 height 63
click at [605, 178] on div "Show ** ** ** *** entries Search:" at bounding box center [709, 146] width 1419 height 199
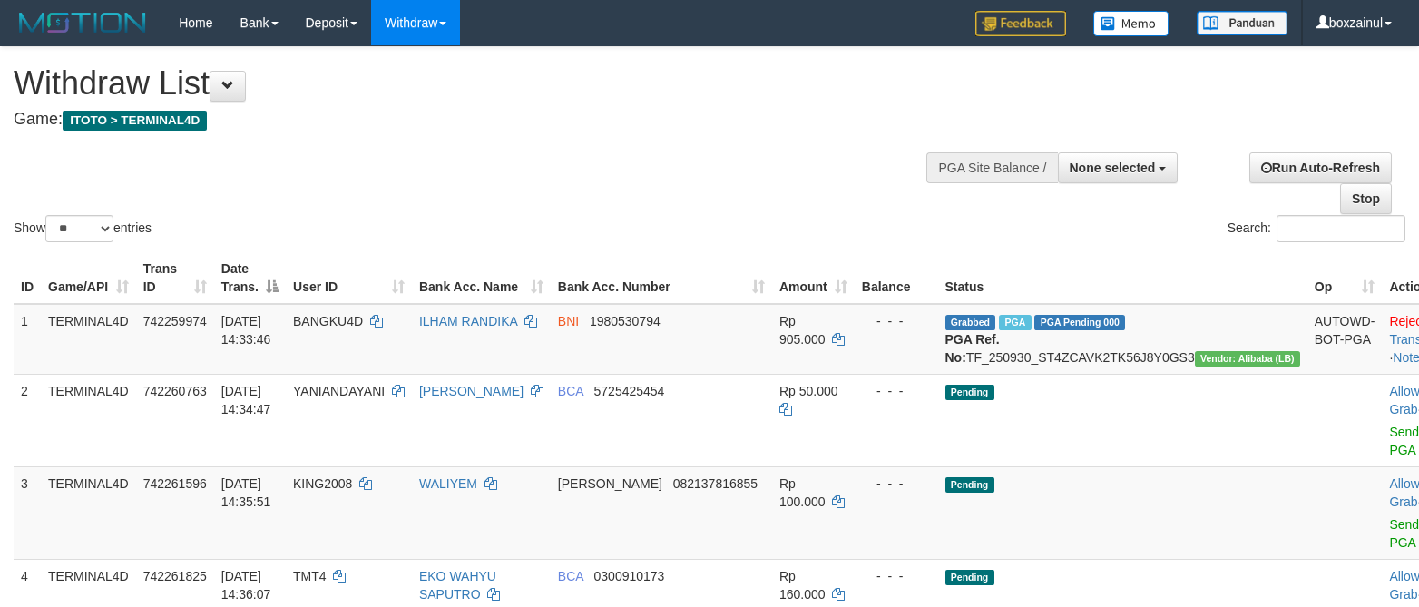
select select
select select "**"
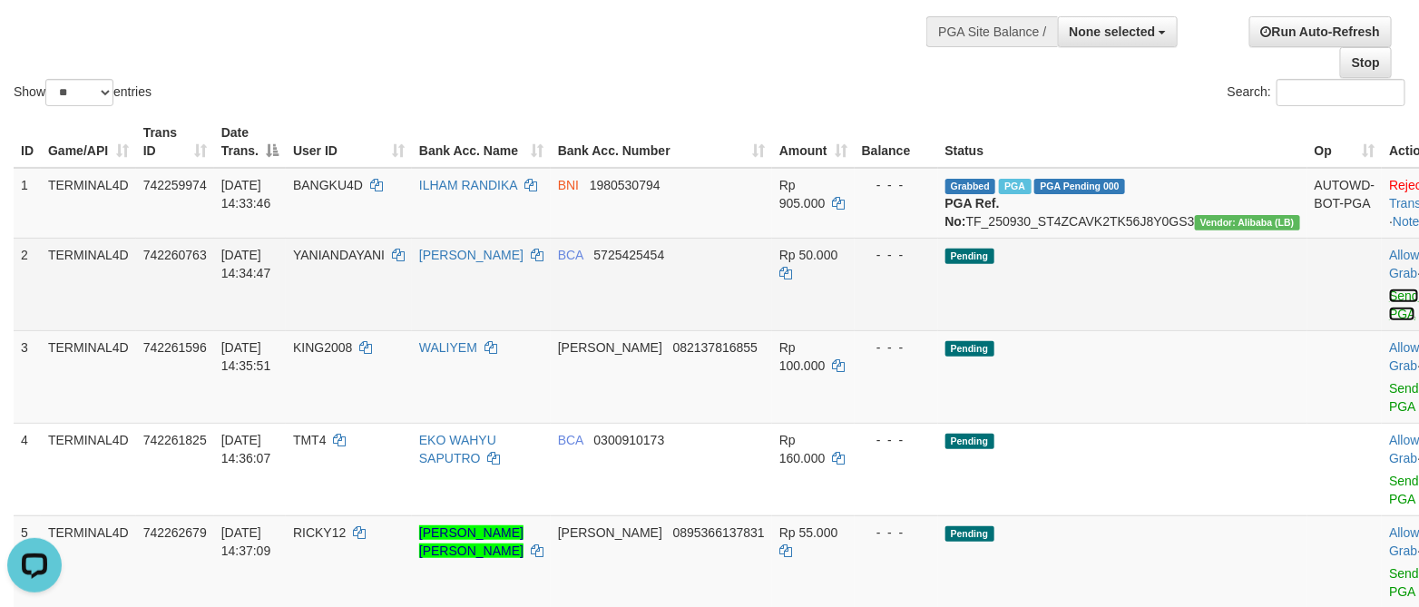
click at [1389, 313] on link "Send PGA" at bounding box center [1404, 304] width 30 height 33
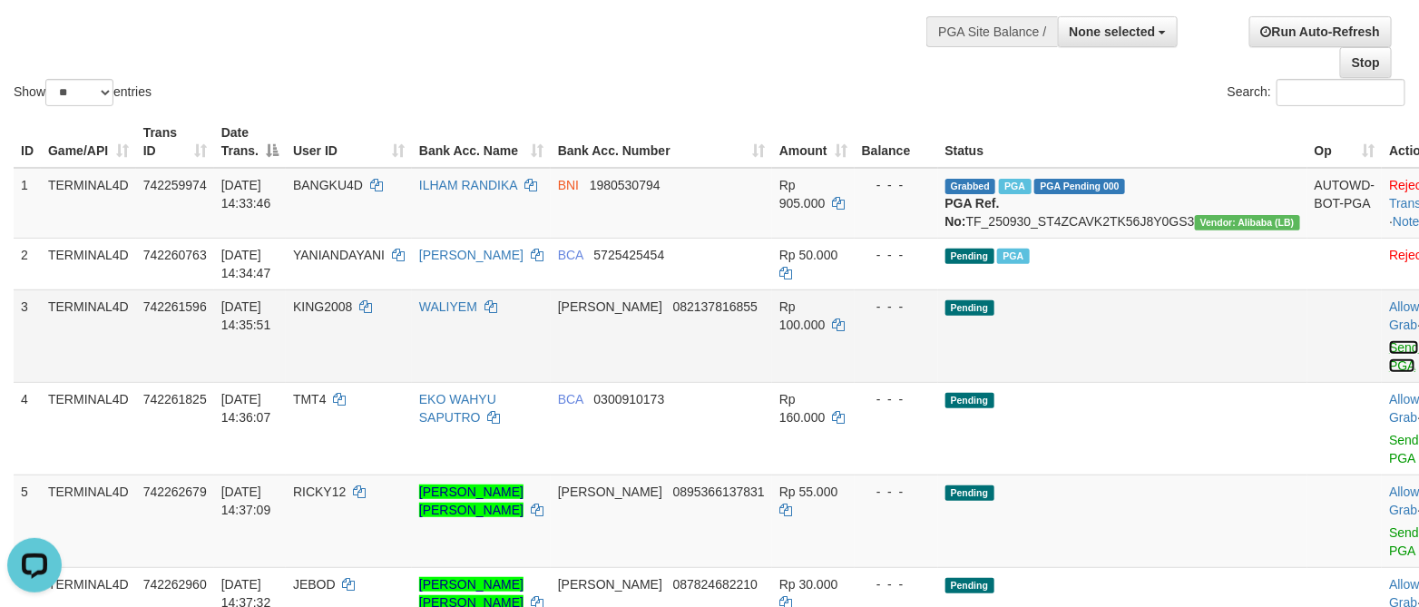
drag, startPoint x: 1309, startPoint y: 371, endPoint x: 852, endPoint y: 305, distance: 461.9
click at [1389, 370] on link "Send PGA" at bounding box center [1404, 356] width 30 height 33
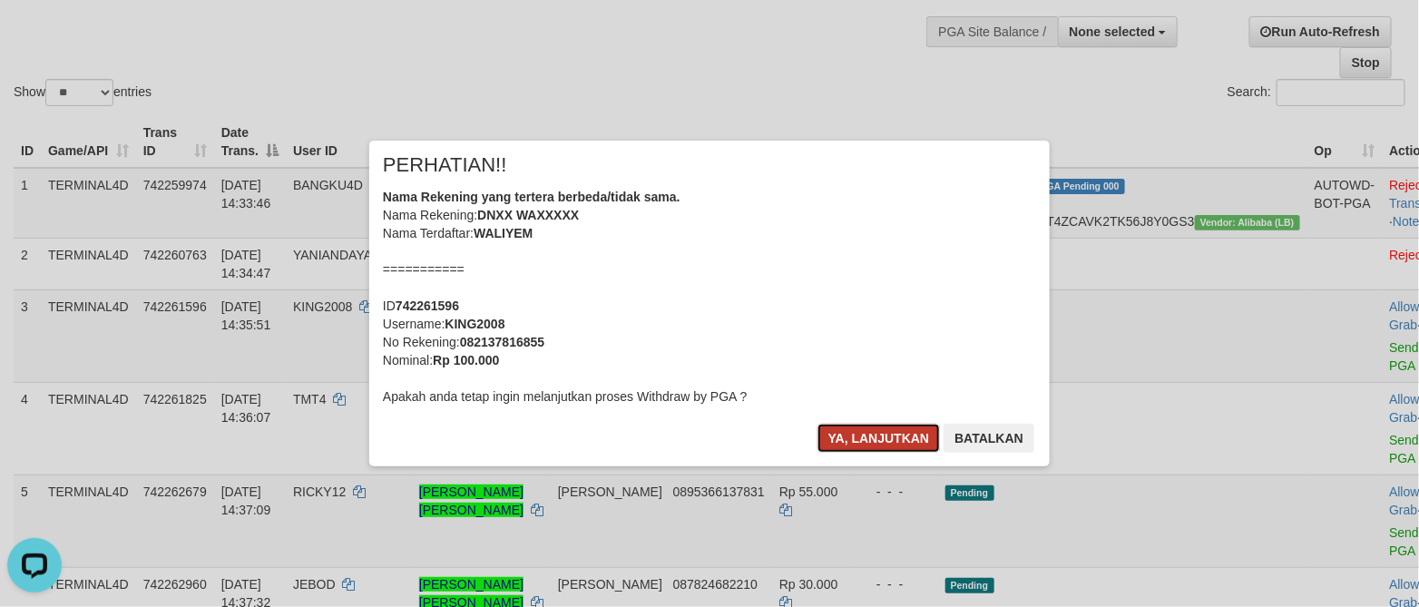
click at [891, 425] on button "Ya, lanjutkan" at bounding box center [878, 438] width 123 height 29
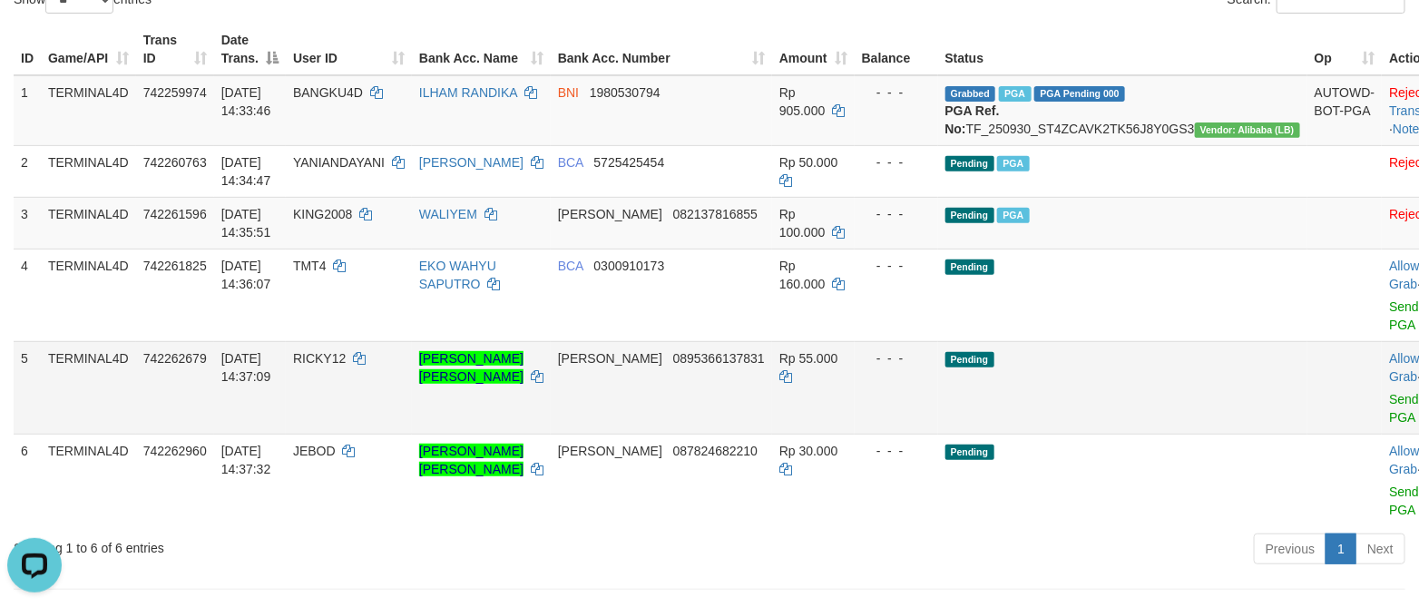
scroll to position [272, 0]
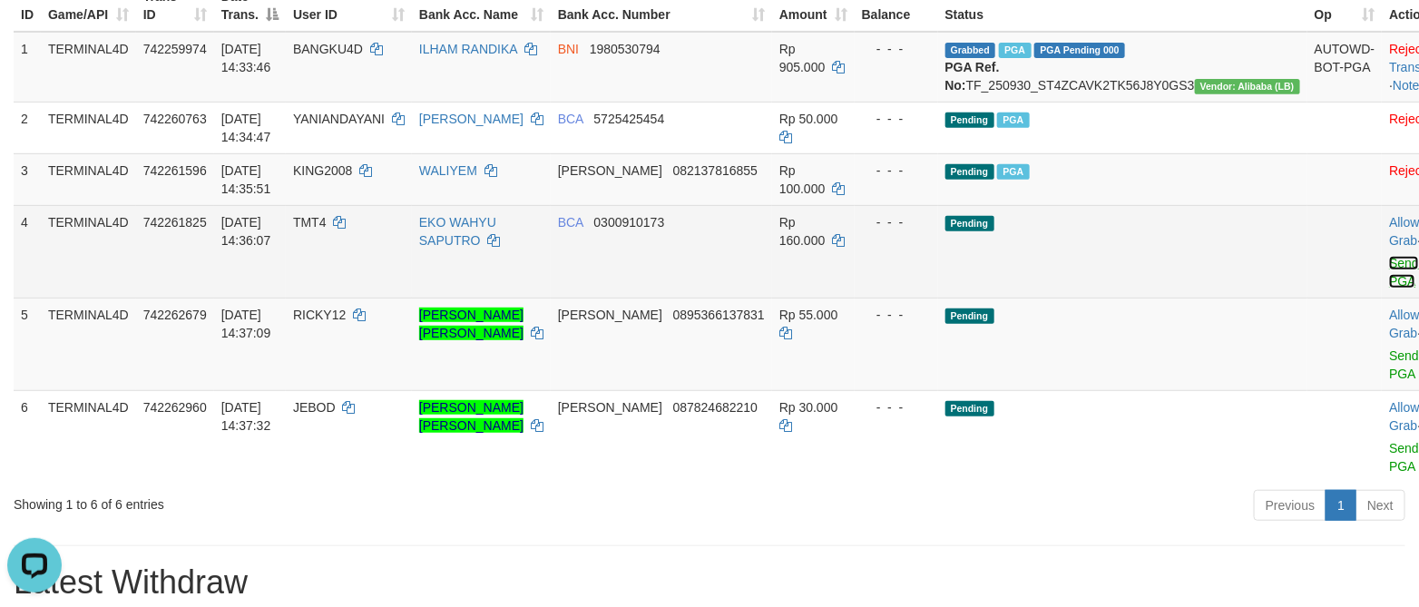
click at [1389, 280] on link "Send PGA" at bounding box center [1404, 272] width 30 height 33
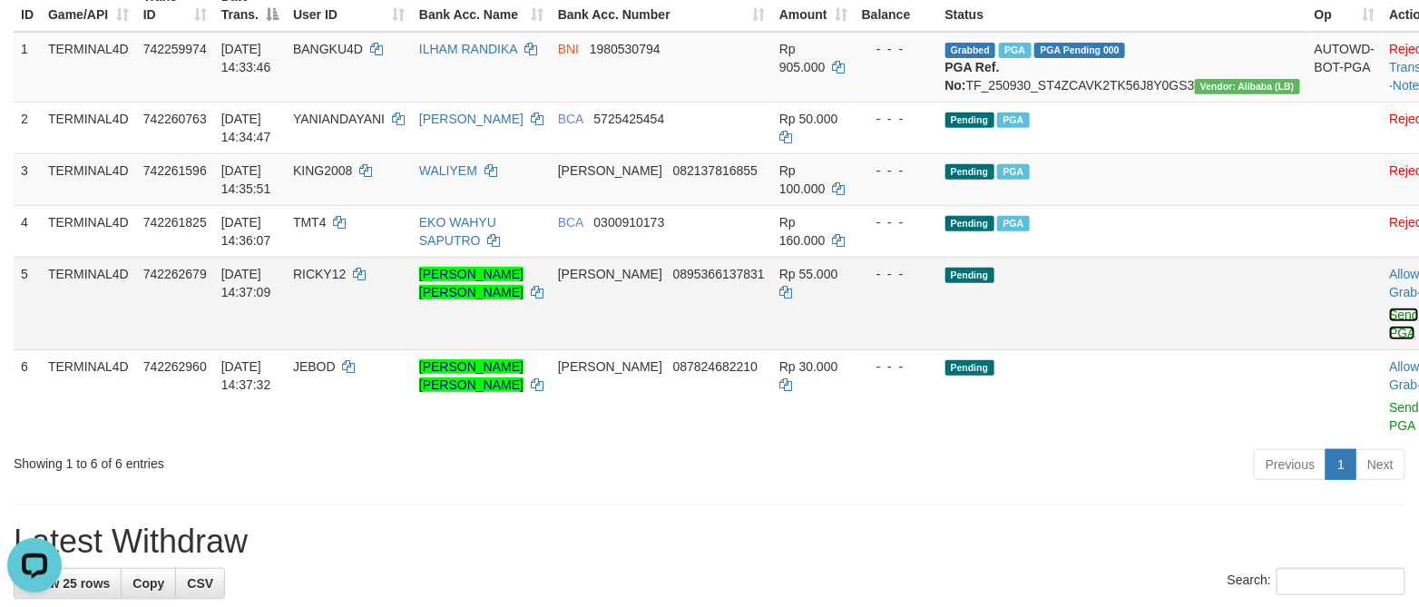
click at [1389, 335] on link "Send PGA" at bounding box center [1404, 323] width 30 height 33
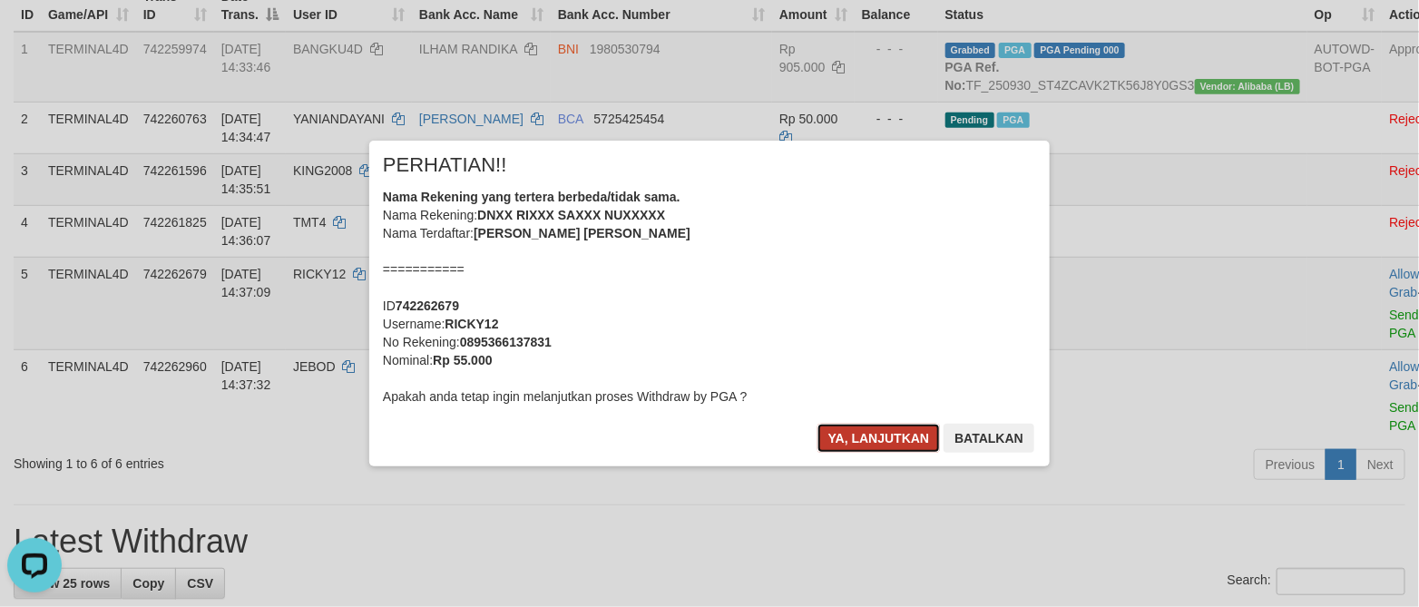
click at [898, 438] on button "Ya, lanjutkan" at bounding box center [878, 438] width 123 height 29
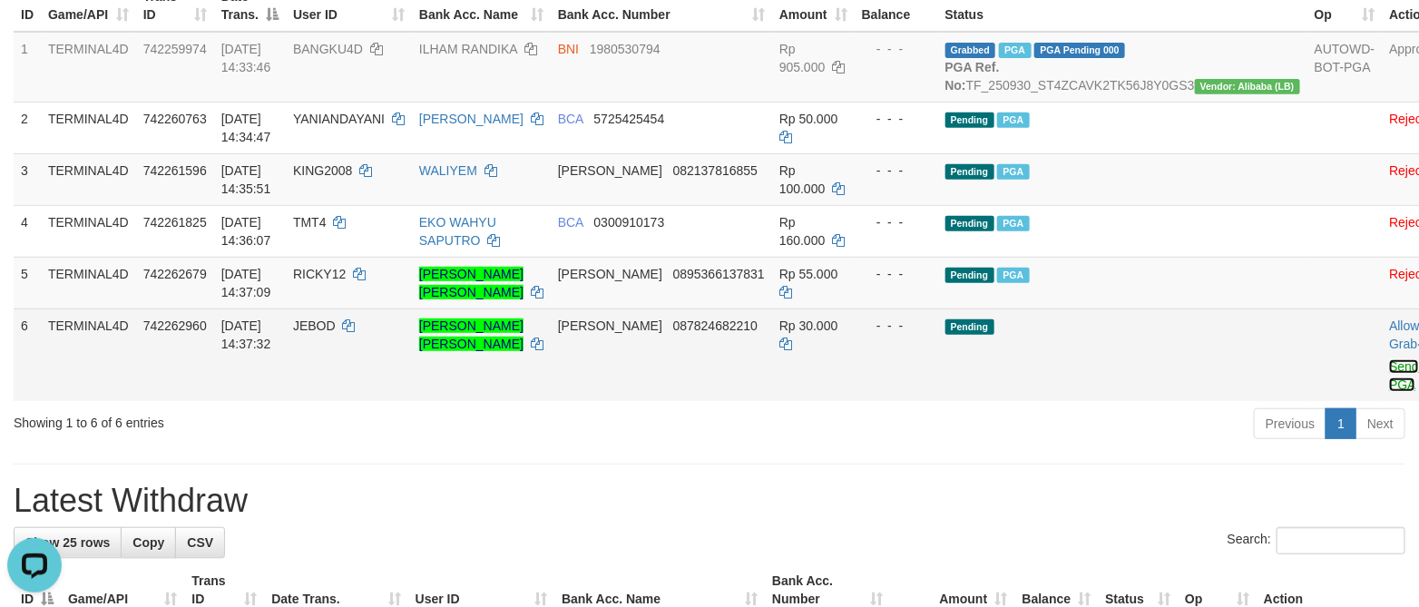
click at [1389, 389] on link "Send PGA" at bounding box center [1404, 375] width 30 height 33
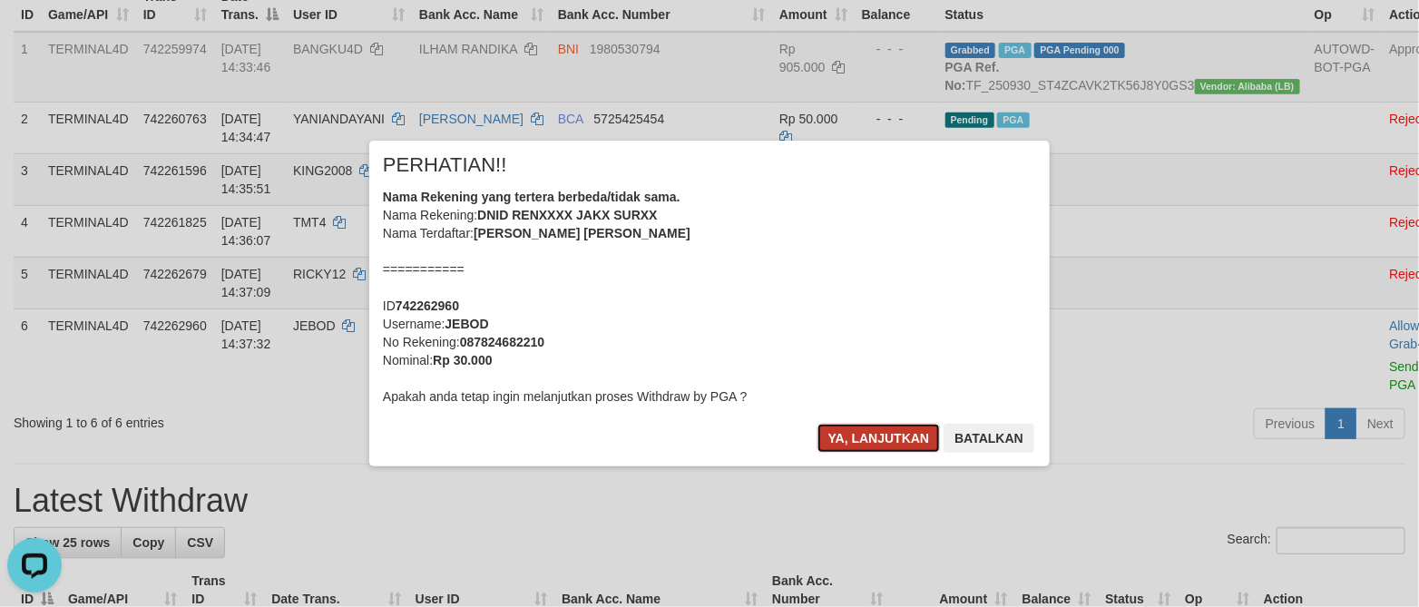
click at [874, 430] on button "Ya, lanjutkan" at bounding box center [878, 438] width 123 height 29
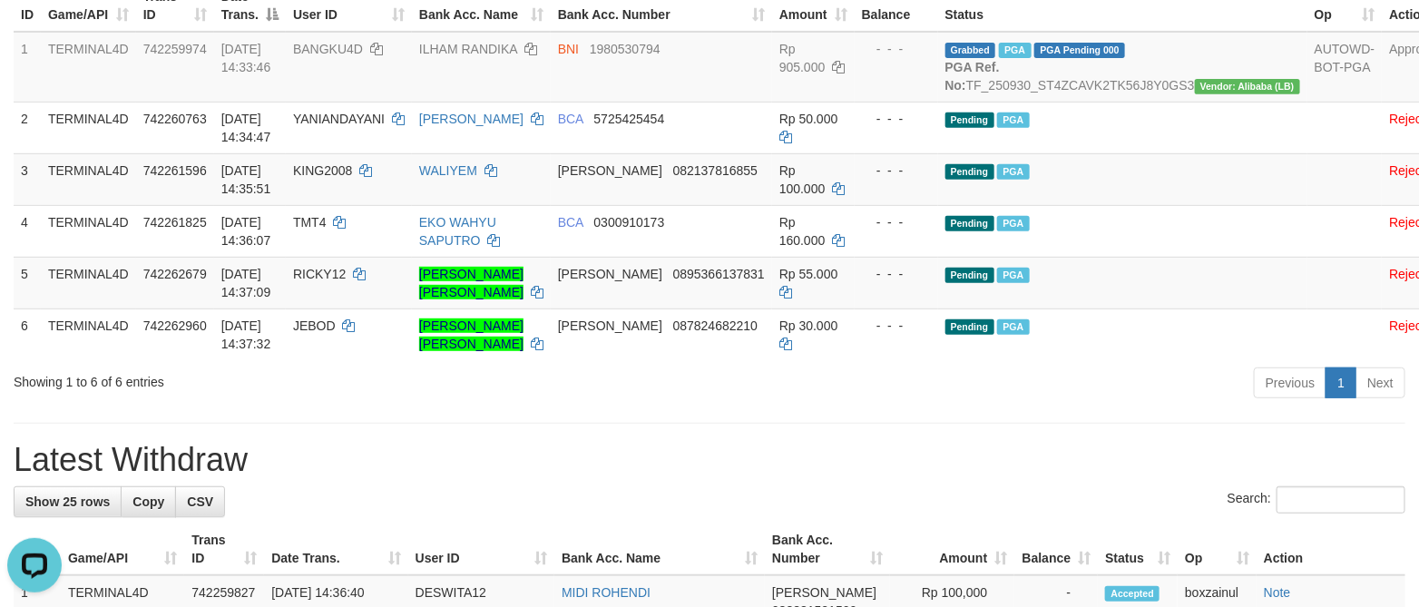
click at [983, 478] on h1 "Latest Withdraw" at bounding box center [709, 460] width 1391 height 36
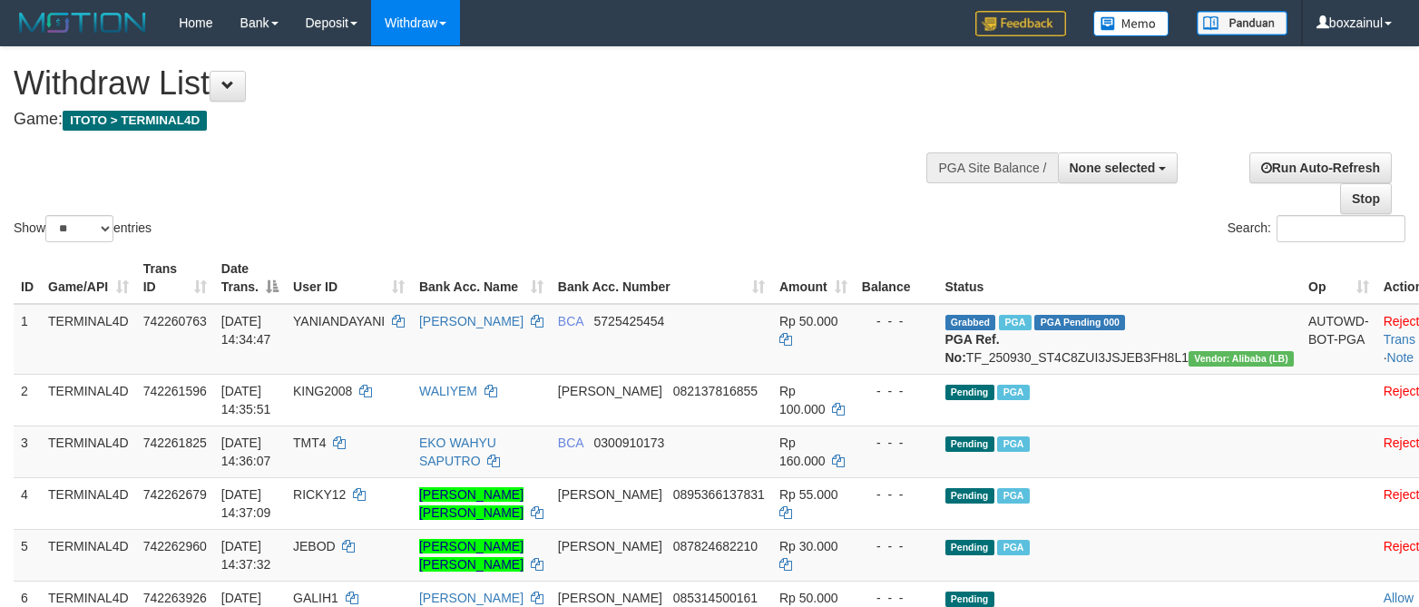
select select
select select "**"
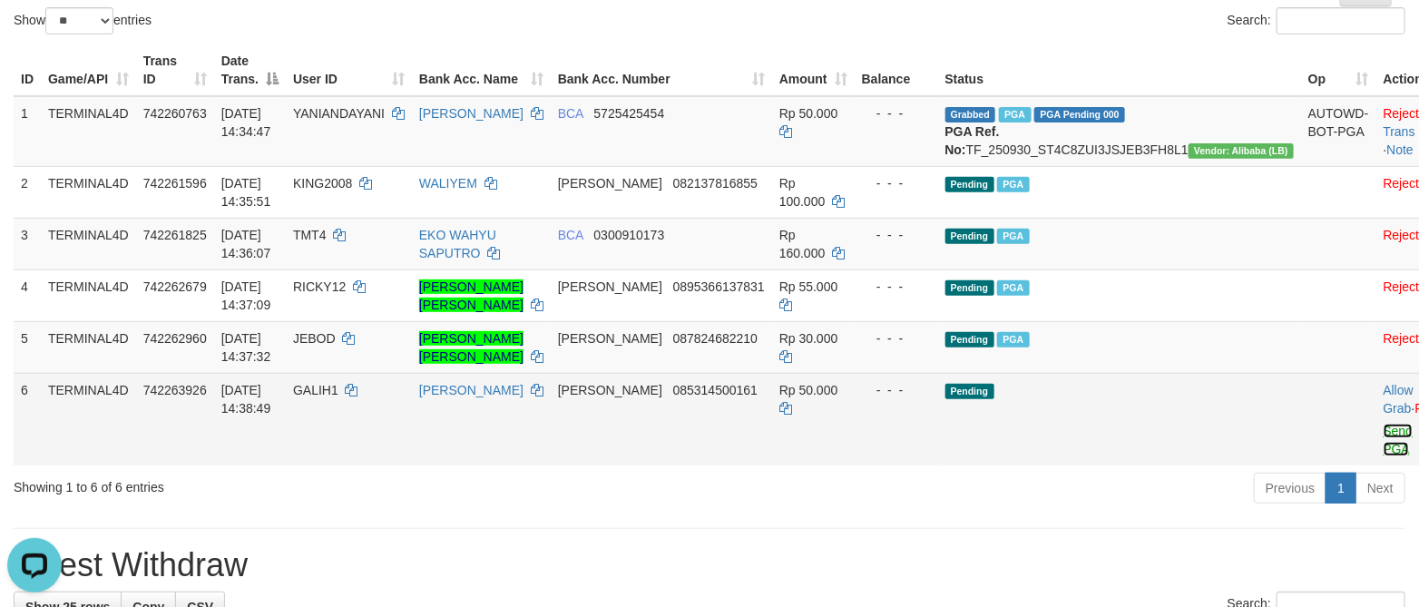
click at [1383, 452] on link "Send PGA" at bounding box center [1398, 440] width 30 height 33
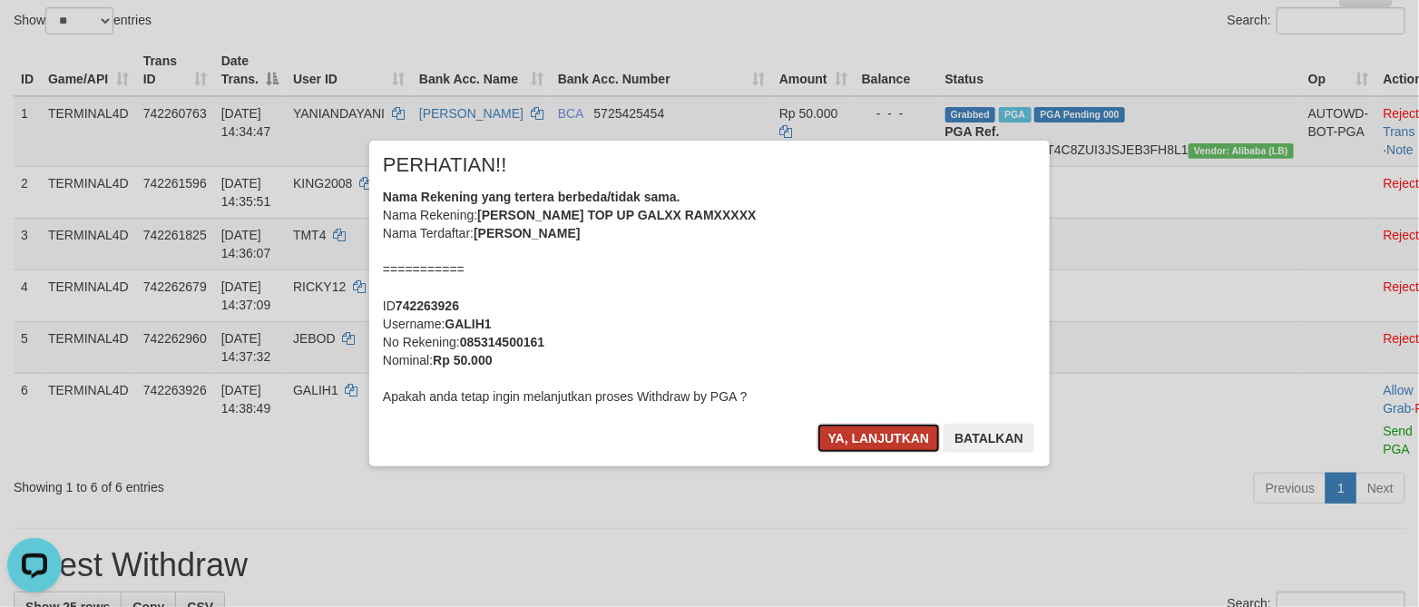
click at [892, 424] on button "Ya, lanjutkan" at bounding box center [878, 438] width 123 height 29
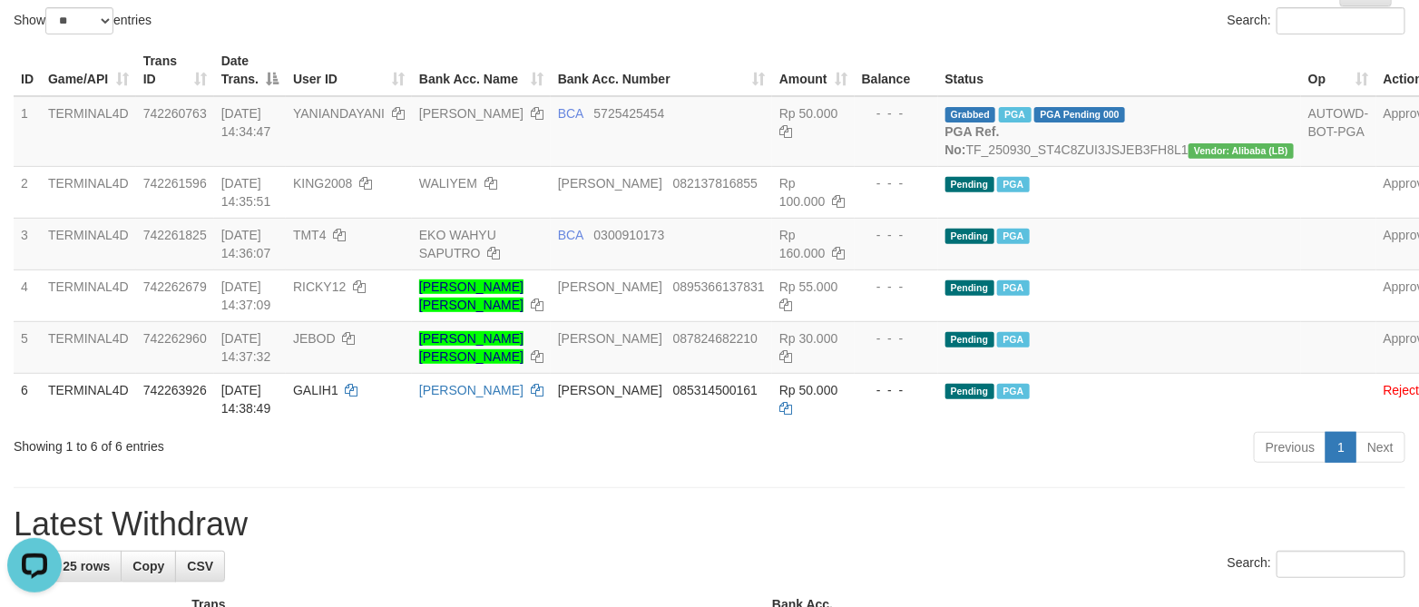
click at [729, 469] on div "Previous 1 Next" at bounding box center [1005, 449] width 800 height 39
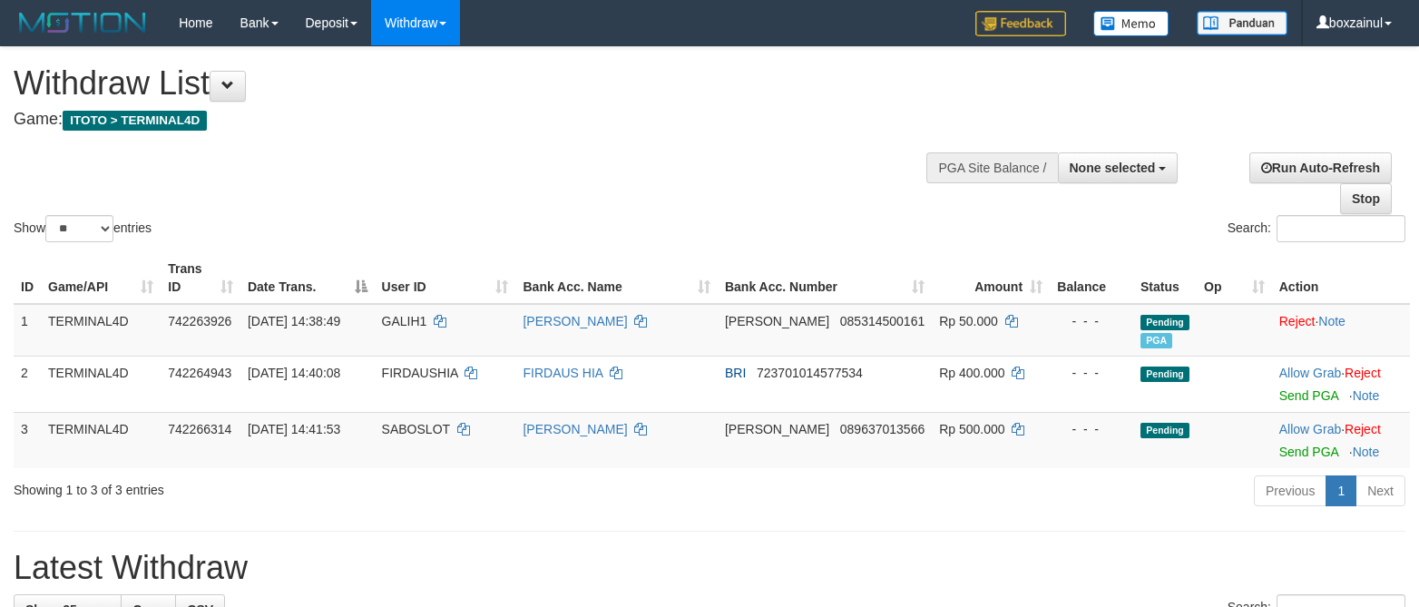
select select
select select "**"
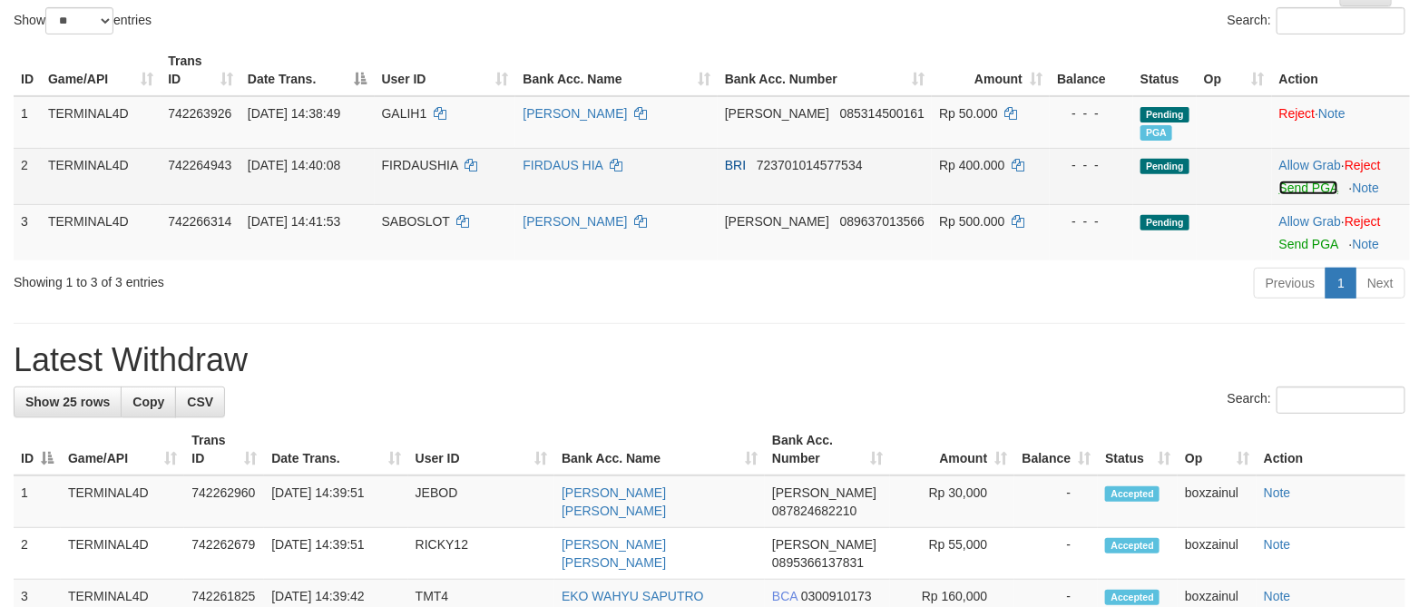
click at [1288, 185] on link "Send PGA" at bounding box center [1308, 187] width 59 height 15
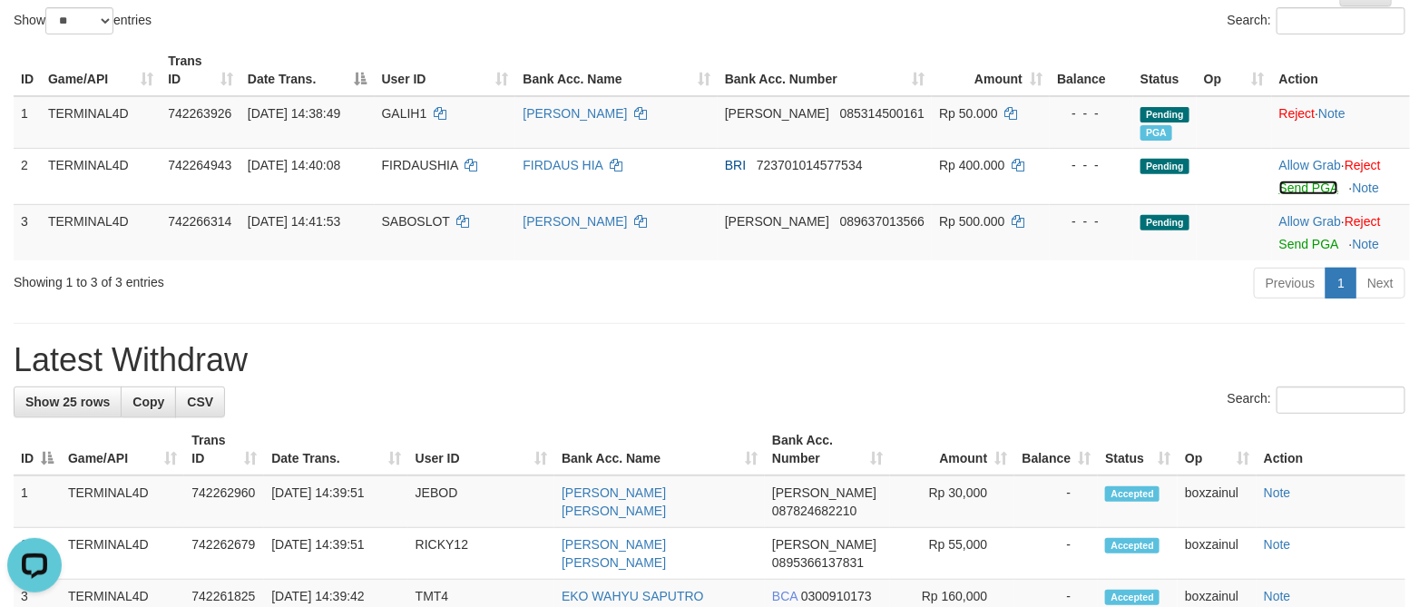
scroll to position [0, 0]
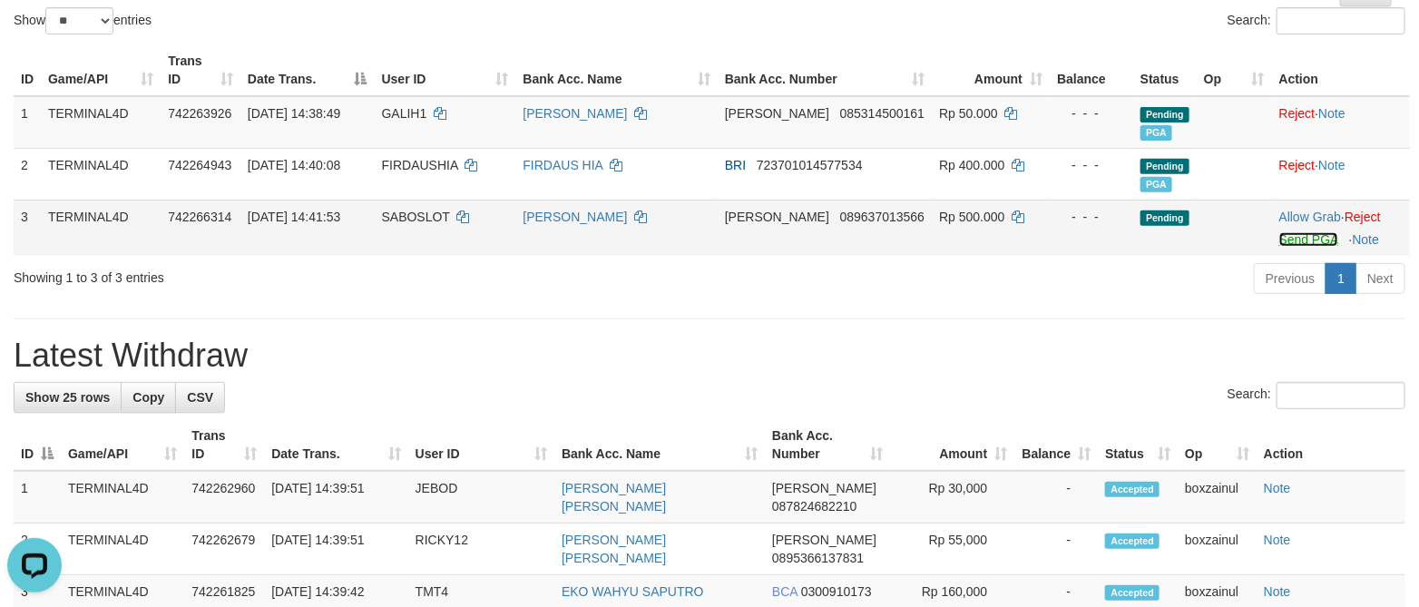
click at [1303, 239] on link "Send PGA" at bounding box center [1308, 239] width 59 height 15
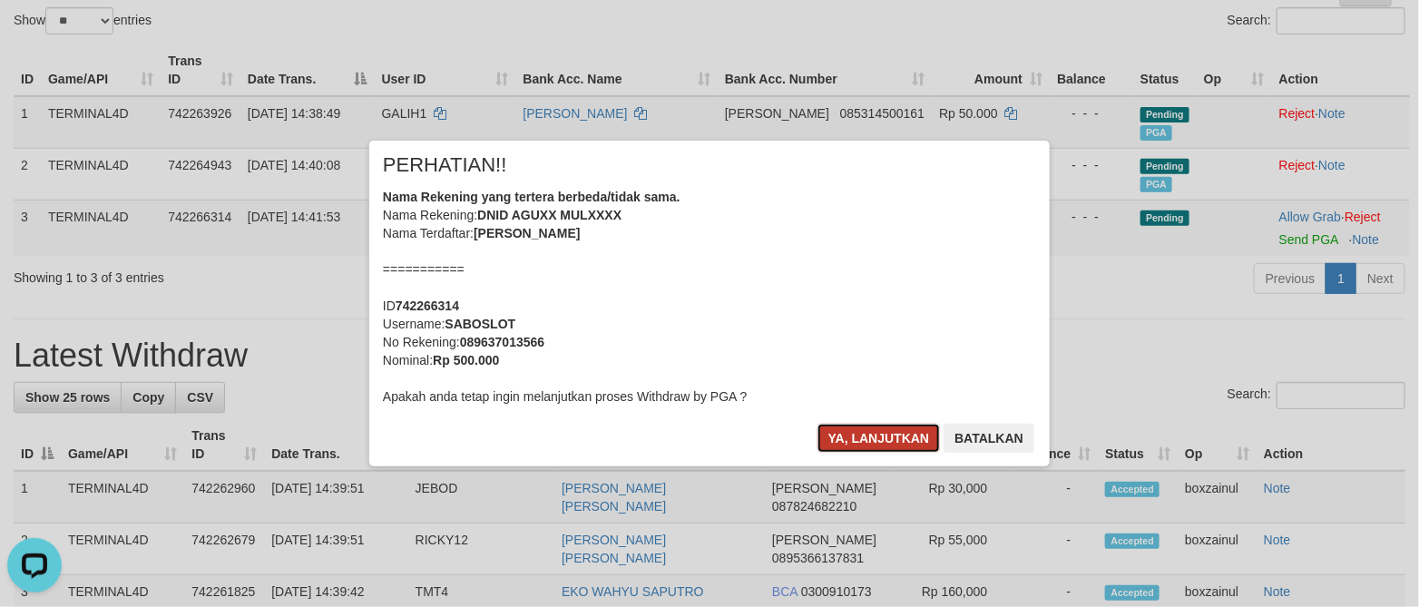
click at [857, 442] on button "Ya, lanjutkan" at bounding box center [878, 438] width 123 height 29
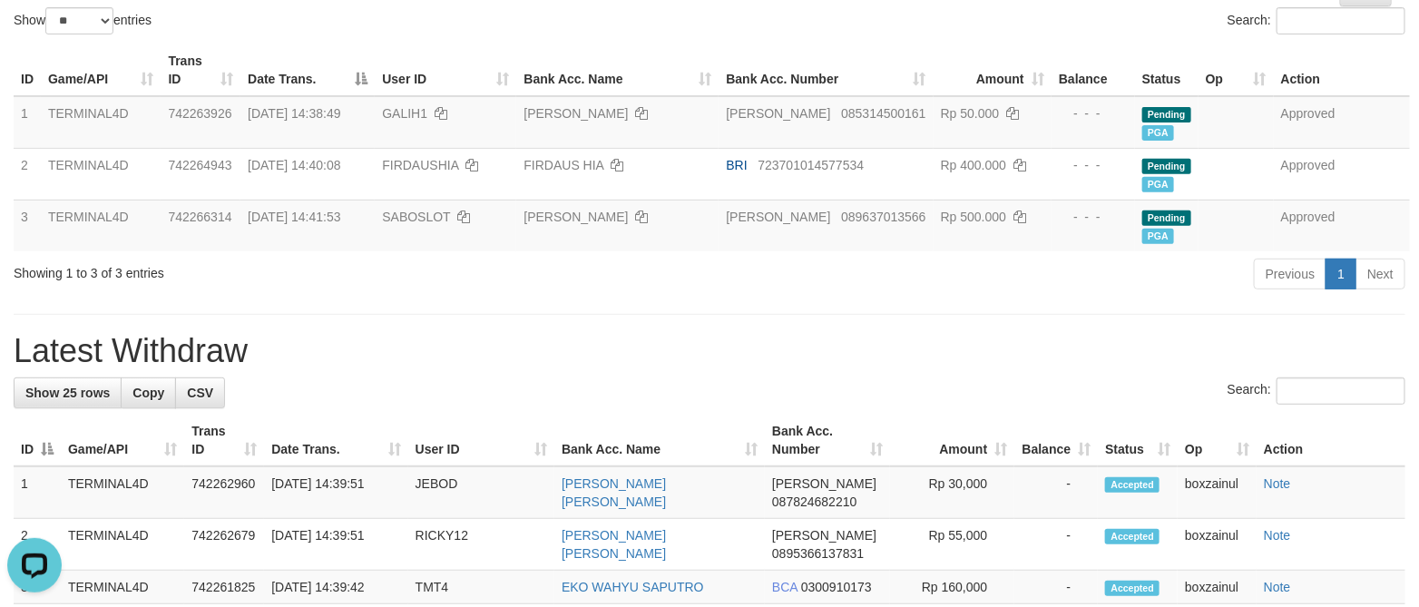
click at [725, 403] on div "Search:" at bounding box center [709, 393] width 1391 height 32
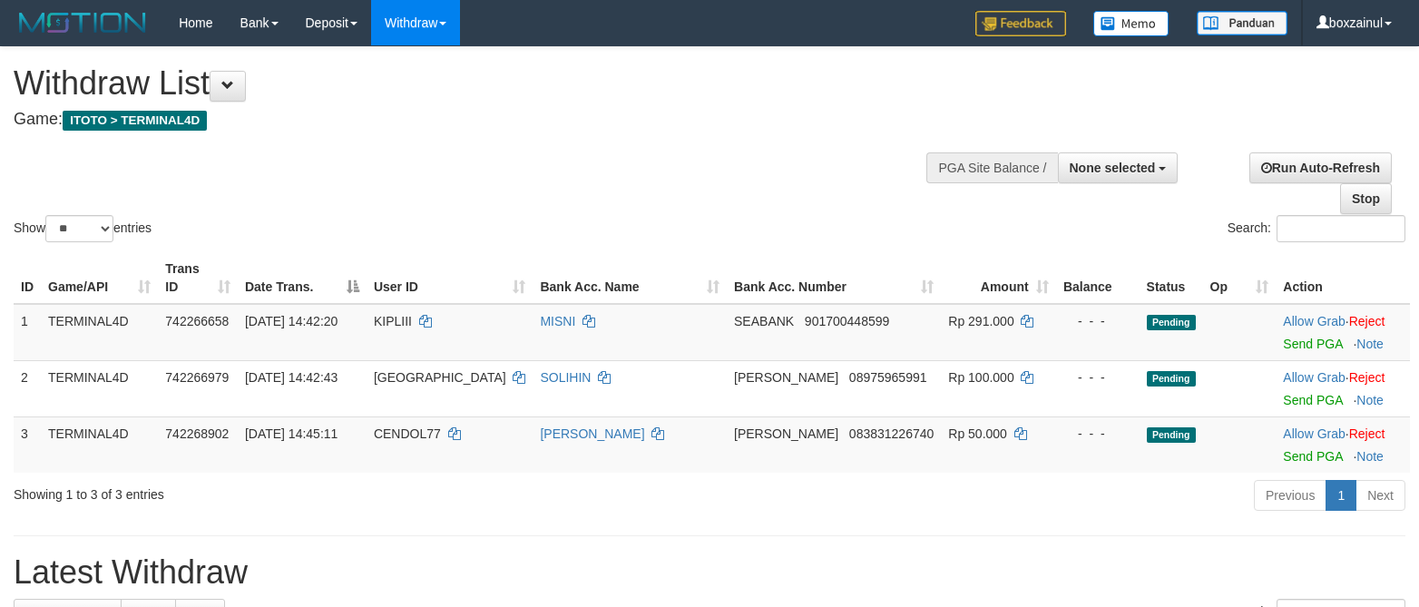
select select
select select "**"
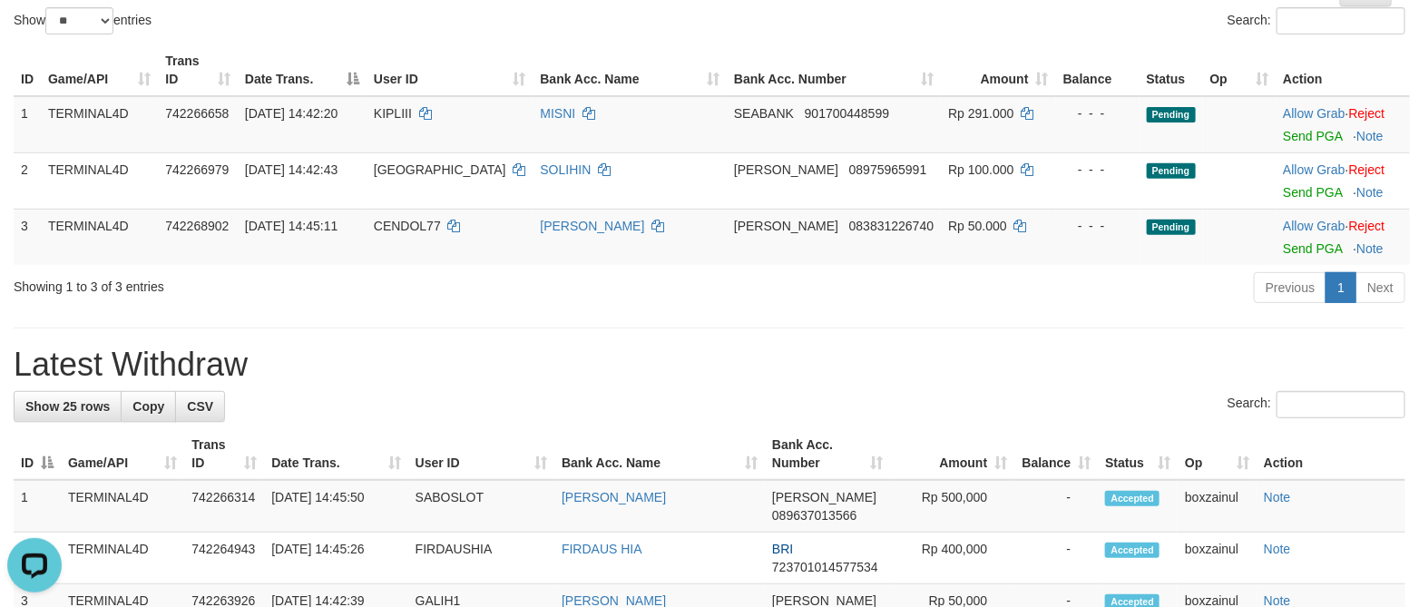
click at [1353, 365] on h1 "Latest Withdraw" at bounding box center [709, 364] width 1391 height 36
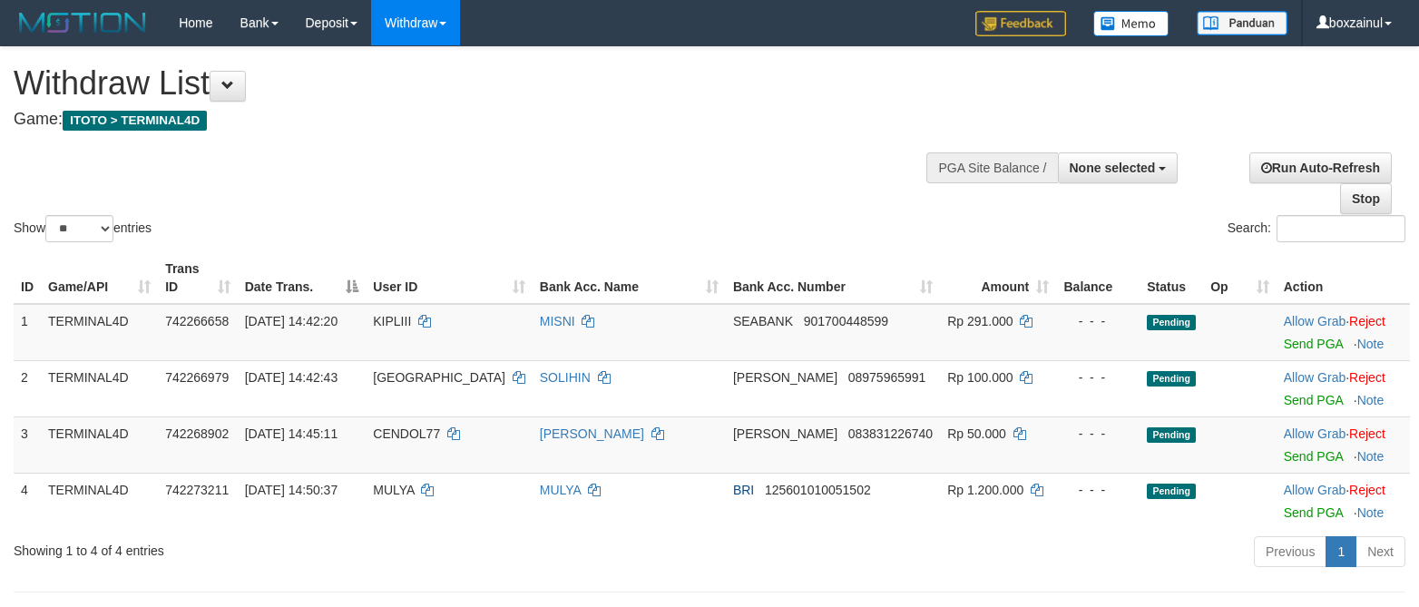
select select
select select "**"
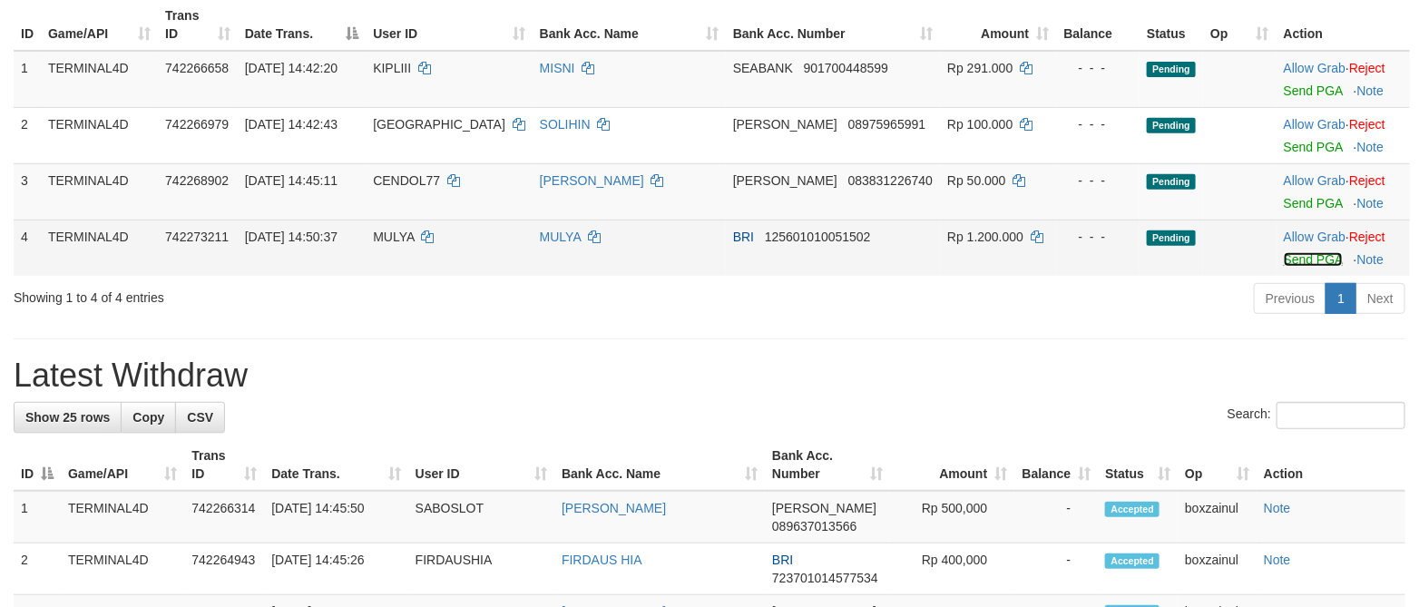
click at [1299, 257] on link "Send PGA" at bounding box center [1312, 259] width 59 height 15
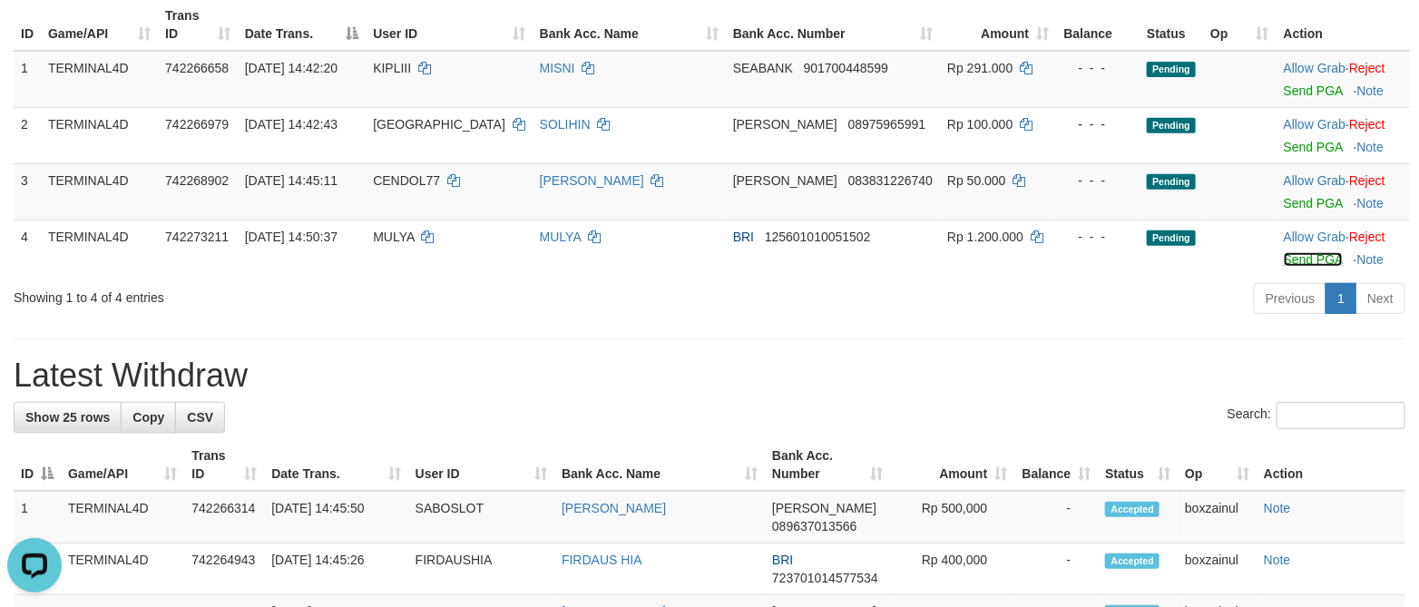
scroll to position [0, 0]
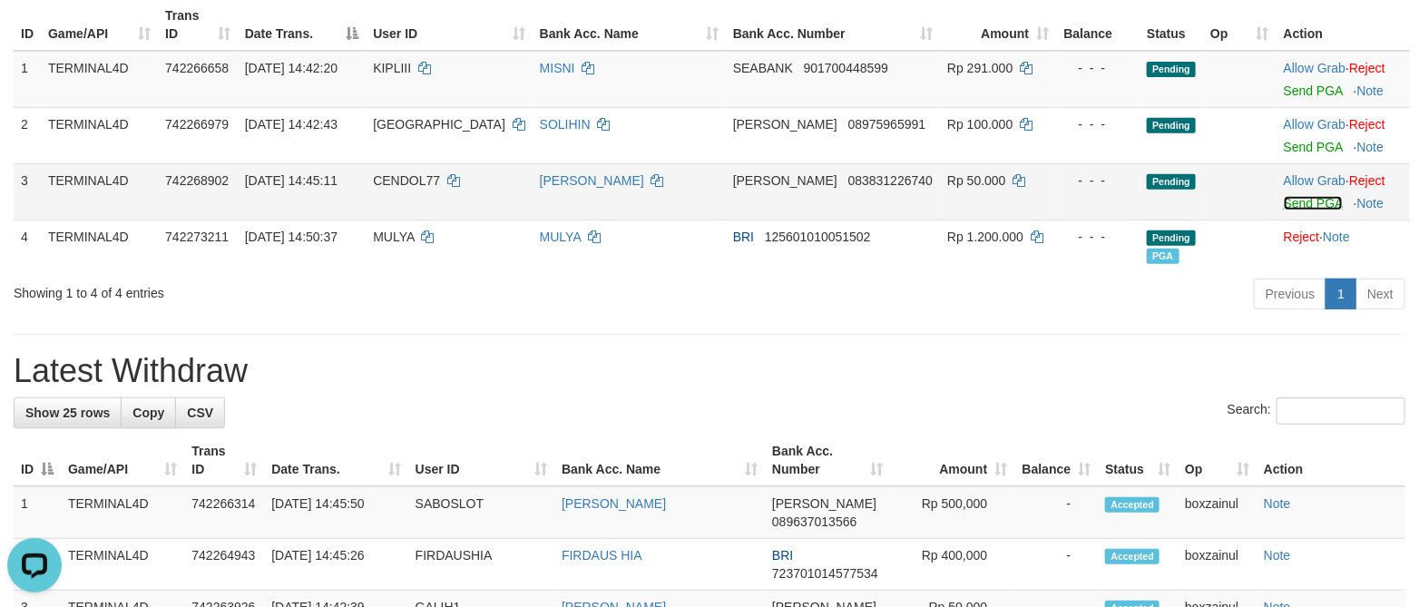
click at [1291, 210] on link "Send PGA" at bounding box center [1312, 203] width 59 height 15
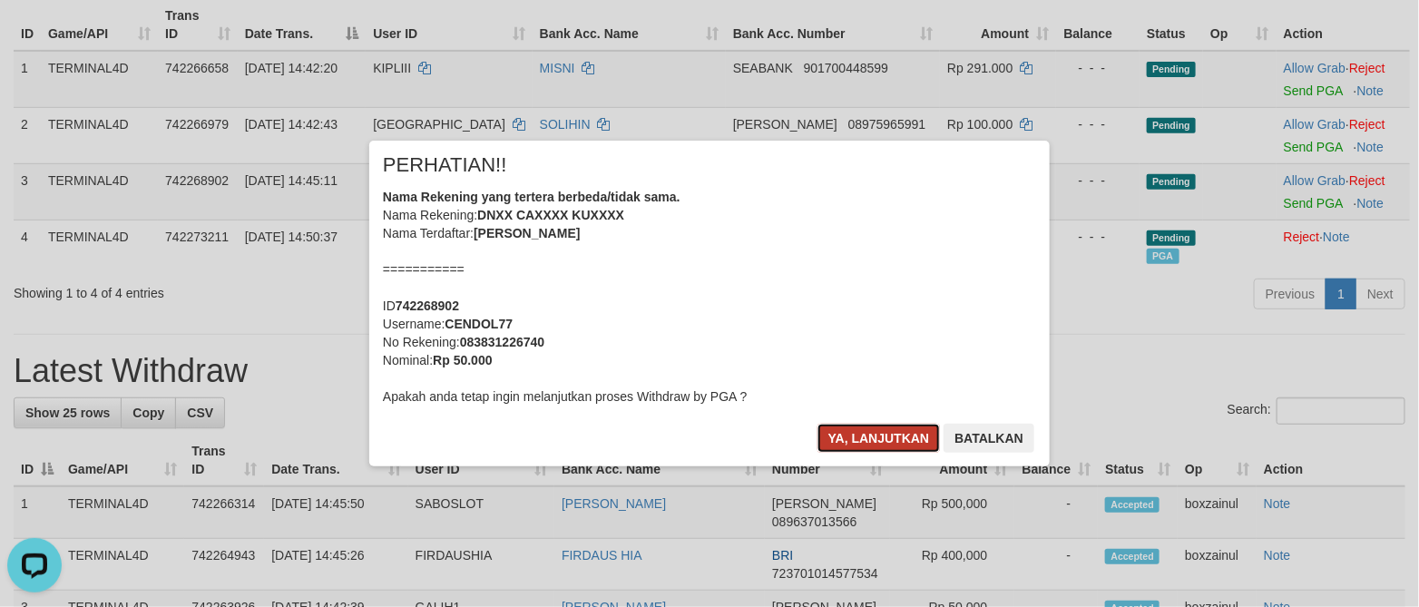
click at [880, 439] on button "Ya, lanjutkan" at bounding box center [878, 438] width 123 height 29
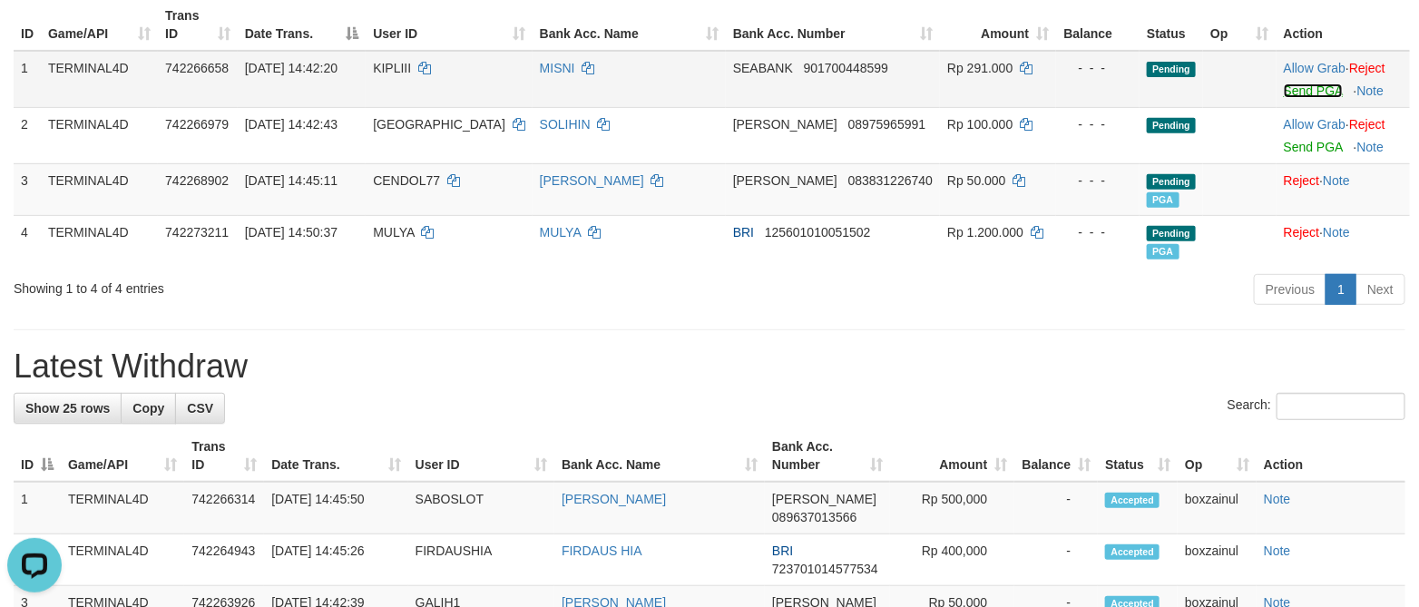
click at [1299, 90] on link "Send PGA" at bounding box center [1312, 90] width 59 height 15
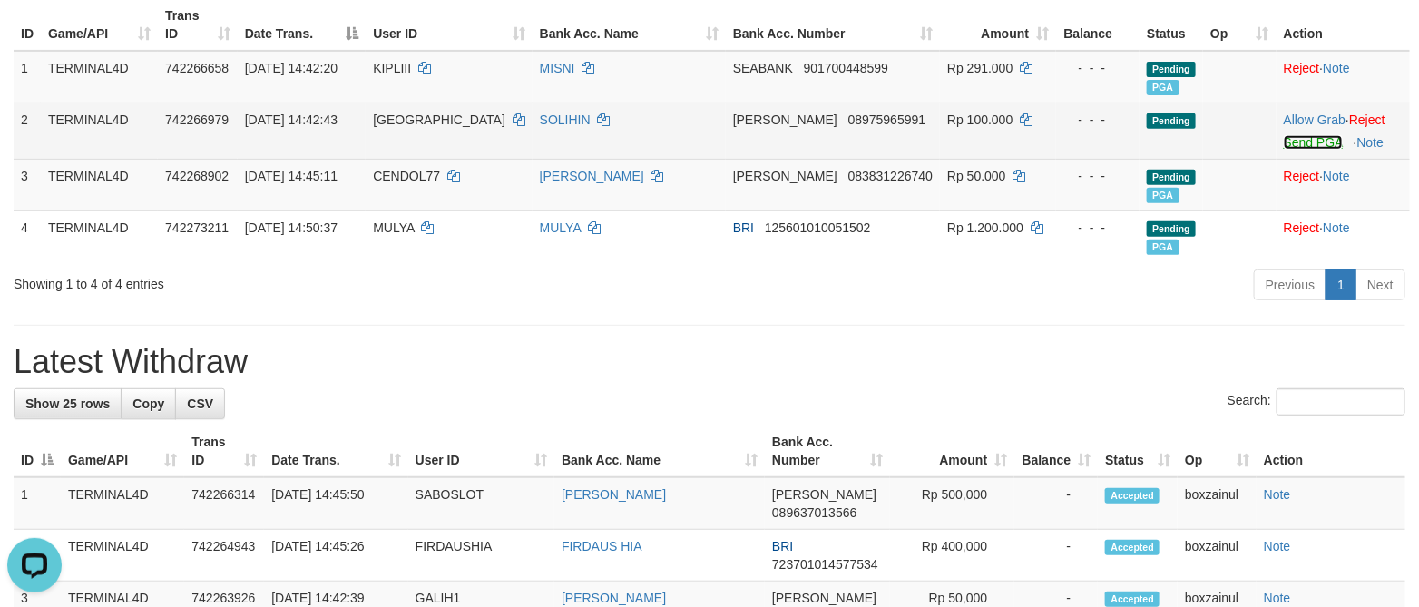
click at [1291, 139] on link "Send PGA" at bounding box center [1312, 142] width 59 height 15
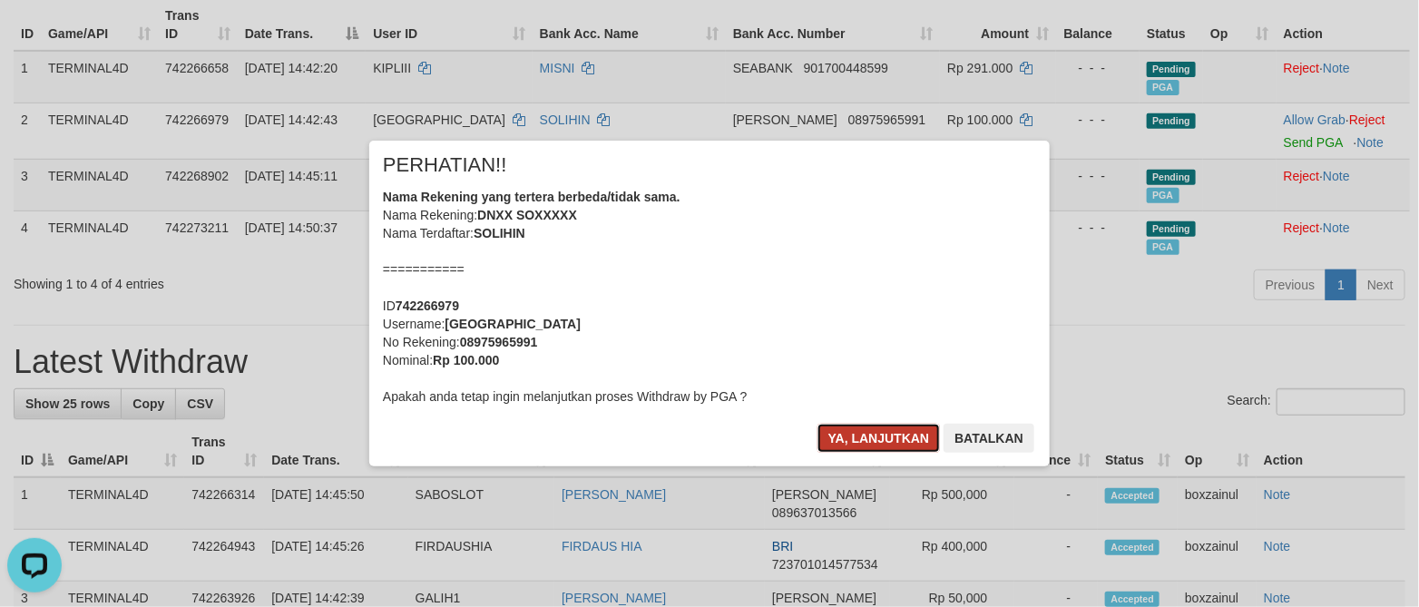
click at [872, 450] on button "Ya, lanjutkan" at bounding box center [878, 438] width 123 height 29
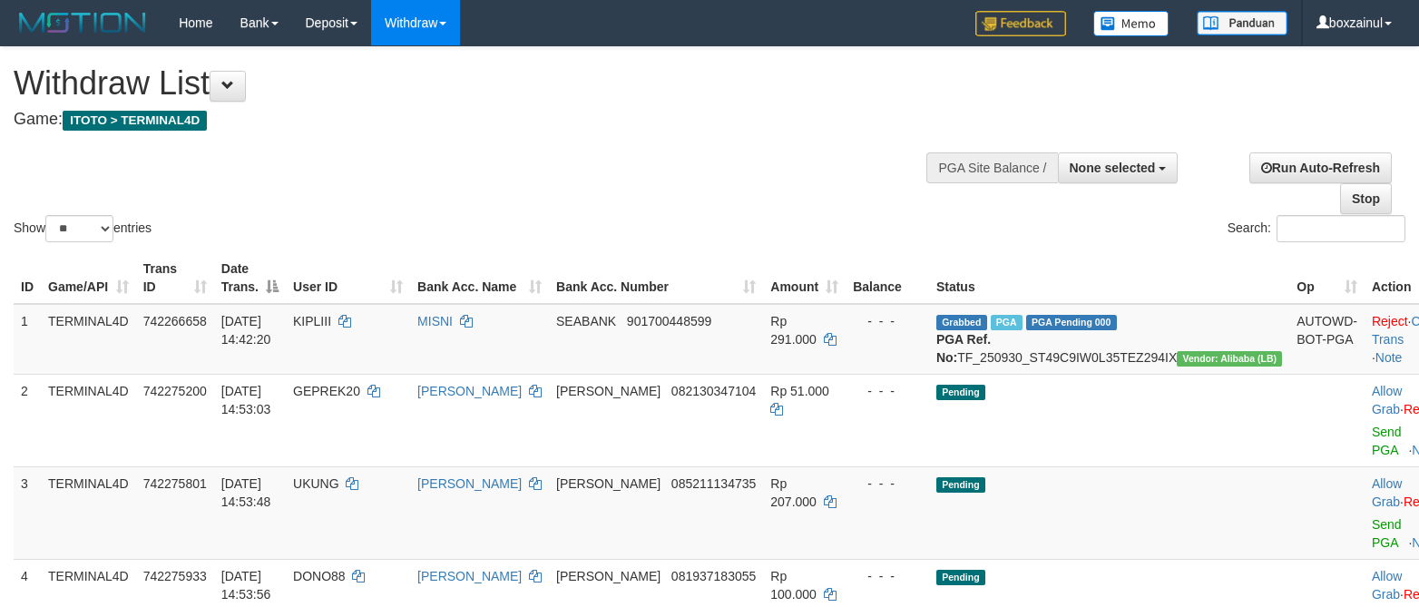
select select
select select "**"
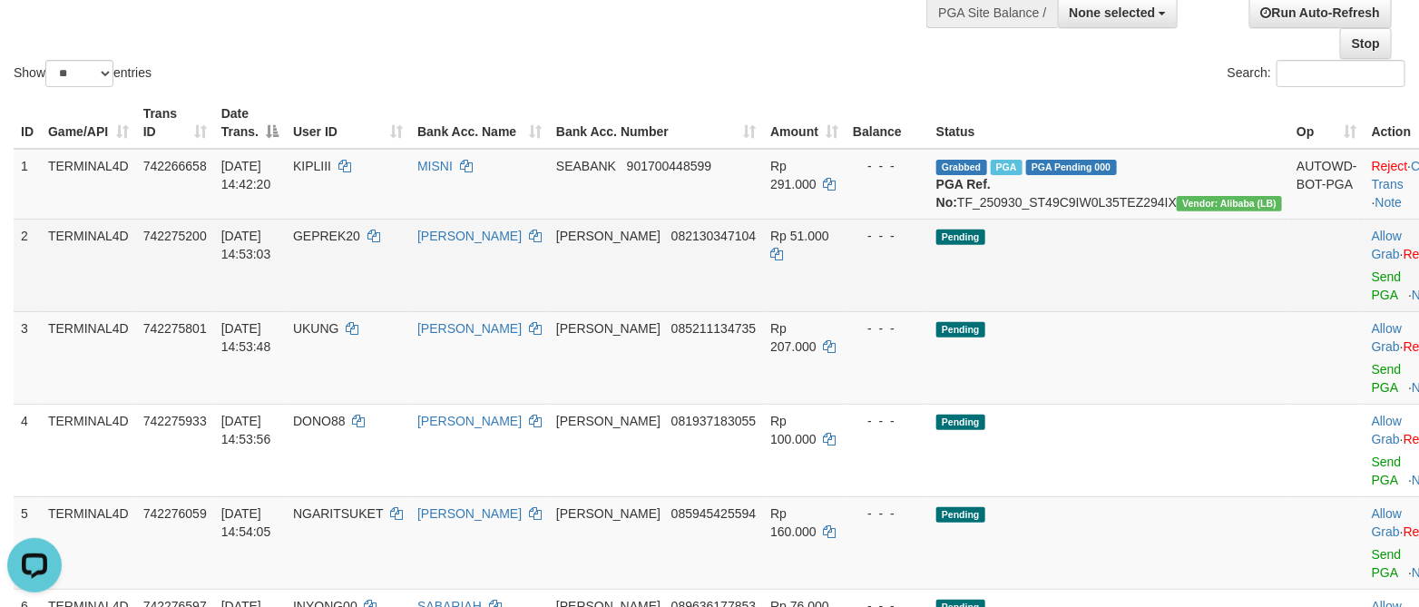
scroll to position [215, 0]
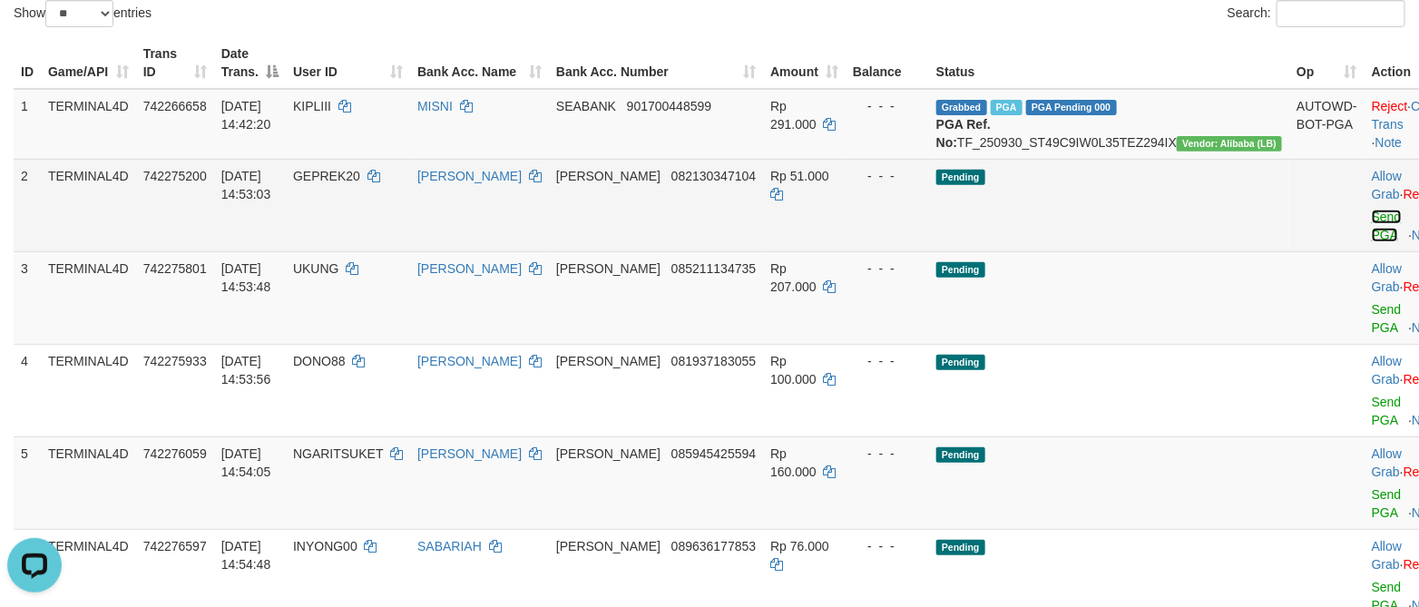
click at [1371, 234] on link "Send PGA" at bounding box center [1386, 226] width 30 height 33
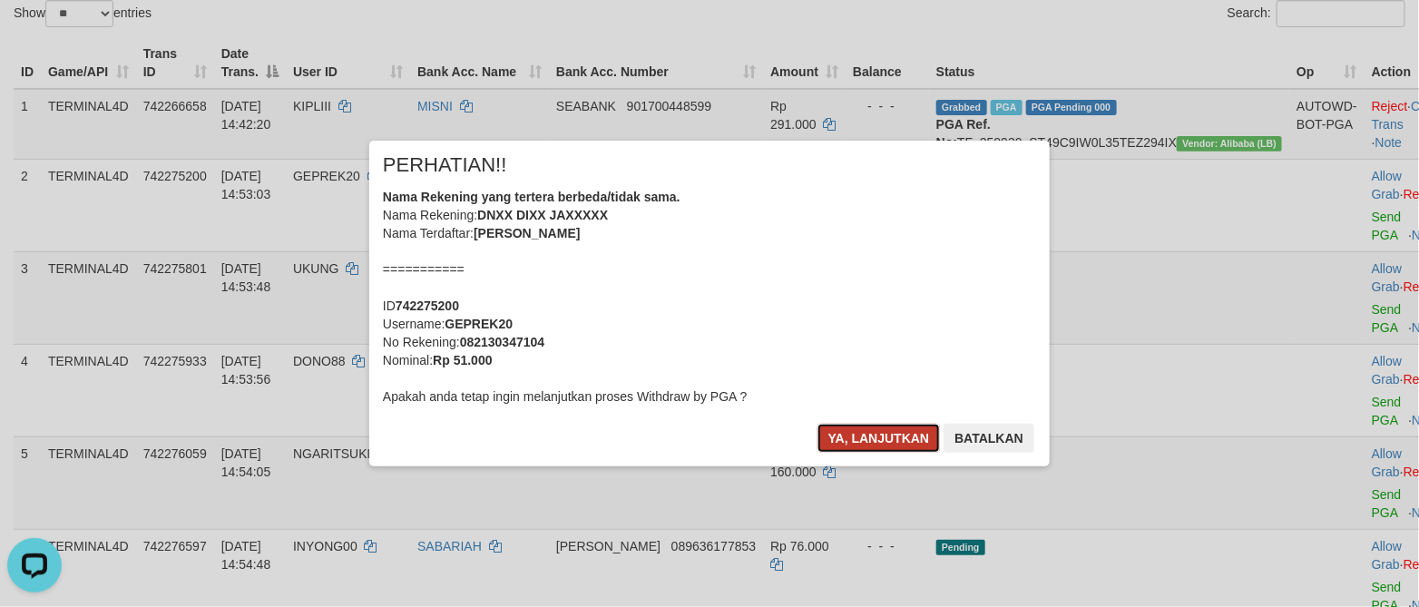
click at [891, 441] on button "Ya, lanjutkan" at bounding box center [878, 438] width 123 height 29
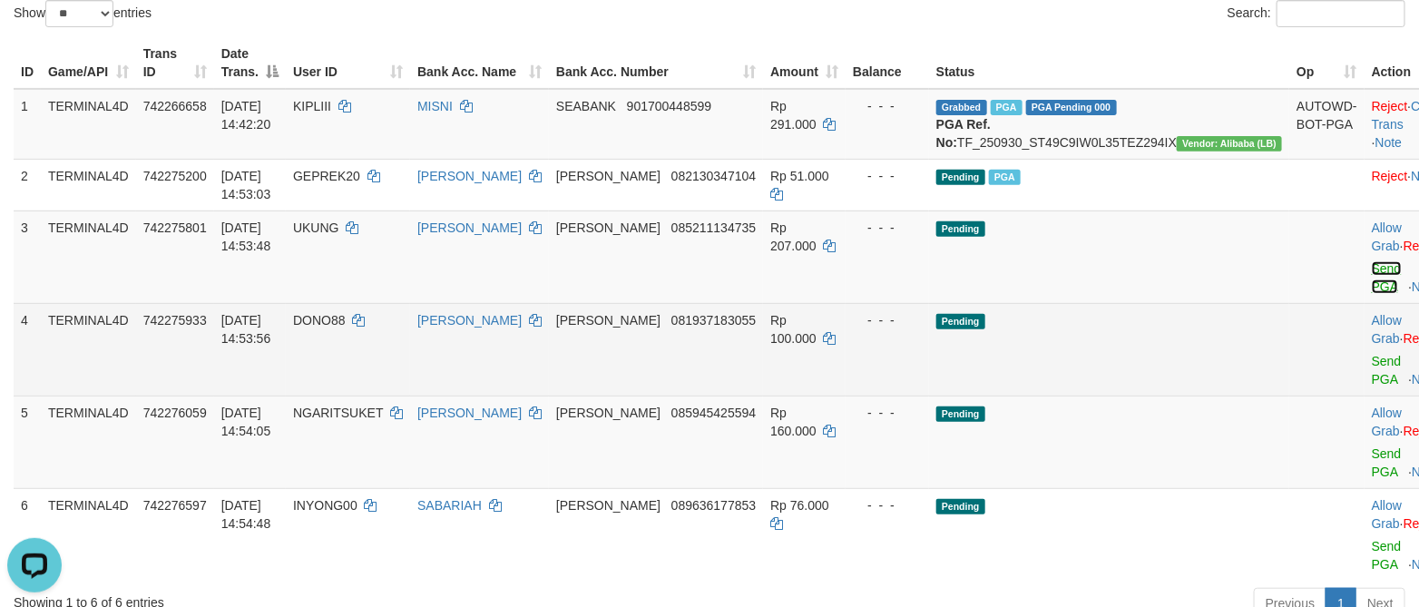
click at [1371, 286] on link "Send PGA" at bounding box center [1386, 277] width 30 height 33
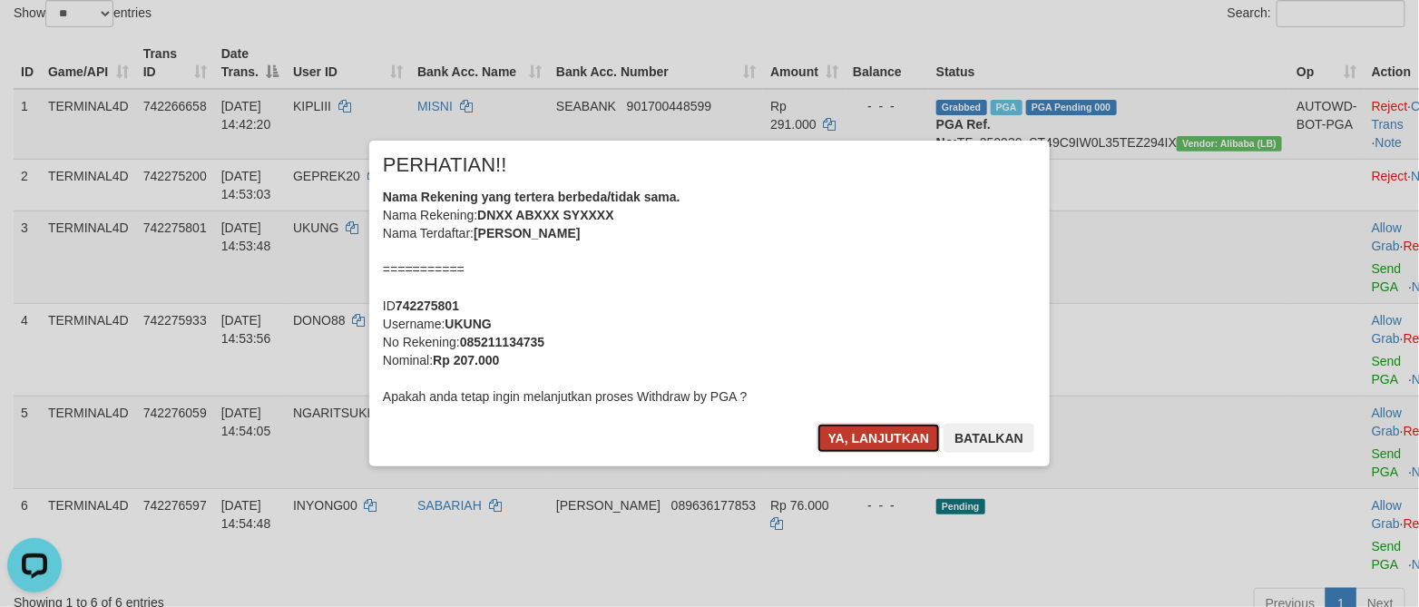
click at [854, 427] on button "Ya, lanjutkan" at bounding box center [878, 438] width 123 height 29
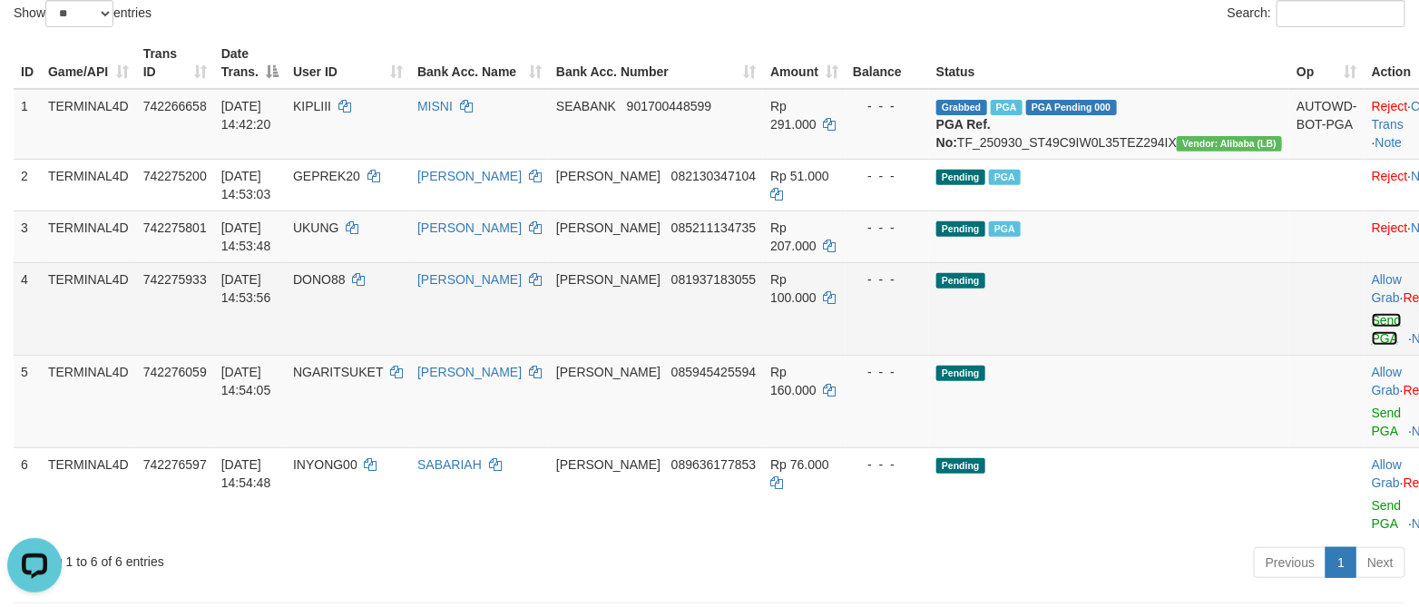
click at [1371, 346] on link "Send PGA" at bounding box center [1386, 329] width 30 height 33
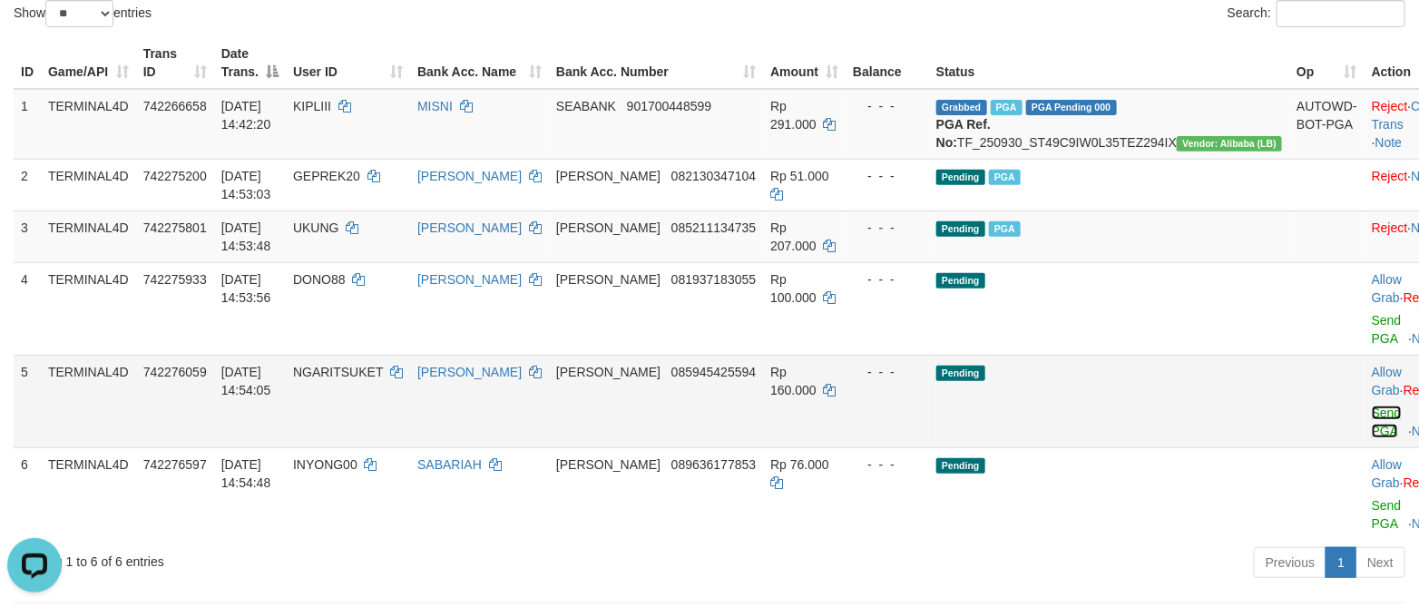
click at [1371, 438] on link "Send PGA" at bounding box center [1386, 421] width 30 height 33
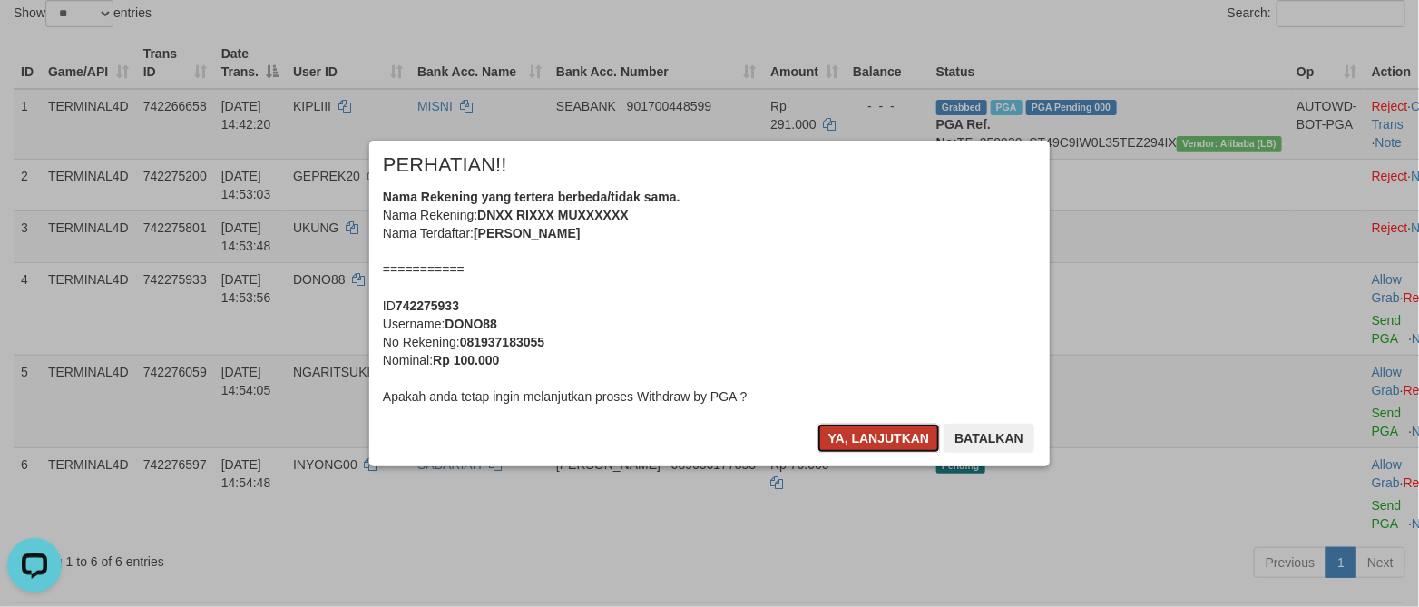
click at [834, 441] on button "Ya, lanjutkan" at bounding box center [878, 438] width 123 height 29
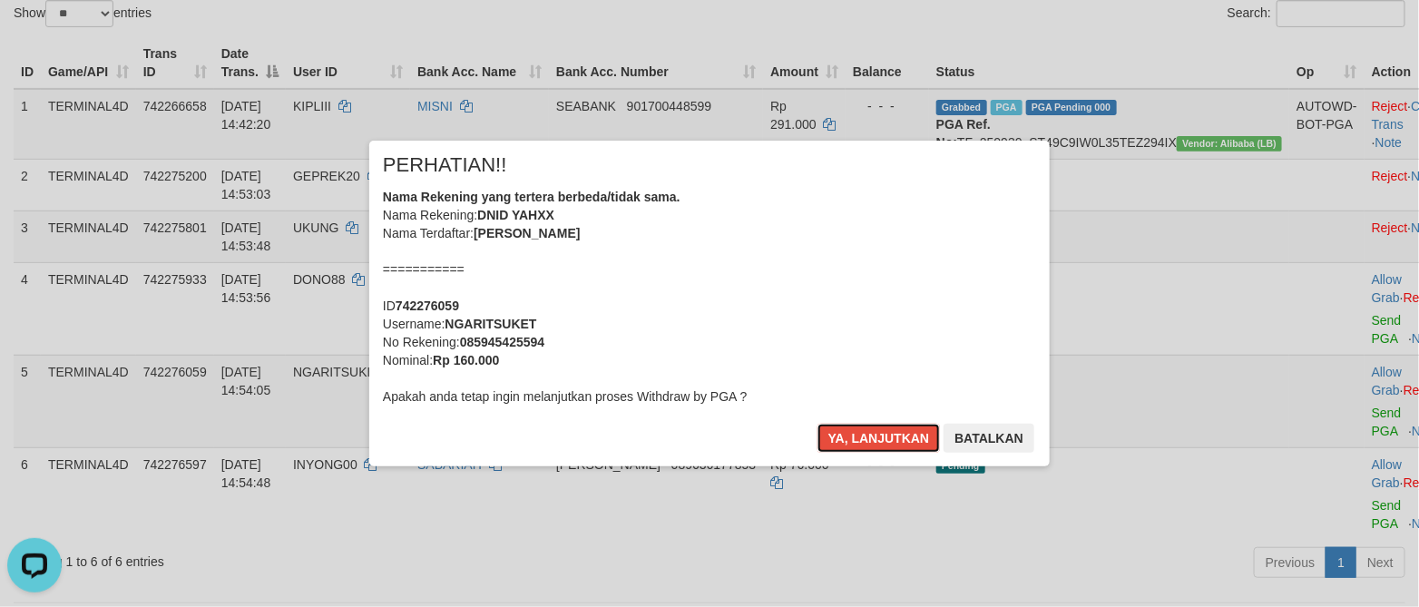
click at [836, 433] on button "Ya, lanjutkan" at bounding box center [878, 438] width 123 height 29
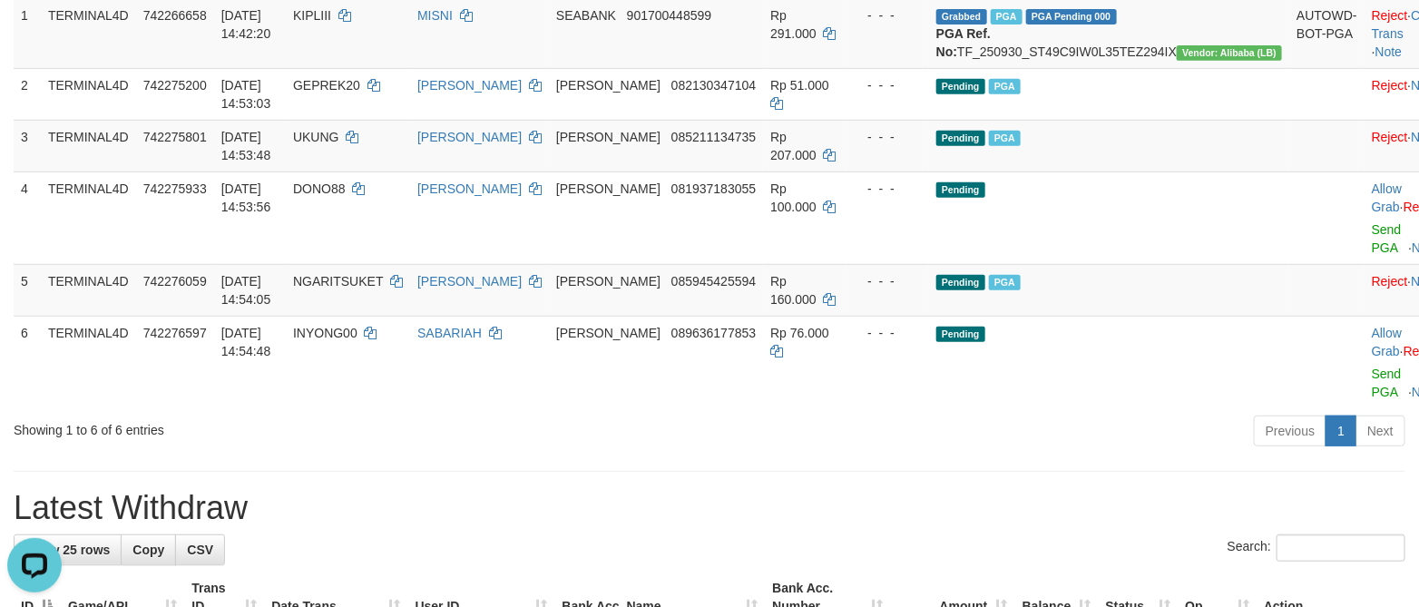
scroll to position [351, 0]
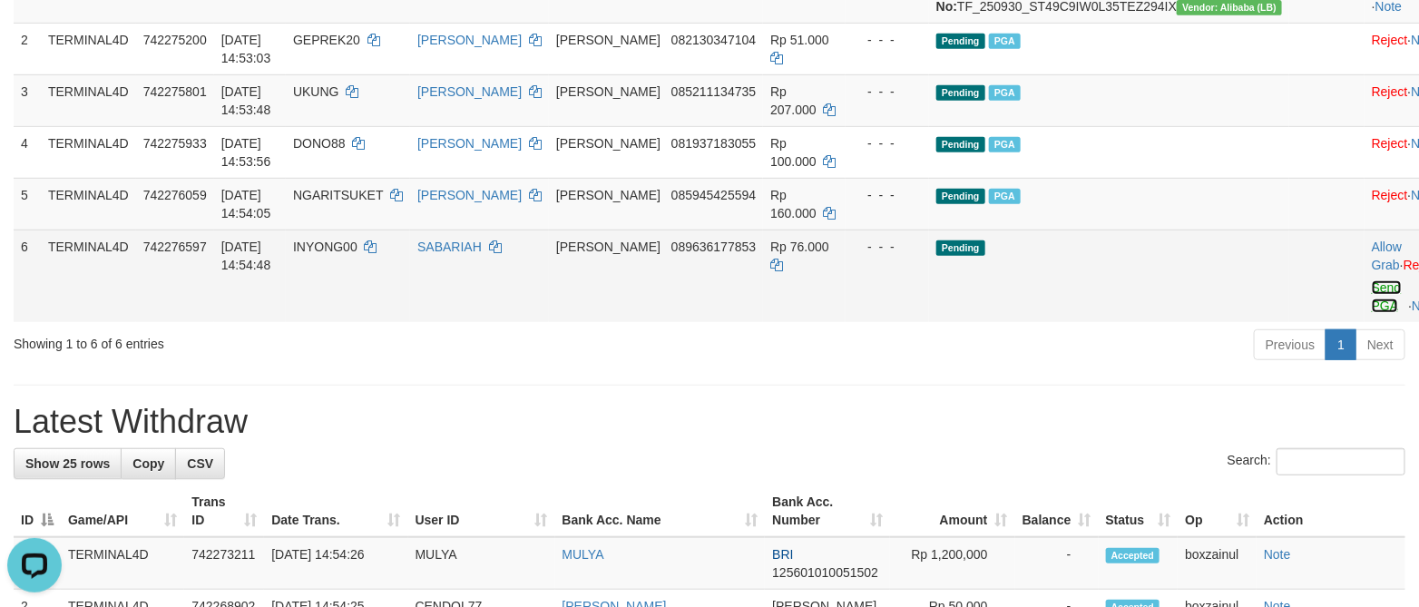
click at [1371, 306] on link "Send PGA" at bounding box center [1386, 296] width 30 height 33
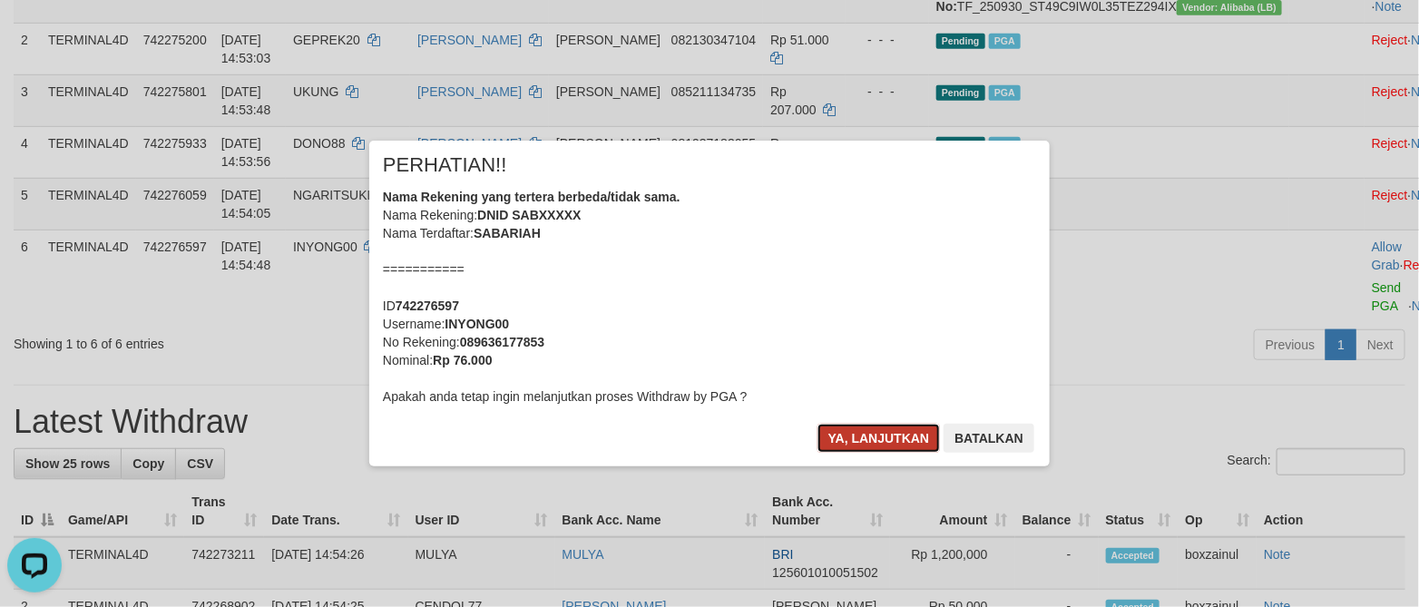
drag, startPoint x: 853, startPoint y: 444, endPoint x: 33, endPoint y: 229, distance: 847.6
click at [854, 442] on button "Ya, lanjutkan" at bounding box center [878, 438] width 123 height 29
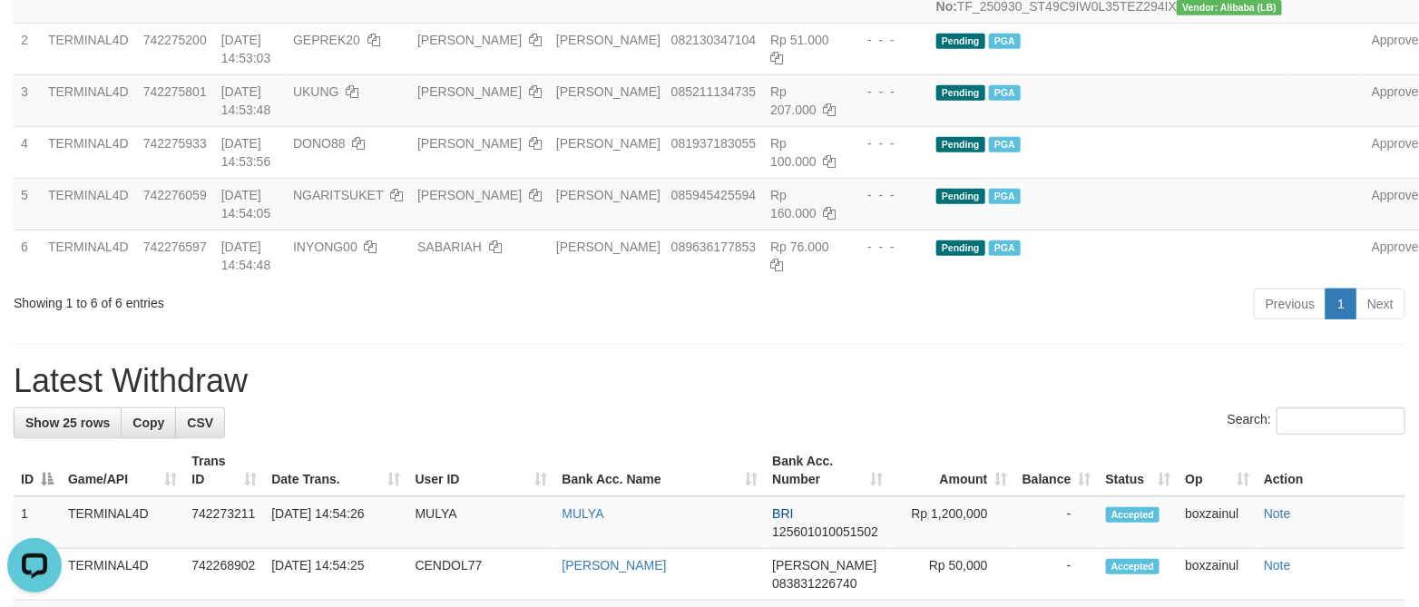
click at [757, 399] on h1 "Latest Withdraw" at bounding box center [709, 381] width 1391 height 36
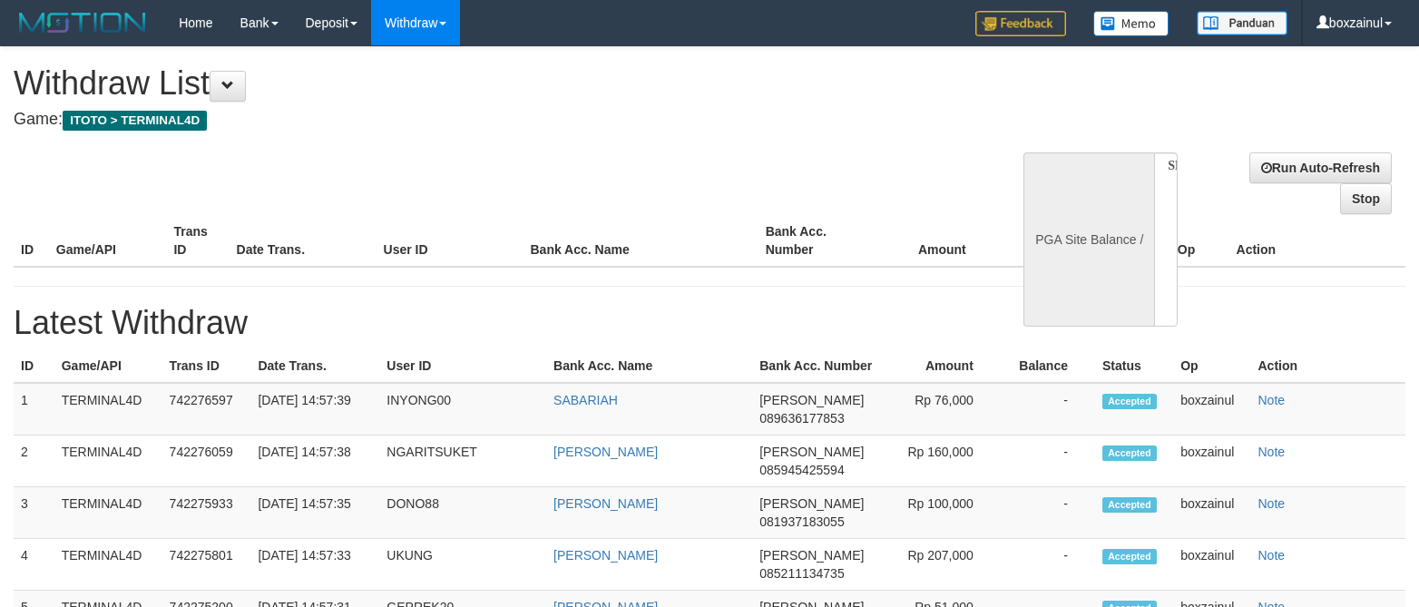
select select
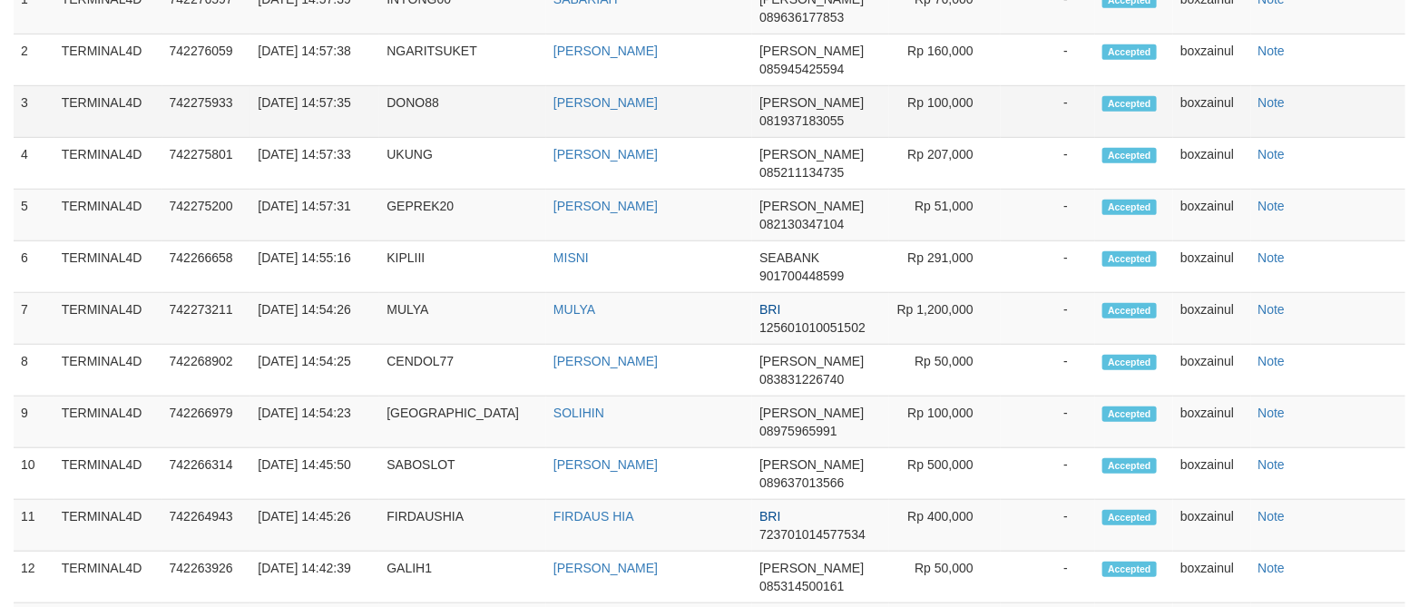
select select "**"
select select
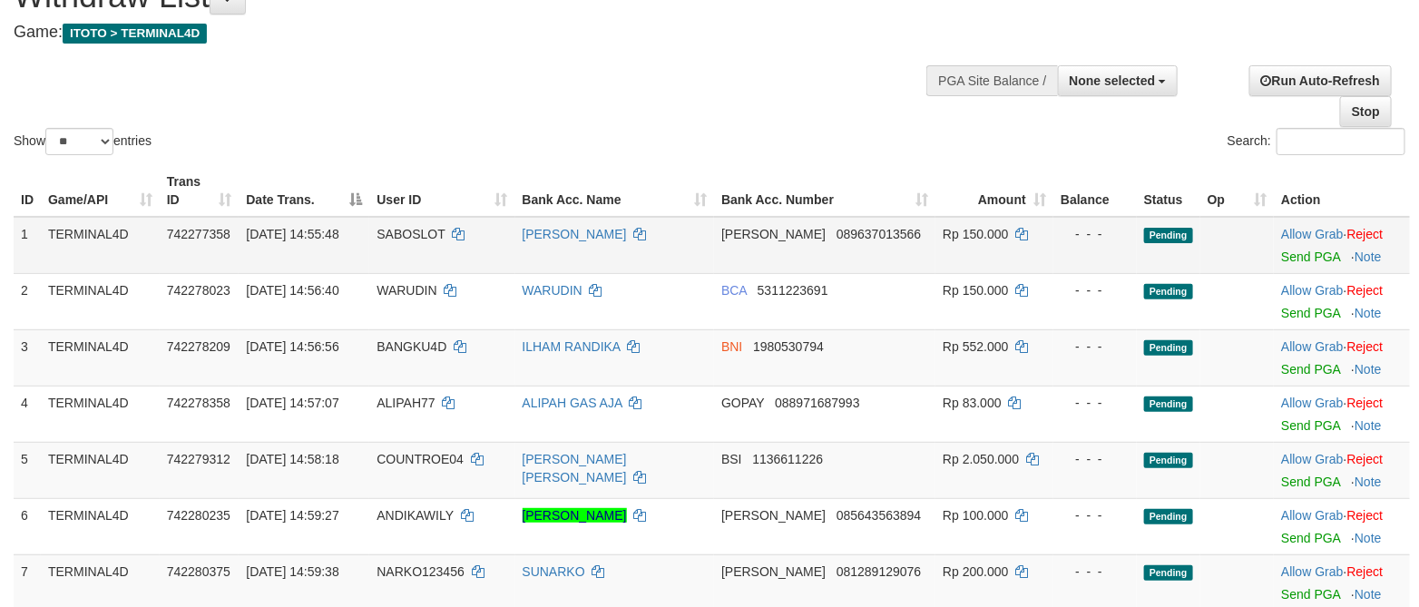
scroll to position [136, 0]
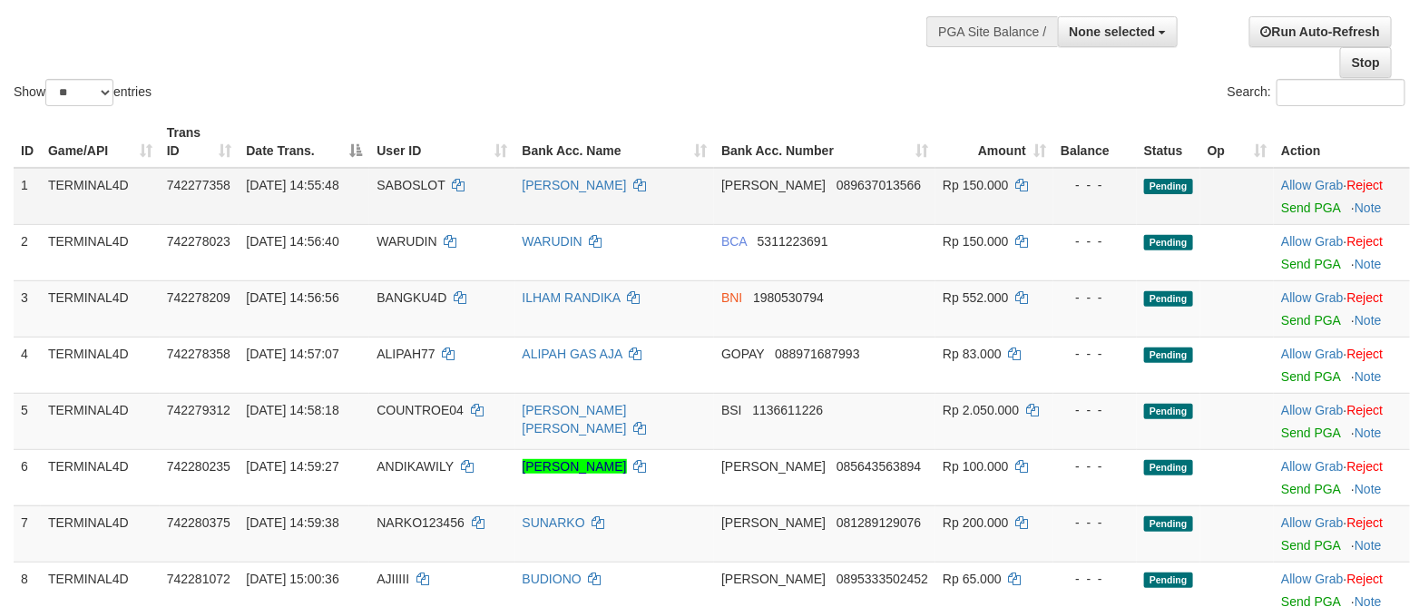
click at [1296, 199] on div at bounding box center [1342, 196] width 122 height 5
click at [1281, 202] on link "Send PGA" at bounding box center [1310, 207] width 59 height 15
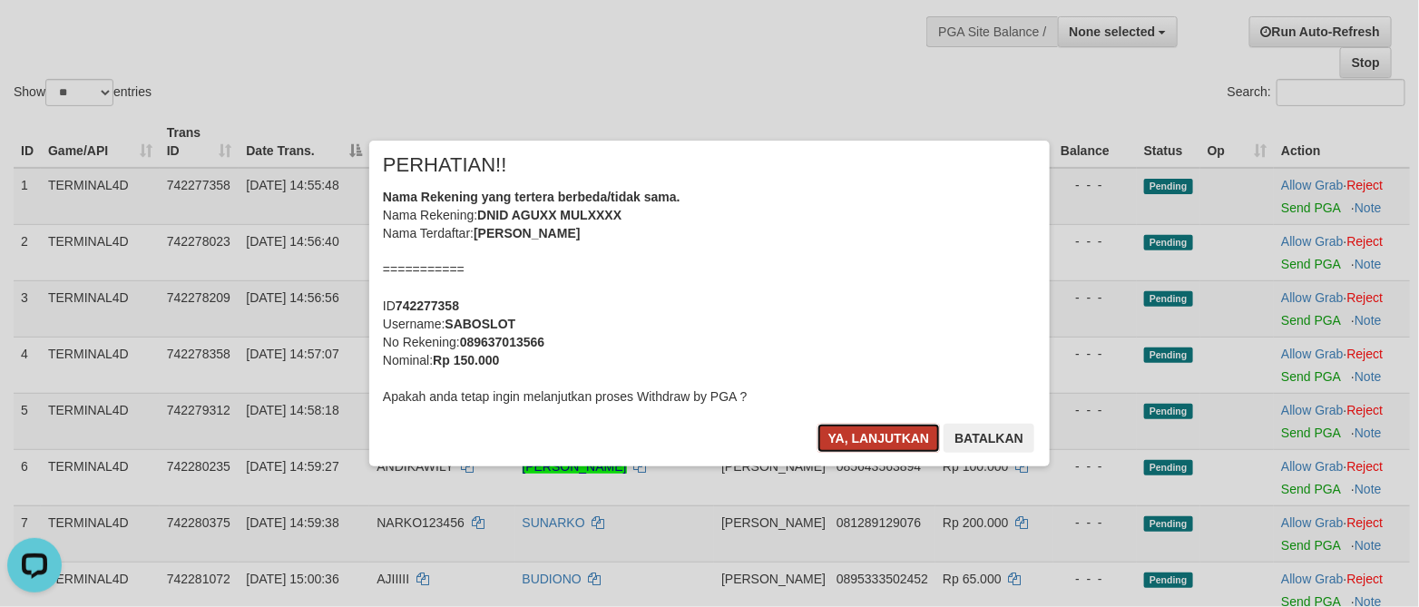
click at [876, 436] on button "Ya, lanjutkan" at bounding box center [878, 438] width 123 height 29
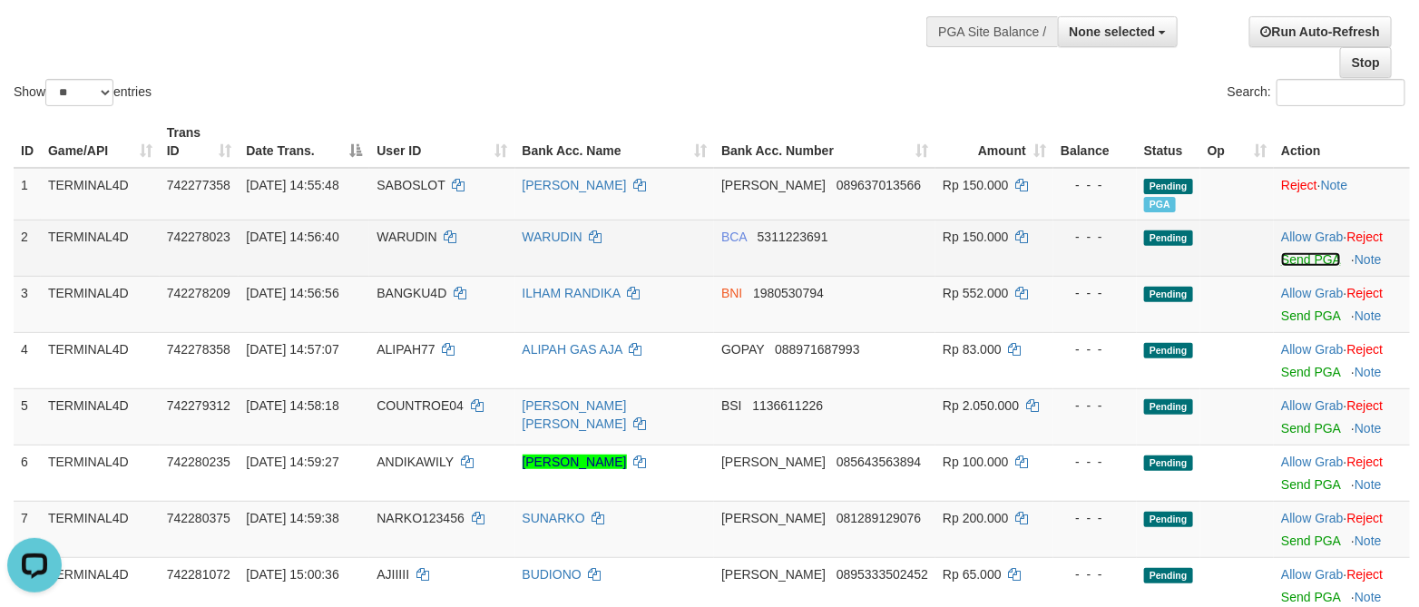
click at [1309, 257] on link "Send PGA" at bounding box center [1310, 259] width 59 height 15
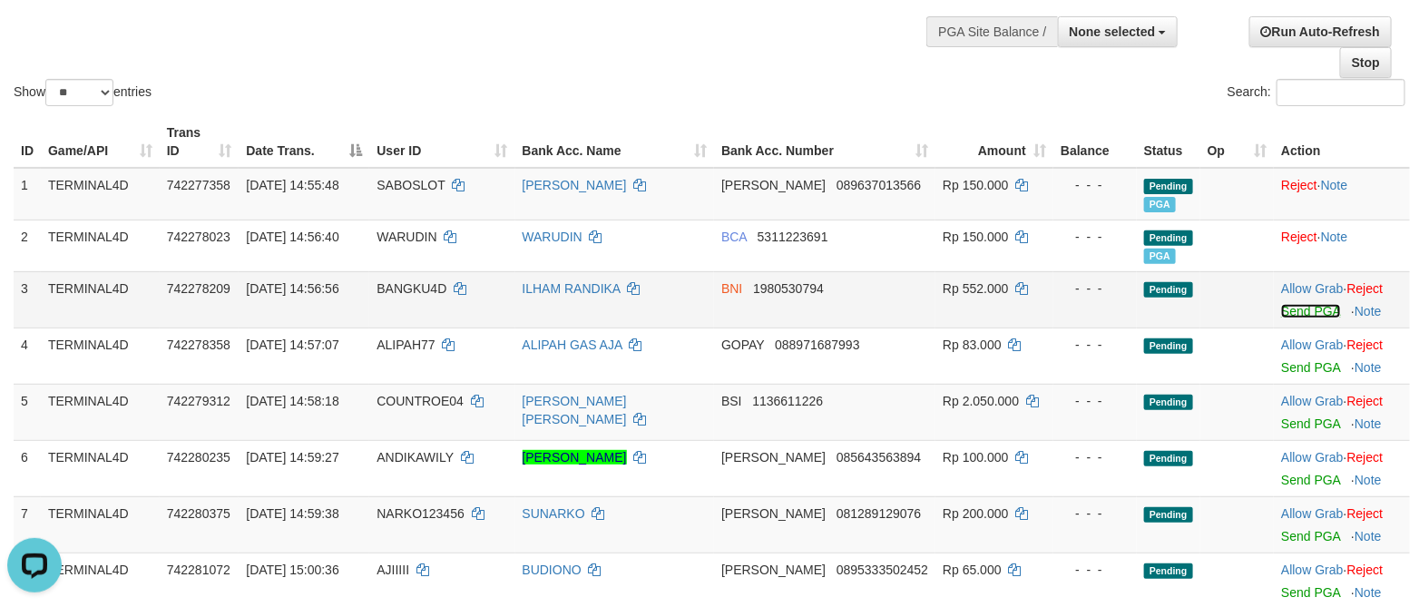
click at [1291, 313] on link "Send PGA" at bounding box center [1310, 311] width 59 height 15
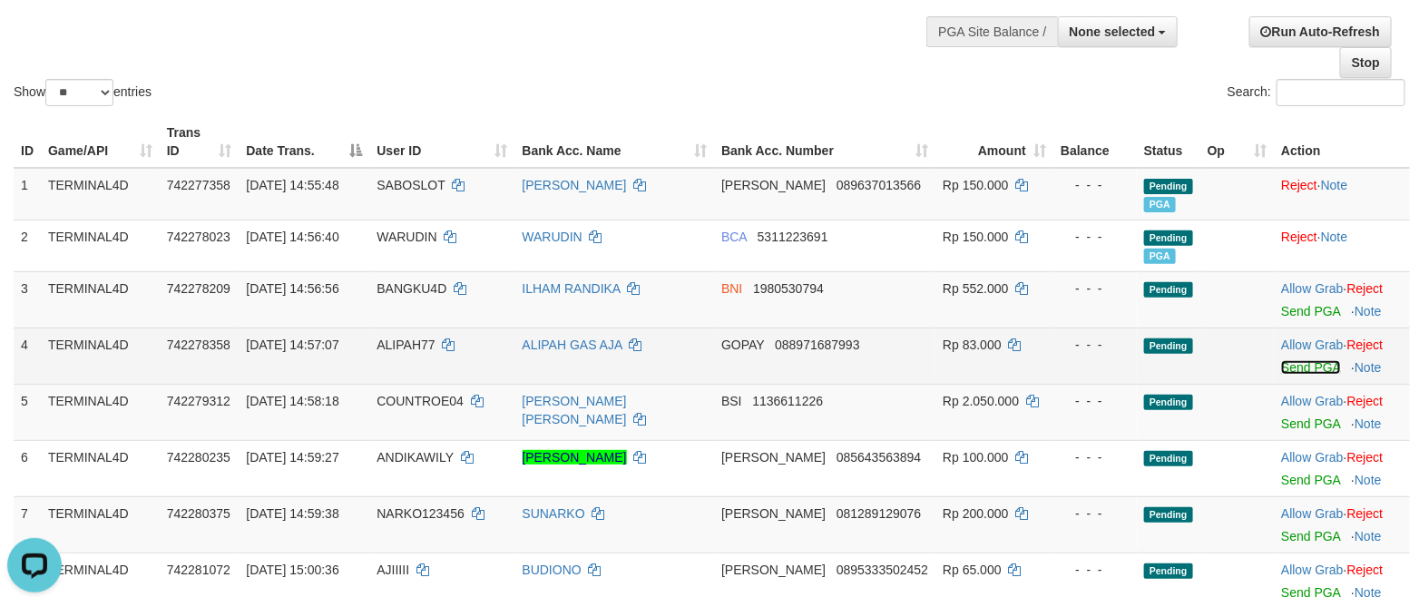
click at [1303, 366] on link "Send PGA" at bounding box center [1310, 367] width 59 height 15
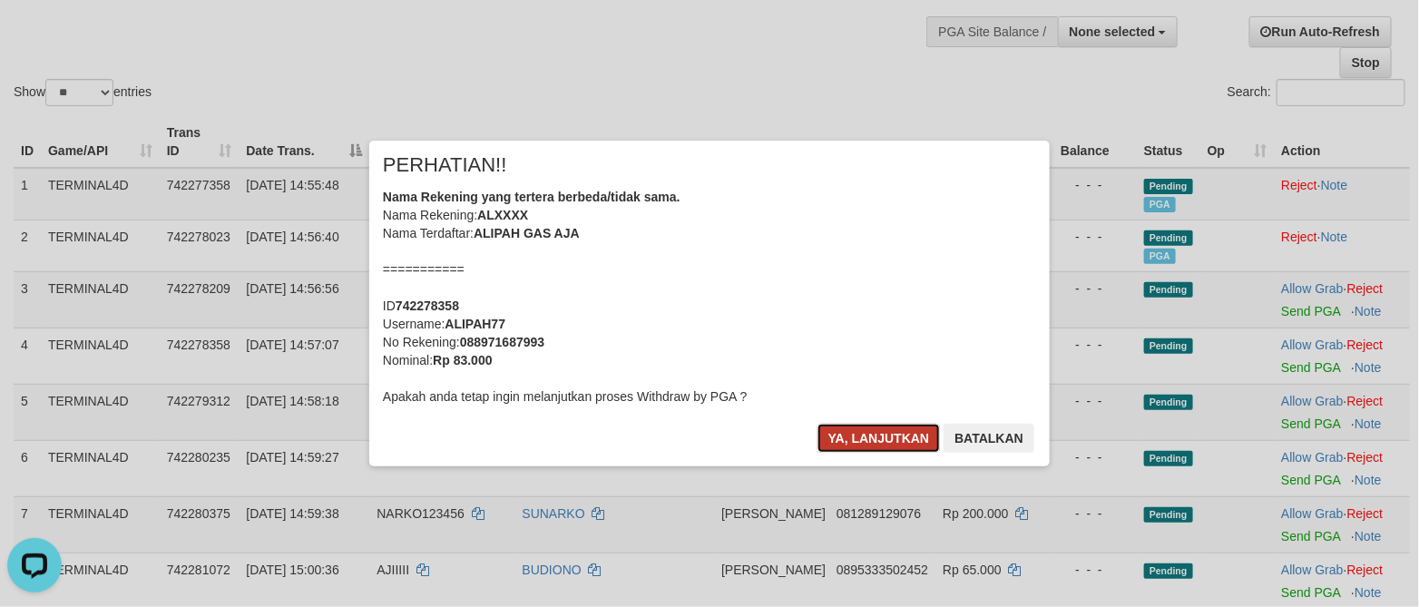
click at [882, 436] on button "Ya, lanjutkan" at bounding box center [878, 438] width 123 height 29
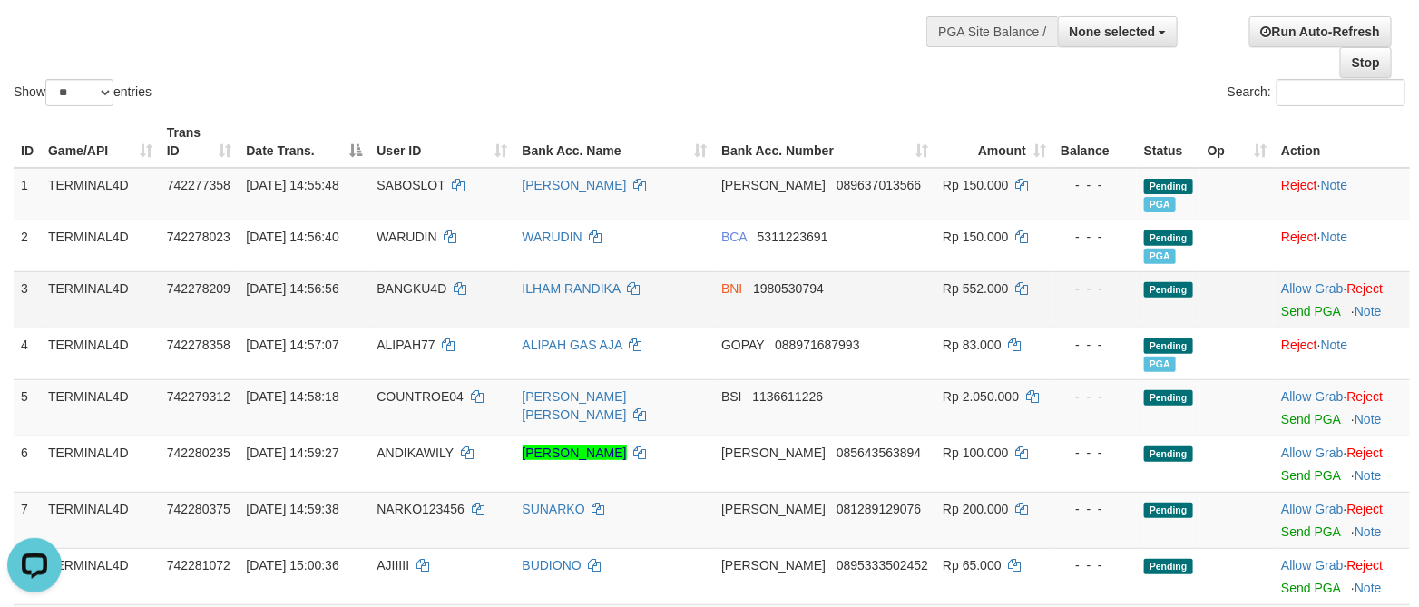
scroll to position [272, 0]
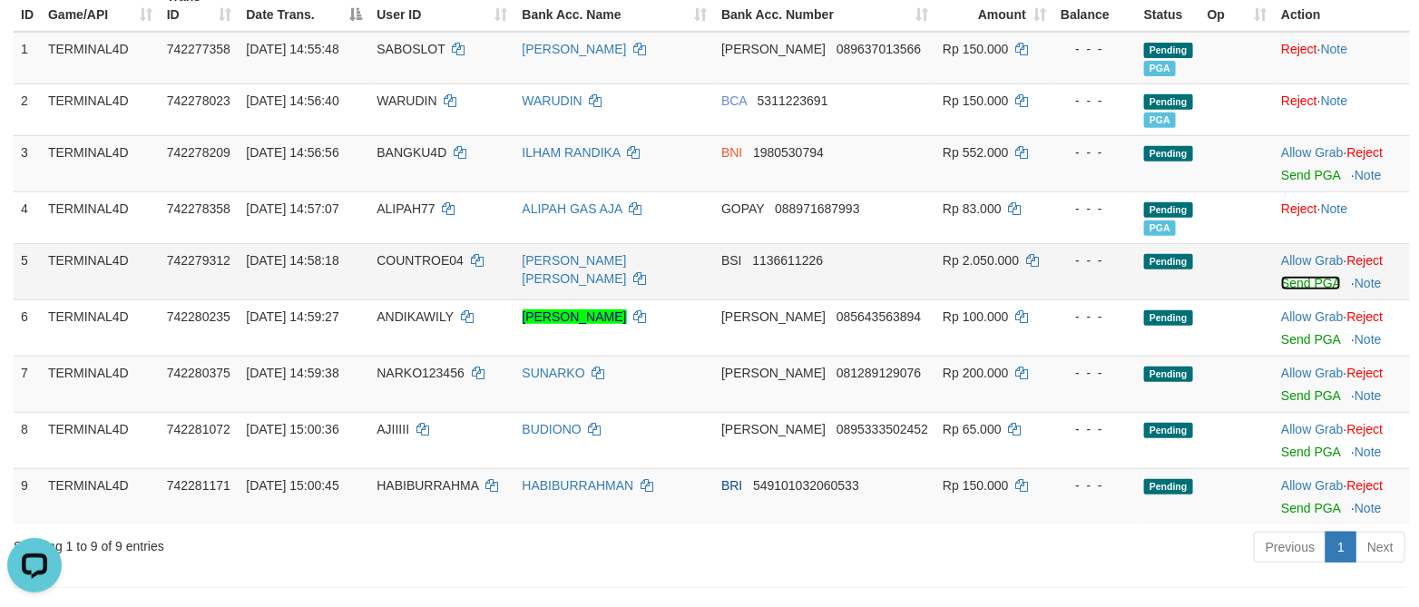
click at [1292, 286] on link "Send PGA" at bounding box center [1310, 283] width 59 height 15
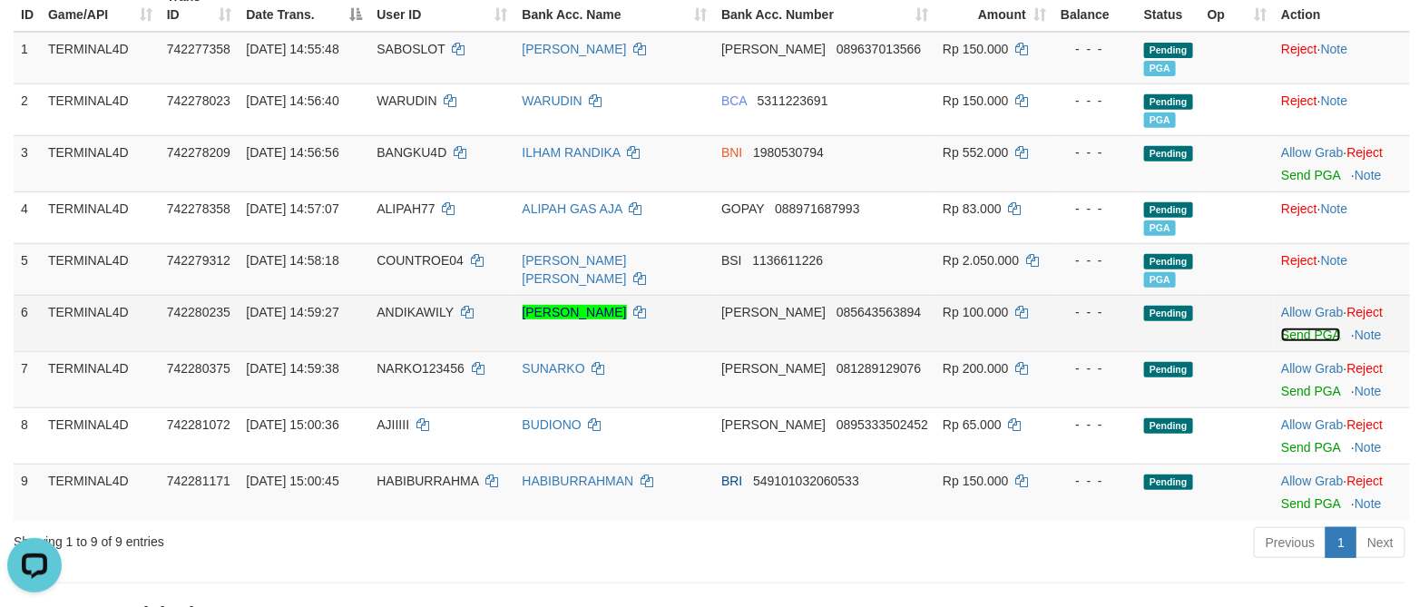
click at [1295, 340] on link "Send PGA" at bounding box center [1310, 334] width 59 height 15
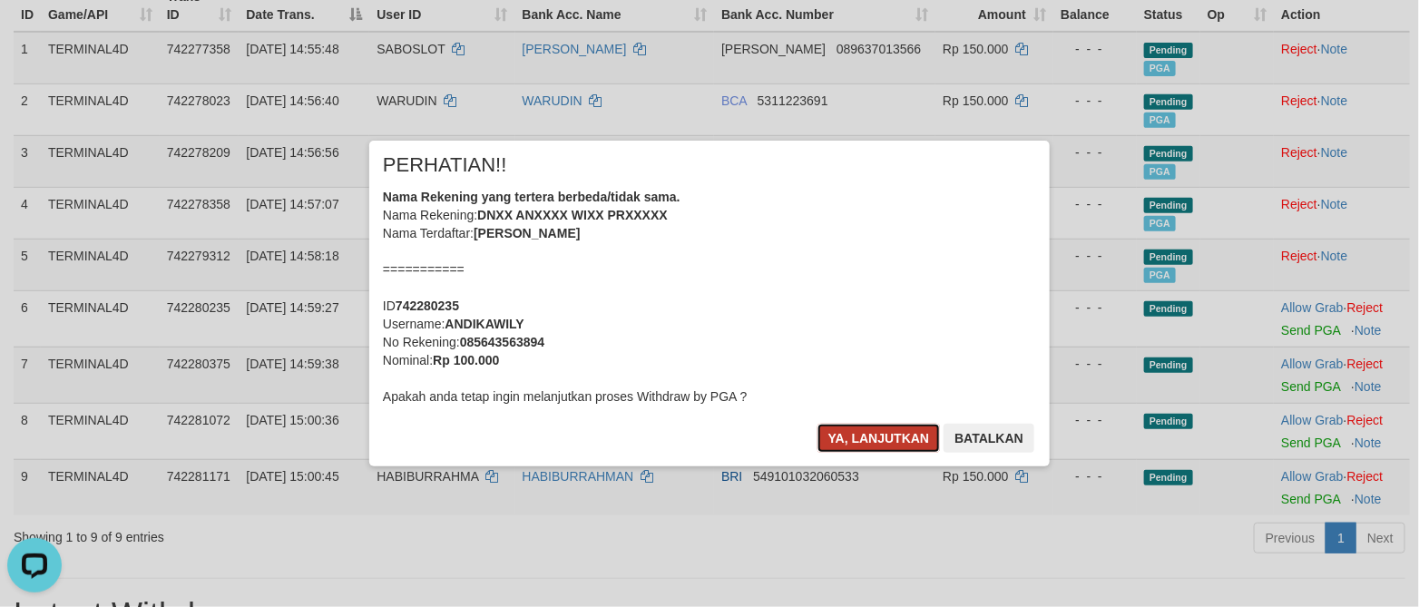
click at [874, 435] on button "Ya, lanjutkan" at bounding box center [878, 438] width 123 height 29
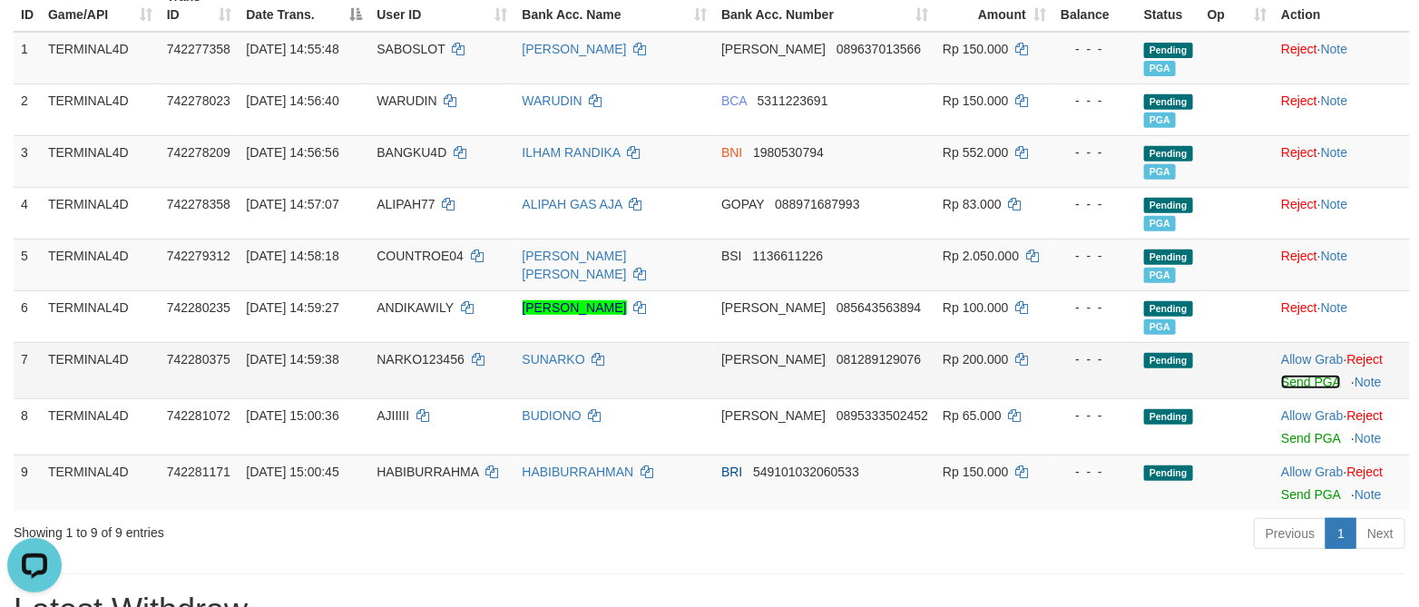
click at [1287, 379] on link "Send PGA" at bounding box center [1310, 382] width 59 height 15
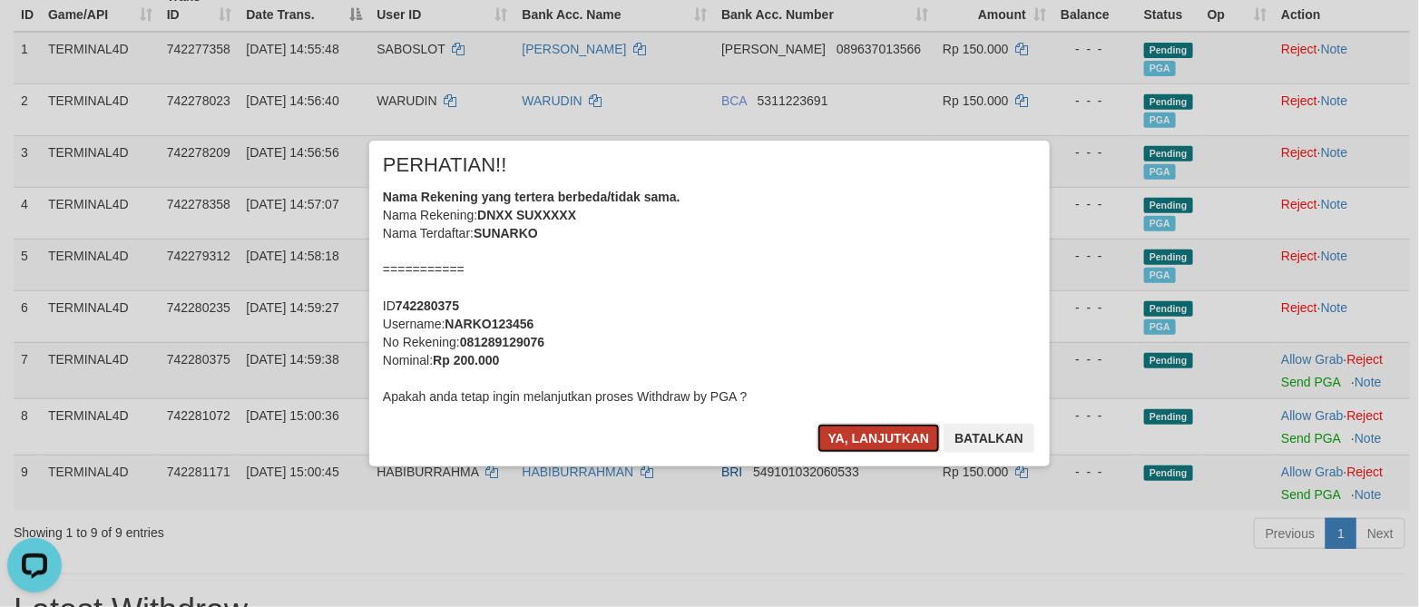
click at [904, 433] on button "Ya, lanjutkan" at bounding box center [878, 438] width 123 height 29
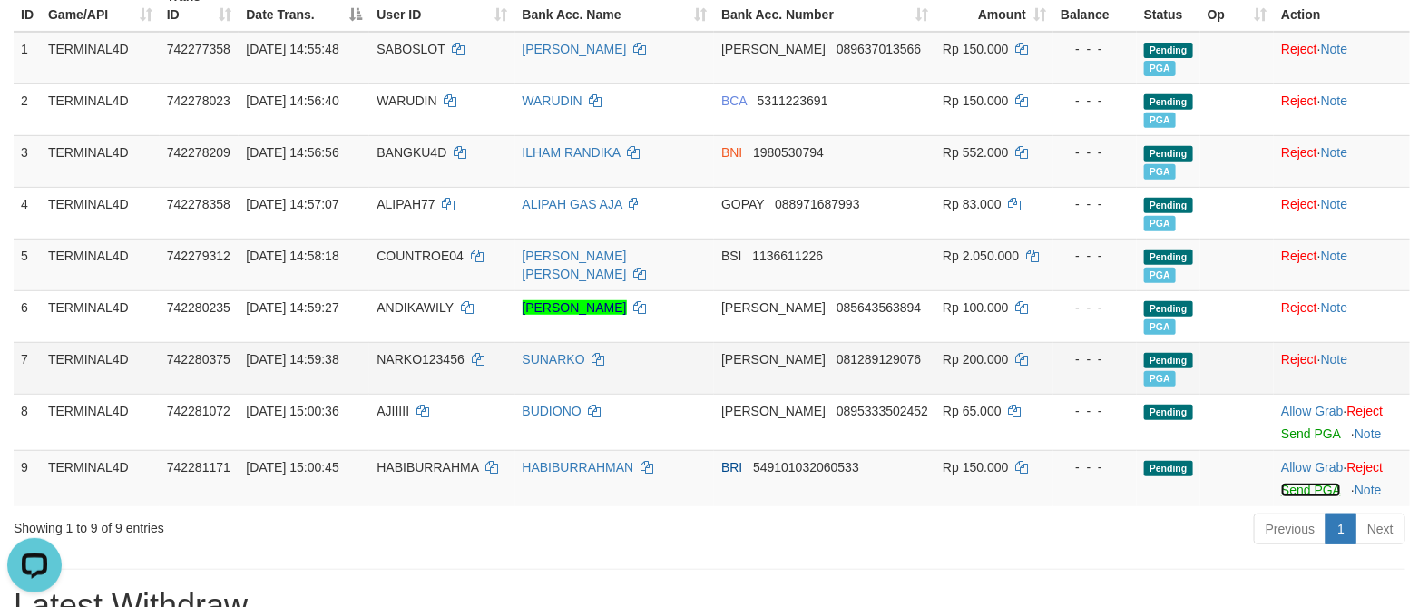
click at [1299, 492] on link "Send PGA" at bounding box center [1310, 490] width 59 height 15
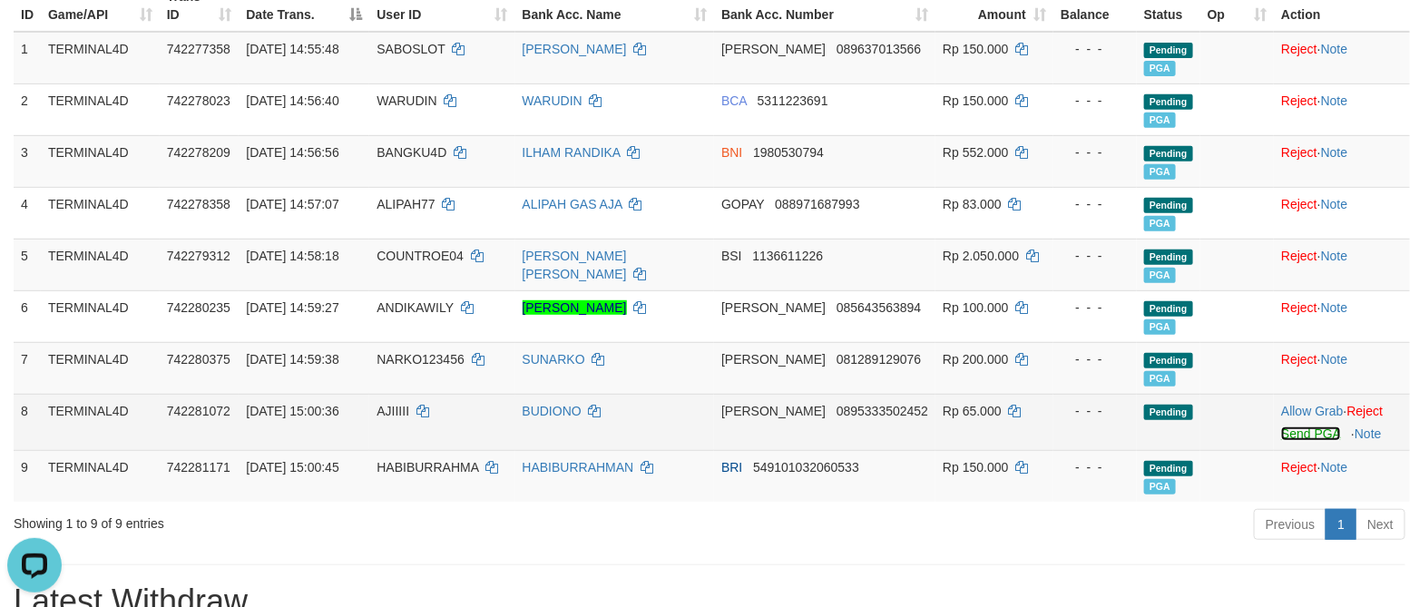
click at [1311, 435] on link "Send PGA" at bounding box center [1310, 433] width 59 height 15
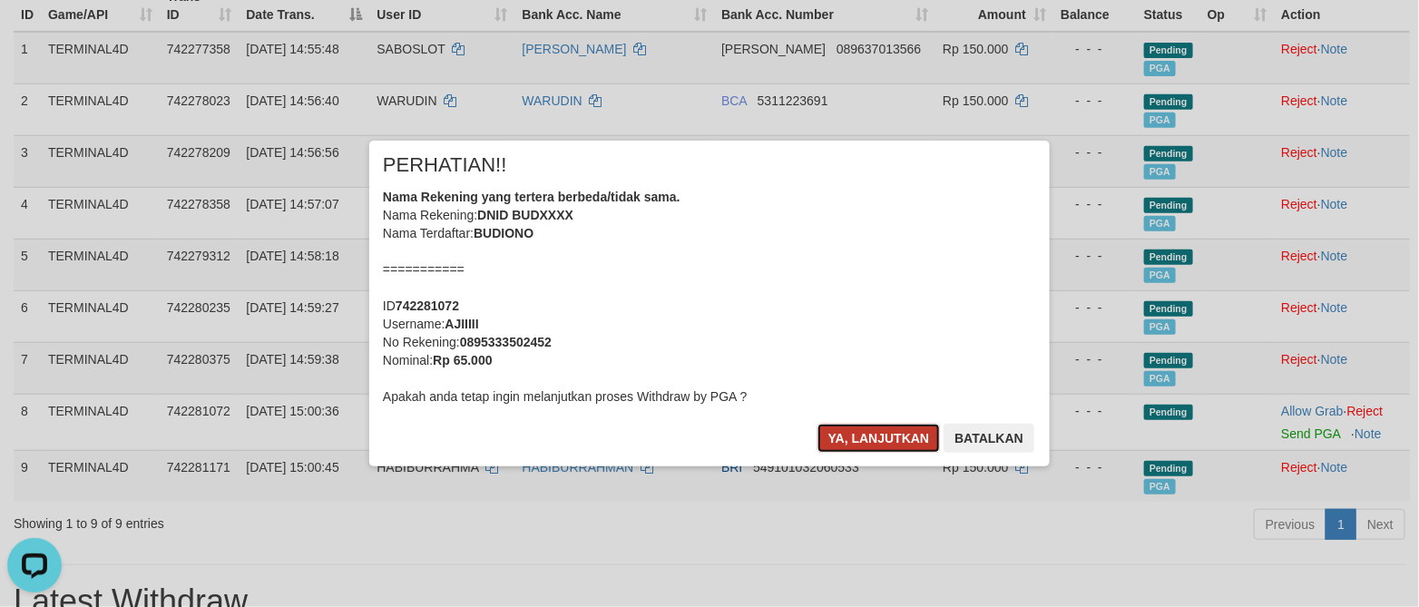
click at [843, 439] on button "Ya, lanjutkan" at bounding box center [878, 438] width 123 height 29
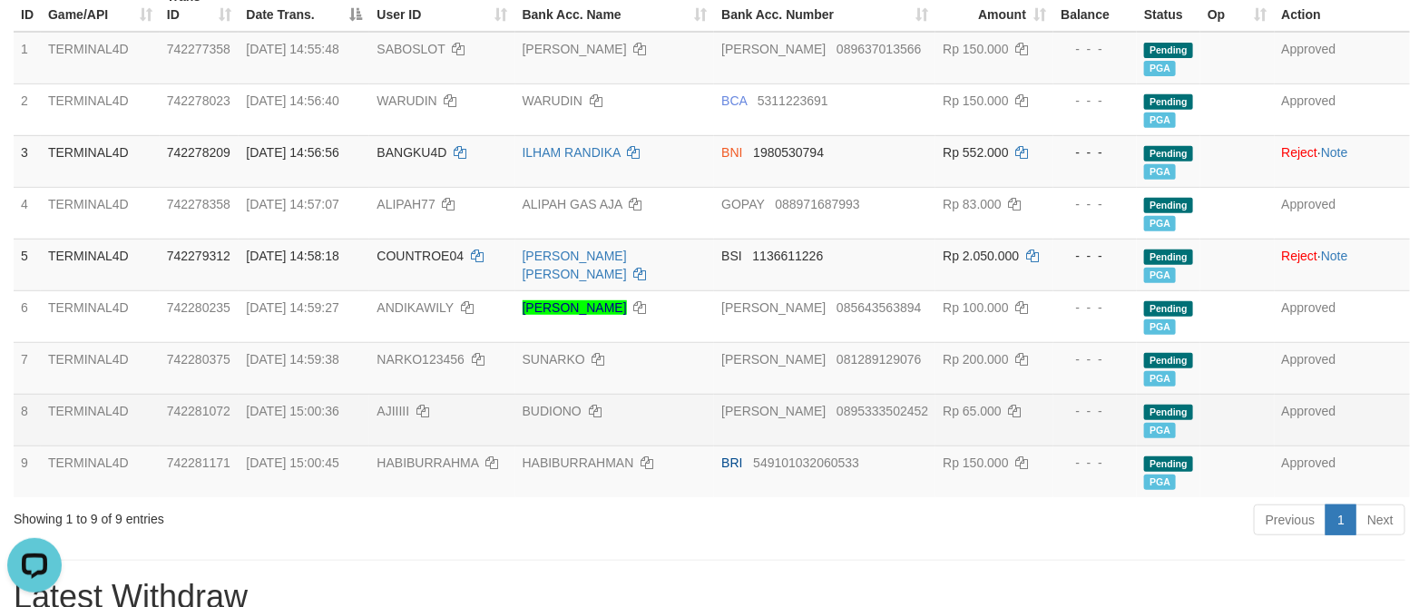
click at [715, 400] on td "BUDIONO" at bounding box center [615, 420] width 200 height 52
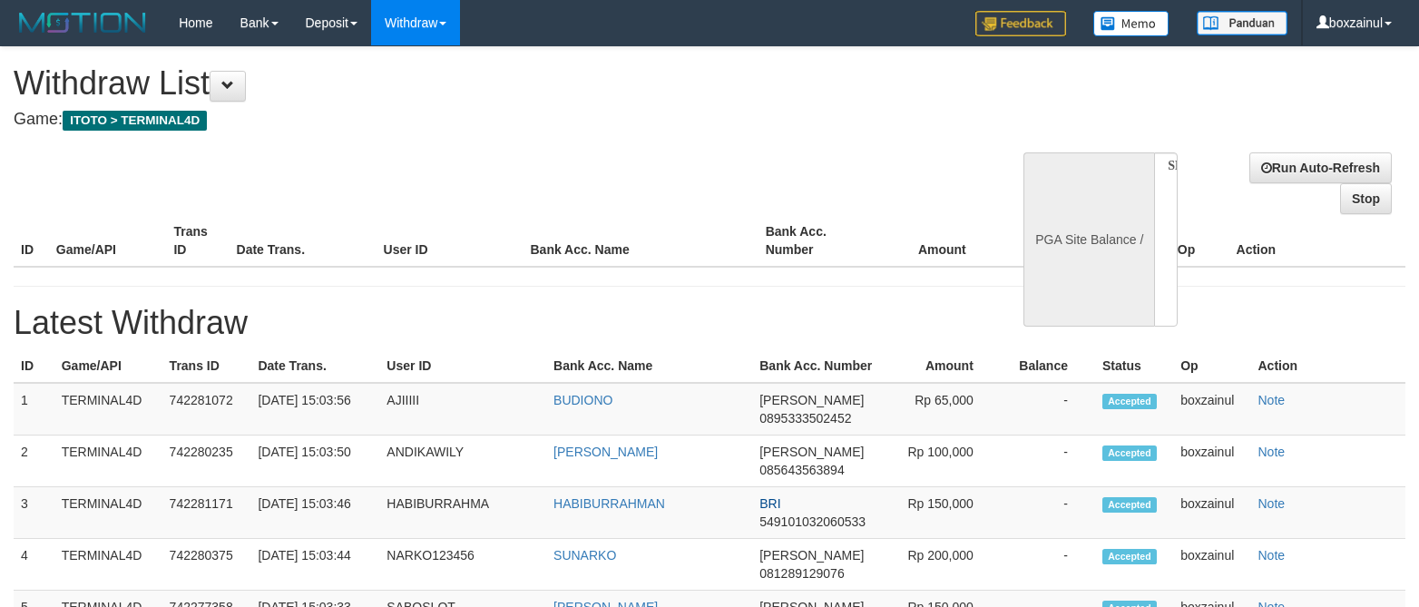
select select
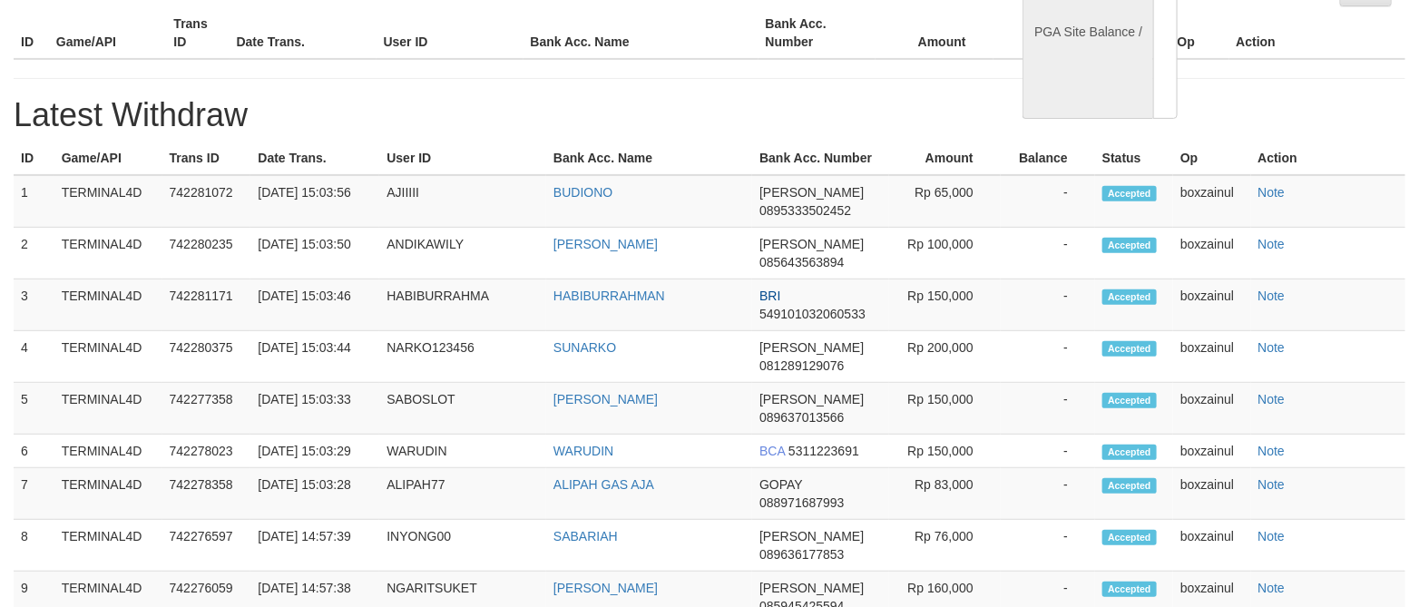
select select "**"
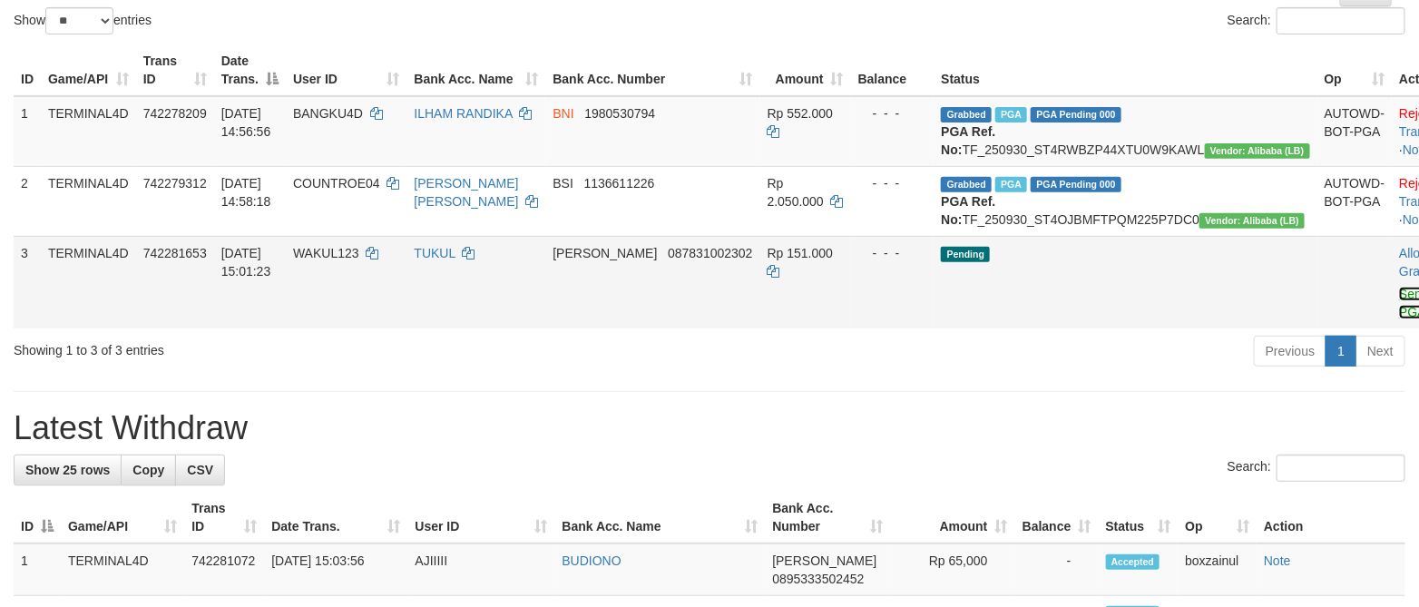
drag, startPoint x: 1298, startPoint y: 333, endPoint x: 844, endPoint y: 327, distance: 453.5
click at [1399, 319] on link "Send PGA" at bounding box center [1414, 303] width 30 height 33
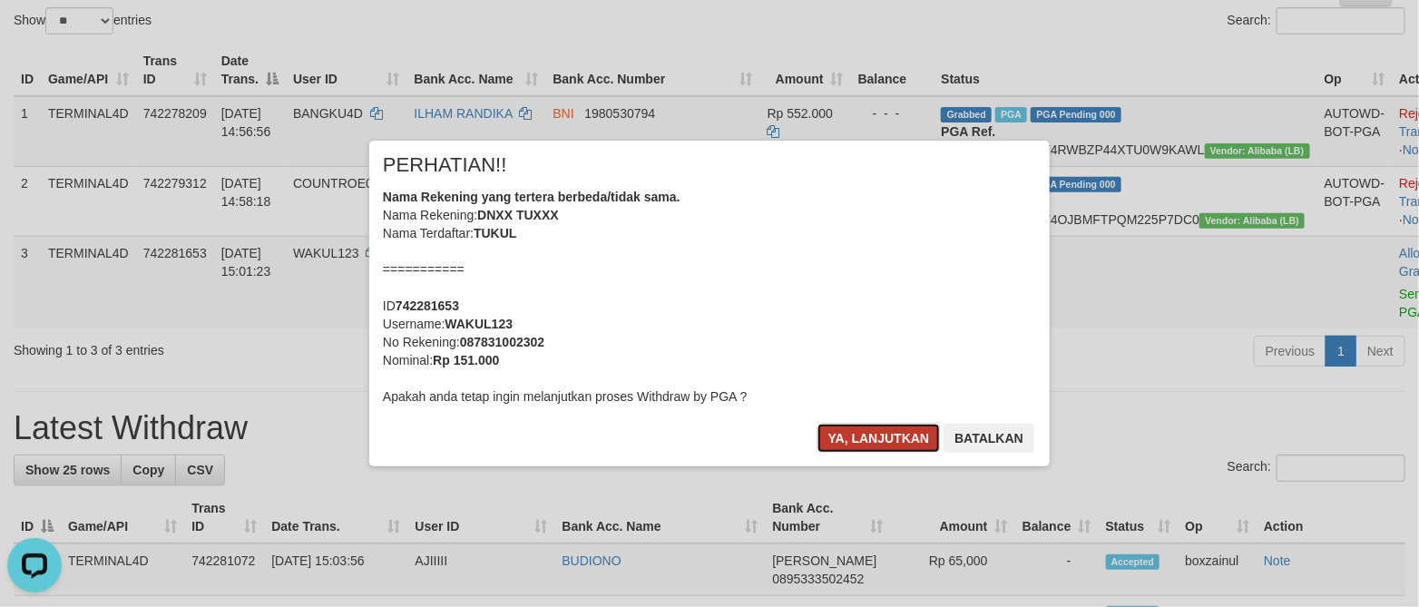
click at [902, 435] on button "Ya, lanjutkan" at bounding box center [878, 438] width 123 height 29
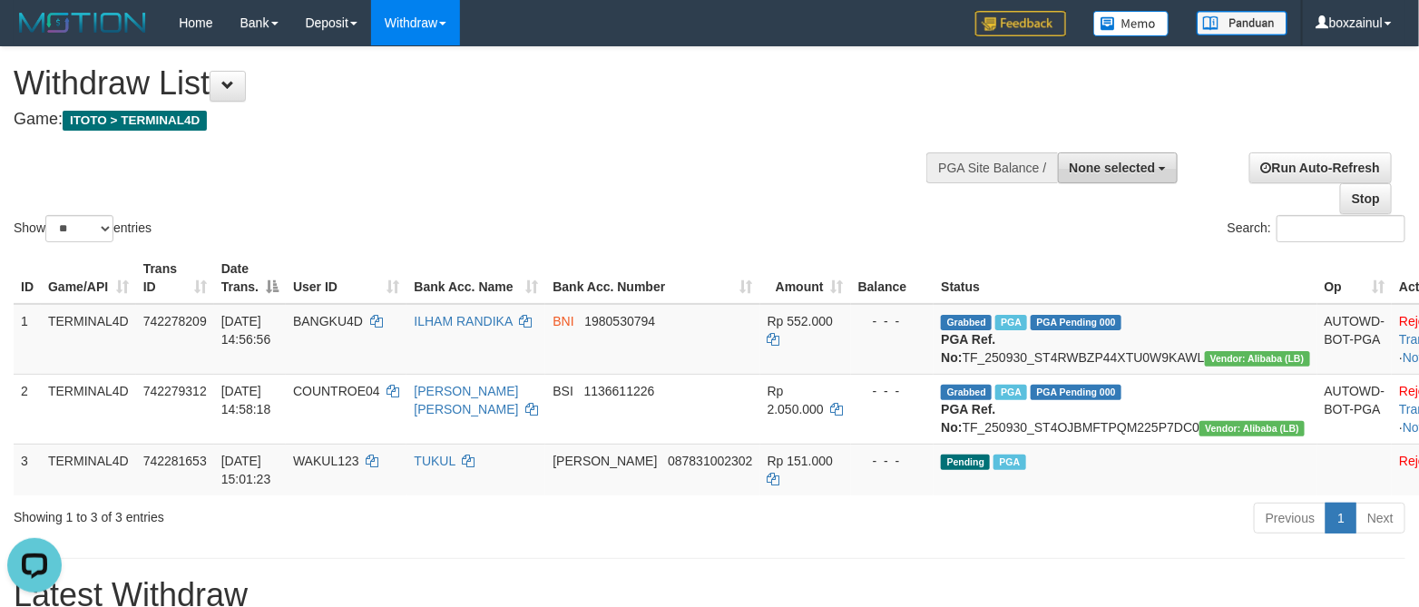
click at [1088, 178] on button "None selected" at bounding box center [1118, 167] width 121 height 31
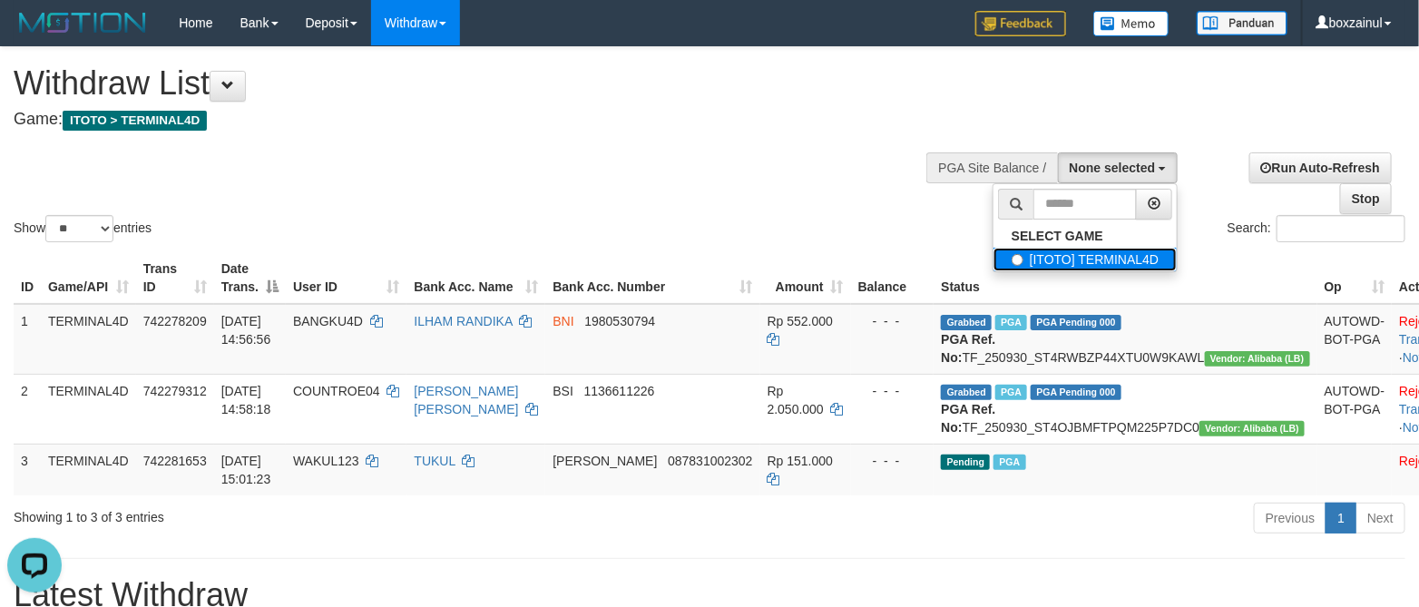
click at [1086, 261] on label "[ITOTO] TERMINAL4D" at bounding box center [1084, 260] width 183 height 24
select select "****"
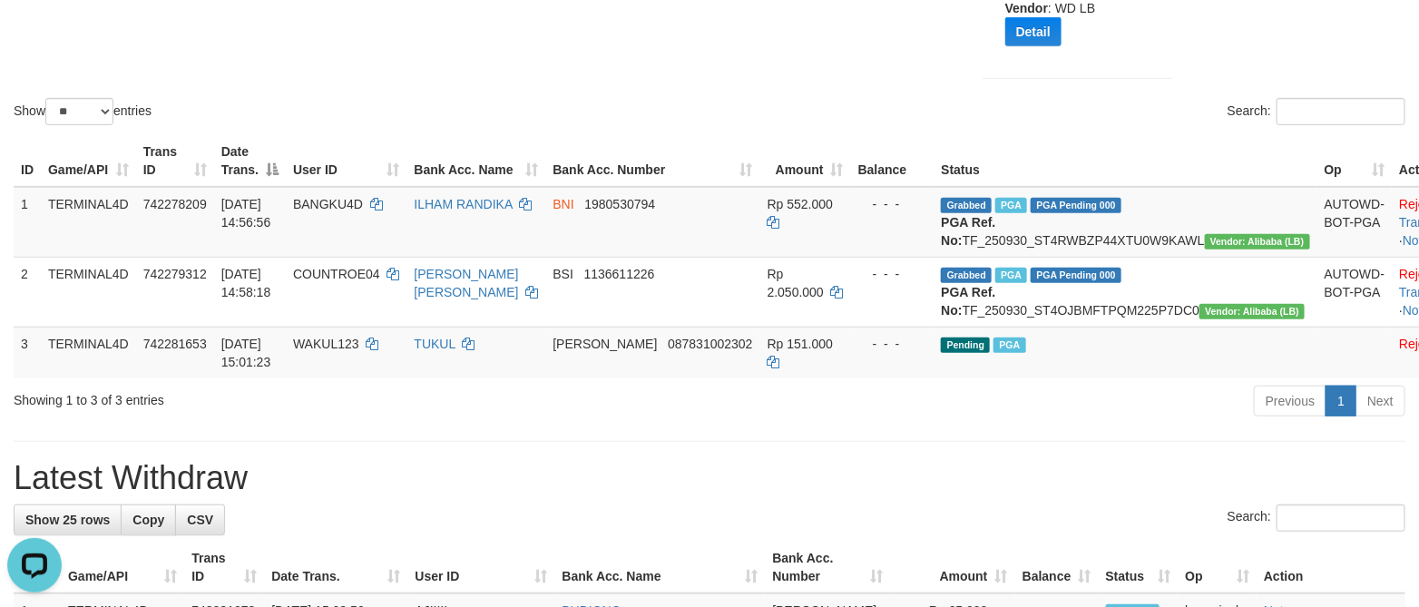
scroll to position [408, 0]
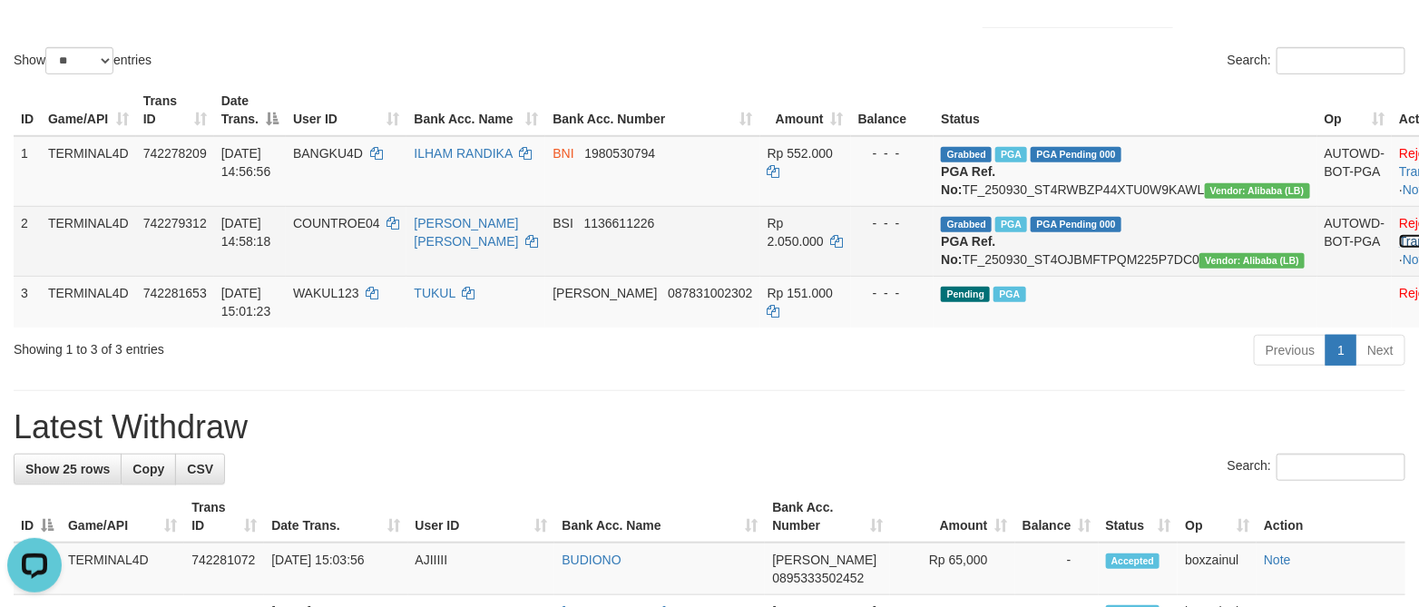
drag, startPoint x: 1370, startPoint y: 257, endPoint x: 1388, endPoint y: 245, distance: 21.6
click at [1399, 249] on link "Check Trans" at bounding box center [1436, 232] width 75 height 33
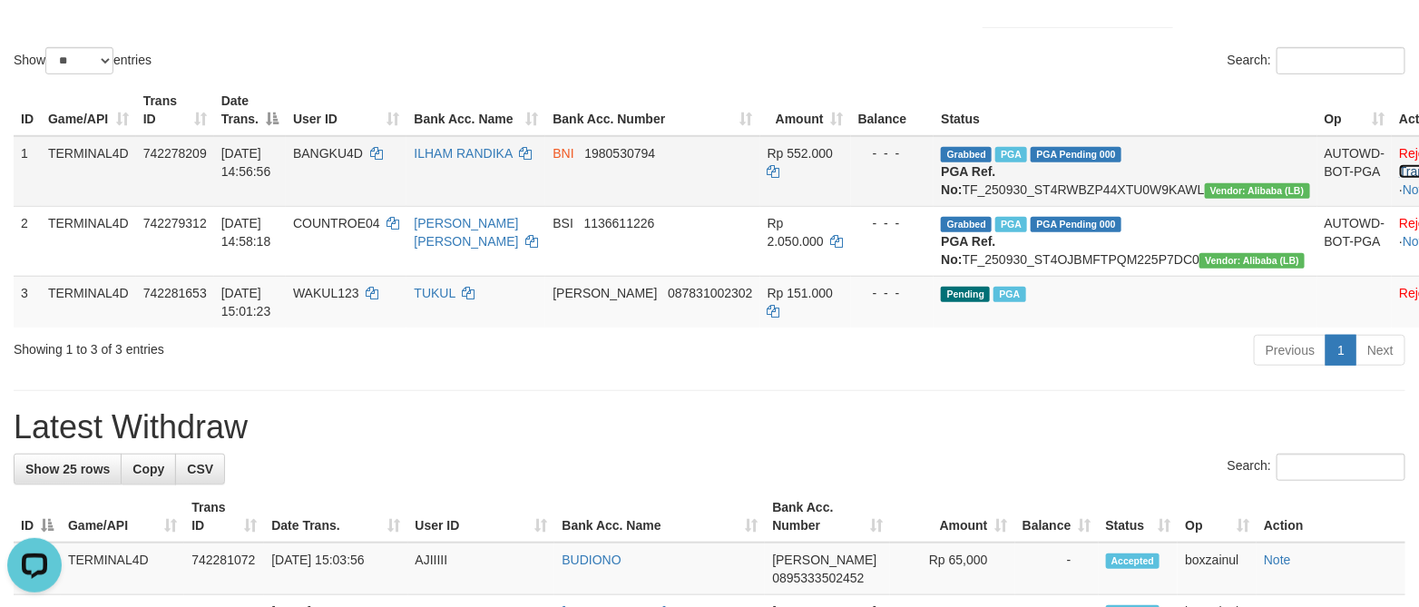
click at [1399, 166] on link "Check Trans" at bounding box center [1436, 162] width 75 height 33
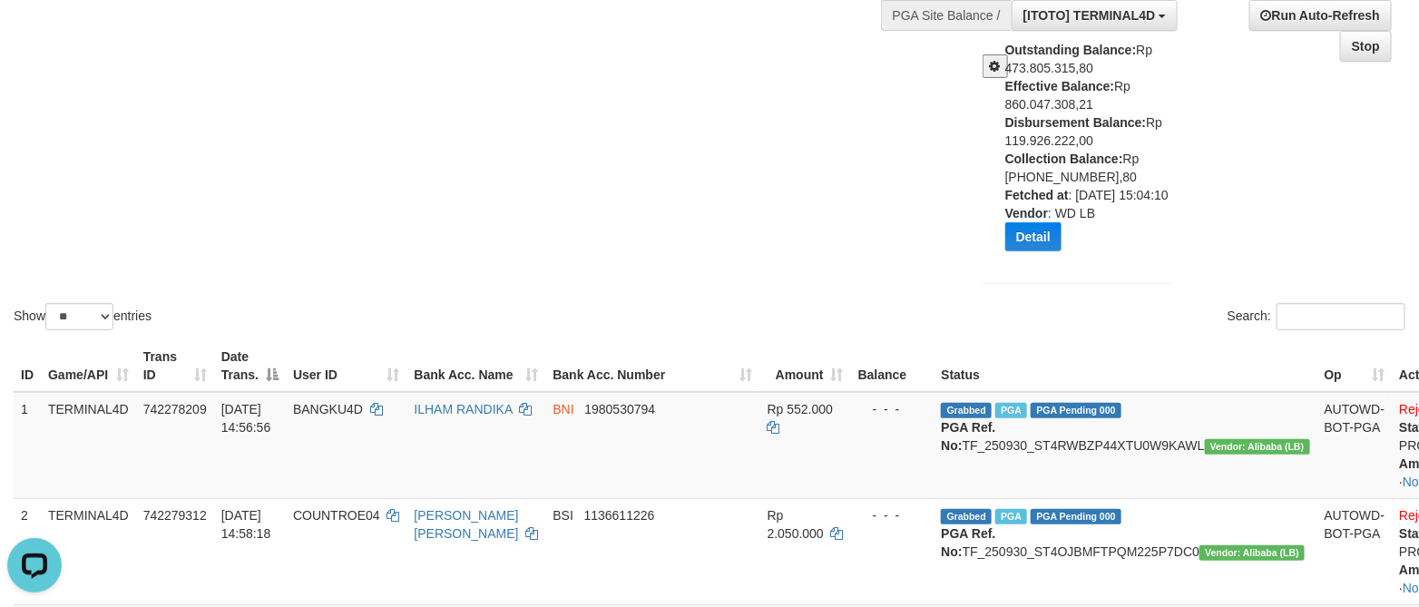
scroll to position [136, 0]
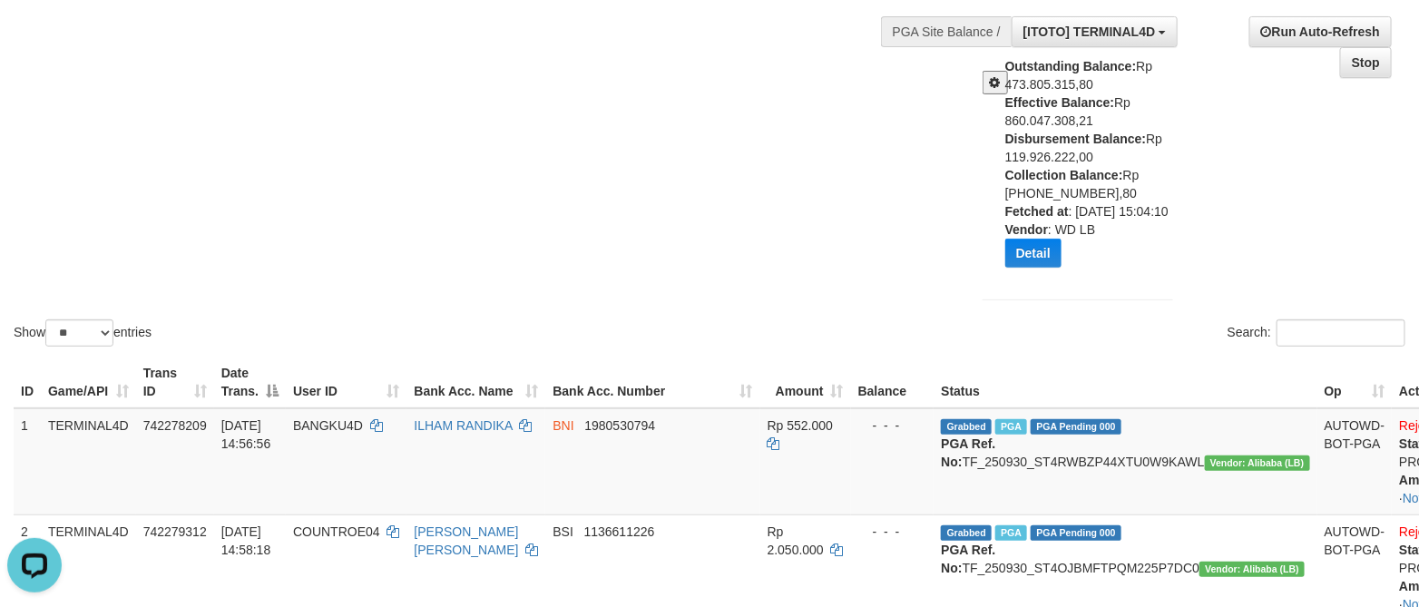
click at [996, 76] on span at bounding box center [995, 82] width 11 height 13
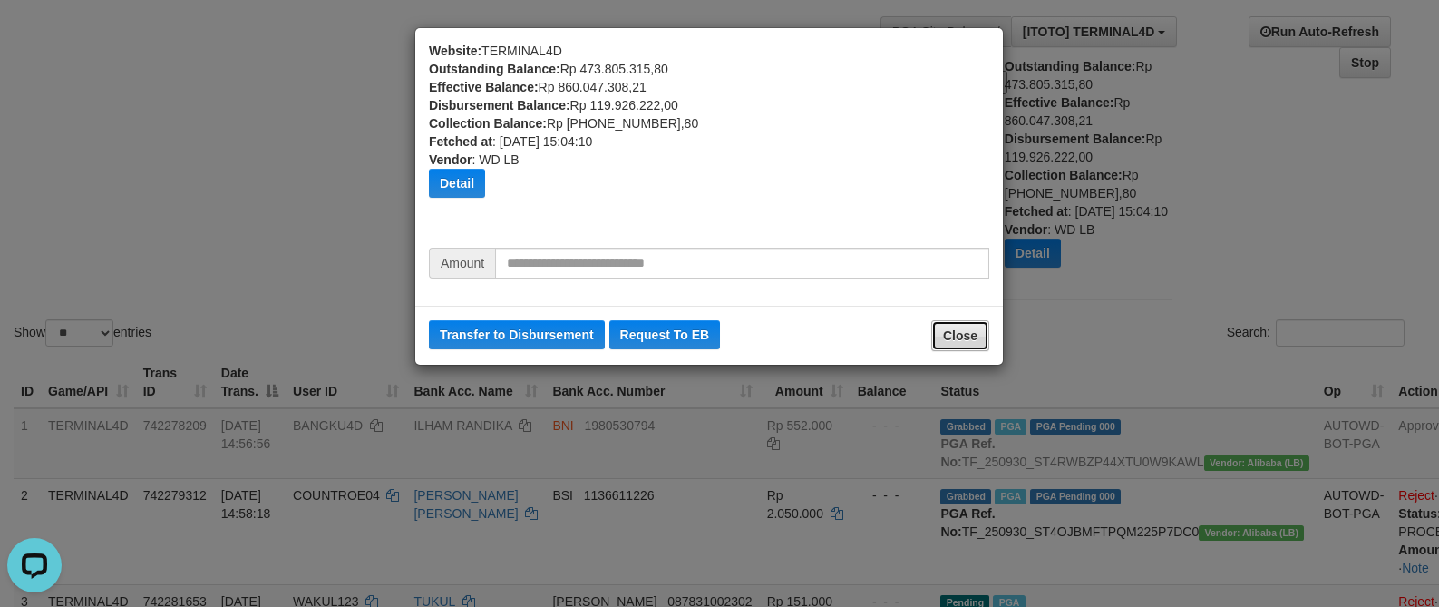
click at [942, 335] on button "Close" at bounding box center [960, 335] width 58 height 31
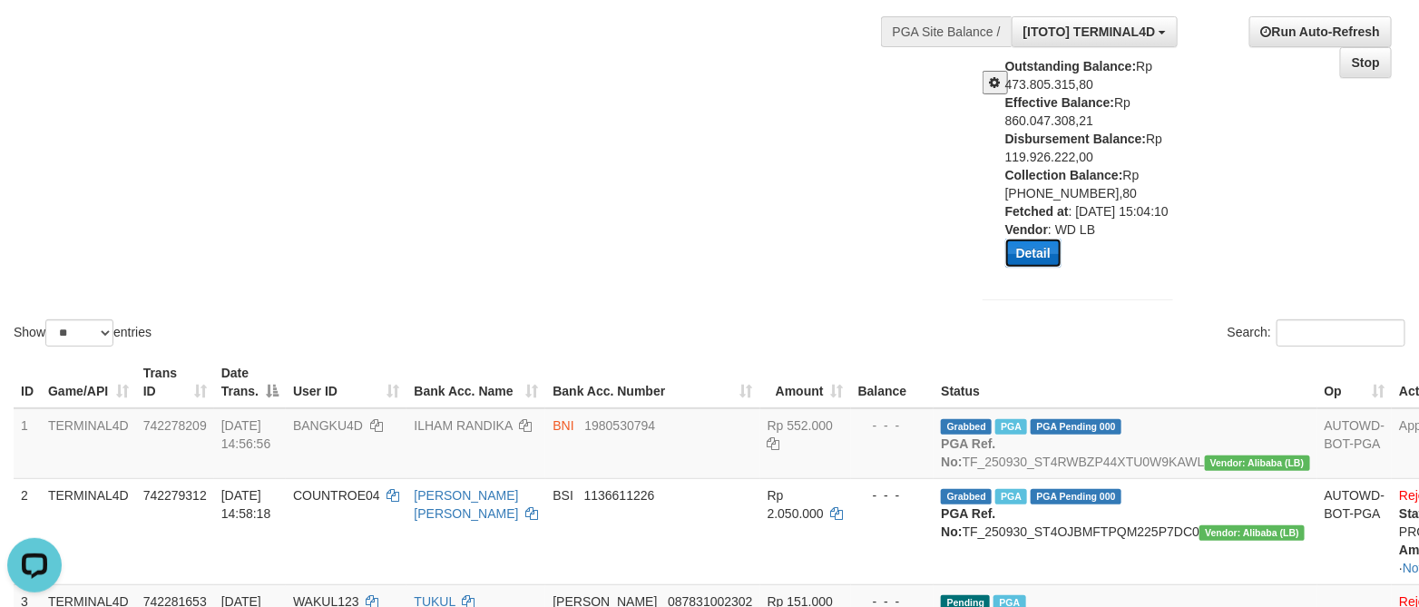
click at [1035, 265] on button "Detail" at bounding box center [1033, 253] width 56 height 29
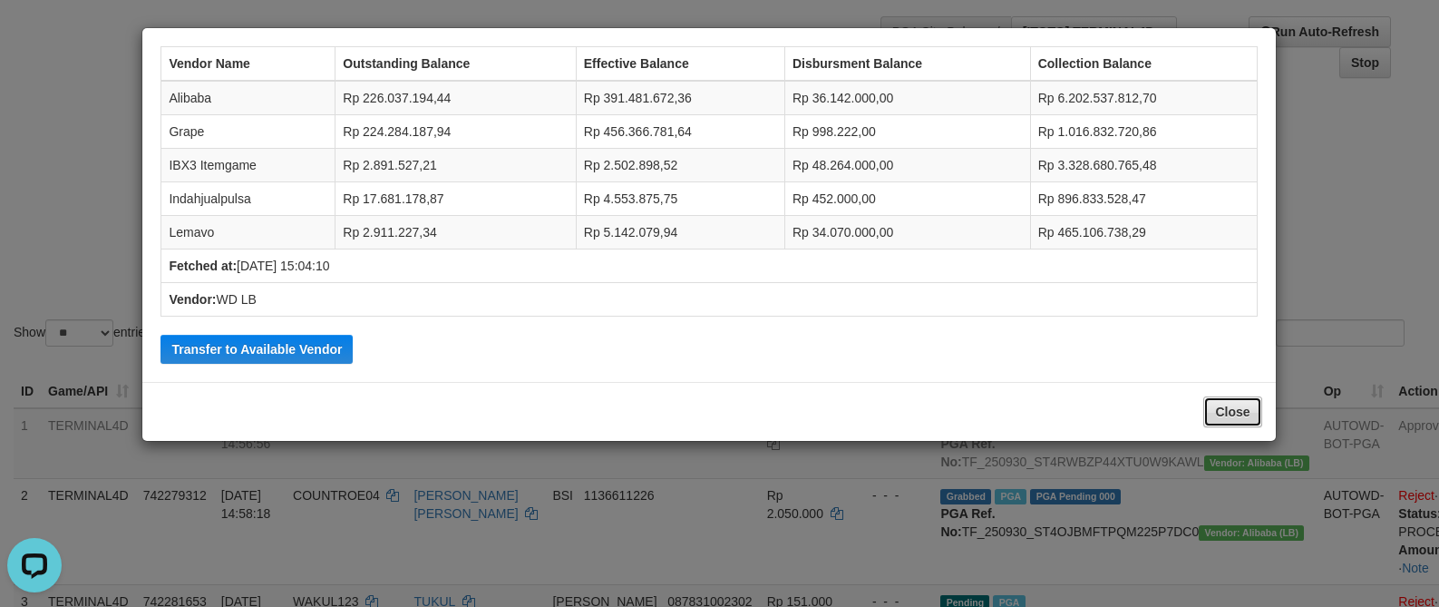
click at [1212, 406] on button "Close" at bounding box center [1233, 411] width 58 height 31
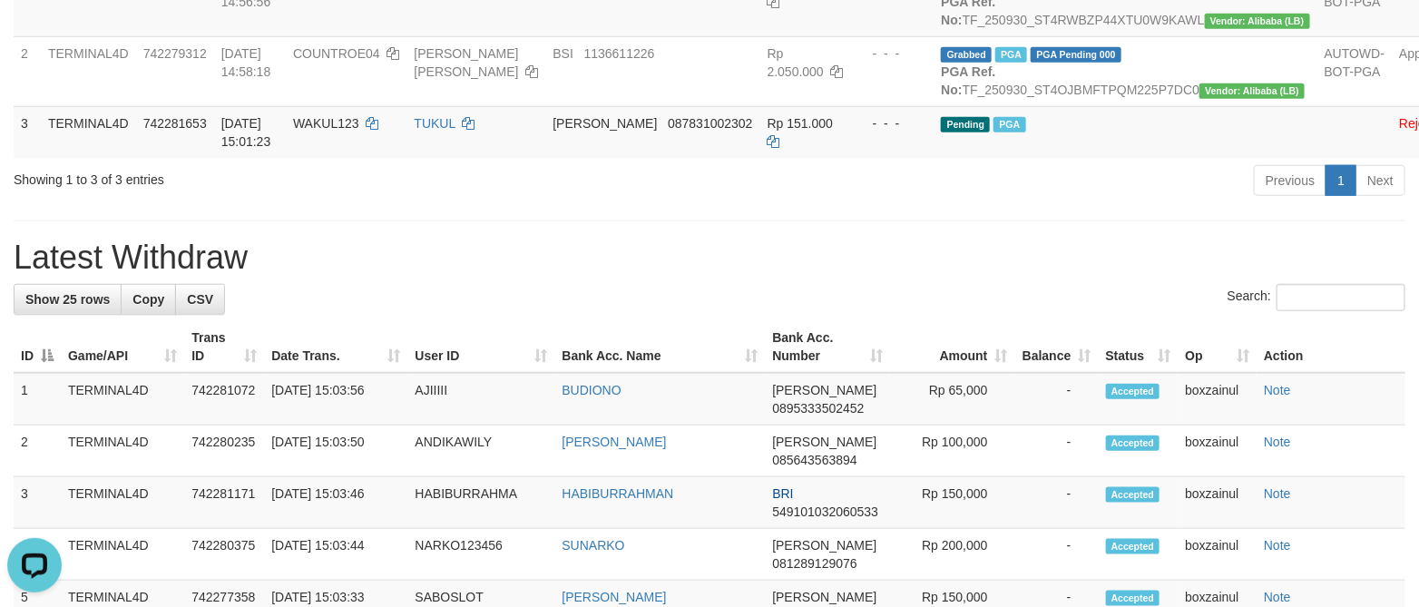
scroll to position [680, 0]
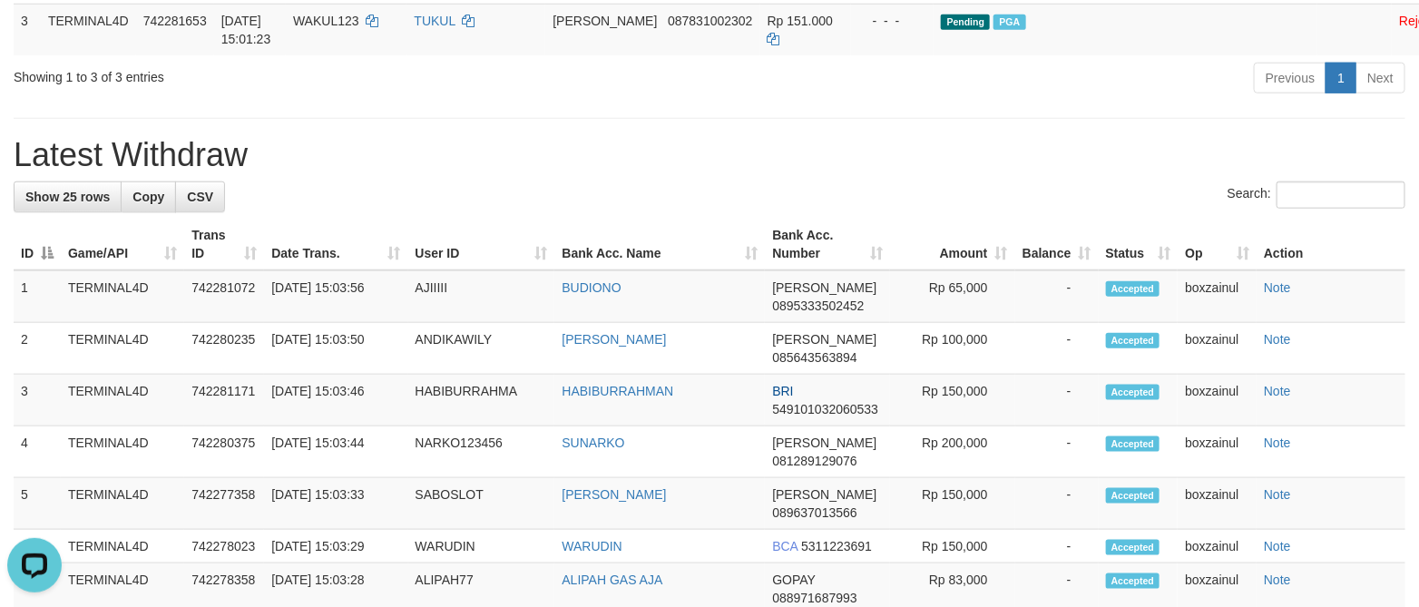
click at [806, 173] on h1 "Latest Withdraw" at bounding box center [709, 155] width 1391 height 36
click at [740, 173] on h1 "Latest Withdraw" at bounding box center [709, 155] width 1391 height 36
click at [667, 213] on div "Search:" at bounding box center [709, 197] width 1391 height 32
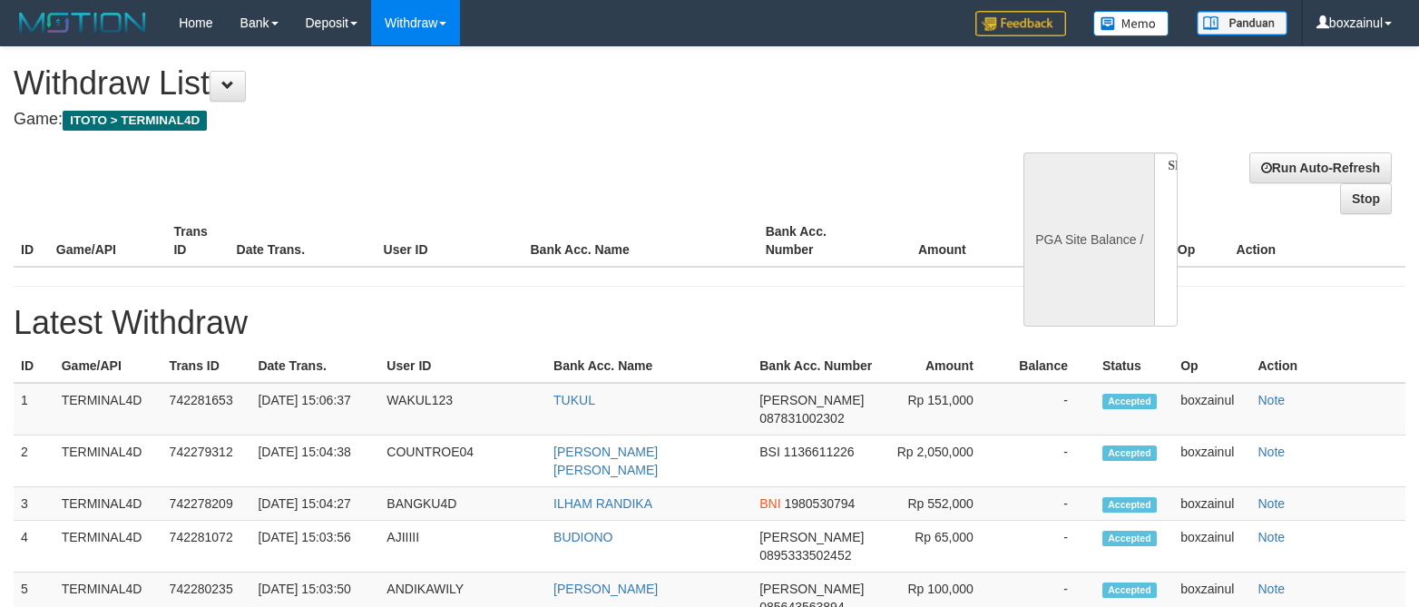
select select
select select "**"
select select
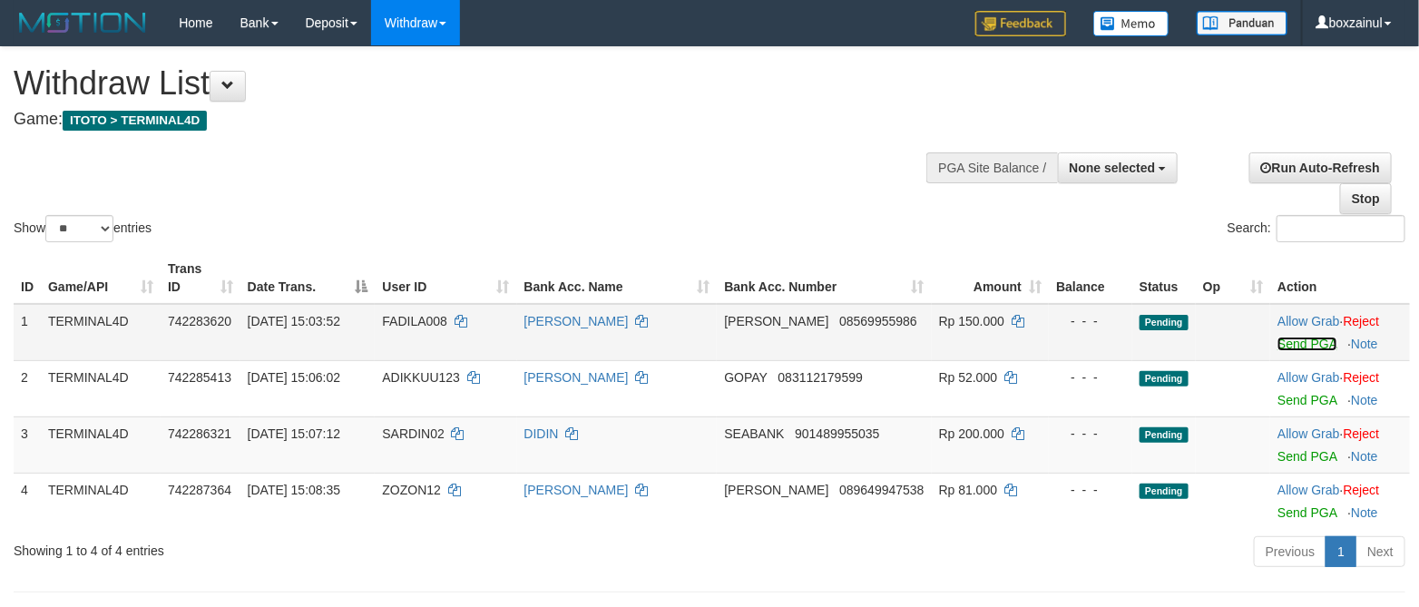
click at [1285, 337] on link "Send PGA" at bounding box center [1306, 343] width 59 height 15
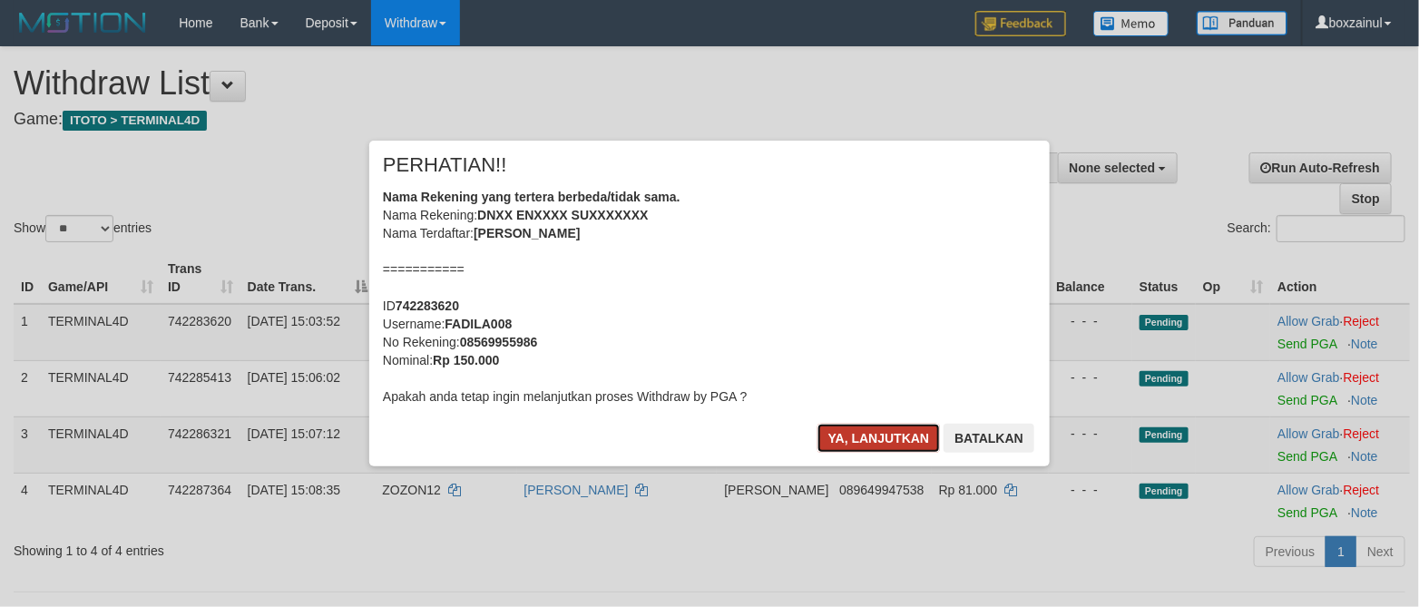
click at [874, 425] on button "Ya, lanjutkan" at bounding box center [878, 438] width 123 height 29
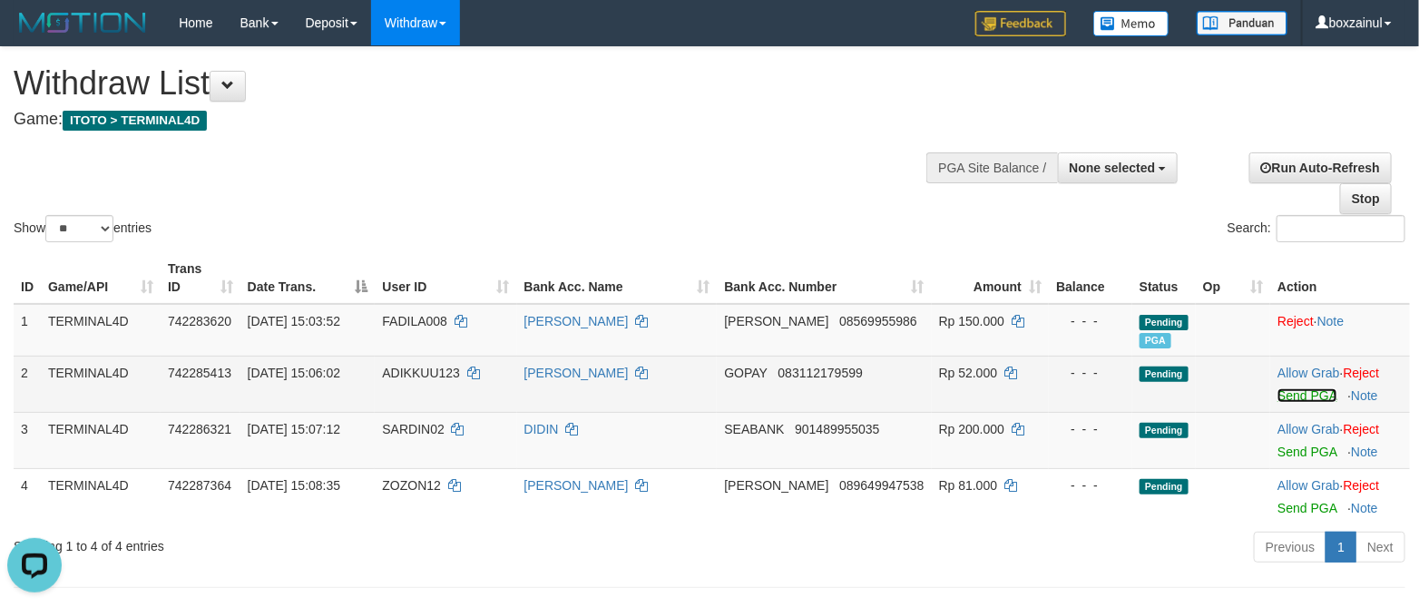
click at [1293, 393] on link "Send PGA" at bounding box center [1306, 395] width 59 height 15
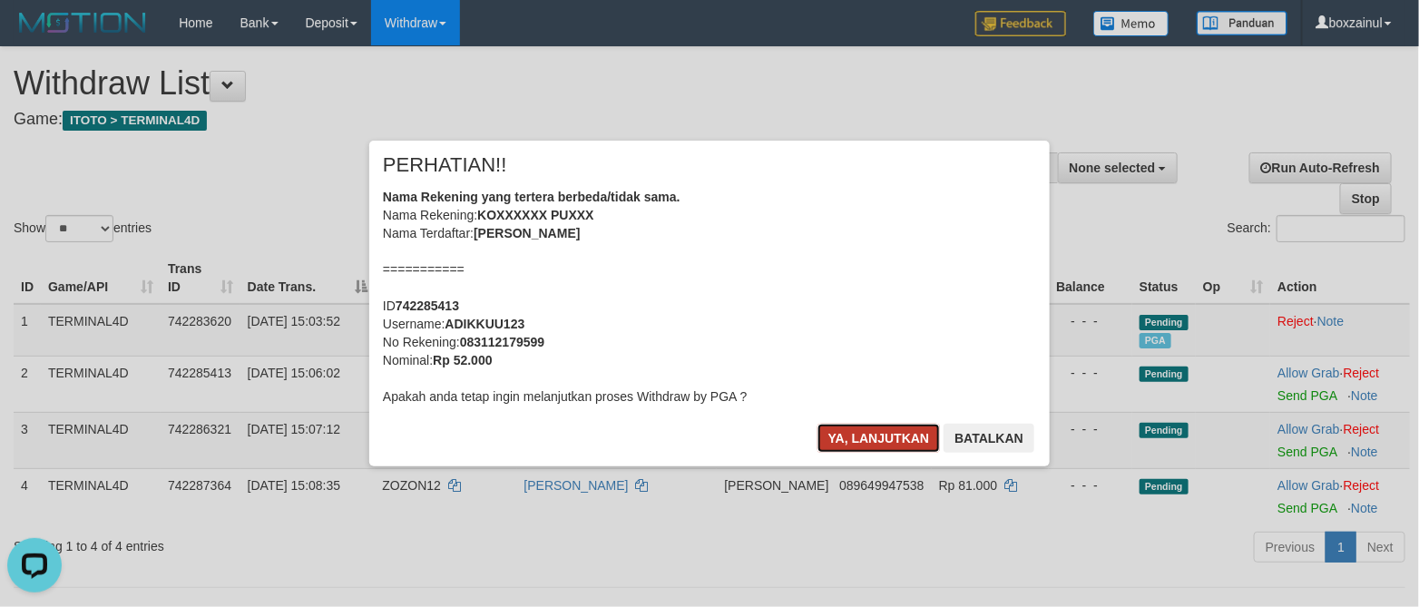
click at [836, 430] on button "Ya, lanjutkan" at bounding box center [878, 438] width 123 height 29
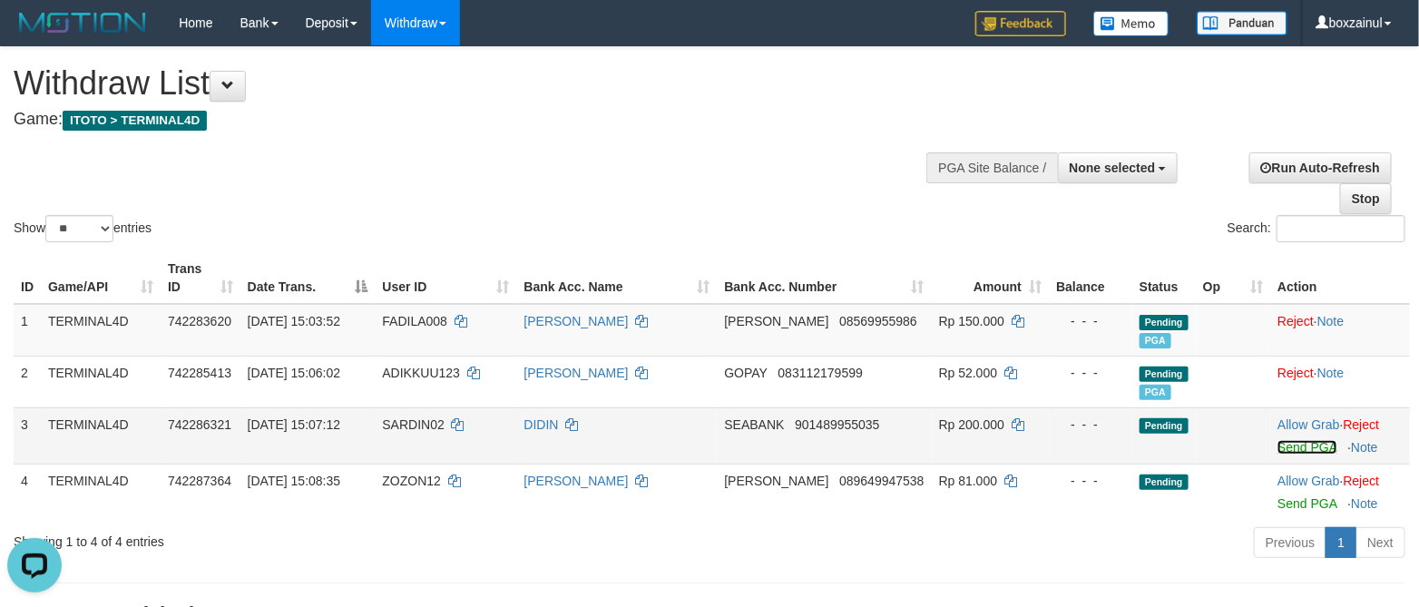
click at [1303, 446] on link "Send PGA" at bounding box center [1306, 447] width 59 height 15
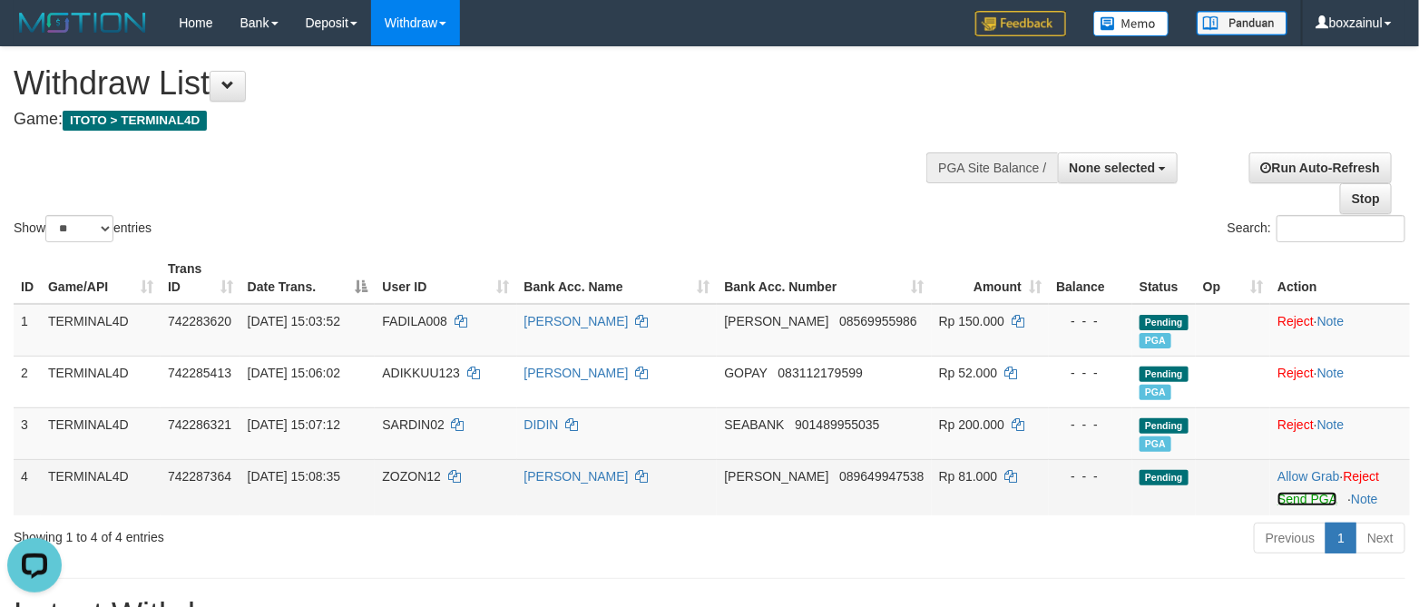
click at [1279, 504] on link "Send PGA" at bounding box center [1306, 499] width 59 height 15
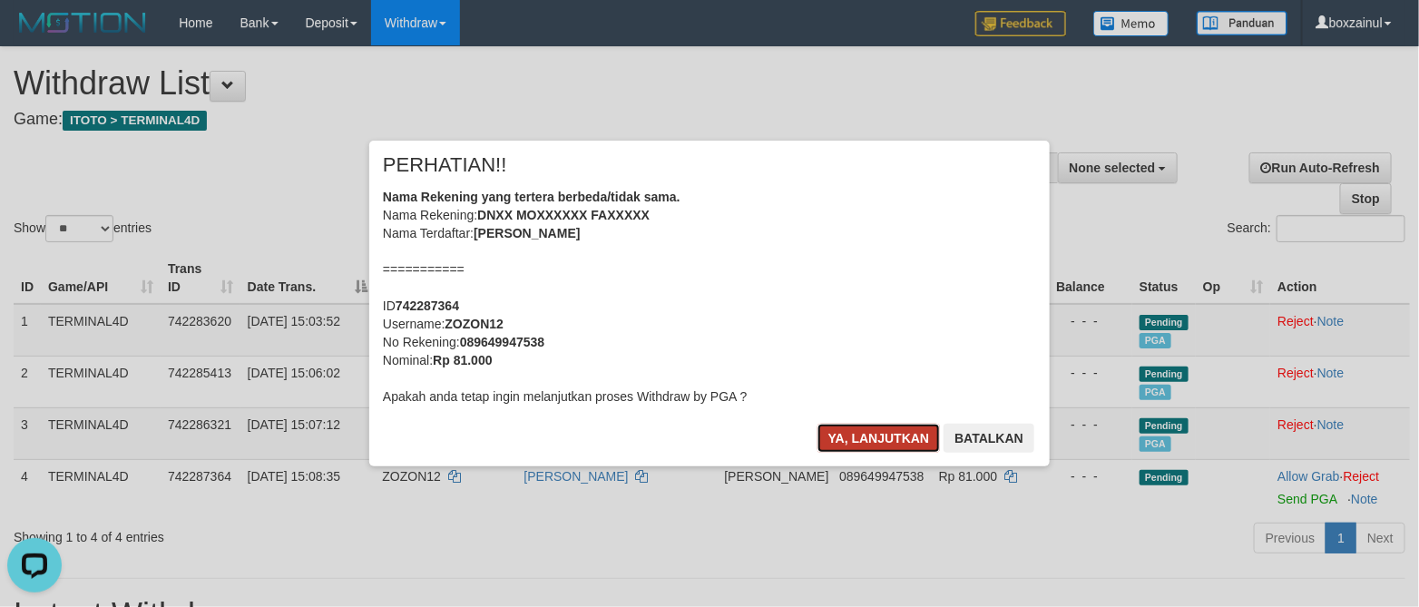
click at [882, 435] on button "Ya, lanjutkan" at bounding box center [878, 438] width 123 height 29
